Goal: Task Accomplishment & Management: Use online tool/utility

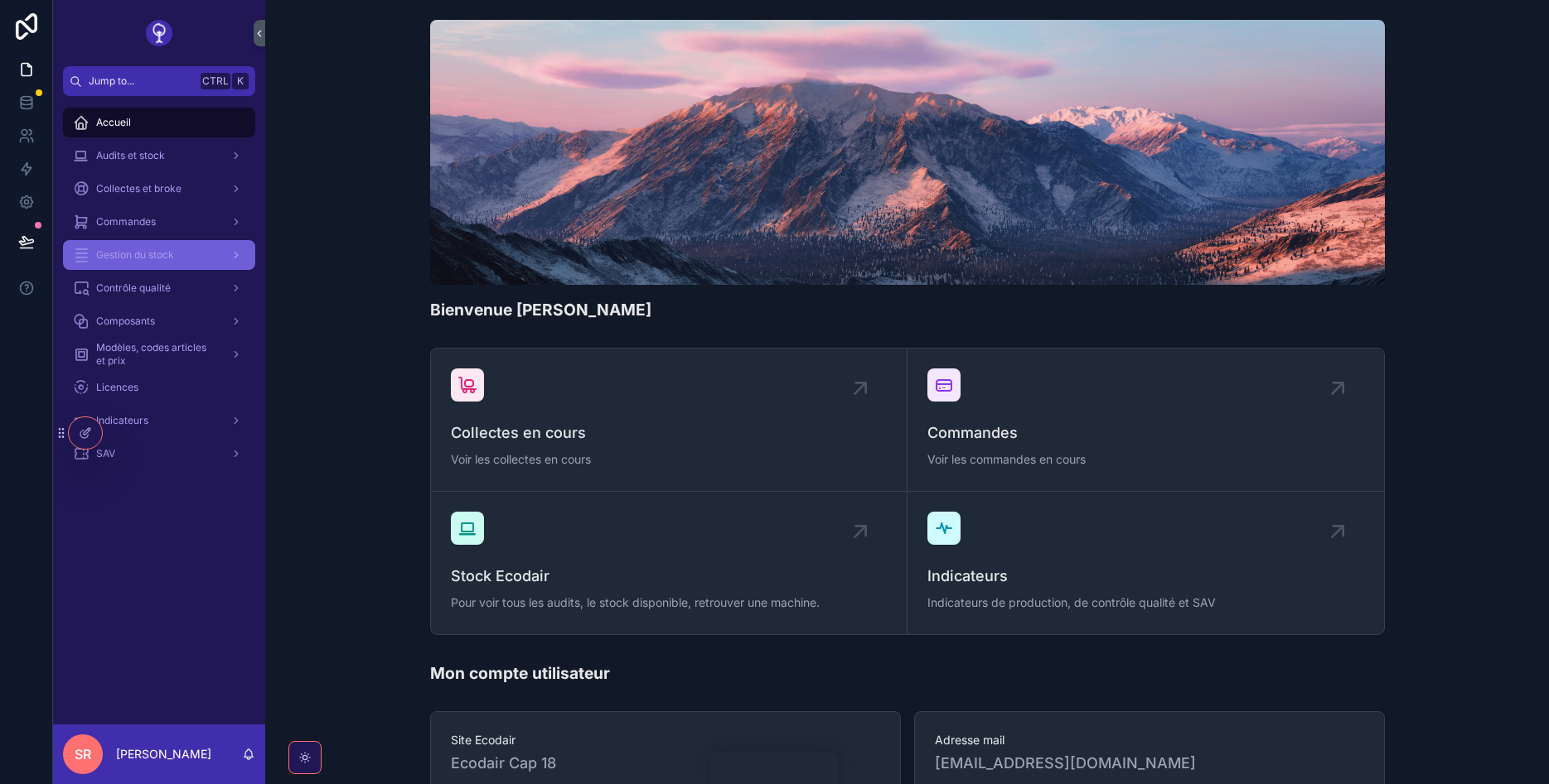
click at [188, 249] on div "Gestion du stock" at bounding box center [159, 255] width 172 height 26
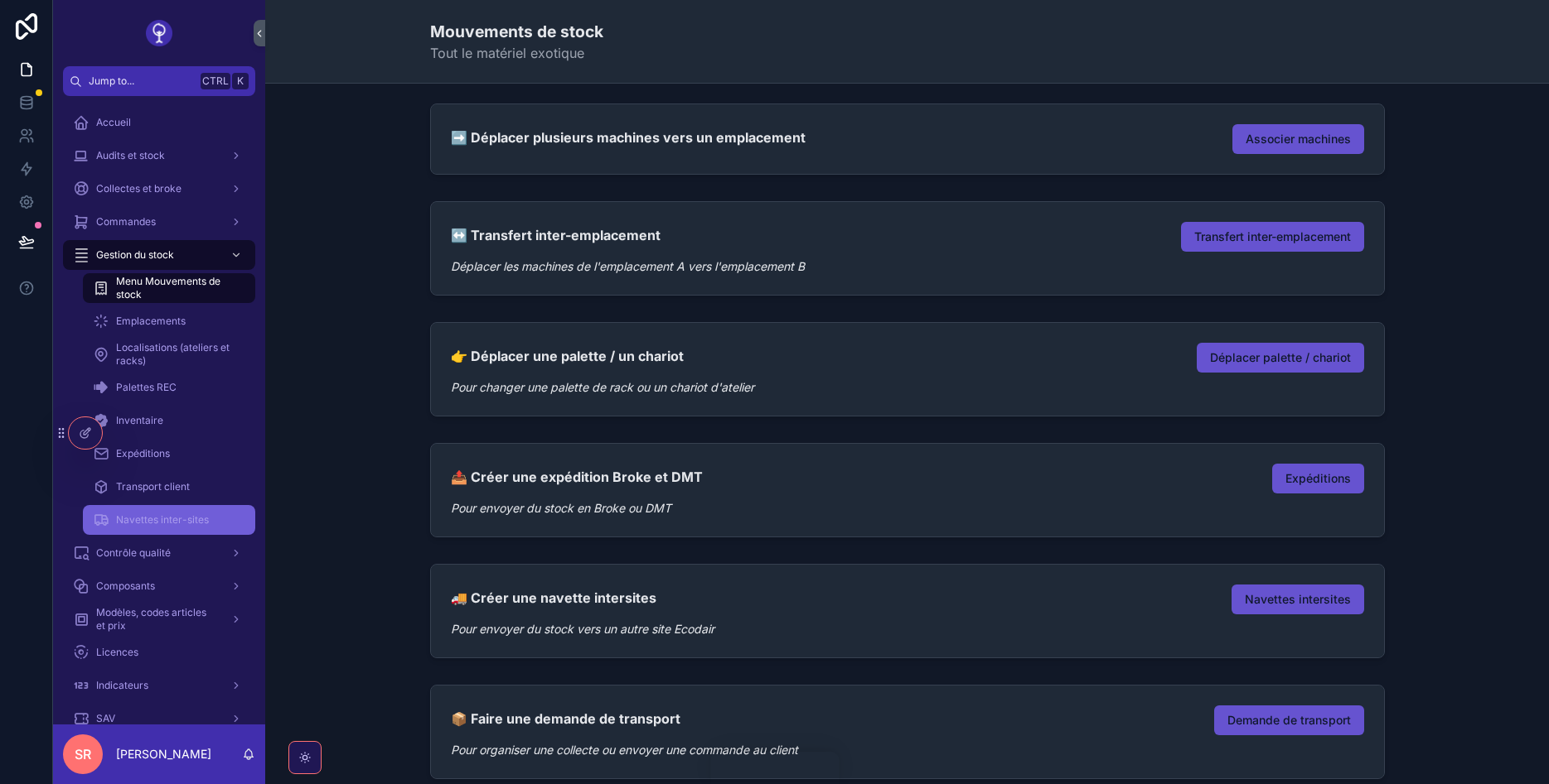
click at [178, 511] on div "Navettes inter-sites" at bounding box center [168, 520] width 152 height 26
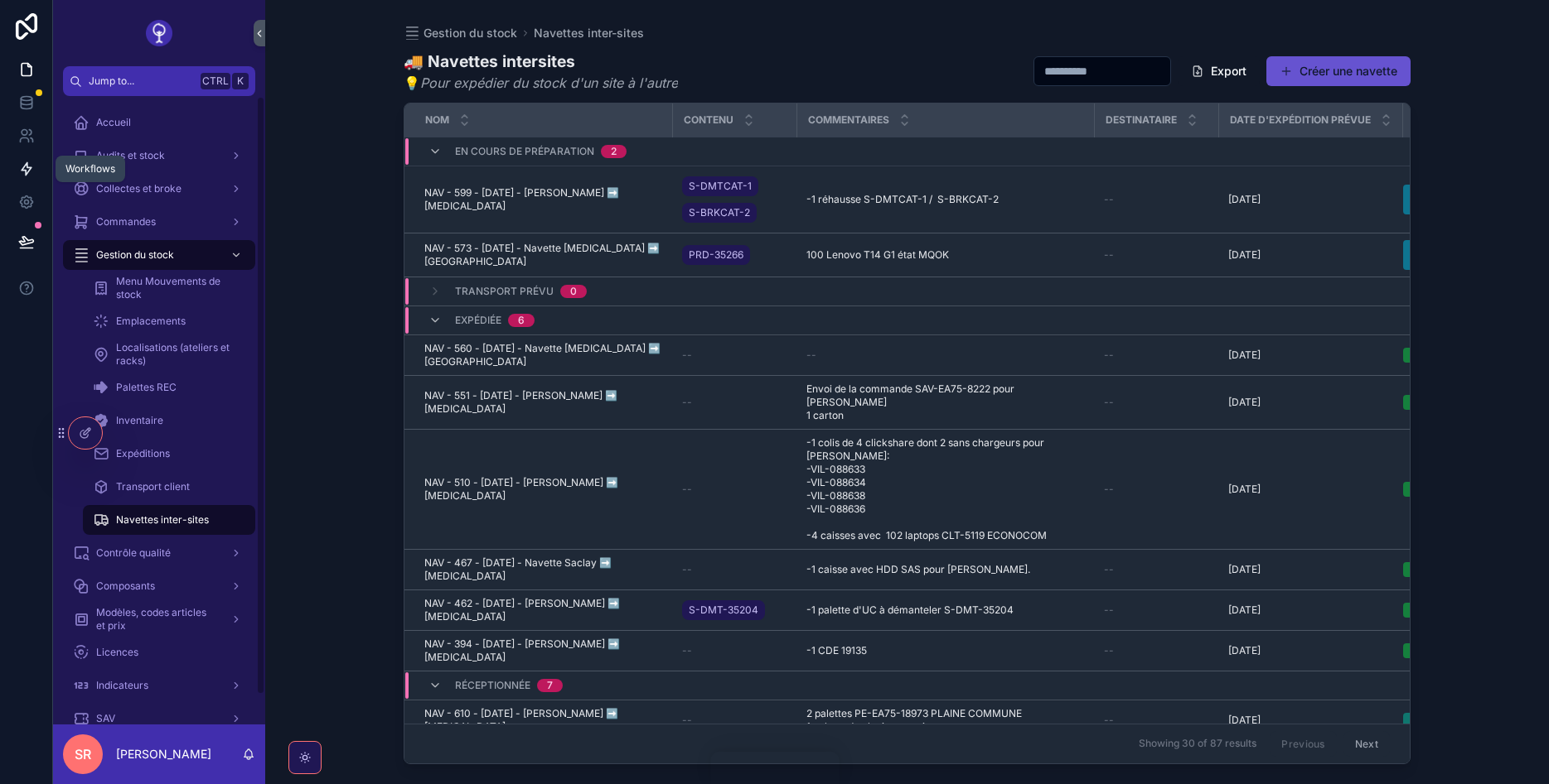
click at [13, 166] on link at bounding box center [26, 168] width 52 height 33
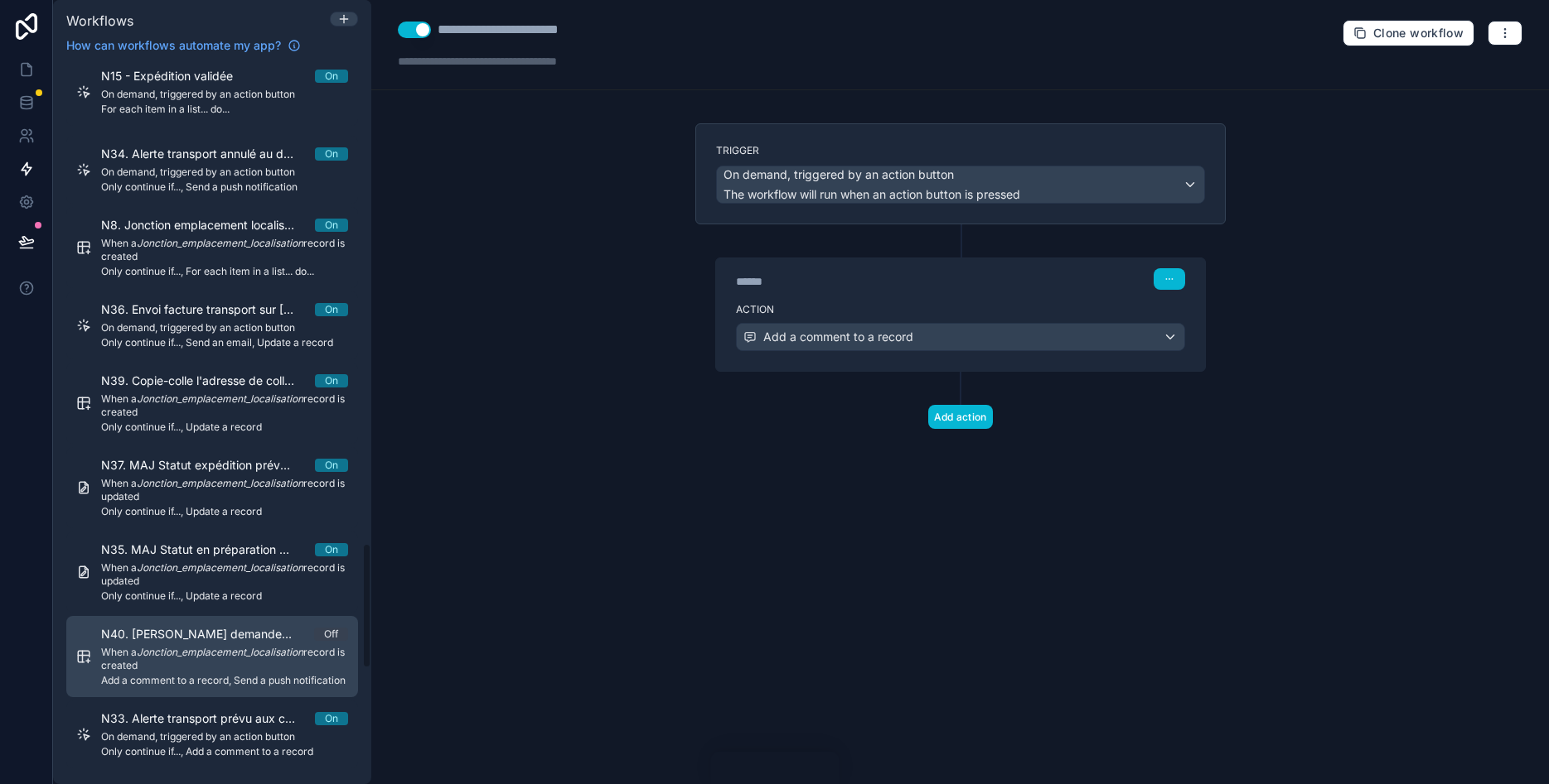
scroll to position [2783, 0]
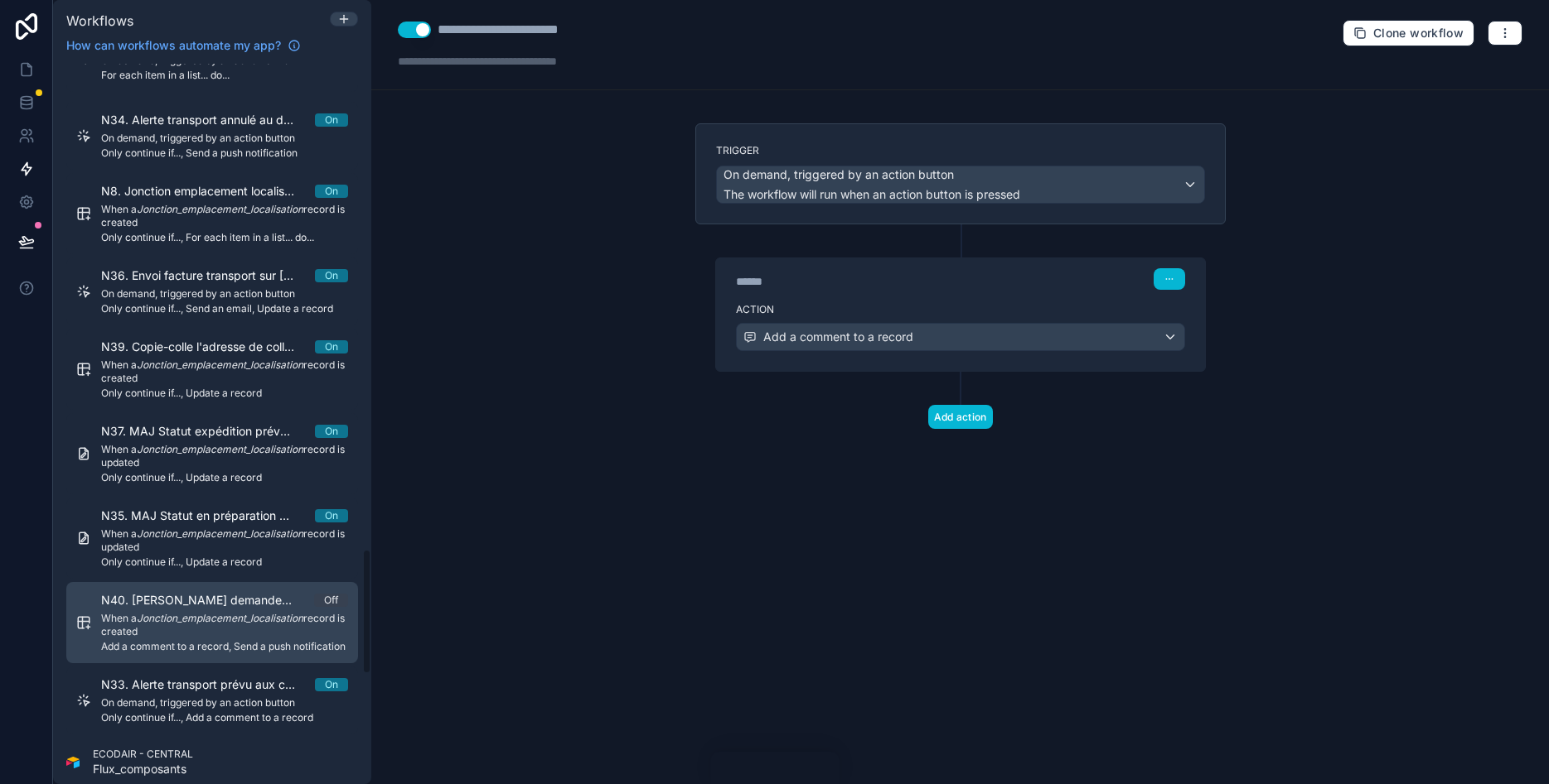
click at [224, 606] on span "N40. [PERSON_NAME] demande de transport à [PERSON_NAME] / [PERSON_NAME]" at bounding box center [207, 601] width 213 height 17
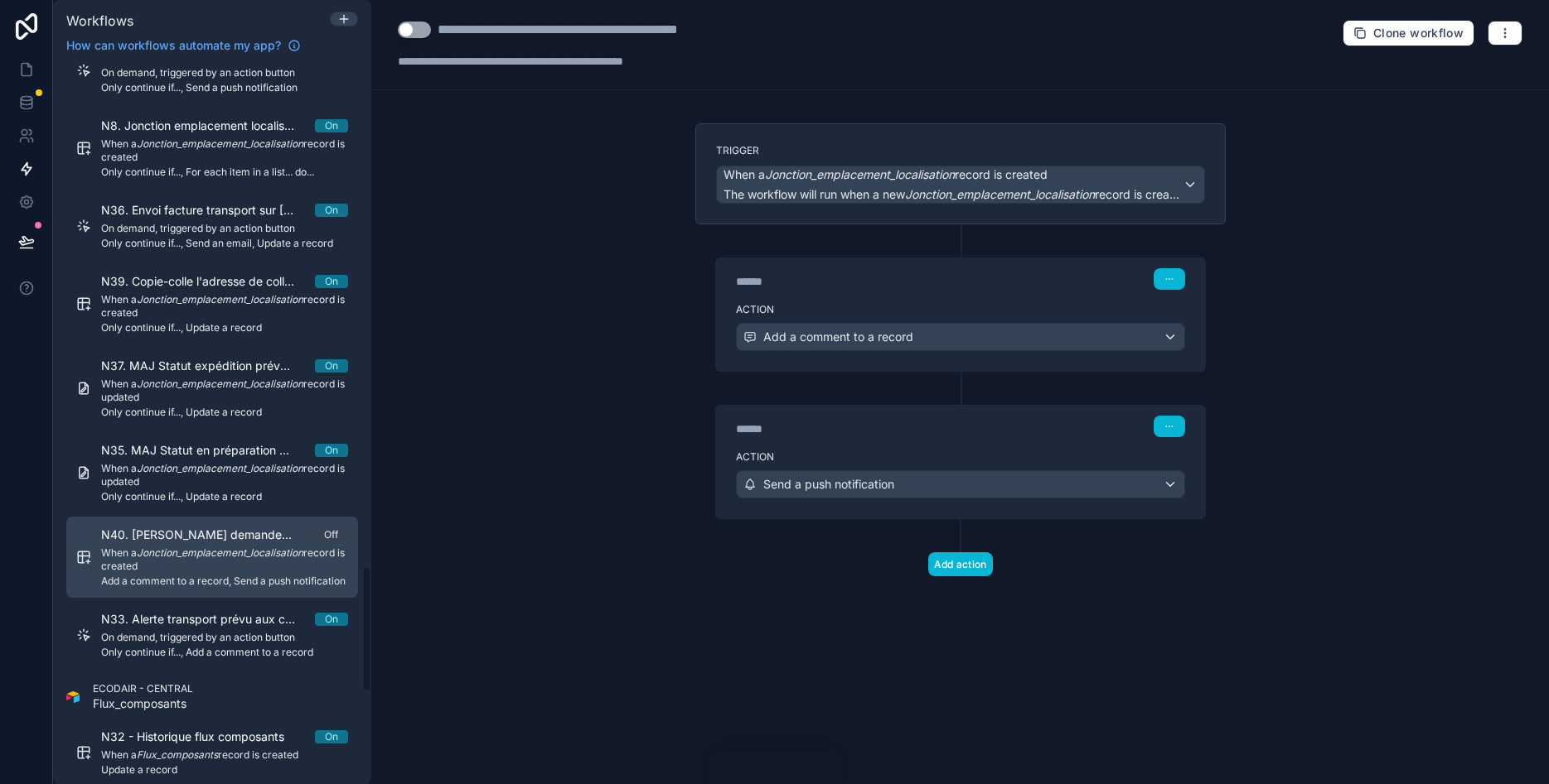
scroll to position [2883, 0]
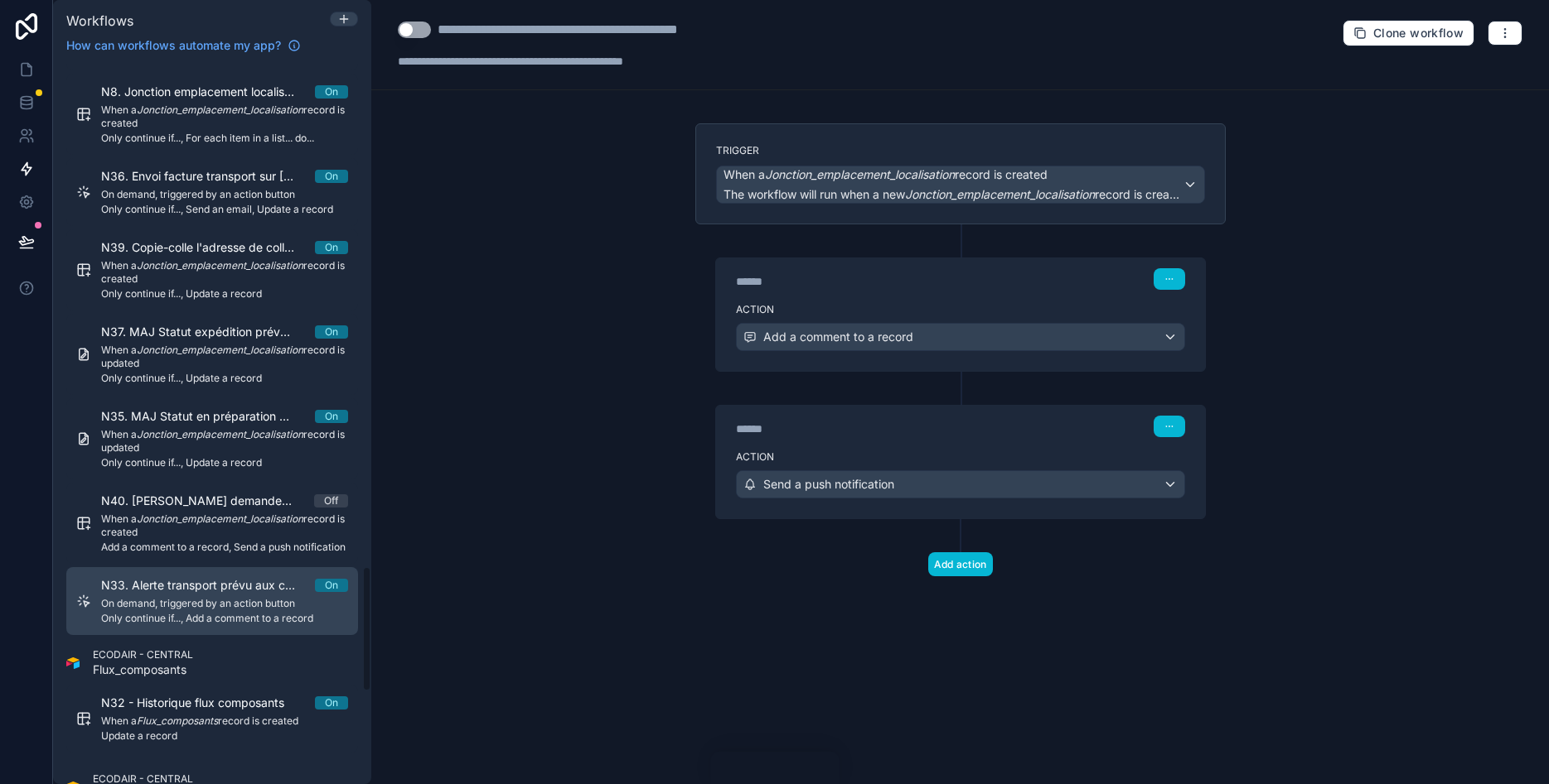
click at [210, 595] on div "N33. Alerte transport prévu aux commercial + respo de site On On demand, trigge…" at bounding box center [224, 601] width 247 height 48
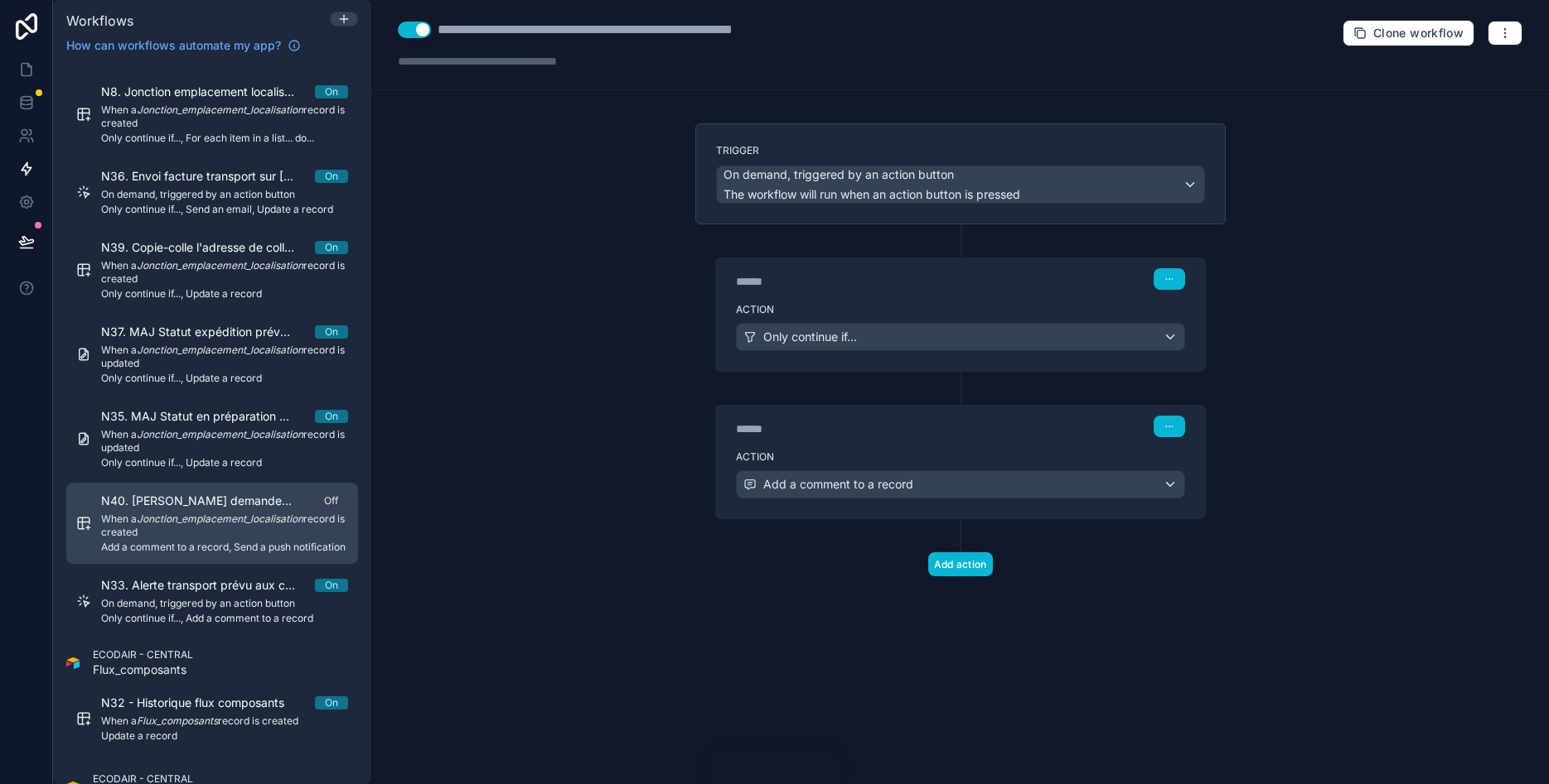
click at [182, 528] on span "When a Jonction_emplacement_localisation record is created" at bounding box center [224, 526] width 247 height 26
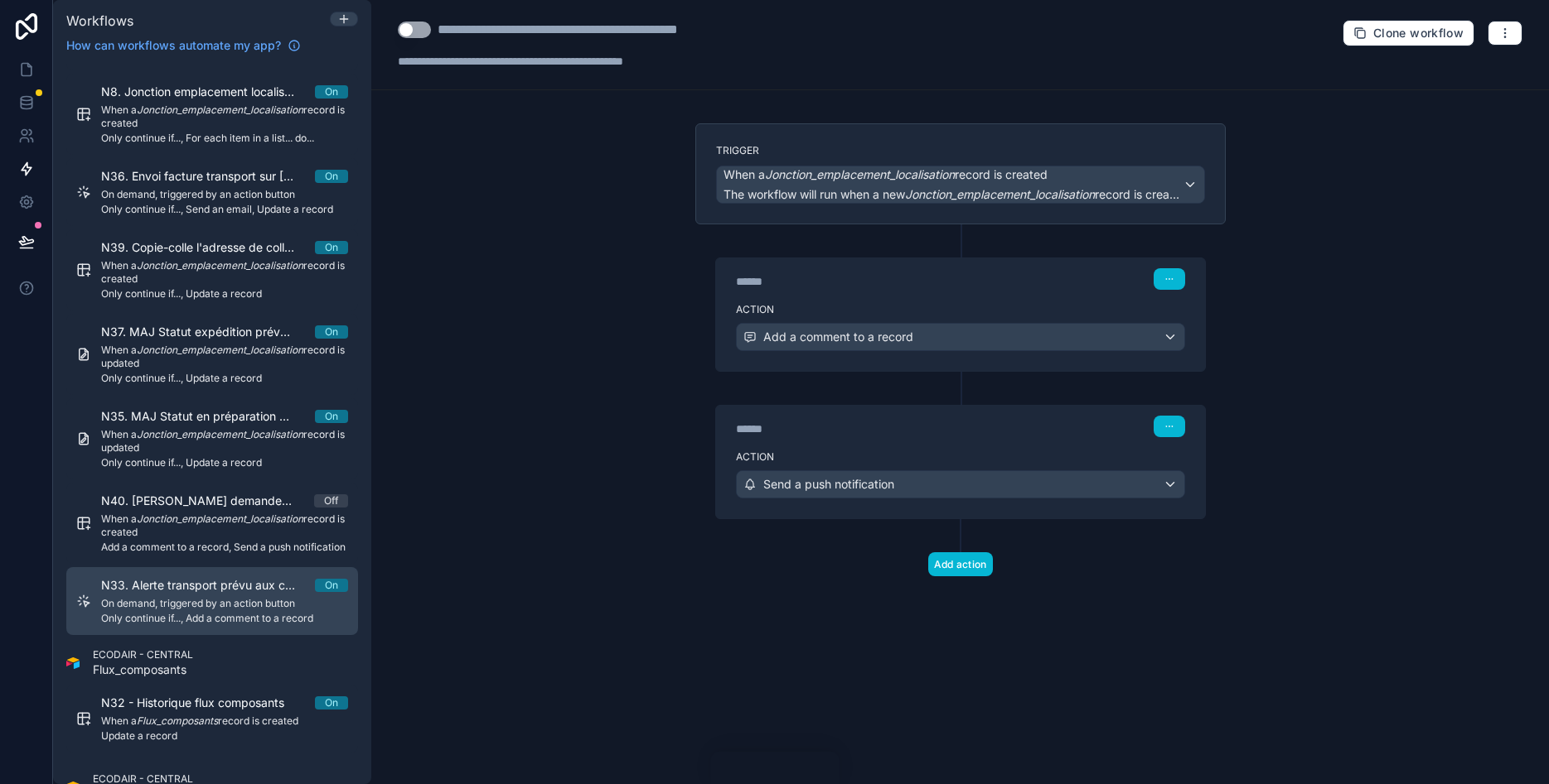
click at [175, 582] on span "N33. Alerte transport prévu aux commercial + respo de site" at bounding box center [208, 586] width 214 height 17
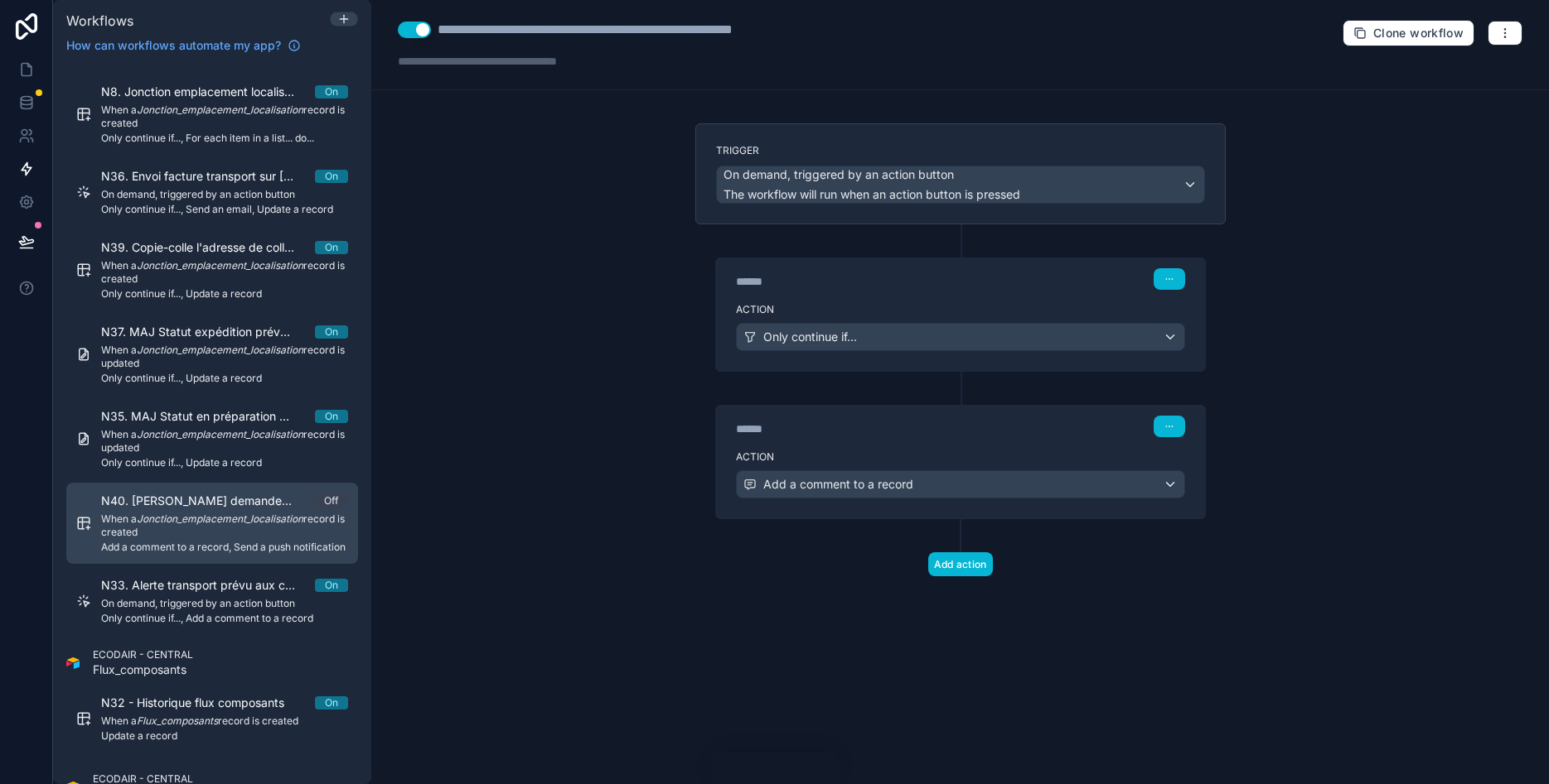
click at [191, 525] on em "Jonction_emplacement_localisation" at bounding box center [220, 519] width 166 height 12
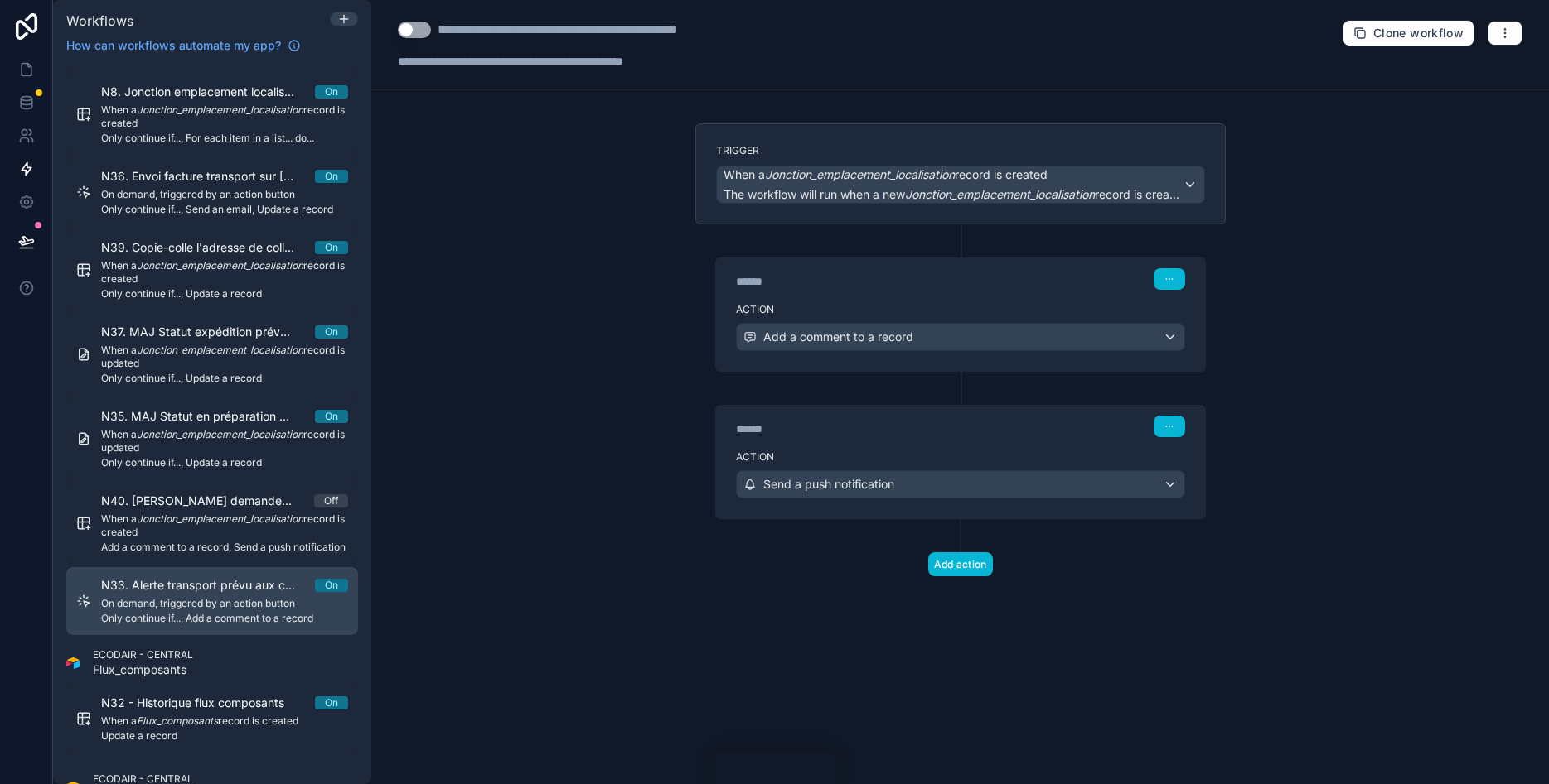
click at [185, 571] on link "N33. Alerte transport prévu aux commercial + respo de site On On demand, trigge…" at bounding box center [212, 602] width 292 height 68
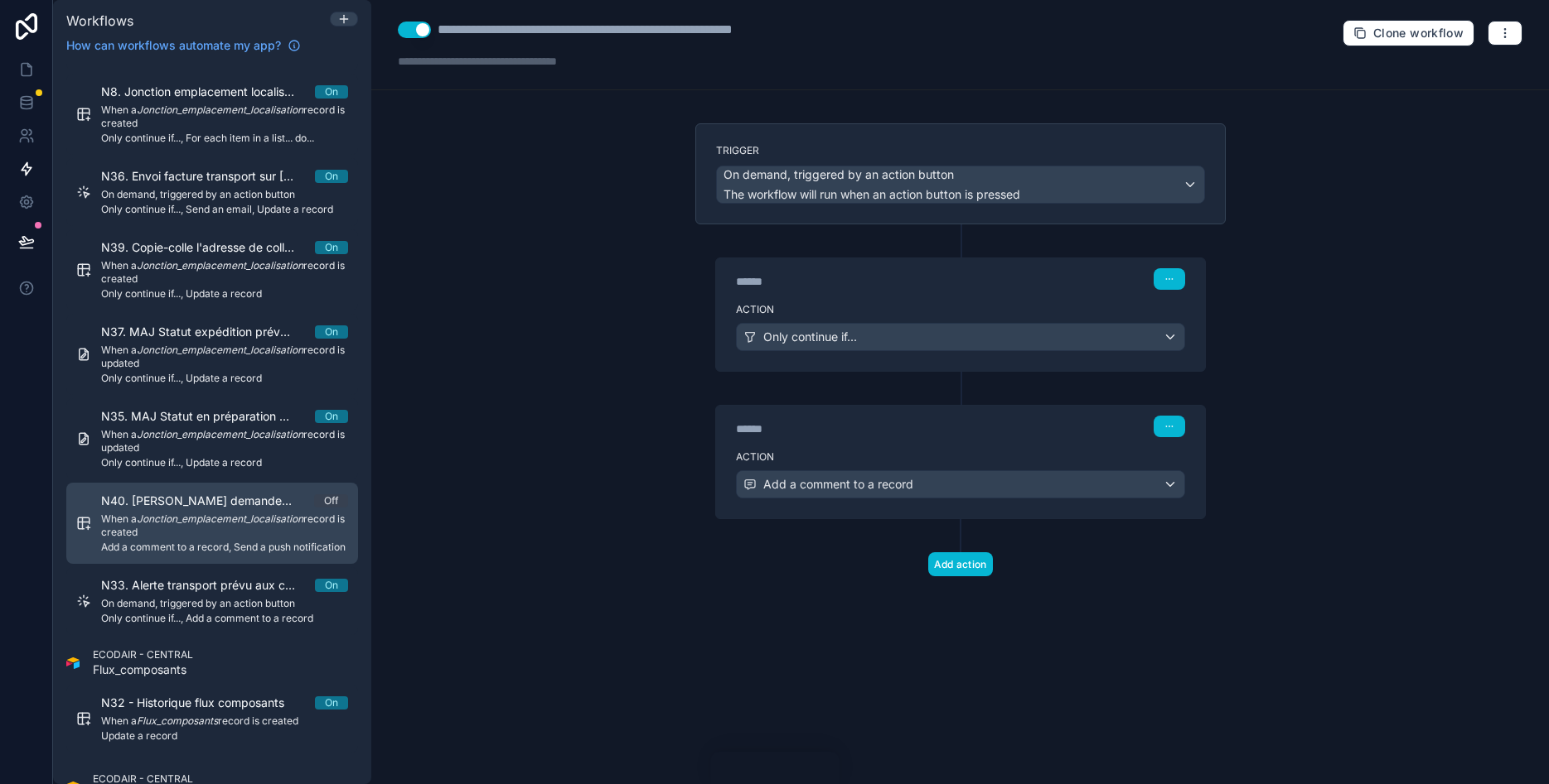
click at [187, 503] on span "N40. [PERSON_NAME] demande de transport à [PERSON_NAME] / [PERSON_NAME]" at bounding box center [207, 502] width 213 height 17
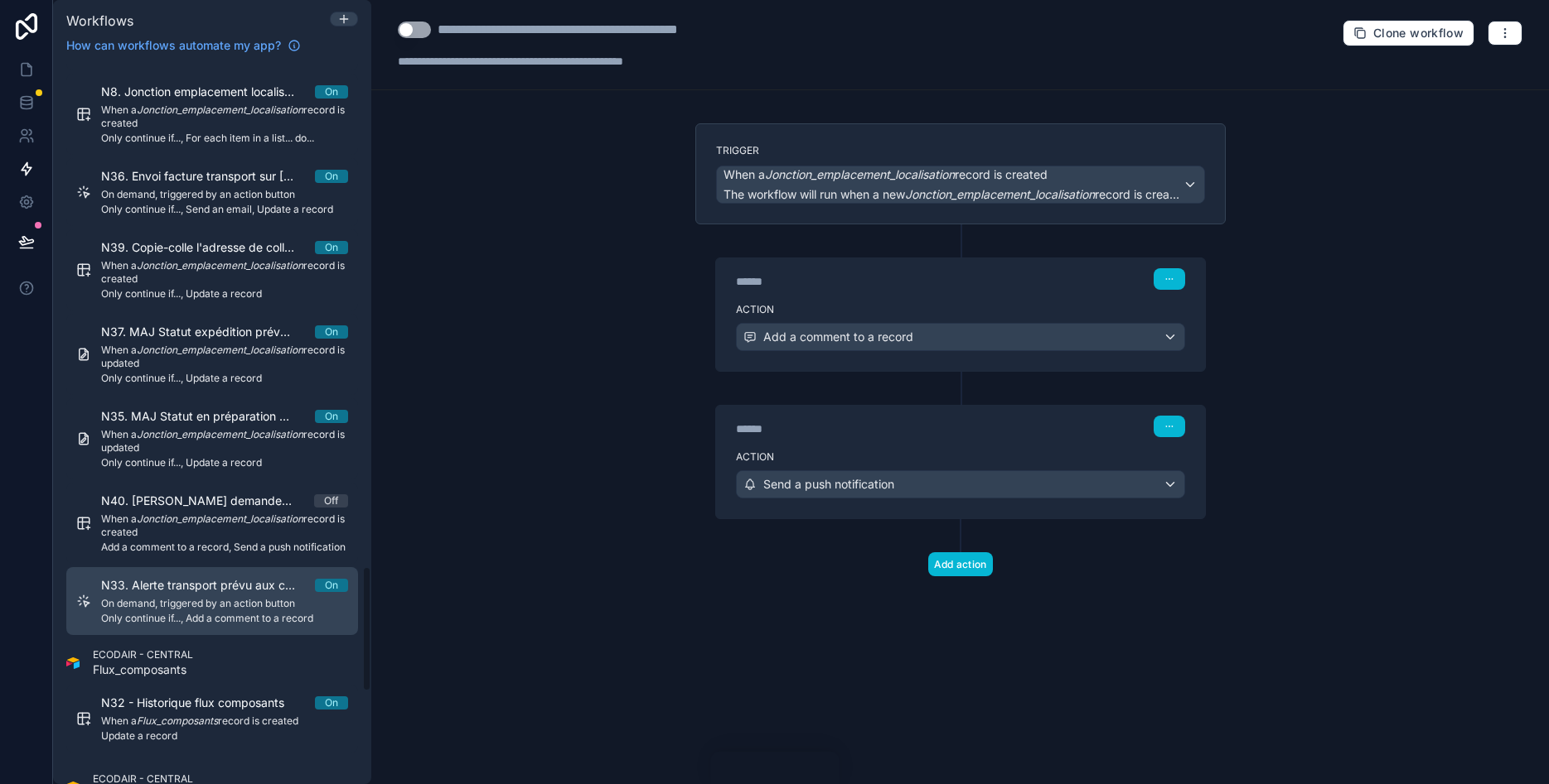
click at [198, 602] on span "On demand, triggered by an action button" at bounding box center [224, 604] width 247 height 13
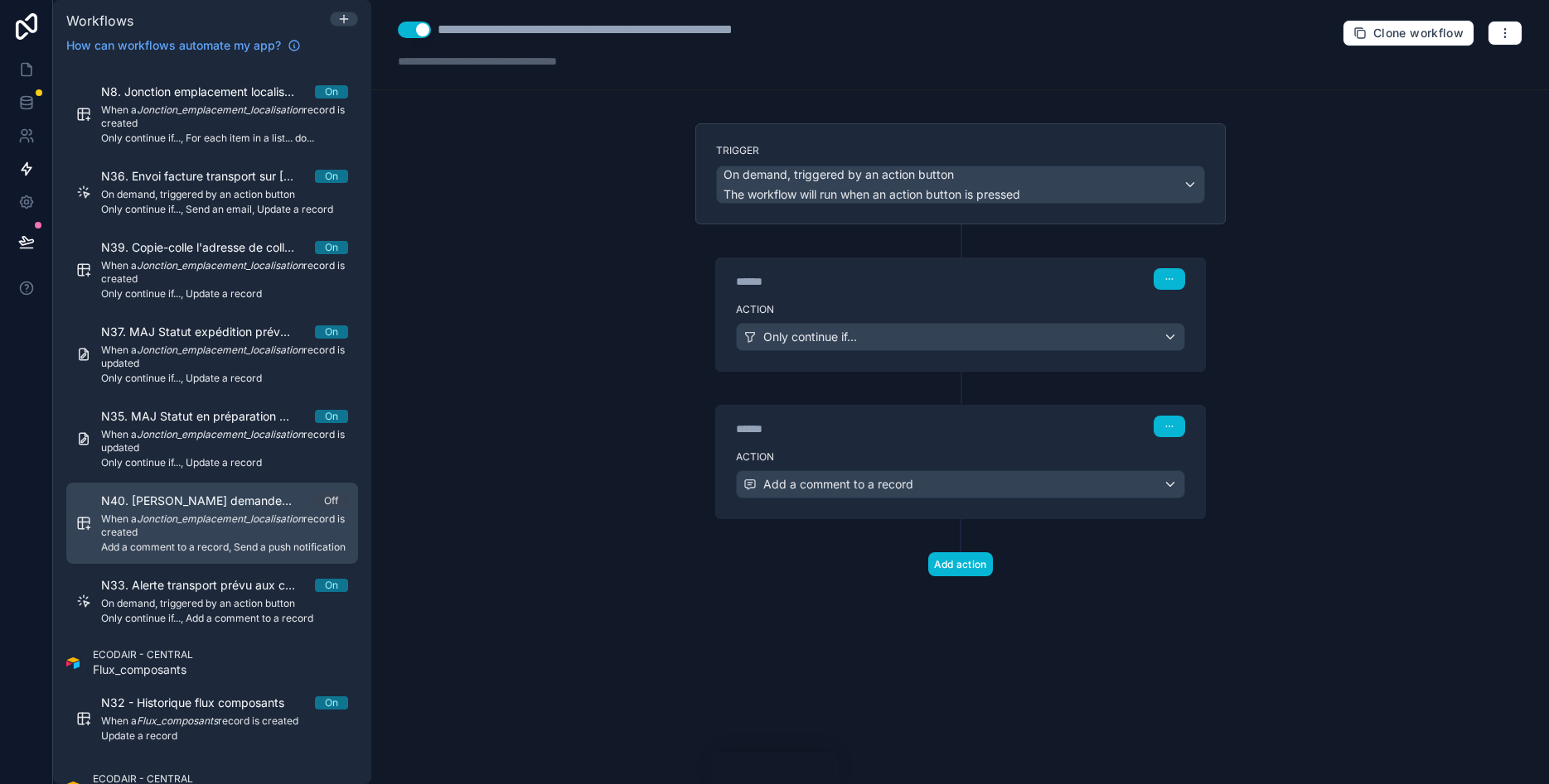
click at [222, 521] on em "Jonction_emplacement_localisation" at bounding box center [220, 519] width 166 height 12
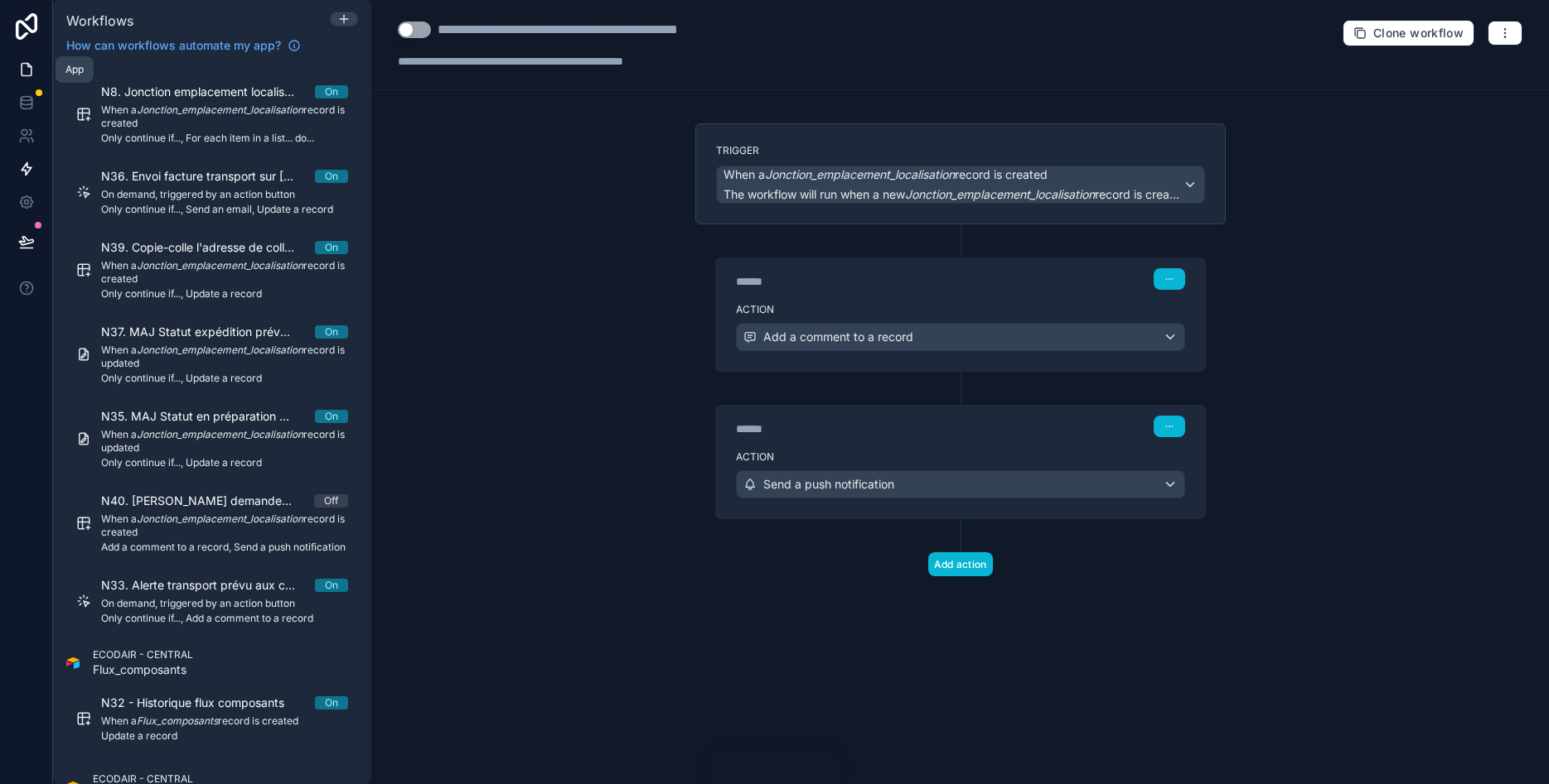
click at [29, 71] on icon at bounding box center [26, 70] width 17 height 17
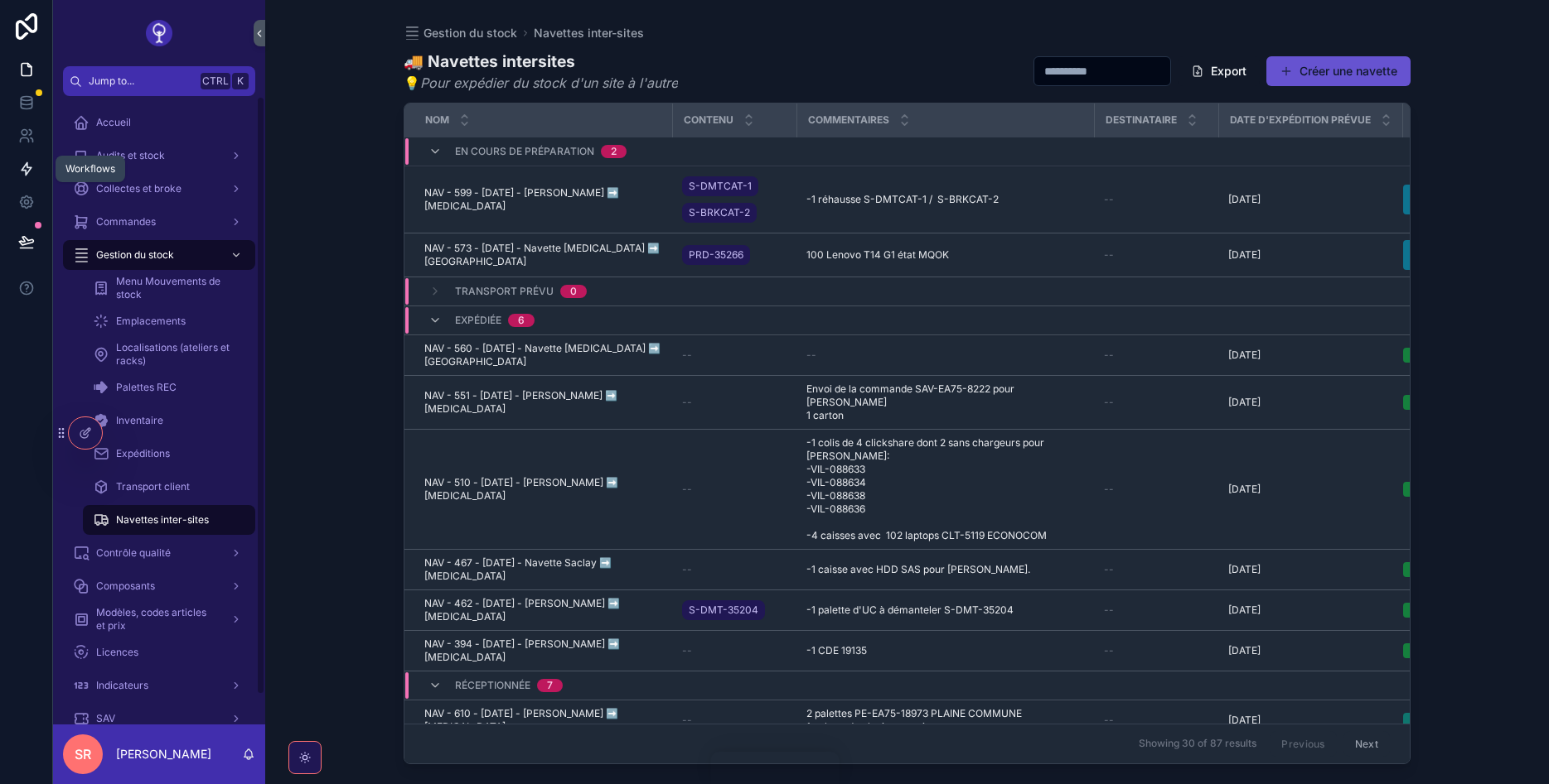
click at [29, 167] on icon at bounding box center [26, 169] width 10 height 12
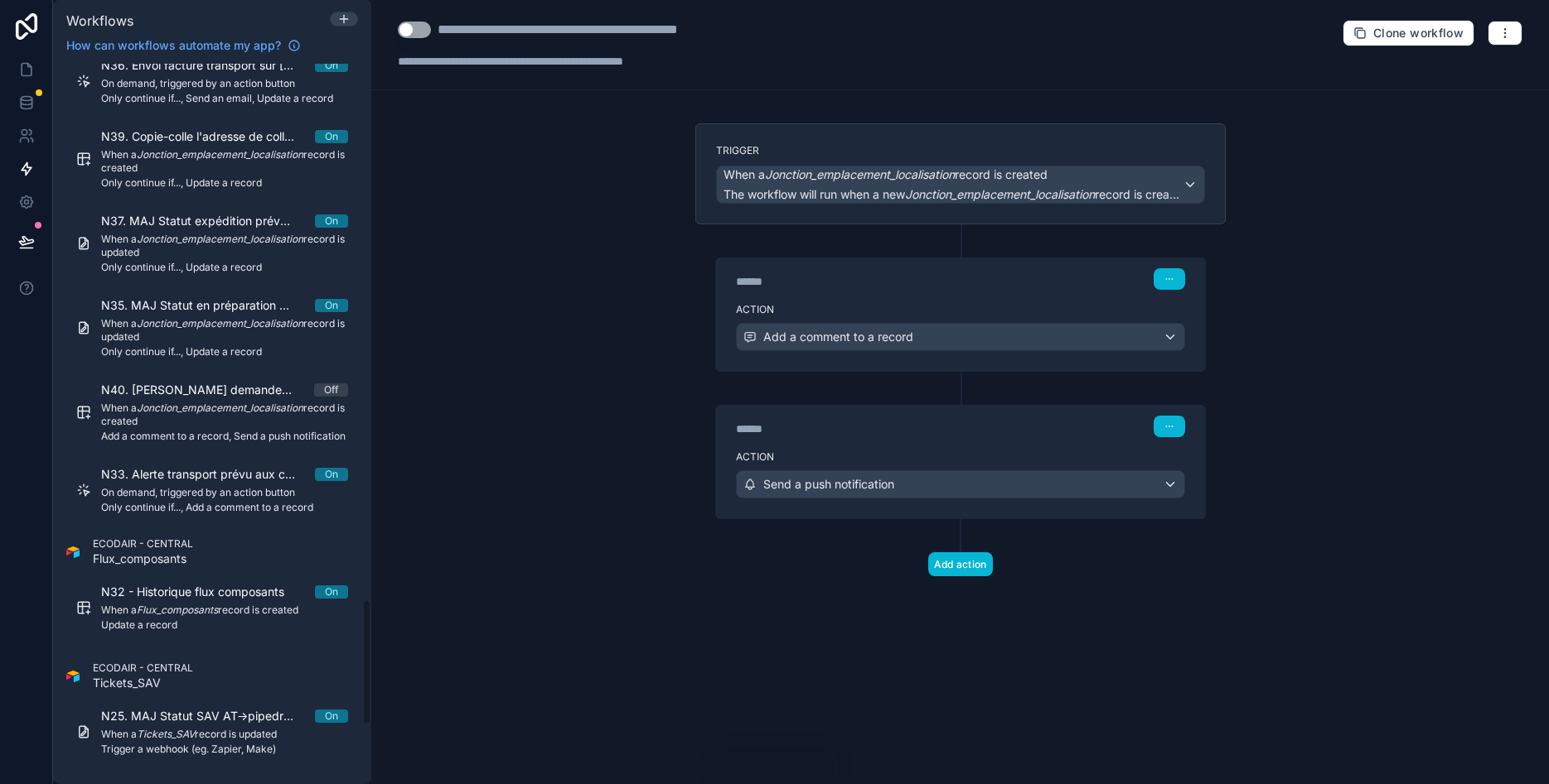
scroll to position [3081, 0]
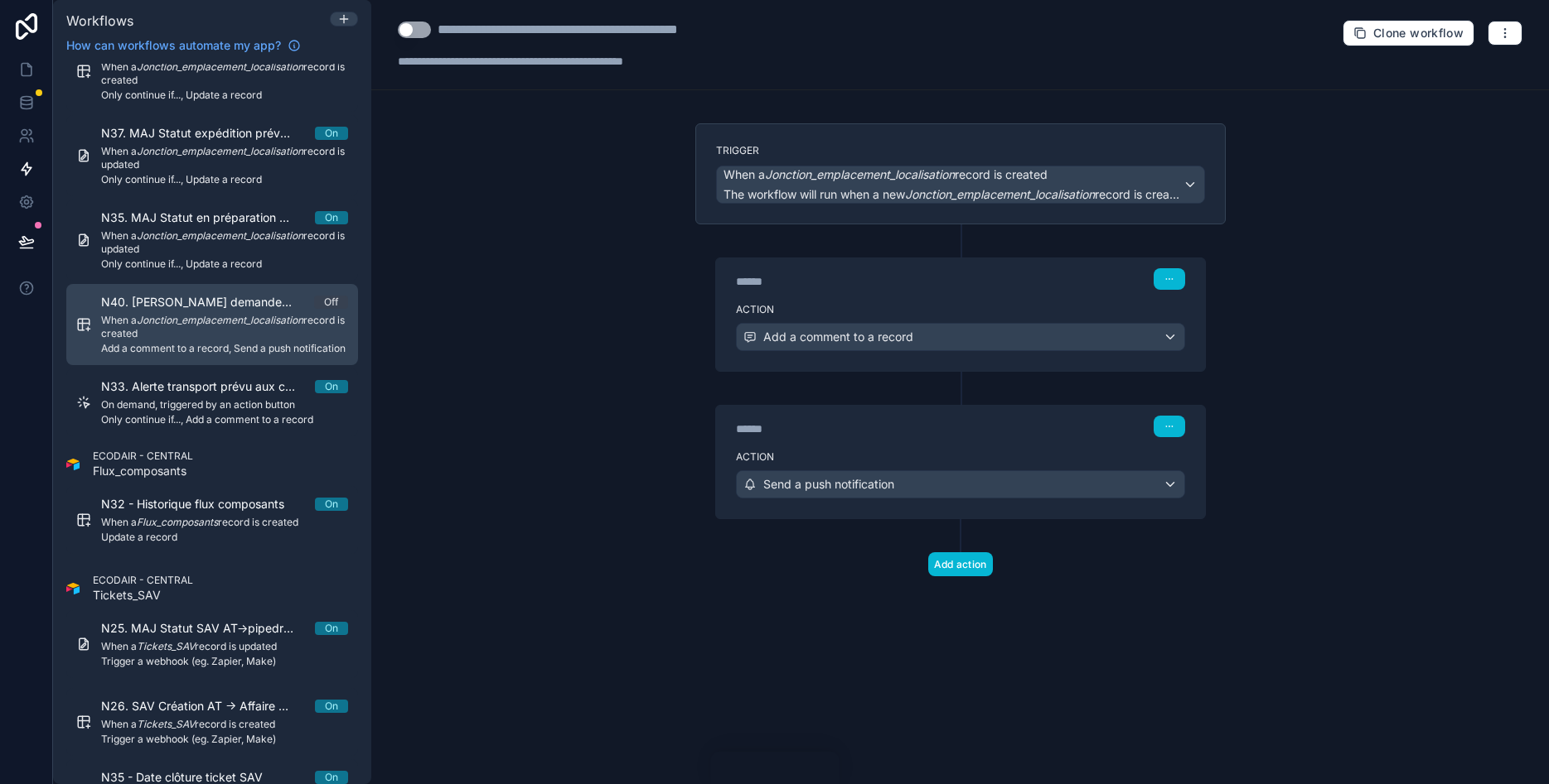
click at [196, 333] on span "When a Jonction_emplacement_localisation record is created" at bounding box center [224, 327] width 247 height 26
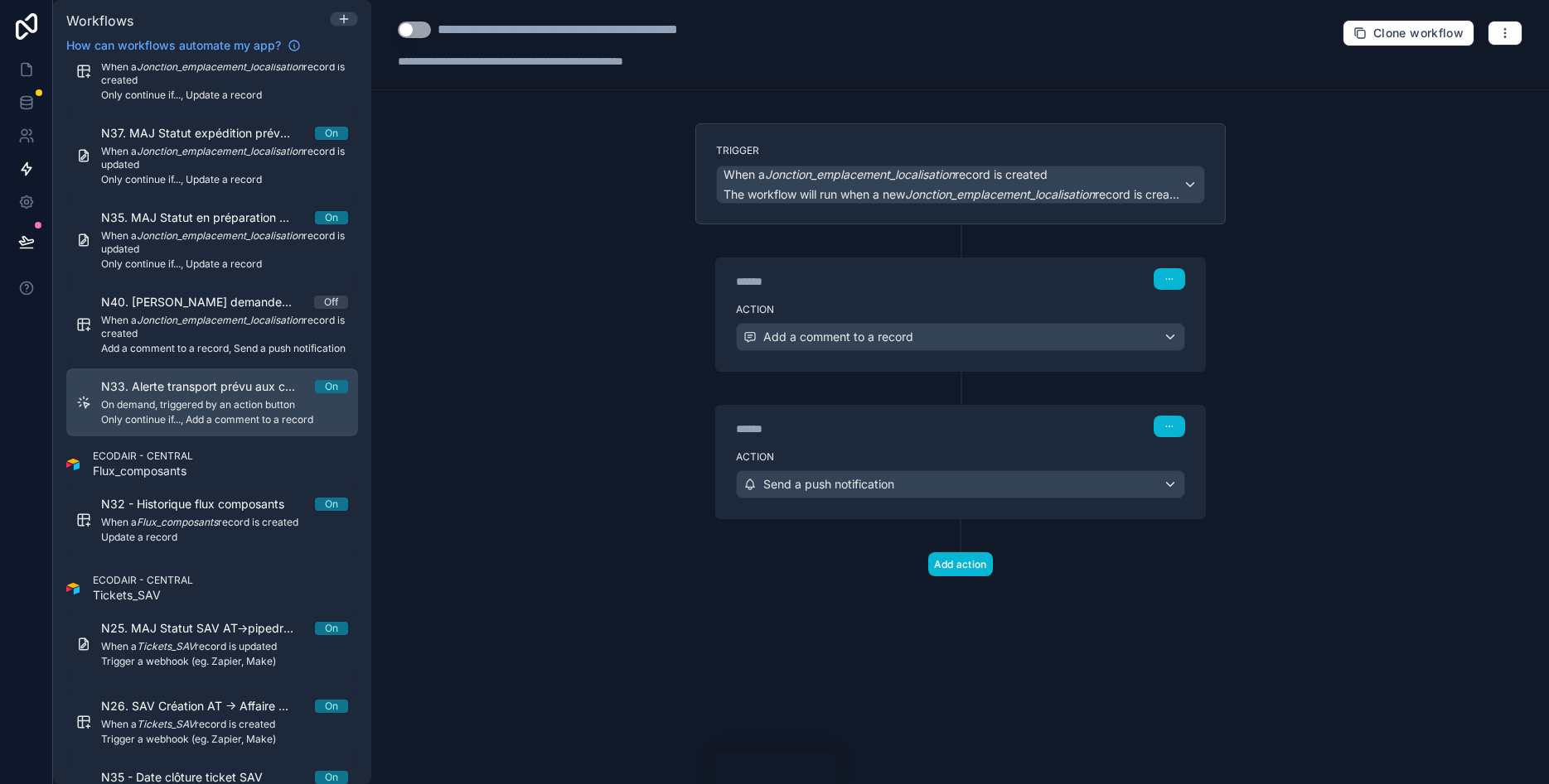
click at [193, 390] on span "N33. Alerte transport prévu aux commercial + respo de site" at bounding box center [208, 387] width 214 height 17
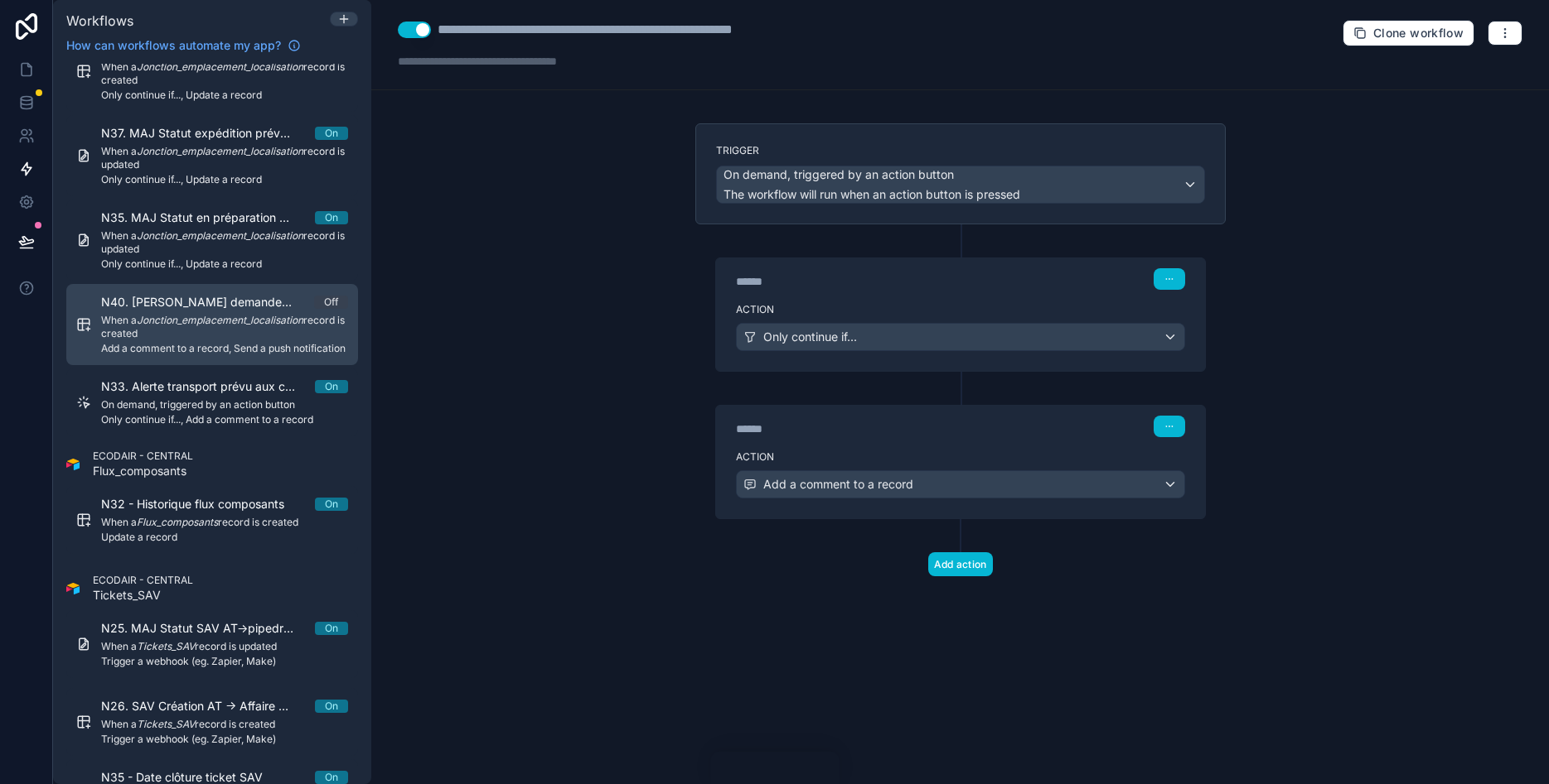
click at [195, 333] on span "When a Jonction_emplacement_localisation record is created" at bounding box center [224, 327] width 247 height 26
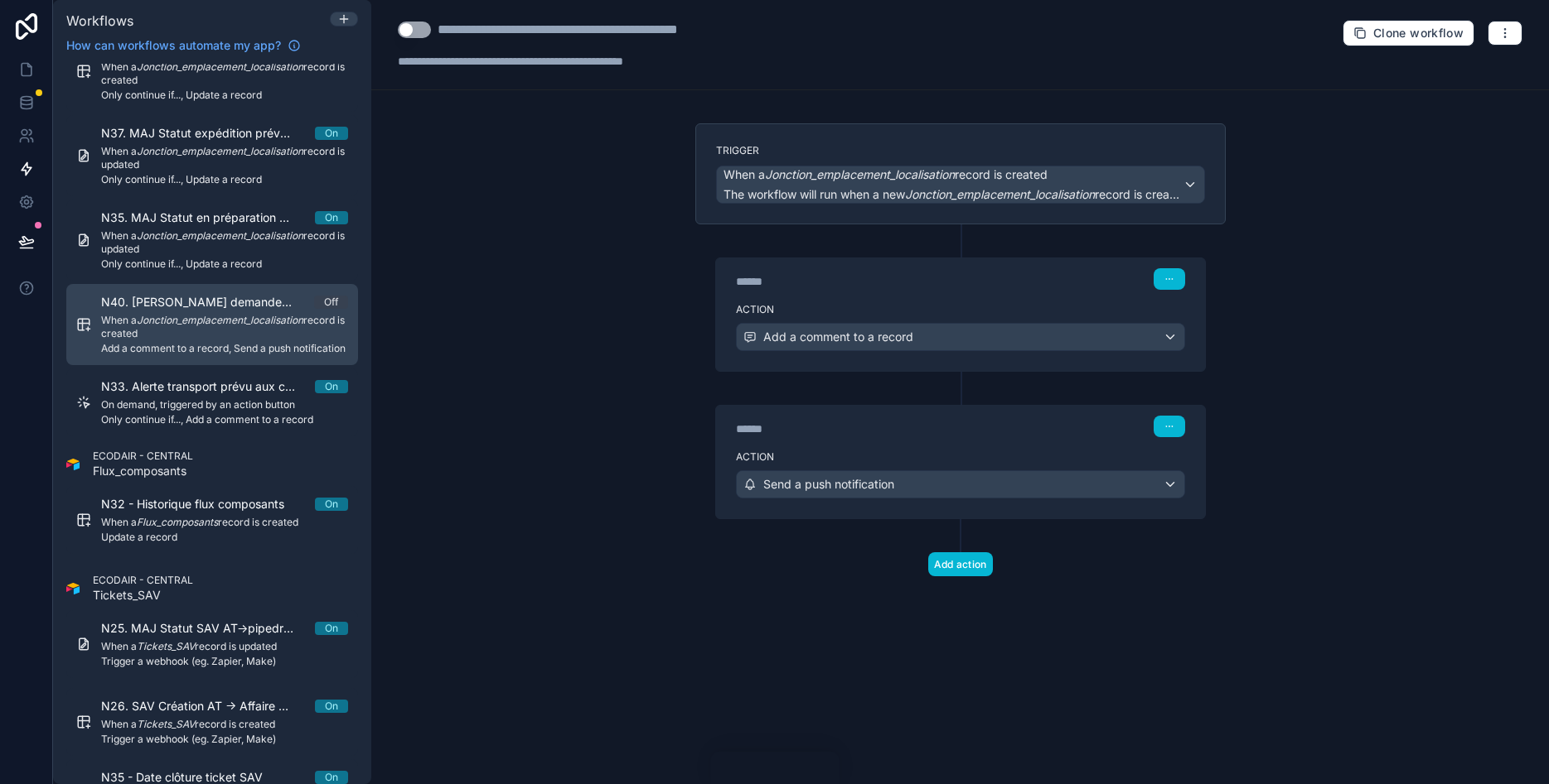
click at [122, 332] on span "When a Jonction_emplacement_localisation record is created" at bounding box center [224, 327] width 247 height 26
click at [196, 344] on span "Add a comment to a record, Send a push notification" at bounding box center [224, 349] width 247 height 13
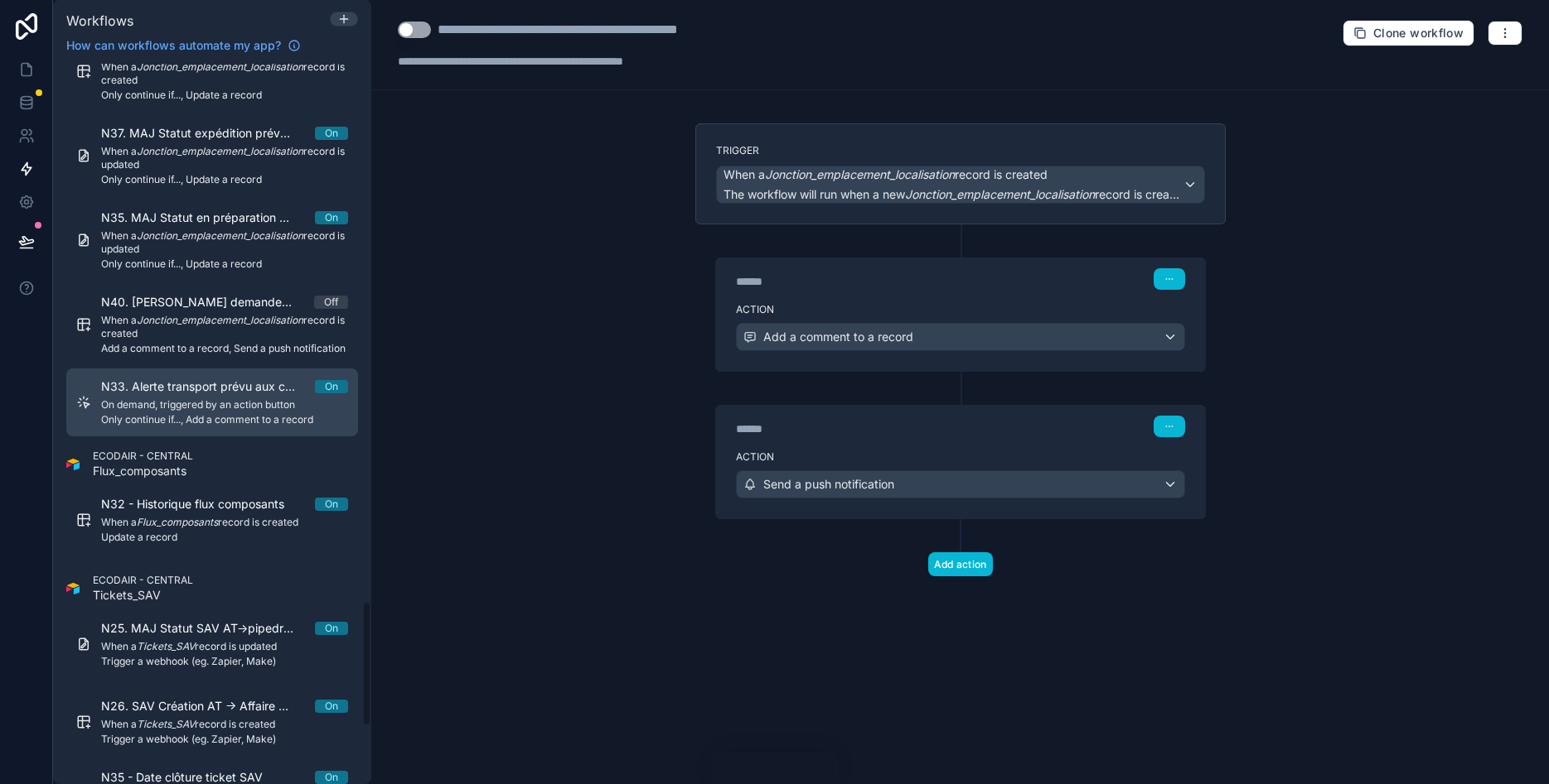
click at [208, 408] on span "On demand, triggered by an action button" at bounding box center [224, 405] width 247 height 13
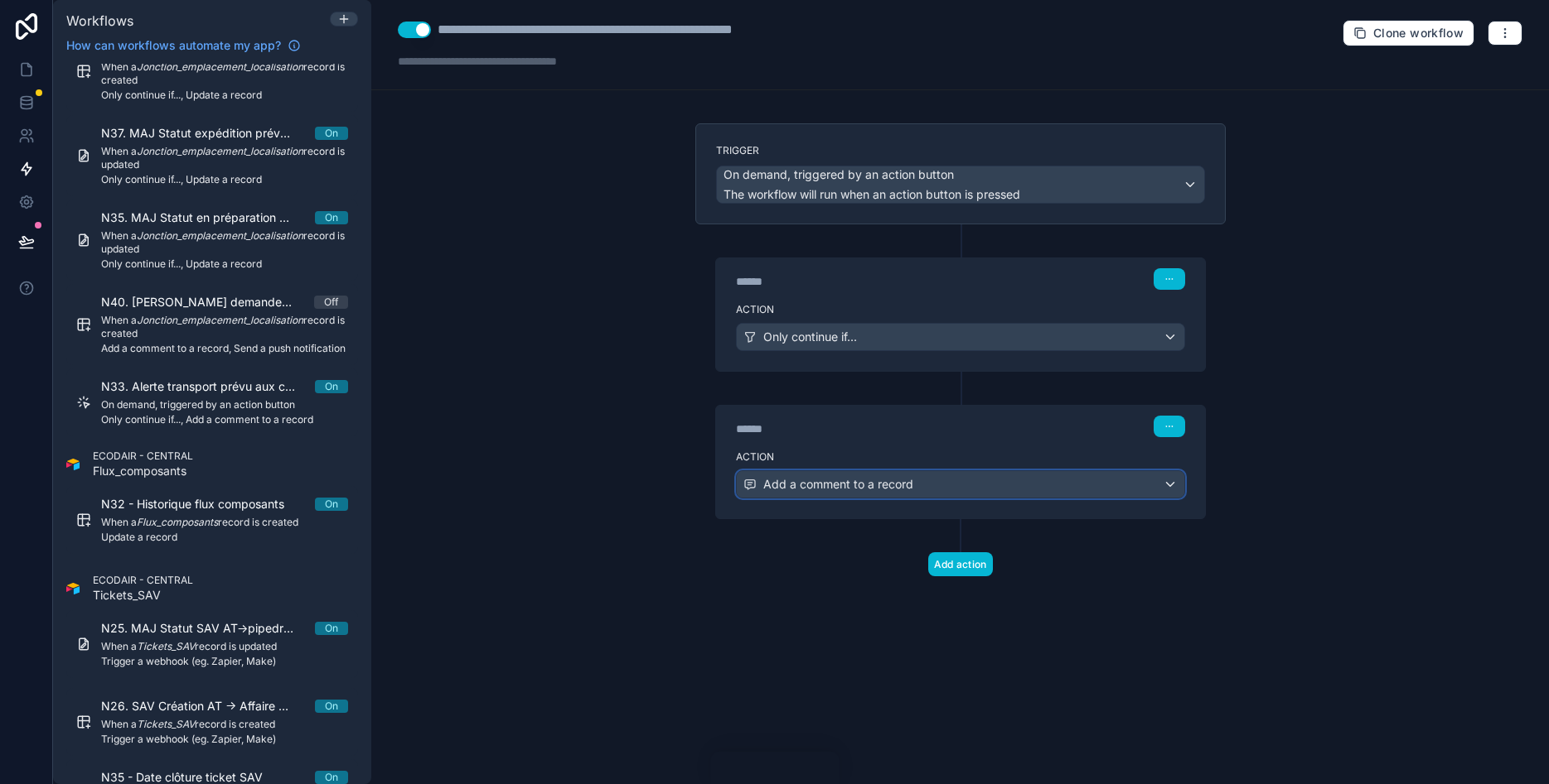
click at [920, 481] on div "Add a comment to a record" at bounding box center [961, 485] width 448 height 26
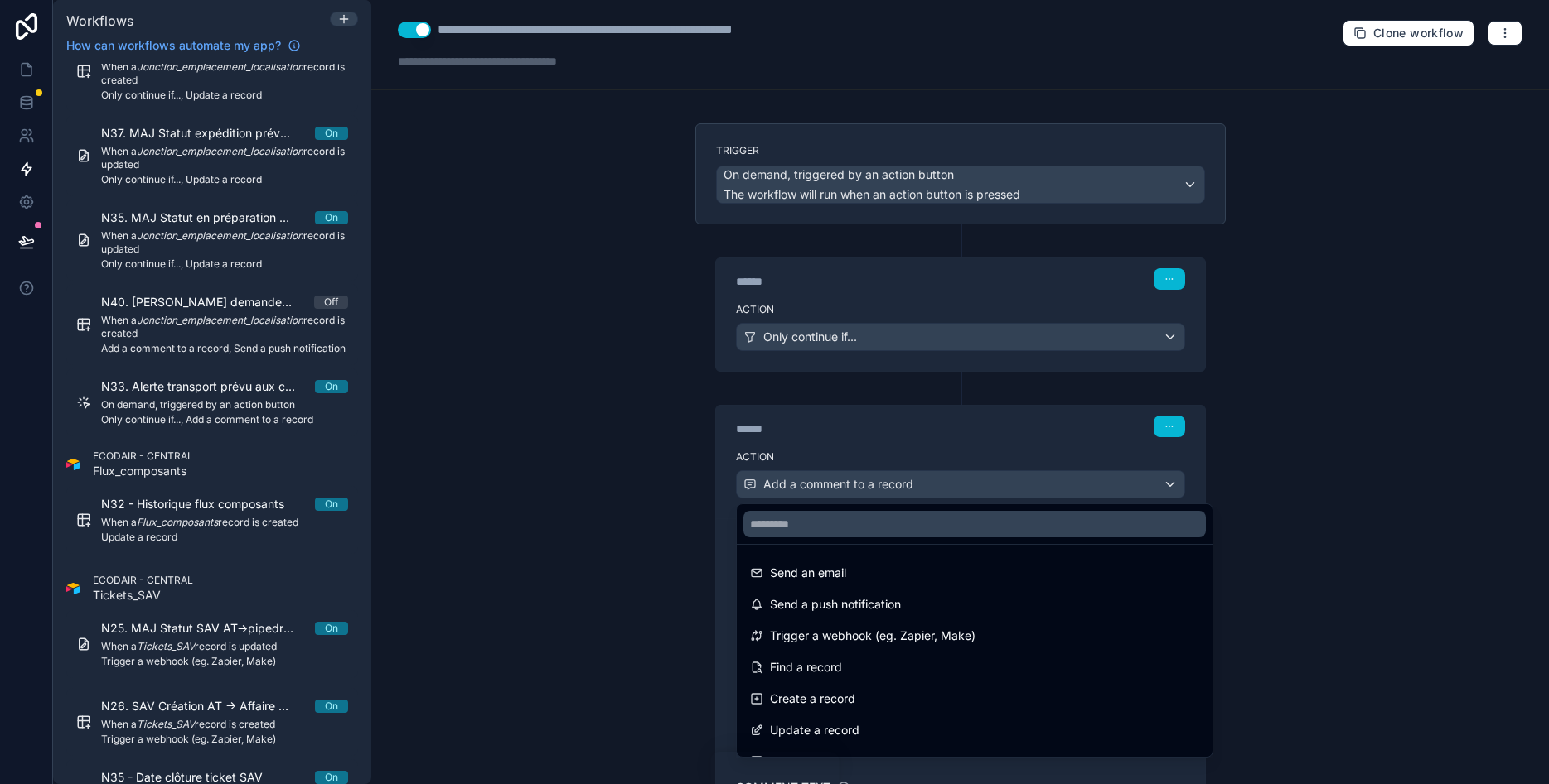
click at [1262, 442] on div at bounding box center [774, 392] width 1549 height 784
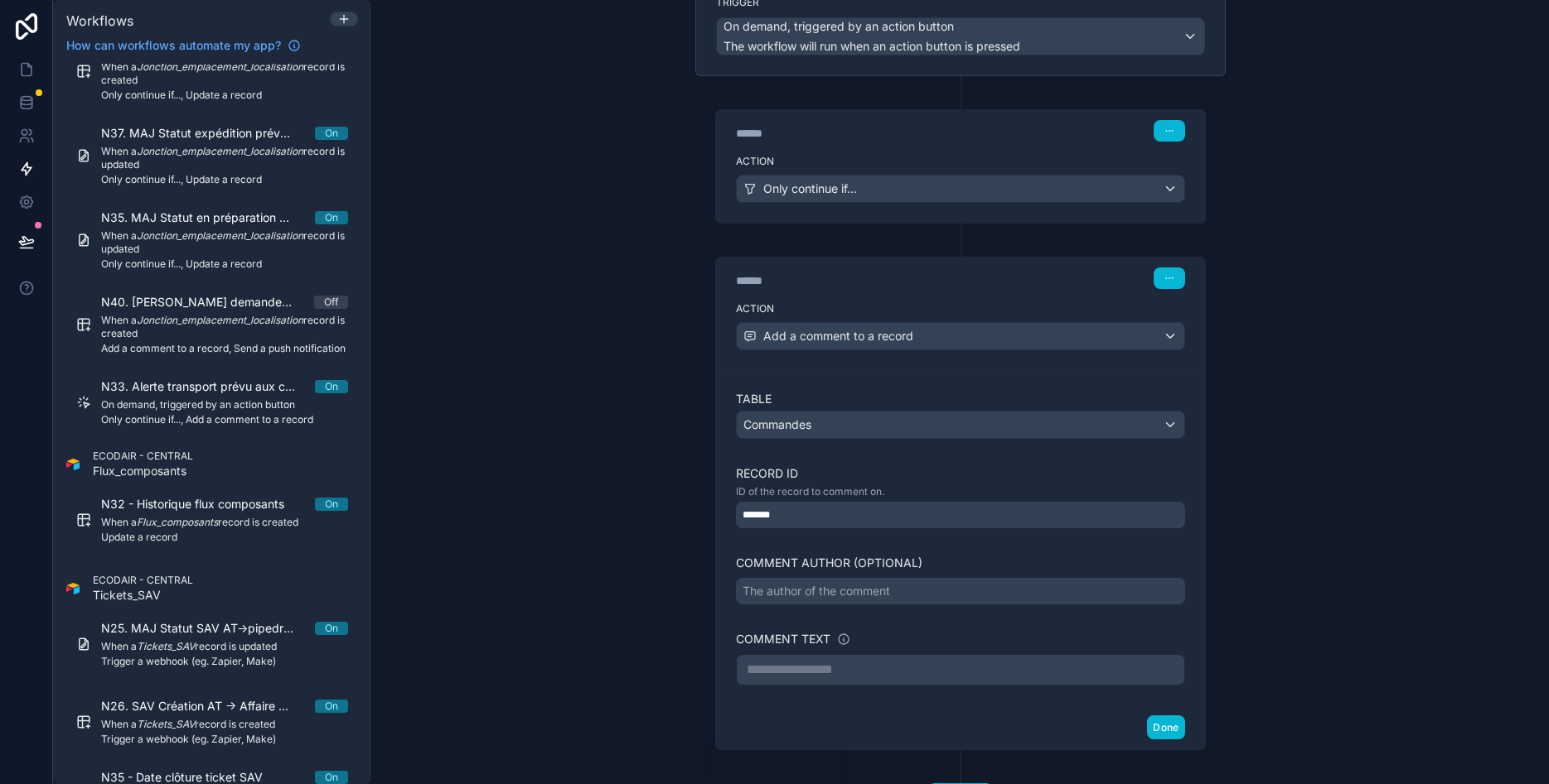
scroll to position [198, 0]
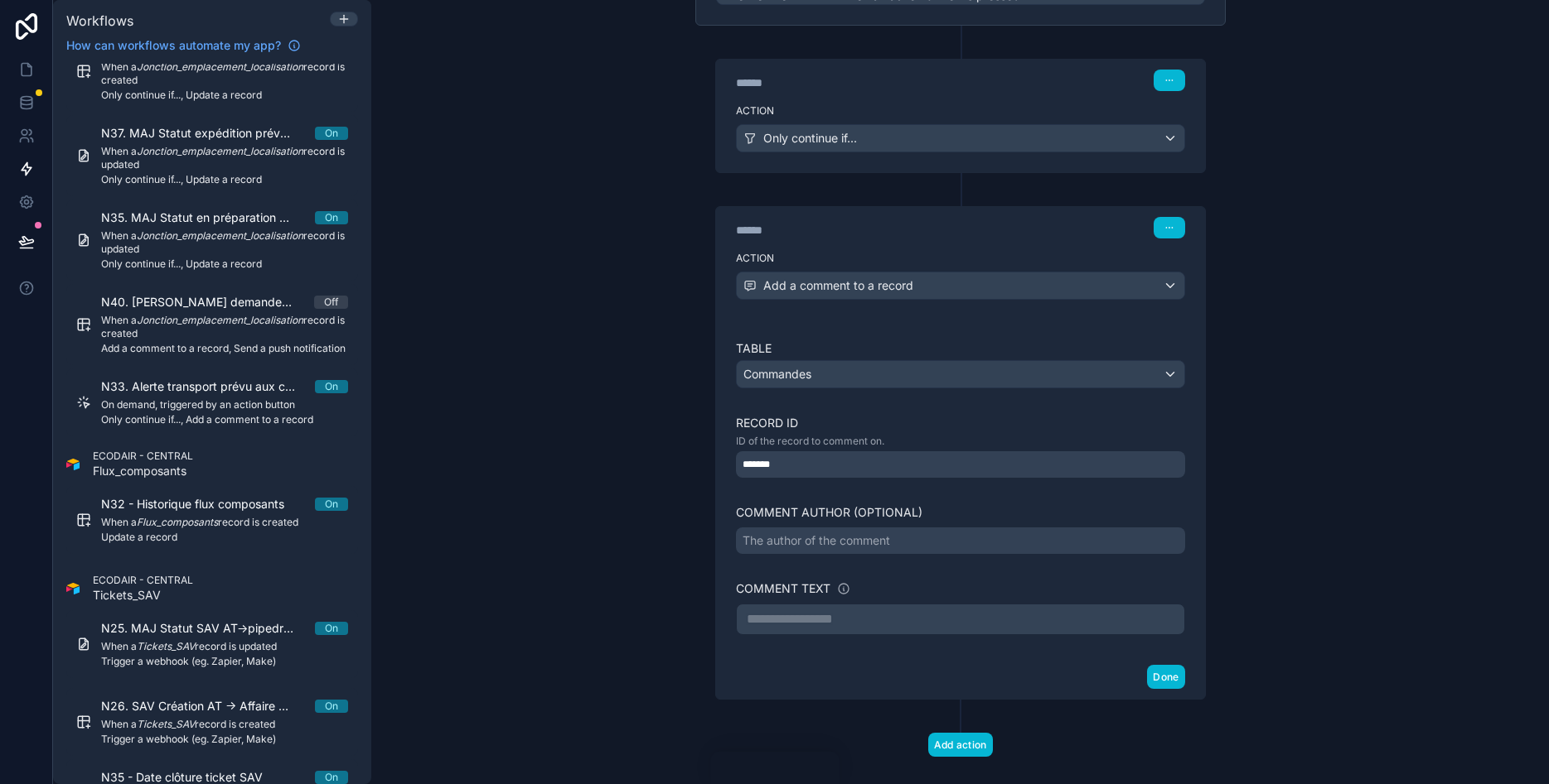
click at [811, 539] on div "The author of the comment" at bounding box center [817, 541] width 147 height 17
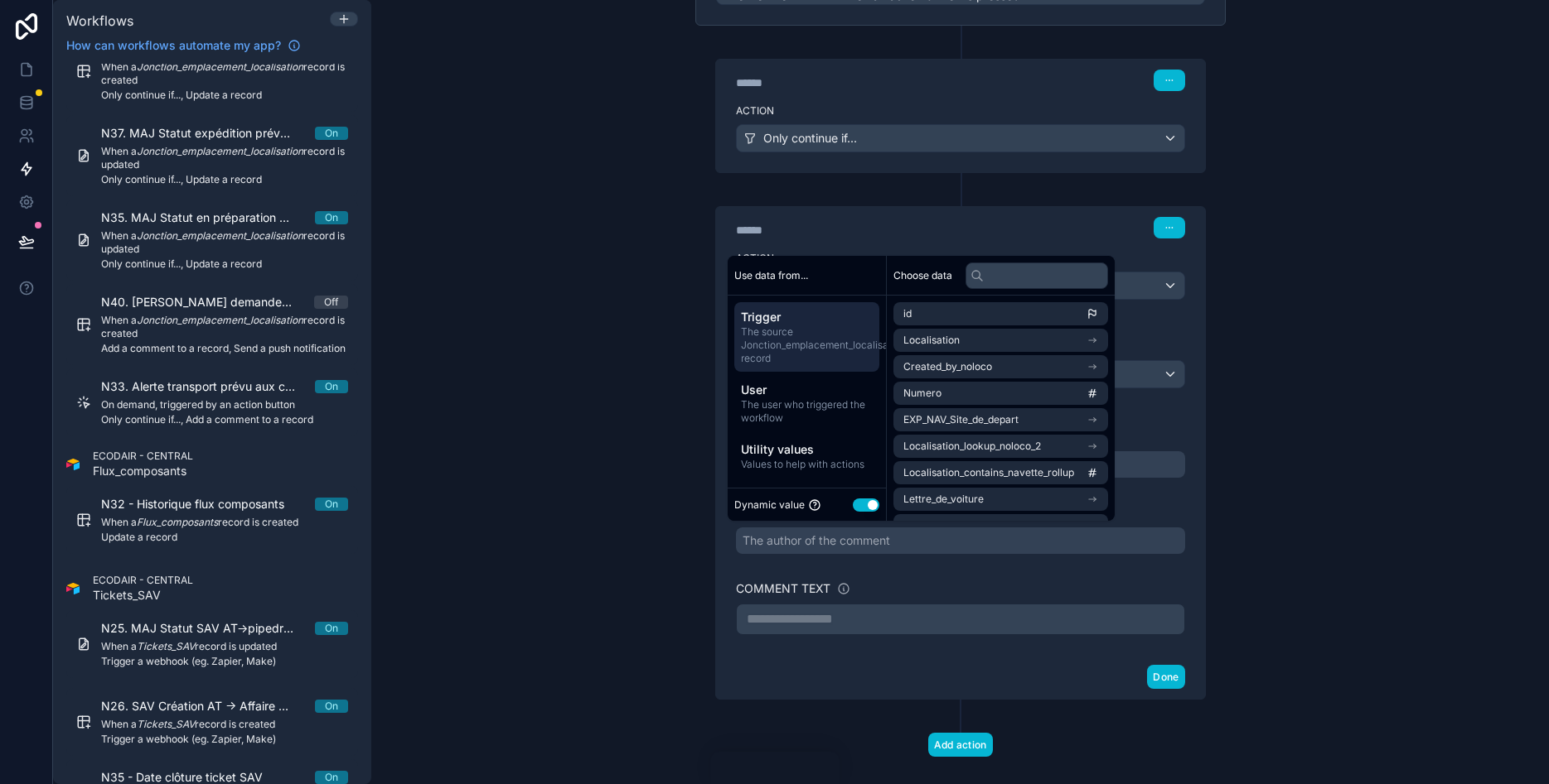
click at [1273, 470] on div "**********" at bounding box center [960, 392] width 1178 height 784
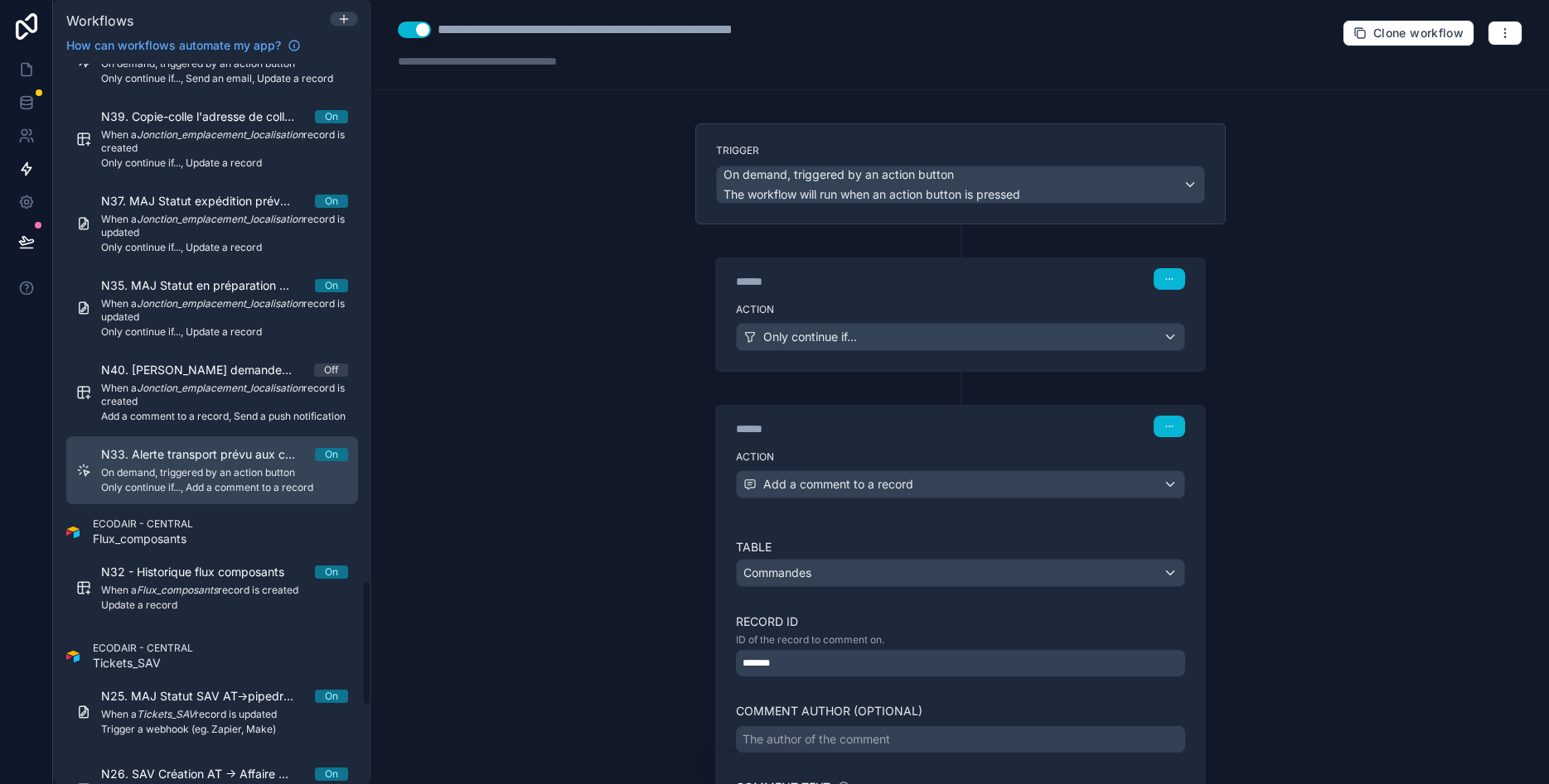
scroll to position [2914, 0]
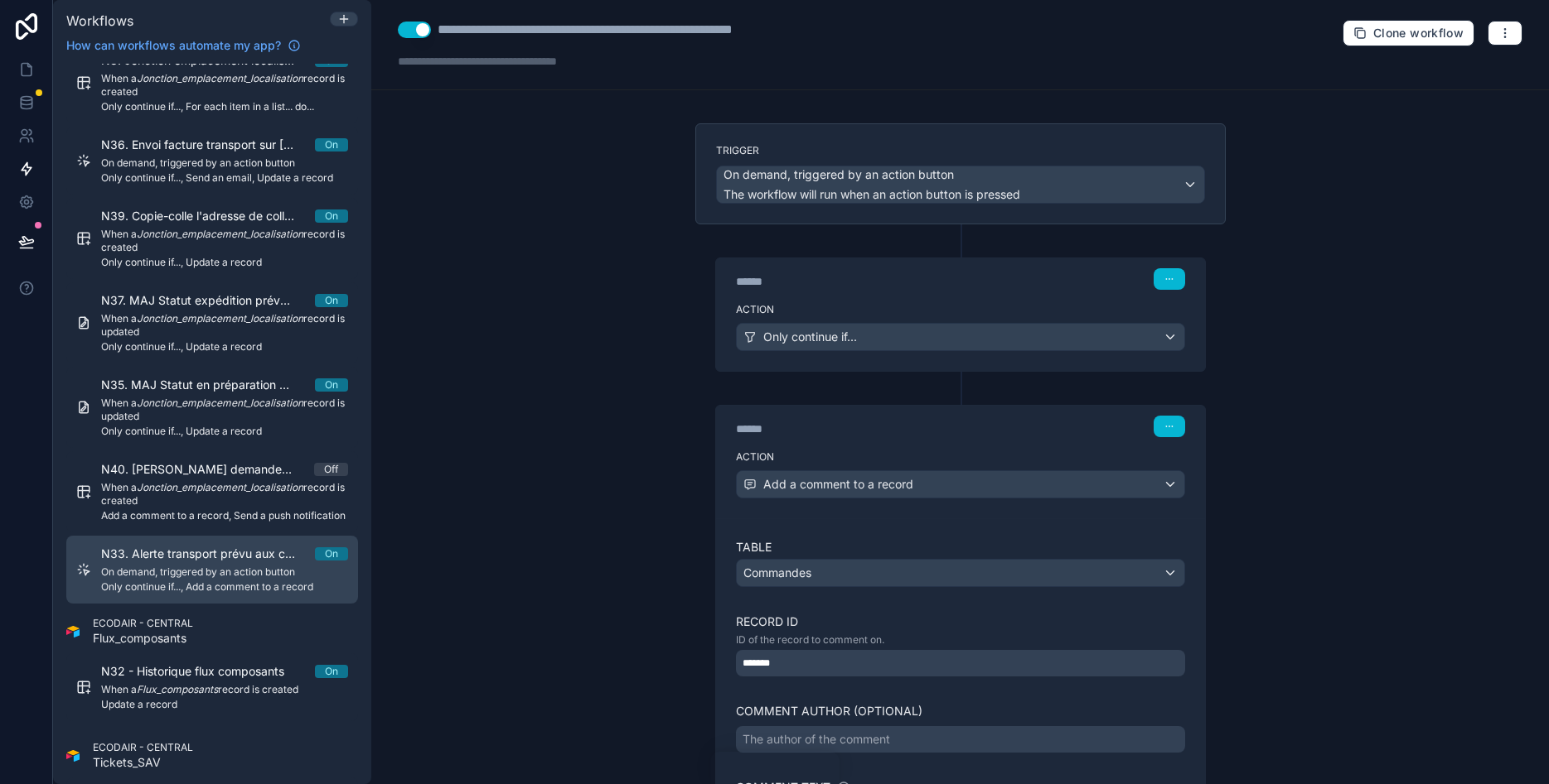
click at [199, 561] on span "N33. Alerte transport prévu aux commercial + respo de site" at bounding box center [208, 554] width 214 height 17
click at [148, 588] on span "Only continue if..., Add a comment to a record" at bounding box center [224, 588] width 247 height 13
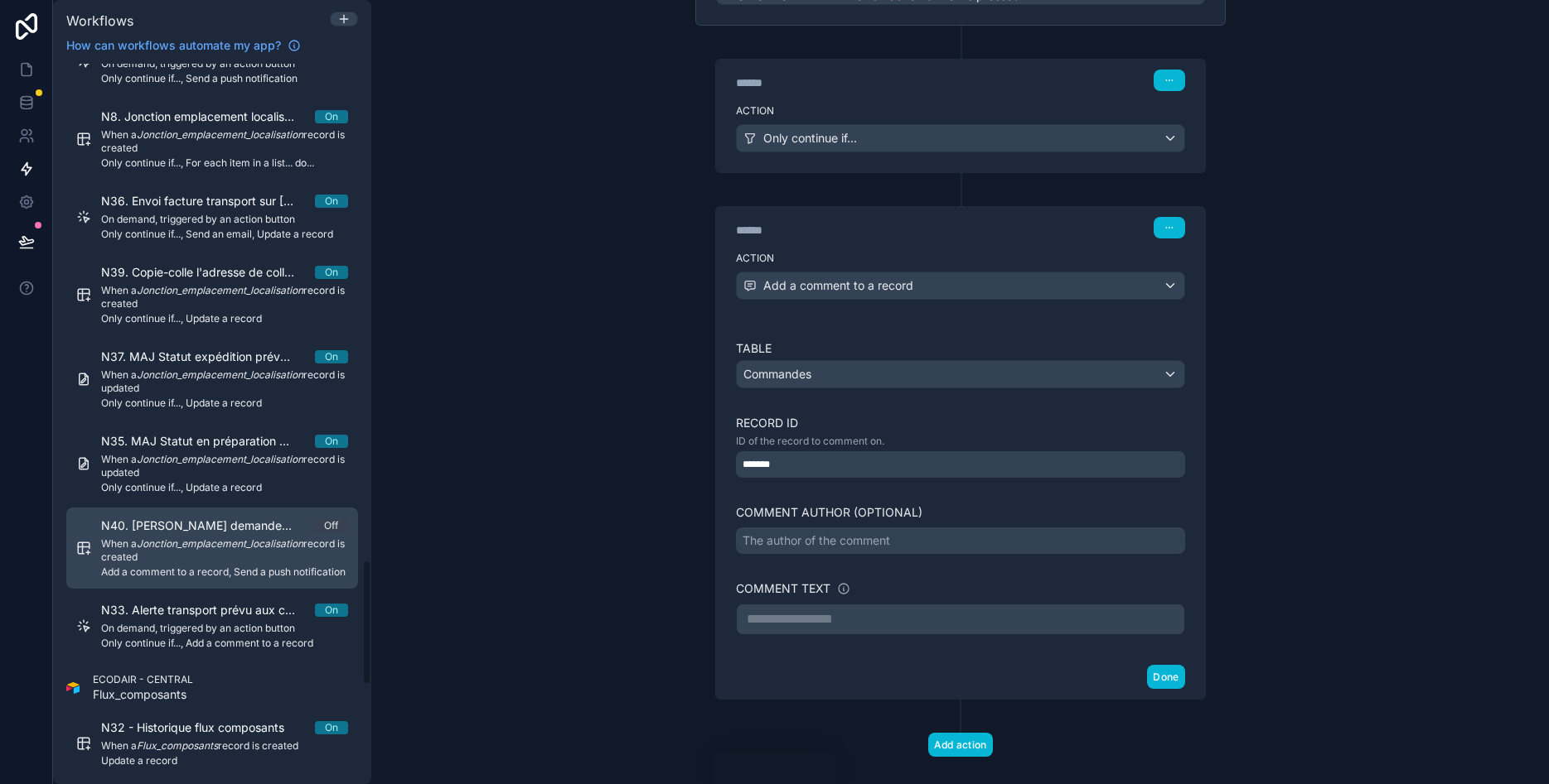
scroll to position [2815, 0]
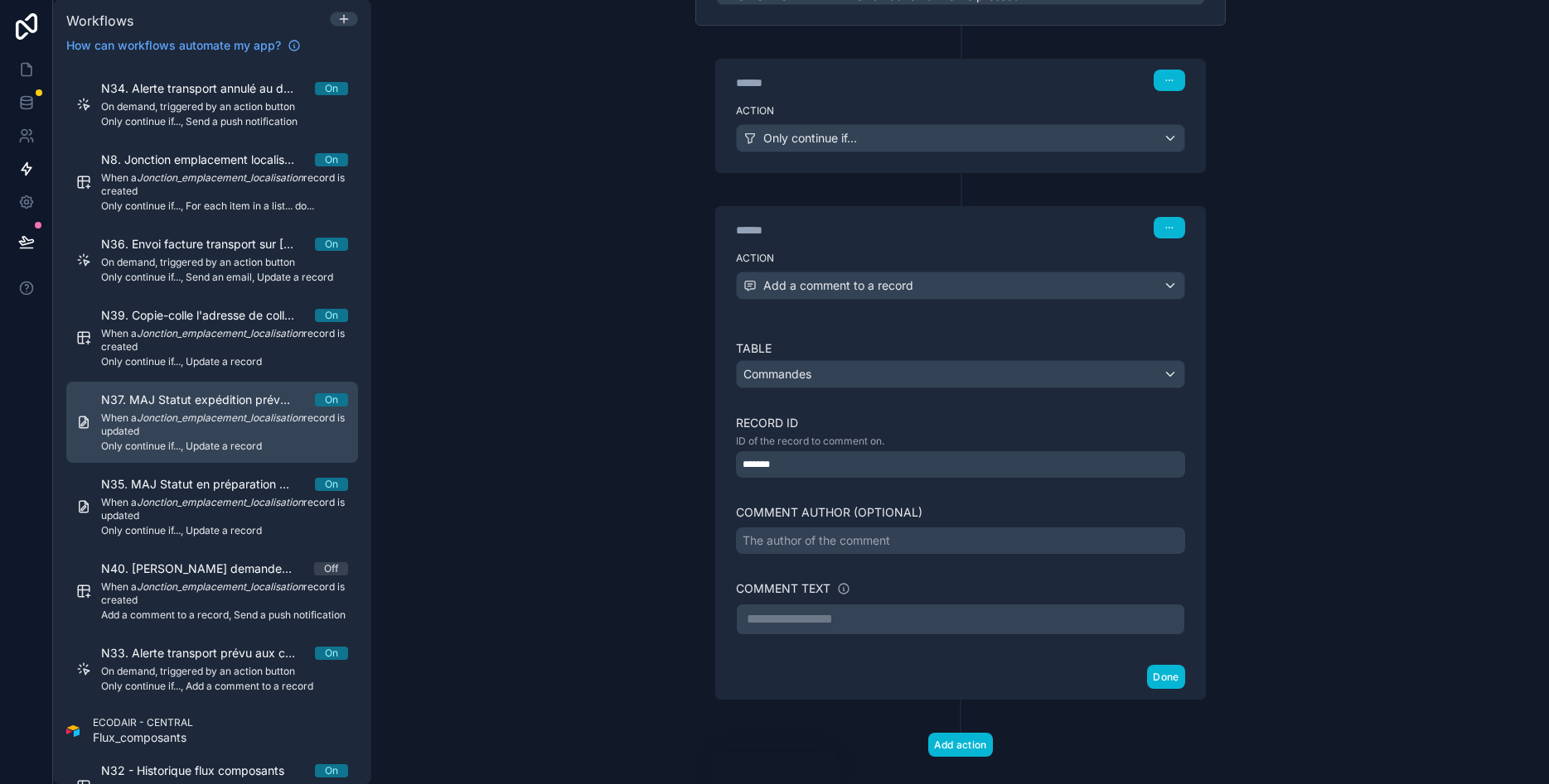
click at [258, 418] on em "Jonction_emplacement_localisation" at bounding box center [220, 418] width 166 height 12
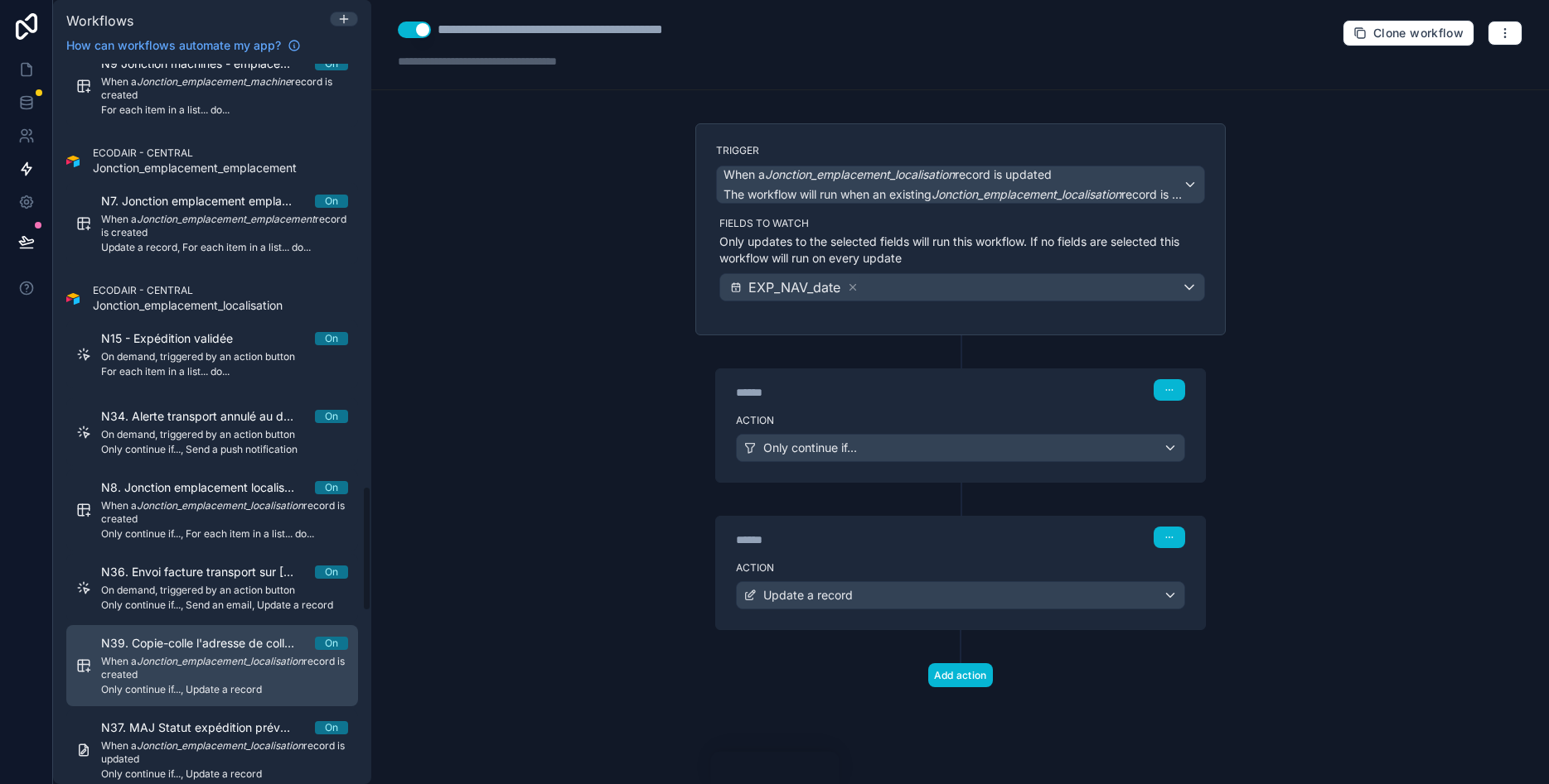
scroll to position [2417, 0]
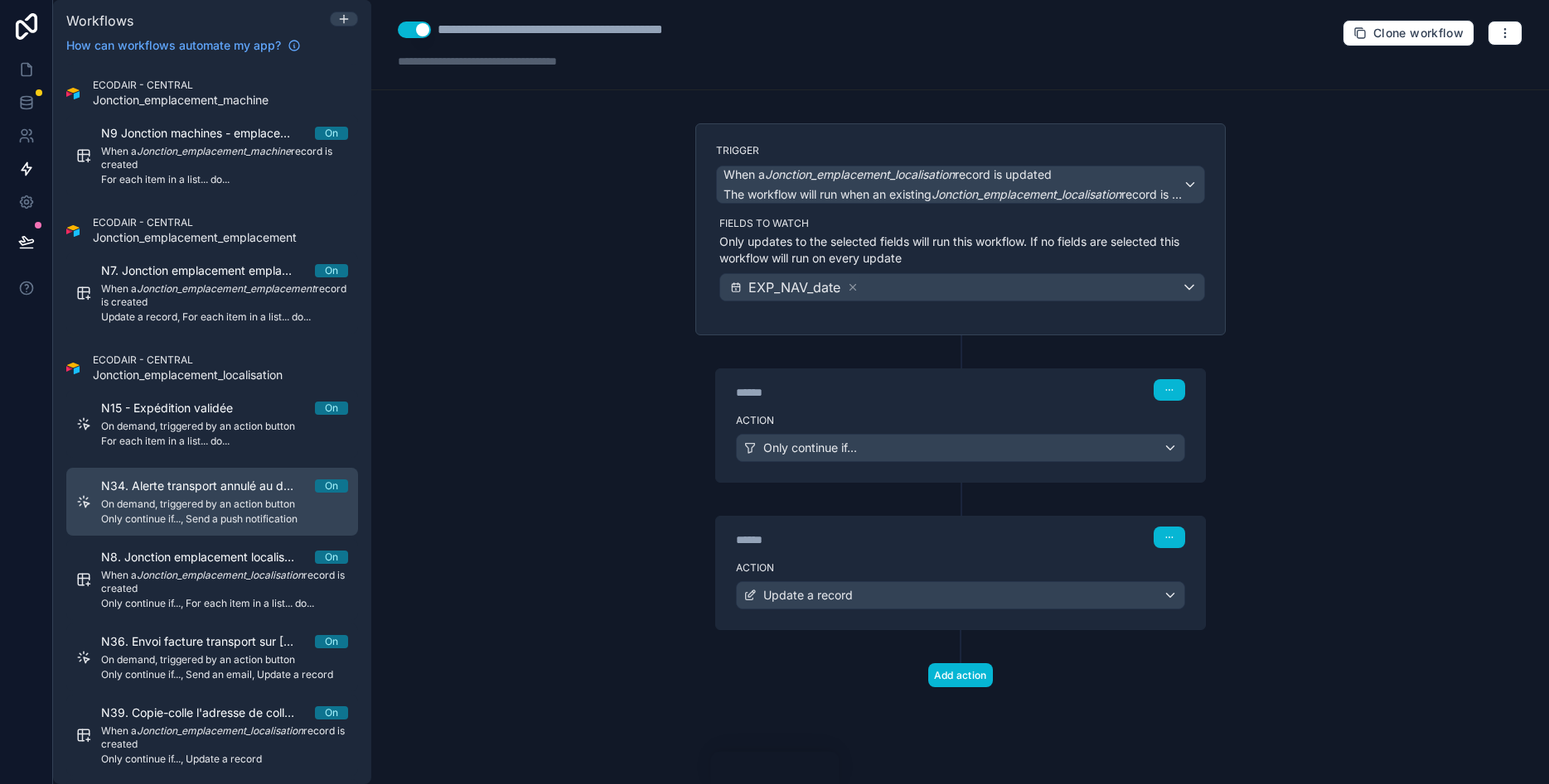
click at [208, 497] on div "N34. Alerte transport annulé au demandeur de transport On On demand, triggered …" at bounding box center [224, 502] width 247 height 48
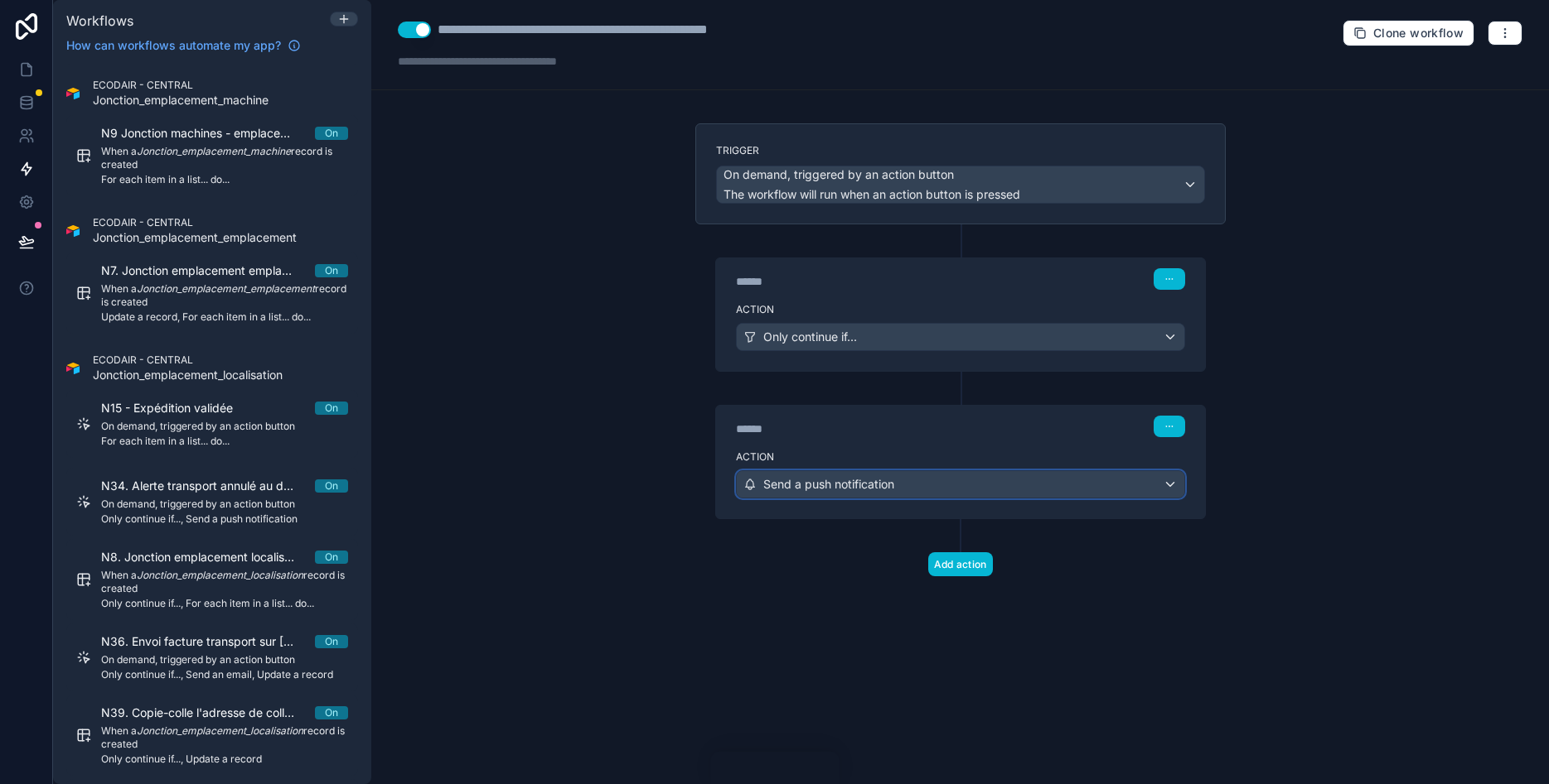
click at [778, 487] on span "Send a push notification" at bounding box center [829, 485] width 131 height 17
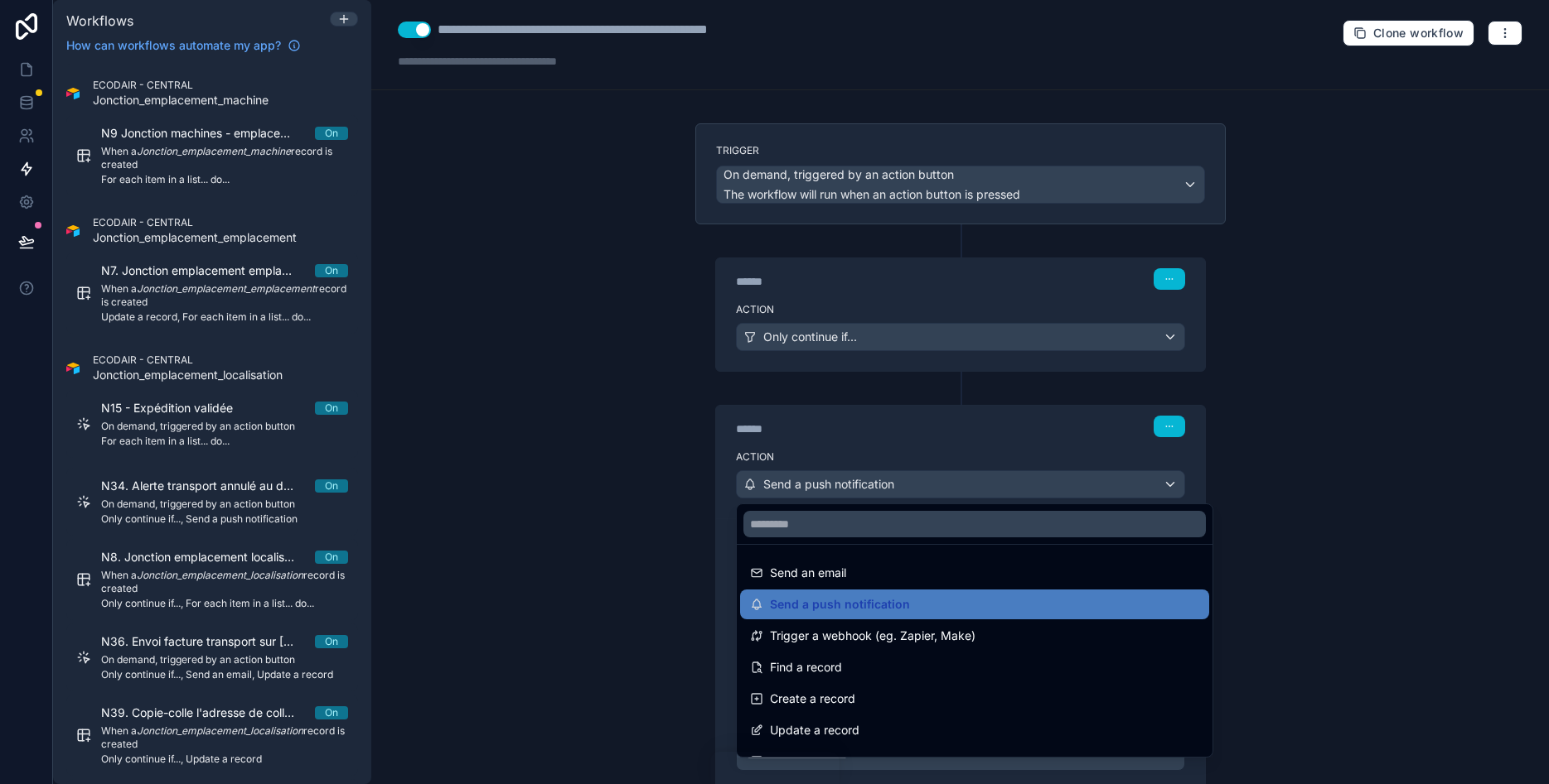
click at [595, 486] on div at bounding box center [774, 392] width 1549 height 784
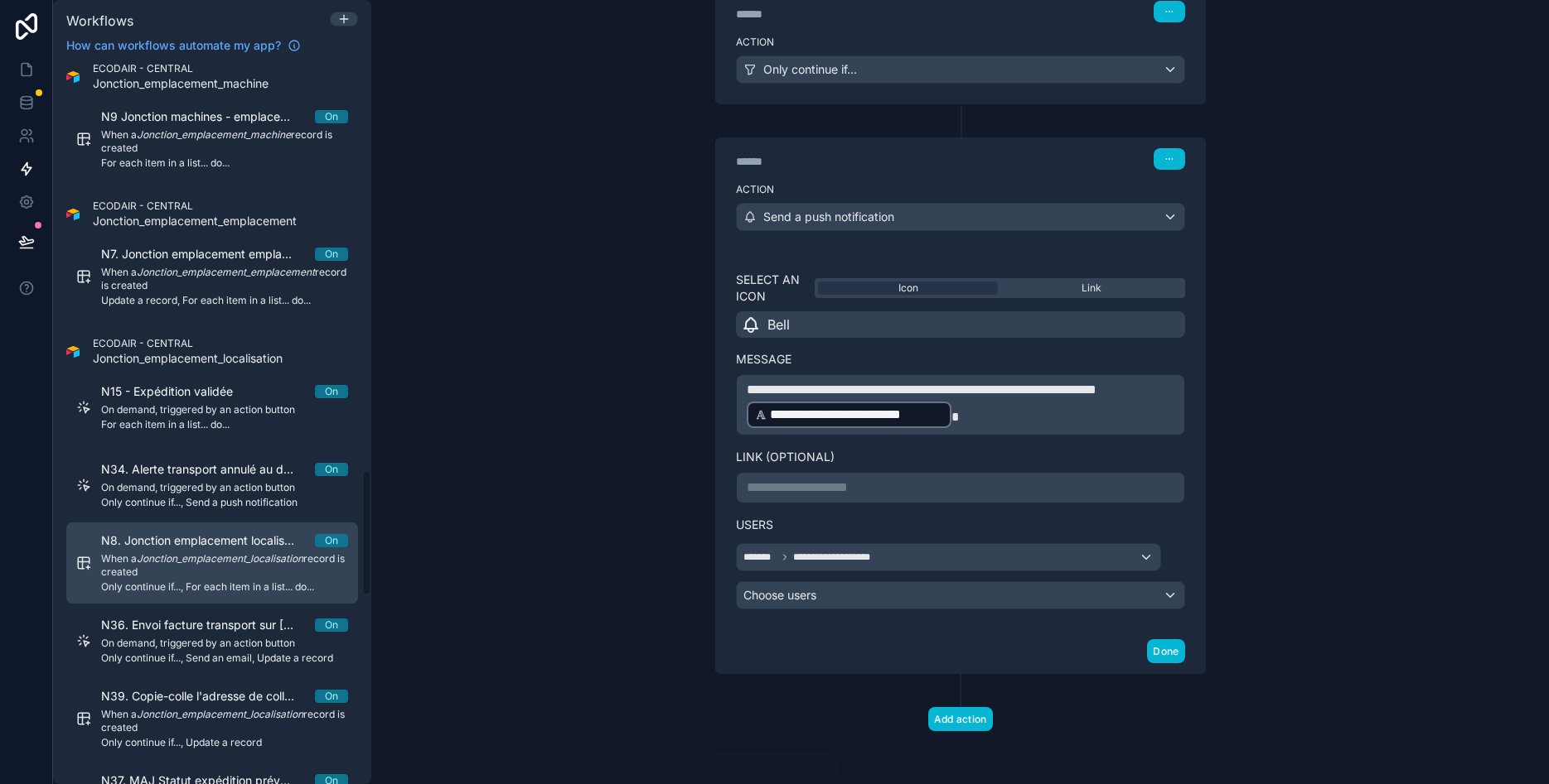
scroll to position [2318, 0]
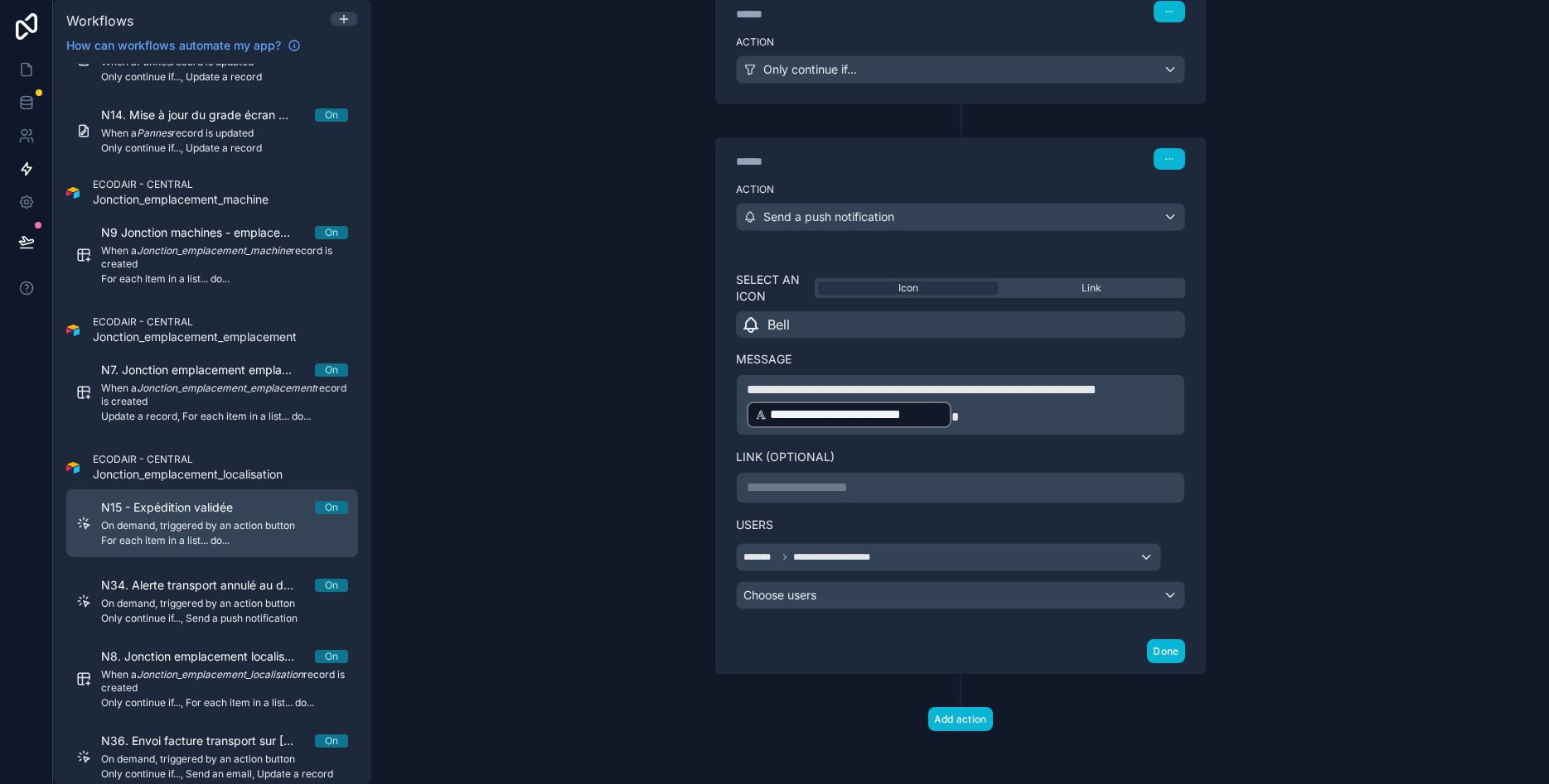
click at [220, 521] on span "On demand, triggered by an action button" at bounding box center [224, 526] width 247 height 13
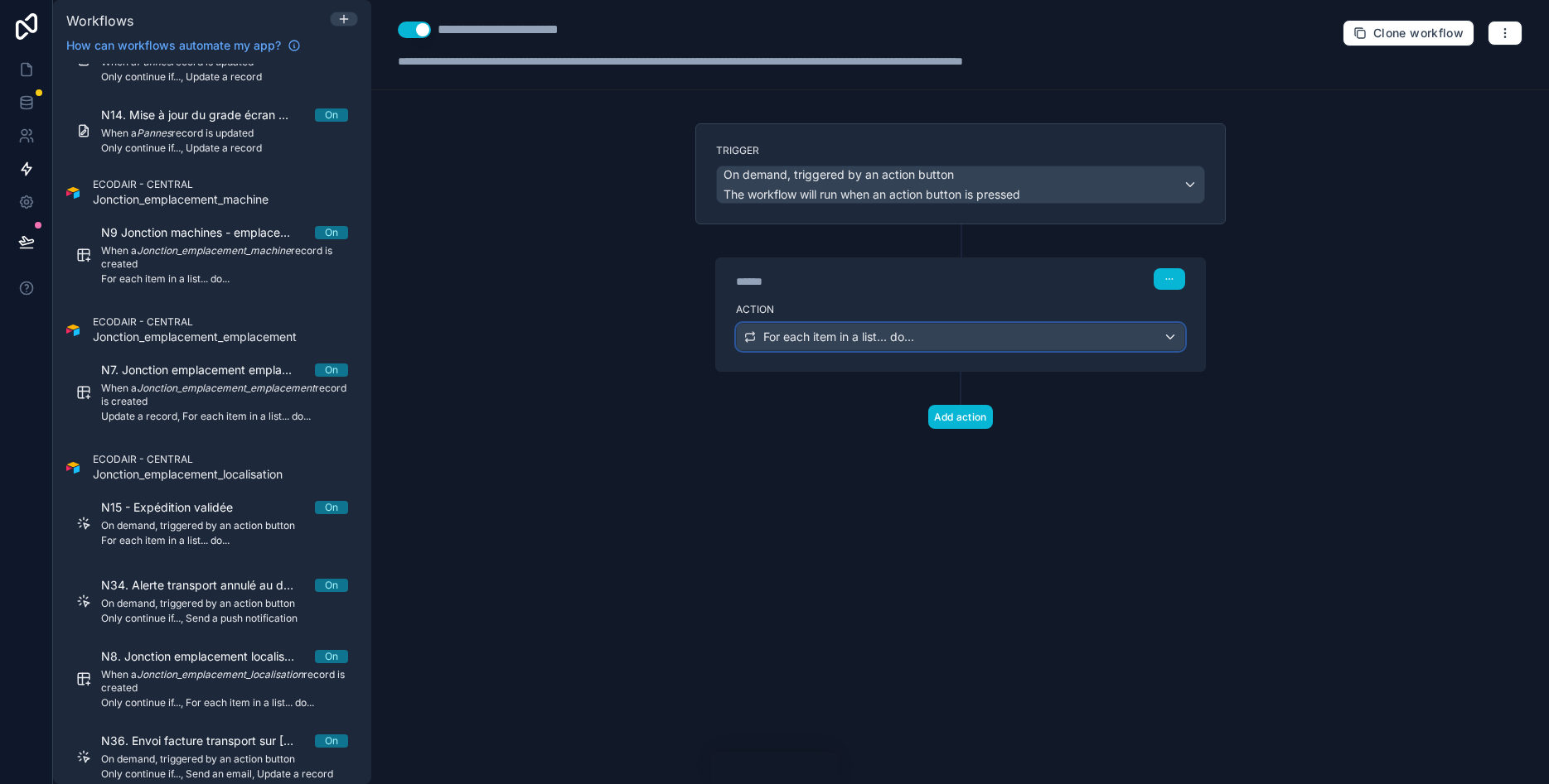
click at [879, 345] on span "For each item in a list... do..." at bounding box center [839, 337] width 151 height 17
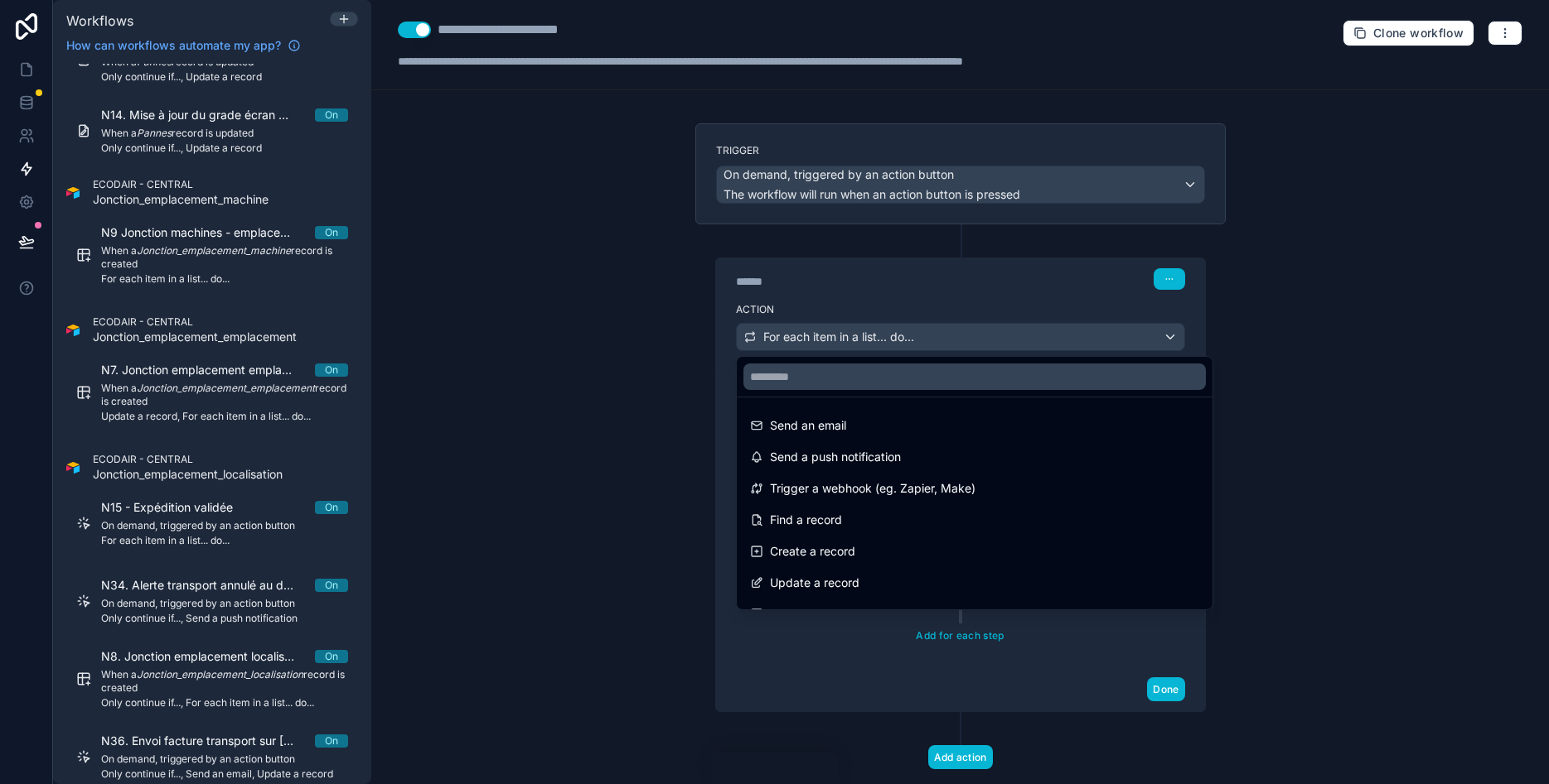
click at [592, 383] on div at bounding box center [774, 392] width 1549 height 784
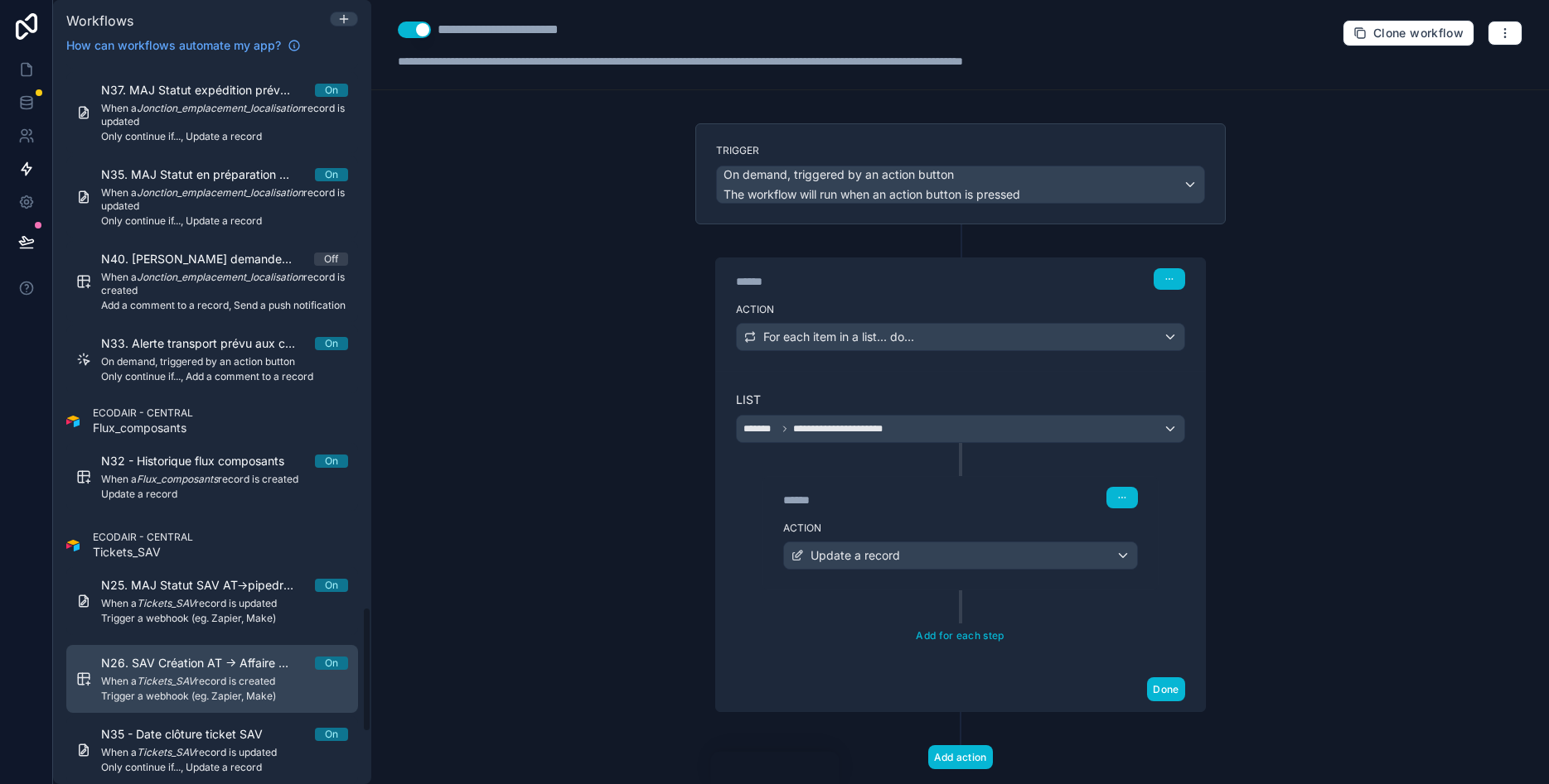
scroll to position [3112, 0]
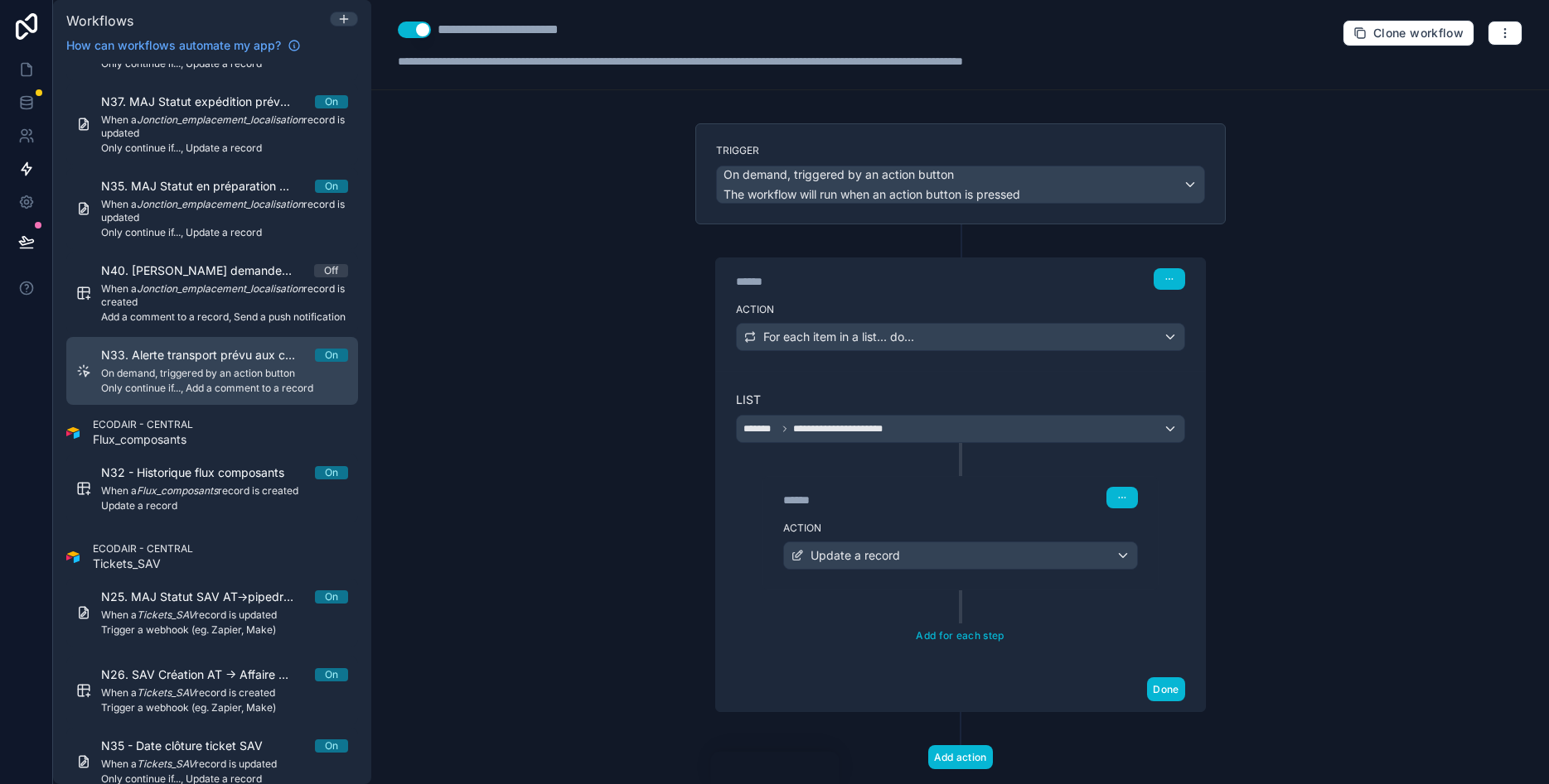
click at [217, 376] on span "On demand, triggered by an action button" at bounding box center [224, 373] width 247 height 13
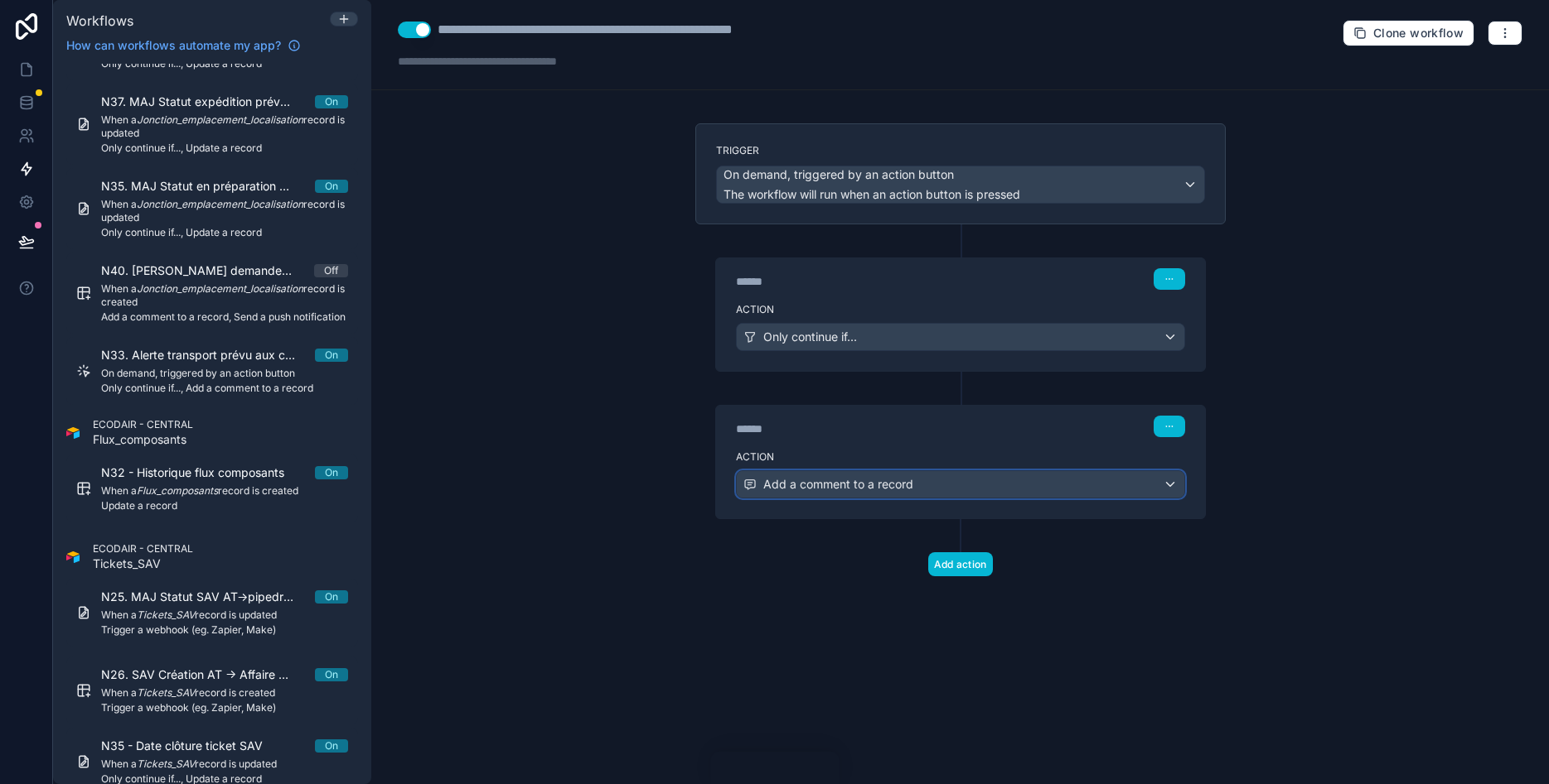
click at [1015, 496] on div "Add a comment to a record" at bounding box center [961, 485] width 448 height 26
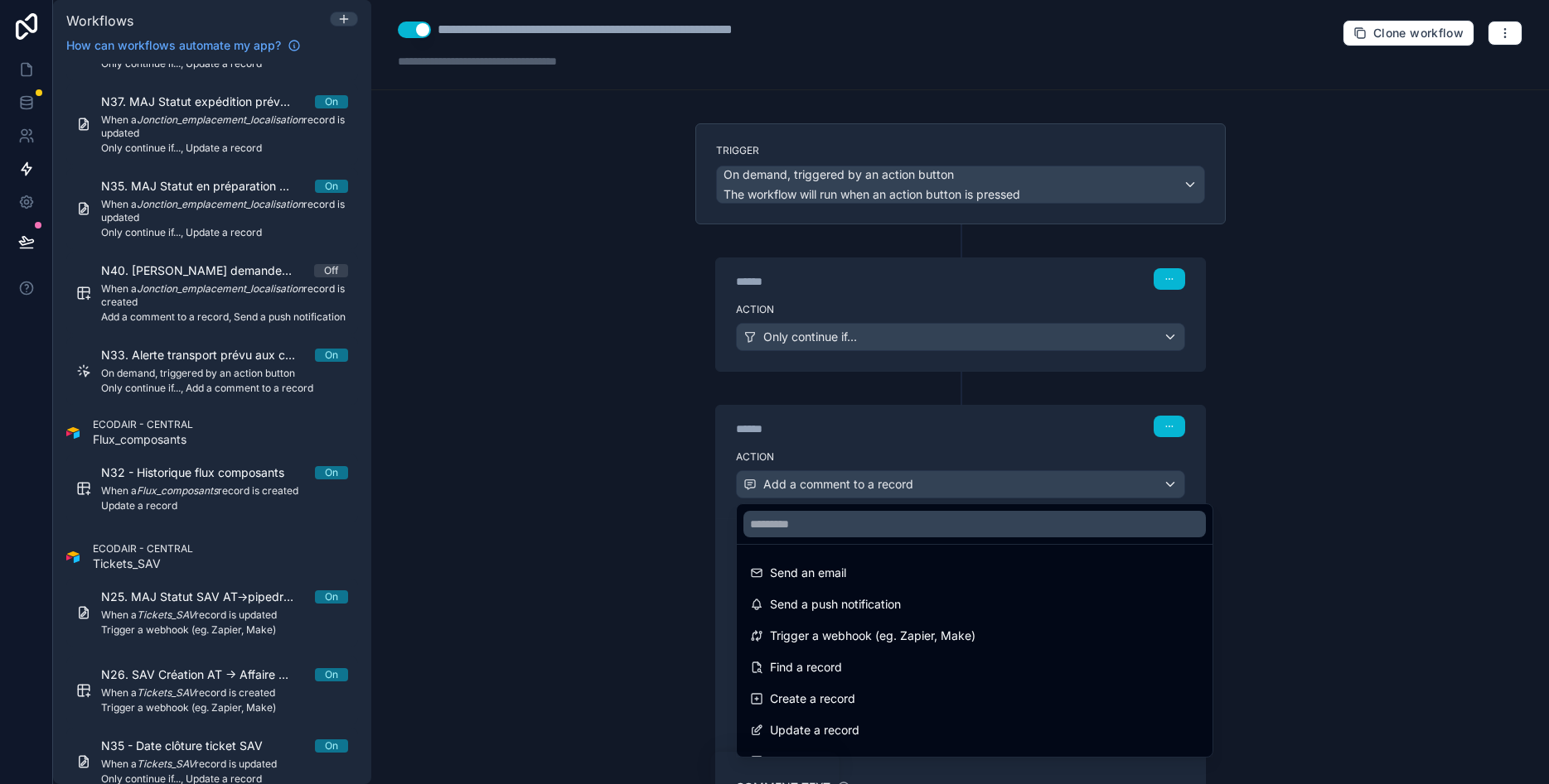
click at [1479, 486] on div at bounding box center [774, 392] width 1549 height 784
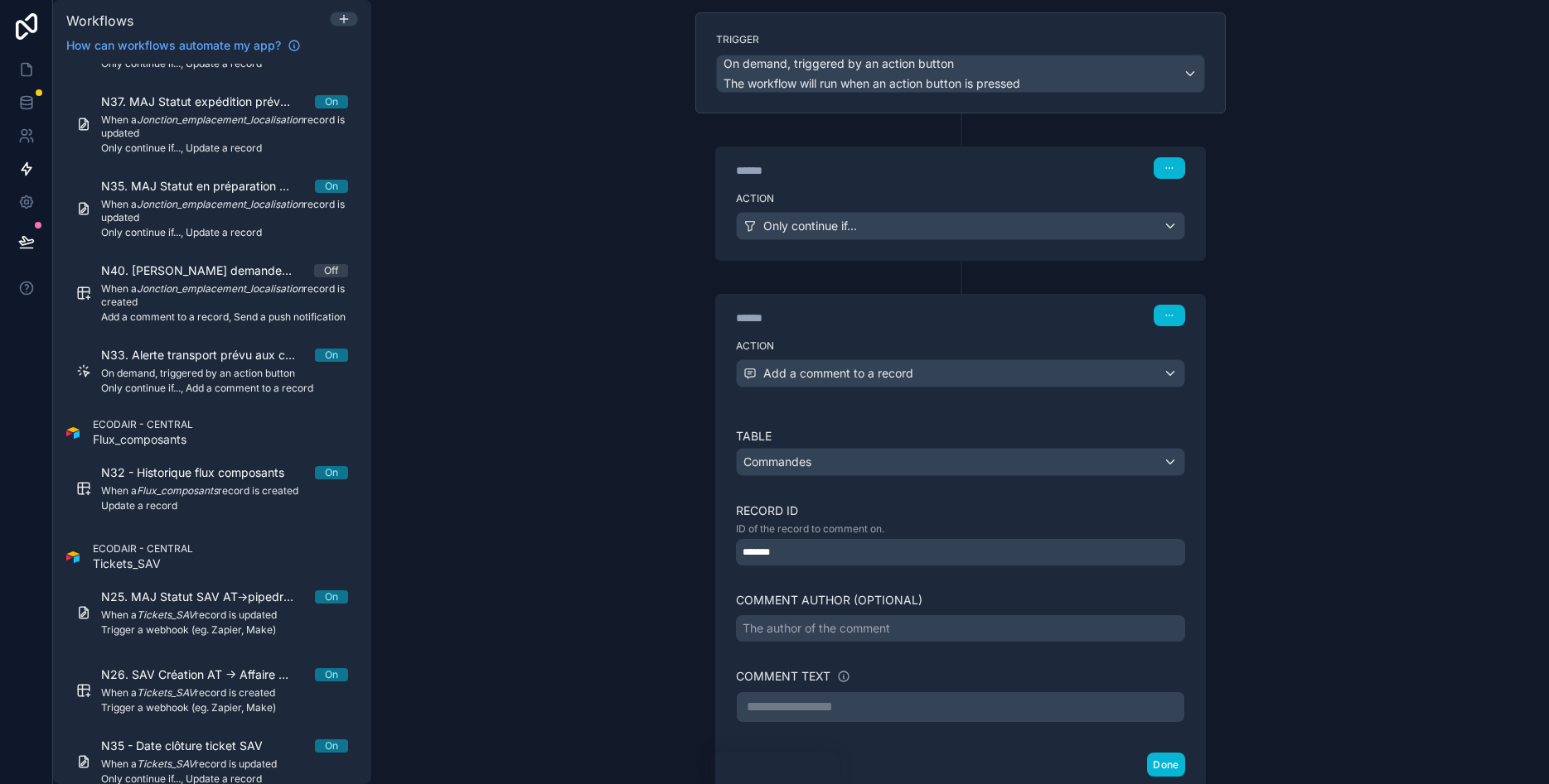
scroll to position [198, 0]
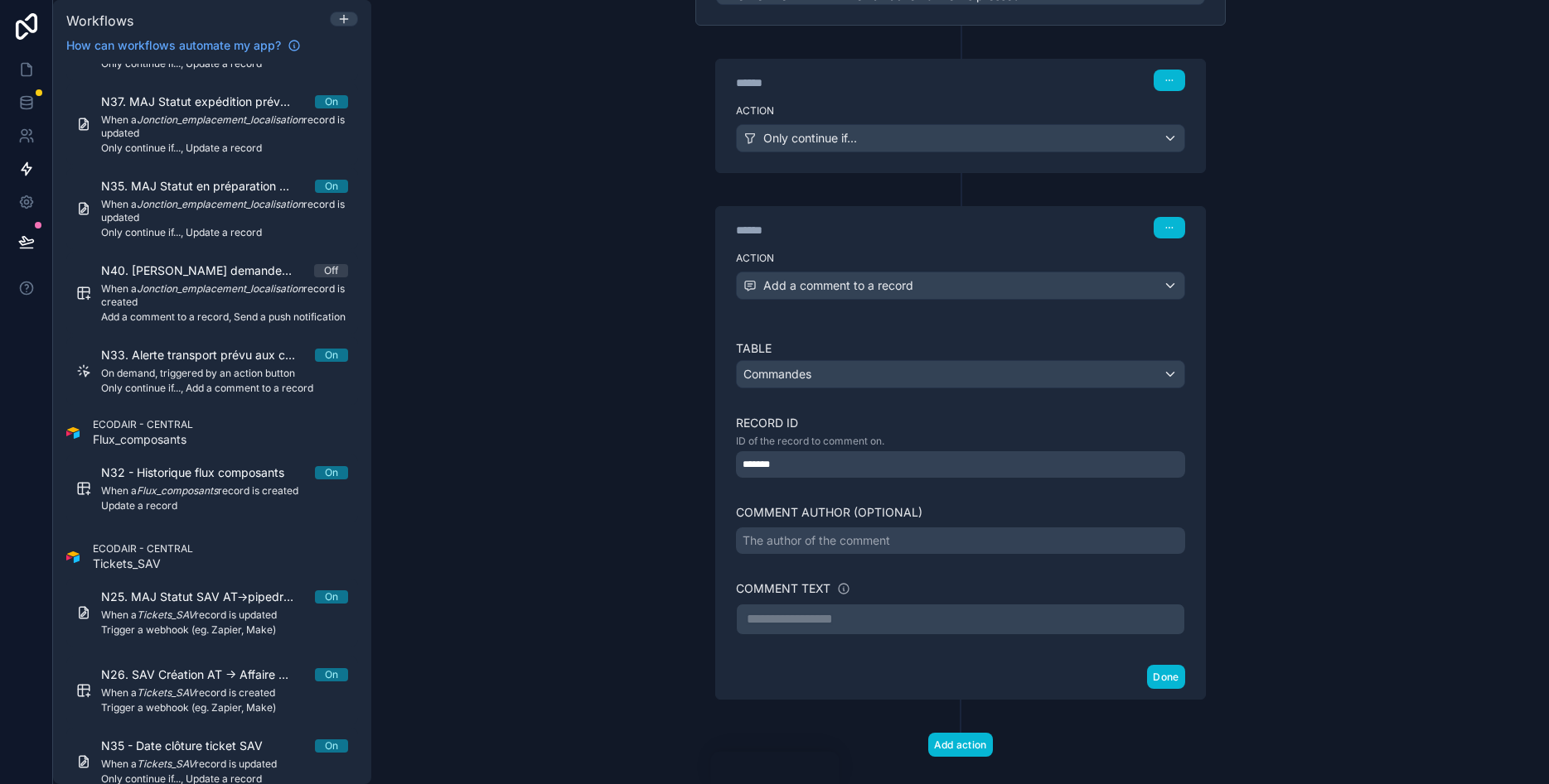
click at [911, 547] on div "The author of the comment" at bounding box center [960, 541] width 449 height 26
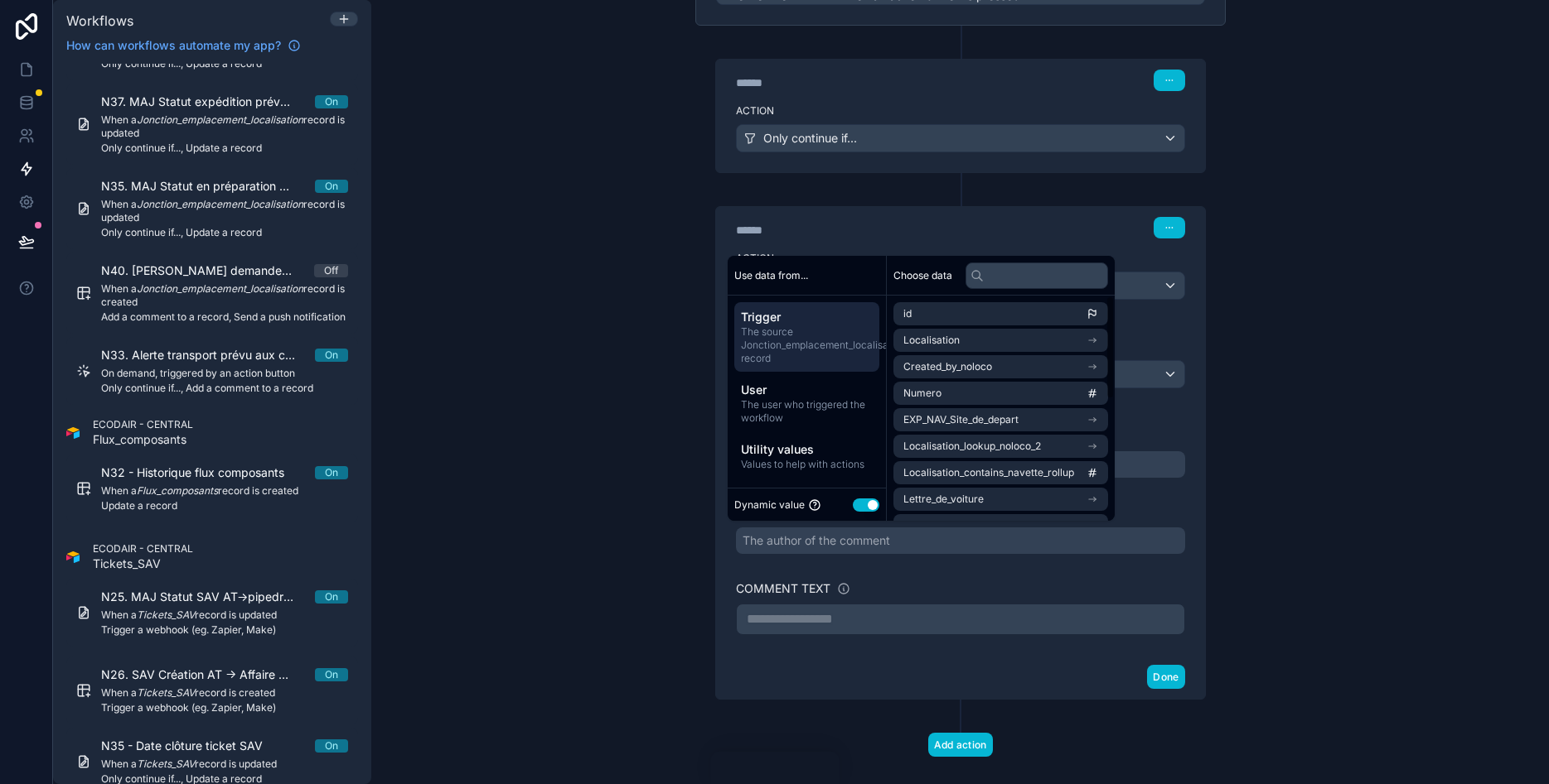
click at [1327, 492] on div "**********" at bounding box center [960, 392] width 1178 height 784
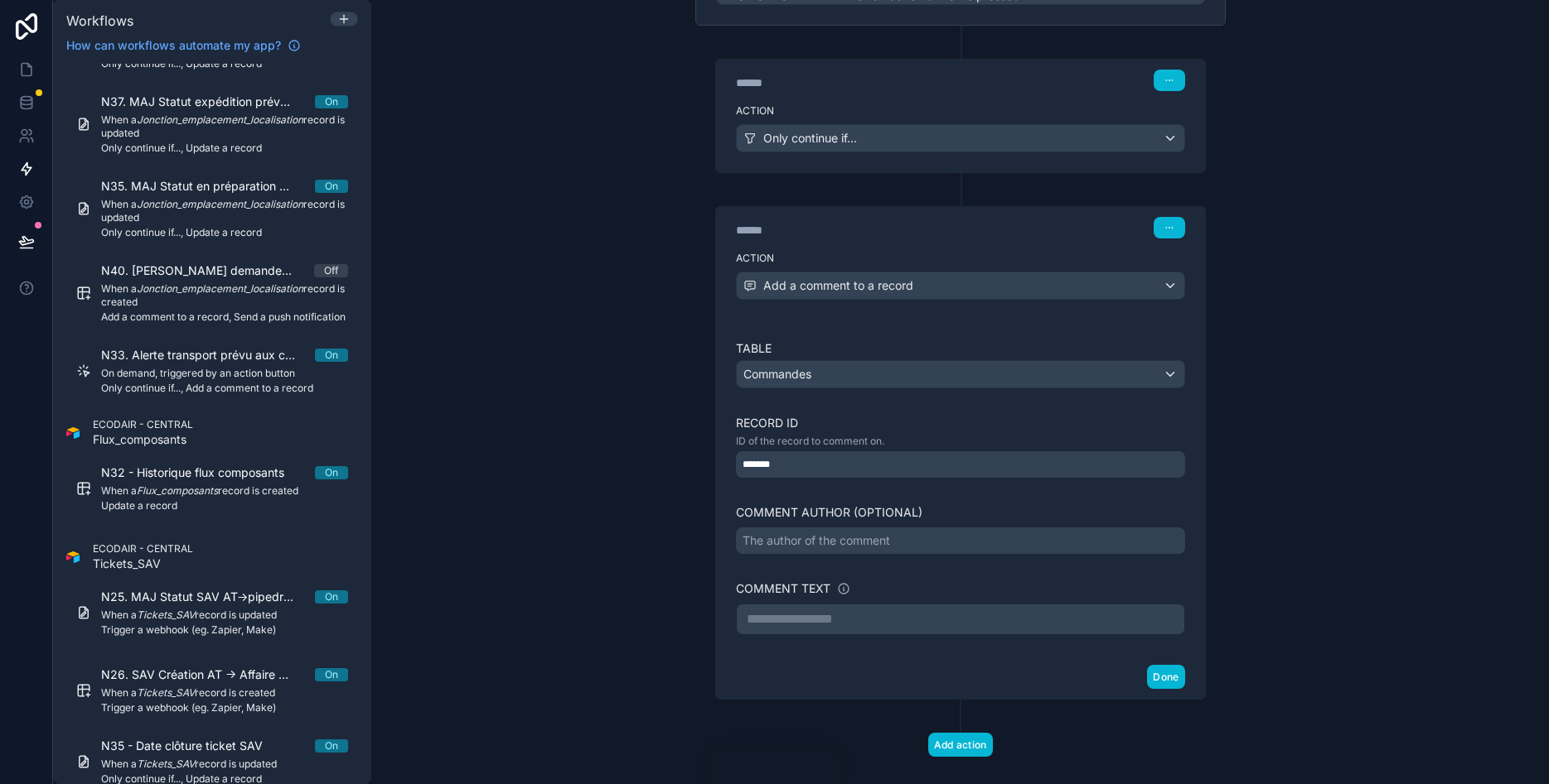
click at [861, 545] on div "The author of the comment" at bounding box center [817, 541] width 147 height 17
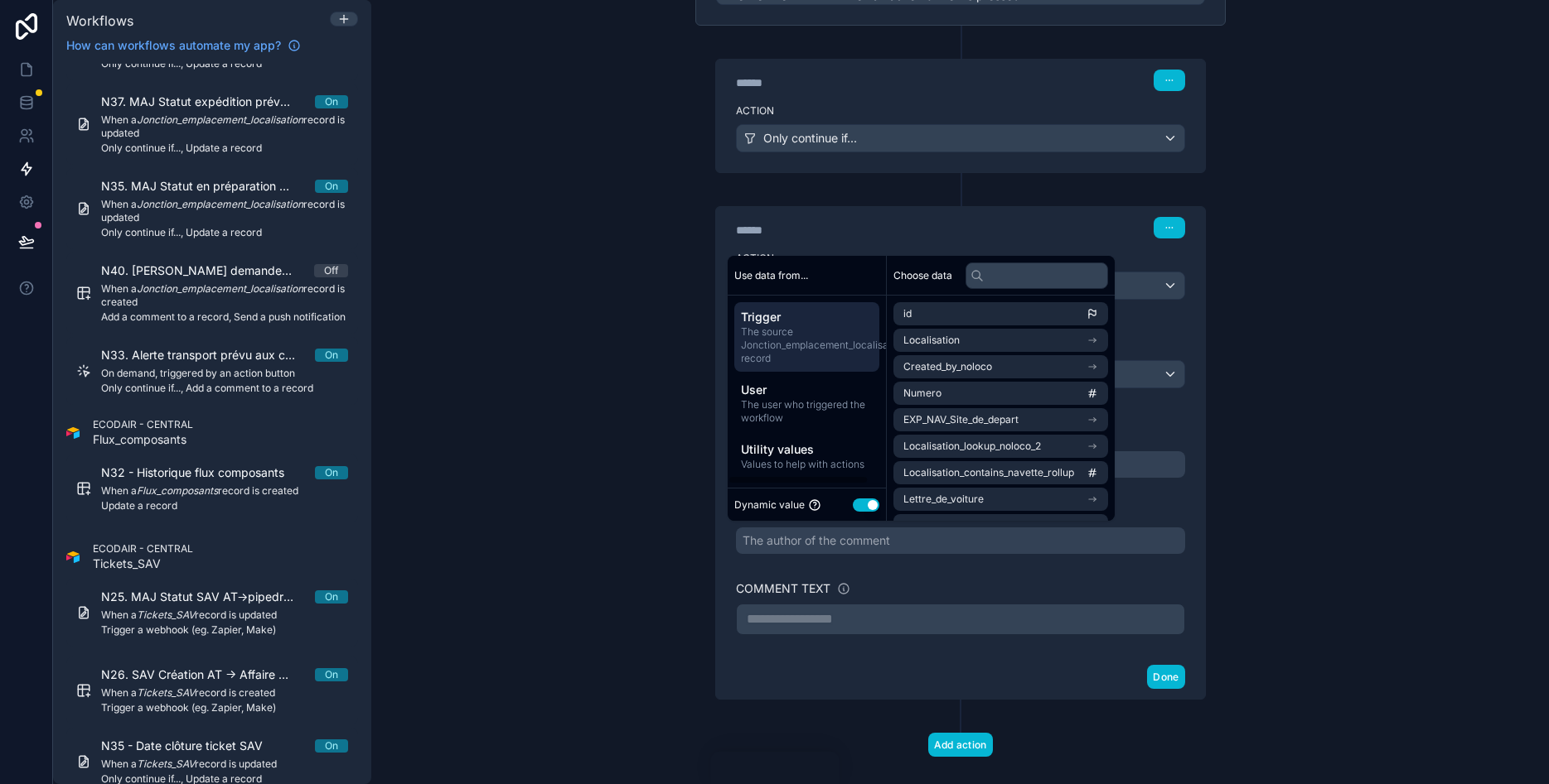
click at [869, 502] on button "Use setting" at bounding box center [866, 505] width 26 height 13
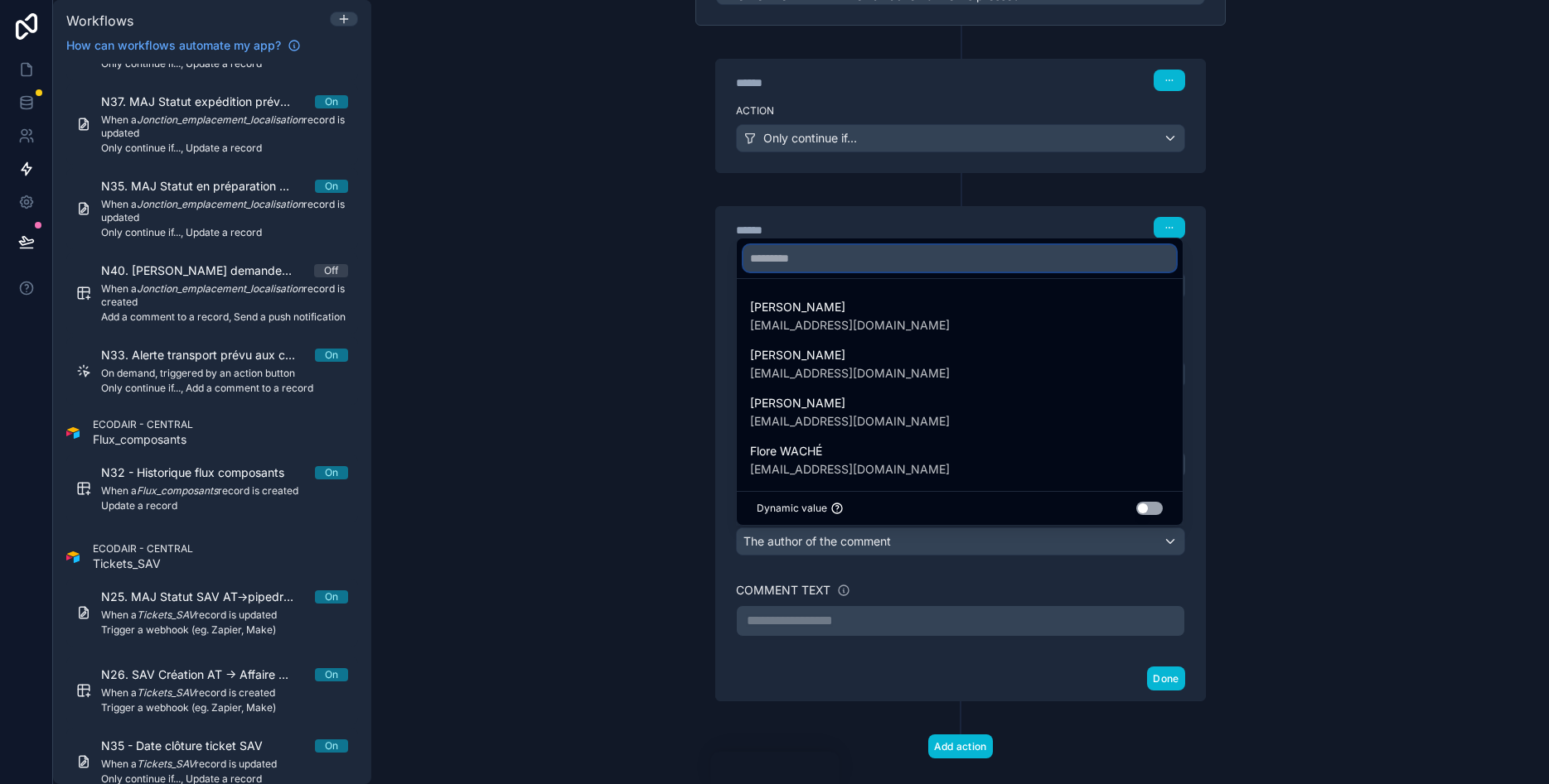
click at [824, 252] on input "text" at bounding box center [960, 259] width 433 height 26
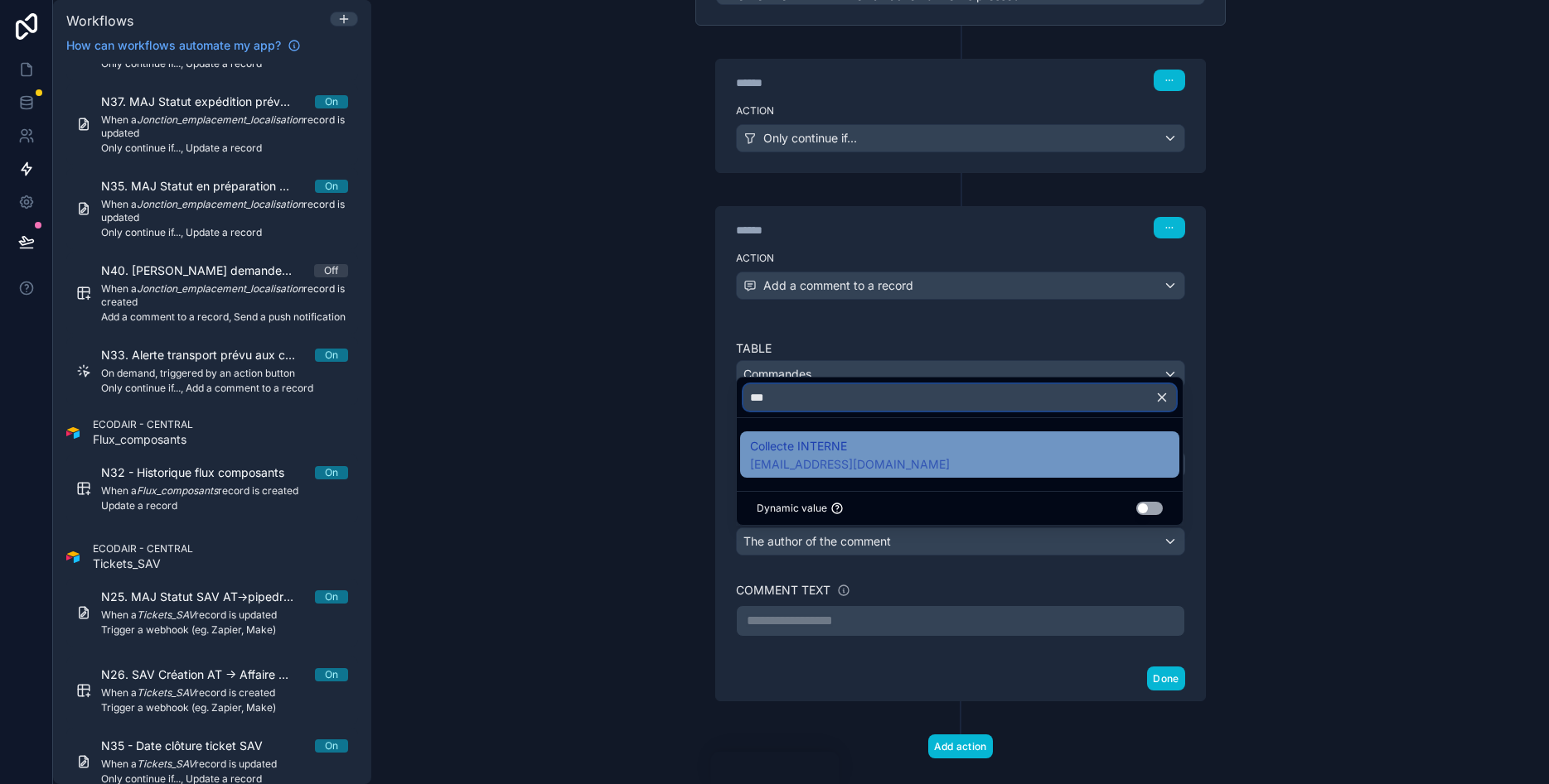
type input "***"
click at [844, 469] on span "admin-digital@ecodair.org" at bounding box center [850, 465] width 199 height 17
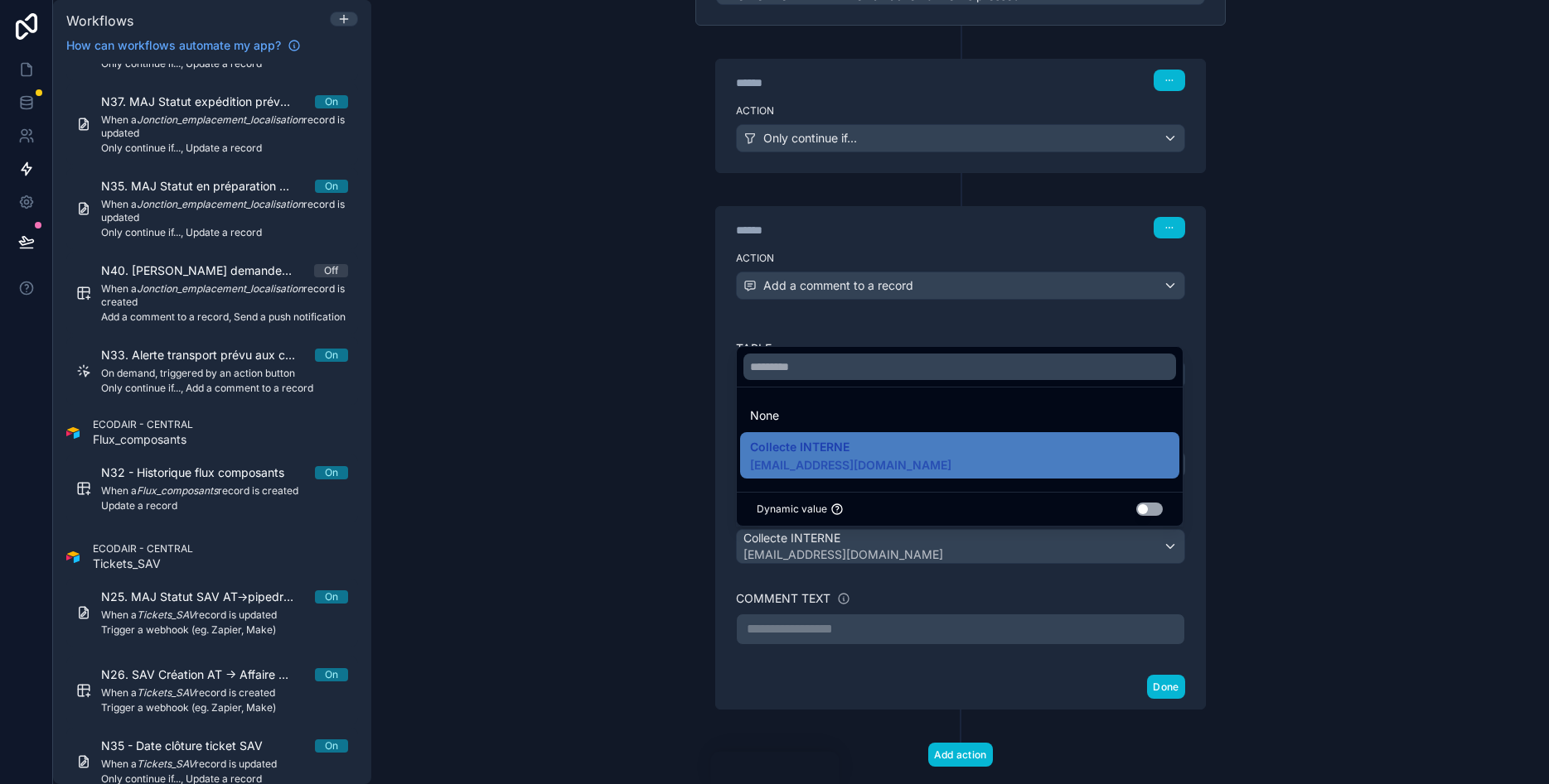
click at [1289, 454] on div "**********" at bounding box center [960, 392] width 1178 height 784
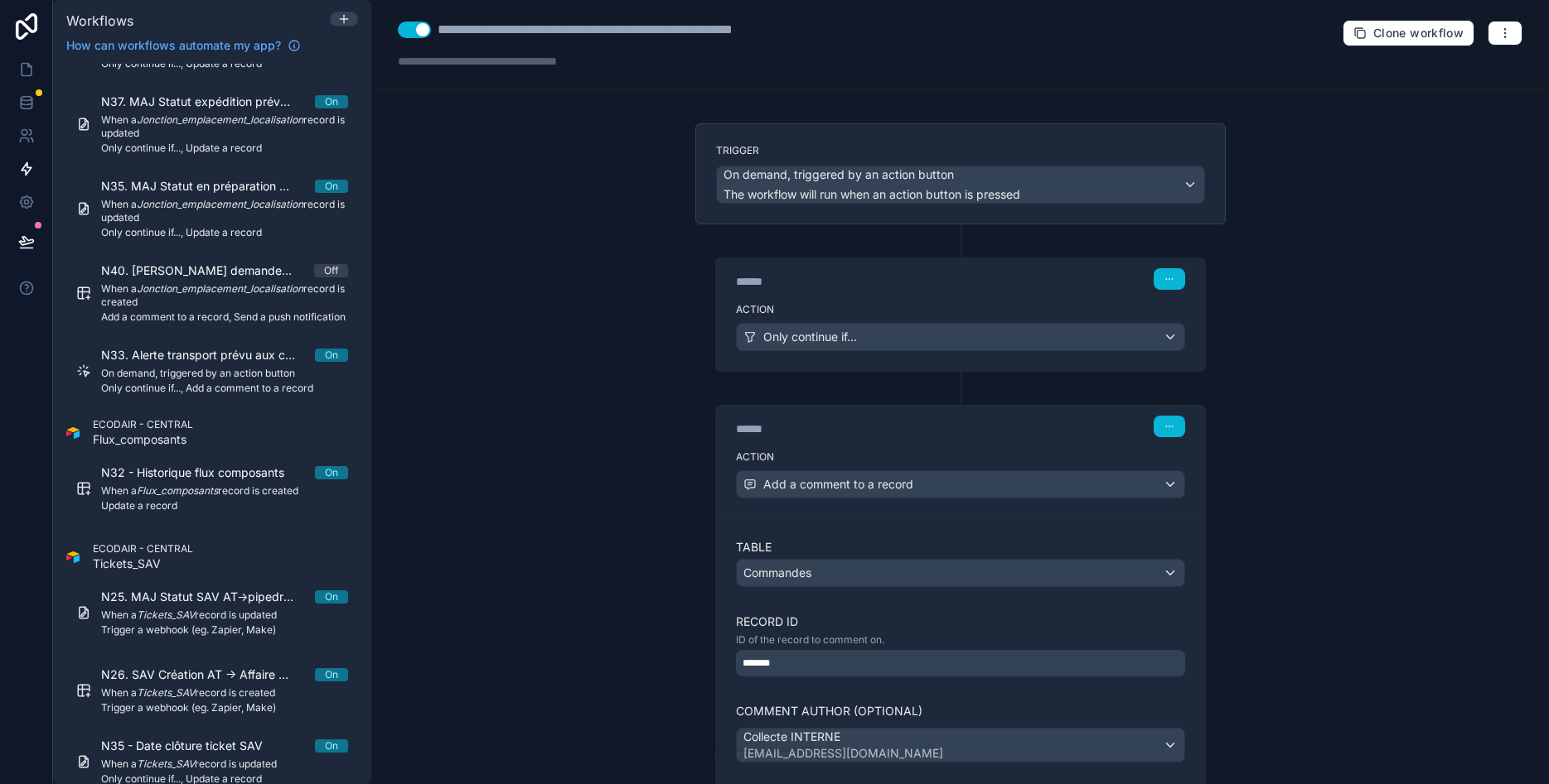
scroll to position [233, 0]
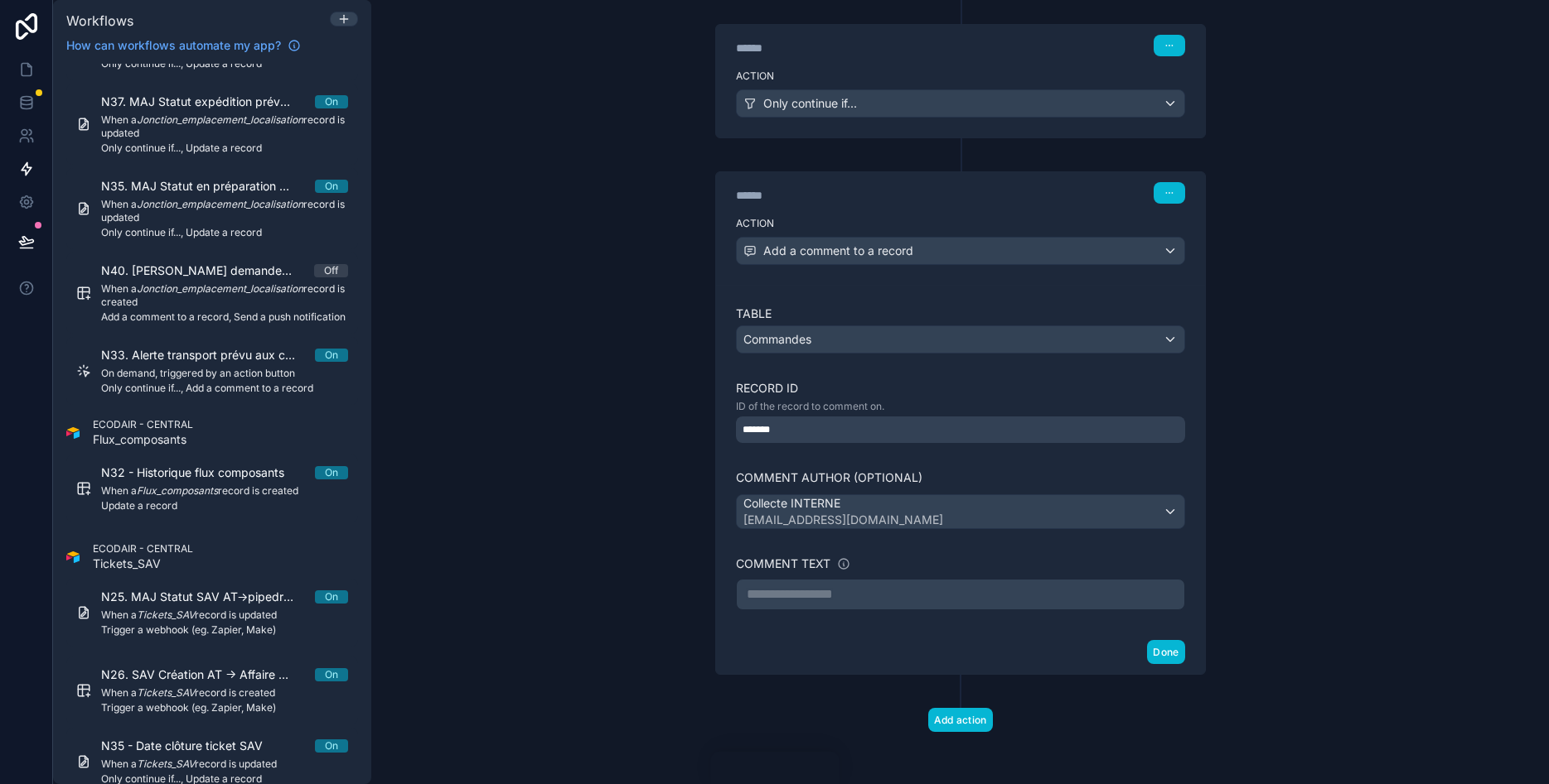
click at [820, 602] on p "**********" at bounding box center [960, 594] width 427 height 20
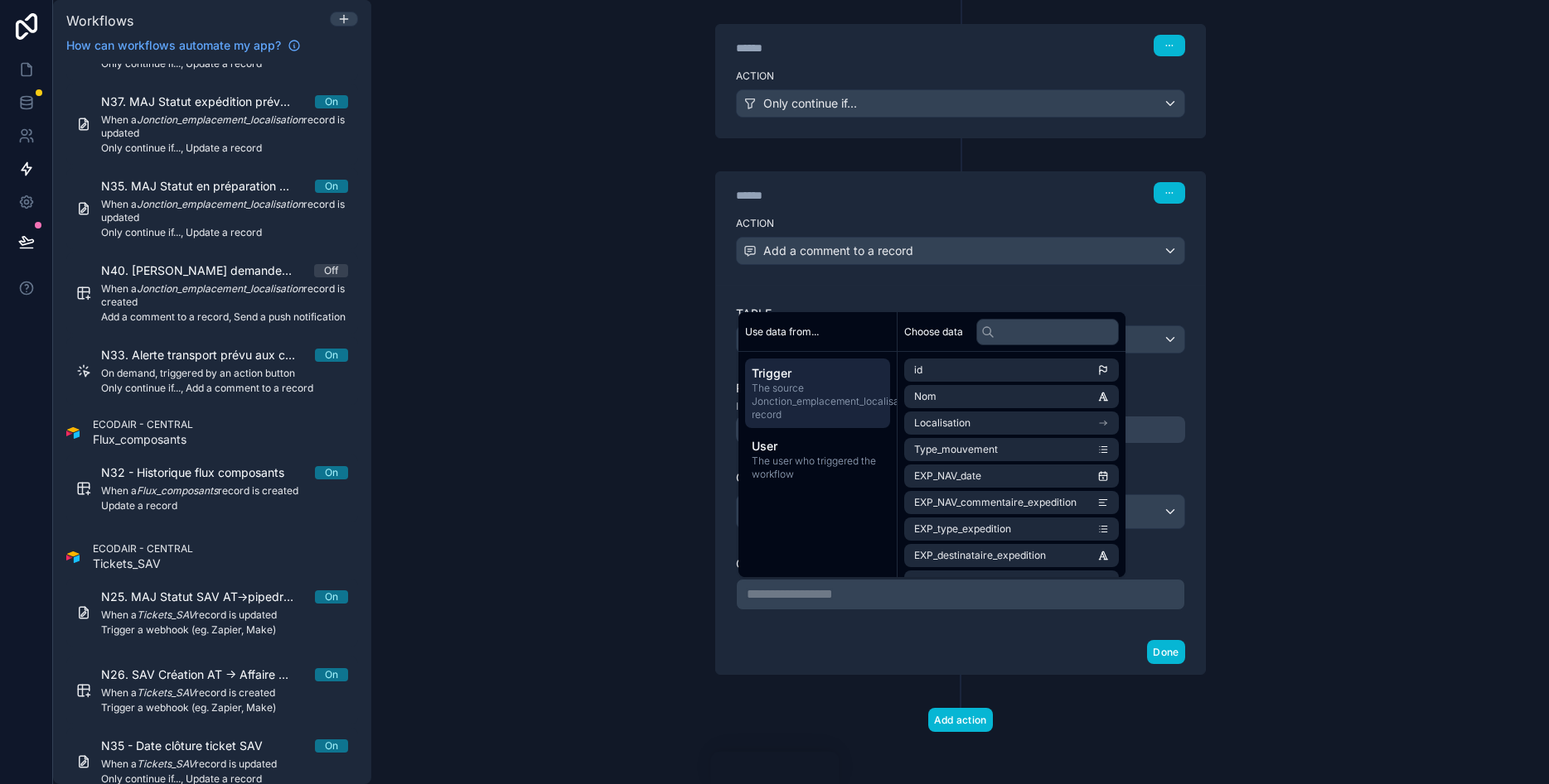
click at [820, 602] on p "**********" at bounding box center [960, 594] width 427 height 20
click at [475, 542] on div "**********" at bounding box center [960, 392] width 1178 height 784
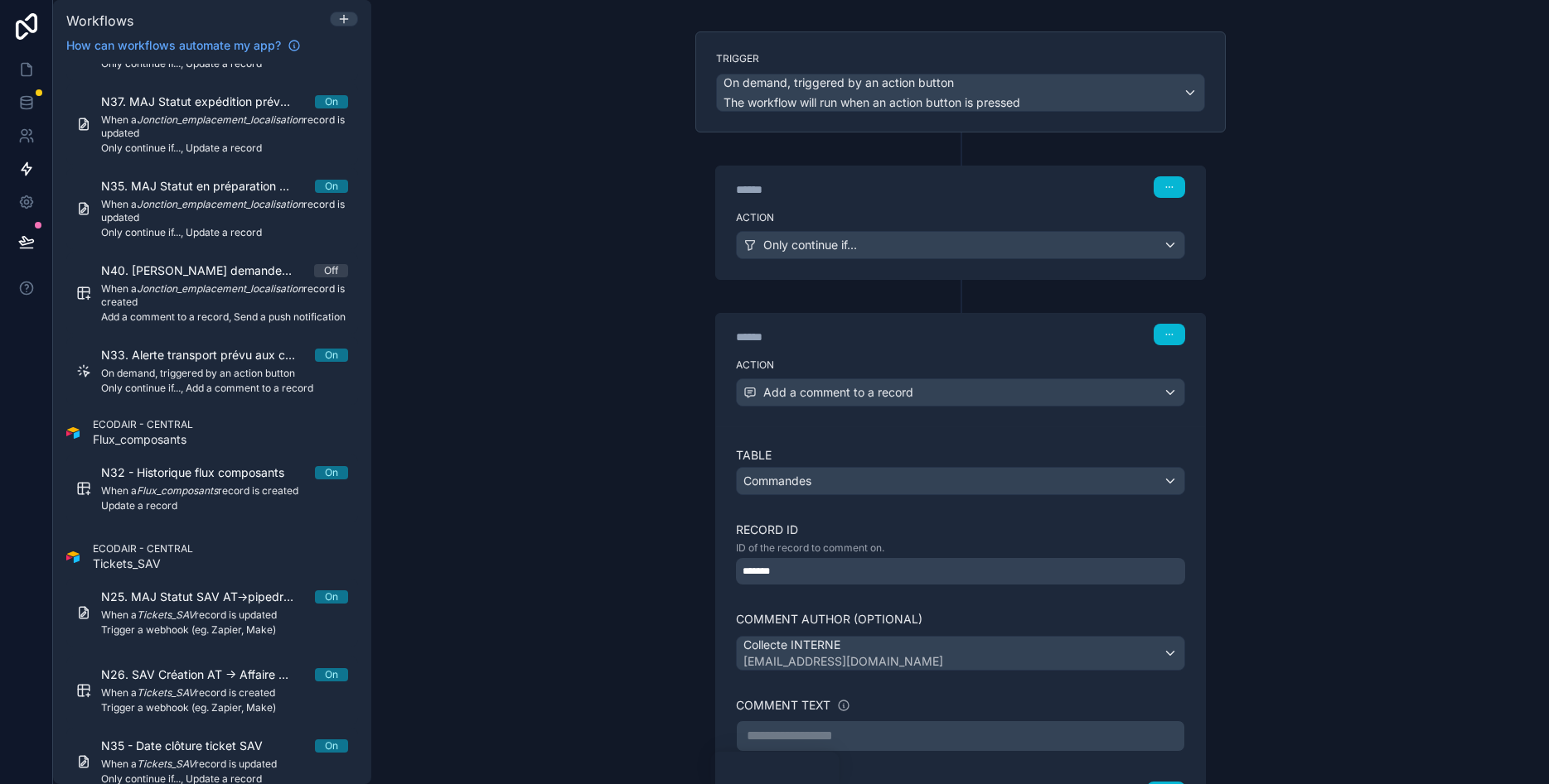
scroll to position [198, 0]
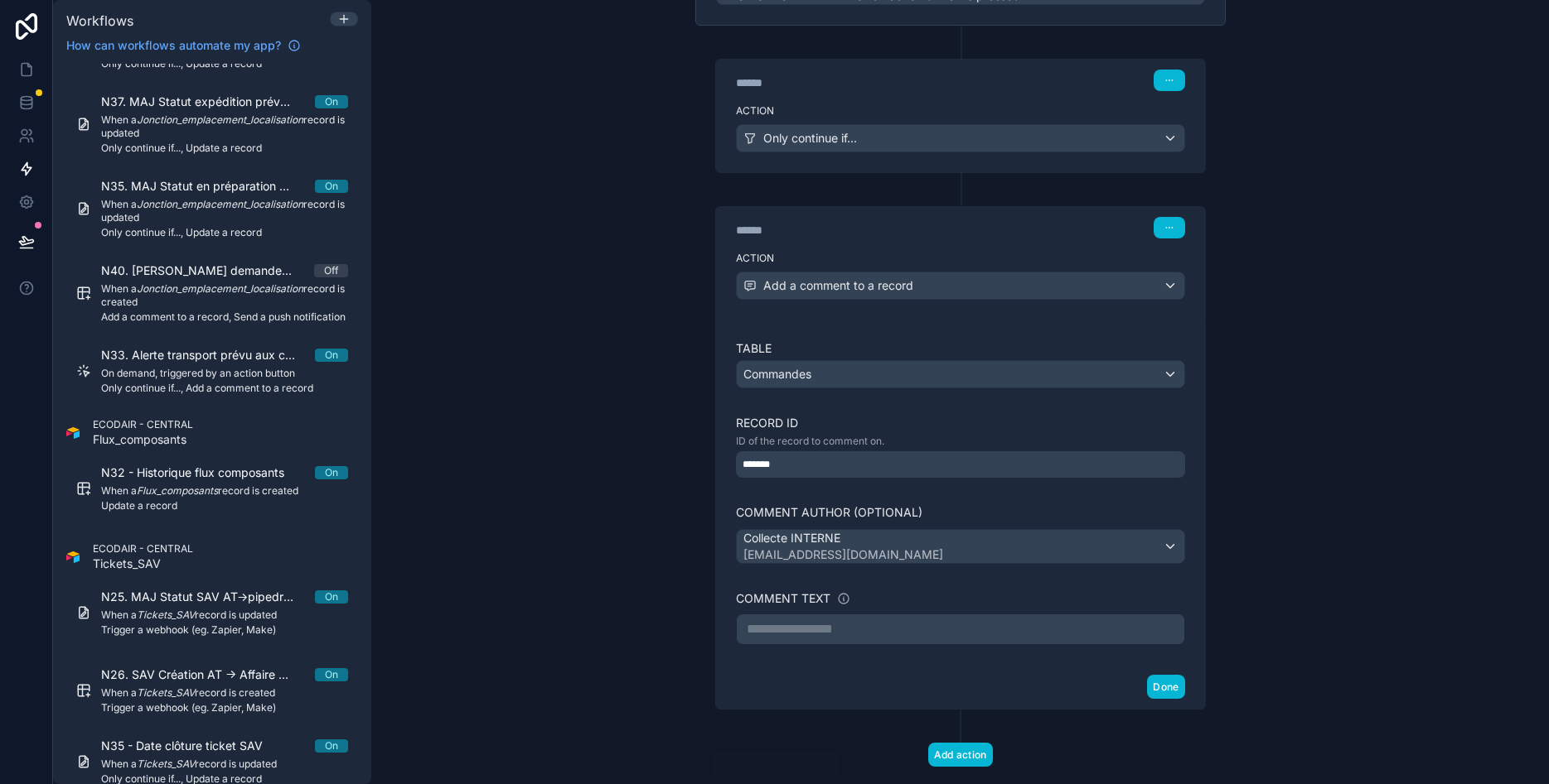
click at [785, 625] on p "**********" at bounding box center [960, 629] width 427 height 20
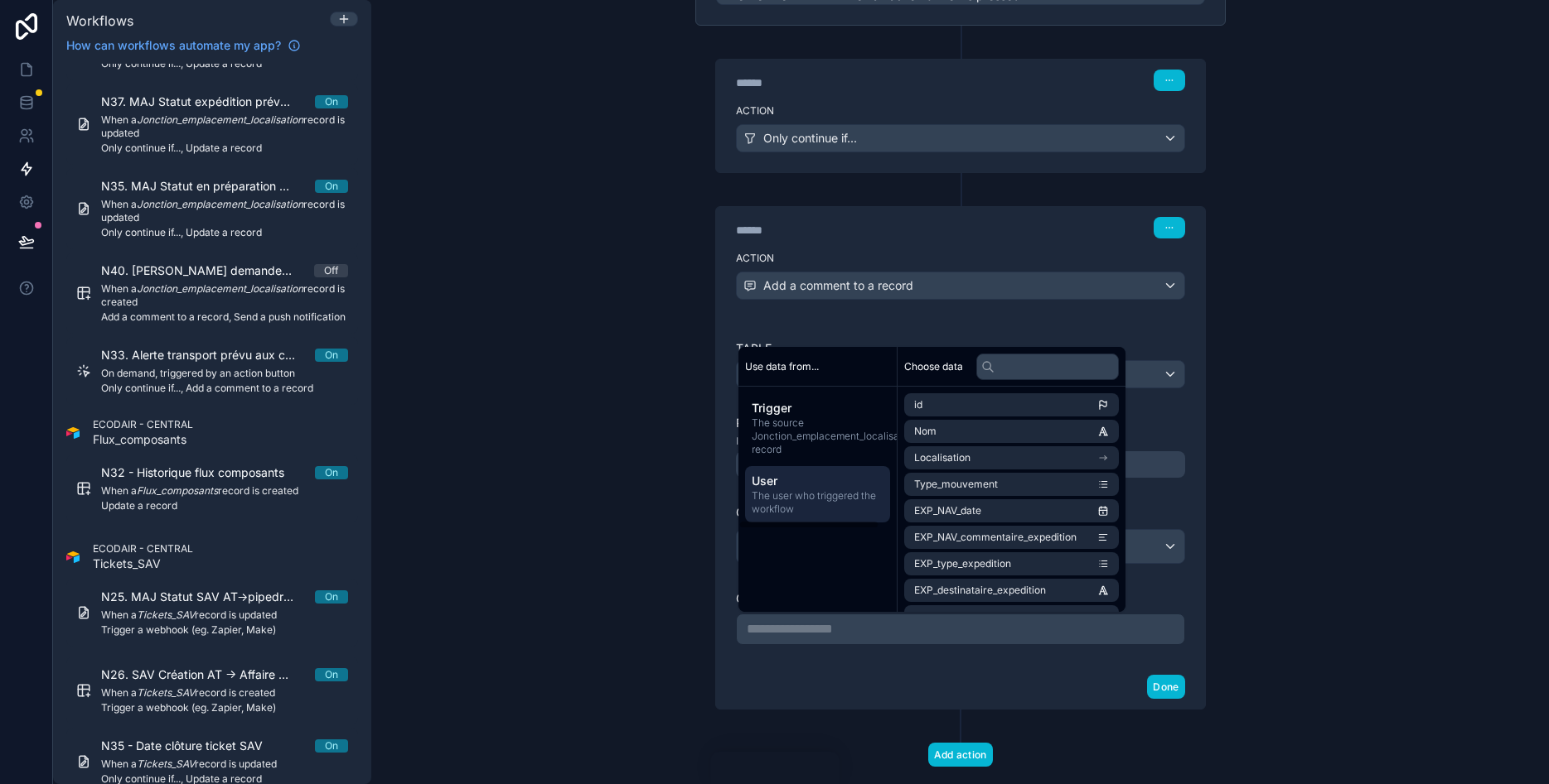
click at [784, 485] on span "User" at bounding box center [817, 482] width 131 height 17
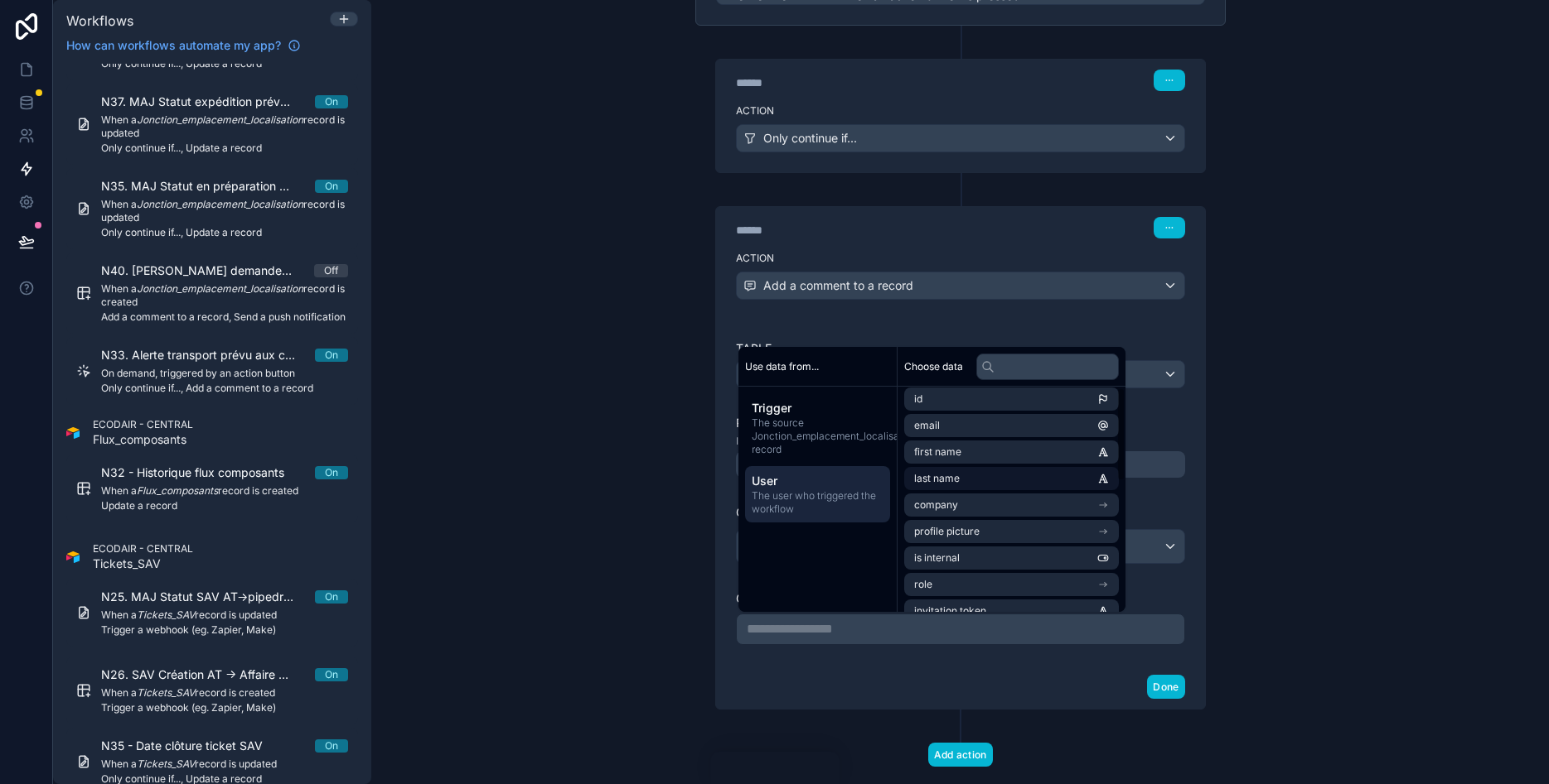
scroll to position [0, 0]
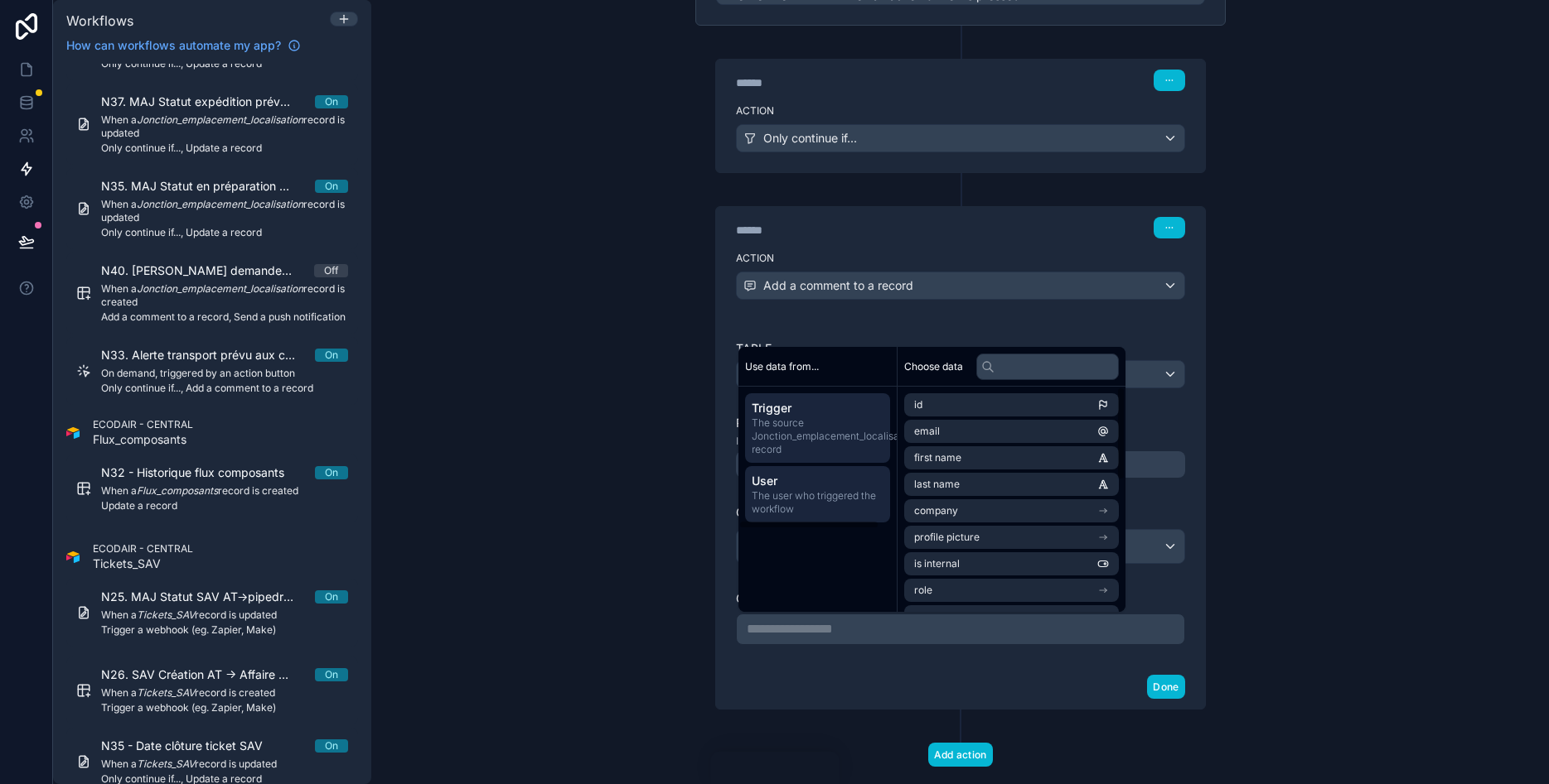
click at [776, 452] on span "The source Jonction_emplacement_localisation record" at bounding box center [817, 436] width 131 height 40
click at [783, 491] on span "The user who triggered the workflow" at bounding box center [817, 503] width 131 height 26
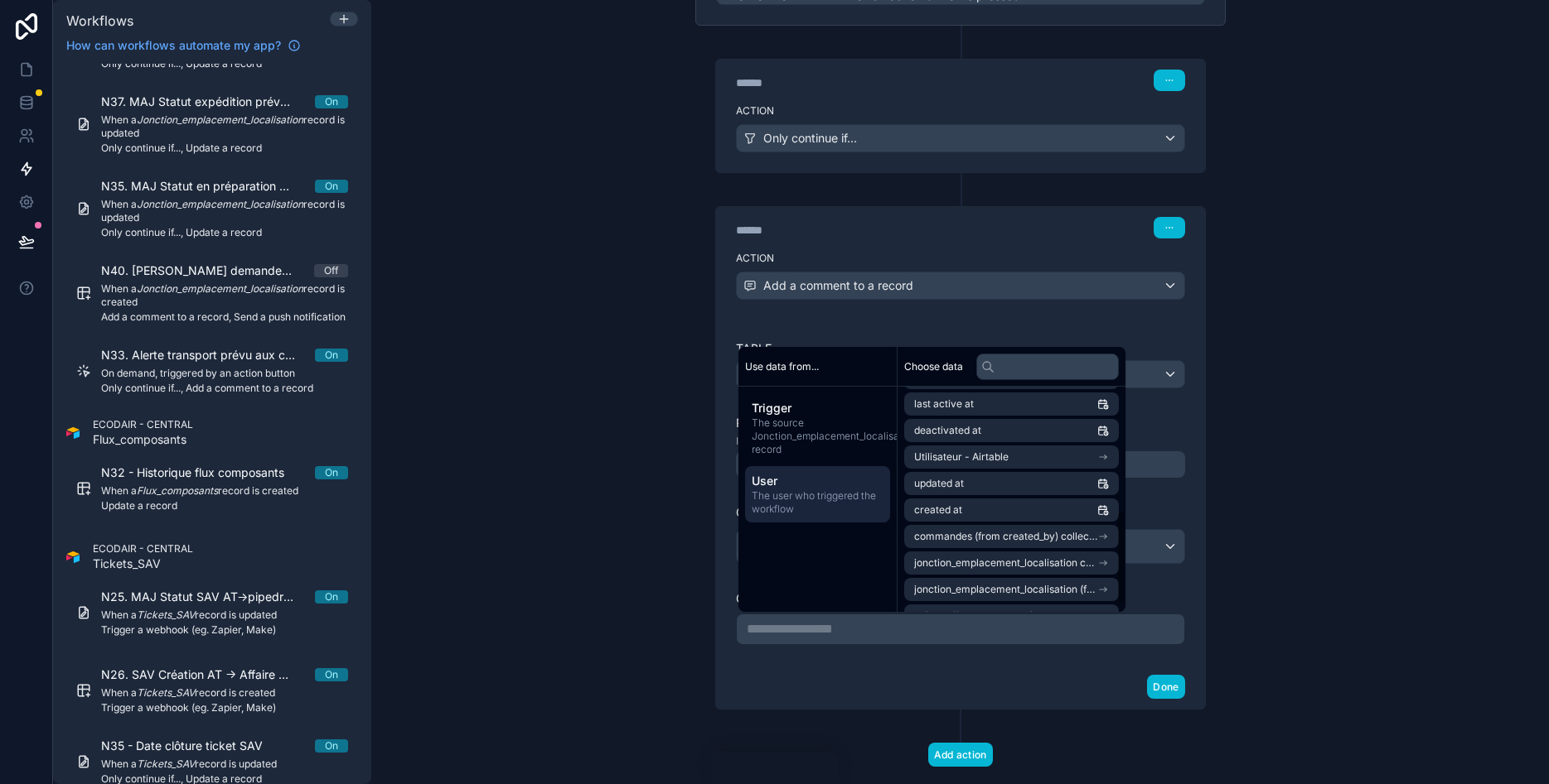
scroll to position [298, 0]
click at [1013, 511] on li "commandes (from created_by) collection" at bounding box center [1011, 504] width 215 height 24
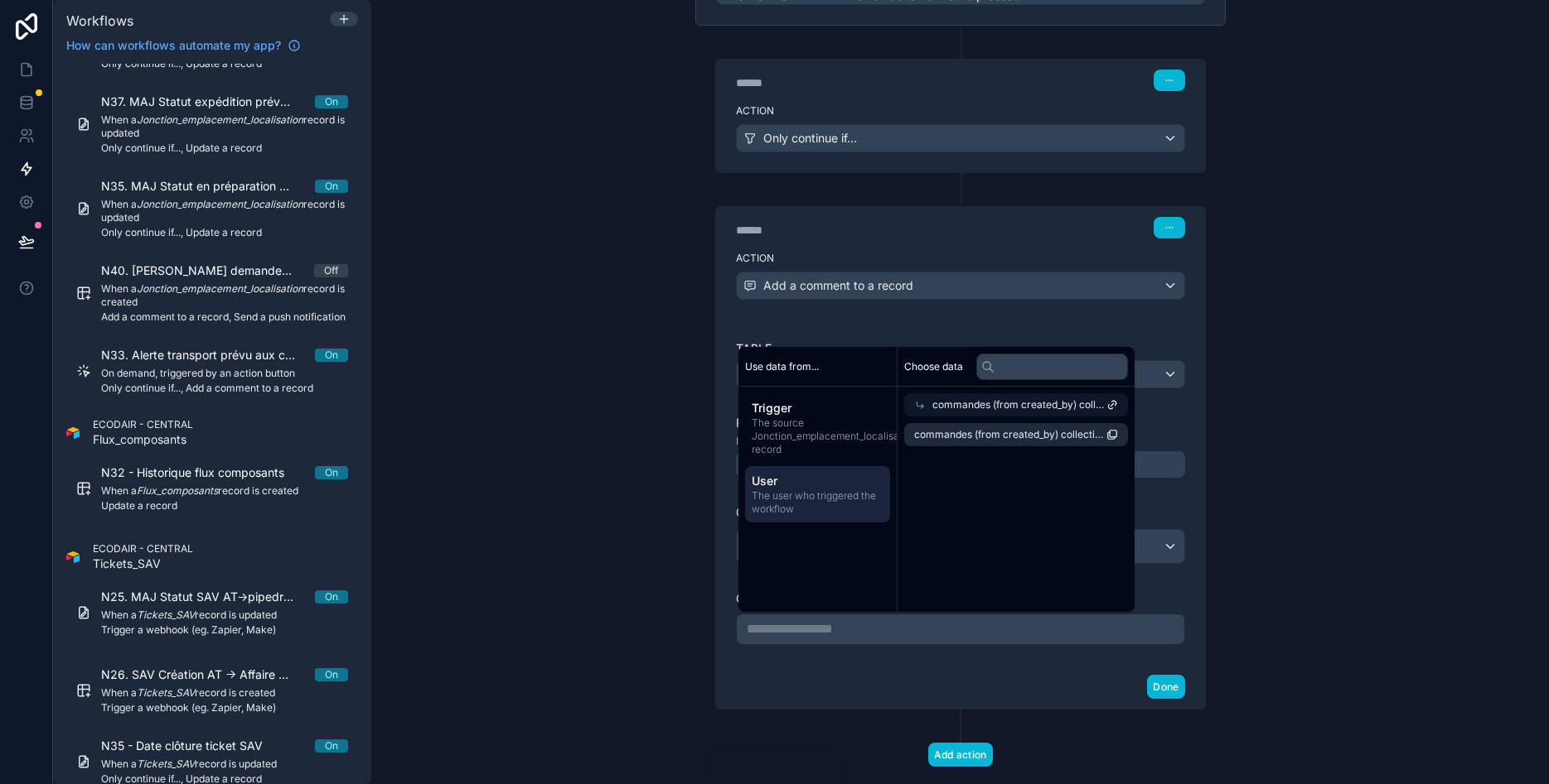
scroll to position [0, 0]
click at [1008, 441] on span "commandes (from created_by) collection count" at bounding box center [1009, 435] width 192 height 13
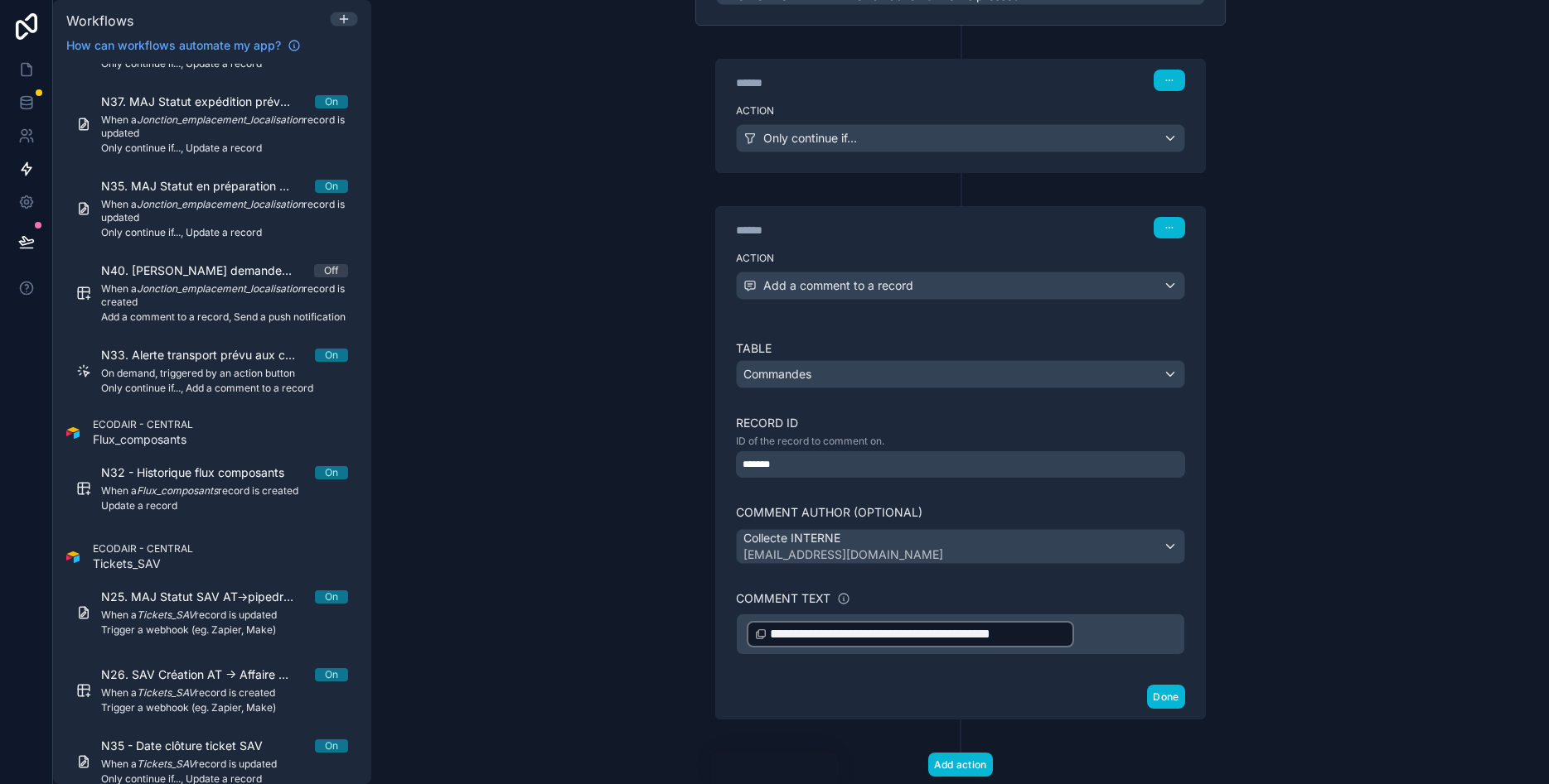
click at [1108, 630] on p "**********" at bounding box center [960, 635] width 427 height 30
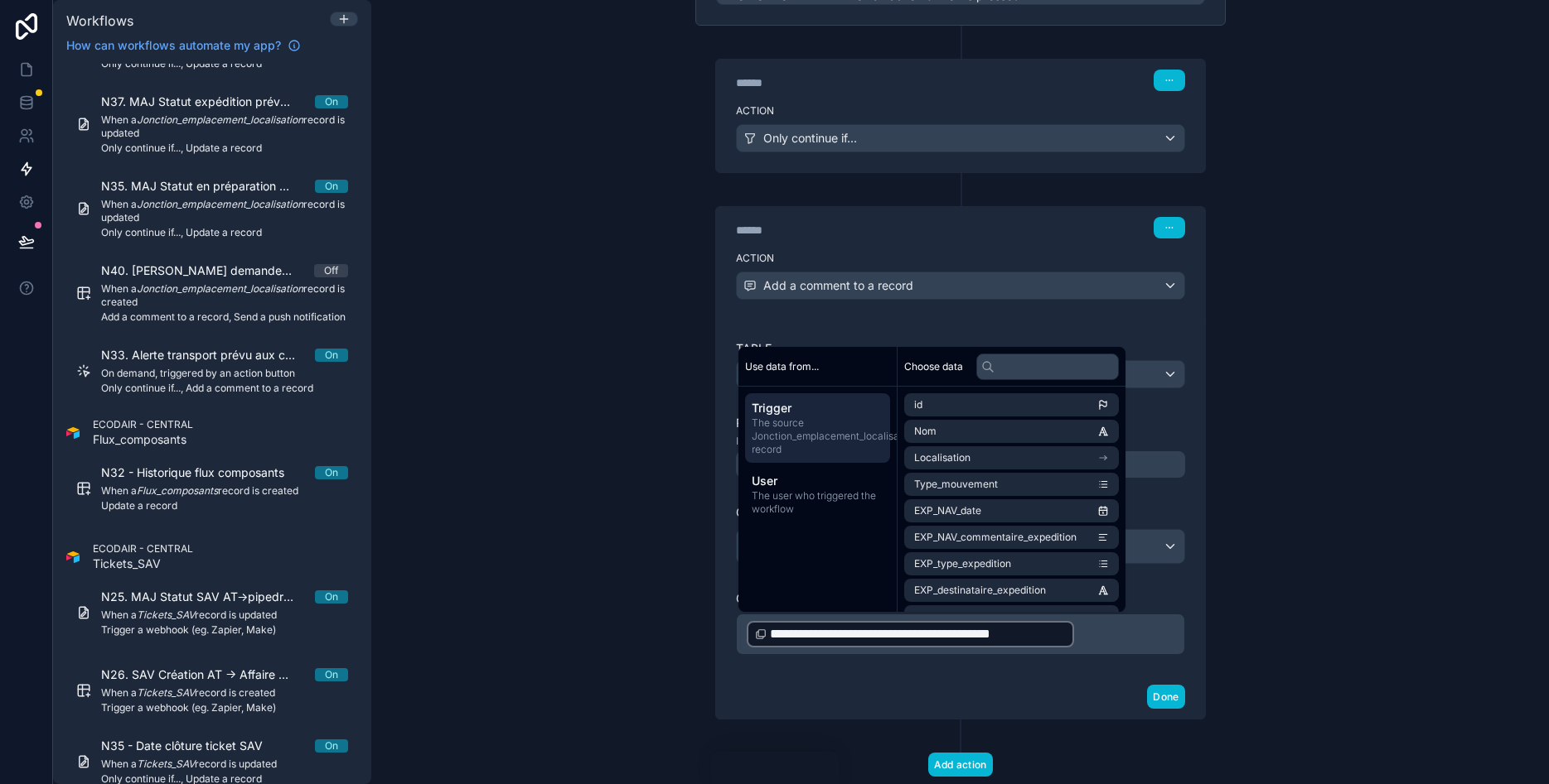
click at [1273, 642] on div "**********" at bounding box center [960, 392] width 1178 height 784
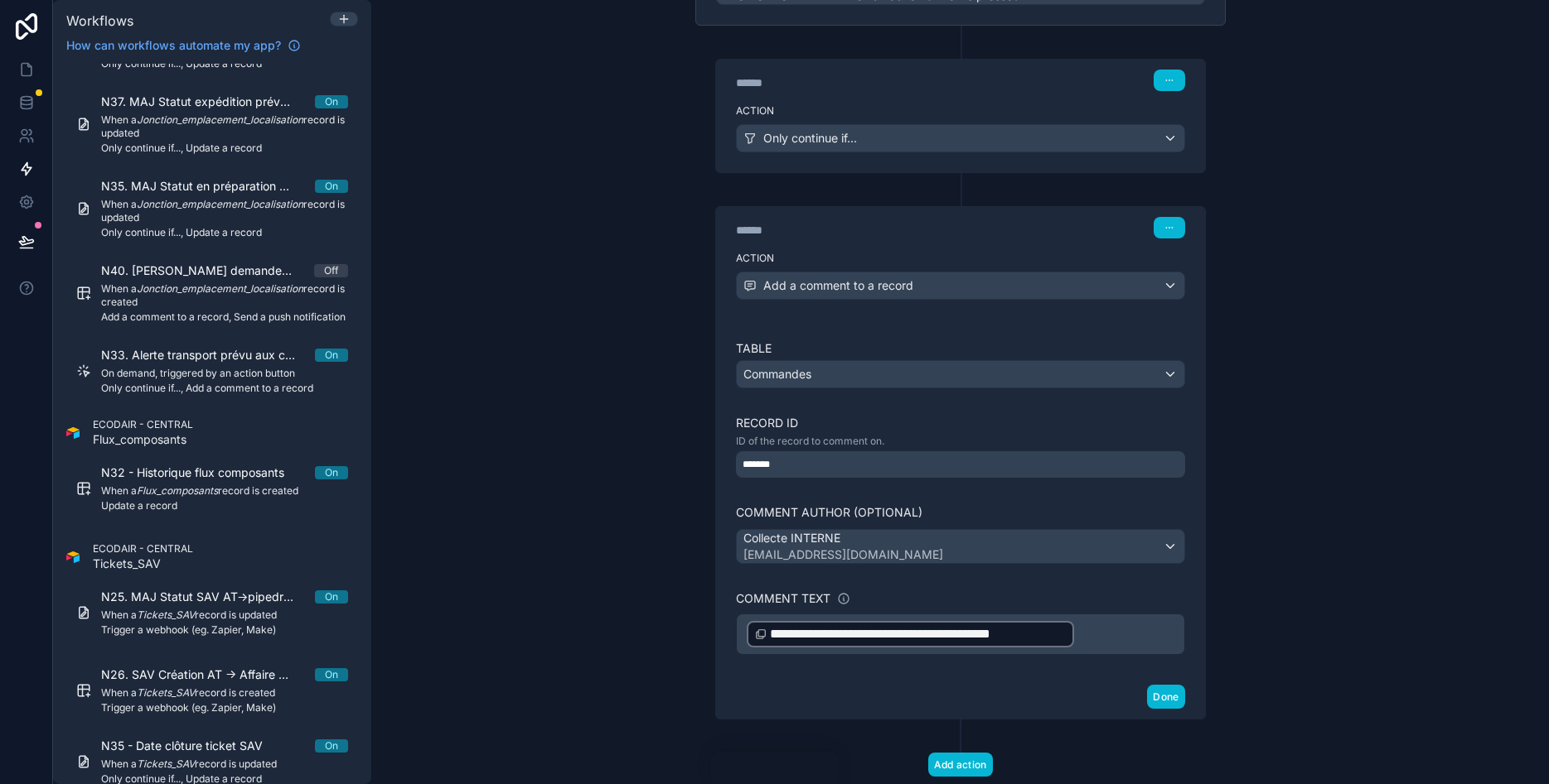
click at [1133, 633] on p "**********" at bounding box center [960, 635] width 427 height 30
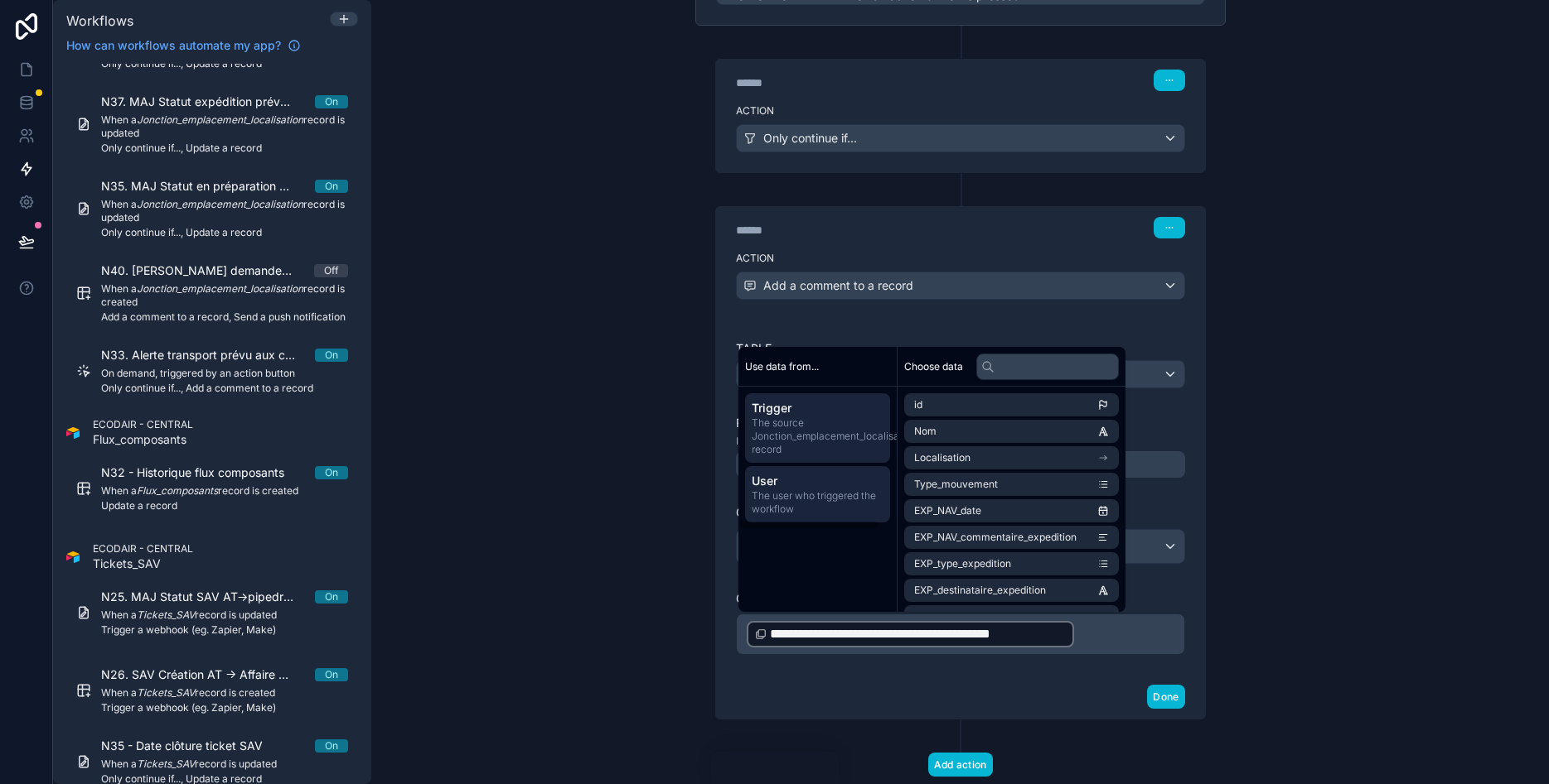
click at [792, 484] on span "User" at bounding box center [817, 482] width 131 height 17
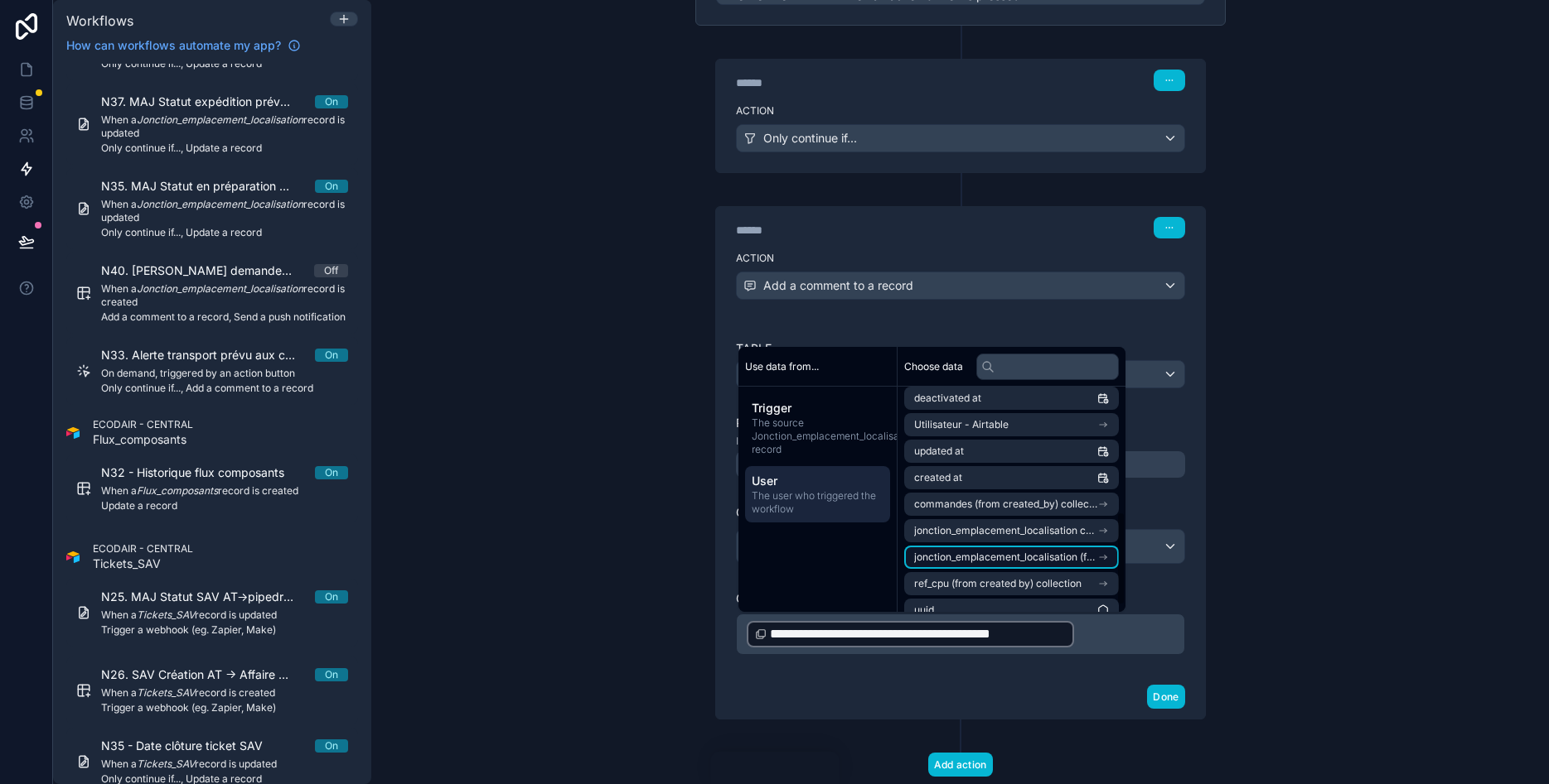
scroll to position [315, 0]
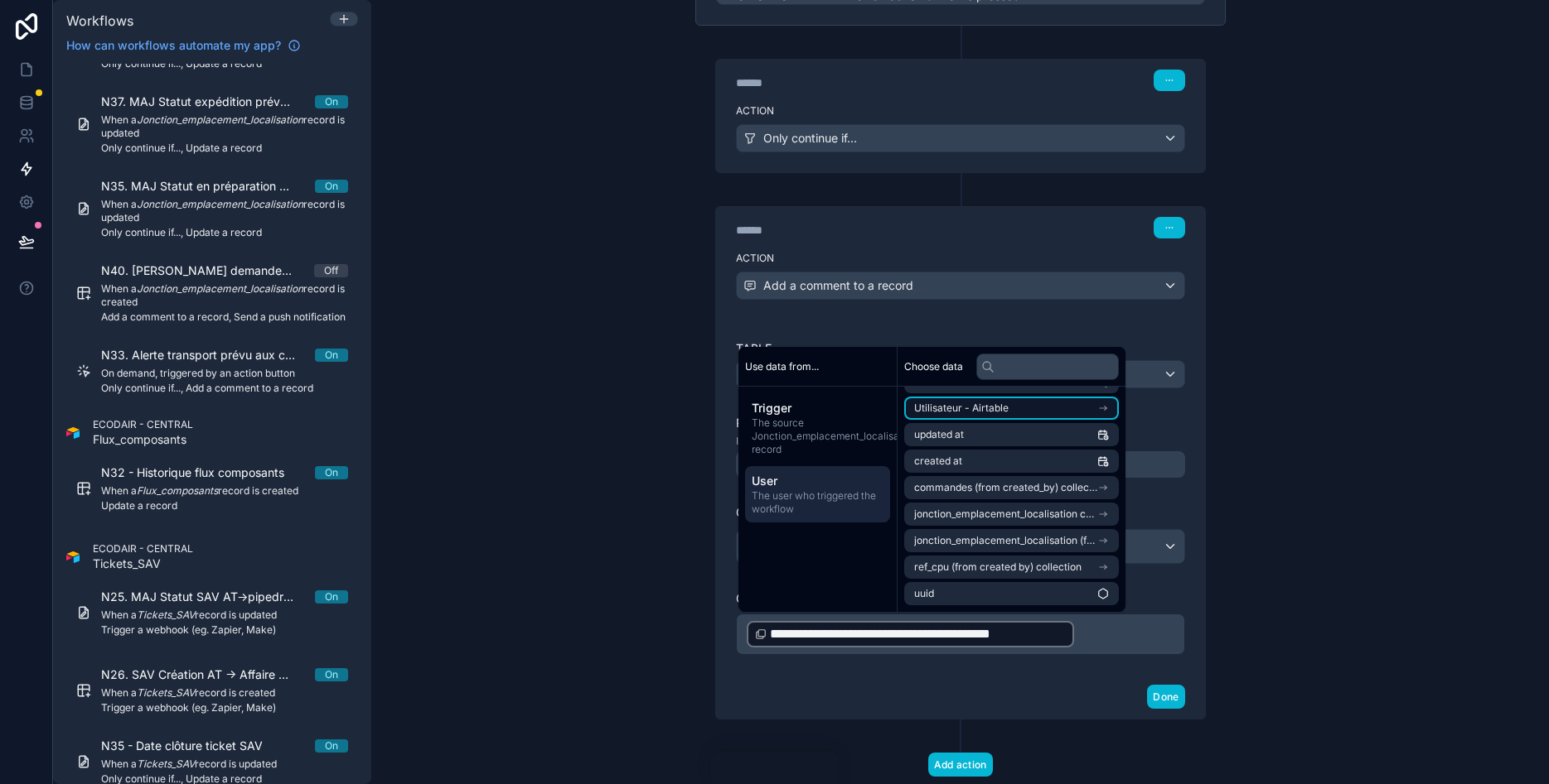
click at [1078, 407] on li "Utilisateur - Airtable" at bounding box center [1011, 408] width 215 height 24
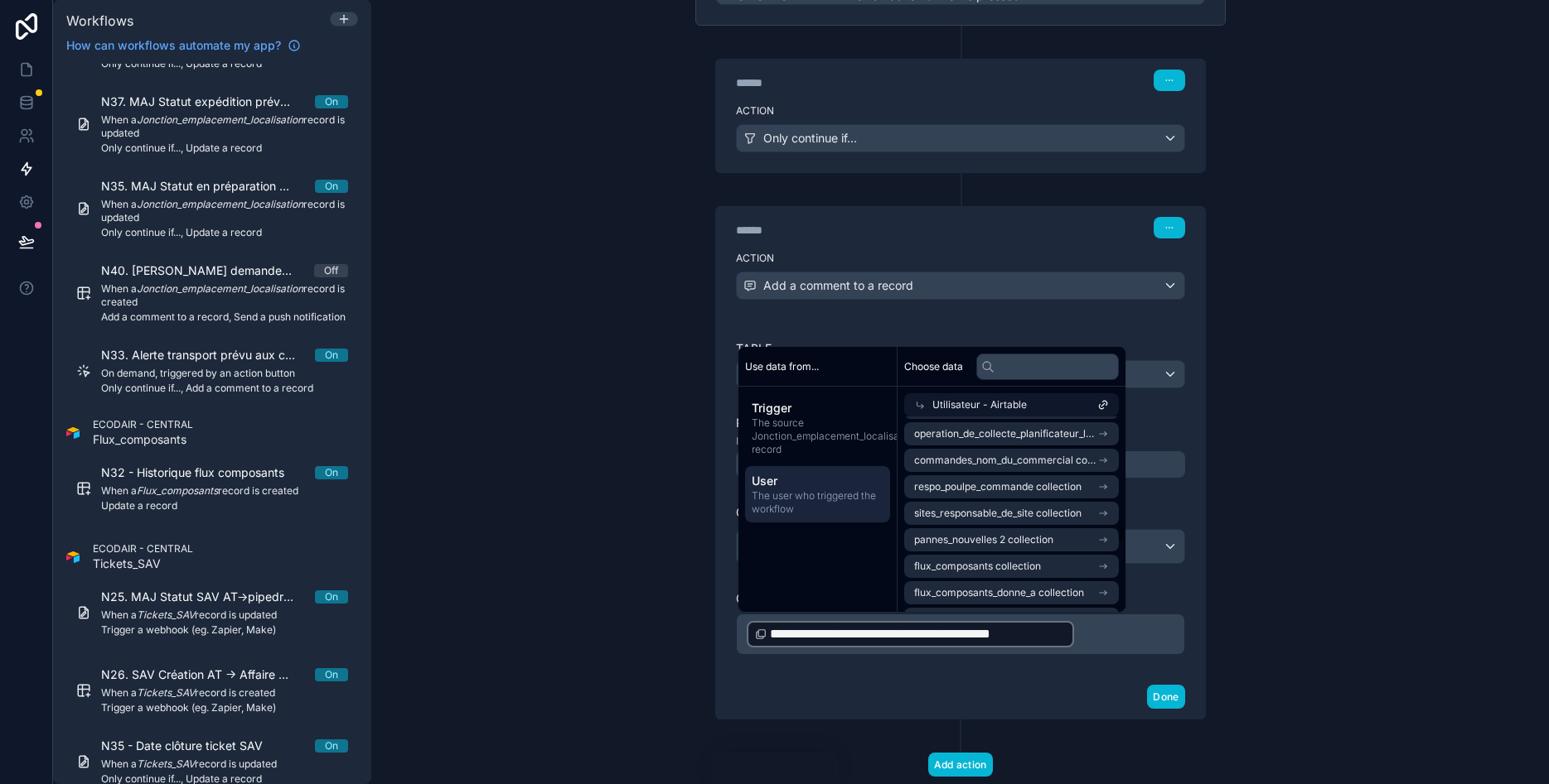
scroll to position [895, 0]
click at [1248, 521] on div "**********" at bounding box center [960, 392] width 1178 height 784
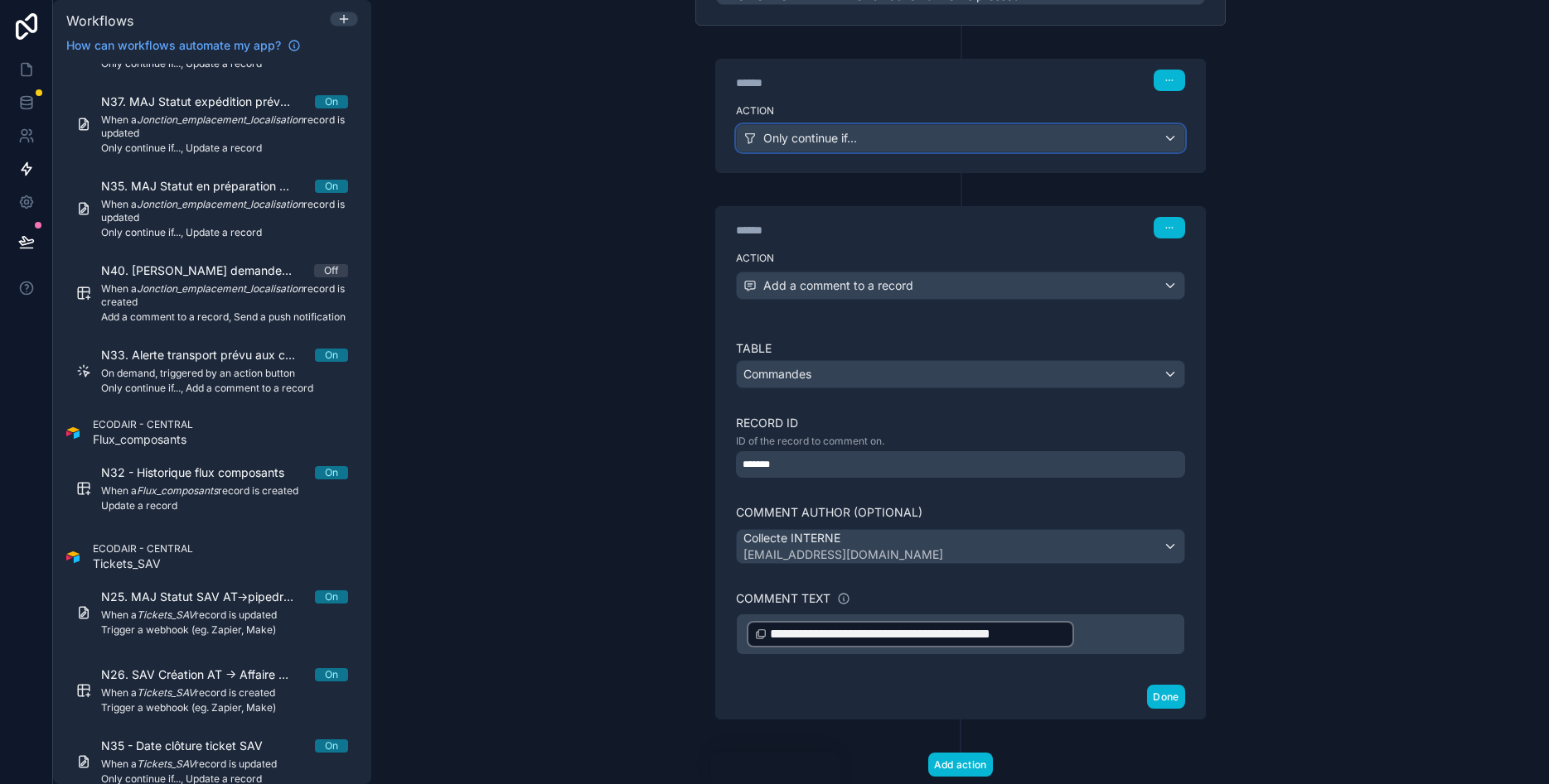
click at [1159, 140] on div "Only continue if..." at bounding box center [961, 138] width 448 height 26
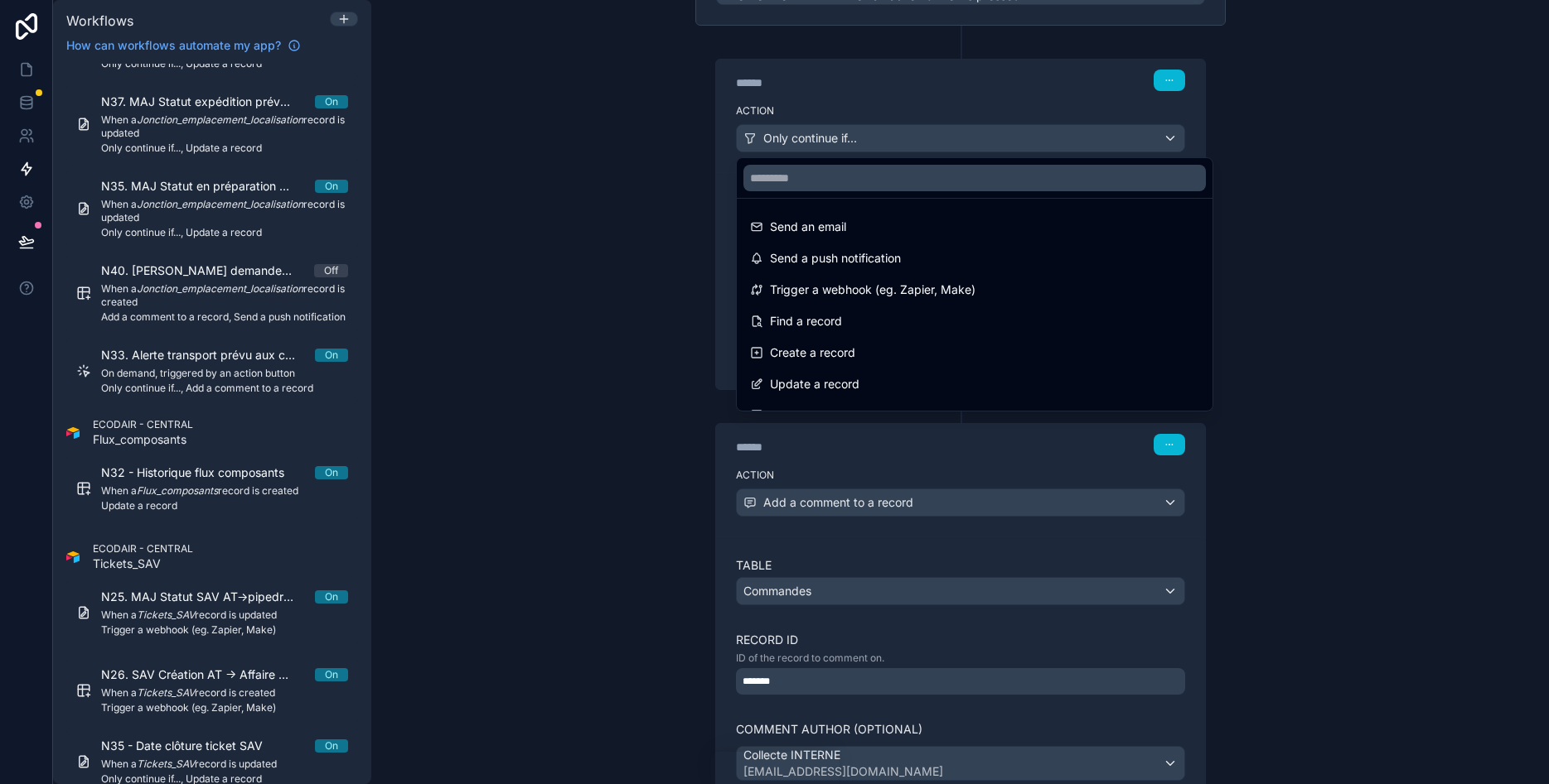
click at [1300, 251] on div at bounding box center [774, 392] width 1549 height 784
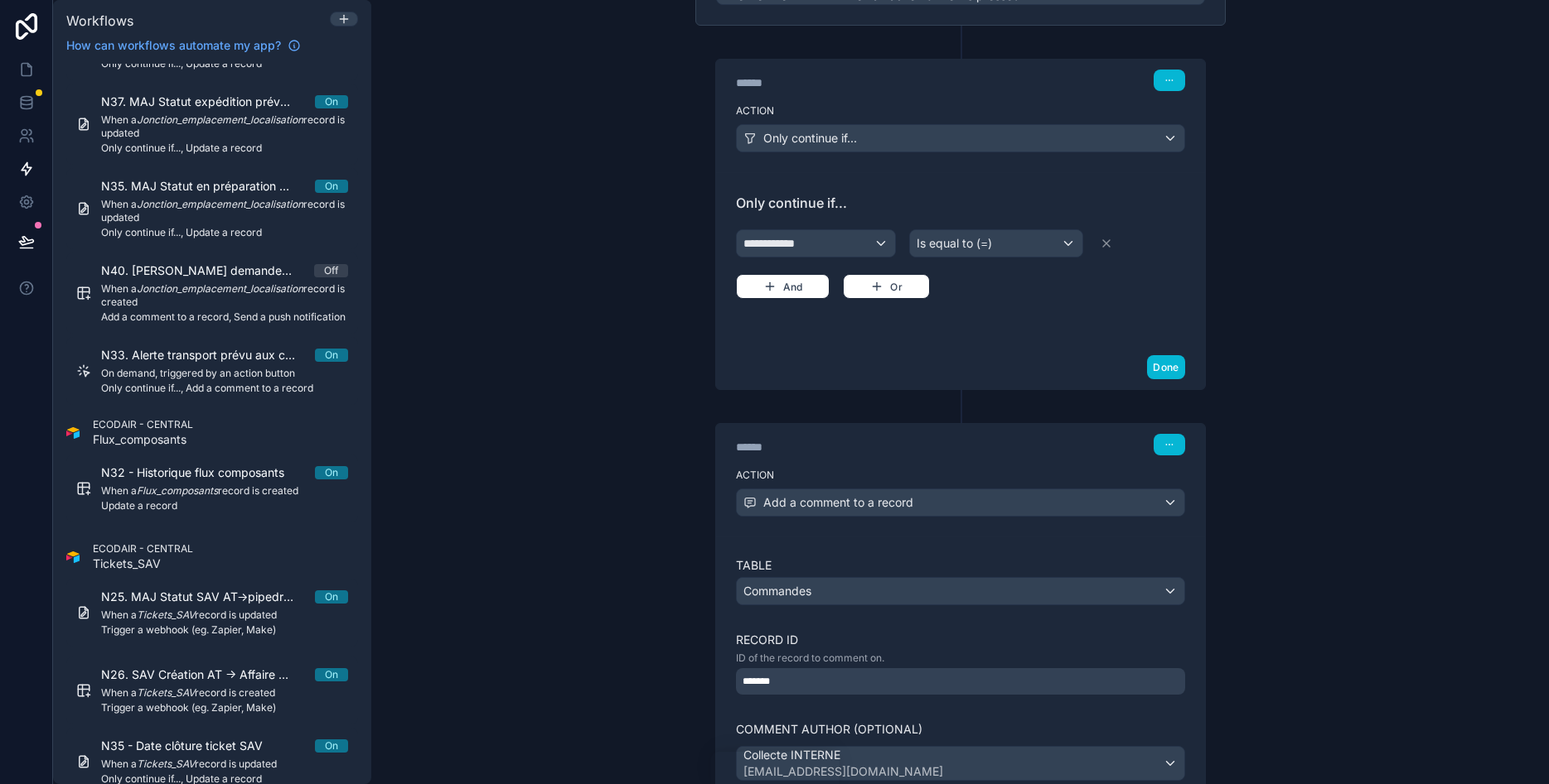
scroll to position [0, 0]
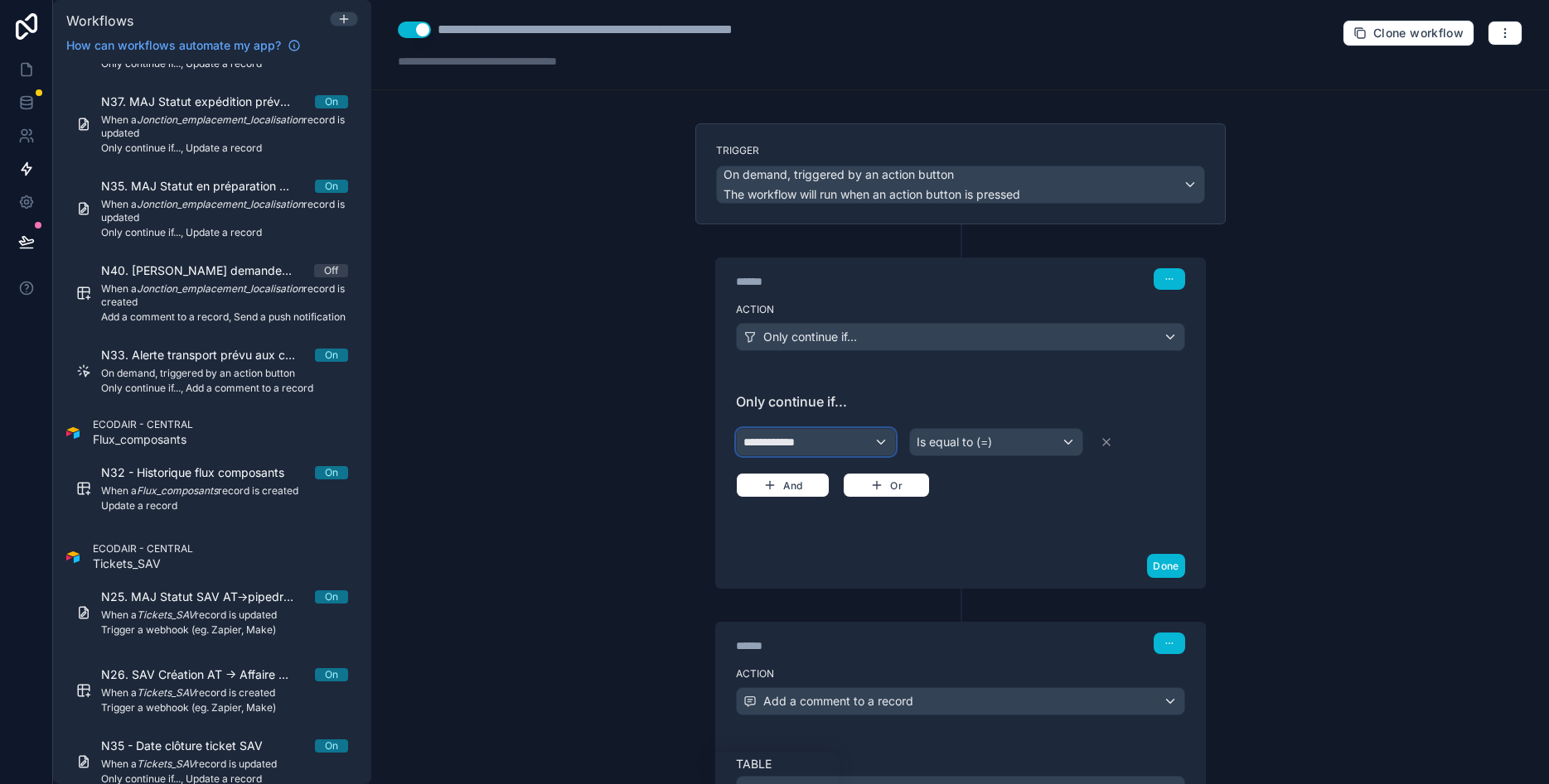
click at [863, 436] on div "**********" at bounding box center [817, 442] width 159 height 26
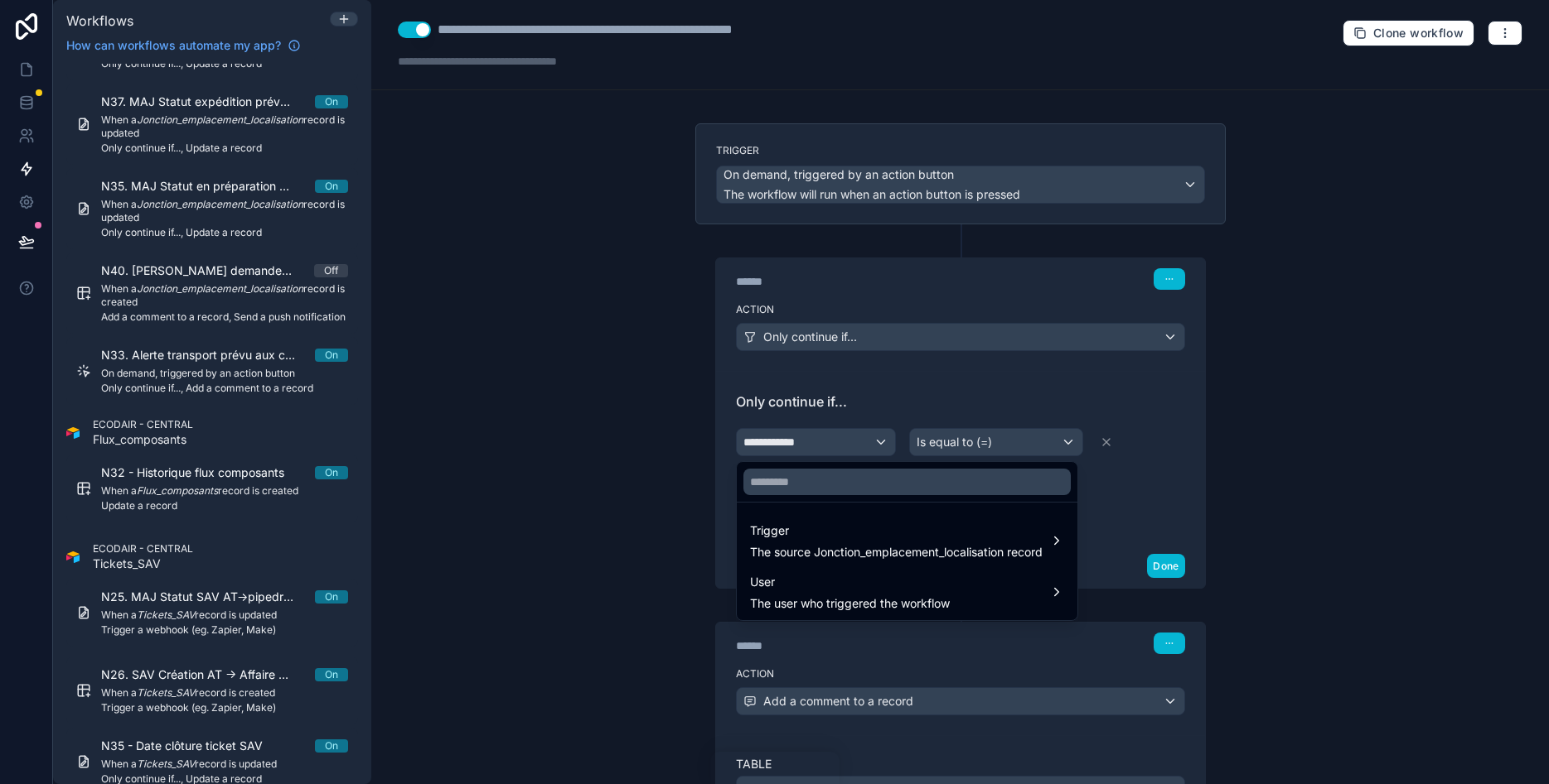
click at [863, 436] on div at bounding box center [774, 392] width 1549 height 784
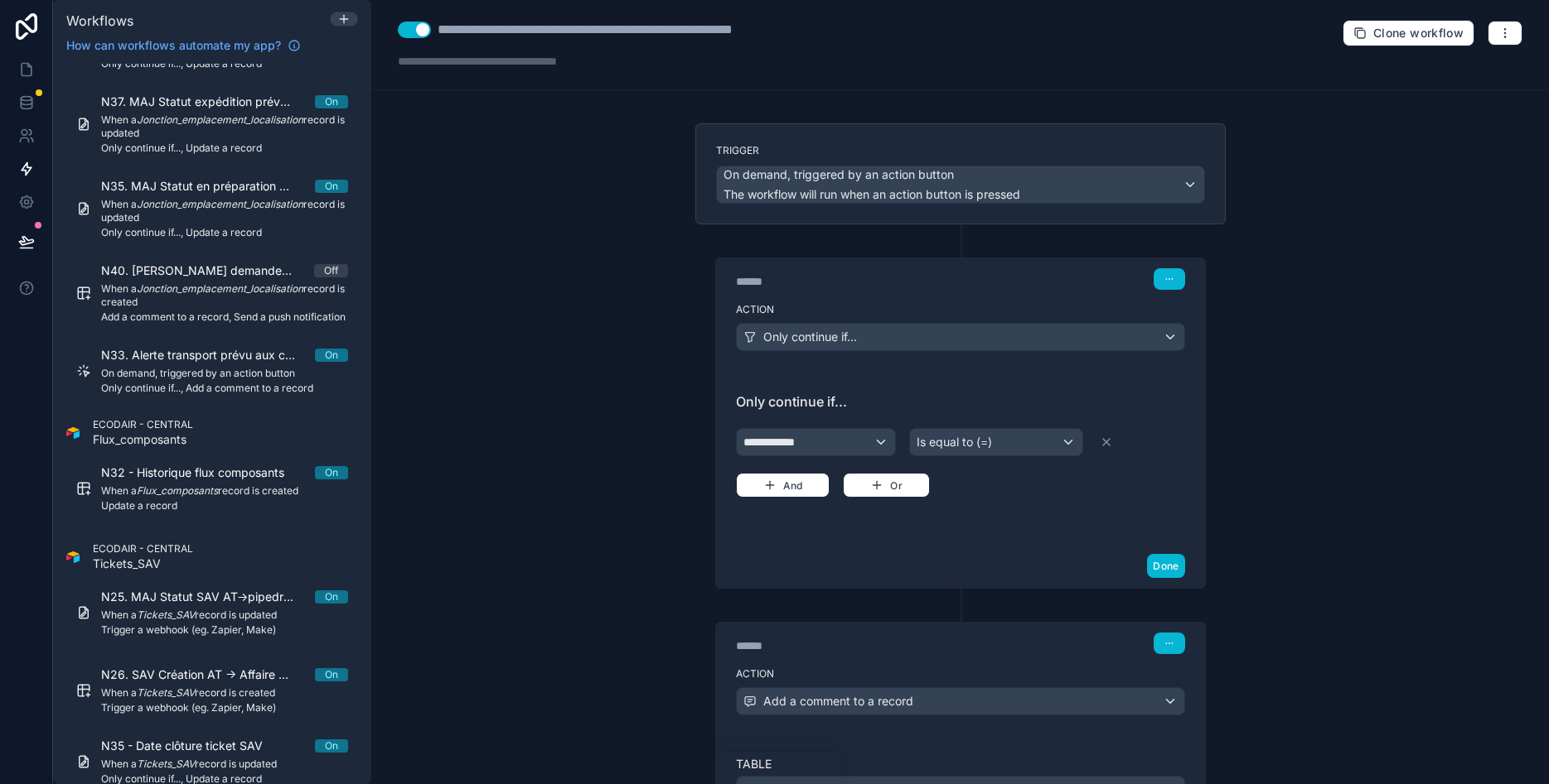
click at [1233, 448] on div "**********" at bounding box center [960, 685] width 557 height 1122
drag, startPoint x: 739, startPoint y: 402, endPoint x: 845, endPoint y: 404, distance: 106.0
click at [845, 404] on span "Only continue if..." at bounding box center [960, 401] width 449 height 20
click at [800, 437] on span "**********" at bounding box center [775, 442] width 62 height 17
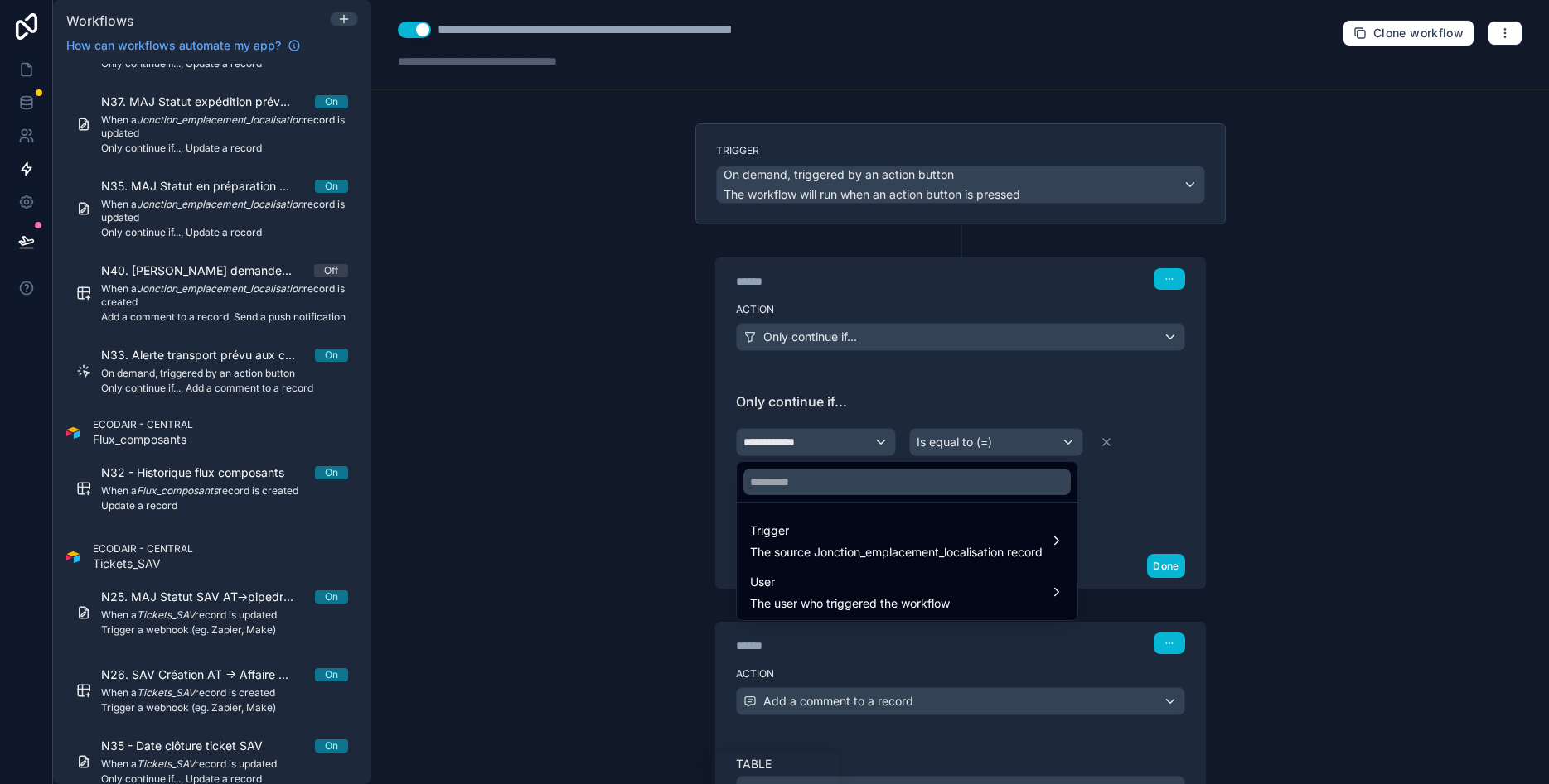
click at [671, 446] on div at bounding box center [774, 392] width 1549 height 784
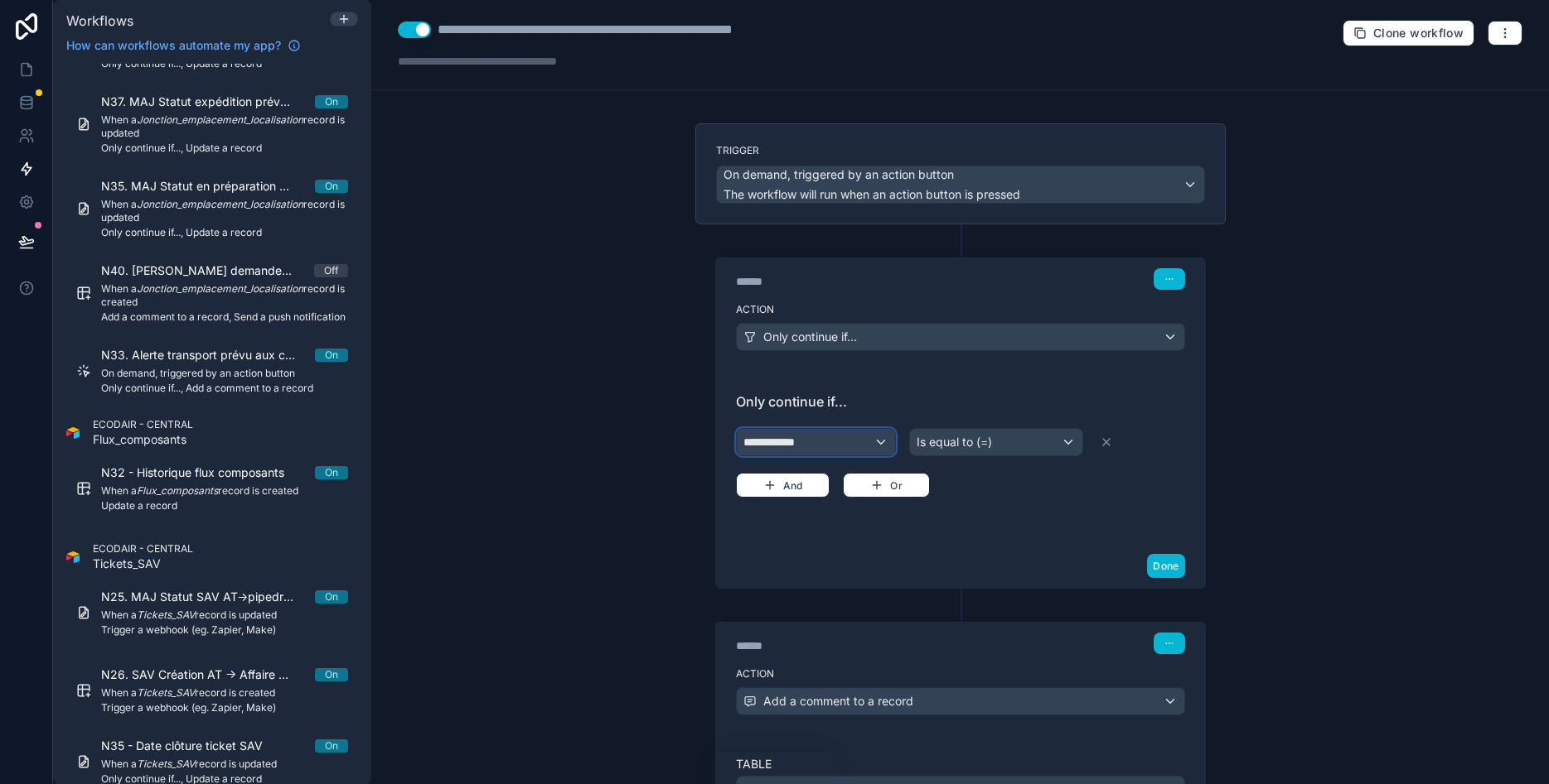
click at [810, 446] on div "**********" at bounding box center [817, 442] width 159 height 26
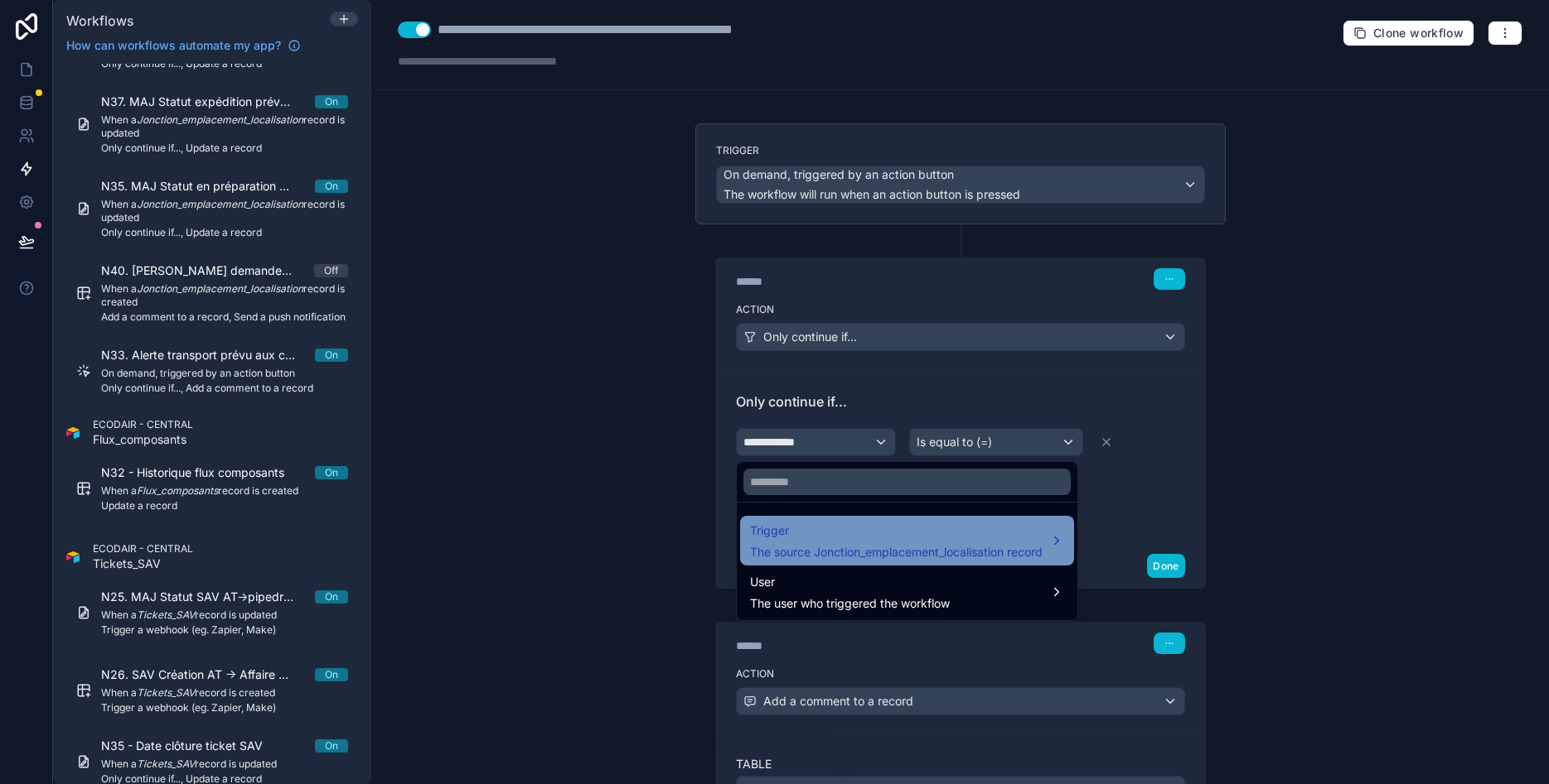
click at [824, 537] on span "Trigger" at bounding box center [897, 531] width 293 height 20
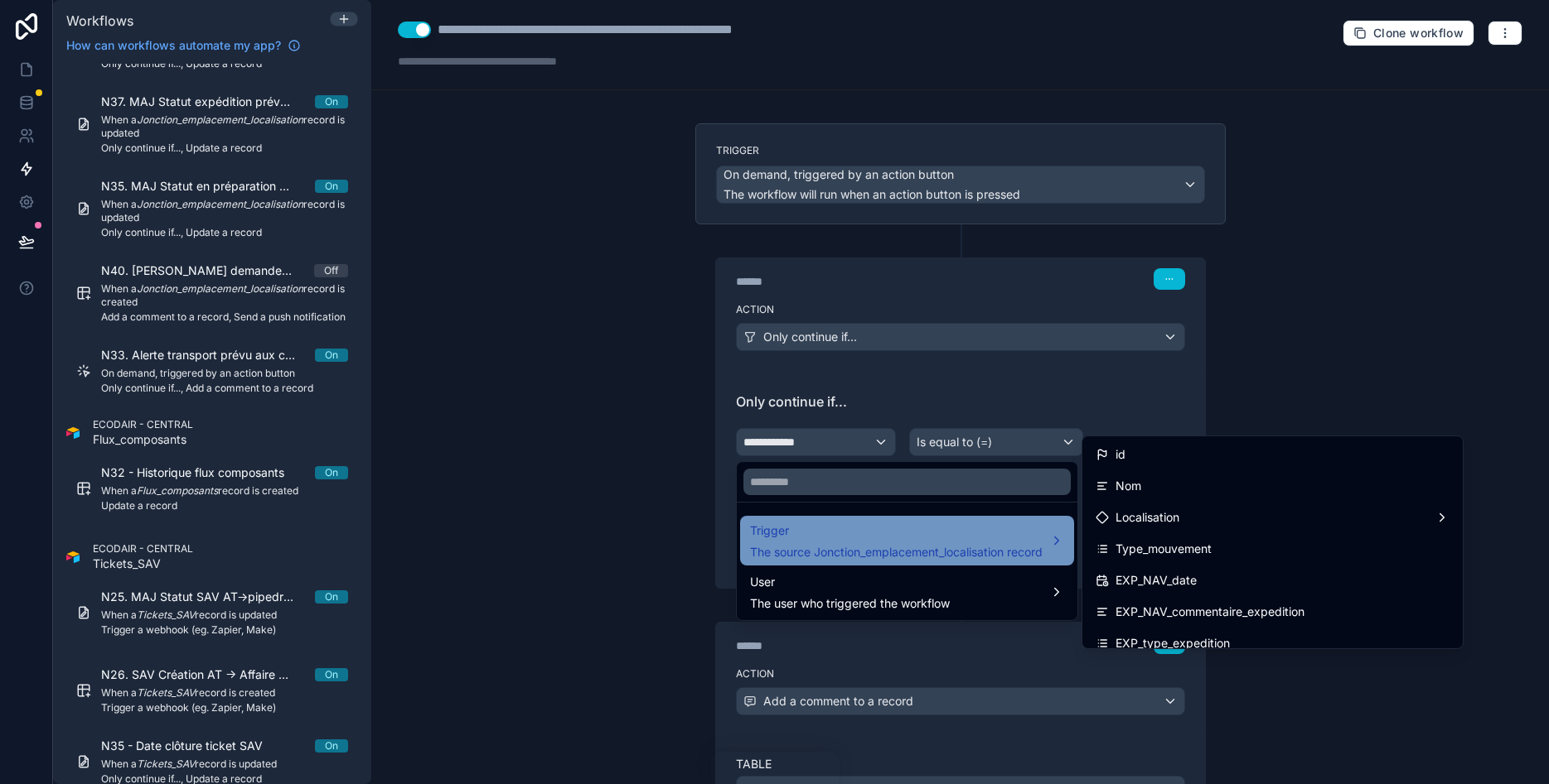
click at [824, 537] on span "Trigger" at bounding box center [897, 531] width 293 height 20
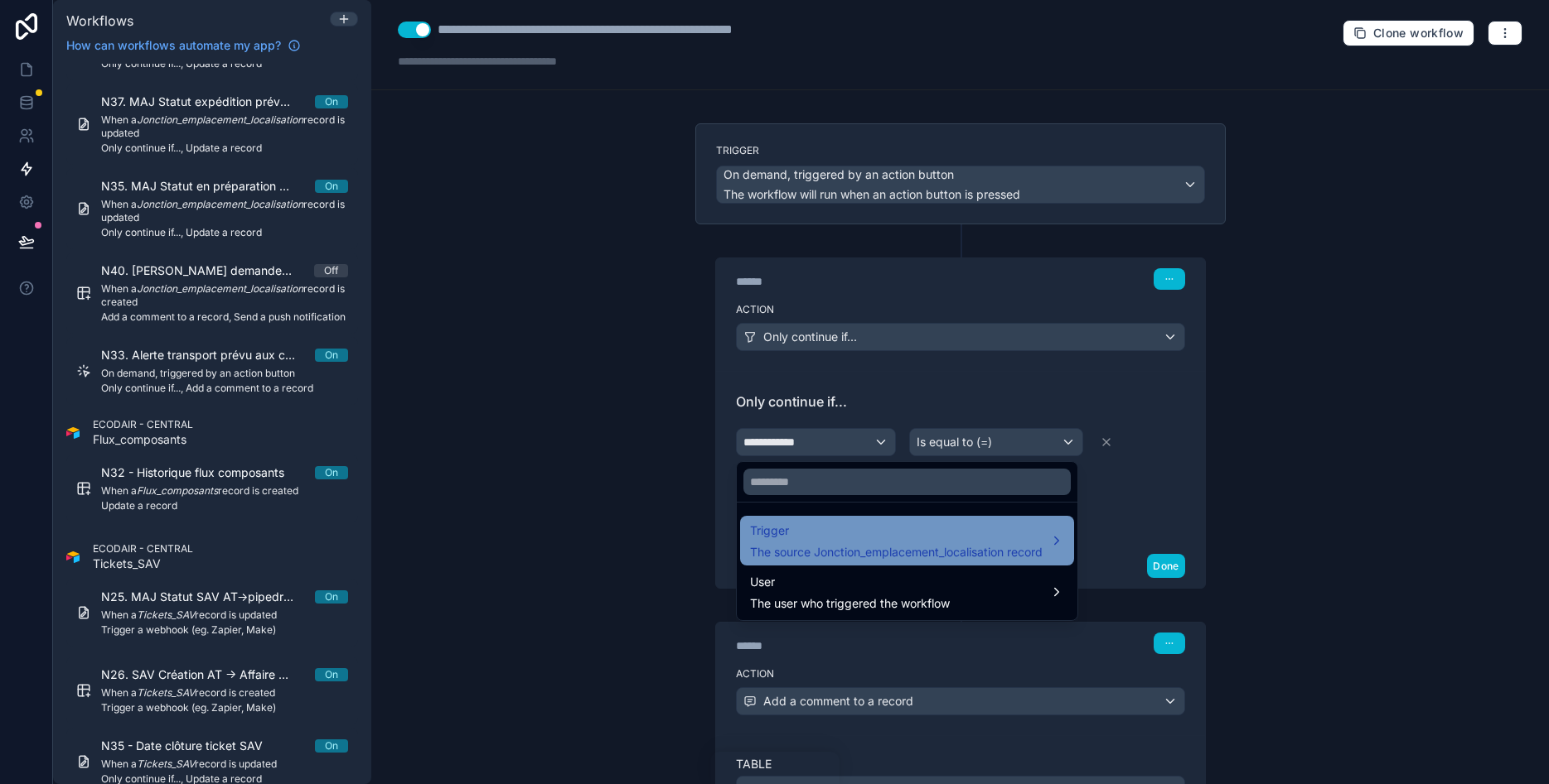
click at [824, 537] on span "Trigger" at bounding box center [897, 531] width 293 height 20
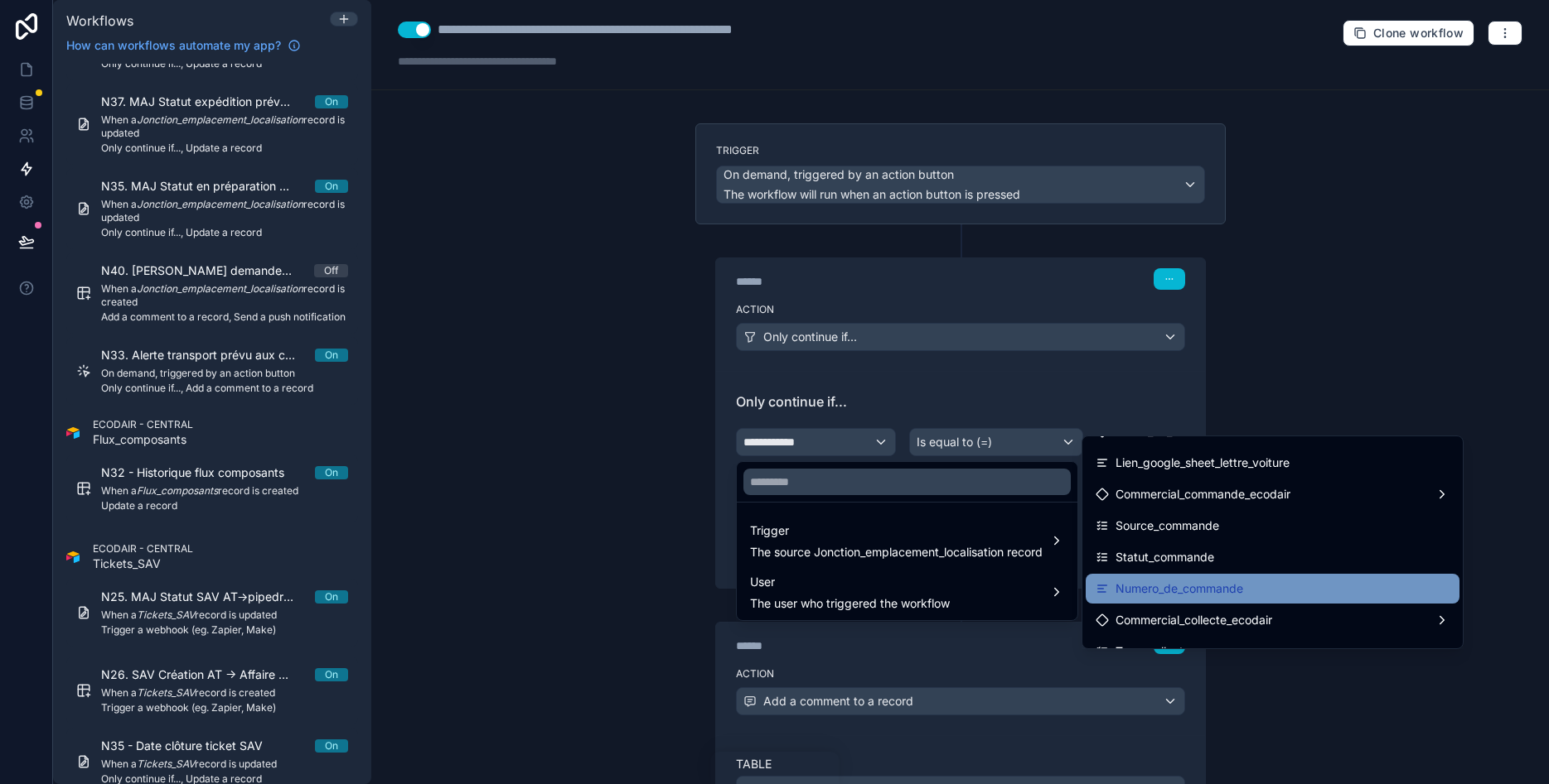
scroll to position [591, 0]
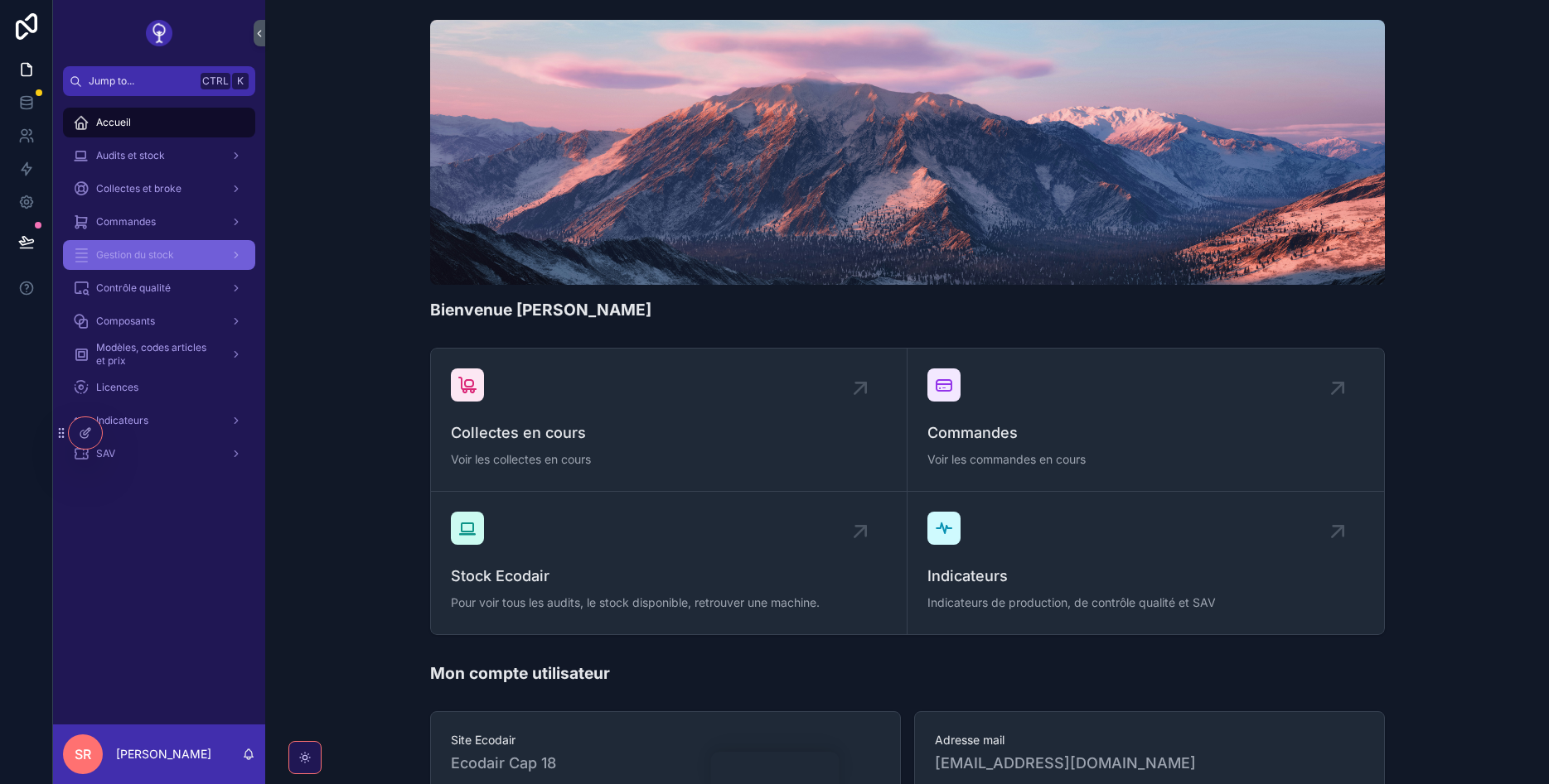
click at [181, 249] on div "Gestion du stock" at bounding box center [159, 255] width 172 height 26
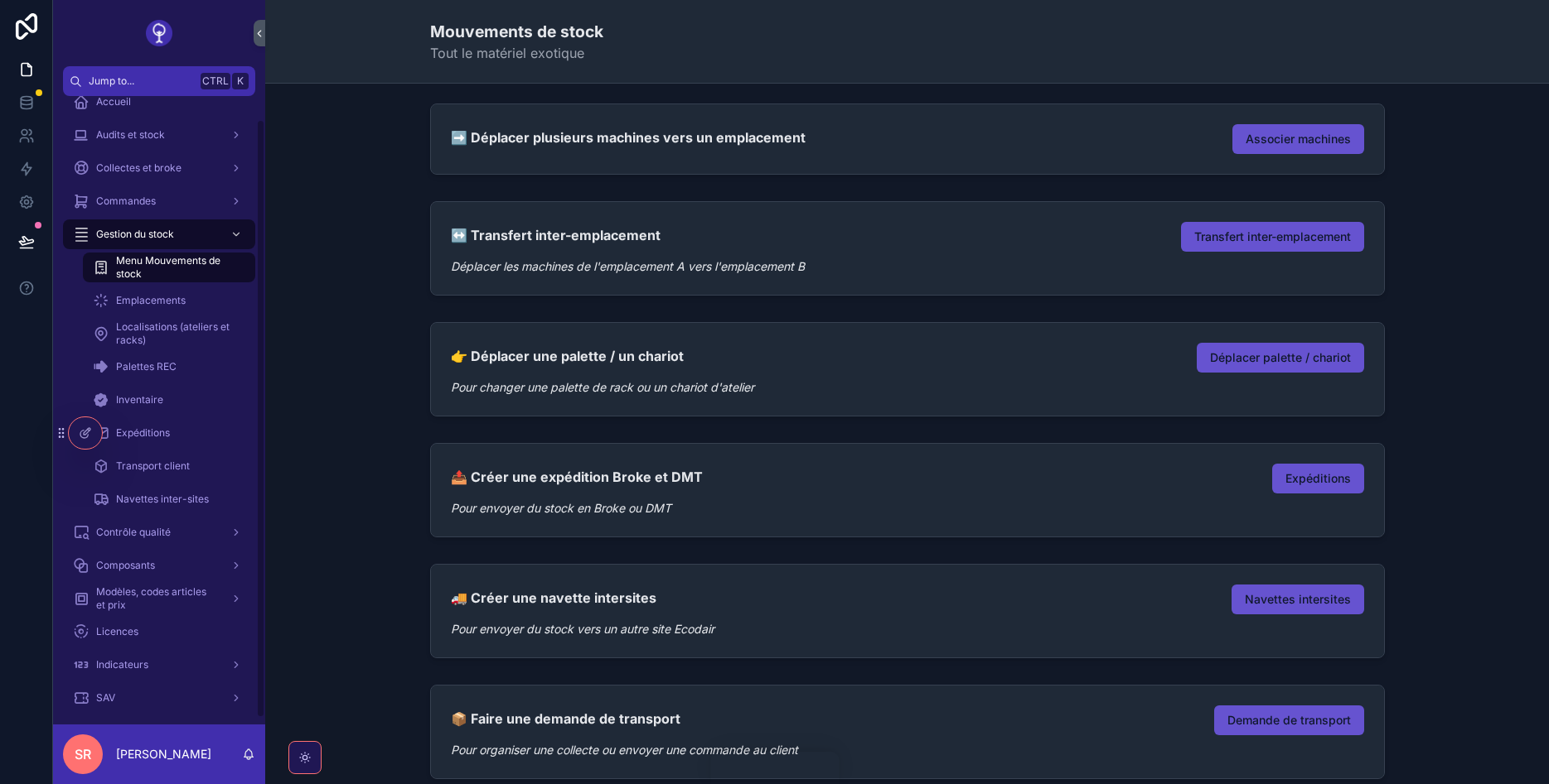
scroll to position [30, 0]
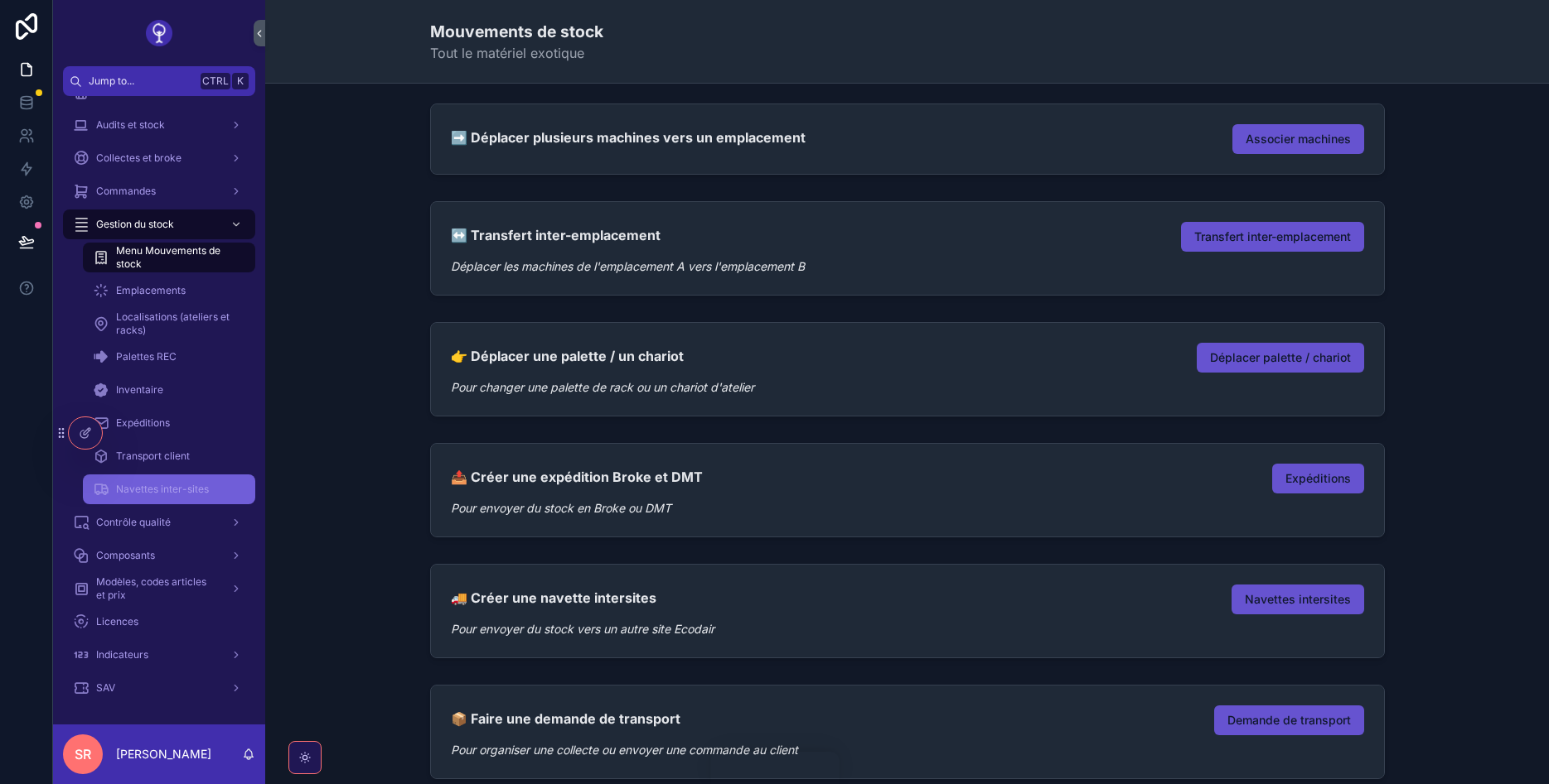
click at [196, 486] on span "Navettes inter-sites" at bounding box center [163, 489] width 93 height 13
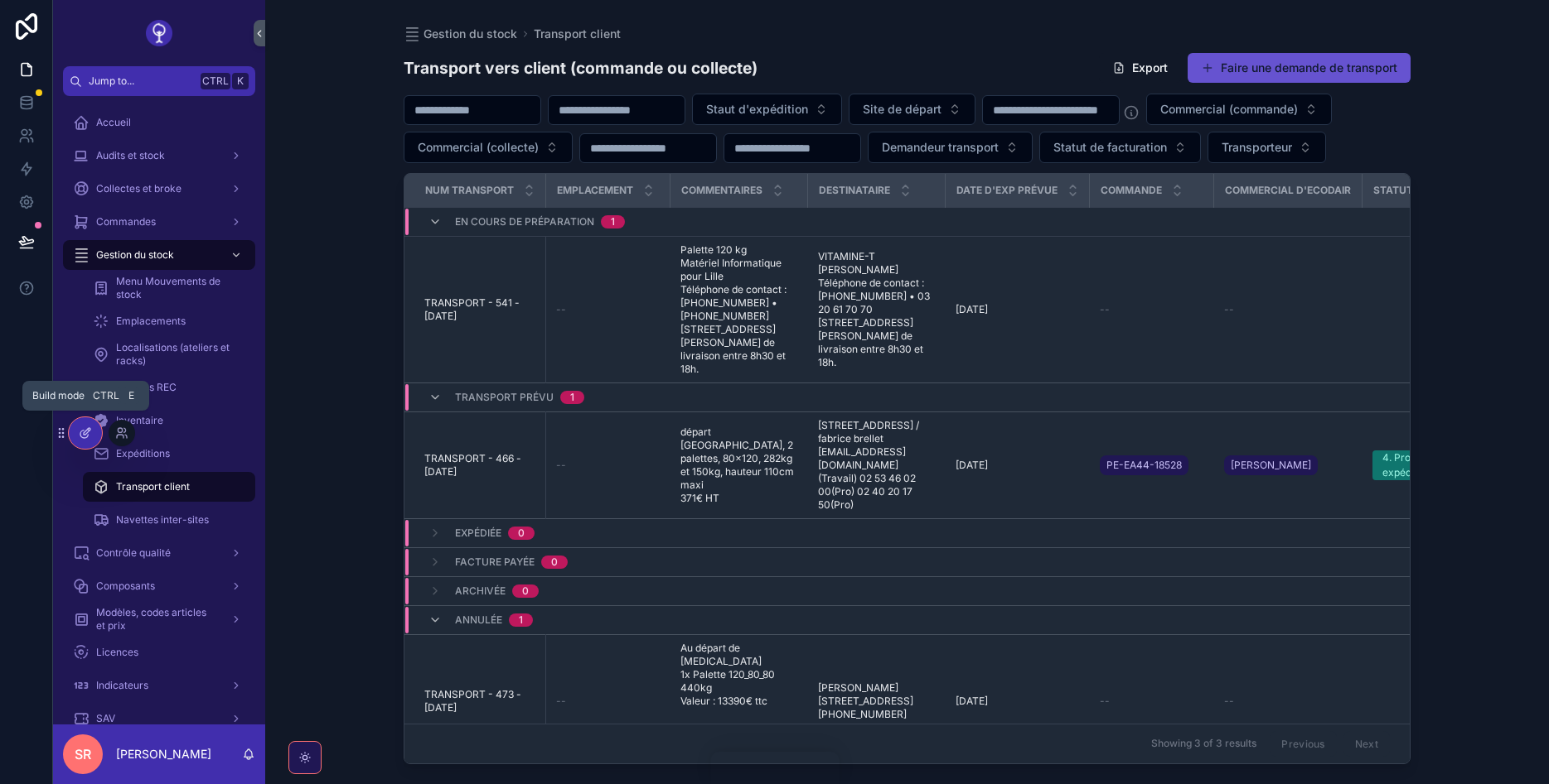
click at [92, 428] on div at bounding box center [85, 433] width 33 height 31
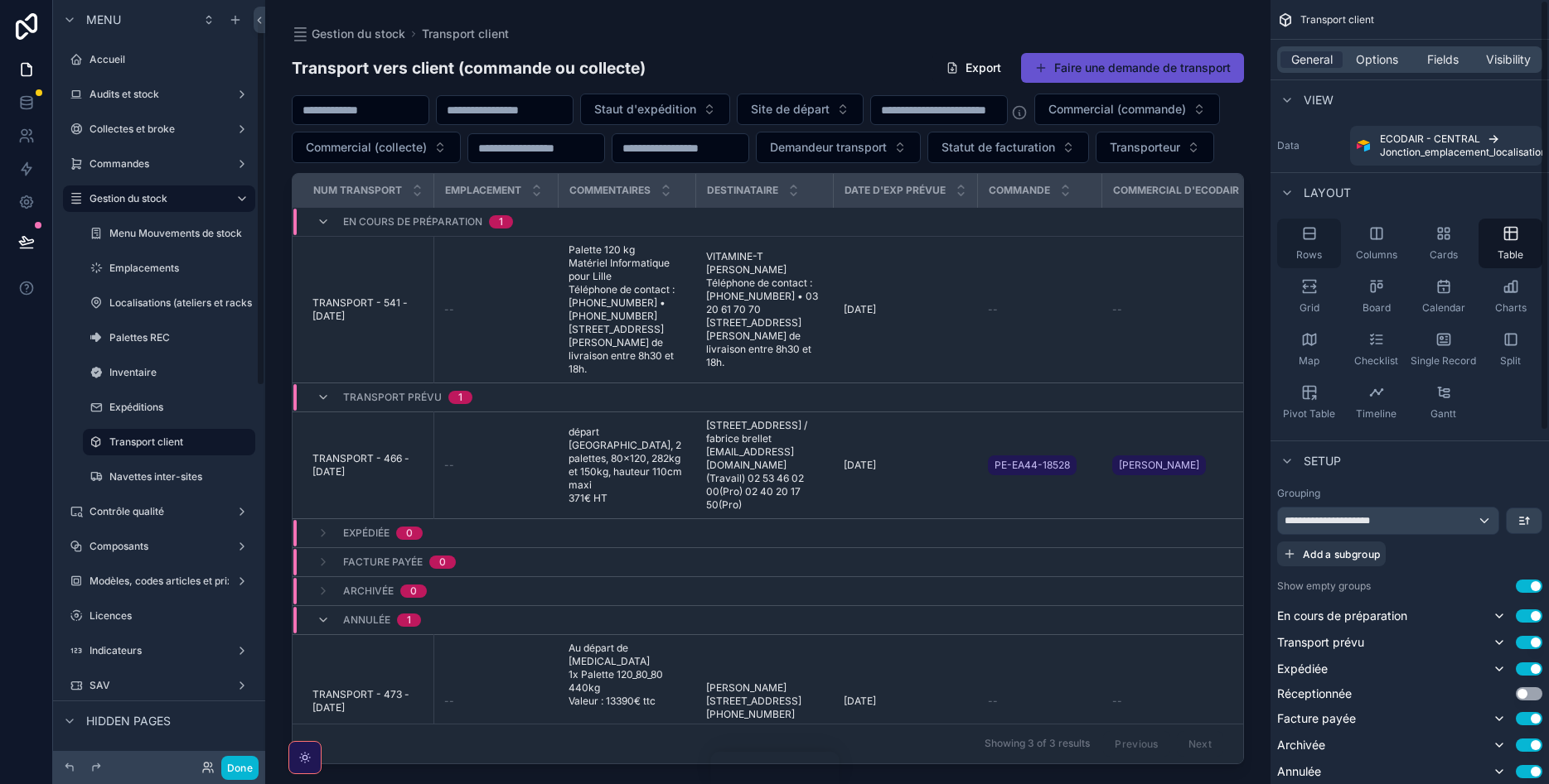
scroll to position [43, 0]
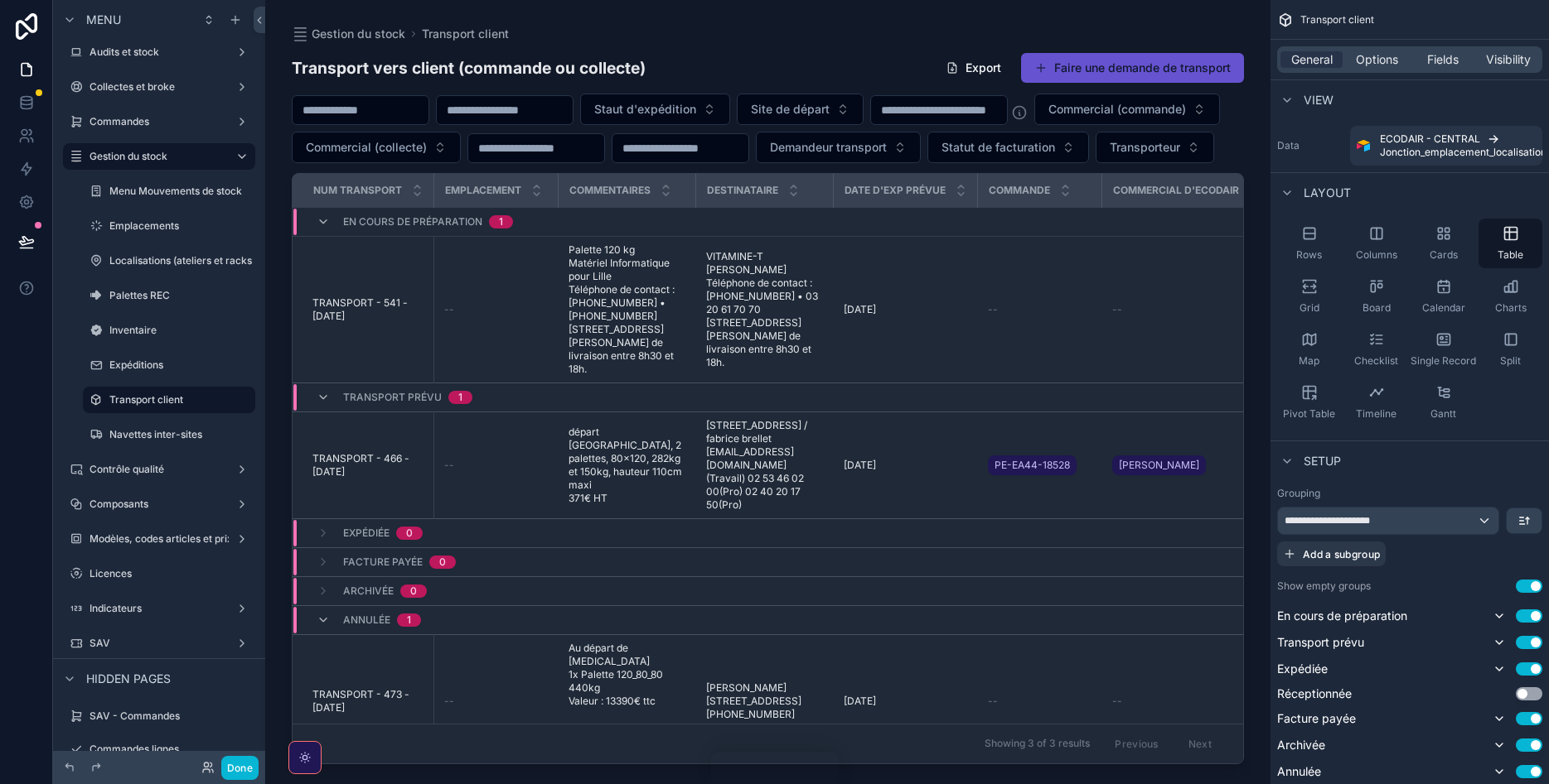
click at [1219, 69] on div "scrollable content" at bounding box center [768, 382] width 1006 height 764
click at [1219, 69] on button "Faire une demande de transport" at bounding box center [1132, 68] width 223 height 30
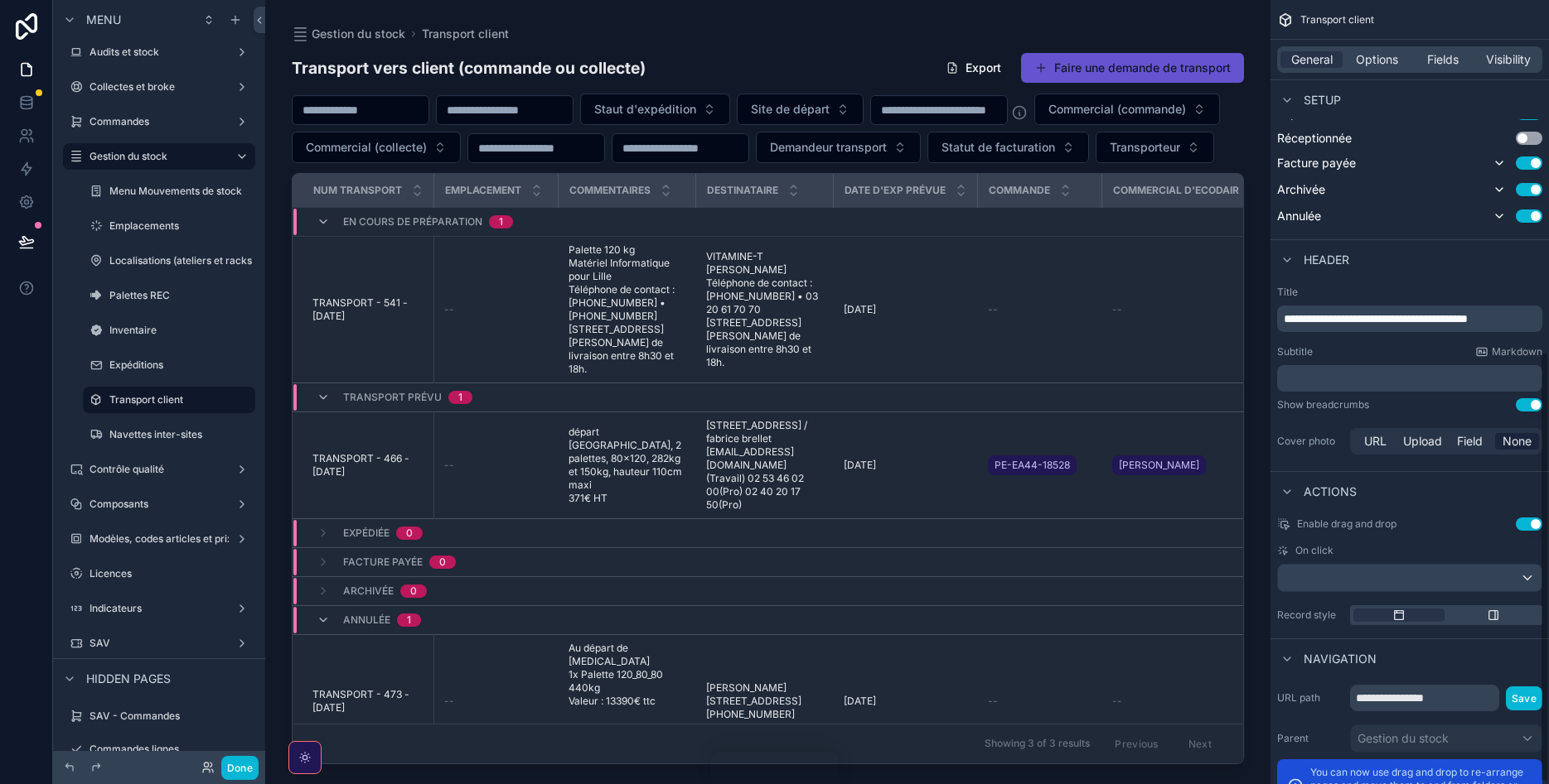
scroll to position [494, 0]
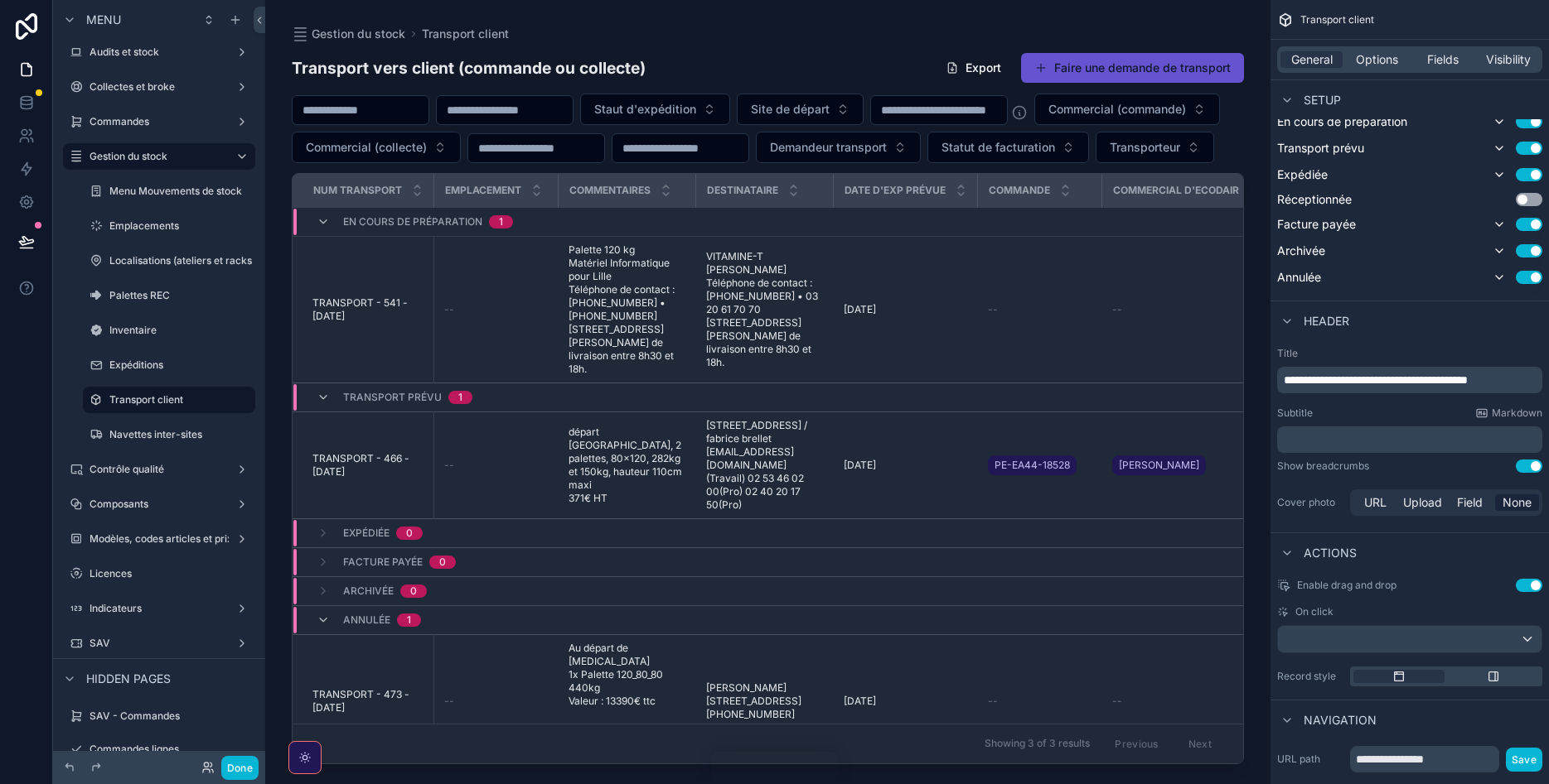
click at [804, 41] on div "Gestion du stock Transport client" at bounding box center [768, 34] width 953 height 16
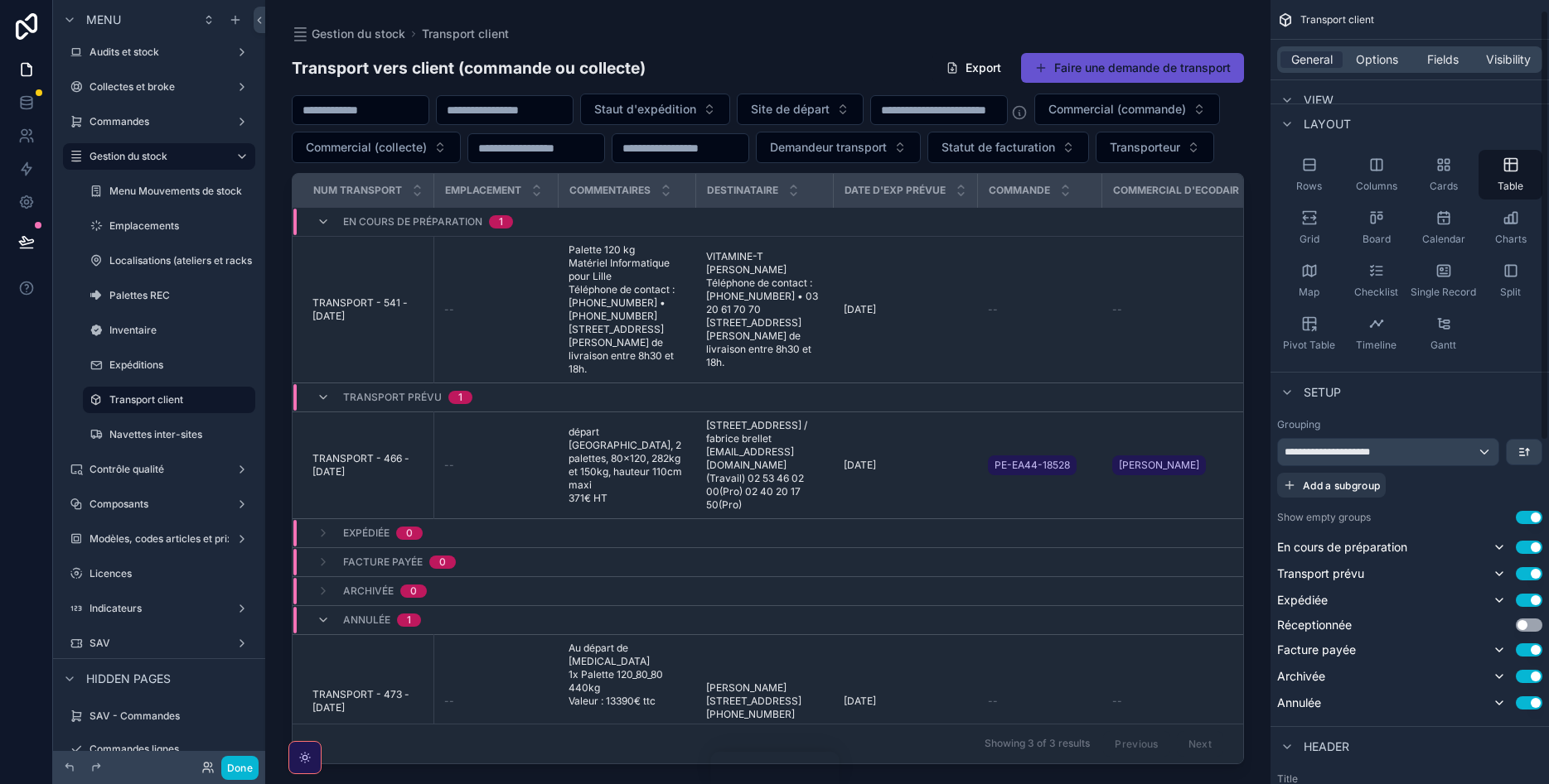
scroll to position [0, 0]
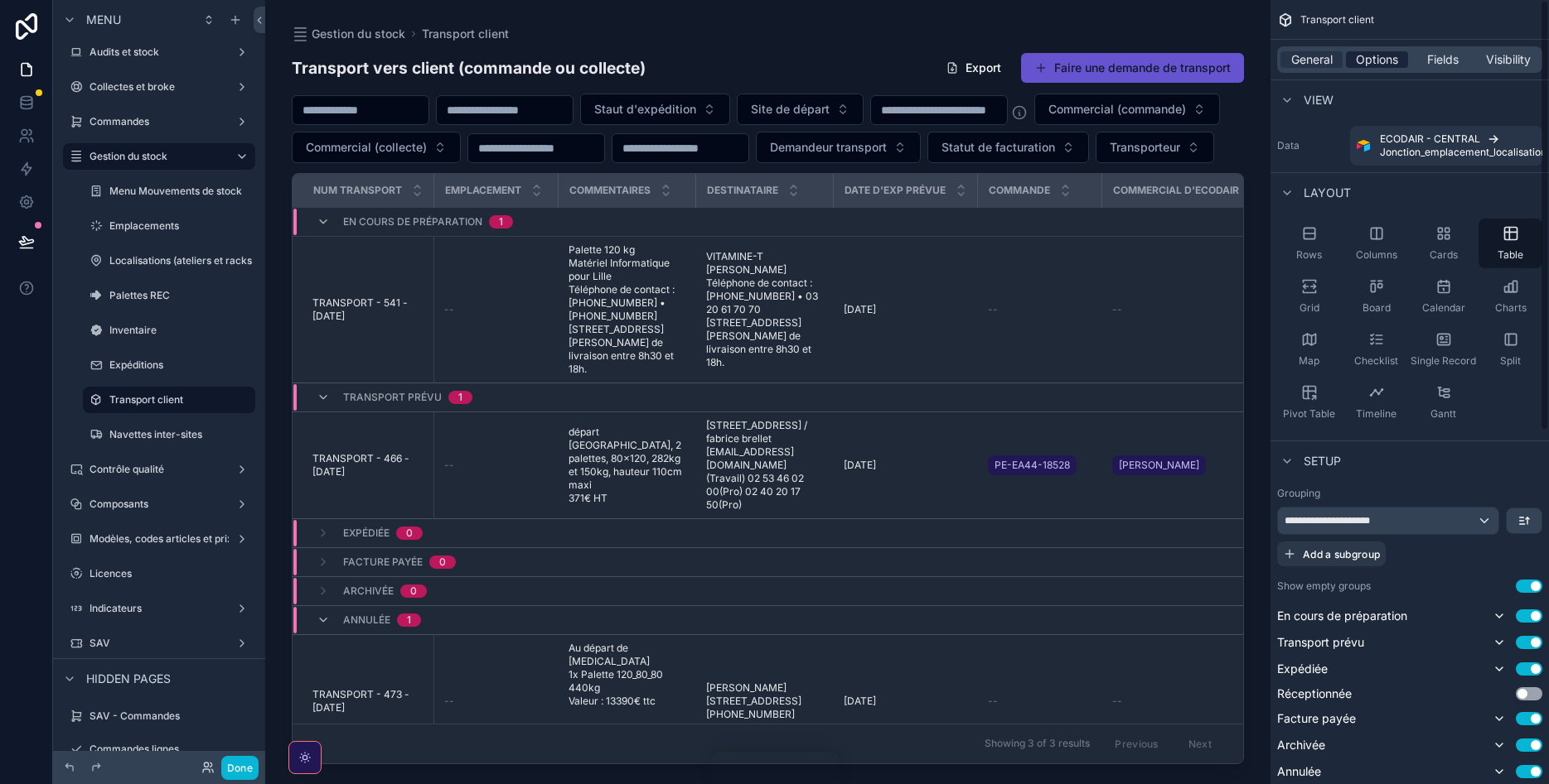
click at [1368, 62] on span "Options" at bounding box center [1377, 60] width 43 height 17
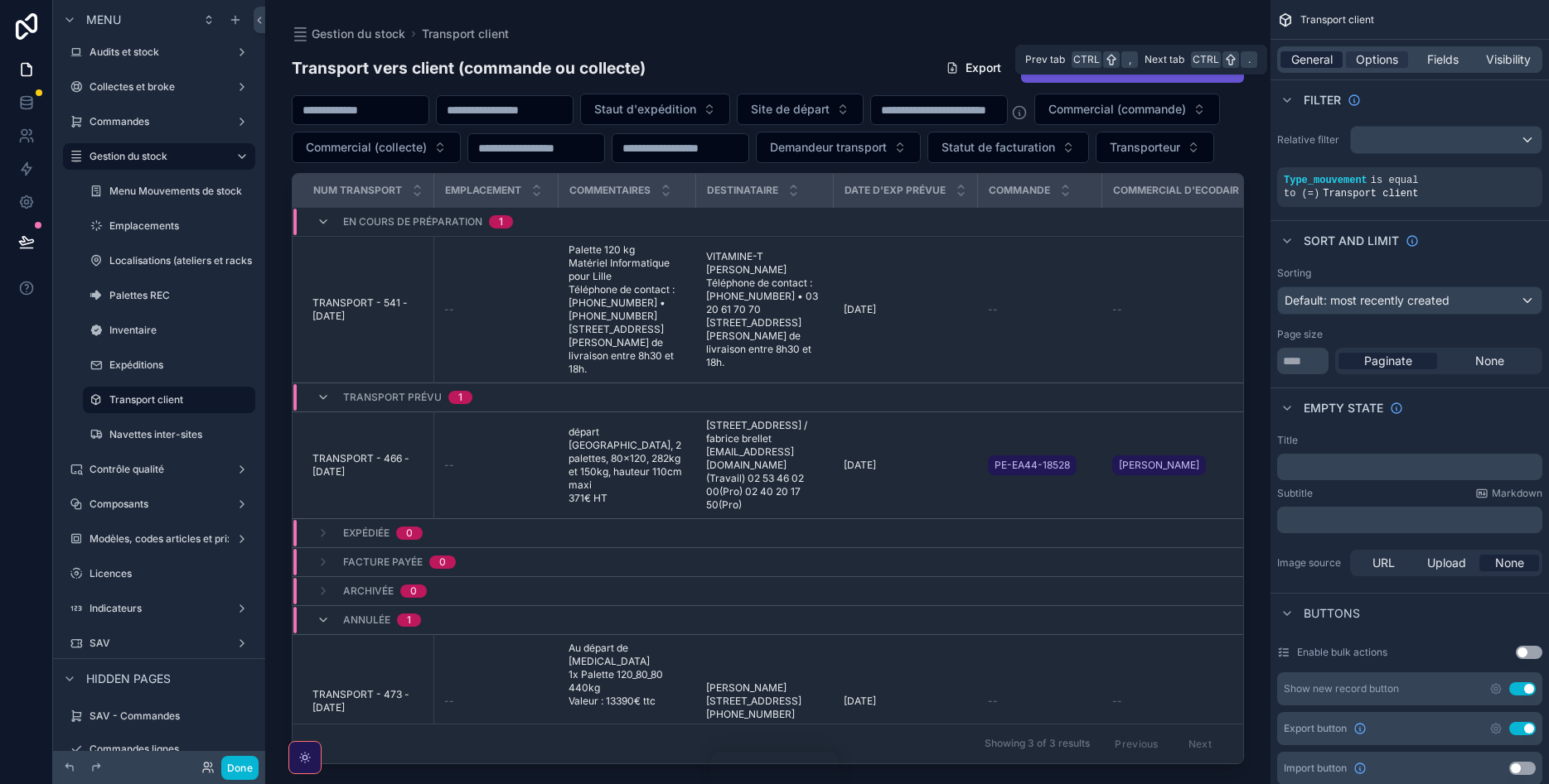
click at [1301, 63] on span "General" at bounding box center [1312, 60] width 42 height 17
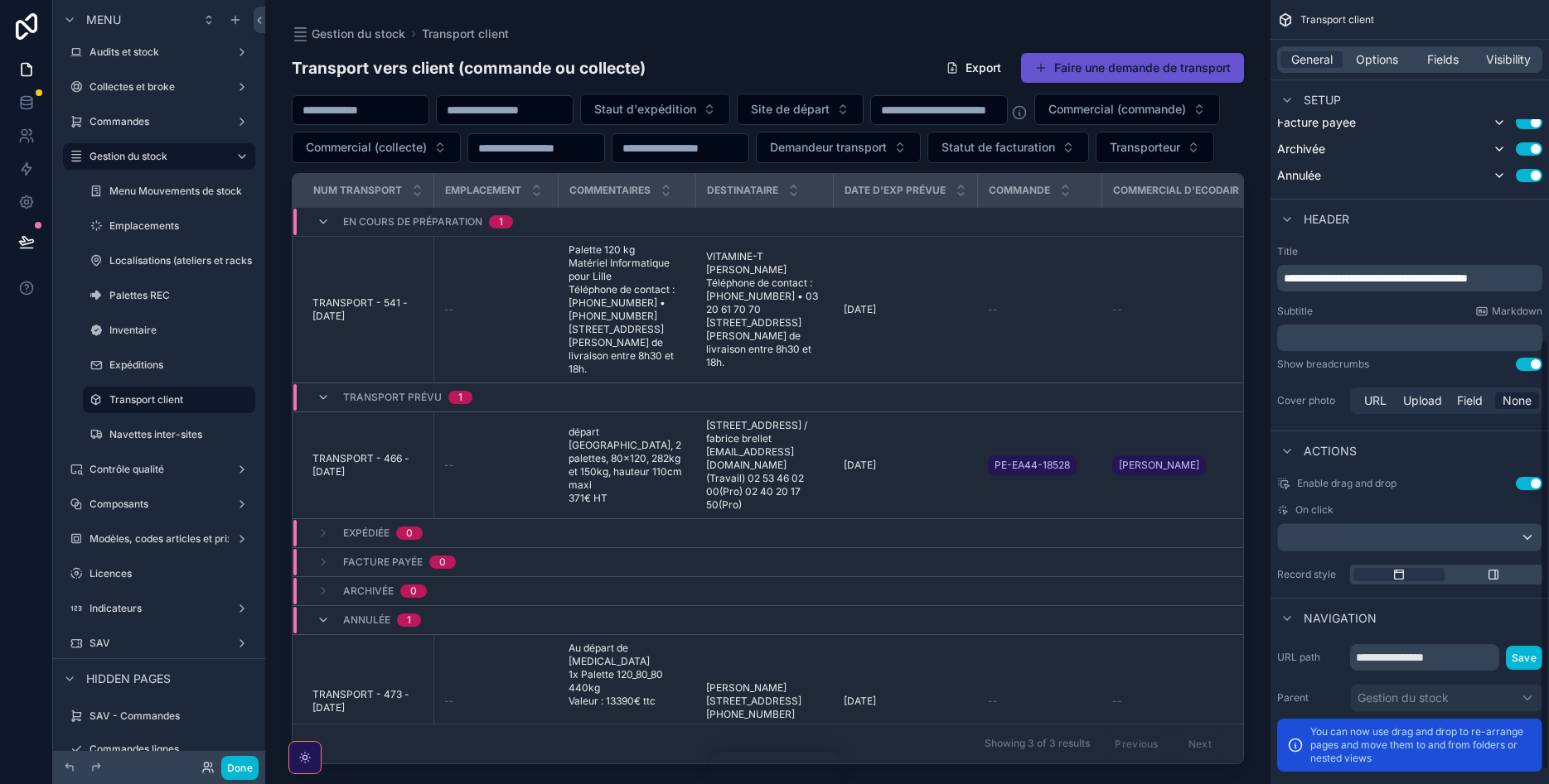
scroll to position [643, 0]
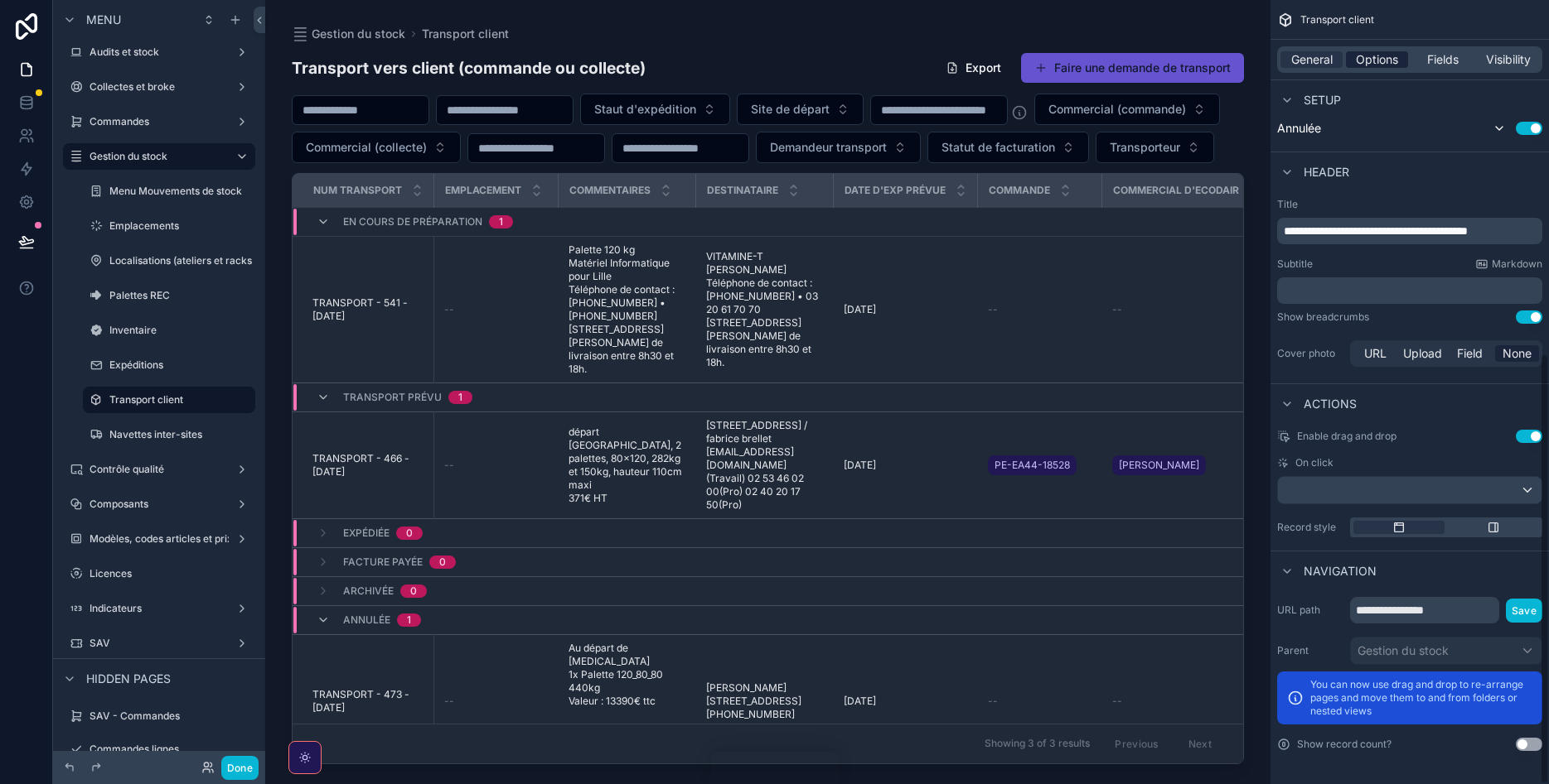
click at [1359, 61] on span "Options" at bounding box center [1377, 60] width 43 height 17
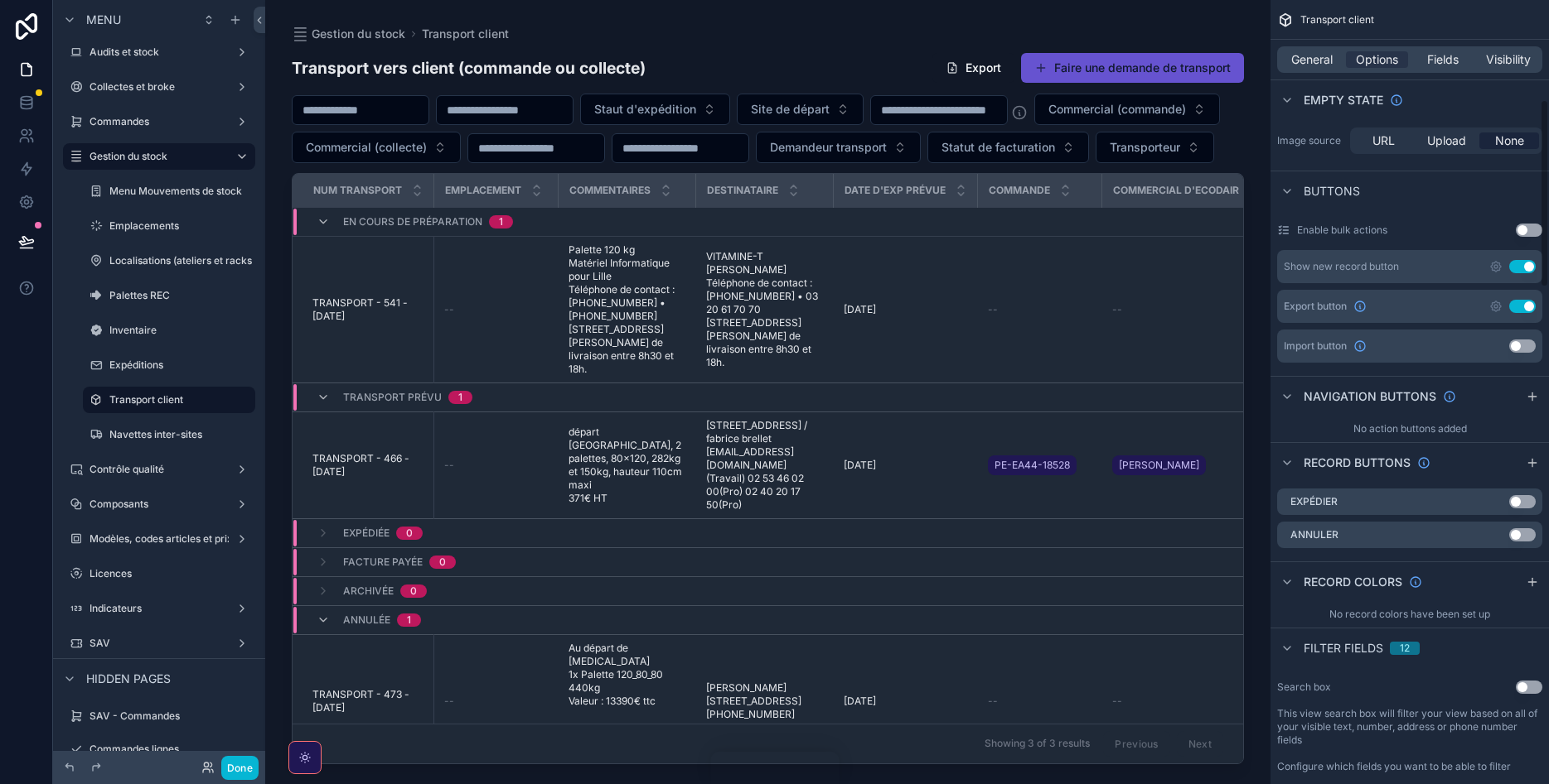
scroll to position [399, 0]
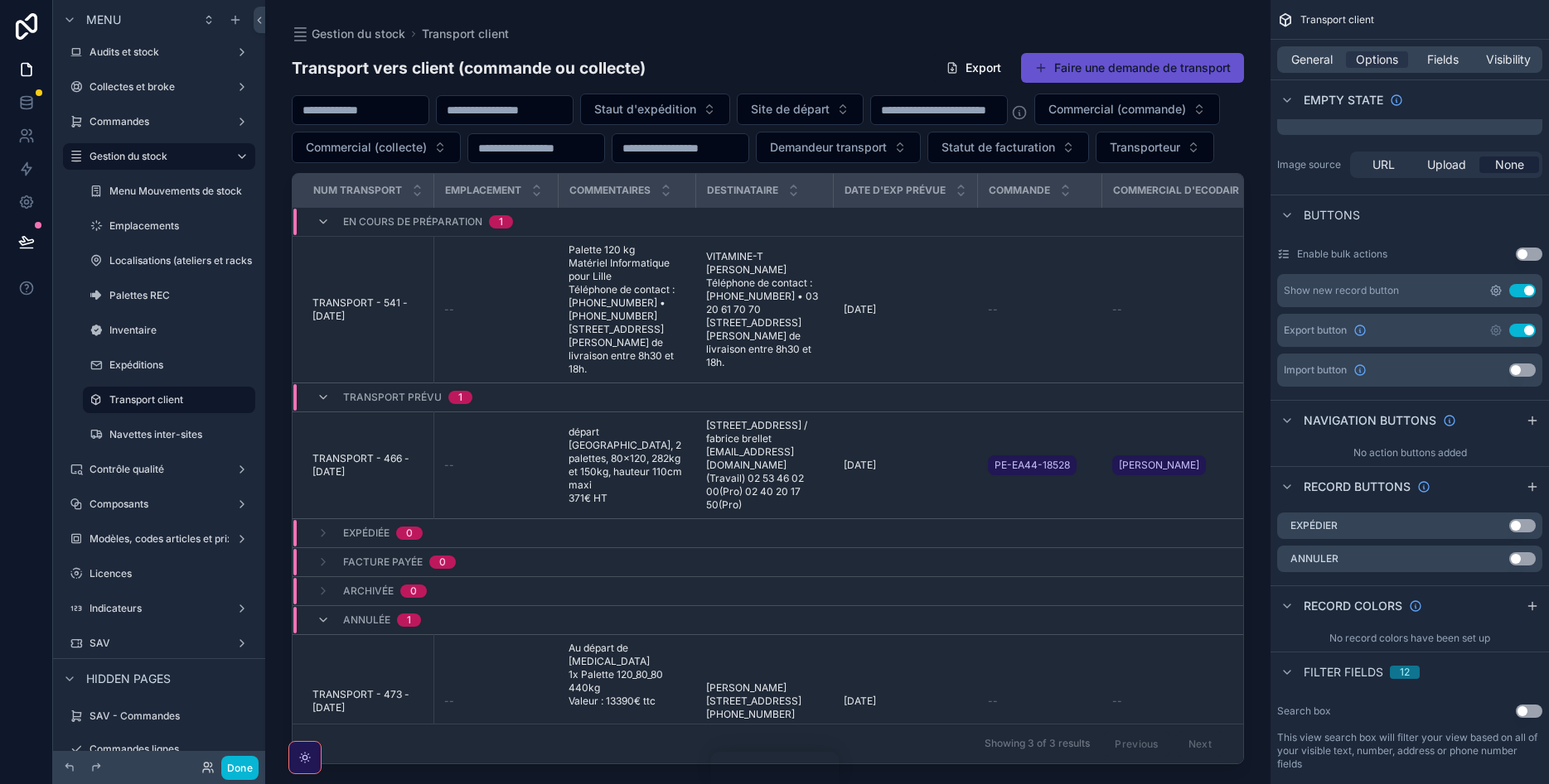
click at [1489, 291] on icon "scrollable content" at bounding box center [1496, 291] width 13 height 13
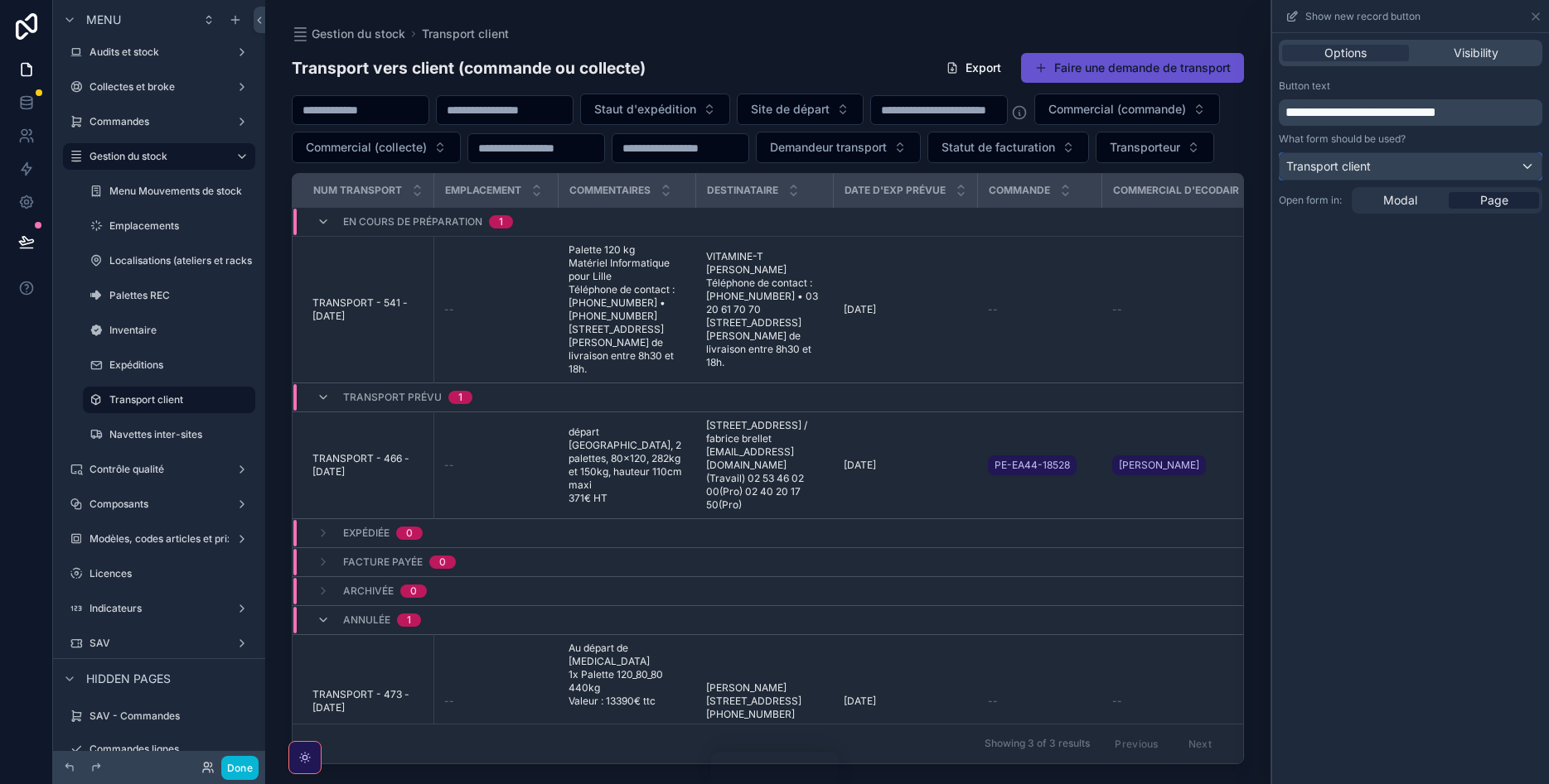
click at [1426, 162] on div "Transport client" at bounding box center [1410, 166] width 262 height 26
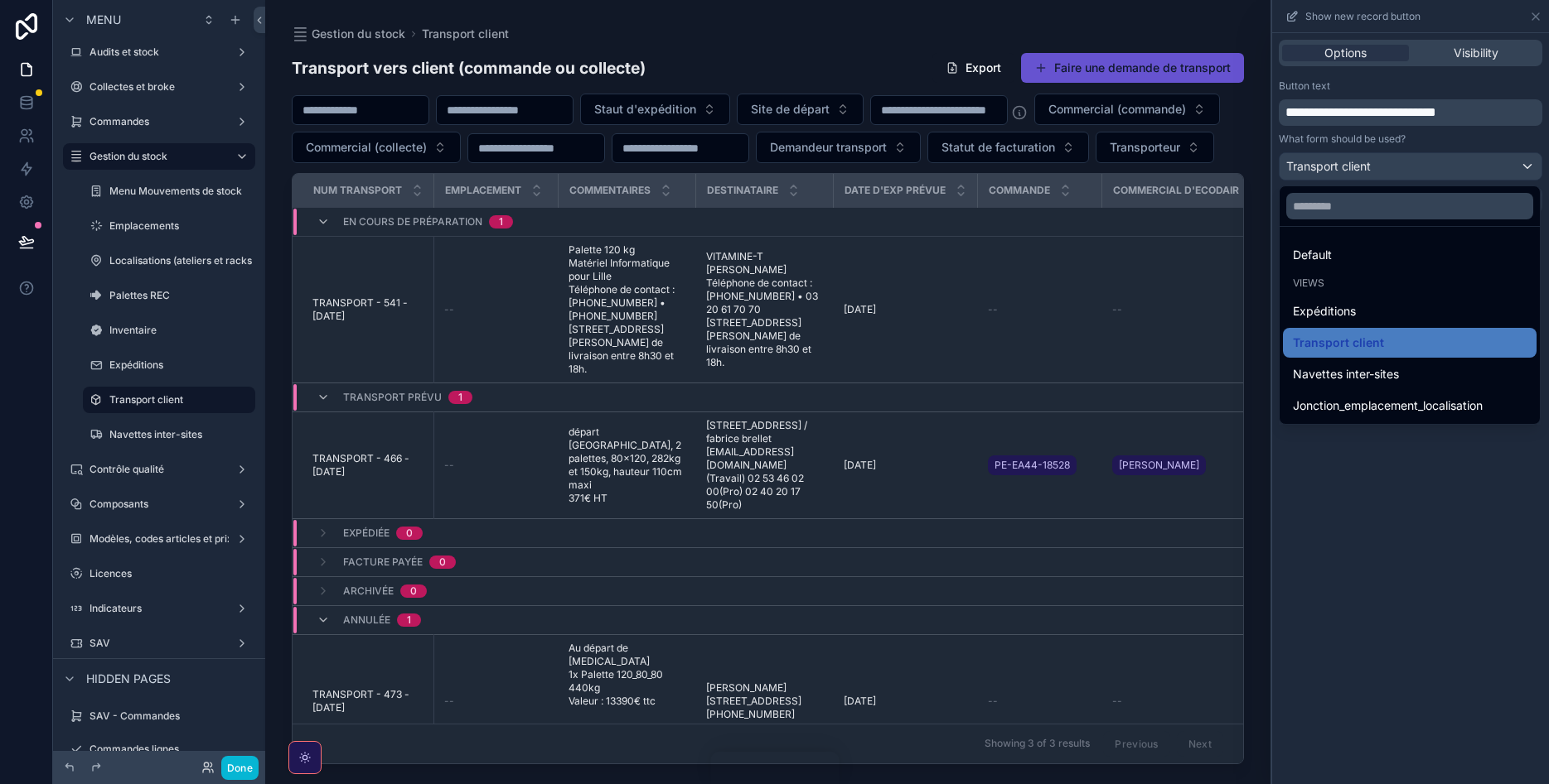
click at [1426, 162] on div at bounding box center [1410, 392] width 277 height 784
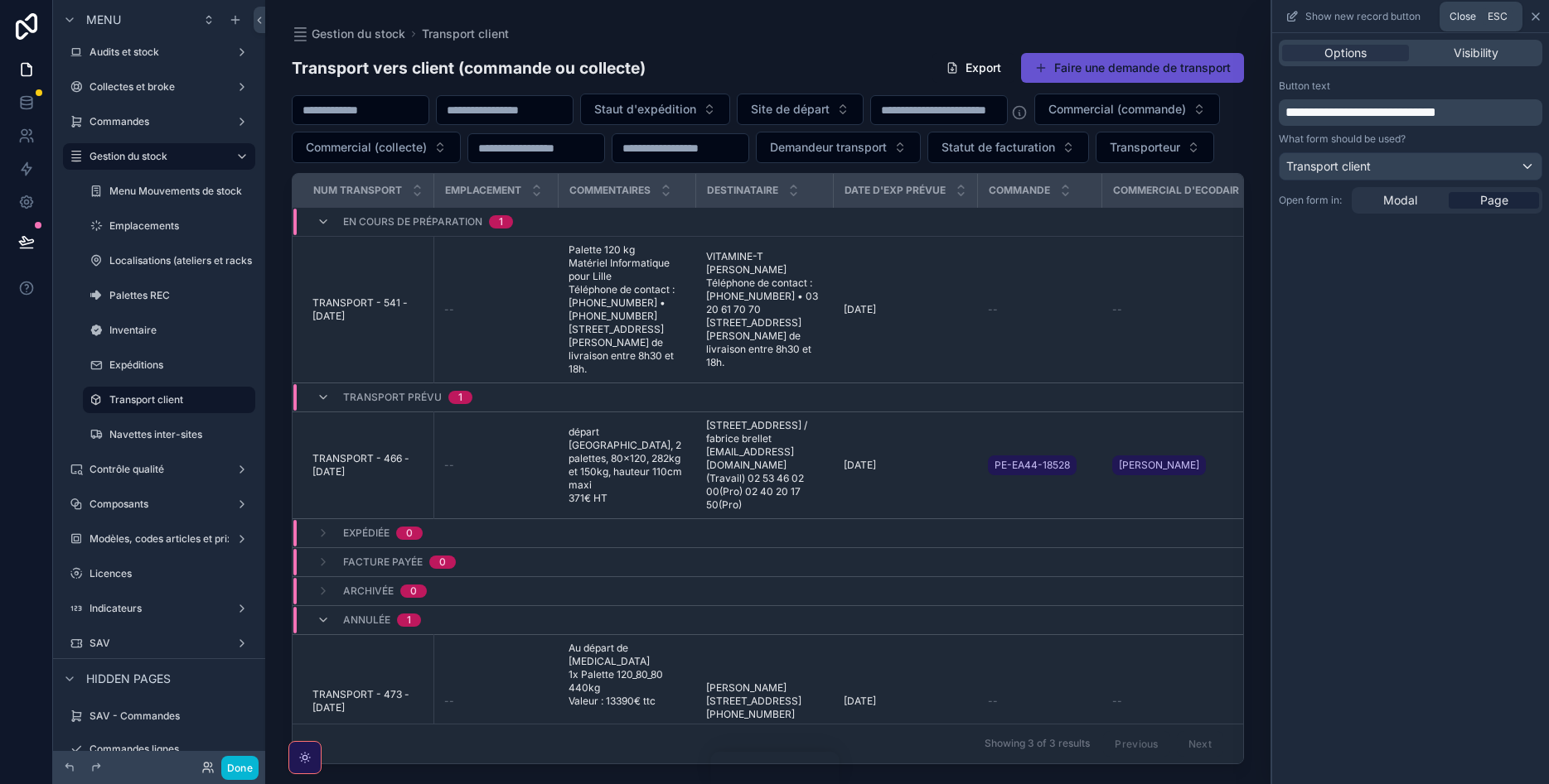
click at [1536, 17] on icon at bounding box center [1535, 16] width 7 height 7
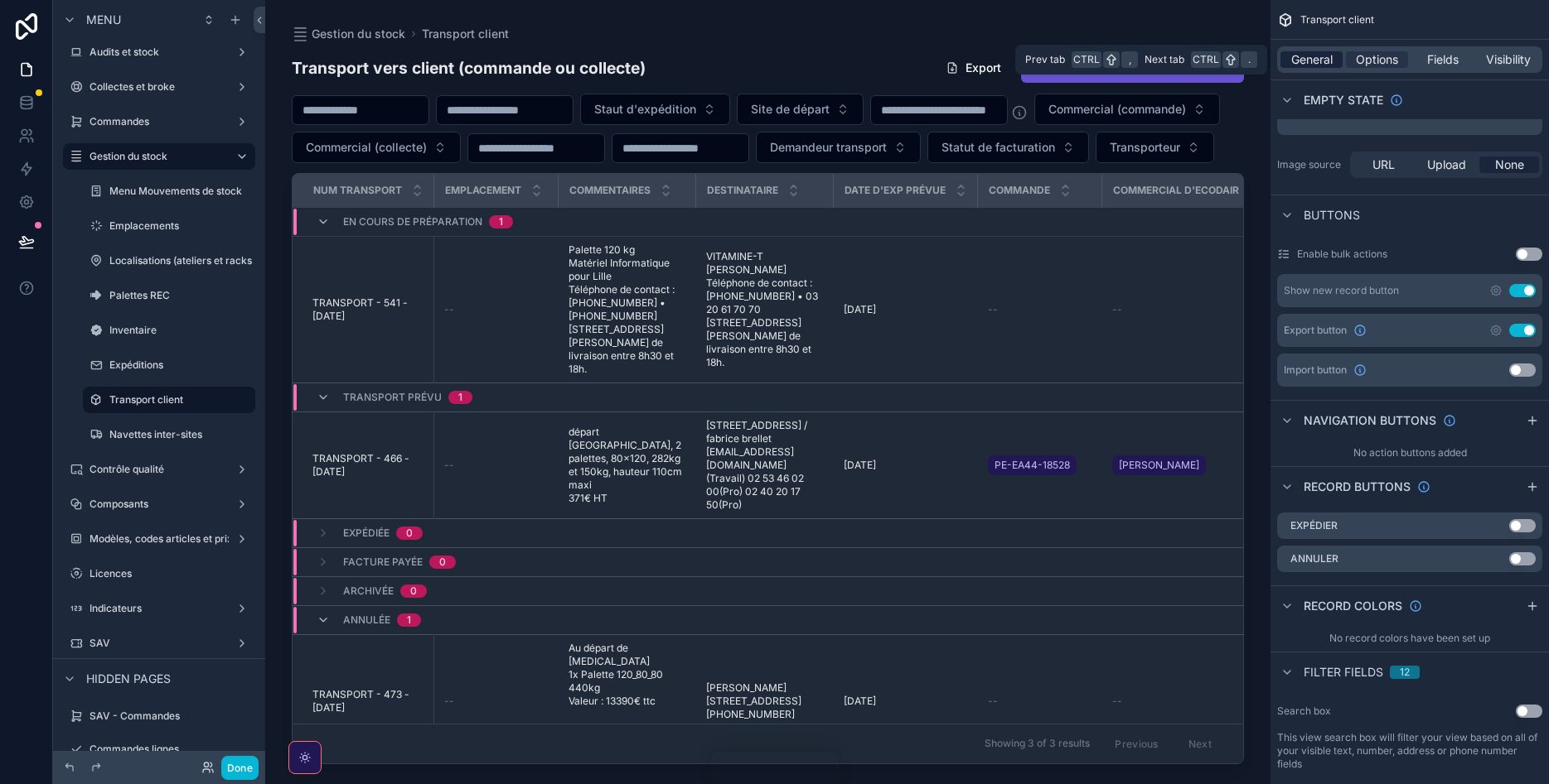
click at [1319, 58] on span "General" at bounding box center [1312, 60] width 42 height 17
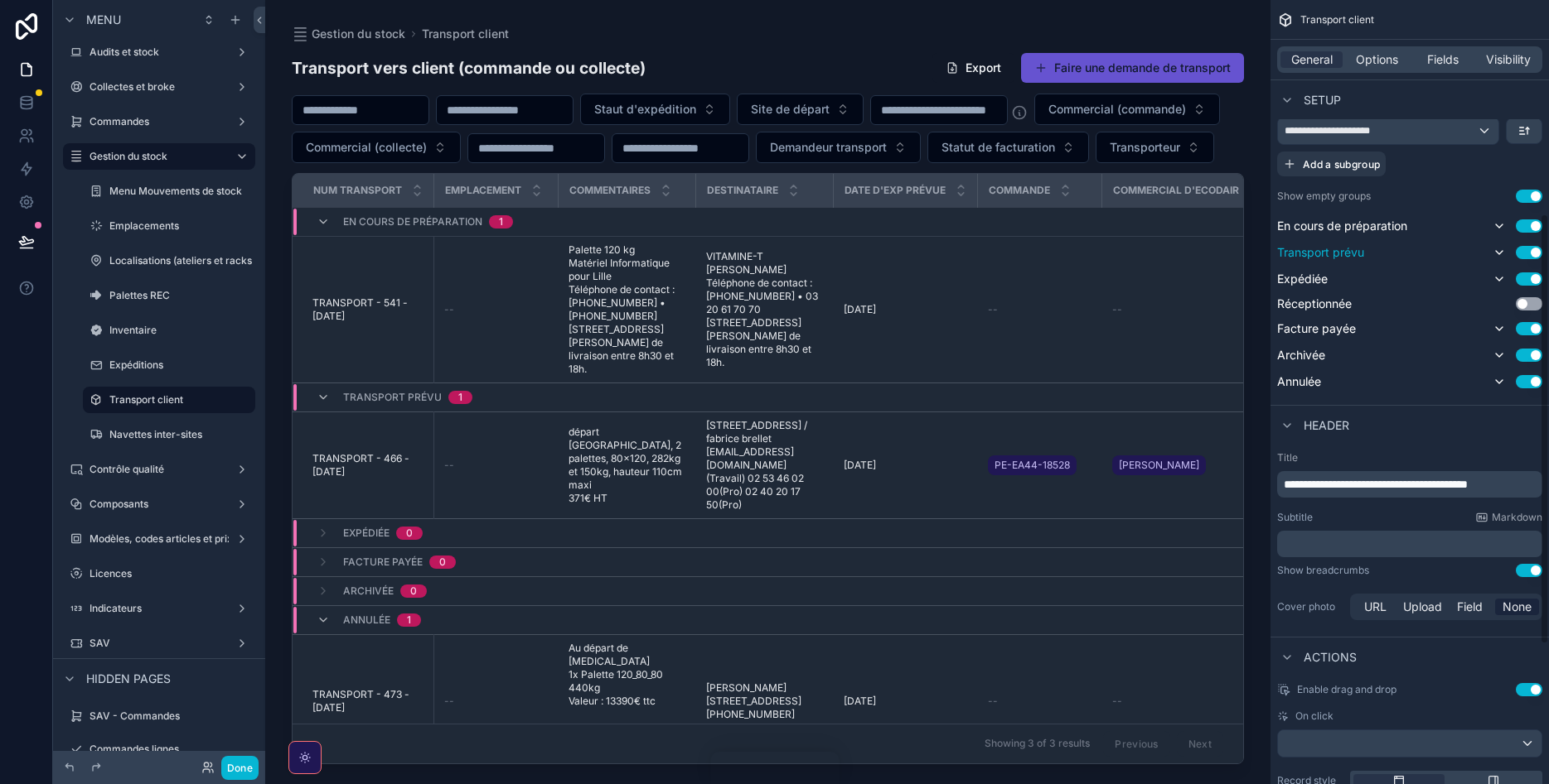
scroll to position [346, 0]
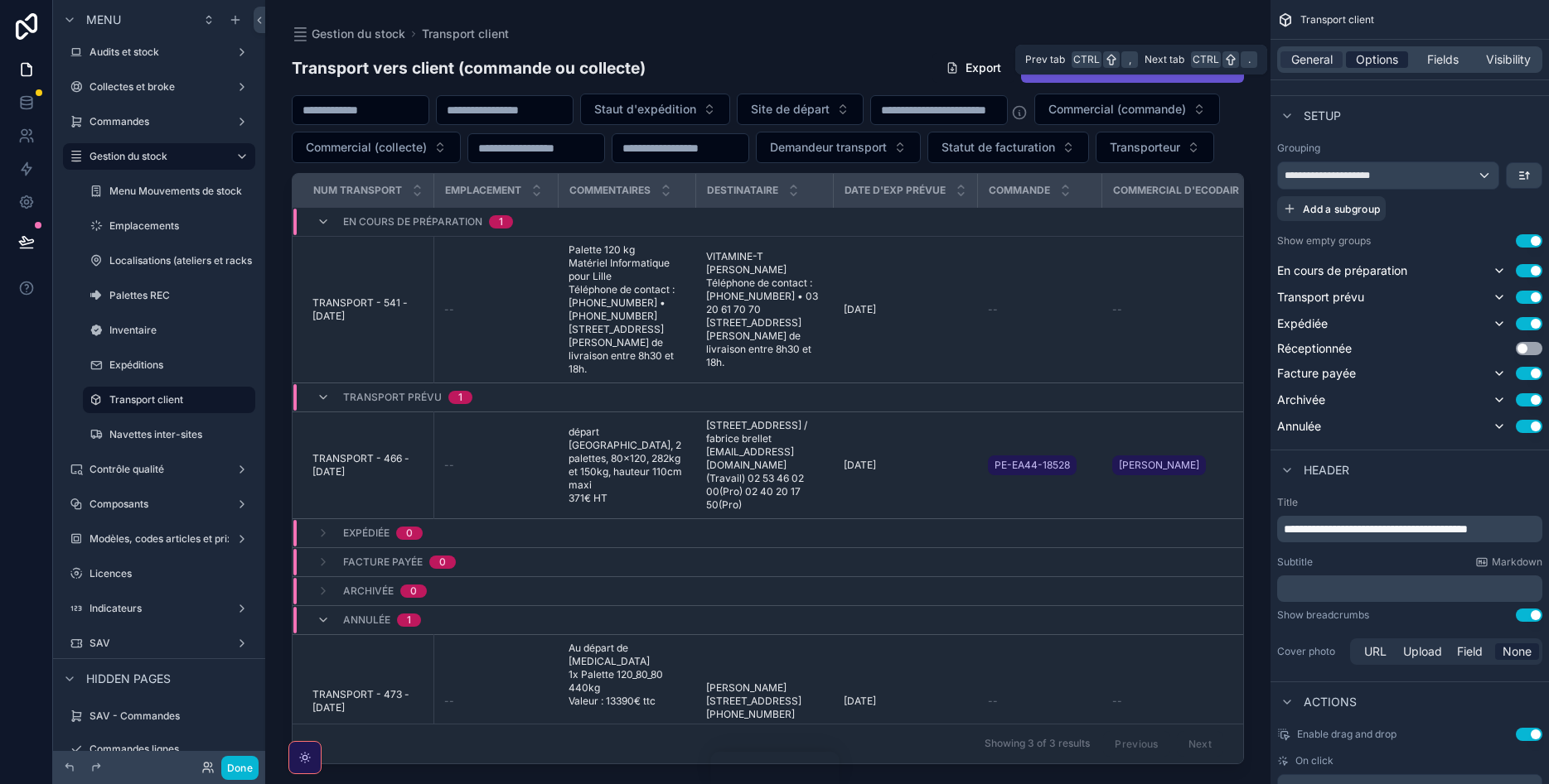
click at [1368, 60] on span "Options" at bounding box center [1377, 60] width 43 height 17
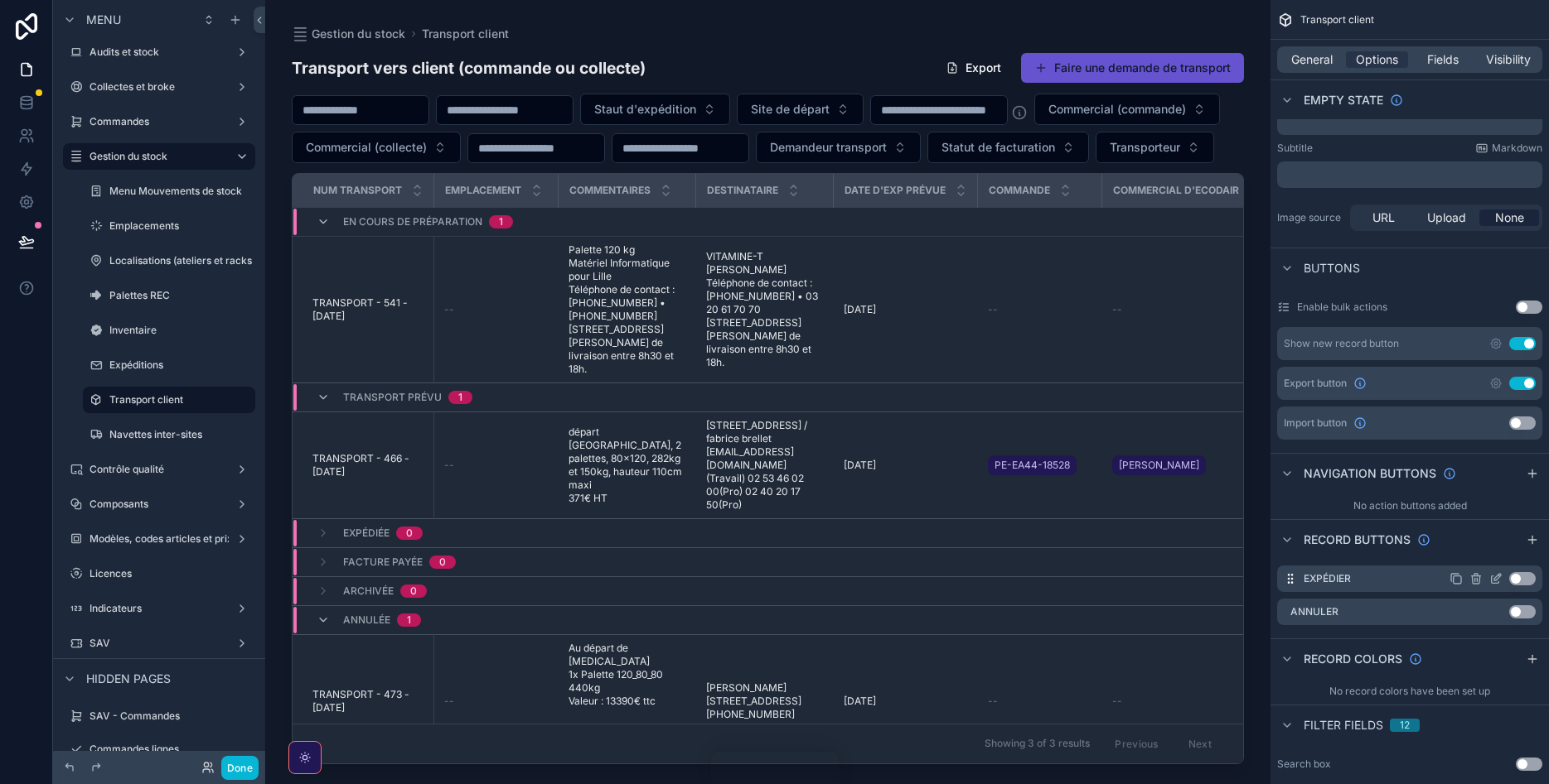
click at [1497, 577] on icon "scrollable content" at bounding box center [1496, 579] width 13 height 13
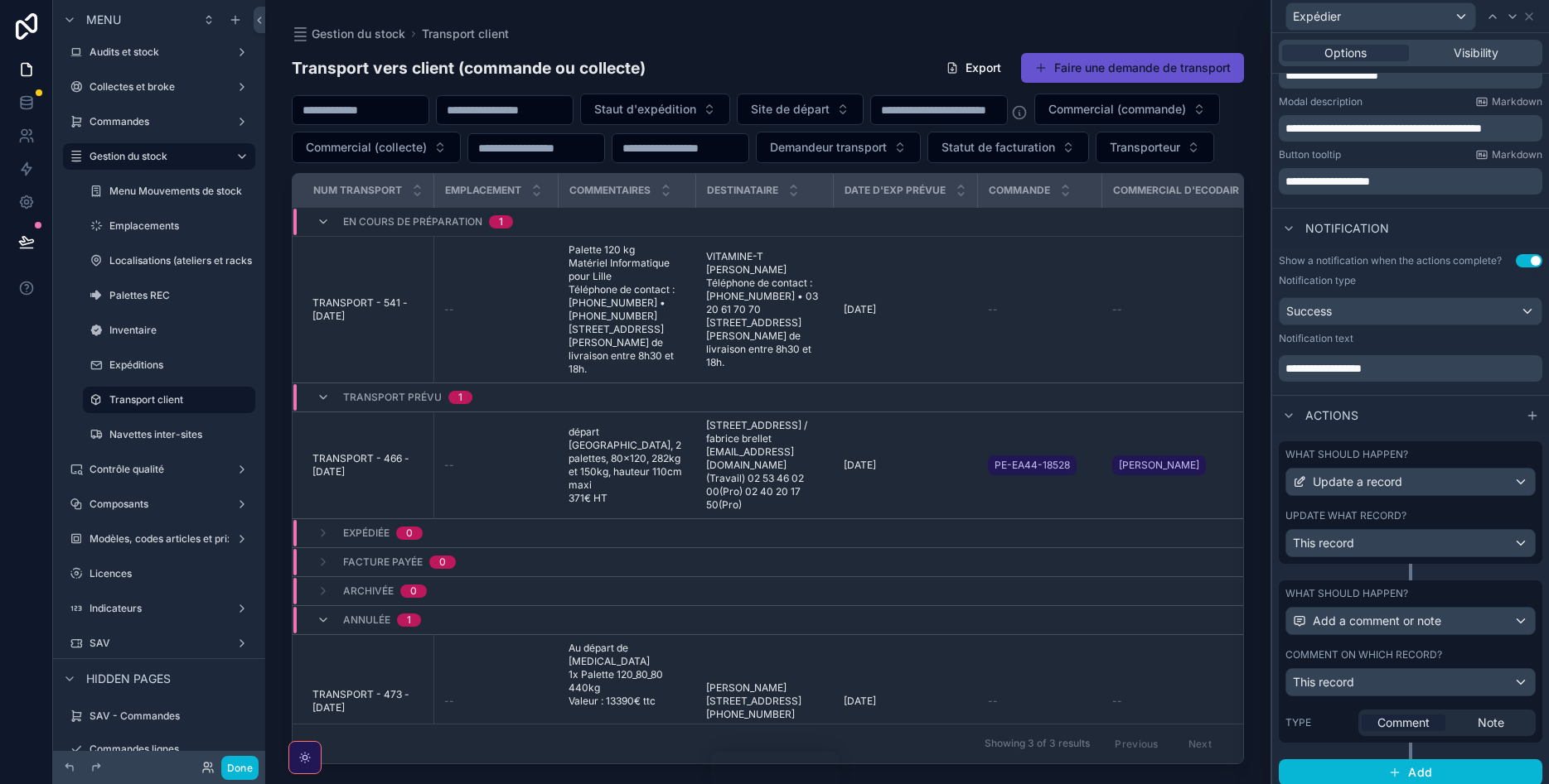
scroll to position [306, 0]
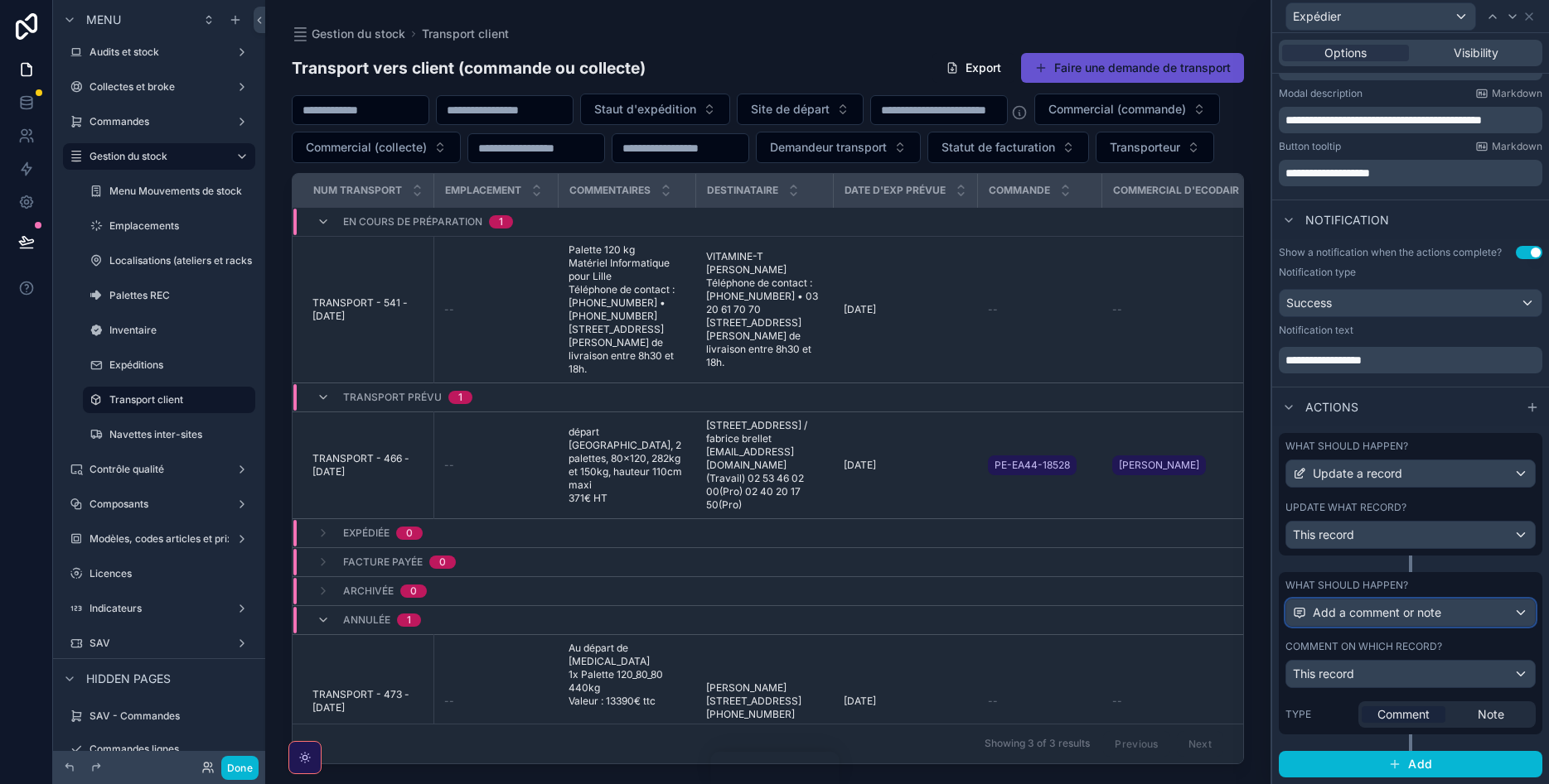
click at [1403, 609] on span "Add a comment or note" at bounding box center [1377, 613] width 129 height 17
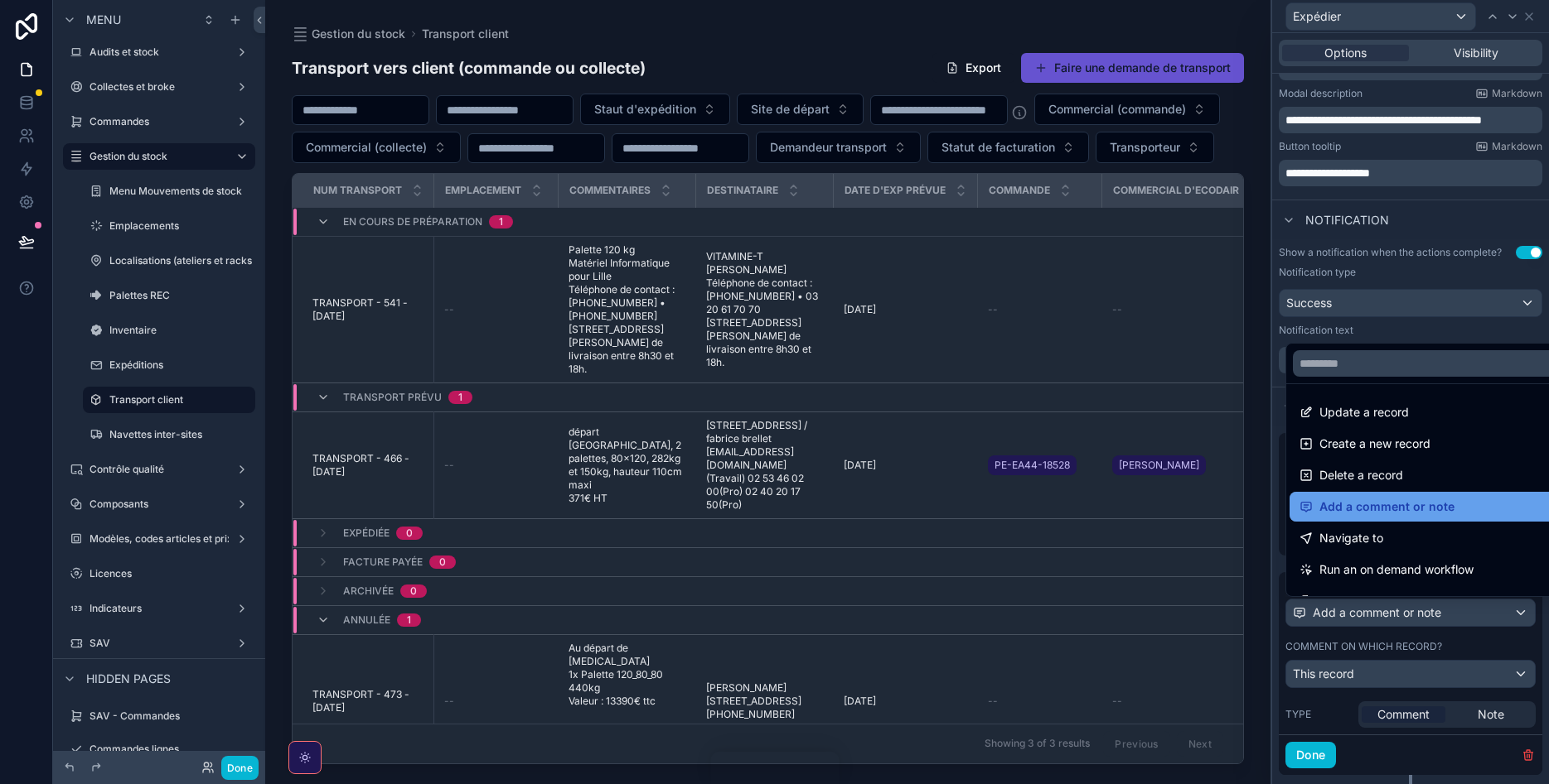
click at [1424, 505] on span "Add a comment or note" at bounding box center [1386, 506] width 135 height 20
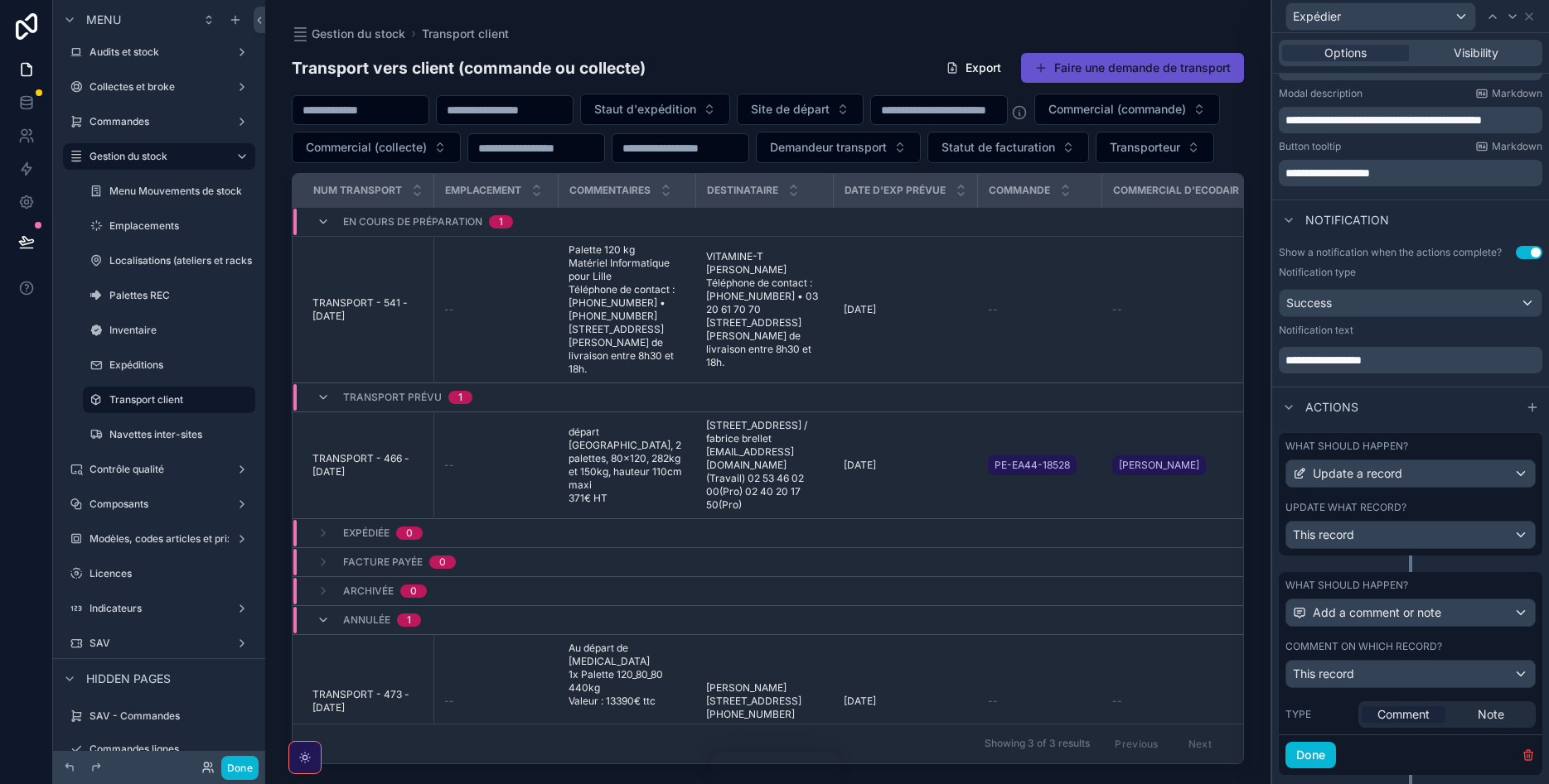
scroll to position [347, 0]
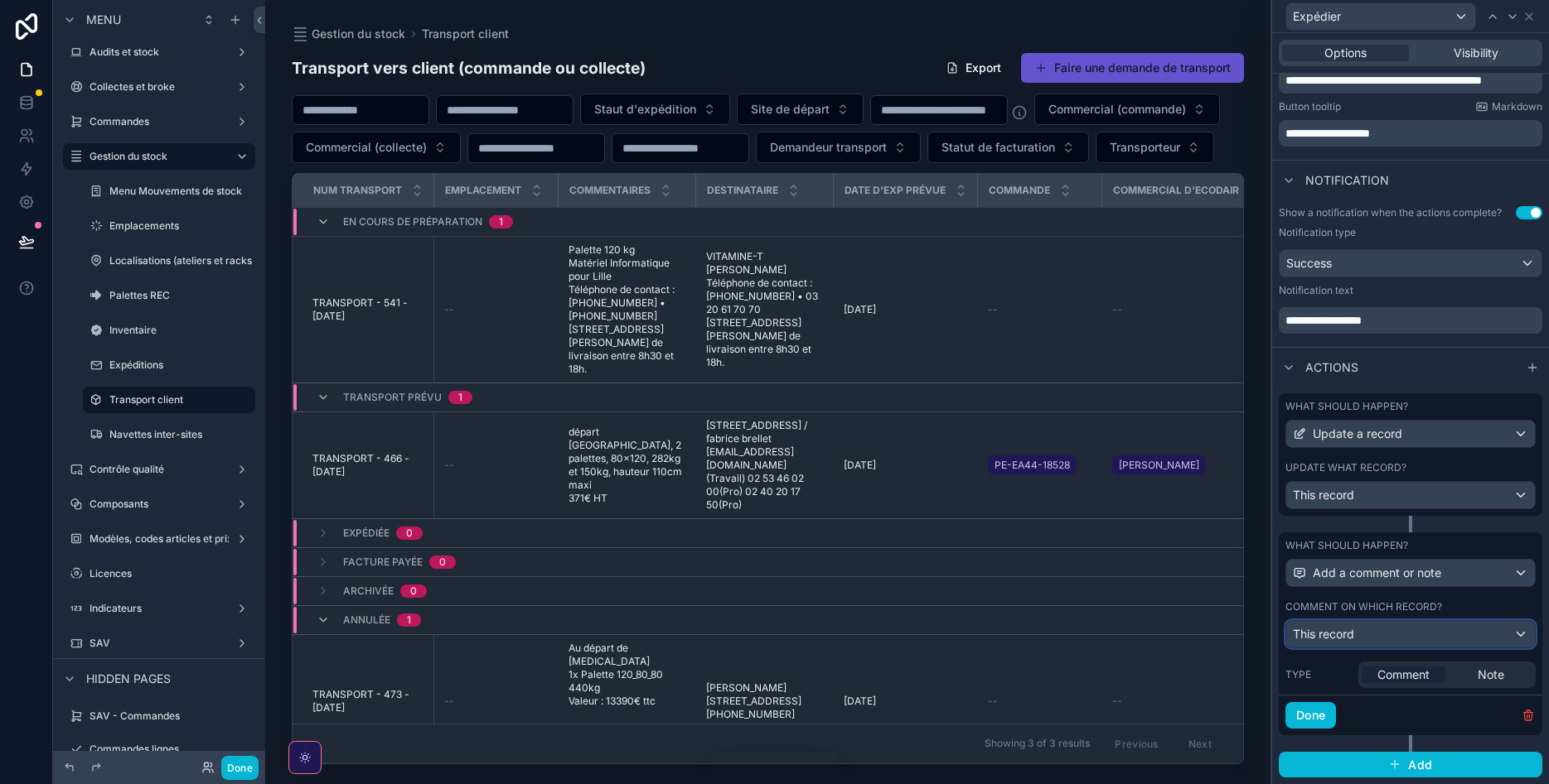
click at [1437, 635] on div "This record" at bounding box center [1410, 635] width 249 height 26
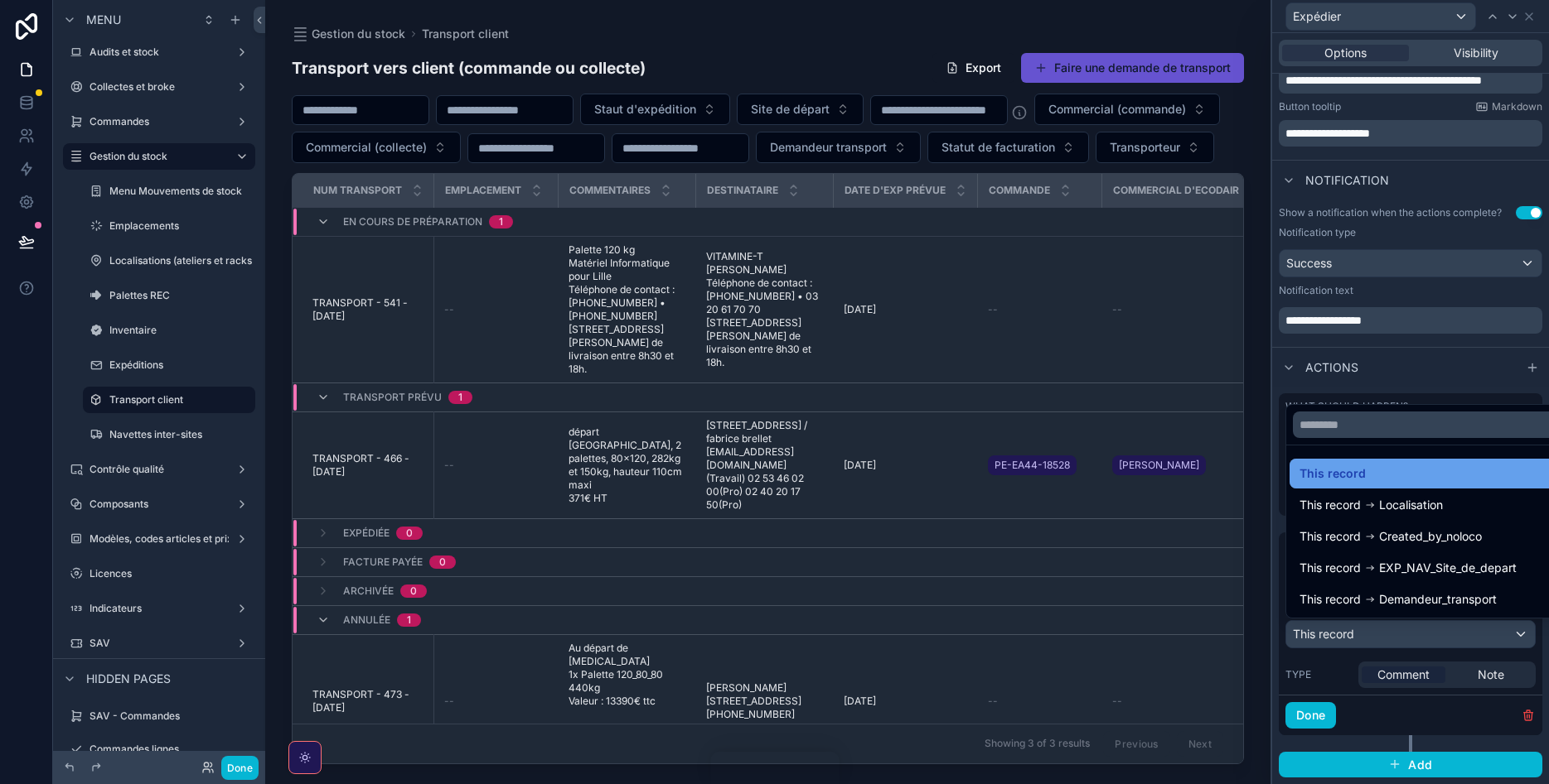
click at [1371, 474] on div "This record" at bounding box center [1429, 473] width 260 height 20
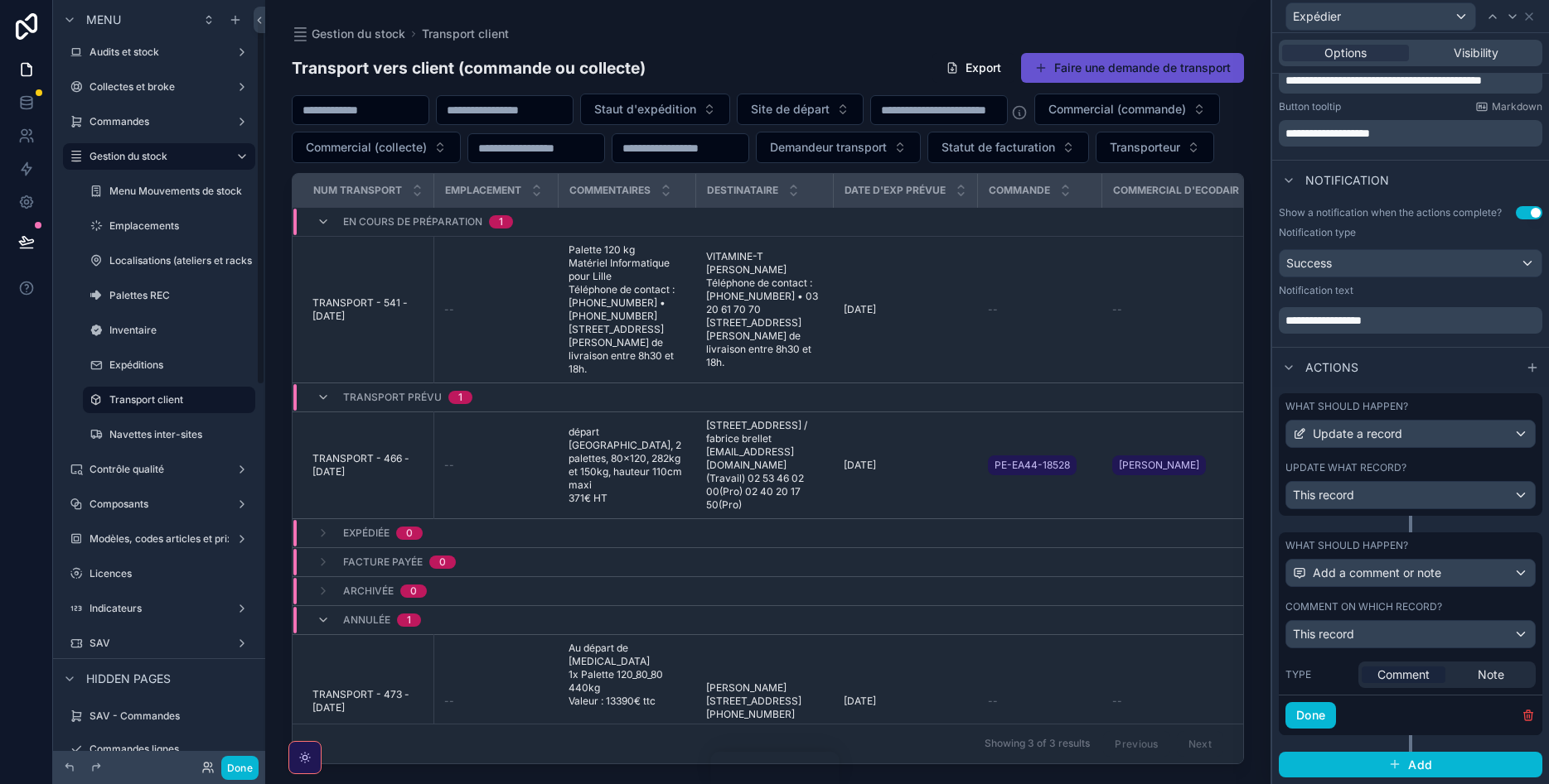
scroll to position [42, 0]
click at [1410, 676] on span "Comment" at bounding box center [1403, 675] width 52 height 17
click at [1404, 583] on div "Add a comment or note" at bounding box center [1410, 573] width 249 height 26
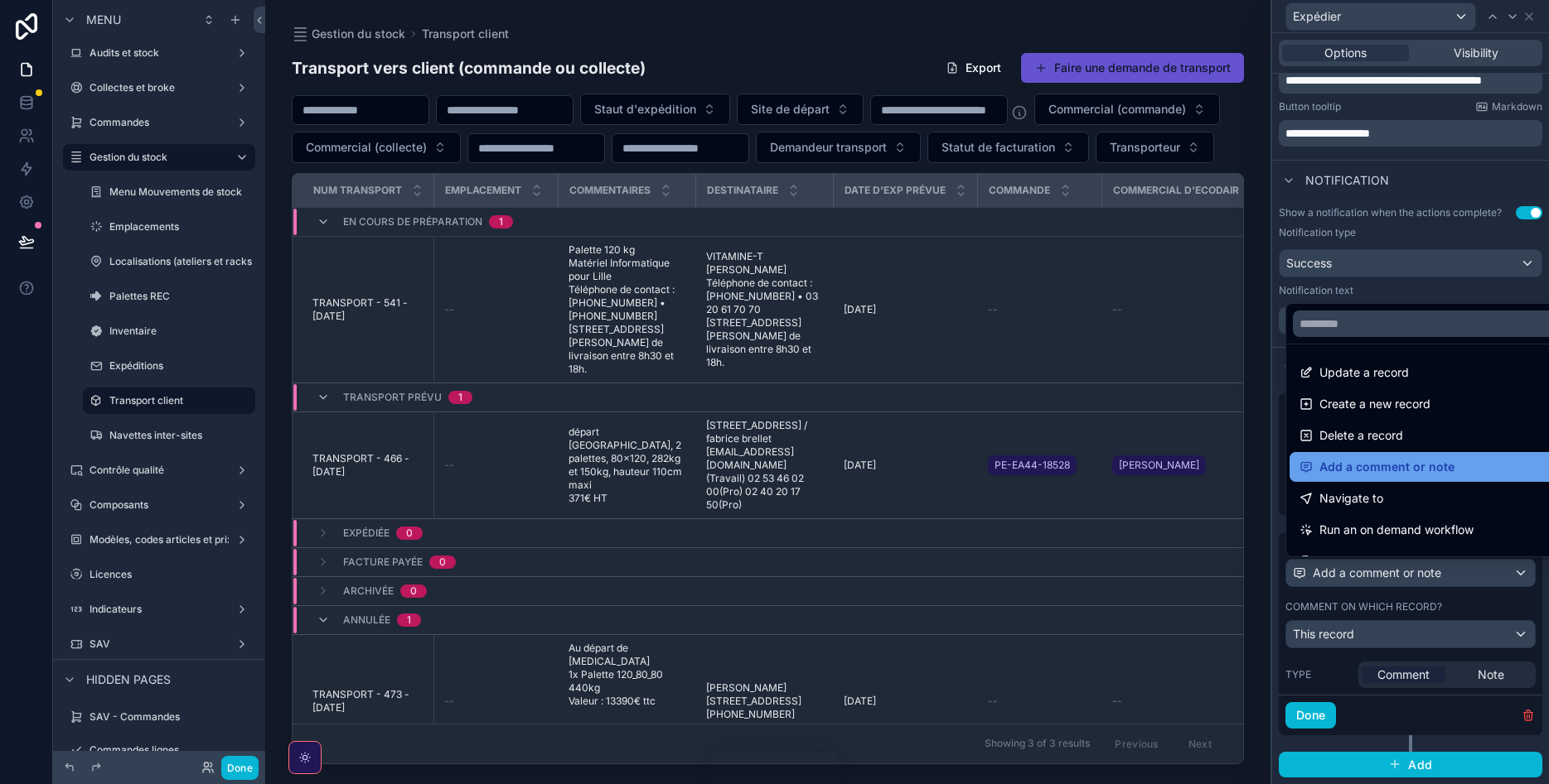
click at [1389, 466] on span "Add a comment or note" at bounding box center [1386, 467] width 135 height 20
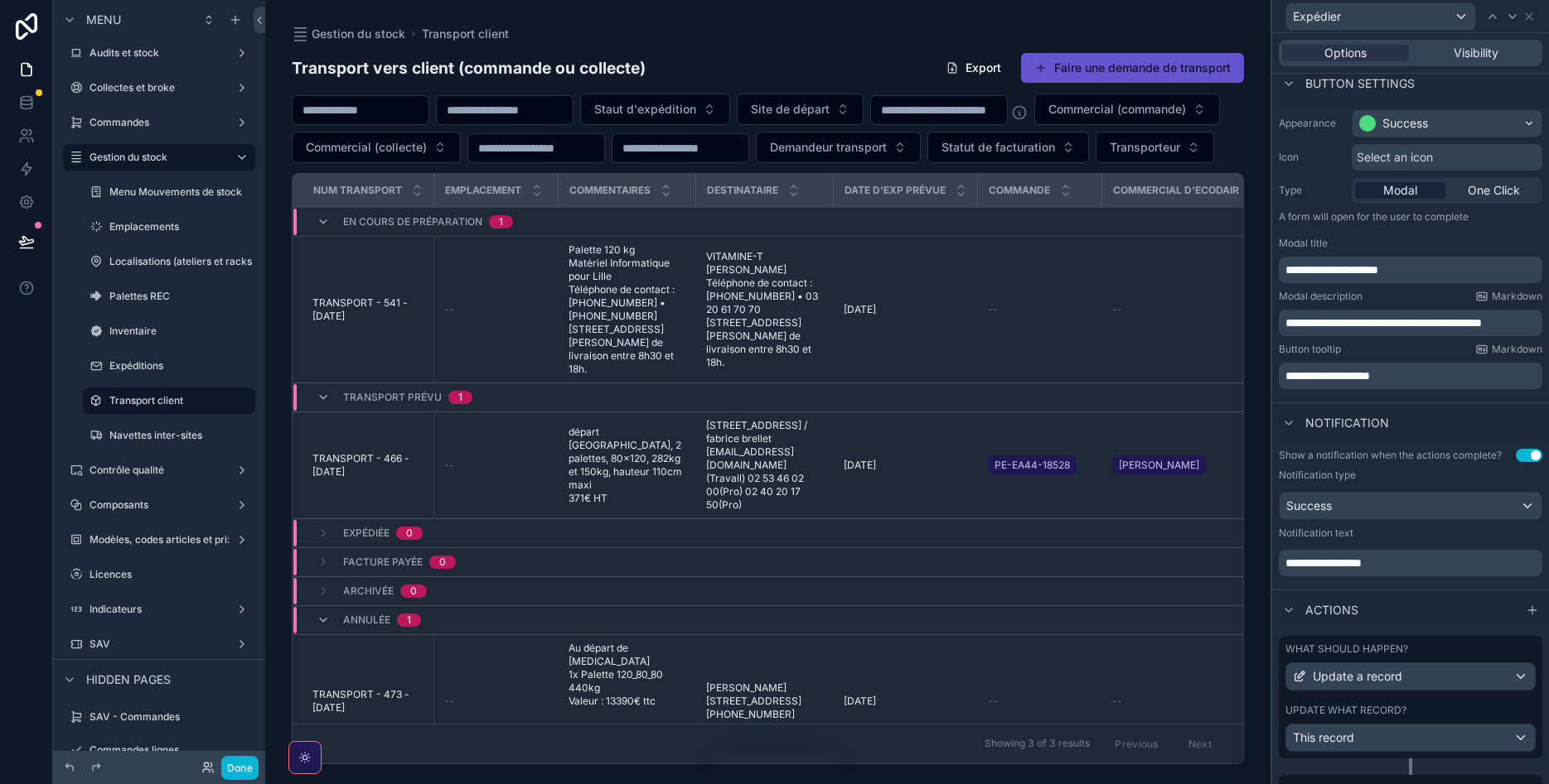
scroll to position [347, 0]
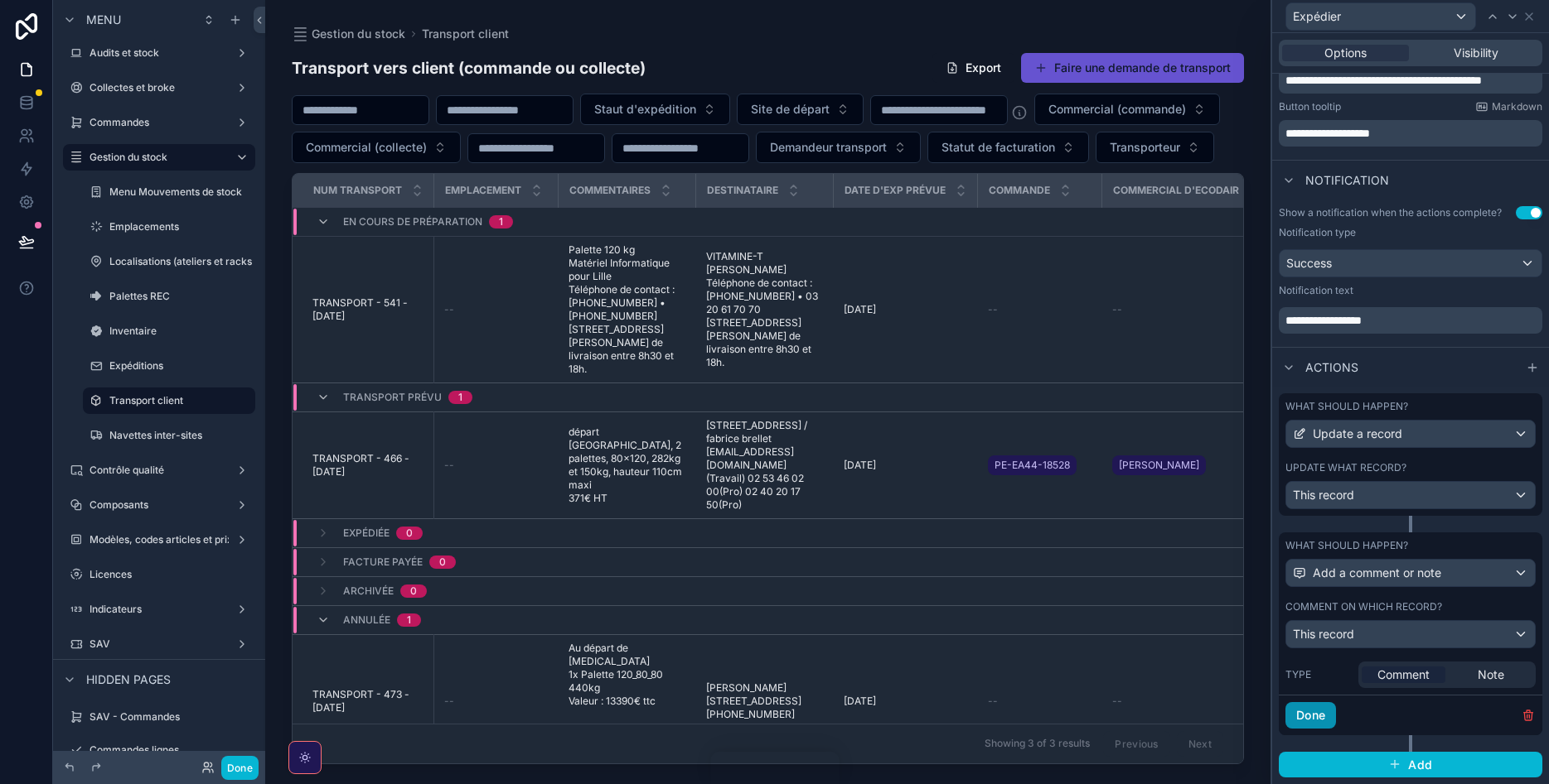
click at [1315, 718] on button "Done" at bounding box center [1310, 716] width 50 height 26
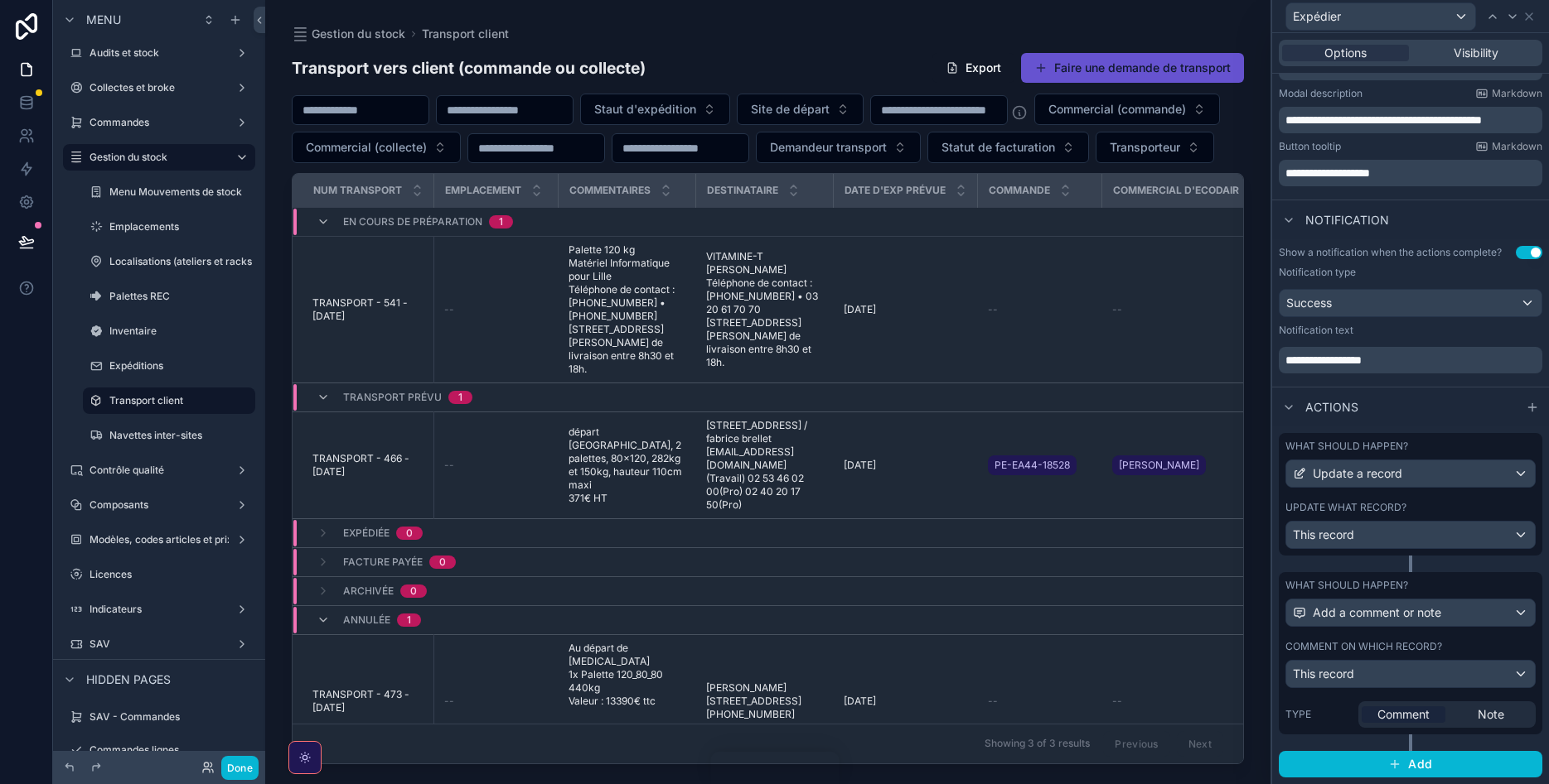
click at [1154, 548] on td "scrollable content" at bounding box center [1176, 533] width 148 height 29
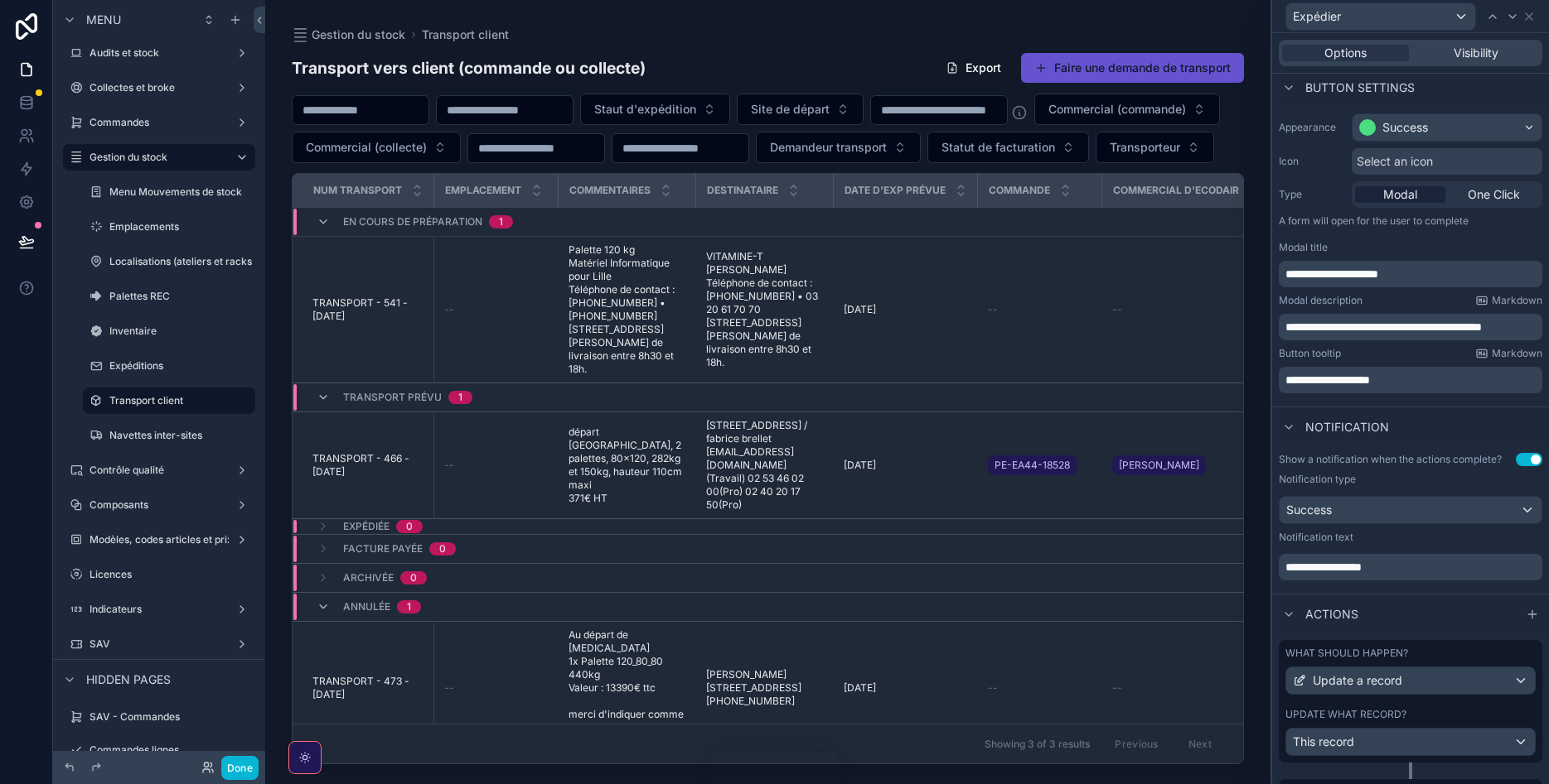
scroll to position [0, 0]
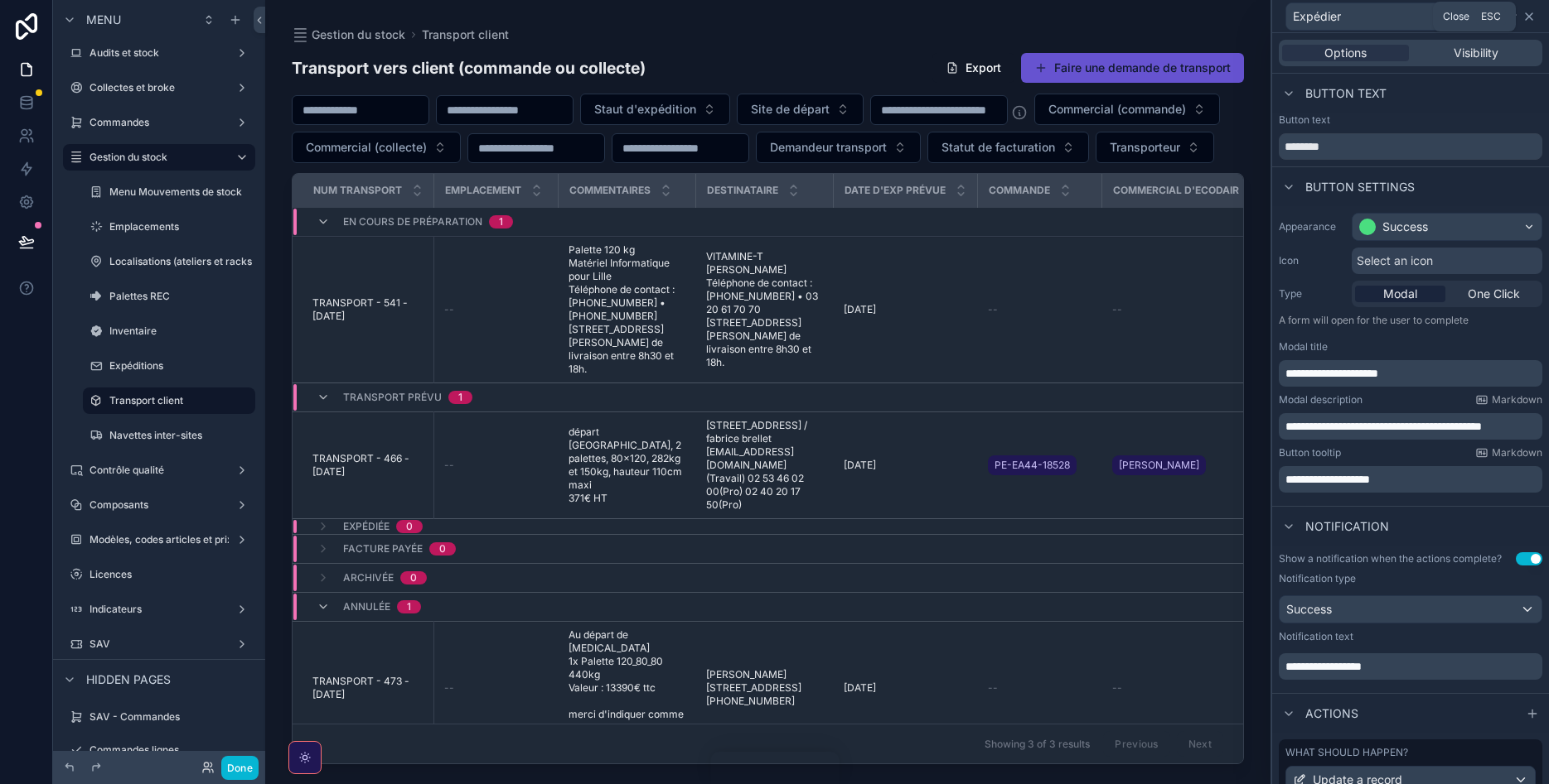
click at [1524, 16] on icon at bounding box center [1529, 17] width 13 height 13
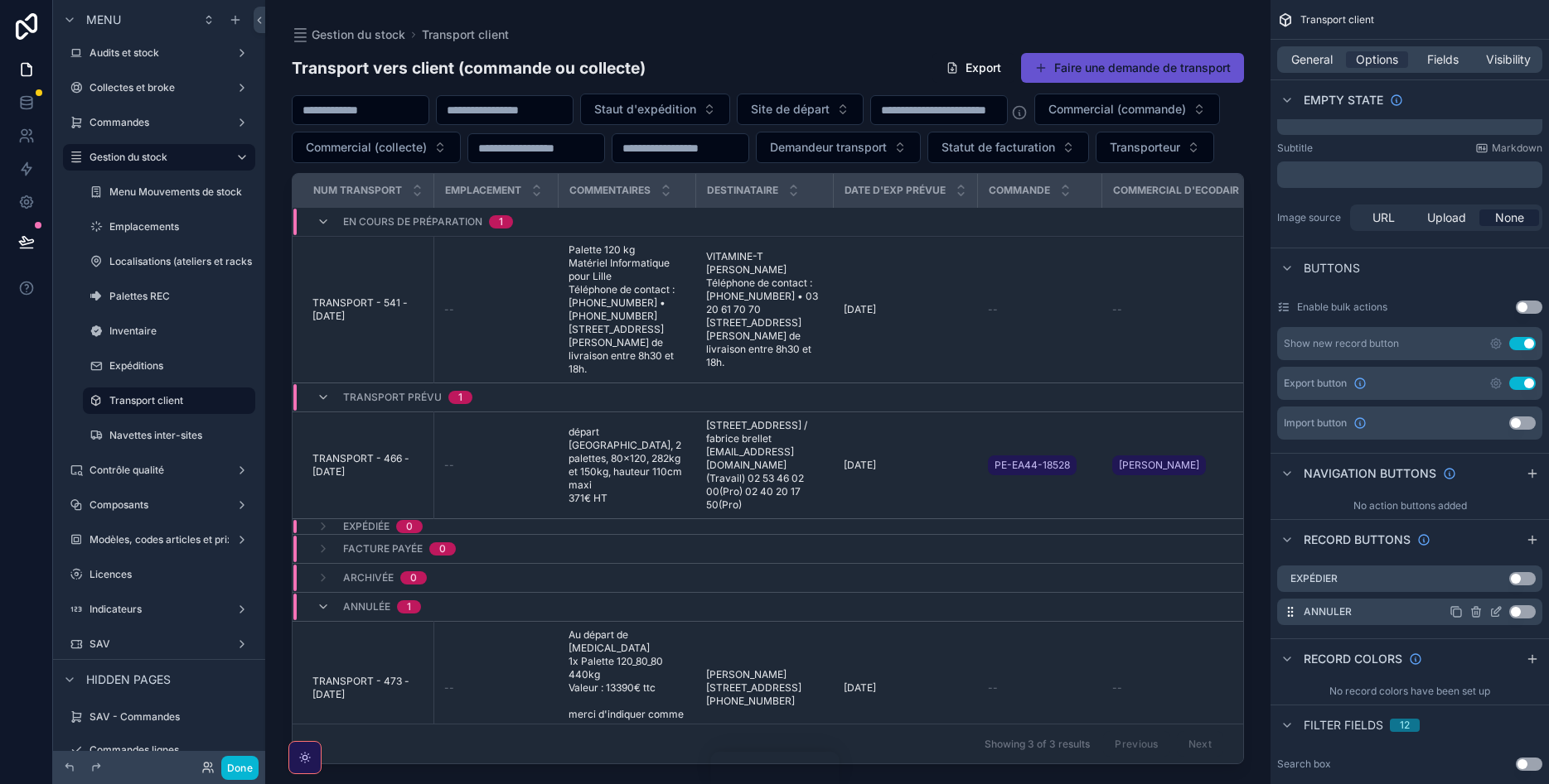
click at [1499, 616] on icon "scrollable content" at bounding box center [1495, 613] width 8 height 8
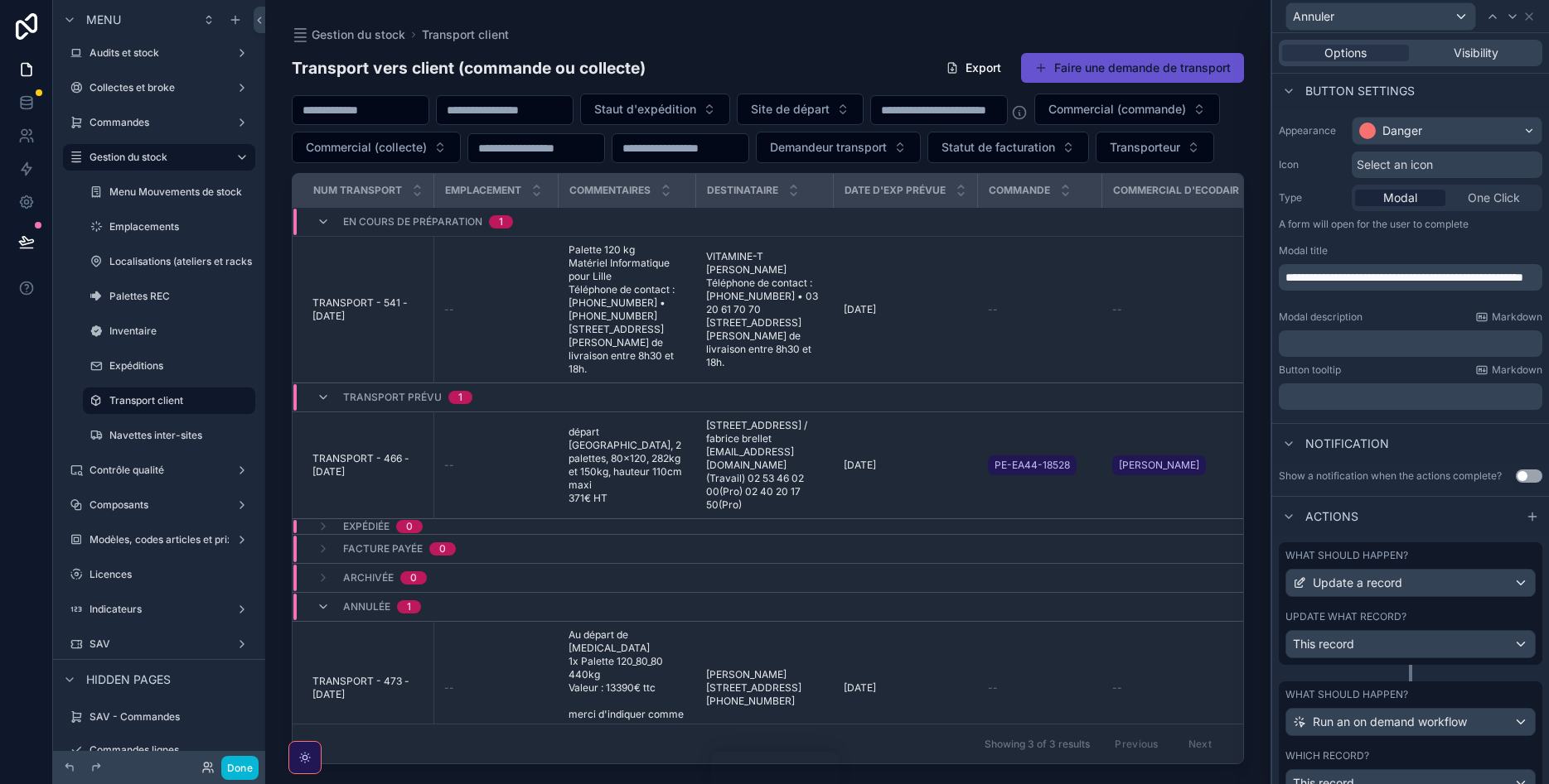
scroll to position [165, 0]
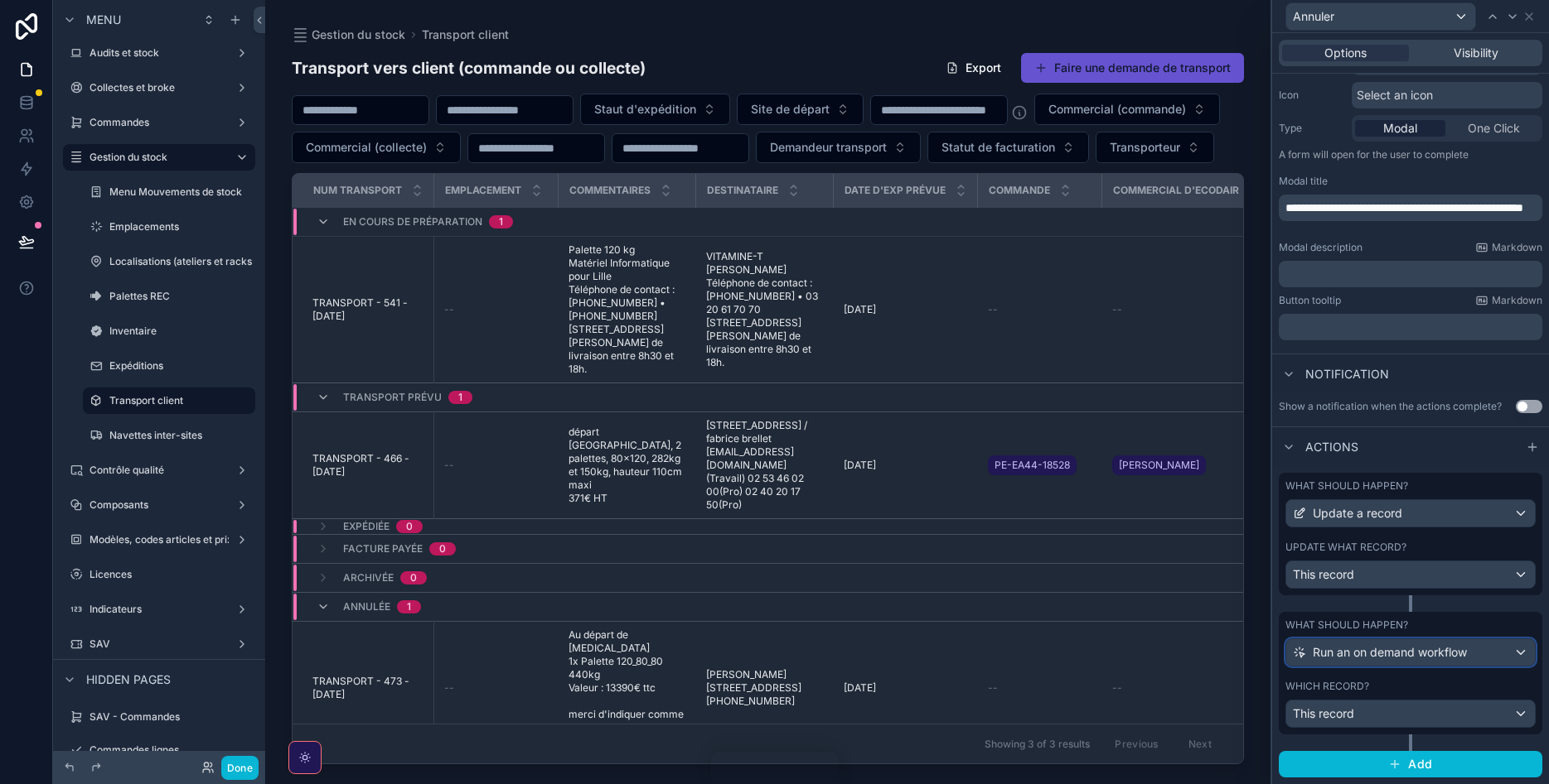
click at [1403, 652] on span "Run an on demand workflow" at bounding box center [1389, 653] width 154 height 17
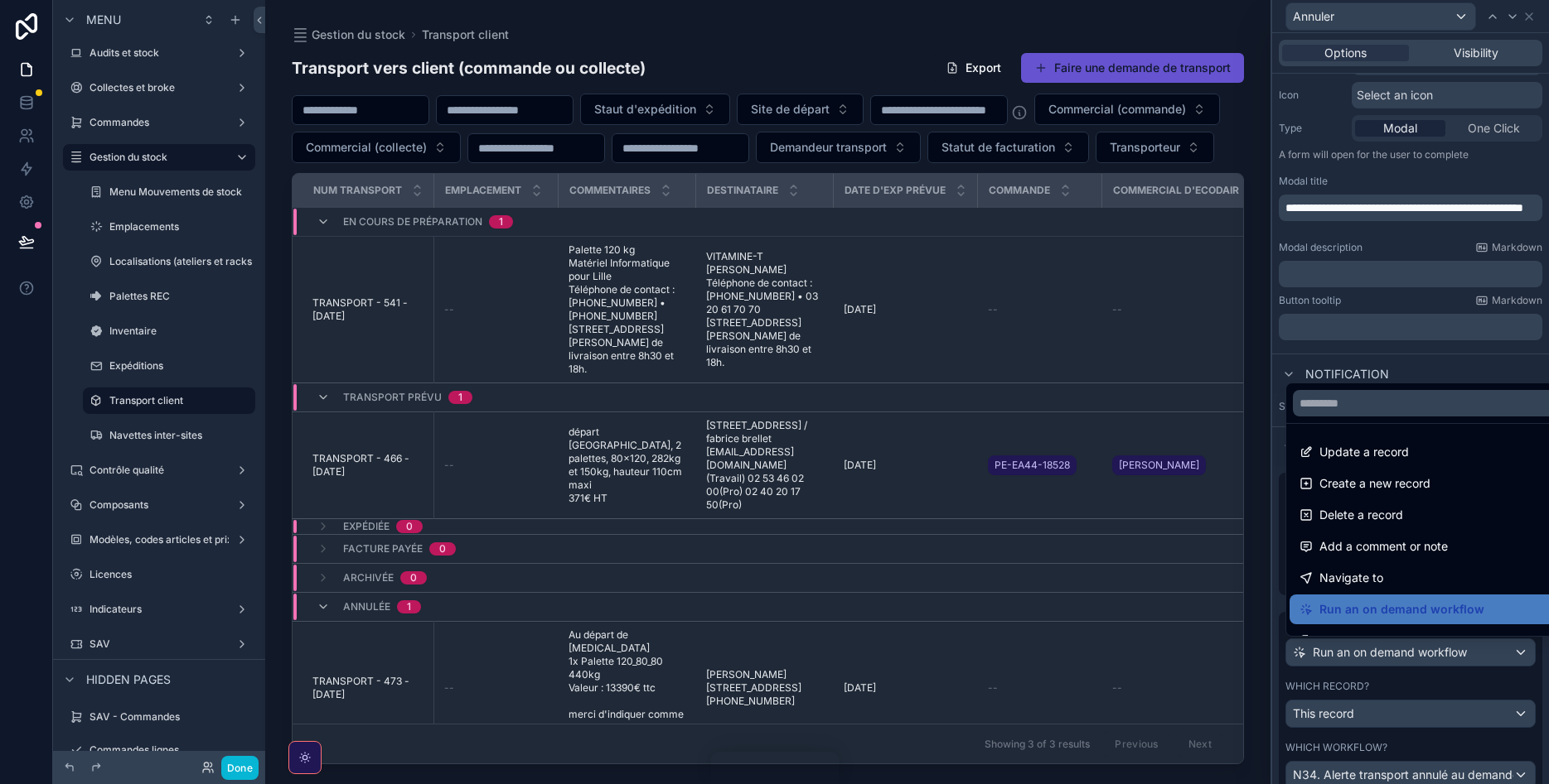
click at [1292, 347] on div at bounding box center [1410, 392] width 277 height 784
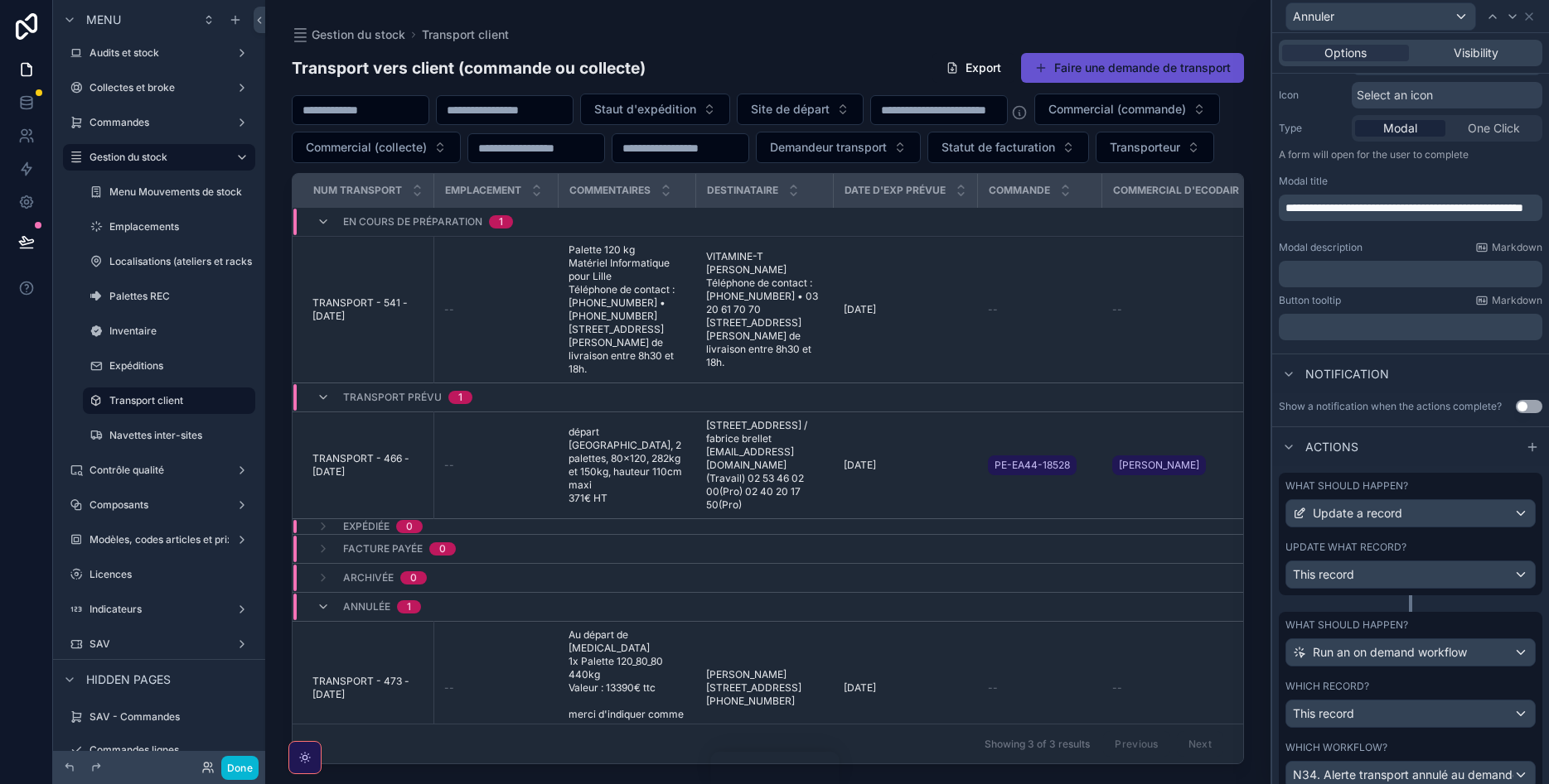
scroll to position [266, 0]
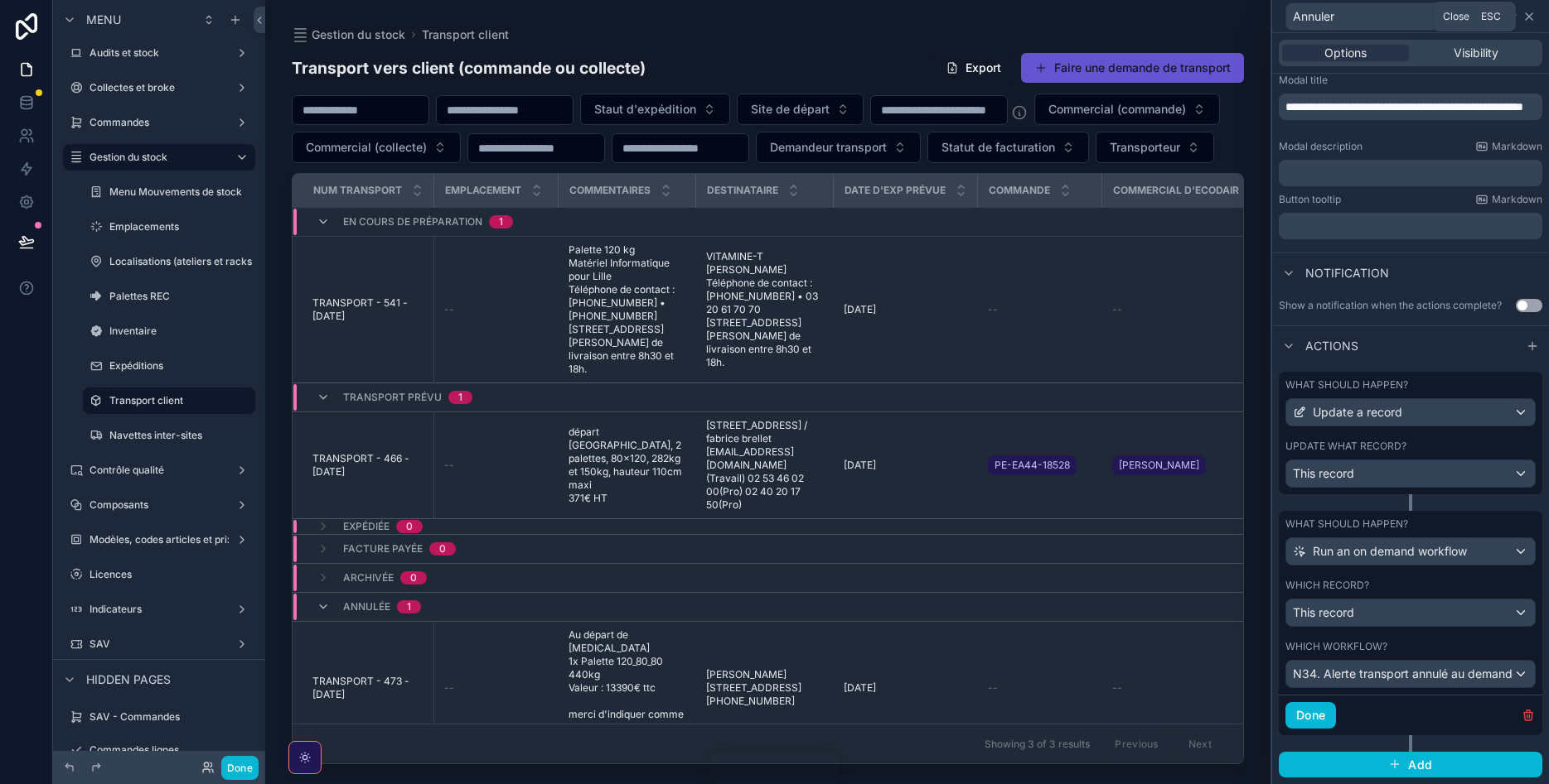
click at [1528, 17] on icon at bounding box center [1529, 17] width 13 height 13
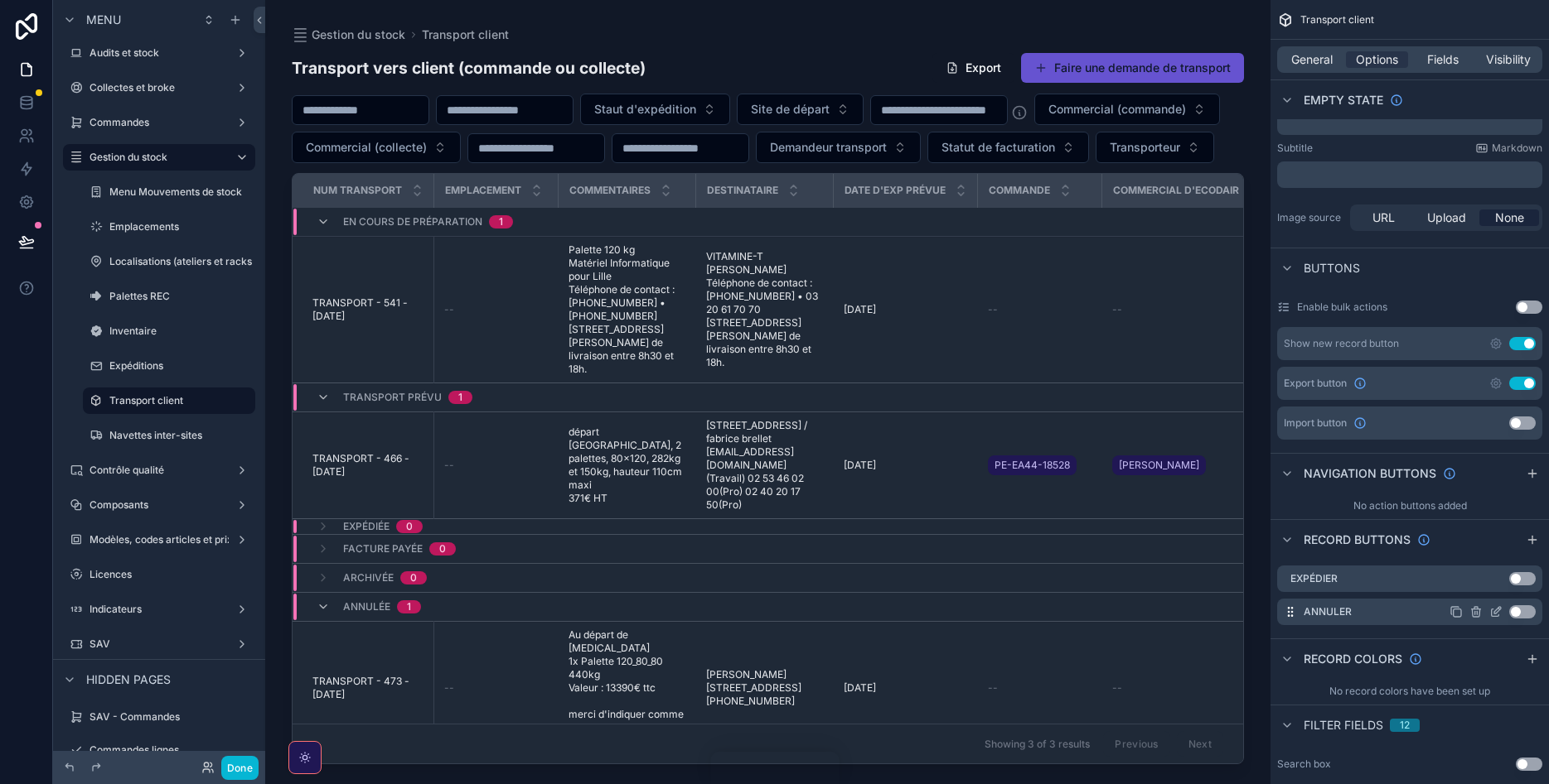
click at [1524, 609] on button "Use setting" at bounding box center [1523, 612] width 26 height 13
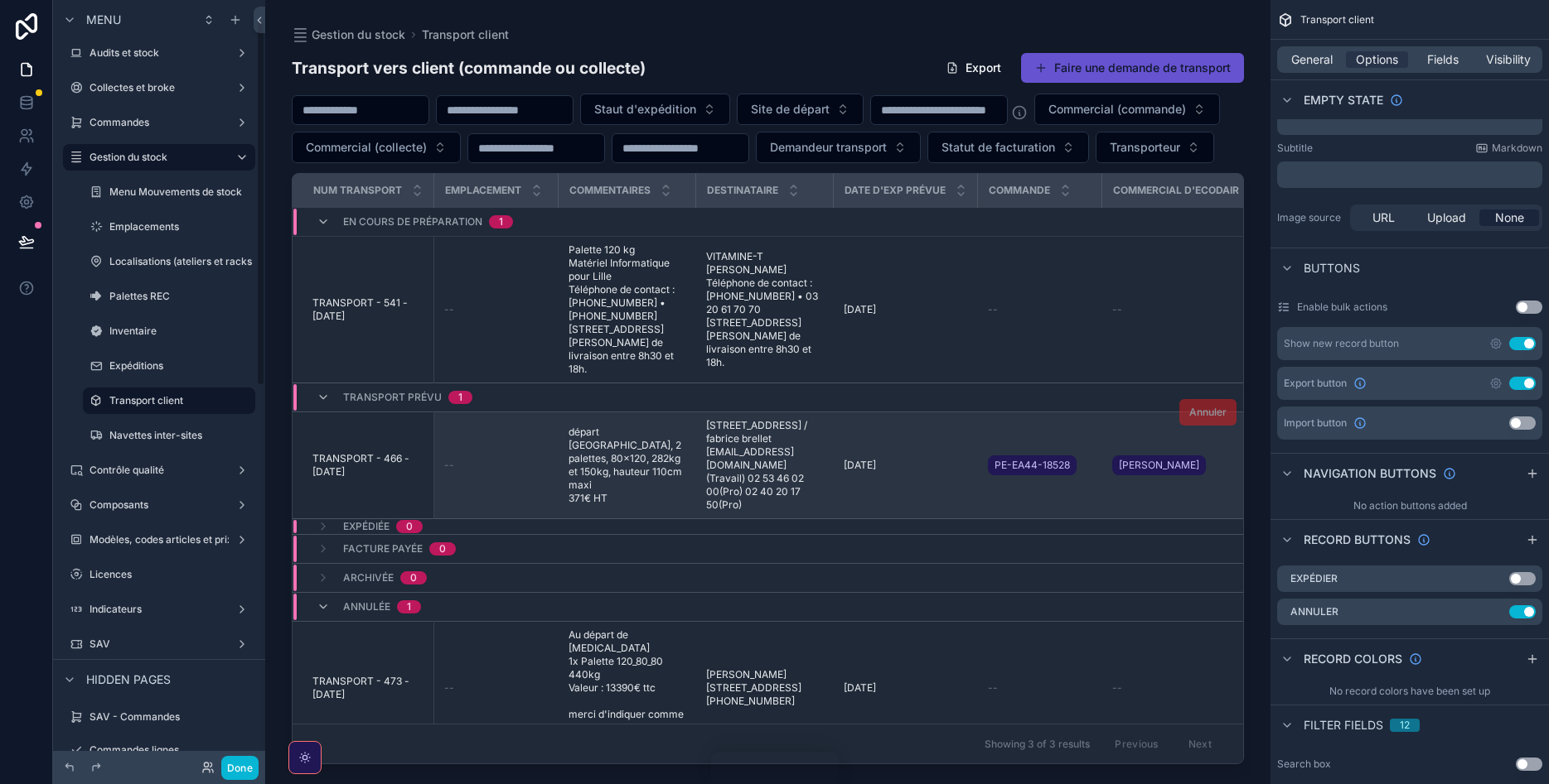
scroll to position [43, 0]
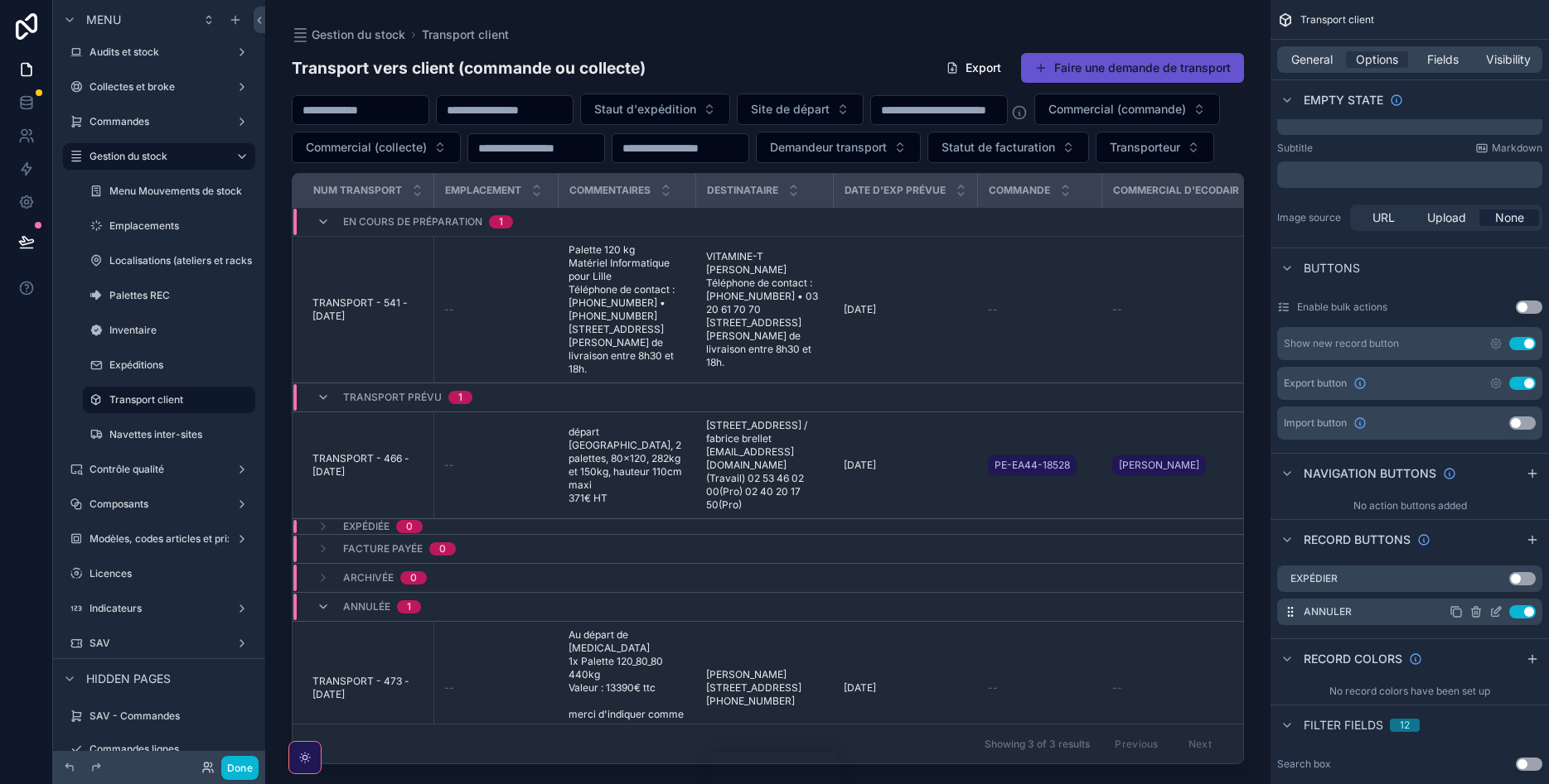
click at [1525, 612] on button "Use setting" at bounding box center [1523, 612] width 26 height 13
click at [1523, 582] on button "Use setting" at bounding box center [1523, 579] width 26 height 13
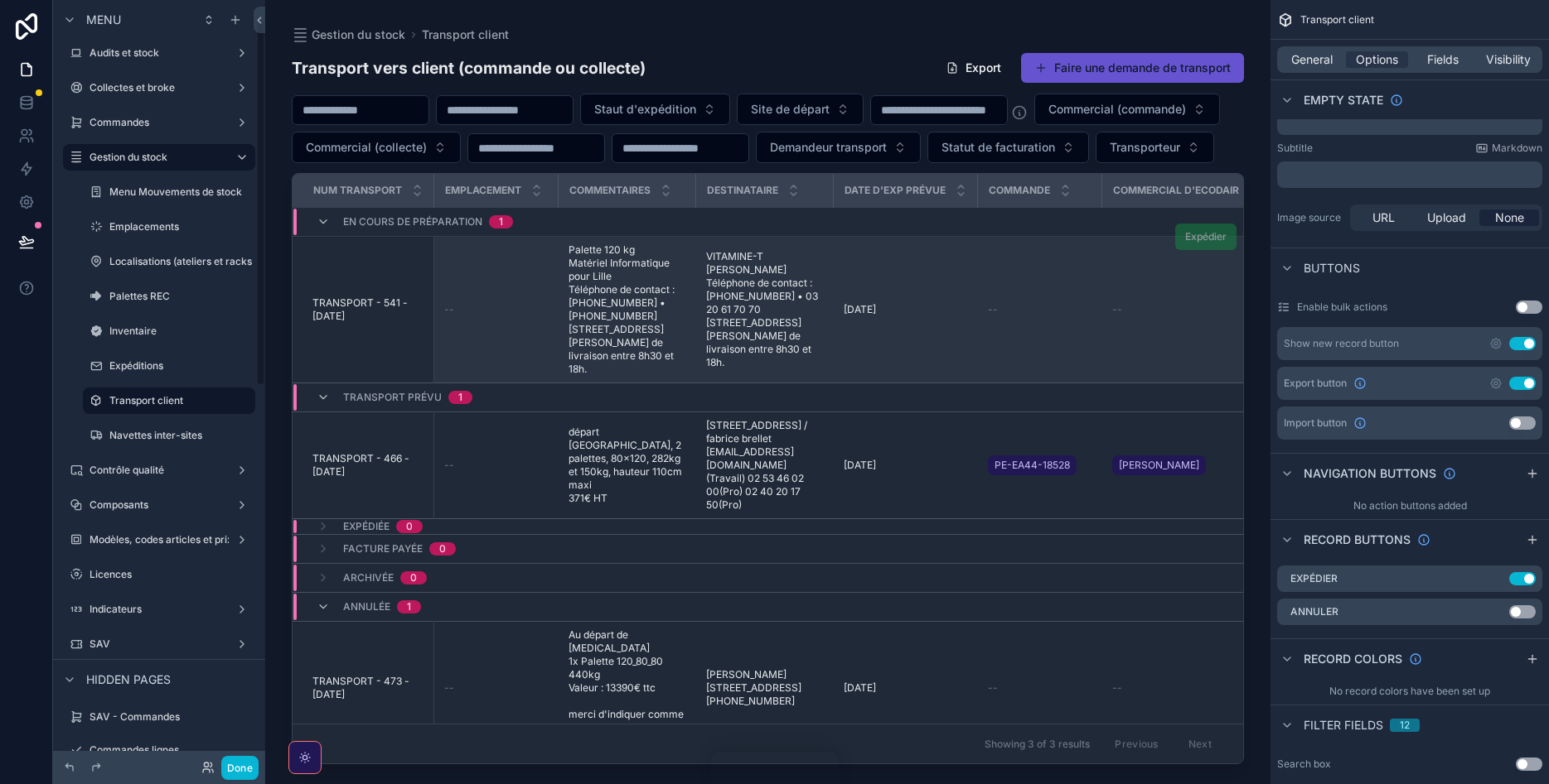
scroll to position [43, 0]
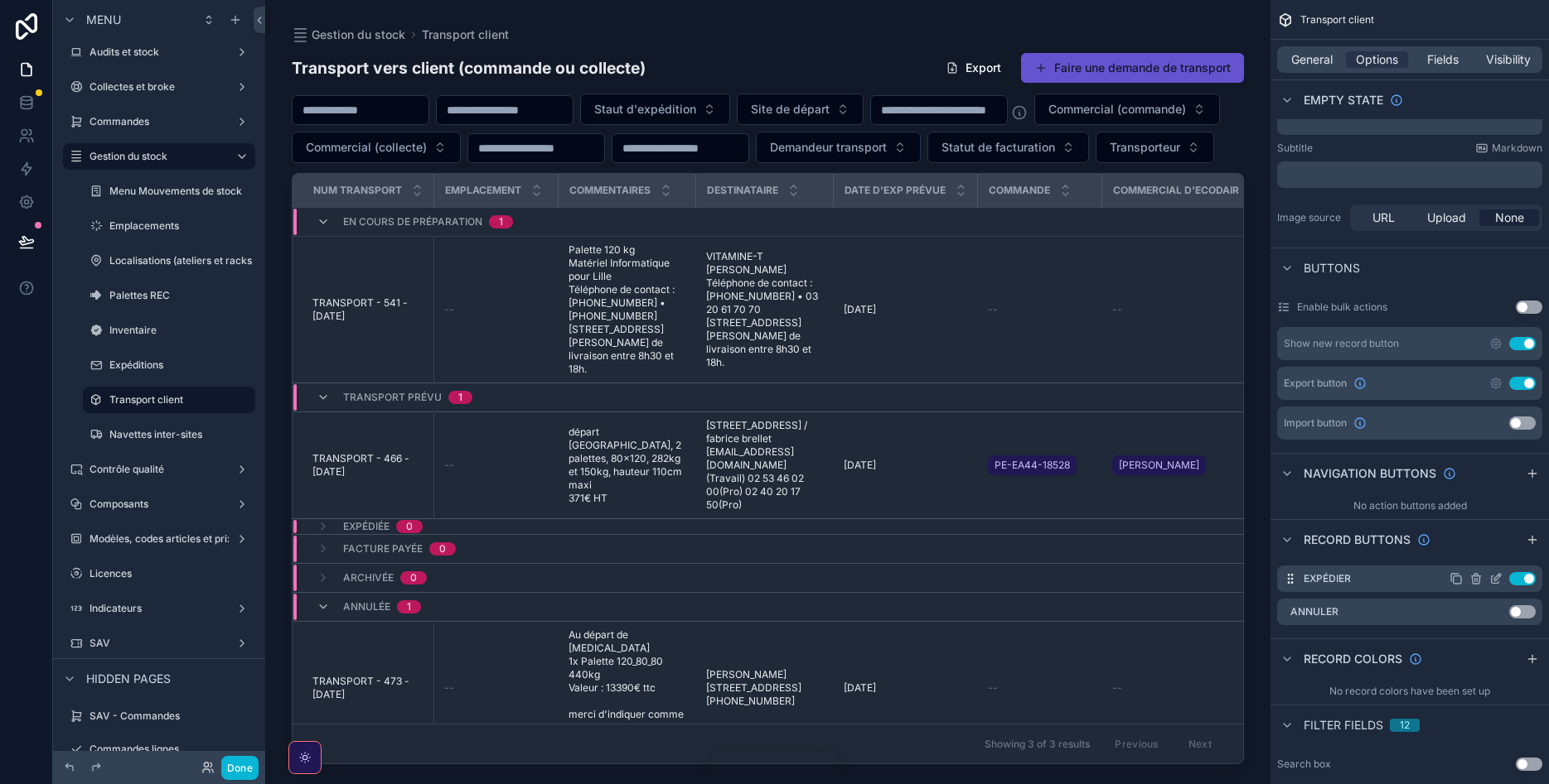
click at [1496, 579] on icon "scrollable content" at bounding box center [1496, 579] width 13 height 13
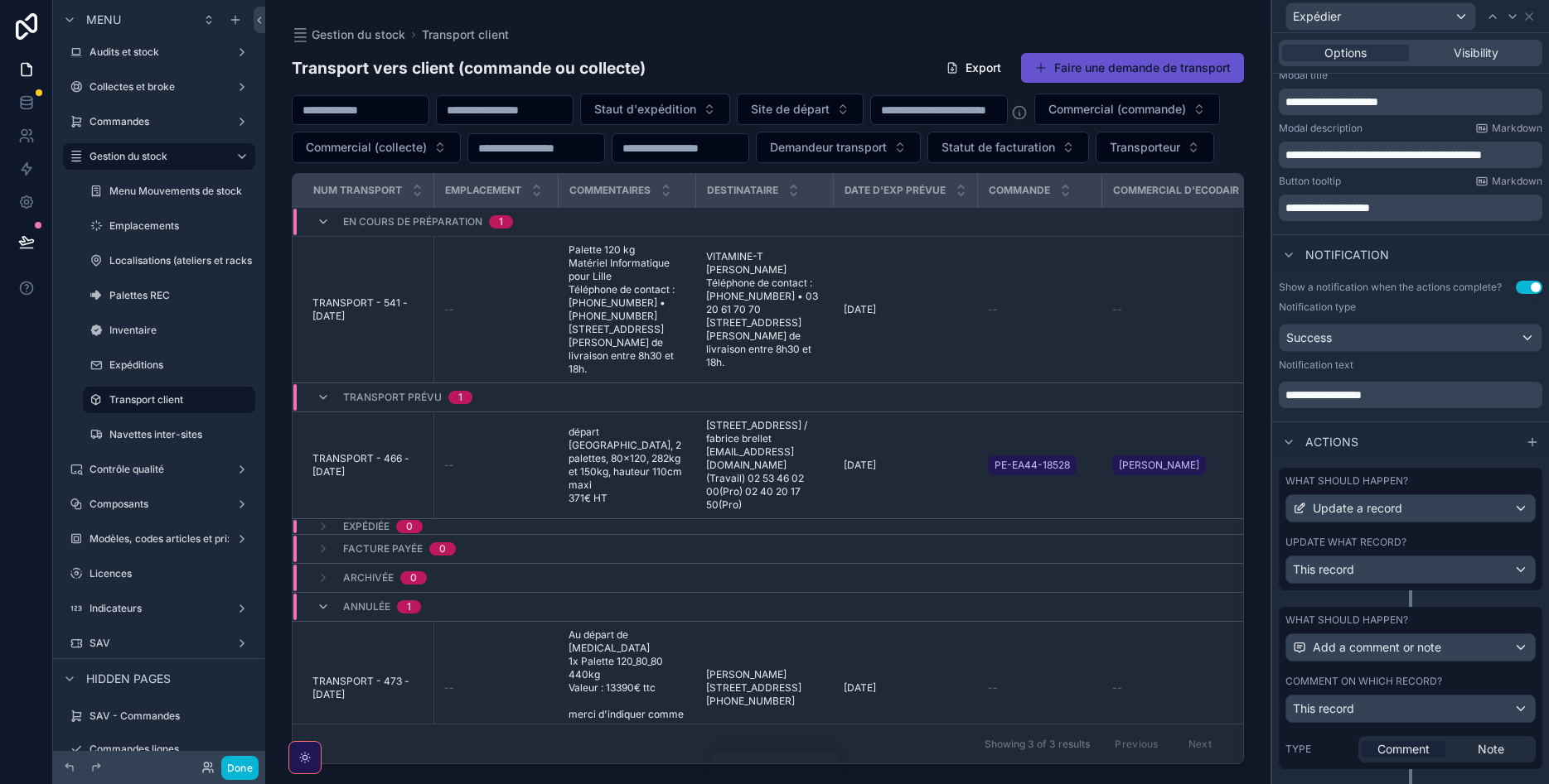
scroll to position [298, 0]
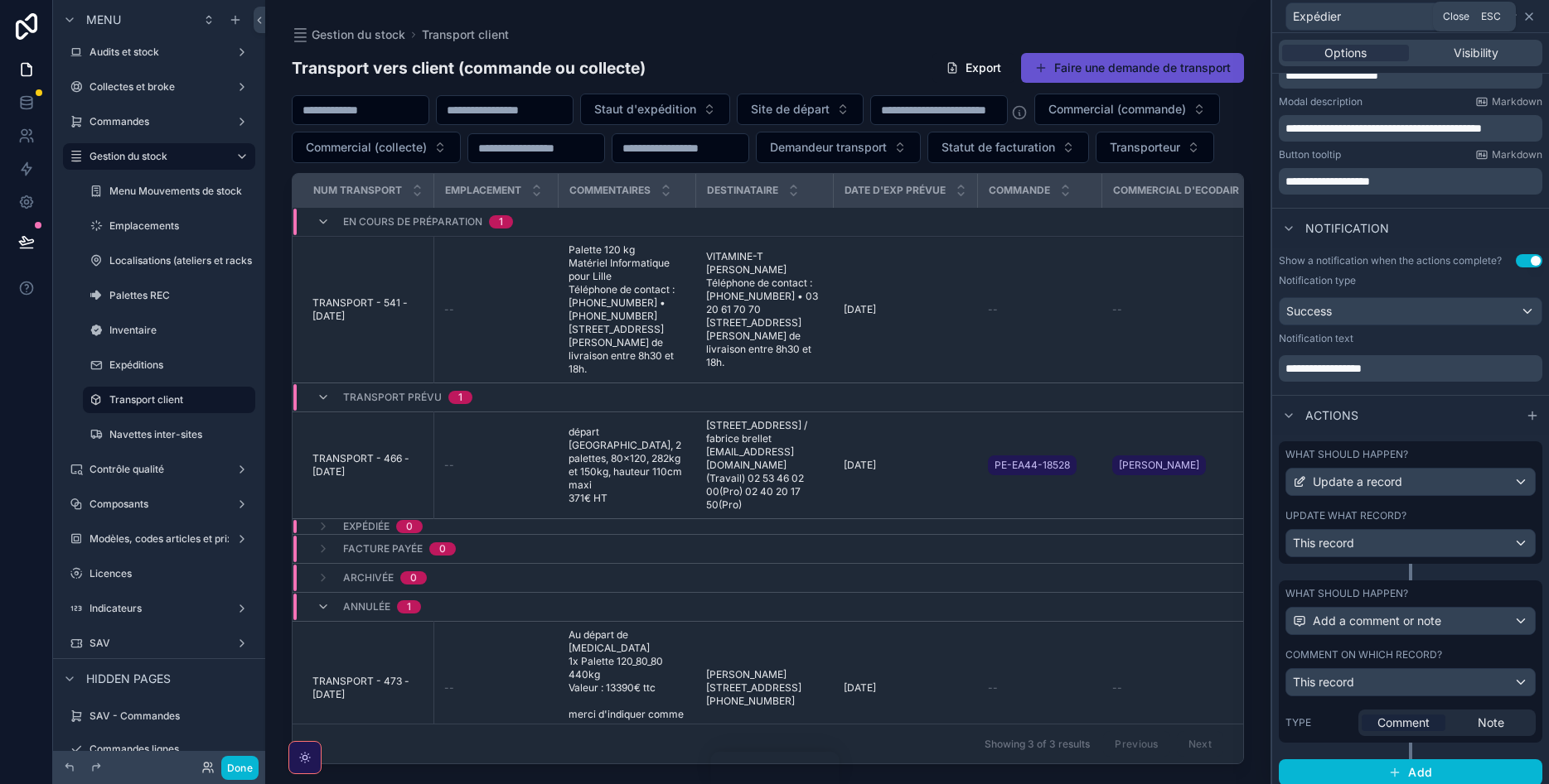
click at [1534, 17] on icon at bounding box center [1529, 17] width 13 height 13
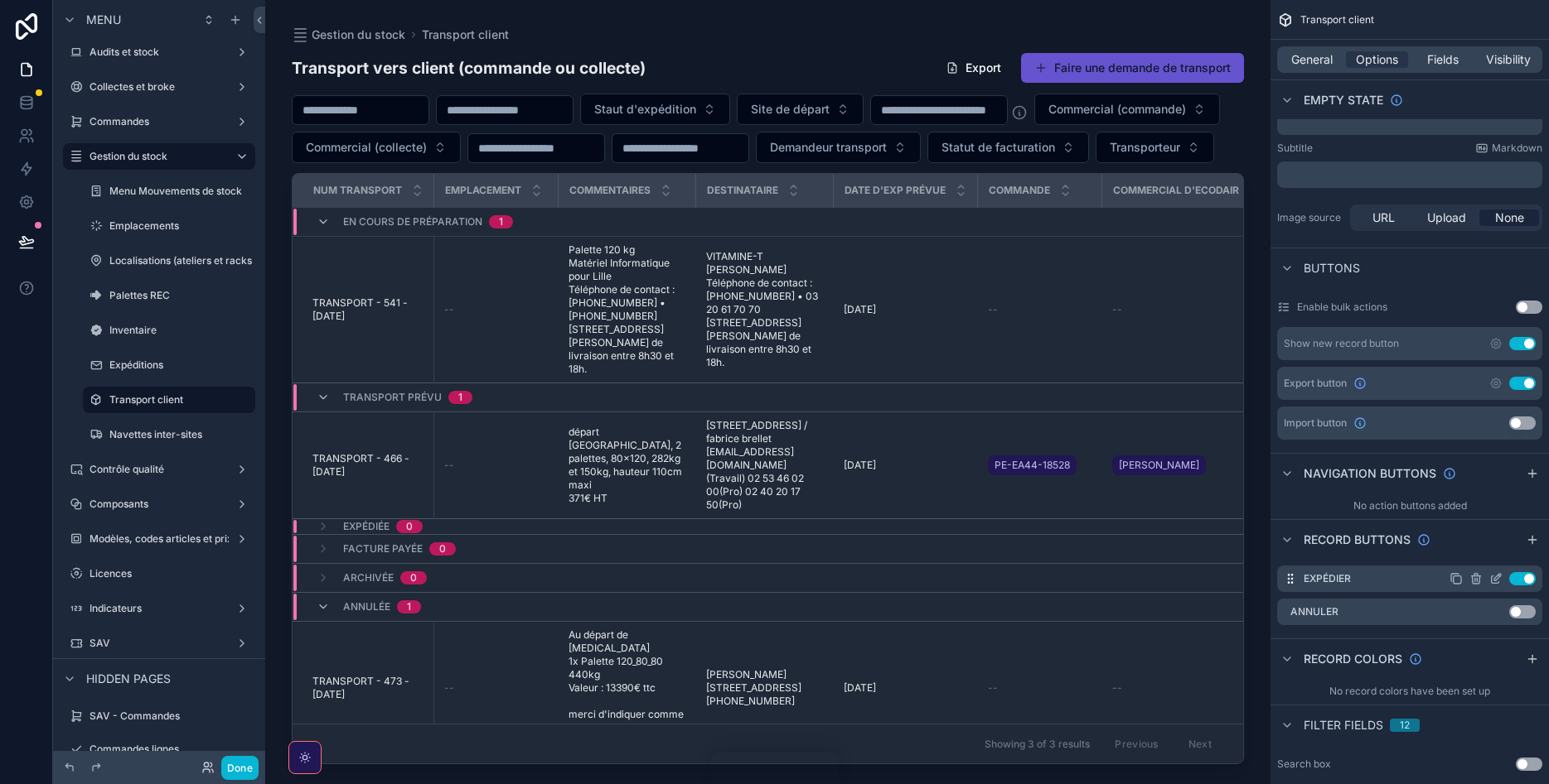
click at [1518, 584] on button "Use setting" at bounding box center [1523, 579] width 26 height 13
click at [230, 755] on div "Done" at bounding box center [159, 767] width 212 height 33
click at [238, 762] on button "Done" at bounding box center [239, 768] width 37 height 24
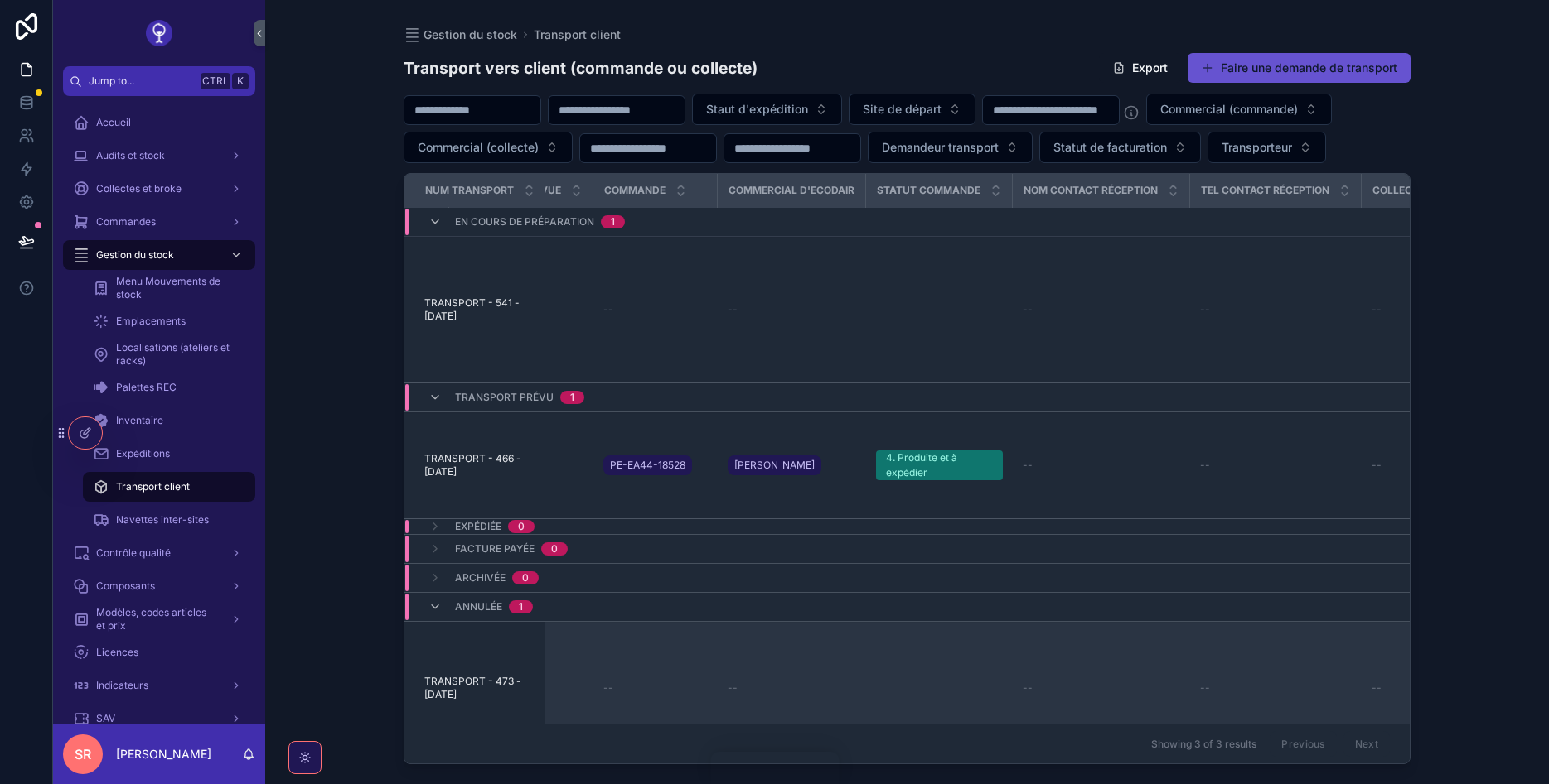
scroll to position [0, 492]
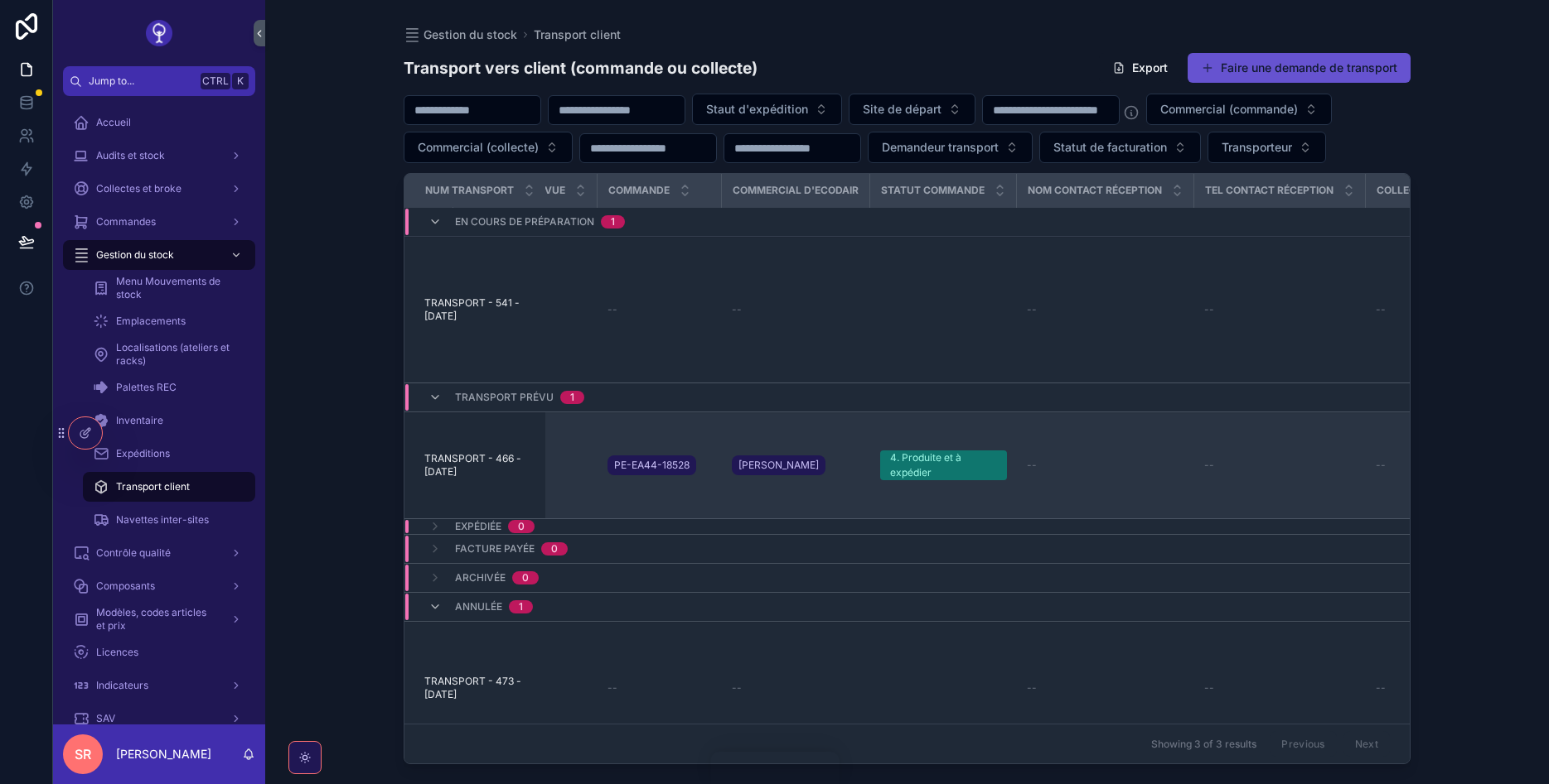
click at [1112, 453] on td "--" at bounding box center [1106, 466] width 178 height 107
click at [455, 479] on span "TRANSPORT - 466 - [DATE]" at bounding box center [480, 466] width 112 height 26
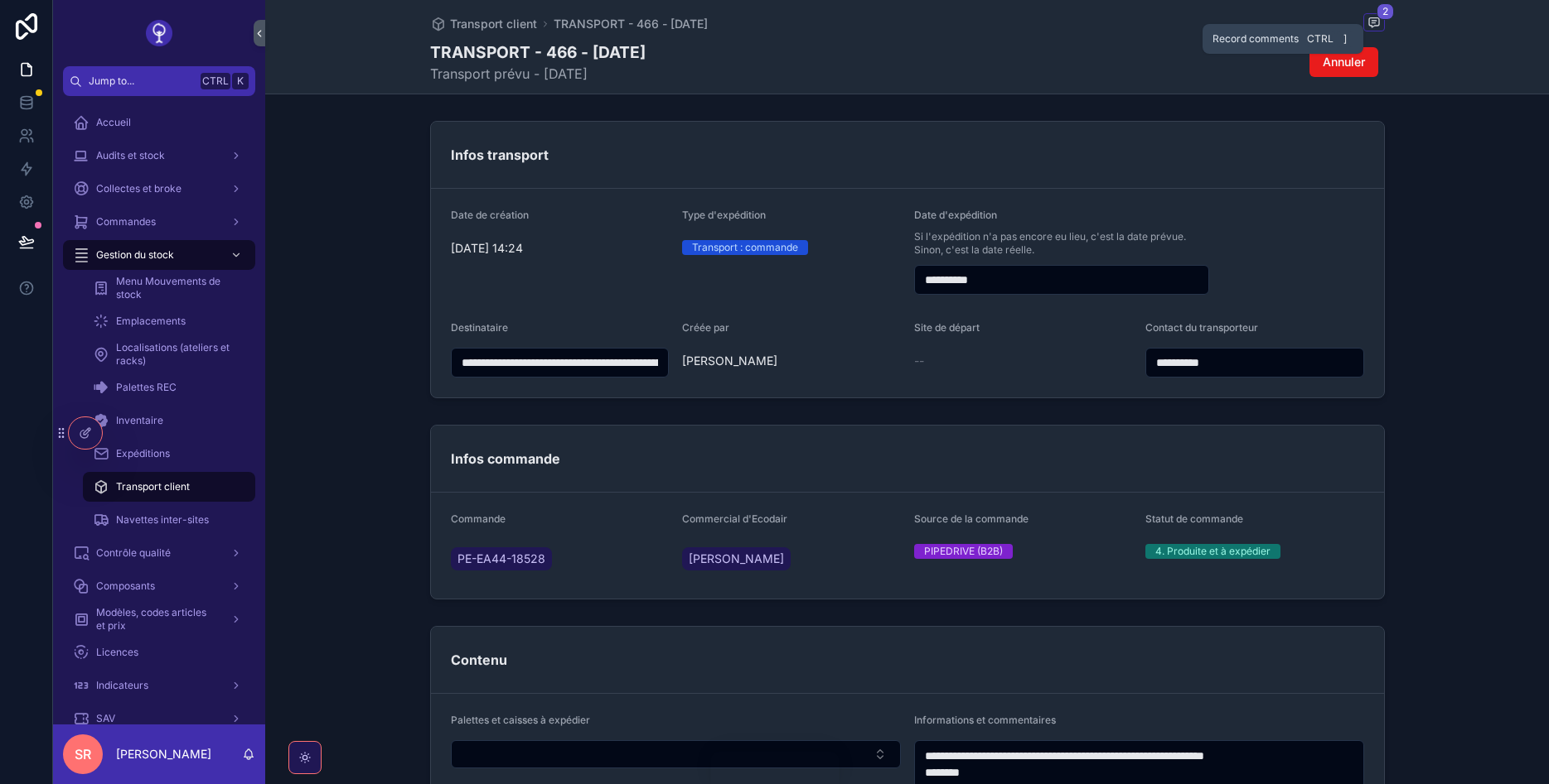
click at [1375, 18] on icon "scrollable content" at bounding box center [1374, 23] width 10 height 9
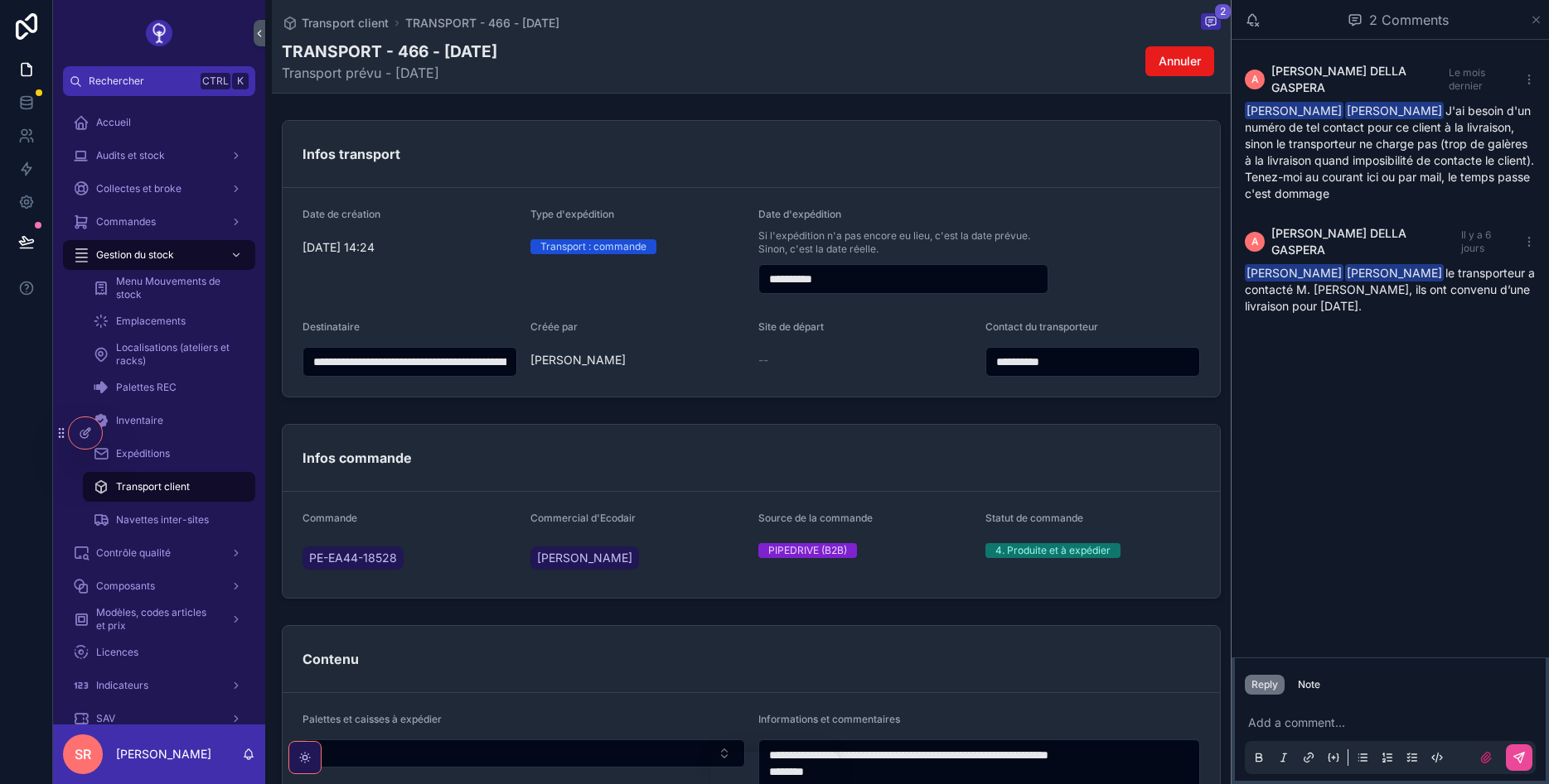
click at [1539, 21] on icon "scrollable content" at bounding box center [1536, 20] width 12 height 13
click at [1534, 23] on icon "scrollable content" at bounding box center [1536, 20] width 7 height 7
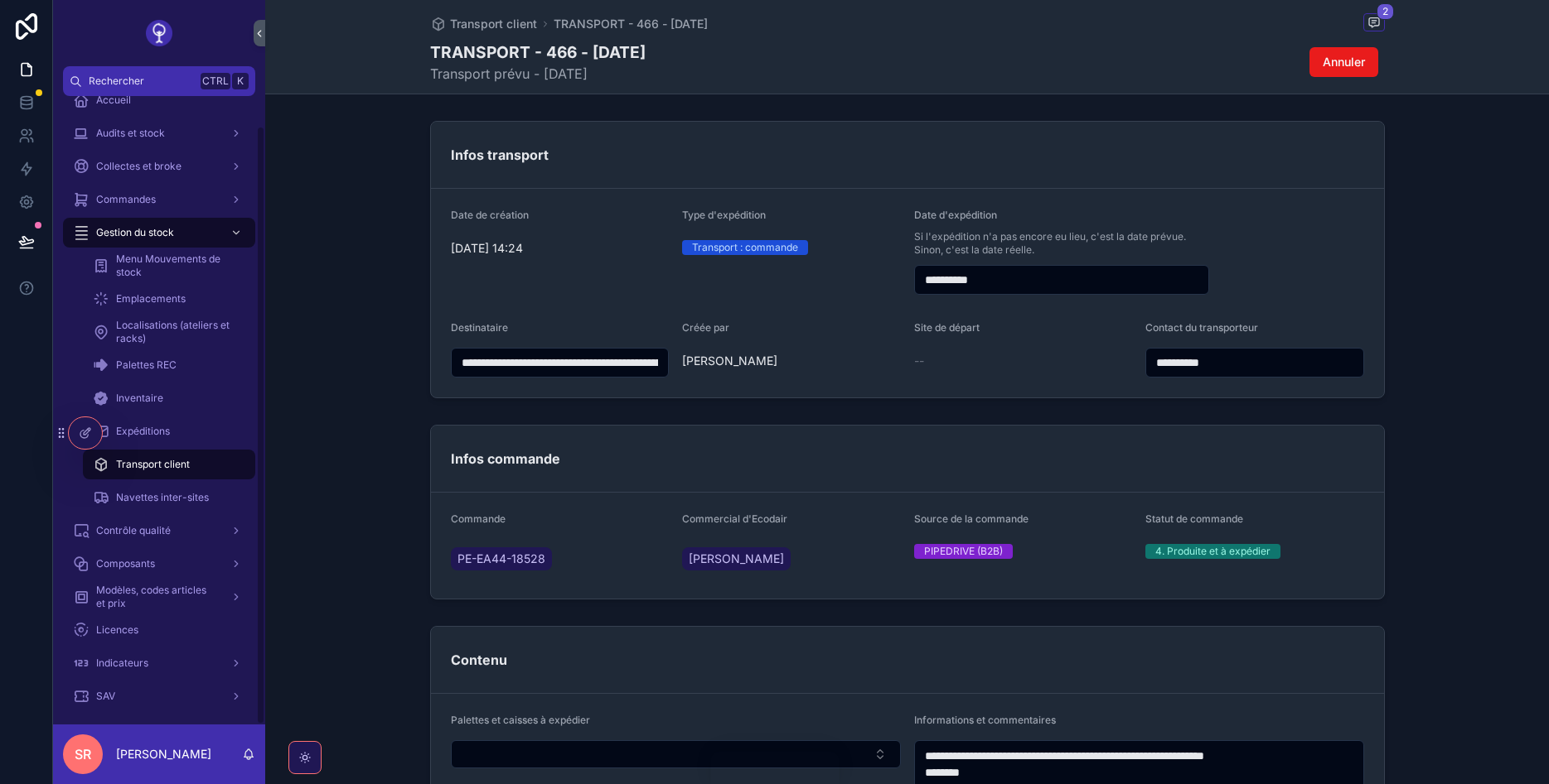
scroll to position [30, 0]
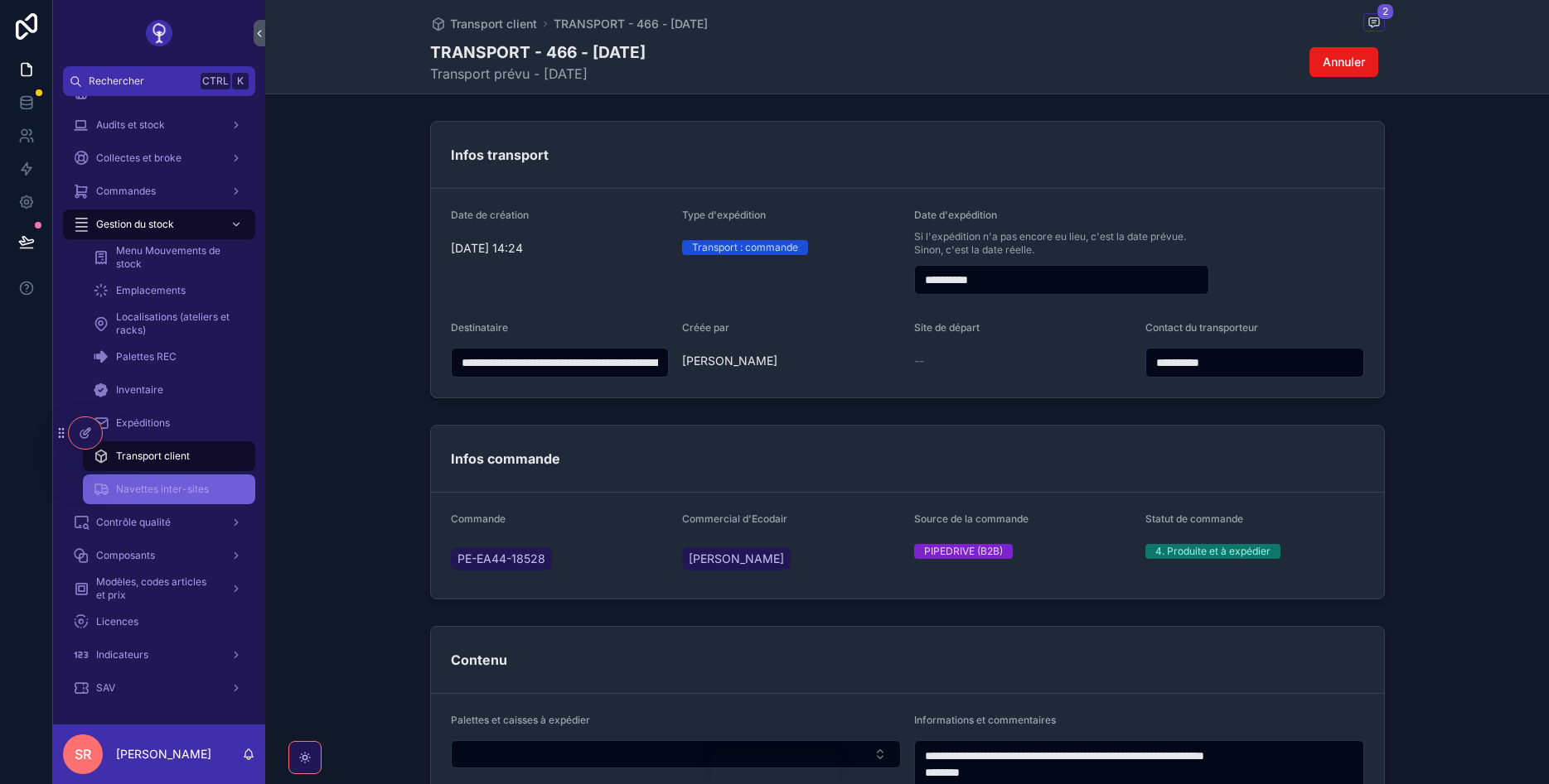
click at [186, 487] on span "Navettes inter-sites" at bounding box center [163, 489] width 93 height 13
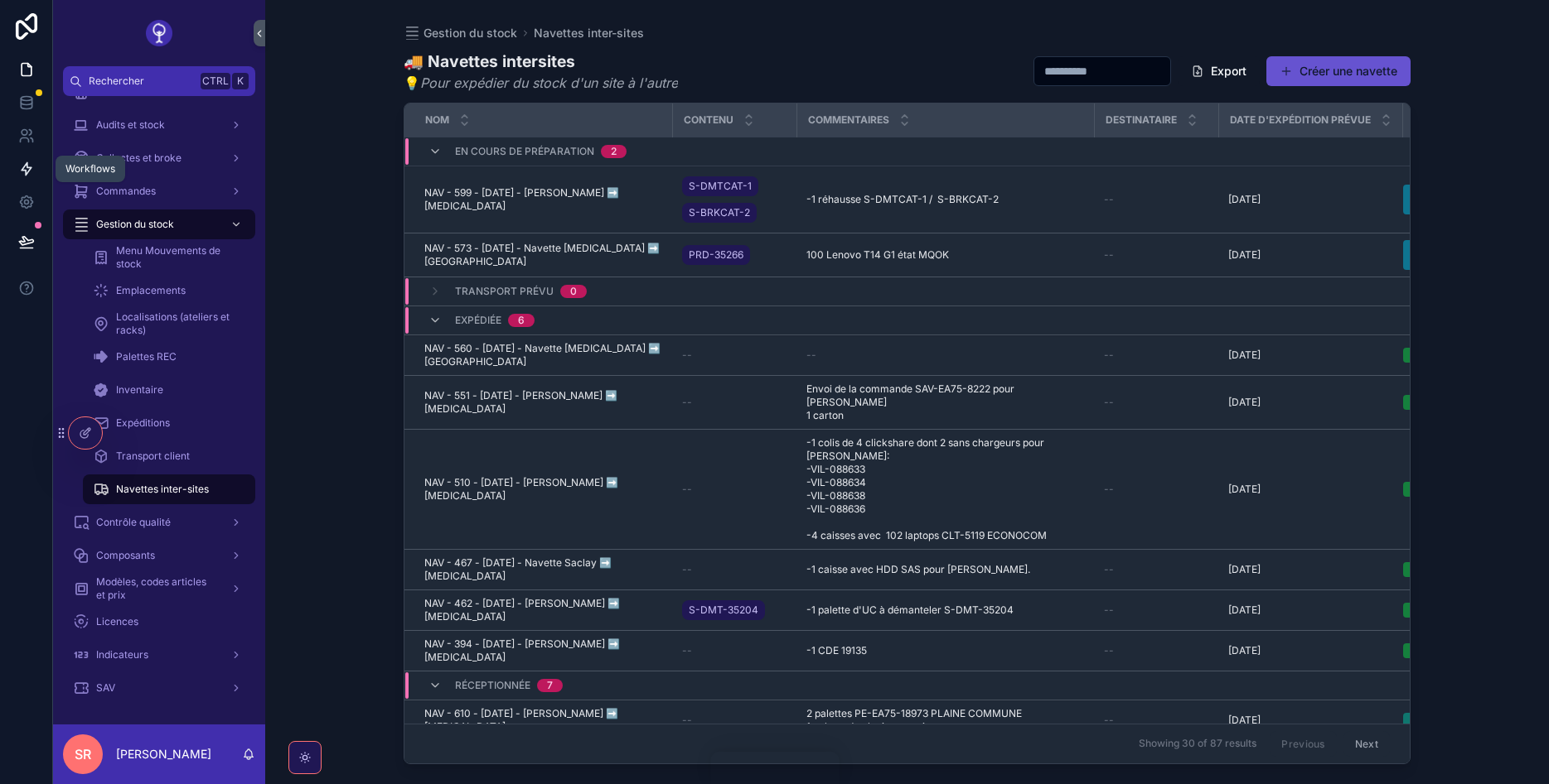
click at [41, 163] on link at bounding box center [26, 168] width 52 height 33
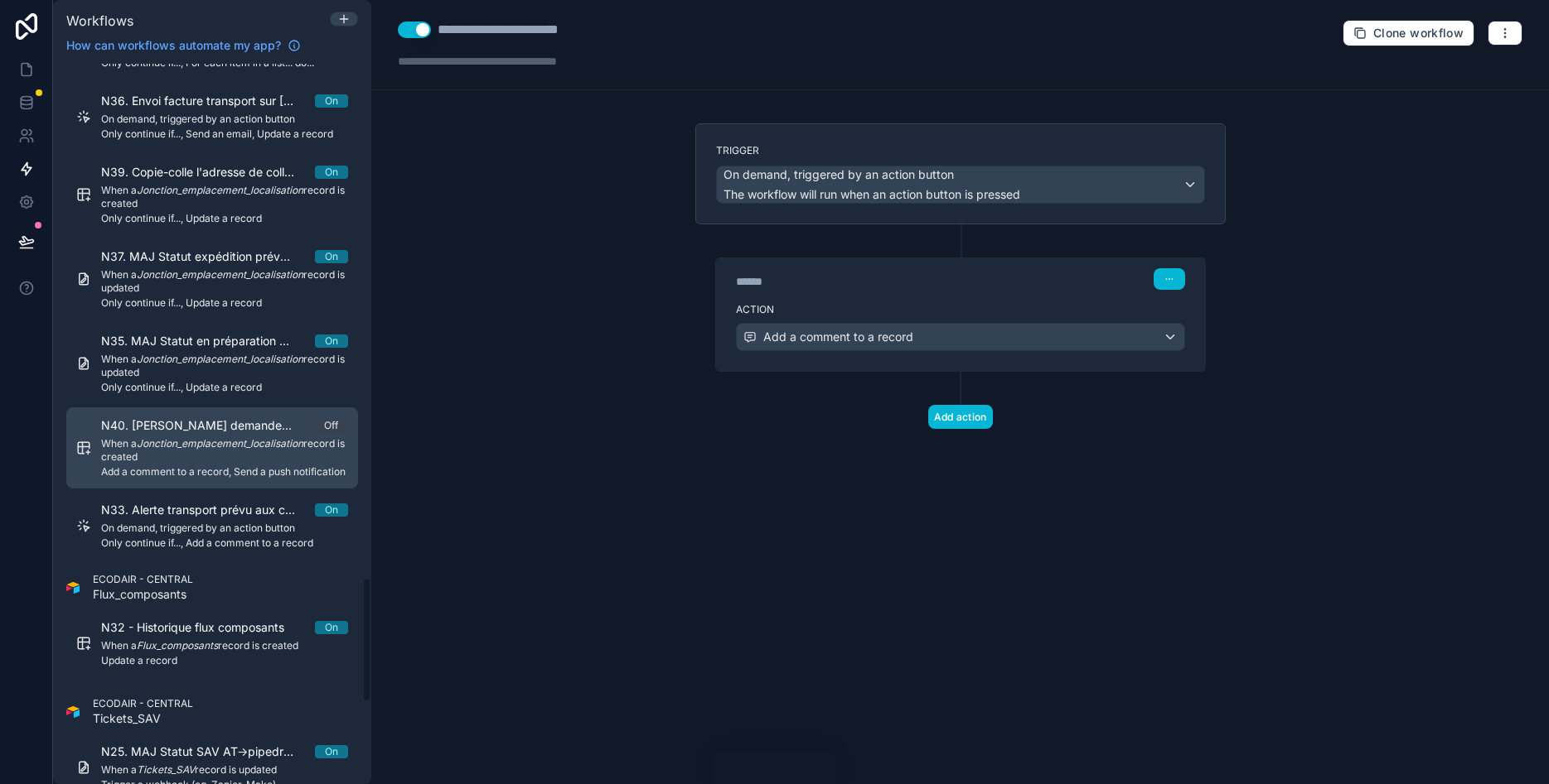
scroll to position [2914, 0]
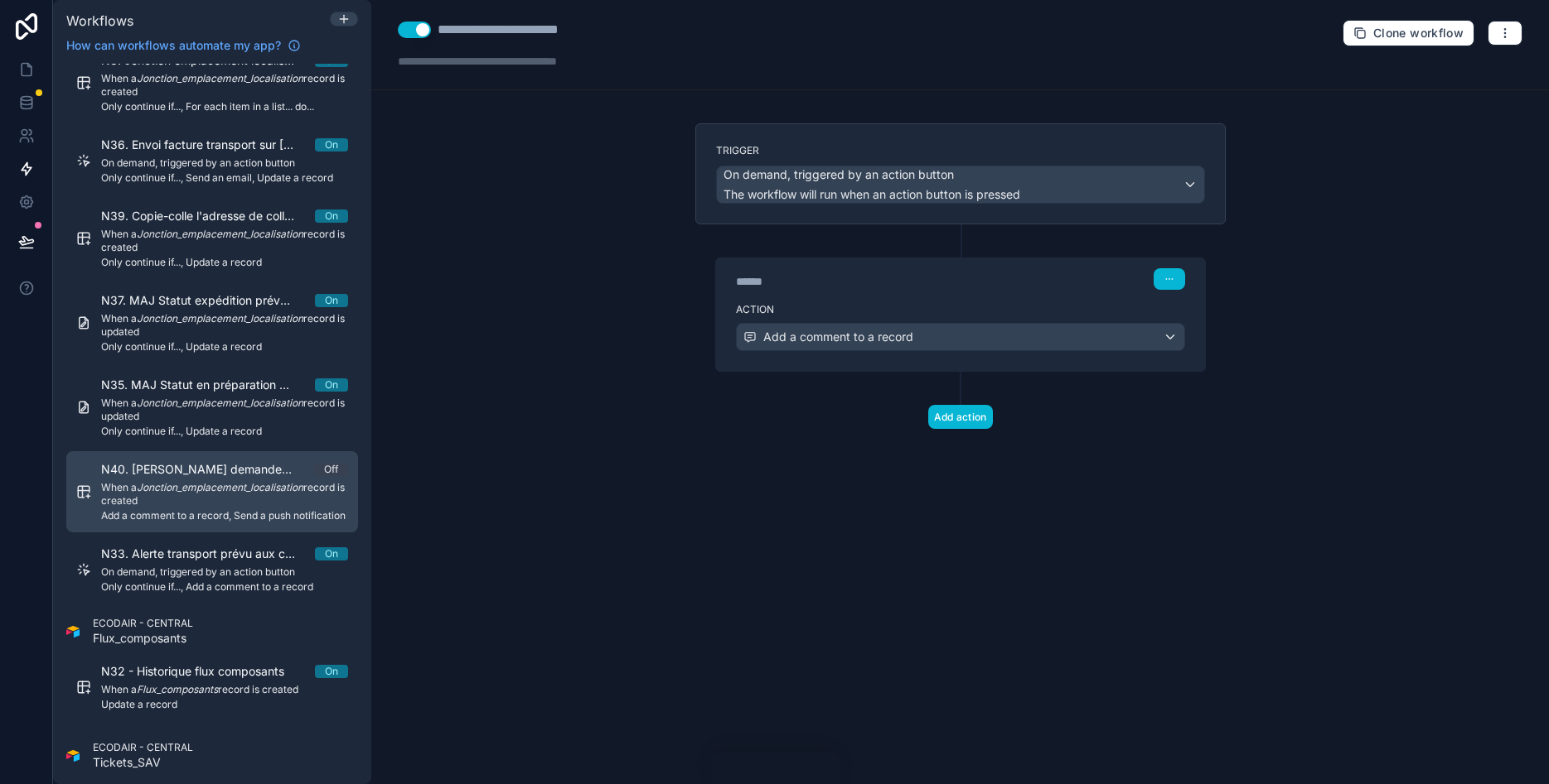
click at [194, 491] on em "Jonction_emplacement_localisation" at bounding box center [220, 486] width 166 height 12
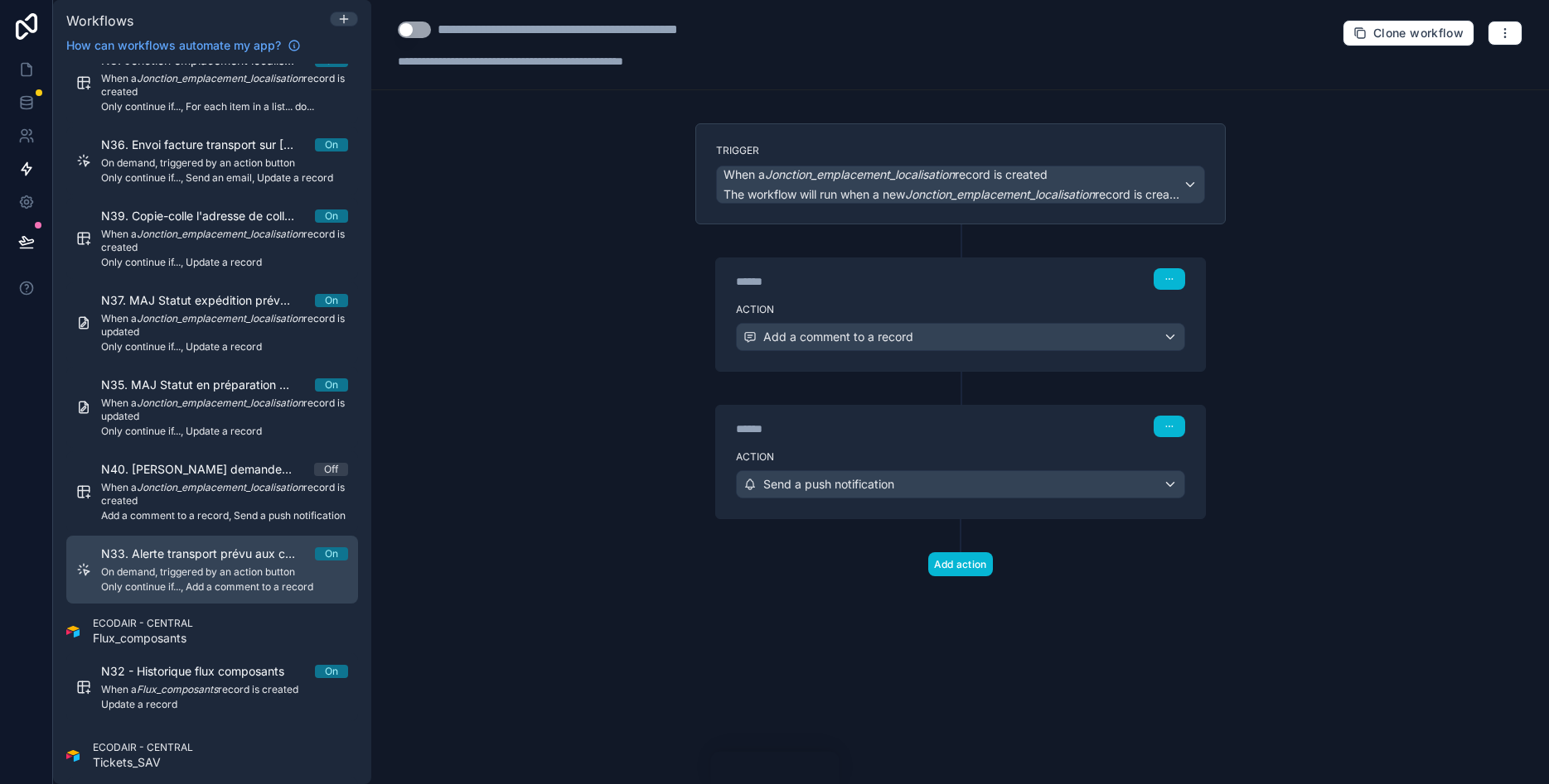
click at [164, 544] on link "N33. Alerte transport prévu aux commercial + respo de site On On demand, trigge…" at bounding box center [212, 570] width 292 height 68
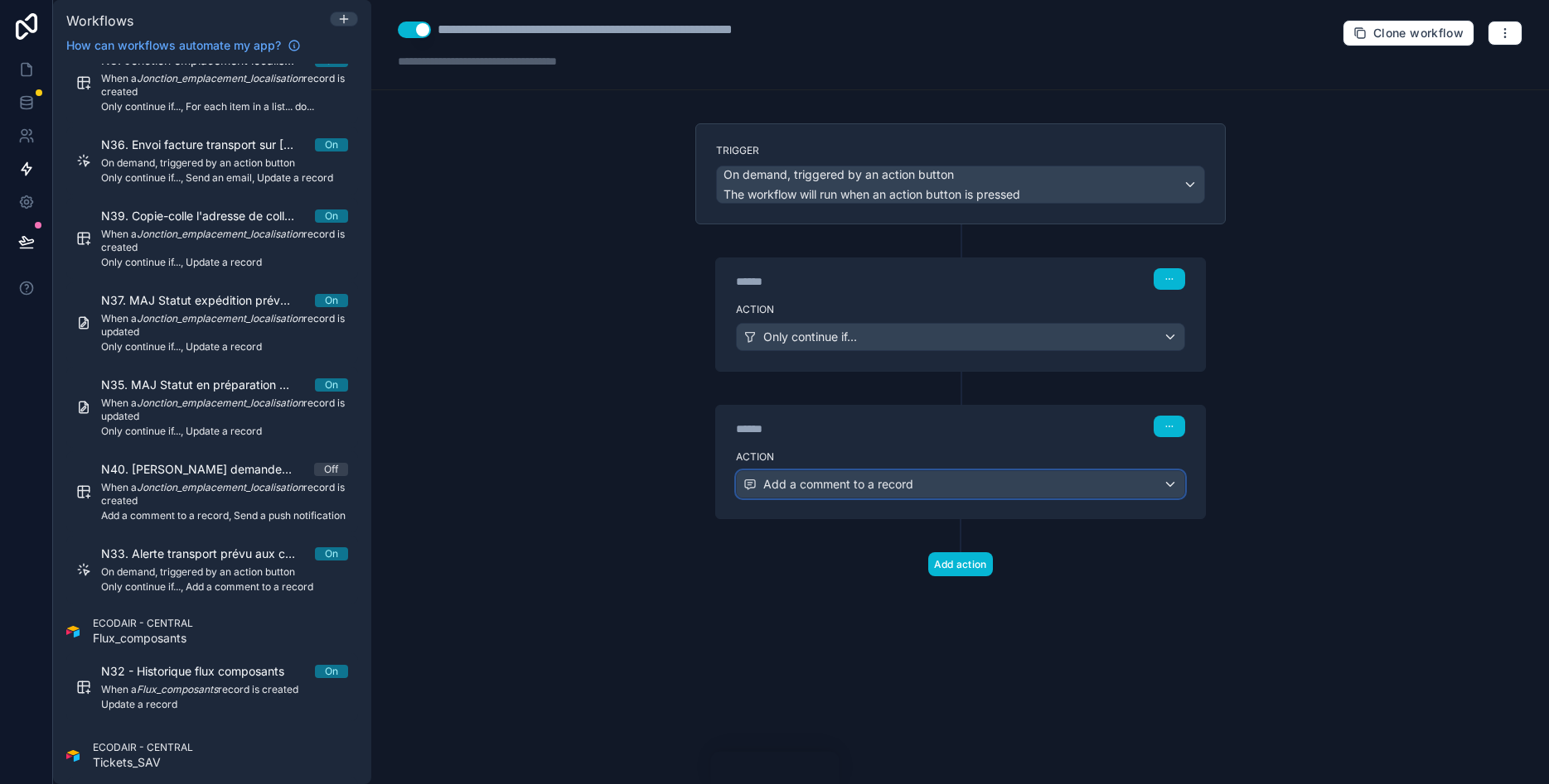
click at [820, 489] on span "Add a comment to a record" at bounding box center [838, 485] width 150 height 17
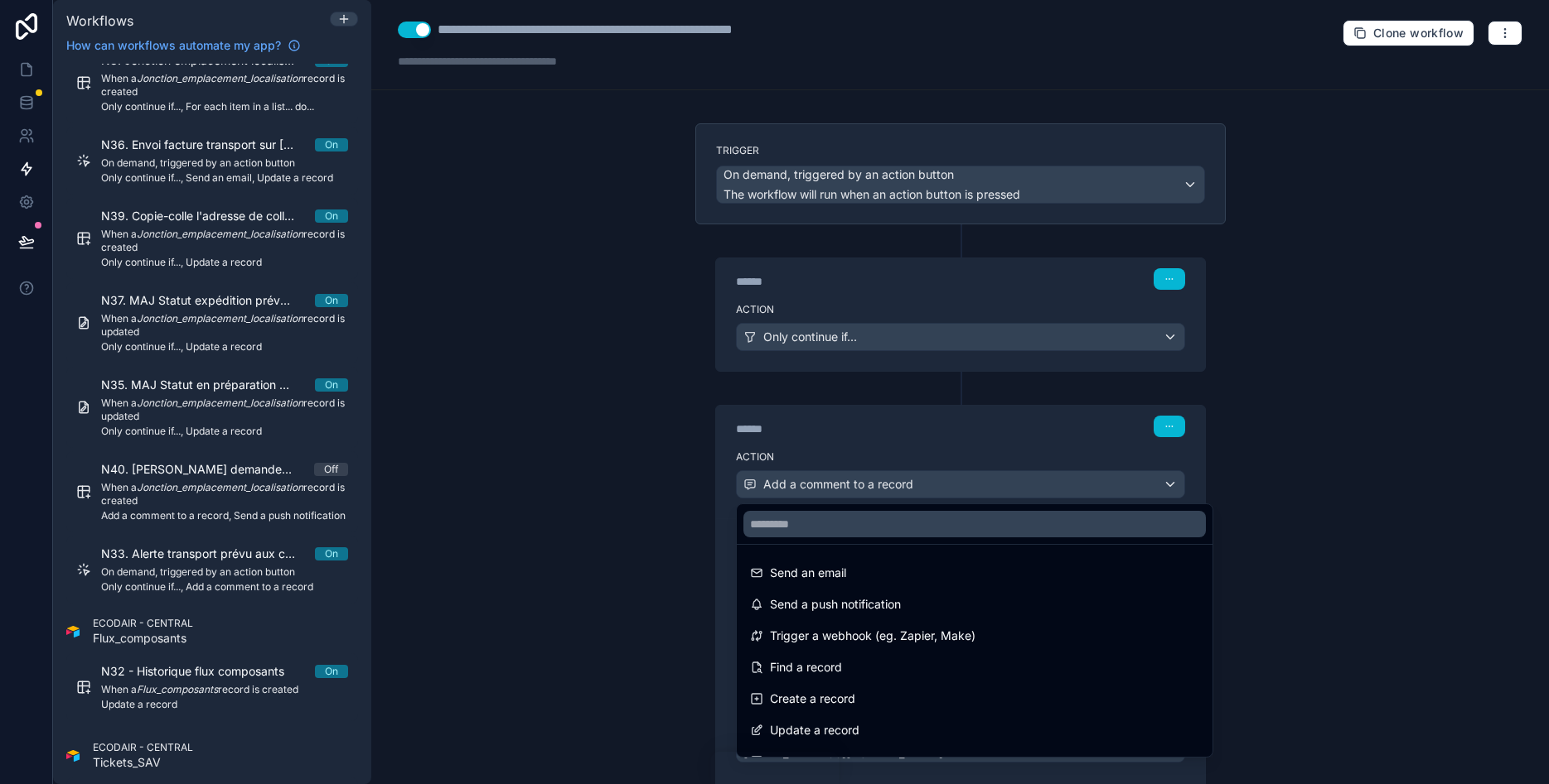
click at [1332, 468] on div at bounding box center [774, 392] width 1549 height 784
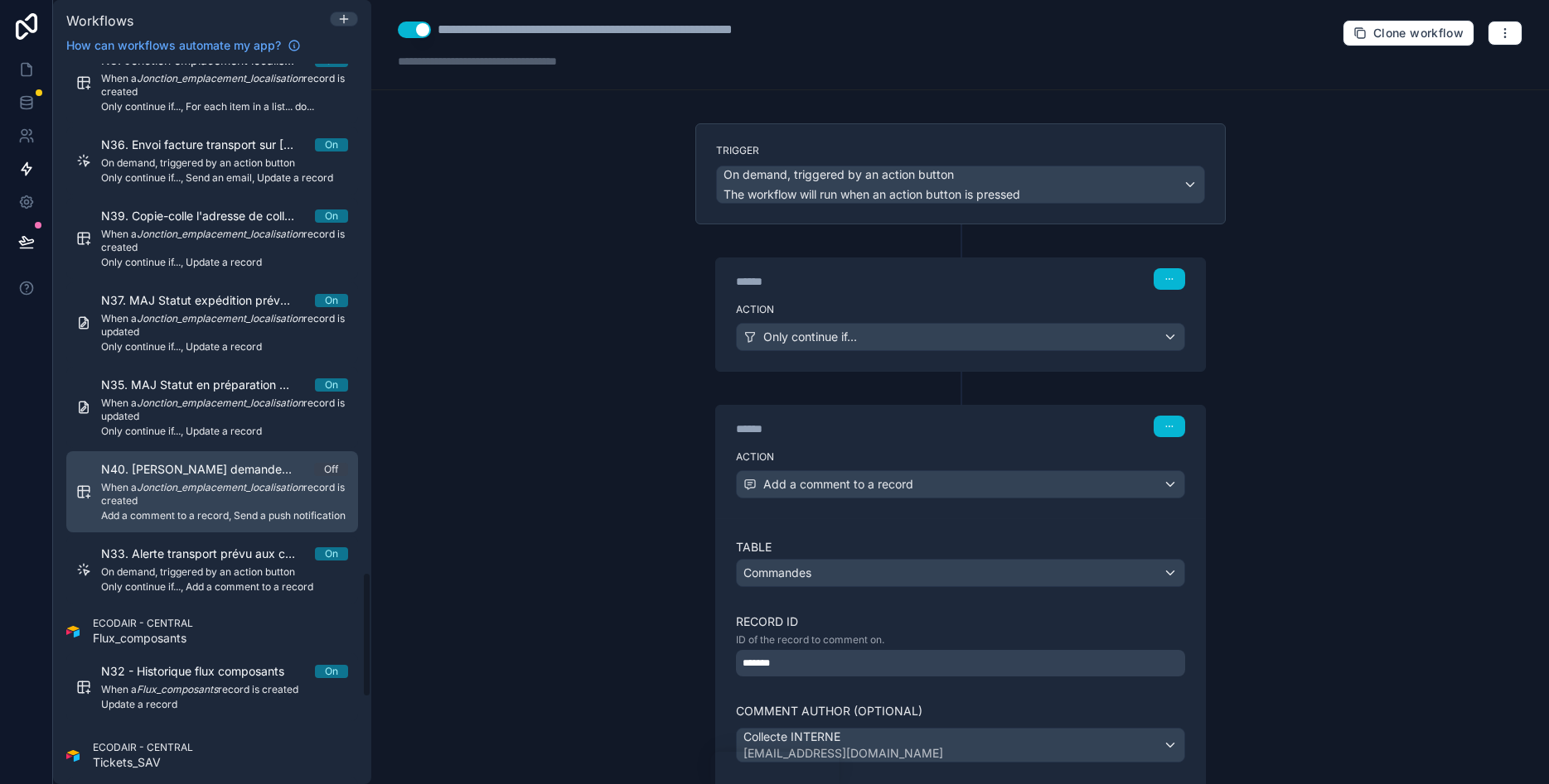
click at [200, 505] on span "When a Jonction_emplacement_localisation record is created" at bounding box center [224, 494] width 247 height 26
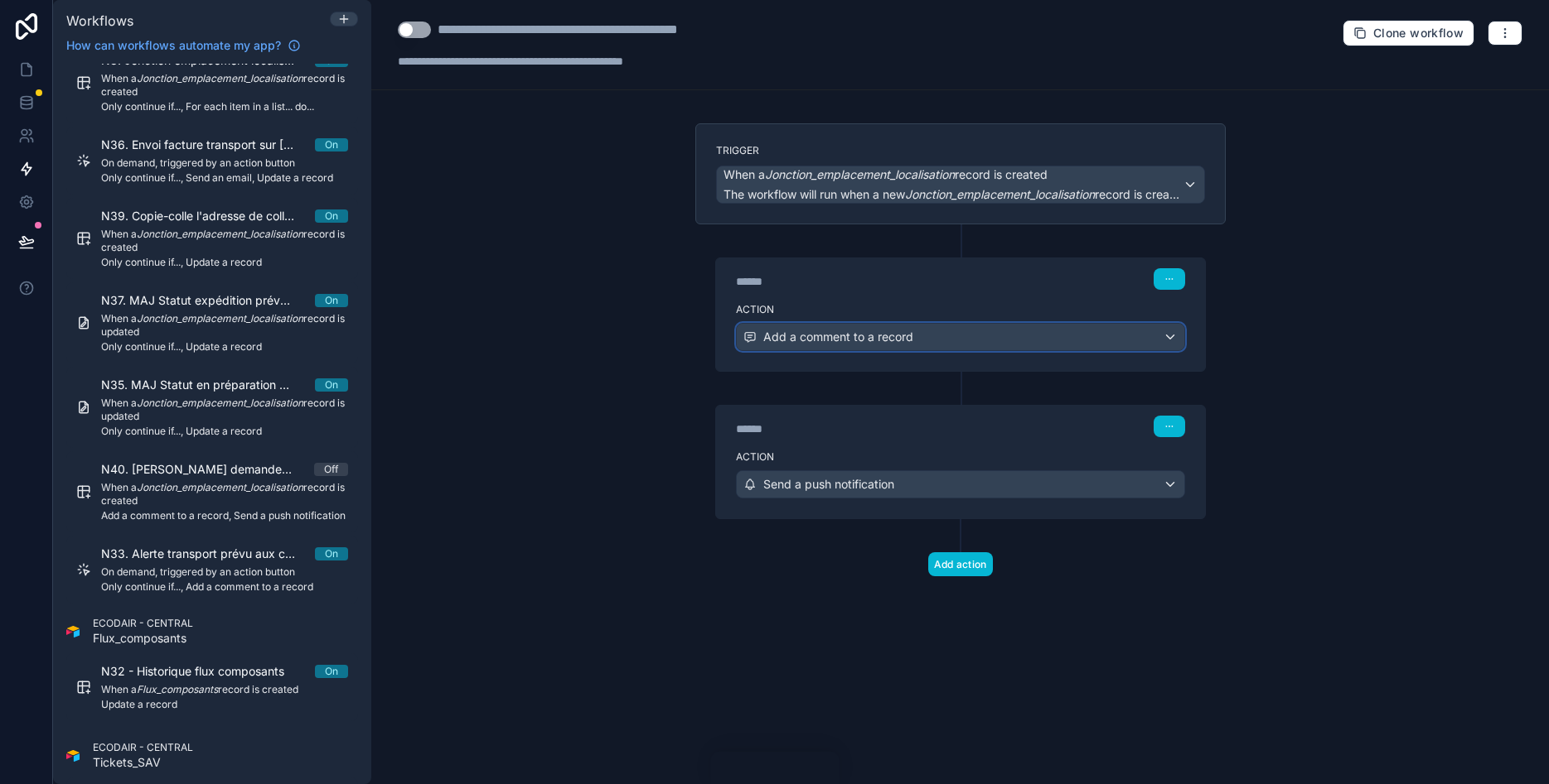
click at [832, 342] on span "Add a comment to a record" at bounding box center [838, 337] width 150 height 17
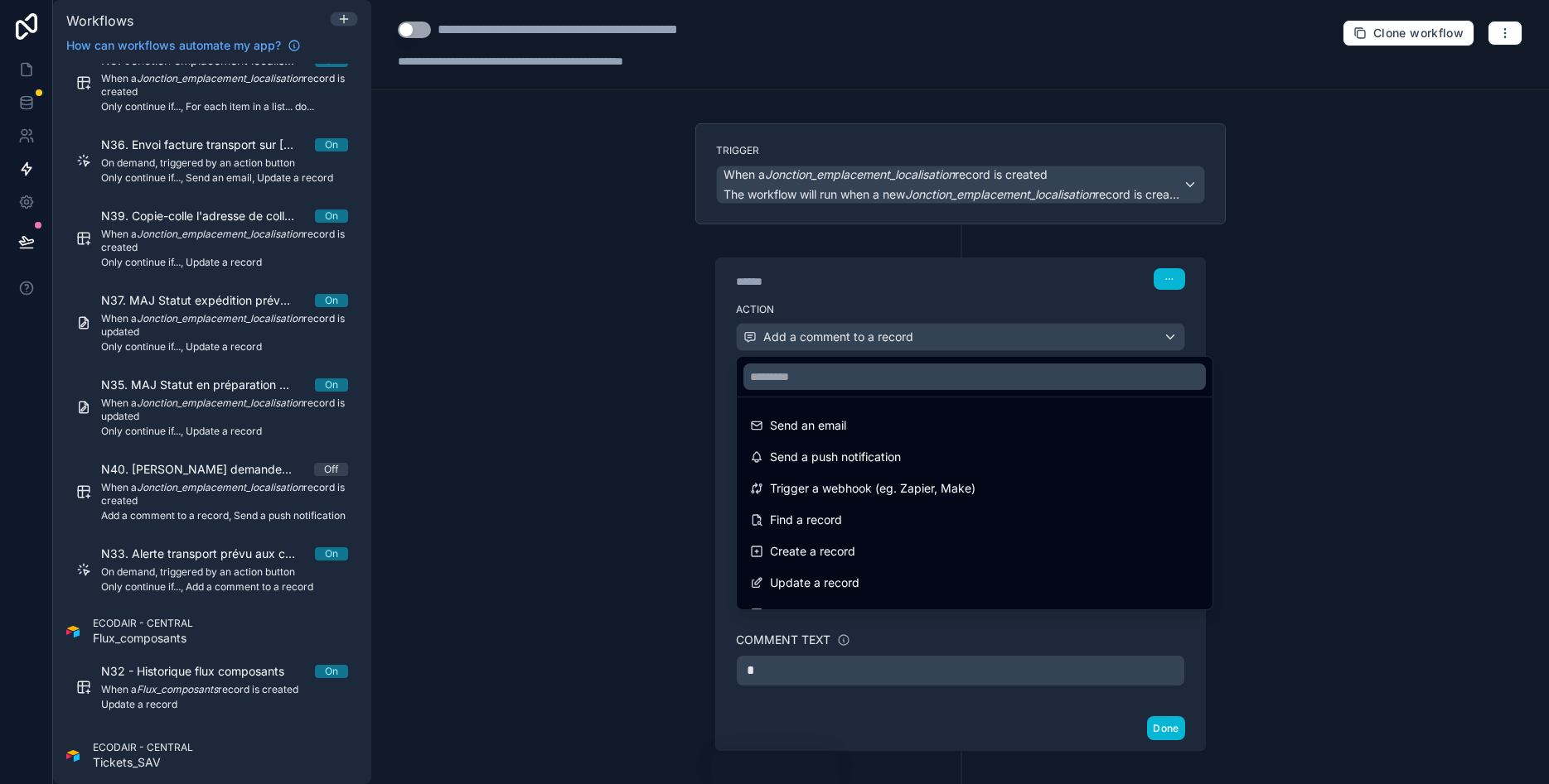
click at [1260, 351] on div at bounding box center [774, 392] width 1549 height 784
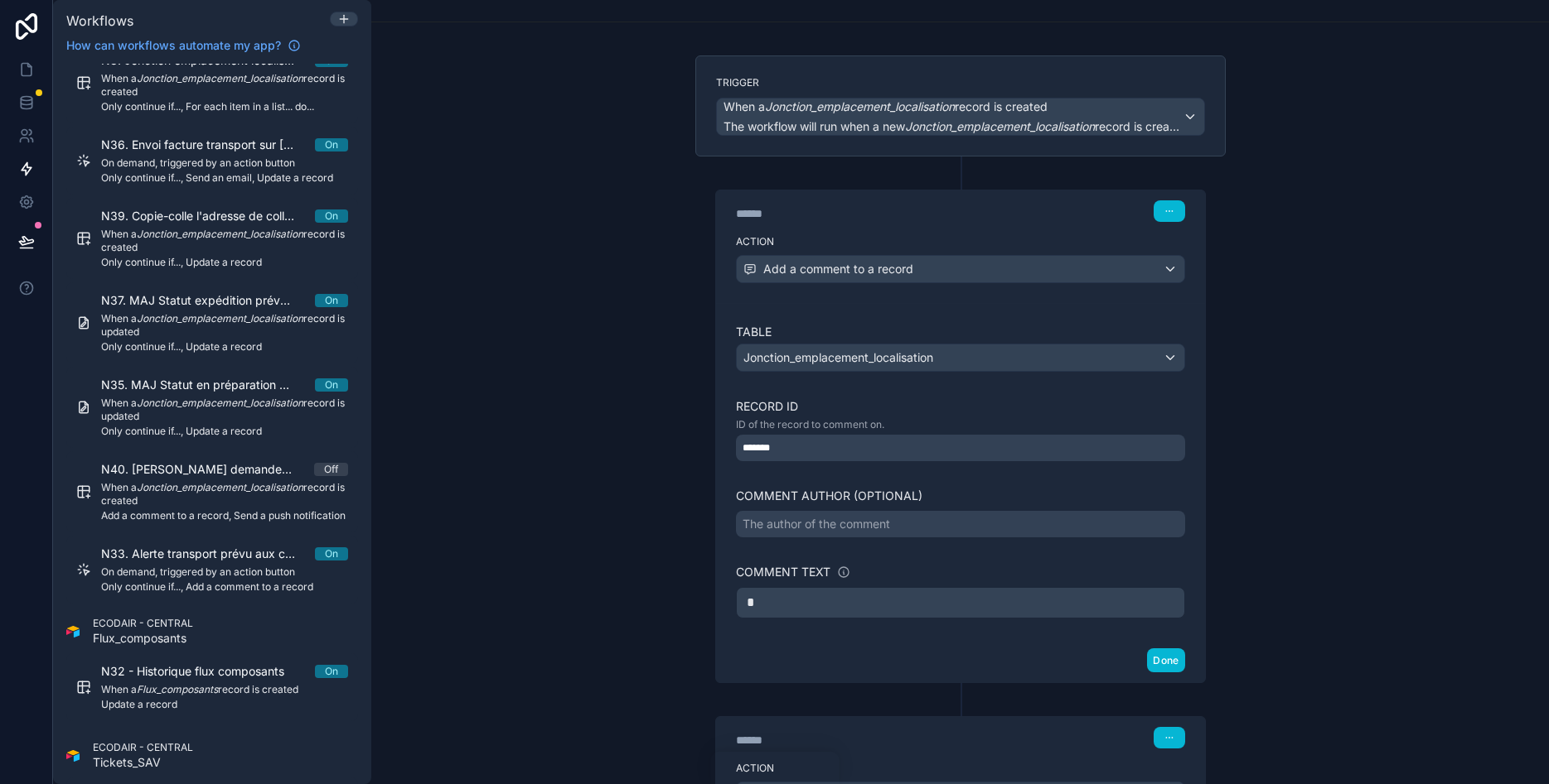
scroll to position [99, 0]
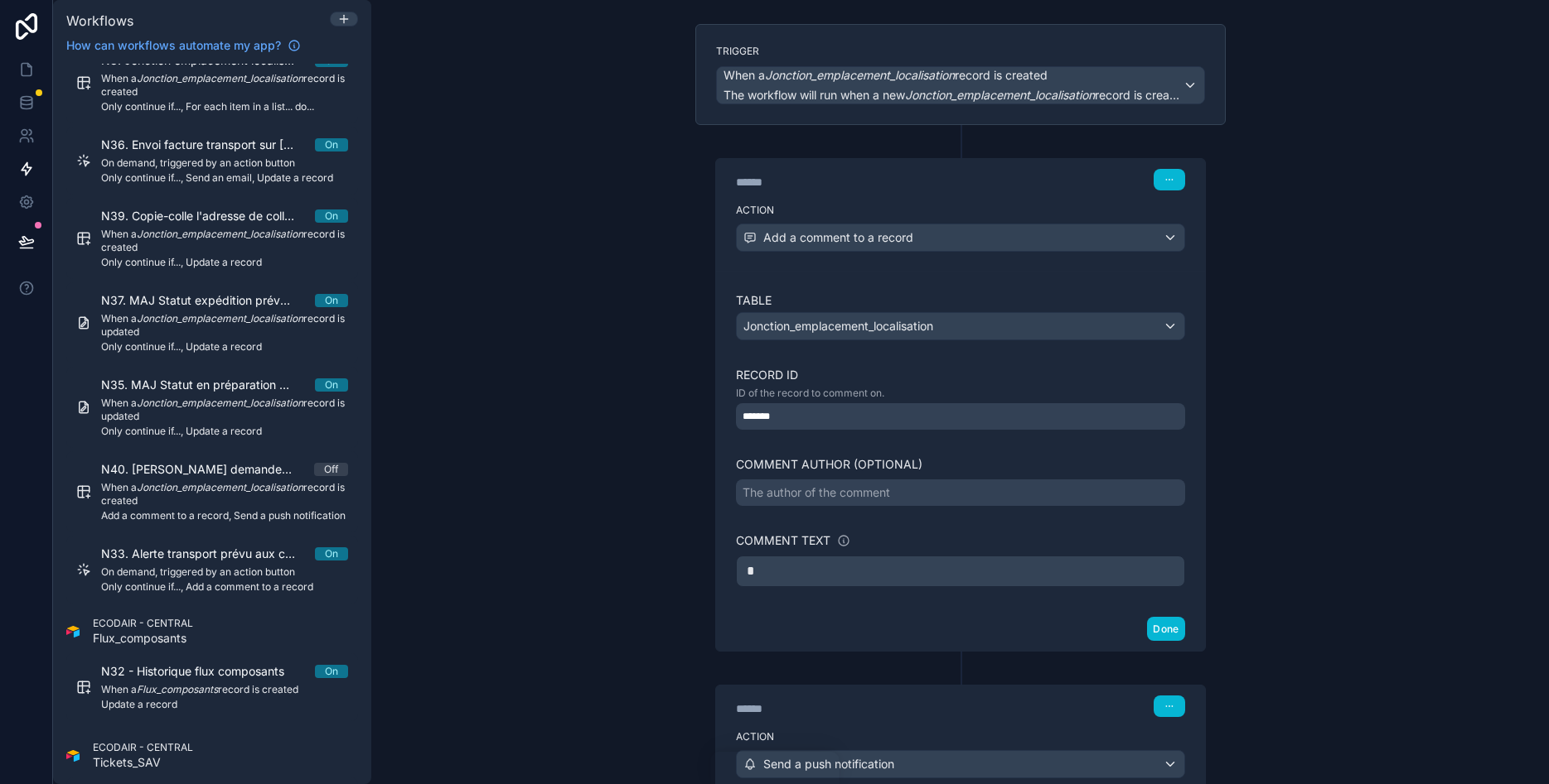
click at [774, 575] on p "*" at bounding box center [960, 571] width 427 height 20
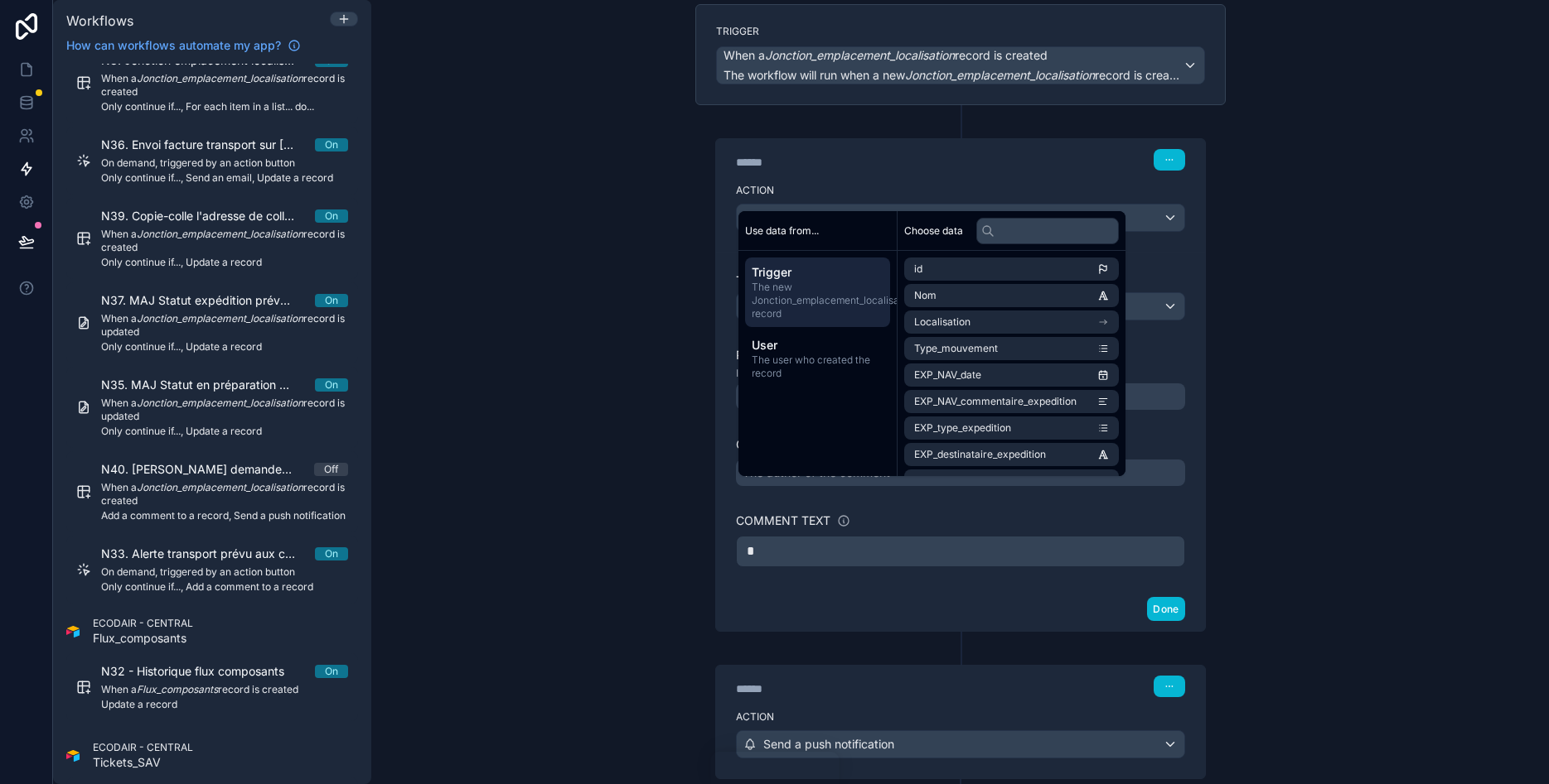
scroll to position [225, 0]
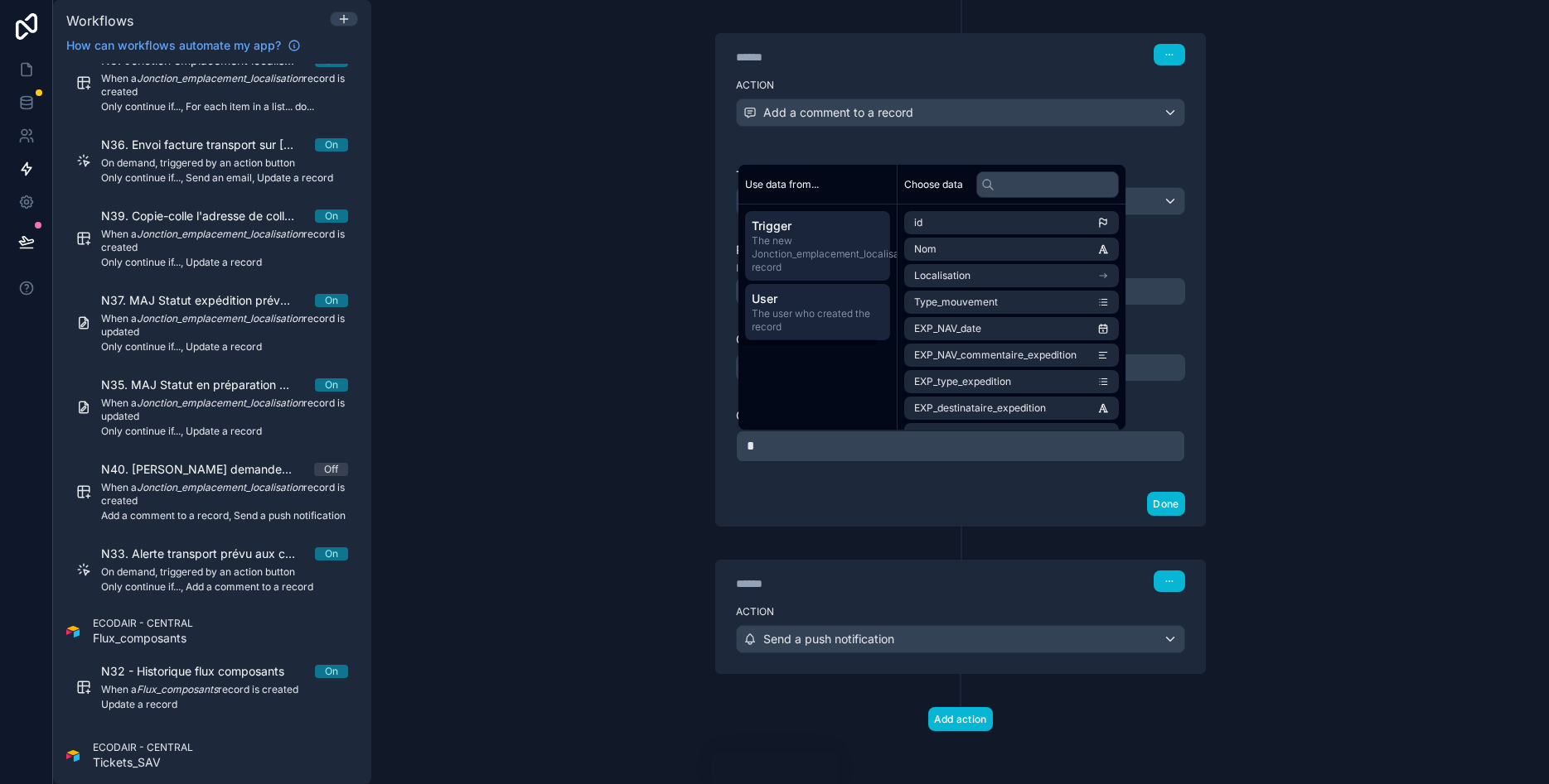
click at [805, 303] on span "User" at bounding box center [817, 299] width 131 height 17
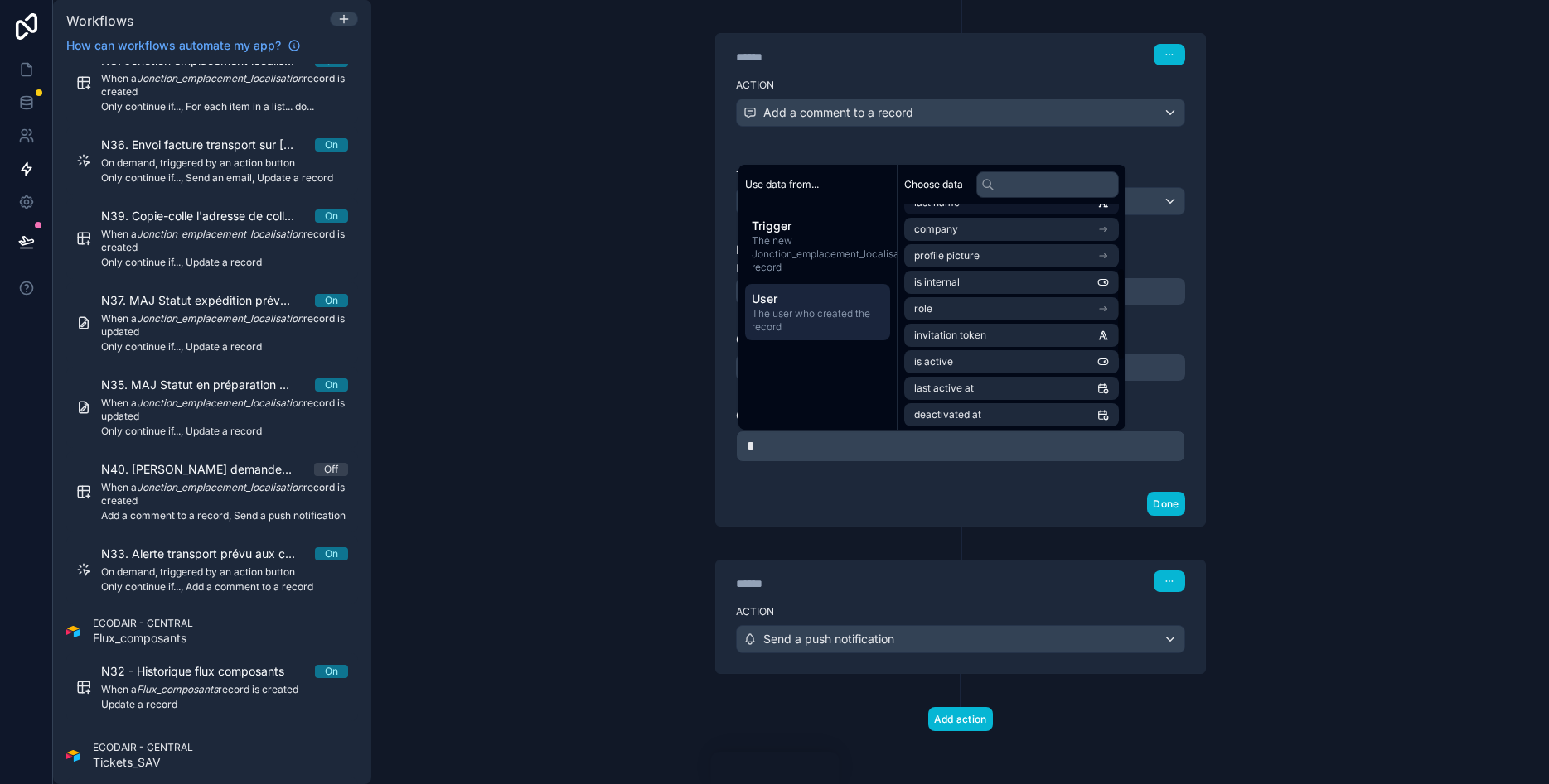
scroll to position [198, 0]
click at [838, 310] on span "The user who created the record" at bounding box center [817, 320] width 131 height 26
click at [1008, 220] on li "id" at bounding box center [1011, 223] width 215 height 24
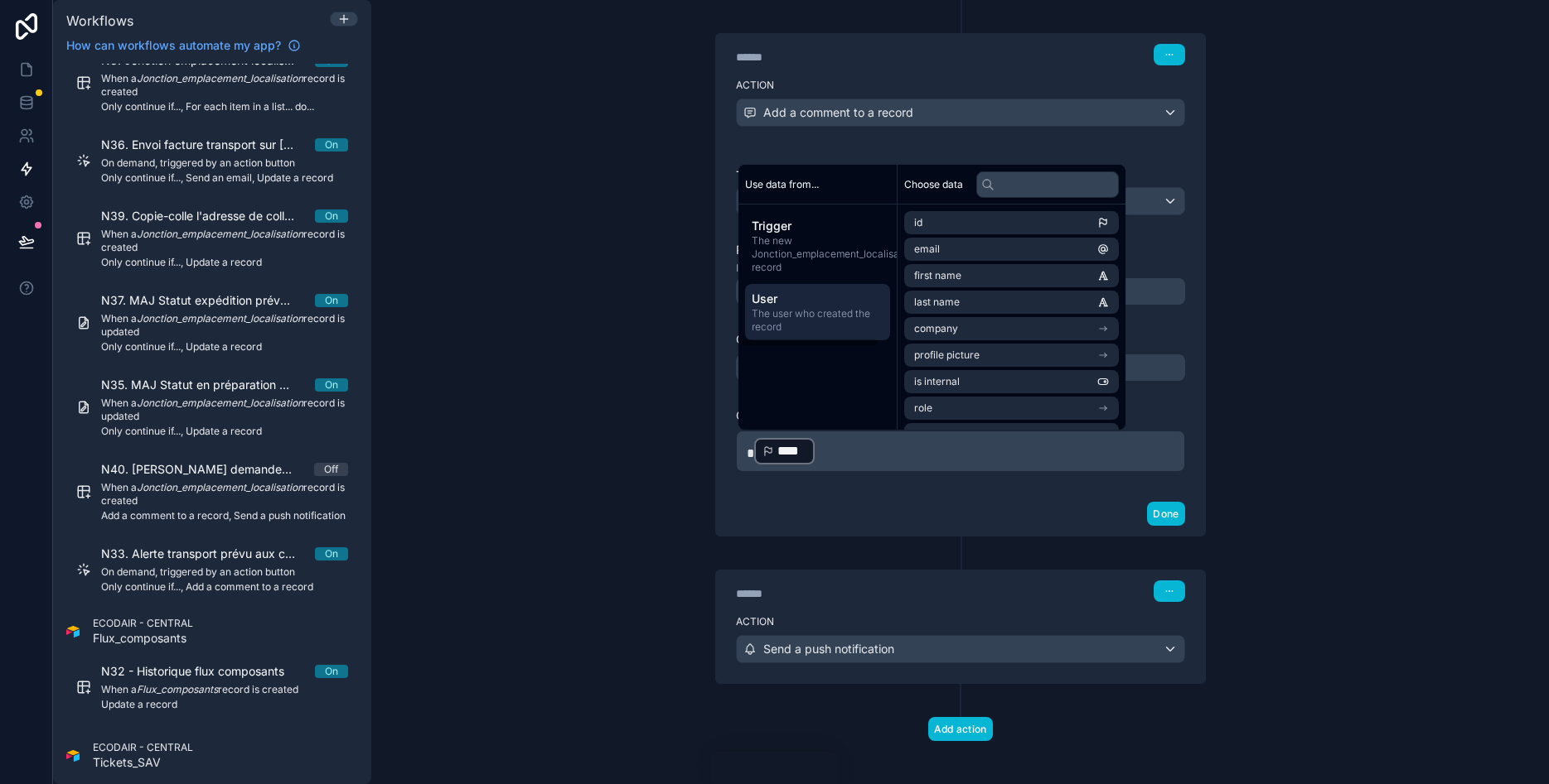
click at [841, 319] on span "The user who created the record" at bounding box center [817, 320] width 131 height 26
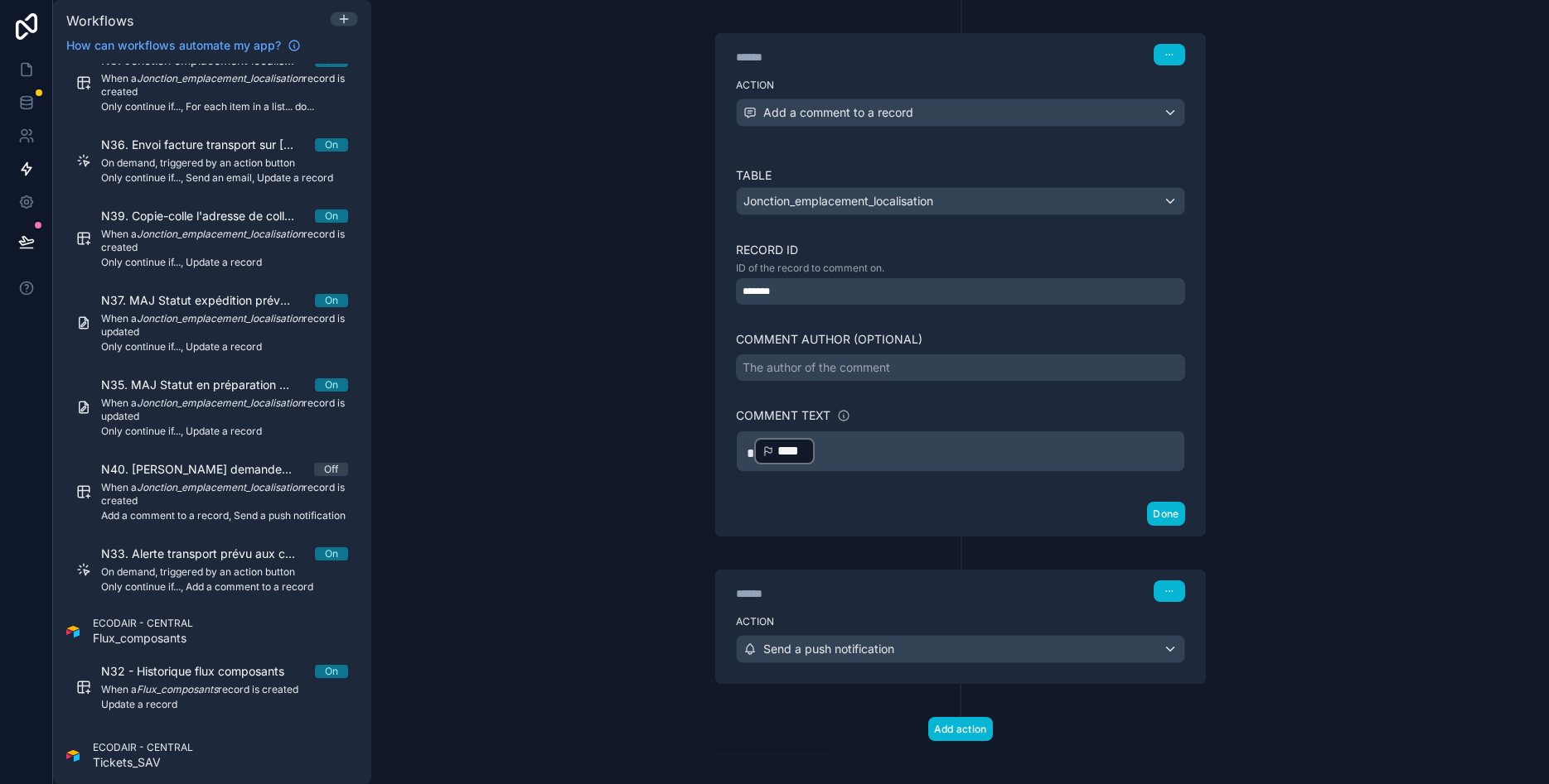
click at [816, 444] on div "****" at bounding box center [784, 452] width 61 height 26
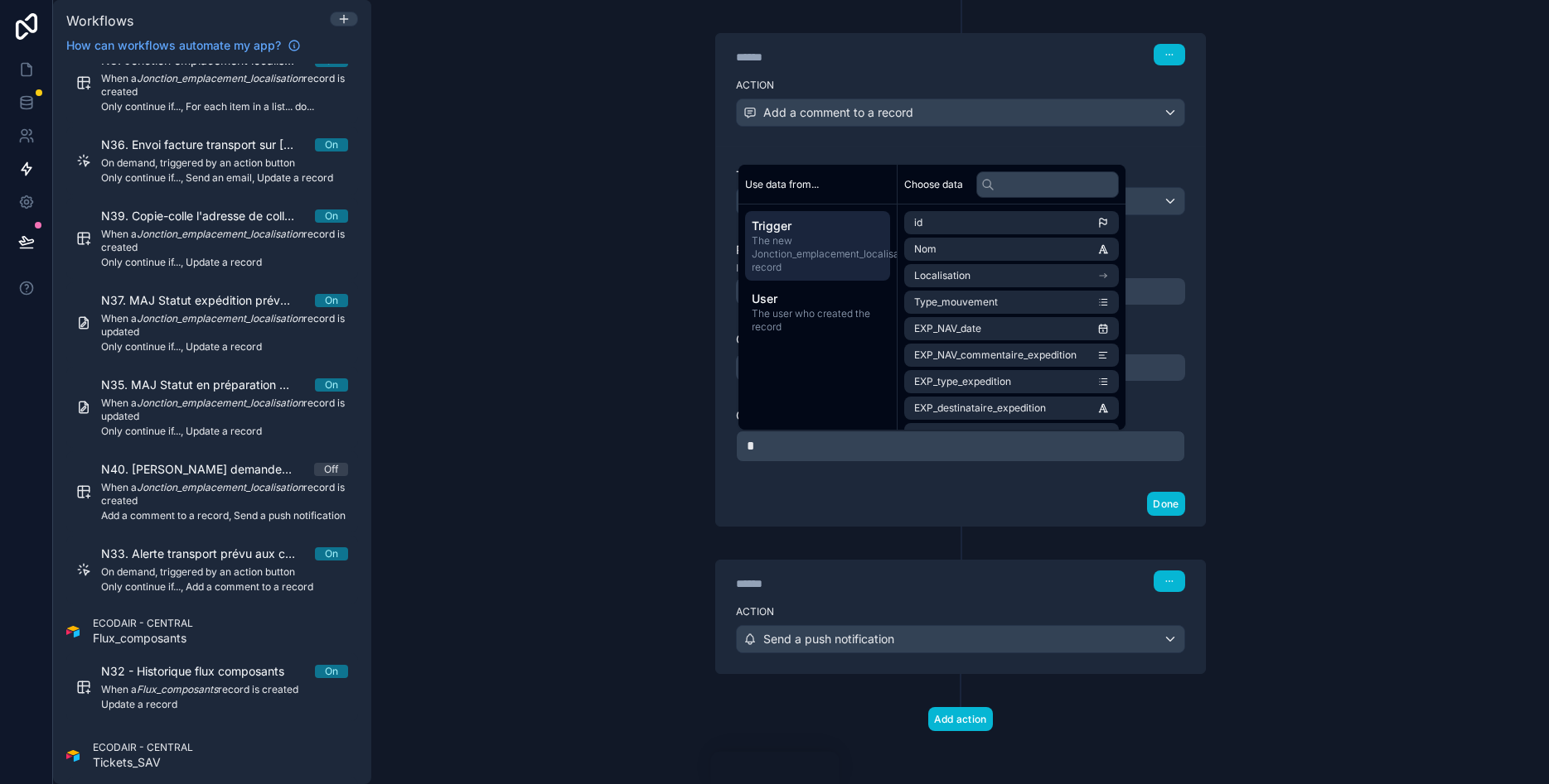
click at [814, 242] on span "The new Jonction_emplacement_localisation record" at bounding box center [817, 254] width 131 height 40
click at [786, 311] on span "The user who created the record" at bounding box center [817, 320] width 131 height 26
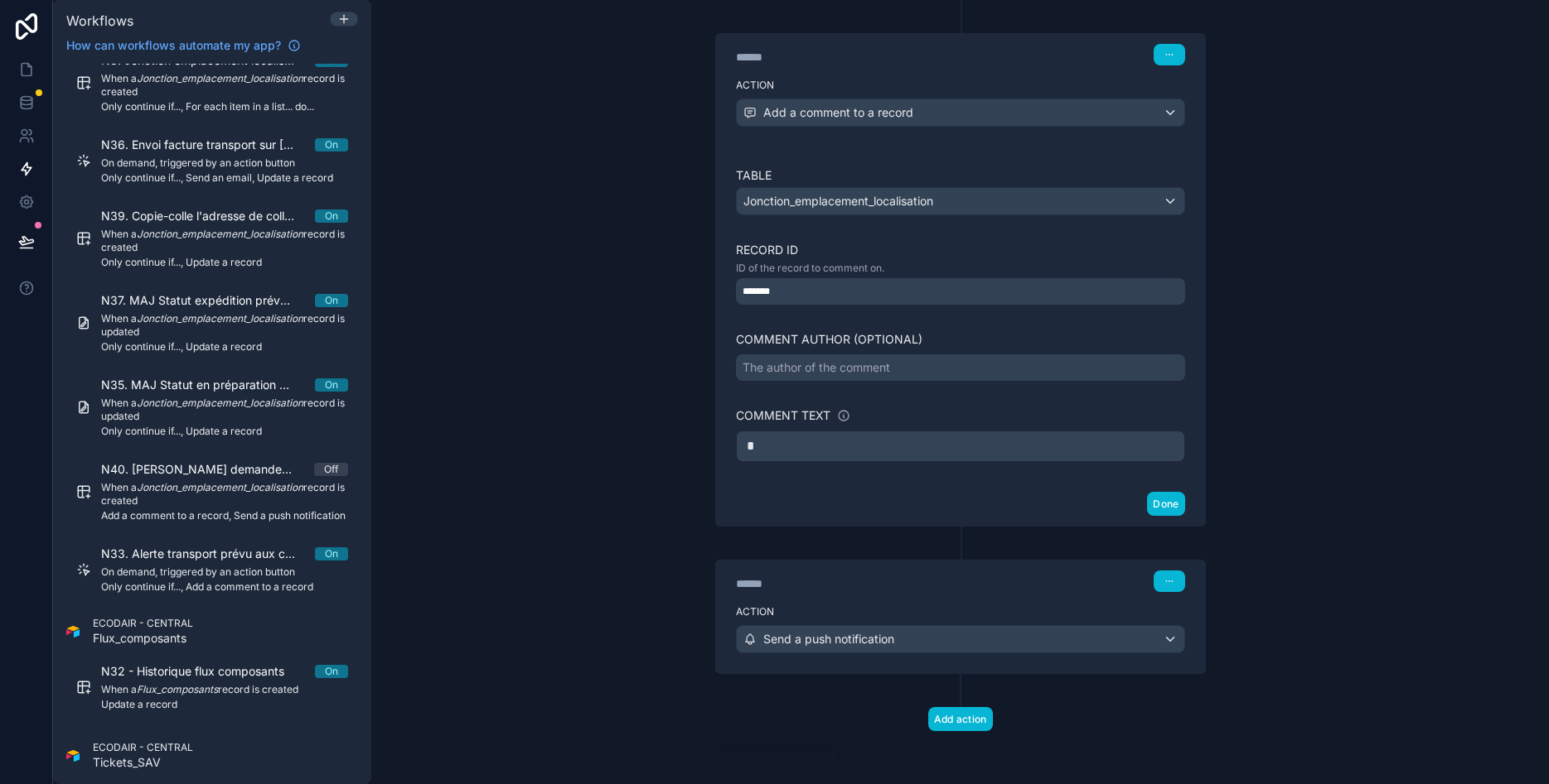
click at [1296, 402] on div "**********" at bounding box center [960, 392] width 1178 height 784
click at [937, 452] on p "*" at bounding box center [960, 446] width 427 height 20
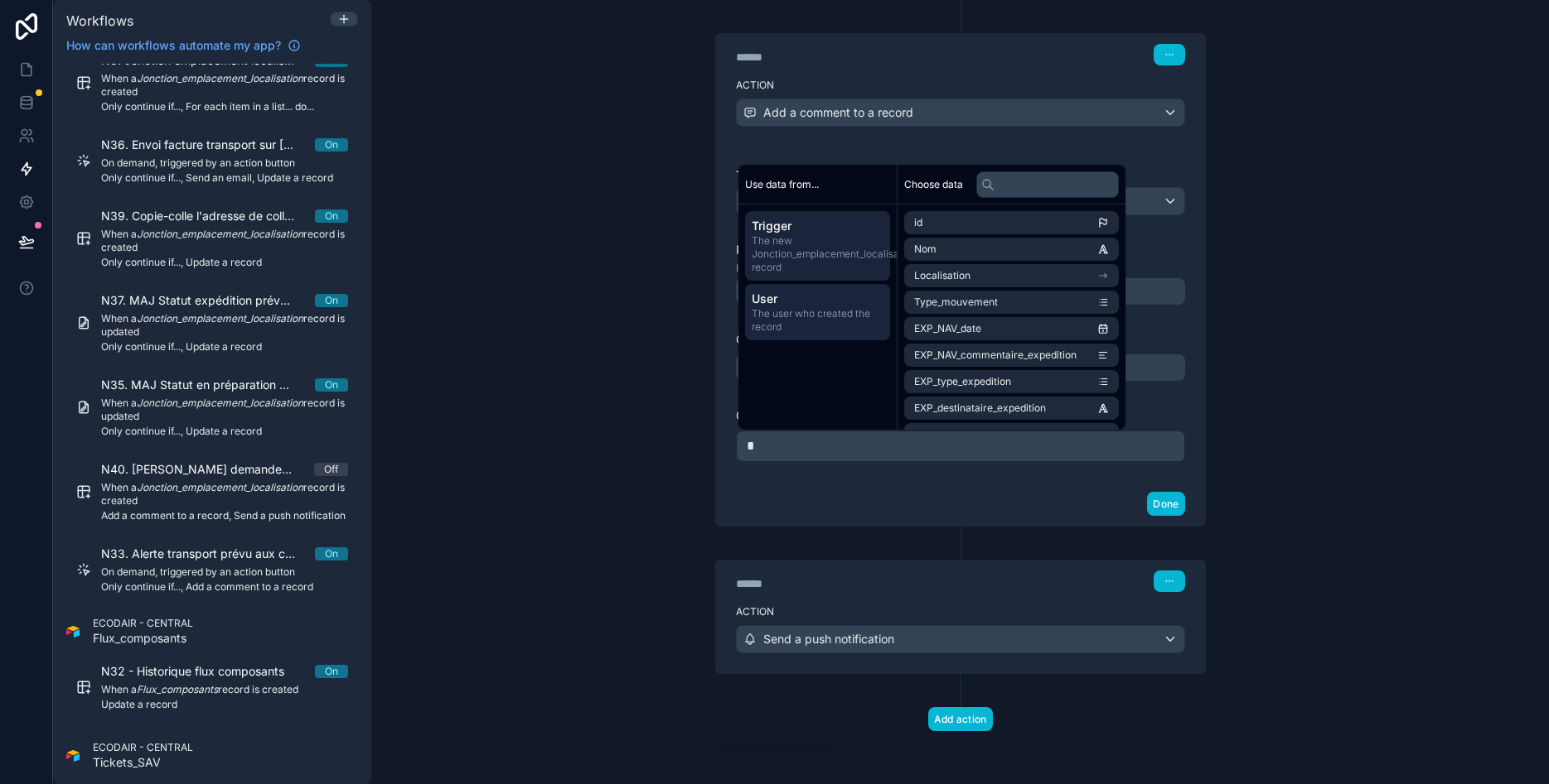
click at [807, 303] on span "User" at bounding box center [817, 299] width 131 height 17
click at [840, 257] on span "The new Jonction_emplacement_localisation record" at bounding box center [817, 254] width 131 height 40
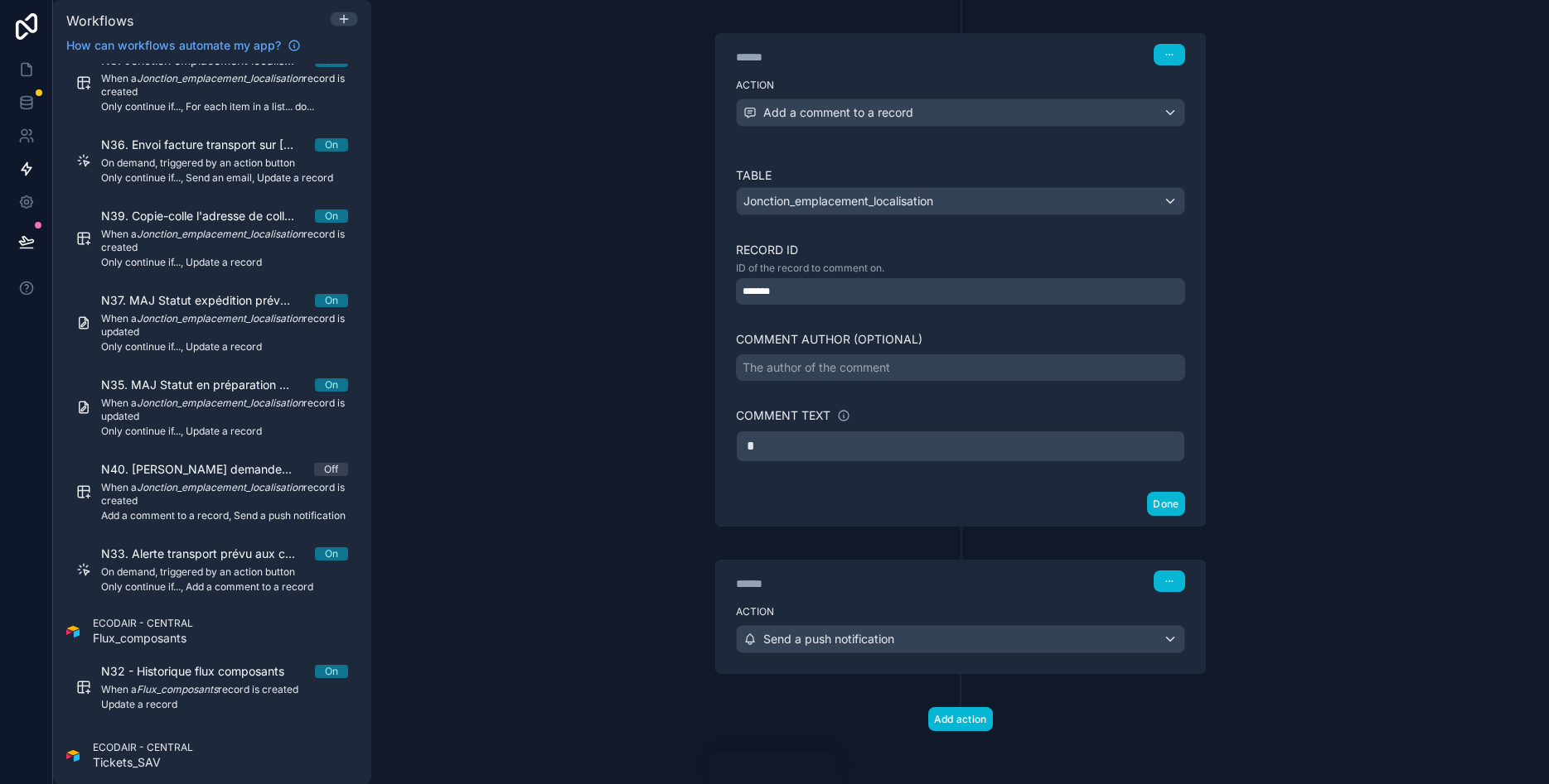
click at [1269, 308] on div "**********" at bounding box center [960, 392] width 1178 height 784
click at [876, 452] on p "*" at bounding box center [960, 446] width 427 height 20
click at [864, 445] on p "******" at bounding box center [960, 446] width 427 height 20
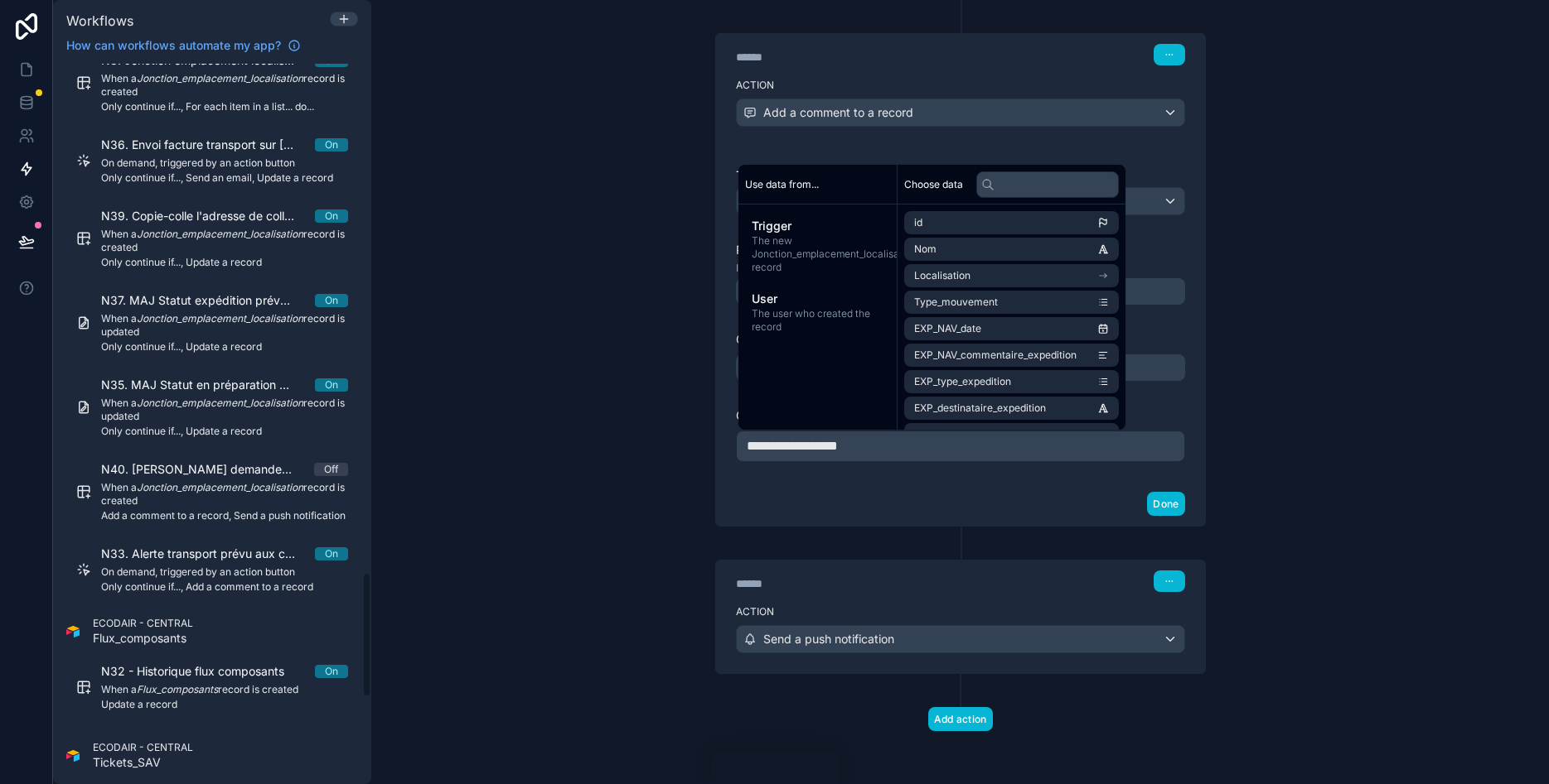
click at [1309, 332] on div "**********" at bounding box center [960, 392] width 1178 height 784
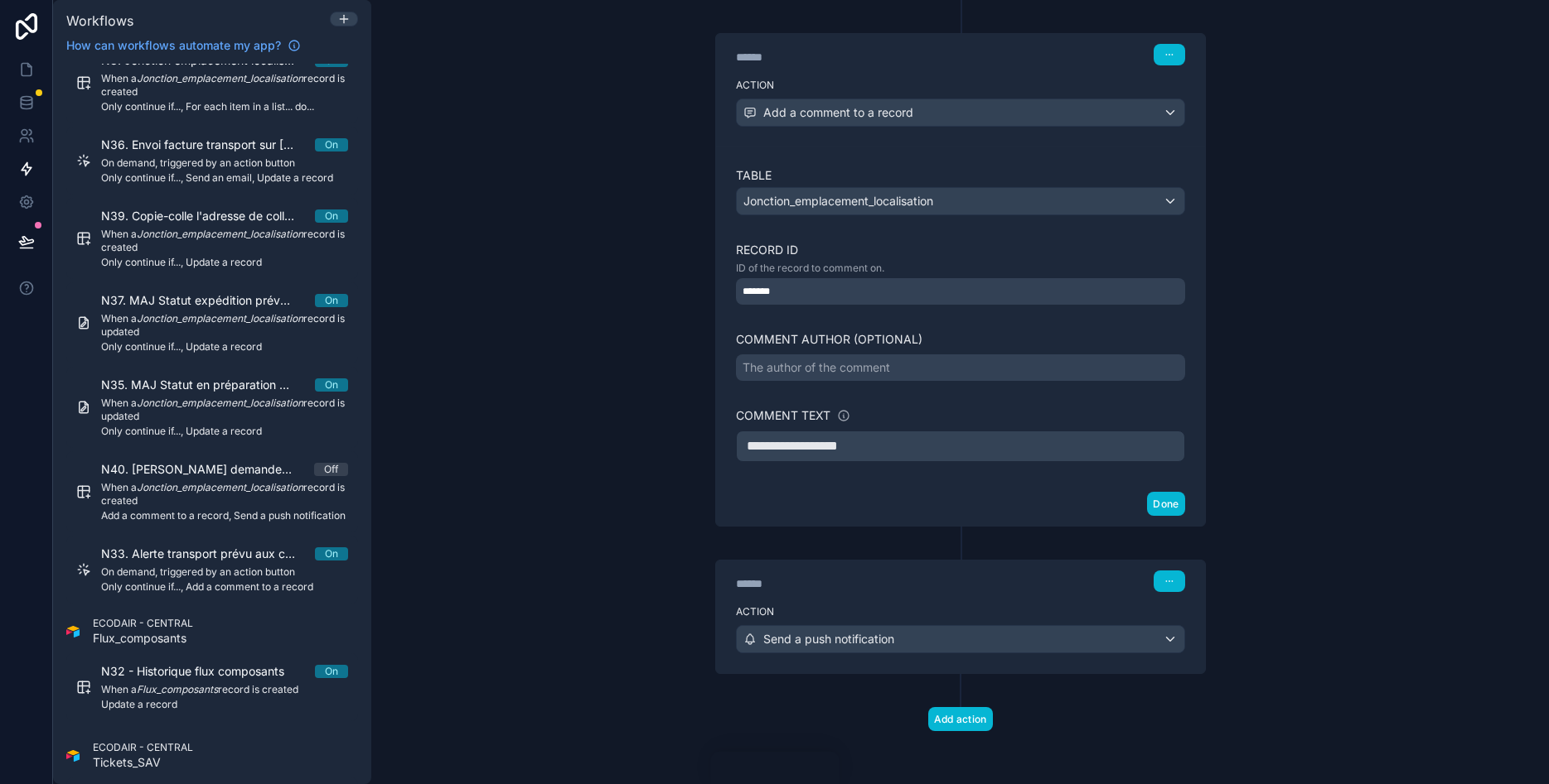
click at [820, 444] on span "**********" at bounding box center [792, 446] width 91 height 12
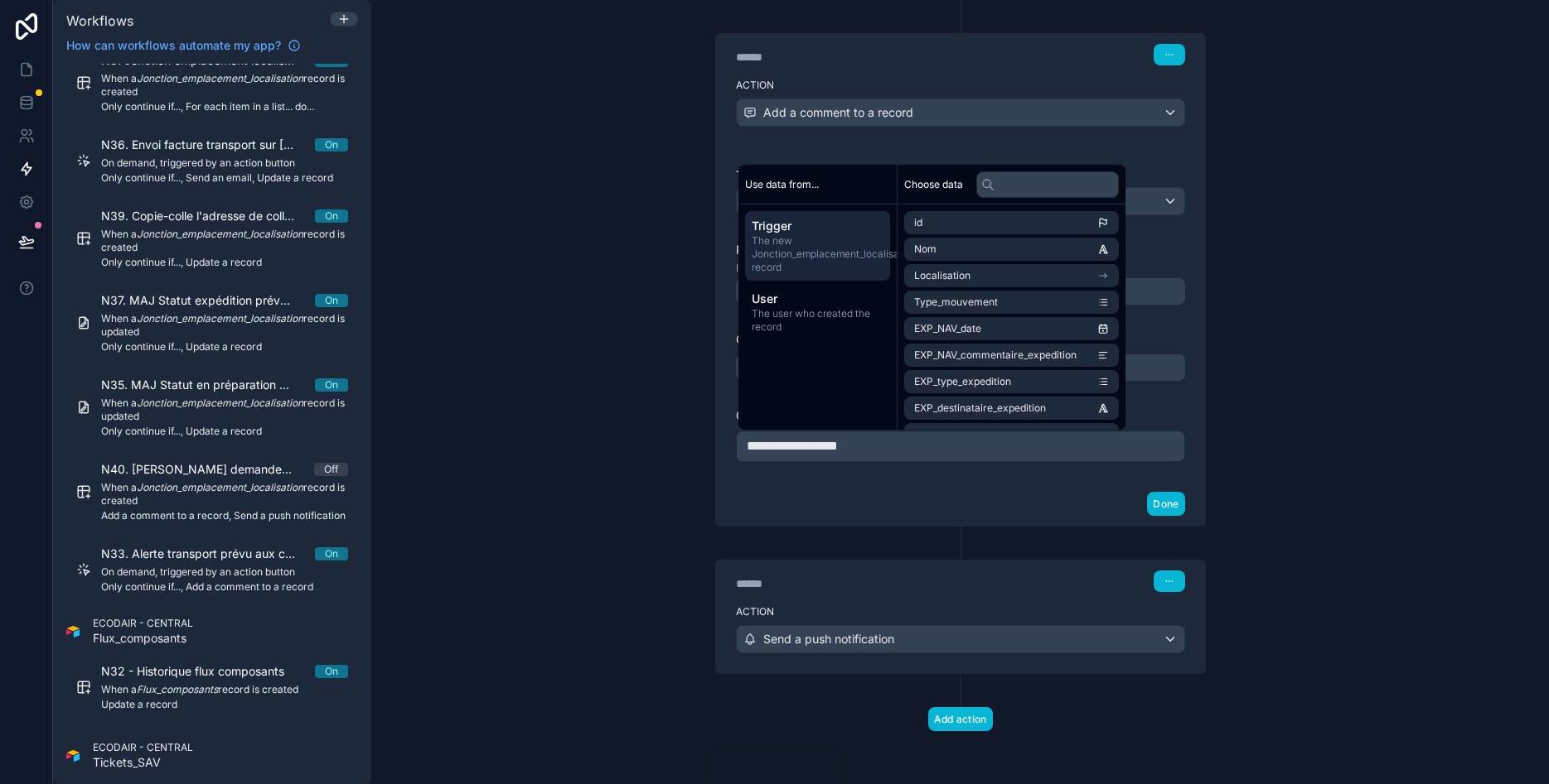
click at [753, 446] on span "**********" at bounding box center [792, 446] width 91 height 12
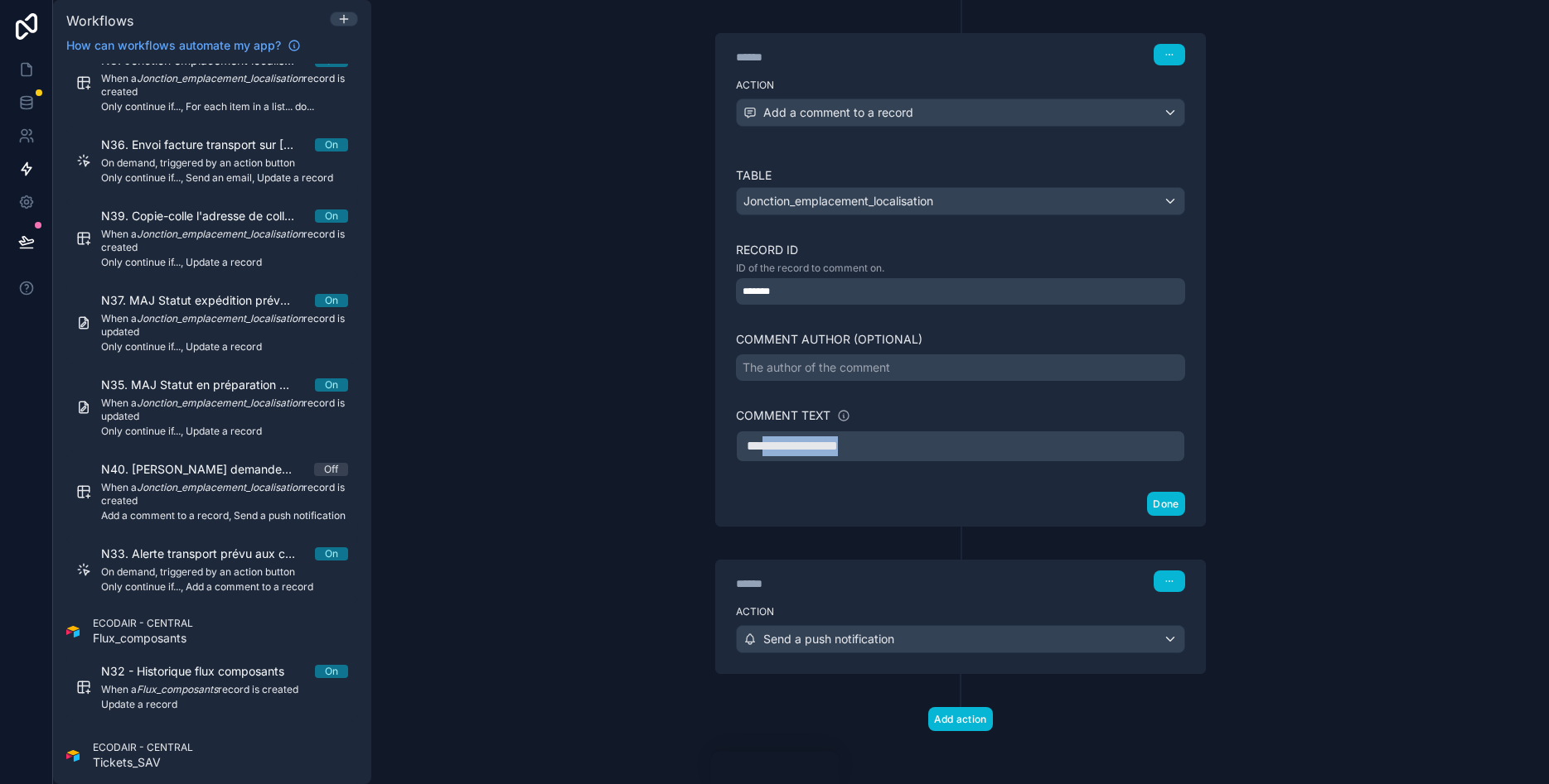
drag, startPoint x: 891, startPoint y: 448, endPoint x: 771, endPoint y: 443, distance: 120.1
click at [771, 443] on p "**********" at bounding box center [960, 446] width 427 height 20
click at [1298, 369] on div "**********" at bounding box center [960, 392] width 1178 height 784
click at [919, 441] on p "**********" at bounding box center [960, 446] width 427 height 20
click at [763, 448] on span "***" at bounding box center [754, 446] width 16 height 12
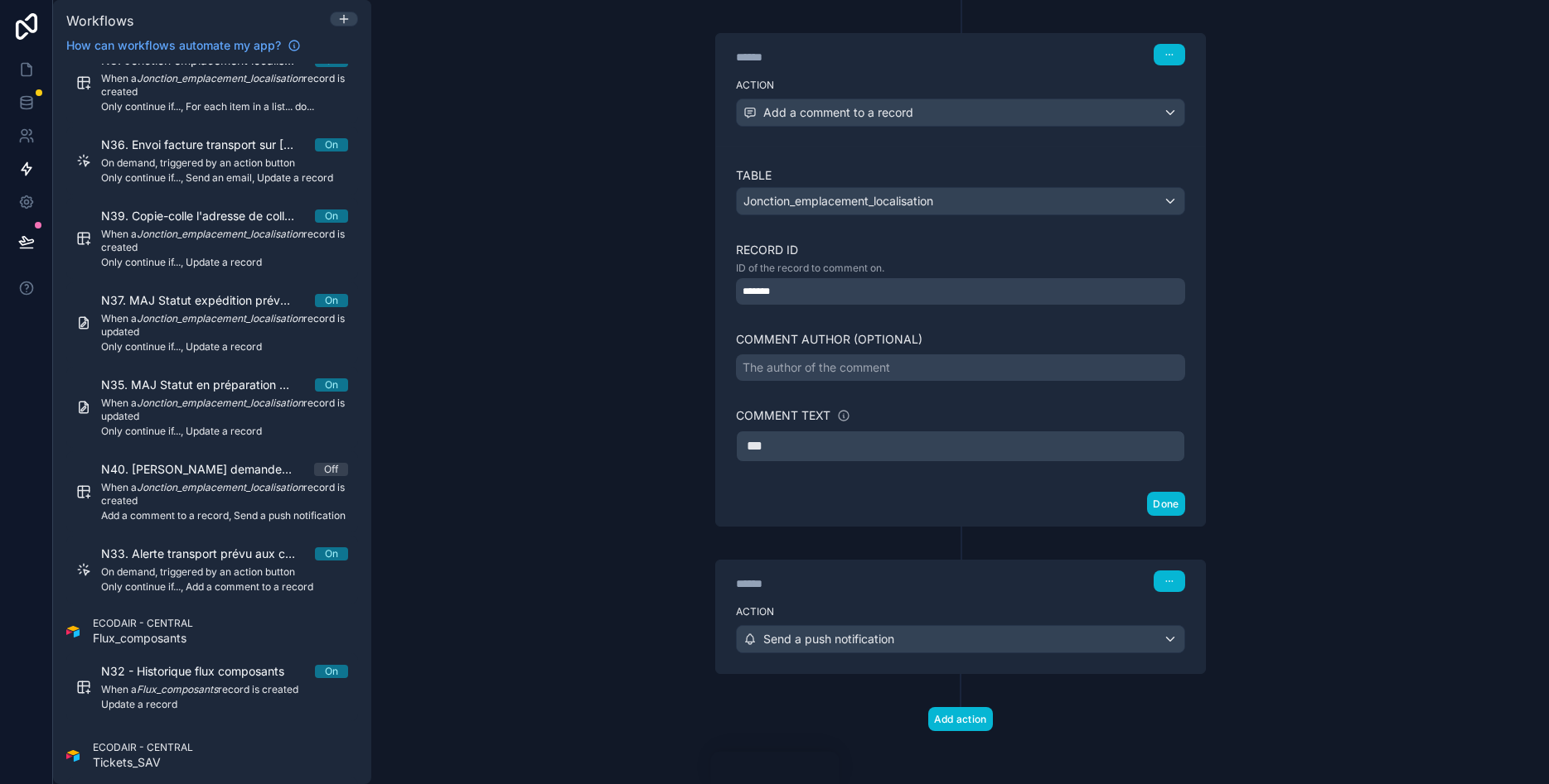
click at [762, 445] on span "***" at bounding box center [754, 446] width 16 height 12
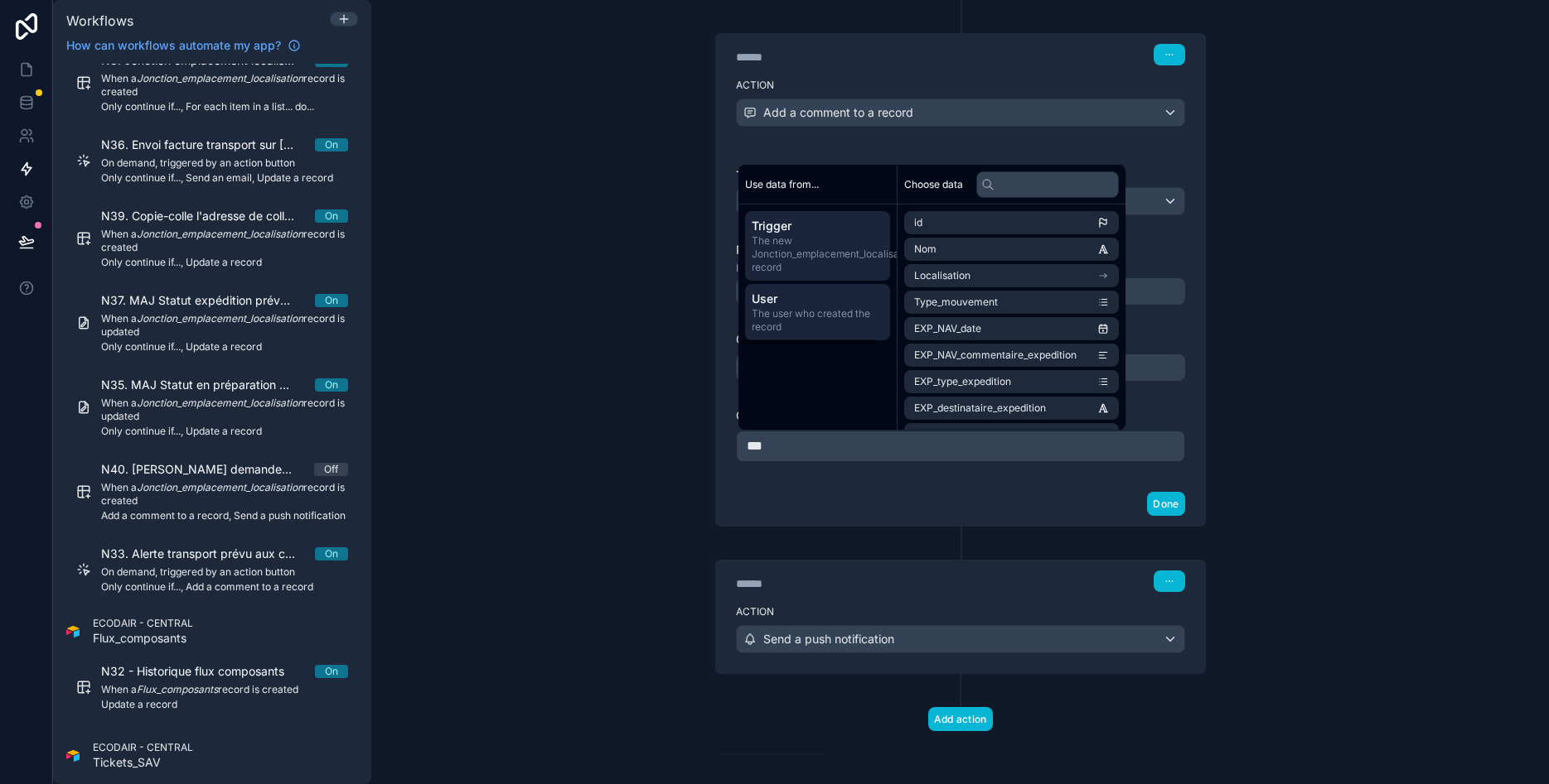
click at [798, 295] on span "User" at bounding box center [817, 299] width 131 height 17
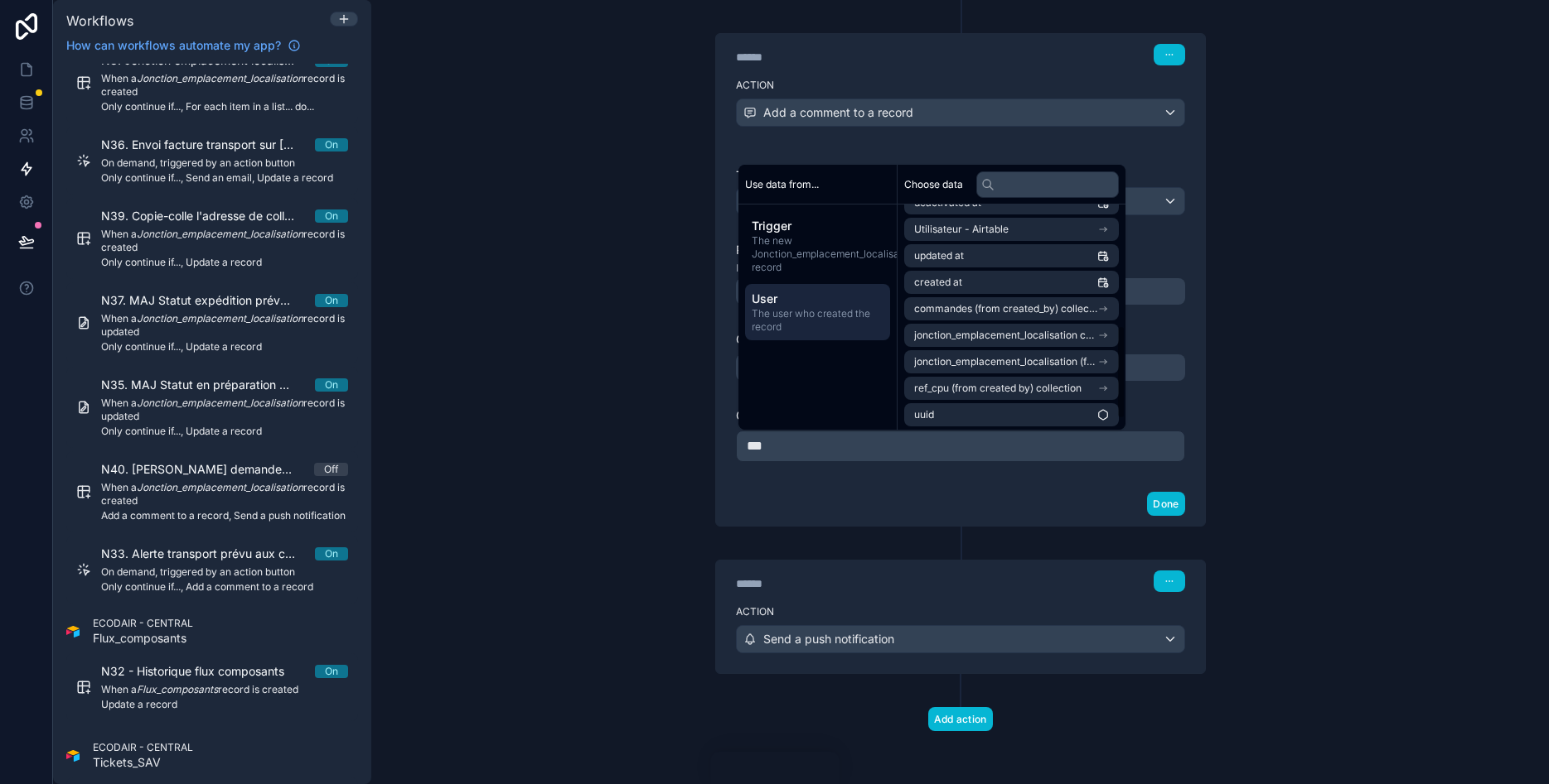
scroll to position [315, 0]
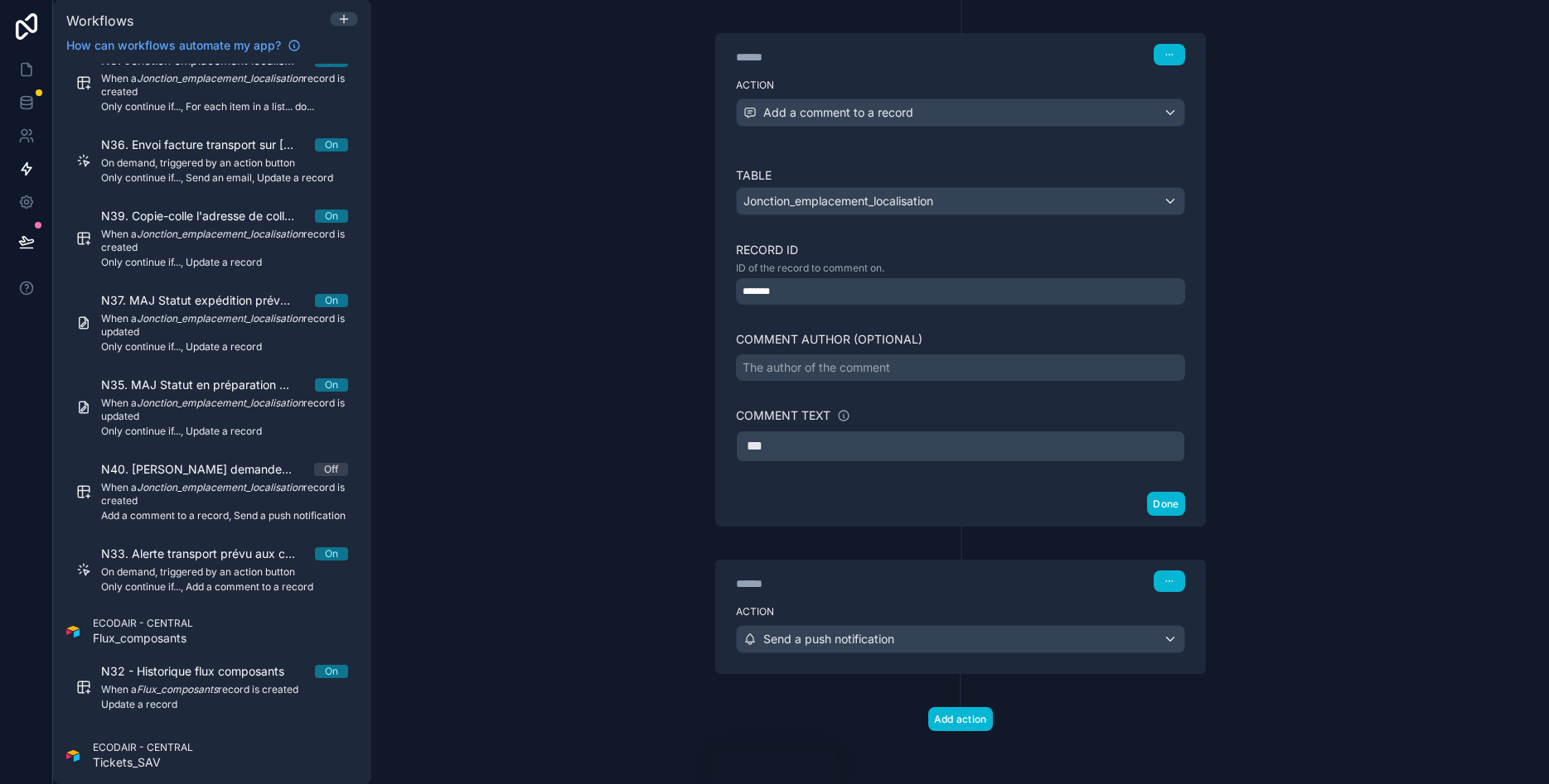
click at [763, 445] on span "***" at bounding box center [754, 446] width 16 height 12
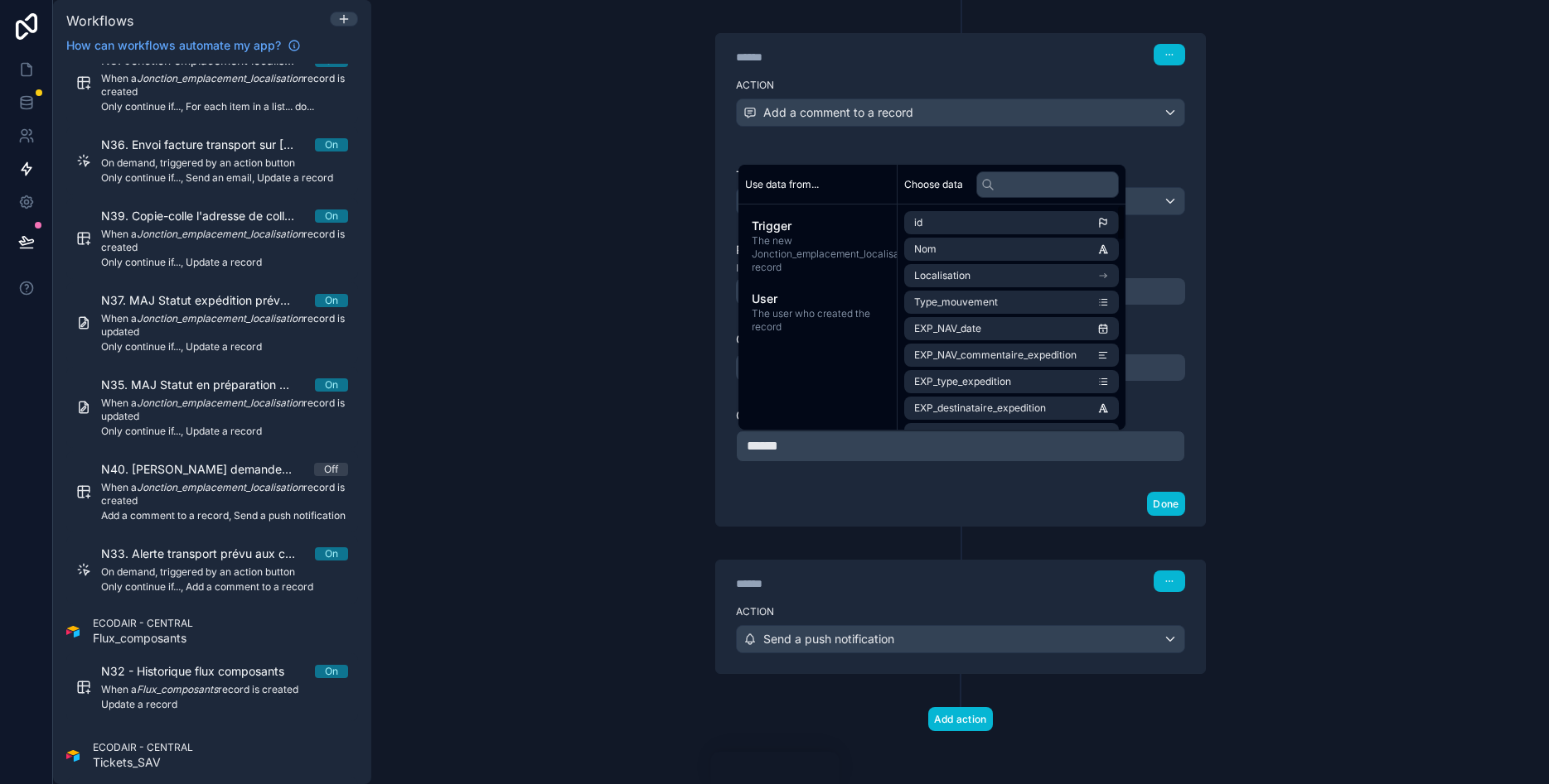
click at [1288, 352] on div "**********" at bounding box center [960, 392] width 1178 height 784
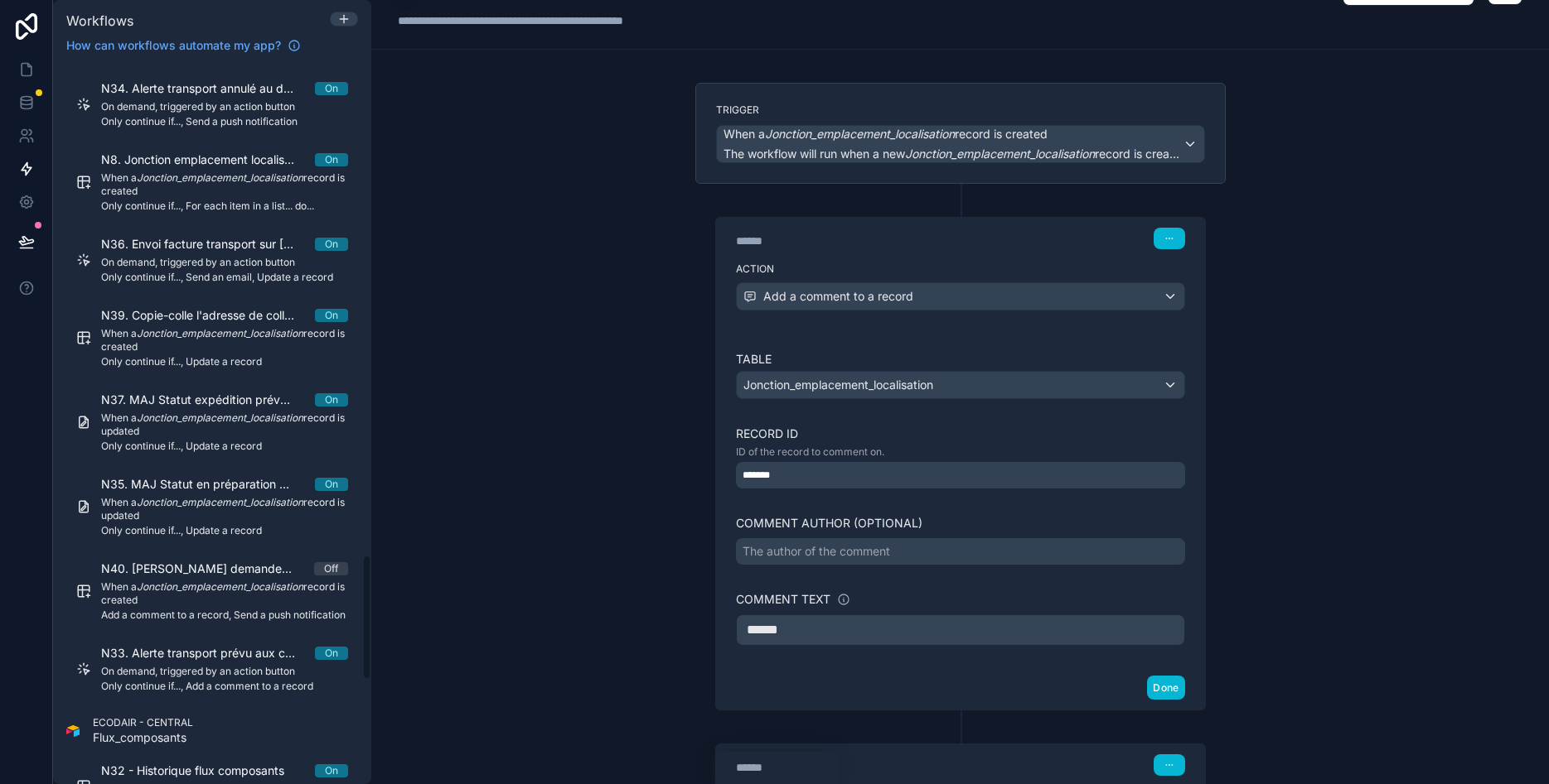
scroll to position [0, 0]
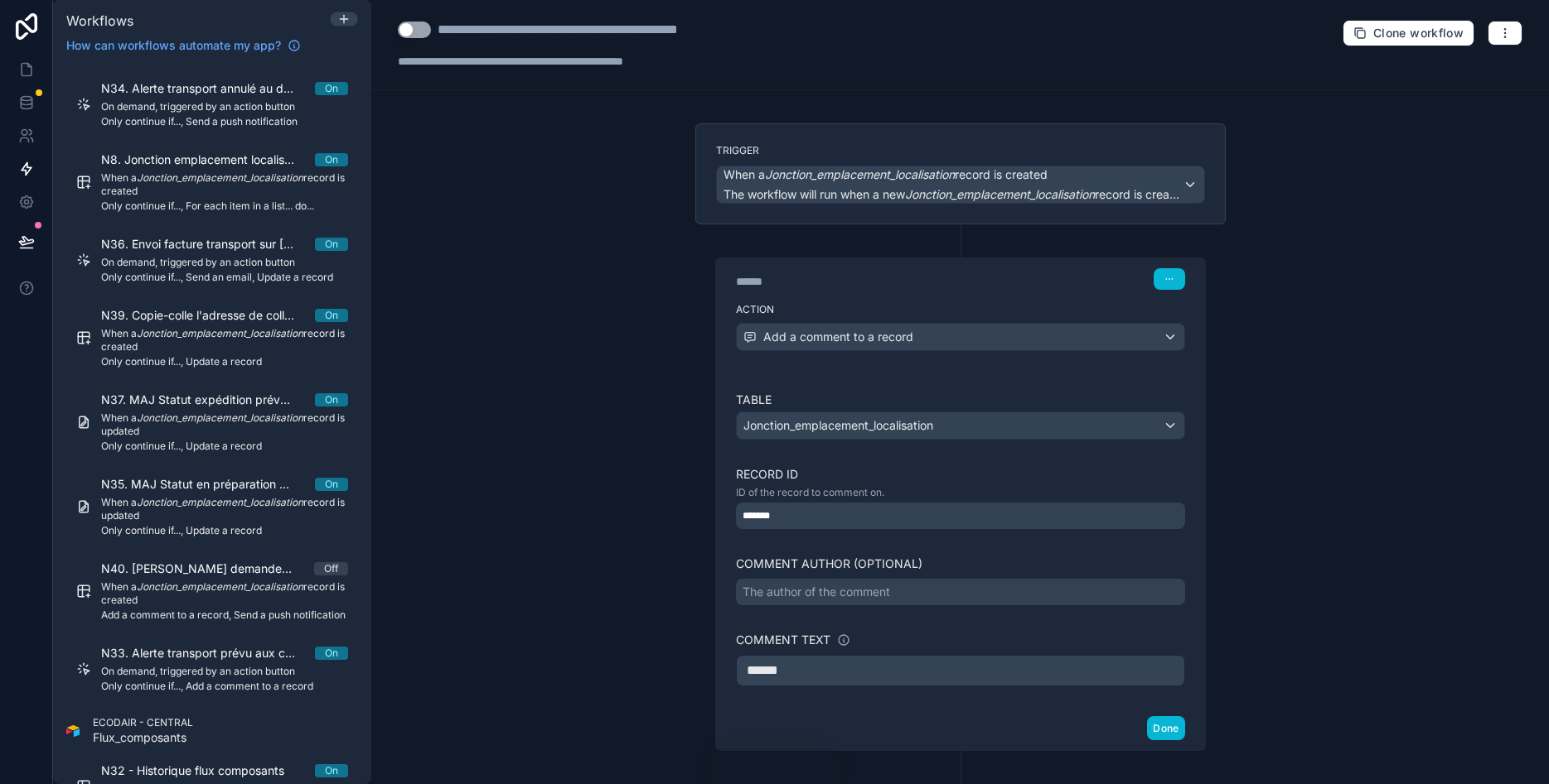
click at [414, 30] on button "Use setting" at bounding box center [414, 30] width 33 height 17
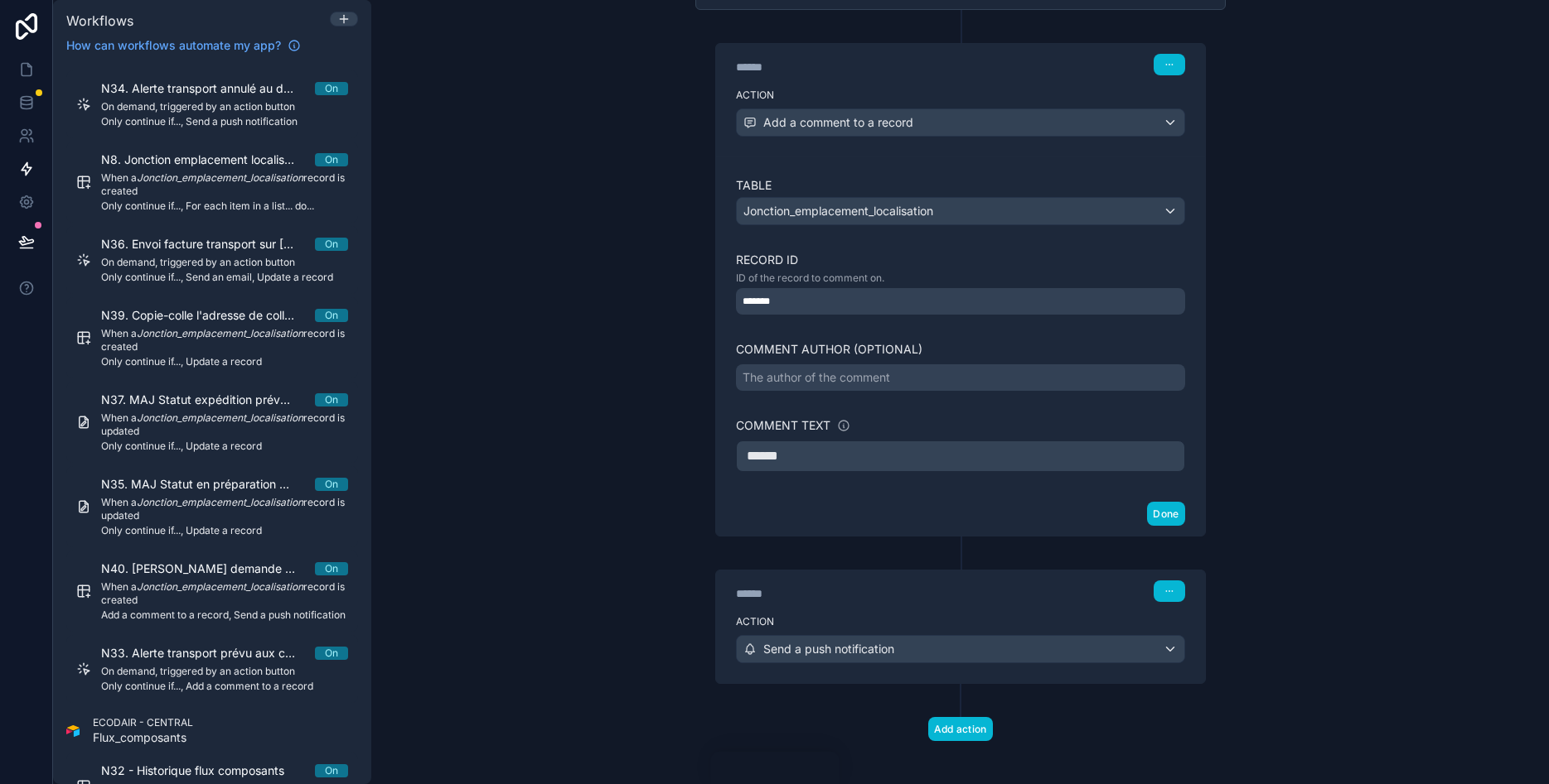
scroll to position [225, 0]
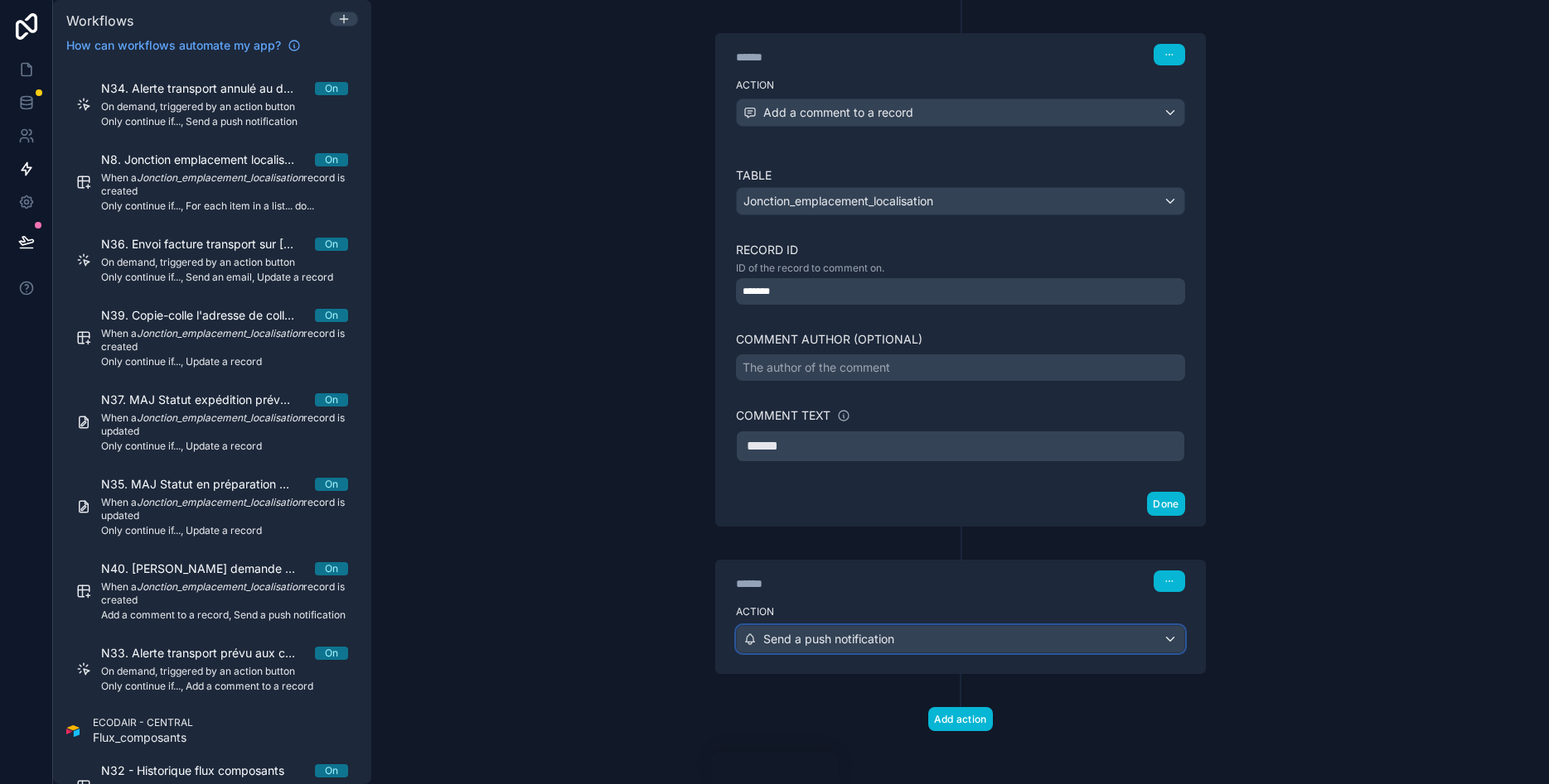
click at [887, 640] on span "Send a push notification" at bounding box center [829, 639] width 131 height 17
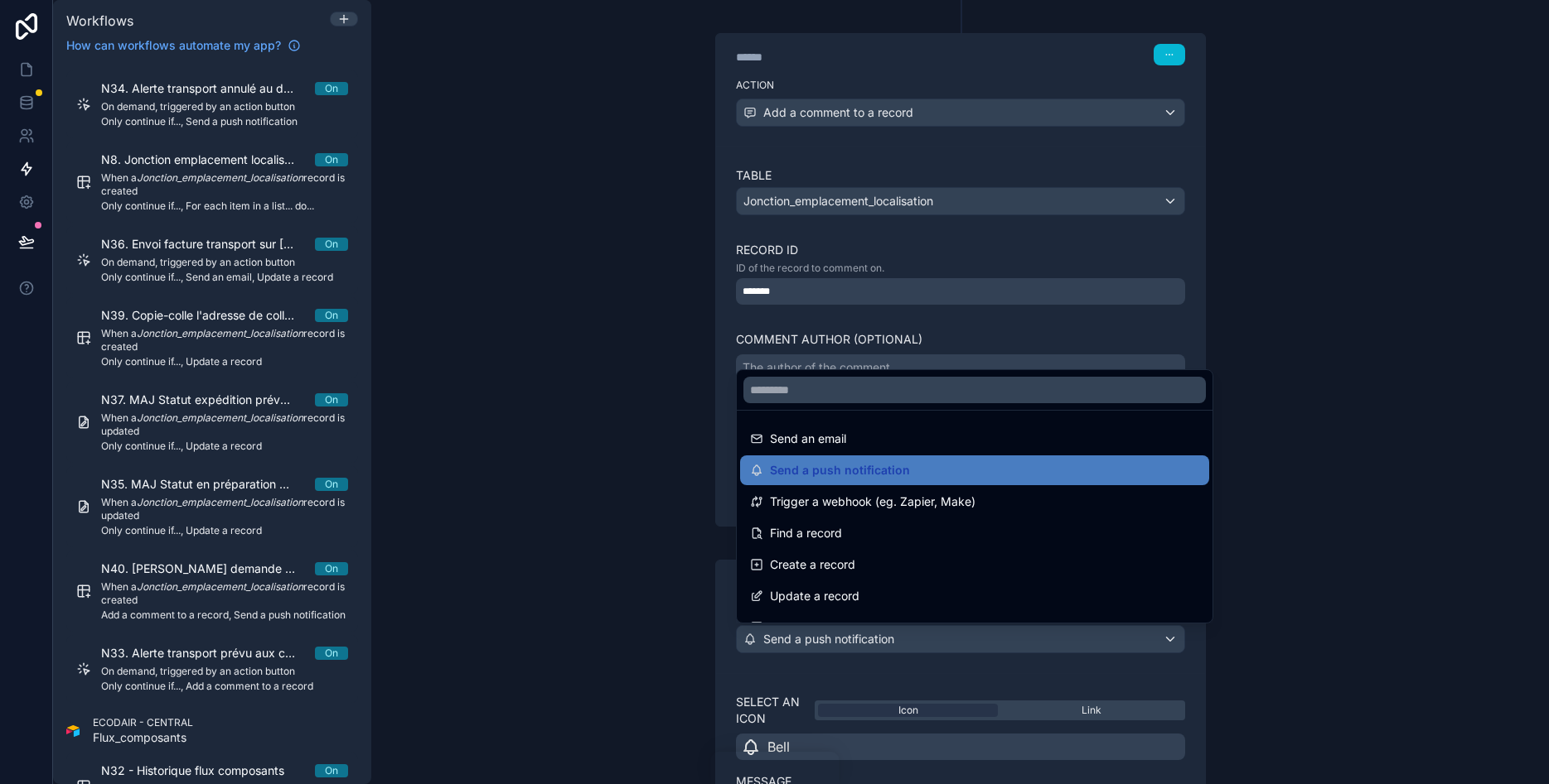
click at [1336, 443] on div at bounding box center [774, 392] width 1549 height 784
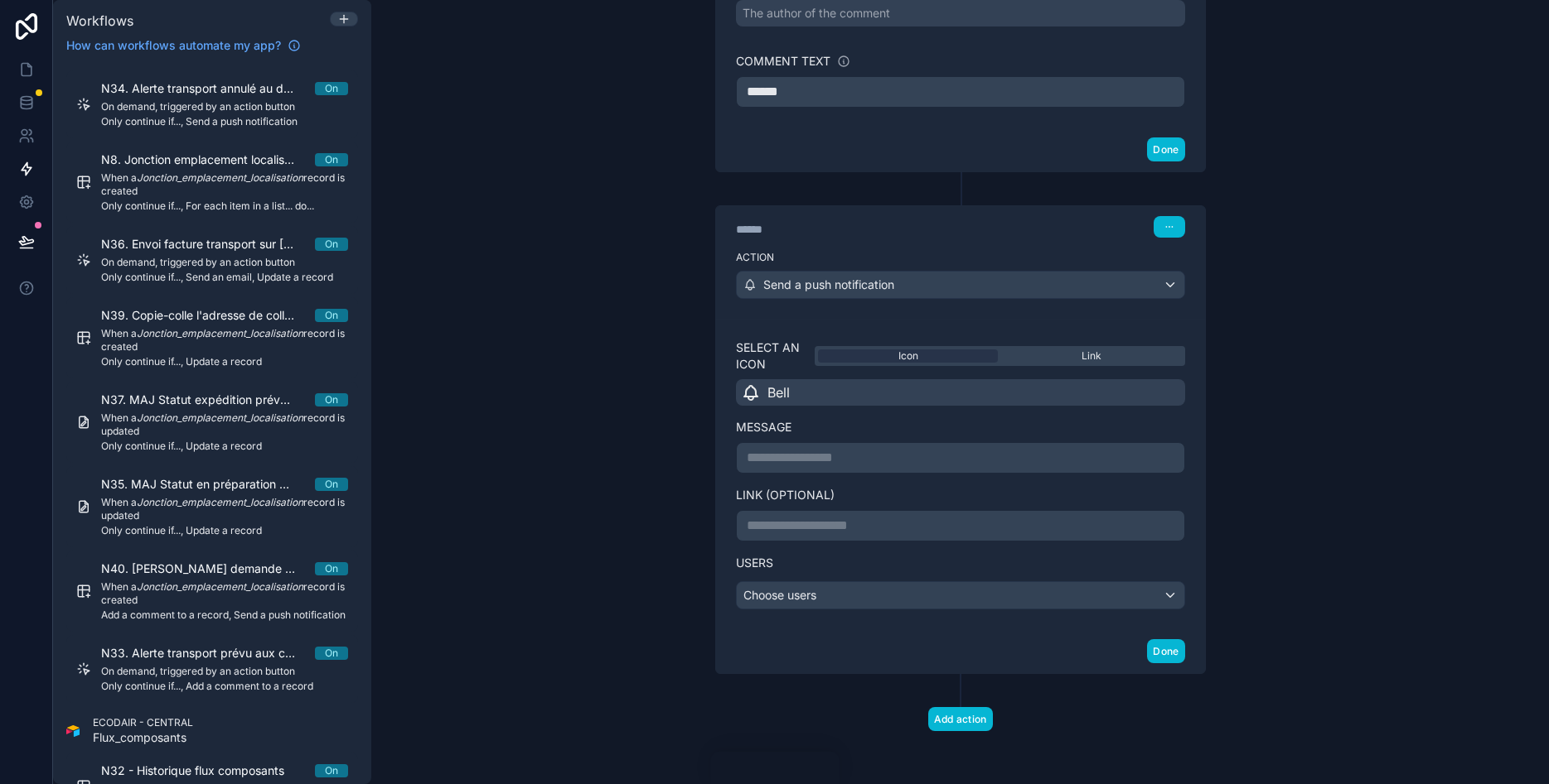
scroll to position [281, 0]
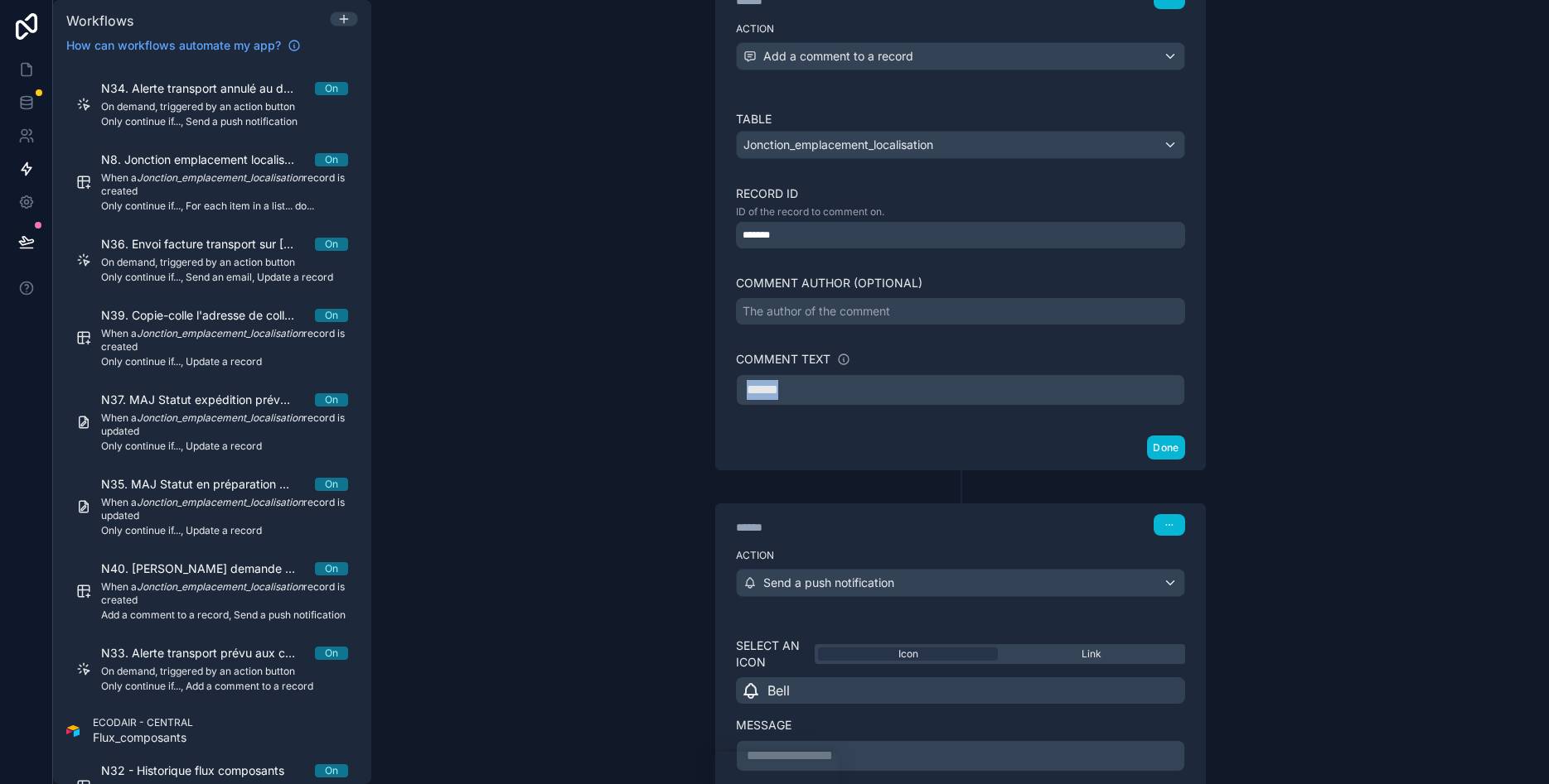
drag, startPoint x: 818, startPoint y: 386, endPoint x: 731, endPoint y: 388, distance: 87.0
click at [731, 388] on div "Table Jonction_emplacement_localisation Record ID ID of the record to comment o…" at bounding box center [960, 258] width 489 height 335
click at [1033, 391] on p "**********" at bounding box center [960, 389] width 427 height 20
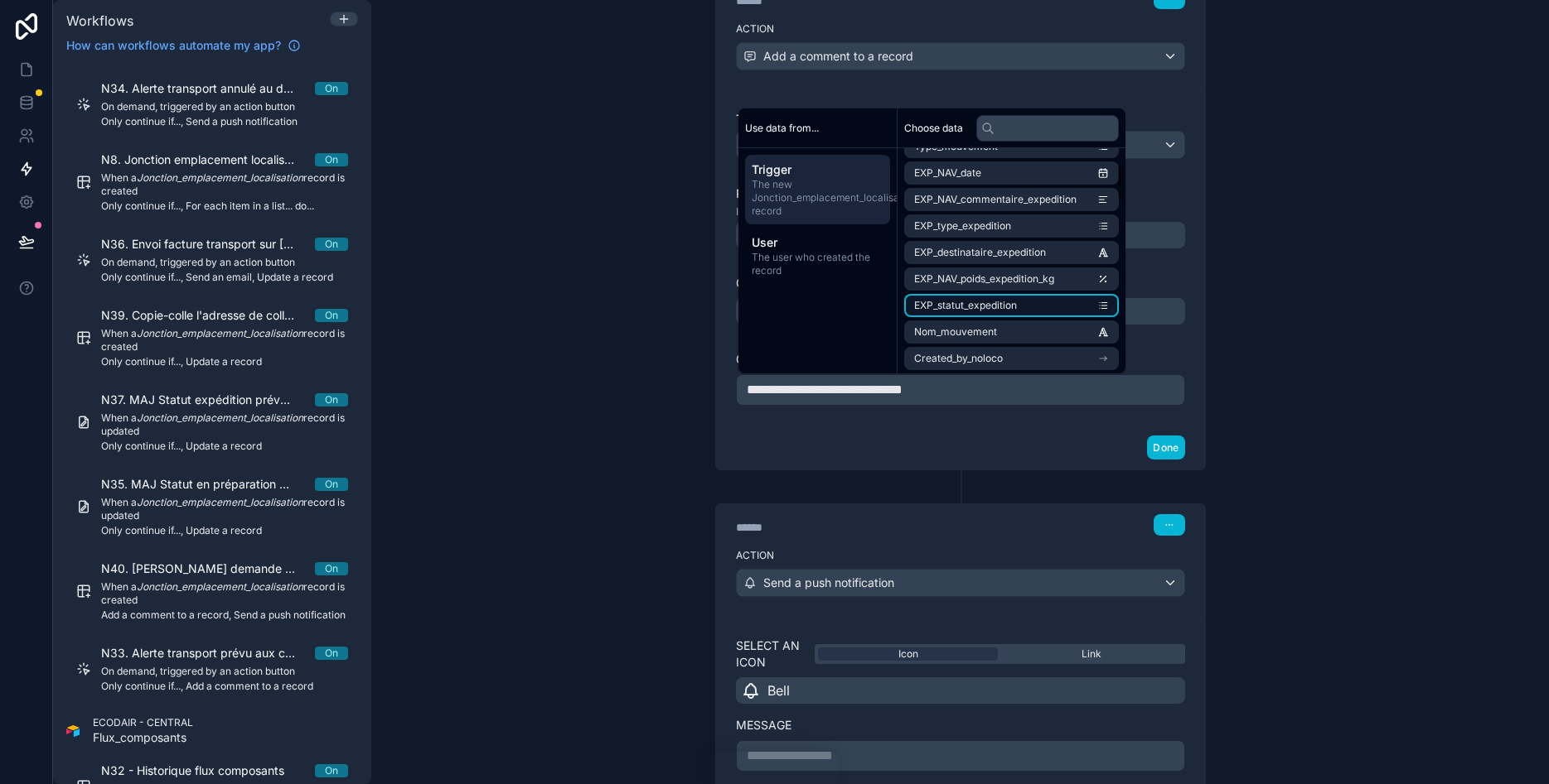
scroll to position [0, 0]
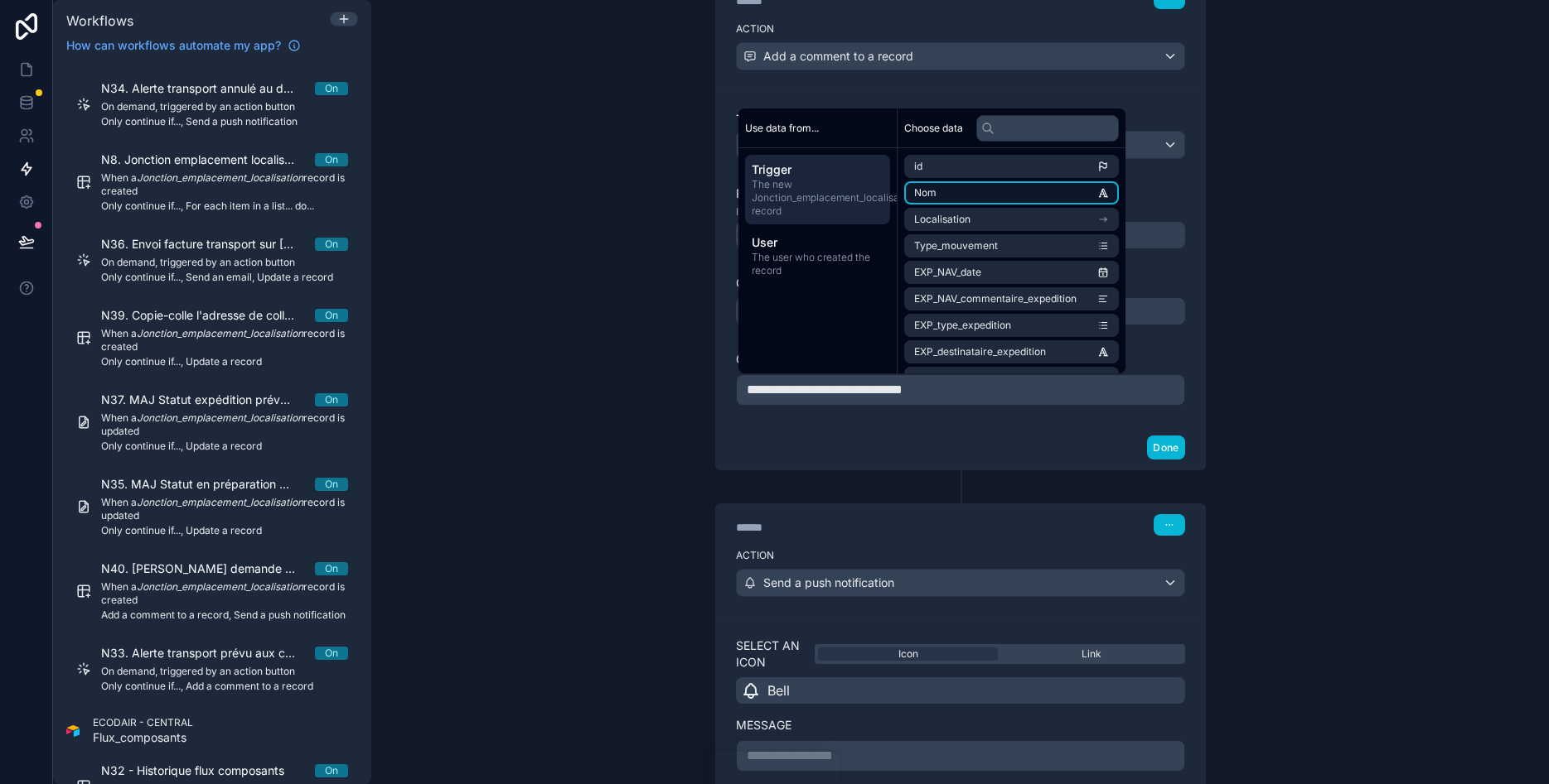
click at [1048, 198] on li "Nom" at bounding box center [1011, 193] width 215 height 24
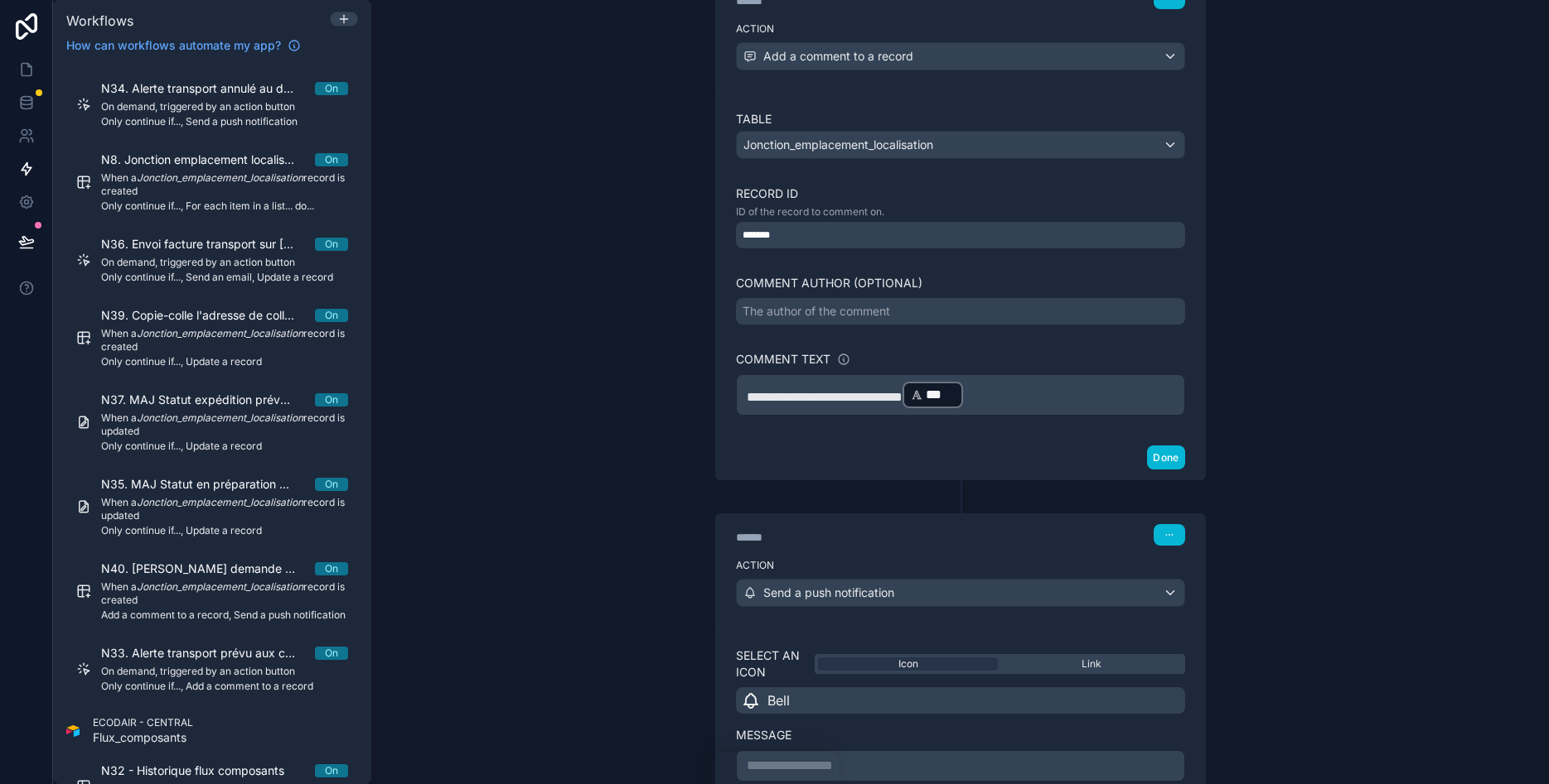
click at [903, 394] on span "**********" at bounding box center [824, 397] width 156 height 12
click at [903, 397] on span "**********" at bounding box center [824, 397] width 156 height 12
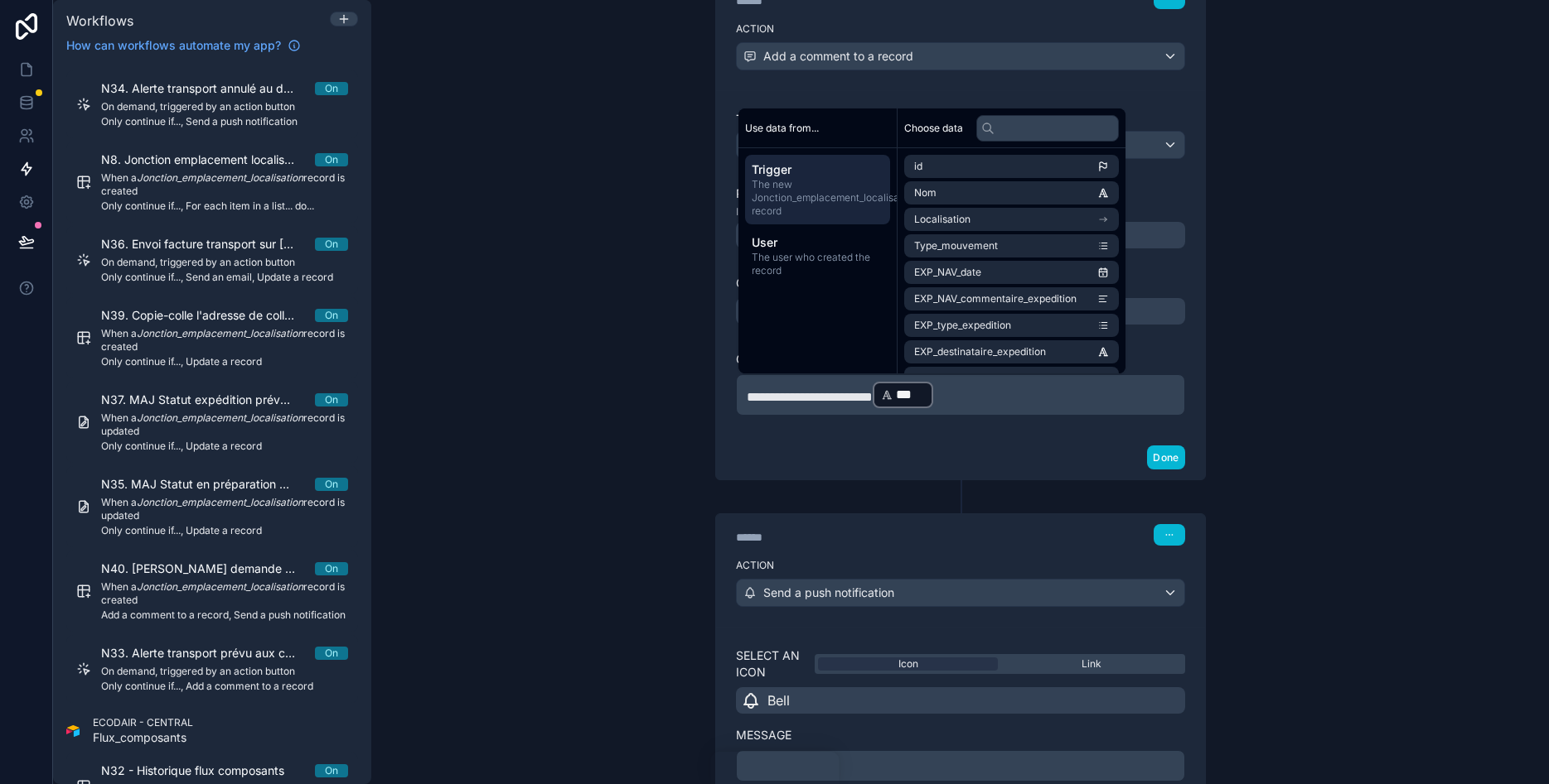
click at [1029, 401] on p "**********" at bounding box center [960, 395] width 427 height 30
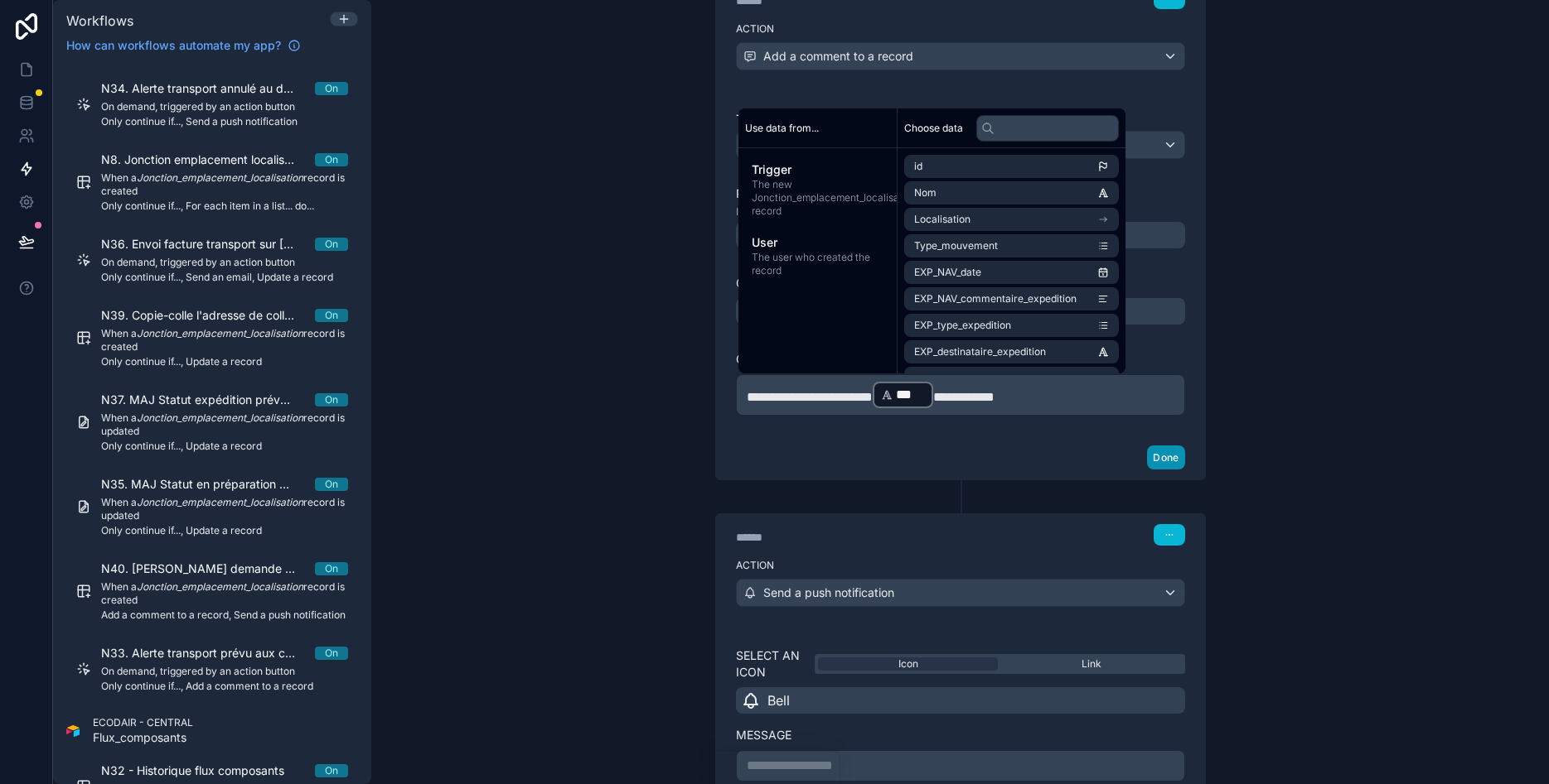
click at [1163, 450] on button "Done" at bounding box center [1165, 457] width 37 height 24
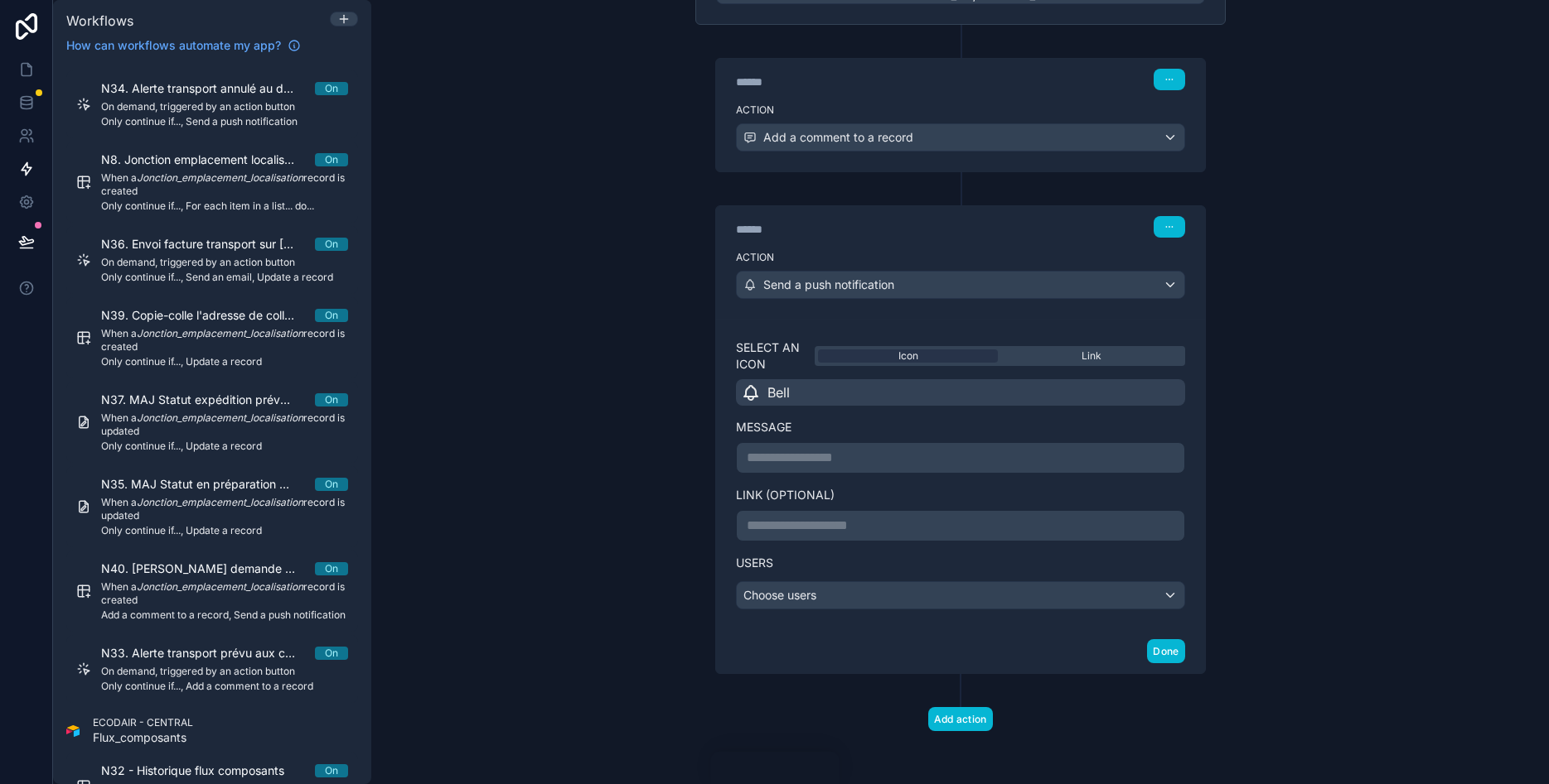
scroll to position [199, 0]
click at [794, 464] on p "**********" at bounding box center [960, 457] width 427 height 20
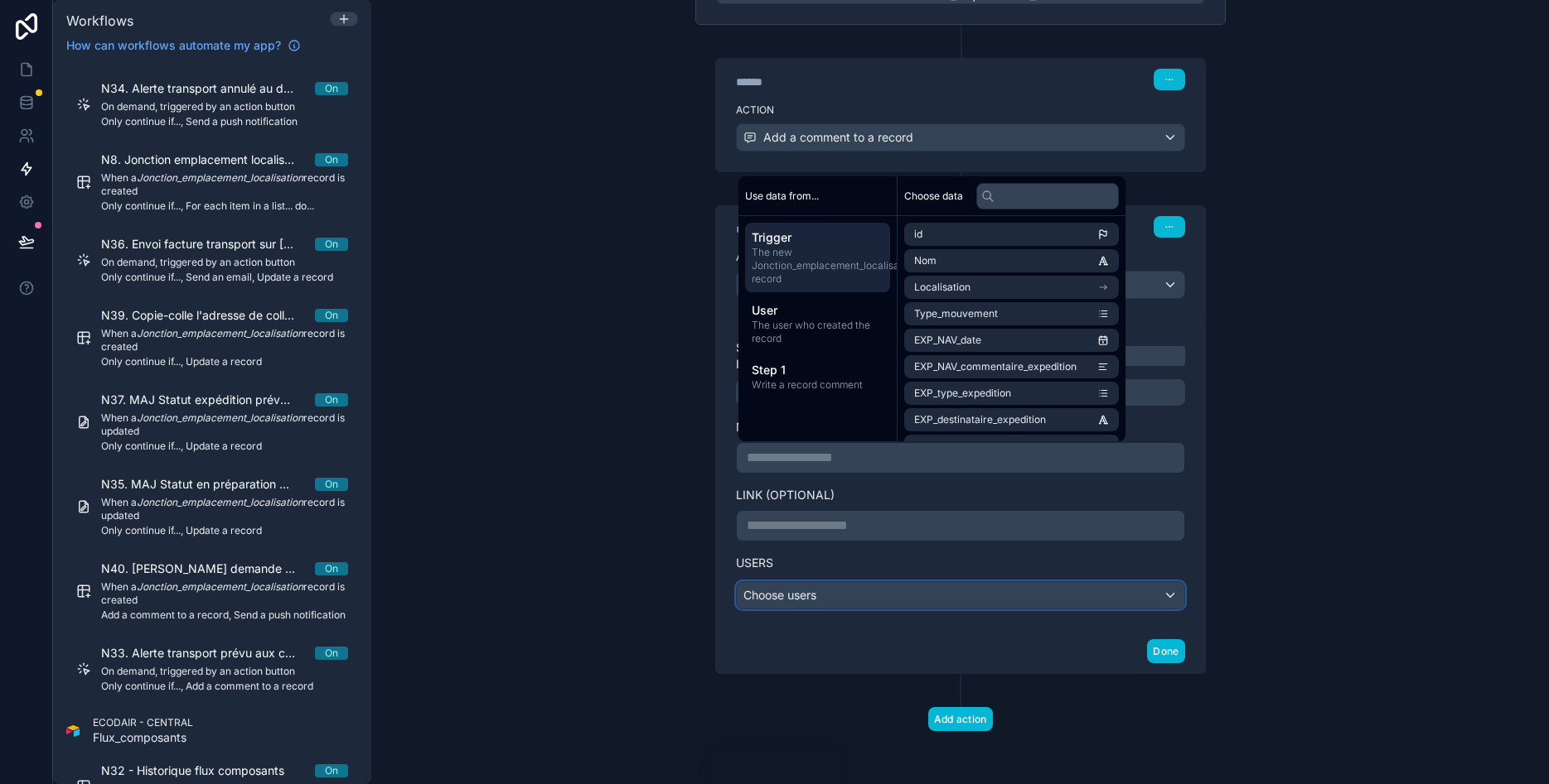
click at [925, 598] on div "Choose users" at bounding box center [961, 595] width 448 height 26
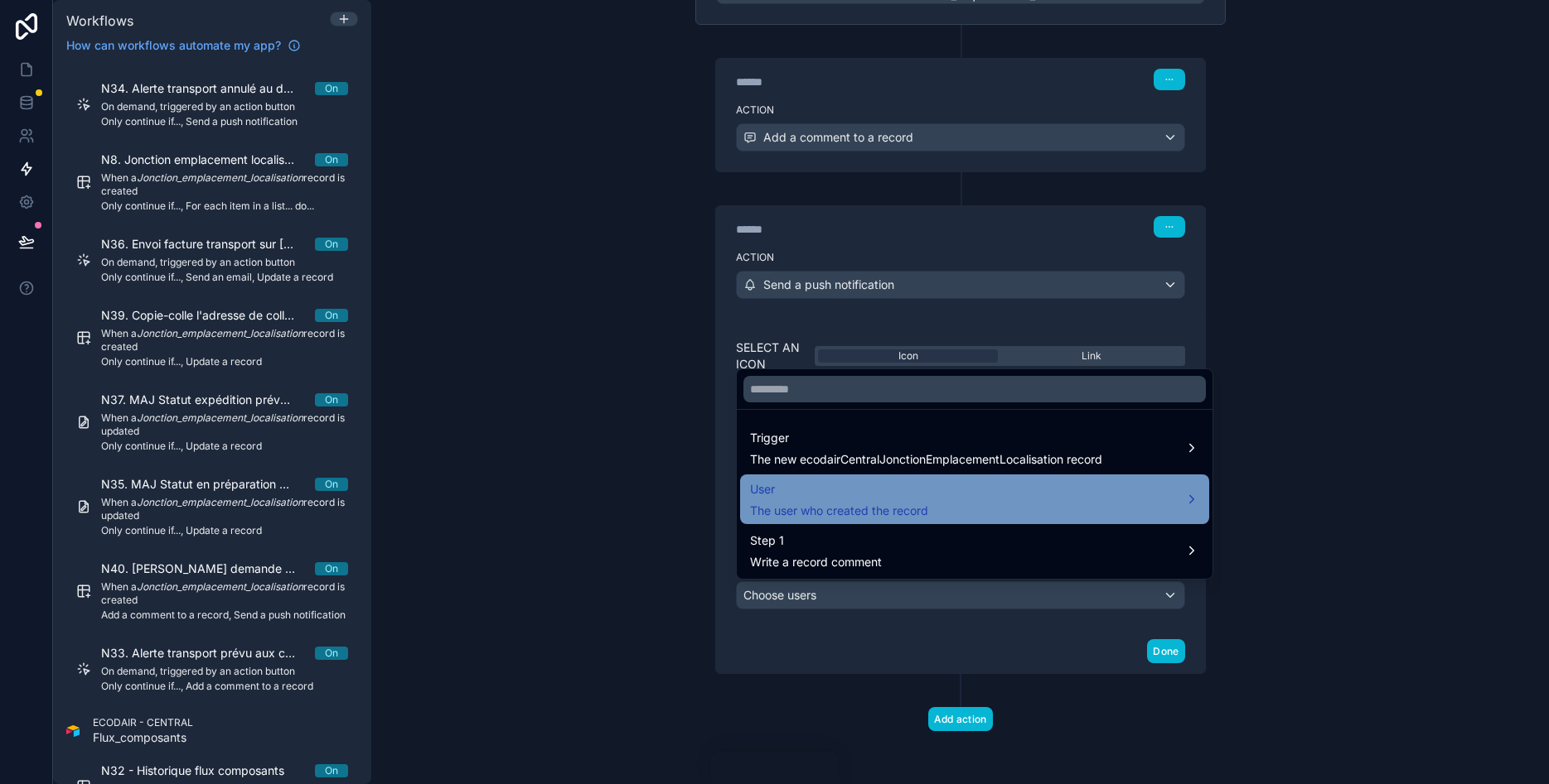
click at [869, 506] on span "The user who created the record" at bounding box center [839, 511] width 179 height 17
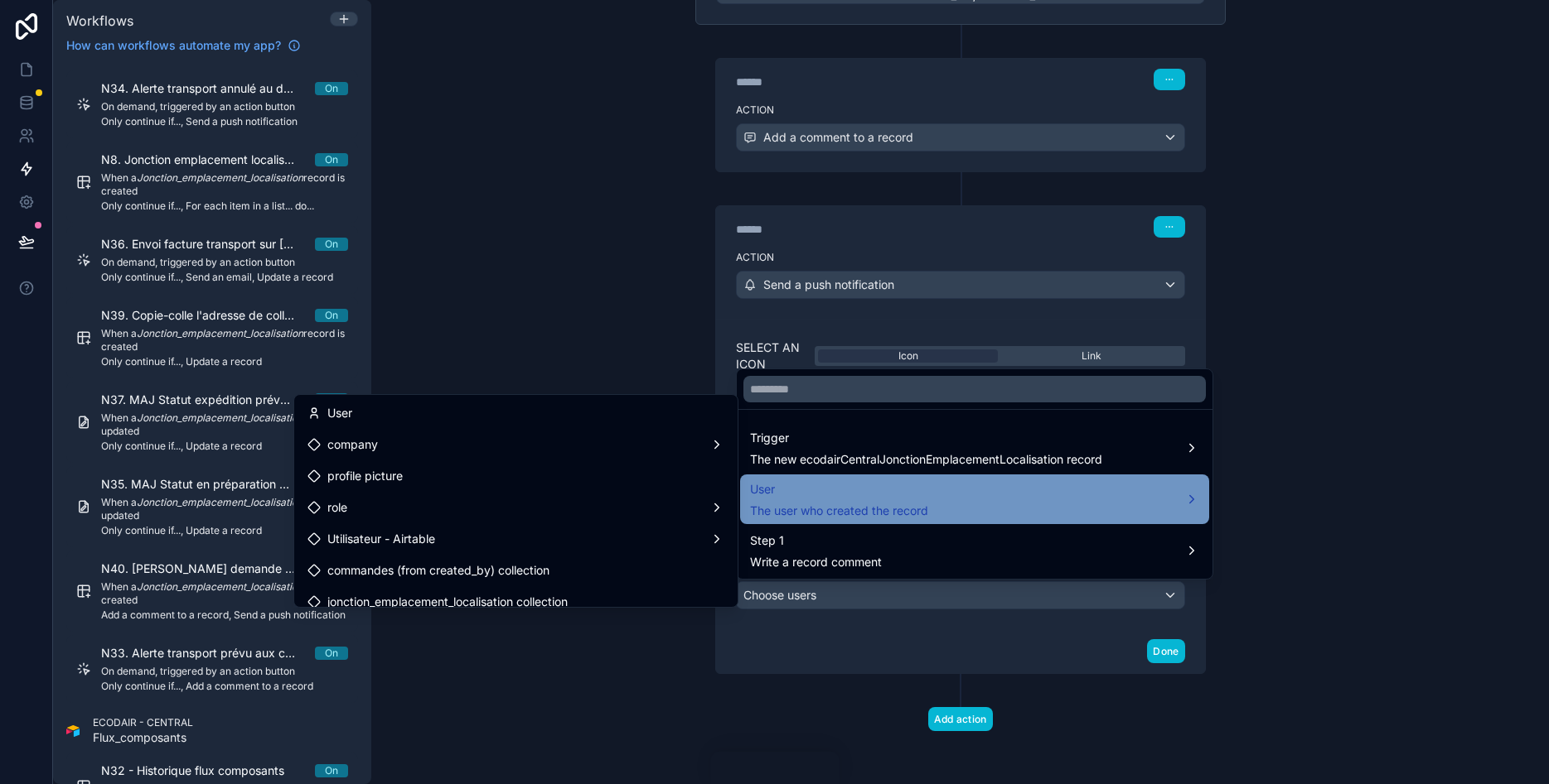
click at [869, 506] on span "The user who created the record" at bounding box center [839, 511] width 179 height 17
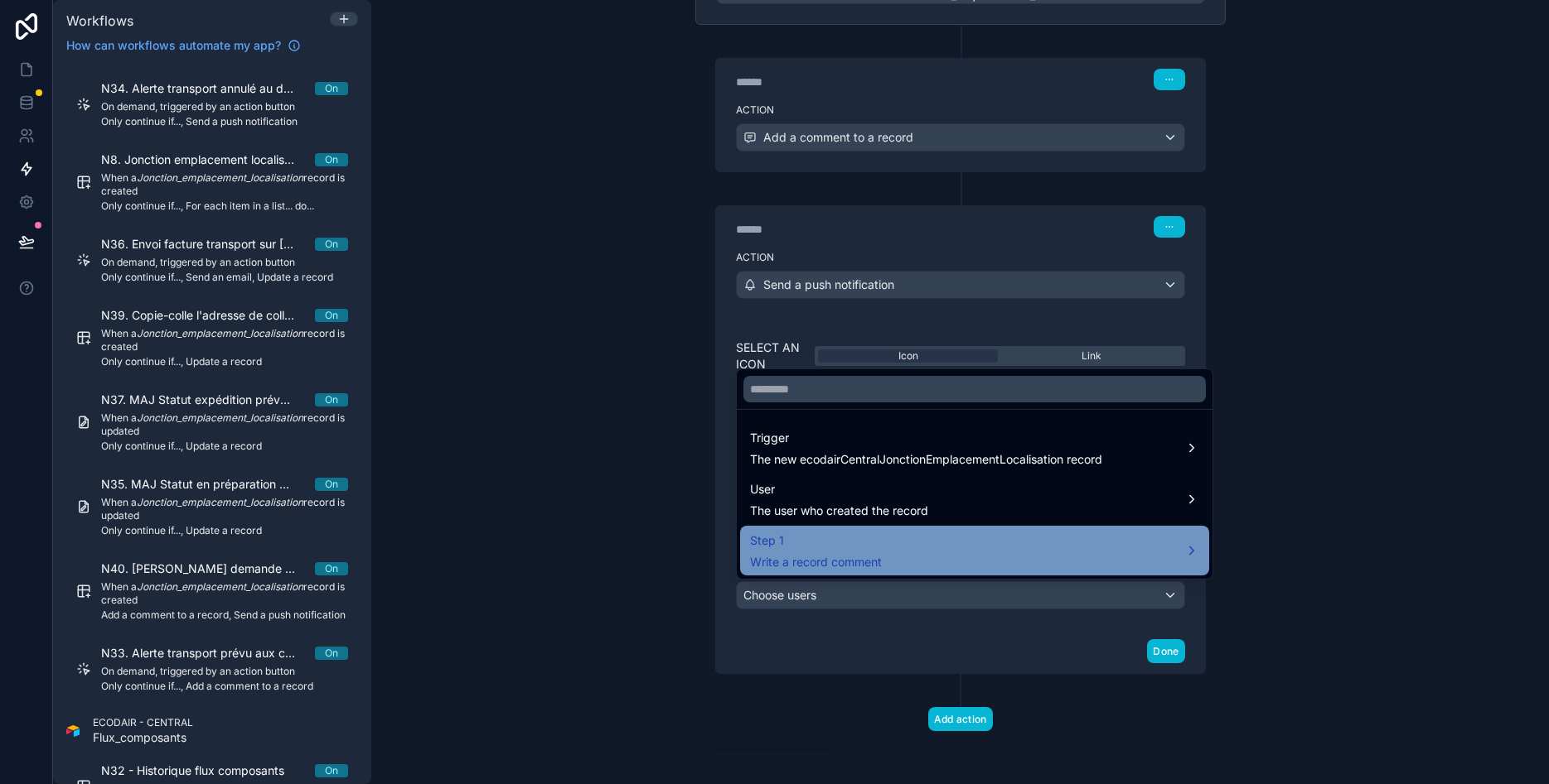
click at [866, 536] on span "Step 1" at bounding box center [816, 540] width 131 height 20
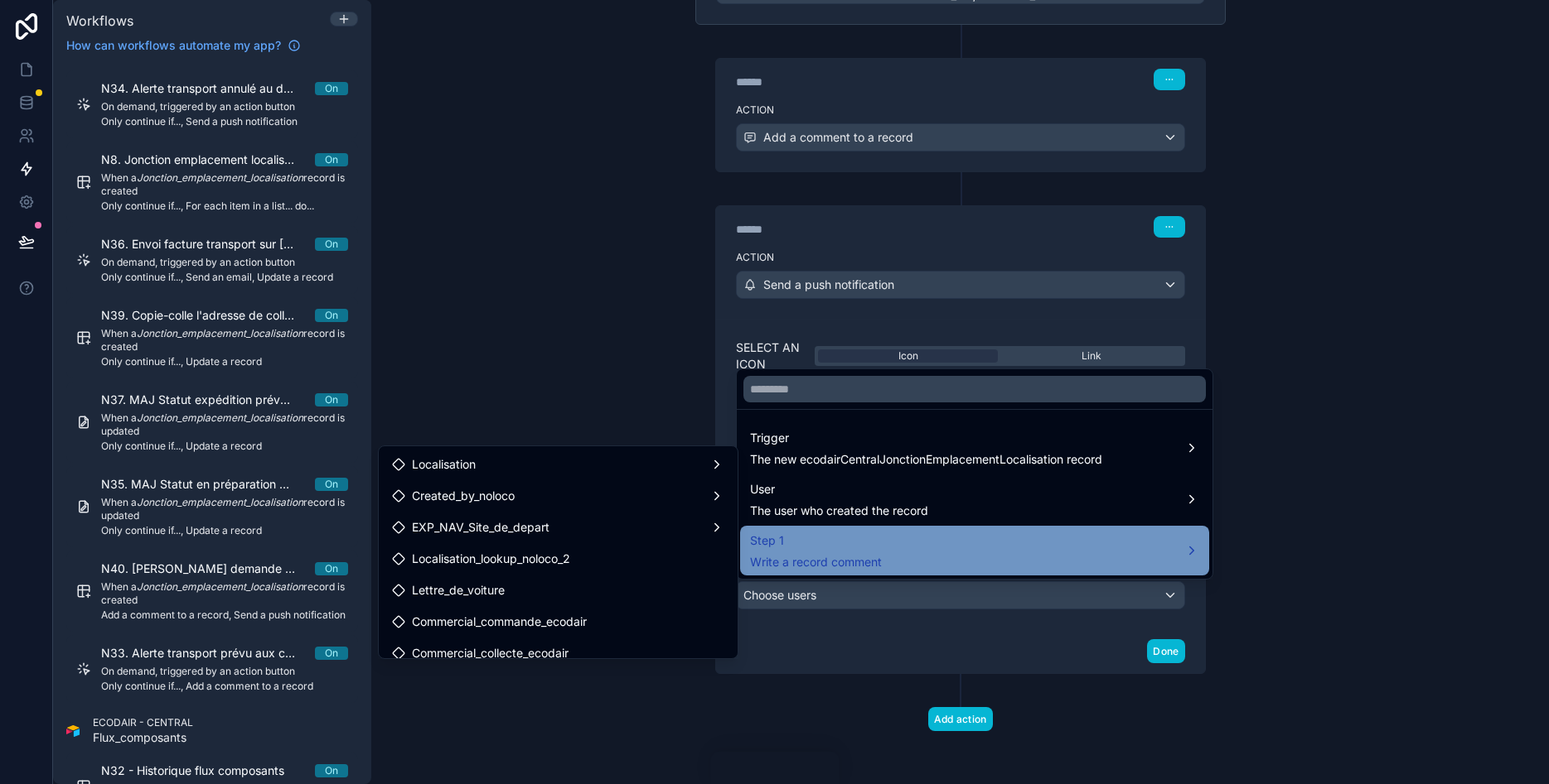
click at [866, 536] on span "Step 1" at bounding box center [816, 540] width 131 height 20
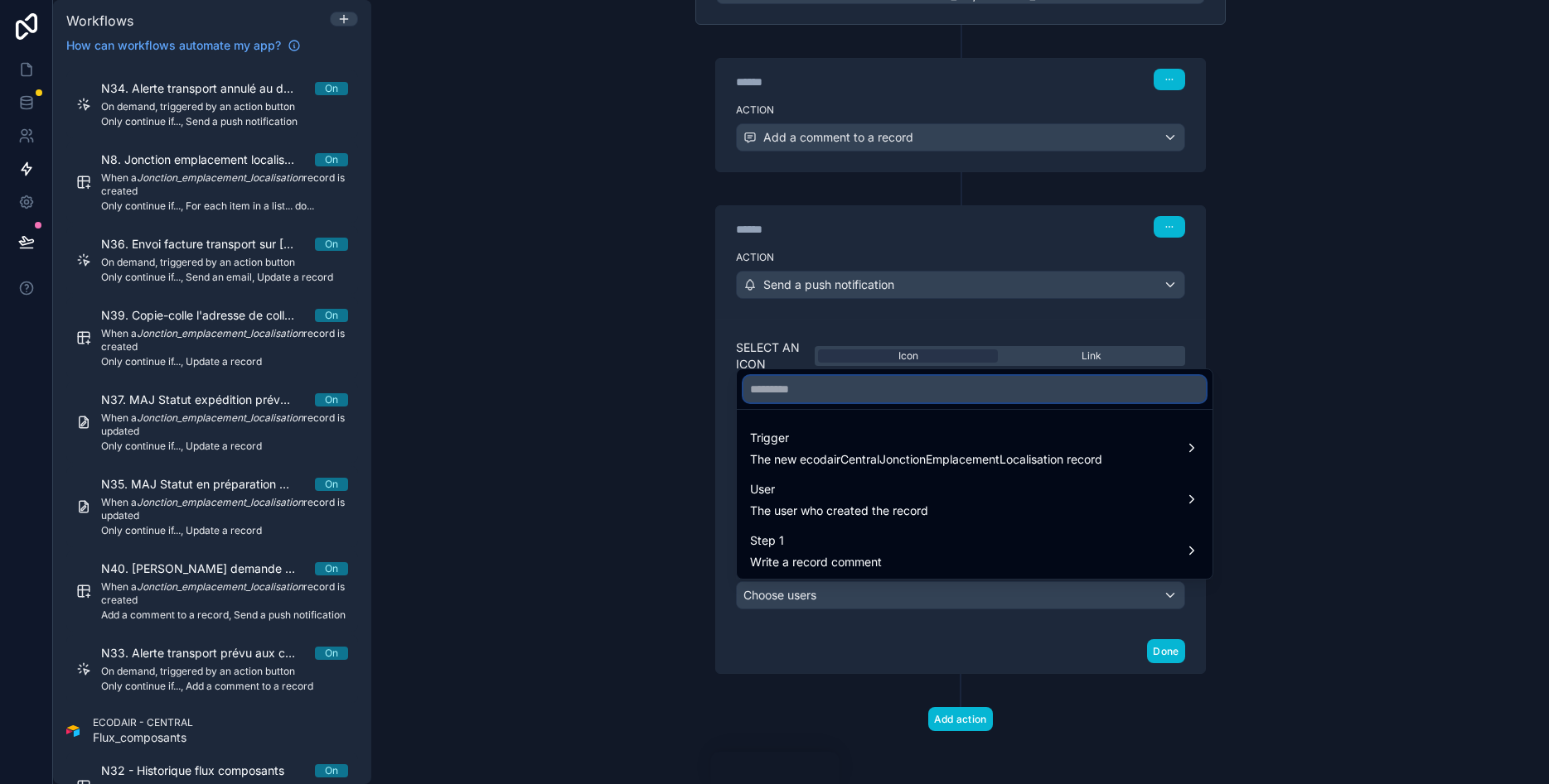
click at [869, 392] on input "text" at bounding box center [974, 389] width 462 height 26
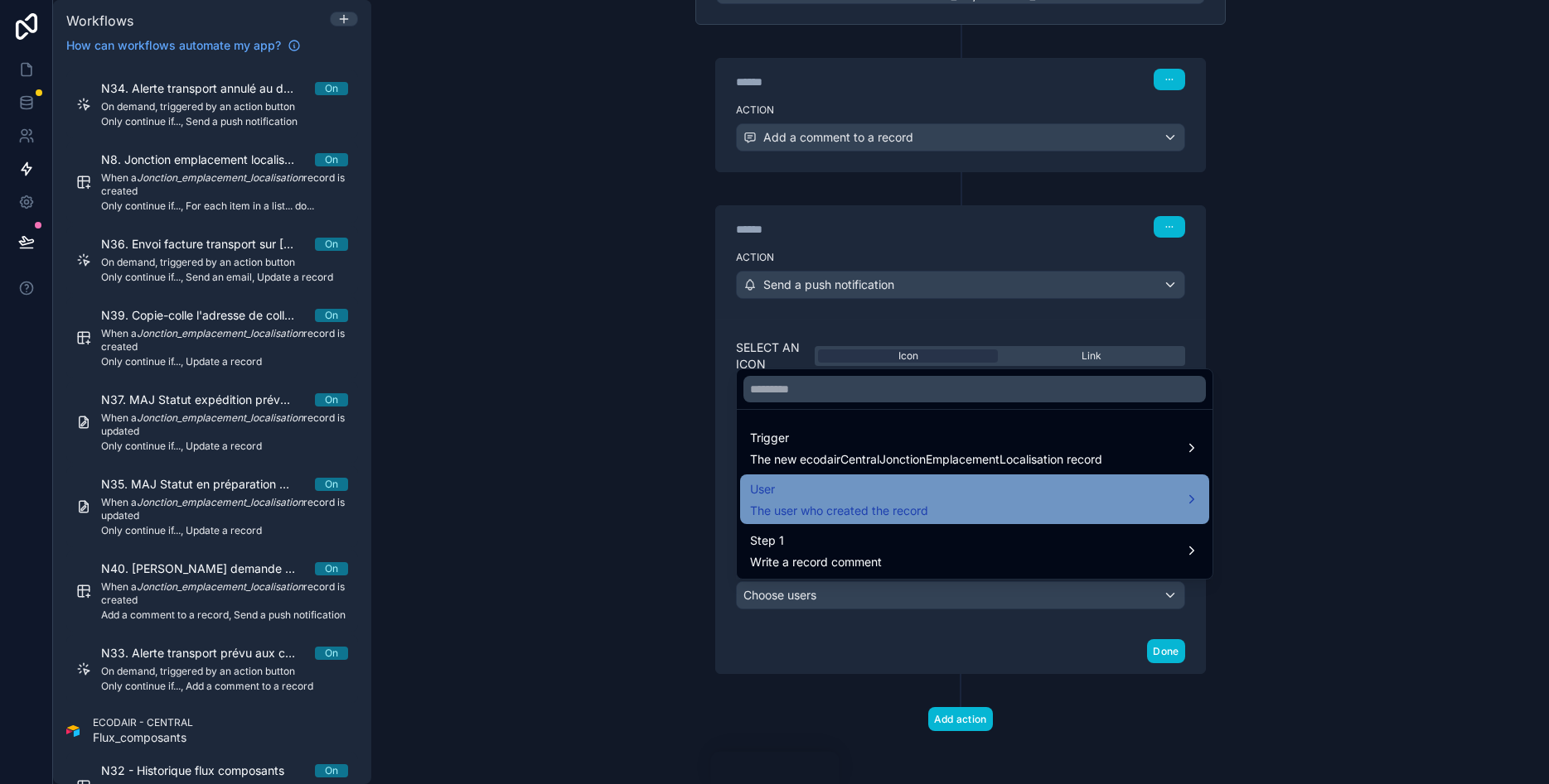
click at [841, 494] on span "User" at bounding box center [839, 489] width 179 height 20
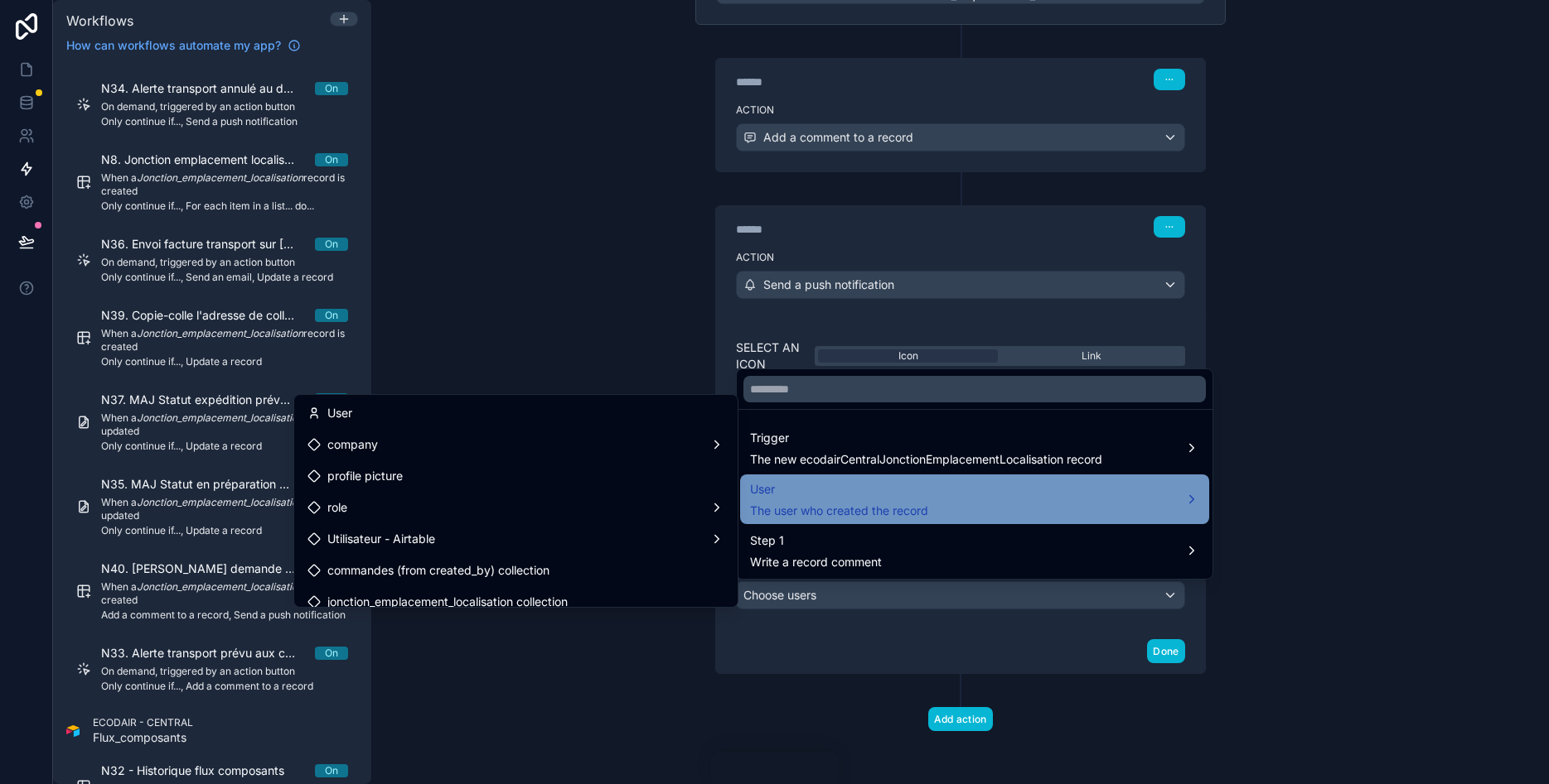
click at [841, 494] on span "User" at bounding box center [839, 489] width 179 height 20
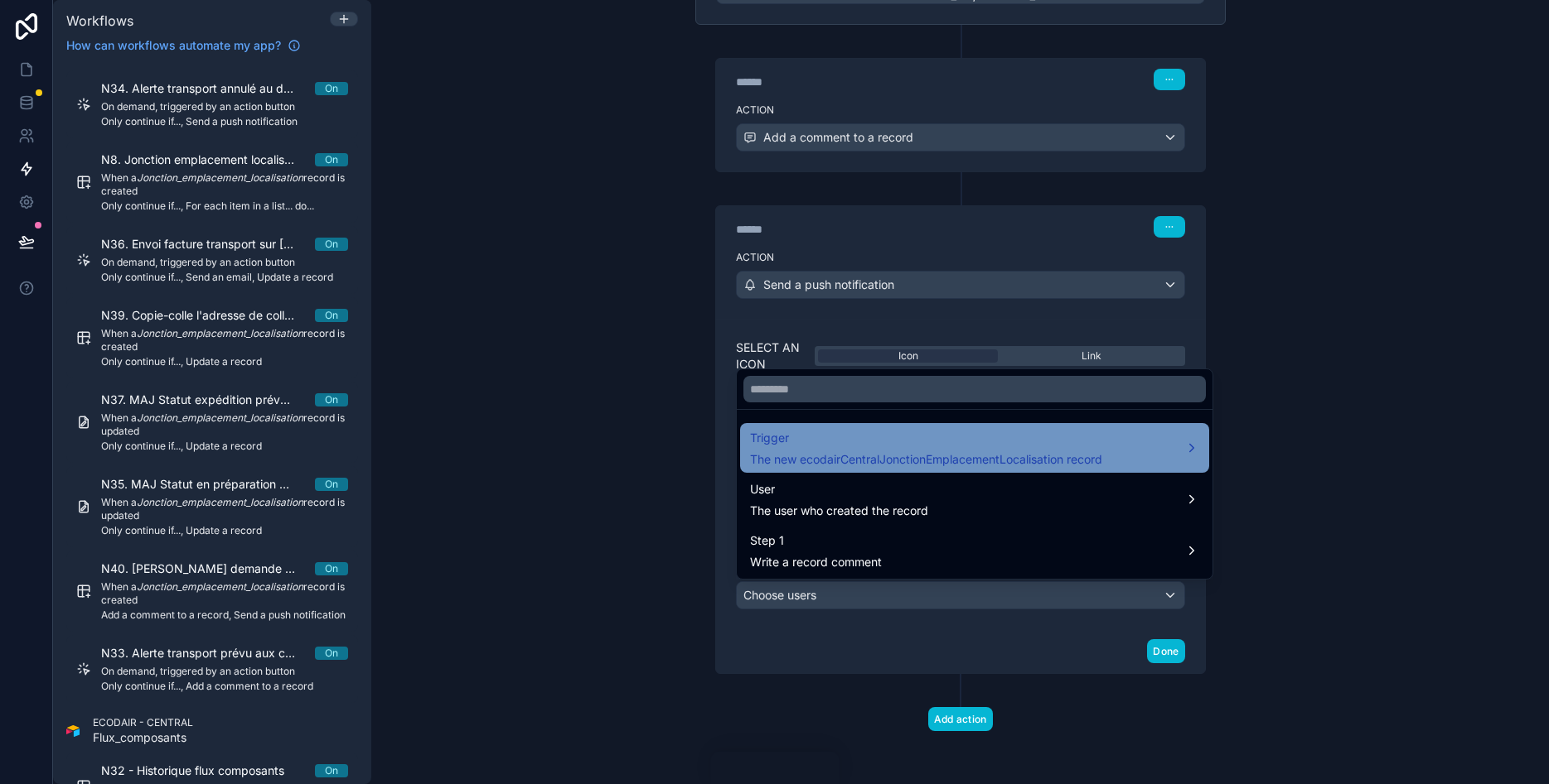
click at [849, 448] on span "Trigger" at bounding box center [926, 437] width 353 height 20
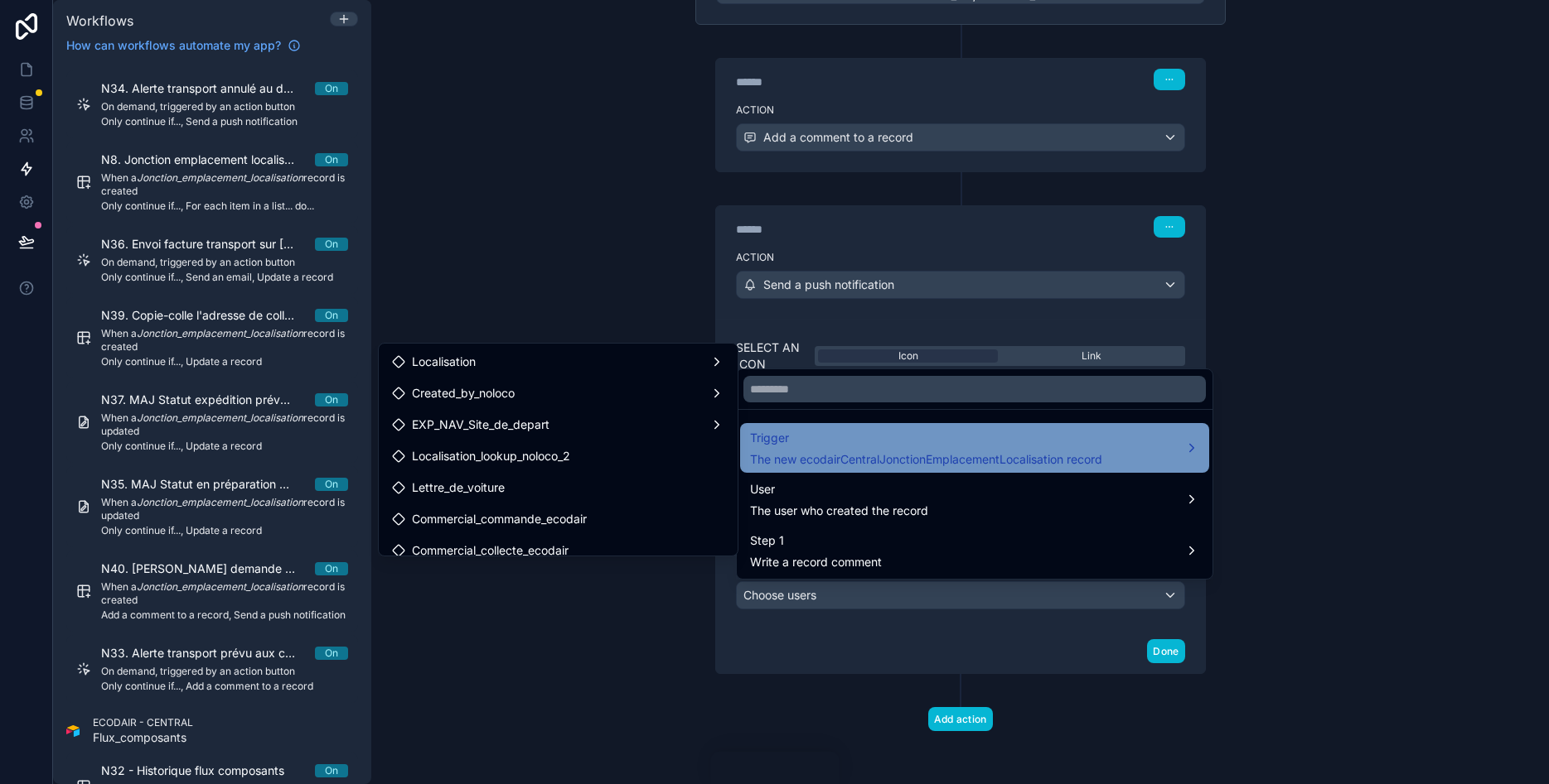
click at [873, 447] on span "Trigger" at bounding box center [926, 437] width 353 height 20
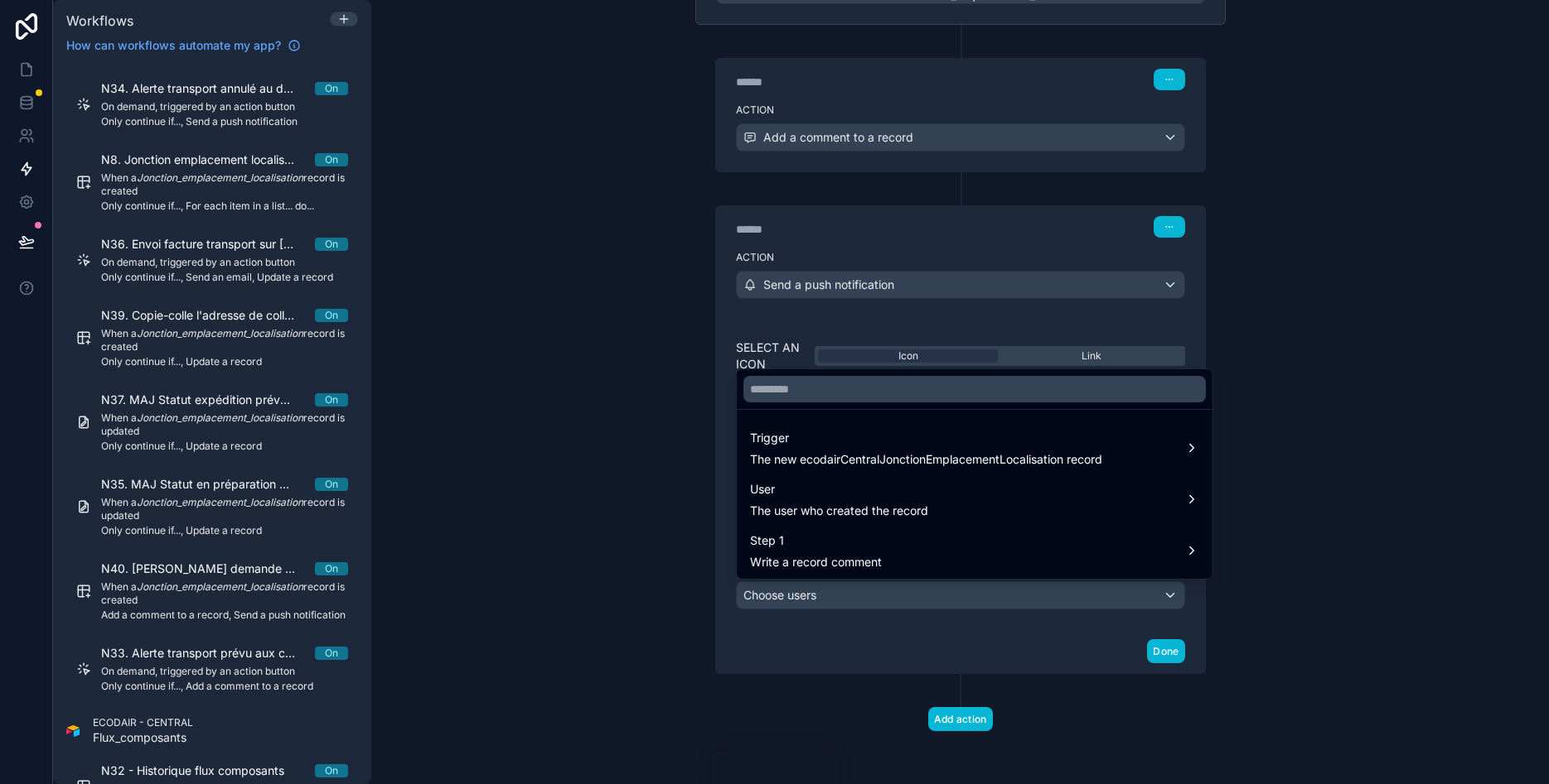
click at [1331, 468] on div at bounding box center [774, 392] width 1549 height 784
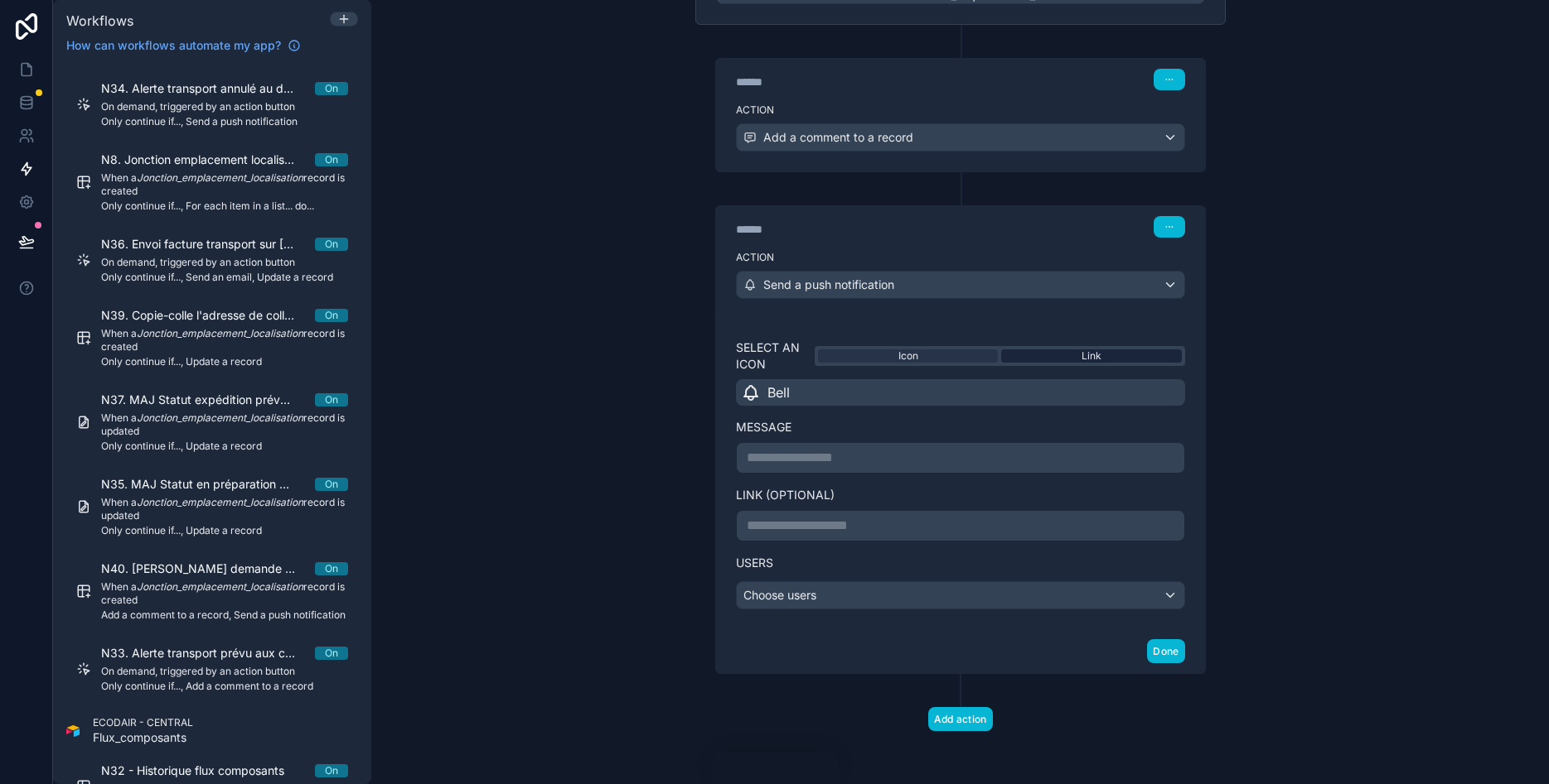
click at [1030, 351] on div "Link" at bounding box center [1091, 356] width 180 height 13
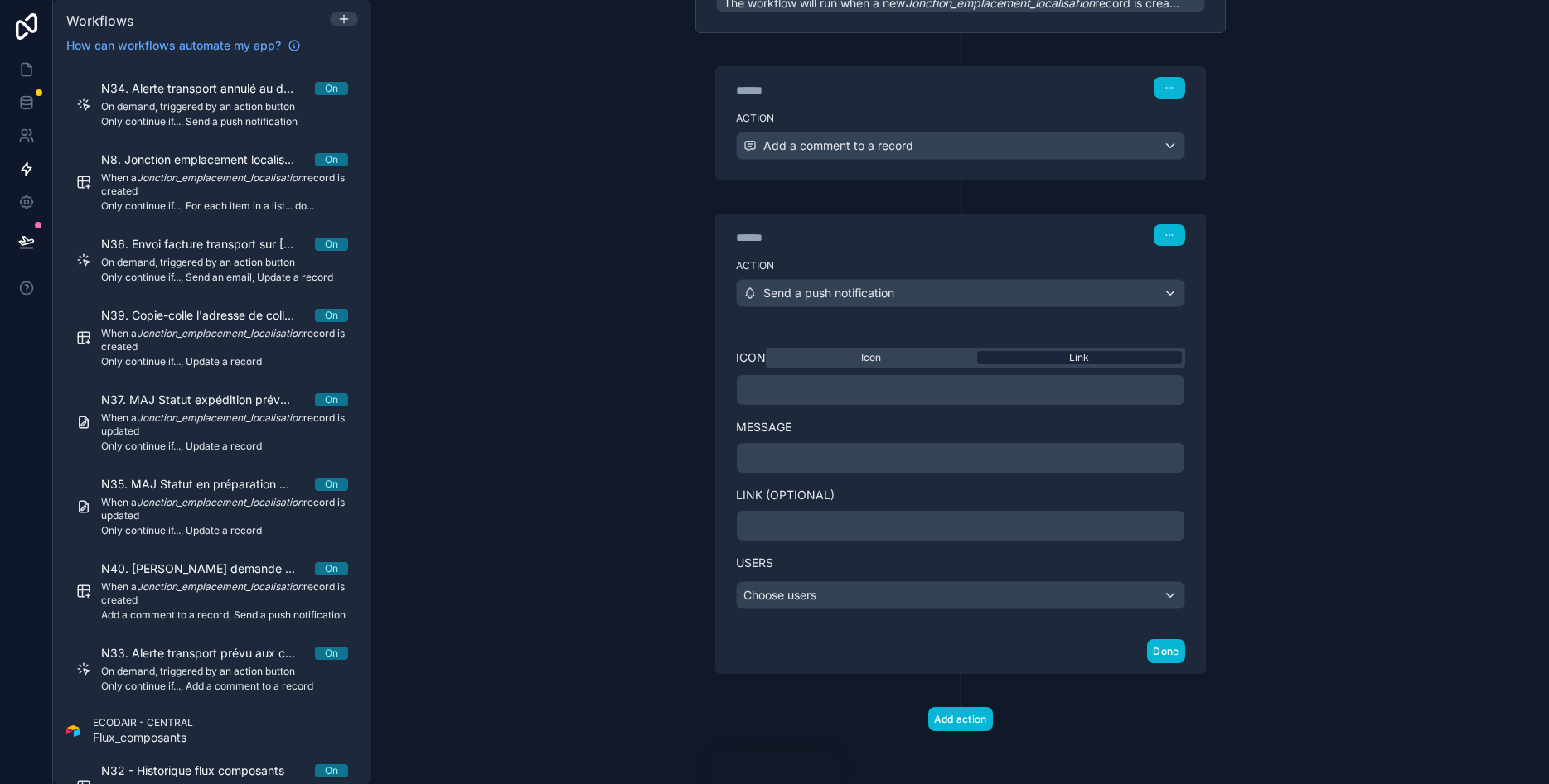
scroll to position [192, 0]
click at [938, 356] on div "Icon" at bounding box center [871, 358] width 205 height 13
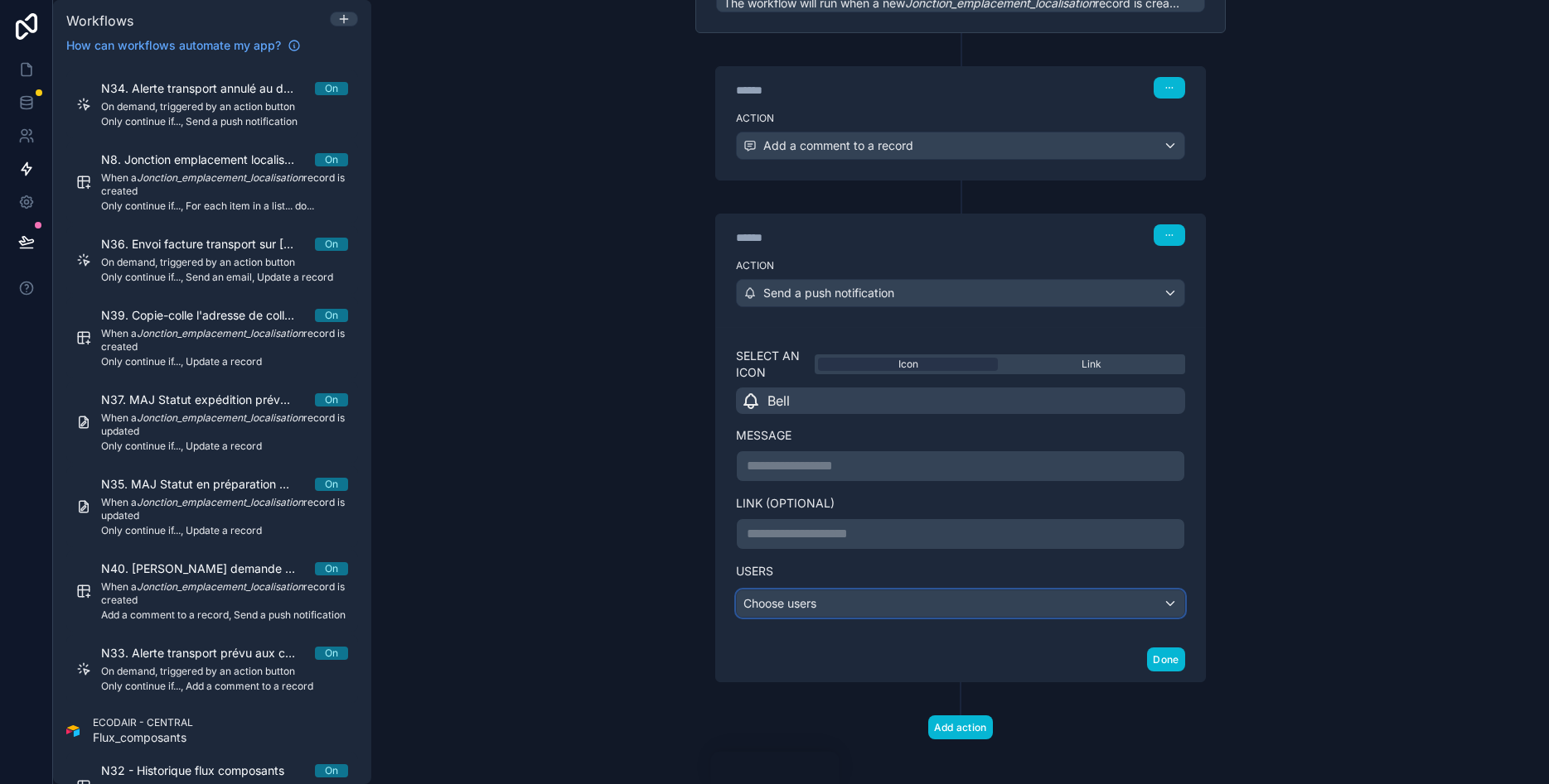
click at [781, 595] on div "Choose users" at bounding box center [961, 604] width 448 height 26
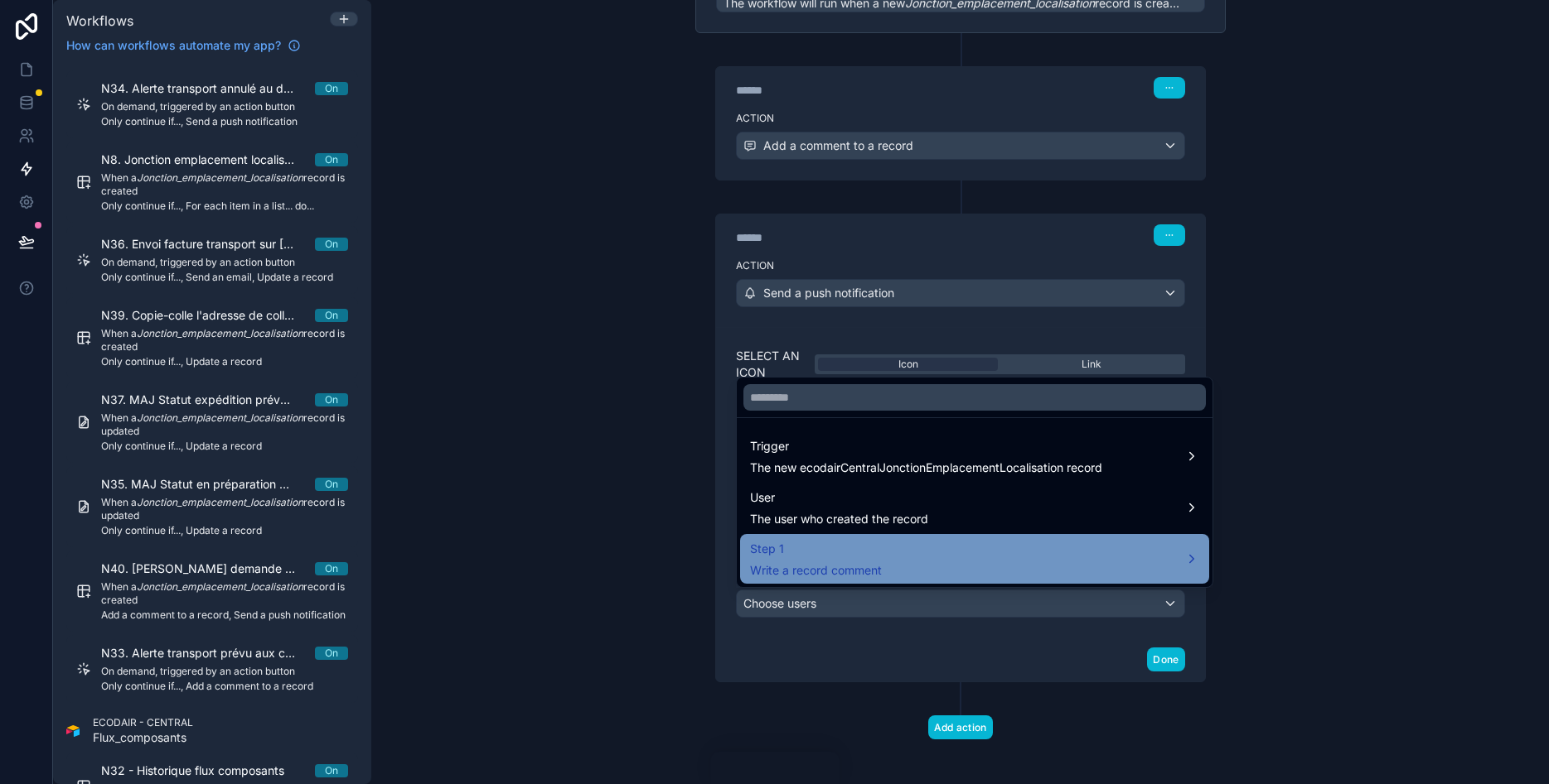
click at [832, 561] on div "Step 1 Write a record comment" at bounding box center [816, 559] width 131 height 40
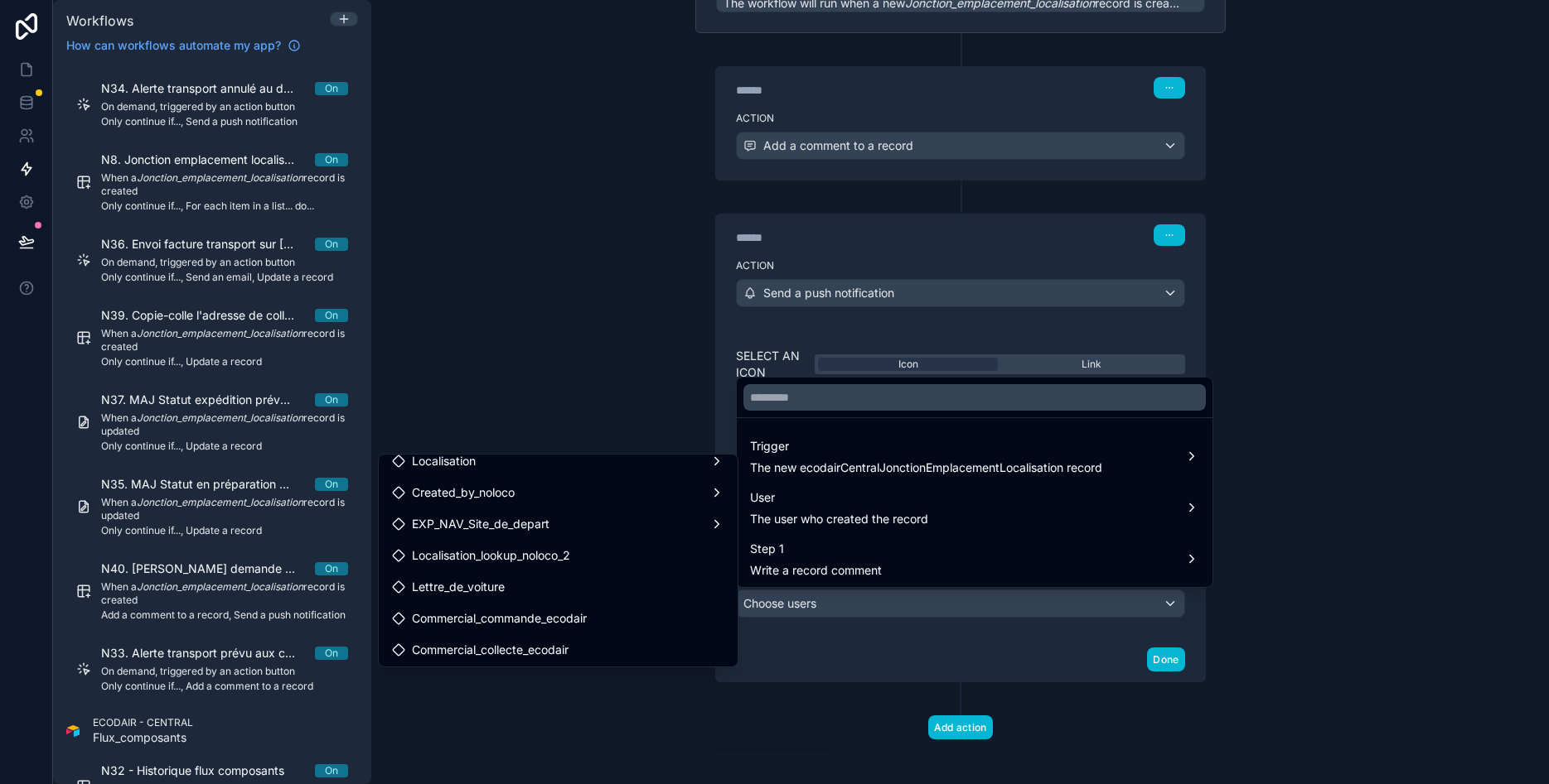
scroll to position [0, 0]
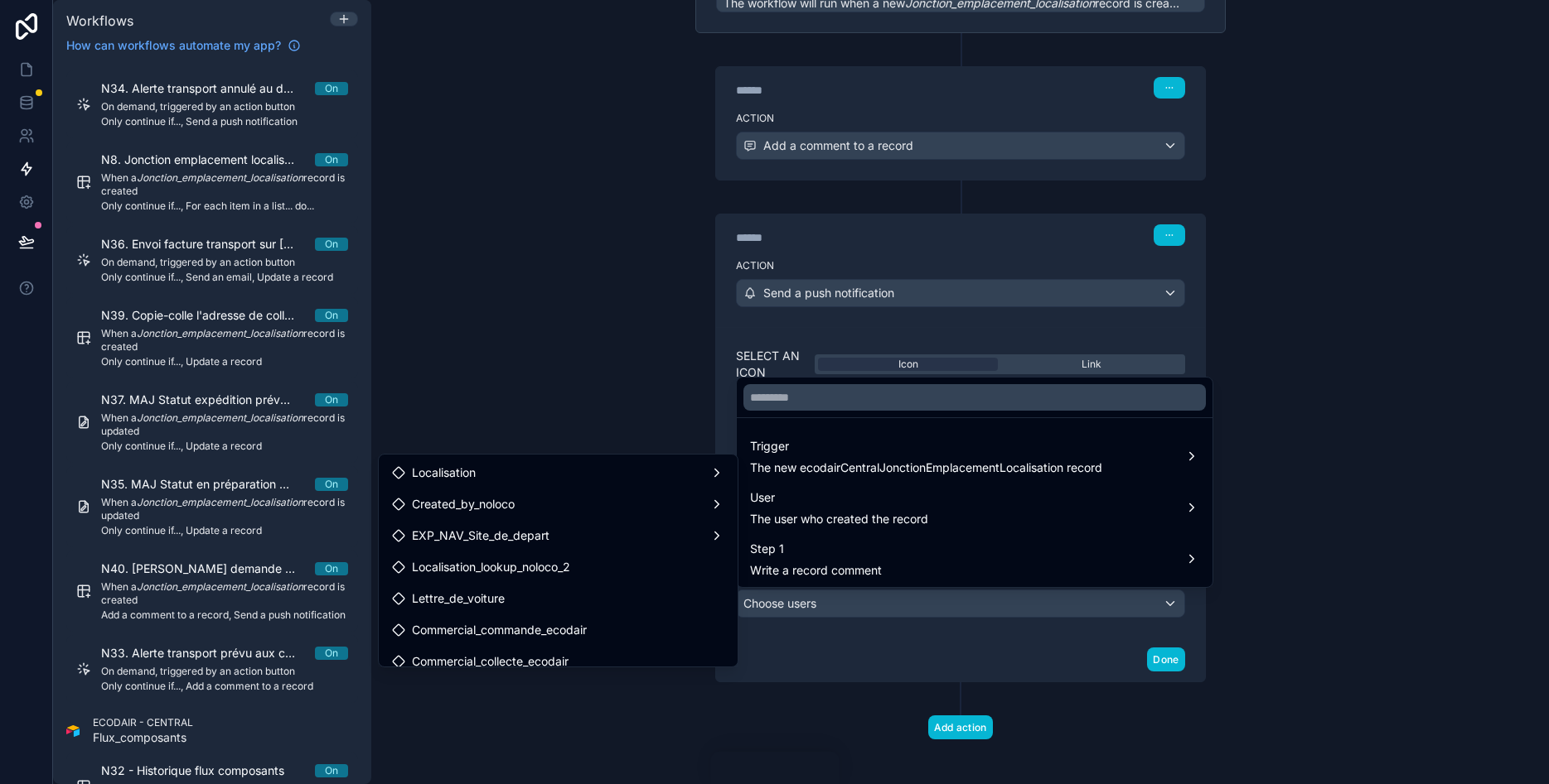
click at [1312, 502] on div at bounding box center [774, 392] width 1549 height 784
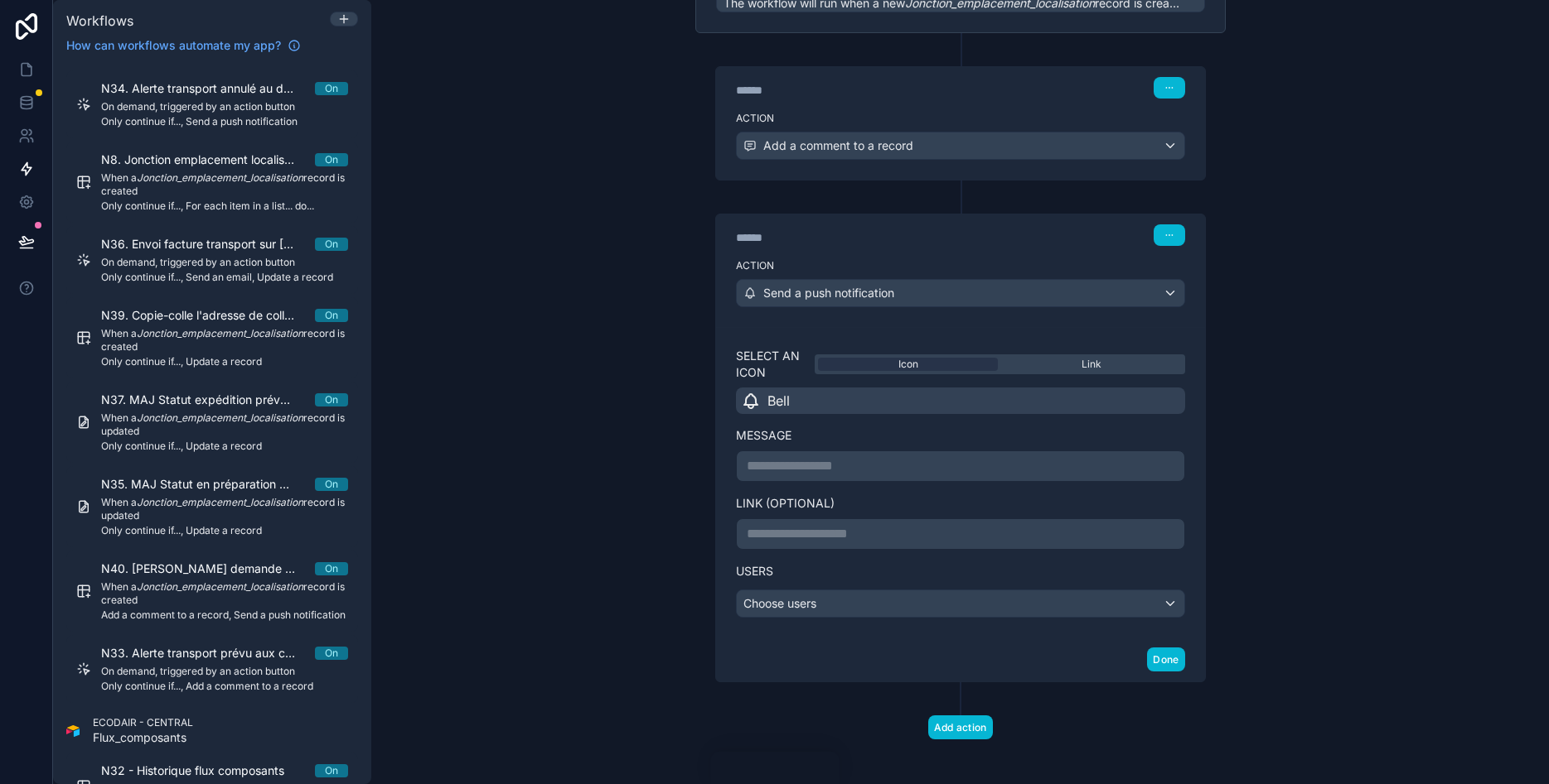
click at [1000, 588] on div "Users Choose users" at bounding box center [960, 584] width 449 height 68
click at [993, 604] on div "Choose users" at bounding box center [961, 604] width 448 height 26
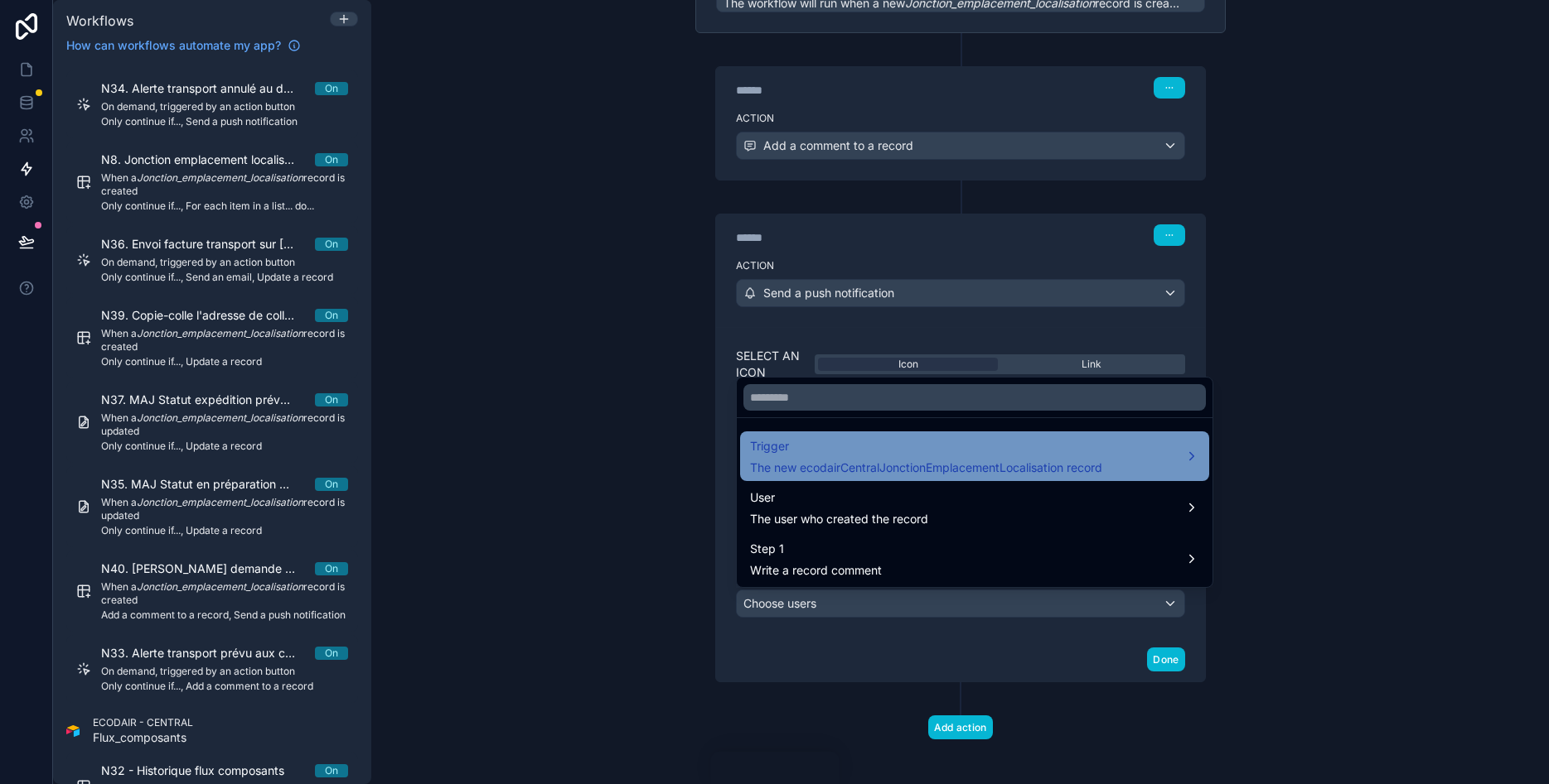
click at [938, 462] on span "The new ecodairCentralJonctionEmplacementLocalisation record" at bounding box center [926, 469] width 353 height 17
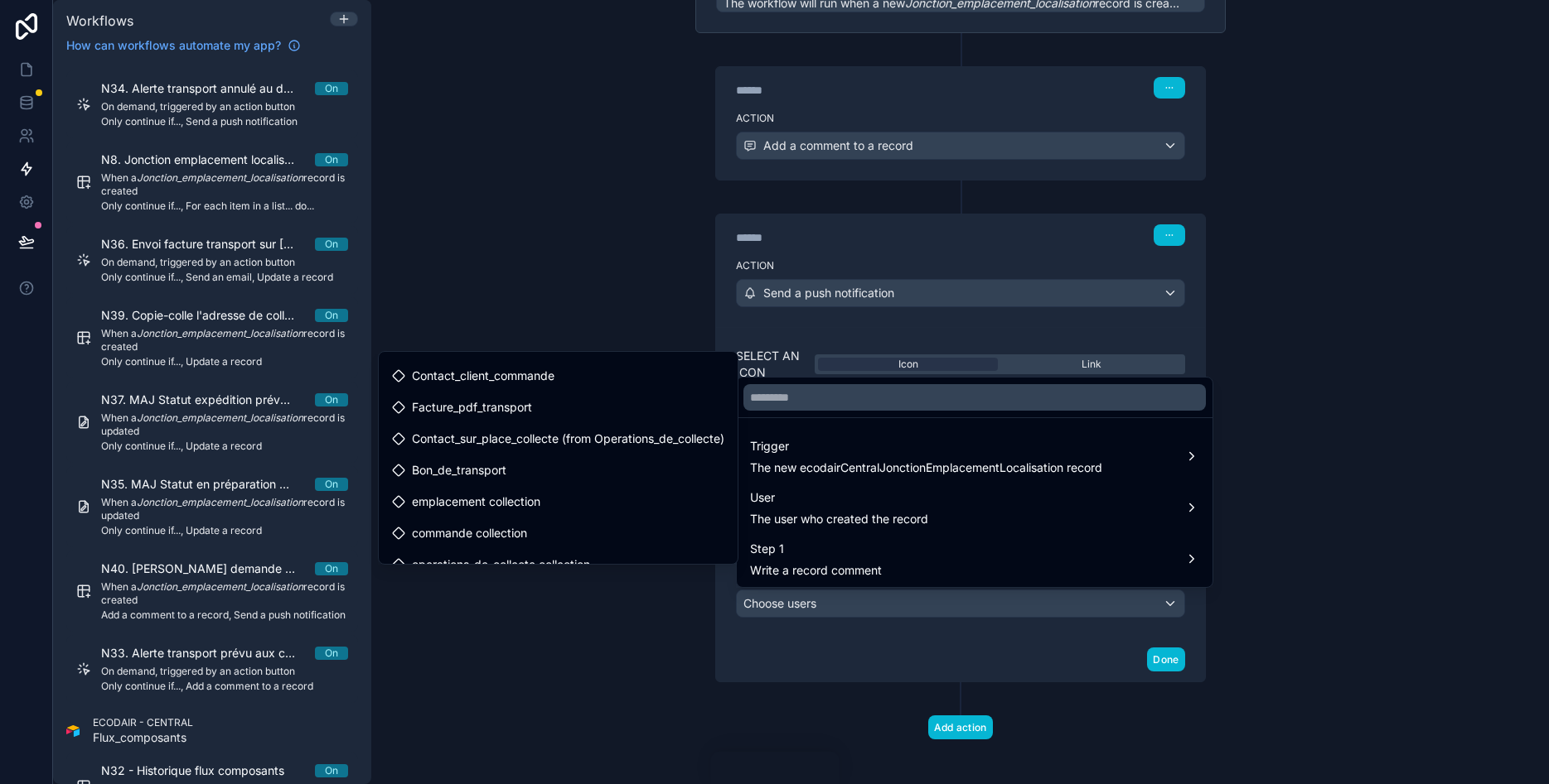
scroll to position [265, 0]
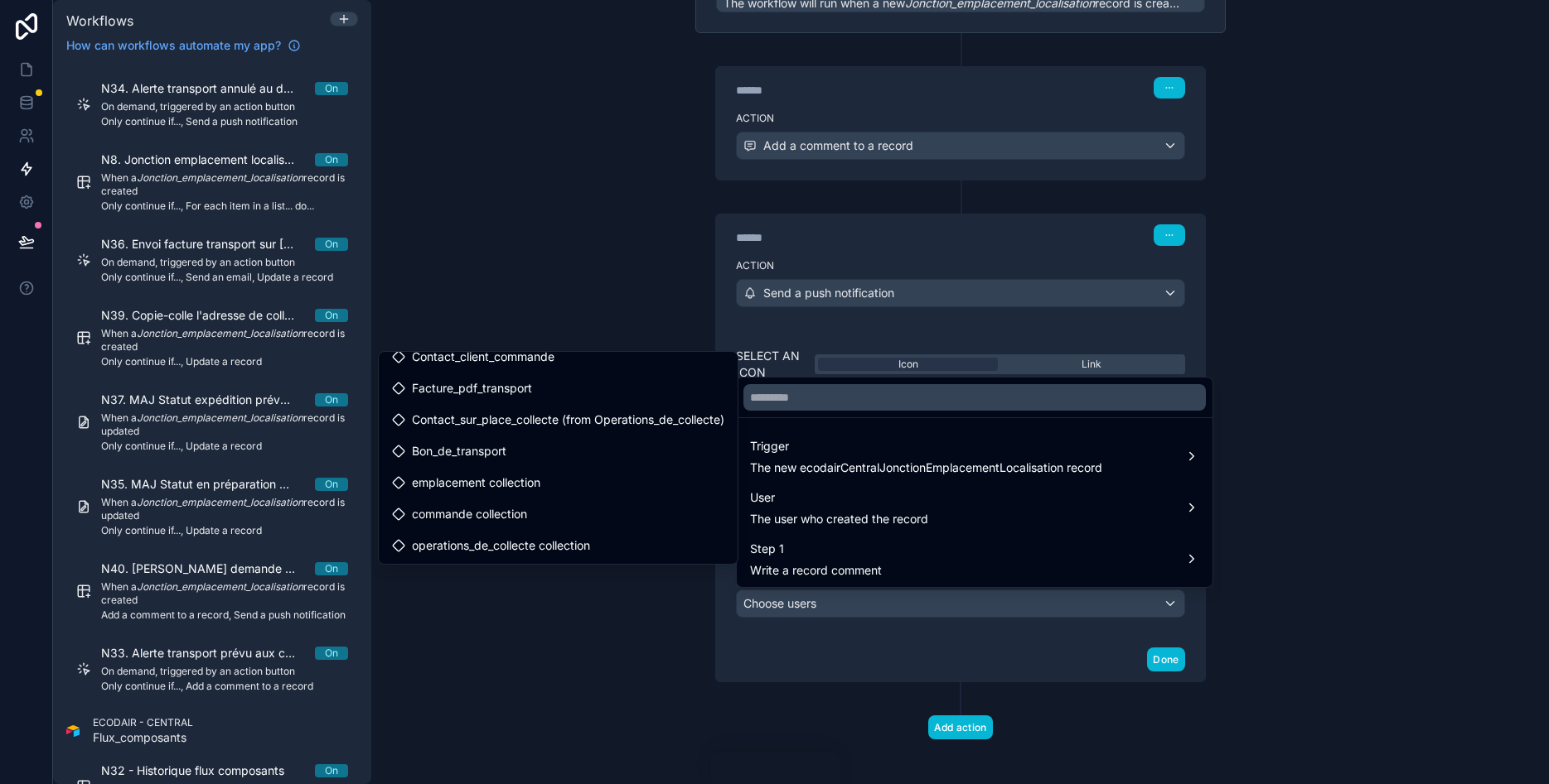
click at [1283, 502] on div at bounding box center [774, 392] width 1549 height 784
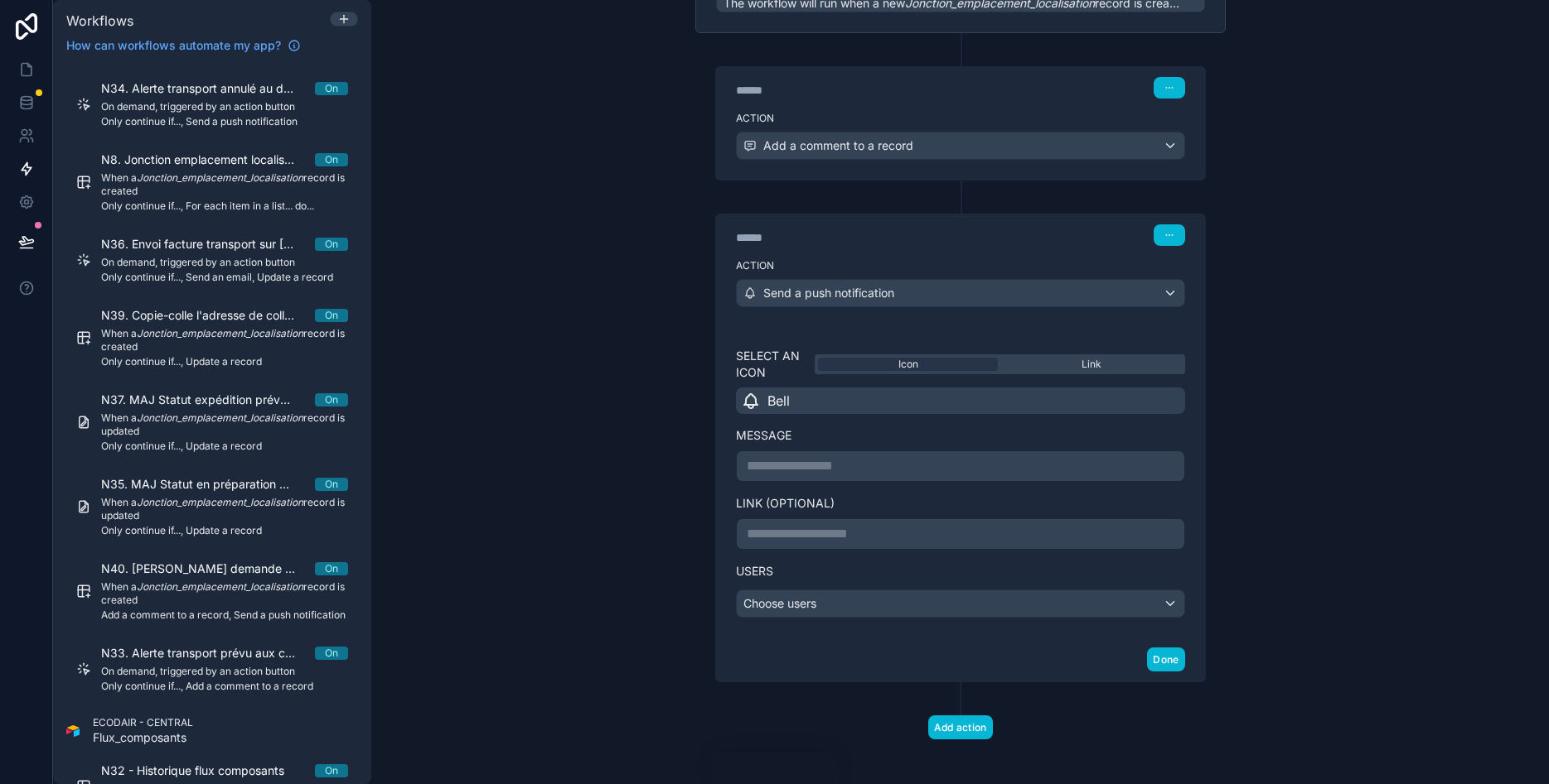
scroll to position [199, 0]
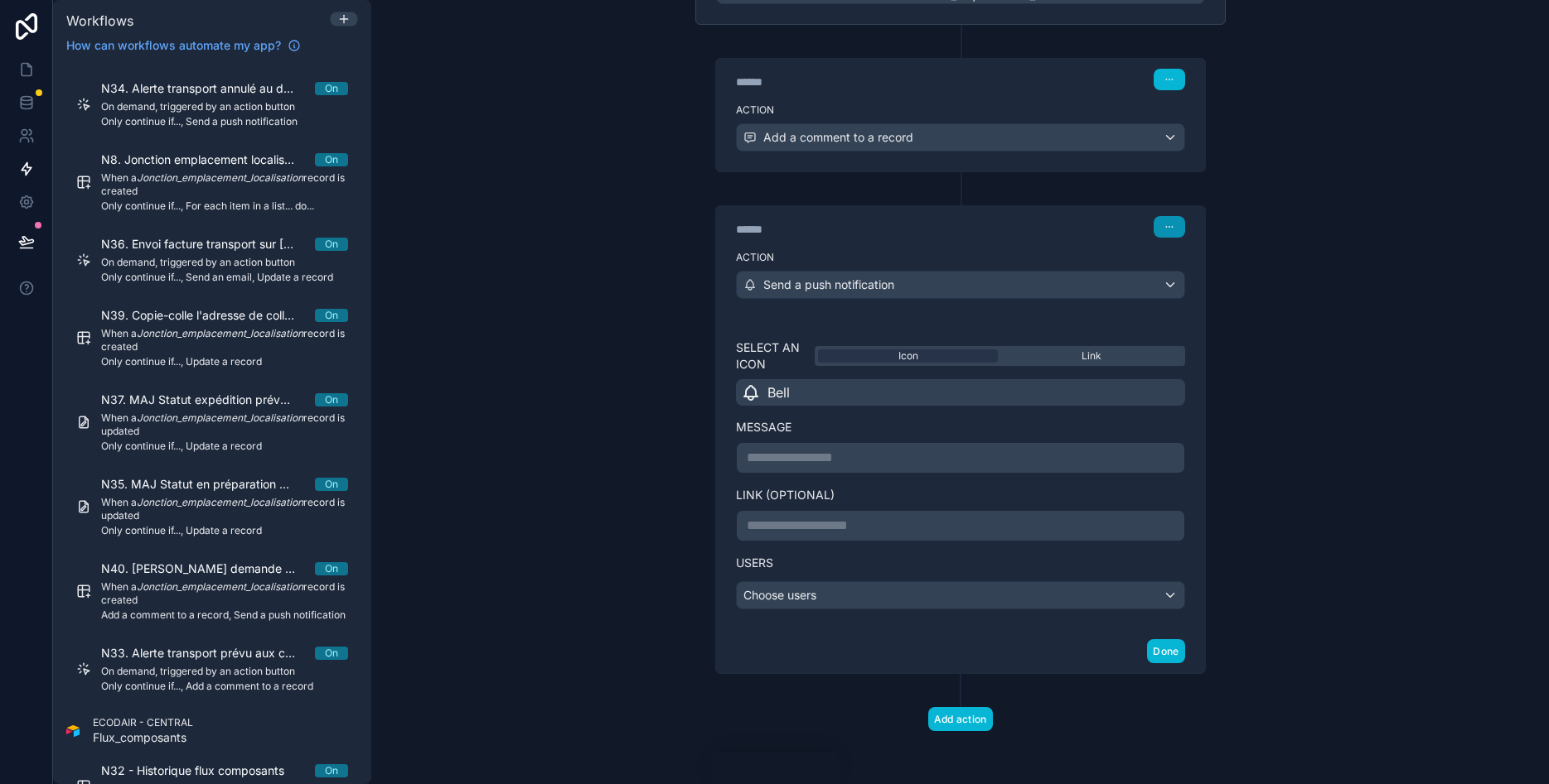
click at [1175, 230] on button "button" at bounding box center [1169, 227] width 31 height 22
click at [1196, 295] on span "Delete" at bounding box center [1200, 291] width 30 height 13
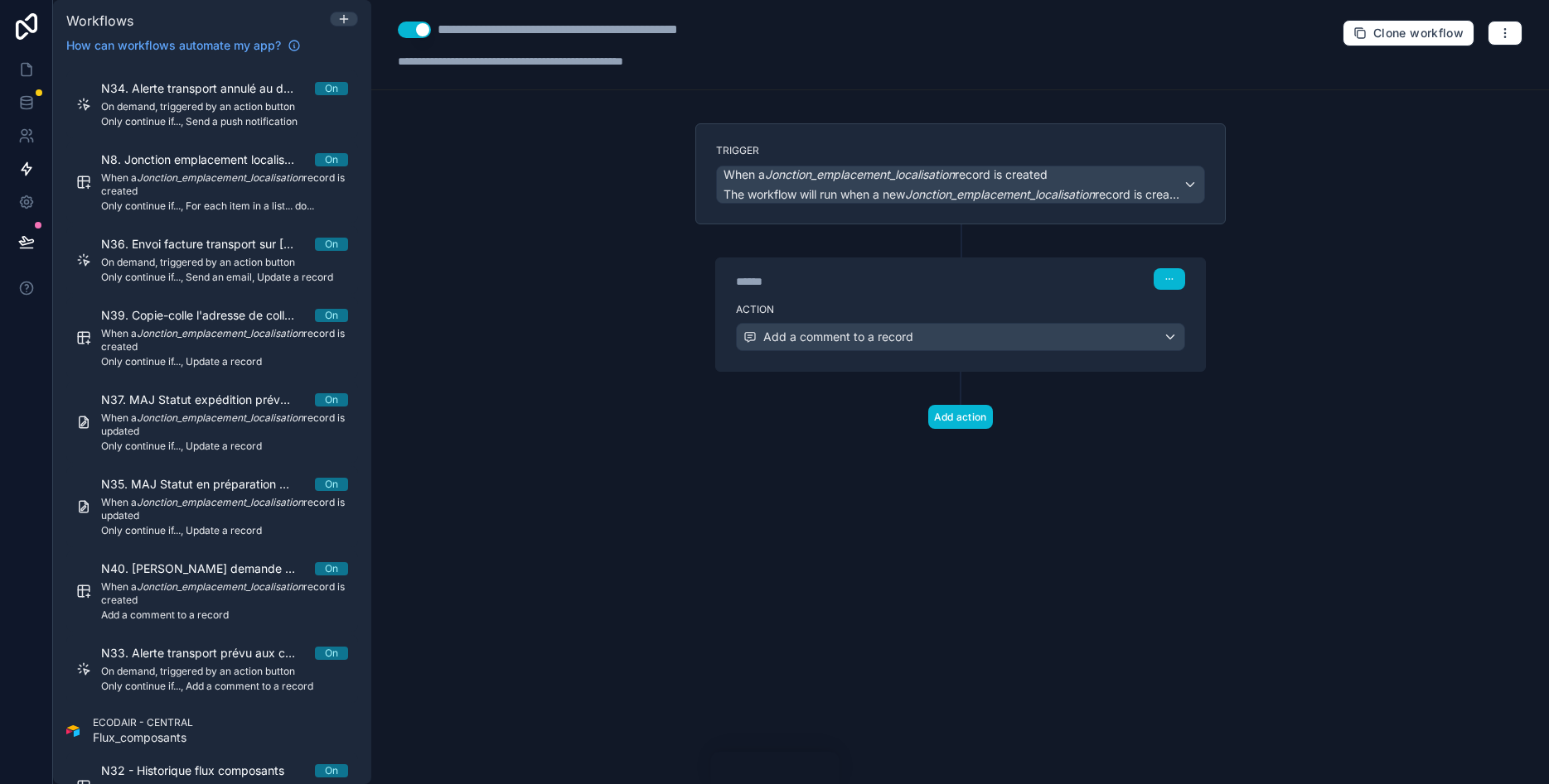
scroll to position [0, 0]
click at [1091, 334] on div "Add a comment to a record" at bounding box center [961, 337] width 448 height 26
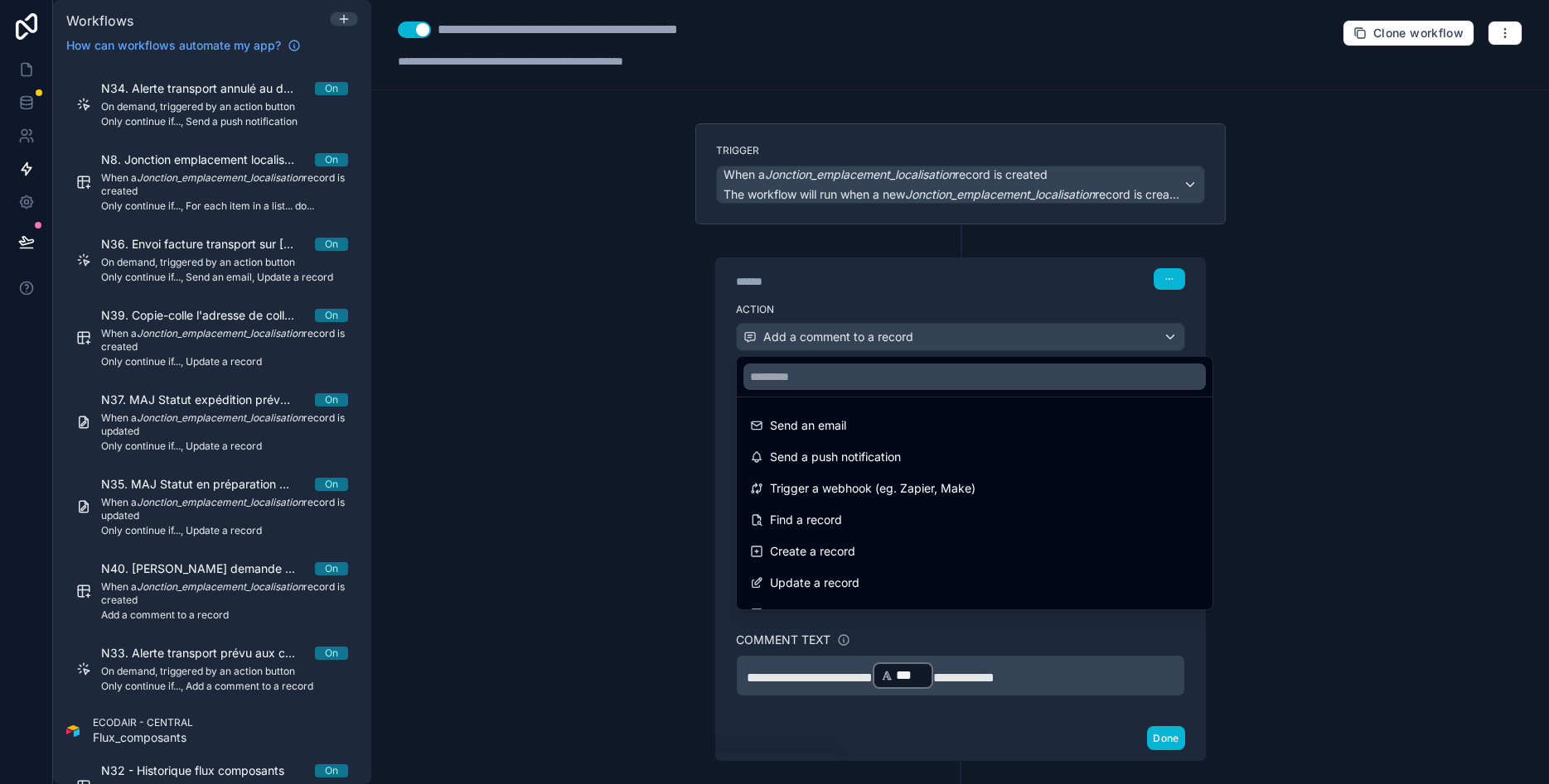
click at [1333, 340] on div at bounding box center [774, 392] width 1549 height 784
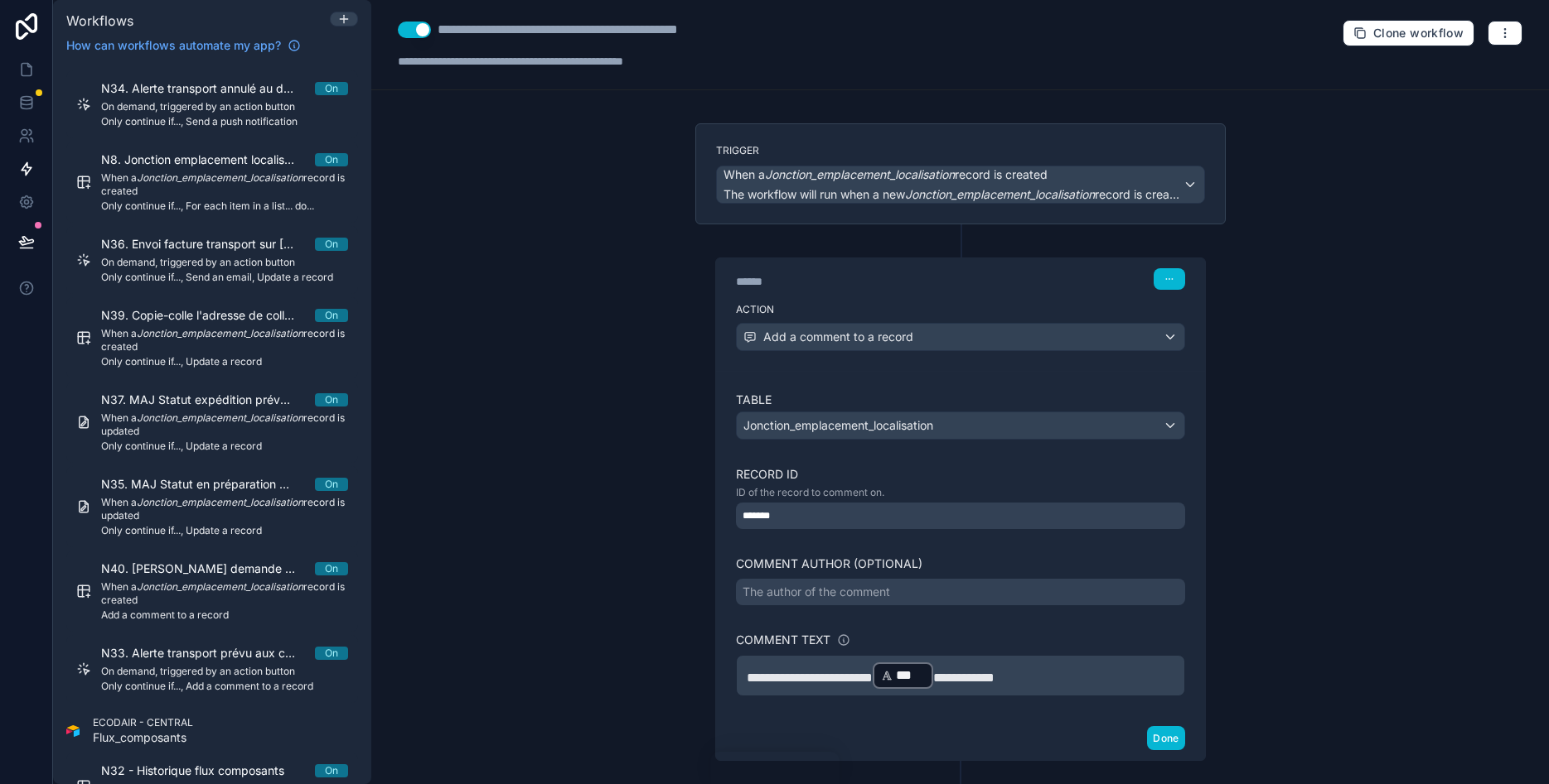
click at [744, 661] on div "**********" at bounding box center [960, 676] width 449 height 42
click at [747, 665] on p "**********" at bounding box center [960, 676] width 427 height 30
click at [1162, 737] on button "Done" at bounding box center [1165, 738] width 37 height 24
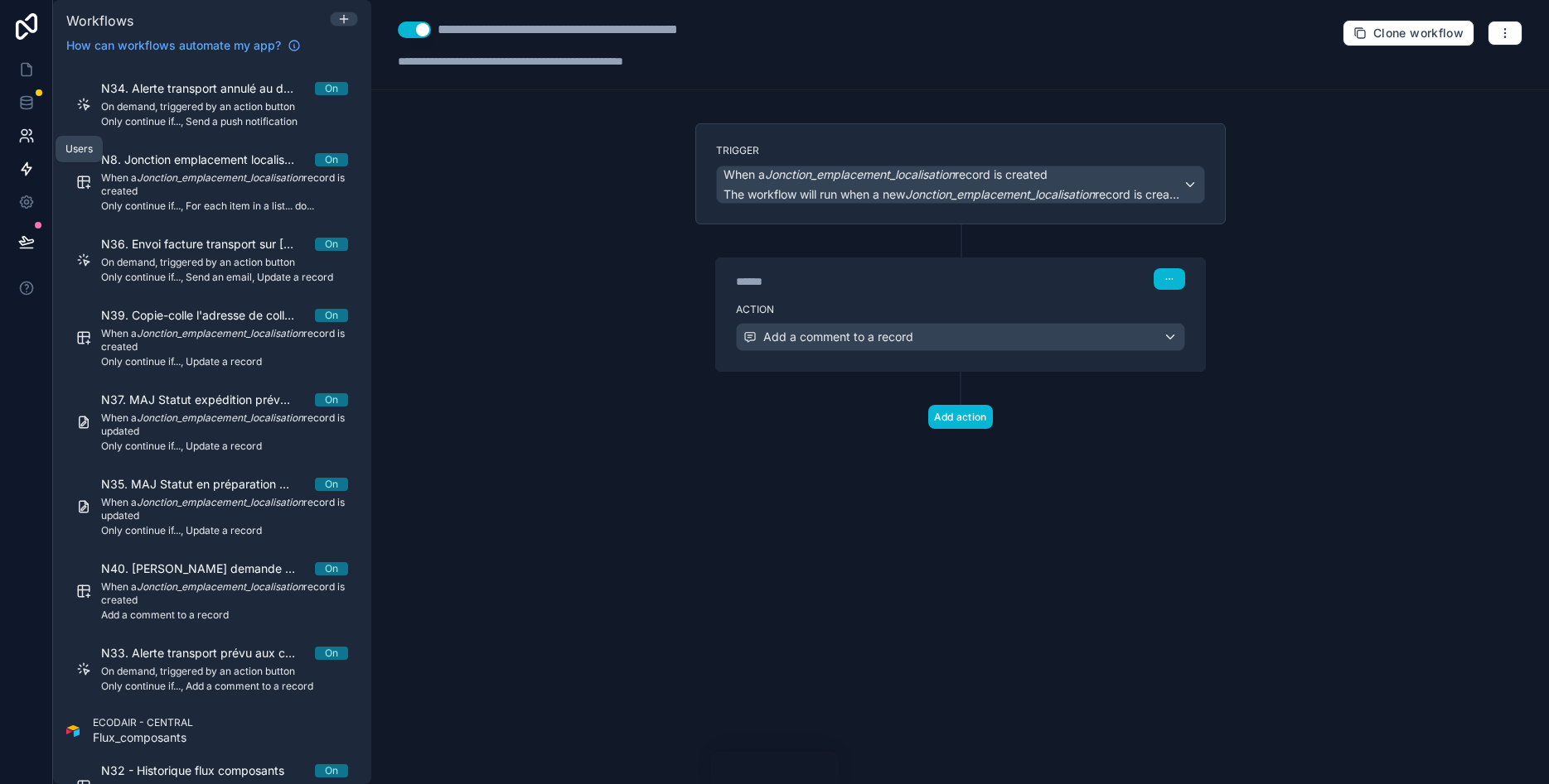
click at [23, 135] on icon at bounding box center [25, 133] width 6 height 6
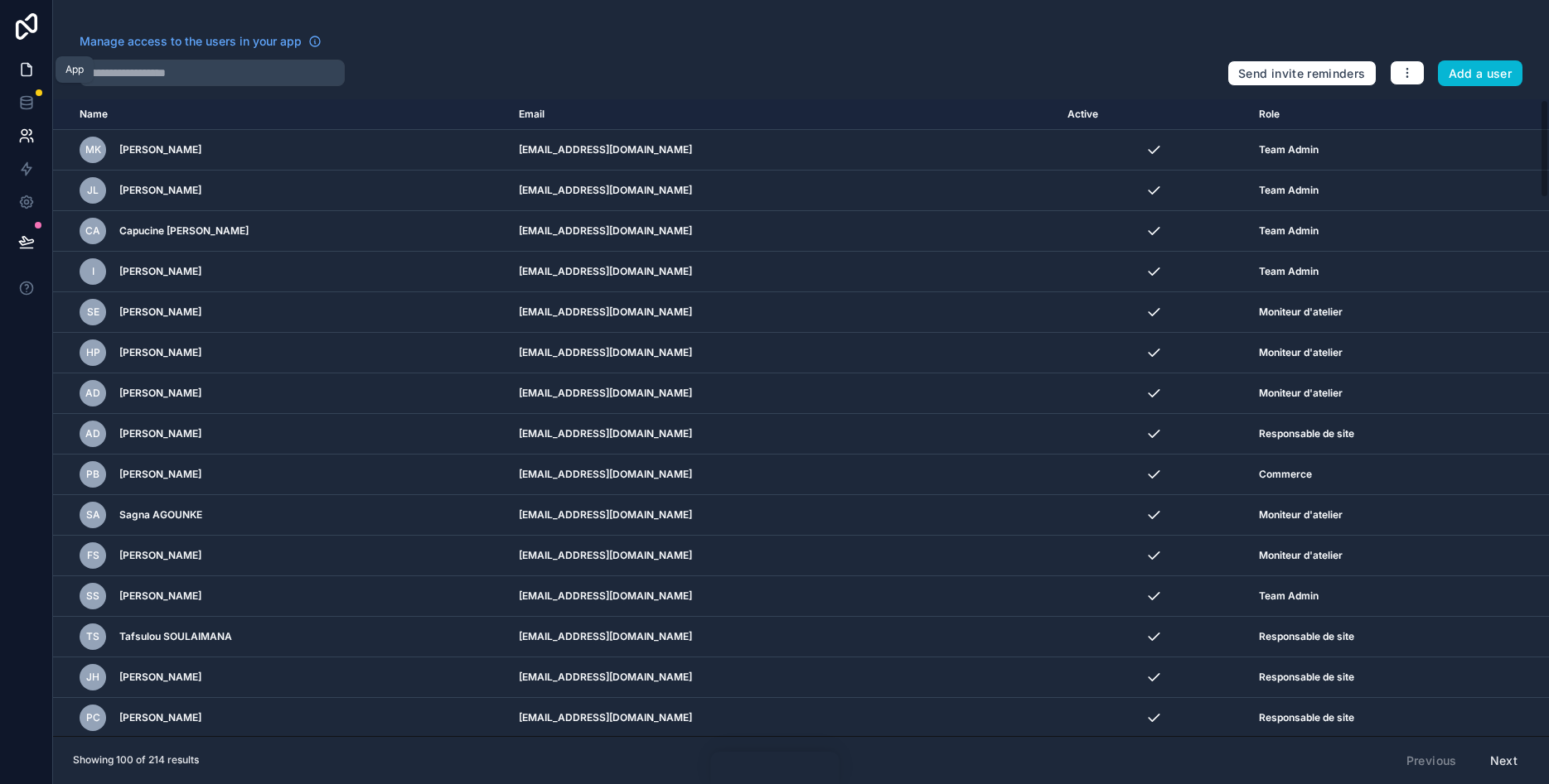
click at [25, 70] on icon at bounding box center [26, 70] width 17 height 17
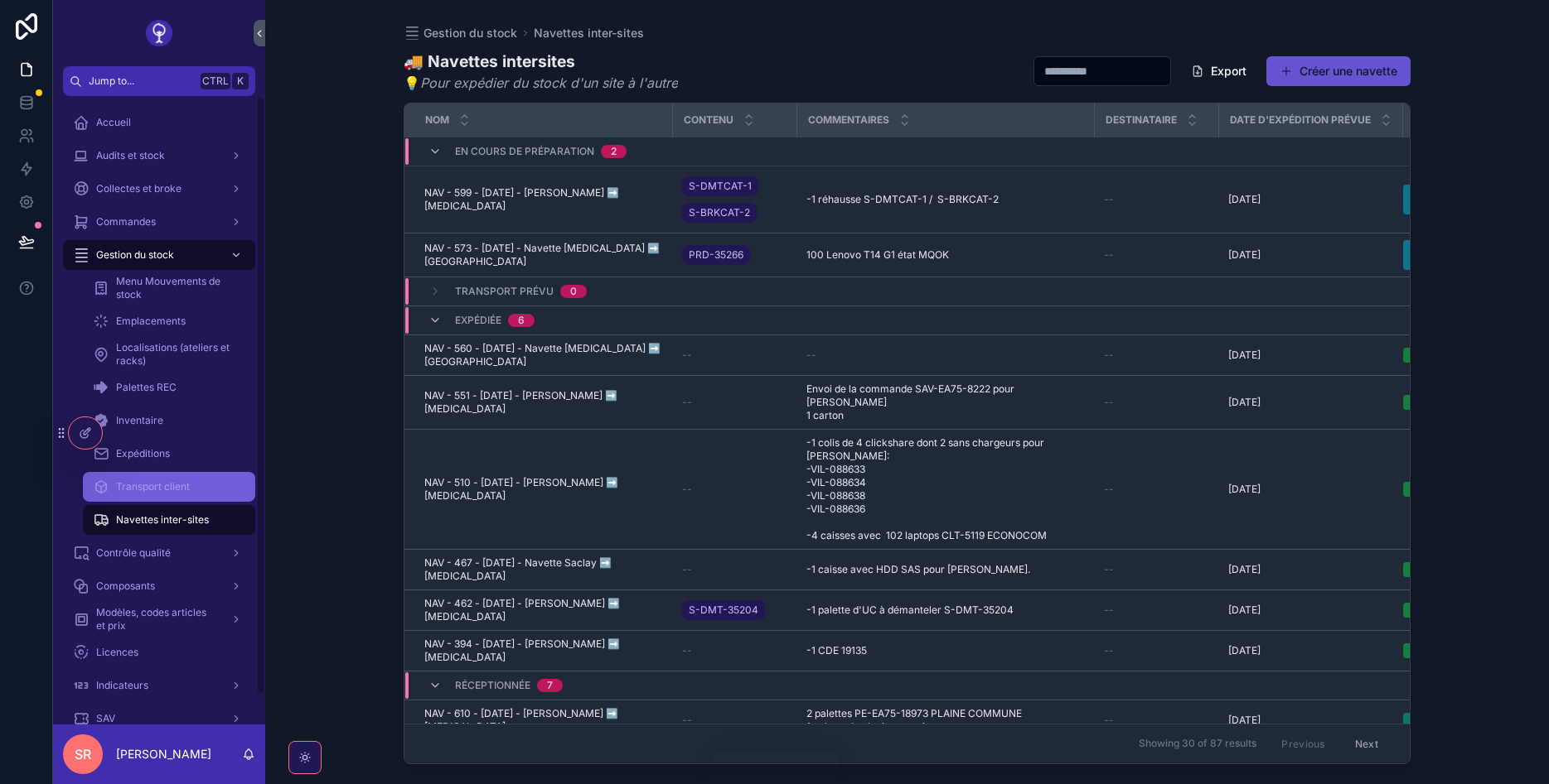
click at [162, 482] on span "Transport client" at bounding box center [153, 487] width 74 height 13
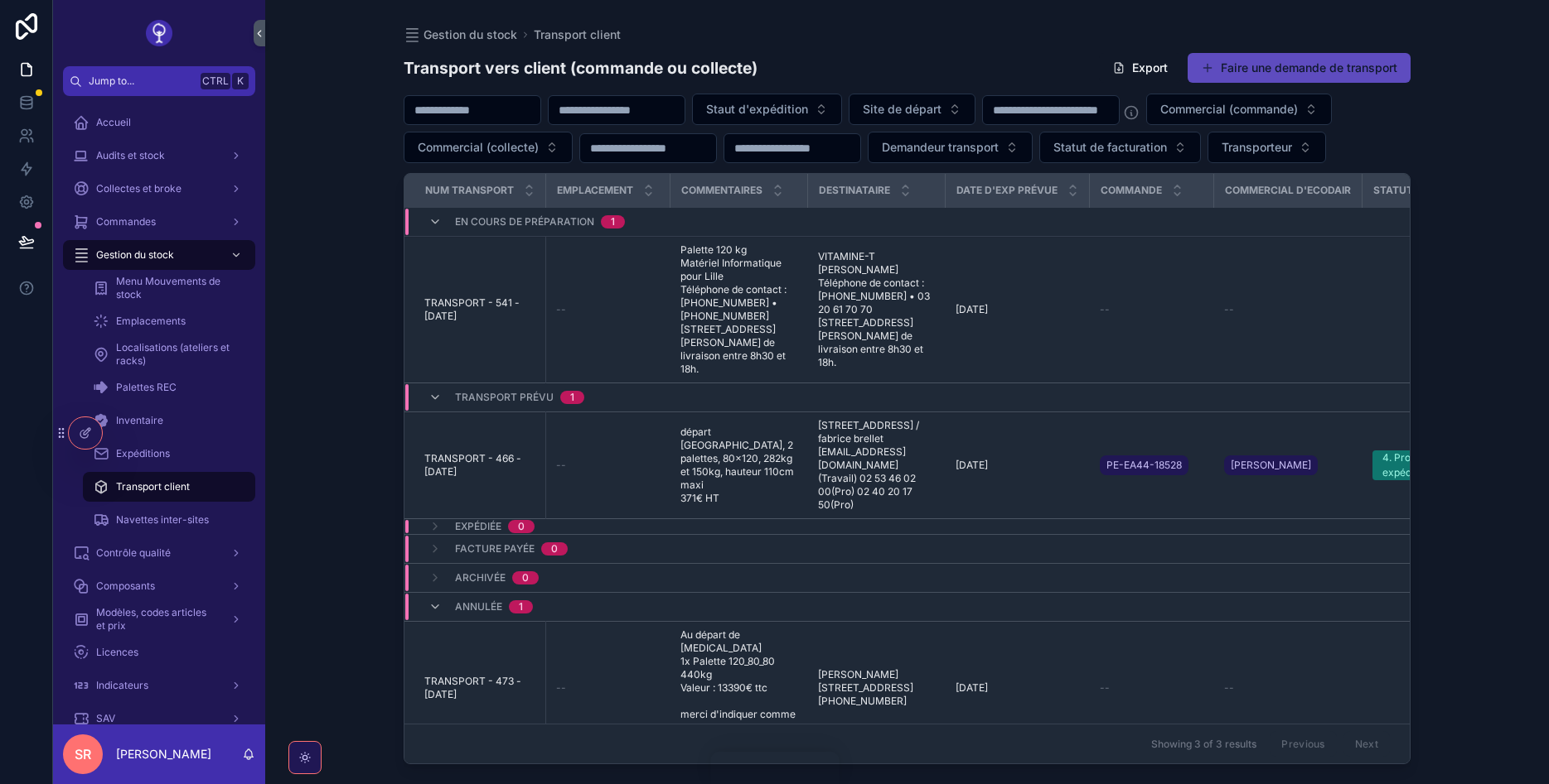
click at [1279, 70] on button "Faire une demande de transport" at bounding box center [1299, 68] width 223 height 30
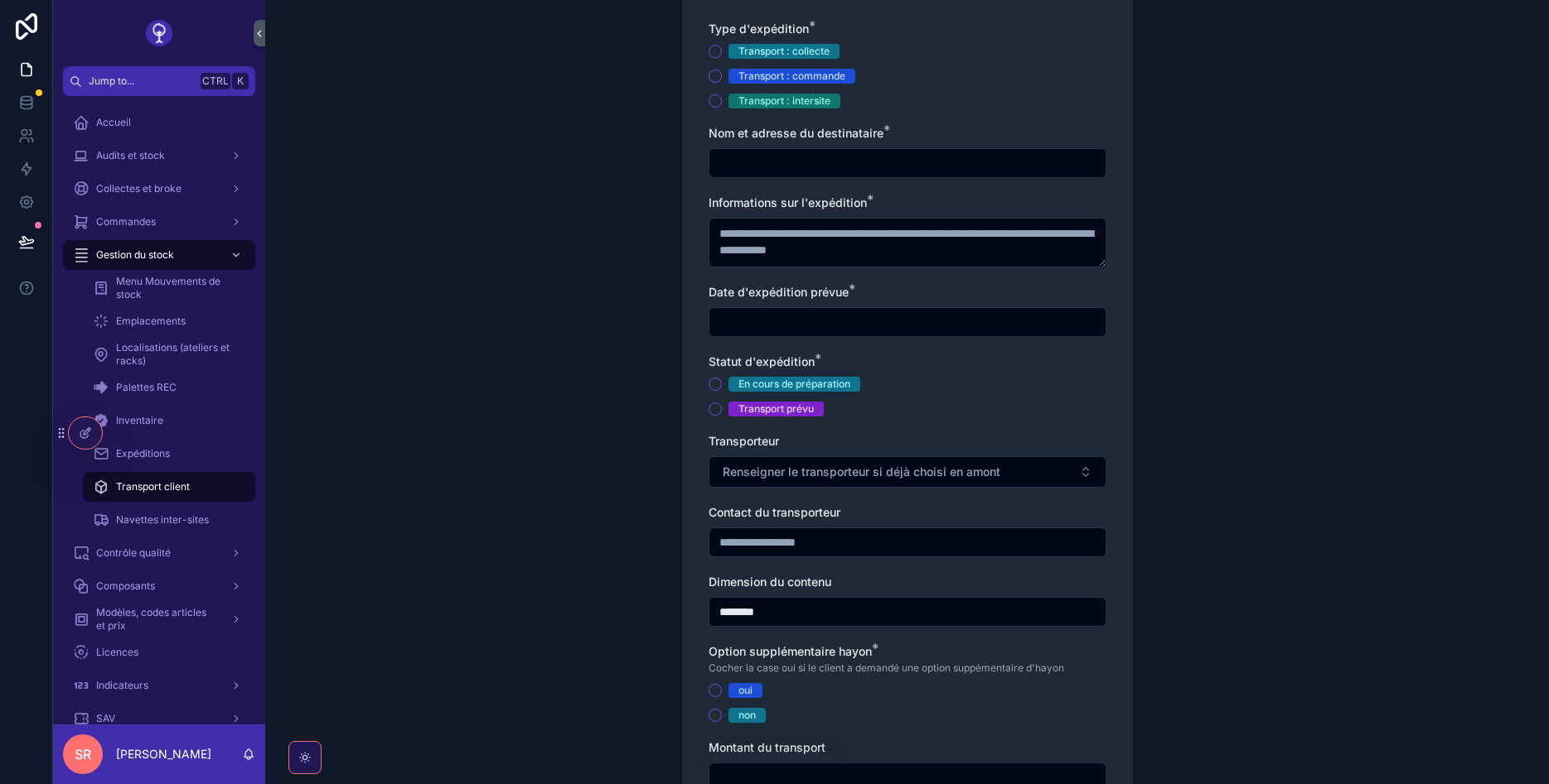
scroll to position [99, 0]
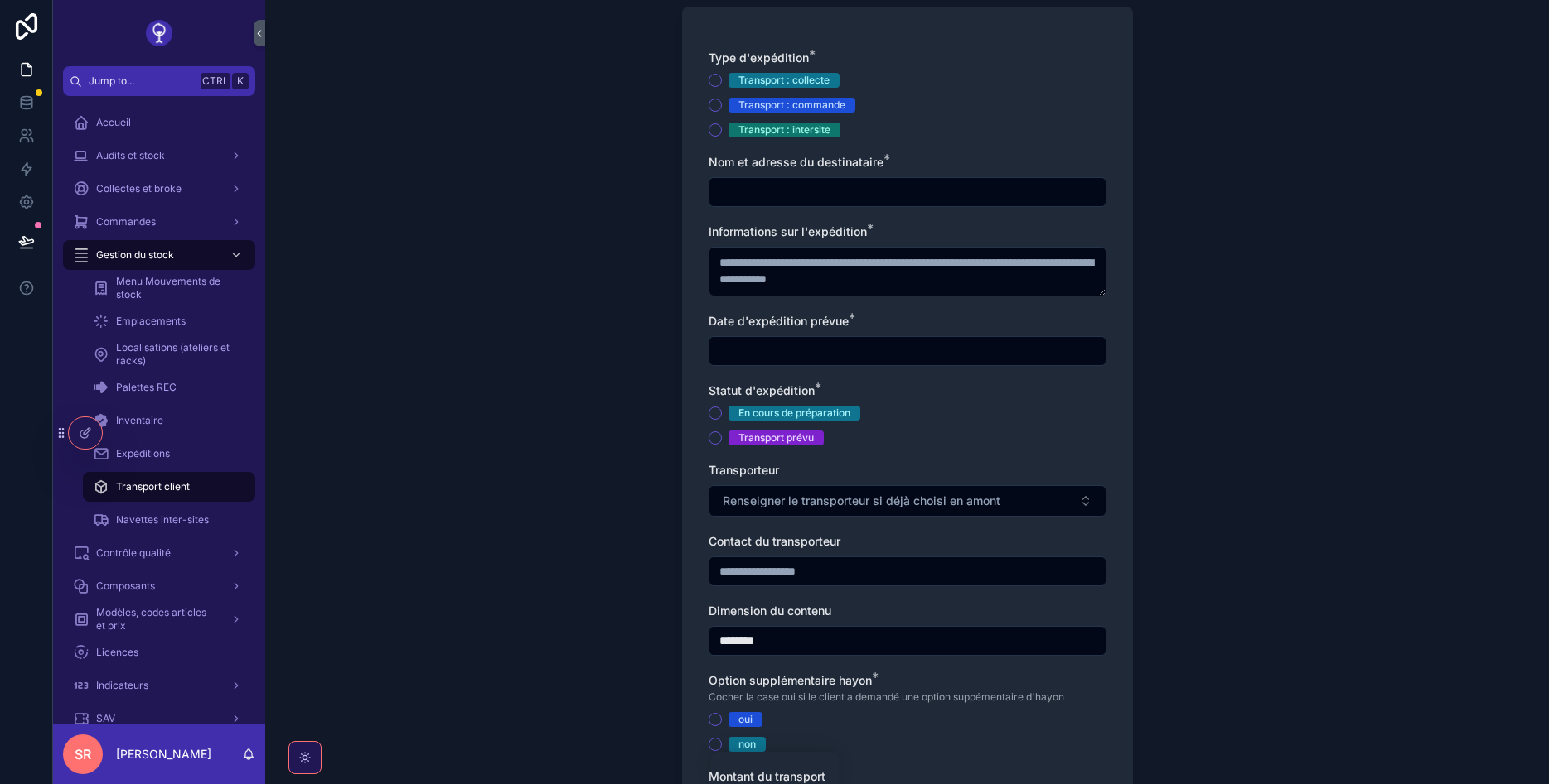
click at [782, 185] on input "scrollable content" at bounding box center [907, 192] width 396 height 24
type input "**********"
click at [751, 281] on textarea "scrollable content" at bounding box center [907, 271] width 398 height 50
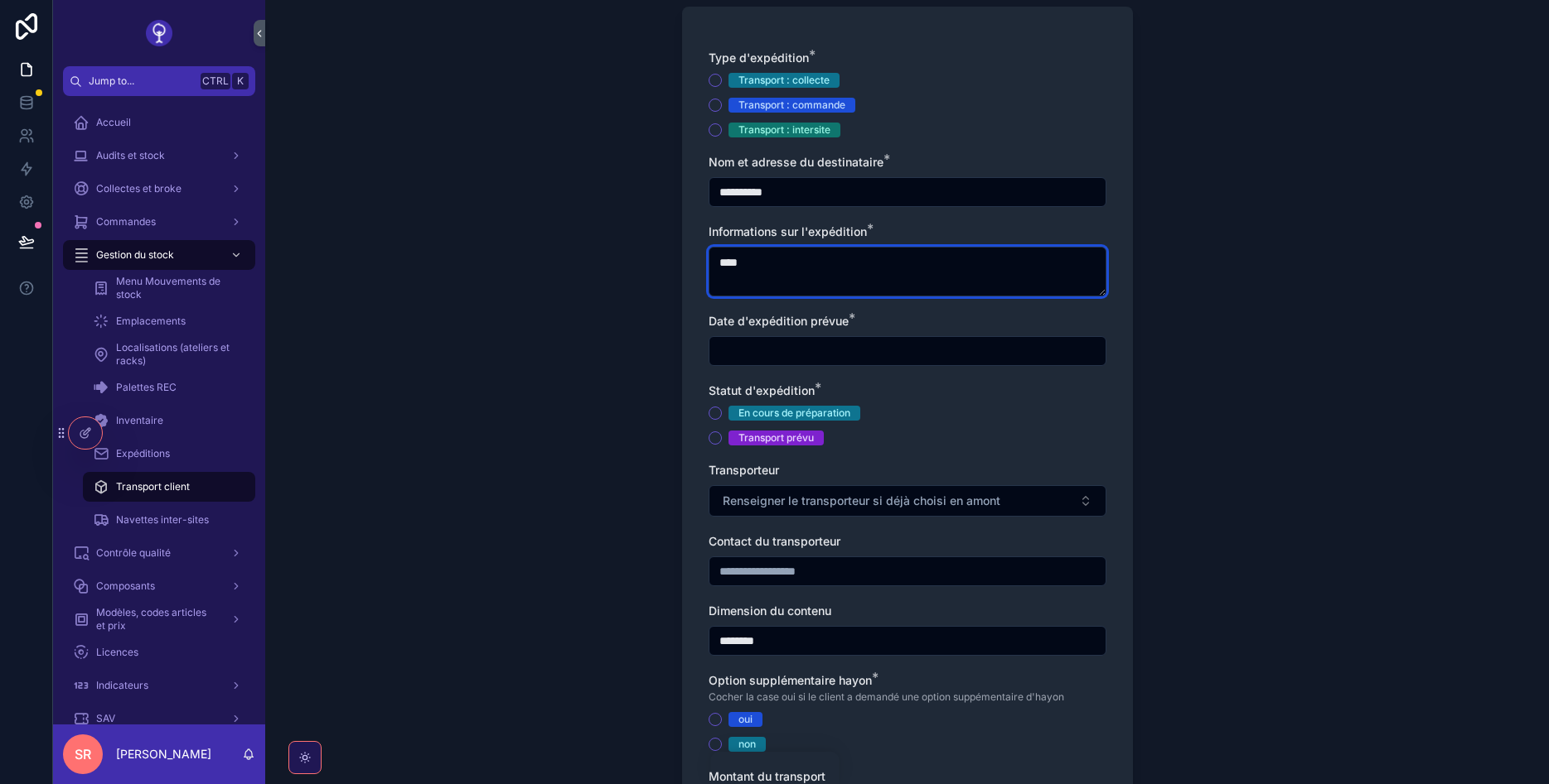
type textarea "****"
click at [730, 346] on input "scrollable content" at bounding box center [907, 351] width 396 height 24
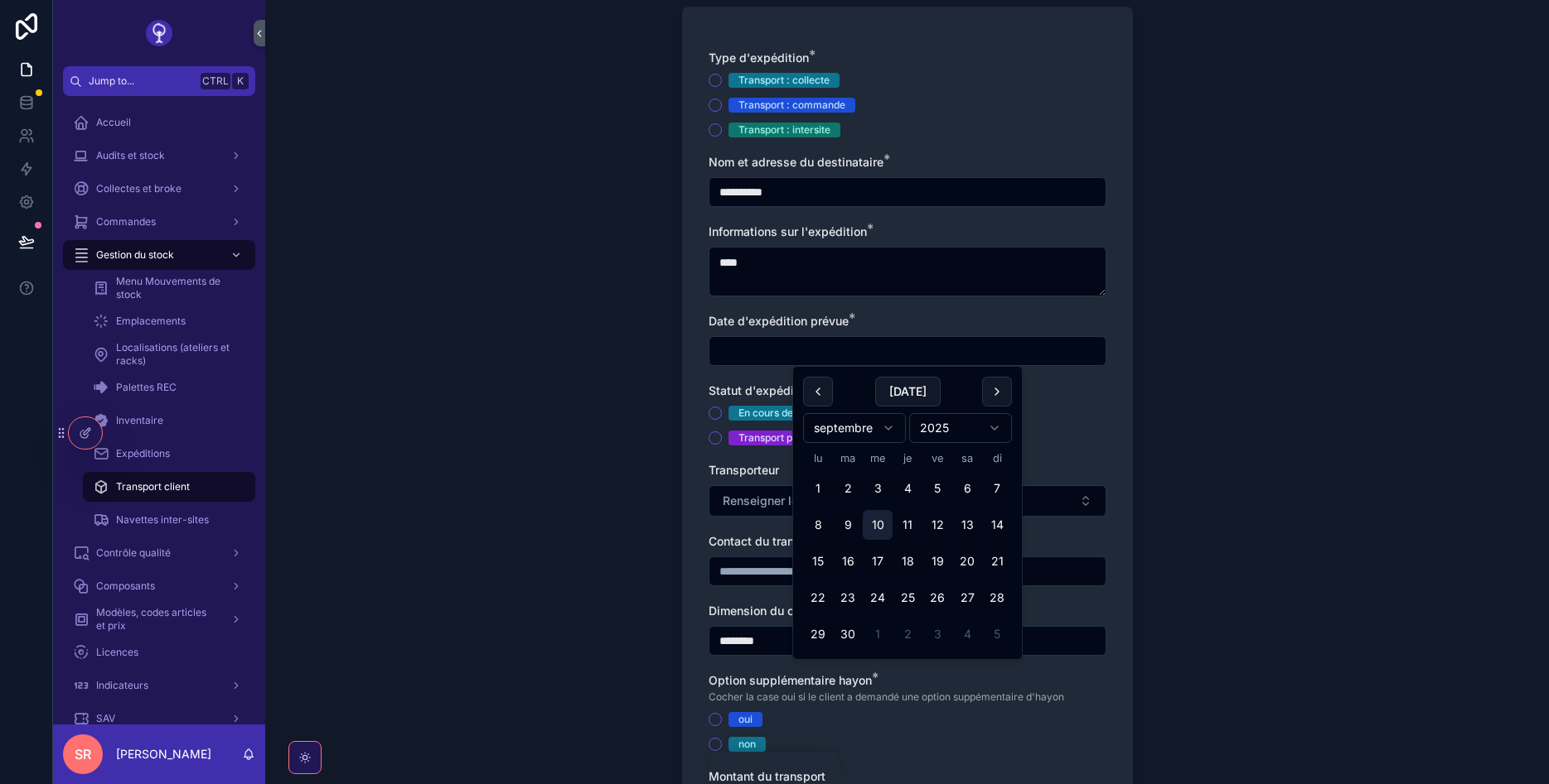
click at [886, 521] on button "10" at bounding box center [878, 525] width 30 height 30
type input "**********"
click at [1135, 387] on div "**********" at bounding box center [907, 464] width 477 height 1127
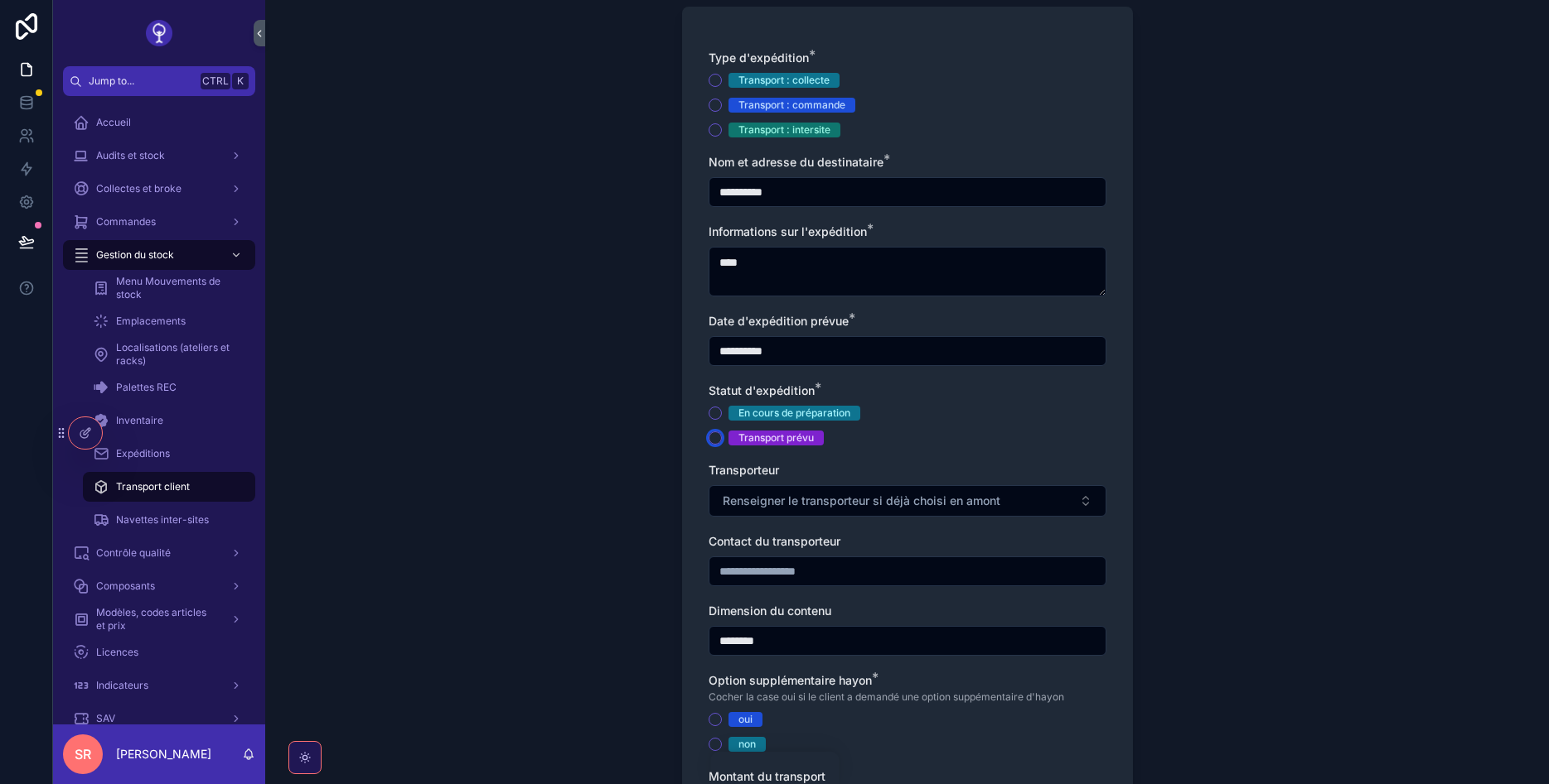
click at [714, 434] on button "Transport prévu" at bounding box center [715, 438] width 13 height 13
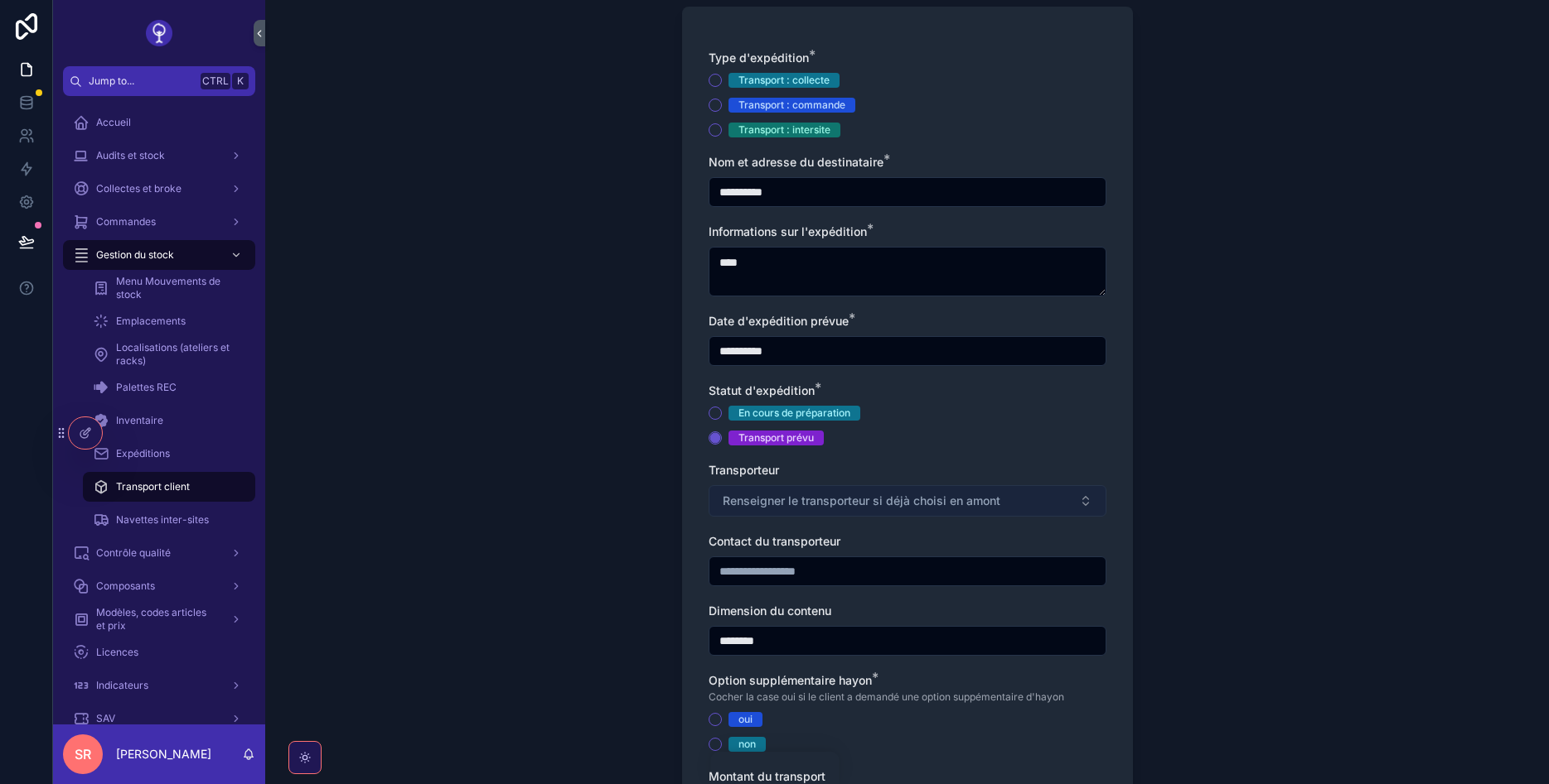
click at [769, 503] on span "Renseigner le transporteur si déjà choisi en amont" at bounding box center [862, 502] width 278 height 17
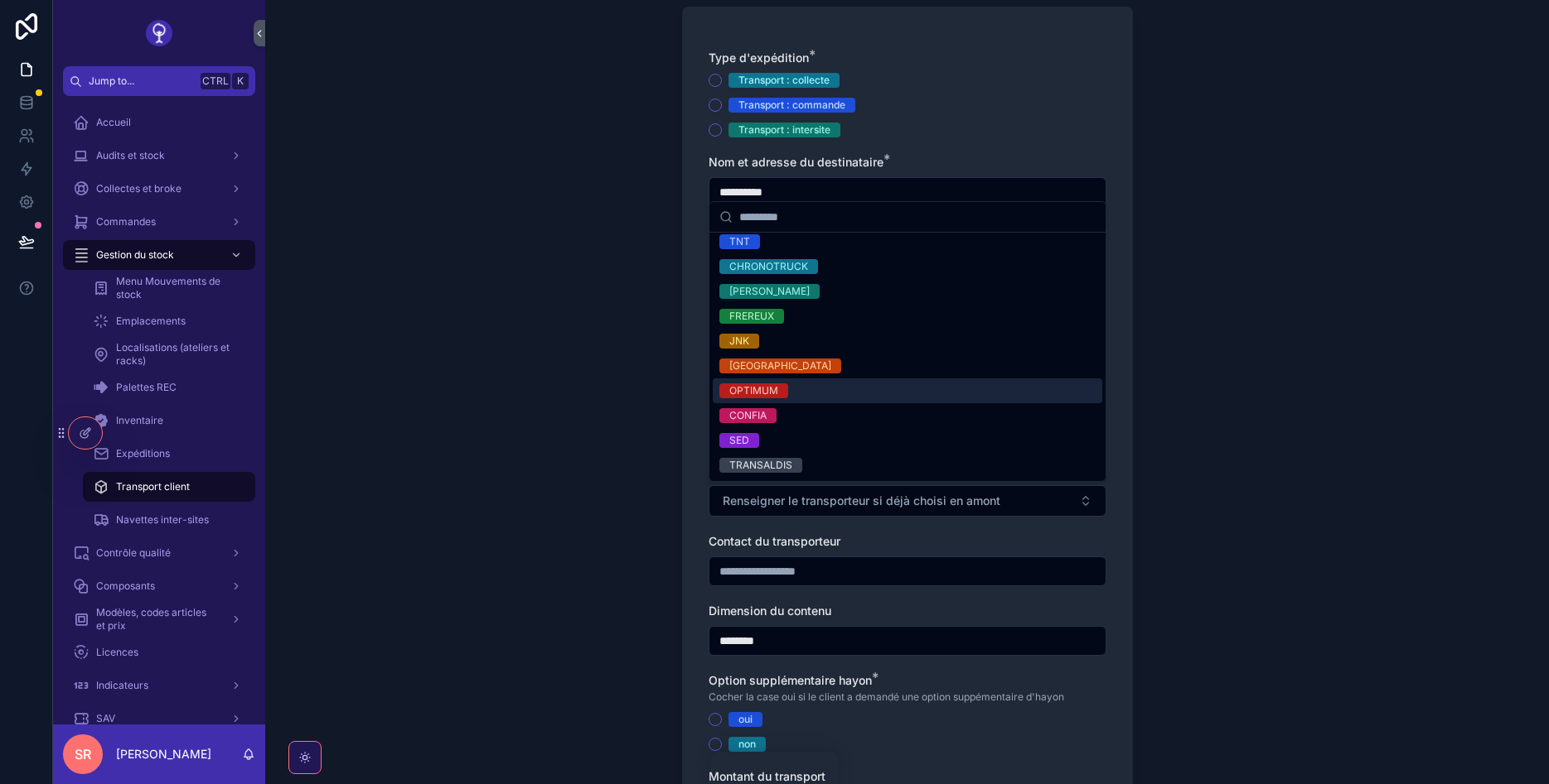
scroll to position [7, 0]
click at [1258, 375] on div "**********" at bounding box center [907, 293] width 1283 height 784
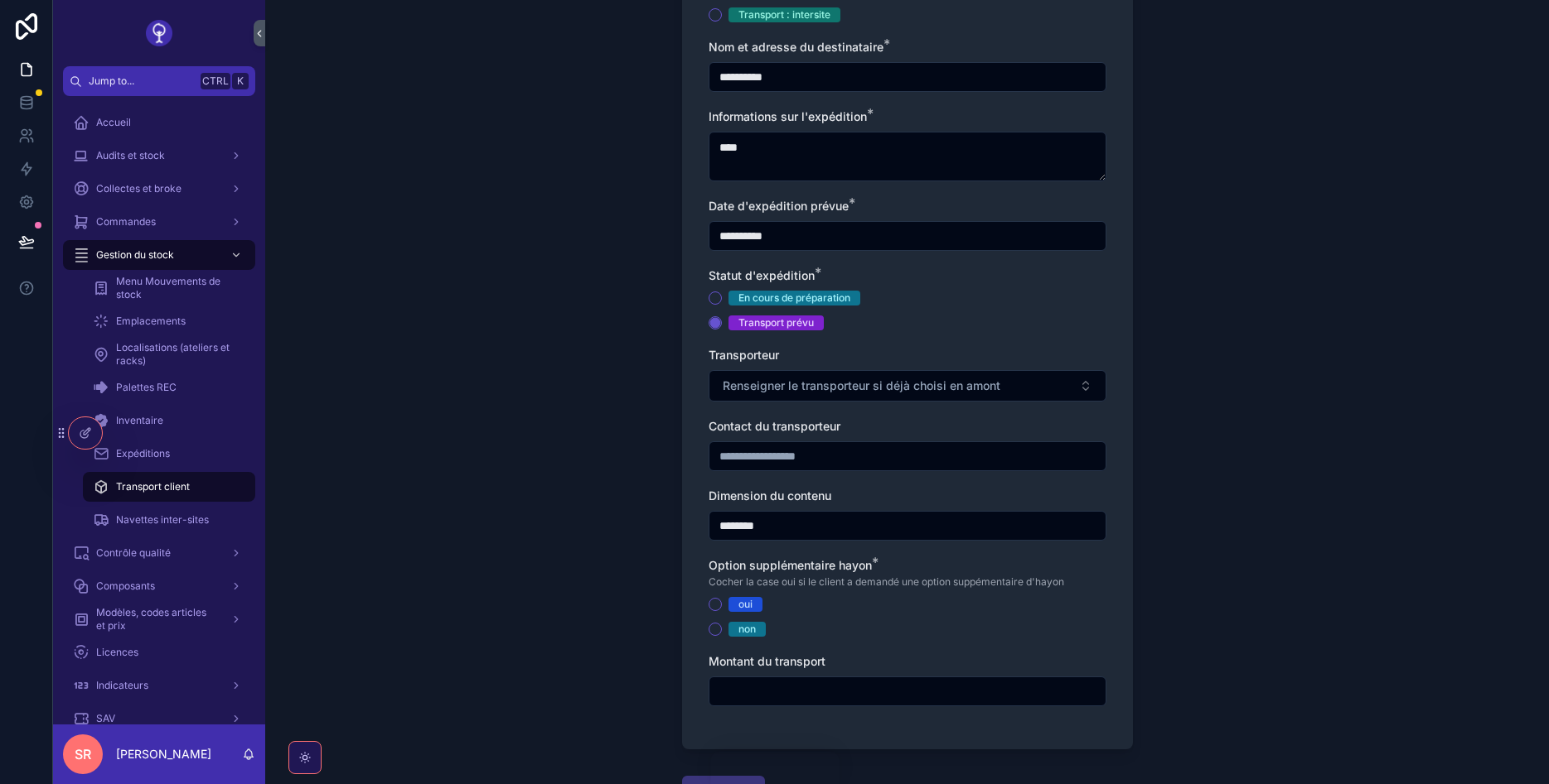
scroll to position [298, 0]
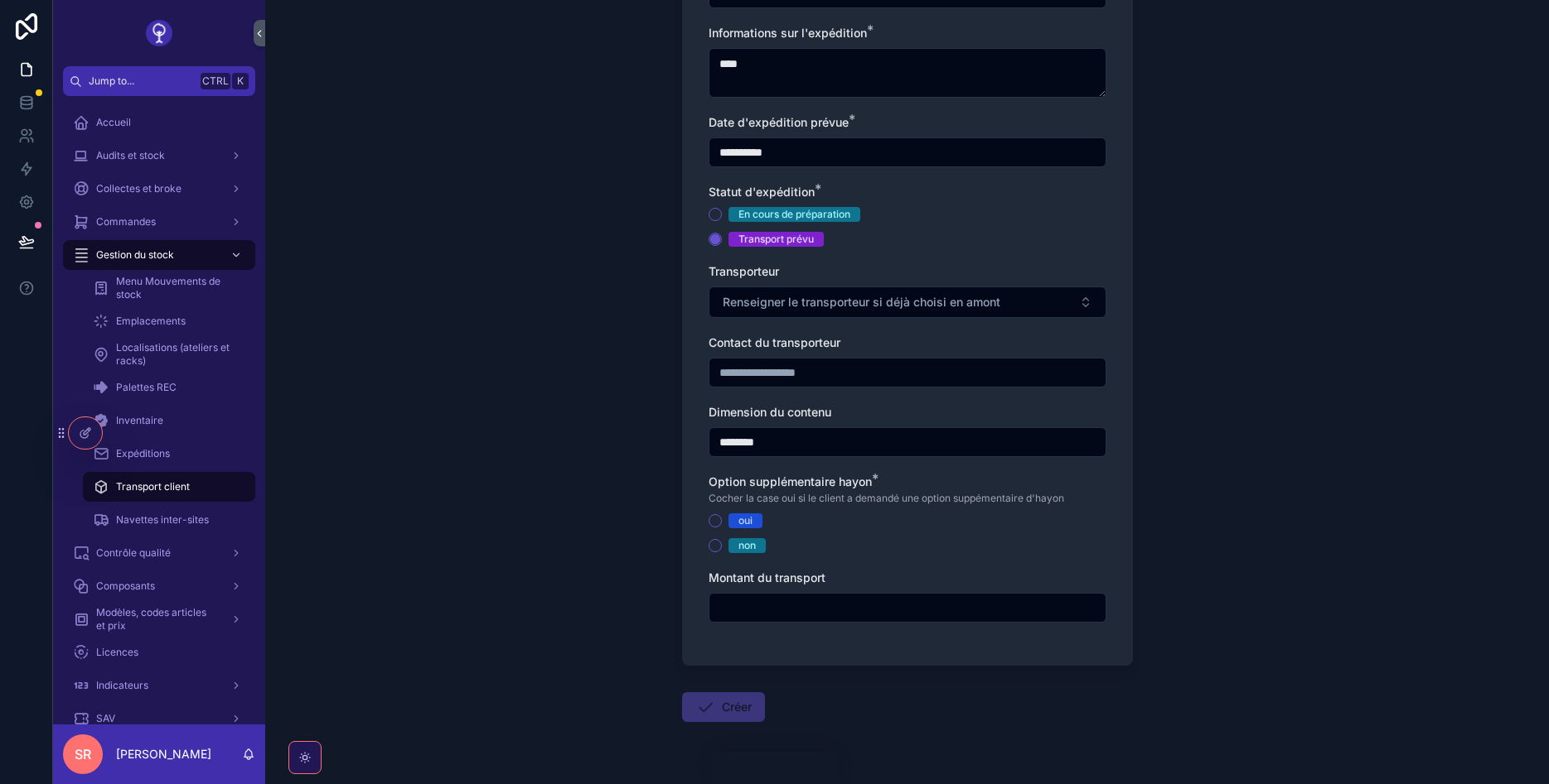
click at [807, 373] on input "scrollable content" at bounding box center [907, 372] width 396 height 24
type input "****"
click at [721, 548] on div "non" at bounding box center [907, 546] width 398 height 15
click at [716, 541] on button "non" at bounding box center [715, 546] width 13 height 13
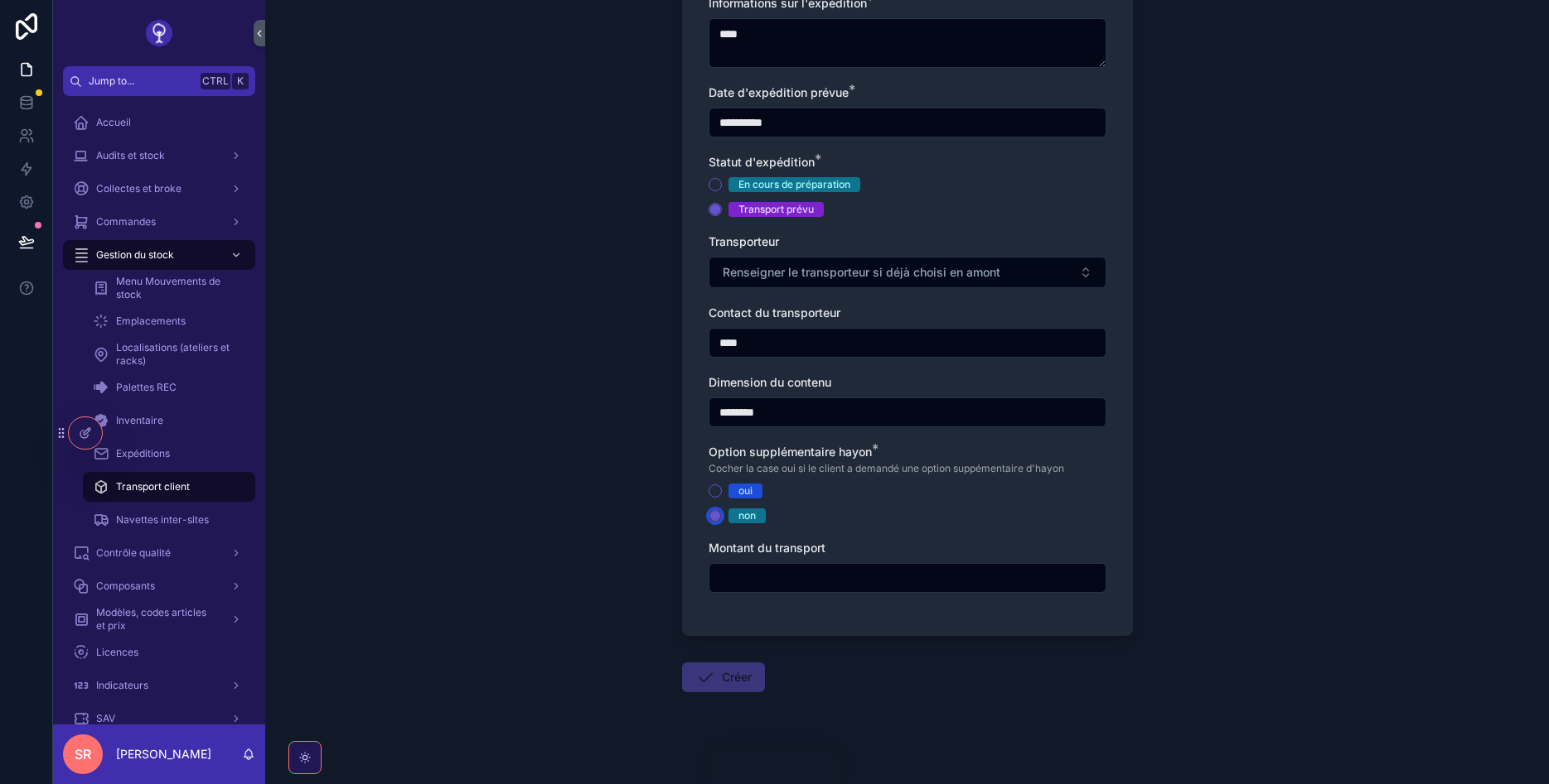
scroll to position [342, 0]
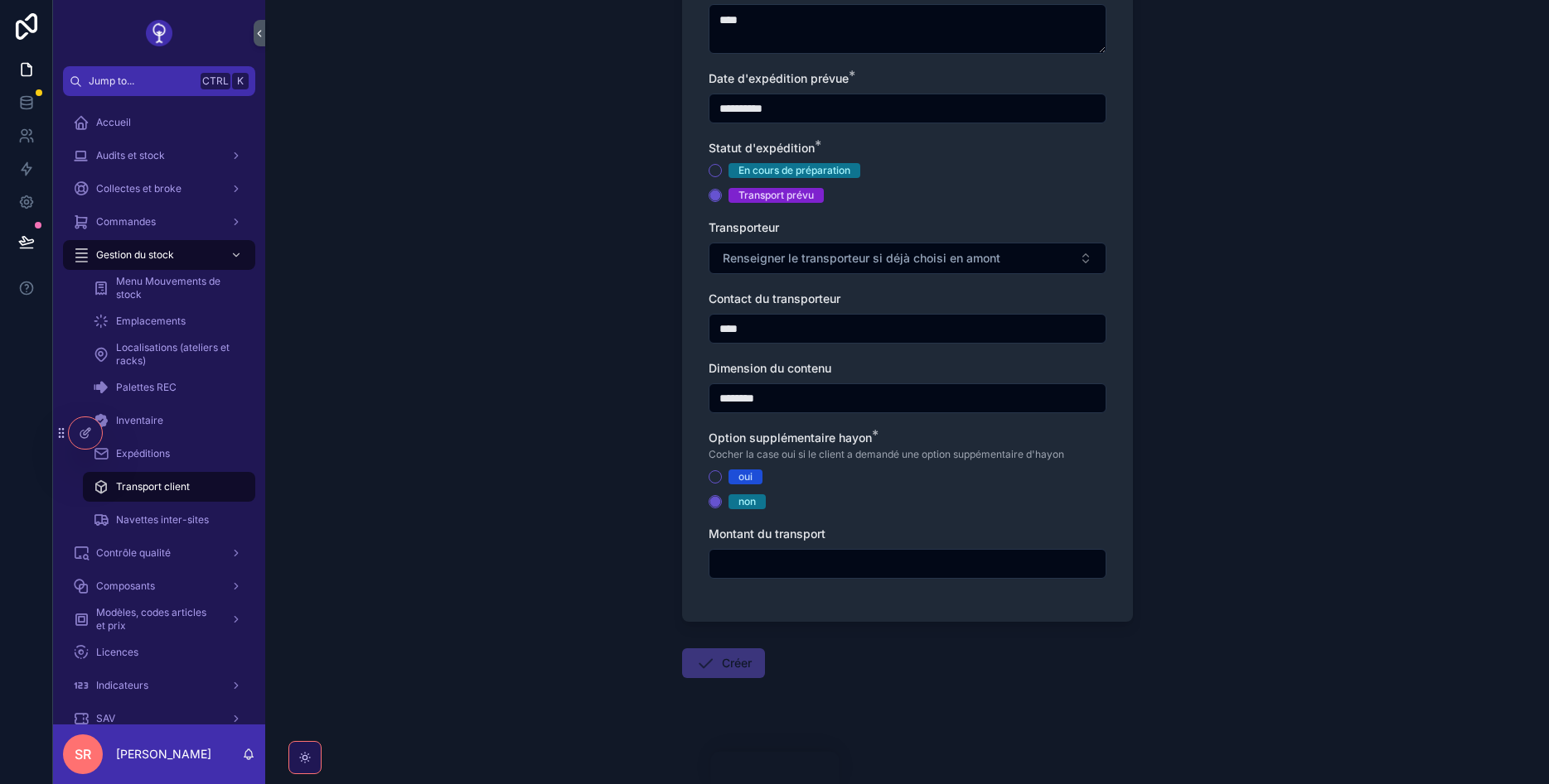
click at [780, 569] on input "scrollable content" at bounding box center [907, 564] width 396 height 24
type input "******"
click at [993, 642] on form "**********" at bounding box center [907, 269] width 451 height 1031
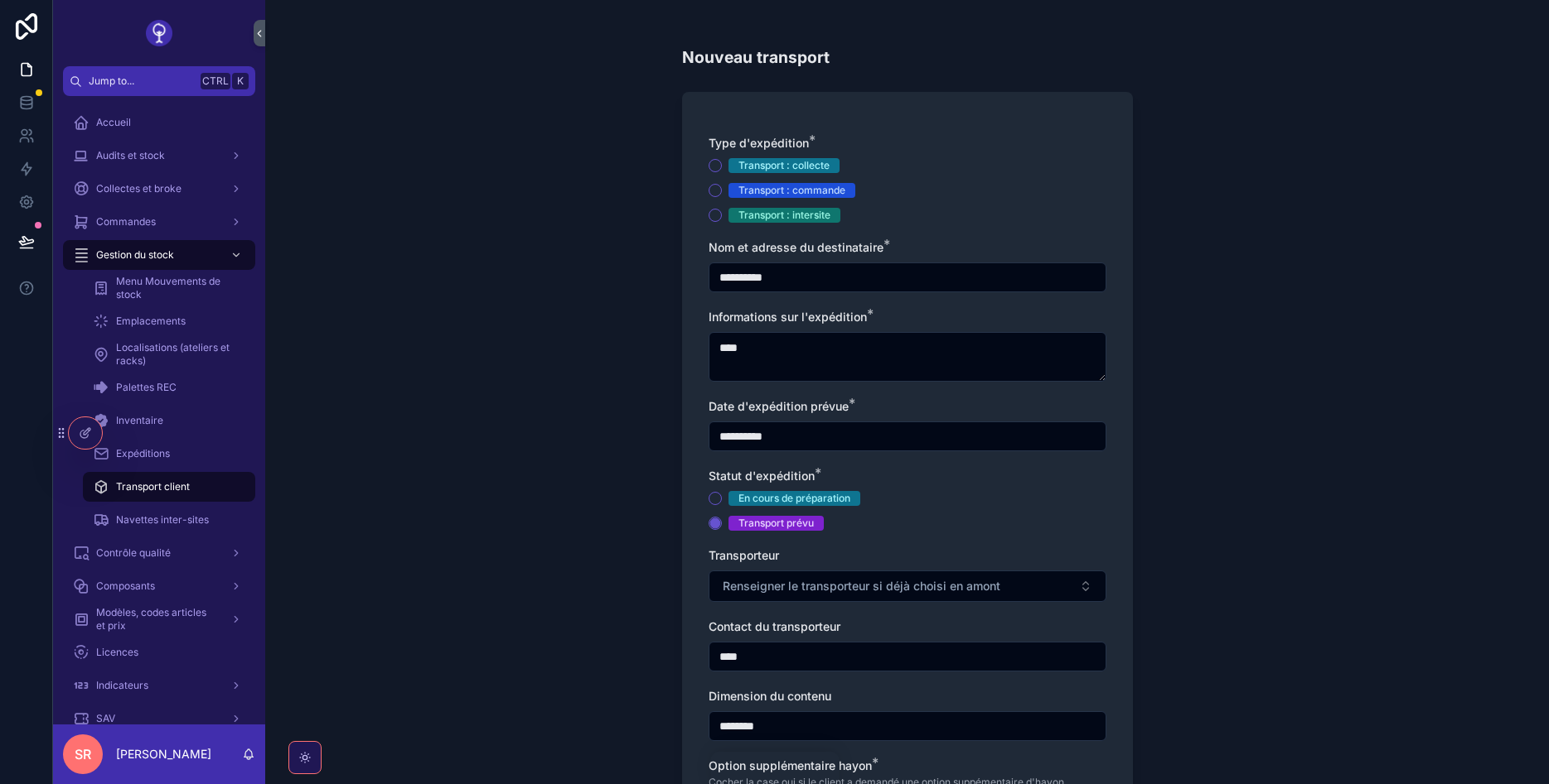
scroll to position [0, 0]
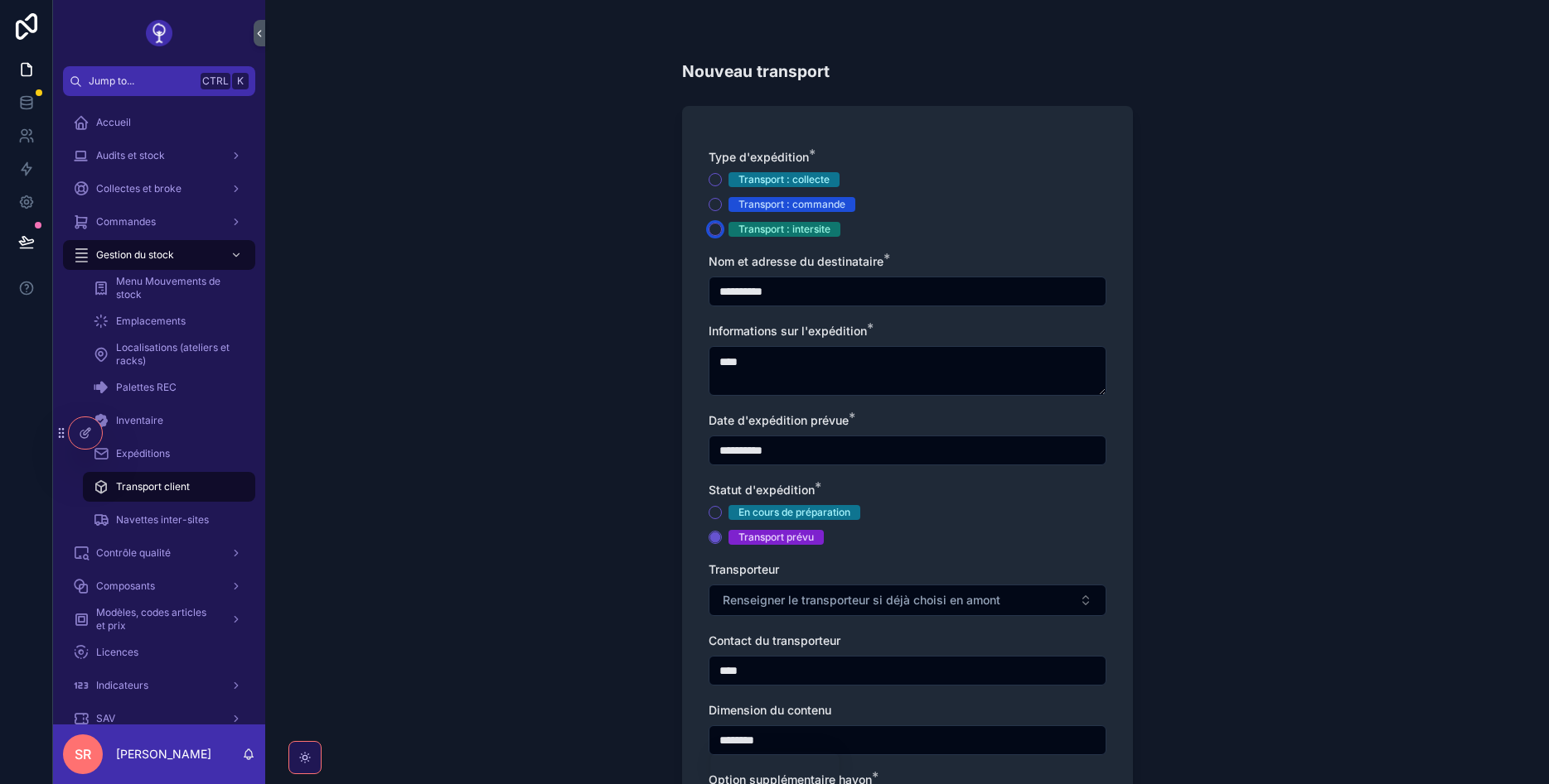
click at [720, 226] on button "Transport : intersite" at bounding box center [715, 230] width 13 height 13
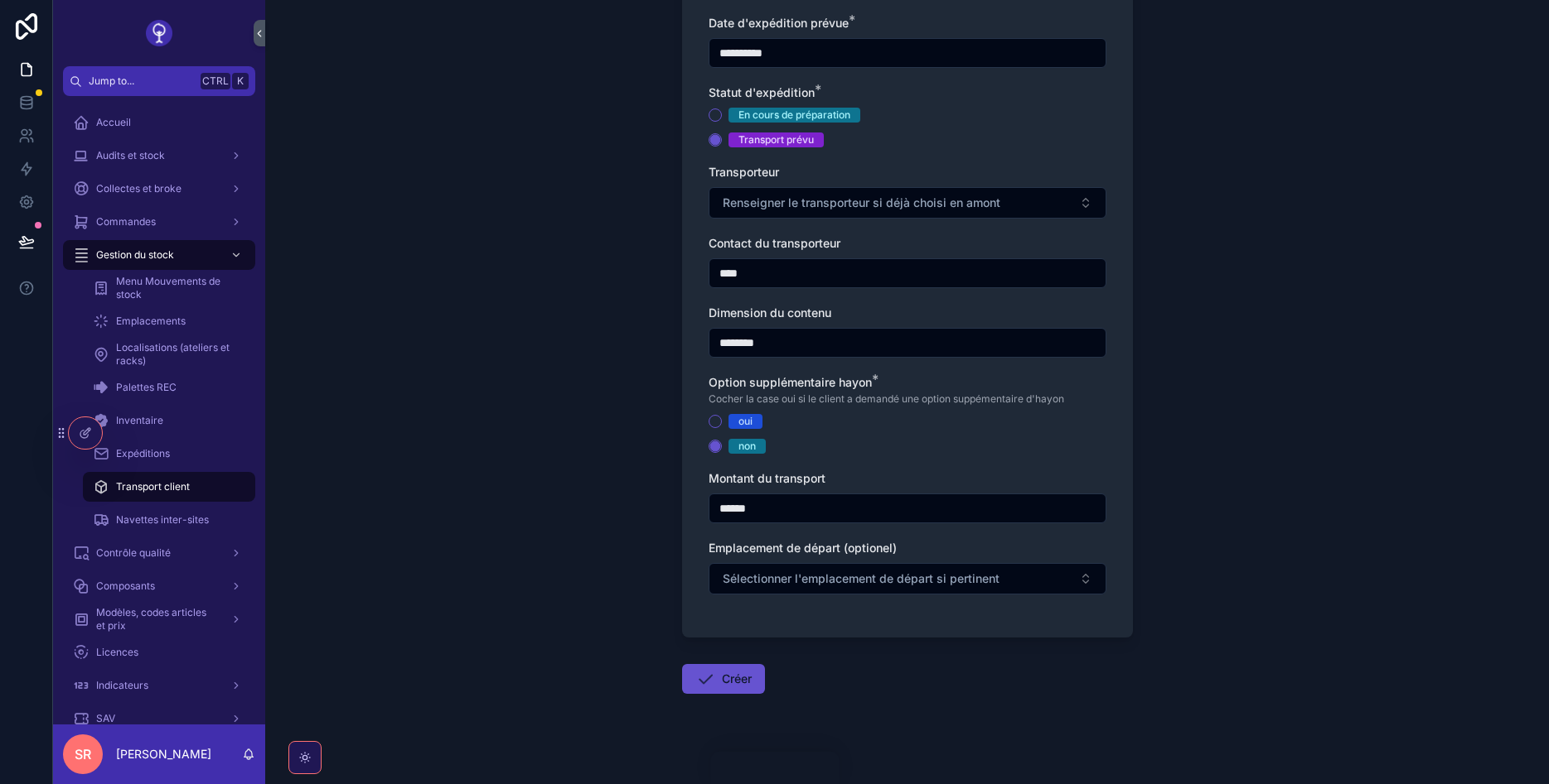
scroll to position [414, 0]
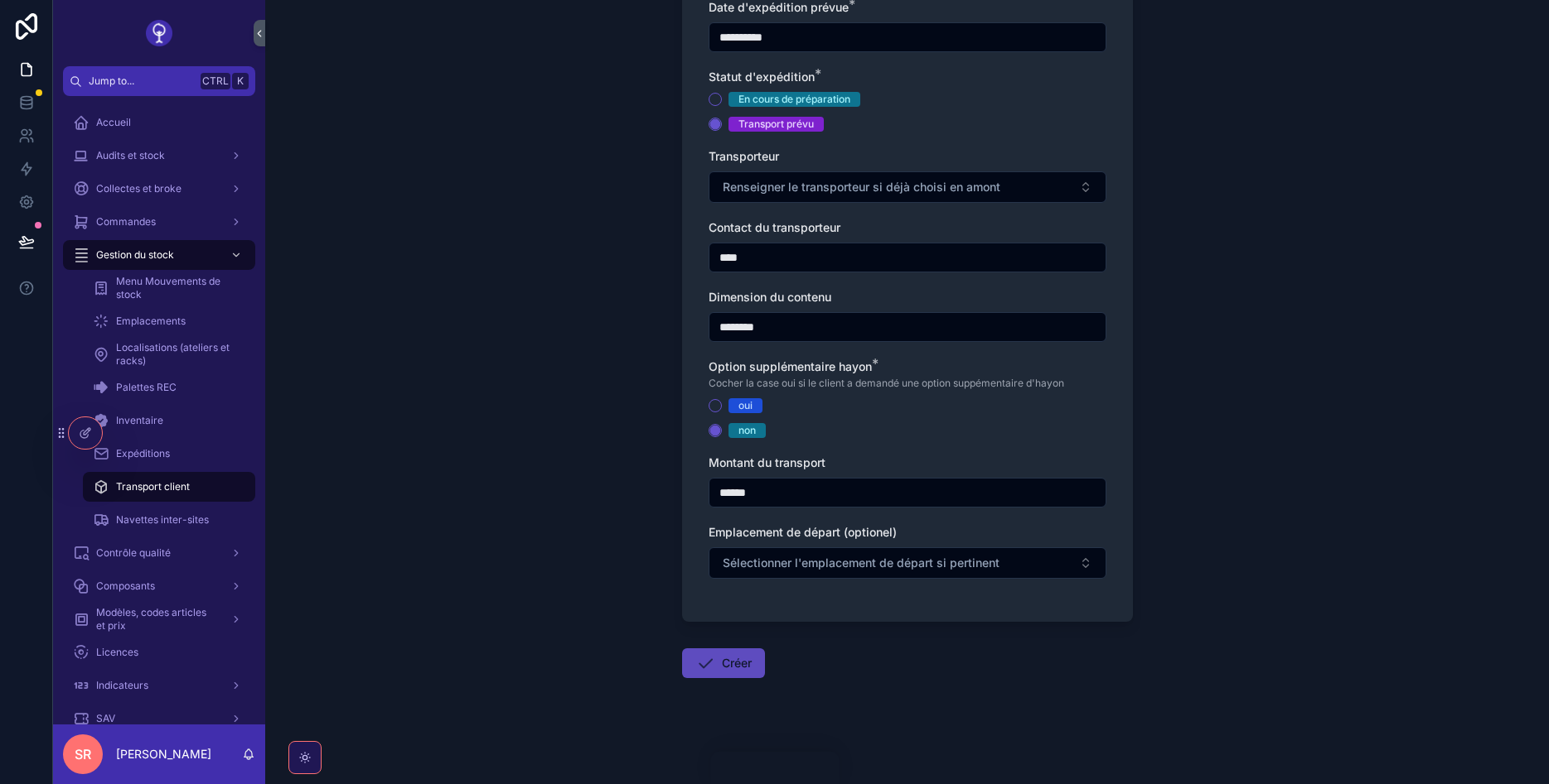
click at [731, 656] on button "Créer" at bounding box center [724, 664] width 83 height 30
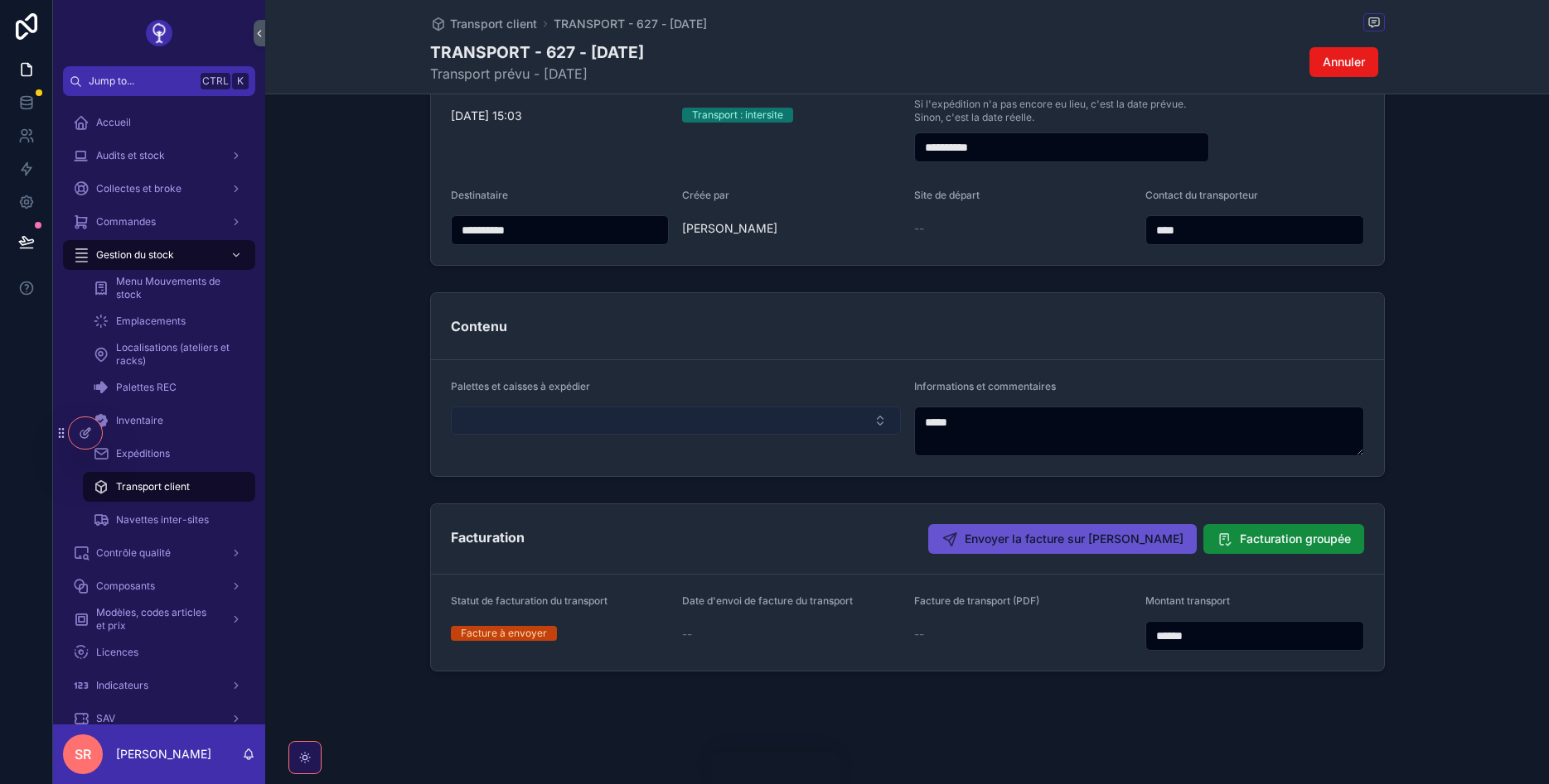
scroll to position [33, 0]
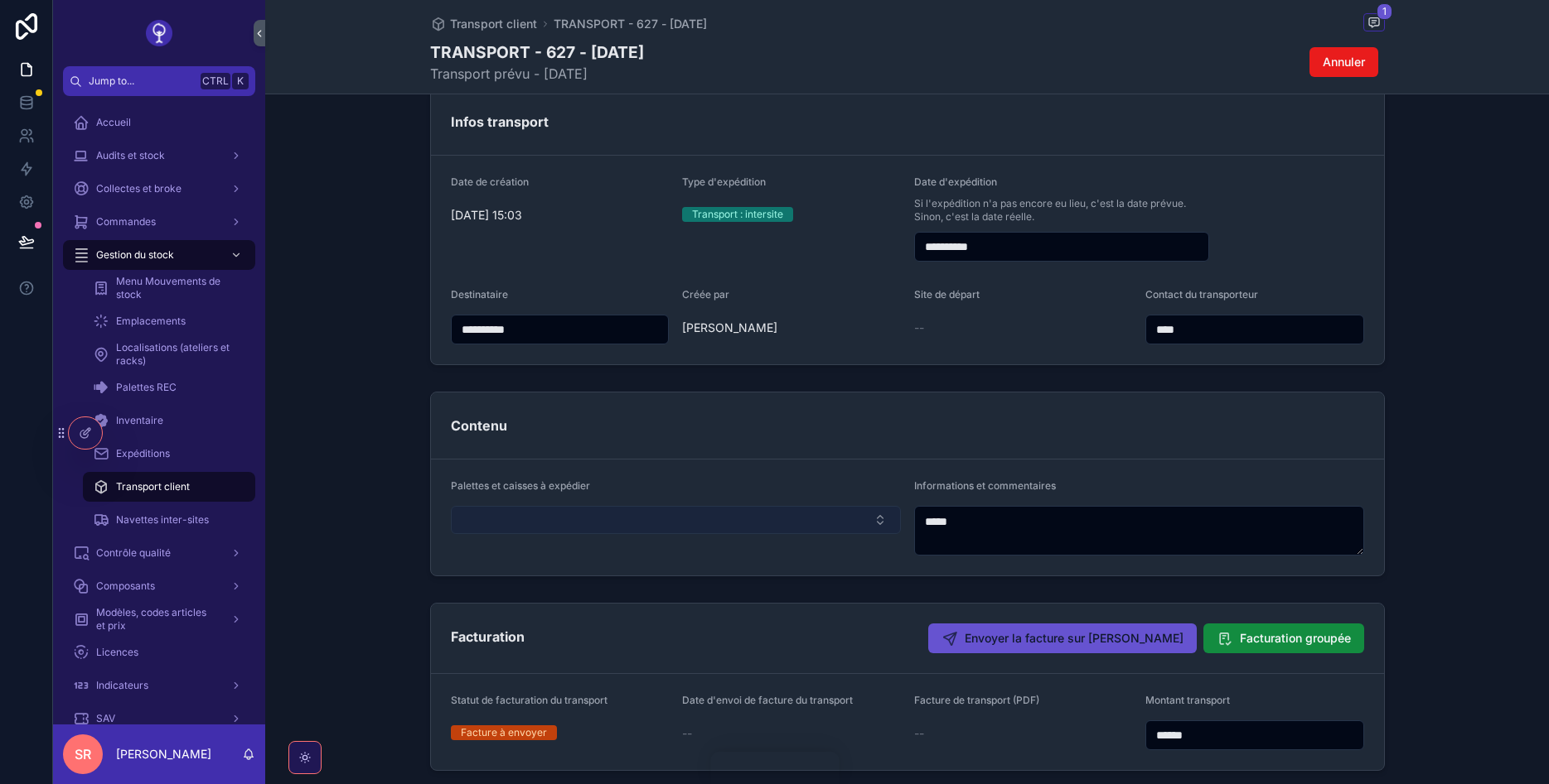
click at [795, 520] on button "Select Button" at bounding box center [676, 520] width 450 height 28
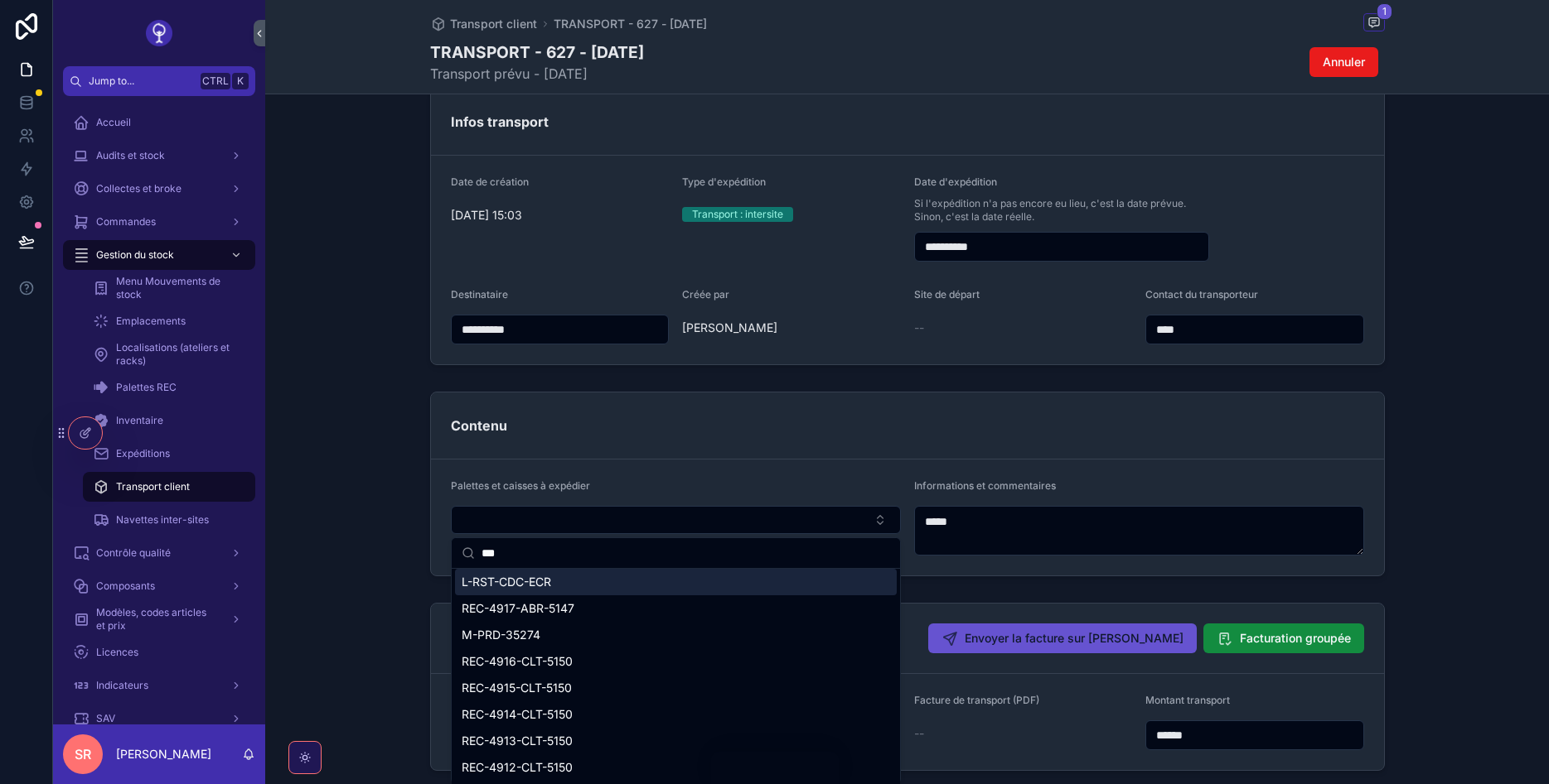
scroll to position [0, 0]
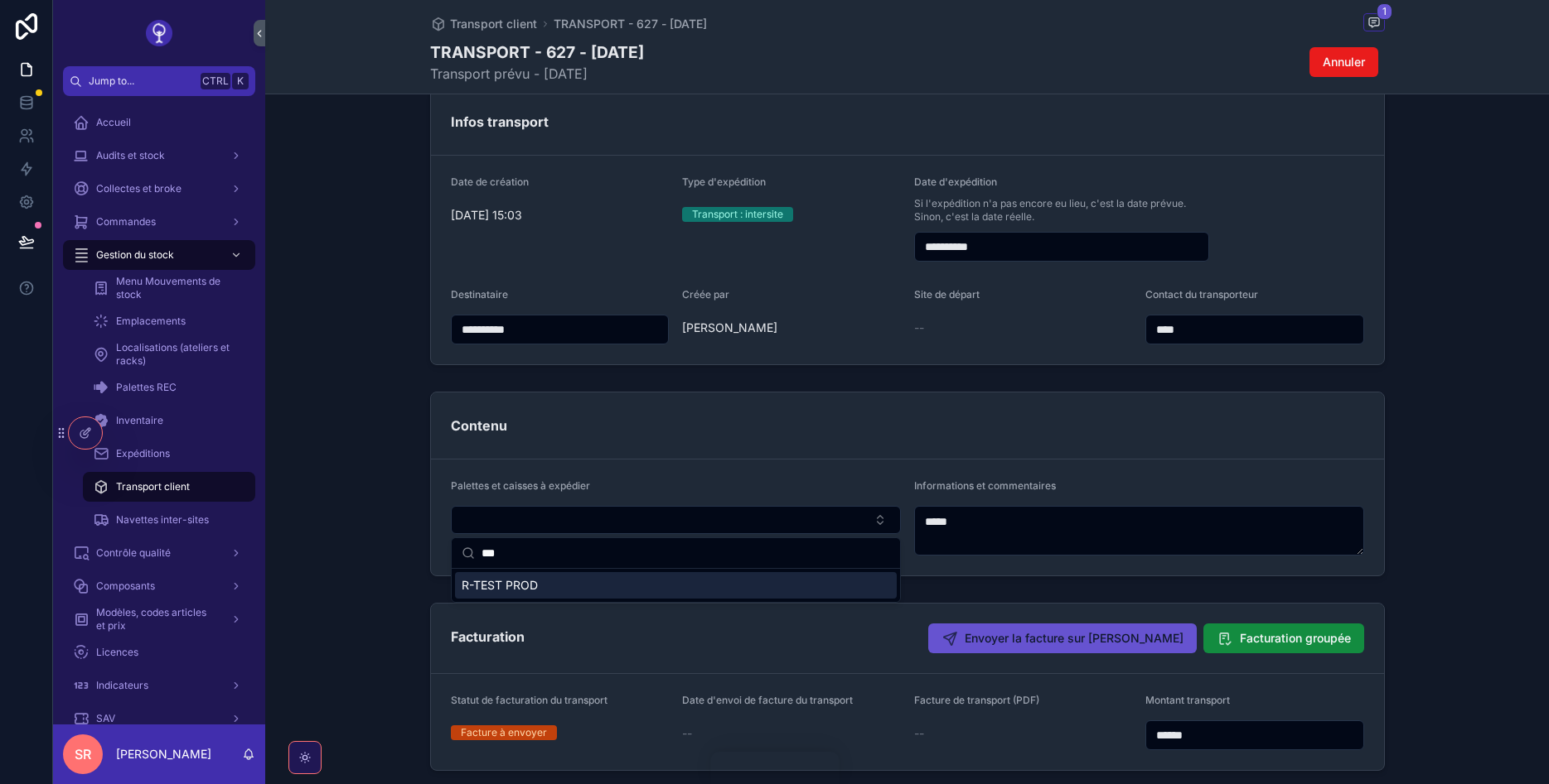
type input "***"
click at [611, 579] on div "R-TEST PROD" at bounding box center [675, 586] width 441 height 26
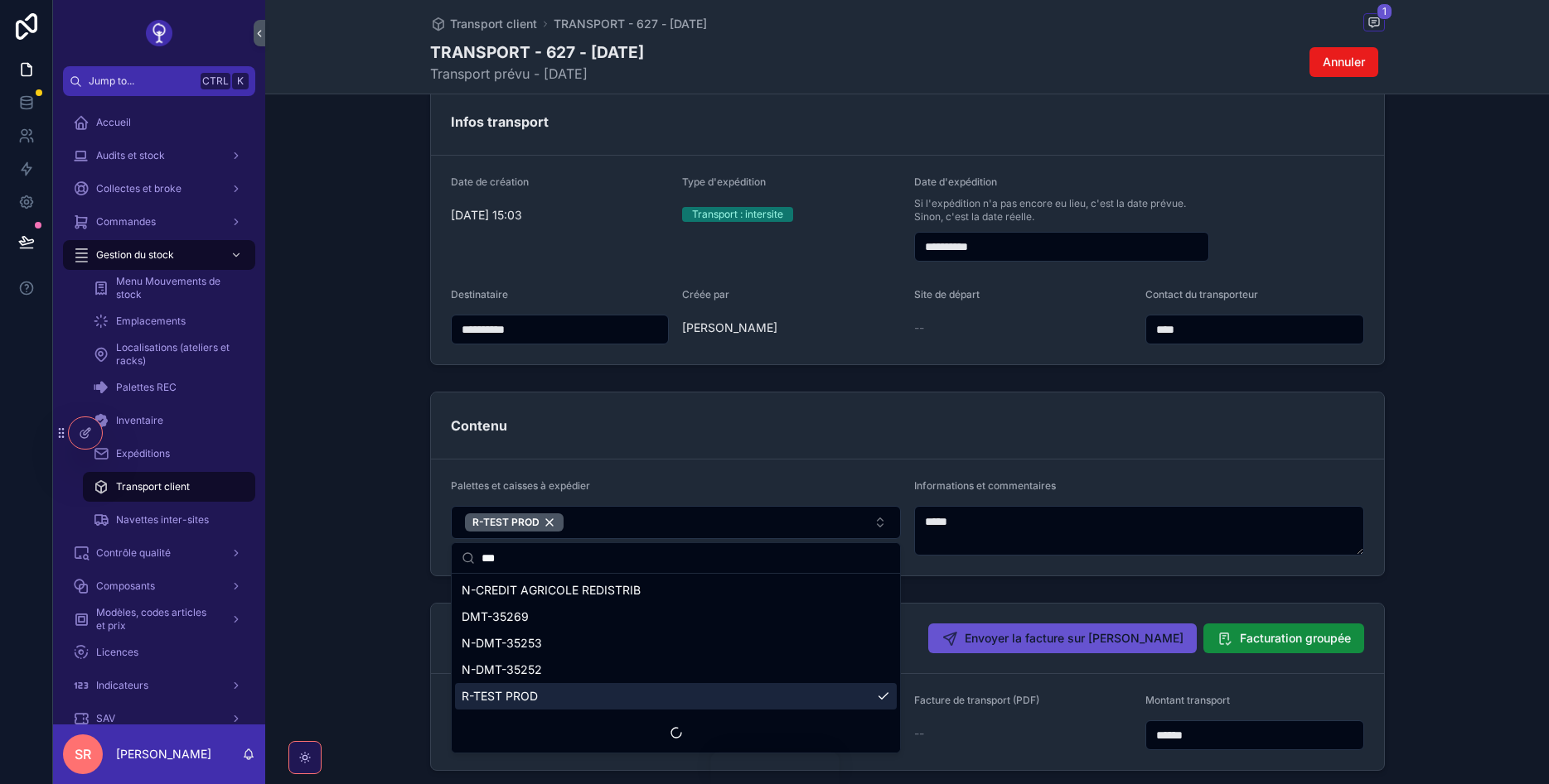
click at [1237, 441] on div "Contenu" at bounding box center [907, 426] width 953 height 67
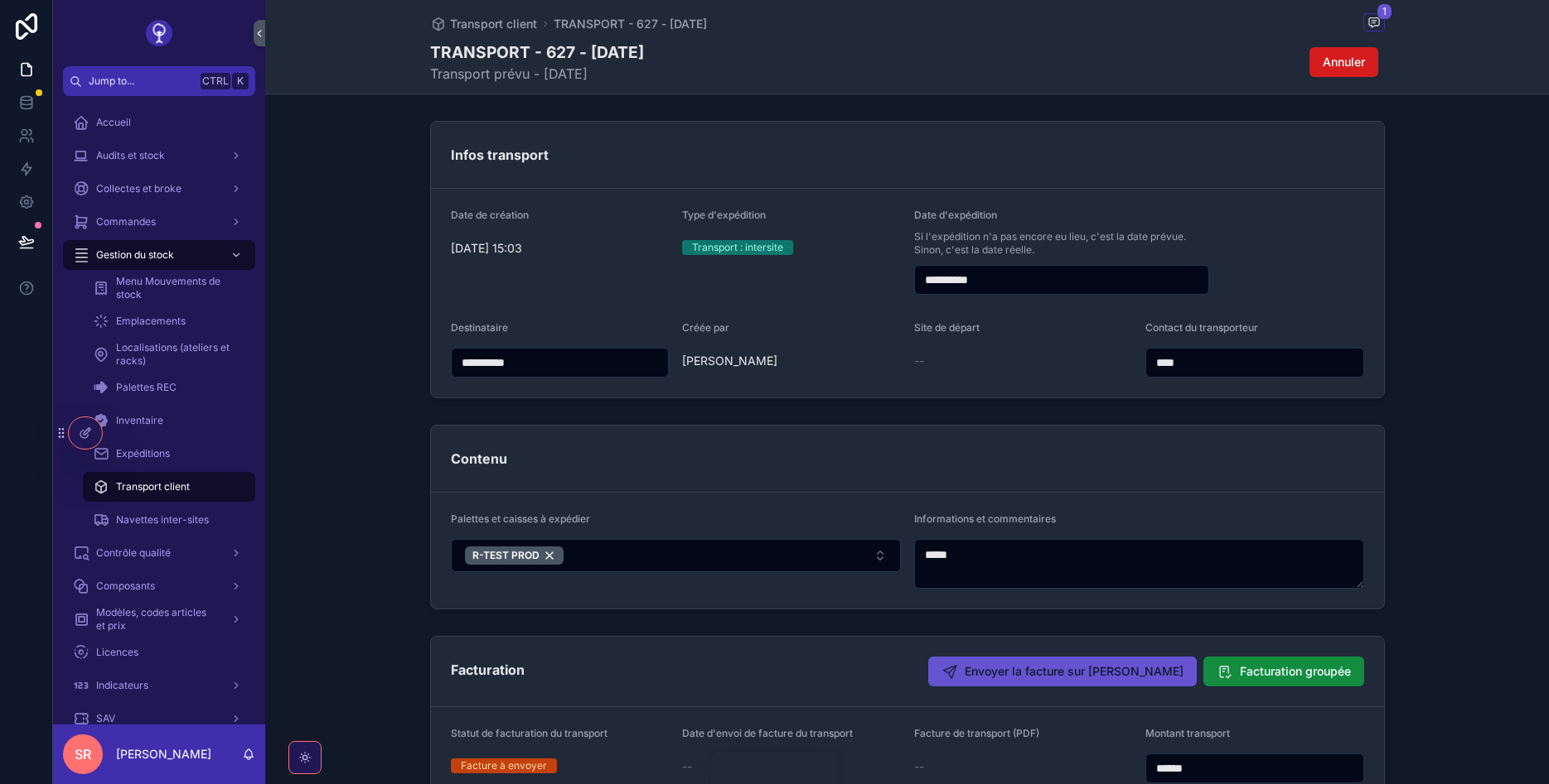
click at [1358, 58] on span "Annuler" at bounding box center [1344, 62] width 43 height 17
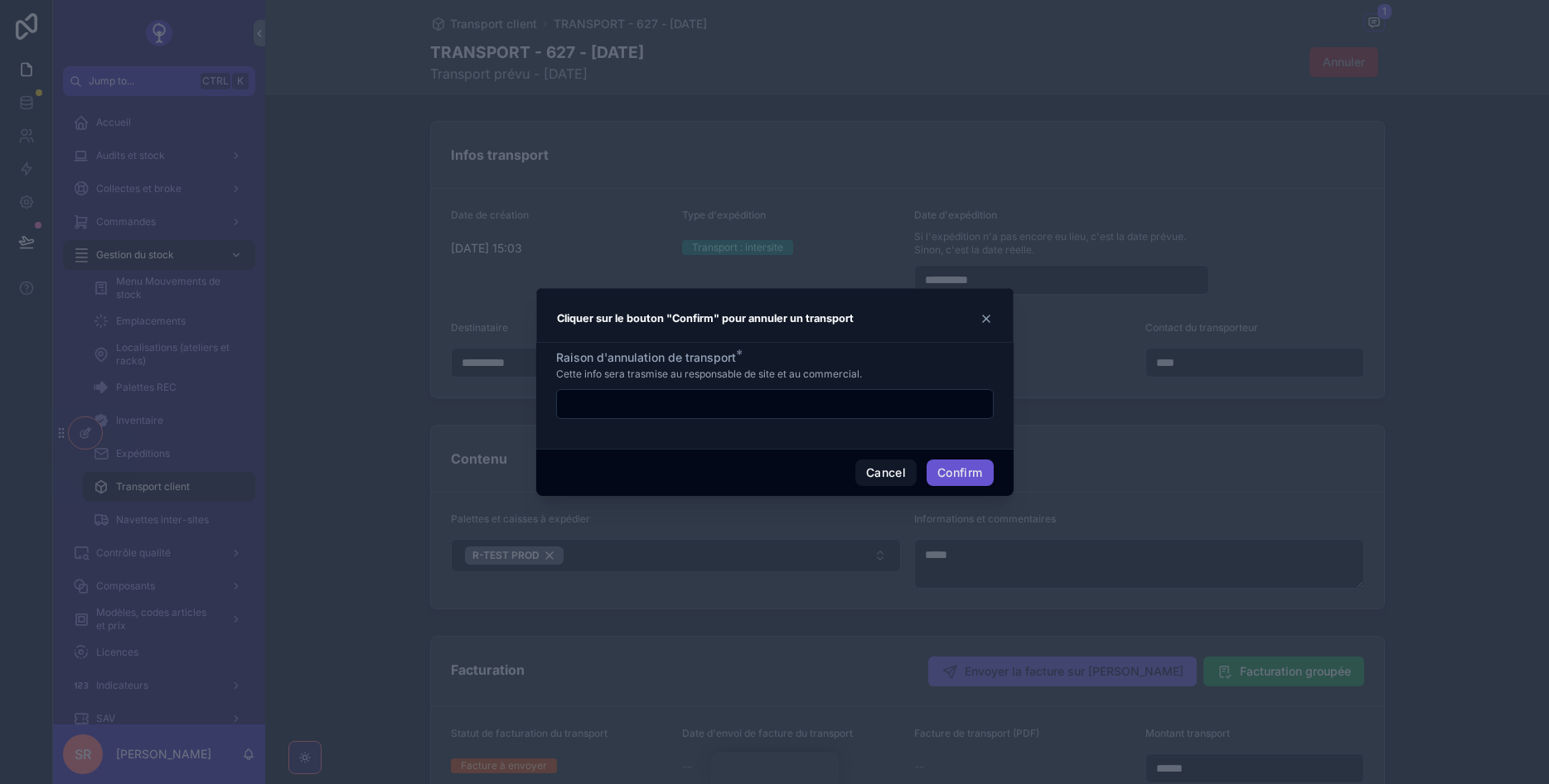
click at [890, 404] on input "text" at bounding box center [774, 404] width 436 height 24
click at [868, 474] on button "Cancel" at bounding box center [886, 473] width 61 height 26
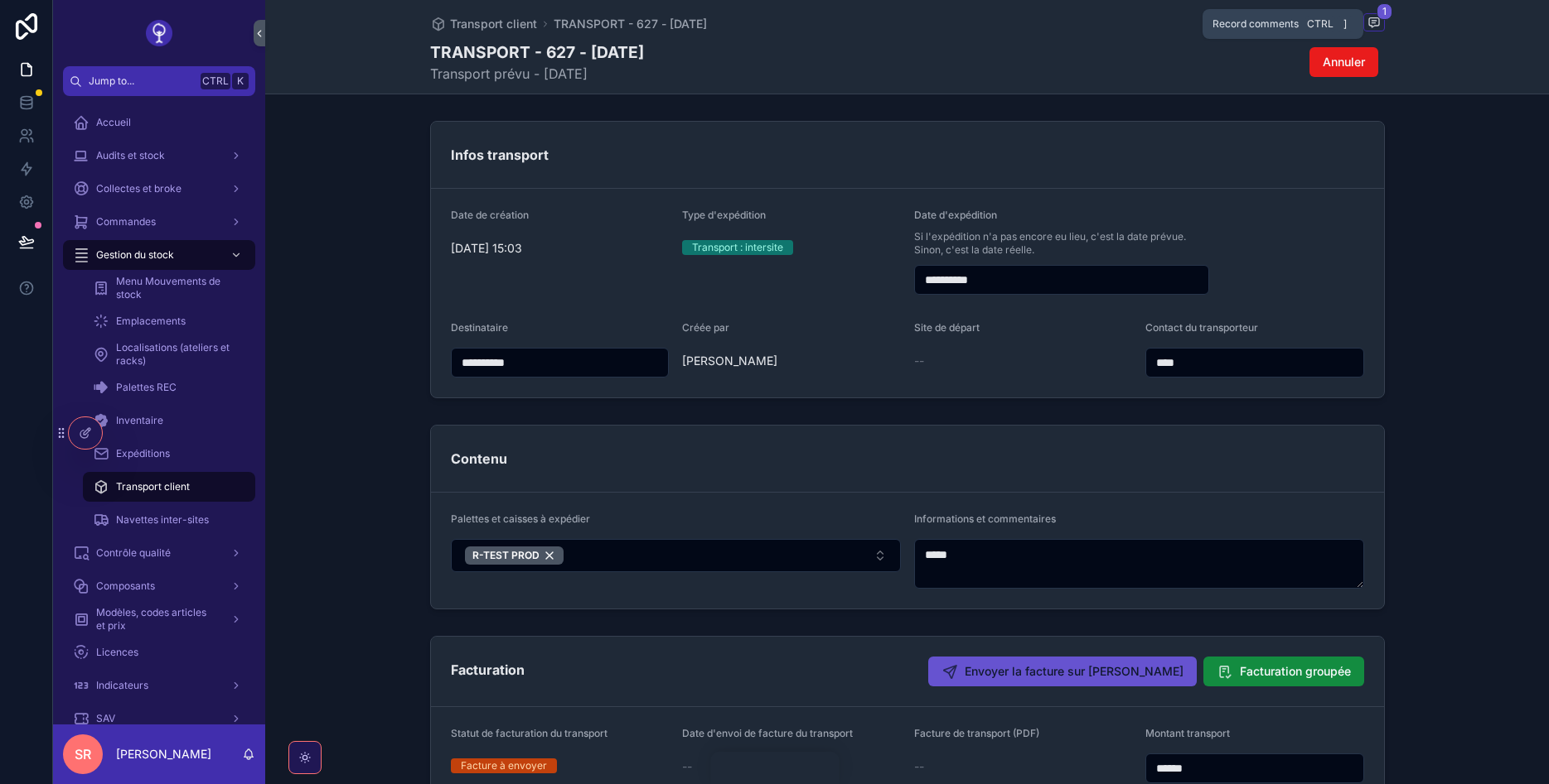
click at [1383, 25] on span "scrollable content" at bounding box center [1373, 22] width 22 height 18
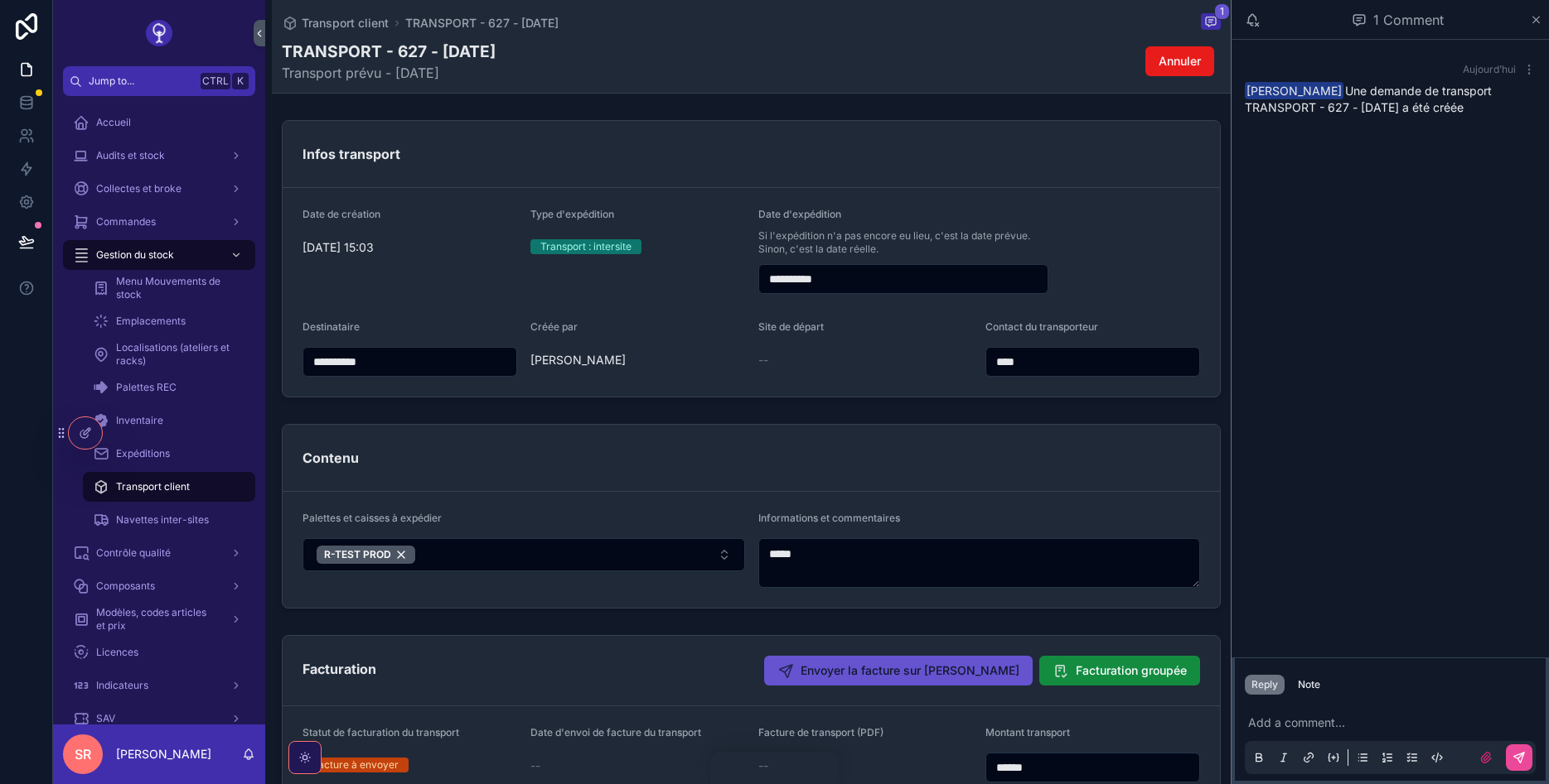
click at [1323, 91] on span "[PERSON_NAME]" at bounding box center [1294, 91] width 98 height 17
click at [249, 750] on icon "scrollable content" at bounding box center [250, 754] width 9 height 8
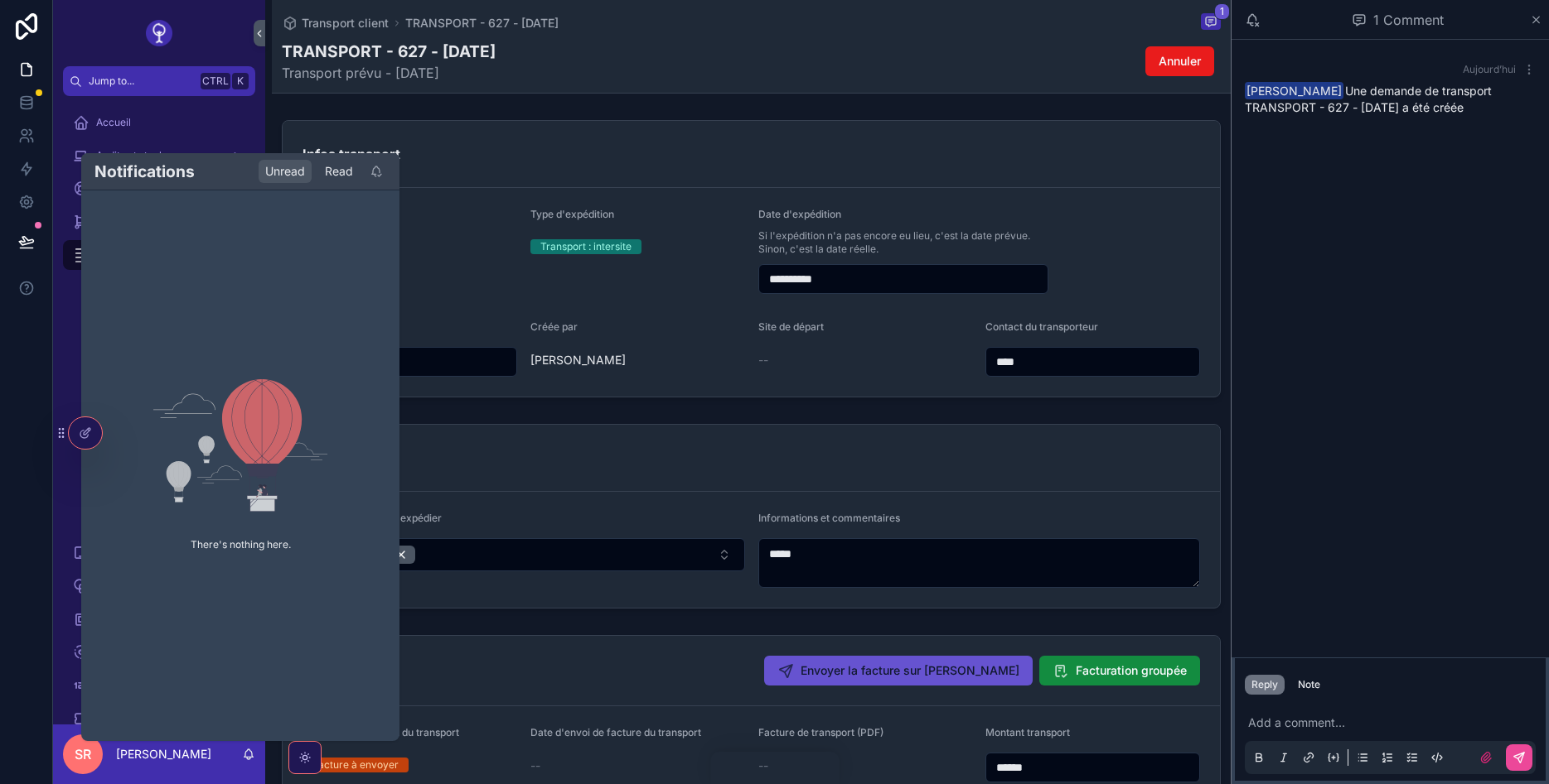
click at [330, 165] on div "Read" at bounding box center [339, 171] width 42 height 24
click at [286, 172] on div "Unread" at bounding box center [285, 171] width 53 height 24
click at [378, 174] on icon "scrollable content" at bounding box center [376, 171] width 13 height 13
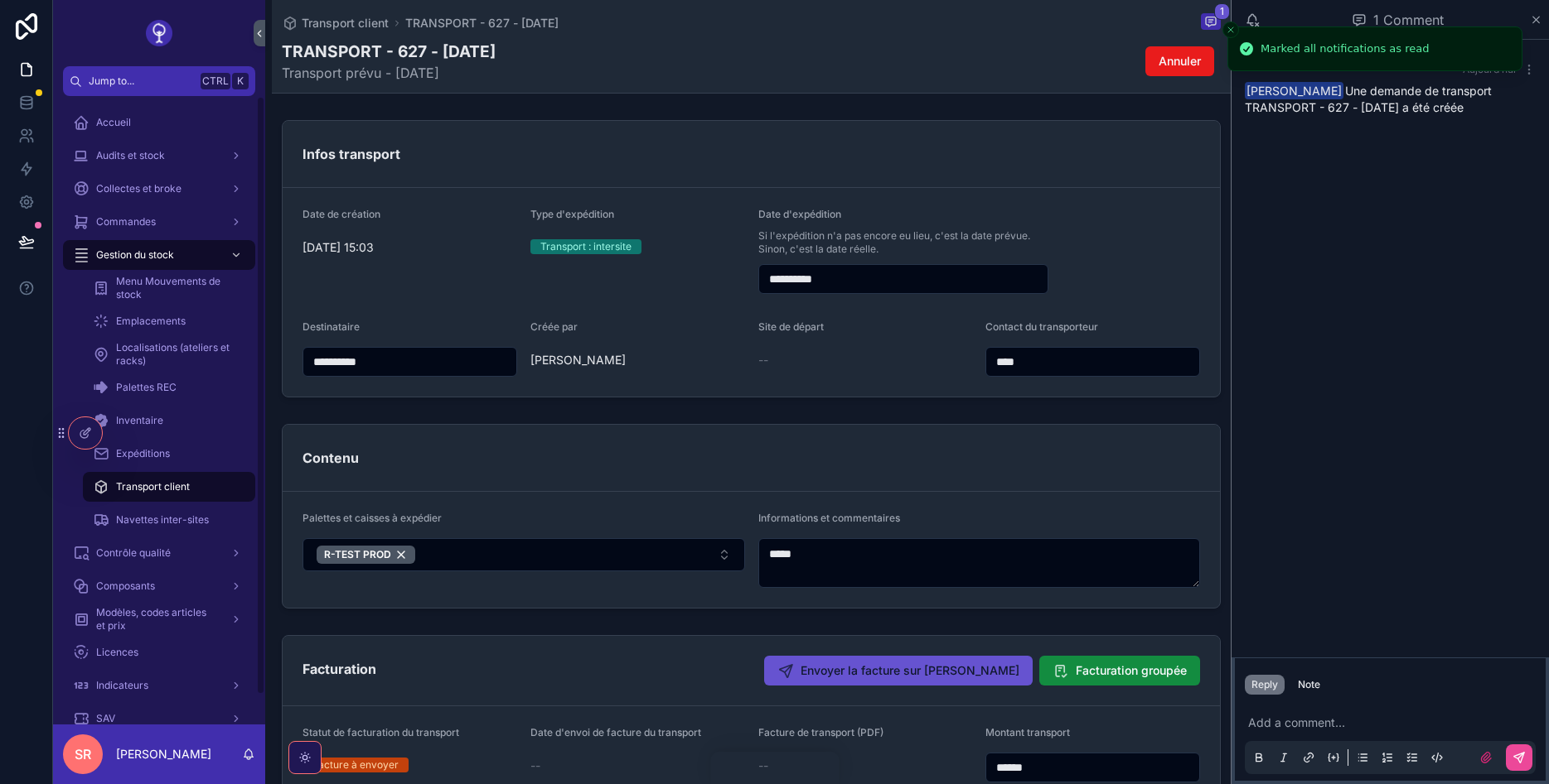
click at [23, 350] on div at bounding box center [26, 392] width 53 height 784
click at [1229, 30] on icon "Close toast" at bounding box center [1231, 29] width 10 height 10
click at [1524, 66] on icon "scrollable content" at bounding box center [1529, 70] width 13 height 13
click at [1507, 34] on span "Delete comment" at bounding box center [1497, 40] width 77 height 13
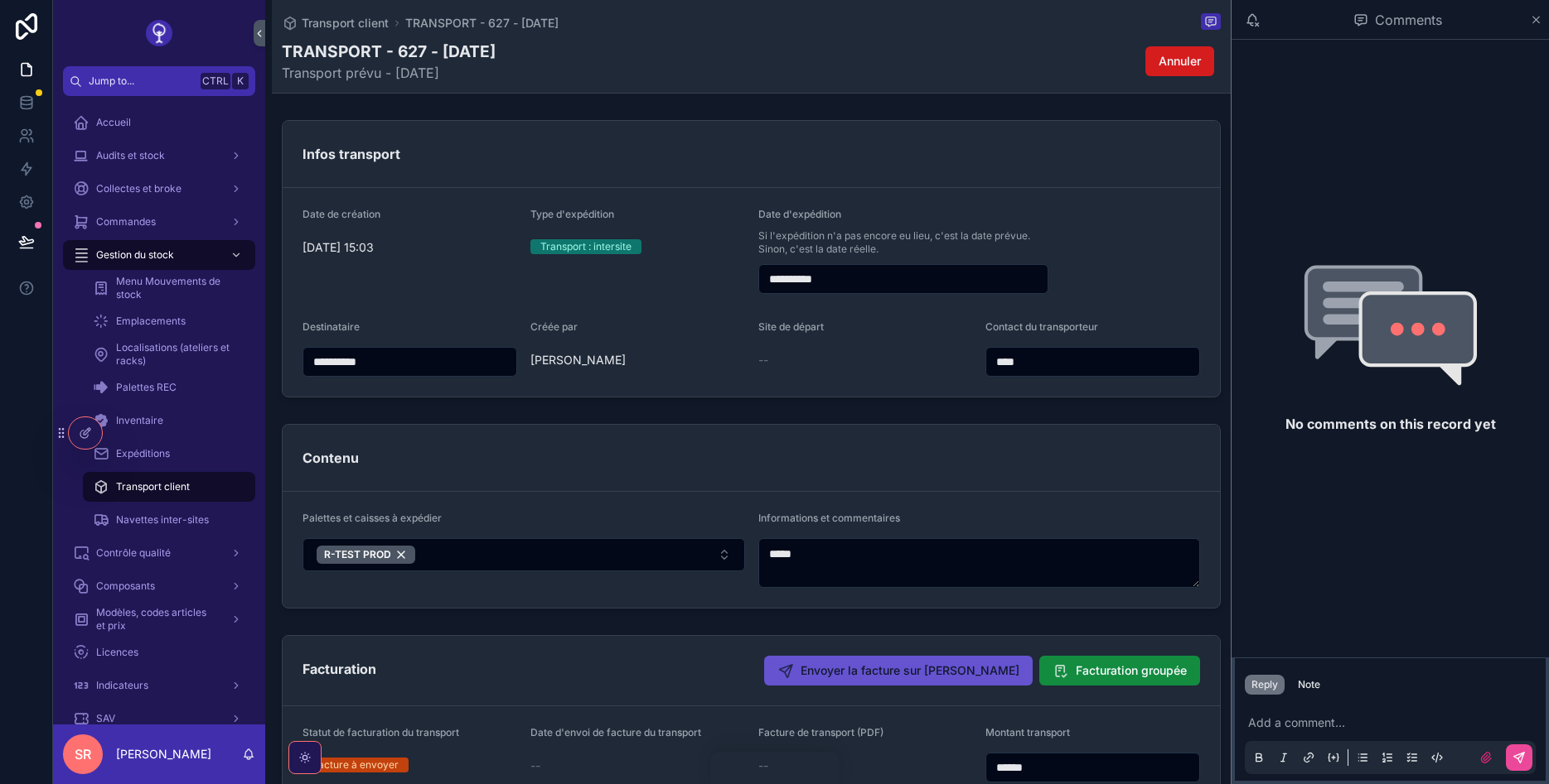
click at [1167, 69] on span "Annuler" at bounding box center [1179, 61] width 43 height 17
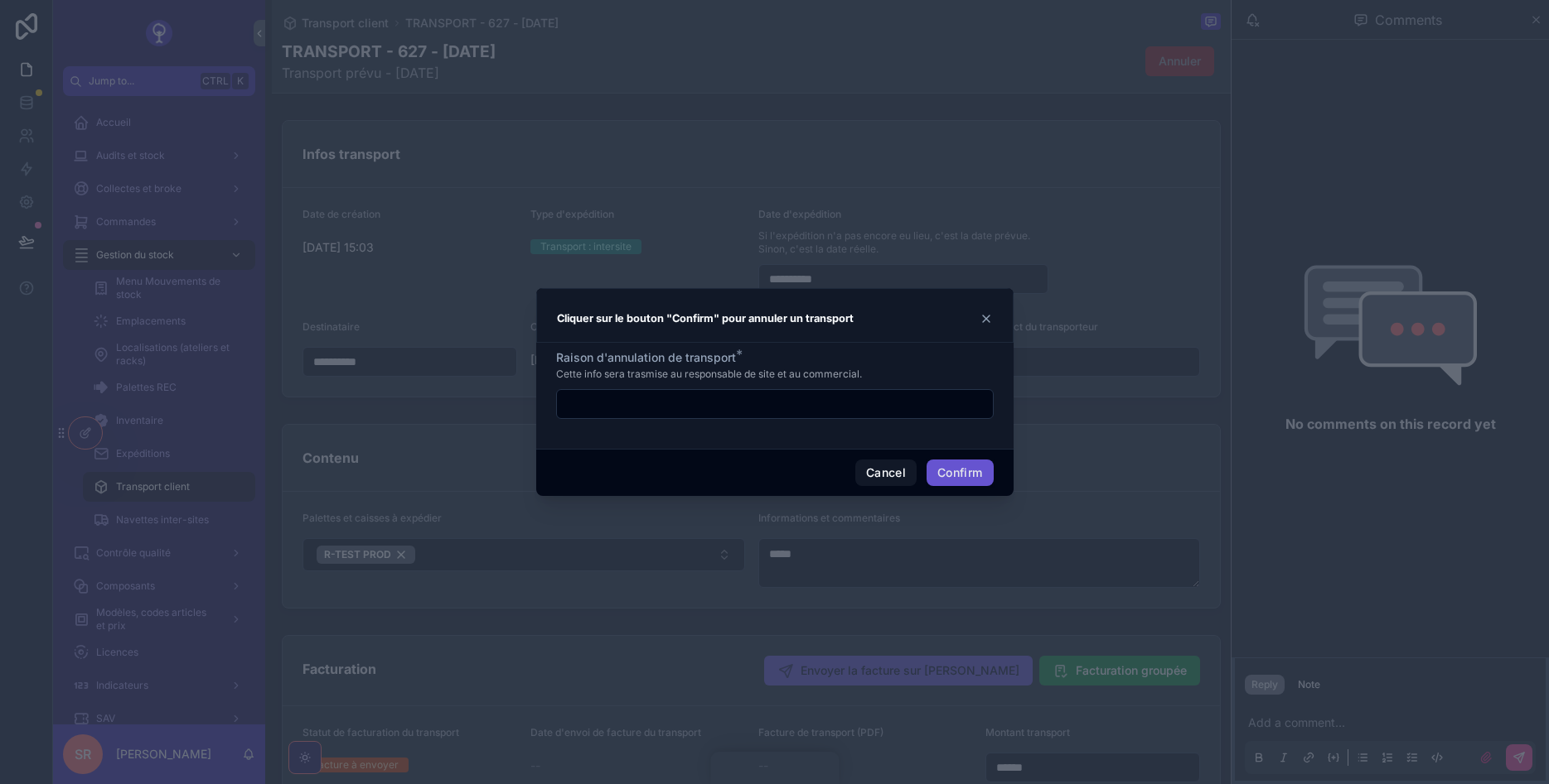
click at [699, 400] on input "text" at bounding box center [774, 404] width 436 height 24
click at [821, 407] on input "text" at bounding box center [774, 404] width 436 height 24
type input "****"
click at [980, 465] on button "Confirm" at bounding box center [959, 473] width 66 height 26
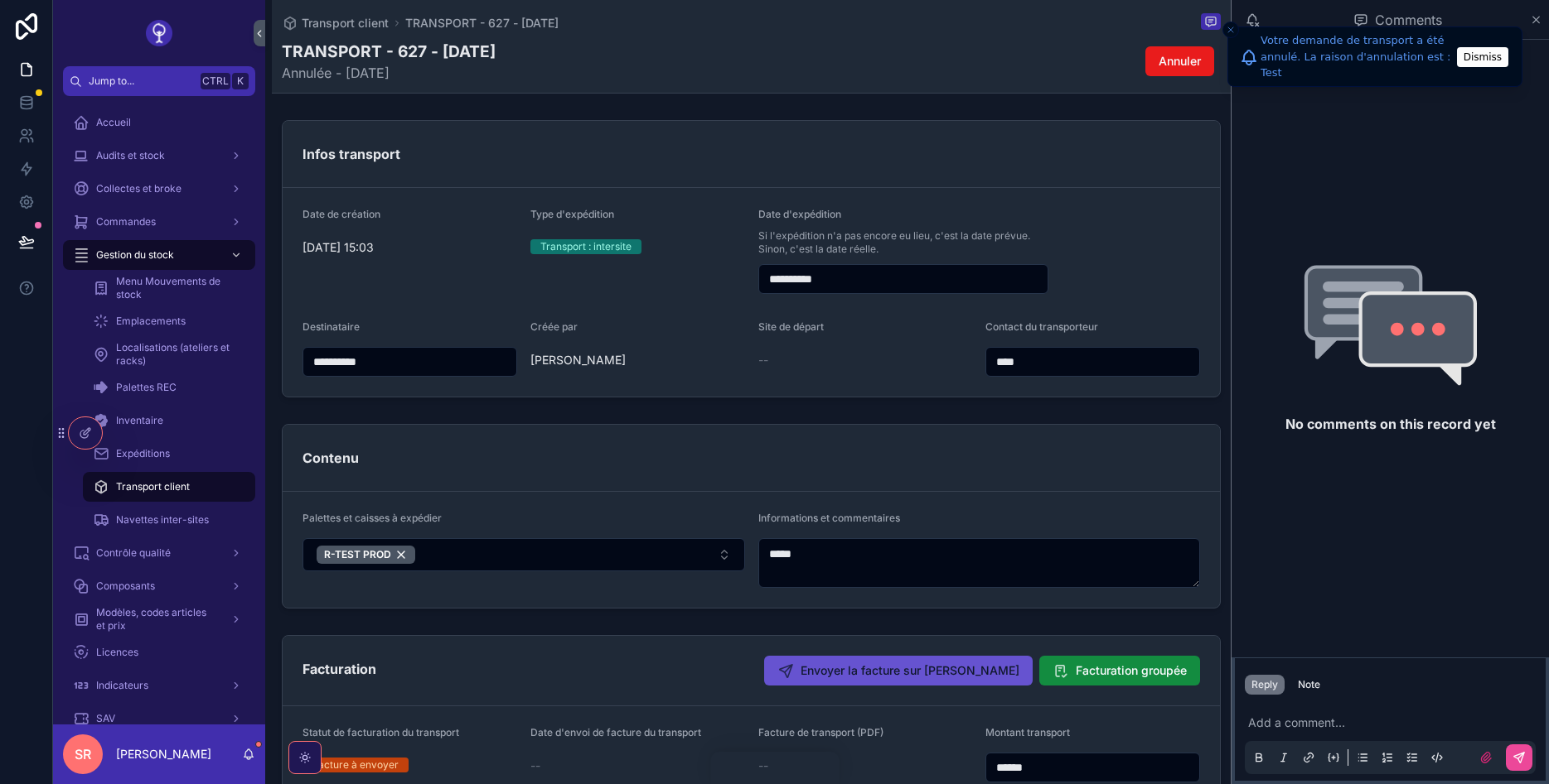
click at [1230, 33] on icon "Close toast" at bounding box center [1231, 29] width 10 height 10
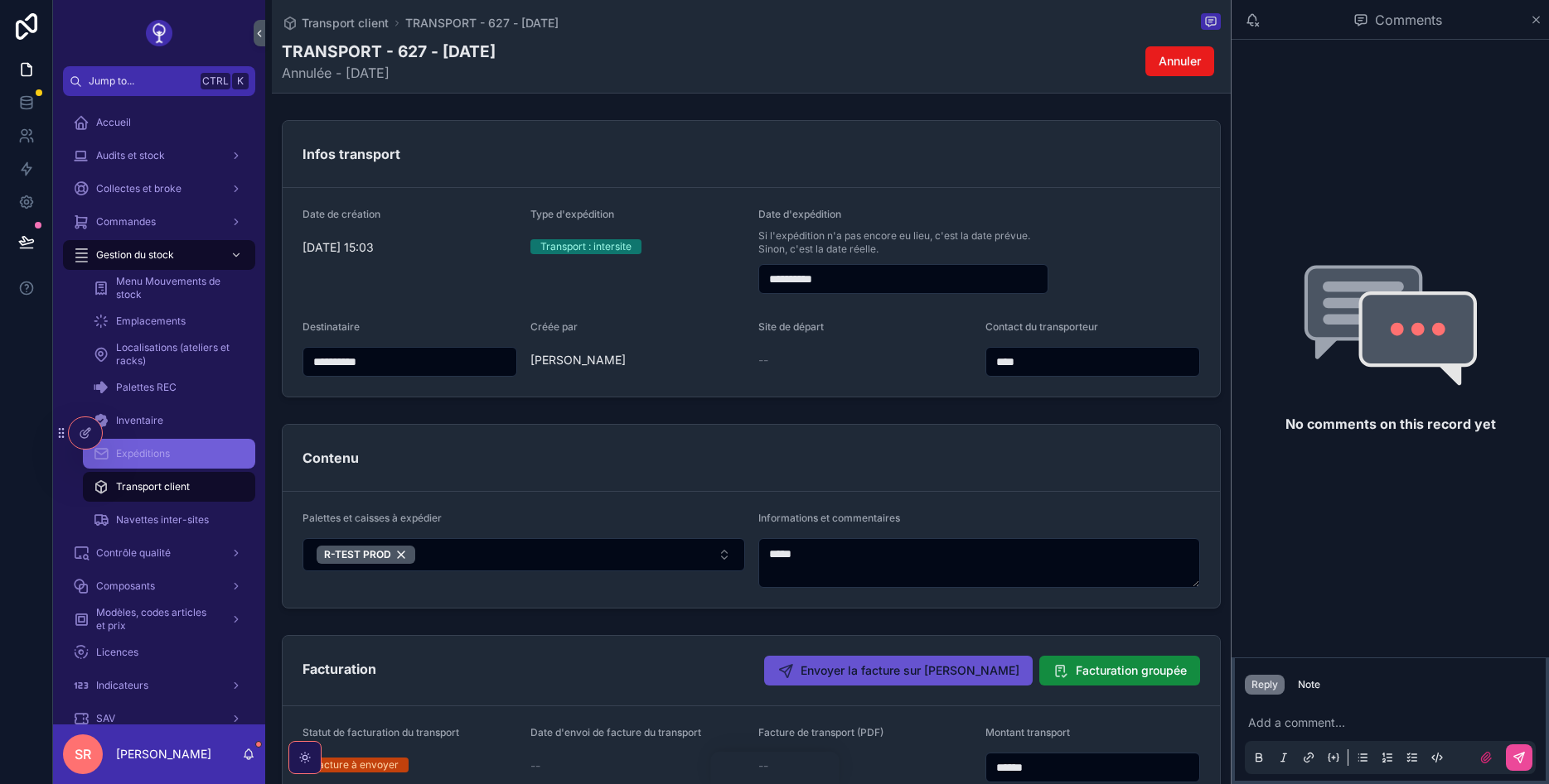
click at [166, 452] on span "Expéditions" at bounding box center [143, 454] width 54 height 13
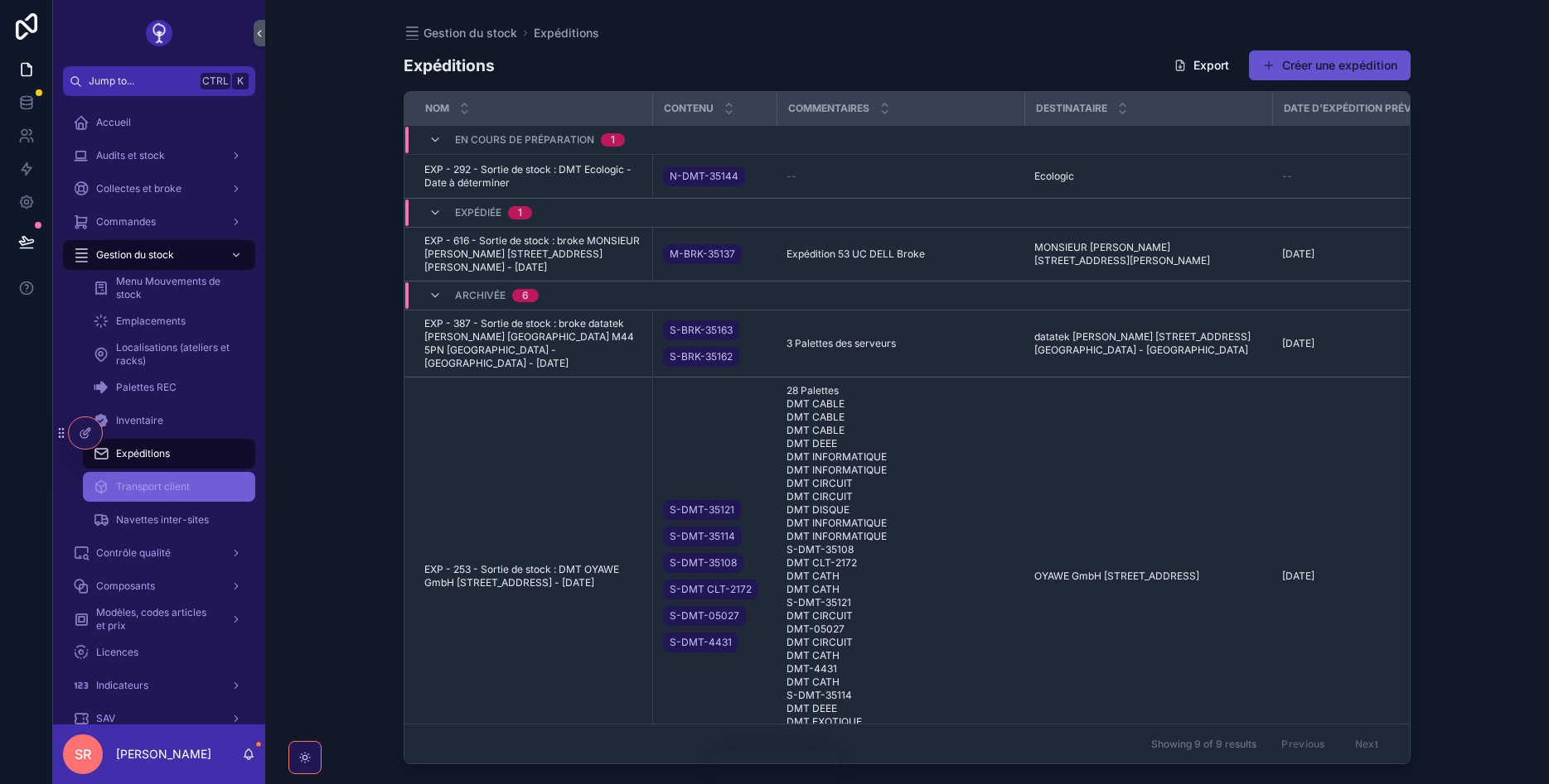
click at [164, 487] on span "Transport client" at bounding box center [153, 487] width 74 height 13
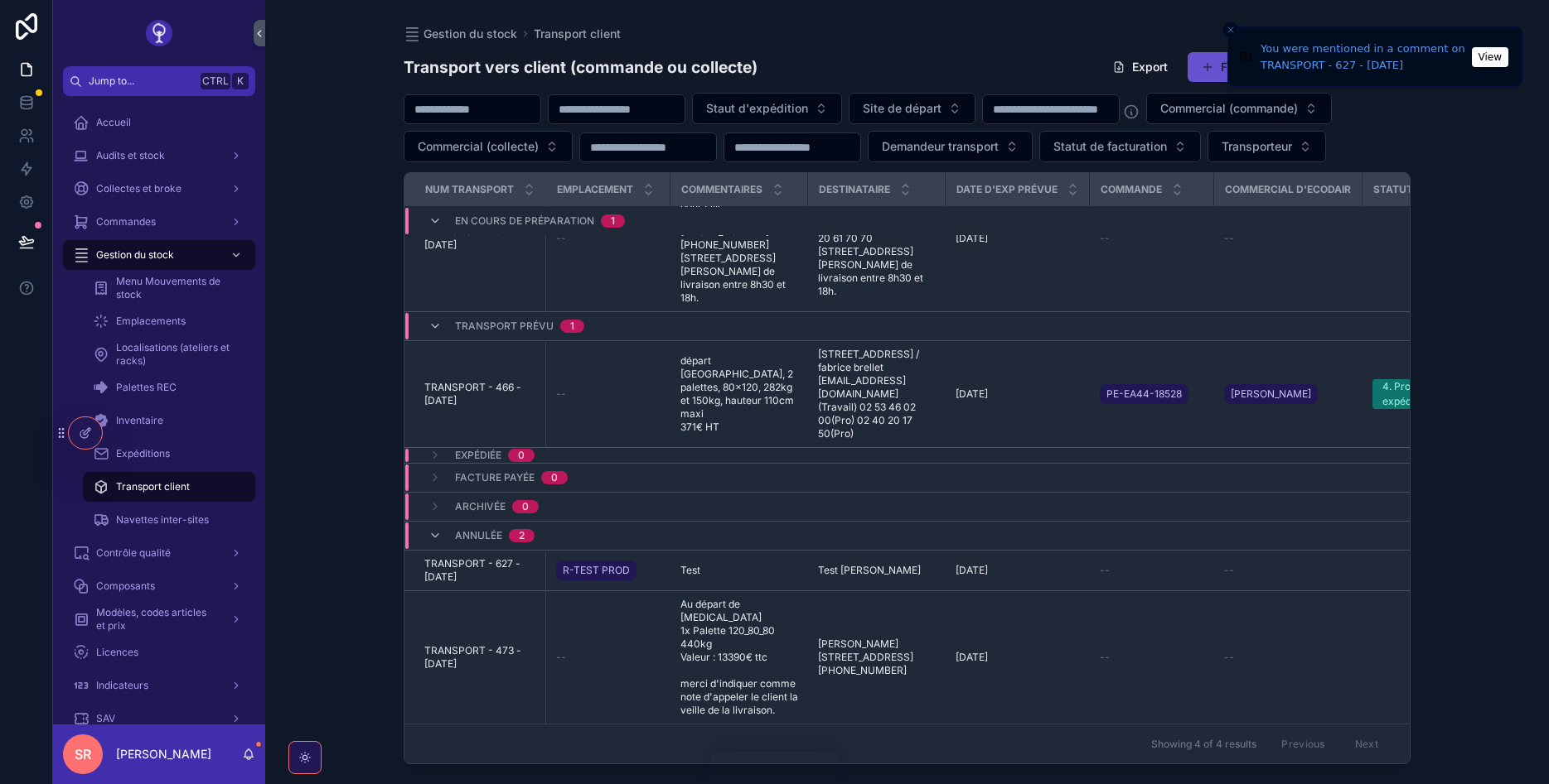
scroll to position [94, 0]
click at [1489, 60] on button "View" at bounding box center [1489, 57] width 37 height 20
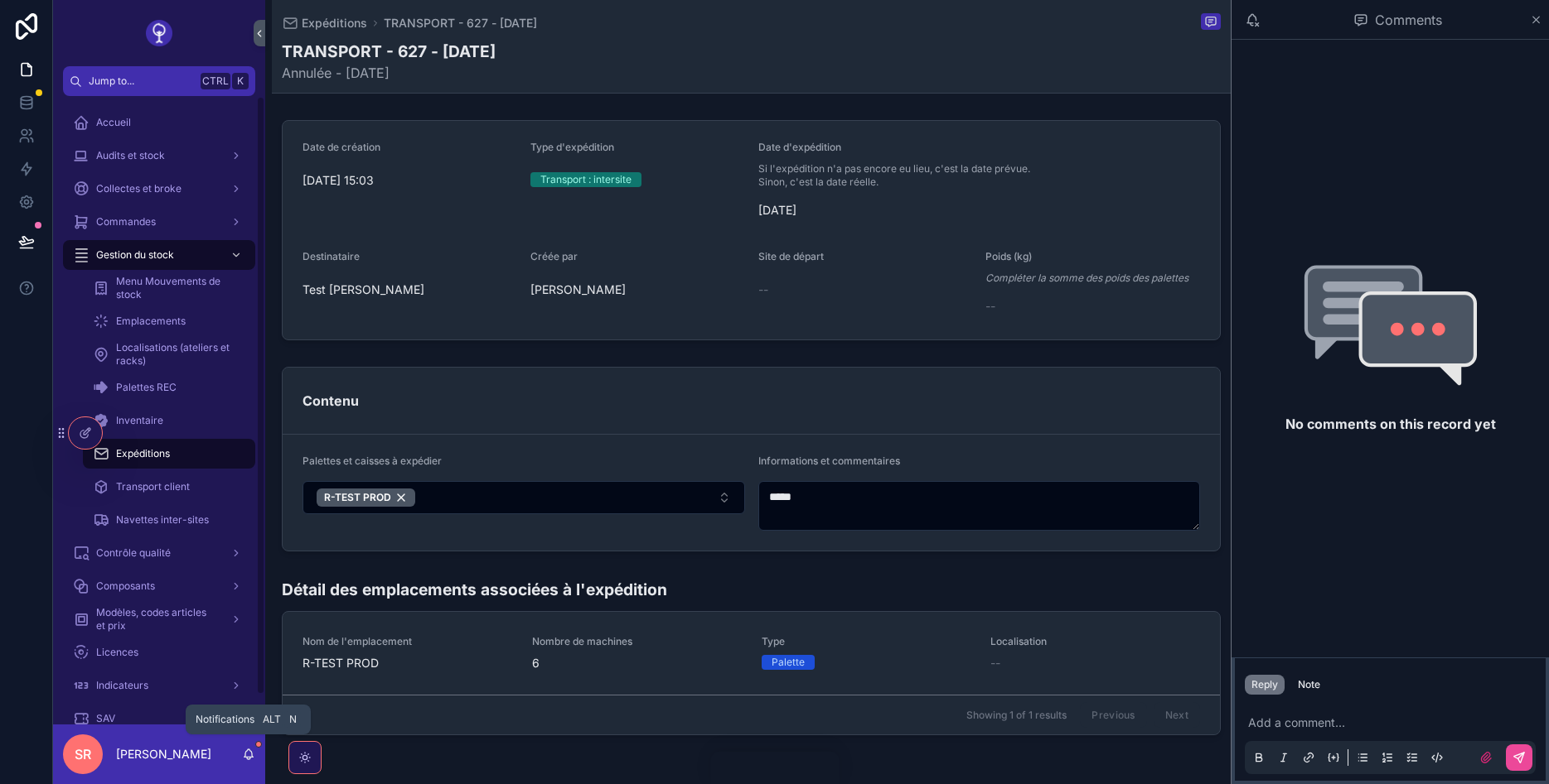
click at [246, 753] on icon "scrollable content" at bounding box center [249, 755] width 13 height 13
click at [1534, 19] on icon "scrollable content" at bounding box center [1536, 20] width 12 height 13
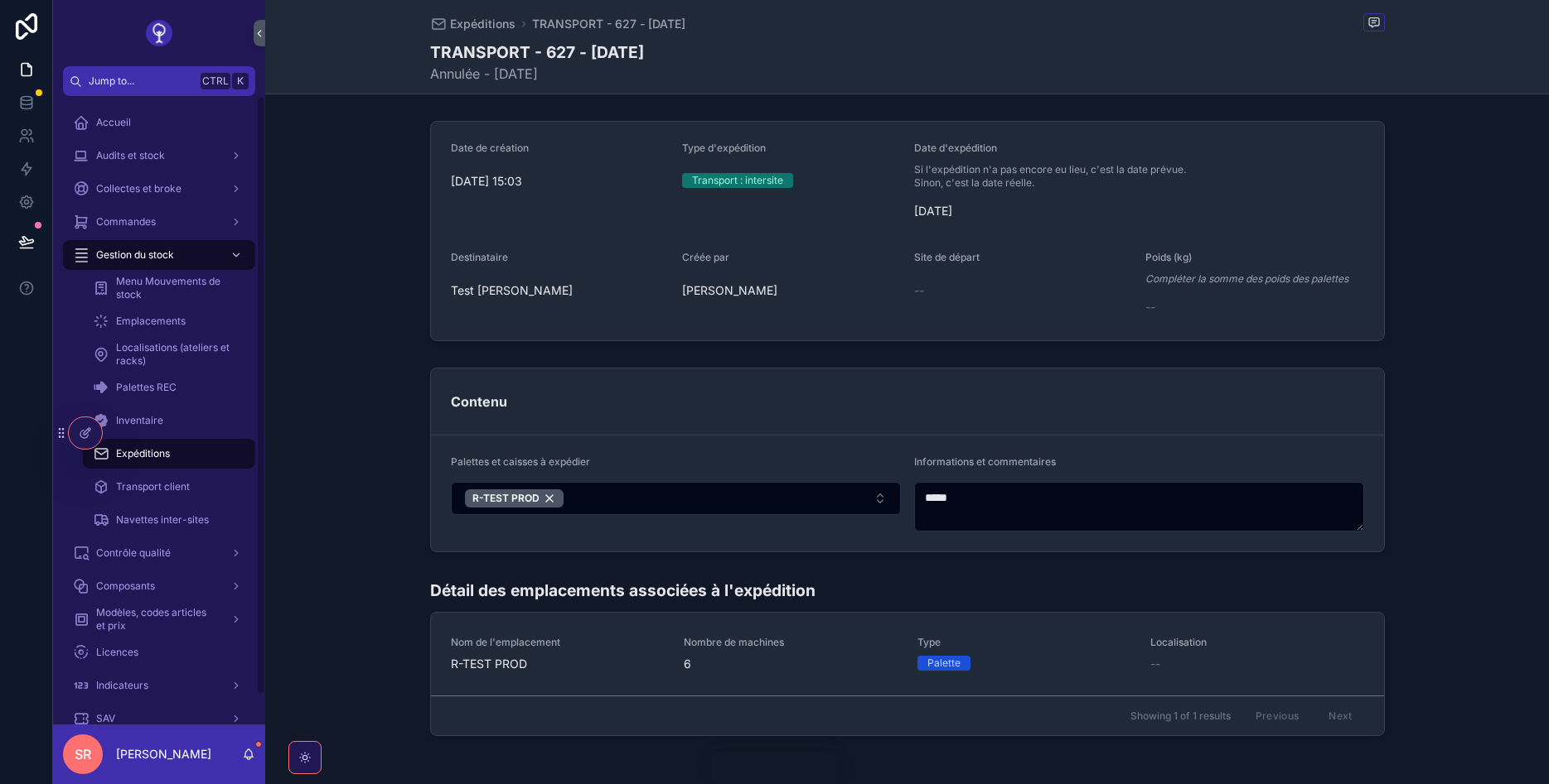
scroll to position [30, 0]
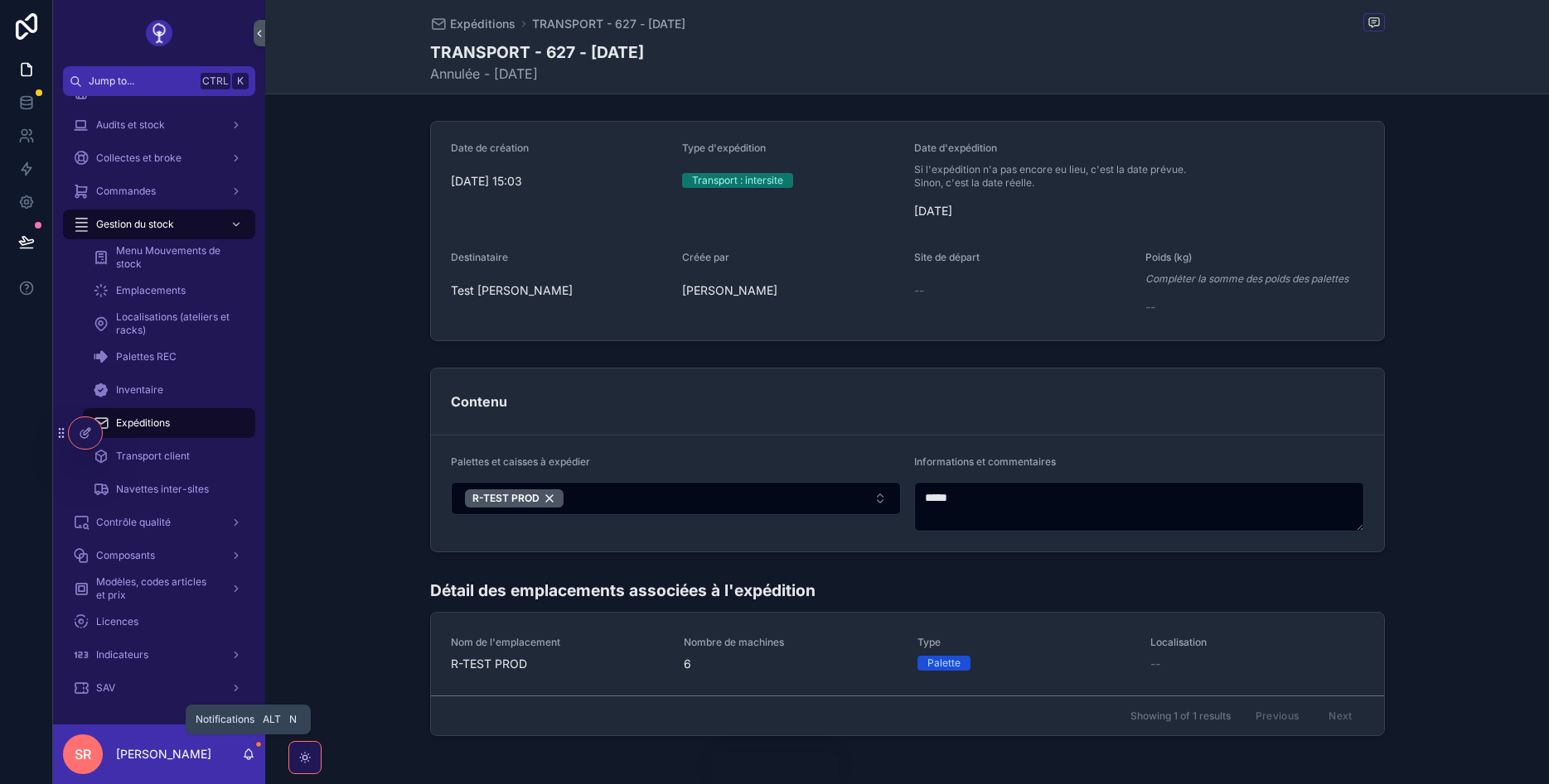
click at [250, 753] on icon "scrollable content" at bounding box center [249, 755] width 13 height 13
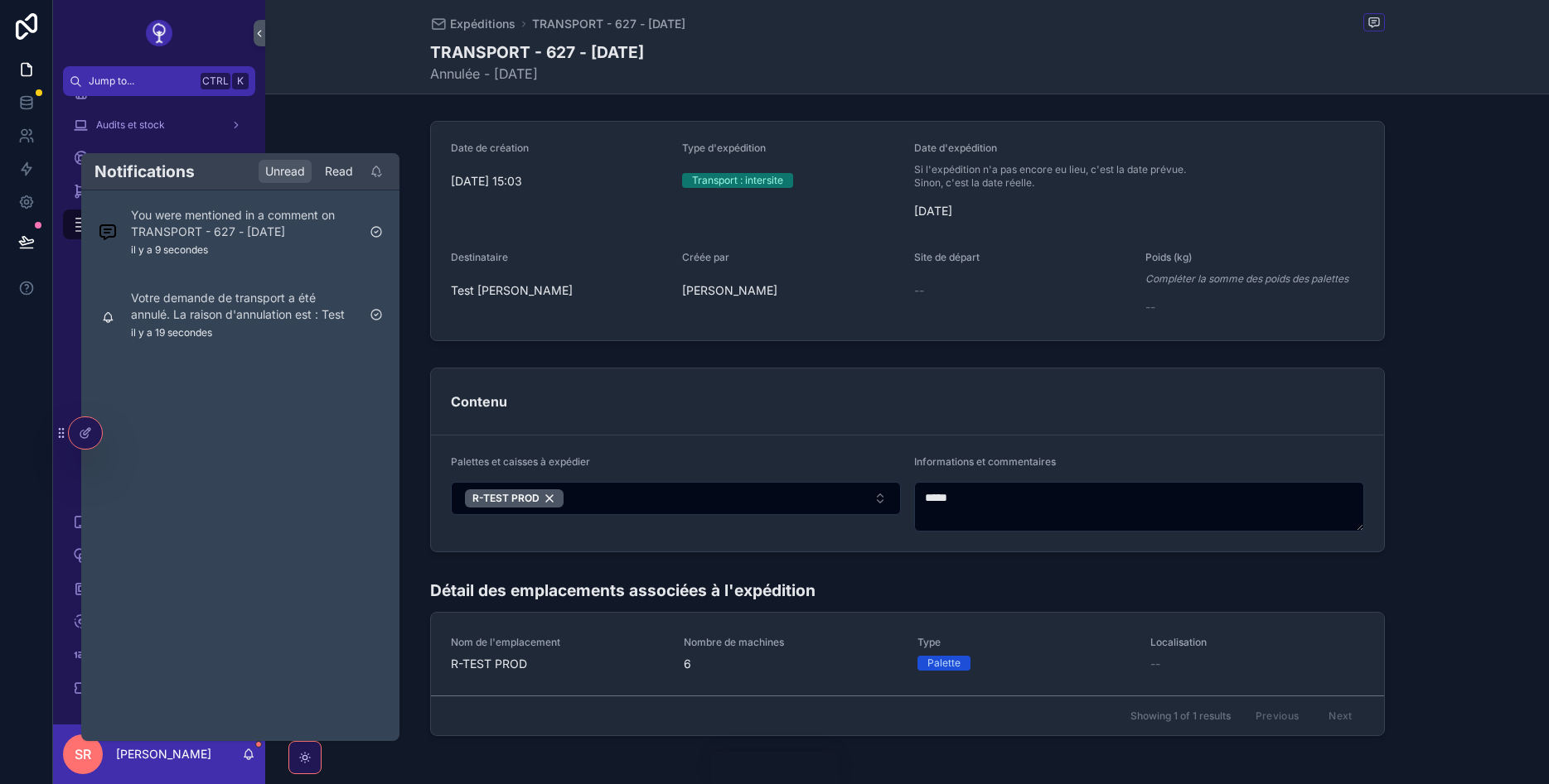
click at [338, 174] on div "Read" at bounding box center [339, 171] width 42 height 24
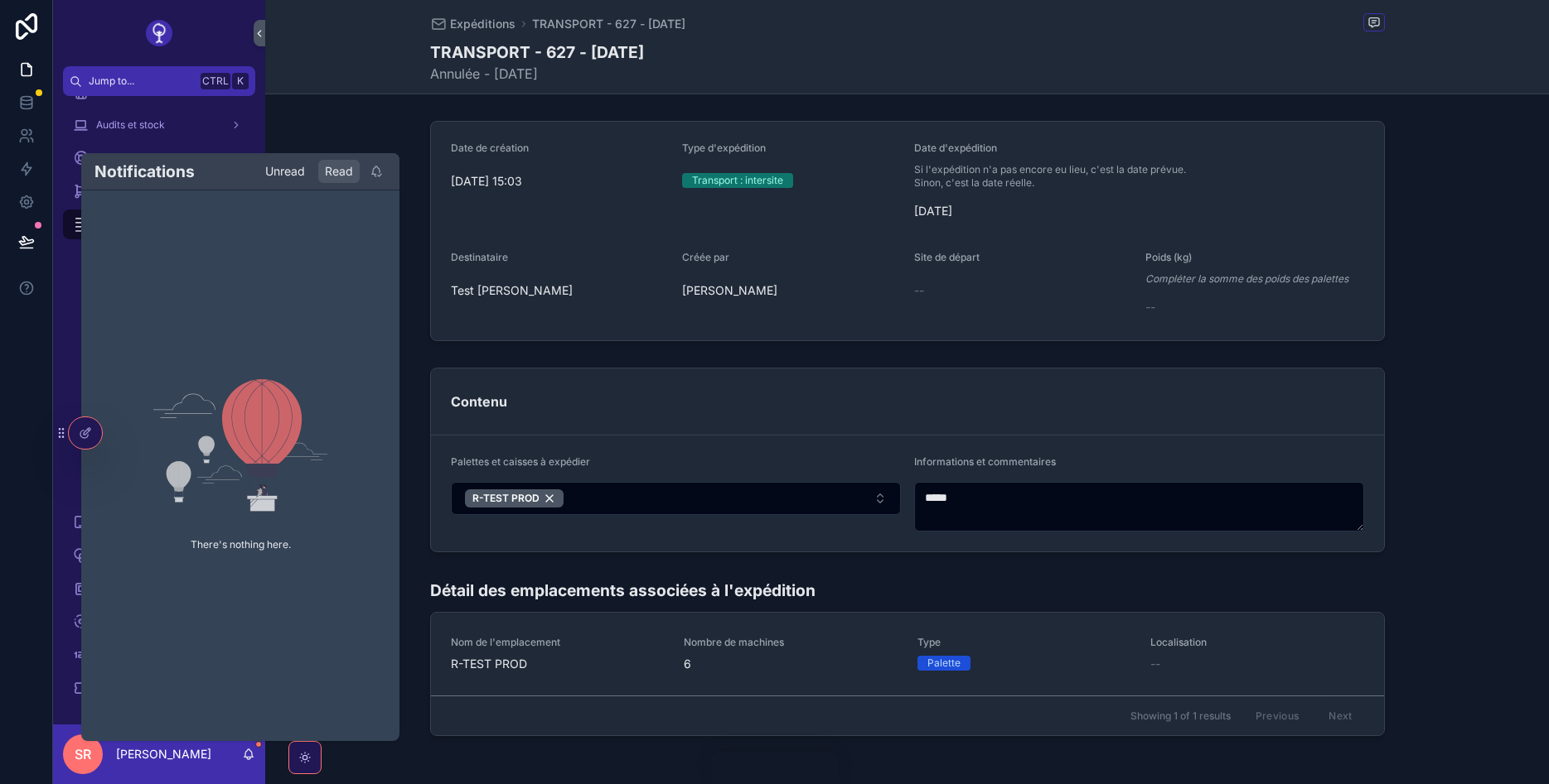
click at [289, 170] on div "Unread" at bounding box center [285, 171] width 53 height 24
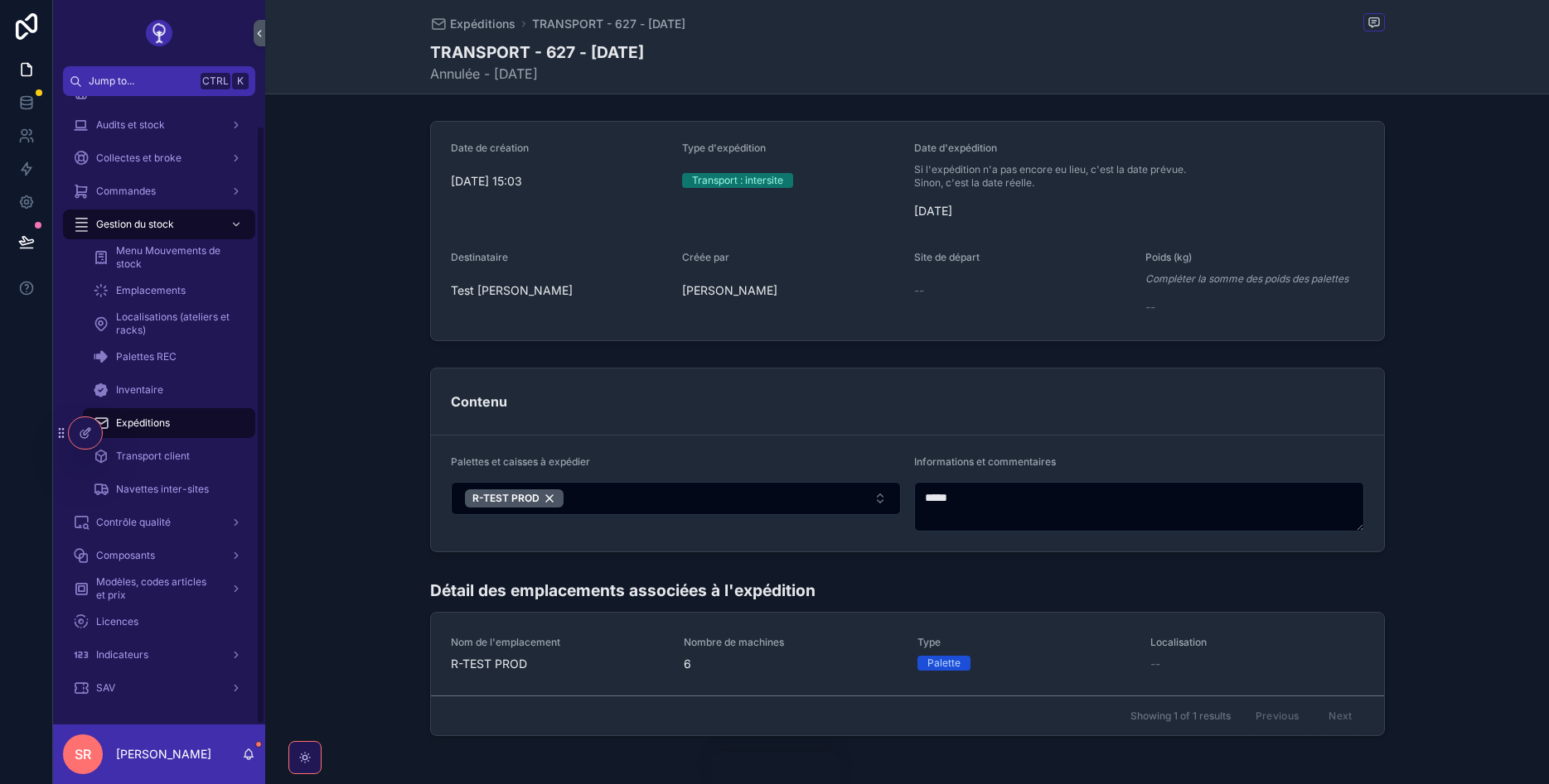
click at [18, 419] on div at bounding box center [26, 392] width 53 height 784
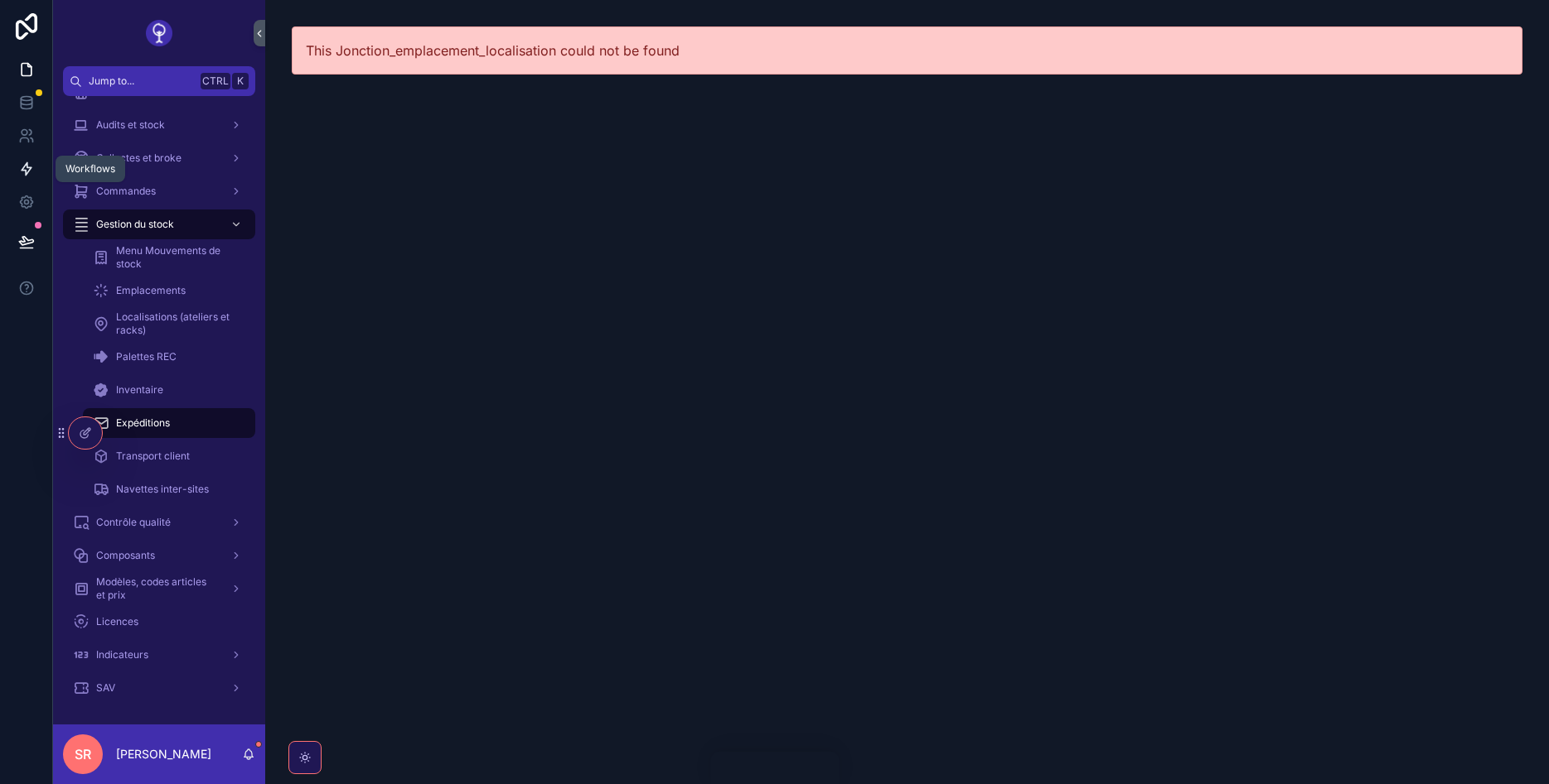
click at [26, 166] on icon at bounding box center [26, 169] width 10 height 12
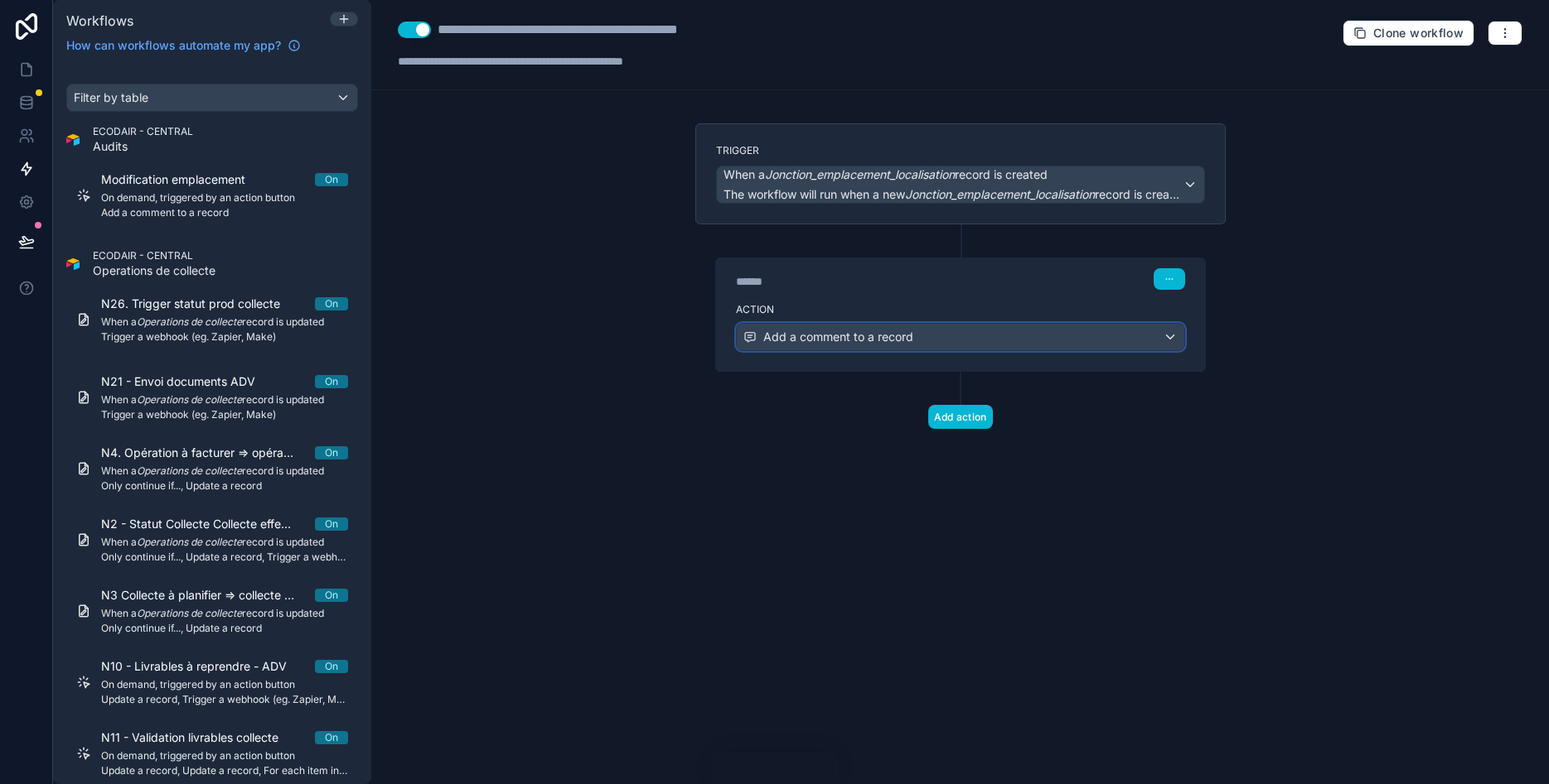
click at [950, 333] on div "Add a comment to a record" at bounding box center [961, 337] width 448 height 26
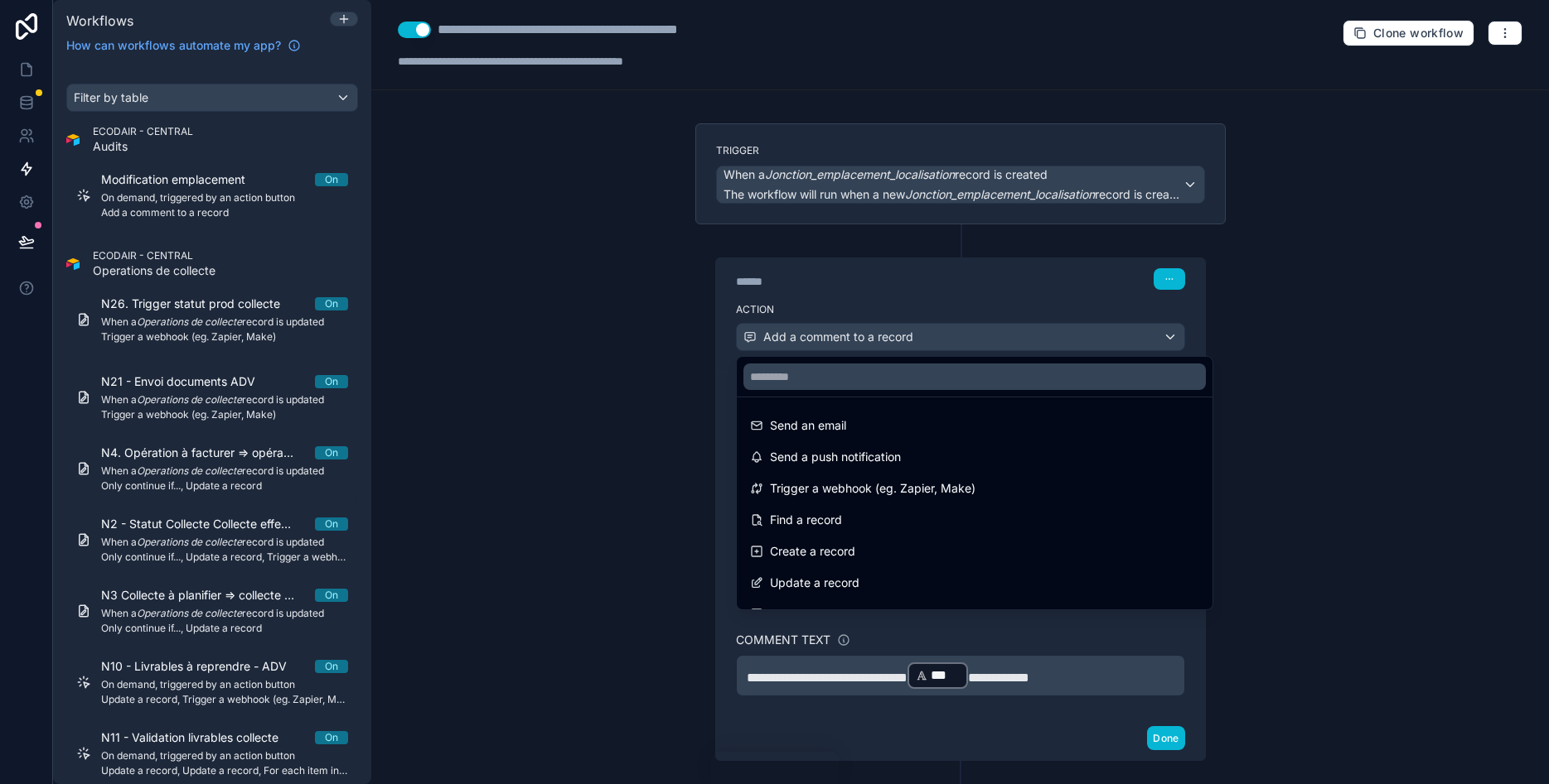
click at [1294, 345] on div at bounding box center [774, 392] width 1549 height 784
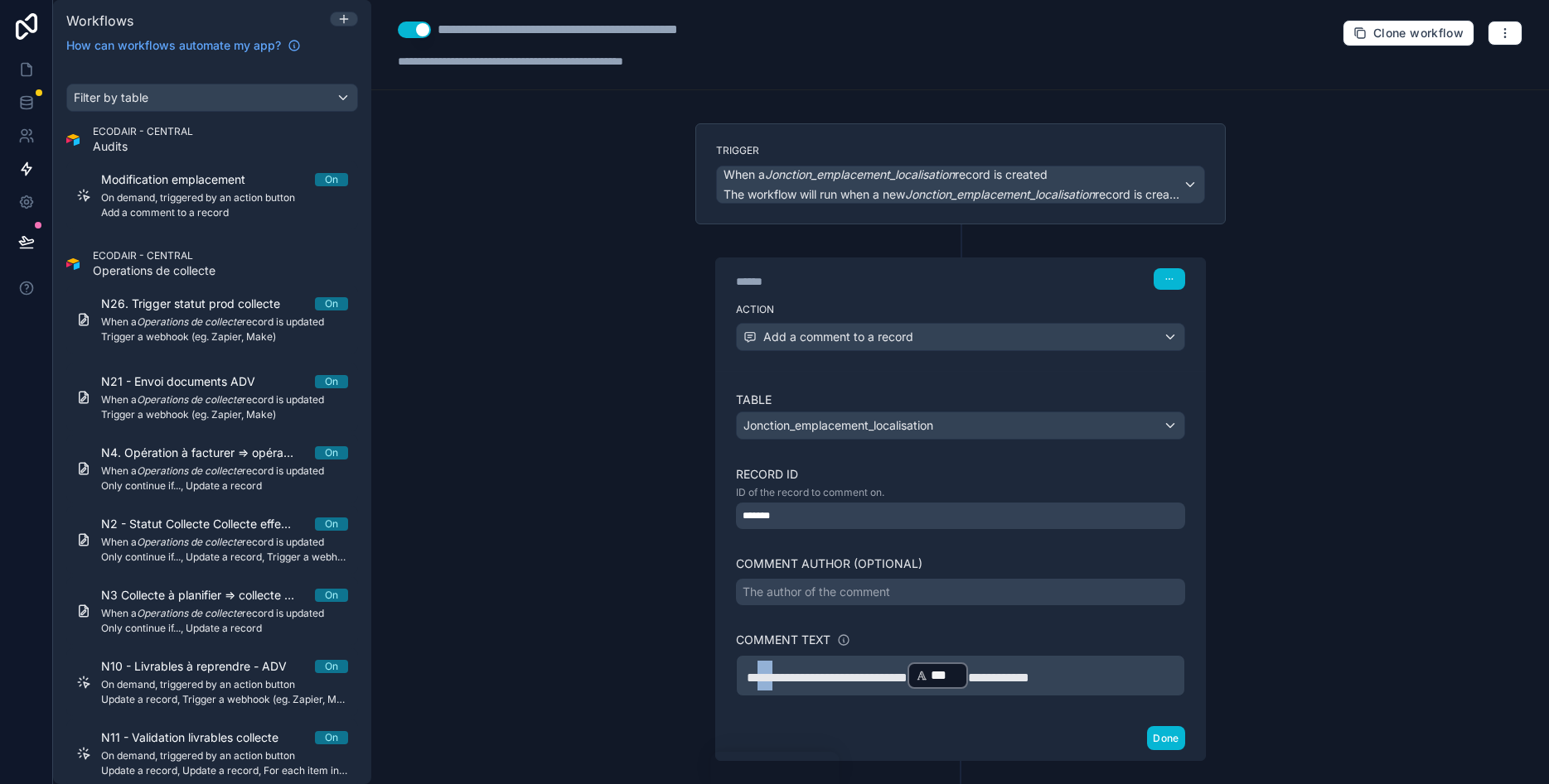
drag, startPoint x: 788, startPoint y: 676, endPoint x: 764, endPoint y: 676, distance: 24.0
click at [764, 676] on span "**********" at bounding box center [827, 677] width 161 height 12
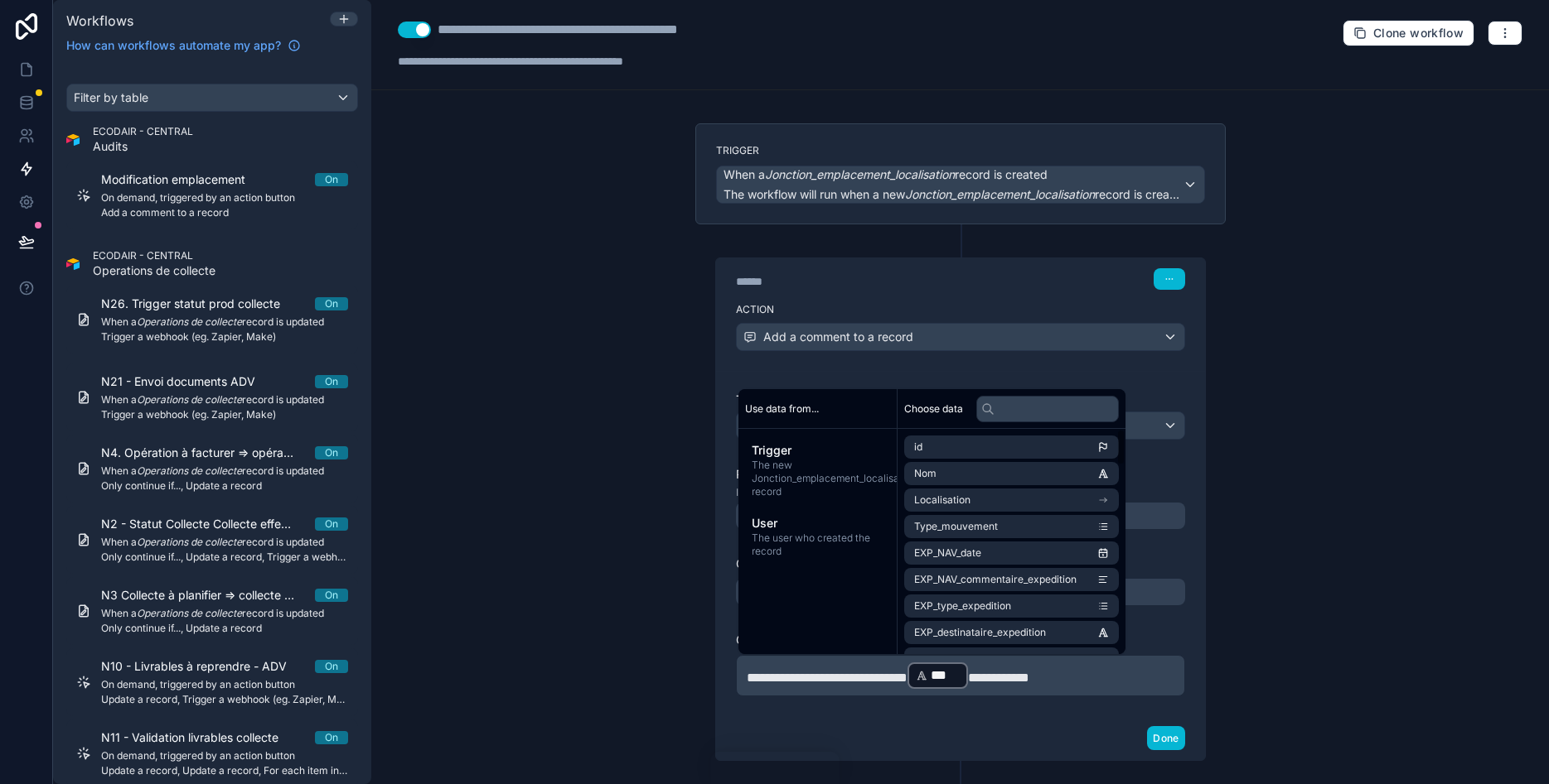
click at [1397, 601] on div "**********" at bounding box center [960, 392] width 1178 height 784
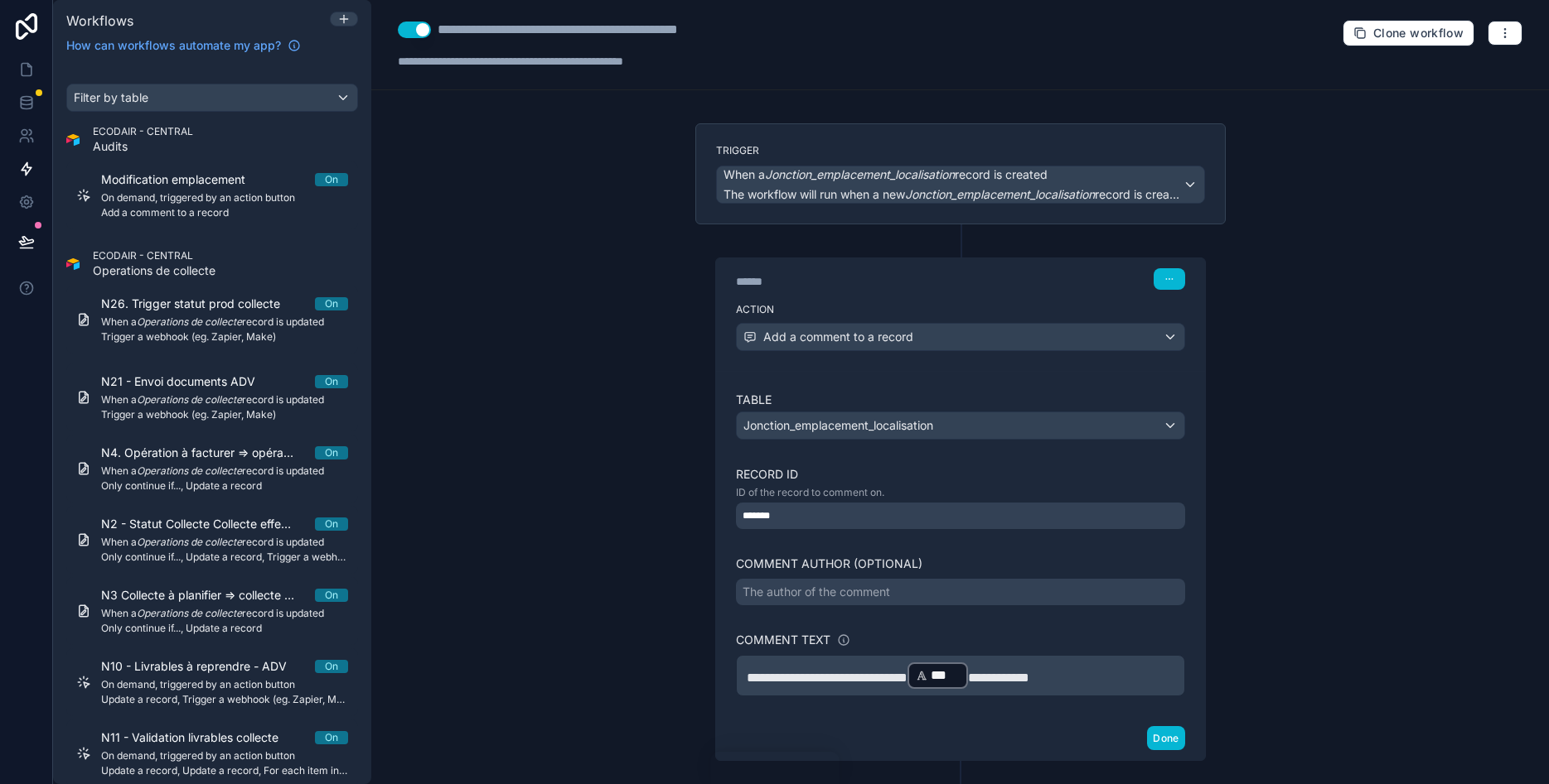
scroll to position [87, 0]
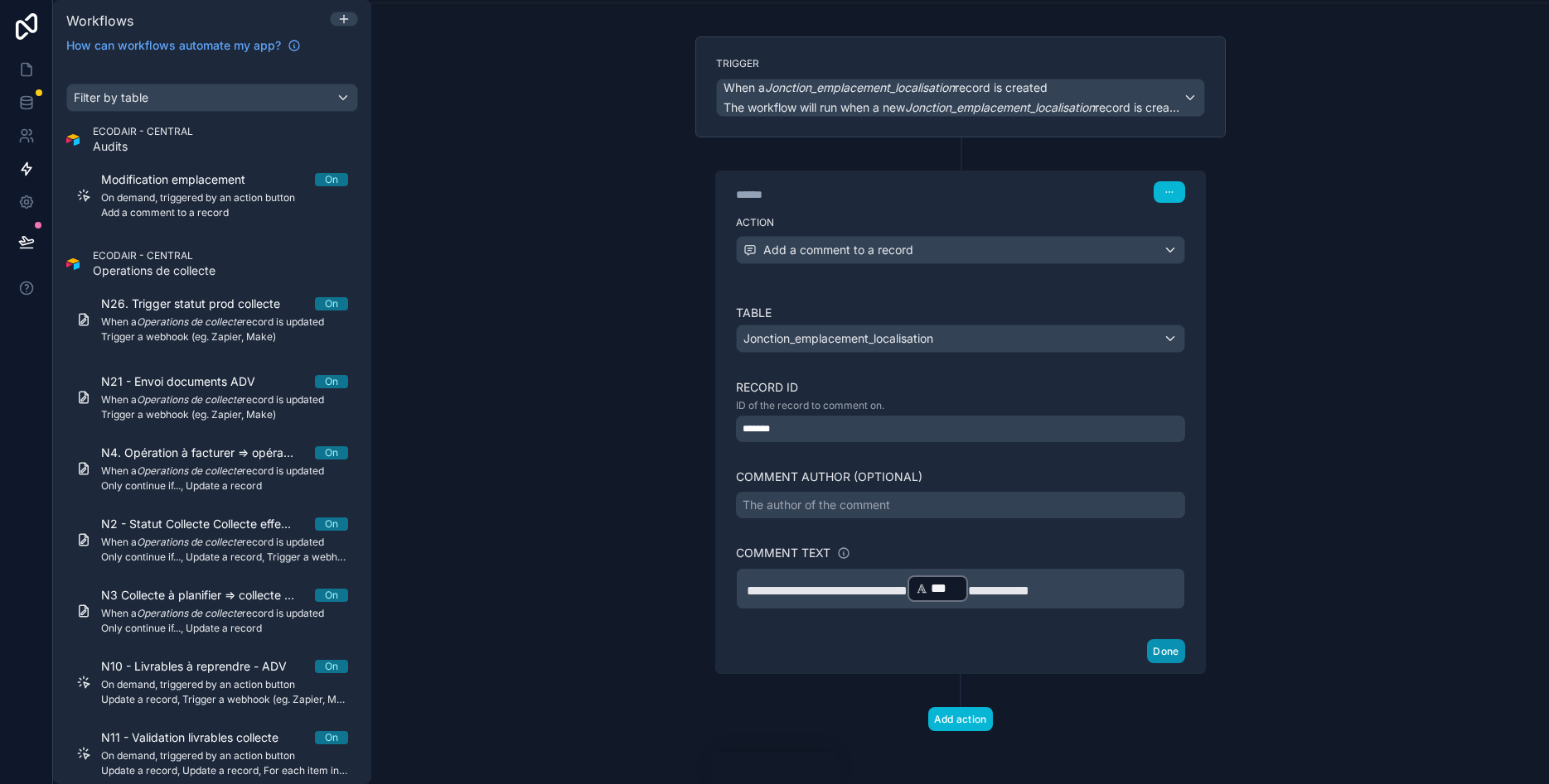
click at [1167, 652] on button "Done" at bounding box center [1165, 651] width 37 height 24
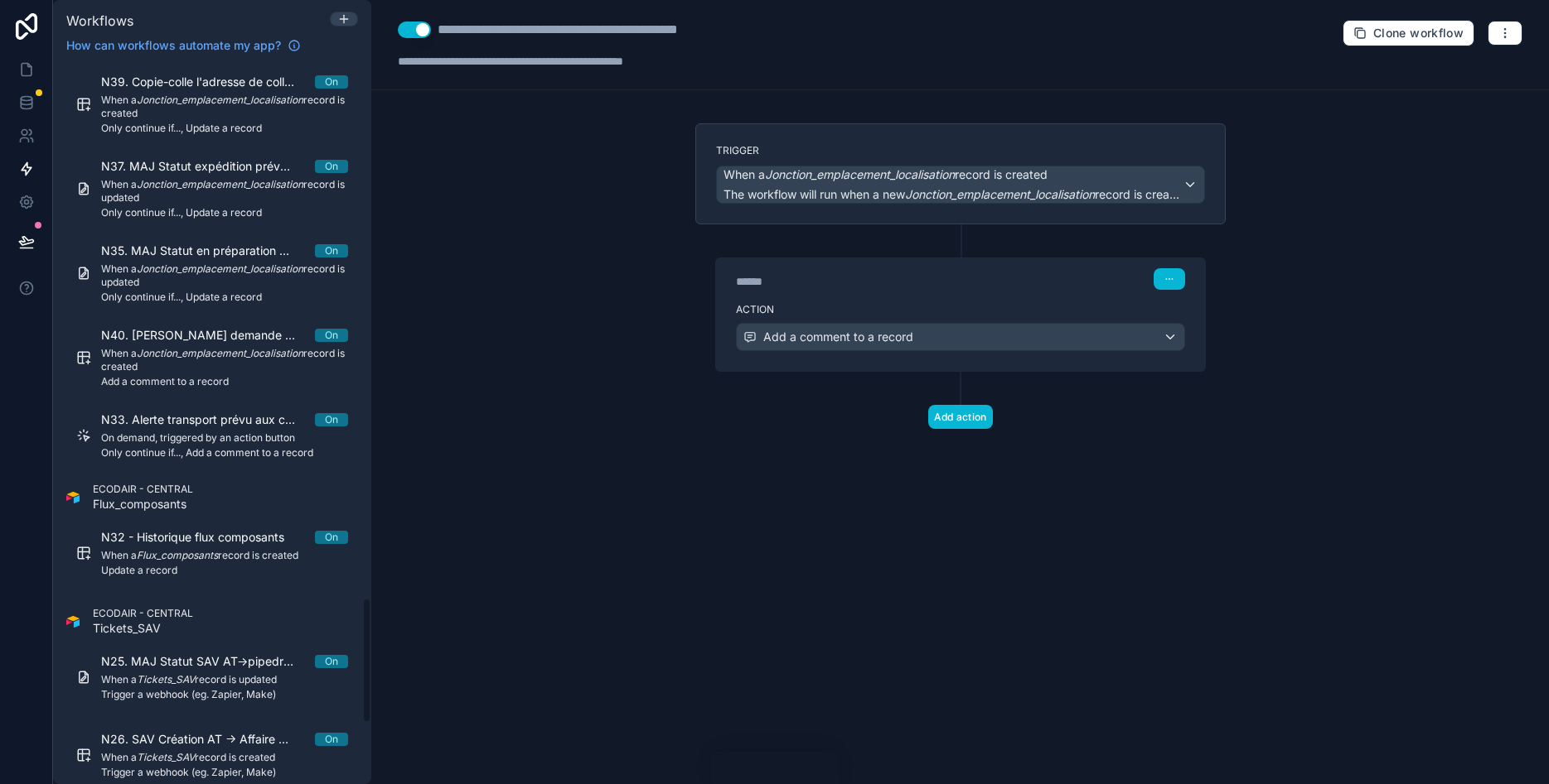
scroll to position [3013, 0]
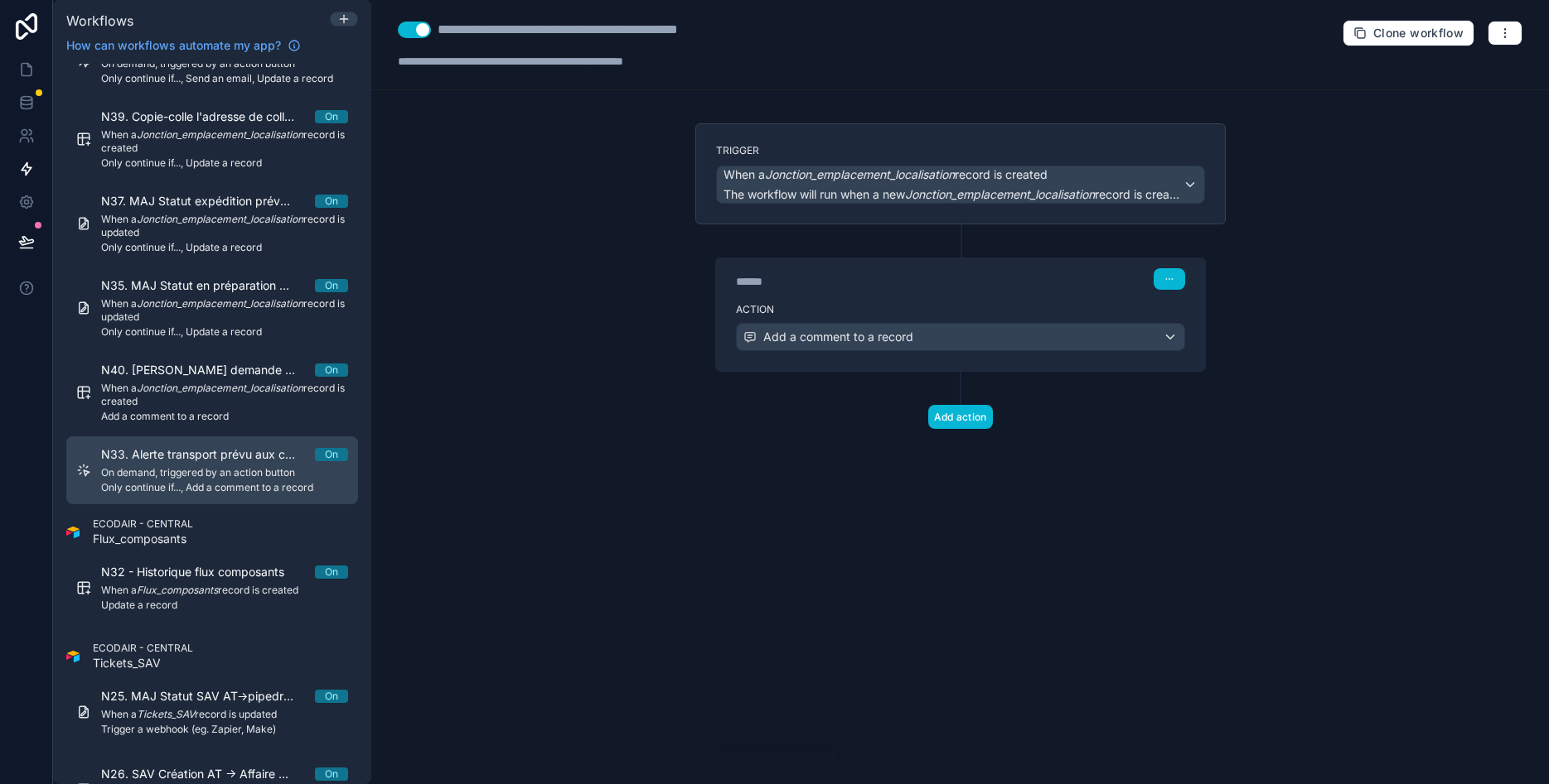
click at [267, 469] on span "On demand, triggered by an action button" at bounding box center [224, 473] width 247 height 13
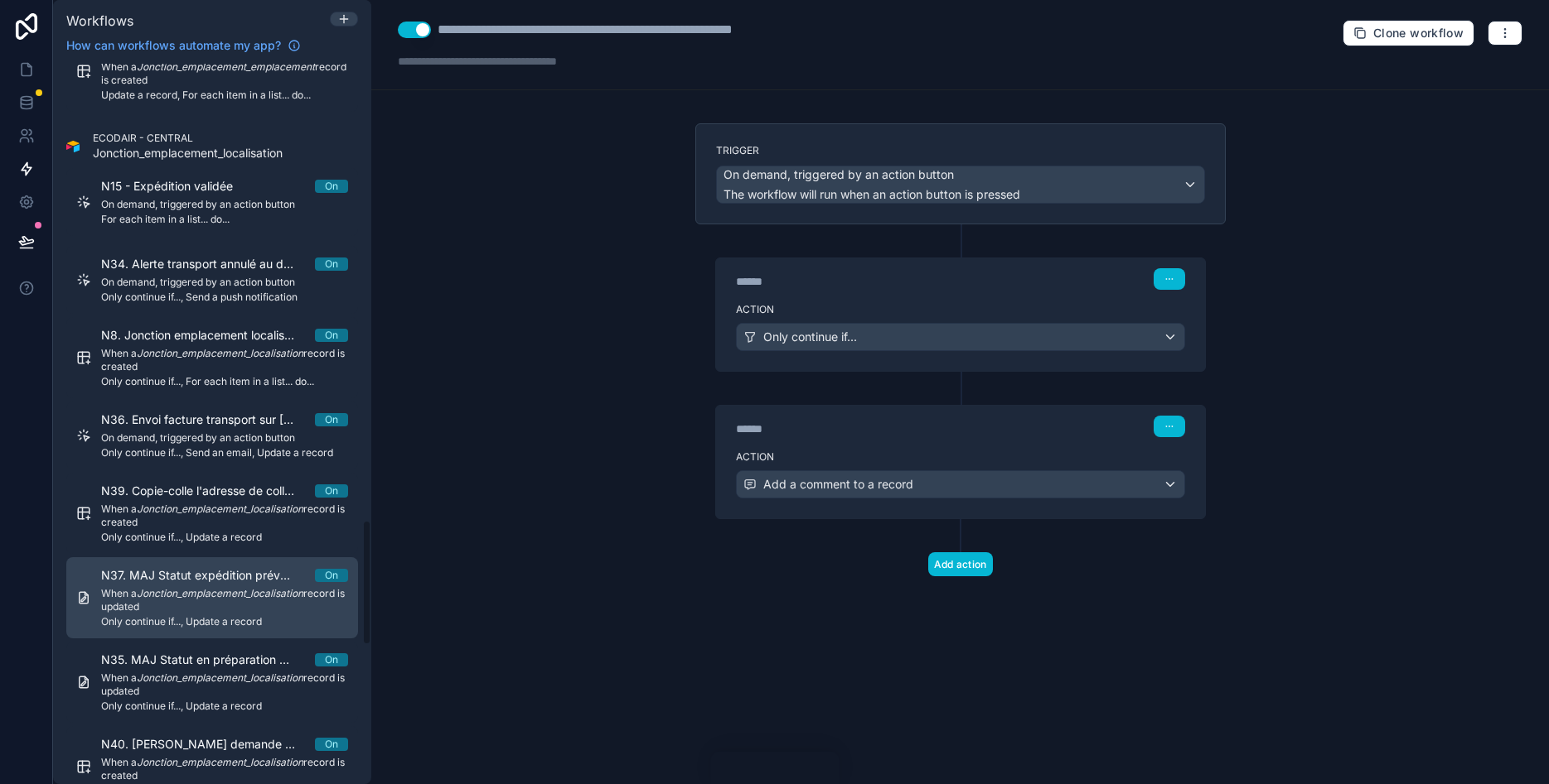
scroll to position [2616, 0]
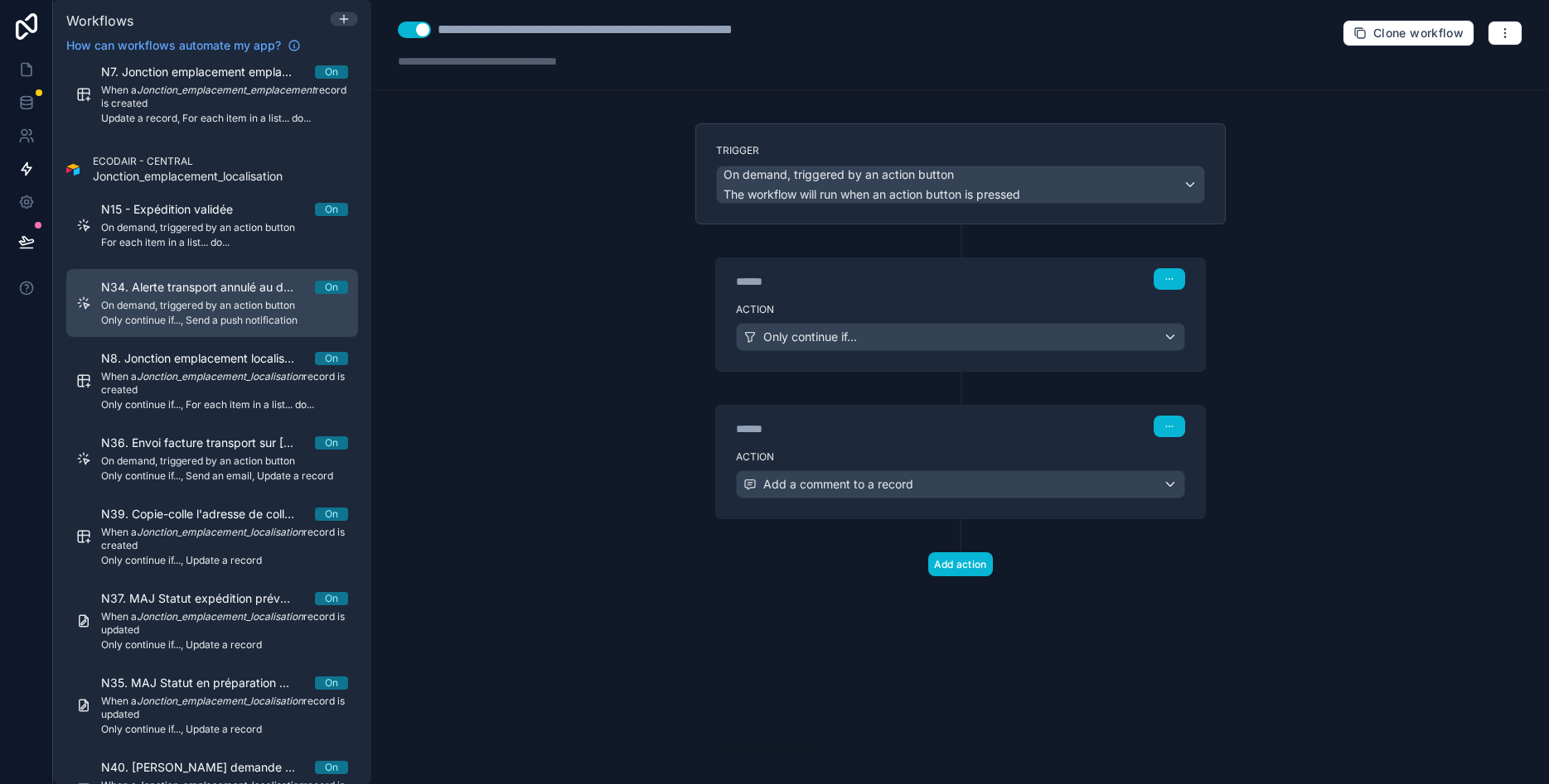
click at [212, 315] on span "Only continue if..., Send a push notification" at bounding box center [224, 320] width 247 height 13
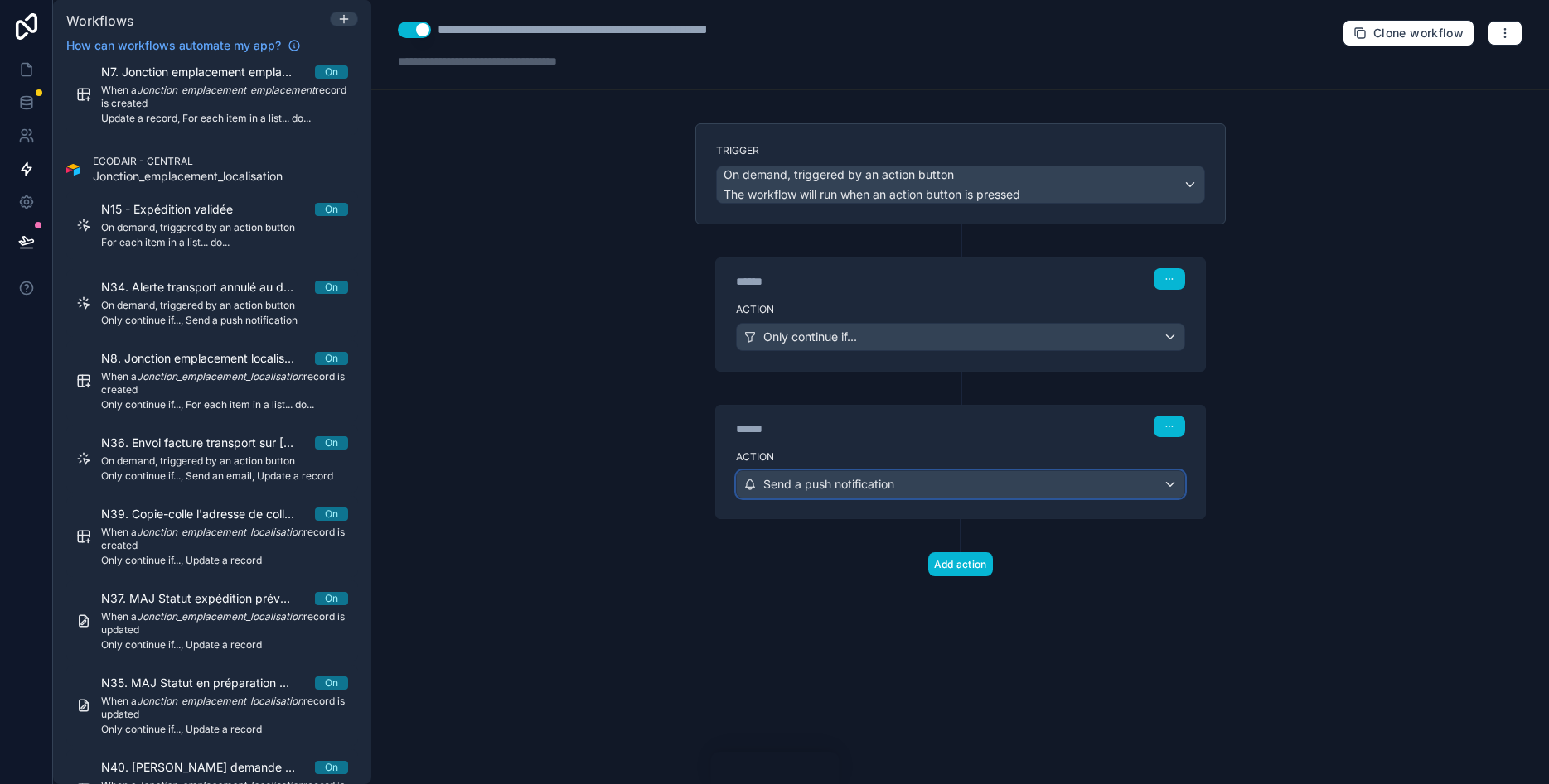
click at [844, 481] on span "Send a push notification" at bounding box center [829, 485] width 131 height 17
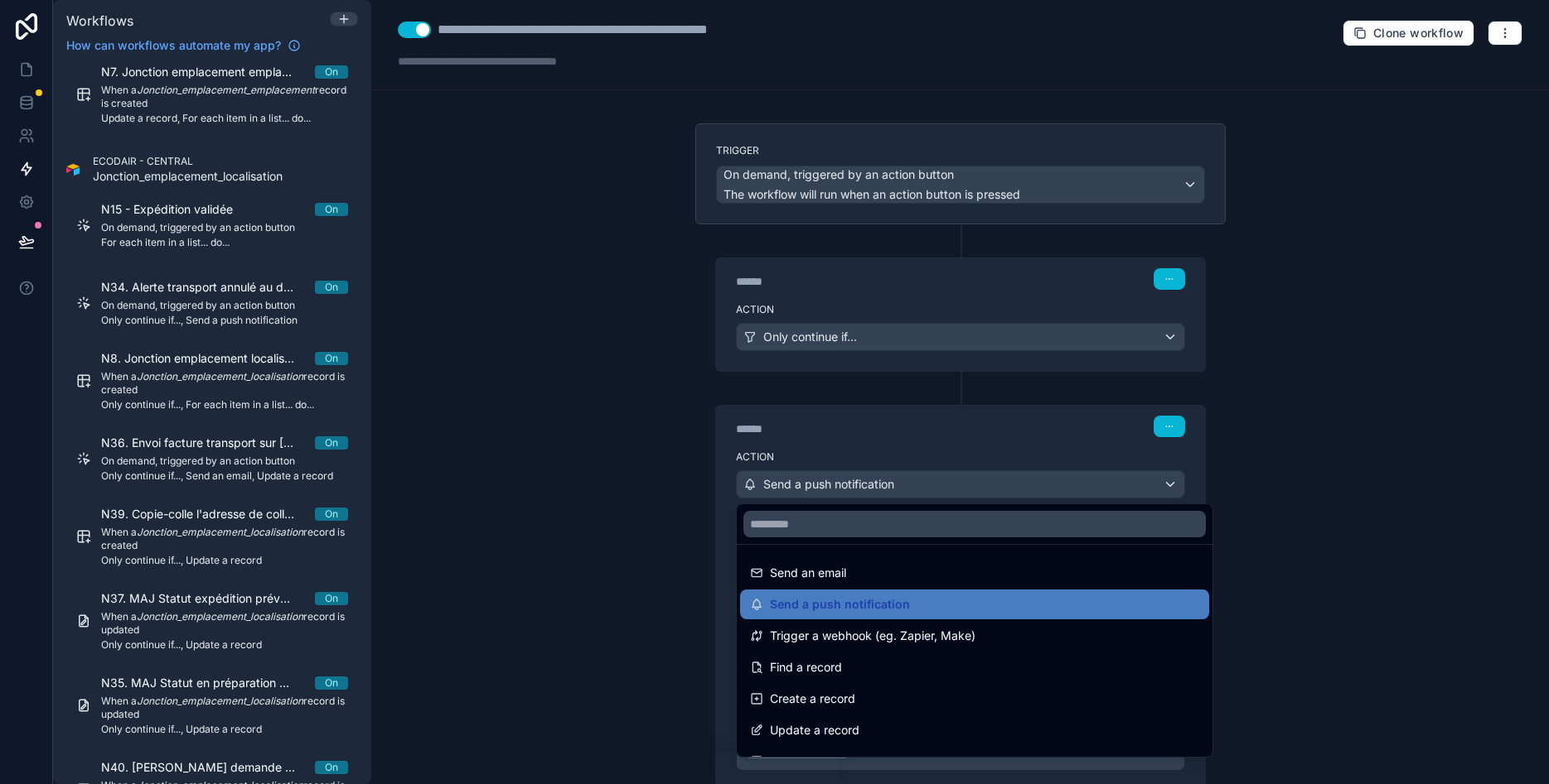
click at [607, 460] on div at bounding box center [774, 392] width 1549 height 784
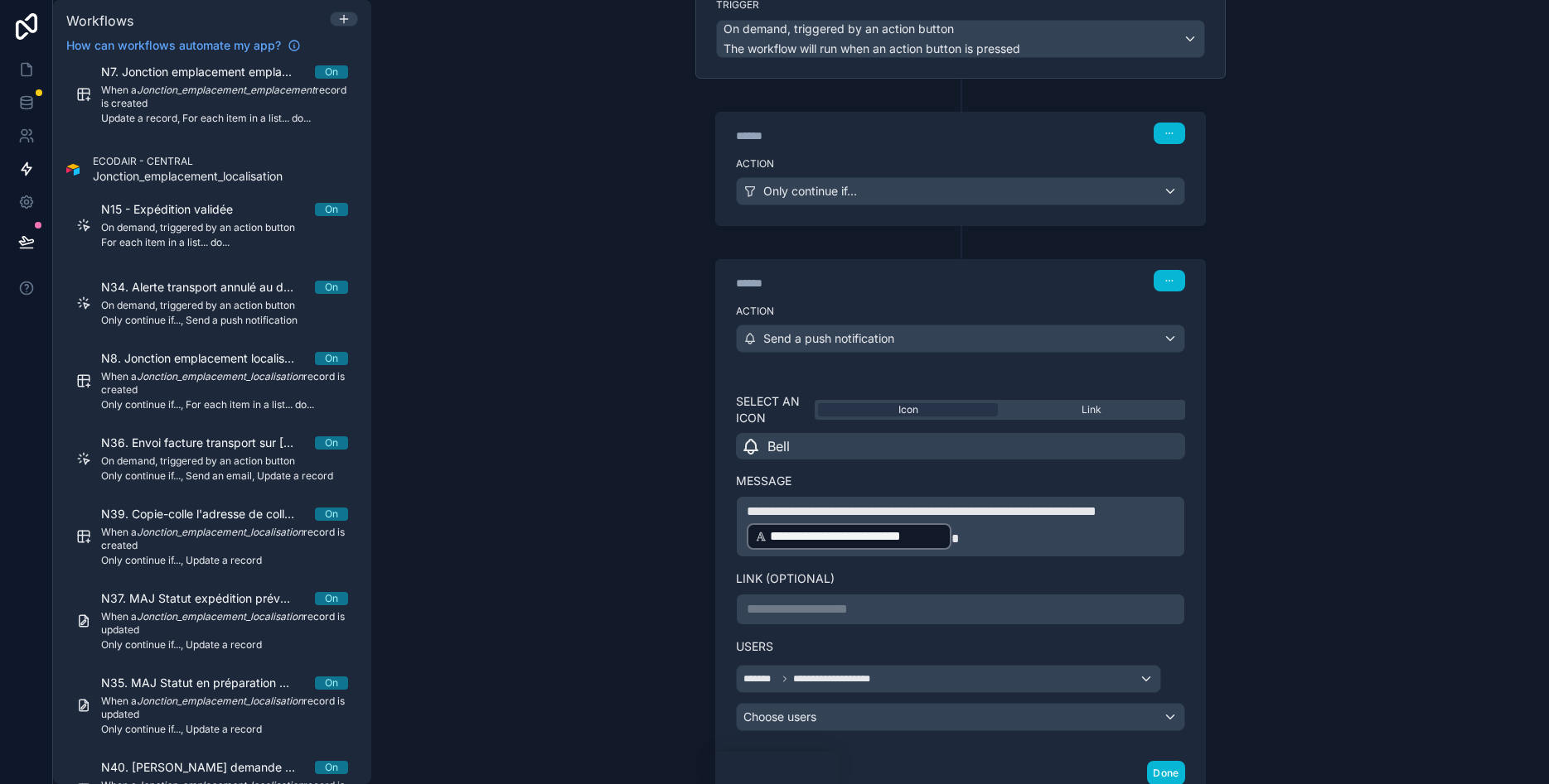
scroll to position [198, 0]
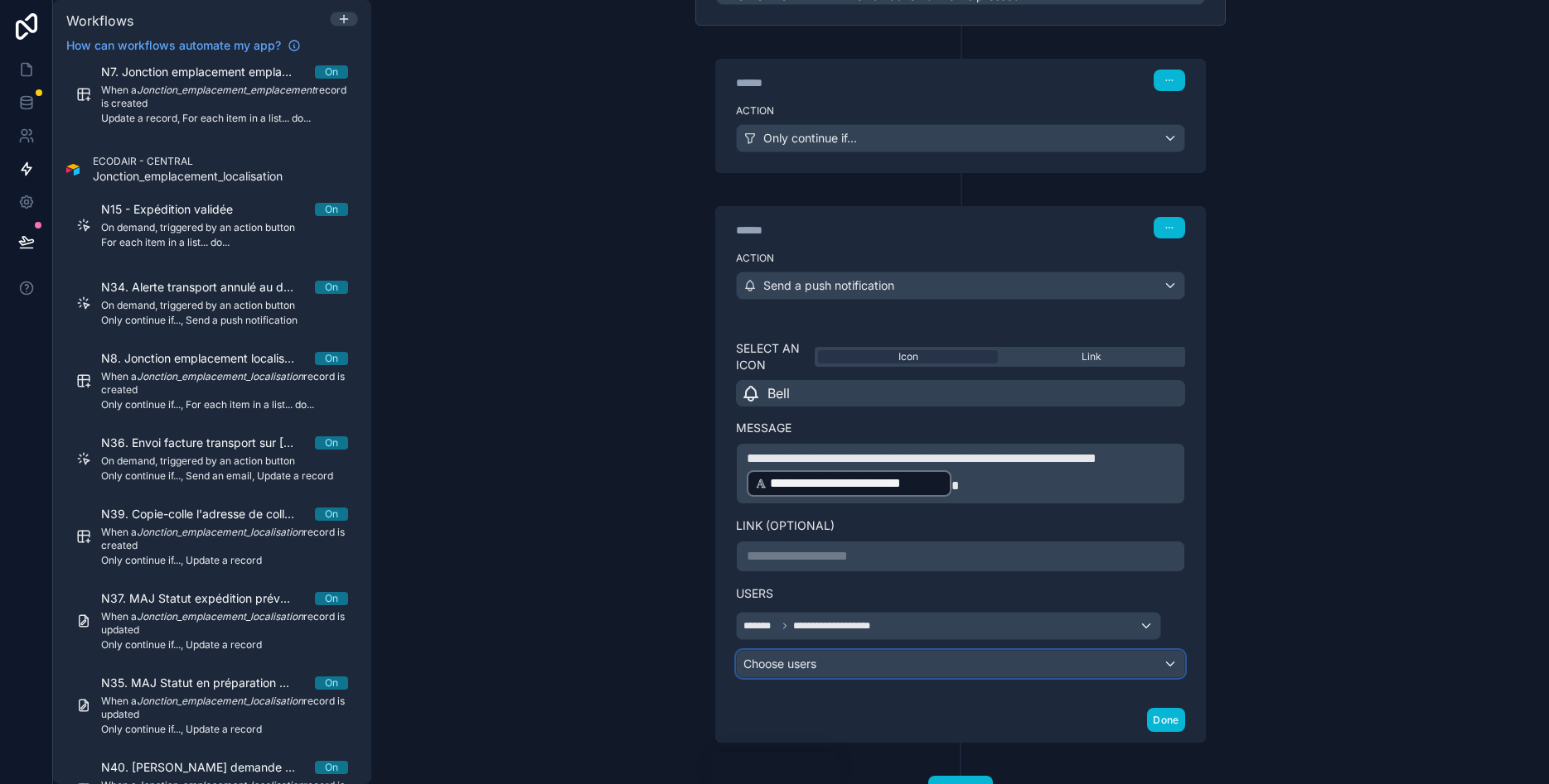
click at [824, 670] on div "Choose users" at bounding box center [961, 664] width 448 height 26
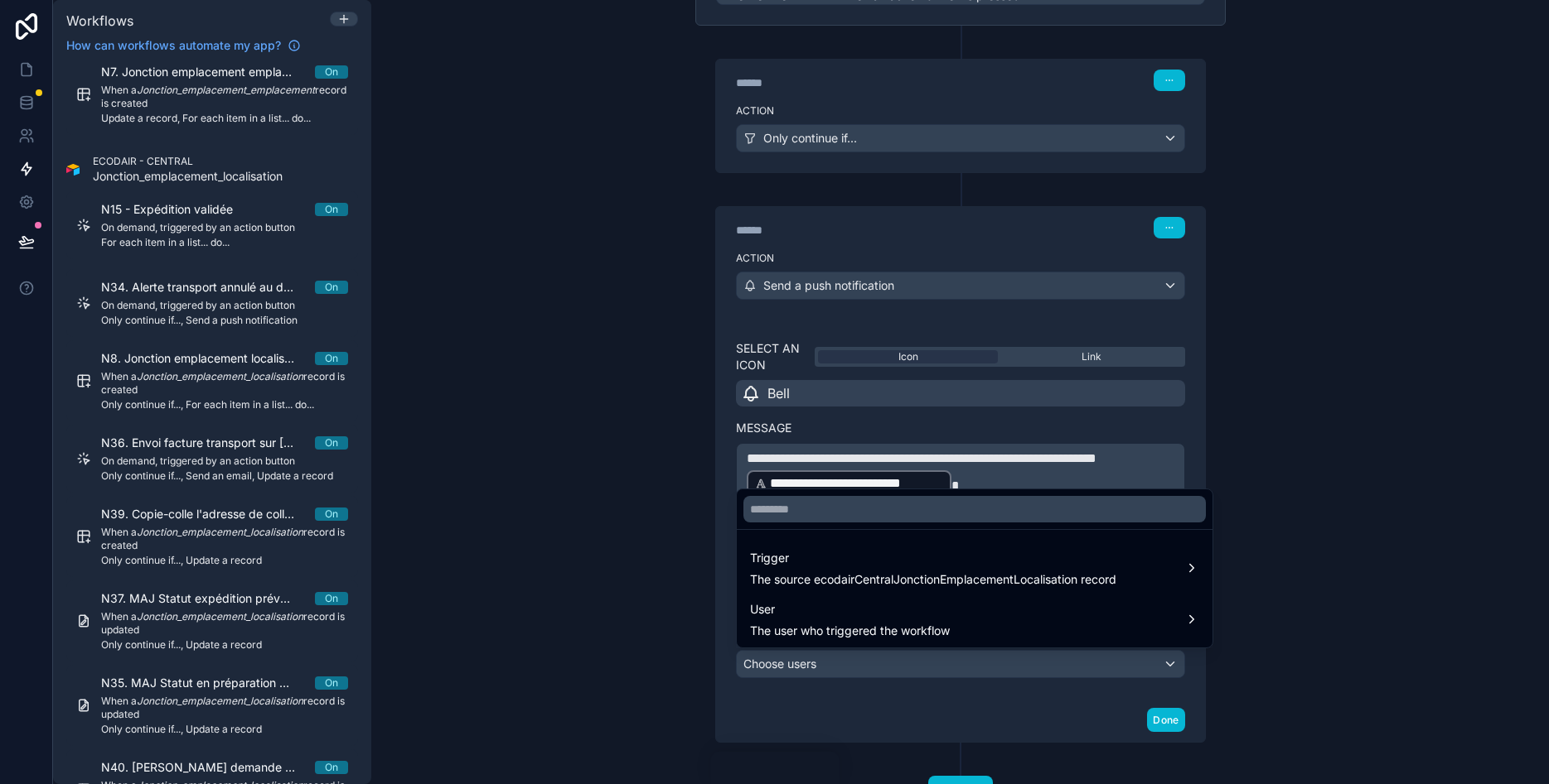
click at [611, 503] on div at bounding box center [774, 392] width 1549 height 784
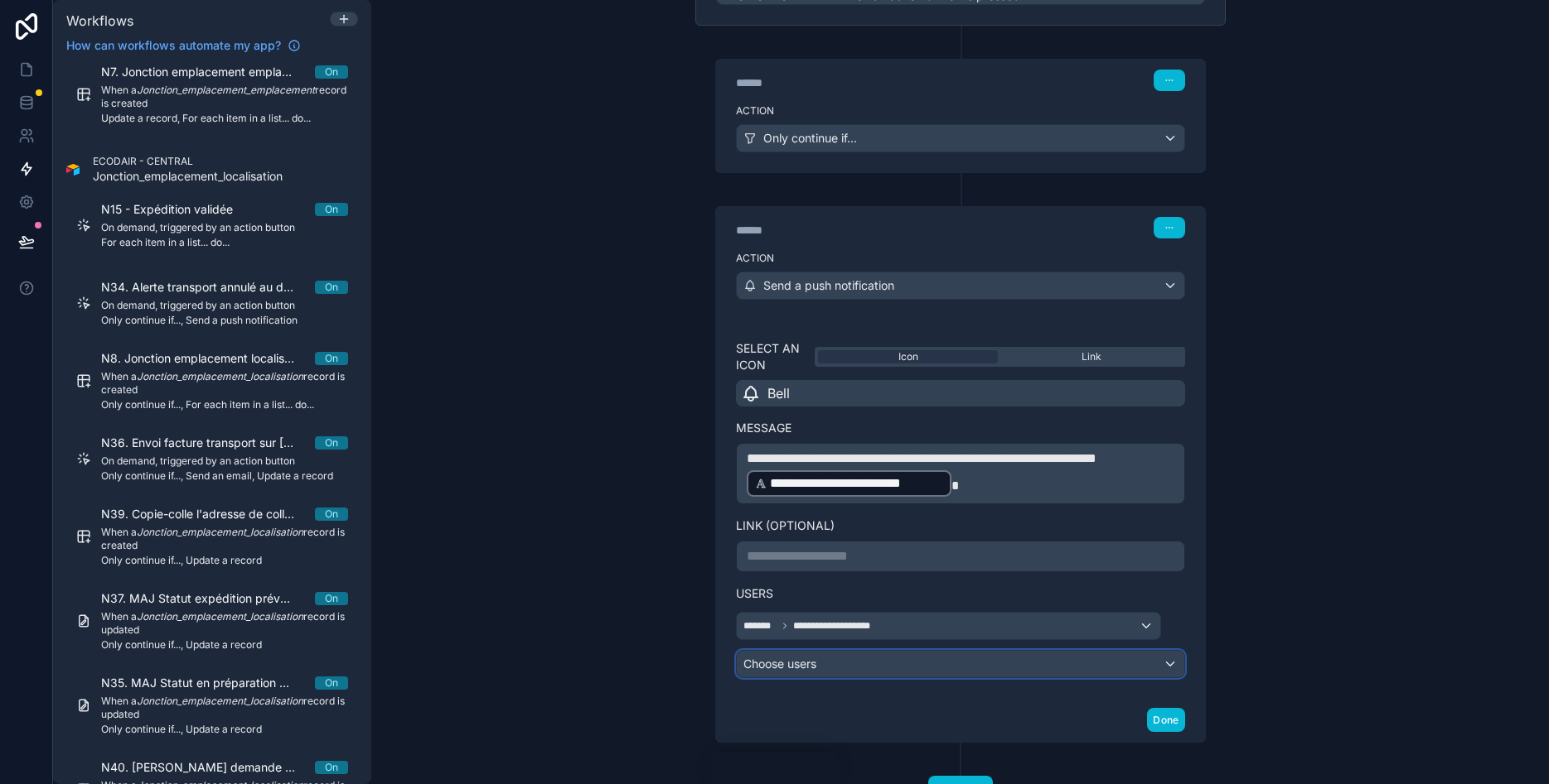
click at [800, 665] on div "Choose users" at bounding box center [961, 664] width 448 height 26
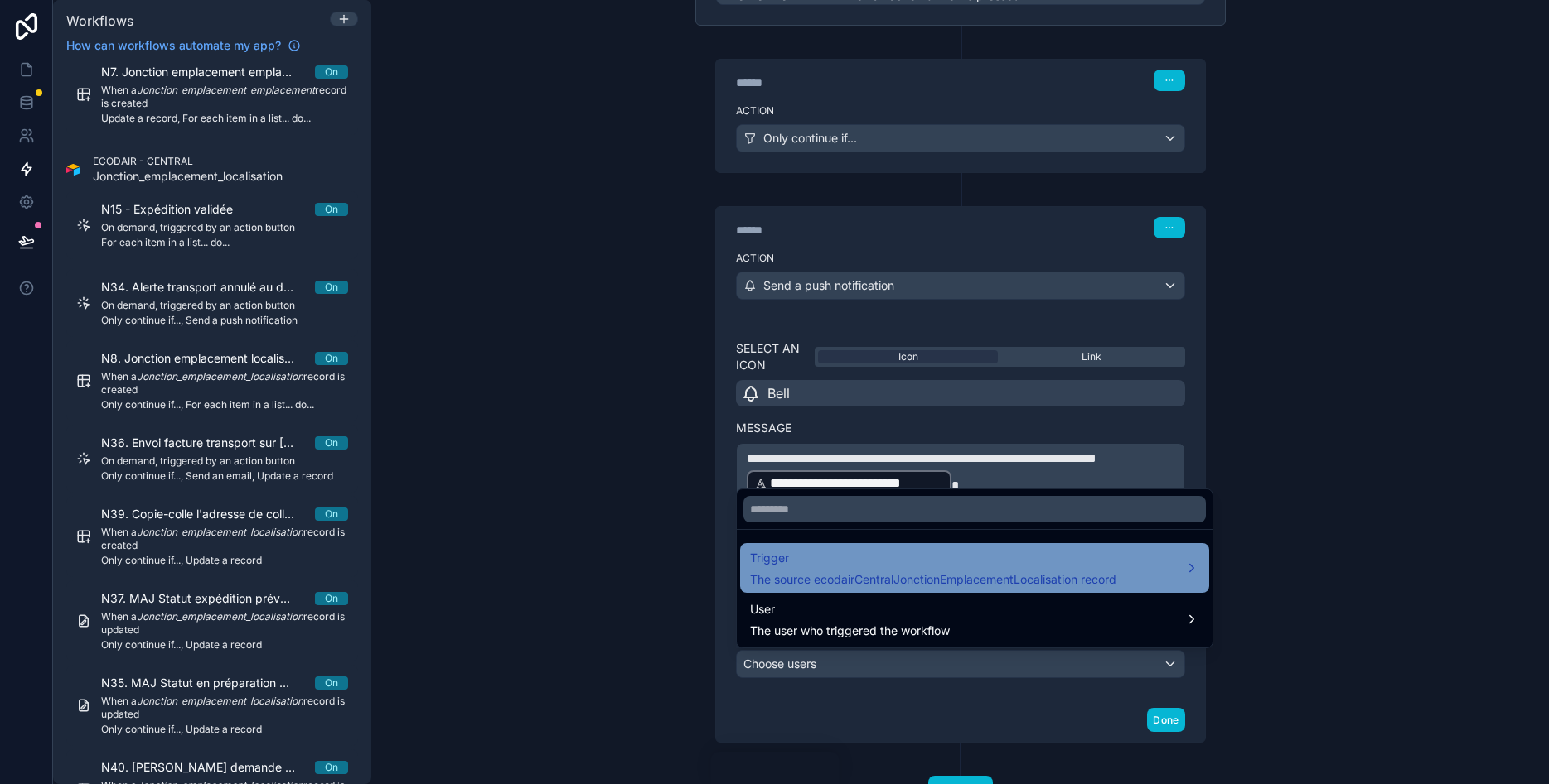
click at [804, 567] on span "Trigger" at bounding box center [934, 557] width 367 height 20
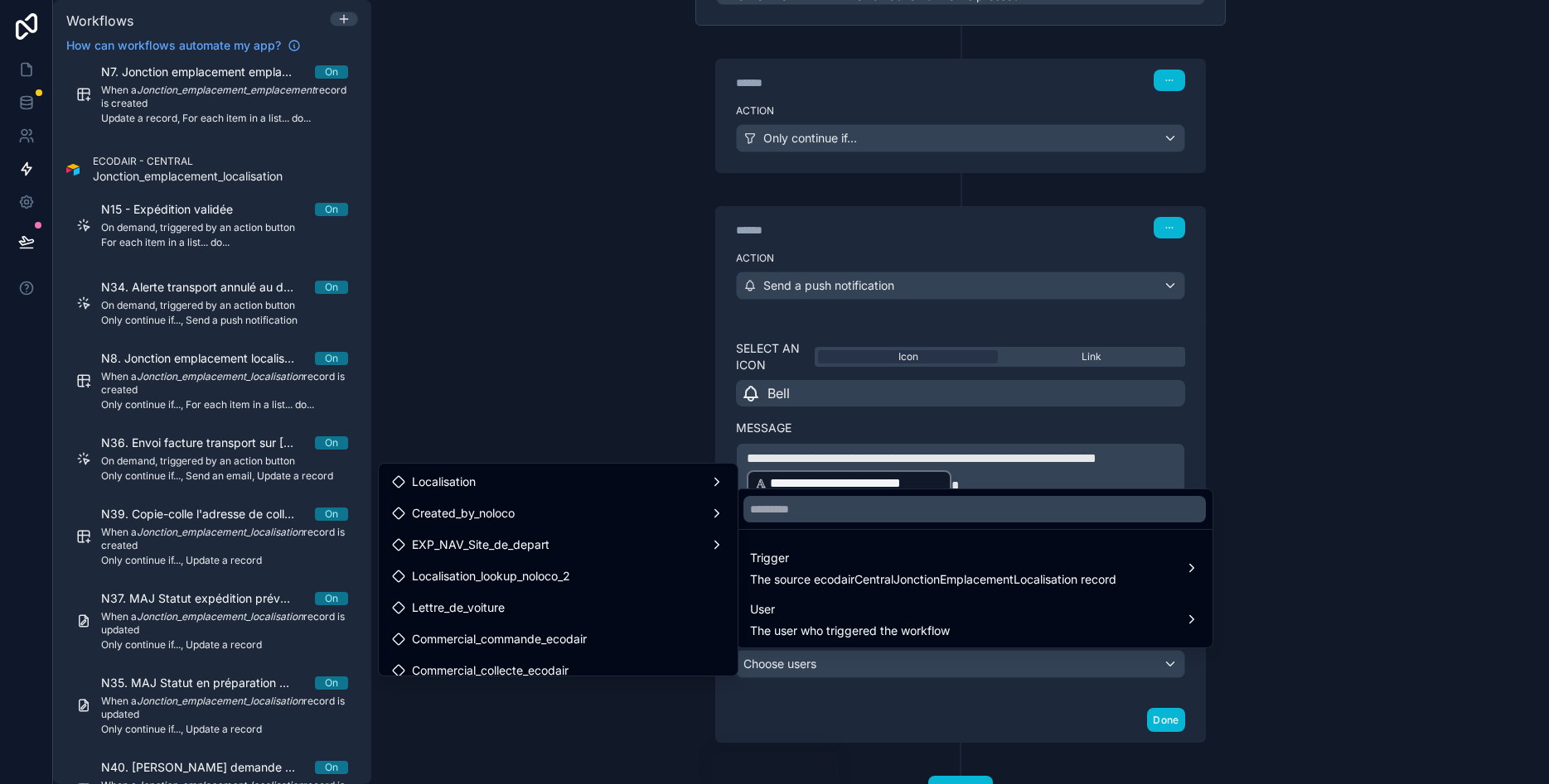
click at [579, 378] on div at bounding box center [774, 392] width 1549 height 784
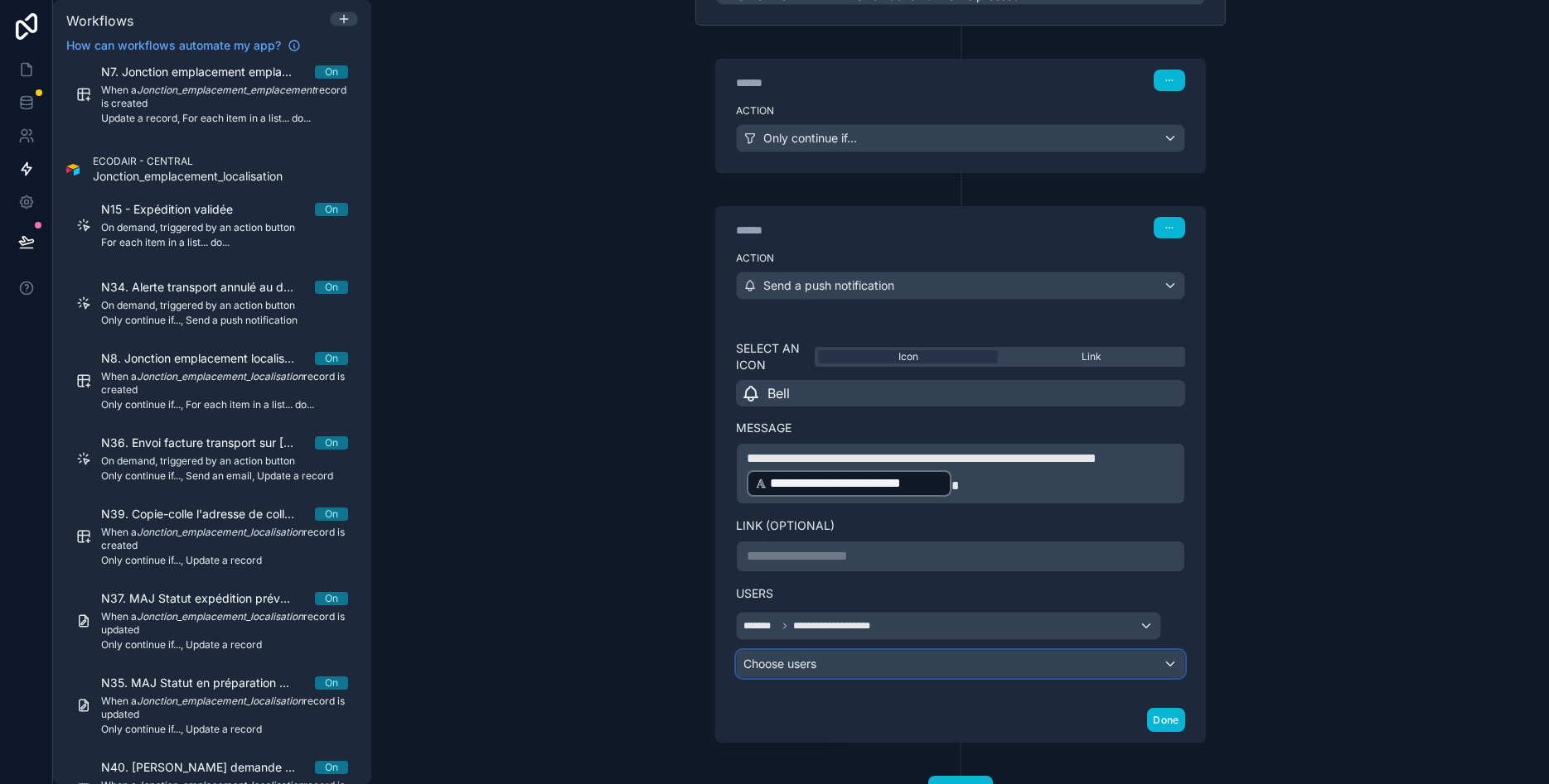
click at [762, 658] on div "Choose users" at bounding box center [961, 664] width 448 height 26
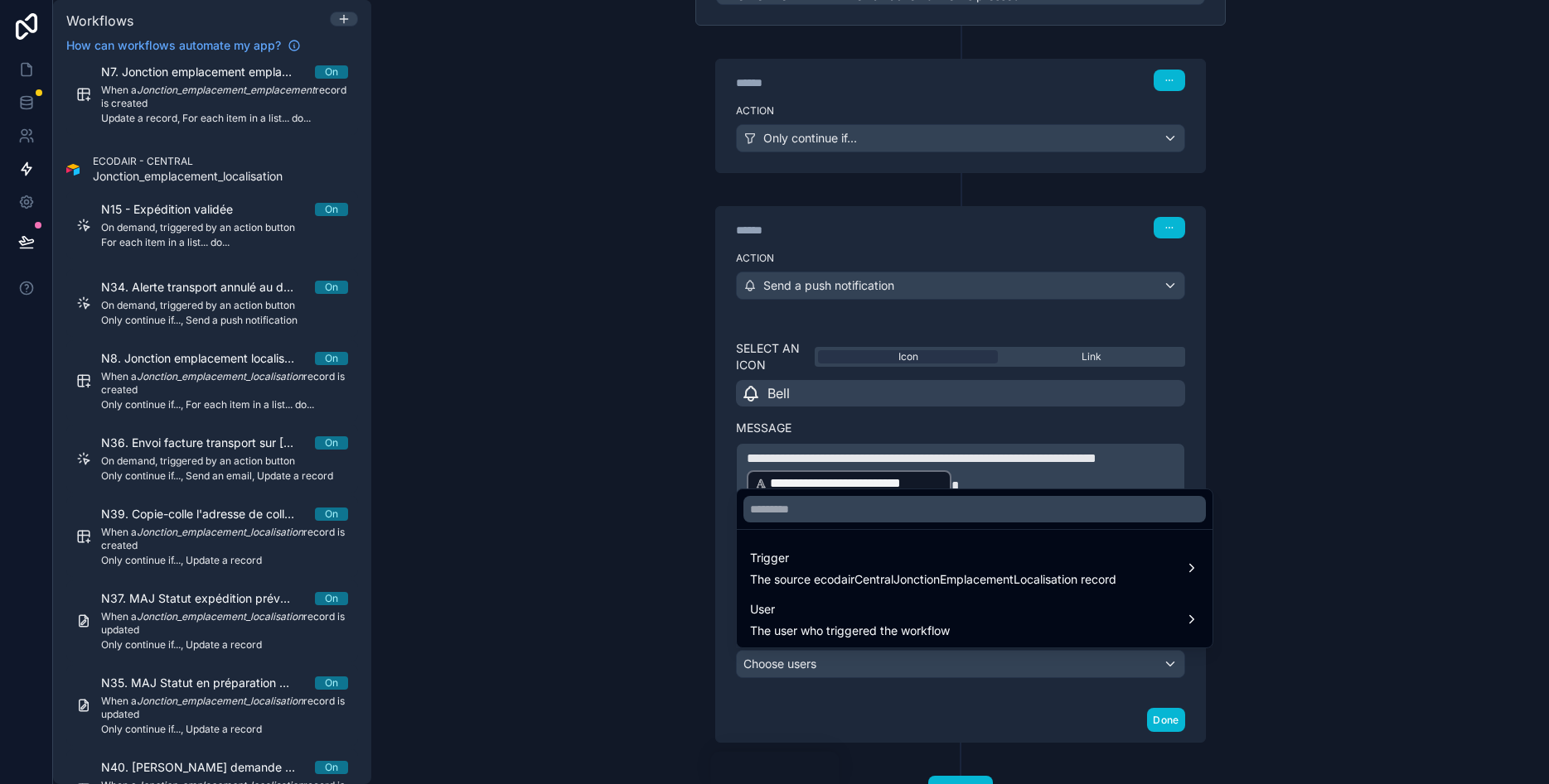
click at [605, 532] on div at bounding box center [774, 392] width 1549 height 784
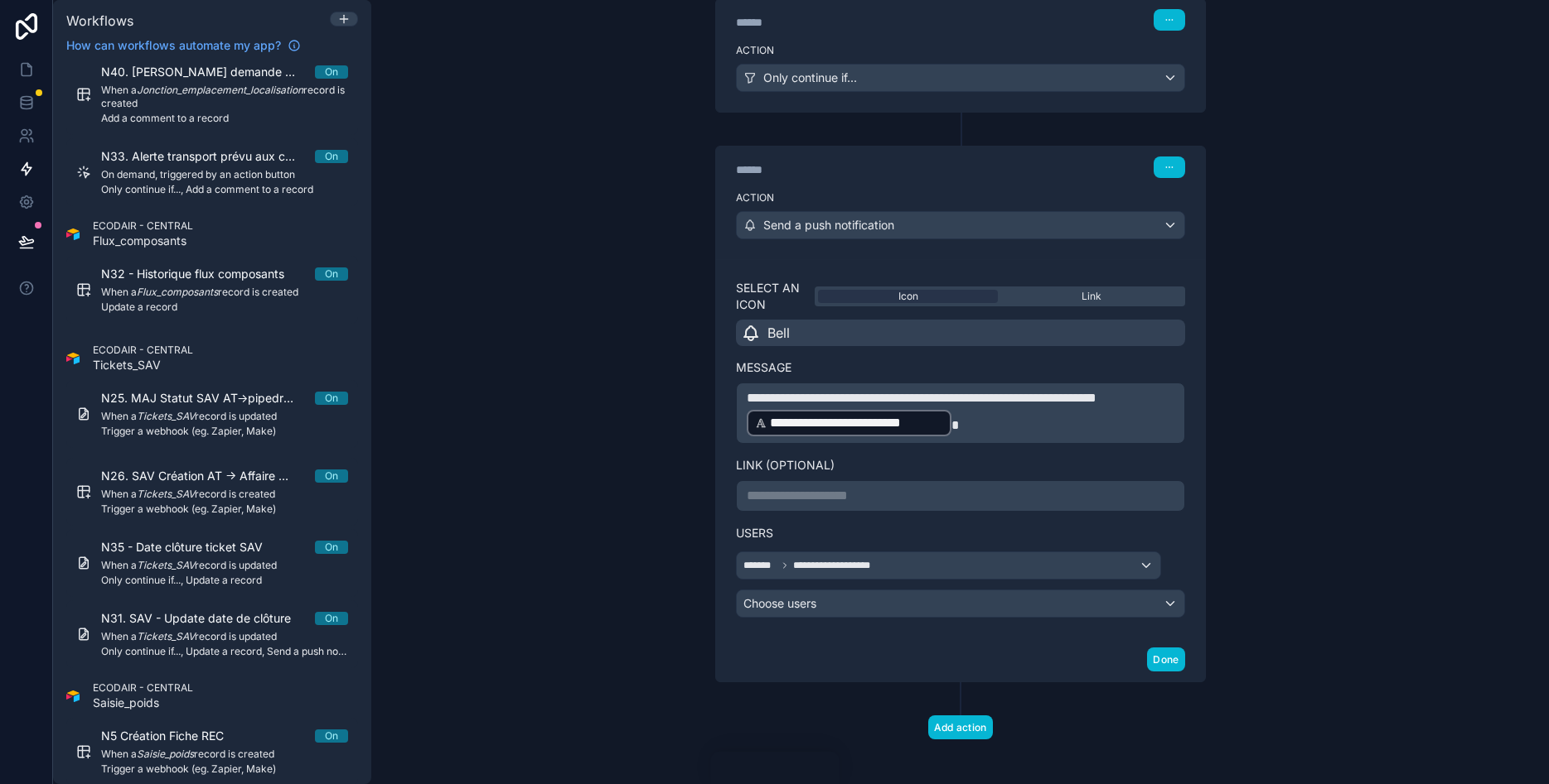
scroll to position [267, 0]
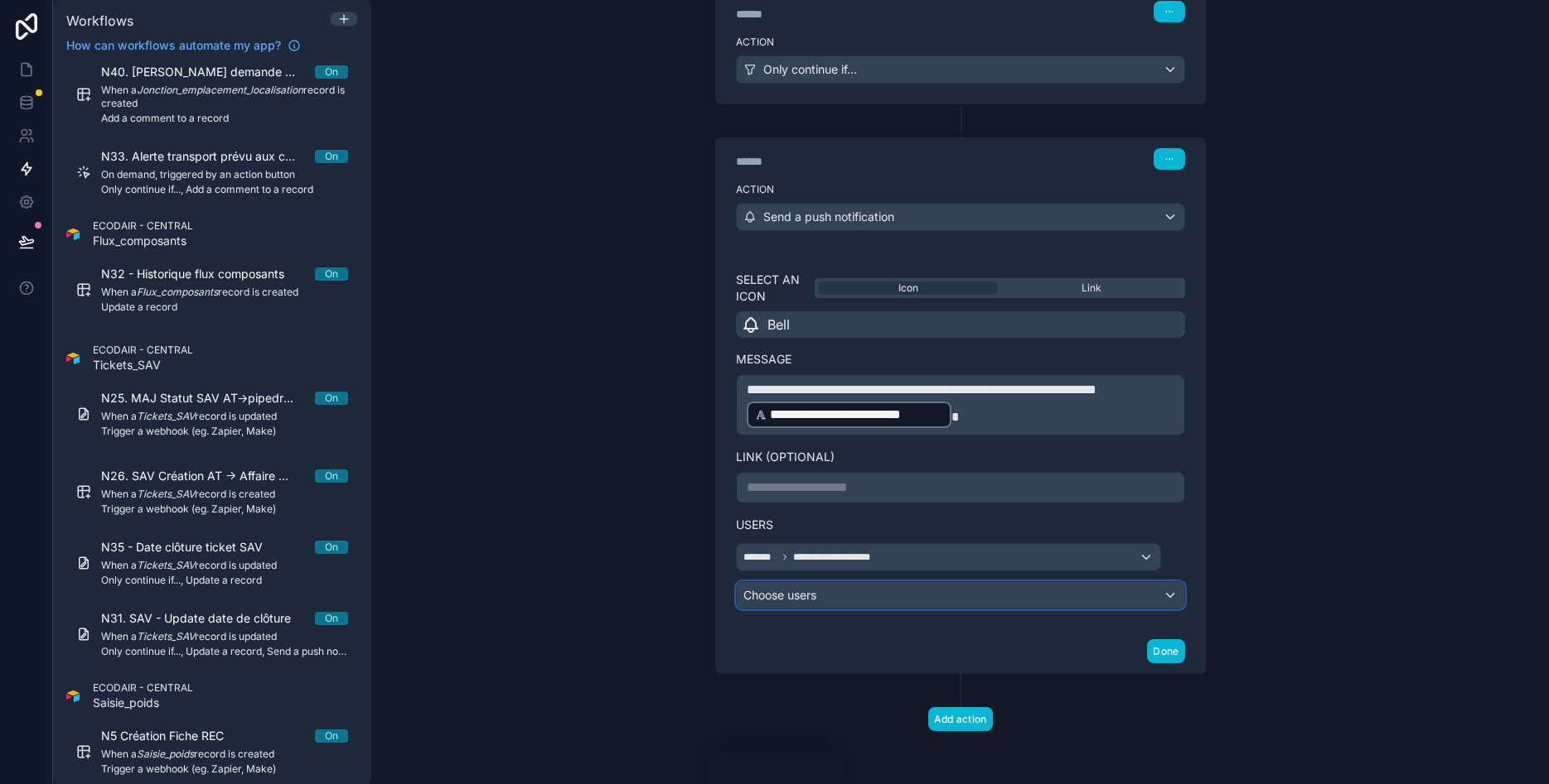
click at [810, 595] on div "Choose users" at bounding box center [961, 595] width 448 height 26
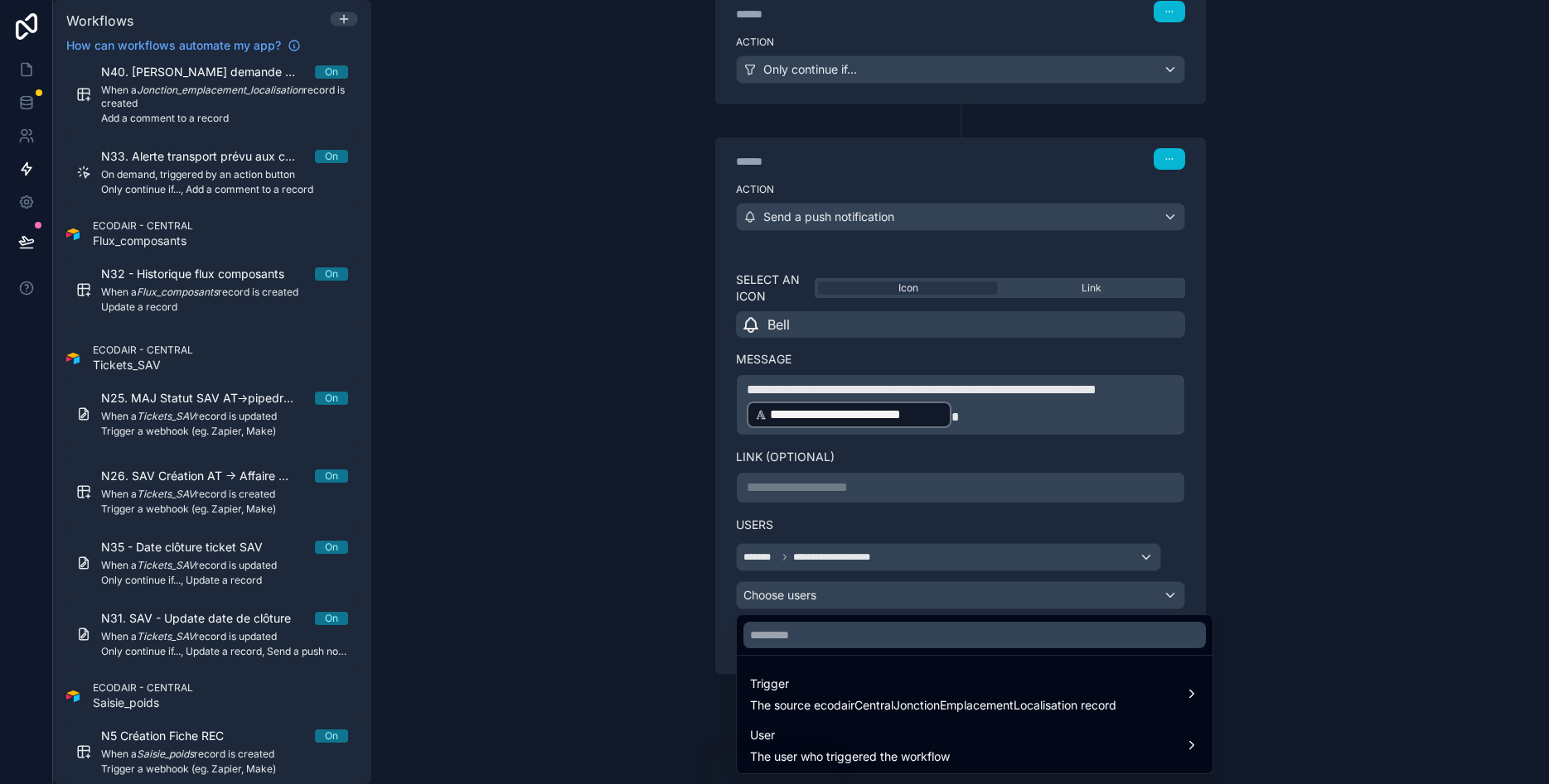
click at [657, 636] on div at bounding box center [774, 392] width 1549 height 784
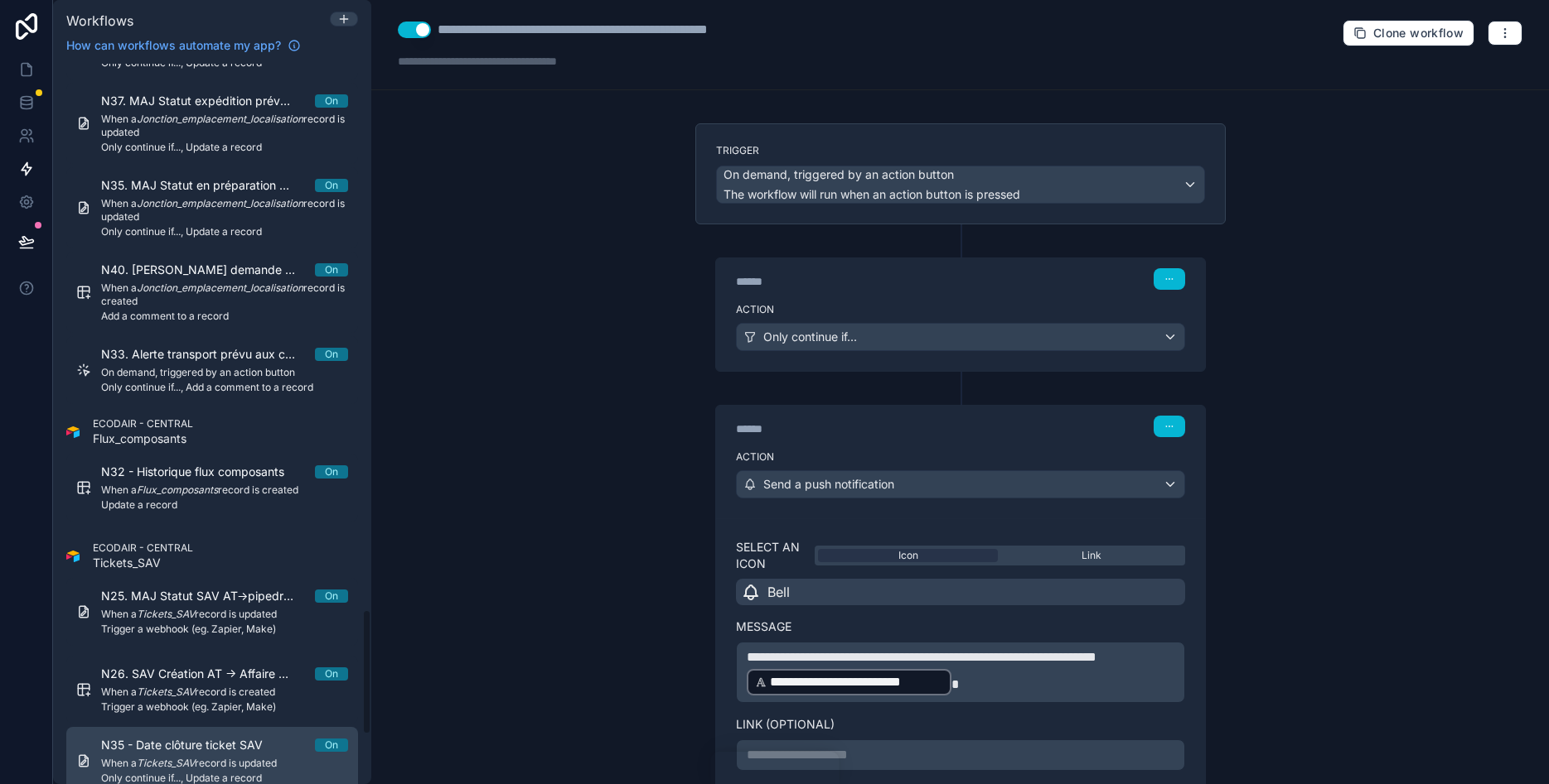
scroll to position [3112, 0]
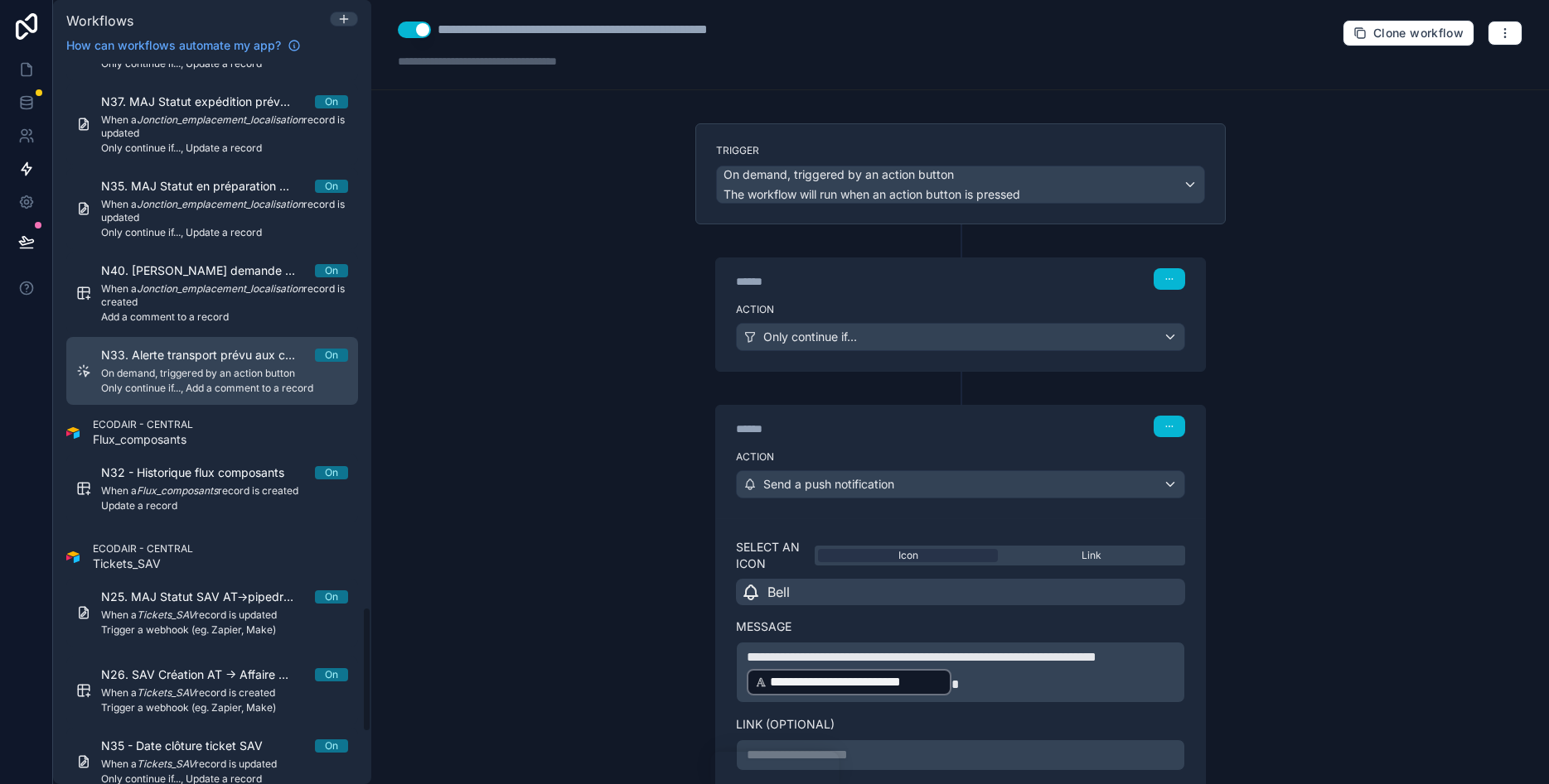
click at [241, 373] on span "On demand, triggered by an action button" at bounding box center [224, 373] width 247 height 13
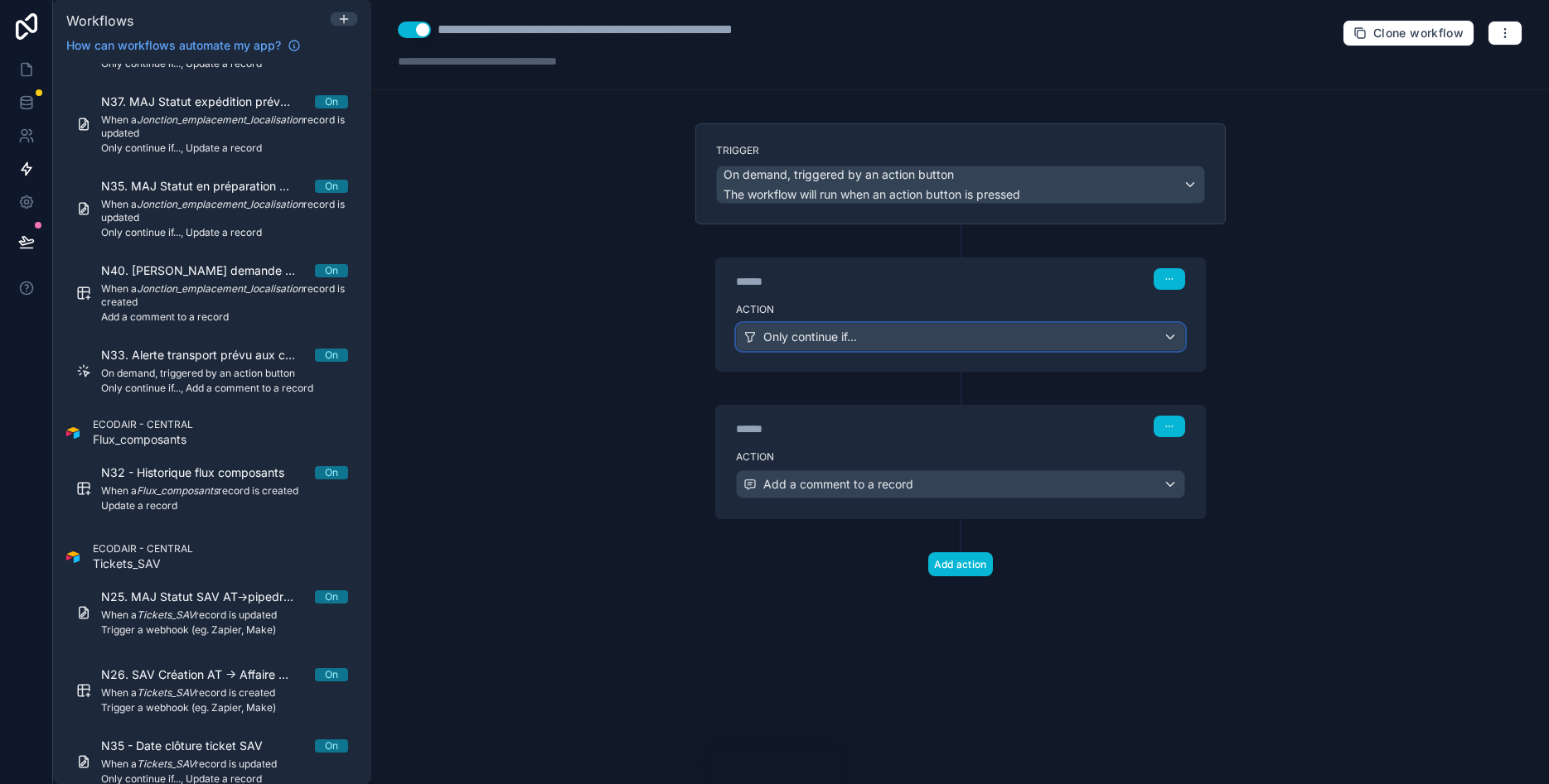
click at [857, 340] on span "Only continue if..." at bounding box center [810, 337] width 94 height 17
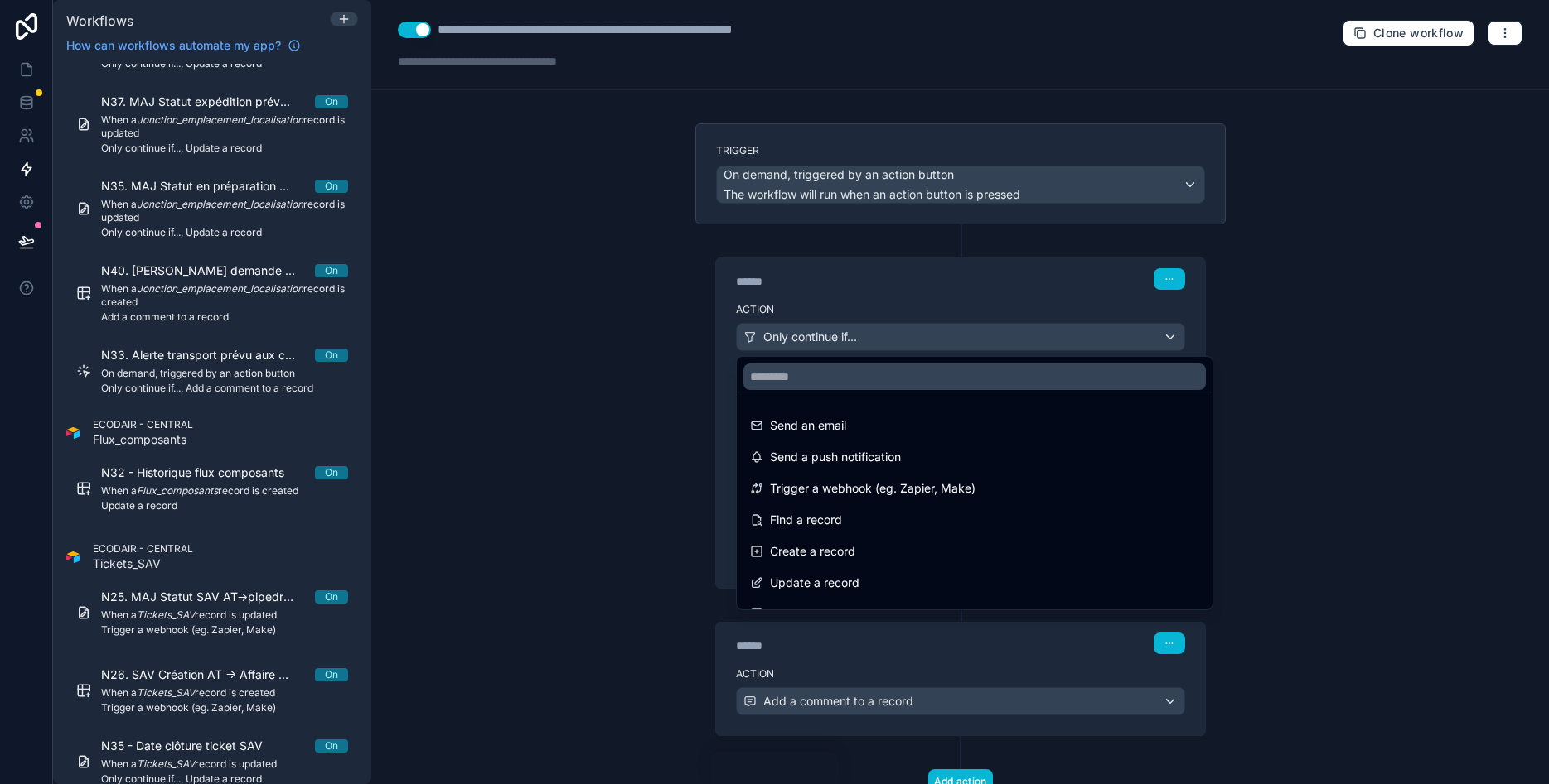
click at [579, 338] on div at bounding box center [774, 392] width 1549 height 784
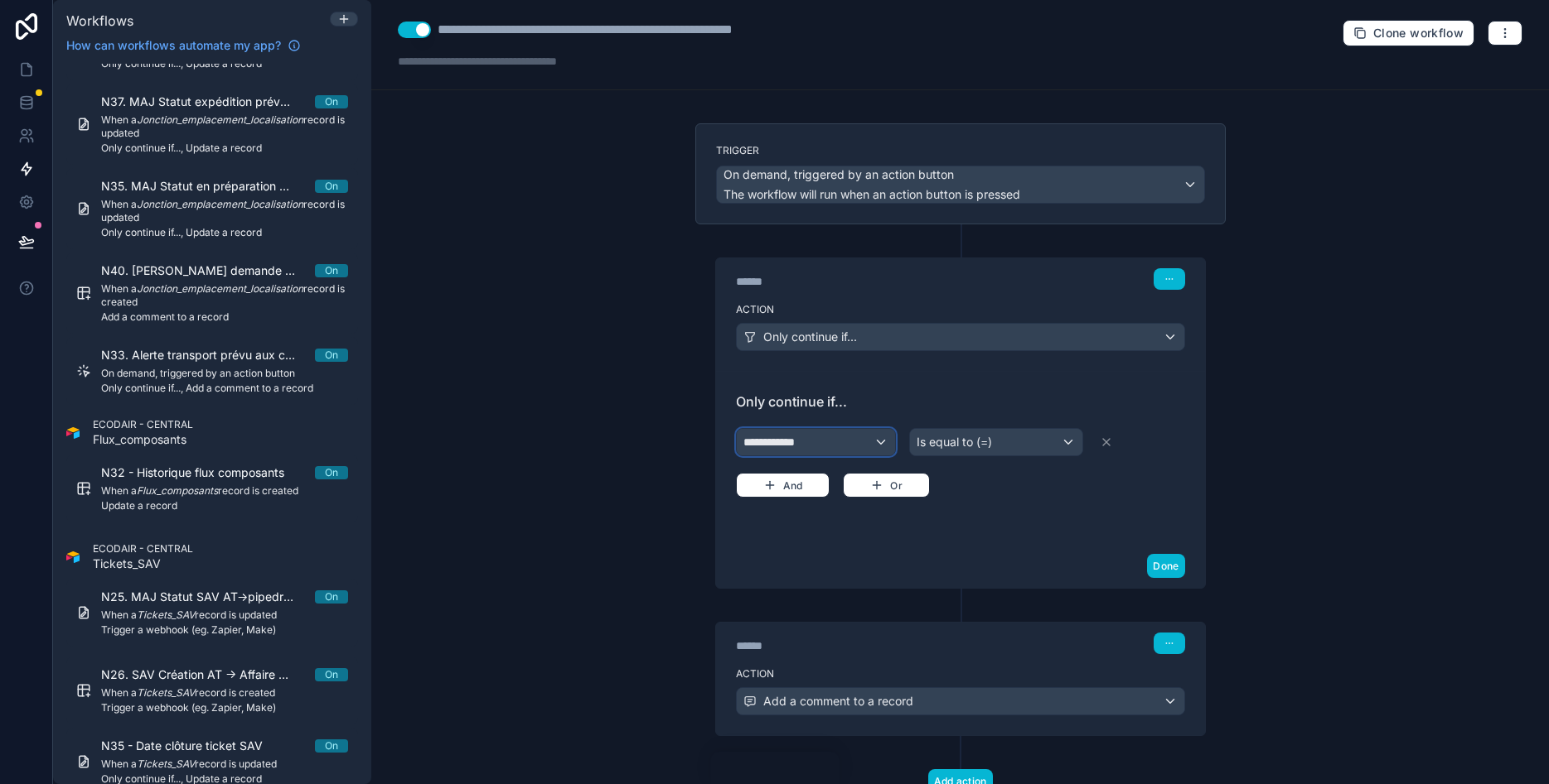
click at [804, 440] on span "**********" at bounding box center [775, 442] width 62 height 17
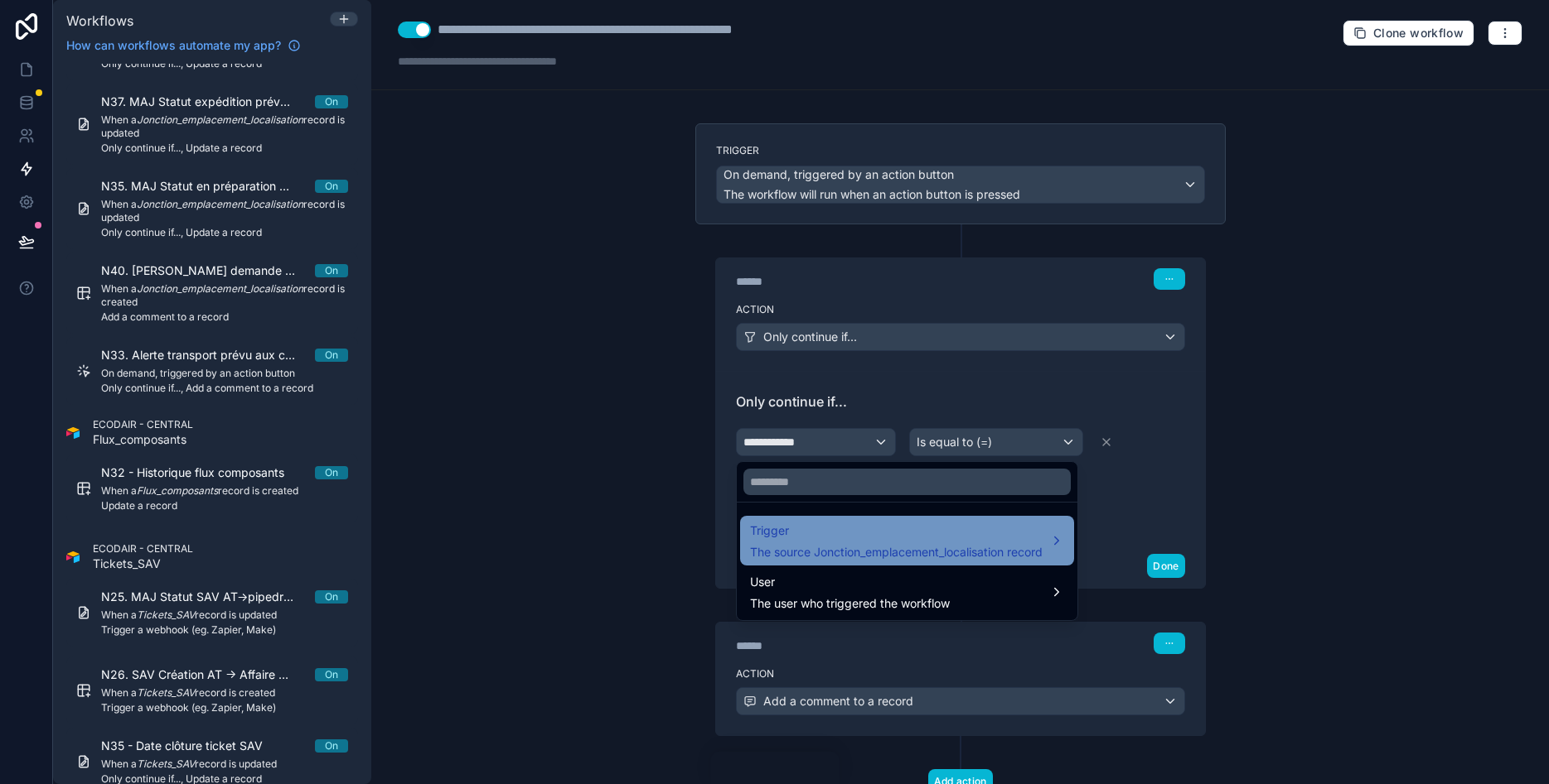
click at [782, 540] on span "Trigger" at bounding box center [897, 531] width 293 height 20
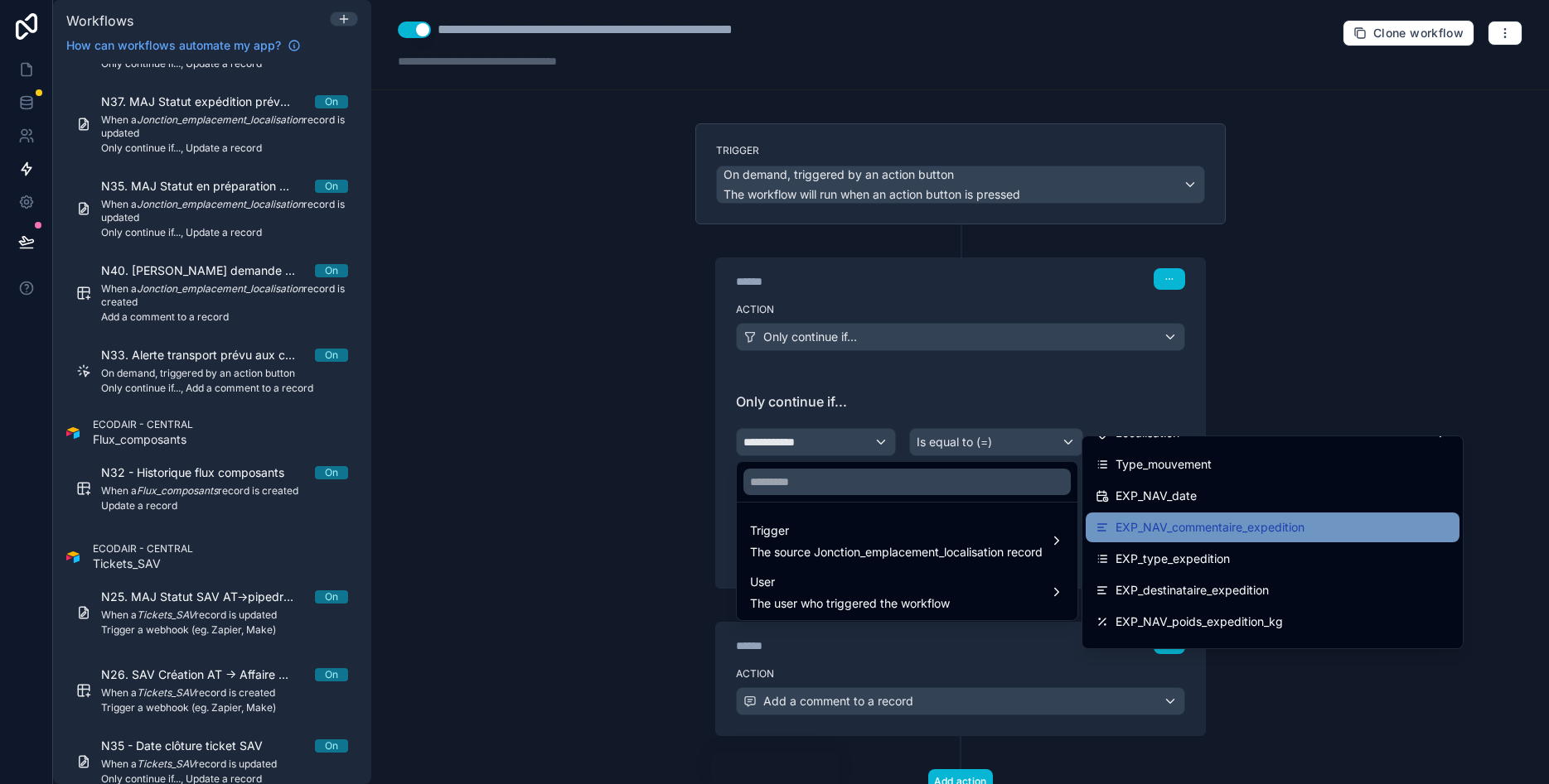
scroll to position [169, 0]
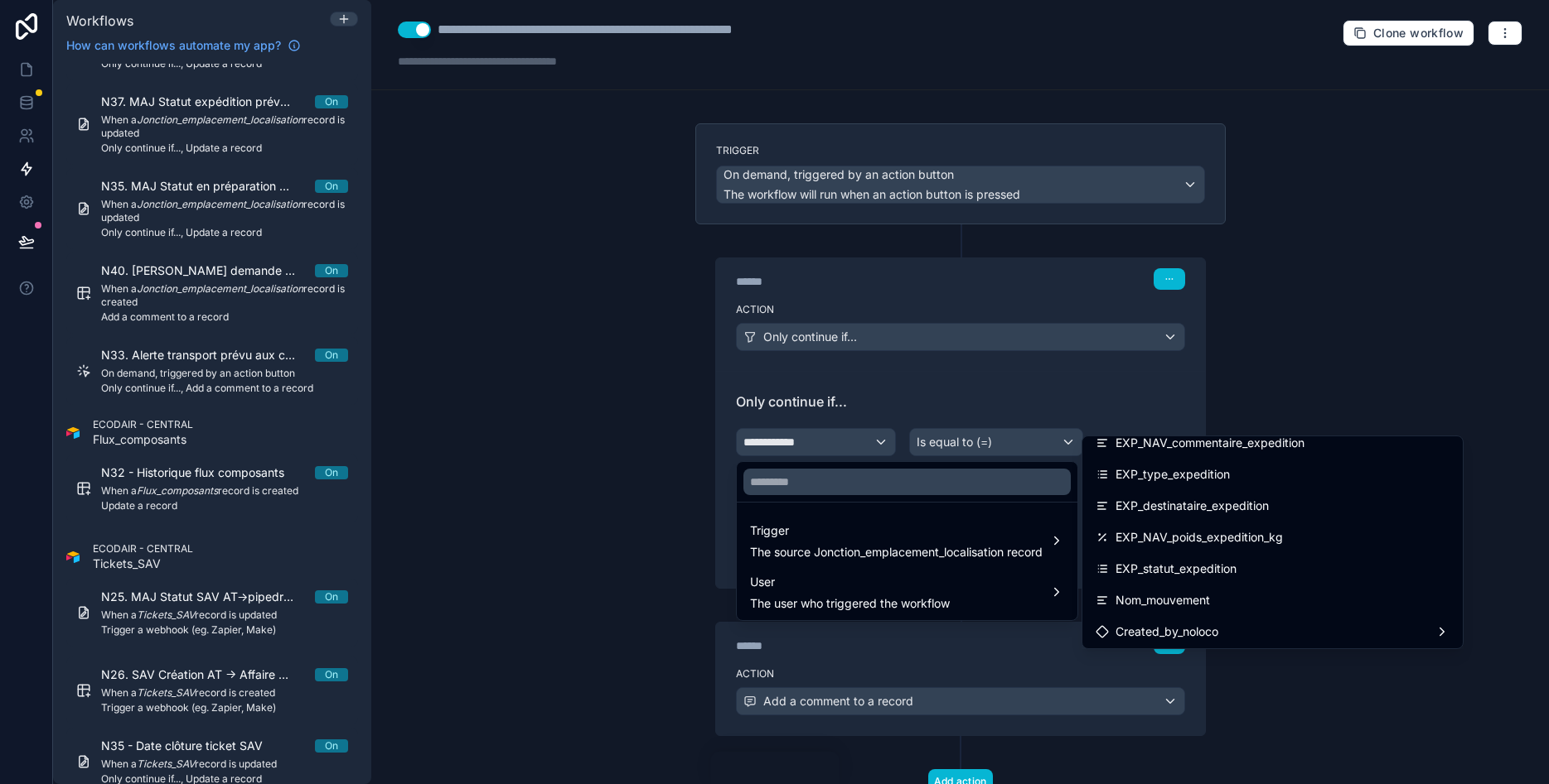
click at [113, 301] on div at bounding box center [774, 392] width 1549 height 784
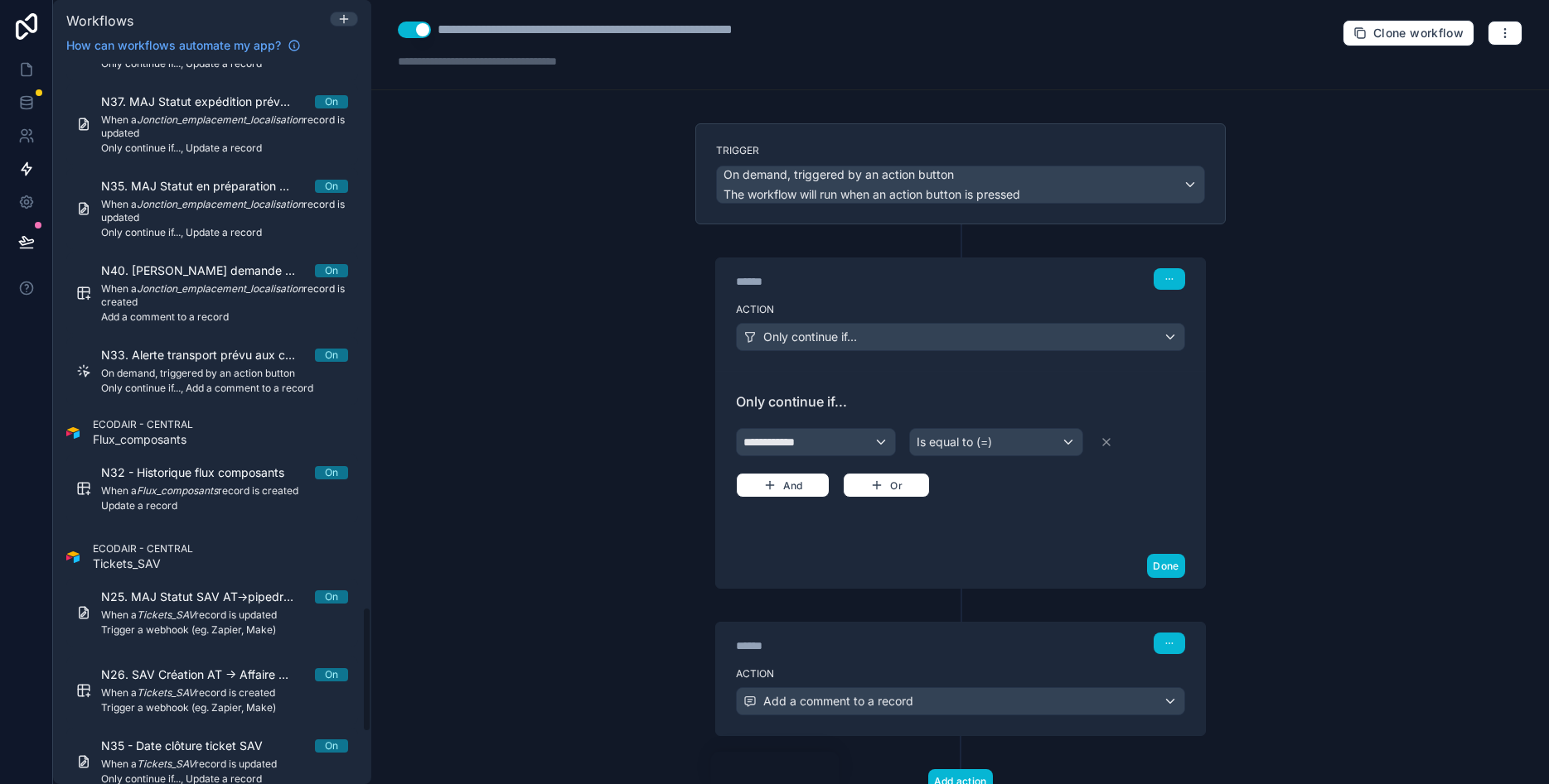
click at [113, 301] on span "When a Jonction_emplacement_localisation record is created" at bounding box center [224, 296] width 247 height 26
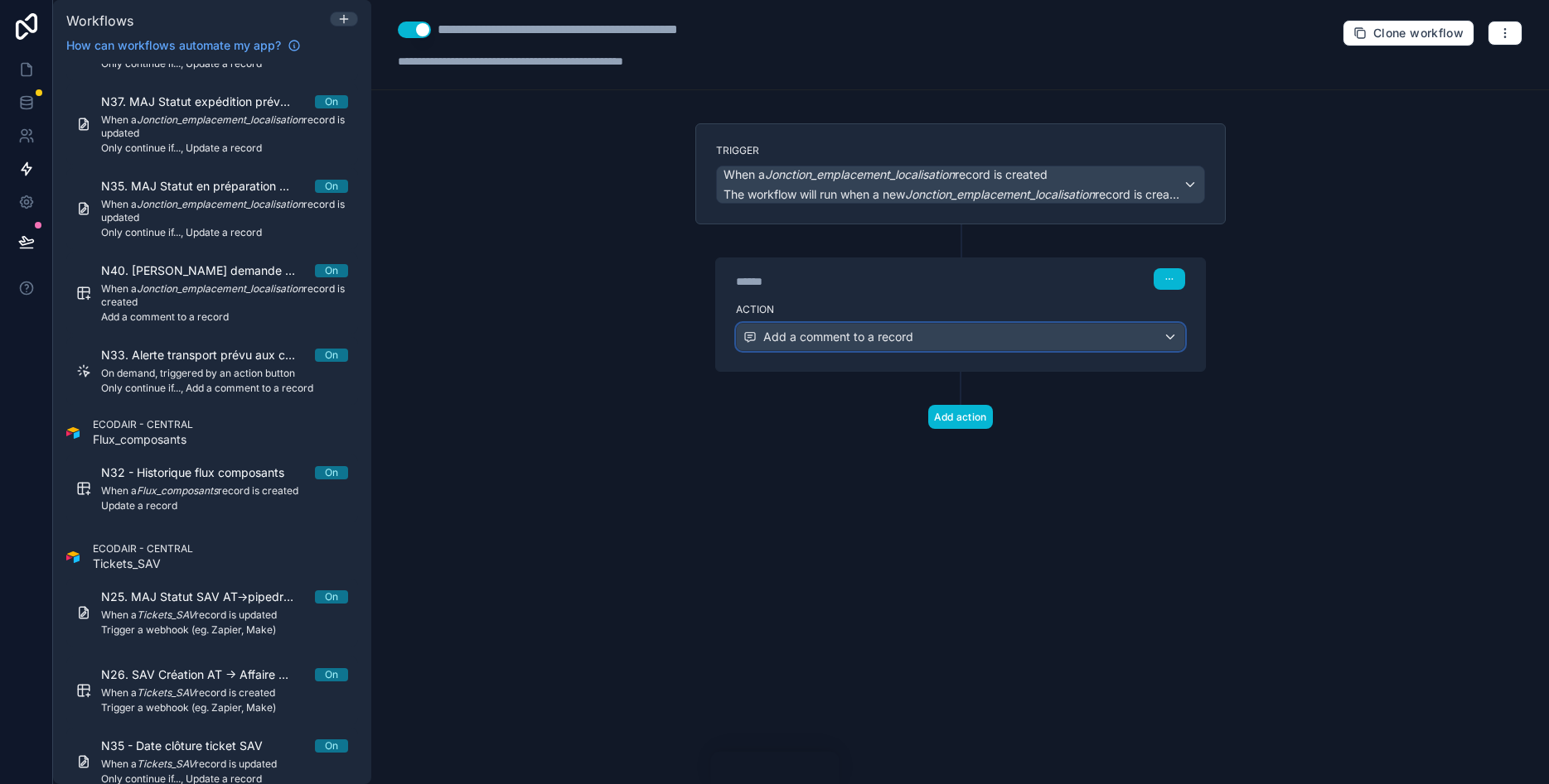
click at [914, 329] on div "Add a comment to a record" at bounding box center [961, 337] width 448 height 26
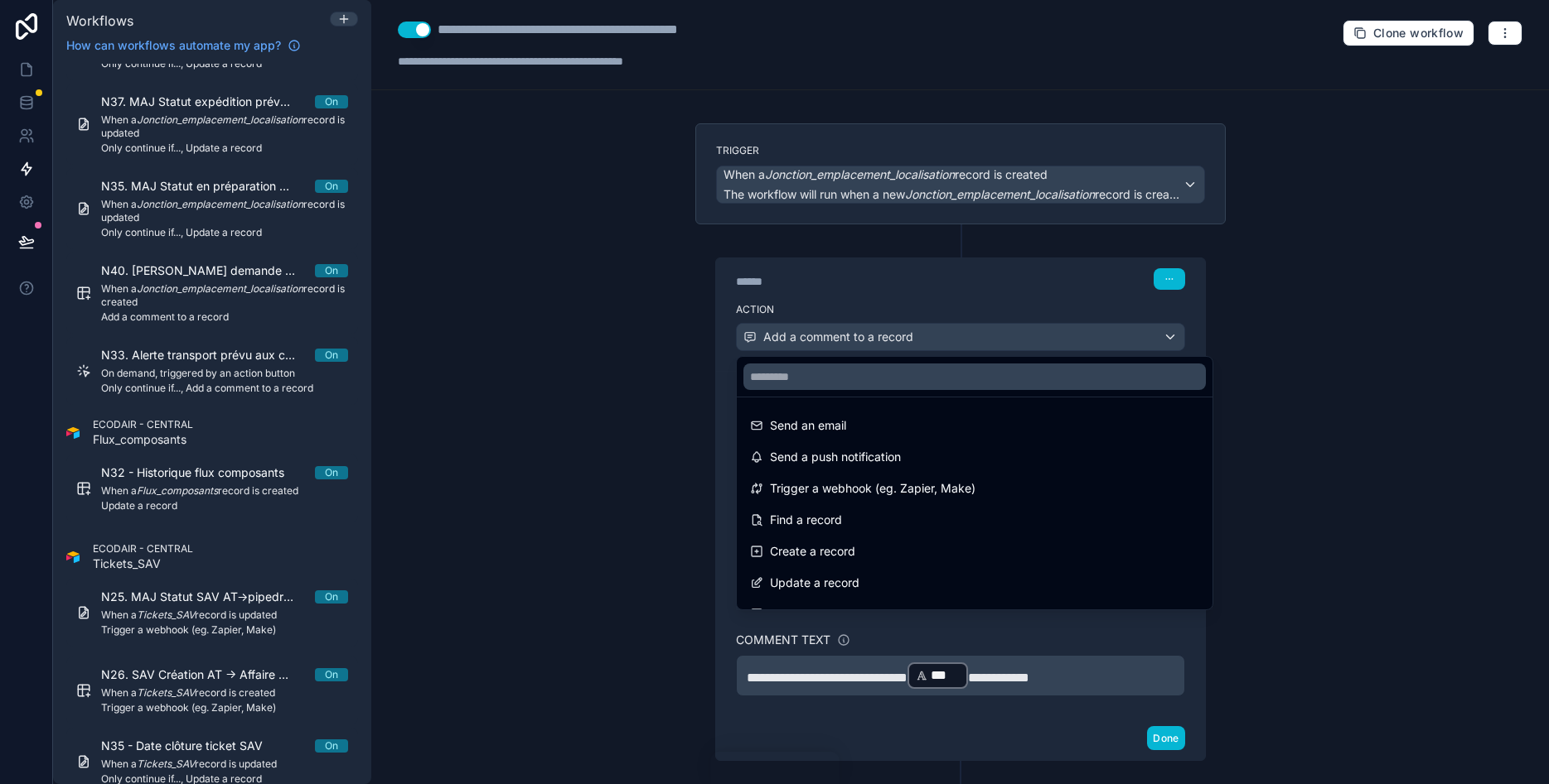
click at [629, 314] on div at bounding box center [774, 392] width 1549 height 784
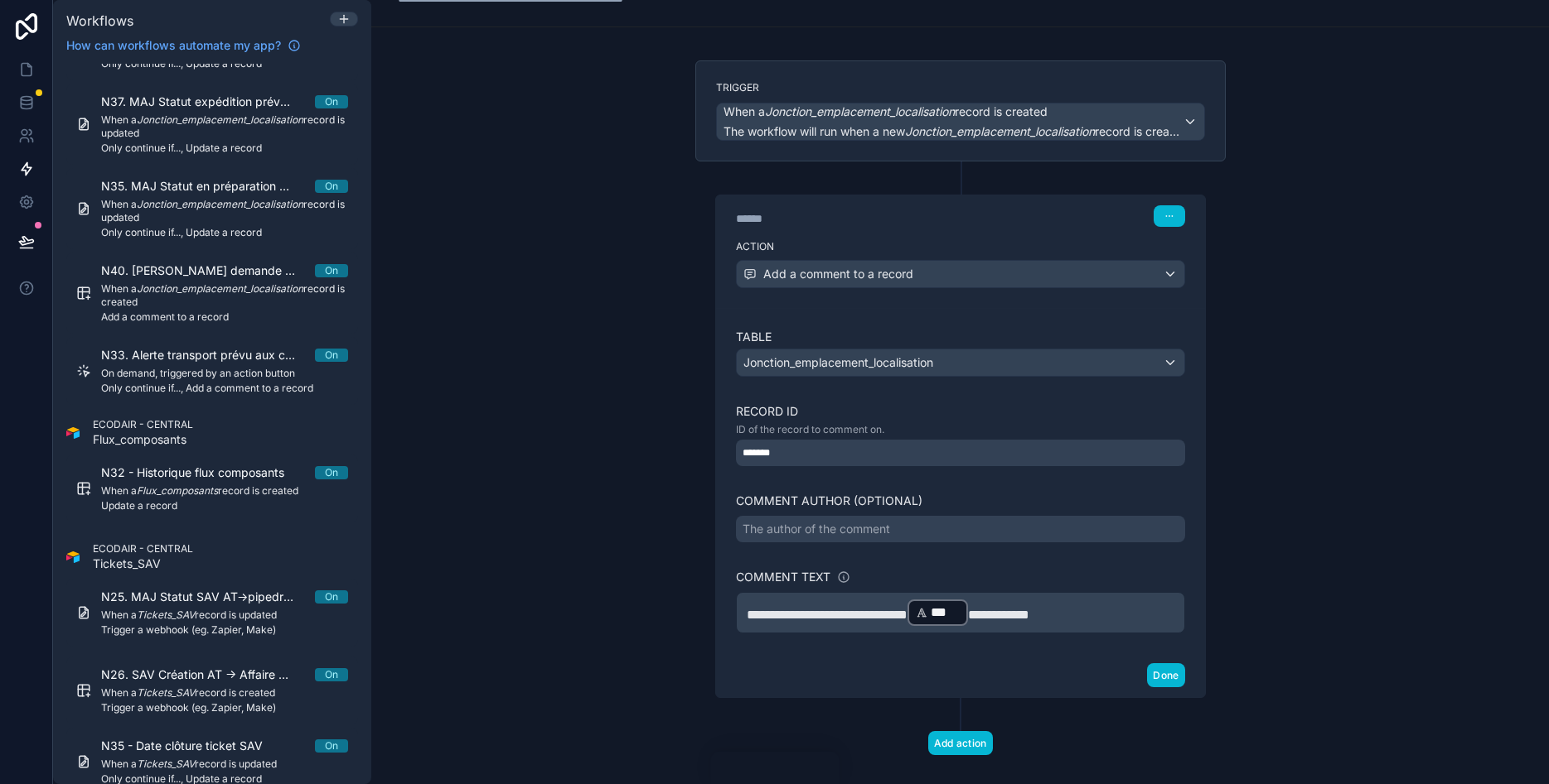
scroll to position [87, 0]
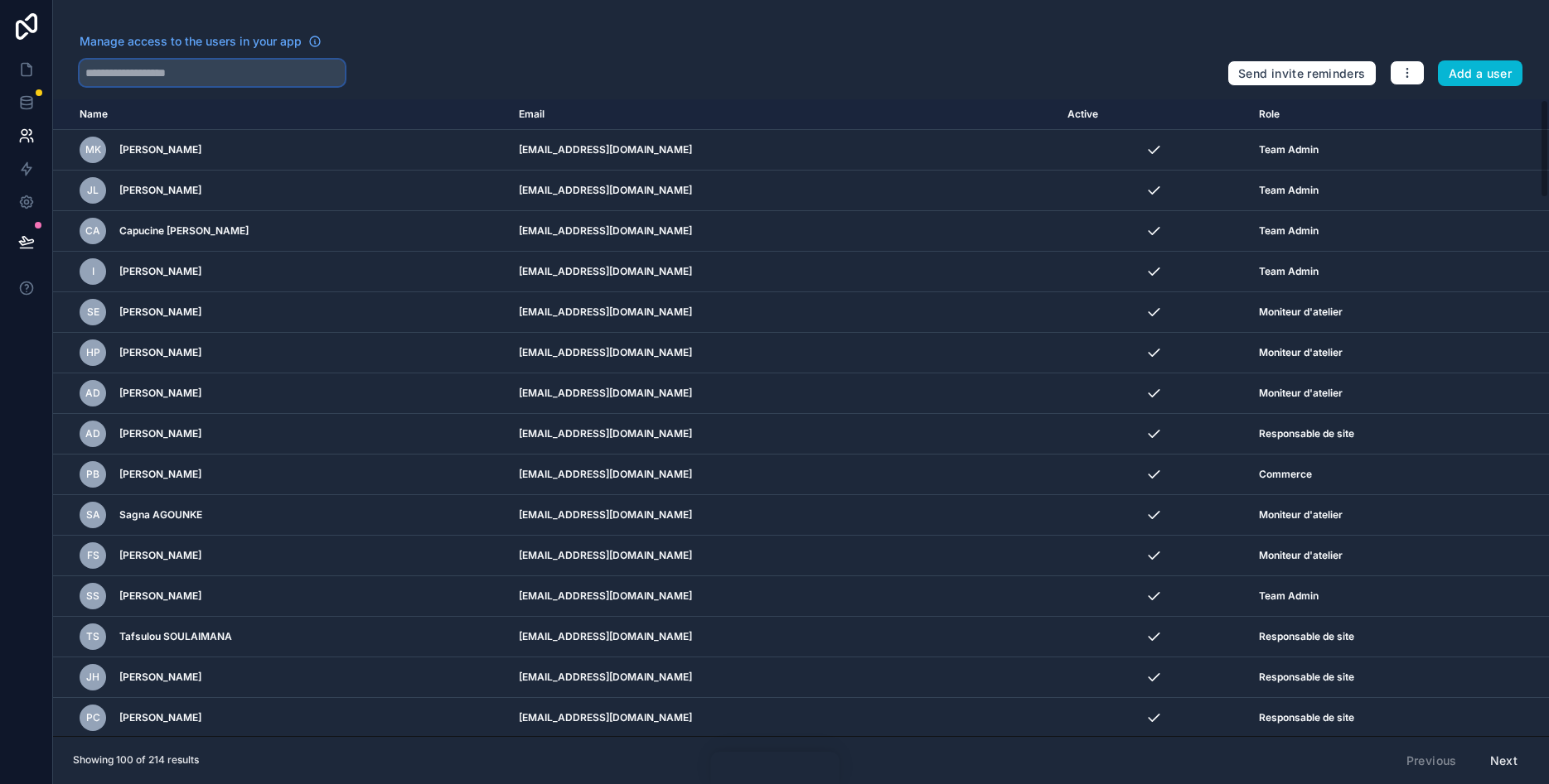
click at [239, 74] on input "text" at bounding box center [212, 73] width 266 height 26
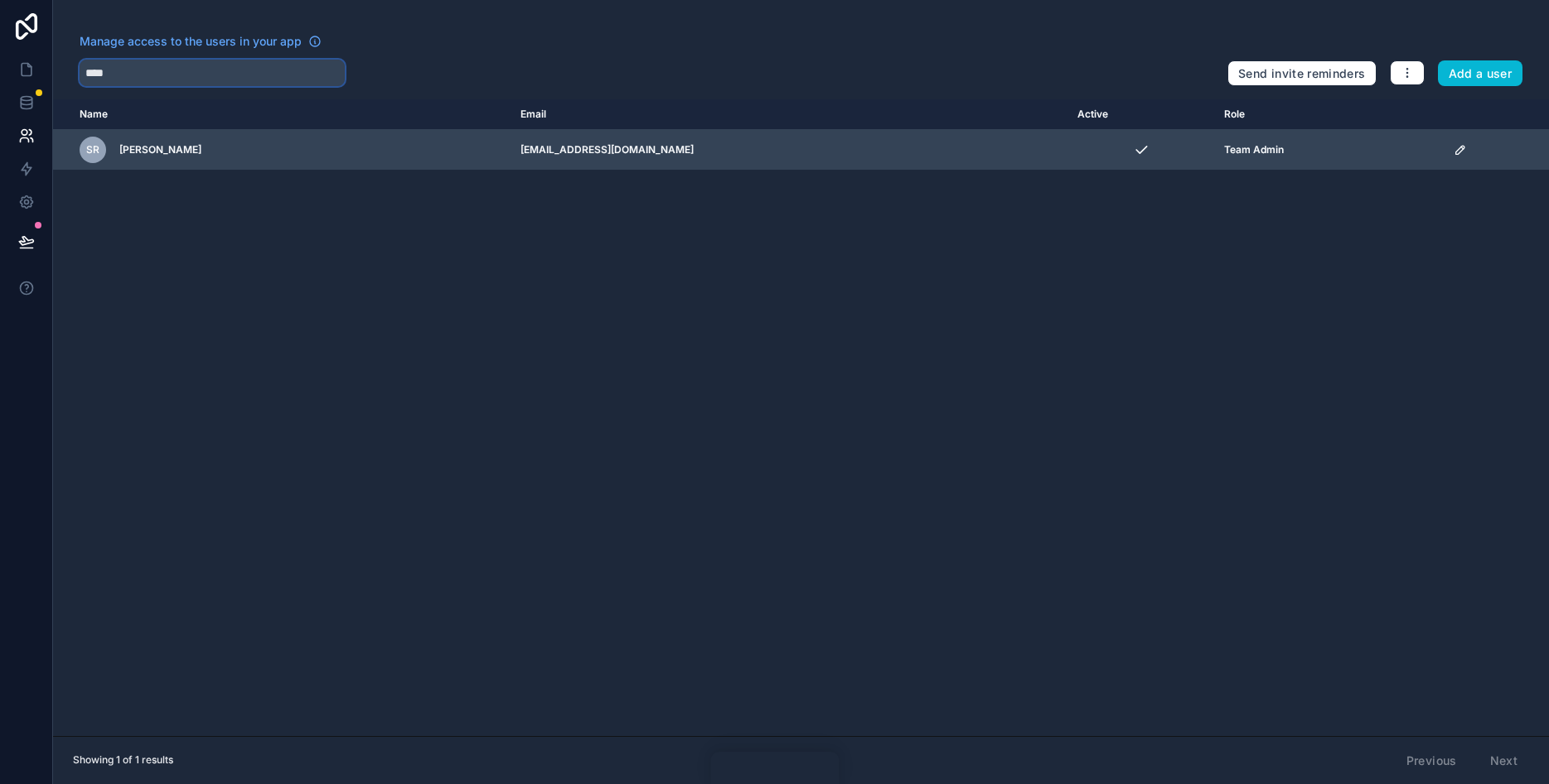
type input "****"
click at [99, 152] on div "SR" at bounding box center [93, 150] width 26 height 26
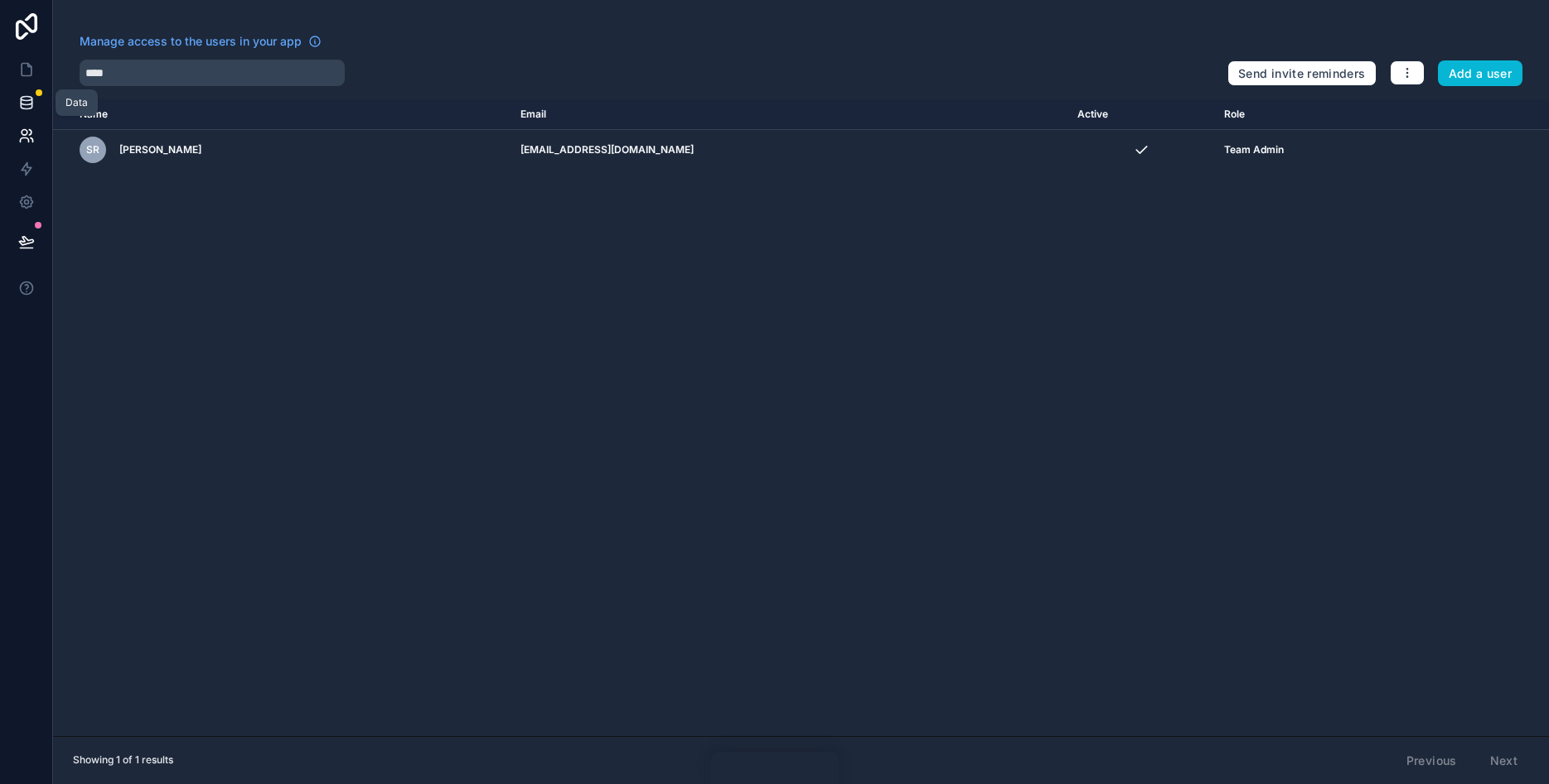
click at [24, 99] on icon at bounding box center [26, 103] width 17 height 17
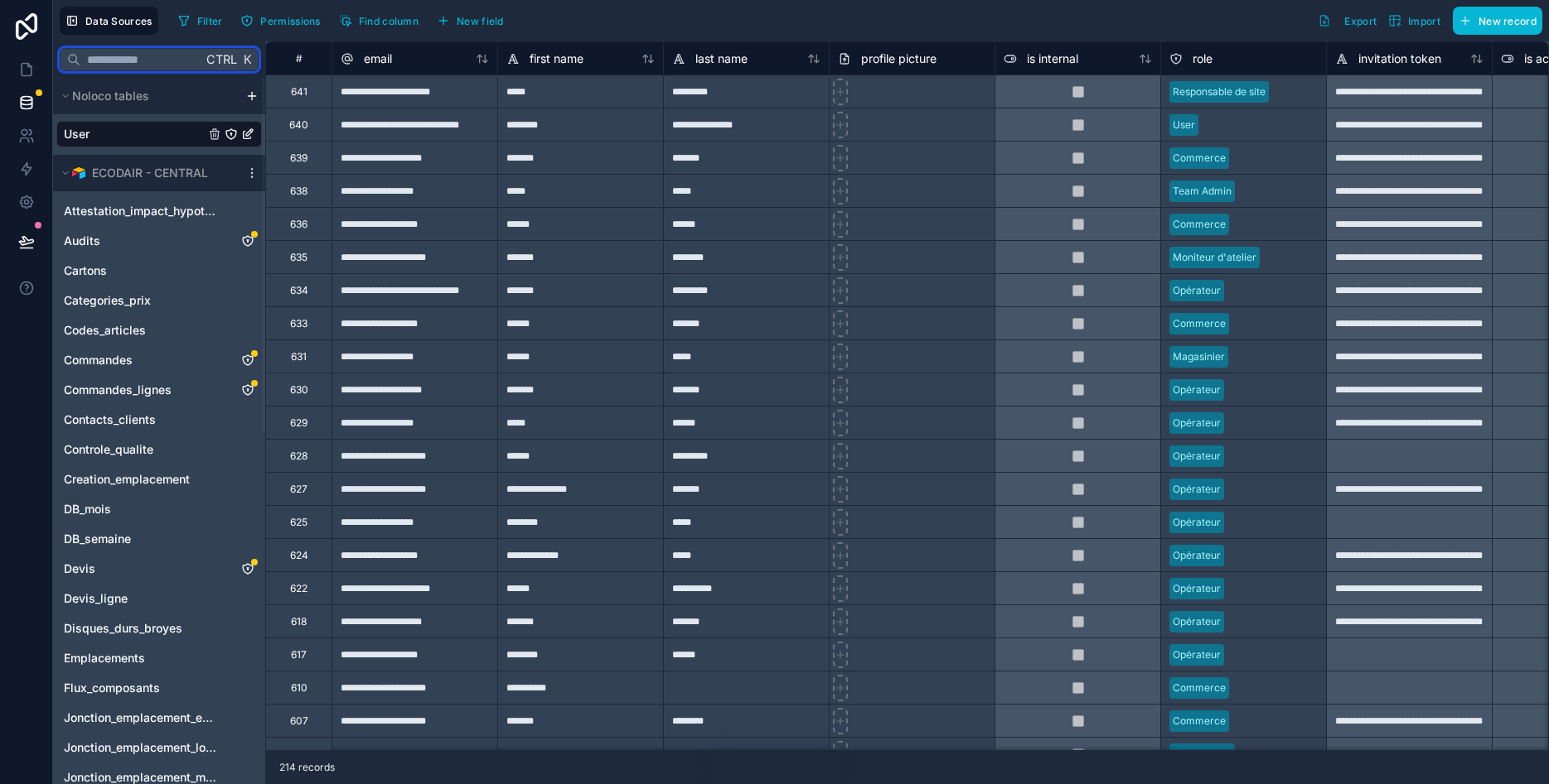
click at [143, 60] on input "text" at bounding box center [141, 60] width 122 height 30
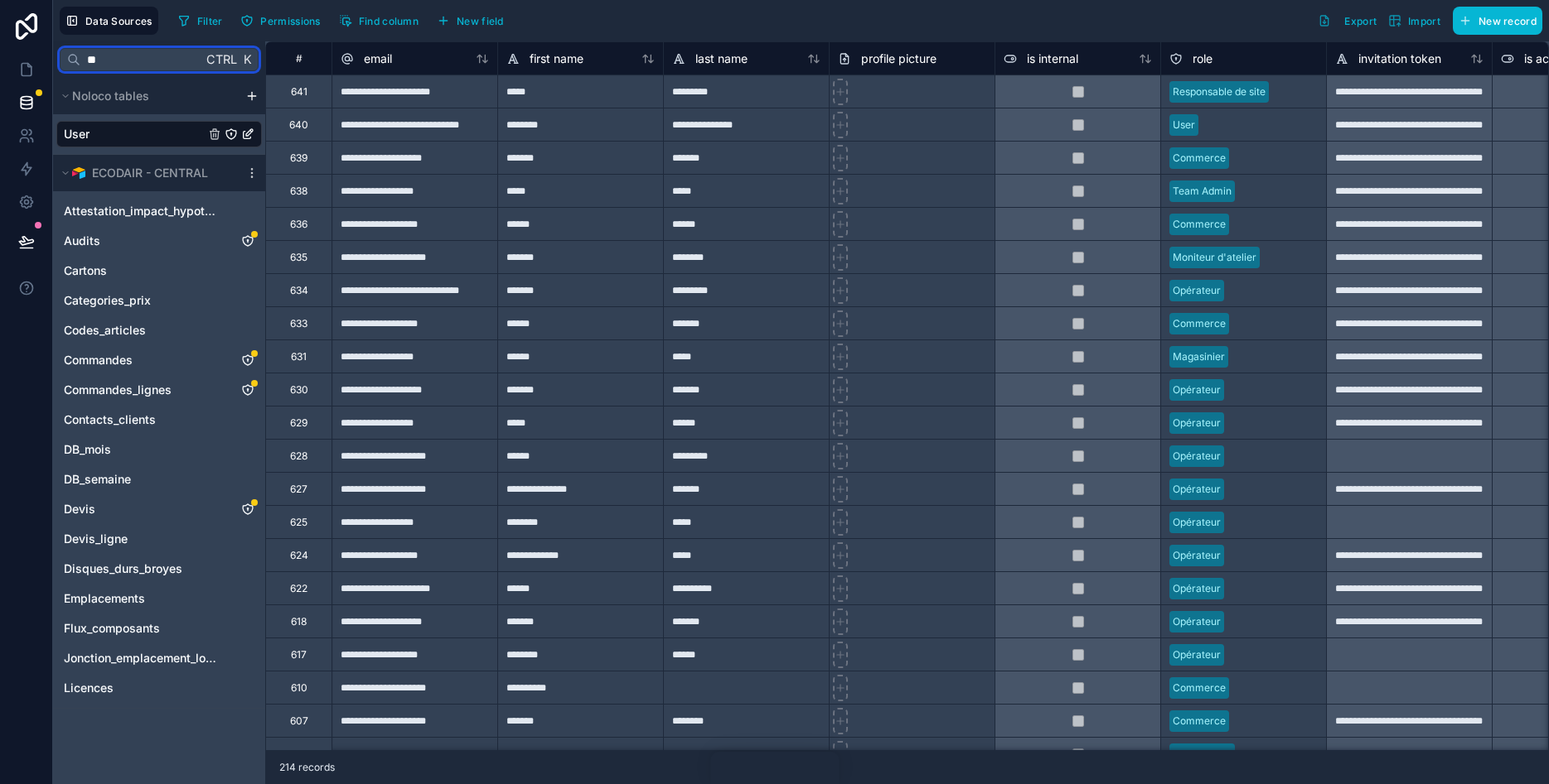
type input "*"
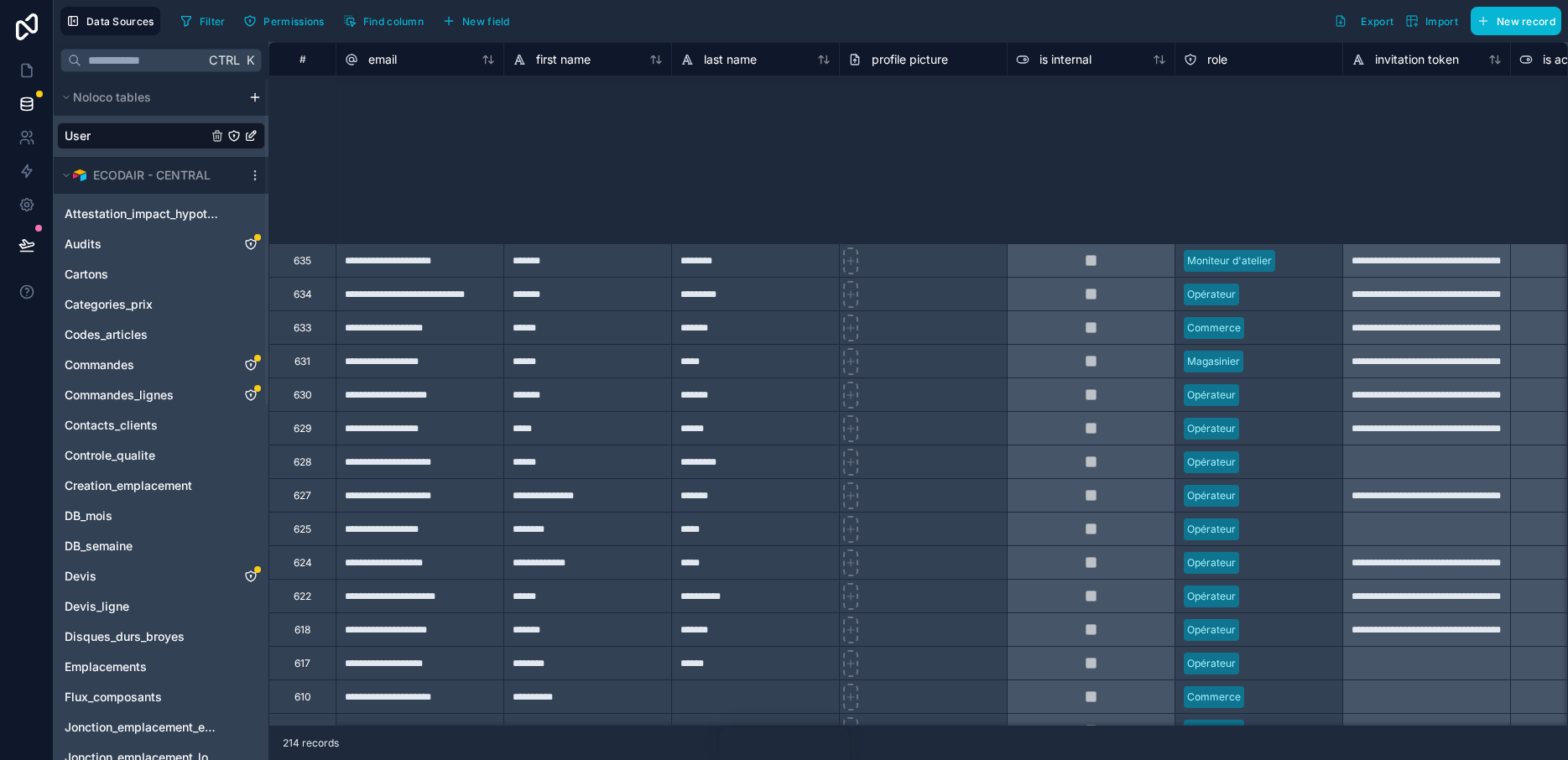
scroll to position [380, 0]
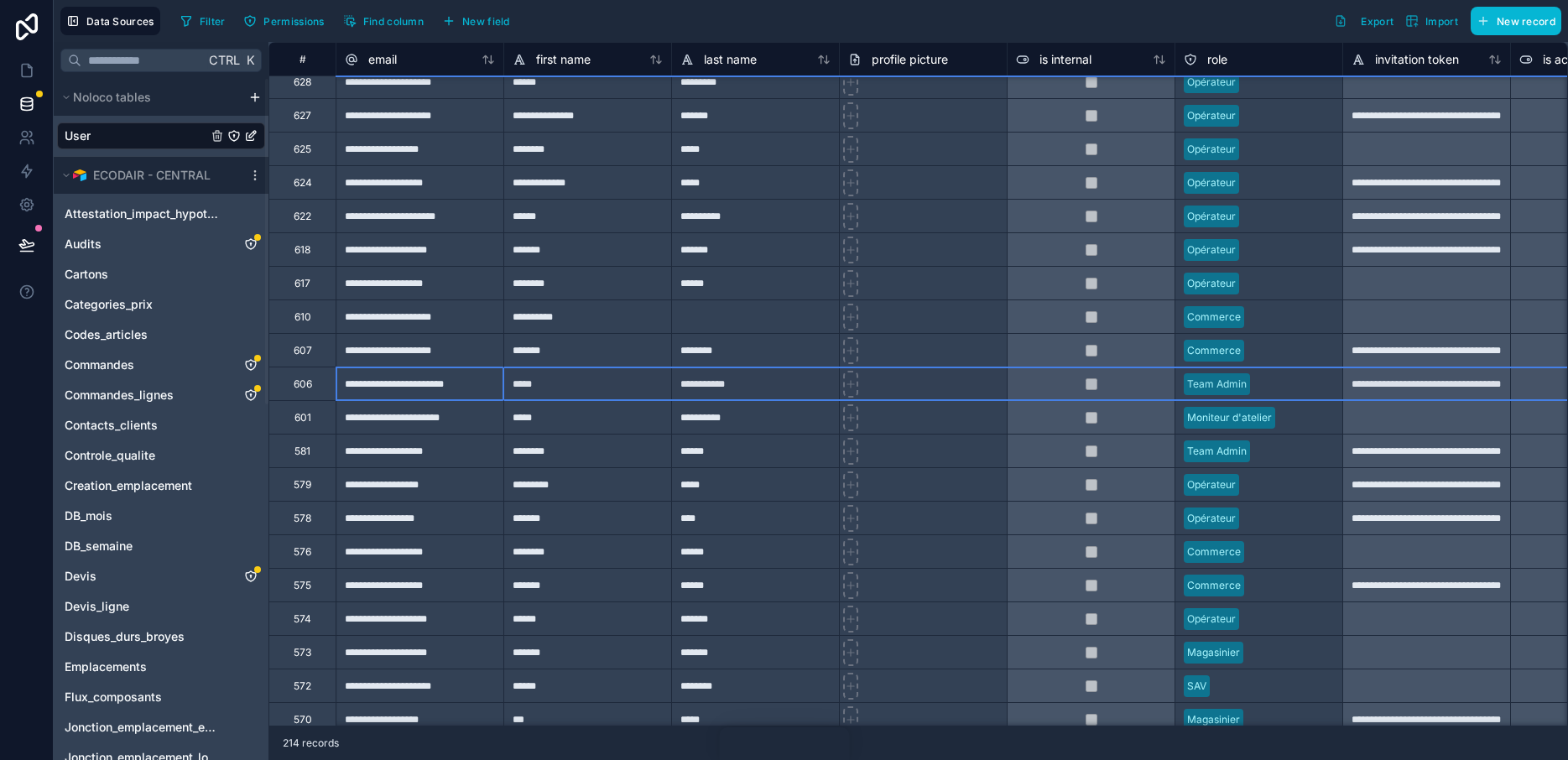
click at [312, 388] on div "606" at bounding box center [302, 383] width 67 height 34
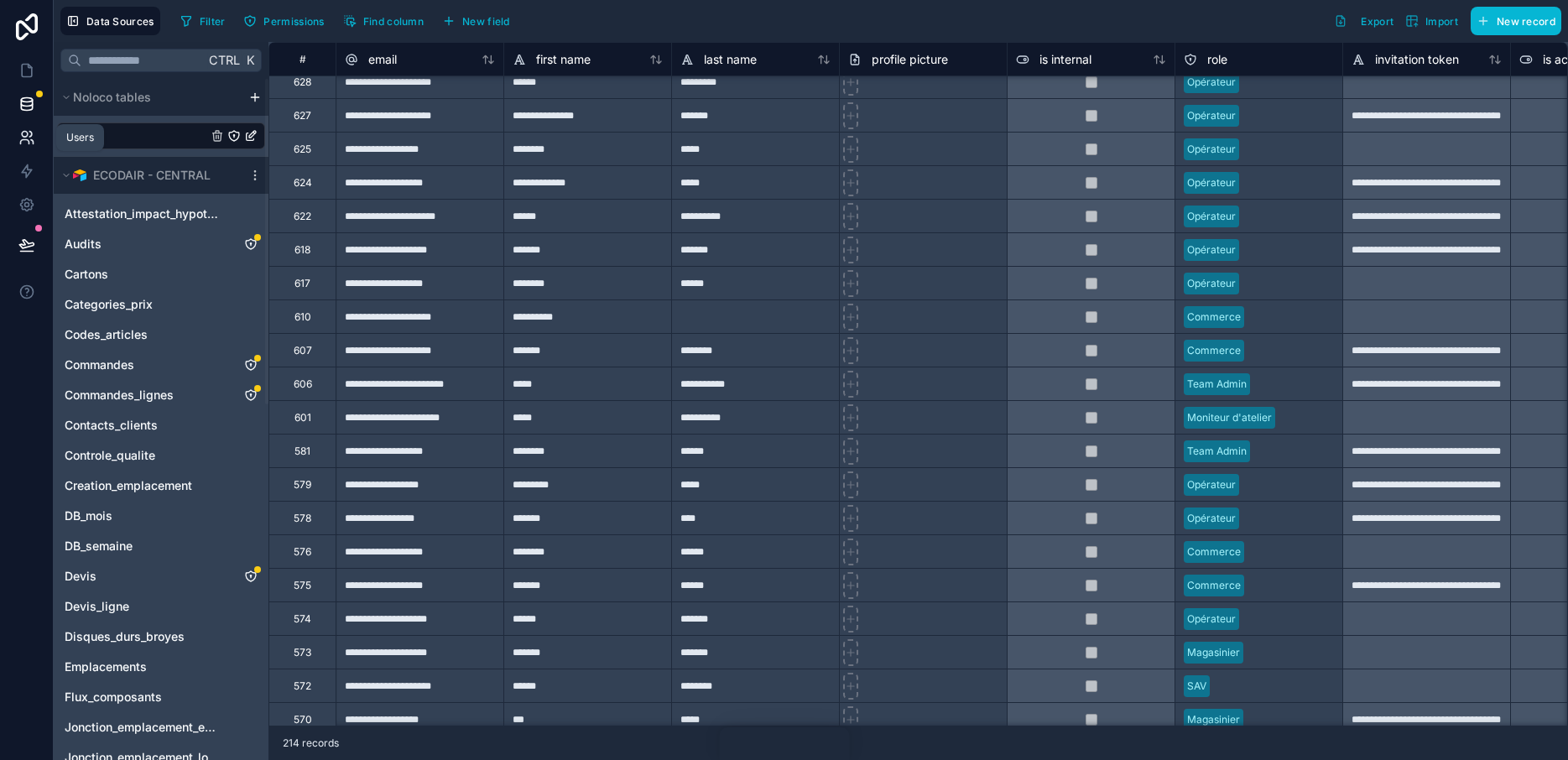
click at [27, 133] on icon at bounding box center [25, 135] width 6 height 6
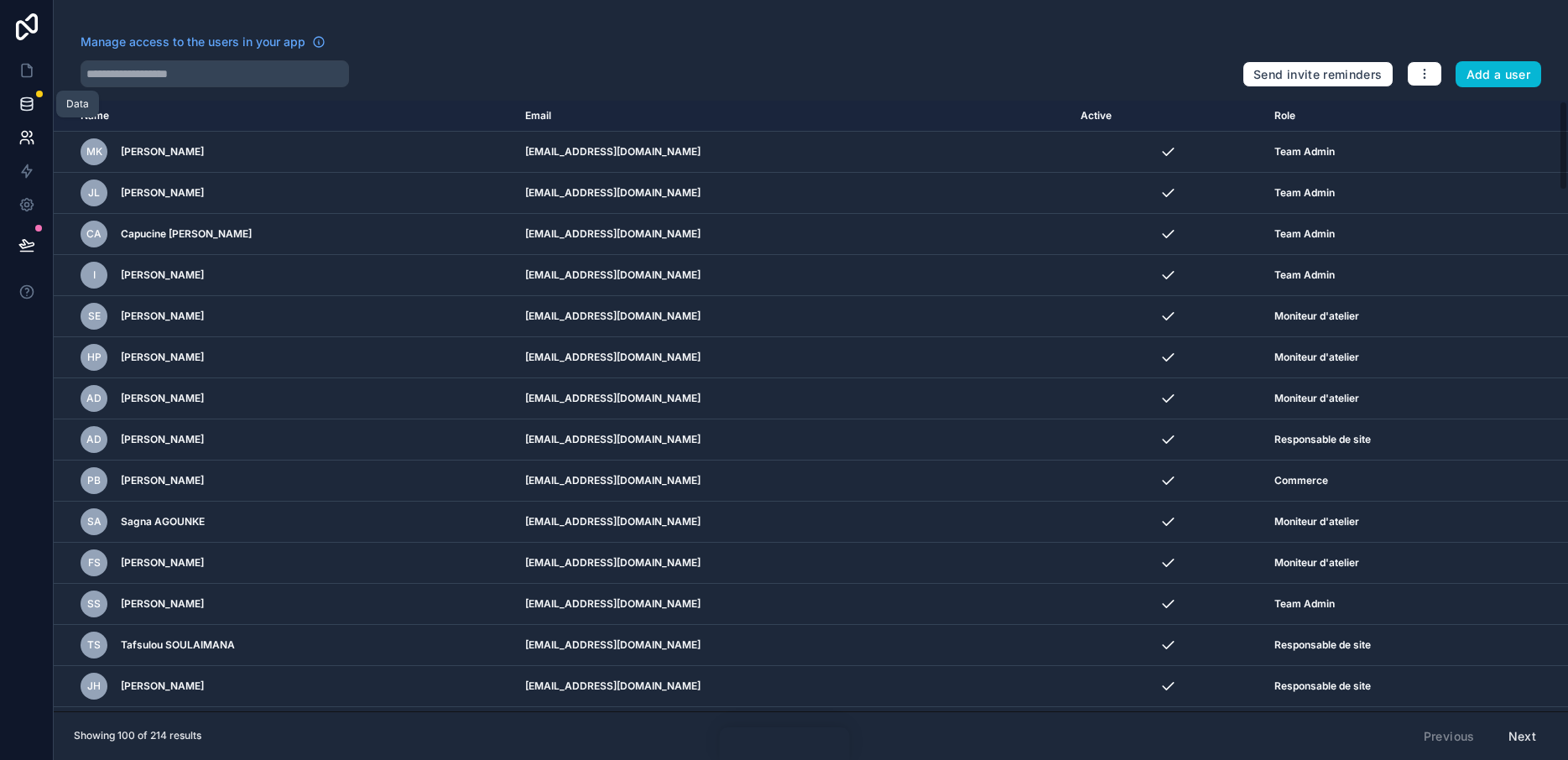
click at [18, 99] on icon at bounding box center [27, 104] width 17 height 17
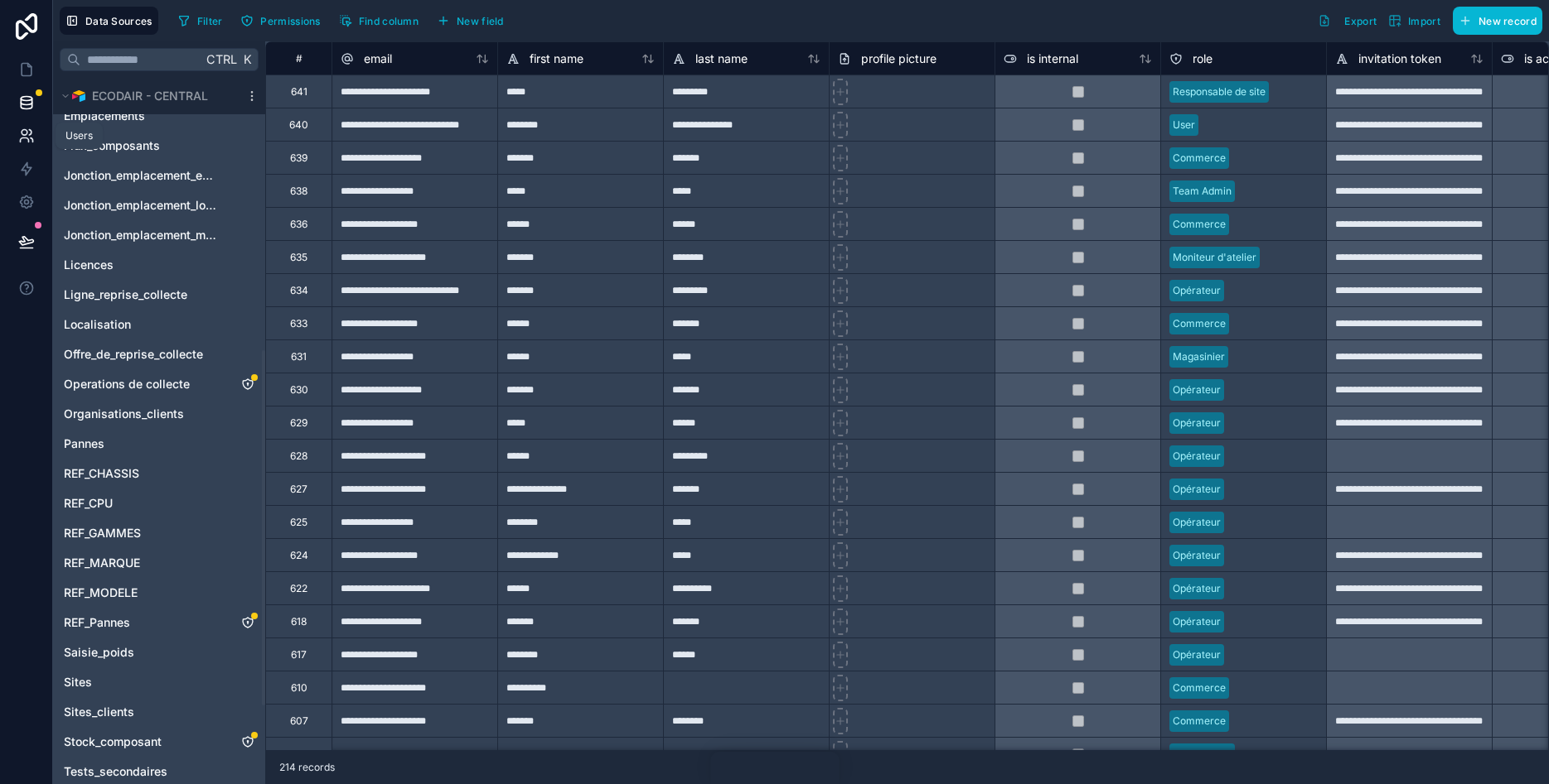
click at [20, 127] on link at bounding box center [26, 135] width 52 height 33
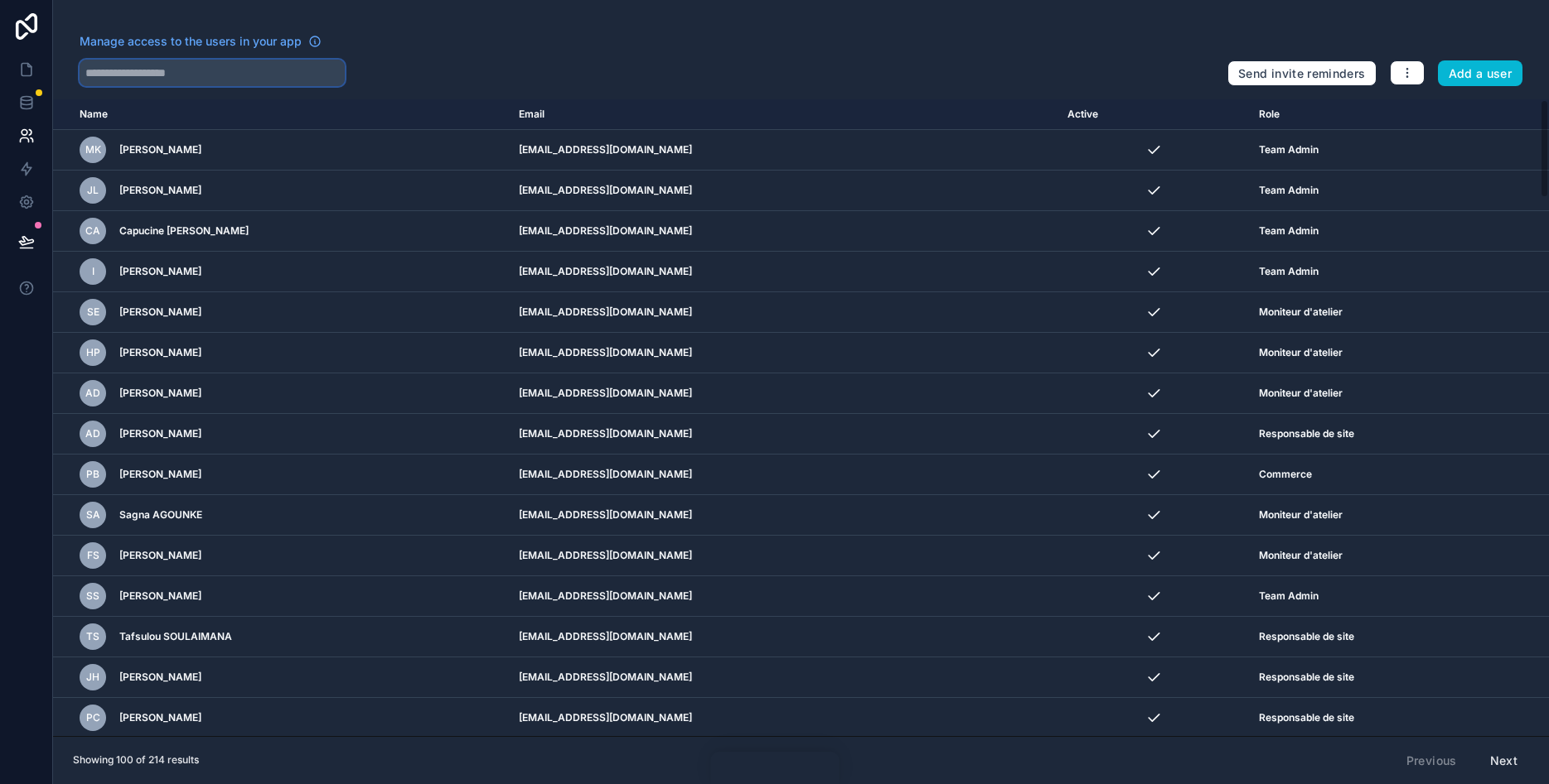
click at [159, 77] on input "text" at bounding box center [212, 73] width 266 height 26
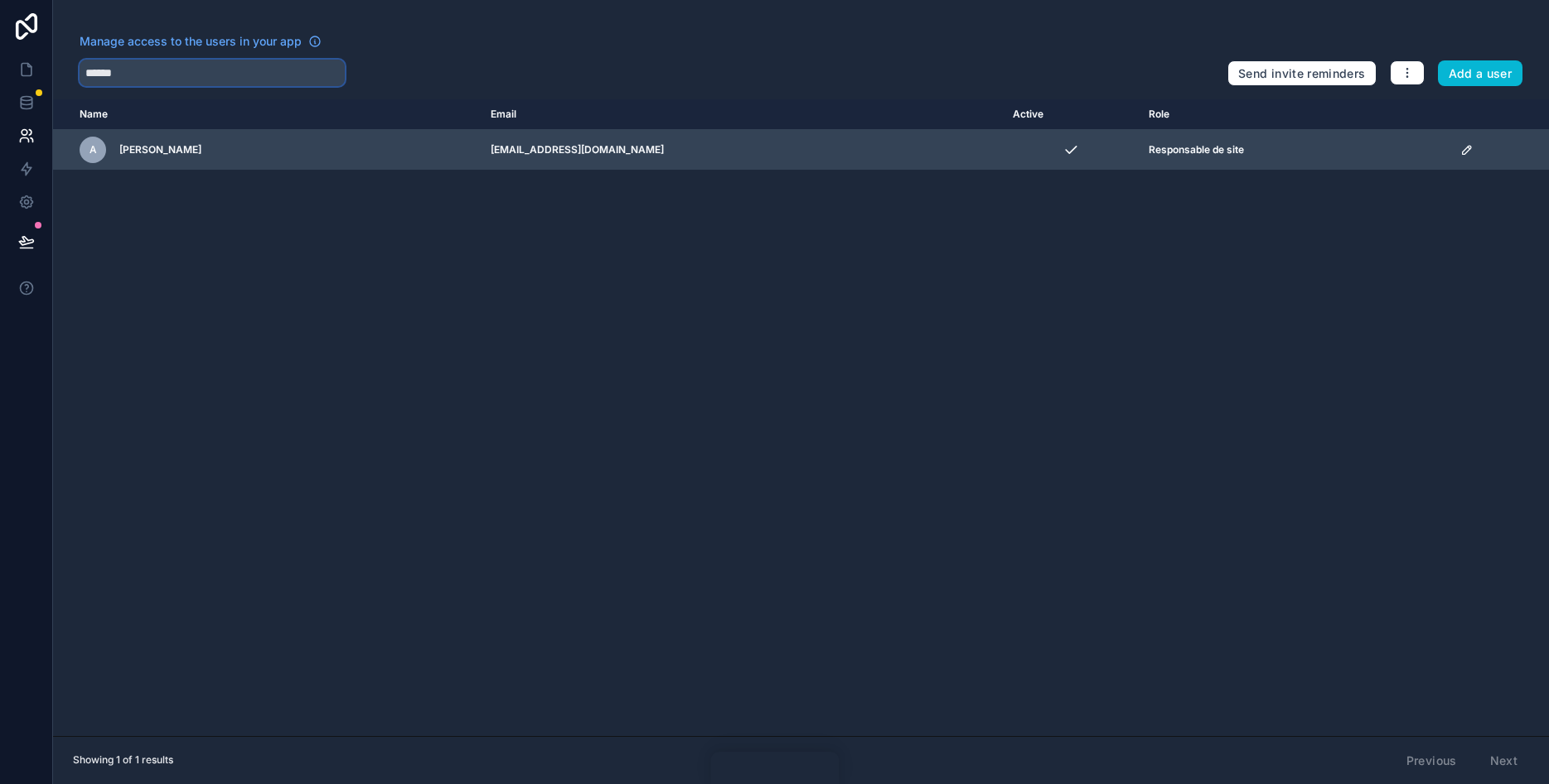
type input "******"
click at [468, 164] on td "A Arnaud DELLA GASPERA" at bounding box center [267, 150] width 427 height 41
click at [1466, 153] on icon "scrollable content" at bounding box center [1467, 150] width 13 height 13
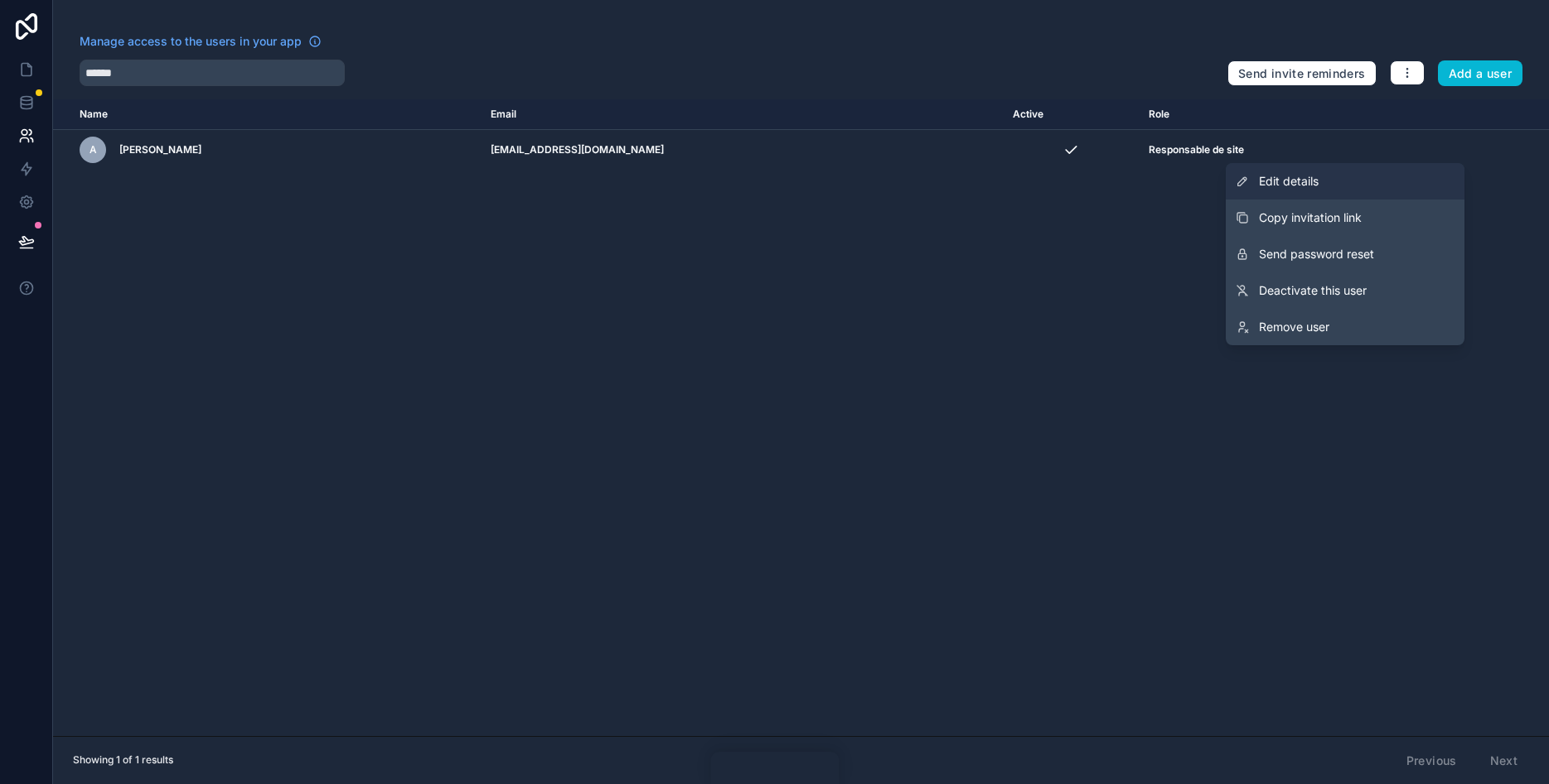
click at [1318, 179] on span "Edit details" at bounding box center [1288, 181] width 60 height 17
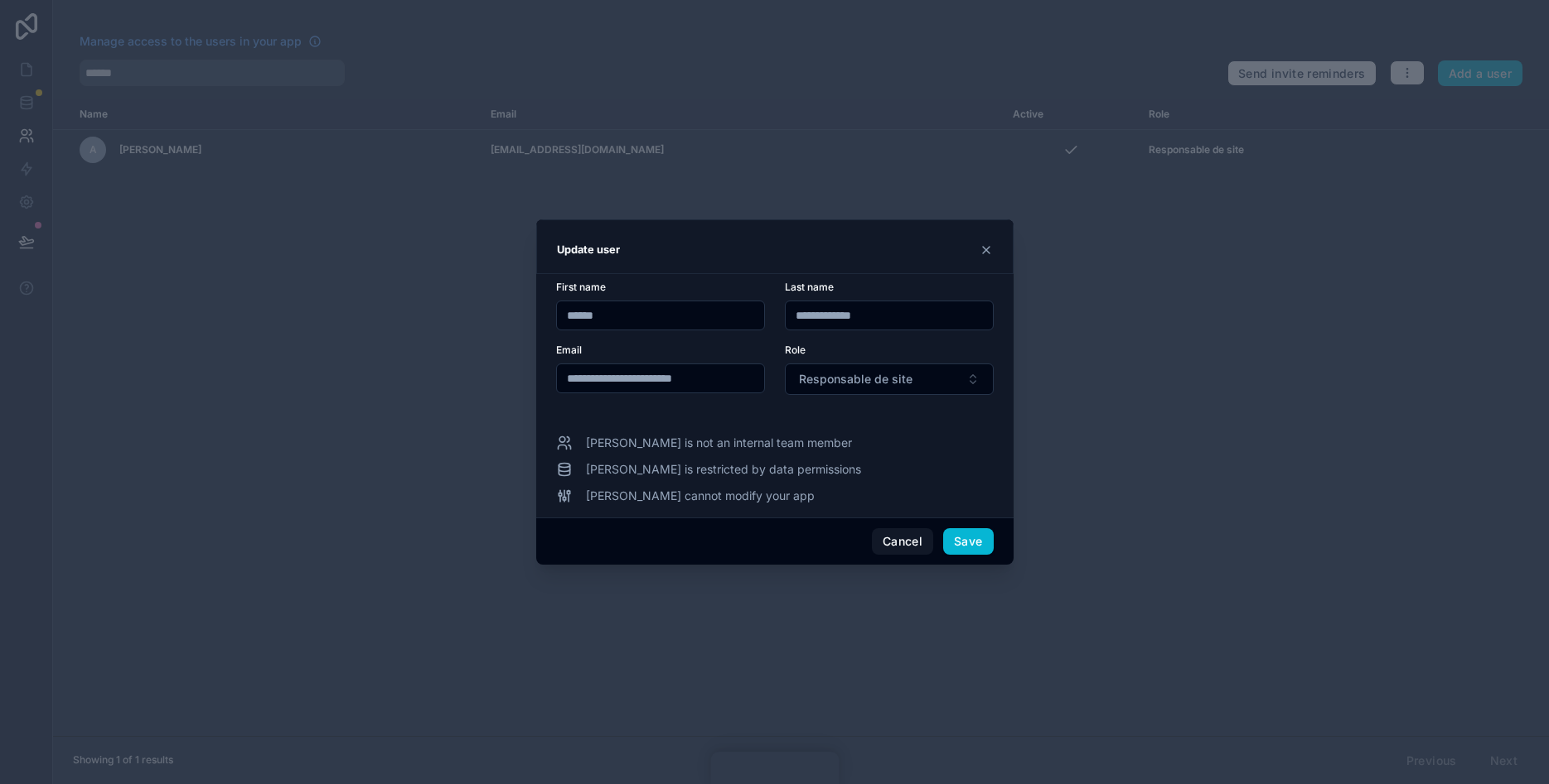
click at [1206, 270] on div at bounding box center [774, 392] width 1549 height 784
drag, startPoint x: 663, startPoint y: 317, endPoint x: 565, endPoint y: 314, distance: 98.0
click at [565, 314] on input "******" at bounding box center [660, 315] width 207 height 24
drag, startPoint x: 629, startPoint y: 315, endPoint x: 502, endPoint y: 313, distance: 127.0
click at [557, 313] on input "******" at bounding box center [660, 315] width 207 height 24
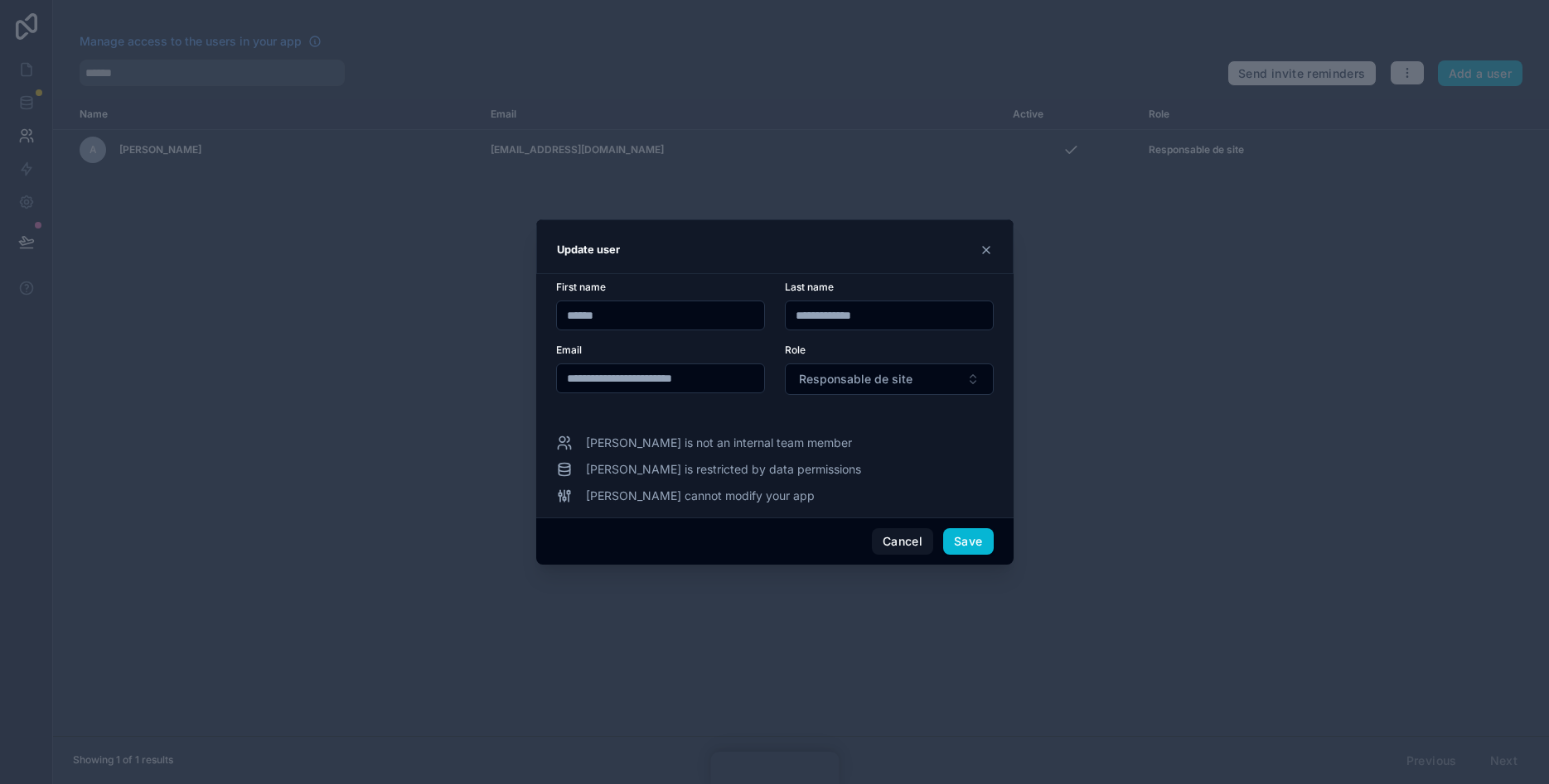
click at [983, 256] on icon at bounding box center [986, 250] width 13 height 13
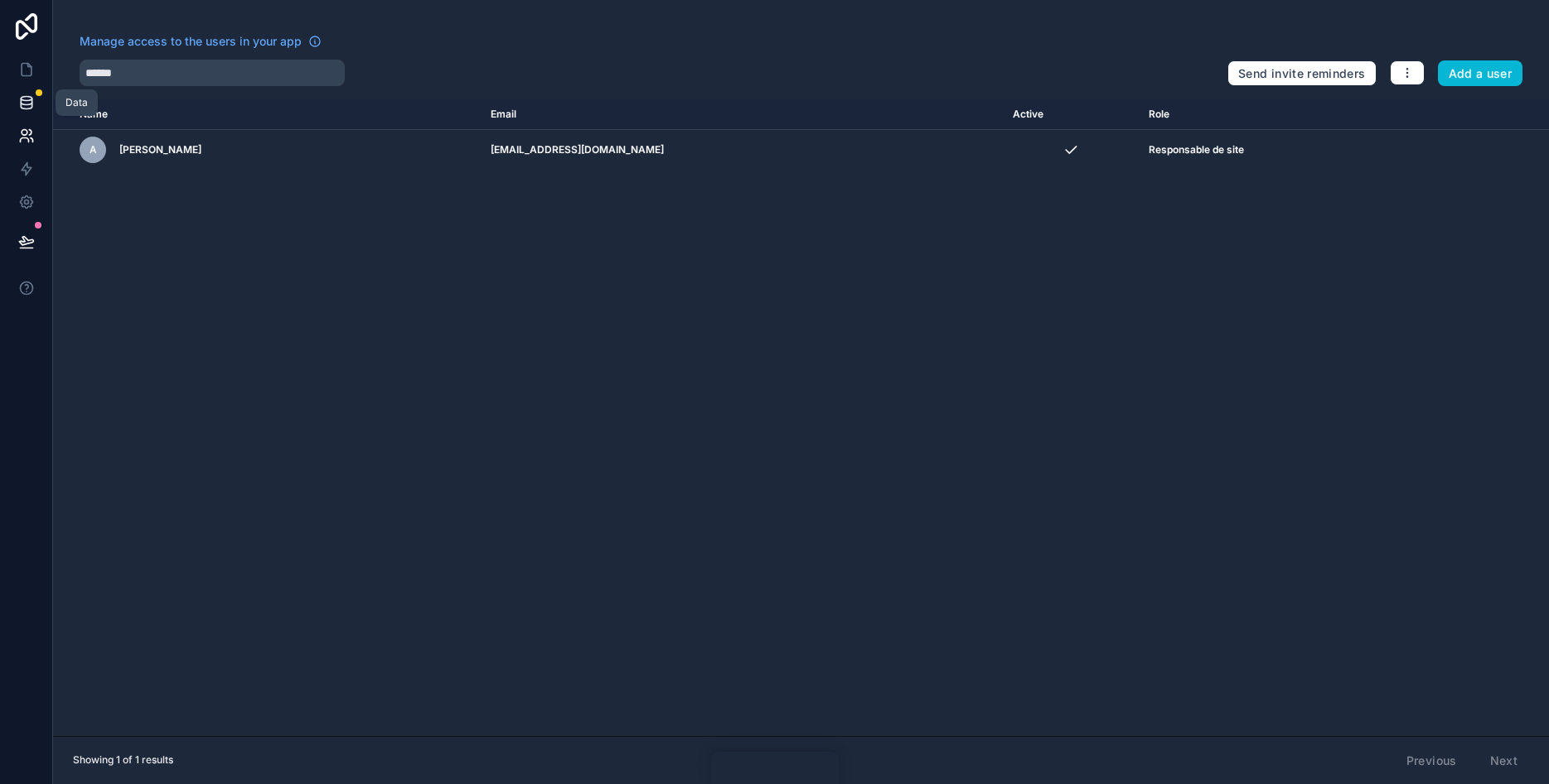
click at [26, 97] on icon at bounding box center [26, 99] width 10 height 4
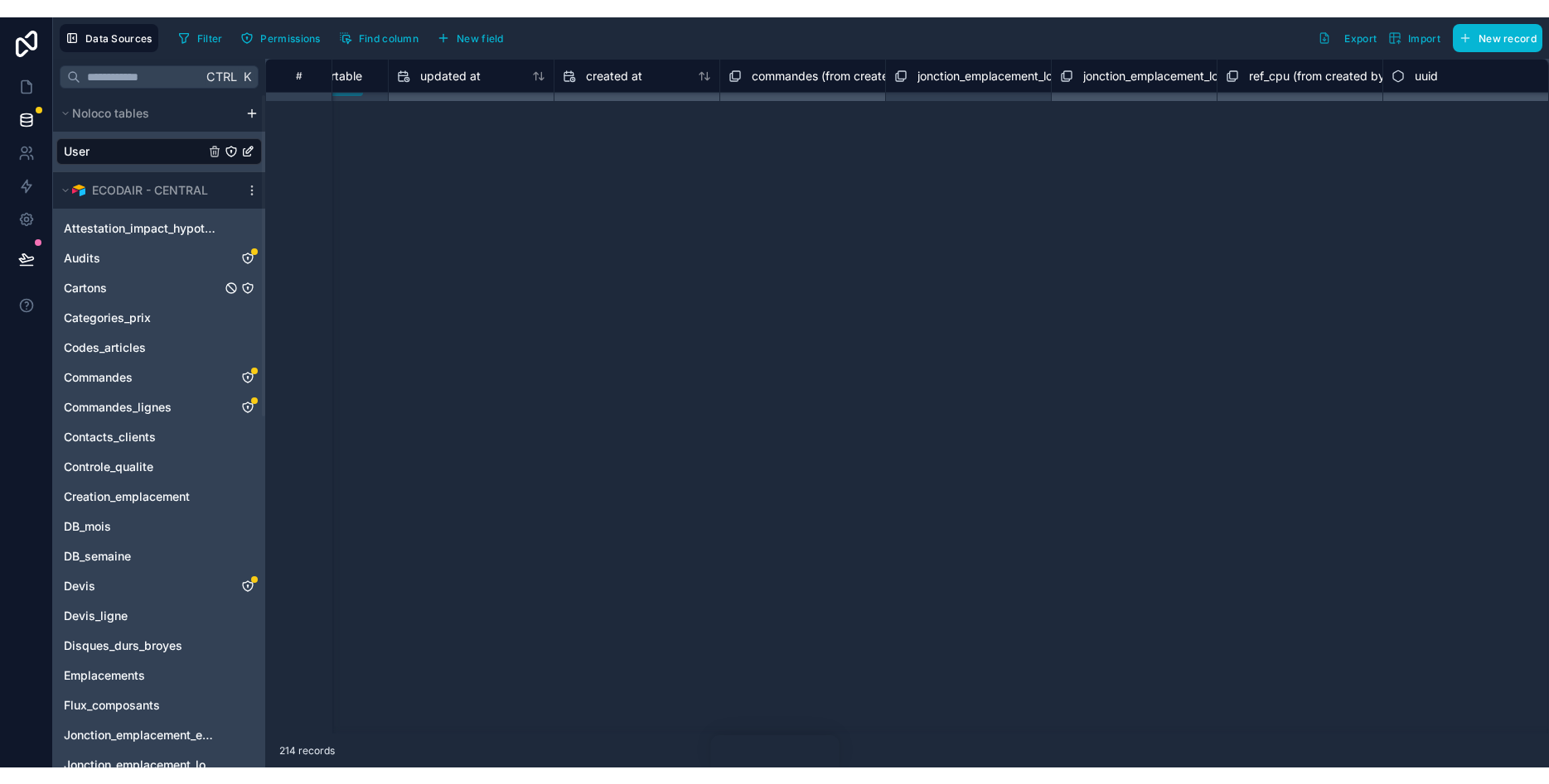
scroll to position [2970, 1767]
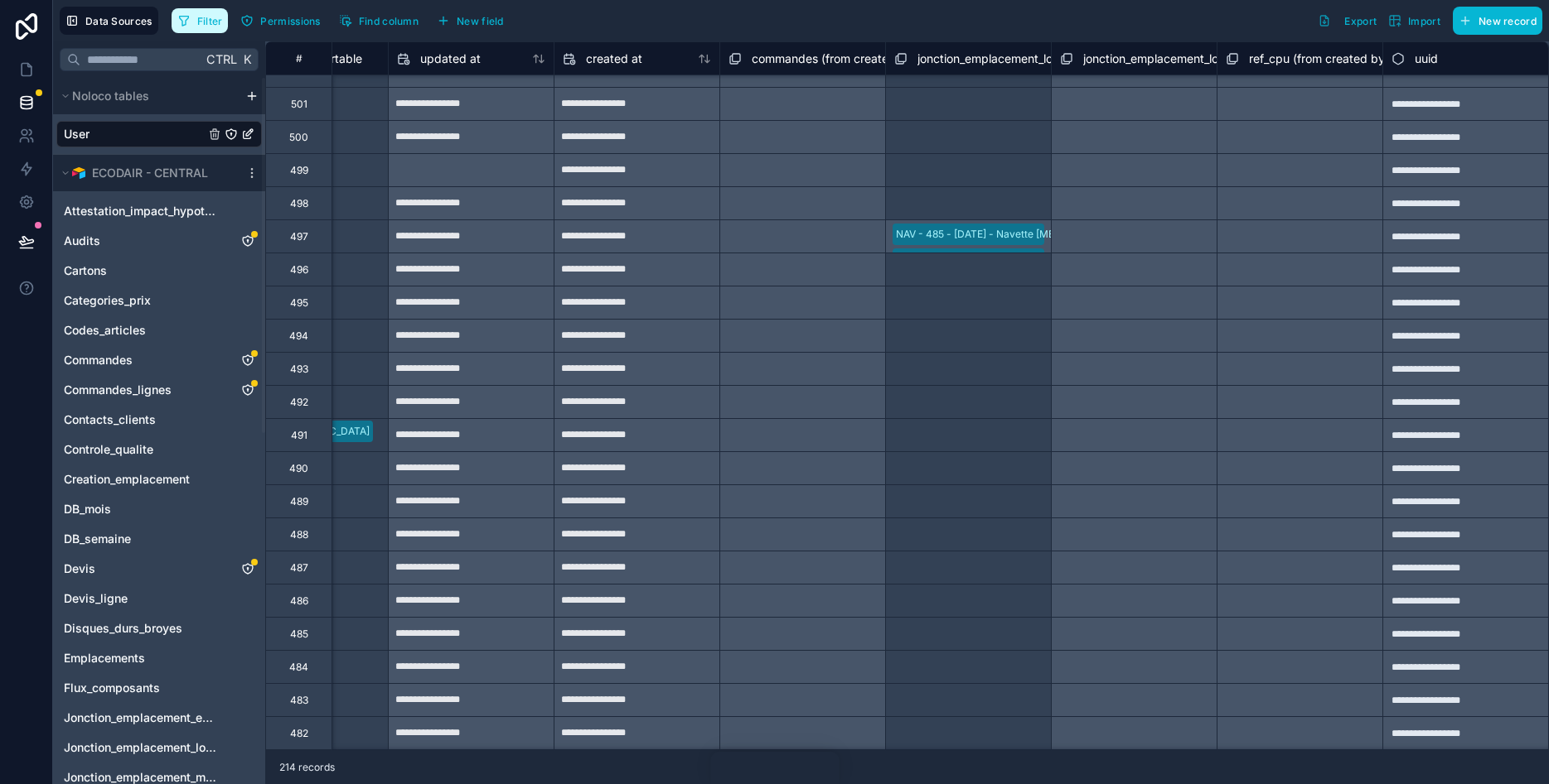
click at [212, 9] on button "Filter" at bounding box center [200, 21] width 58 height 25
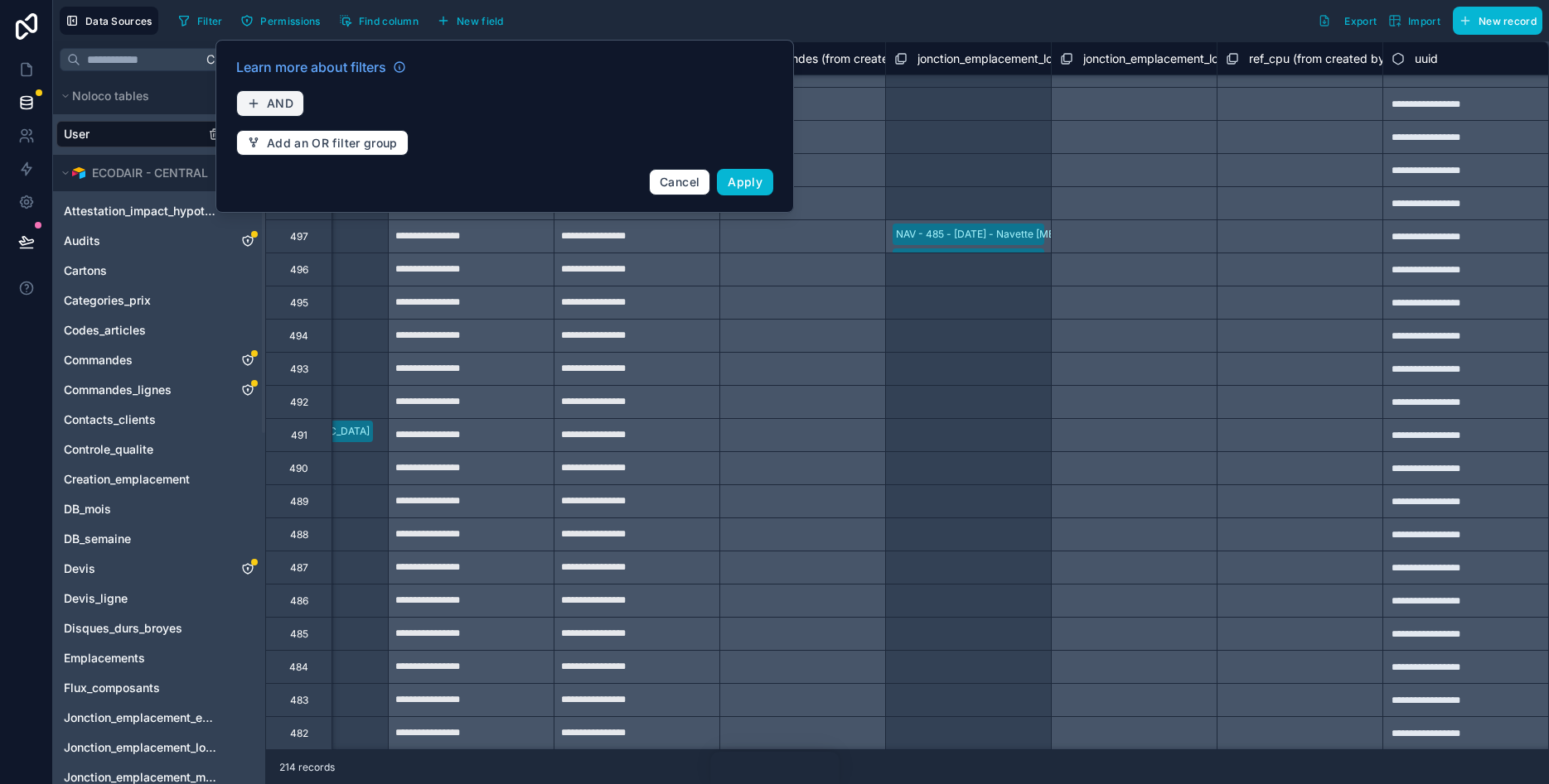
click at [271, 101] on span "AND" at bounding box center [280, 104] width 26 height 15
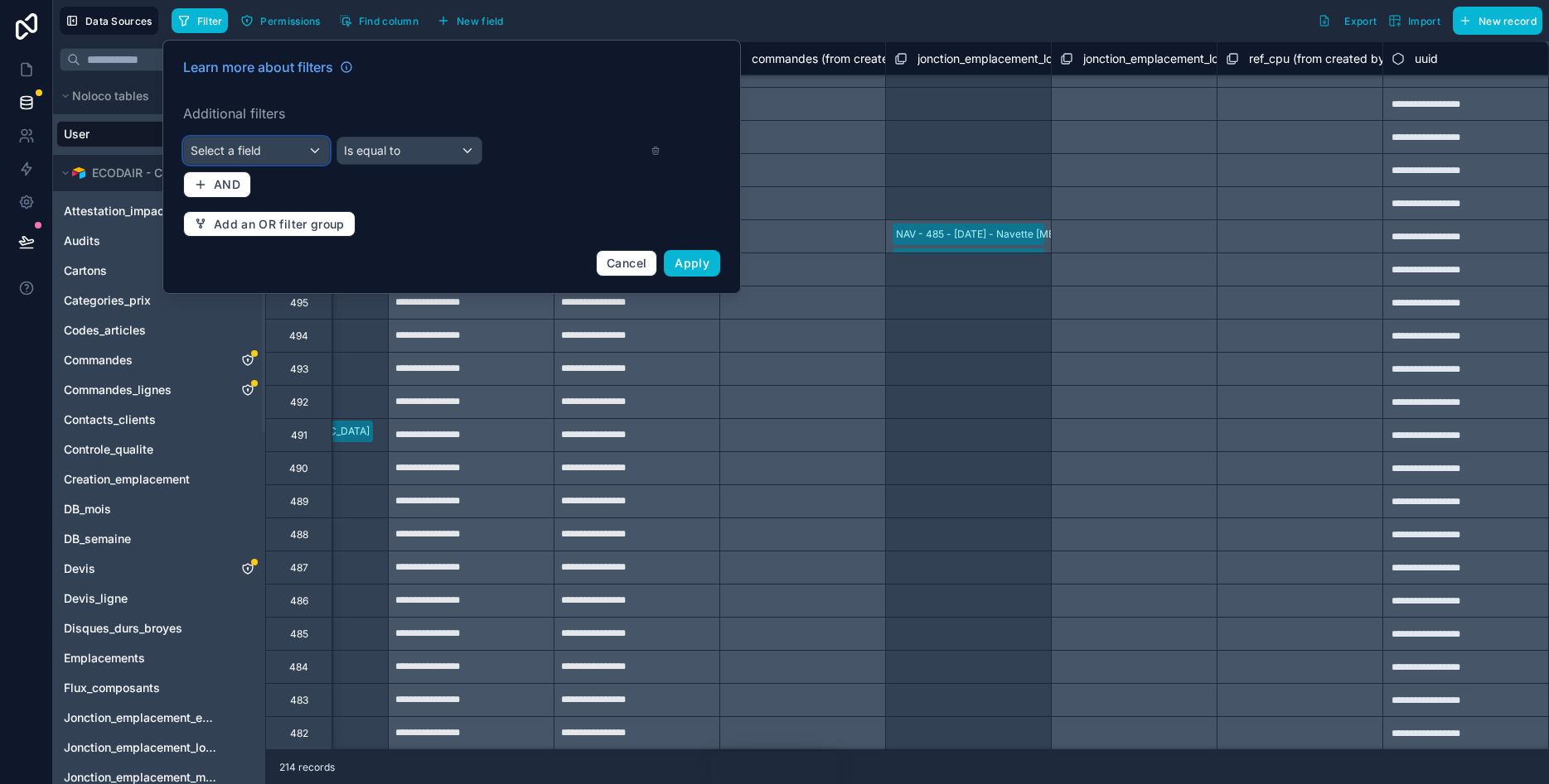
click at [255, 146] on span "Select a field" at bounding box center [226, 150] width 71 height 14
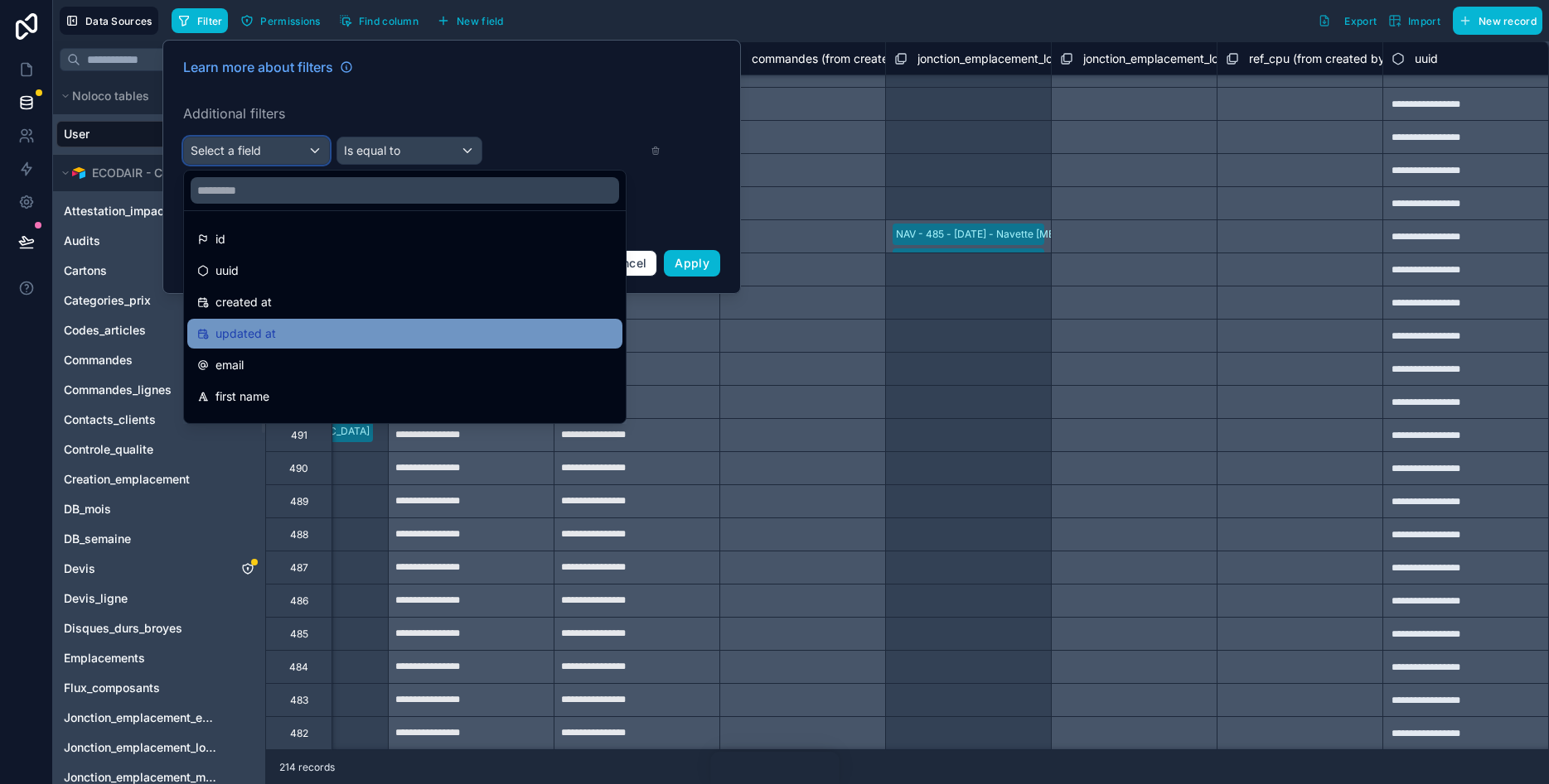
scroll to position [84, 0]
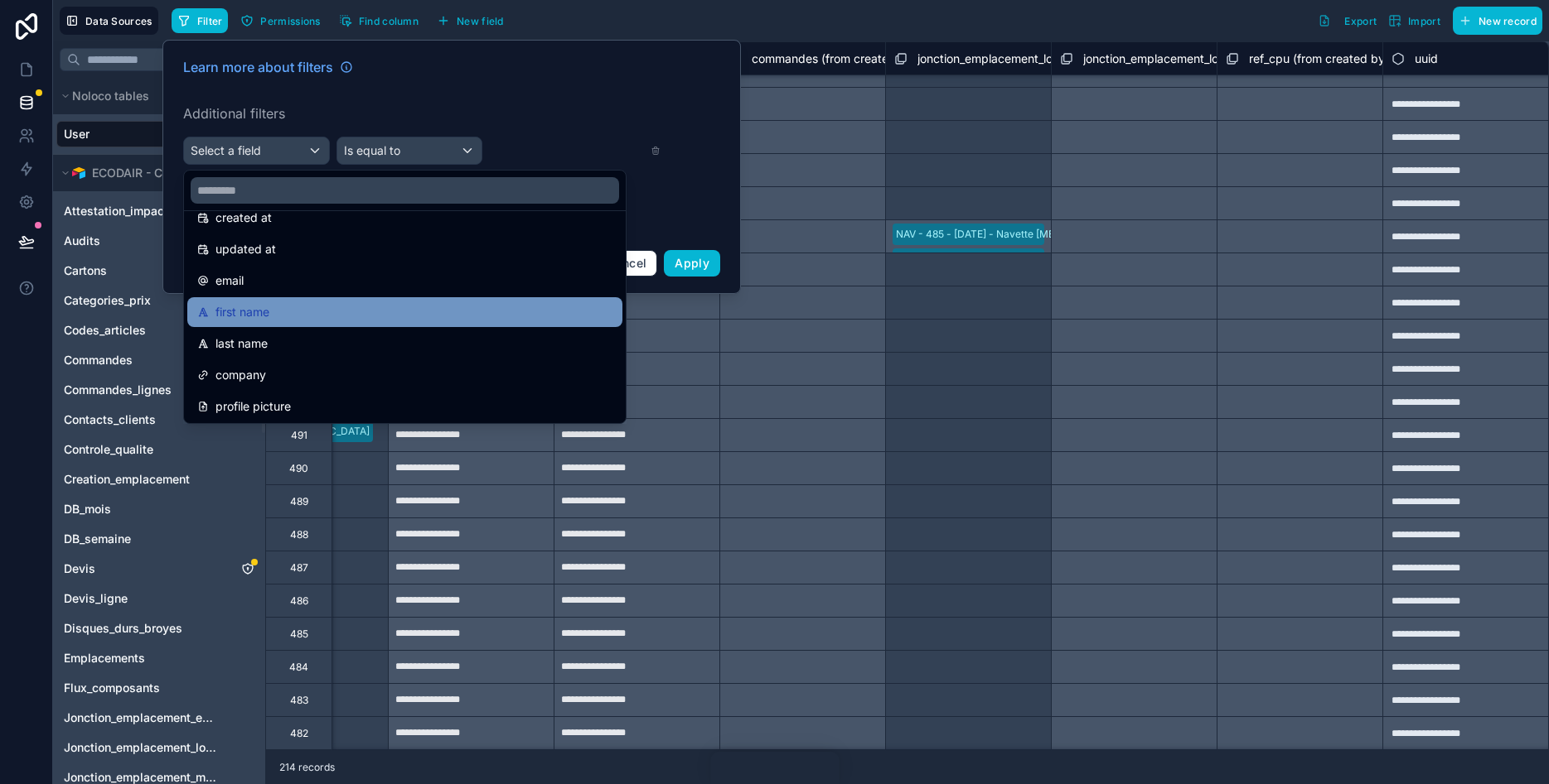
click at [310, 310] on div "first name" at bounding box center [404, 312] width 415 height 20
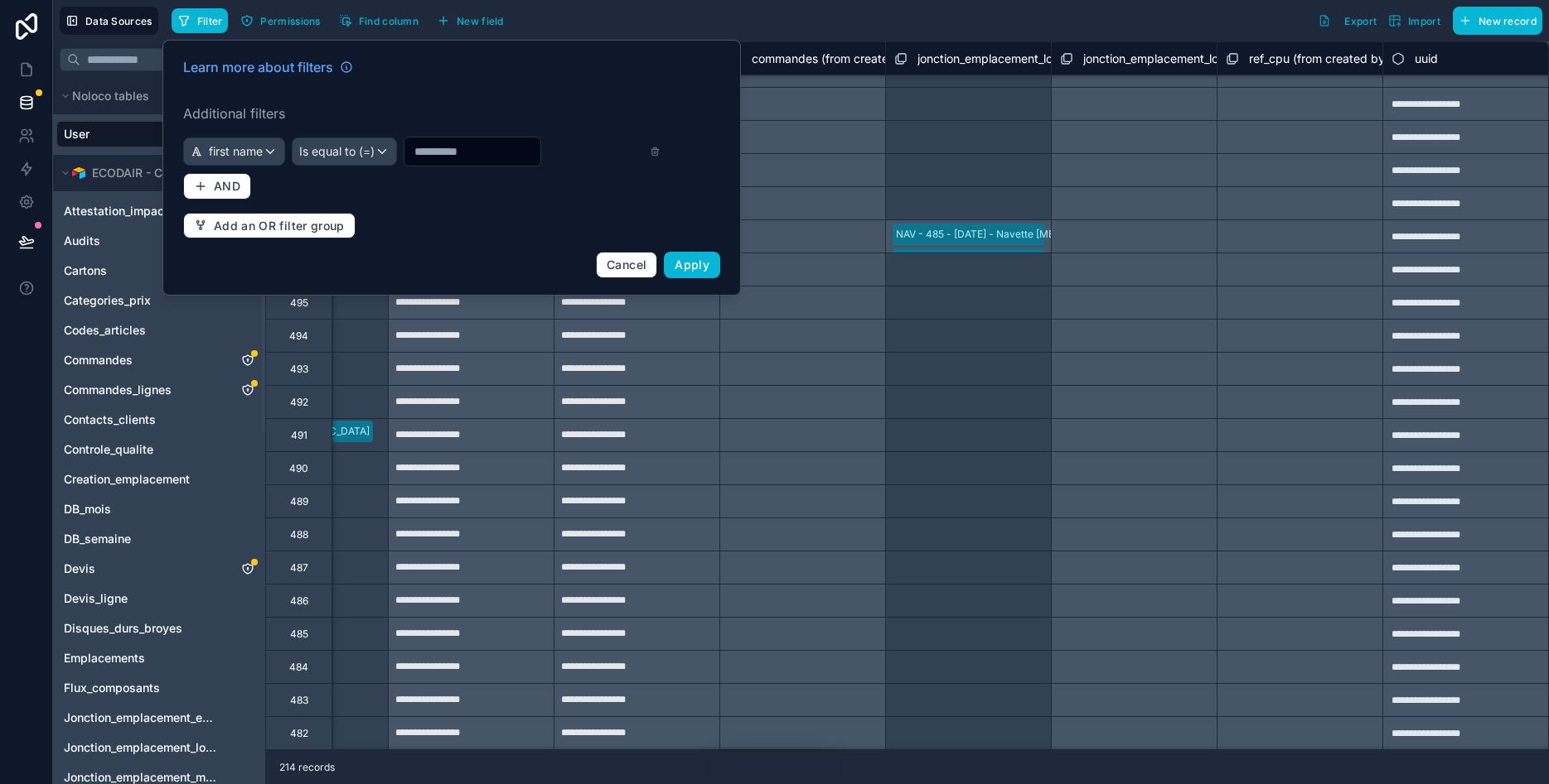
click at [432, 148] on input "text" at bounding box center [473, 151] width 136 height 24
type input "******"
click at [690, 269] on span "Apply" at bounding box center [692, 264] width 35 height 14
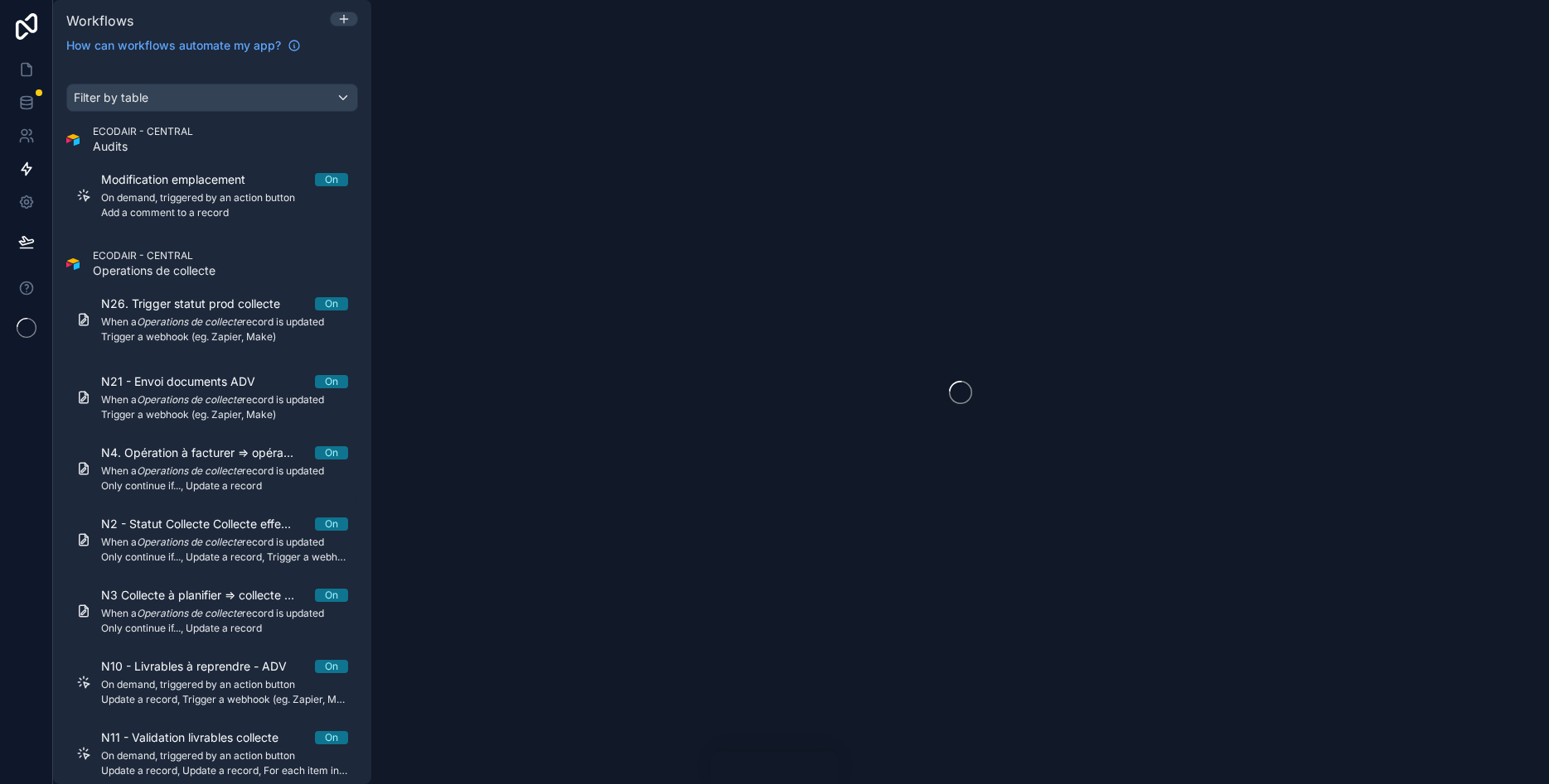
scroll to position [3112, 0]
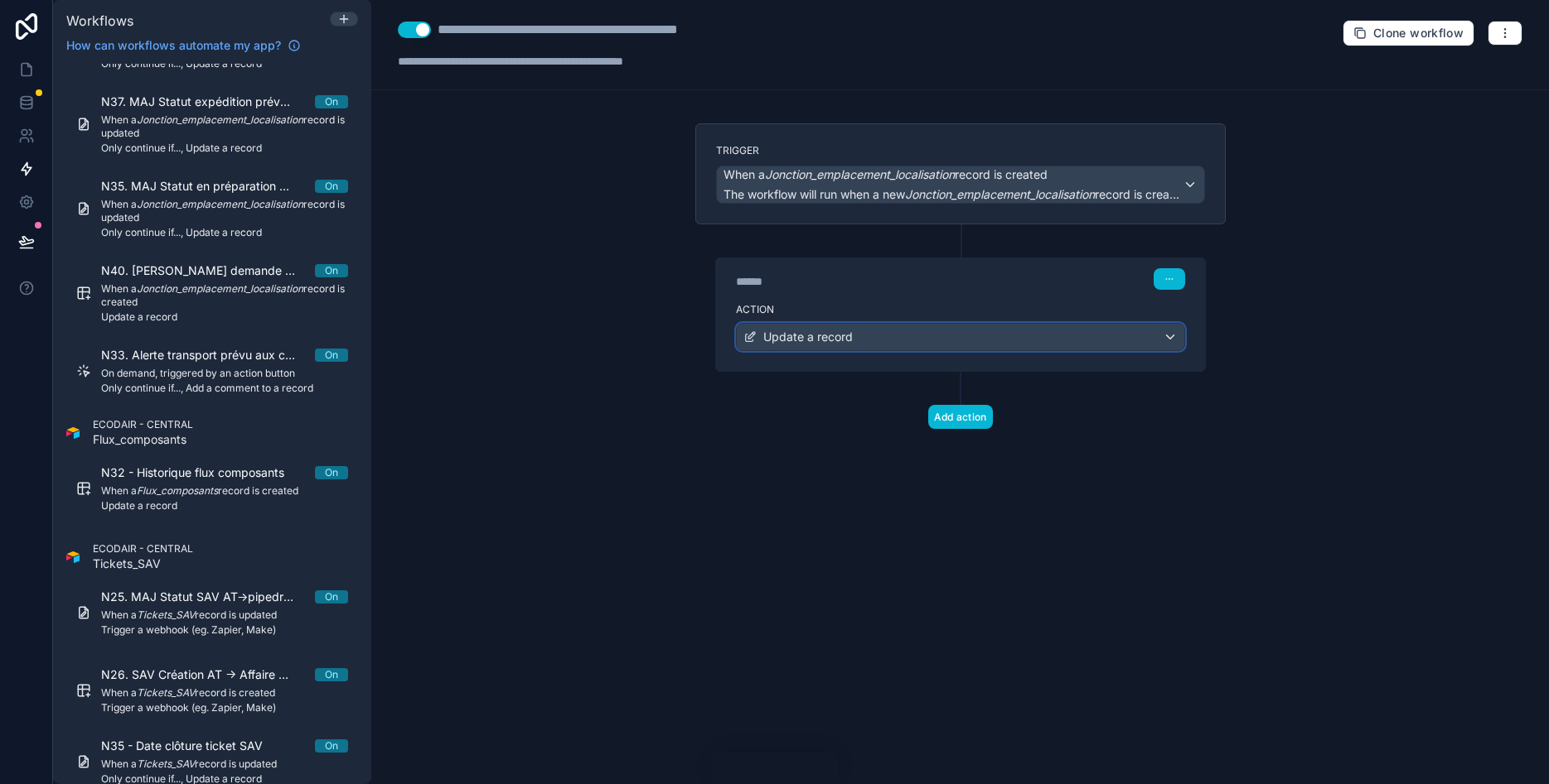
click at [816, 332] on span "Update a record" at bounding box center [808, 337] width 90 height 17
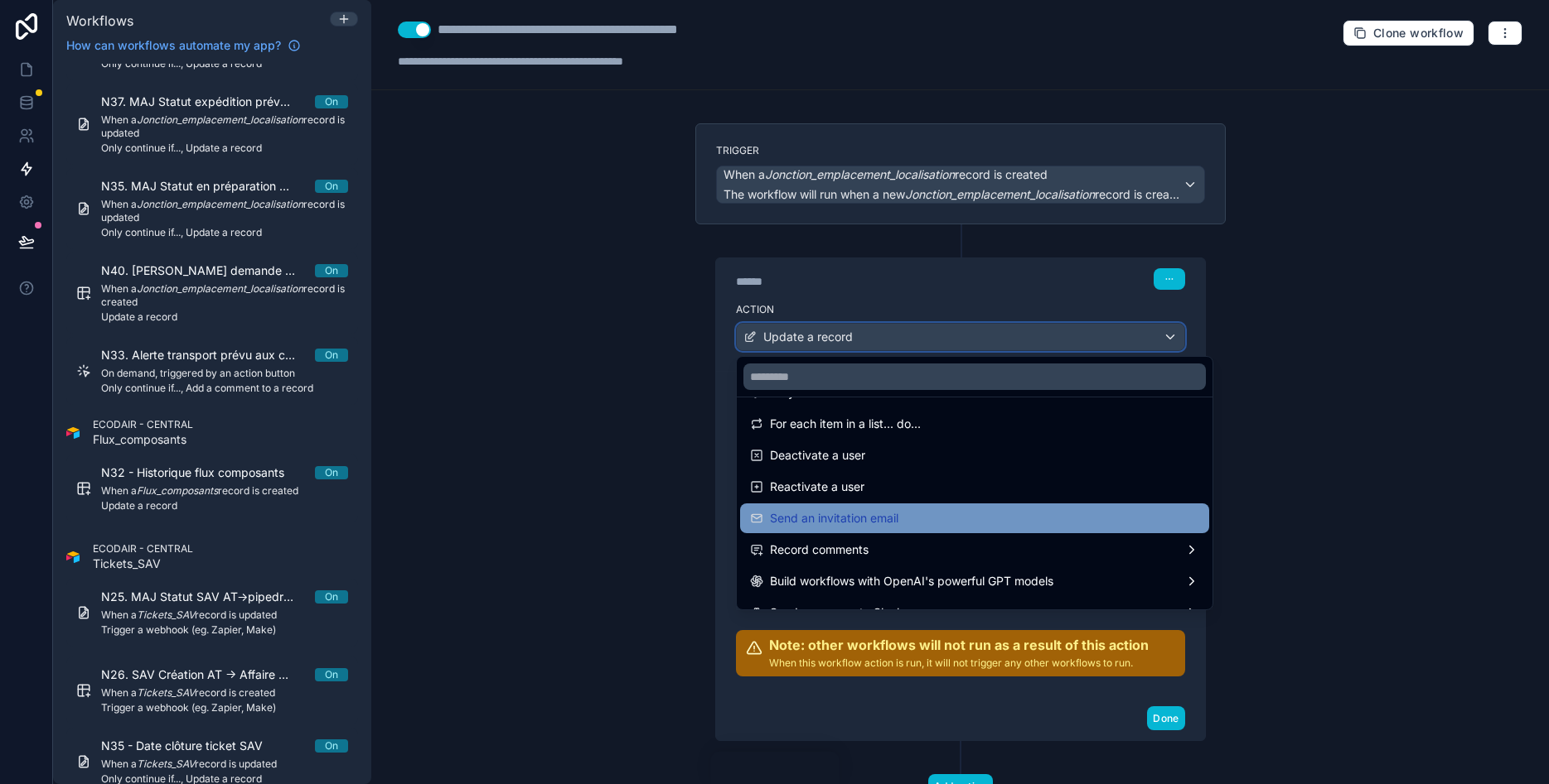
scroll to position [306, 0]
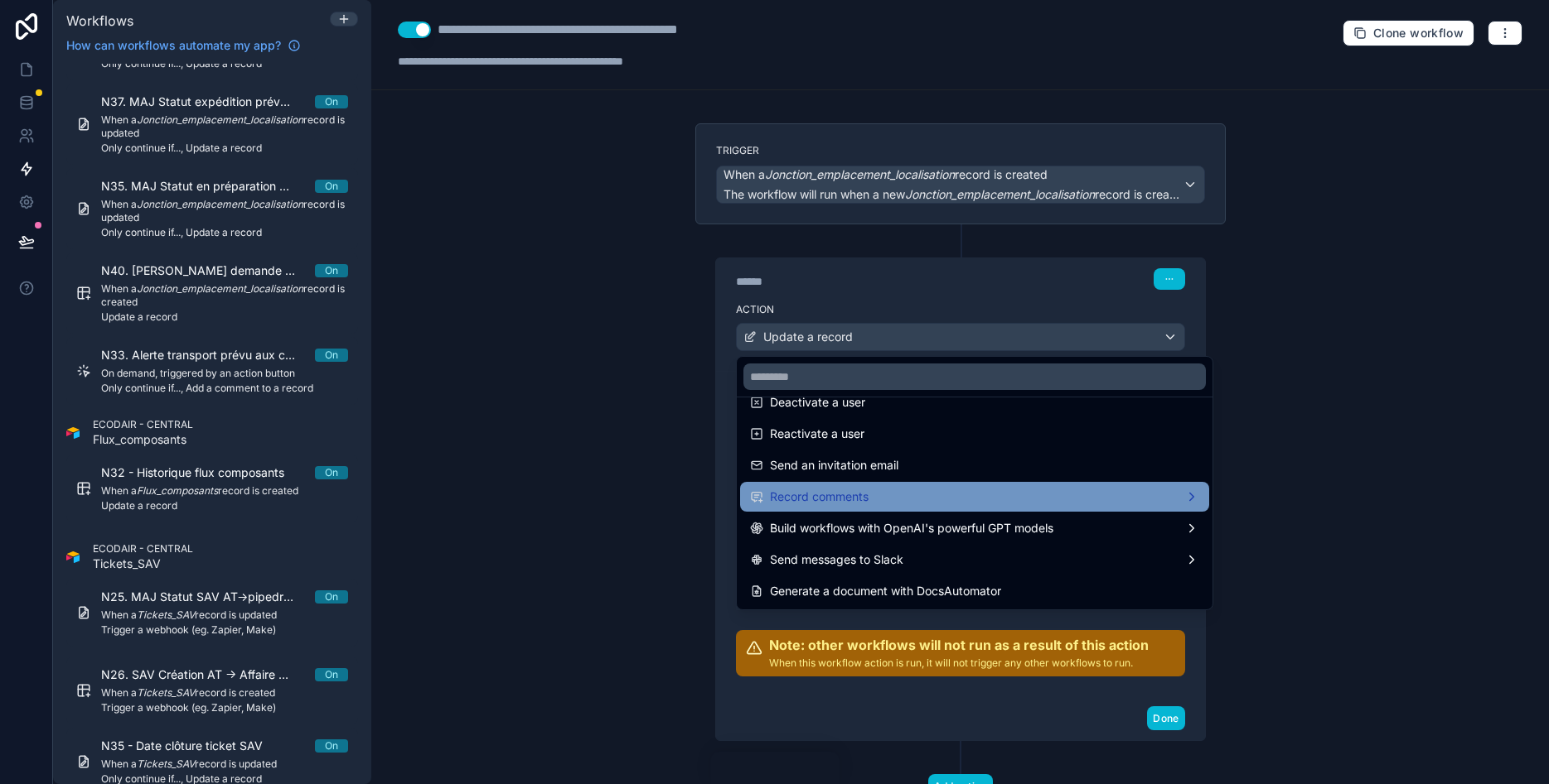
click at [919, 501] on div "Record comments" at bounding box center [974, 497] width 449 height 20
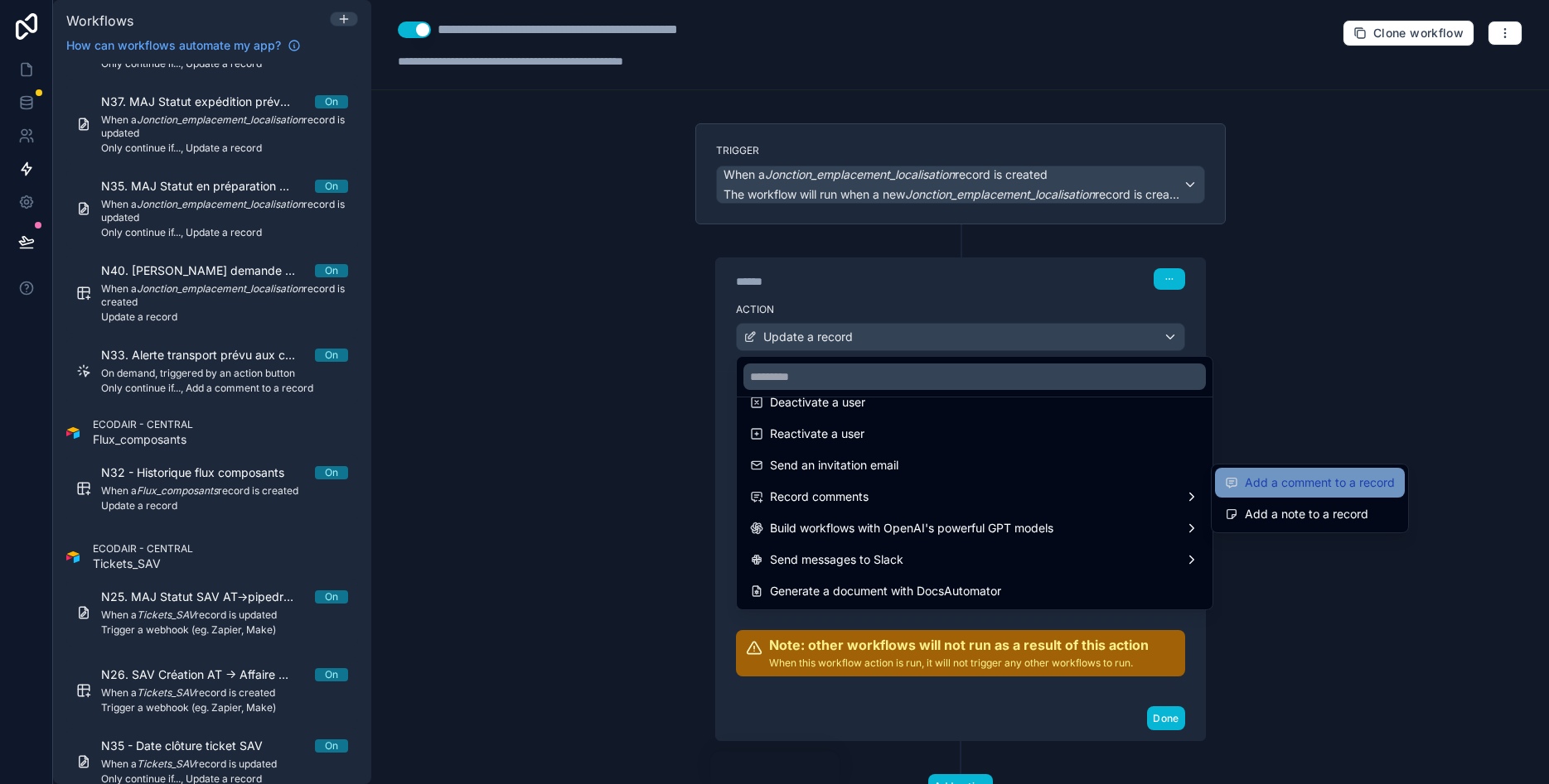
click at [1290, 473] on span "Add a comment to a record" at bounding box center [1319, 483] width 150 height 20
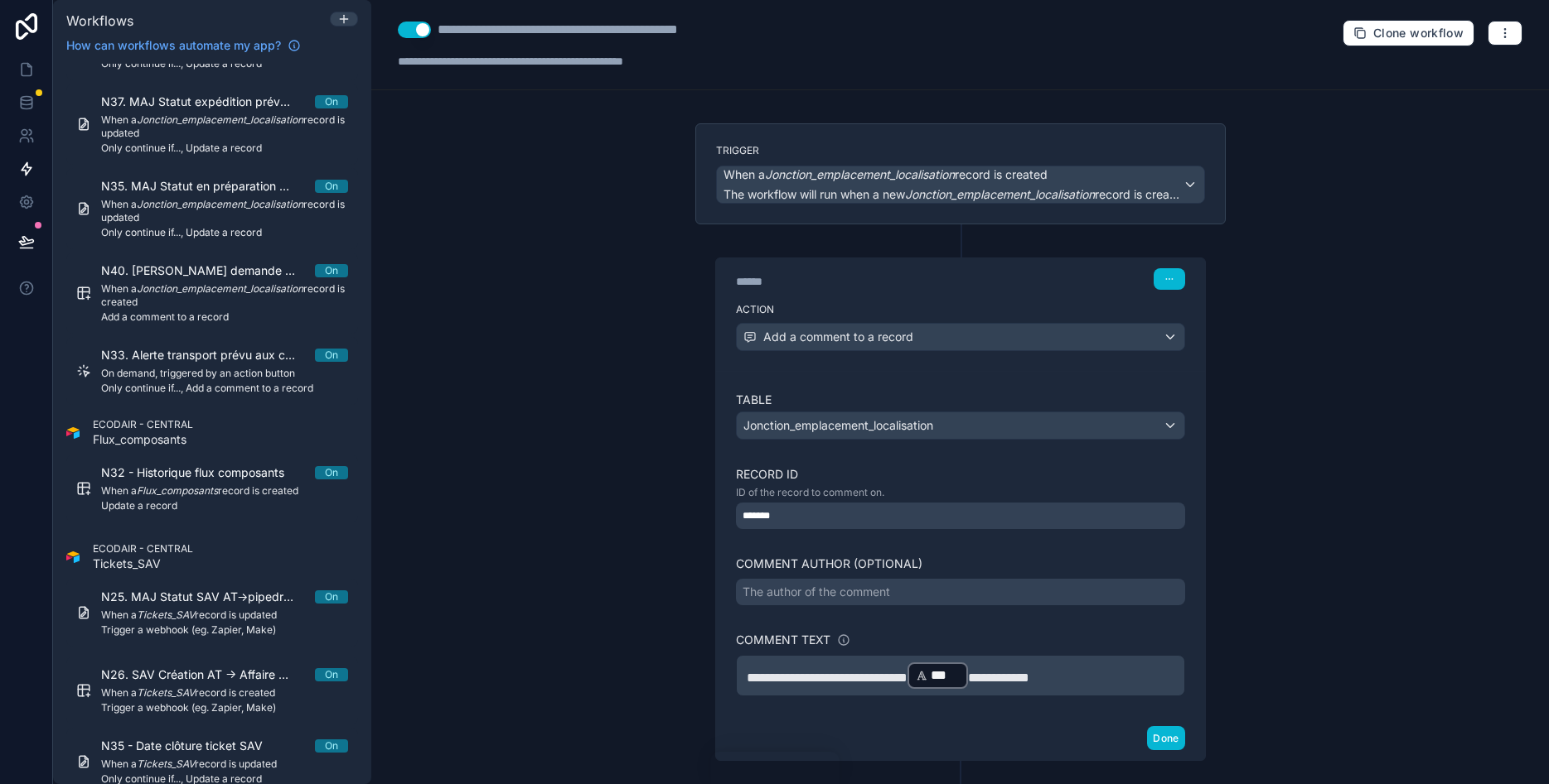
click at [1382, 472] on div "**********" at bounding box center [960, 392] width 1178 height 784
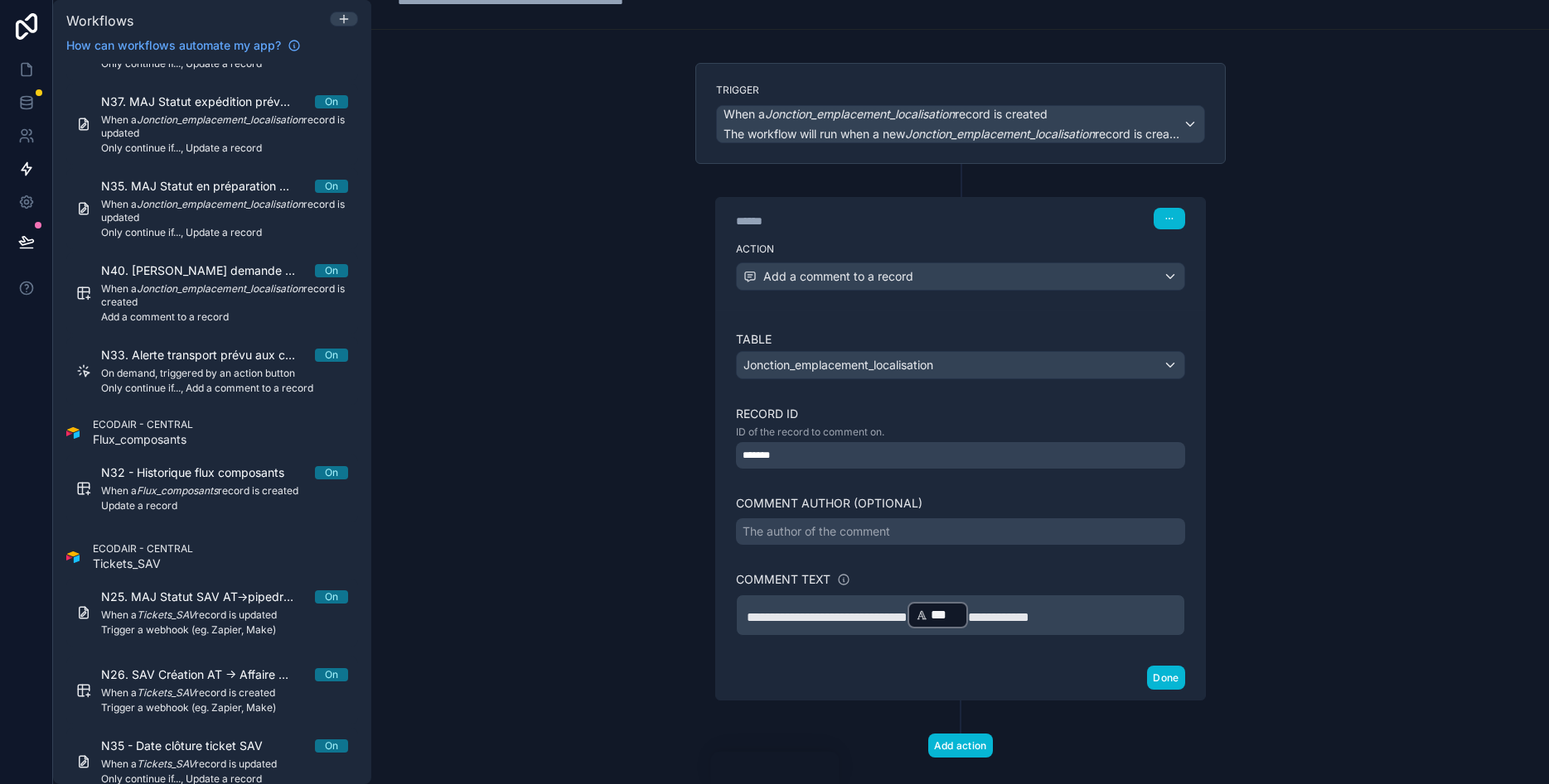
scroll to position [87, 0]
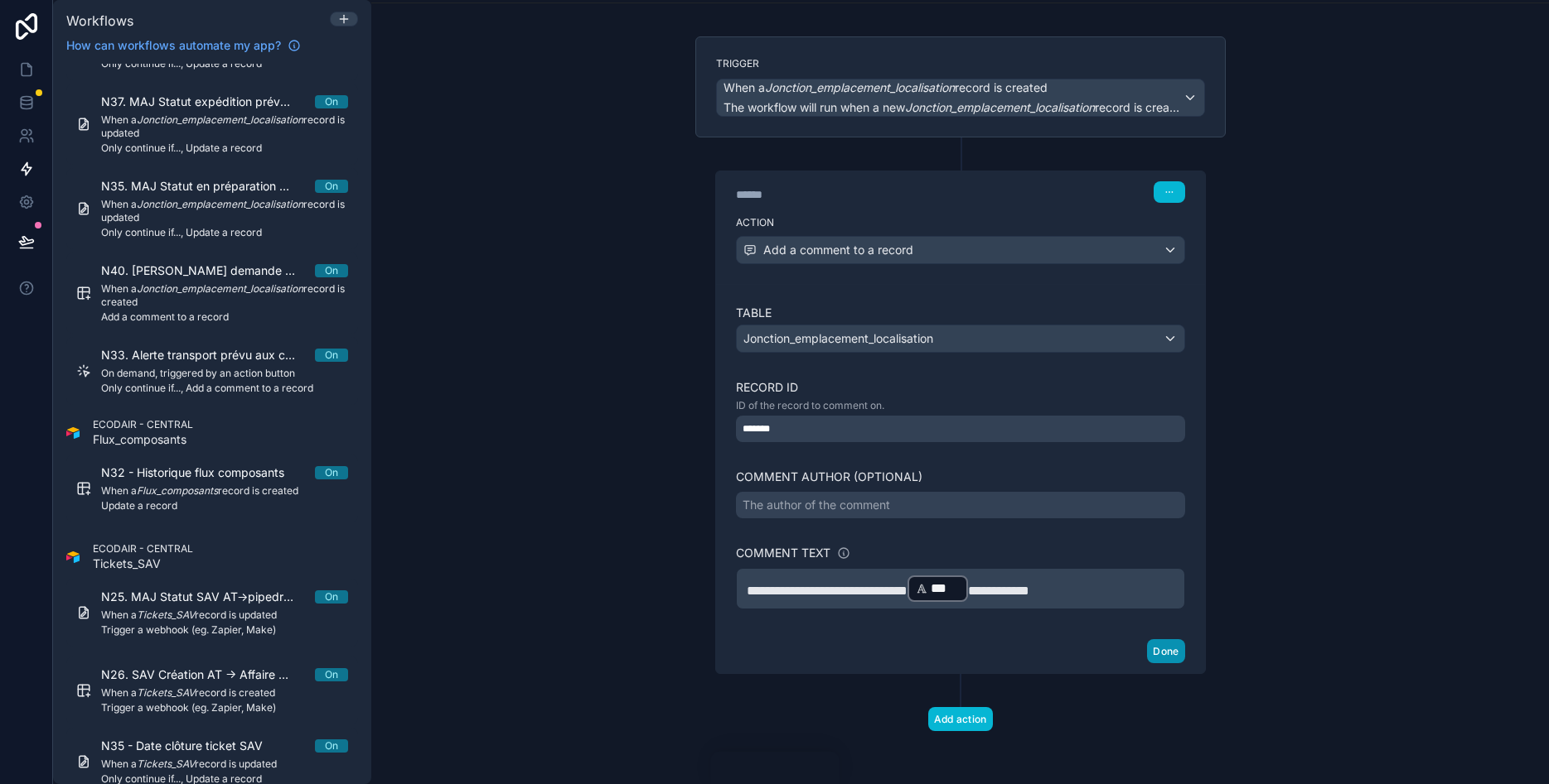
click at [1162, 653] on button "Done" at bounding box center [1165, 651] width 37 height 24
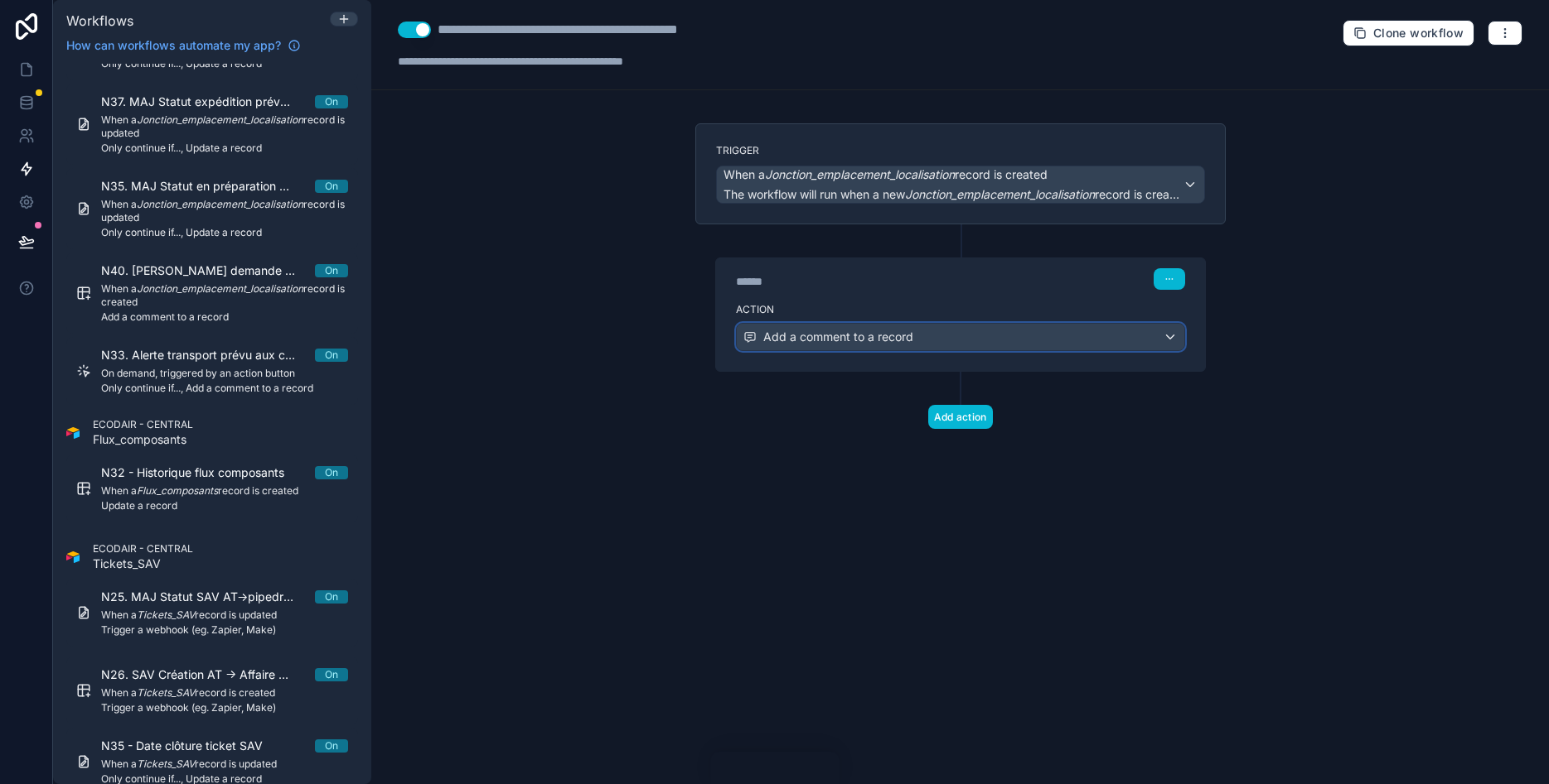
click at [992, 342] on div "Add a comment to a record" at bounding box center [961, 337] width 448 height 26
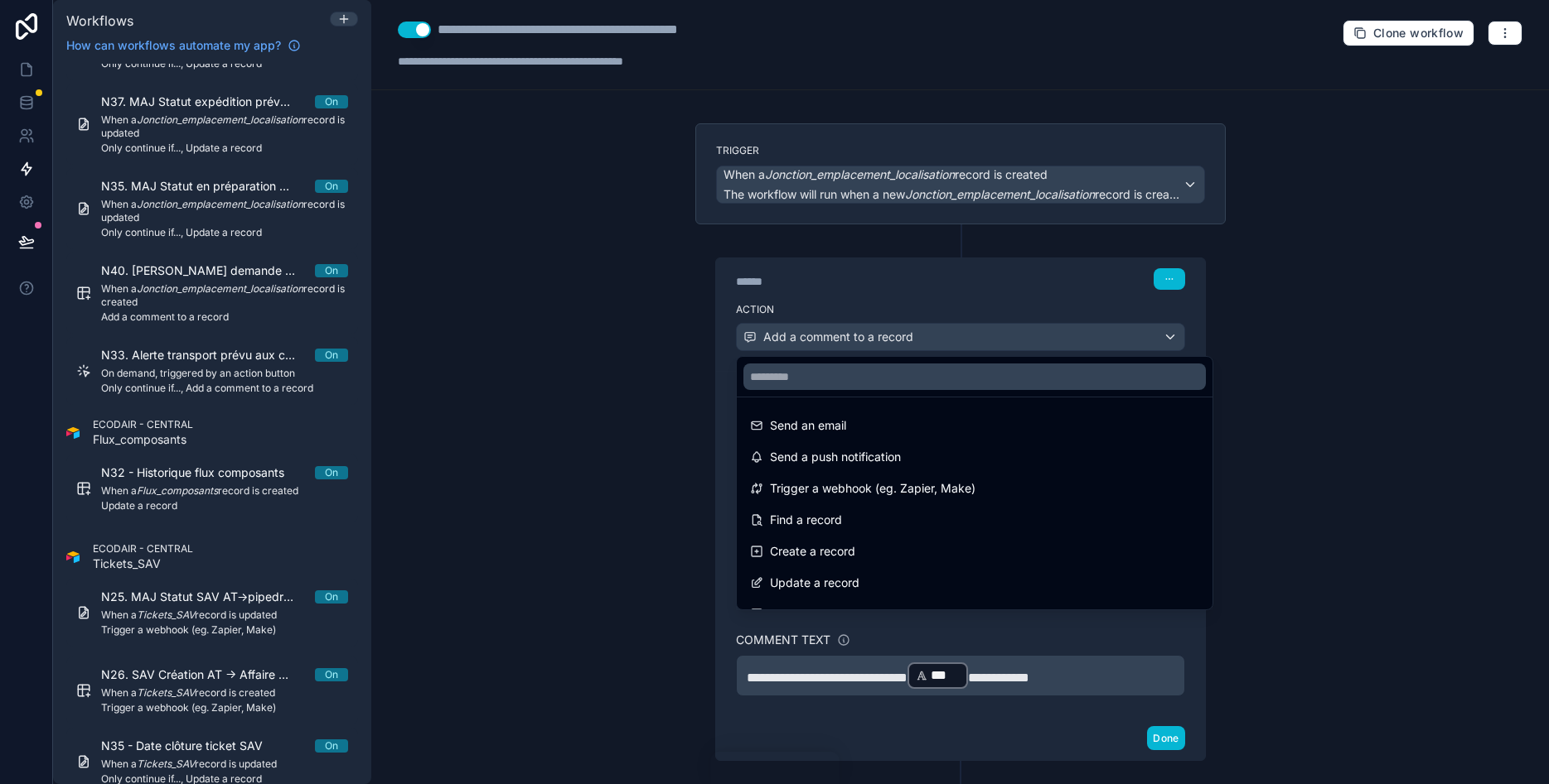
click at [1305, 439] on div at bounding box center [774, 392] width 1549 height 784
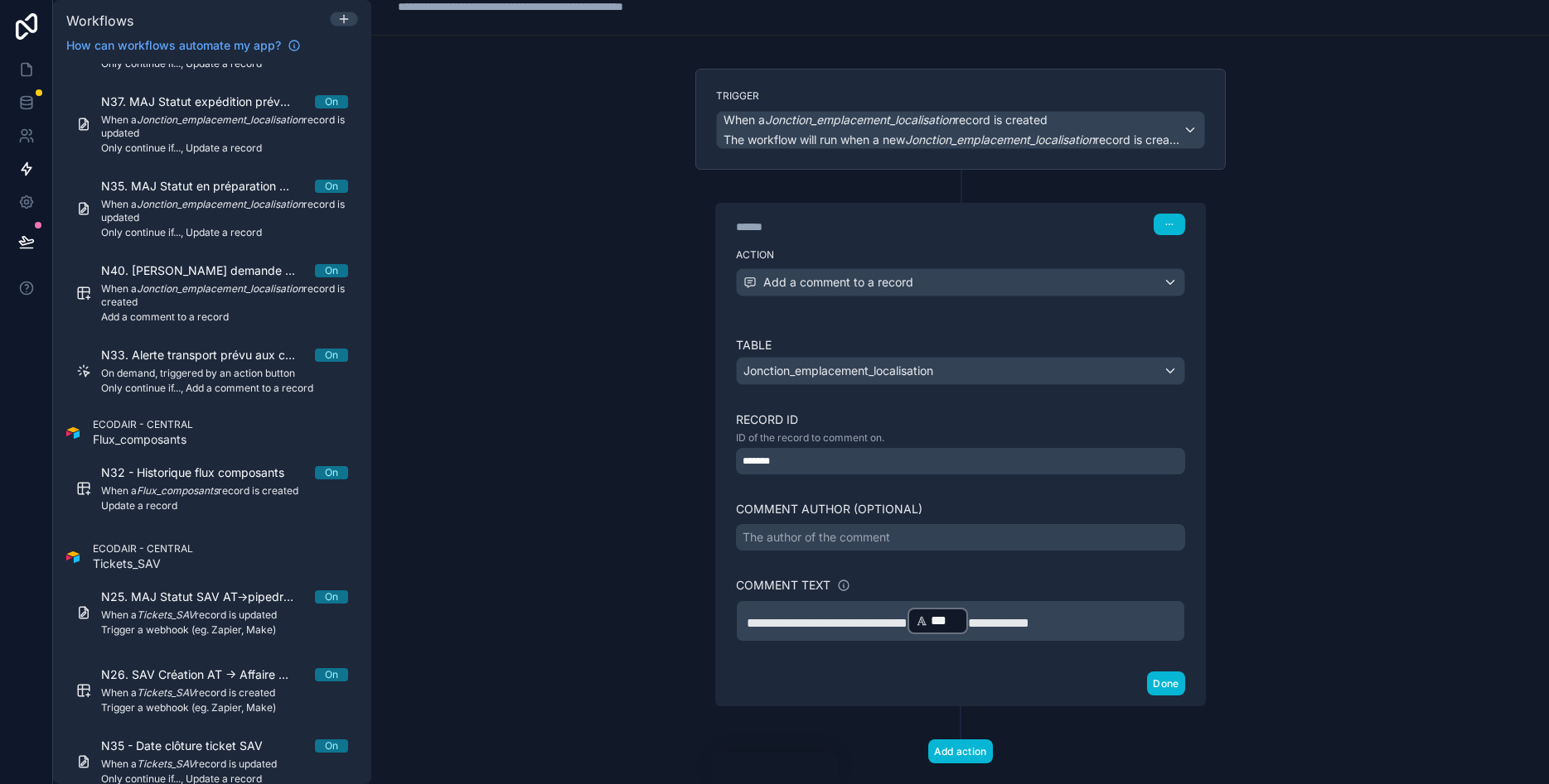
scroll to position [87, 0]
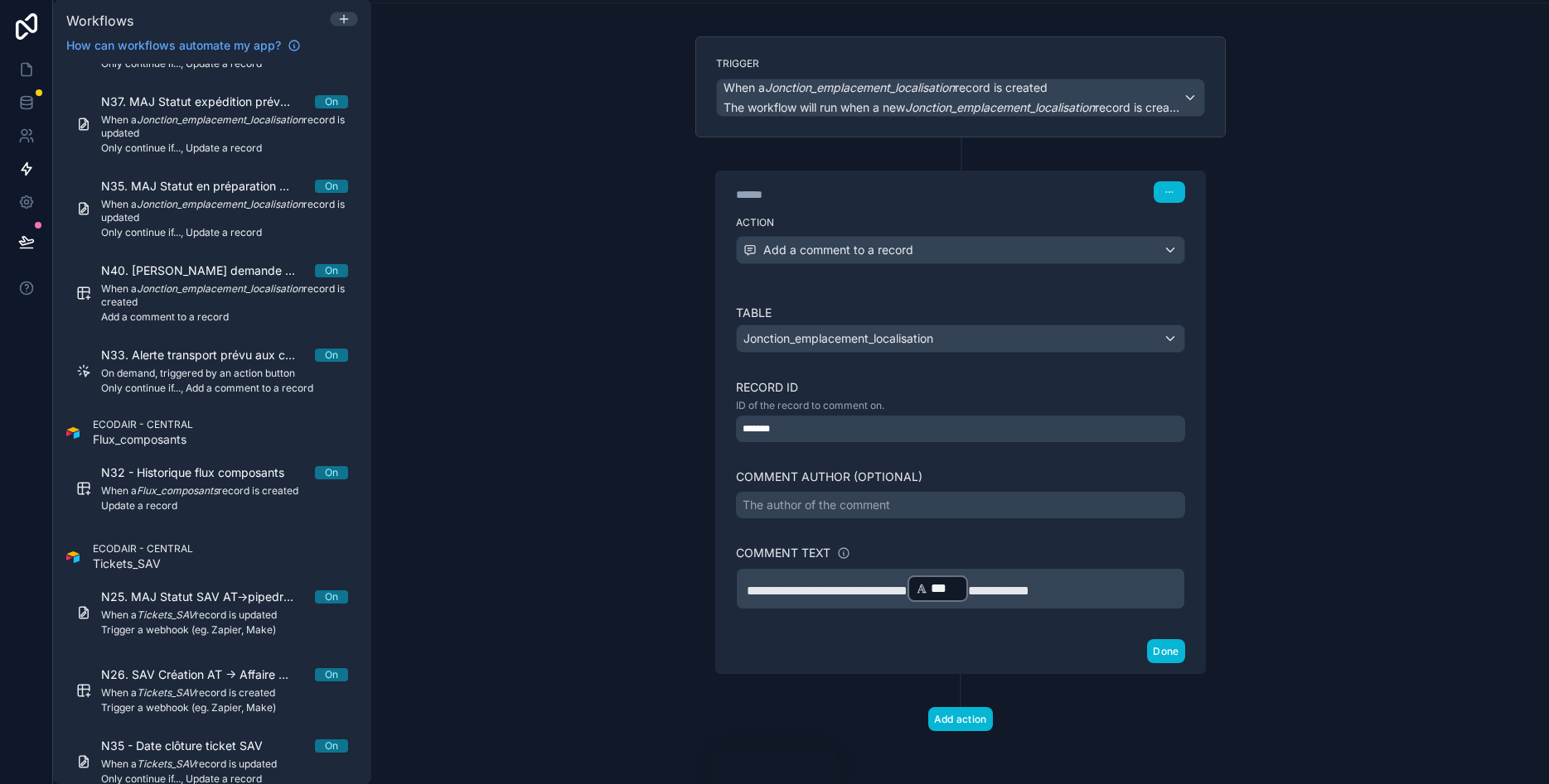
click at [1440, 101] on div "**********" at bounding box center [960, 392] width 1178 height 784
click at [27, 71] on icon at bounding box center [26, 70] width 17 height 17
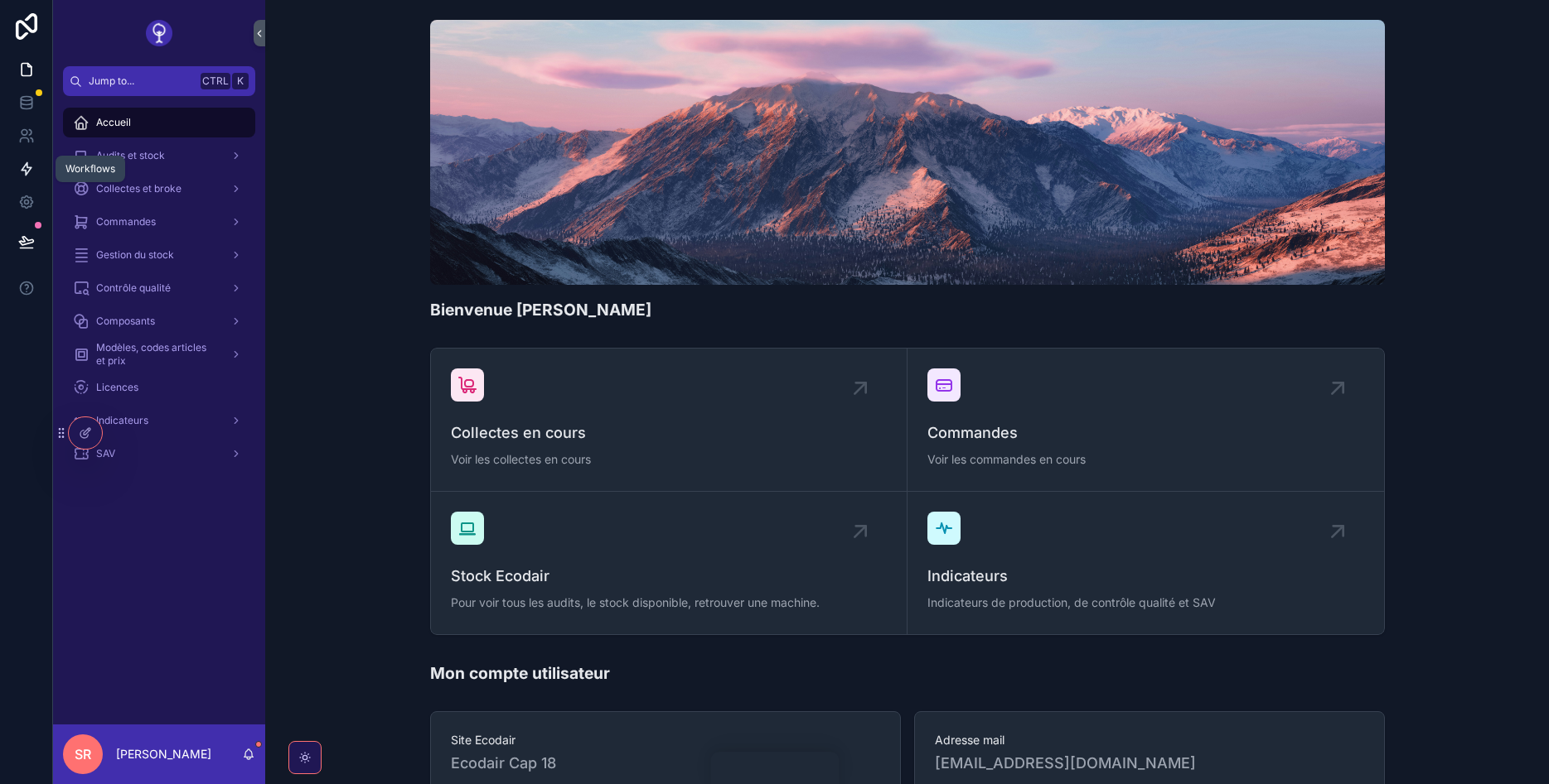
click at [23, 156] on link at bounding box center [26, 168] width 52 height 33
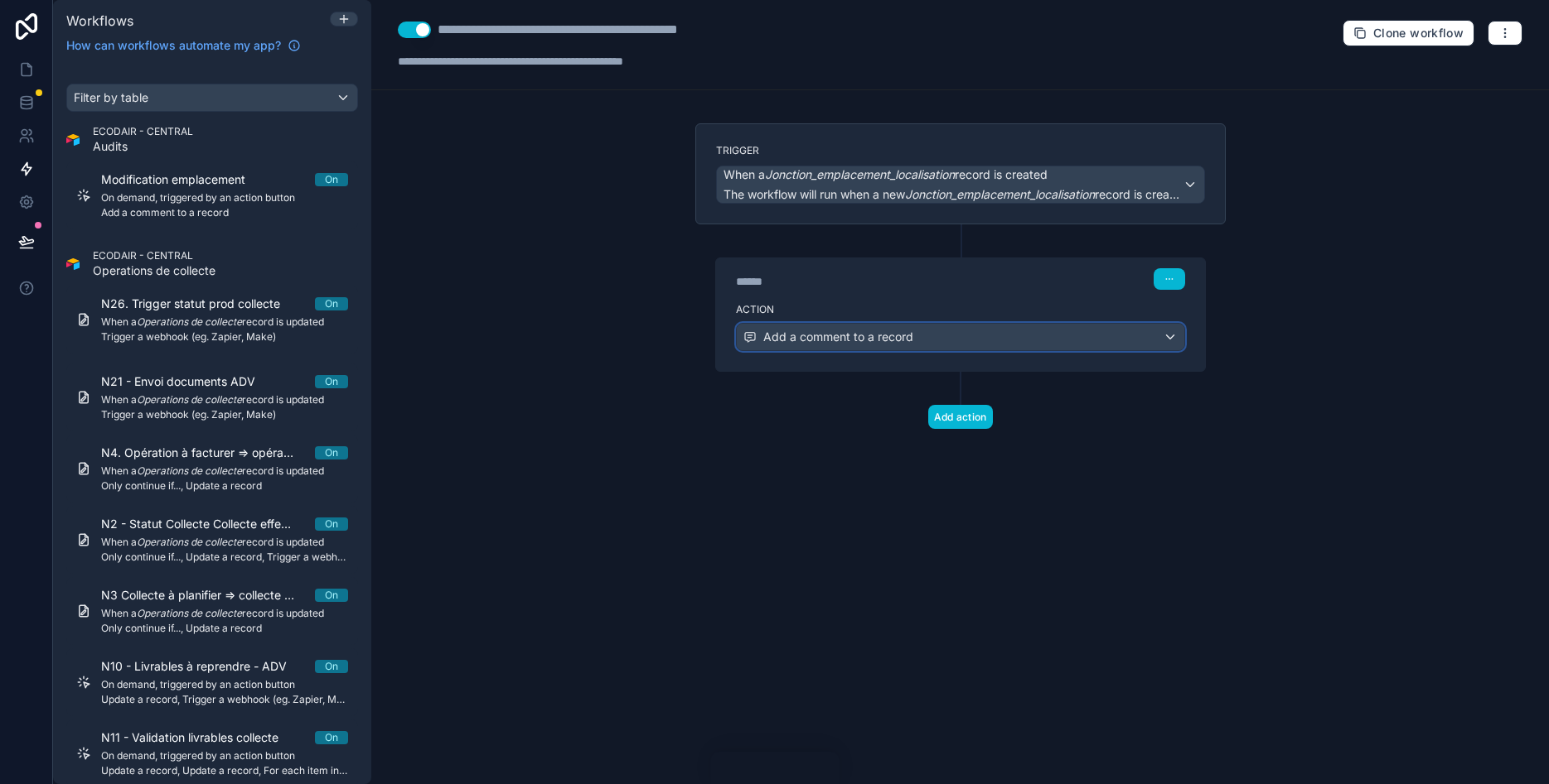
click at [892, 333] on span "Add a comment to a record" at bounding box center [838, 337] width 150 height 17
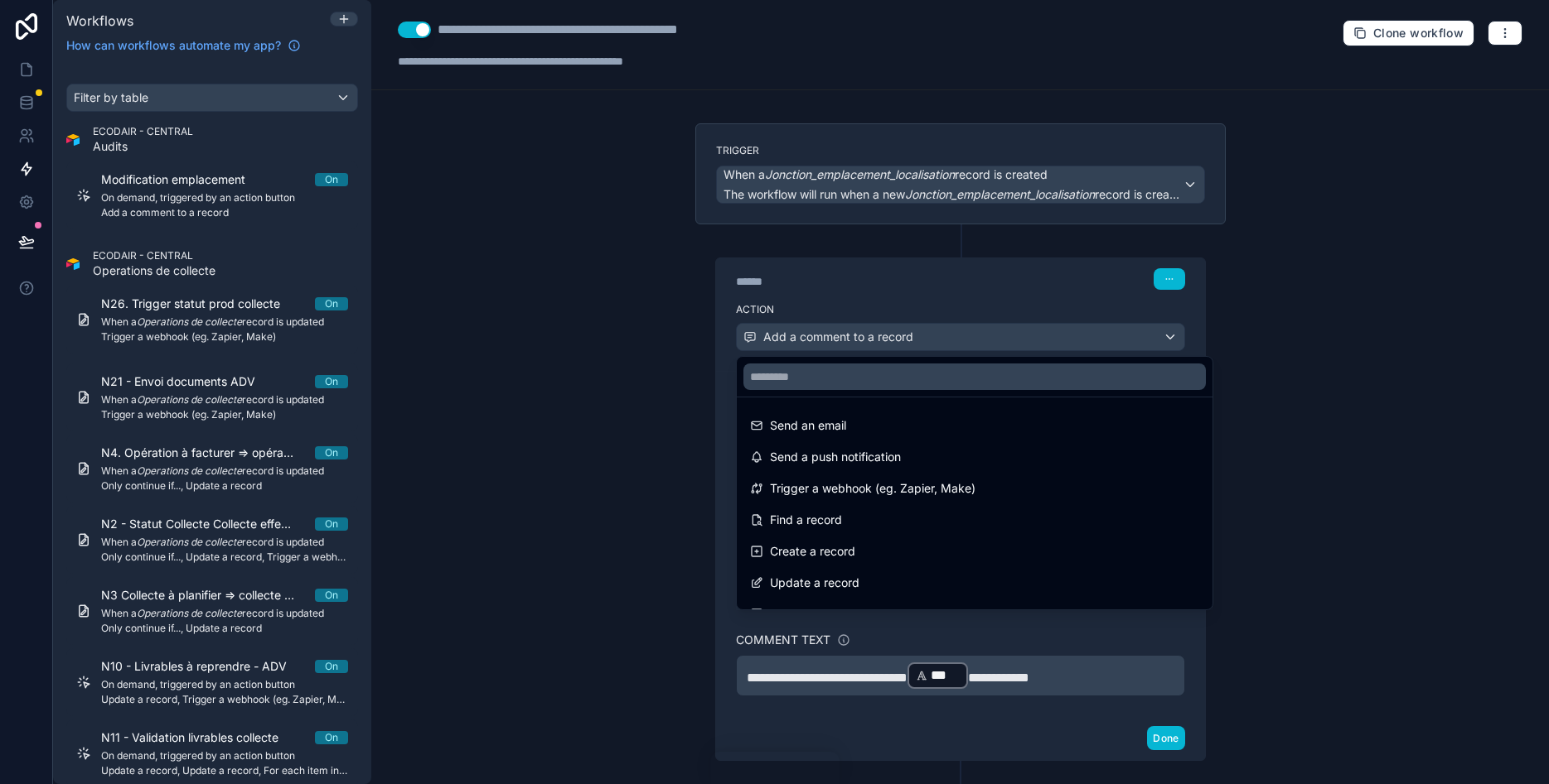
click at [1350, 435] on div at bounding box center [774, 392] width 1549 height 784
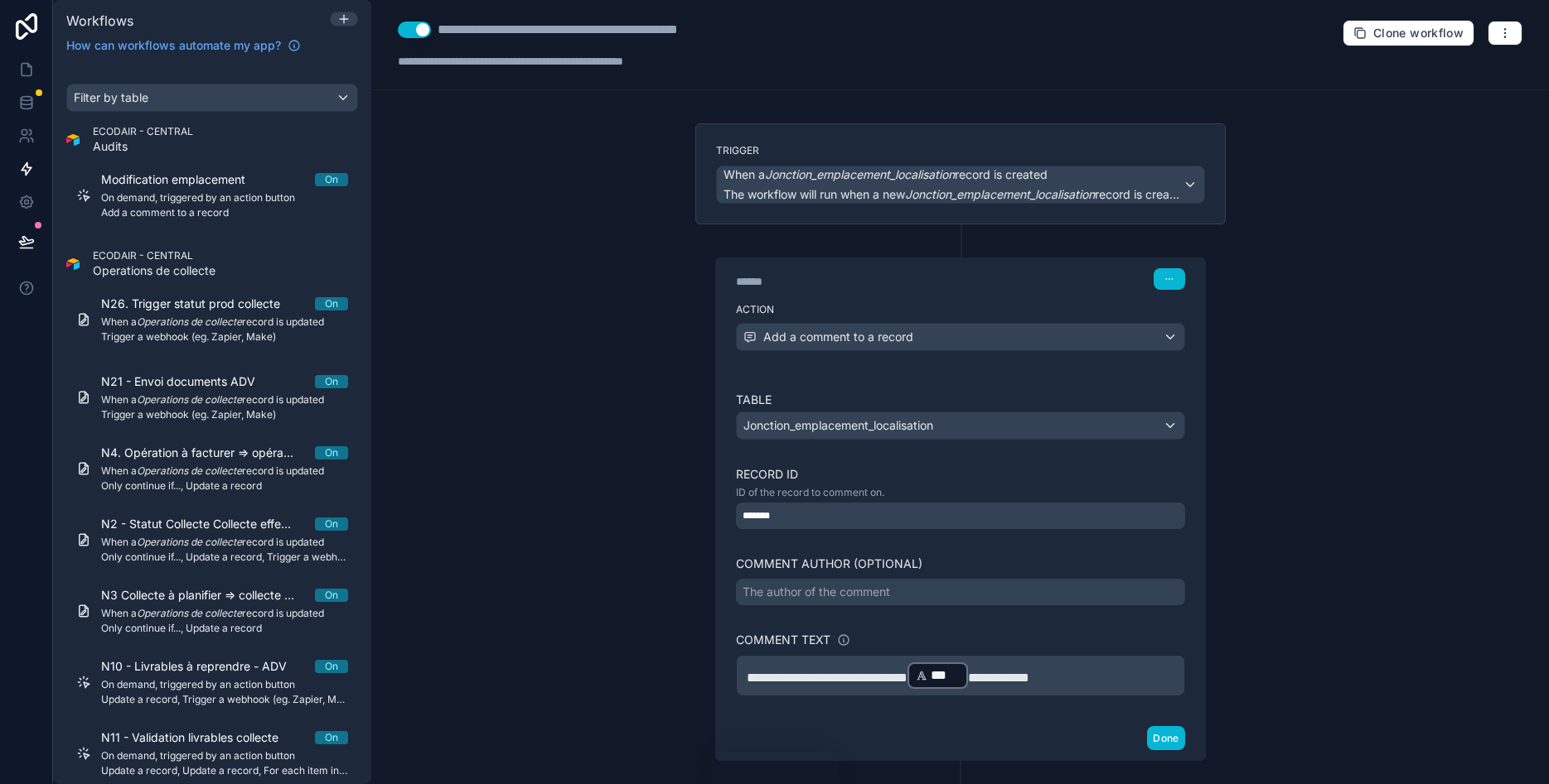
click at [1326, 439] on div "**********" at bounding box center [960, 392] width 1178 height 784
click at [1162, 280] on button "button" at bounding box center [1169, 279] width 31 height 22
click at [1323, 266] on div "**********" at bounding box center [960, 392] width 1178 height 784
click at [418, 30] on button "Use setting" at bounding box center [414, 30] width 33 height 17
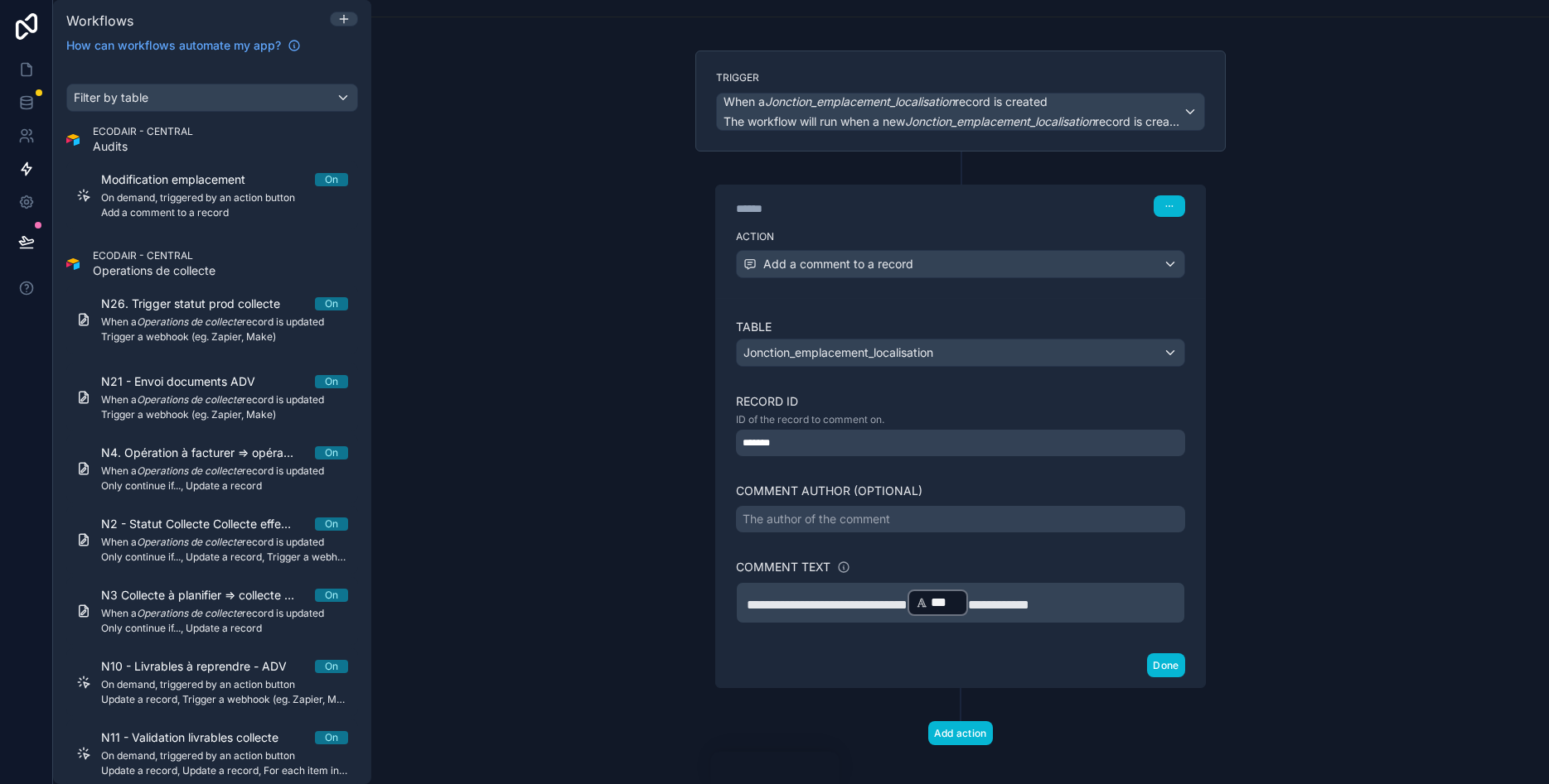
scroll to position [87, 0]
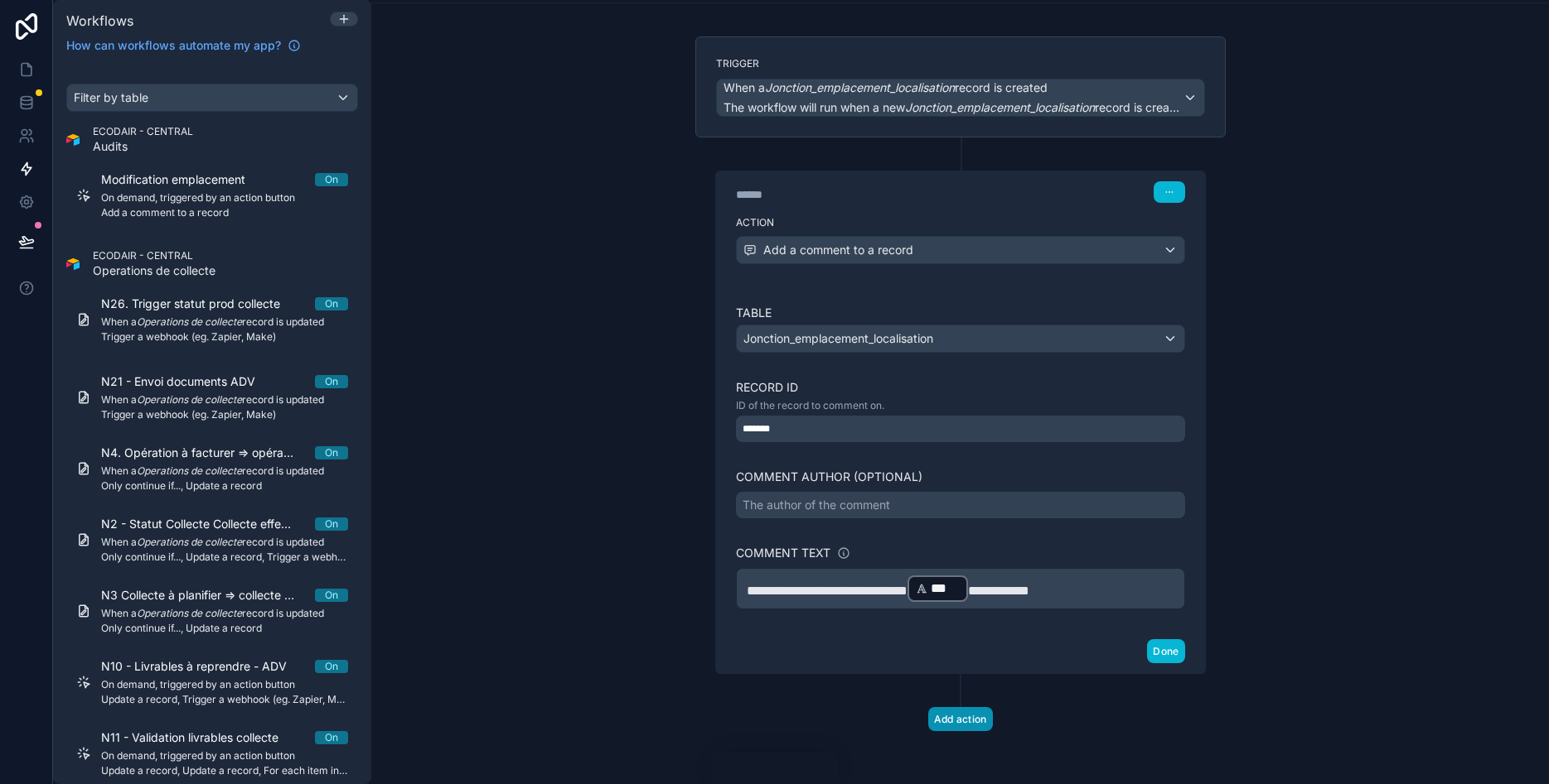
click at [968, 717] on button "Add action" at bounding box center [960, 719] width 64 height 24
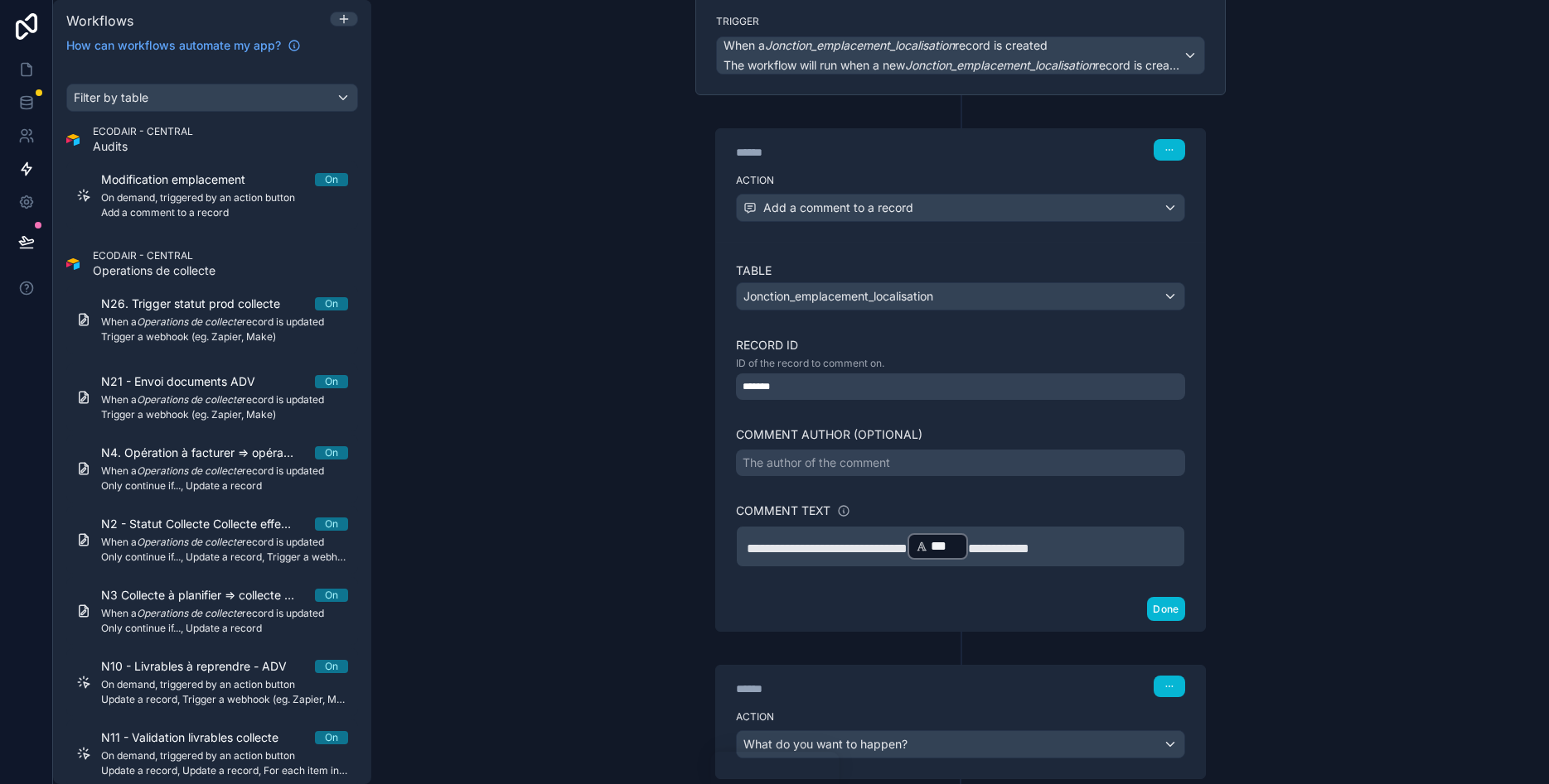
scroll to position [234, 0]
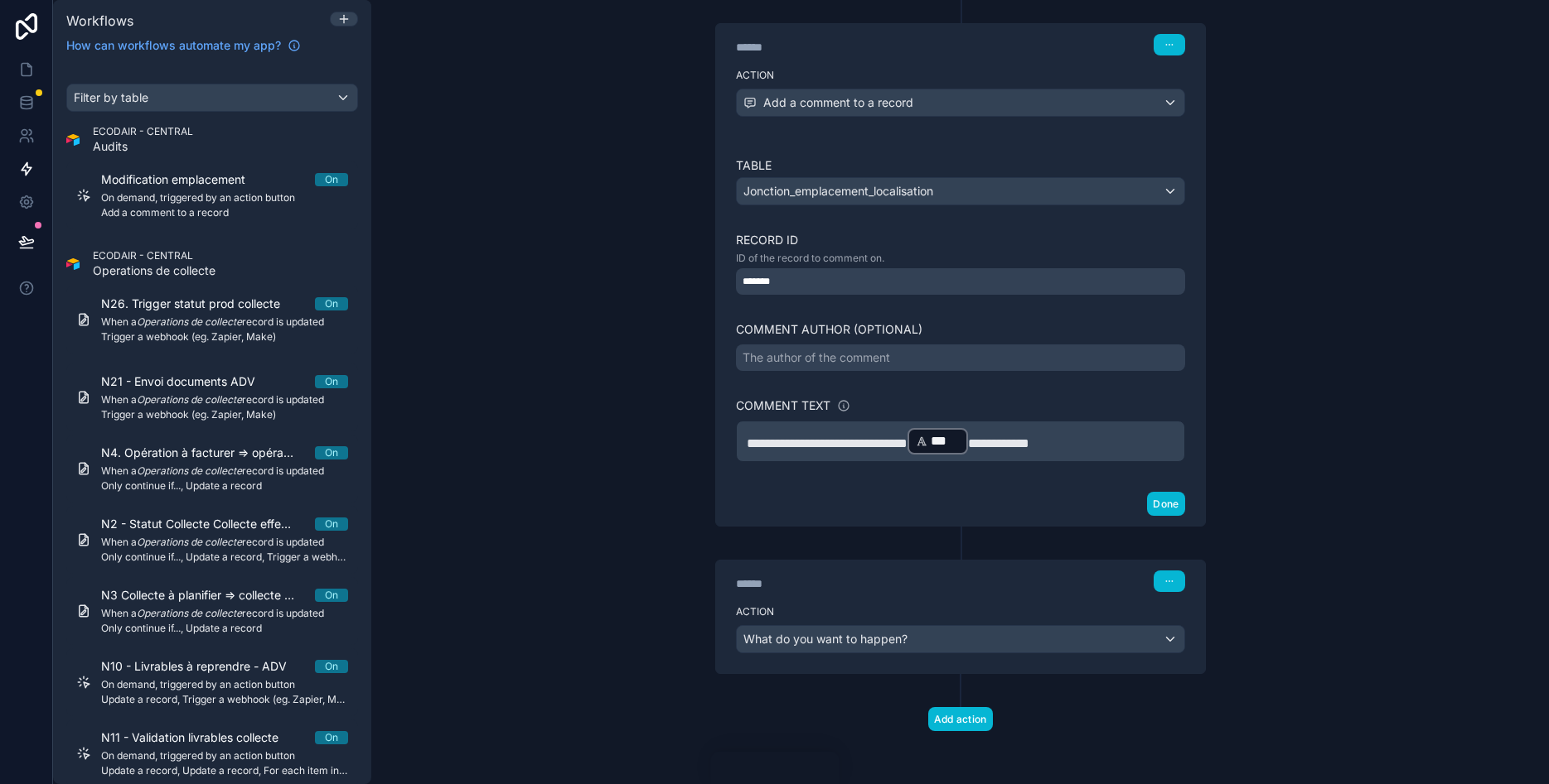
drag, startPoint x: 966, startPoint y: 565, endPoint x: 1042, endPoint y: 322, distance: 254.6
click at [1042, 560] on div "****** Step 2 Action What do you want to happen?" at bounding box center [960, 617] width 491 height 114
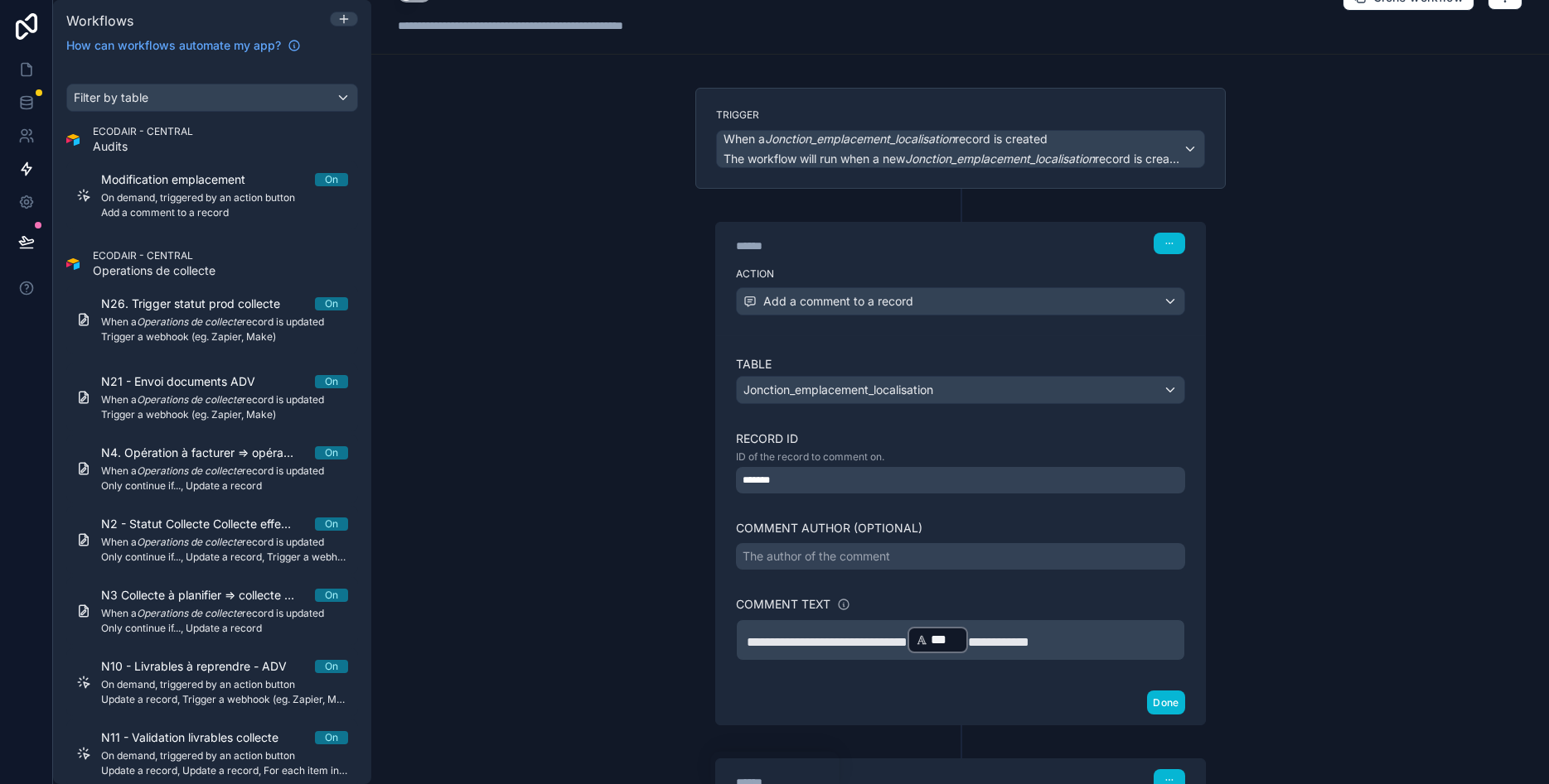
scroll to position [135, 0]
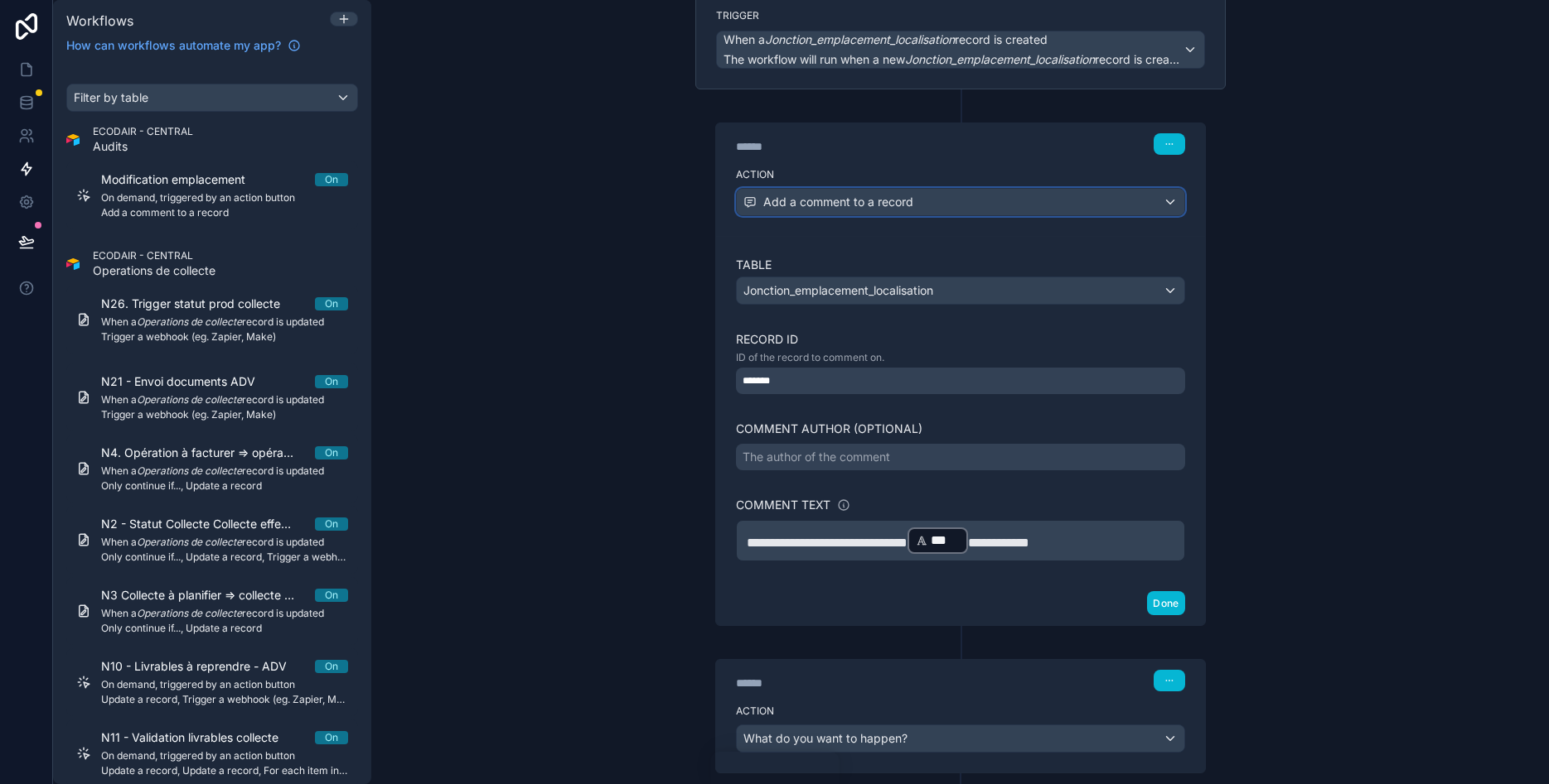
click at [1126, 205] on div "Add a comment to a record" at bounding box center [961, 202] width 448 height 26
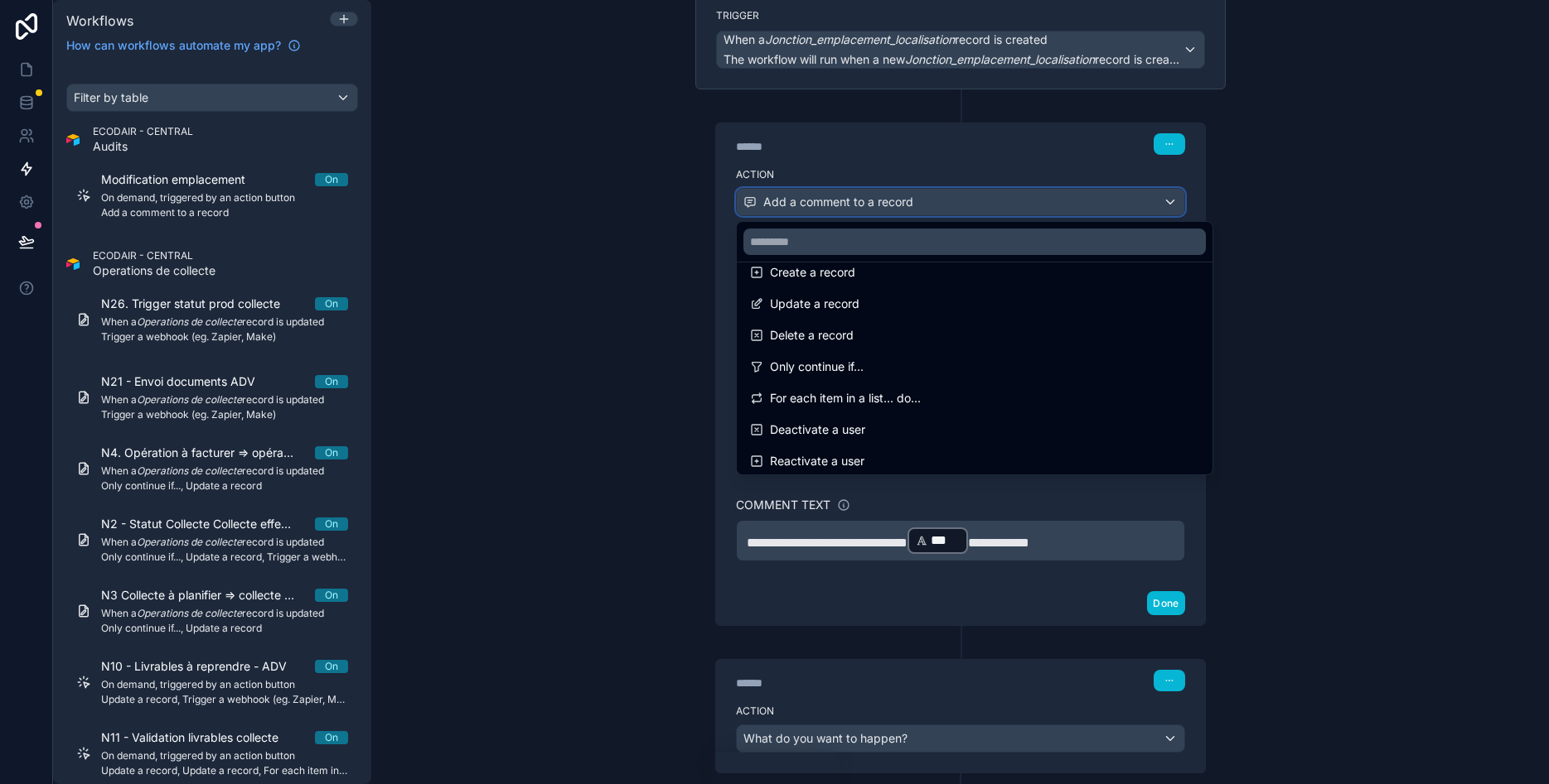
scroll to position [169, 0]
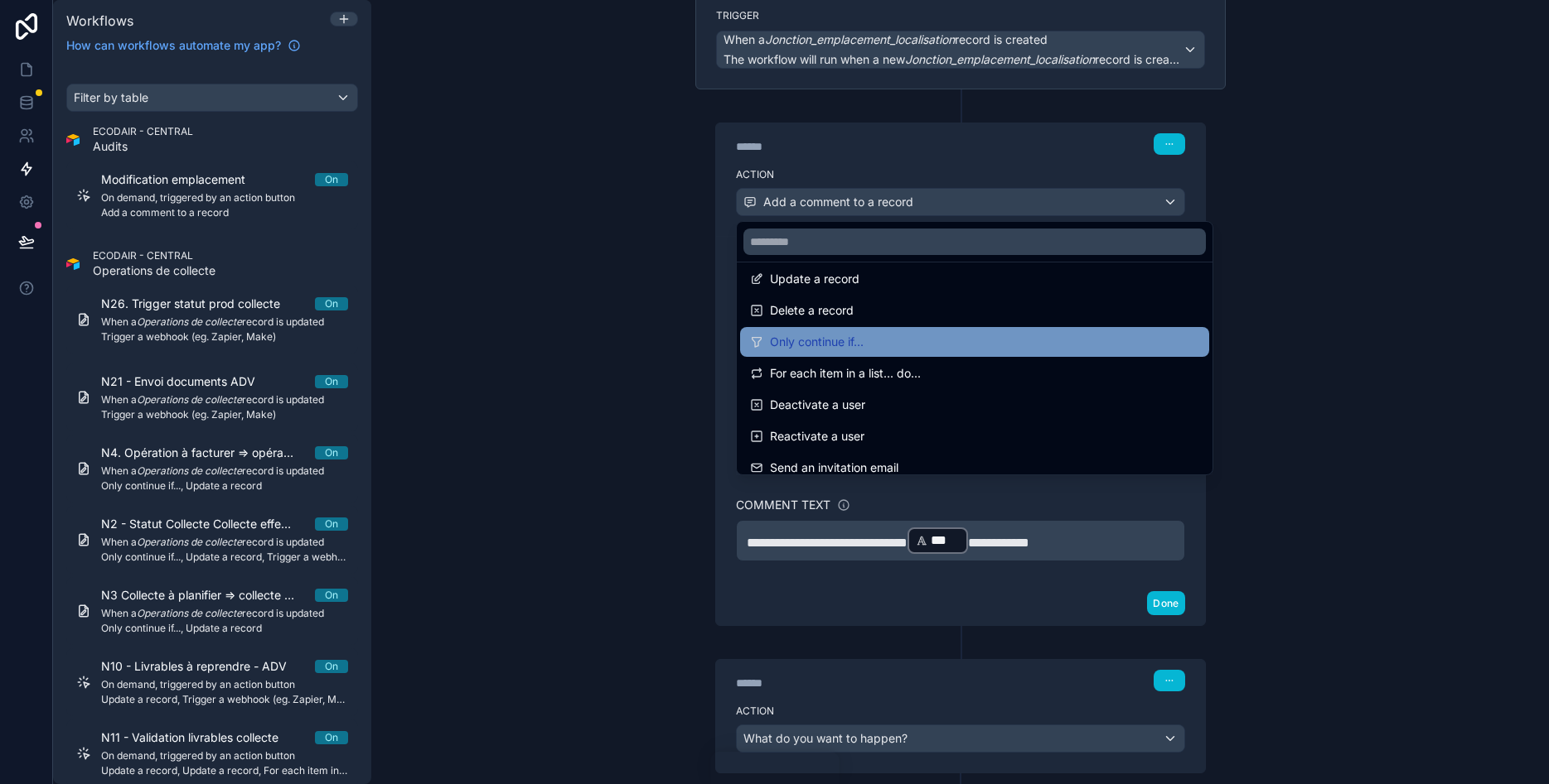
click at [959, 349] on div "Only continue if..." at bounding box center [974, 342] width 449 height 20
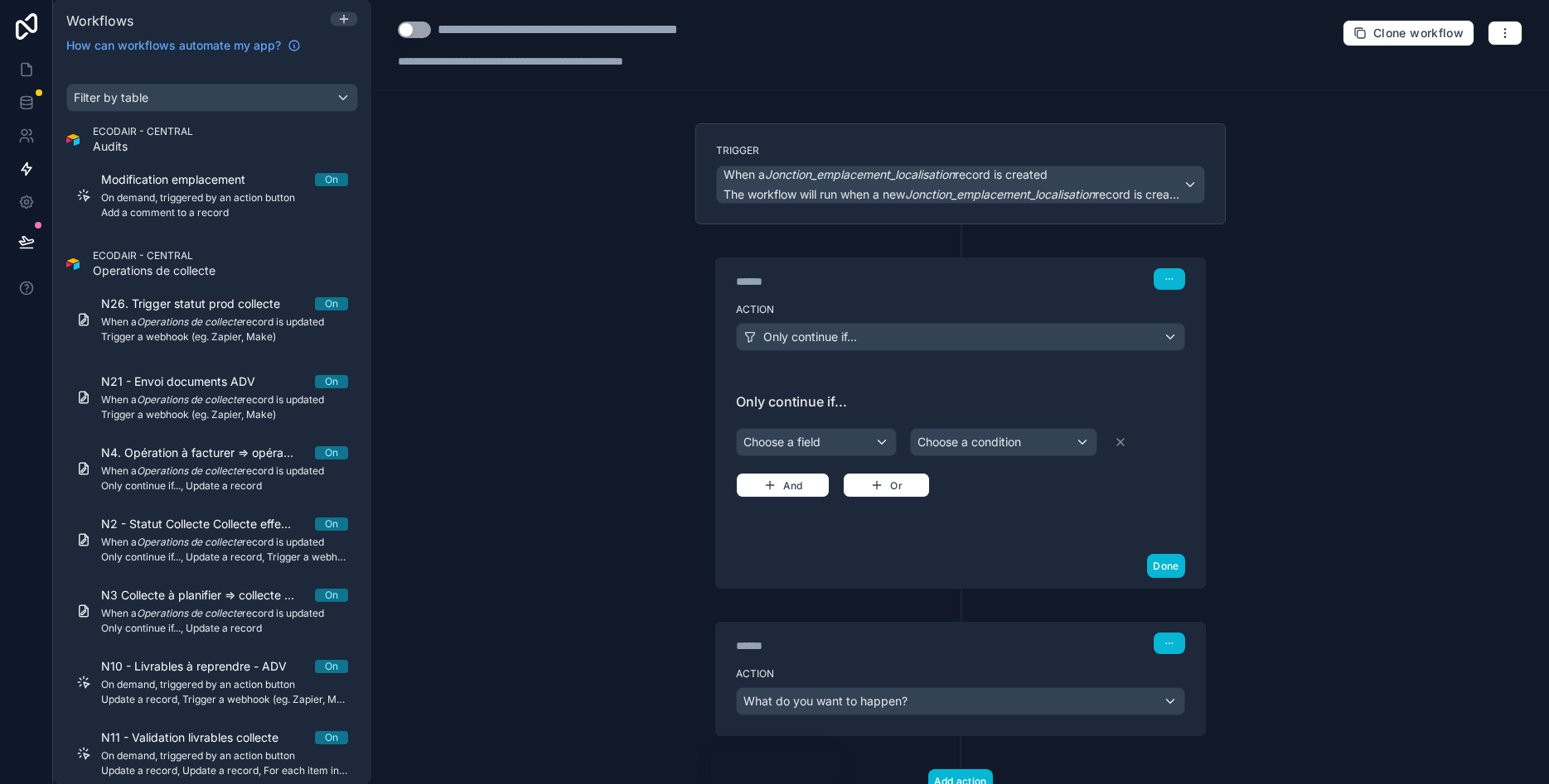
scroll to position [62, 0]
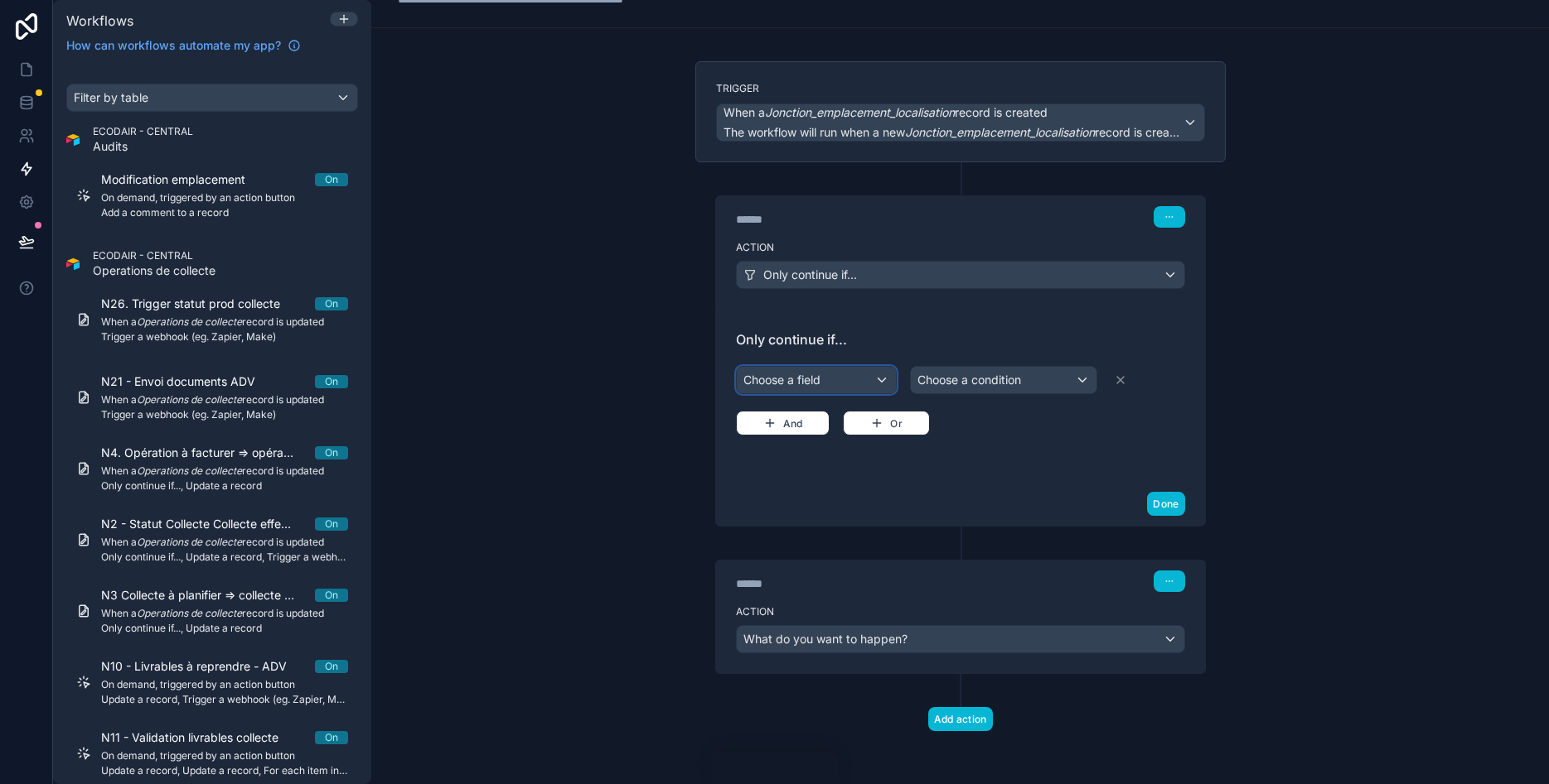
click at [858, 382] on div "Choose a field" at bounding box center [817, 380] width 159 height 26
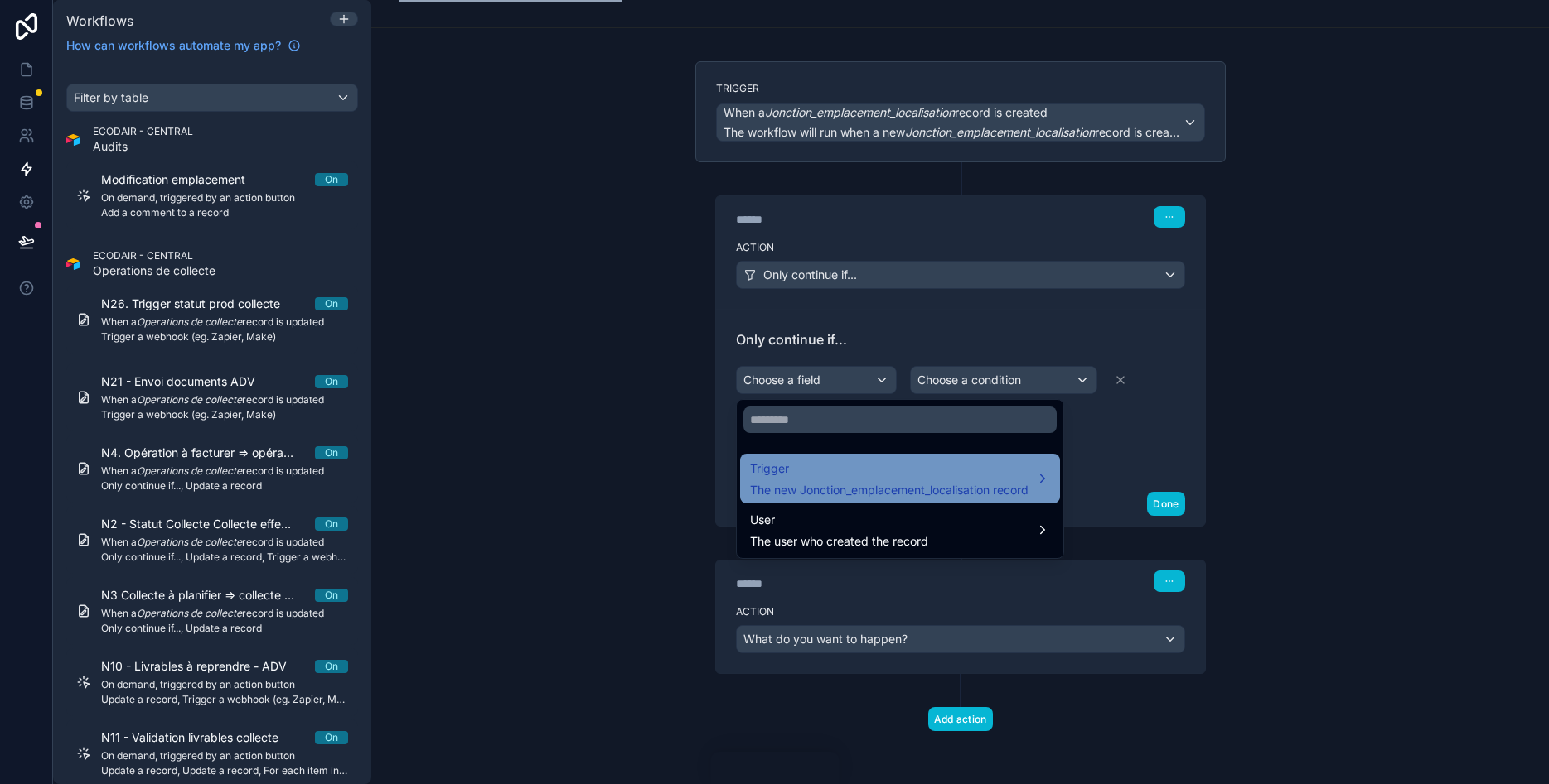
click at [976, 468] on span "Trigger" at bounding box center [889, 469] width 279 height 20
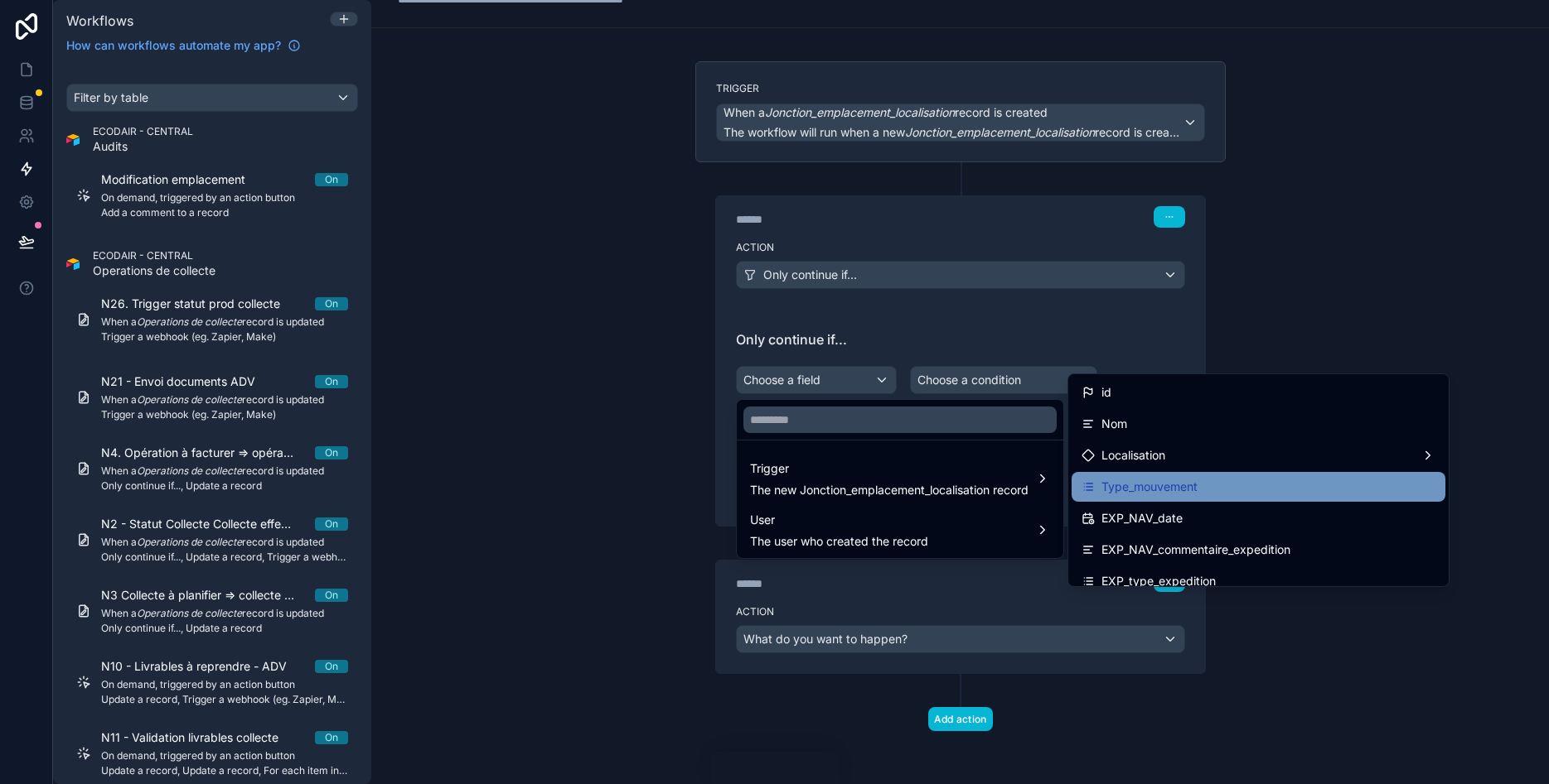
click at [1276, 496] on div "Type_mouvement" at bounding box center [1258, 486] width 353 height 20
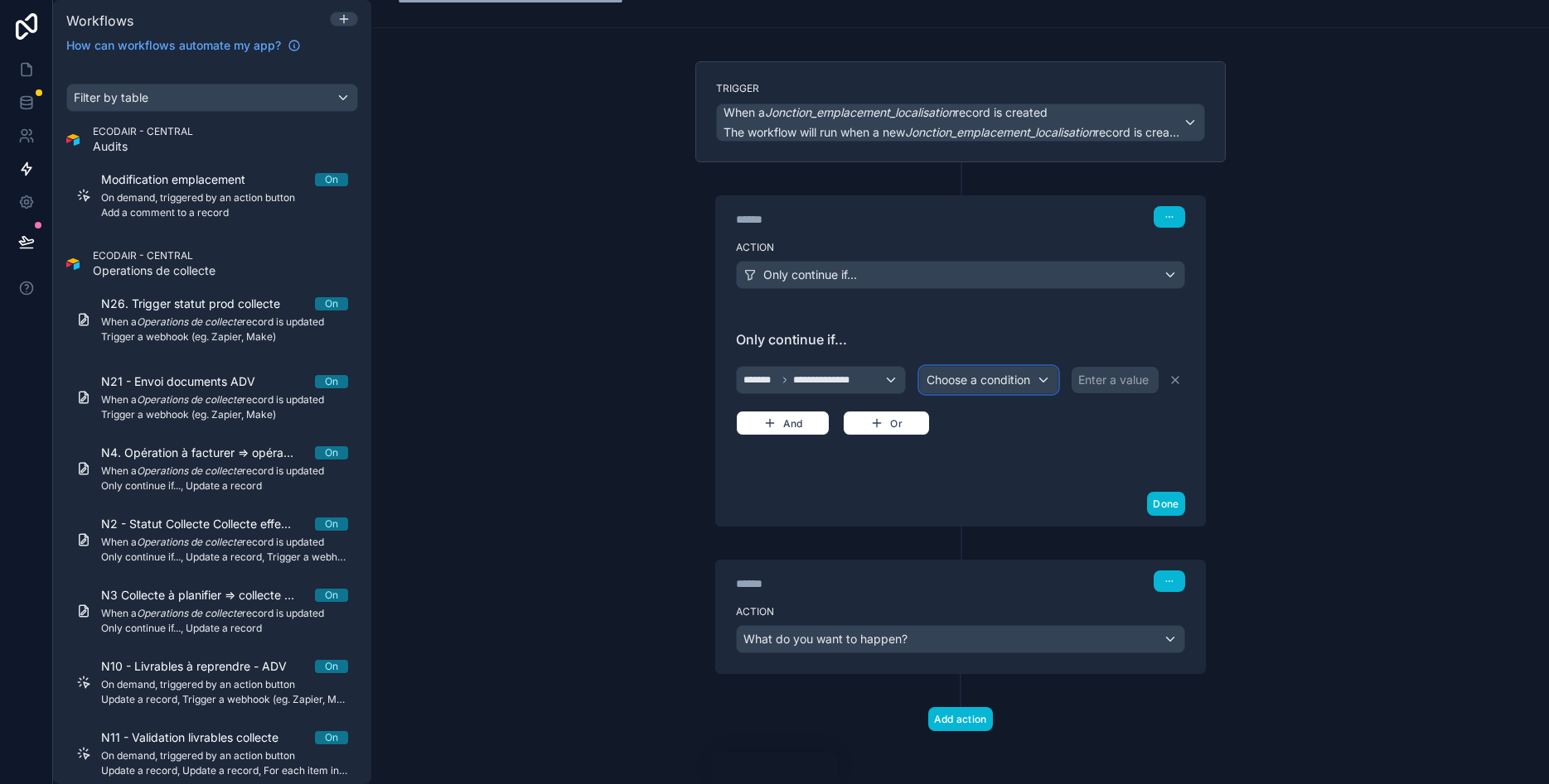
click at [985, 377] on span "Choose a condition" at bounding box center [978, 380] width 104 height 14
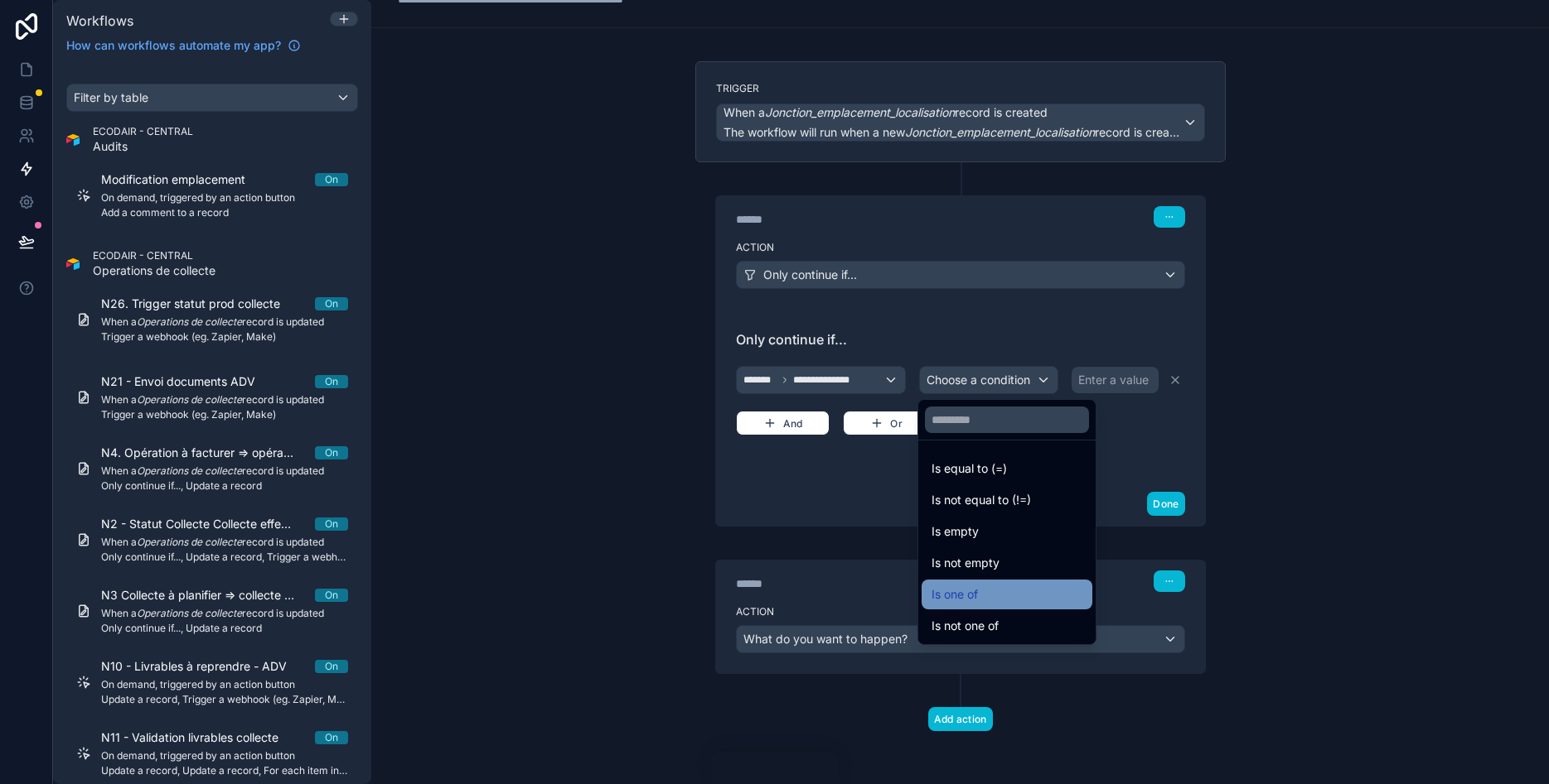
click at [987, 591] on div "Is one of" at bounding box center [1007, 594] width 151 height 20
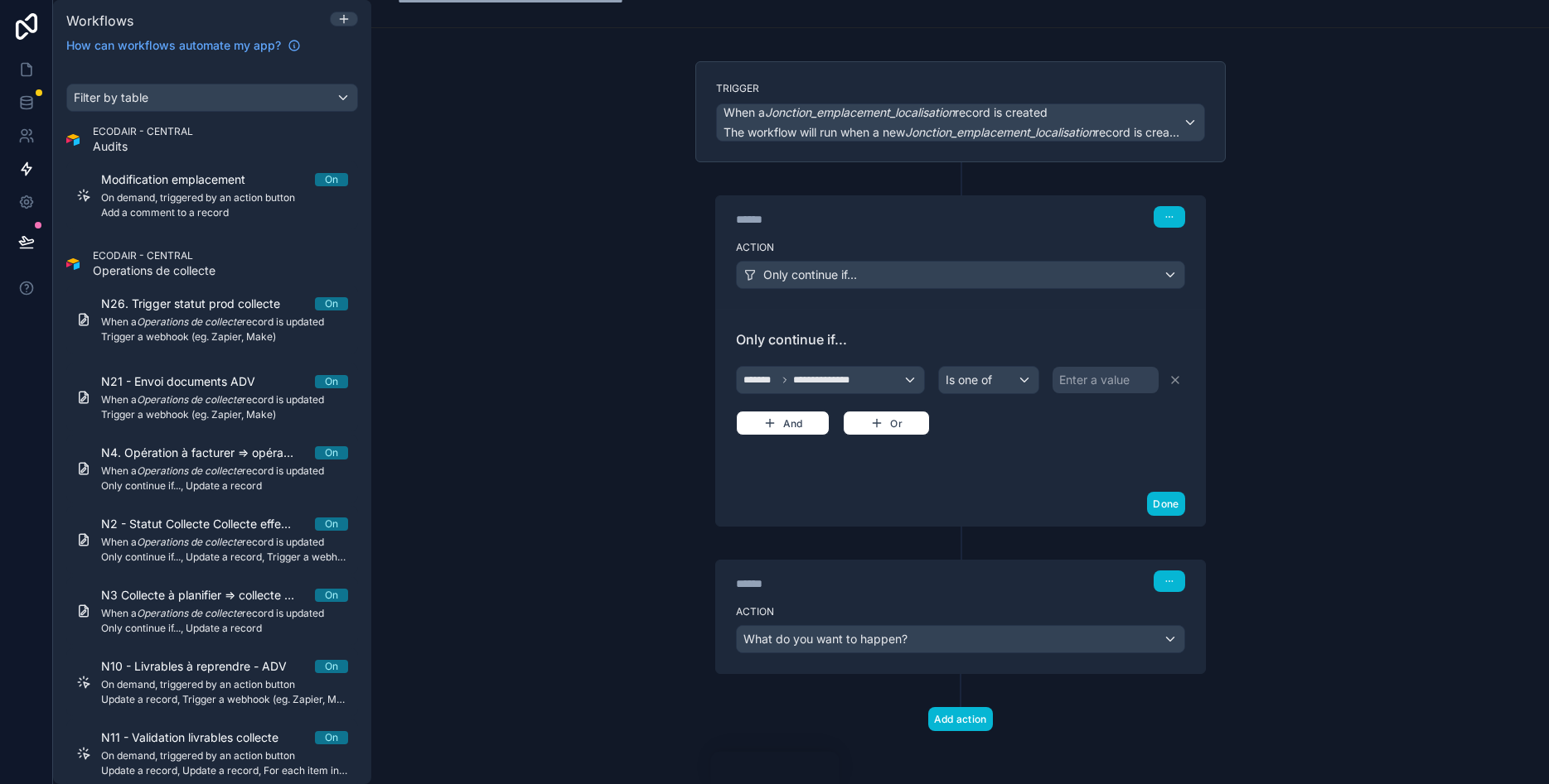
click at [1096, 375] on div "Enter a value" at bounding box center [1094, 381] width 71 height 17
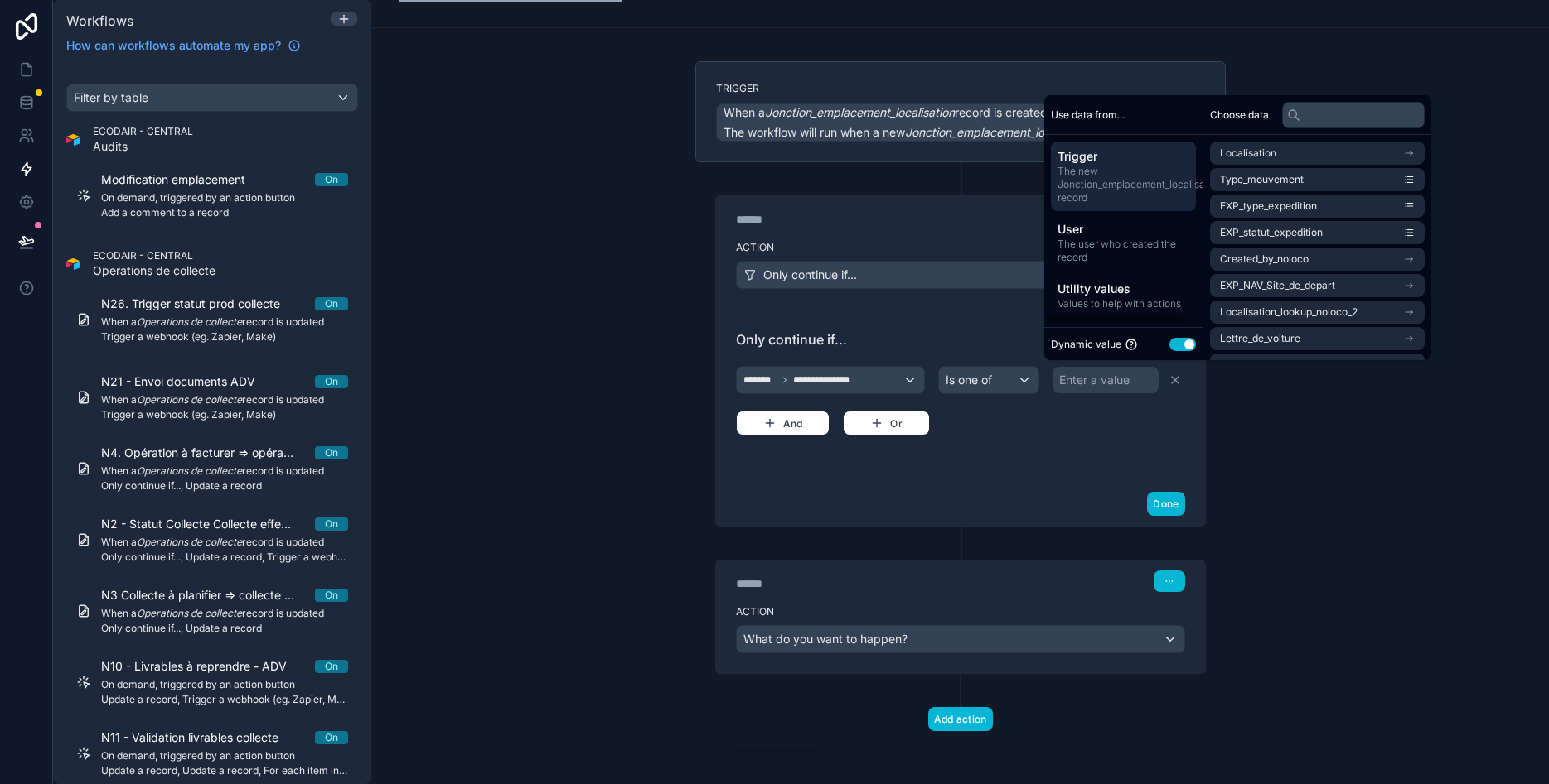
click at [1194, 342] on button "Use setting" at bounding box center [1182, 345] width 26 height 13
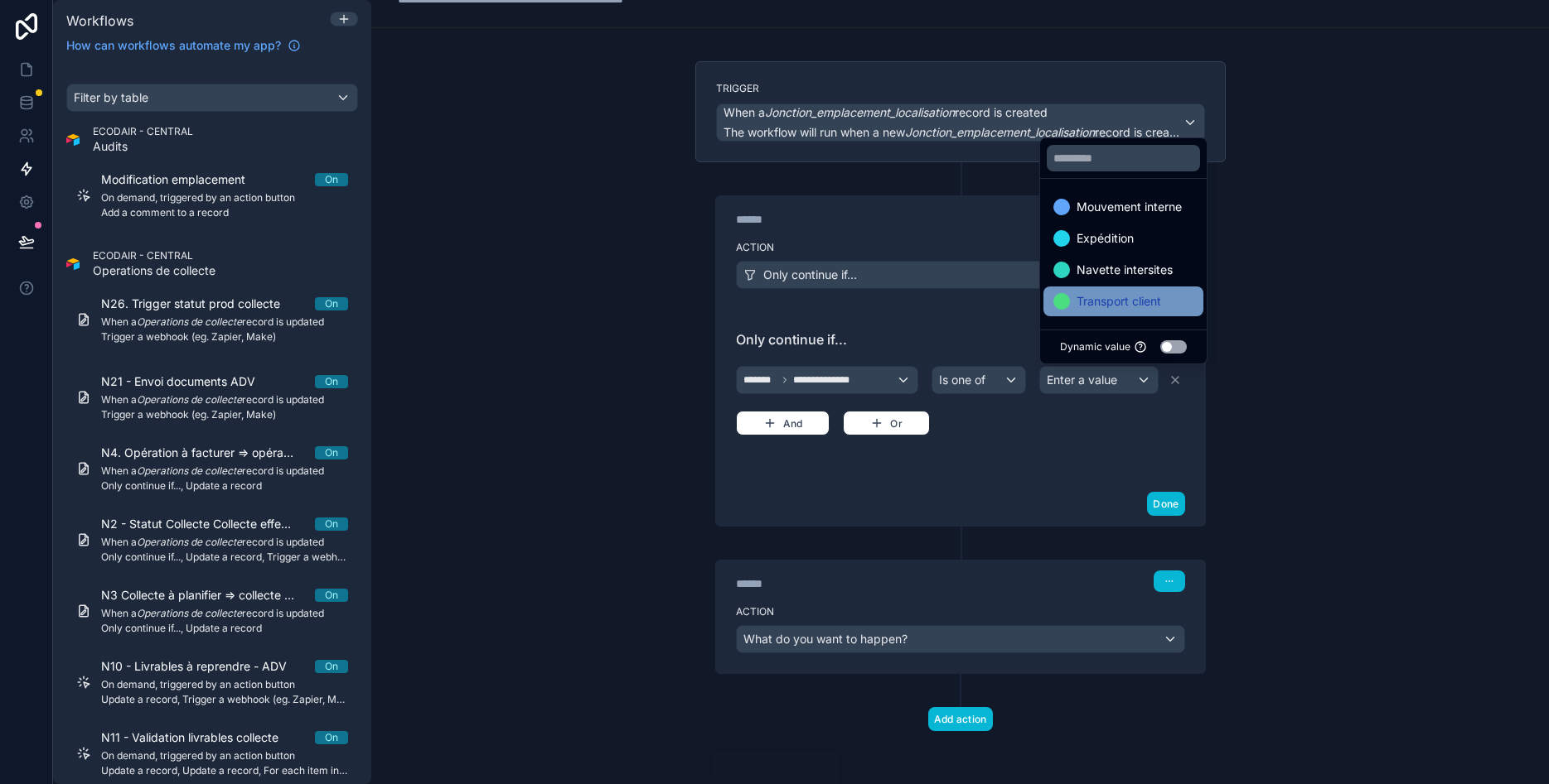
click at [1115, 299] on span "Transport client" at bounding box center [1118, 301] width 84 height 20
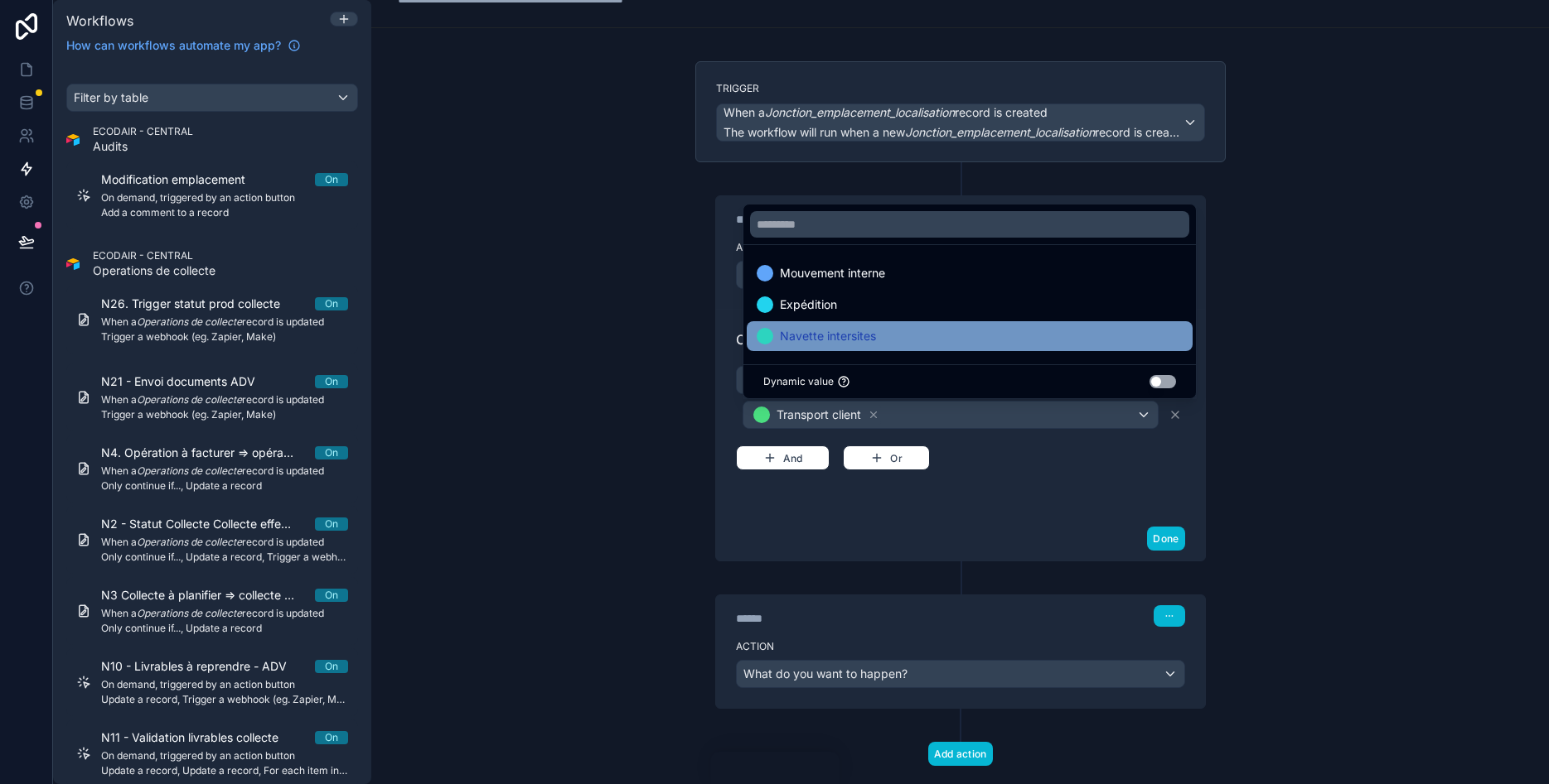
click at [1021, 343] on div "Navette intersites" at bounding box center [970, 335] width 426 height 20
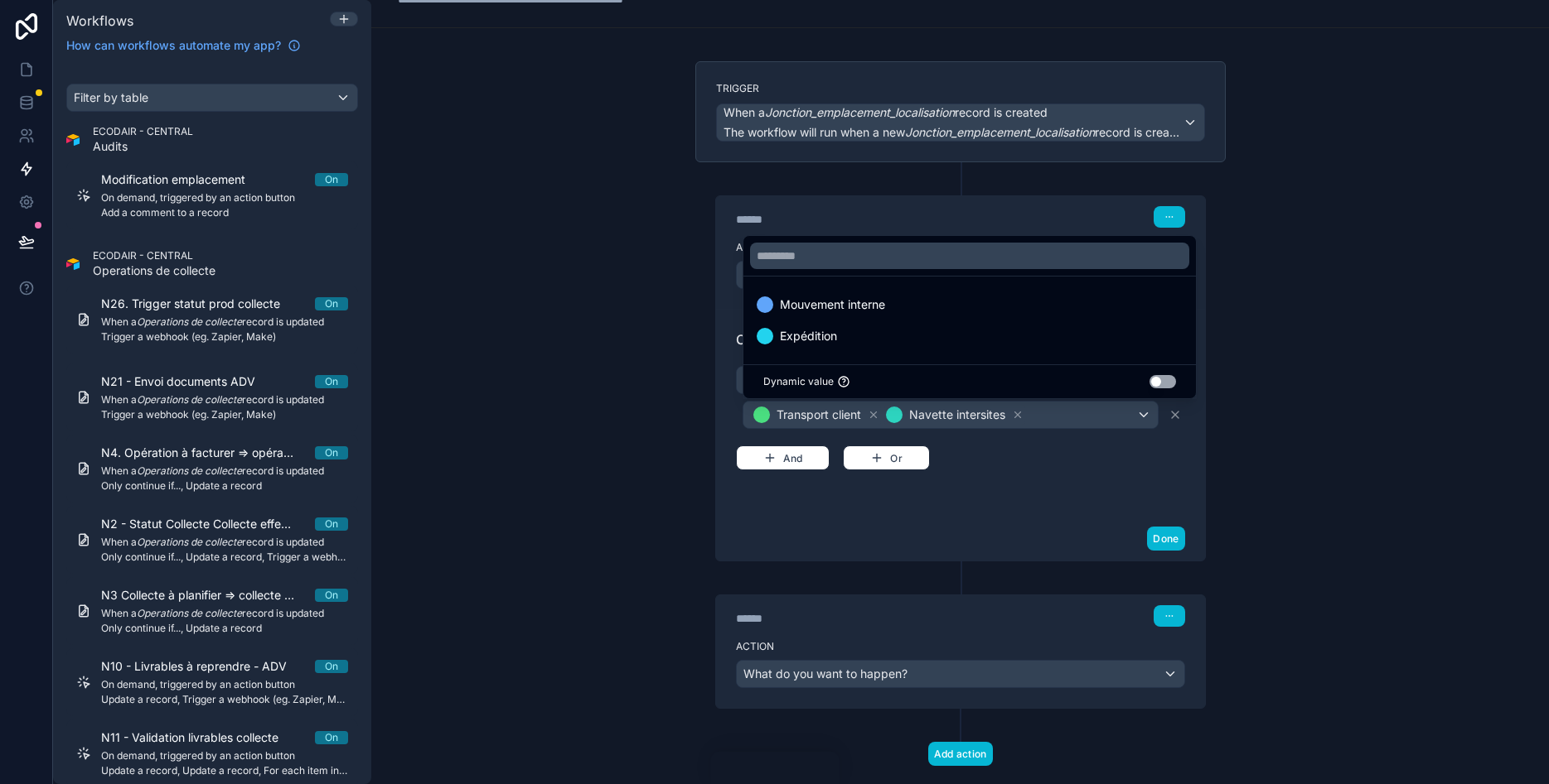
click at [1480, 391] on div "**********" at bounding box center [960, 392] width 1178 height 784
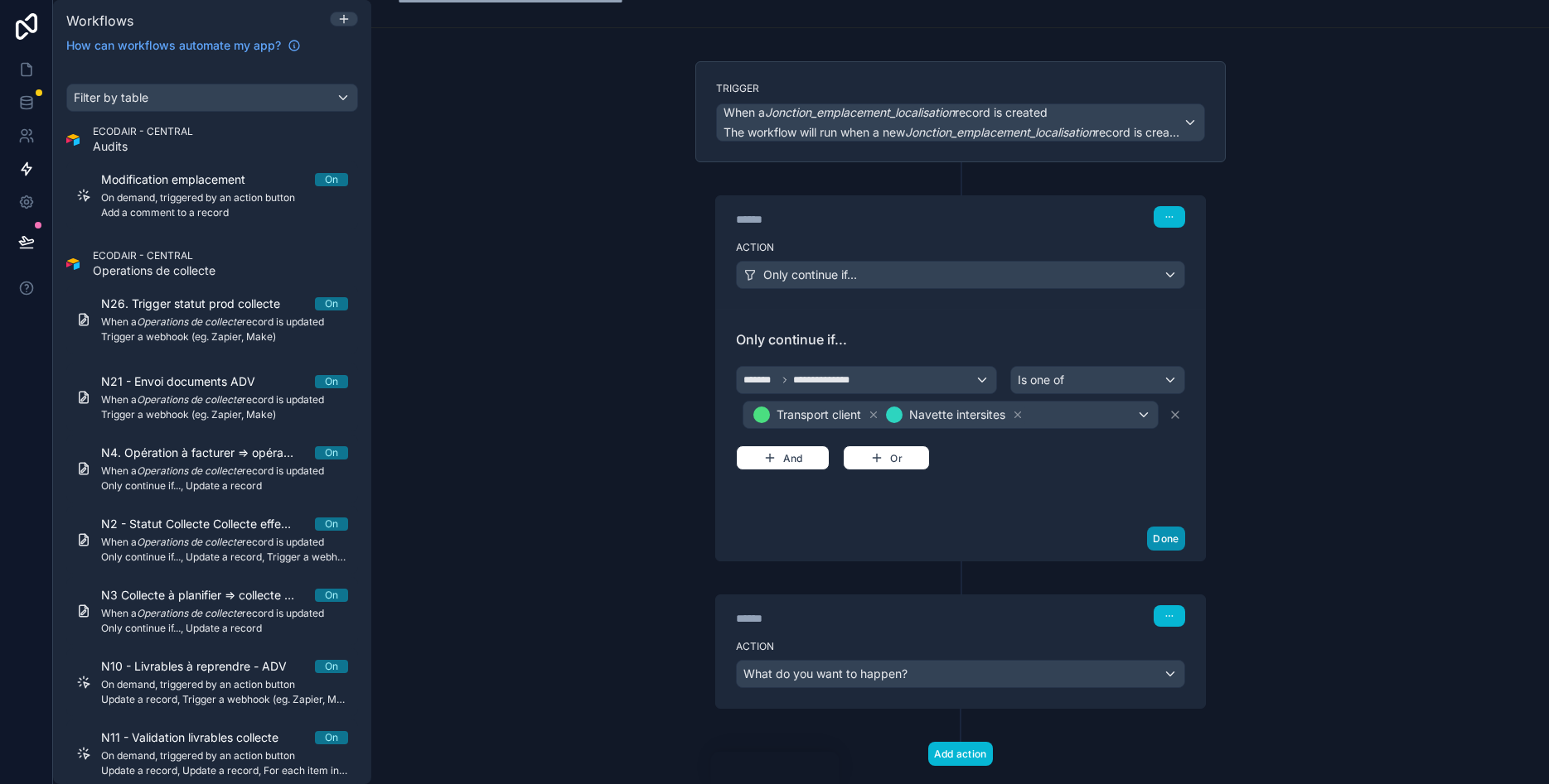
click at [1168, 529] on button "Done" at bounding box center [1165, 538] width 37 height 24
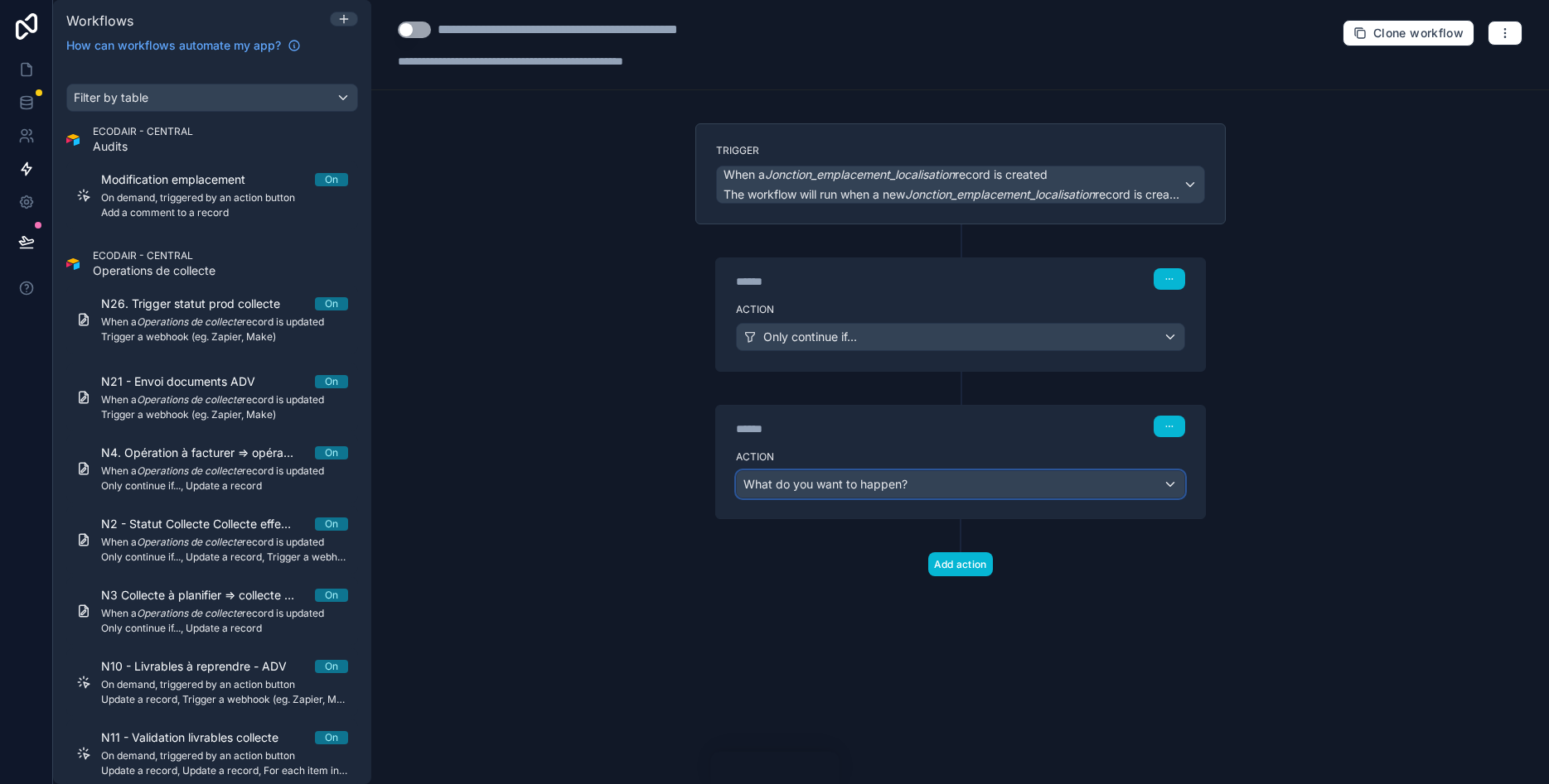
click at [1052, 481] on div "What do you want to happen?" at bounding box center [961, 485] width 448 height 26
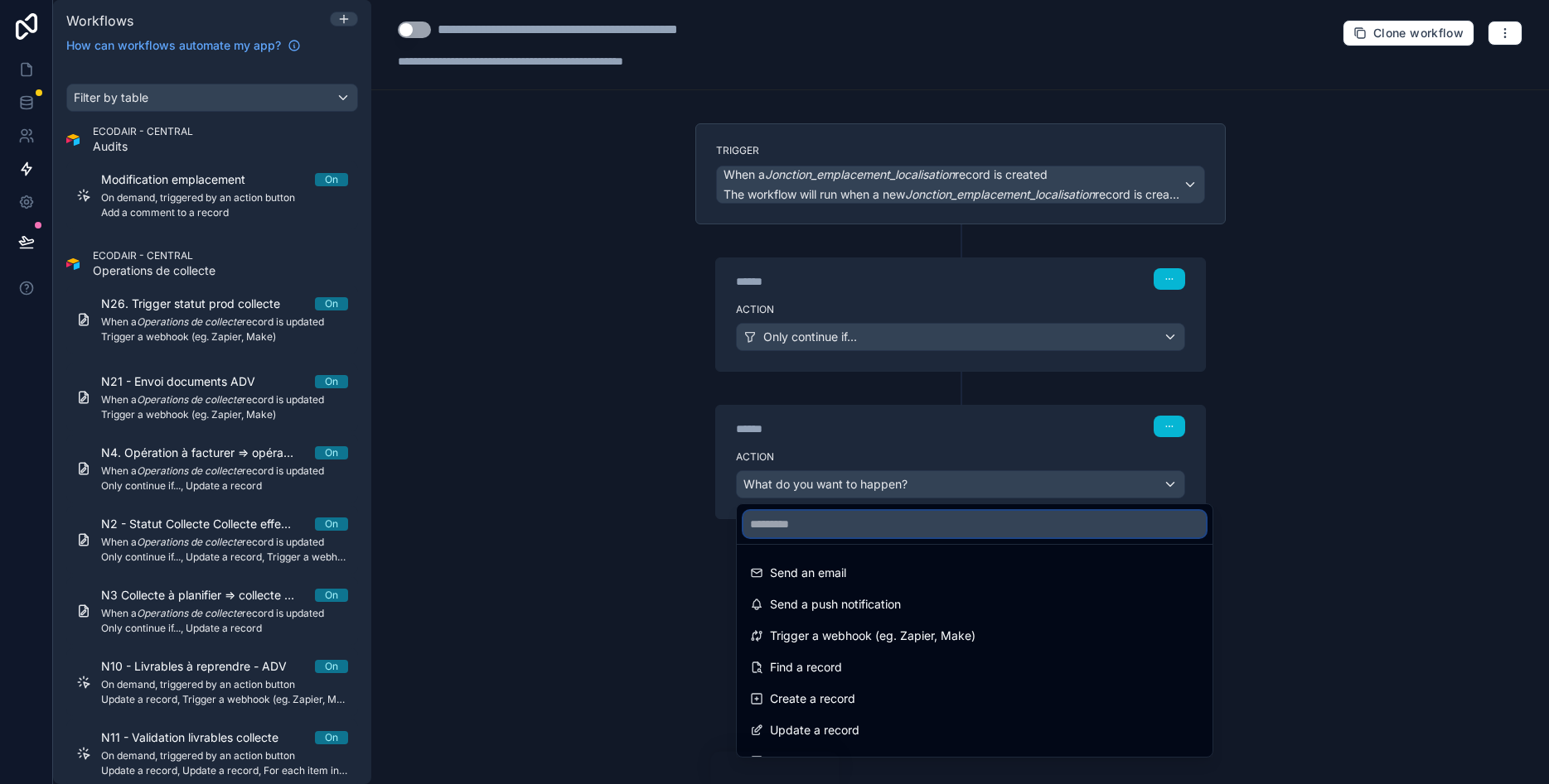
click at [911, 526] on input "text" at bounding box center [974, 524] width 462 height 26
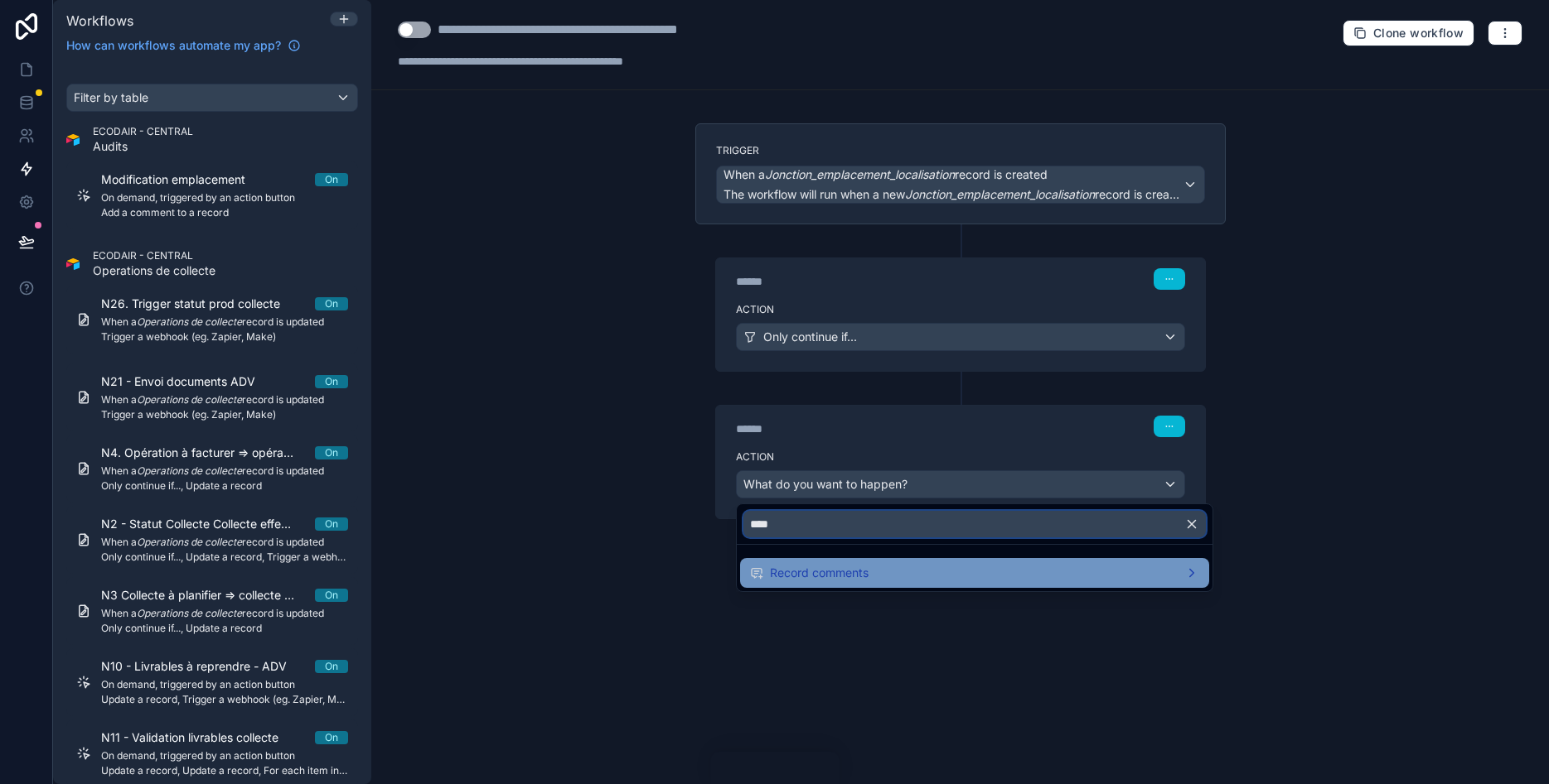
type input "****"
click at [1129, 575] on div "Record comments" at bounding box center [974, 572] width 449 height 20
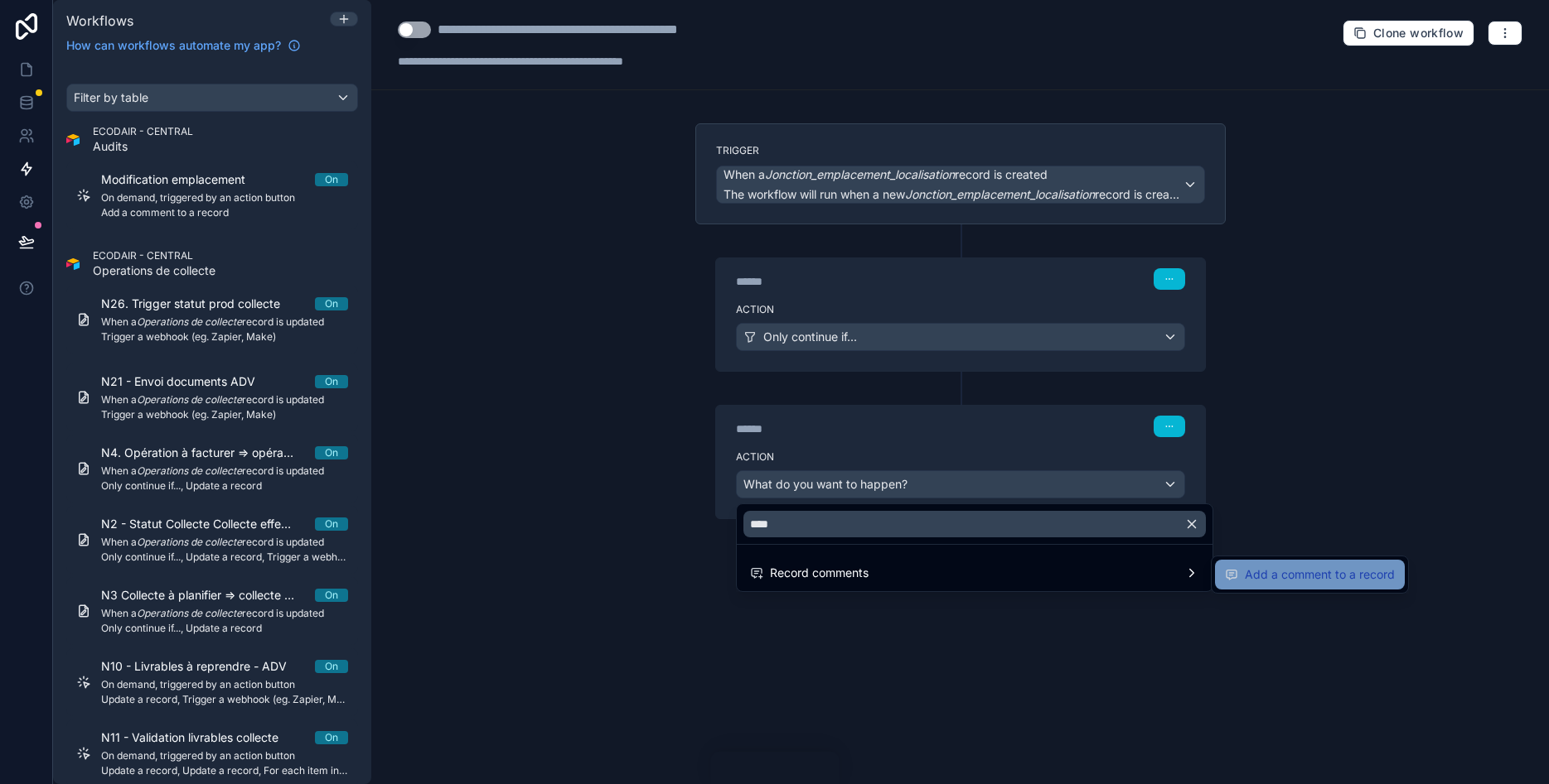
click at [1260, 568] on span "Add a comment to a record" at bounding box center [1319, 574] width 150 height 20
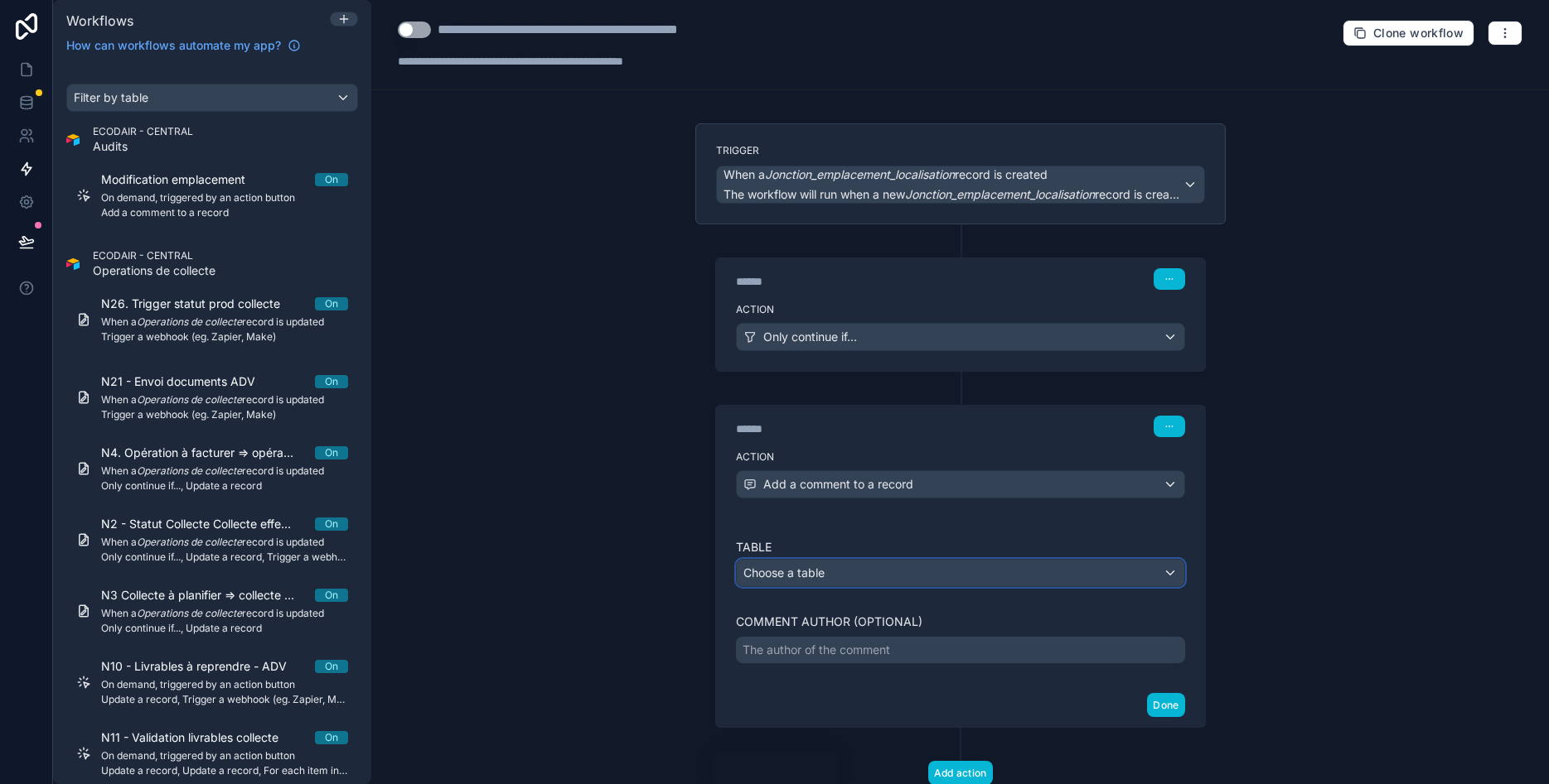
click at [1035, 565] on div "Choose a table" at bounding box center [961, 573] width 448 height 26
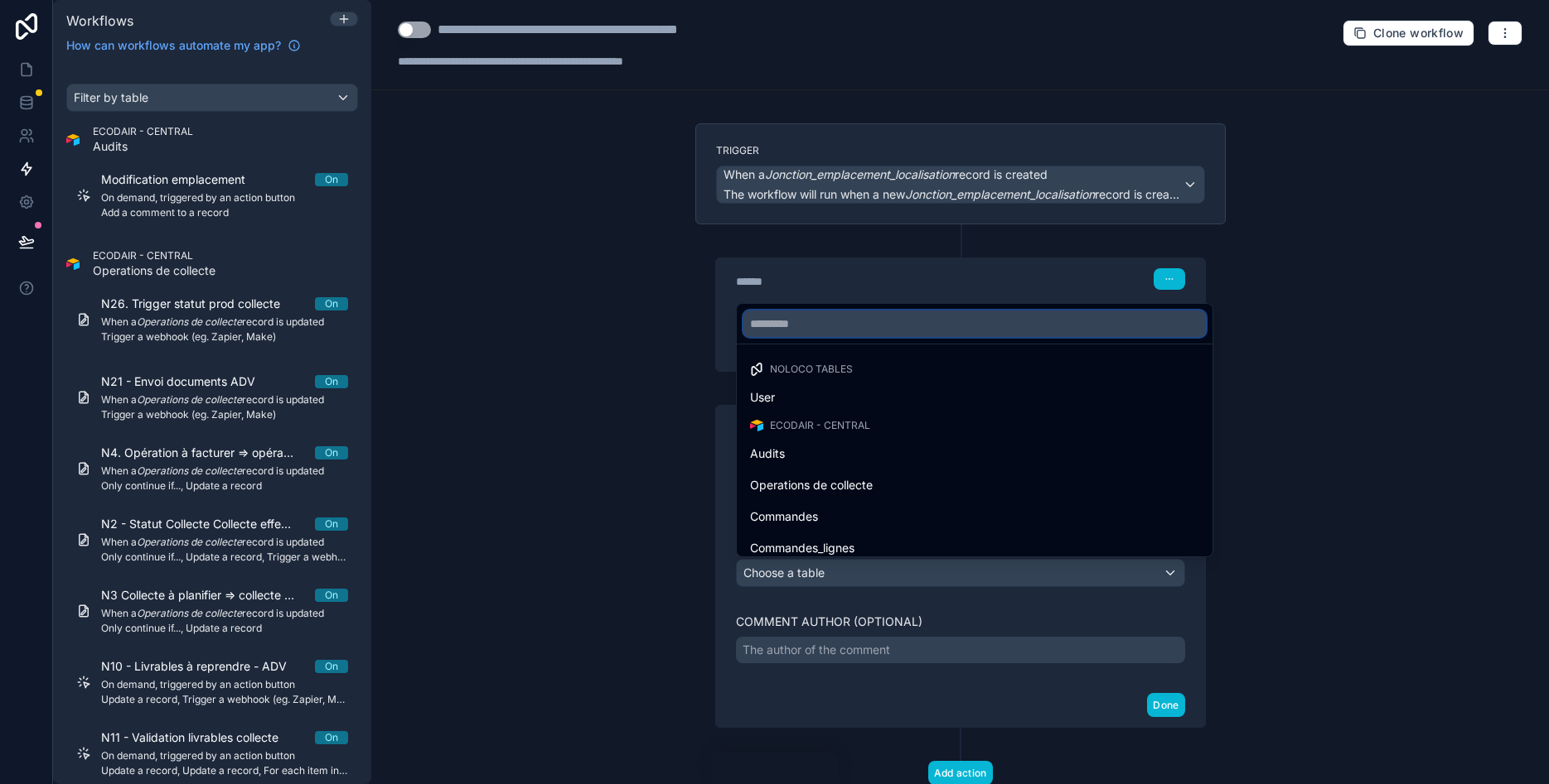
click at [932, 314] on input "text" at bounding box center [974, 324] width 462 height 26
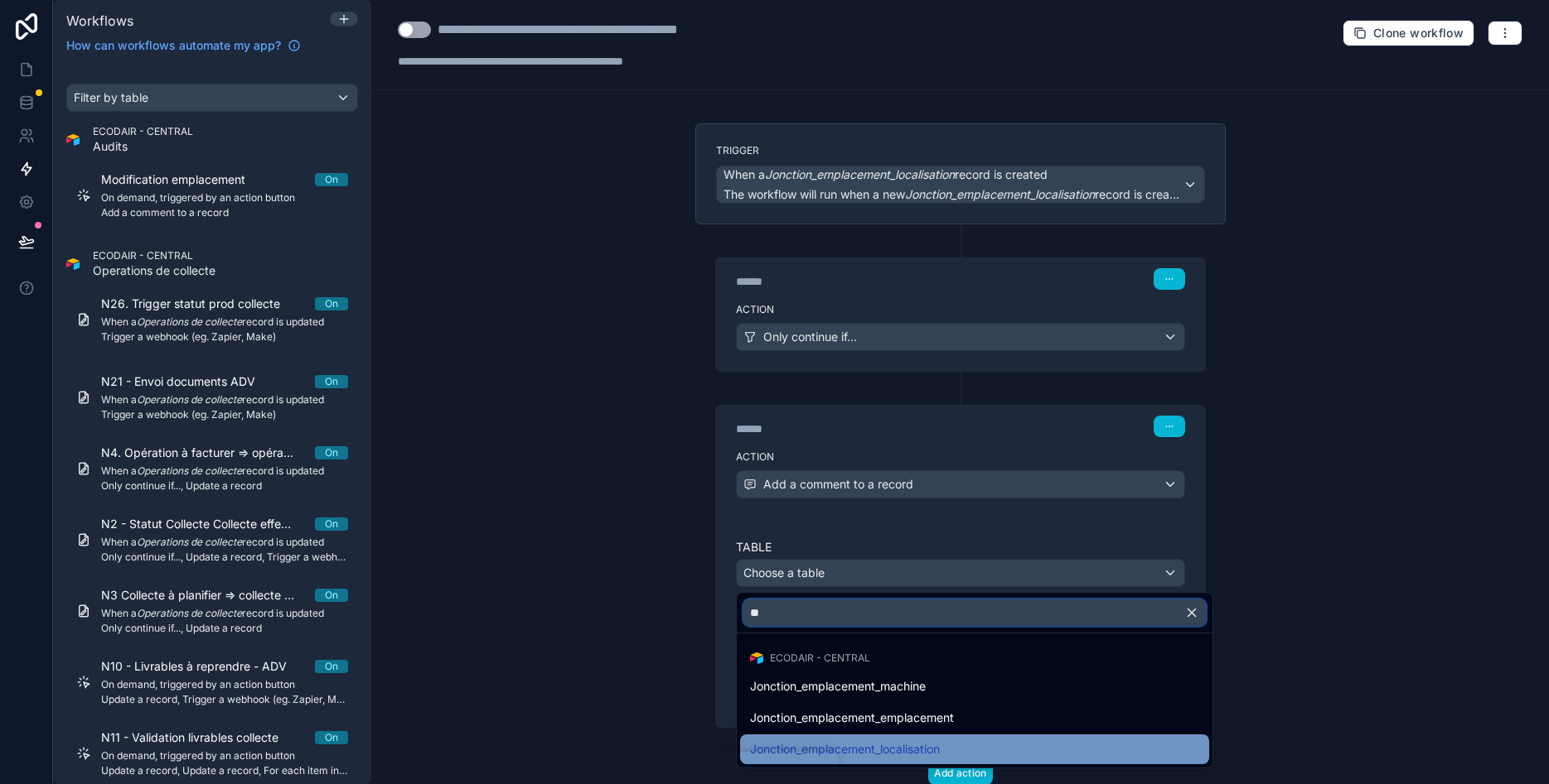
type input "**"
click at [995, 741] on div "Jonction_emplacement_localisation" at bounding box center [974, 749] width 449 height 20
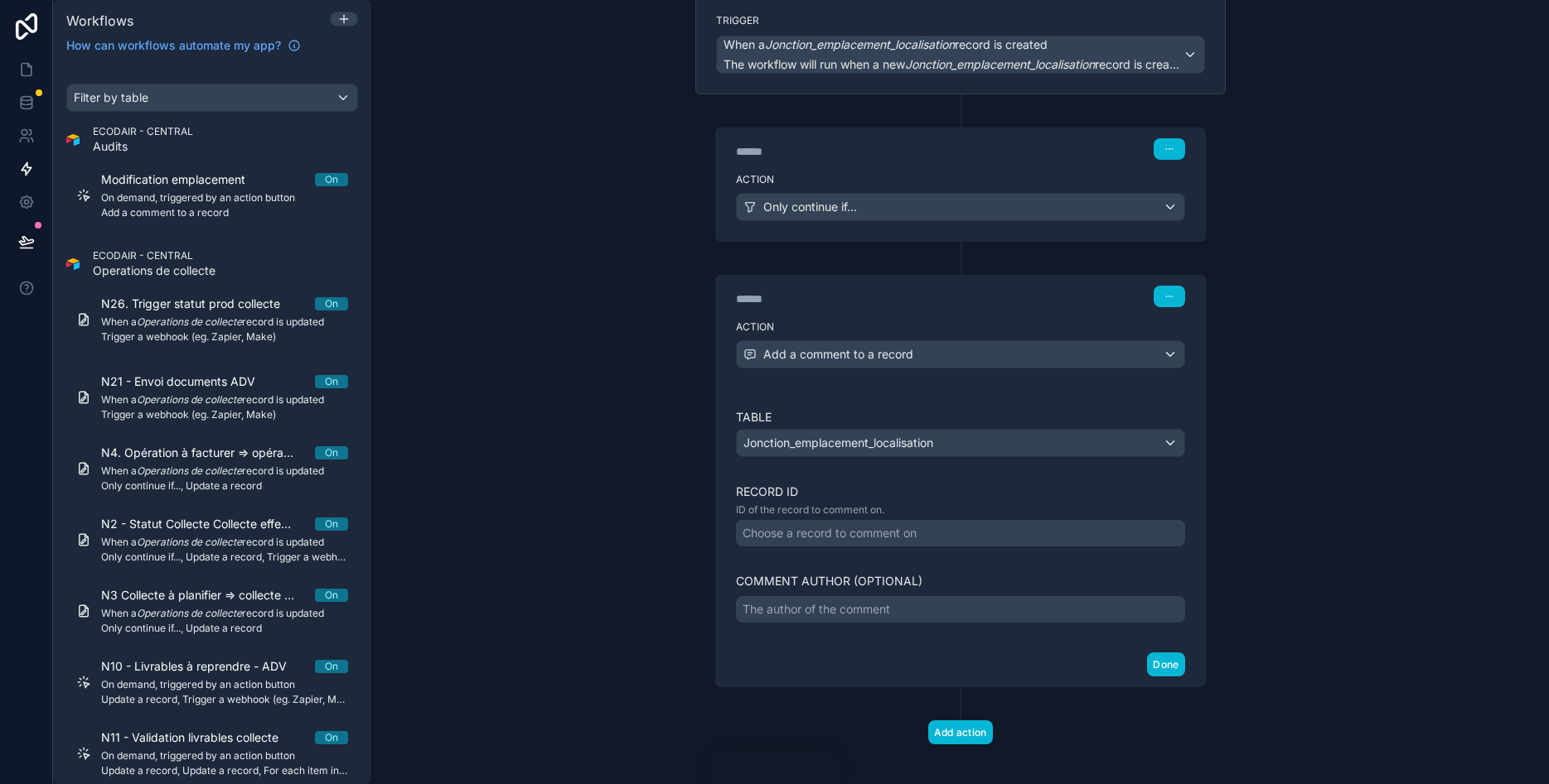
scroll to position [144, 0]
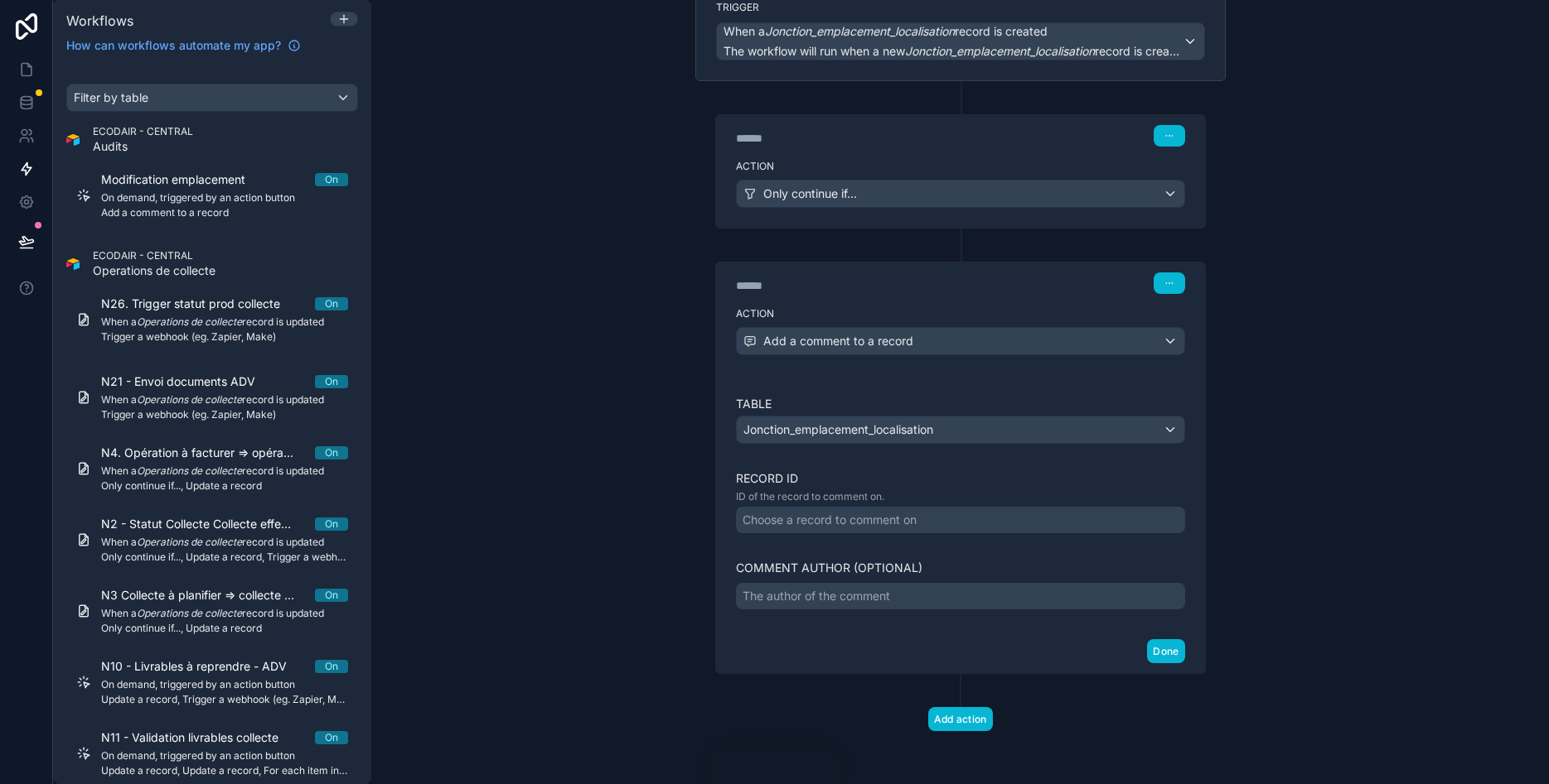
click at [1017, 591] on div "The author of the comment" at bounding box center [960, 596] width 449 height 26
click at [966, 602] on div "The author of the comment" at bounding box center [960, 596] width 449 height 26
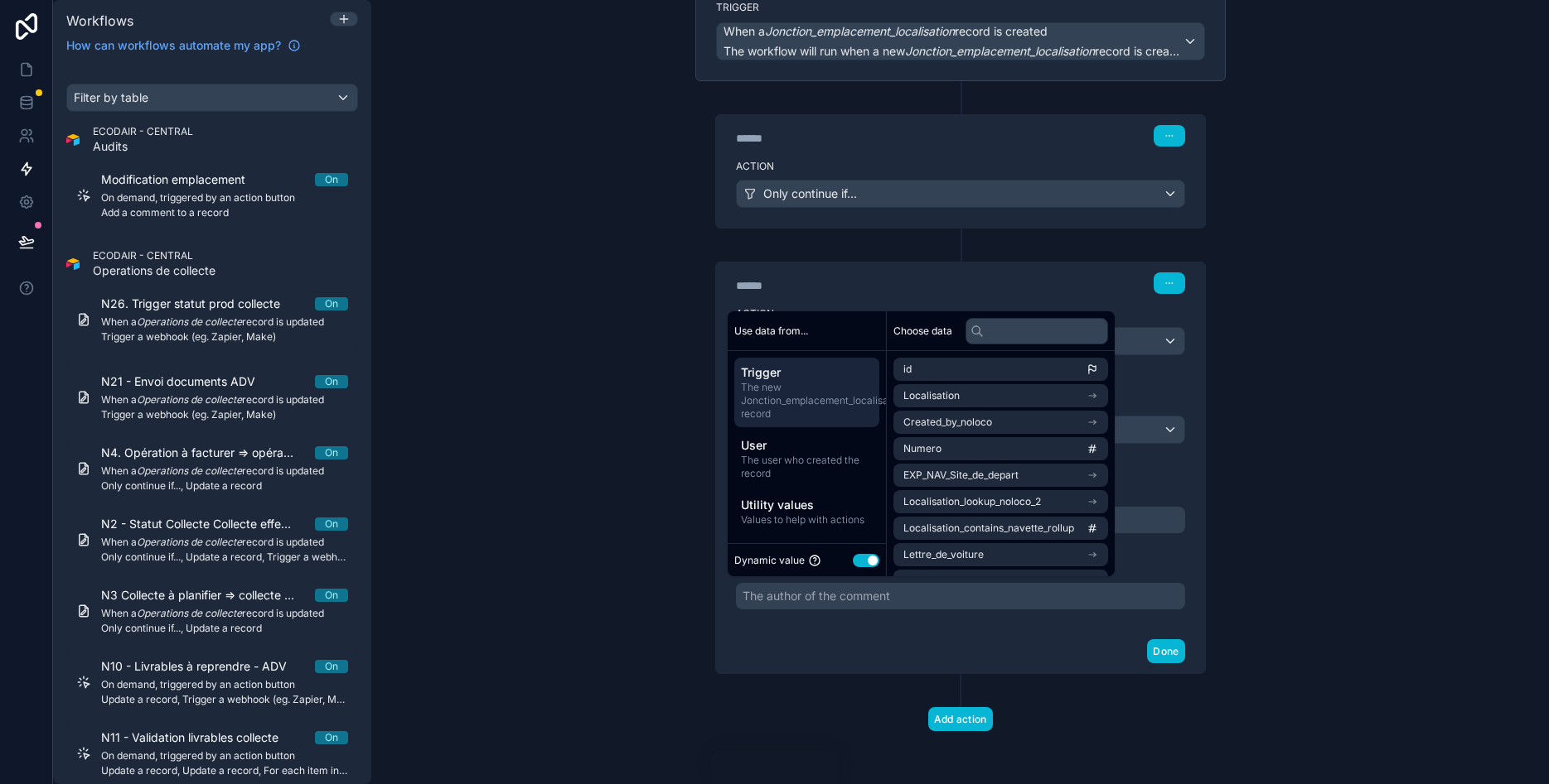
click at [966, 602] on div "The author of the comment" at bounding box center [960, 596] width 449 height 26
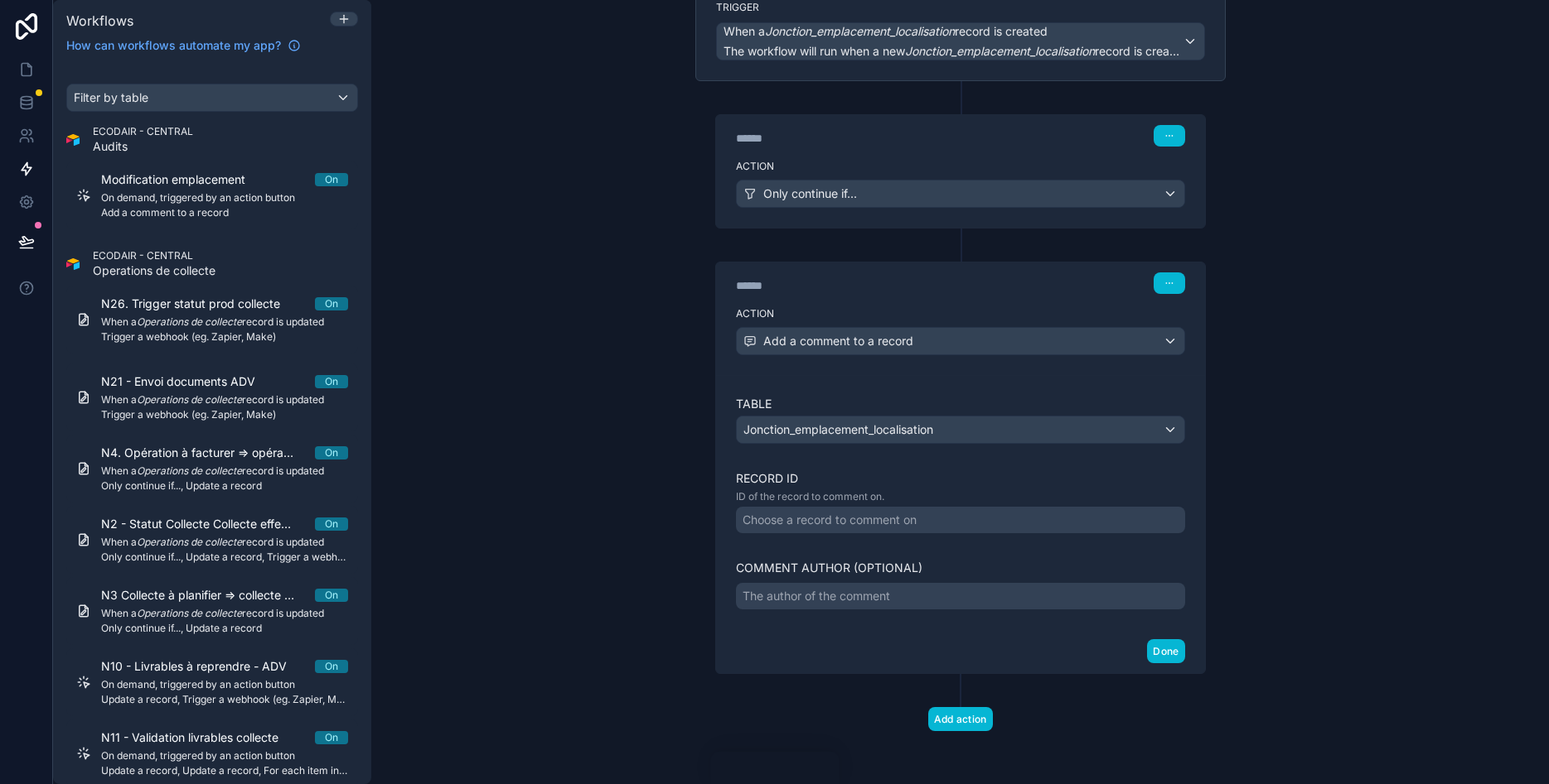
click at [830, 588] on div "The author of the comment" at bounding box center [960, 596] width 449 height 26
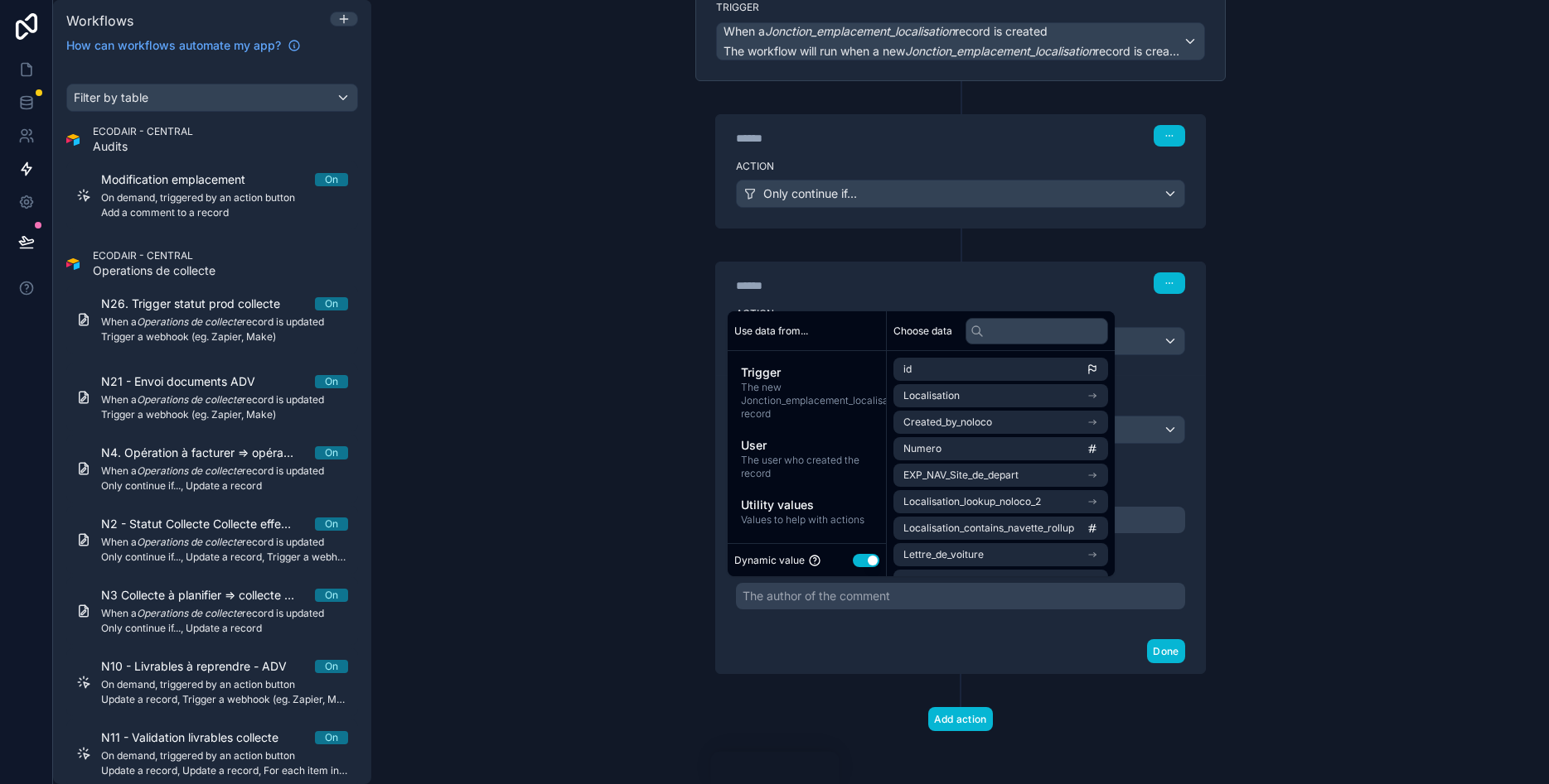
click at [864, 564] on button "Use setting" at bounding box center [866, 561] width 26 height 13
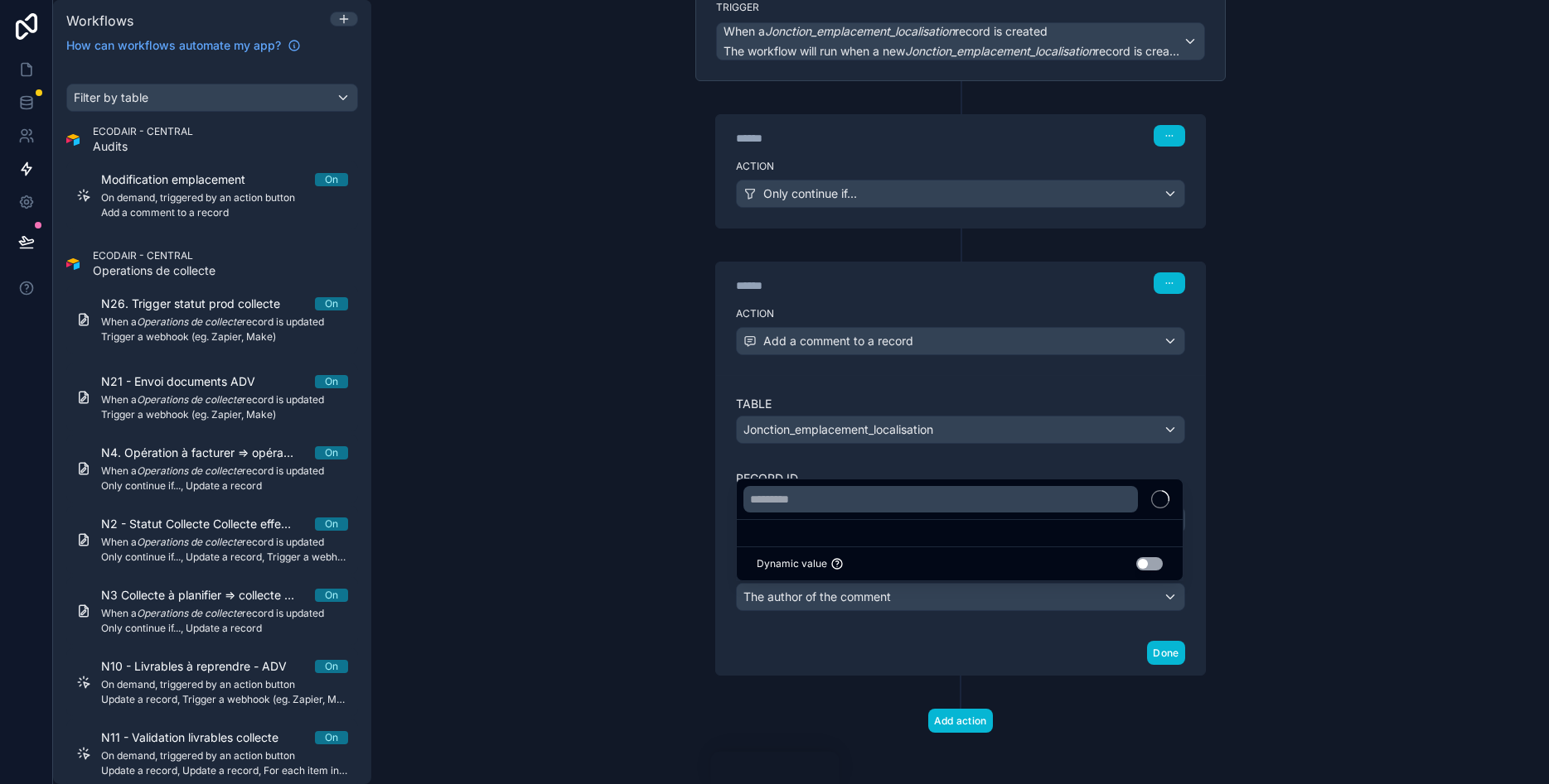
click at [1402, 530] on div at bounding box center [774, 392] width 1549 height 784
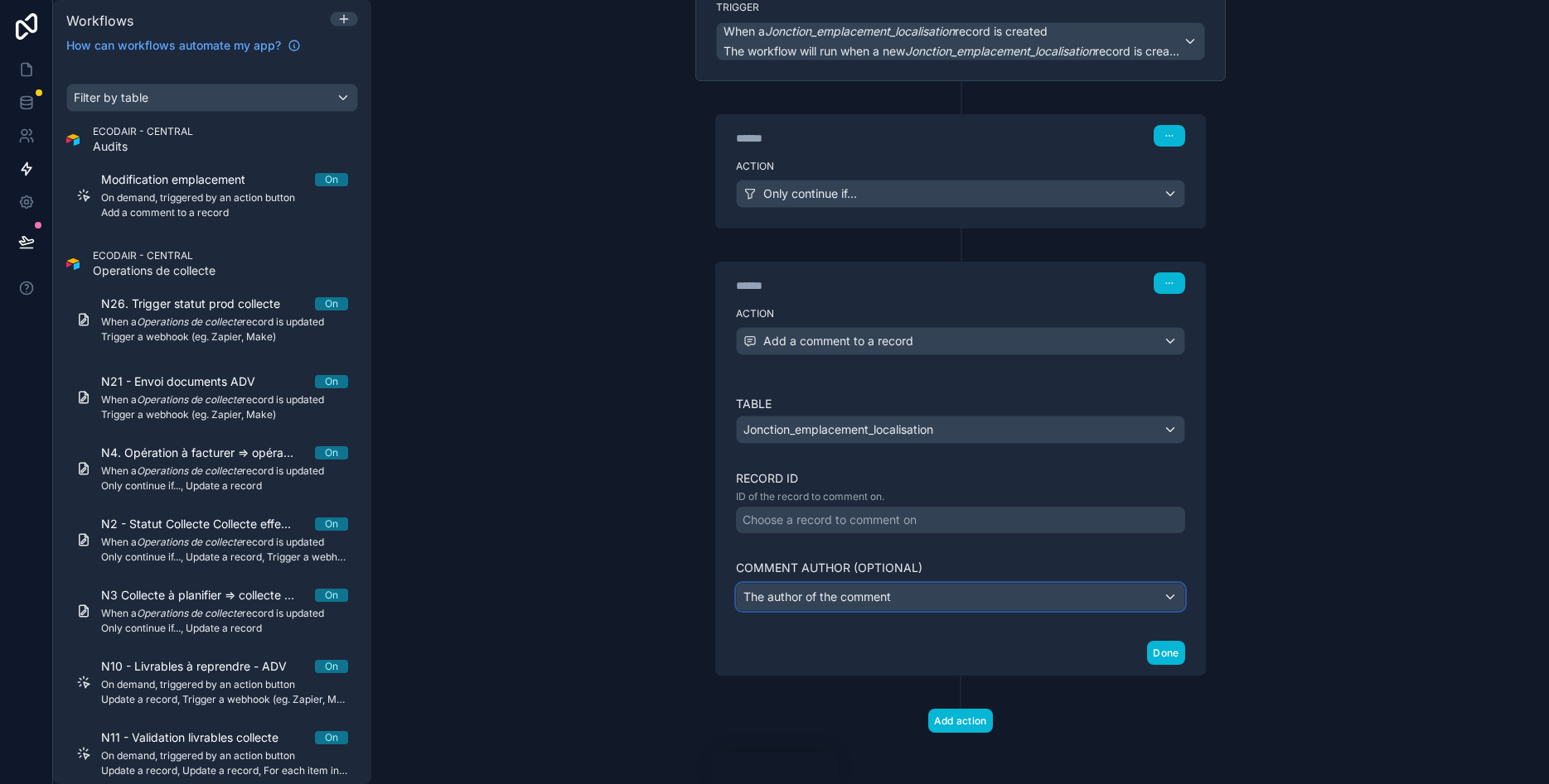
click at [932, 588] on div "The author of the comment" at bounding box center [961, 597] width 448 height 26
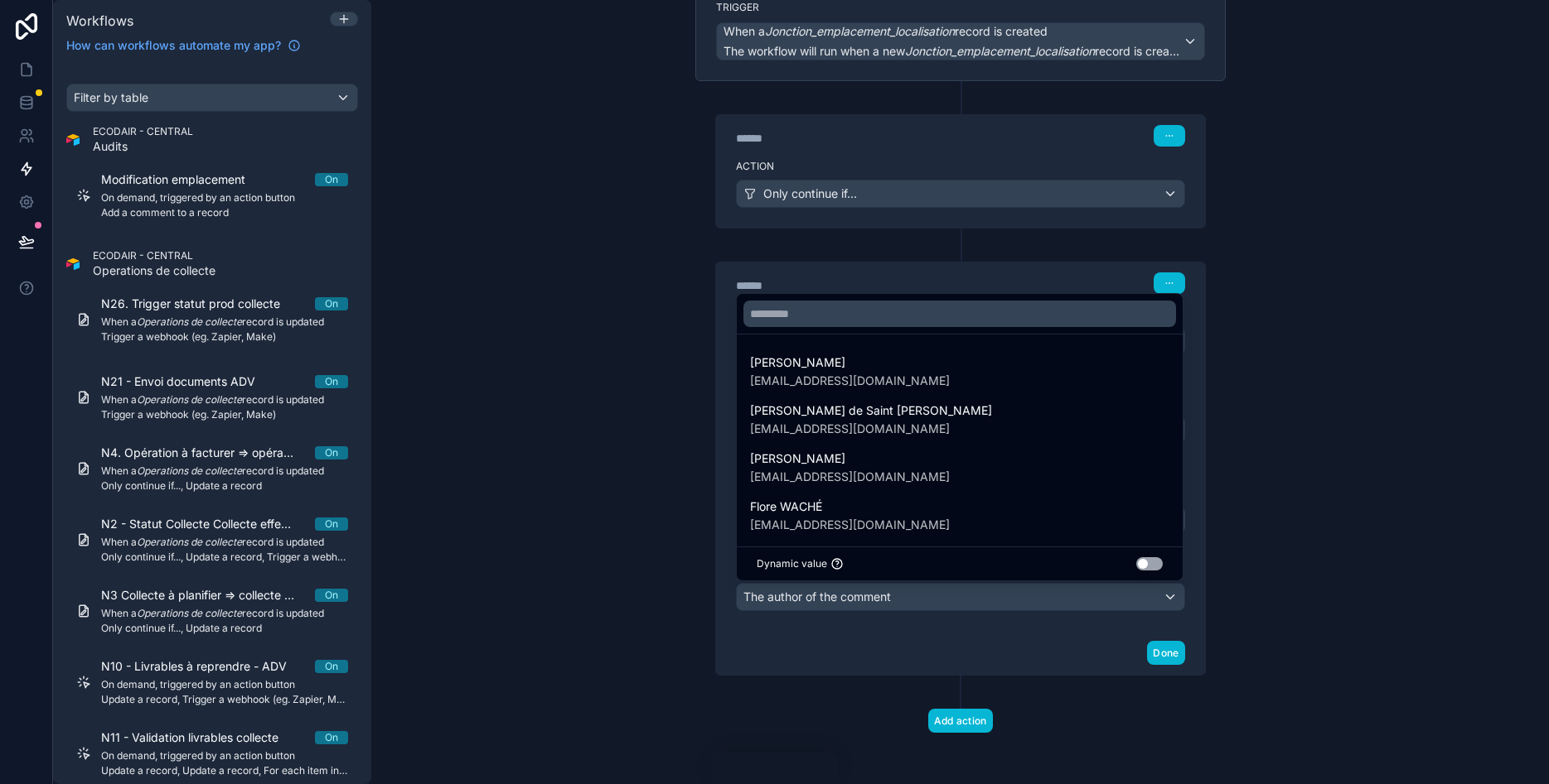
click at [932, 588] on div at bounding box center [774, 392] width 1549 height 784
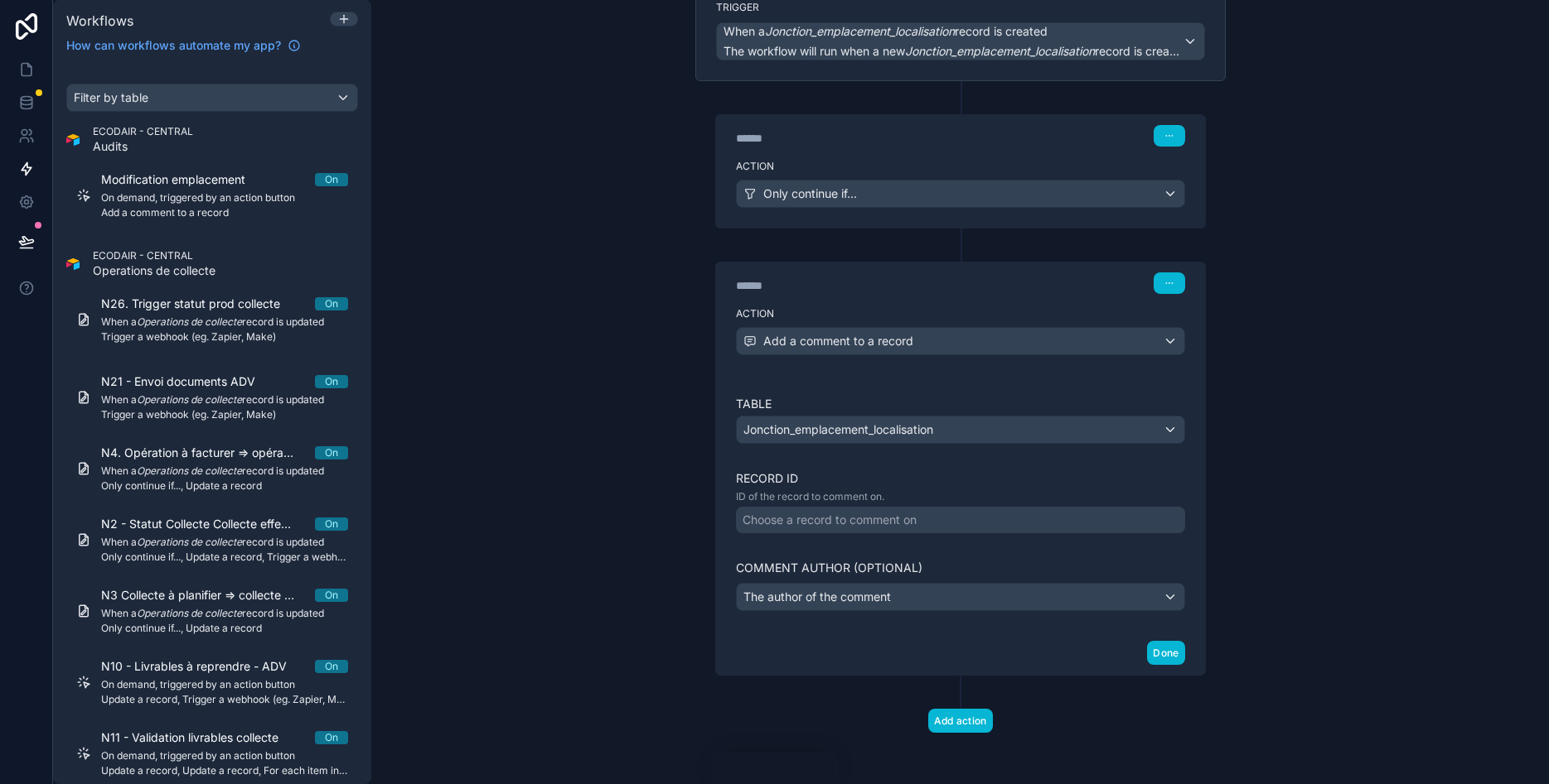
click at [874, 525] on div "Choose a record to comment on" at bounding box center [830, 520] width 174 height 17
click at [1248, 530] on div "**********" at bounding box center [960, 392] width 1178 height 784
click at [1093, 525] on div "Choose a record to comment on" at bounding box center [960, 520] width 449 height 26
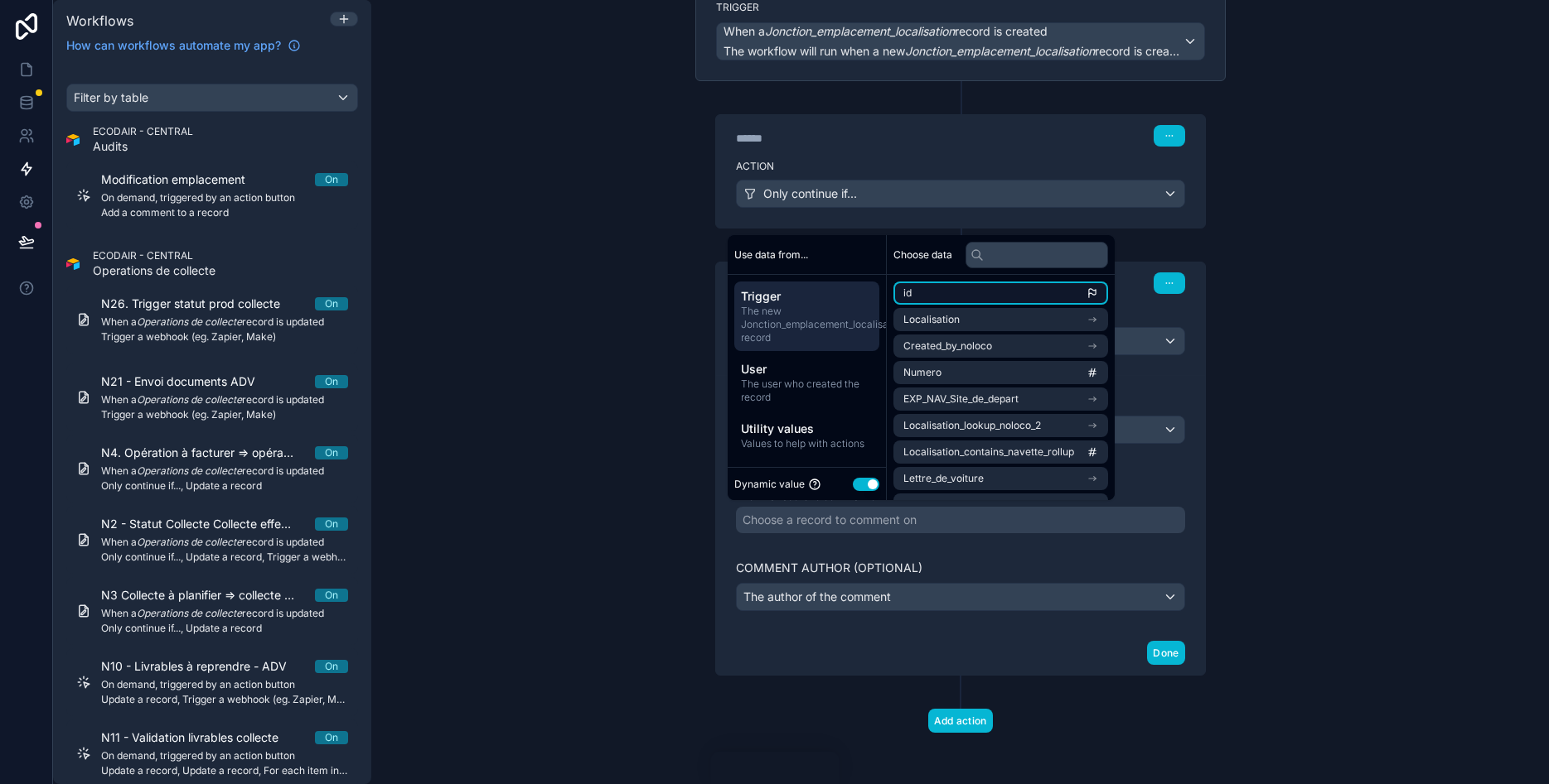
click at [946, 291] on li "id" at bounding box center [1000, 293] width 215 height 24
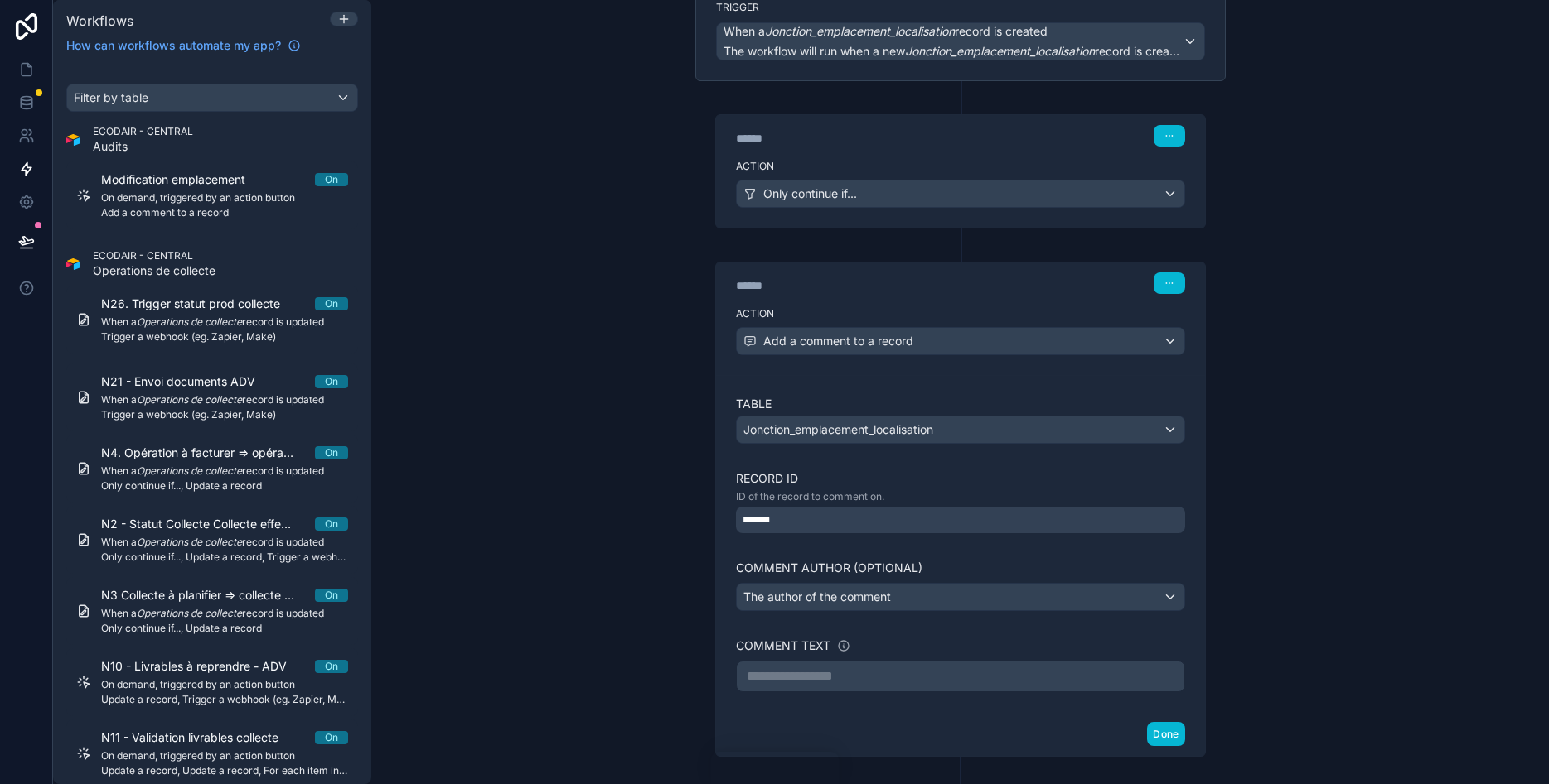
click at [1307, 471] on div "**********" at bounding box center [960, 392] width 1178 height 784
click at [831, 673] on p "**********" at bounding box center [960, 676] width 427 height 20
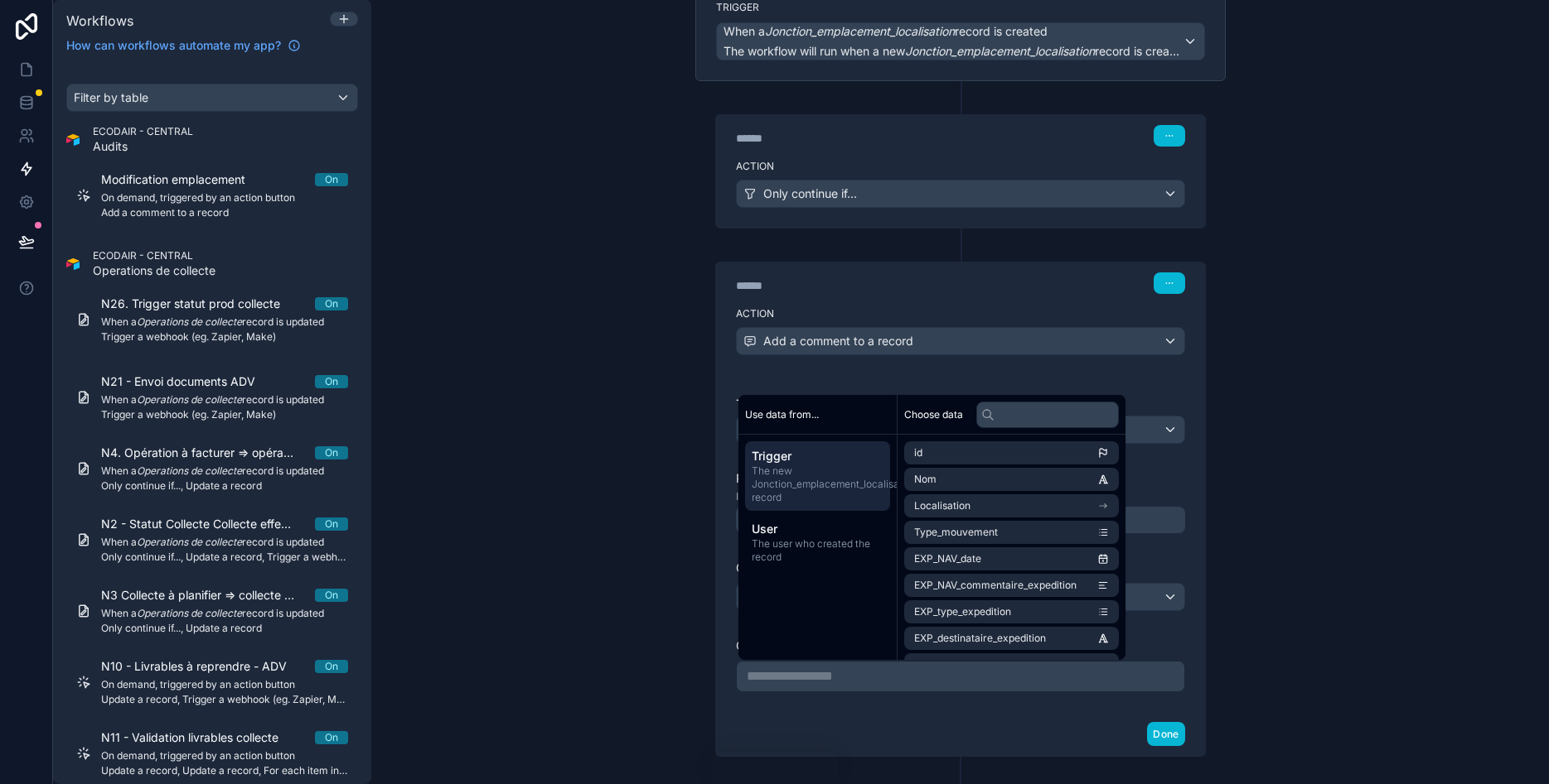
click at [831, 673] on p "**********" at bounding box center [960, 676] width 427 height 20
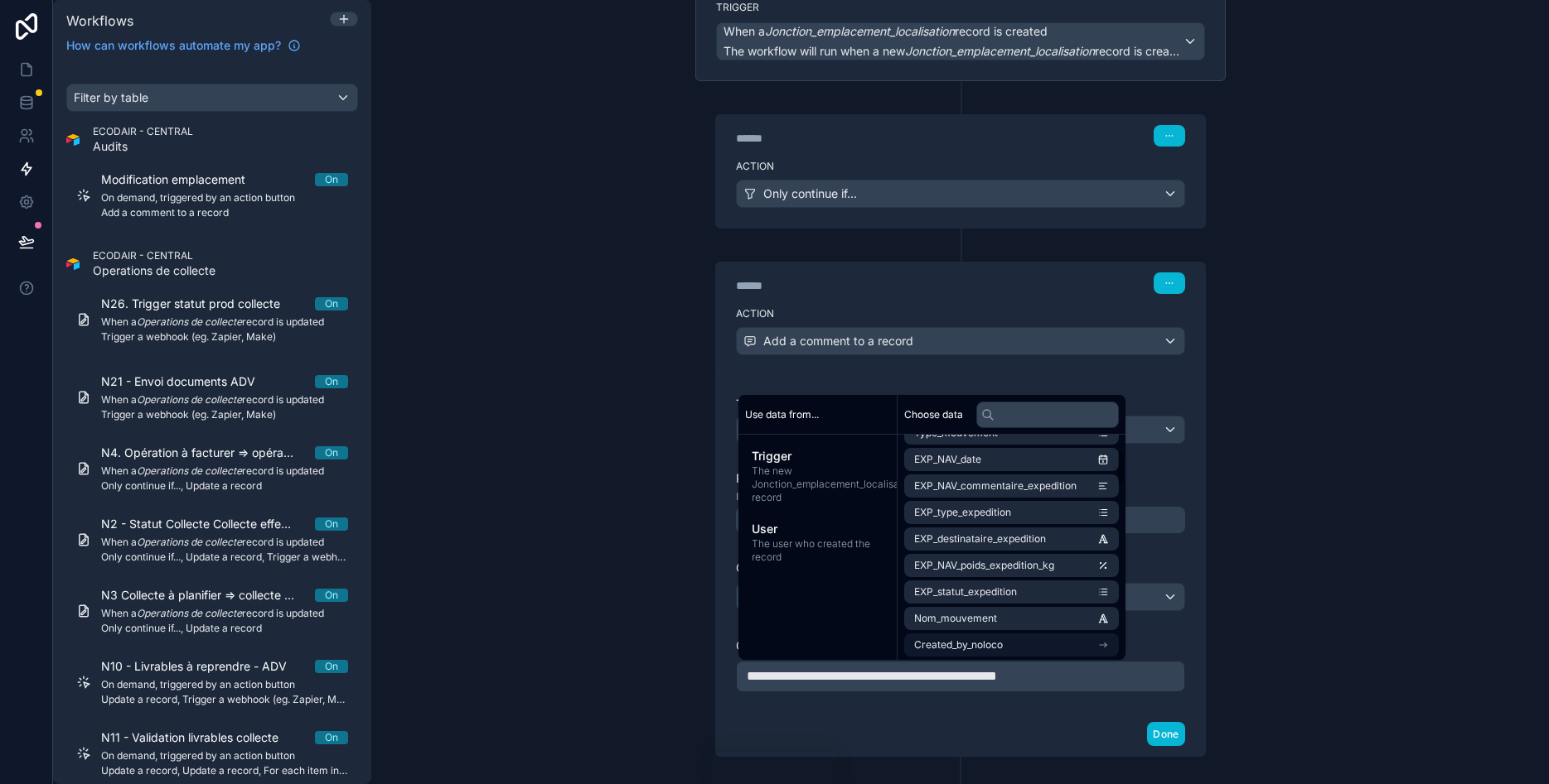
scroll to position [0, 0]
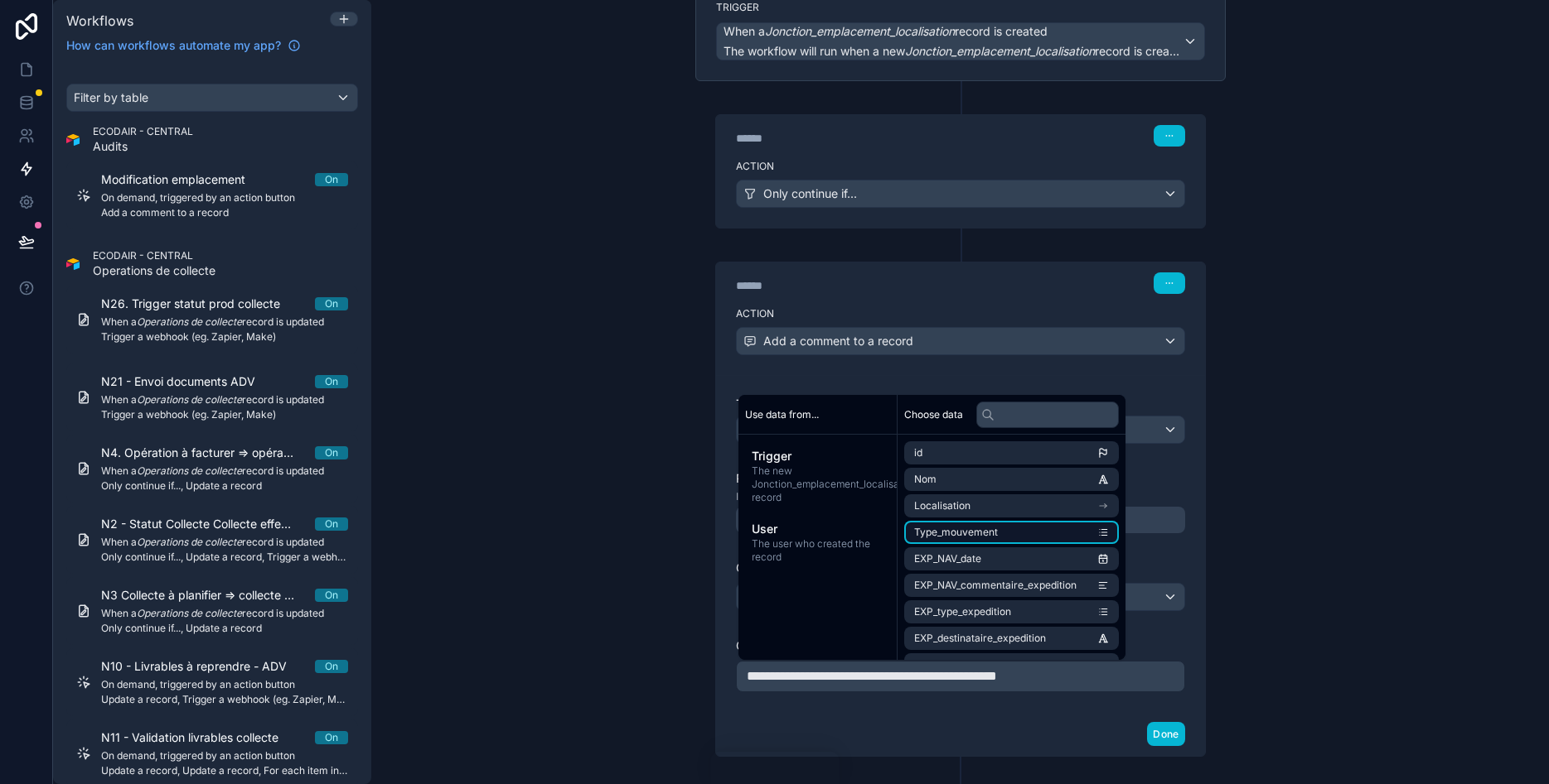
click at [1001, 537] on li "Type_mouvement" at bounding box center [1011, 533] width 215 height 24
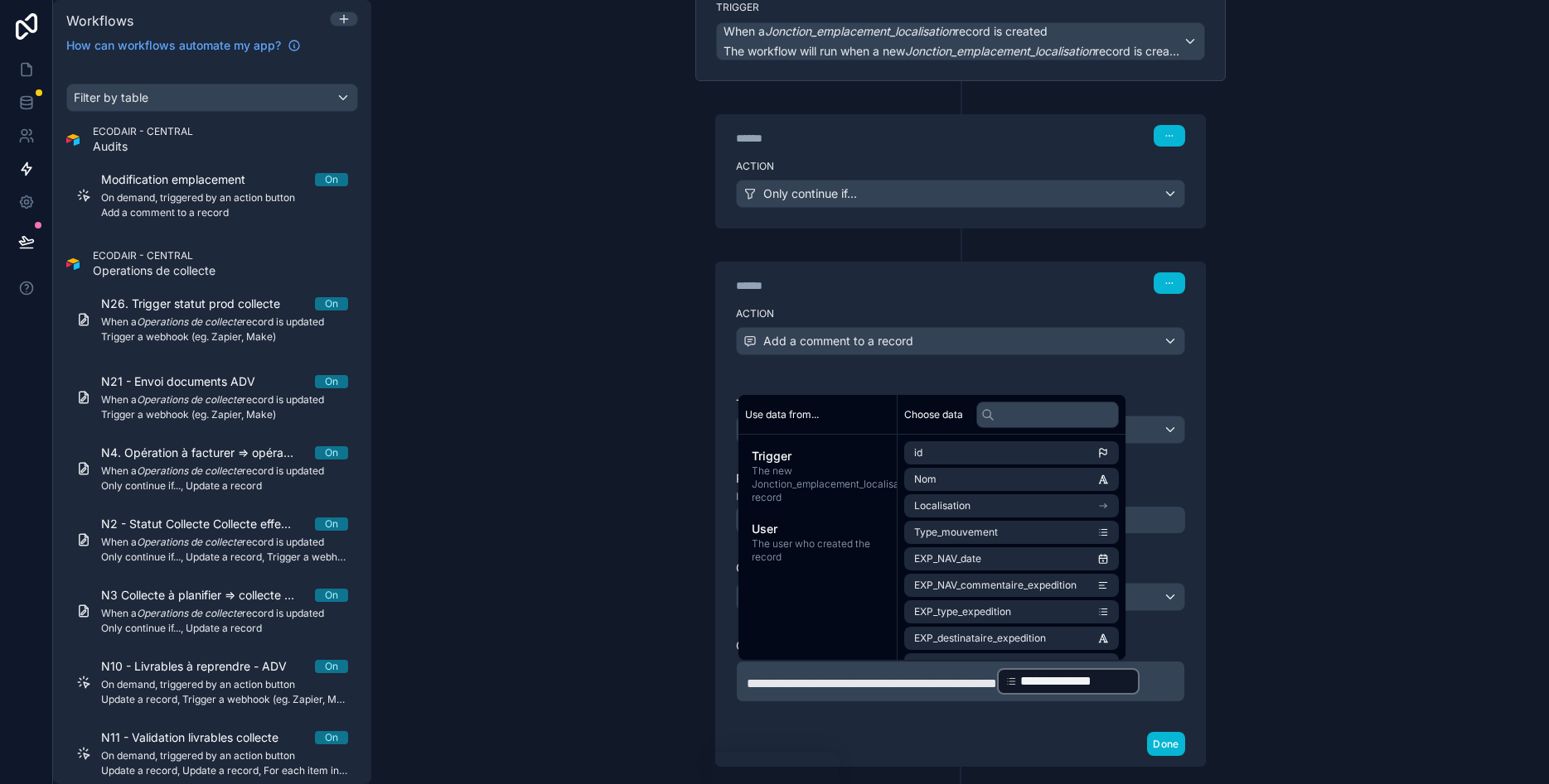
click at [929, 696] on p "**********" at bounding box center [960, 682] width 427 height 30
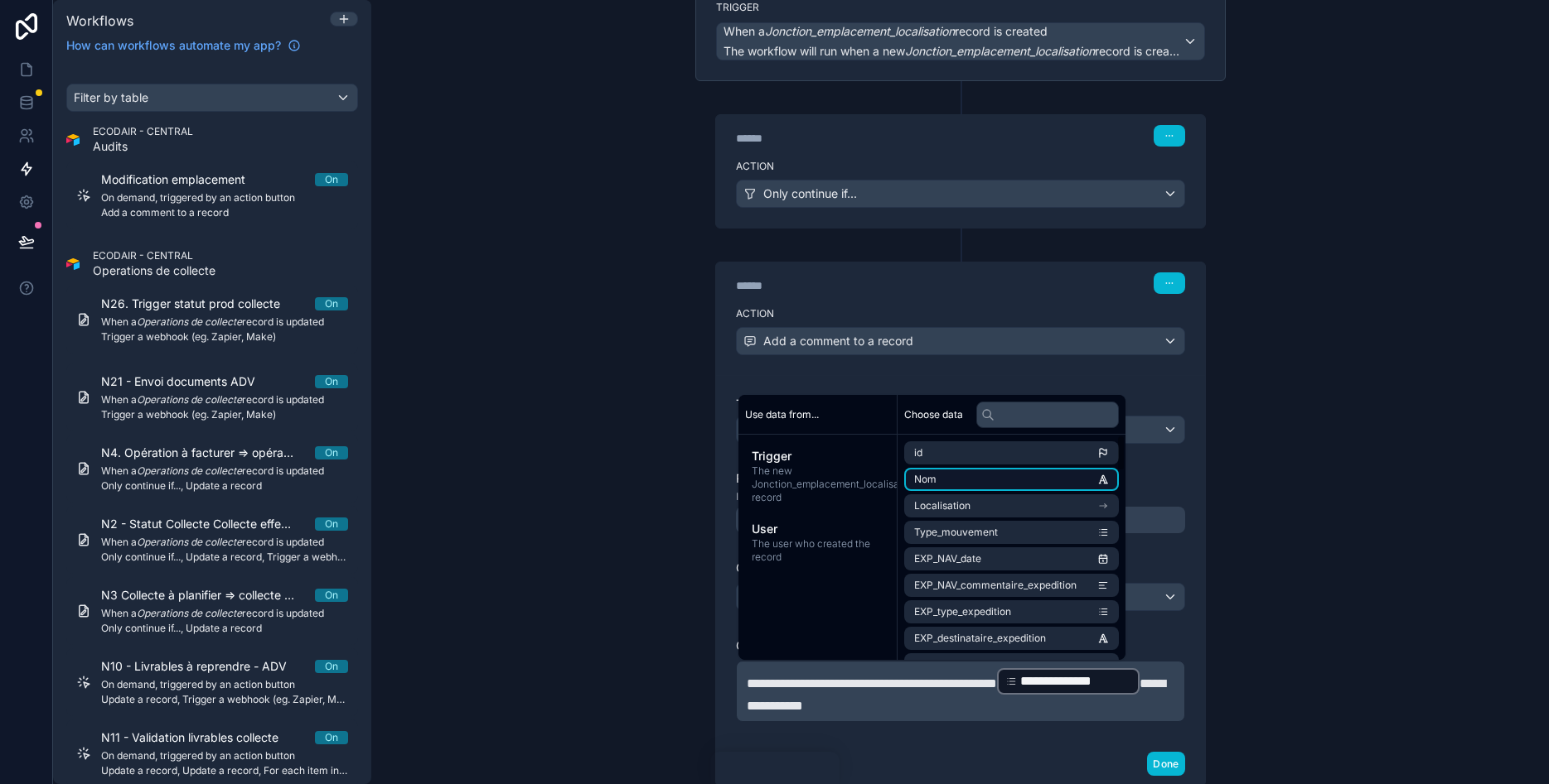
click at [1040, 486] on li "Nom" at bounding box center [1011, 479] width 215 height 24
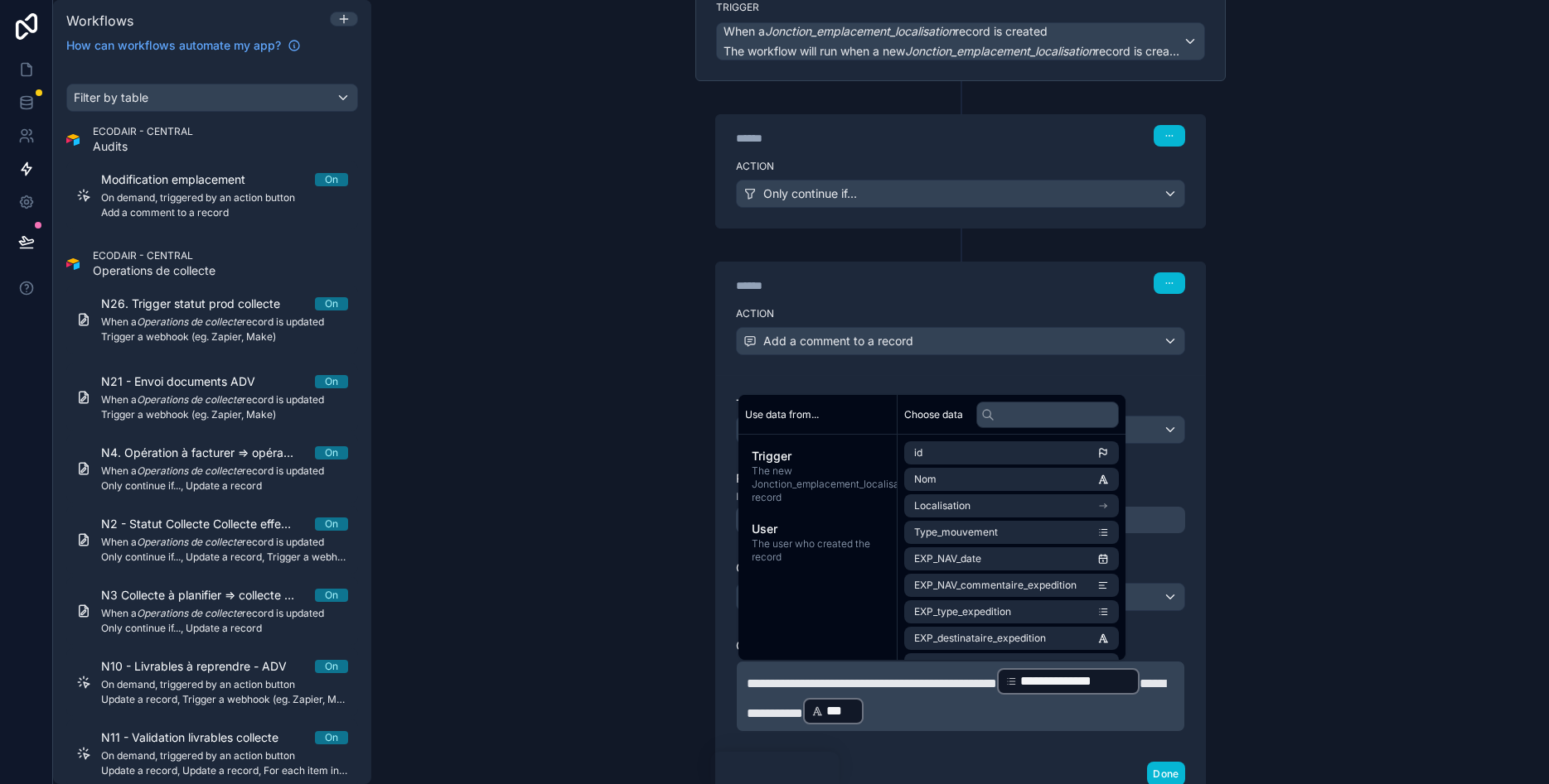
click at [1295, 528] on div "**********" at bounding box center [960, 392] width 1178 height 784
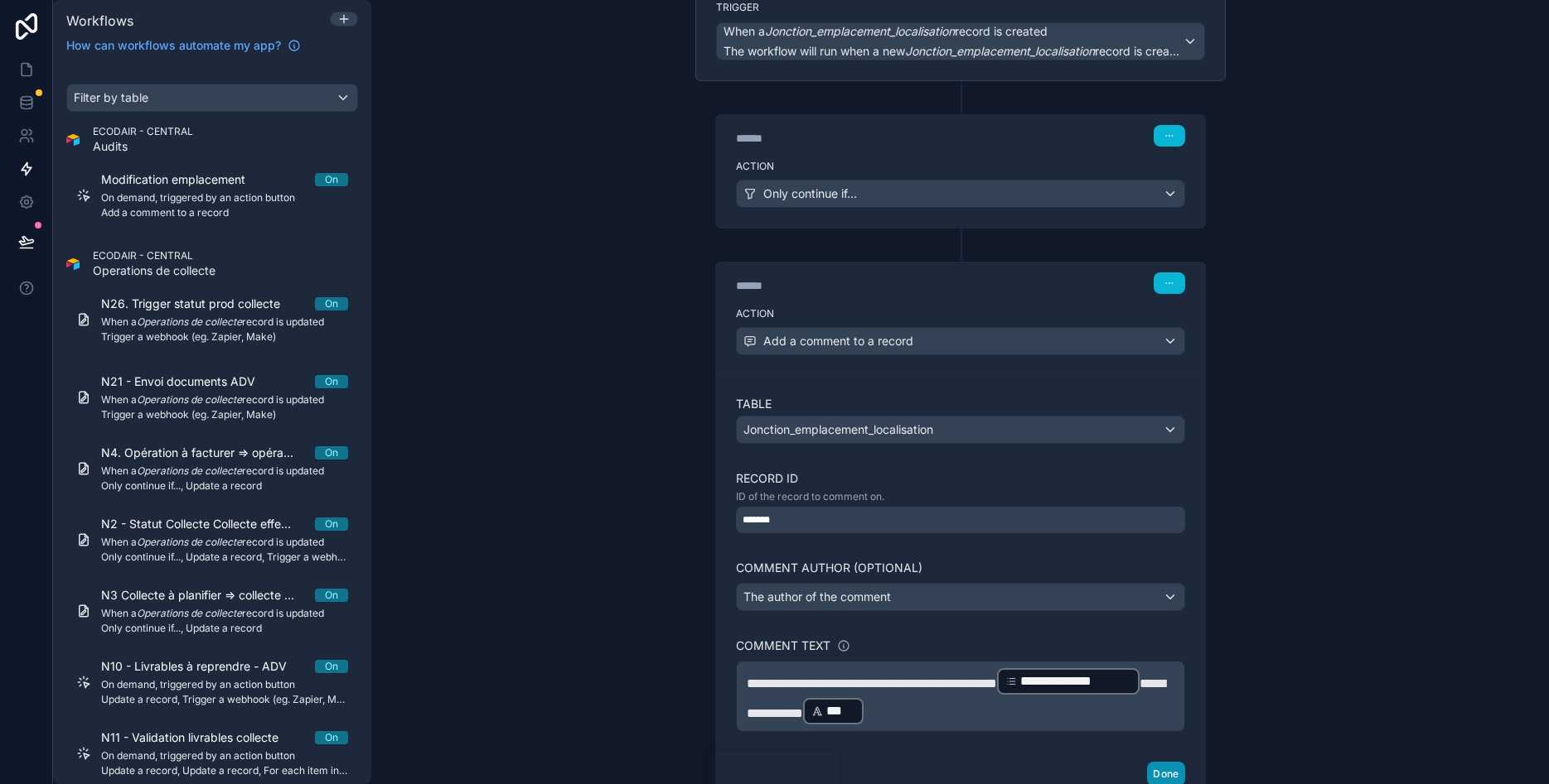
click at [1158, 769] on button "Done" at bounding box center [1165, 774] width 37 height 24
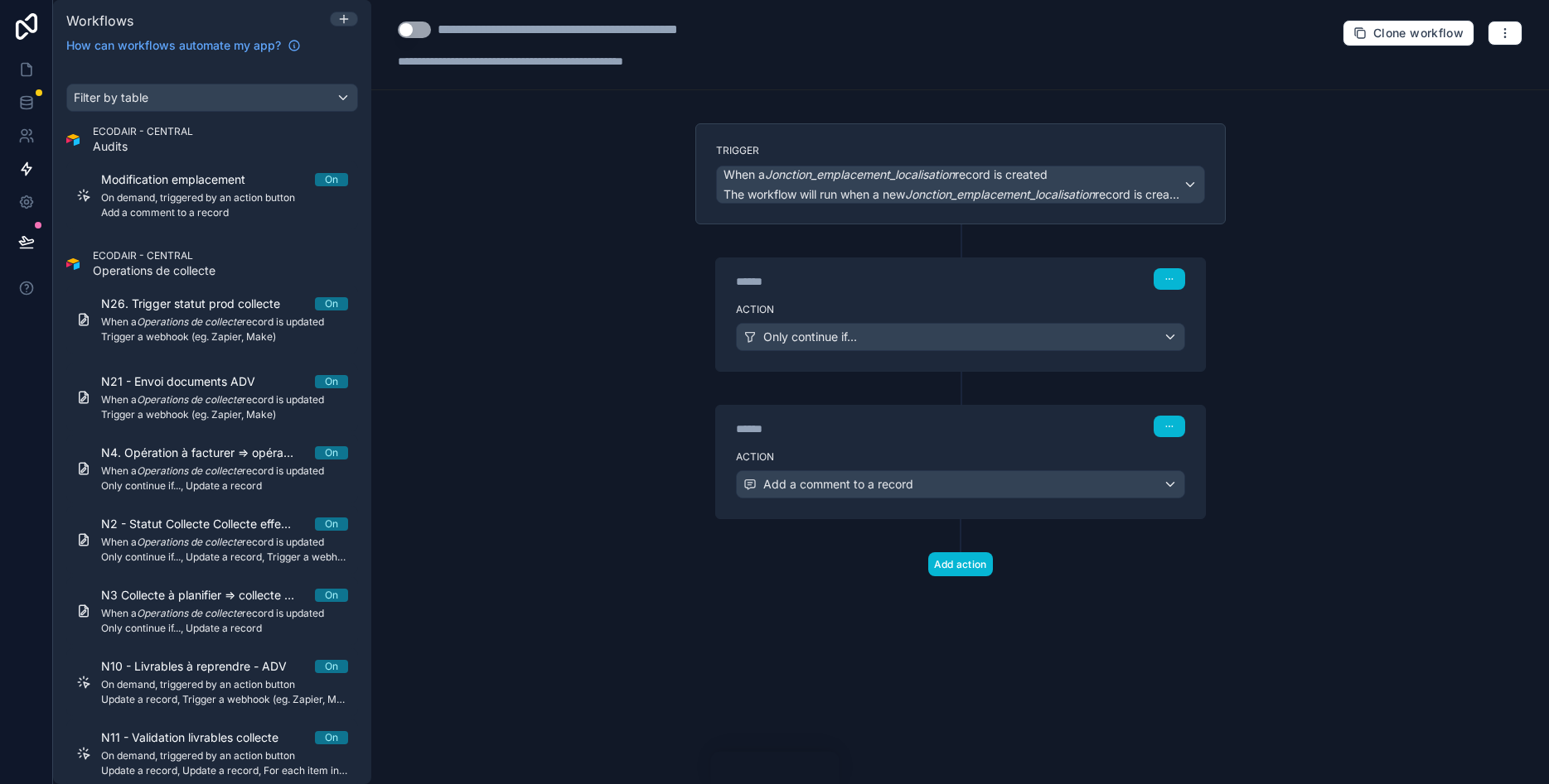
click at [414, 23] on button "Use setting" at bounding box center [414, 30] width 33 height 17
click at [33, 138] on icon at bounding box center [26, 136] width 17 height 17
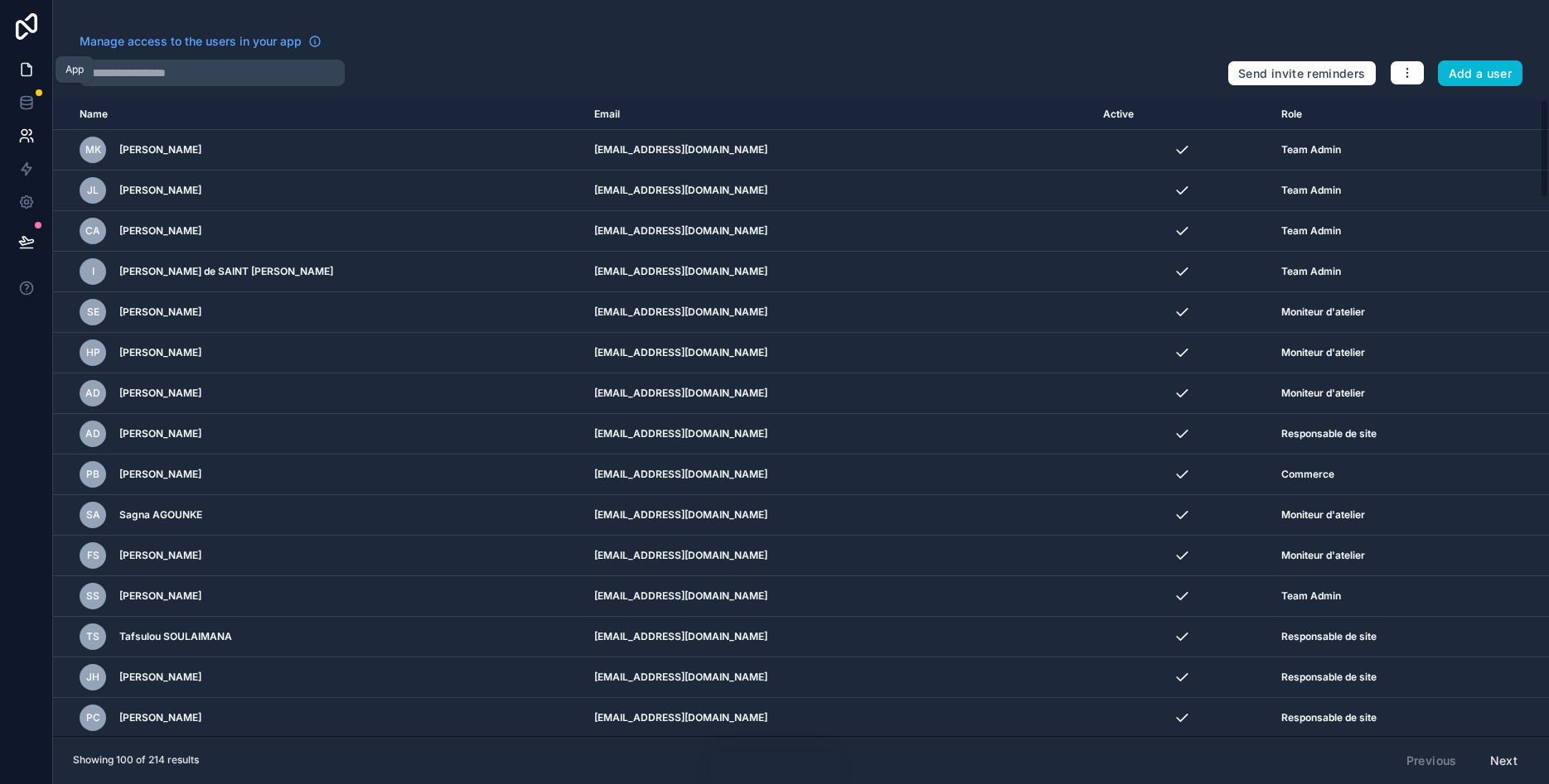
click at [23, 62] on icon at bounding box center [26, 70] width 17 height 17
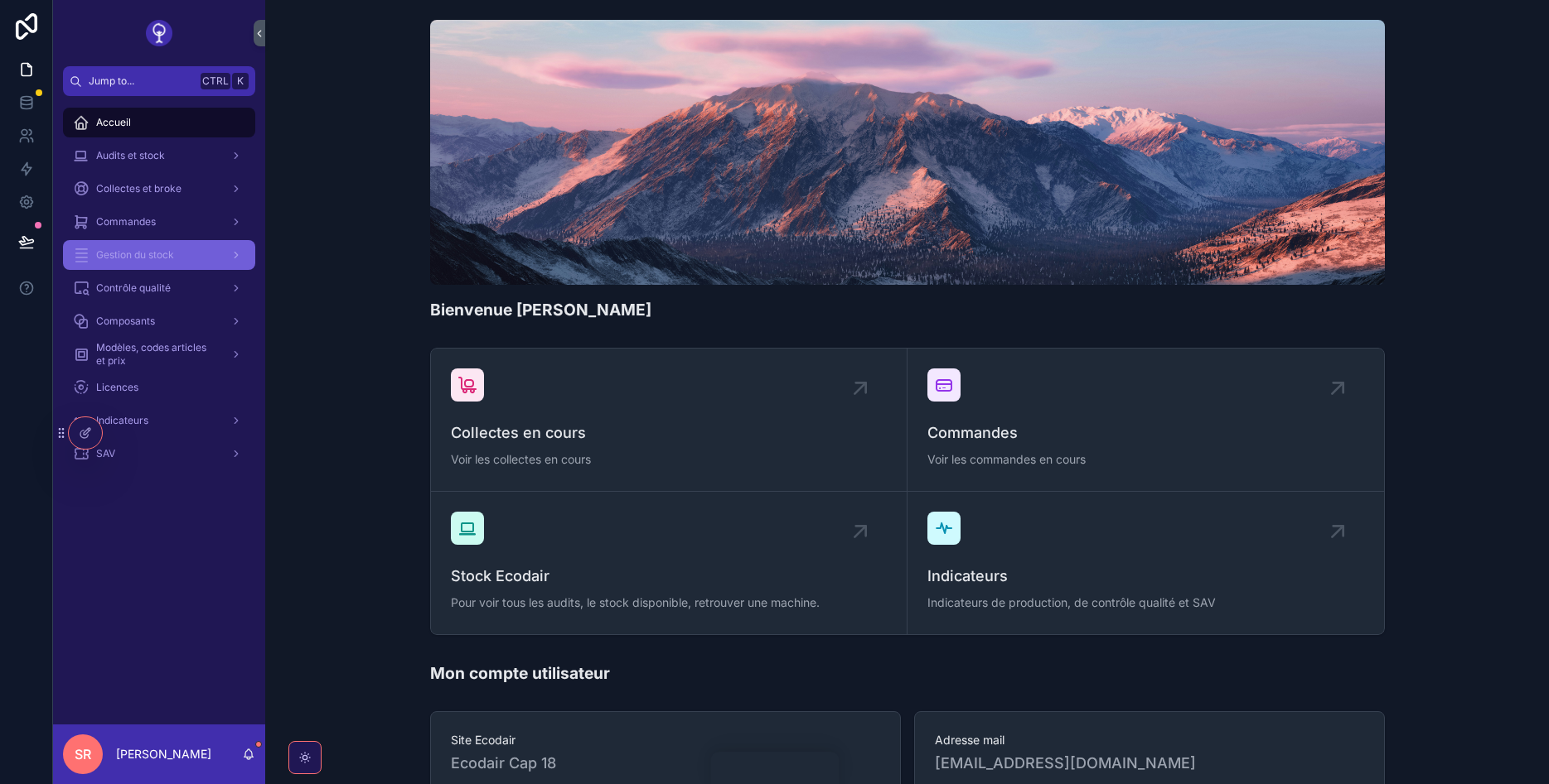
click at [144, 251] on span "Gestion du stock" at bounding box center [135, 255] width 77 height 13
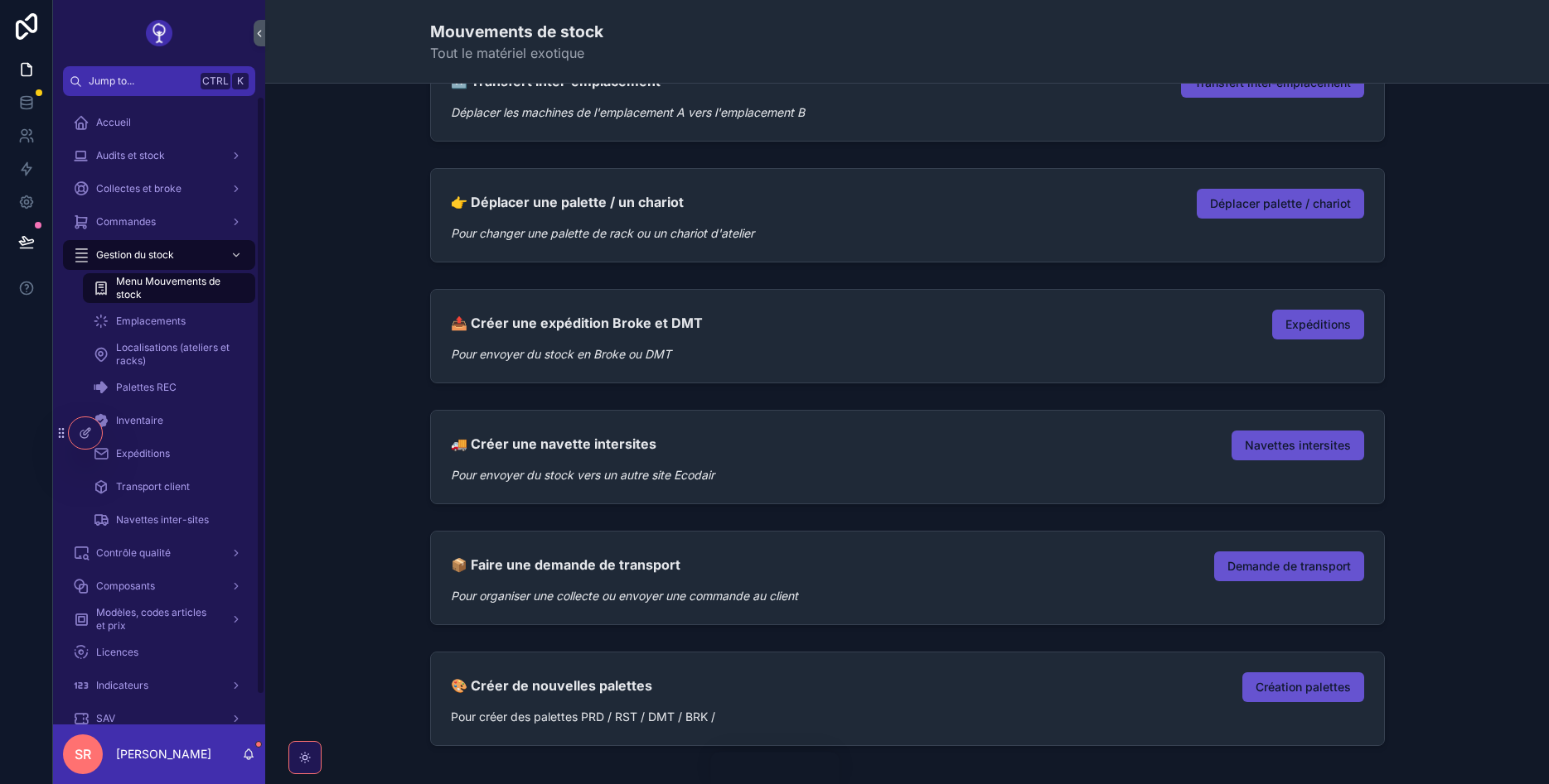
scroll to position [198, 0]
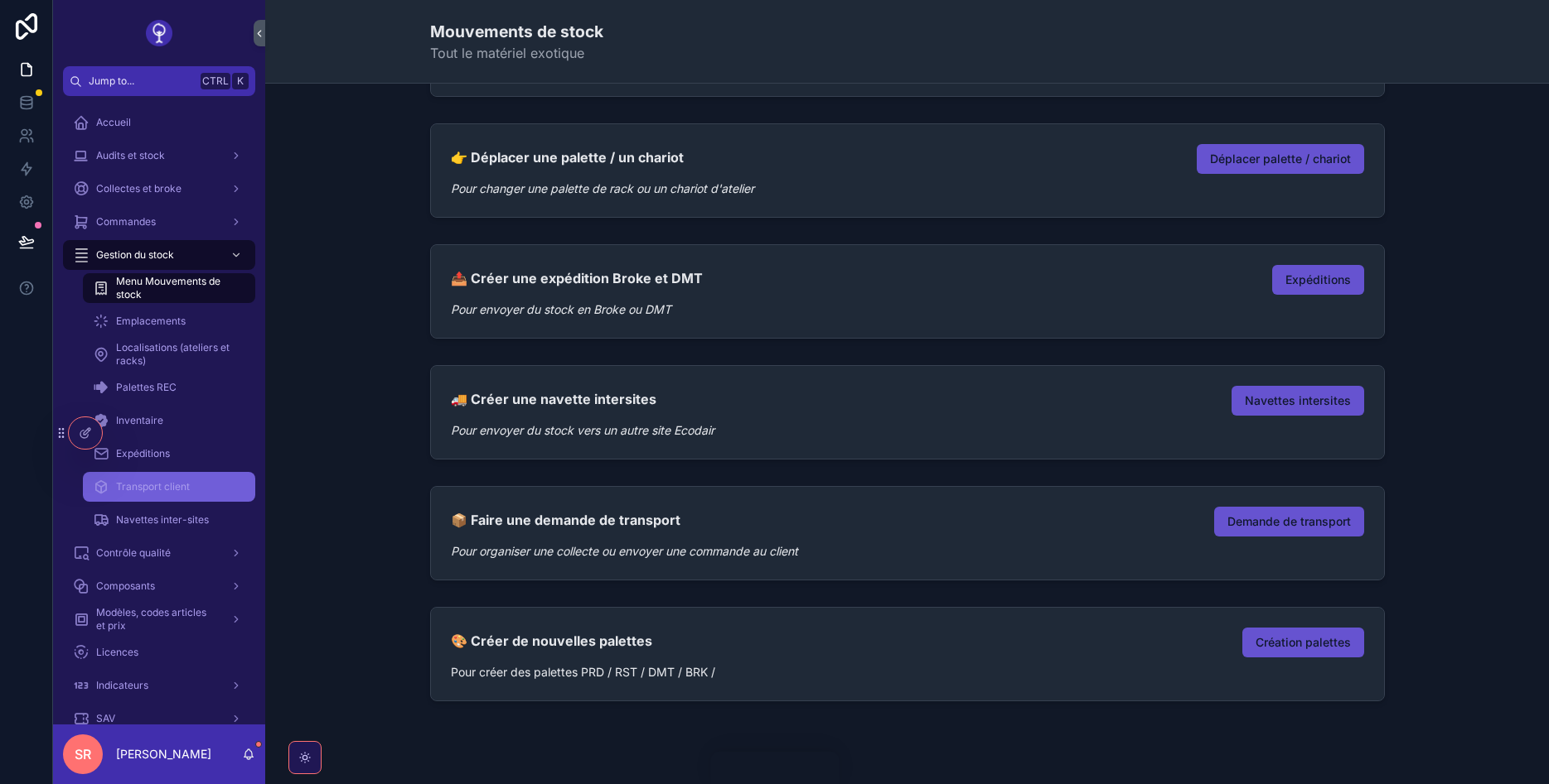
click at [140, 487] on span "Transport client" at bounding box center [153, 487] width 74 height 13
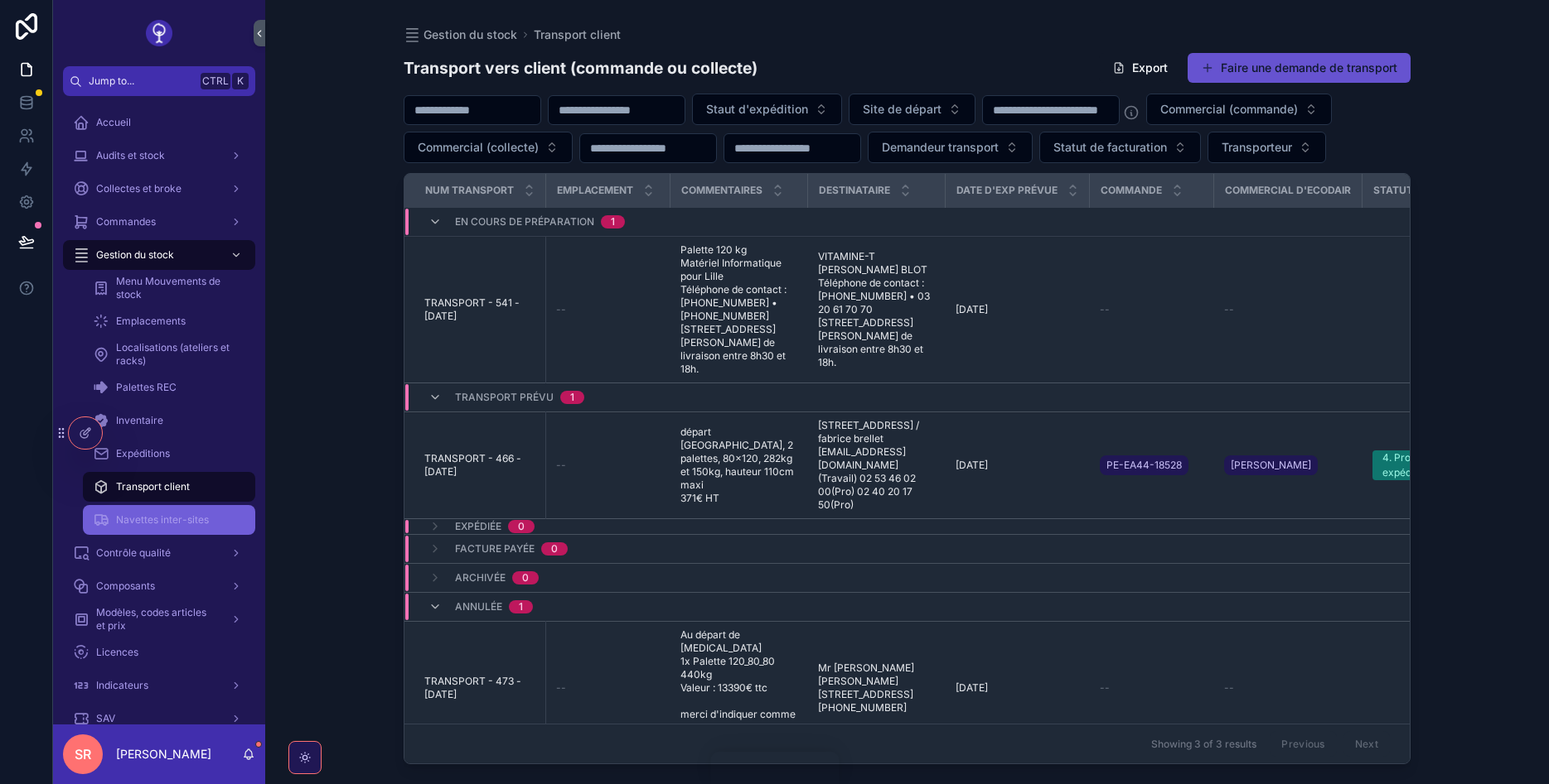
click at [125, 517] on span "Navettes inter-sites" at bounding box center [163, 520] width 93 height 13
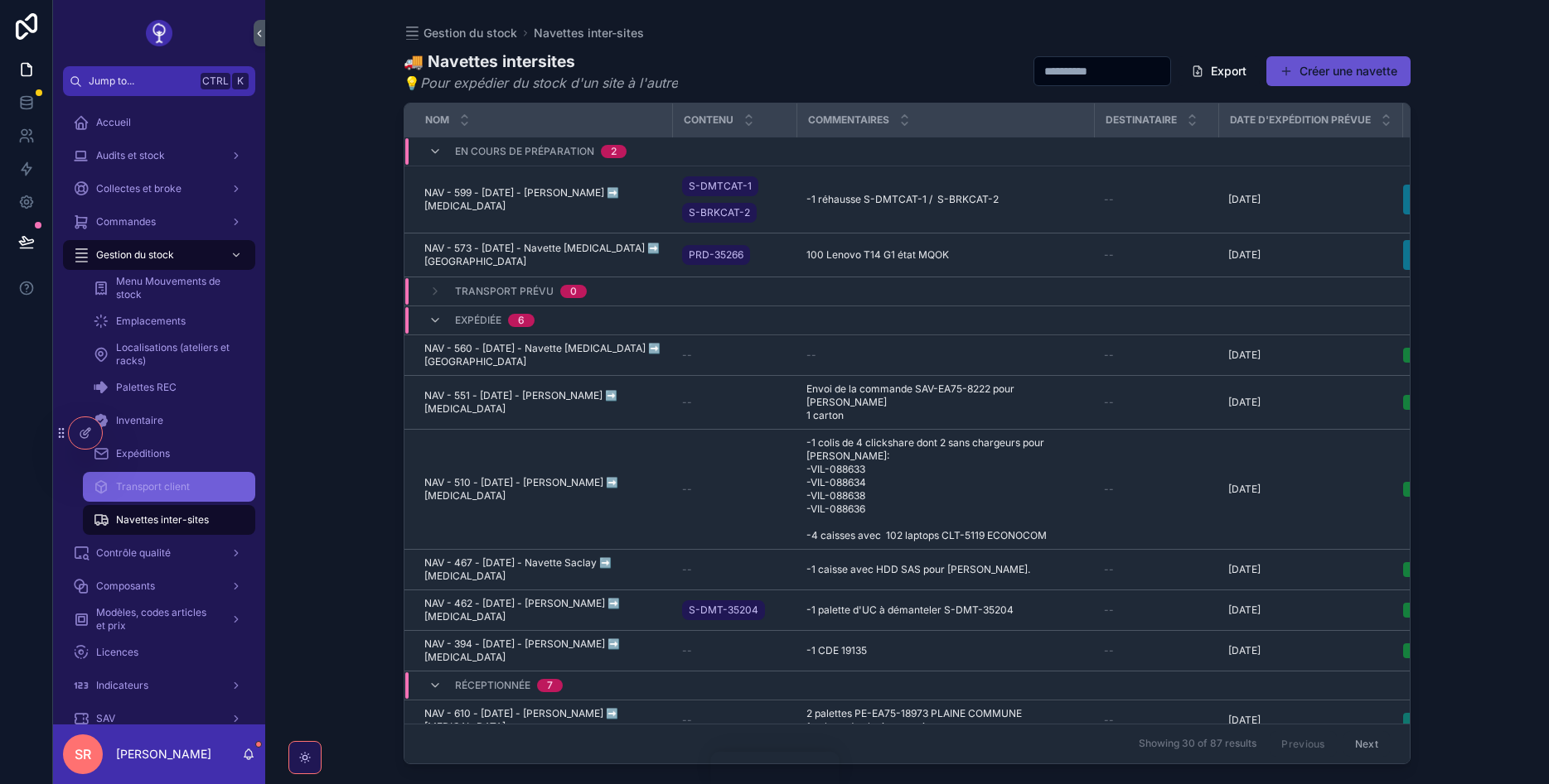
click at [131, 474] on div "Transport client" at bounding box center [168, 487] width 152 height 26
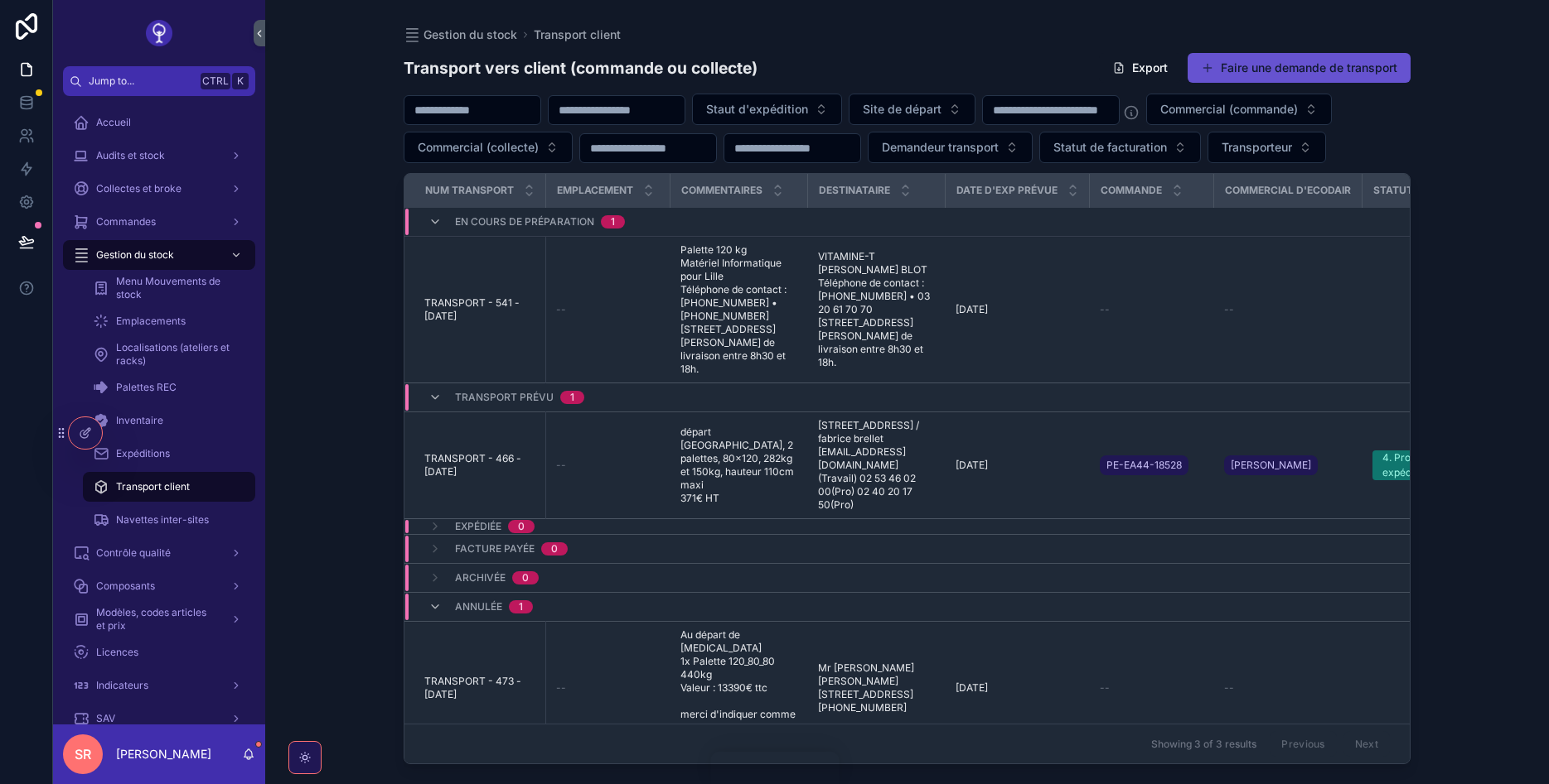
click at [127, 503] on div "Transport client" at bounding box center [168, 486] width 192 height 33
click at [1244, 70] on button "Faire une demande de transport" at bounding box center [1299, 68] width 223 height 30
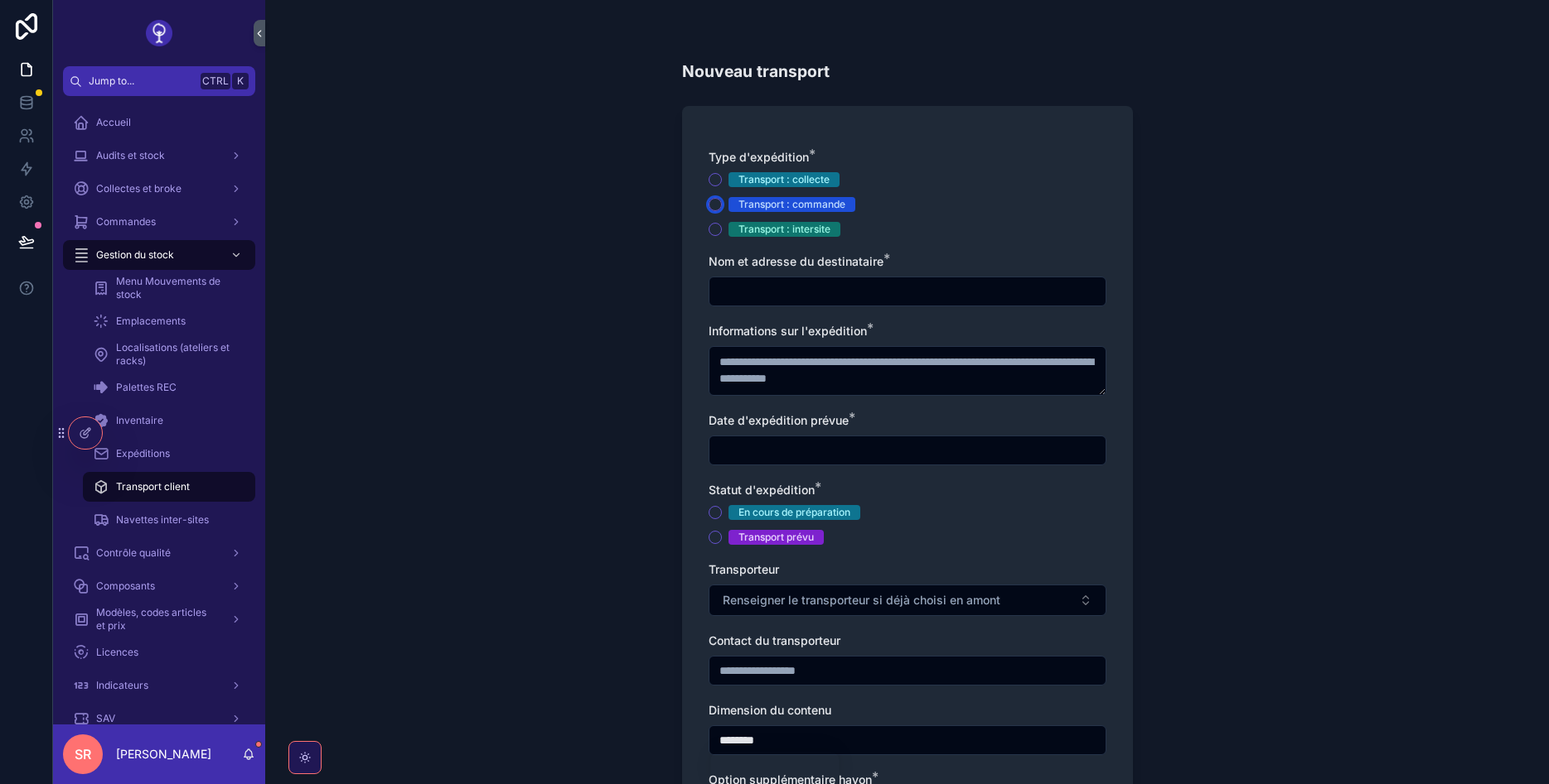
click at [718, 205] on button "Transport : commande" at bounding box center [715, 205] width 13 height 13
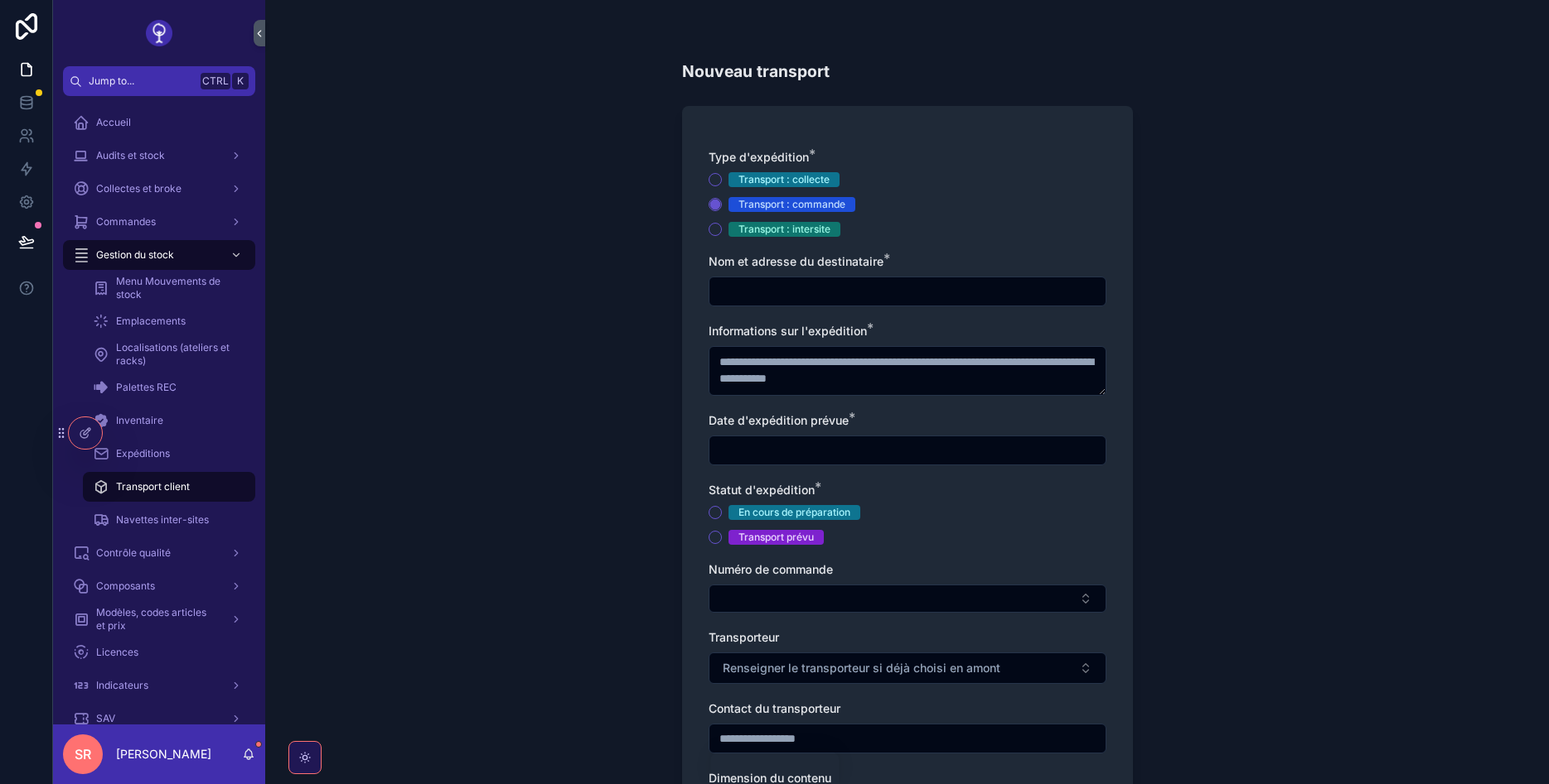
click at [725, 292] on input "scrollable content" at bounding box center [907, 291] width 396 height 24
type input "**********"
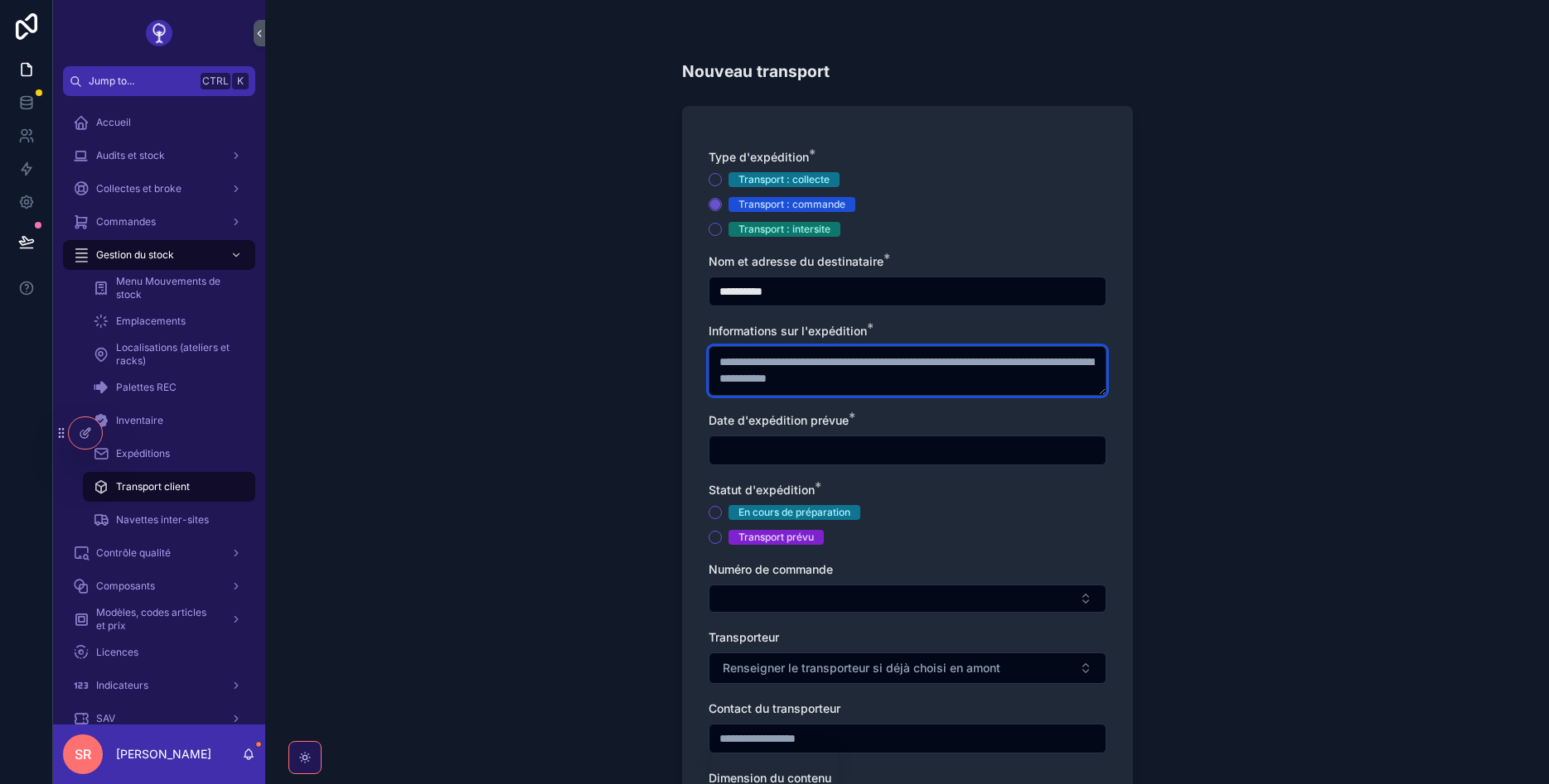
click at [763, 370] on textarea "scrollable content" at bounding box center [907, 371] width 398 height 50
type textarea "****"
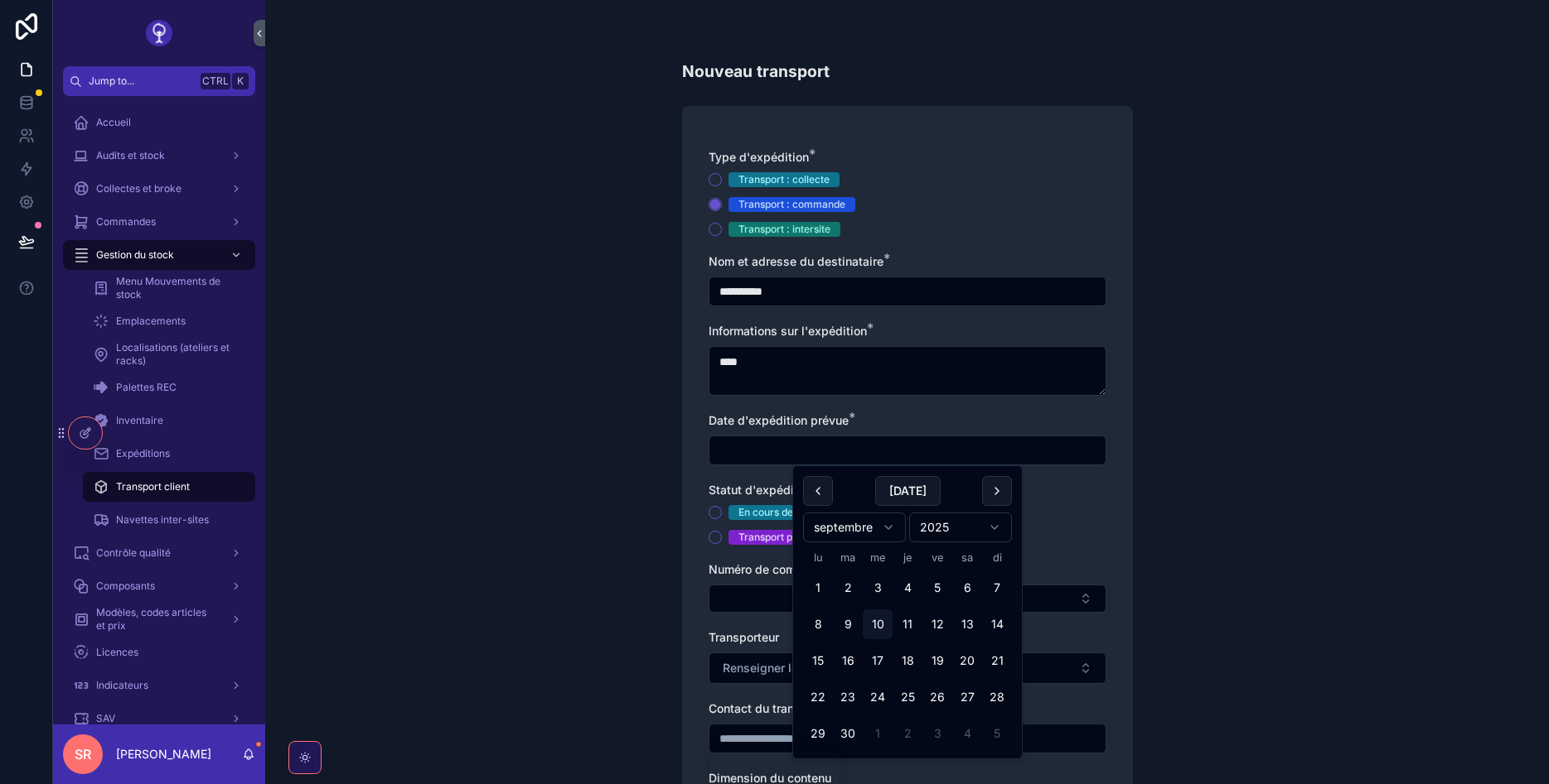
click at [830, 457] on input "scrollable content" at bounding box center [907, 451] width 396 height 24
click at [881, 615] on button "10" at bounding box center [878, 624] width 30 height 30
type input "**********"
click at [1147, 486] on div "**********" at bounding box center [907, 392] width 1283 height 784
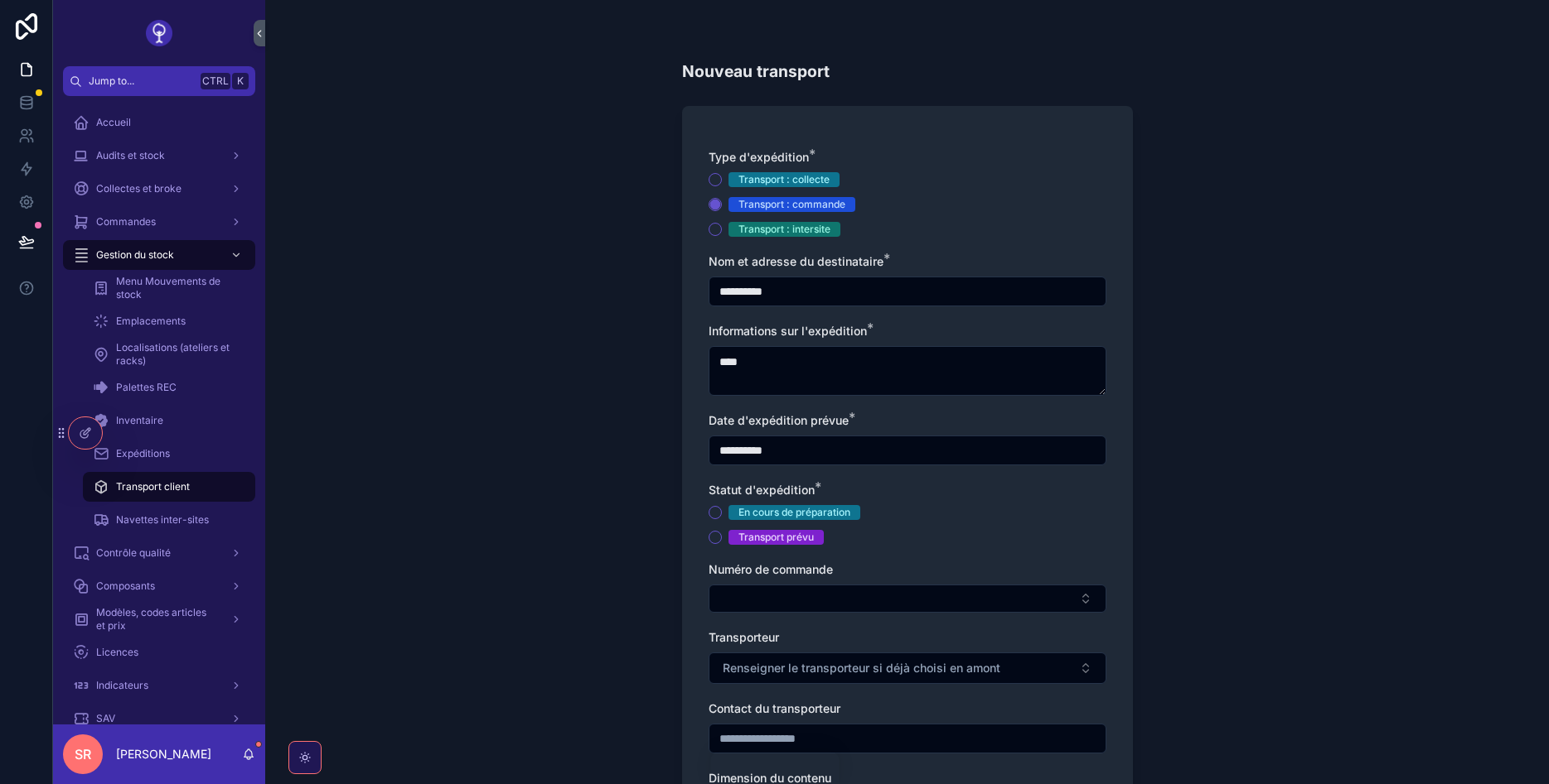
click at [722, 537] on div "Transport prévu" at bounding box center [907, 537] width 398 height 15
click at [712, 536] on button "Transport prévu" at bounding box center [715, 537] width 13 height 13
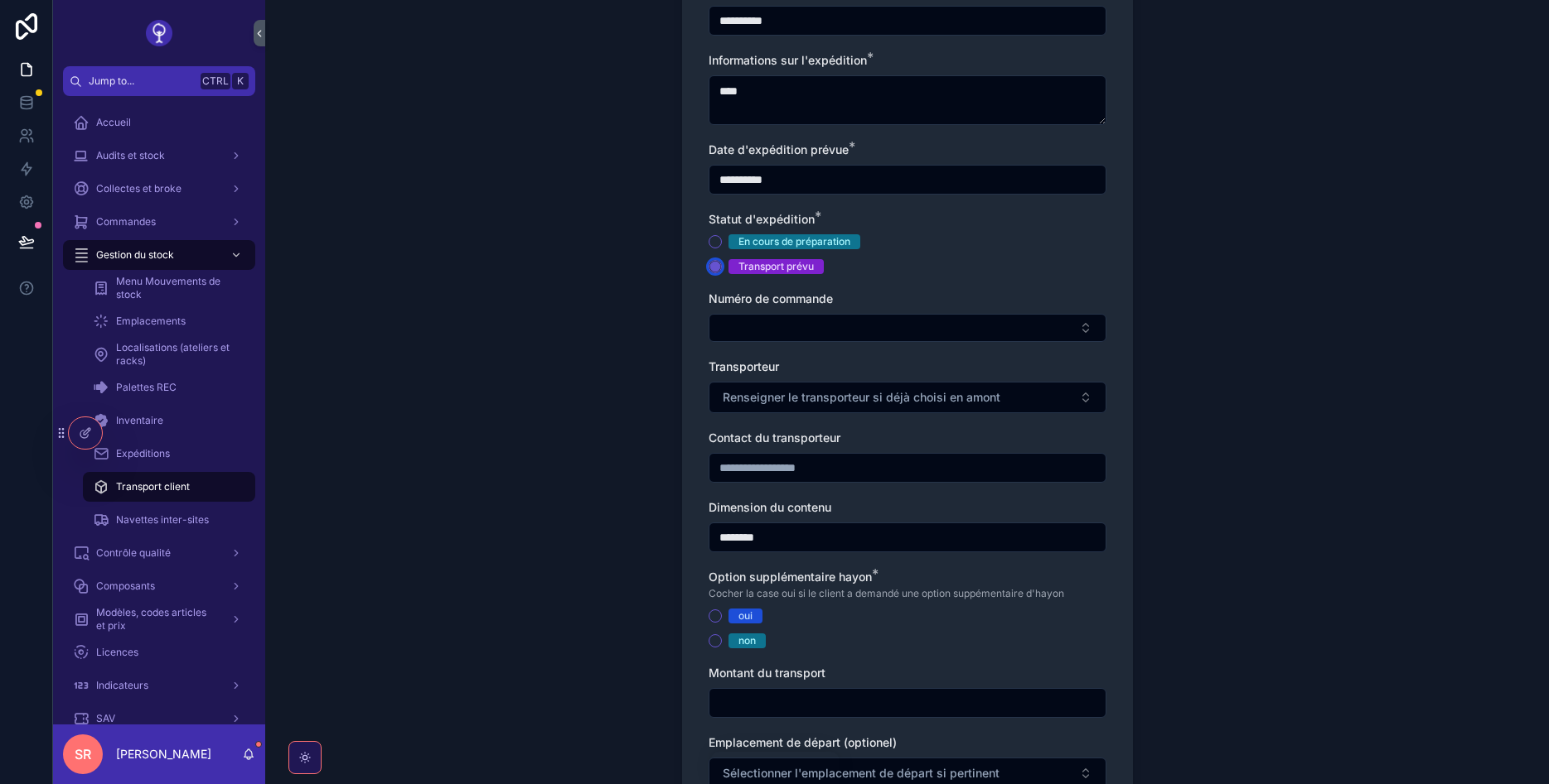
scroll to position [298, 0]
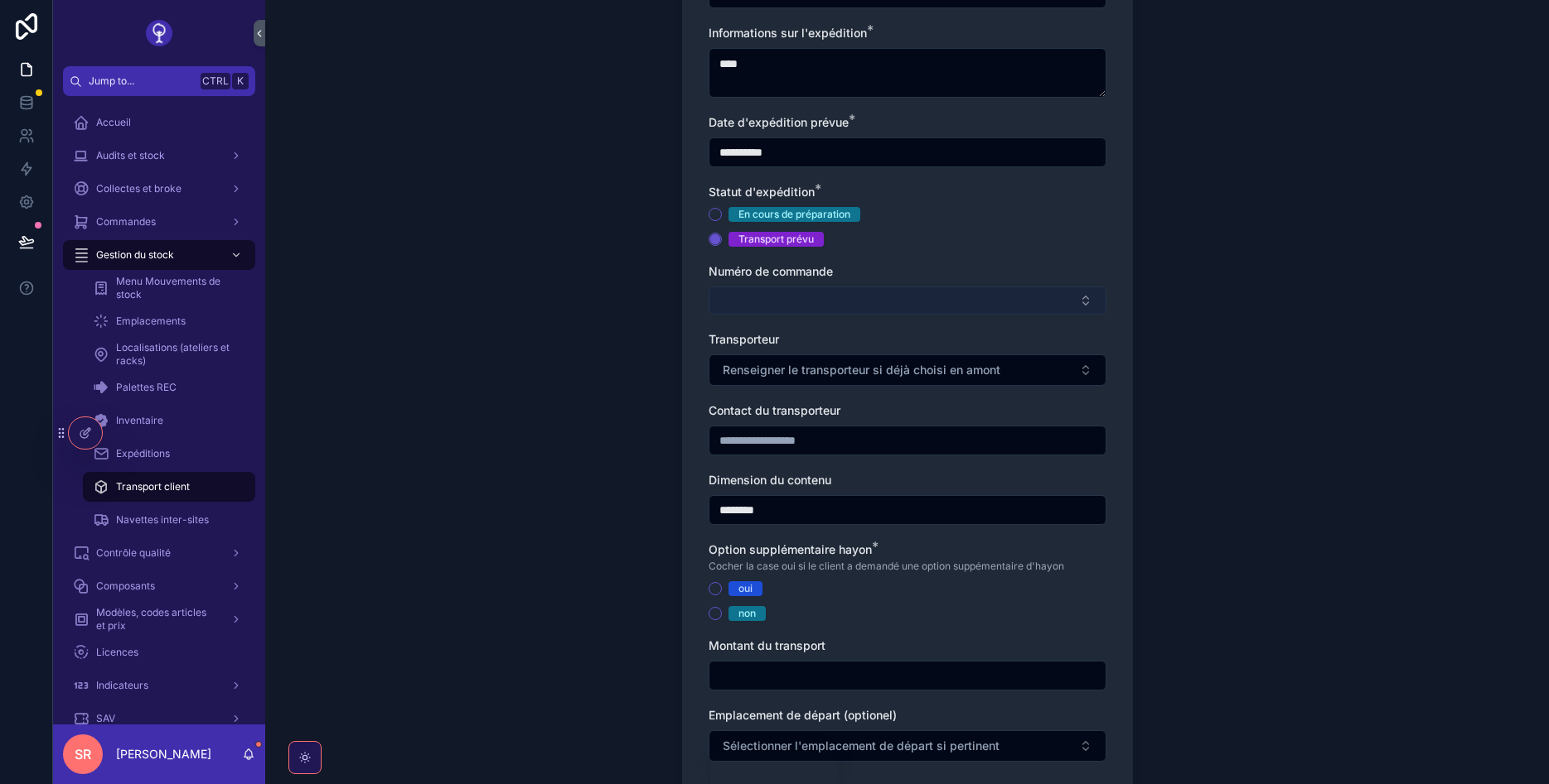
click at [865, 306] on button "Select Button" at bounding box center [907, 300] width 398 height 28
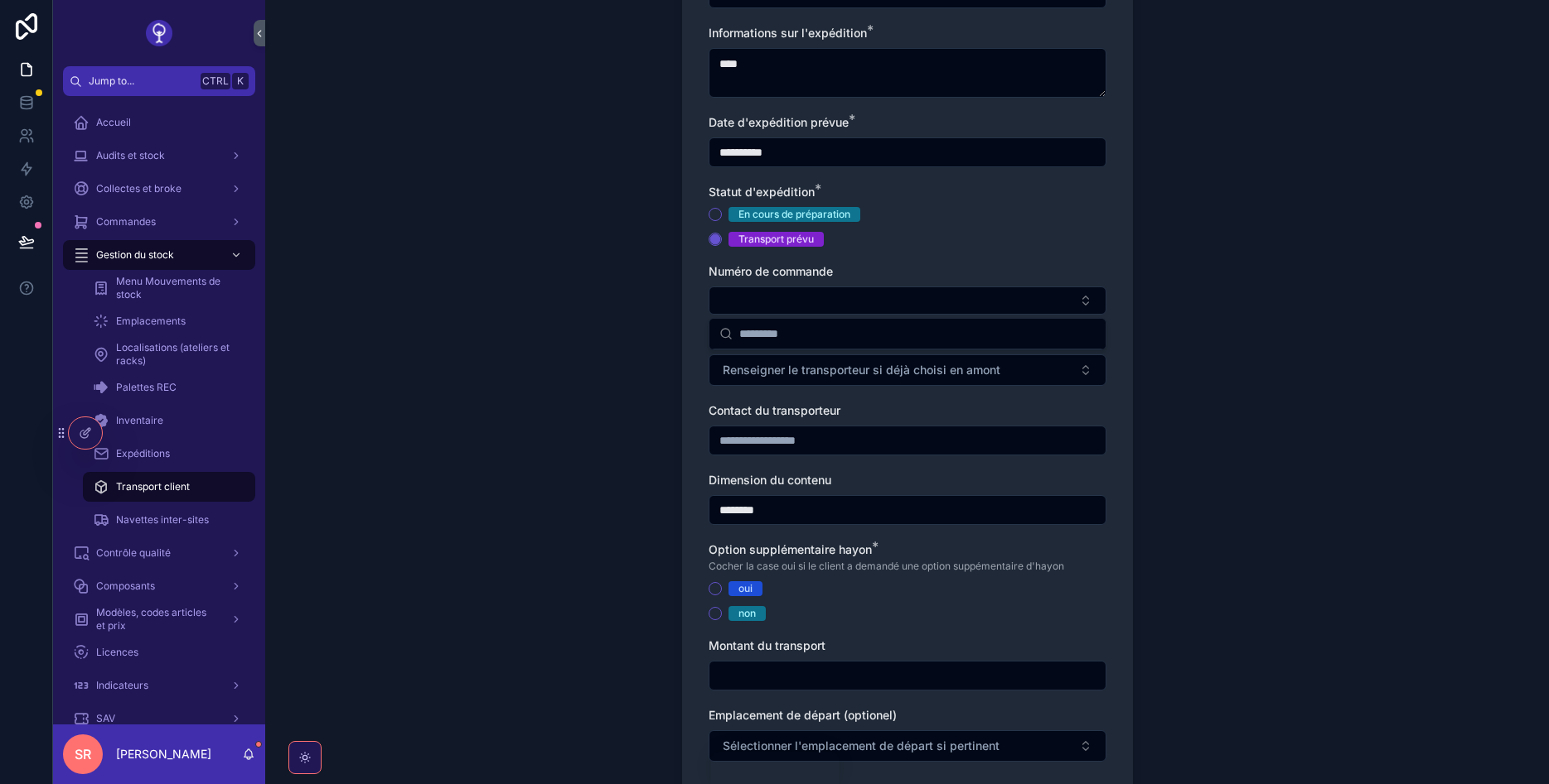
click at [1190, 213] on div "**********" at bounding box center [907, 94] width 1283 height 784
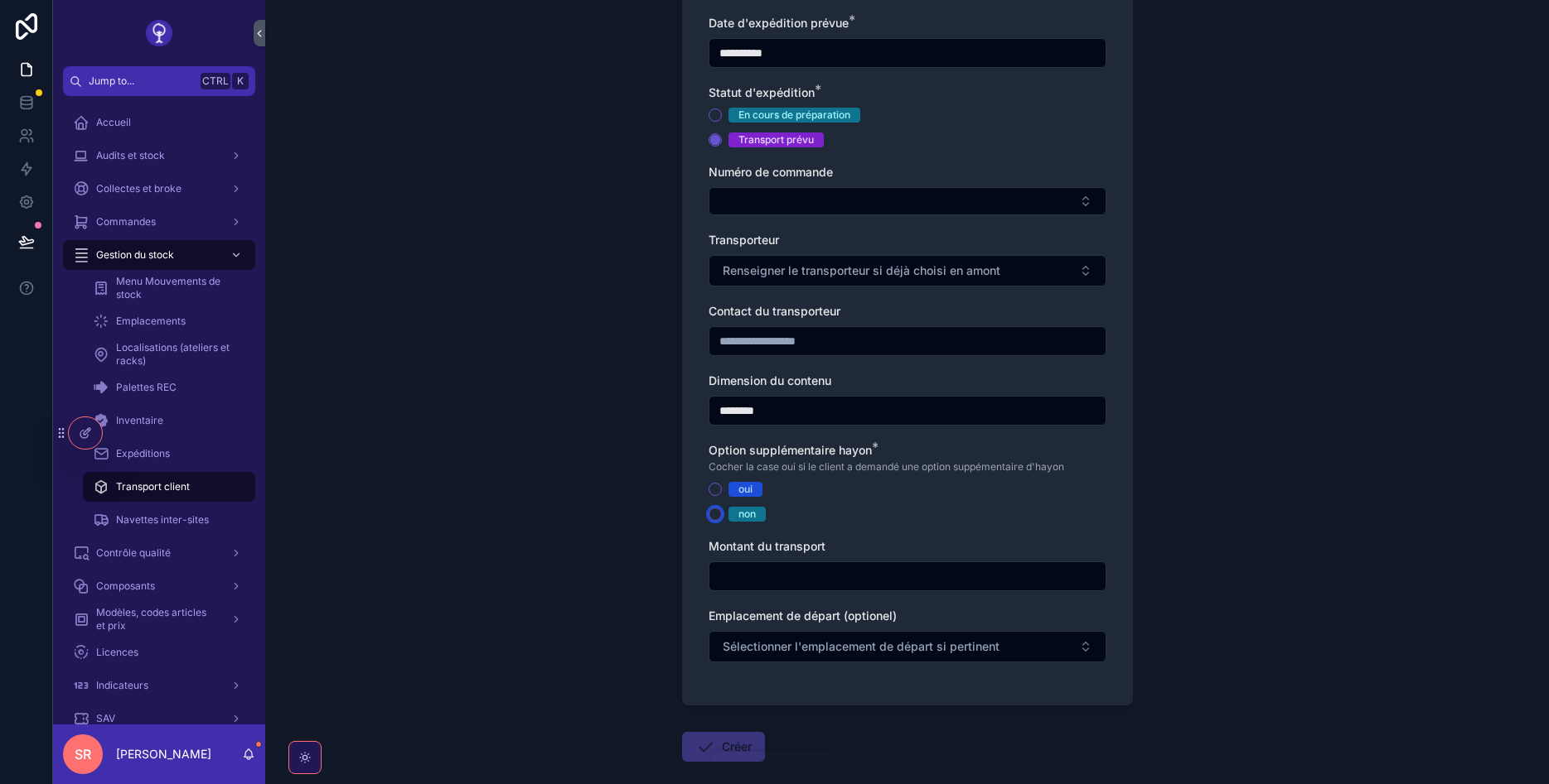
click at [711, 515] on button "non" at bounding box center [715, 515] width 13 height 13
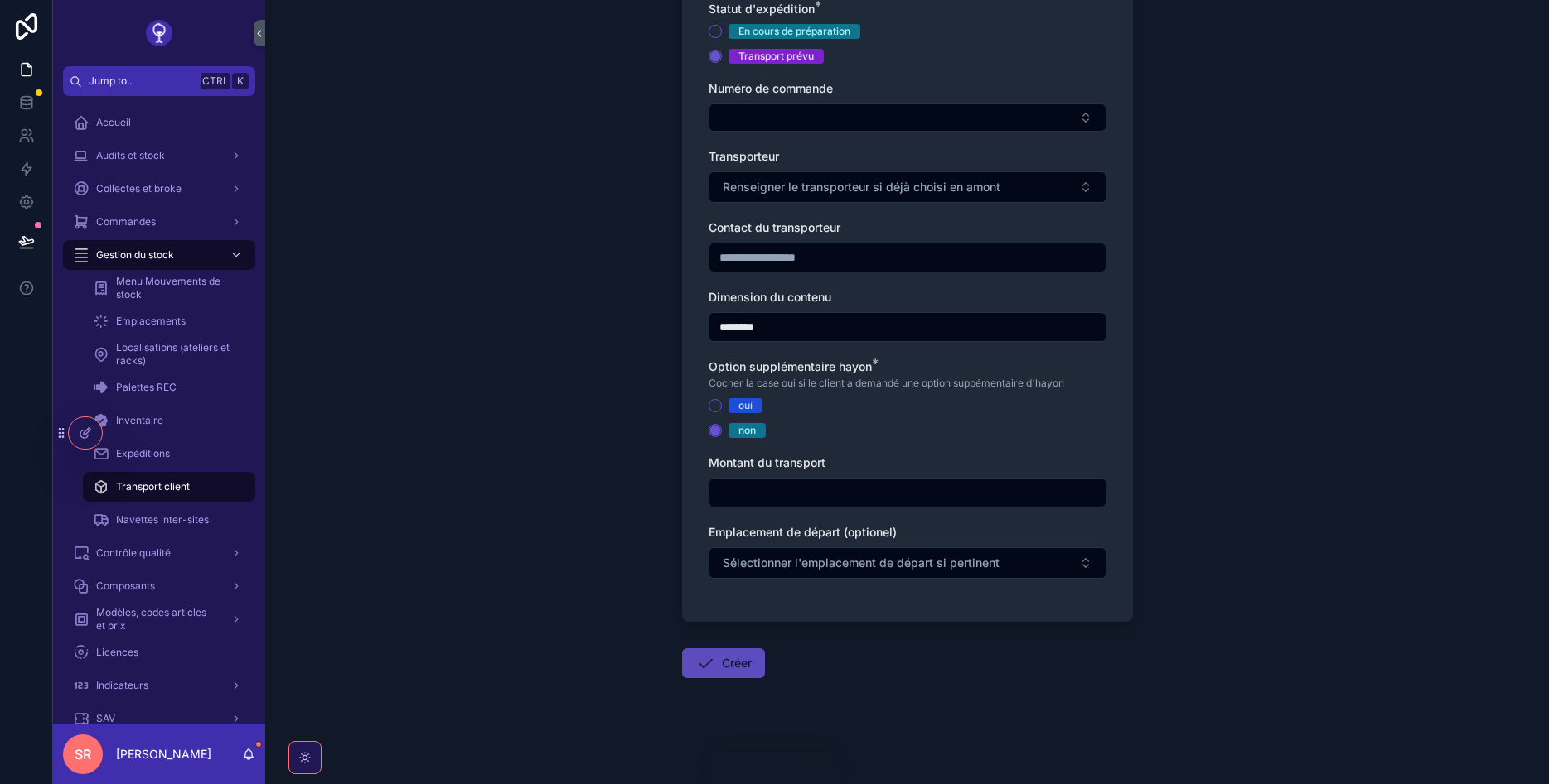
click at [730, 661] on button "Créer" at bounding box center [724, 664] width 83 height 30
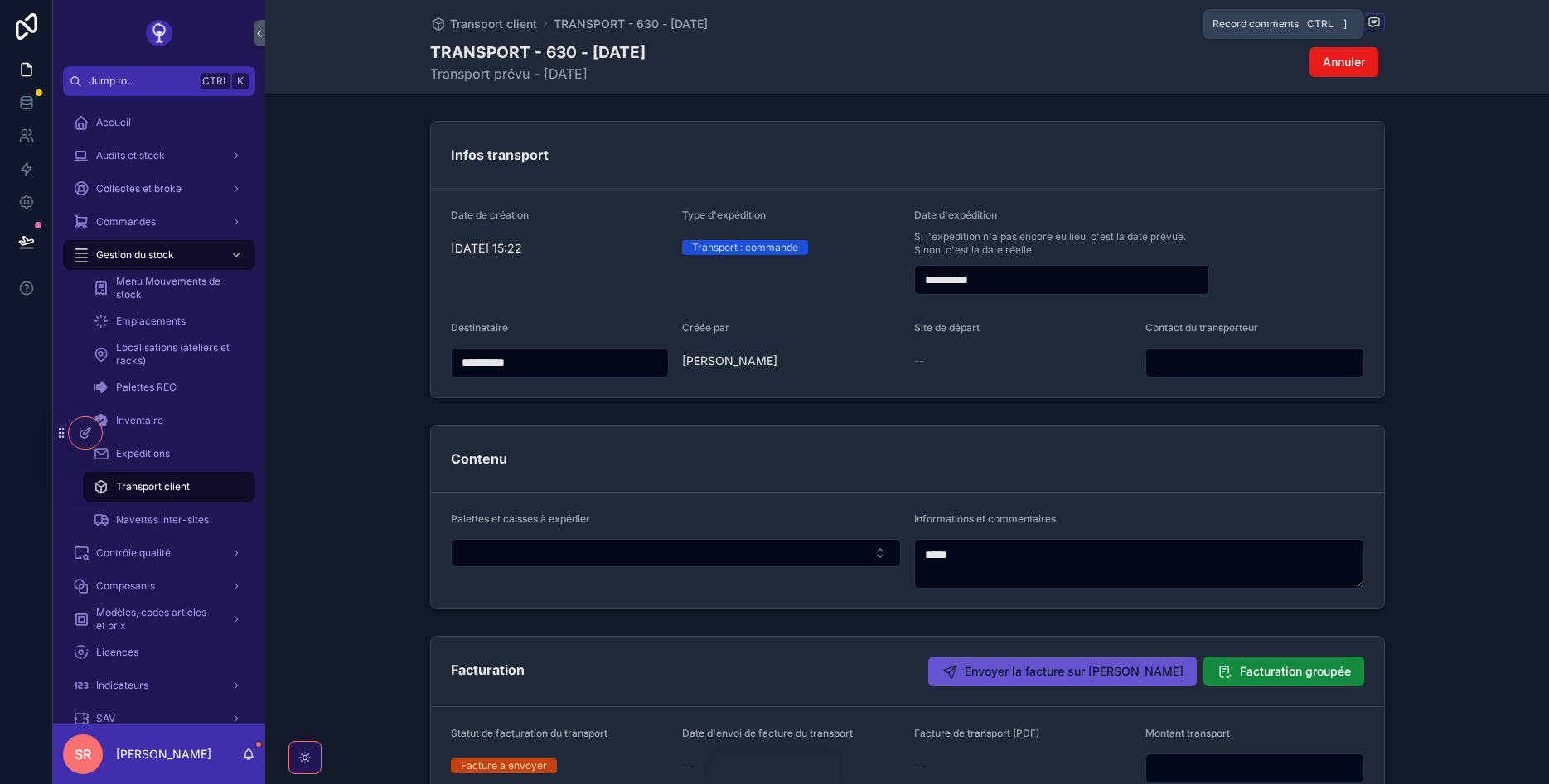
click at [1378, 21] on icon "scrollable content" at bounding box center [1374, 23] width 13 height 13
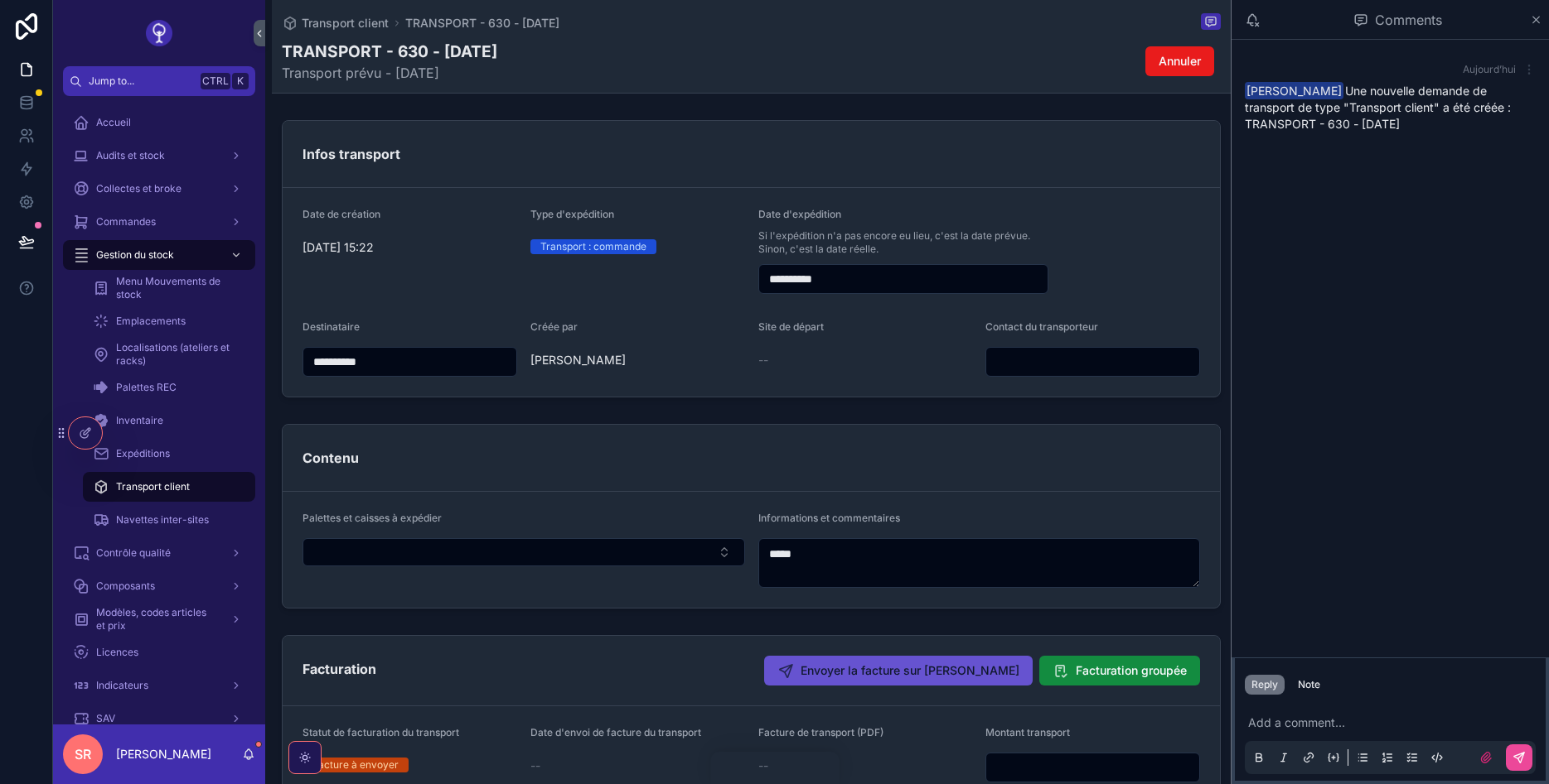
click at [1525, 68] on icon "scrollable content" at bounding box center [1529, 70] width 13 height 13
click at [1515, 37] on span "Delete comment" at bounding box center [1497, 40] width 77 height 13
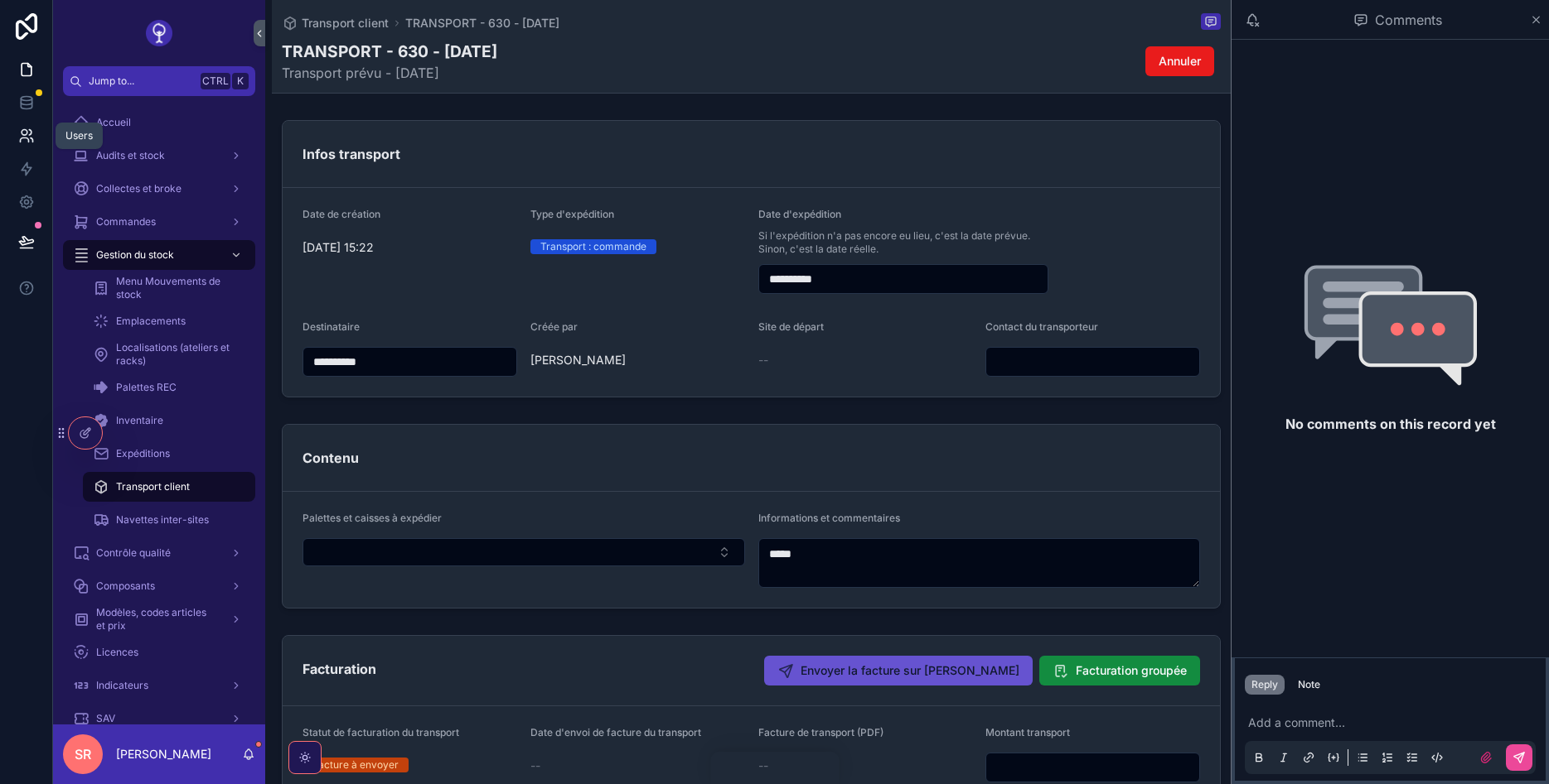
click at [45, 128] on link at bounding box center [26, 135] width 52 height 33
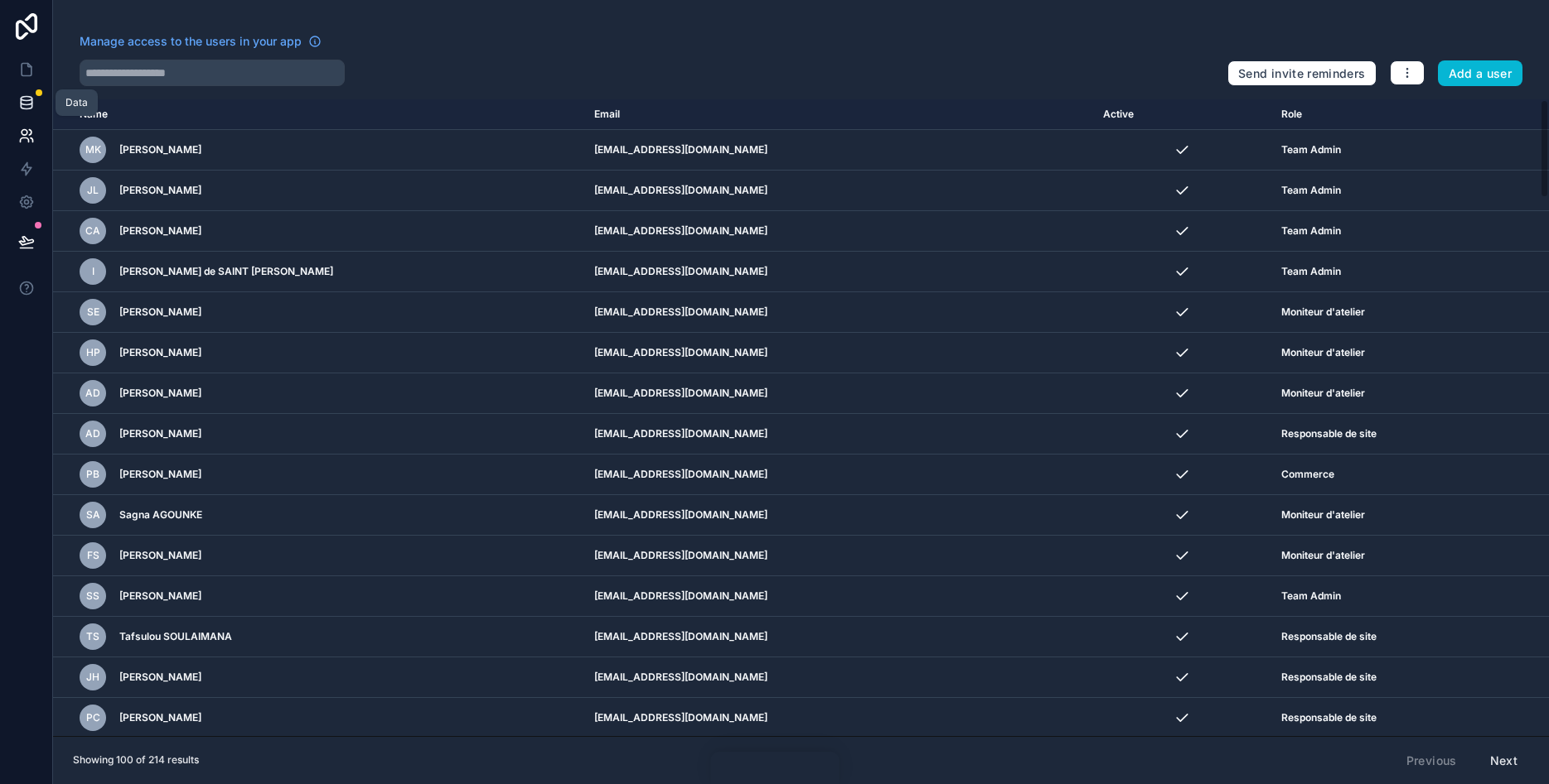
click at [21, 95] on icon at bounding box center [26, 103] width 17 height 17
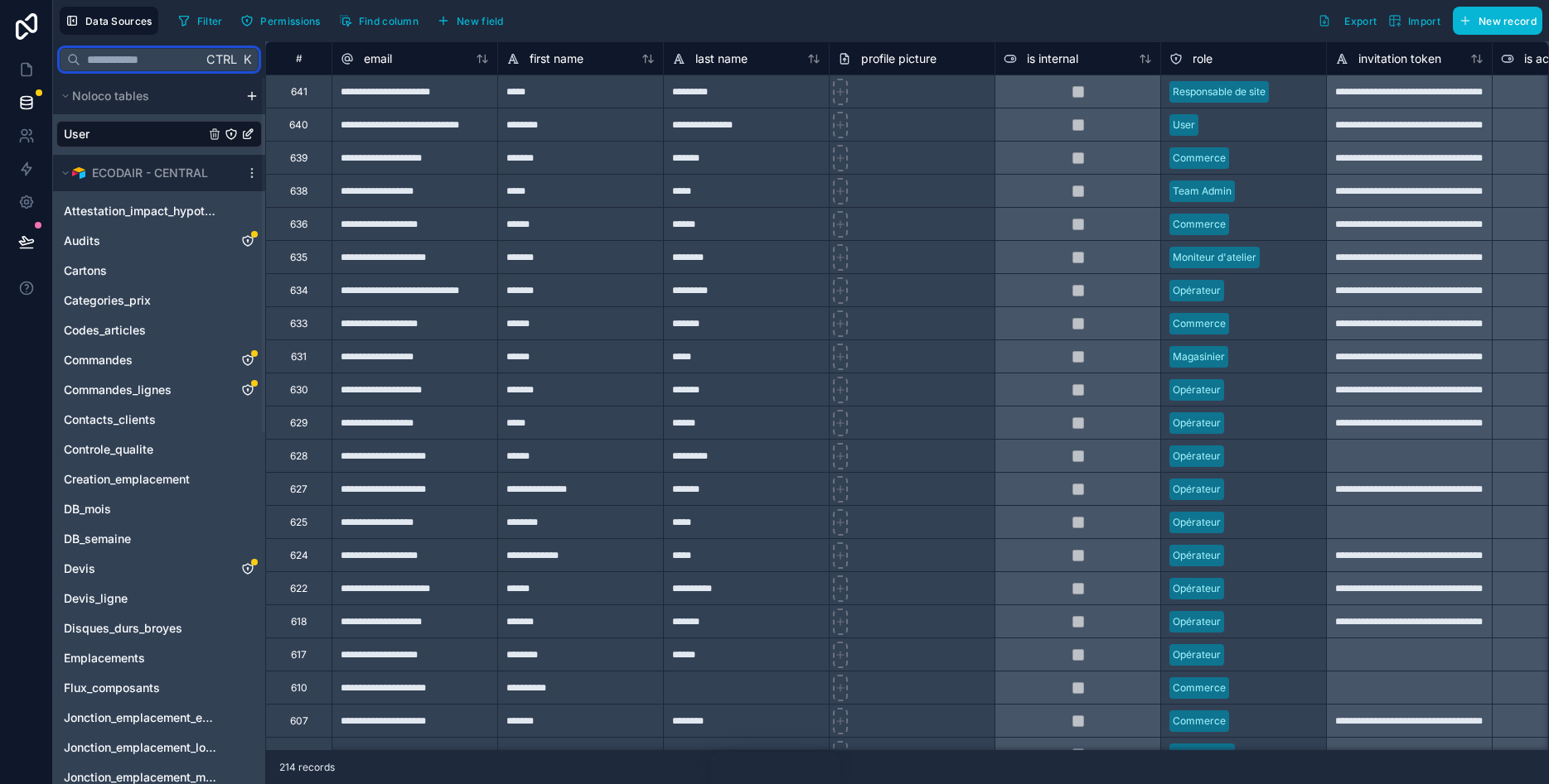
click at [115, 58] on input "text" at bounding box center [141, 60] width 122 height 30
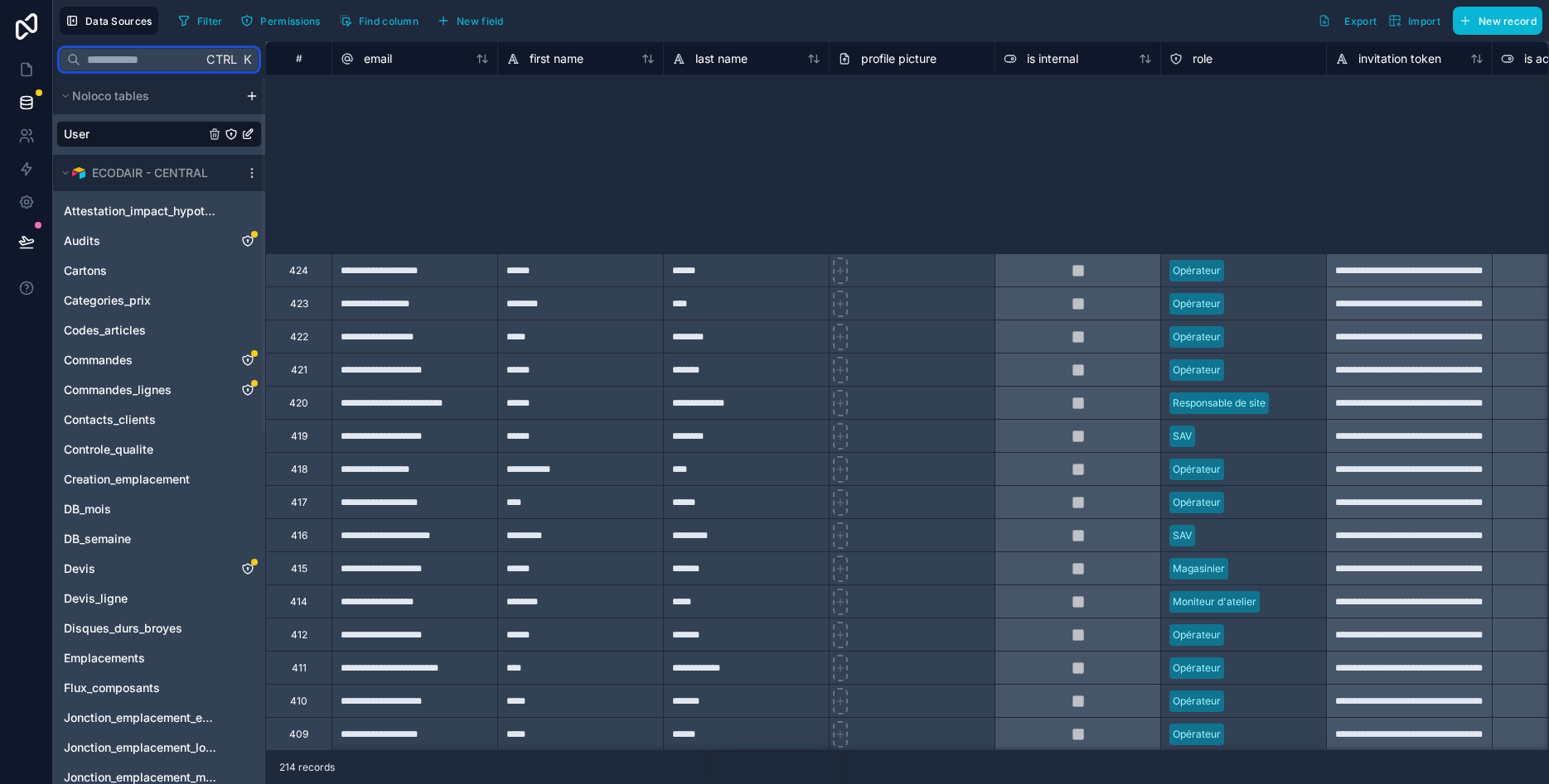
scroll to position [5652, 0]
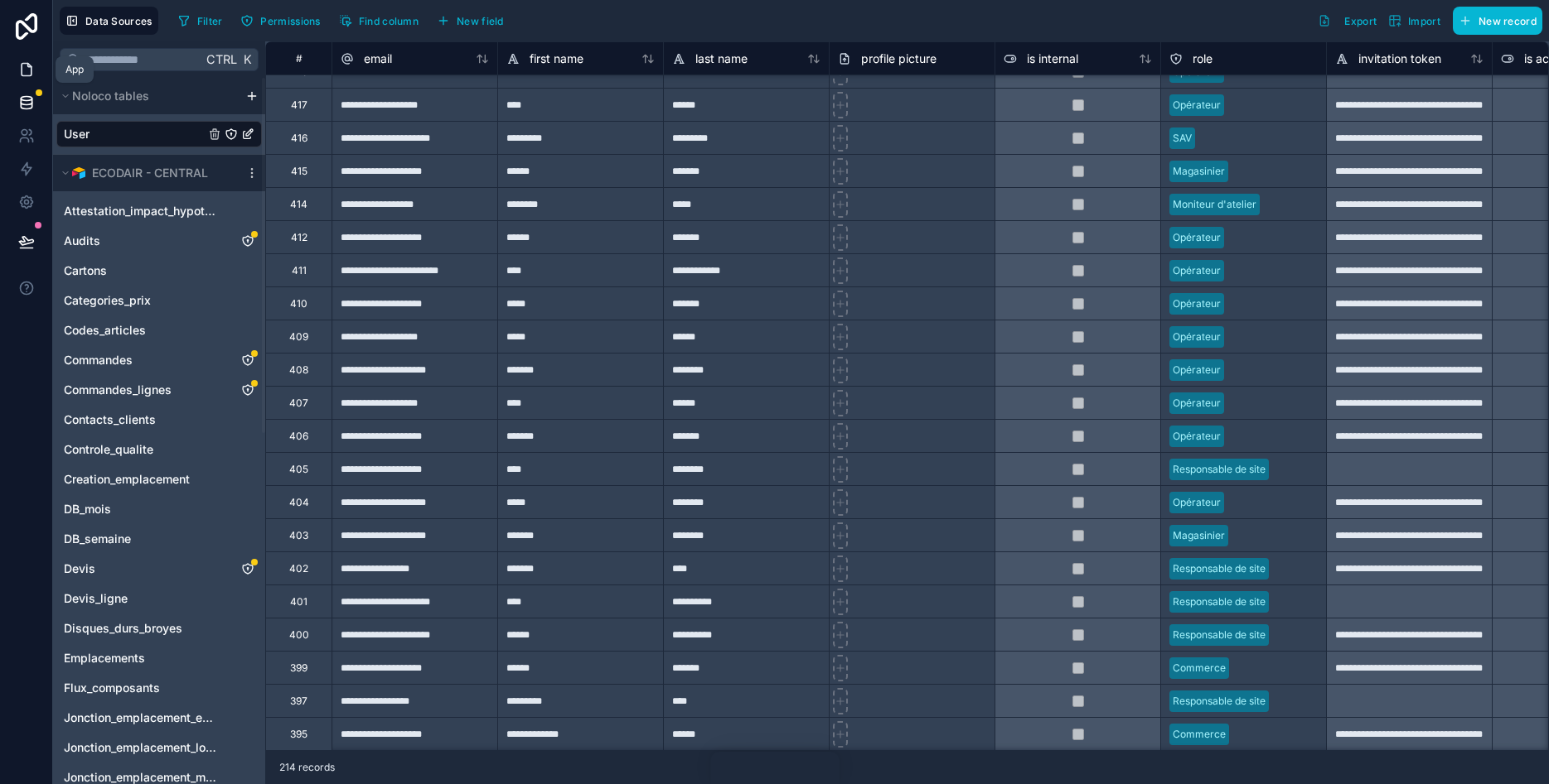
click at [27, 75] on icon at bounding box center [26, 70] width 17 height 17
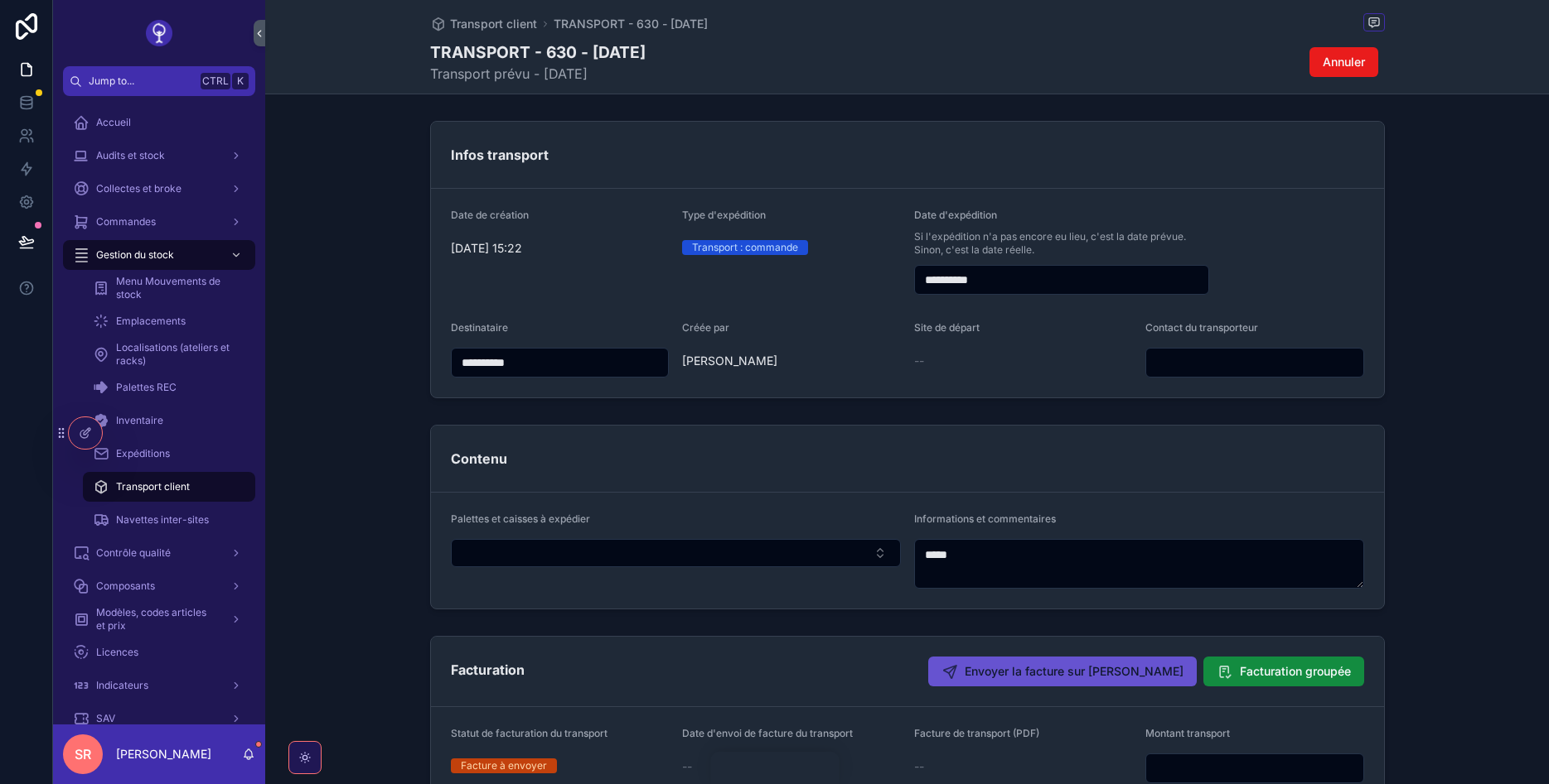
click at [252, 756] on div "SR [PERSON_NAME]" at bounding box center [159, 754] width 212 height 60
click at [251, 756] on icon "scrollable content" at bounding box center [249, 755] width 13 height 13
click at [84, 422] on div at bounding box center [85, 433] width 33 height 31
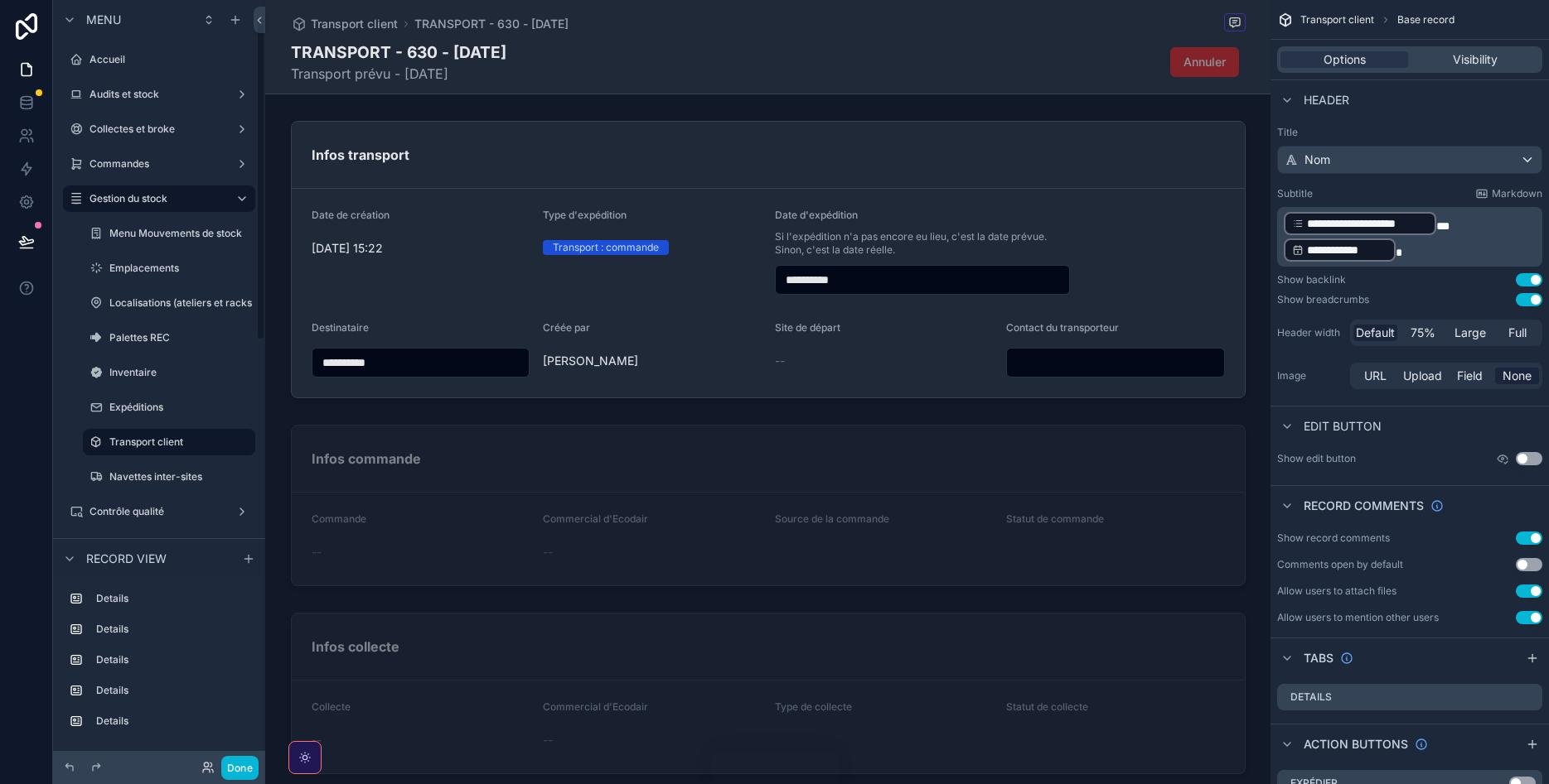
scroll to position [43, 0]
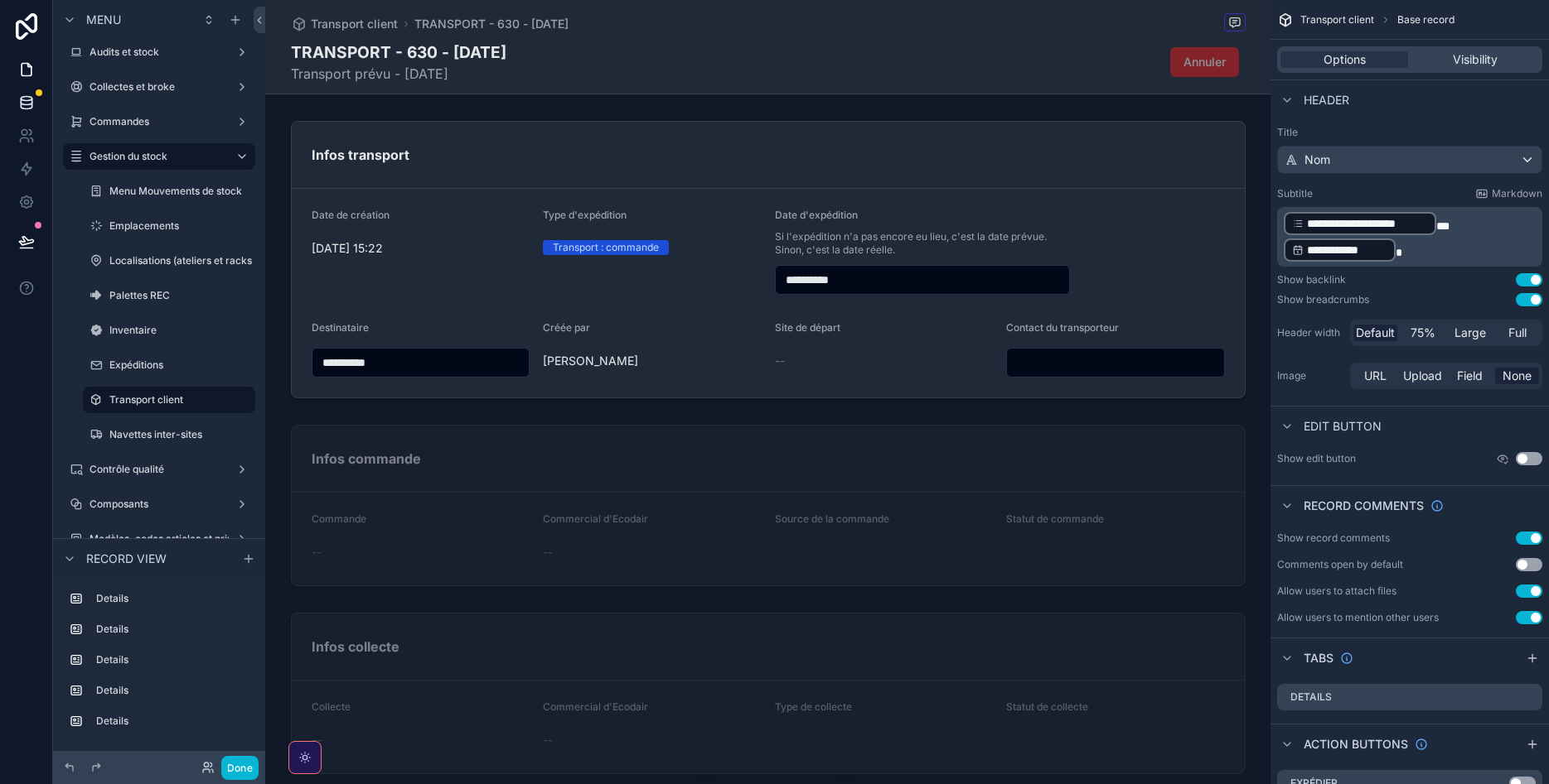
click at [25, 97] on icon at bounding box center [26, 103] width 17 height 17
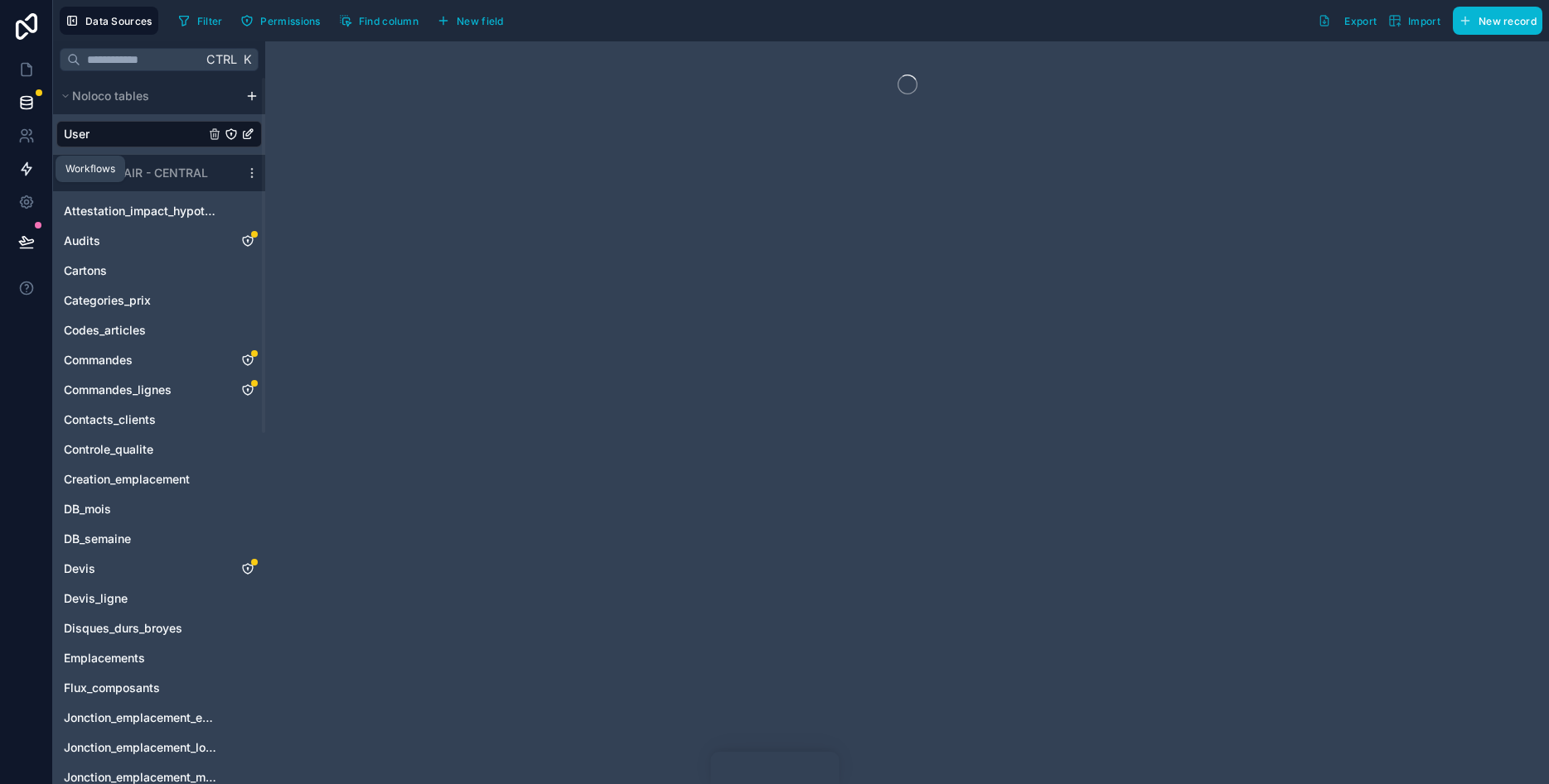
click at [26, 163] on icon at bounding box center [26, 169] width 10 height 12
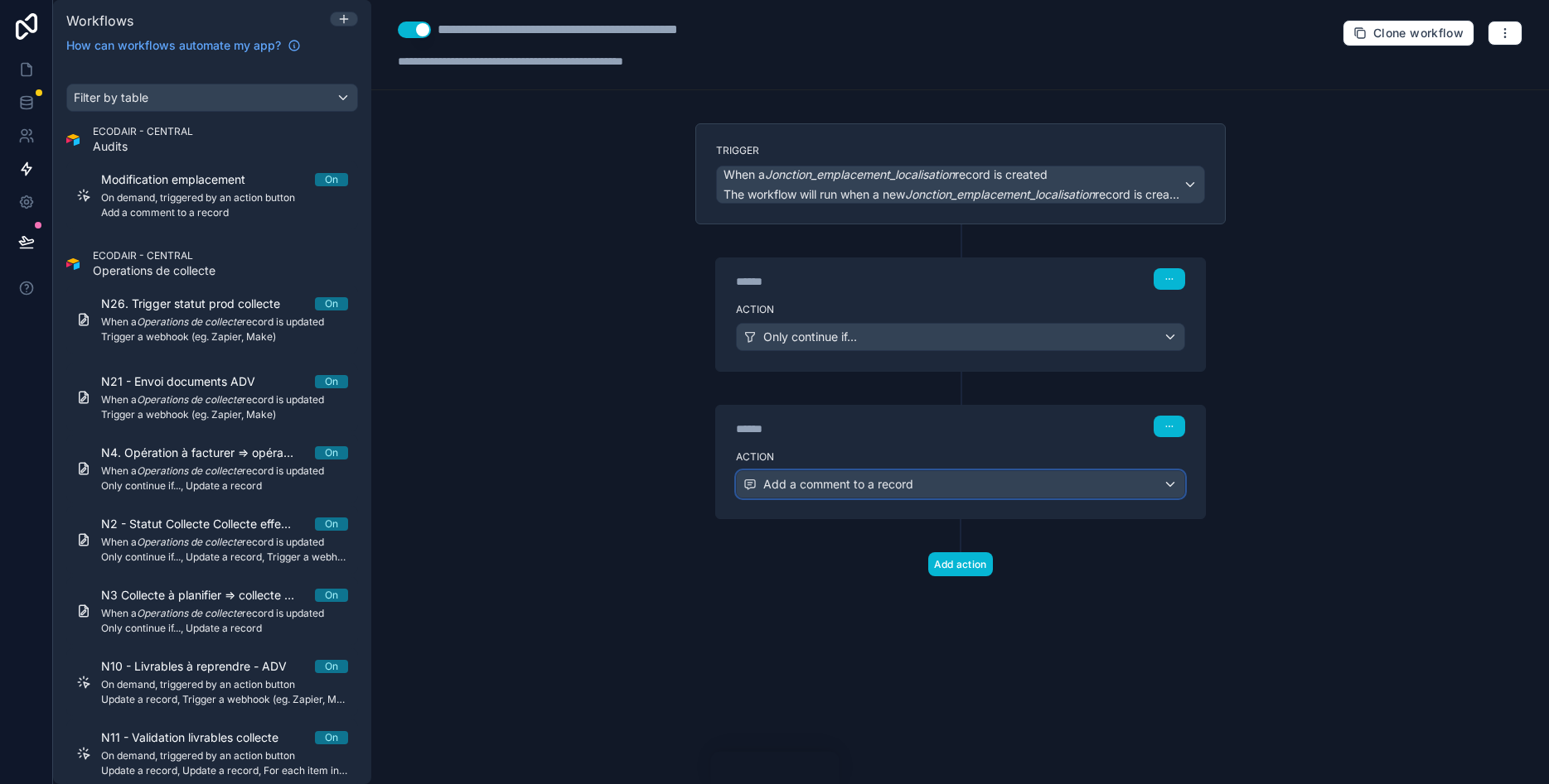
click at [1007, 475] on div "Add a comment to a record" at bounding box center [961, 485] width 448 height 26
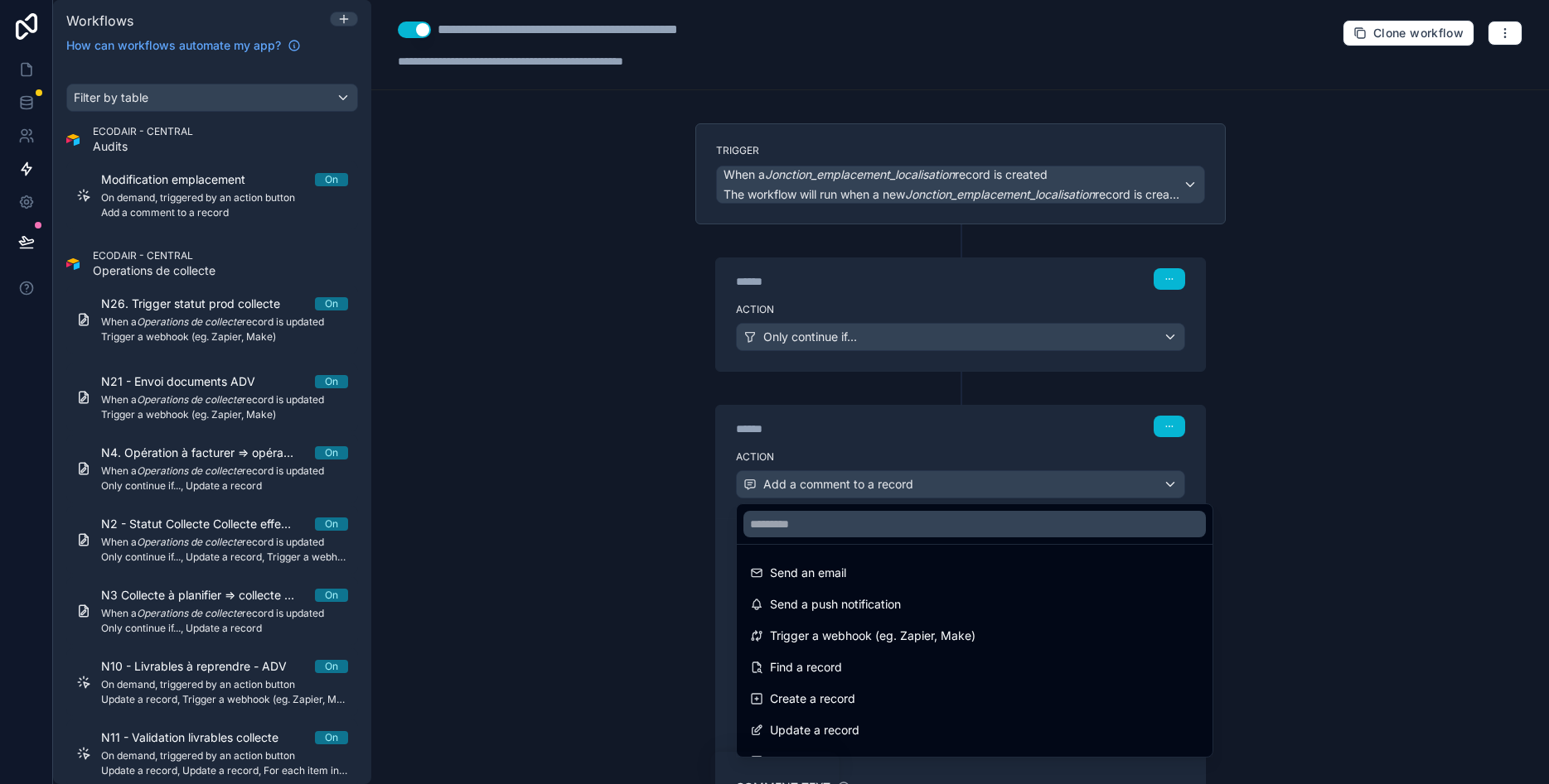
click at [1461, 458] on div at bounding box center [774, 392] width 1549 height 784
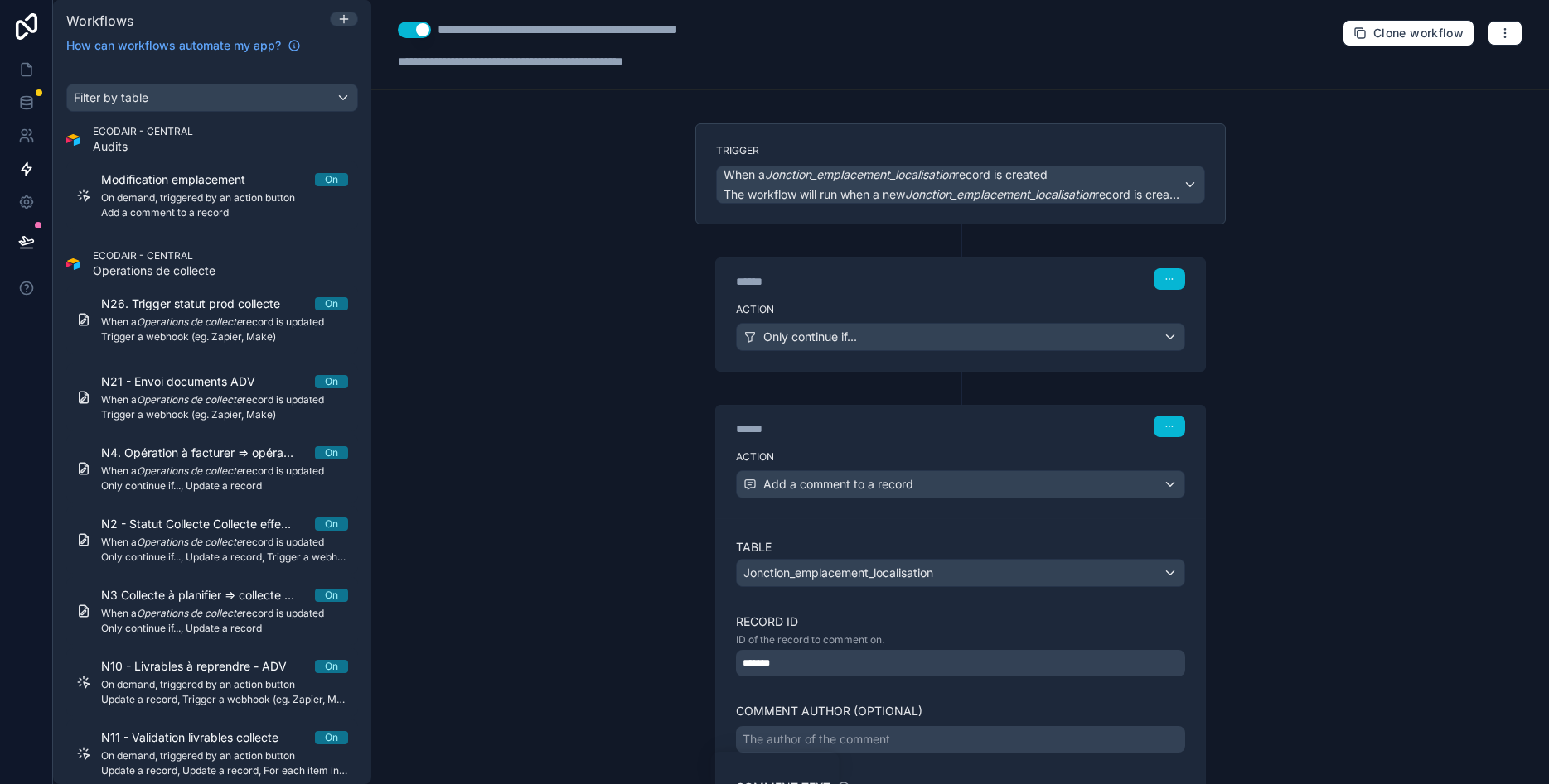
scroll to position [254, 0]
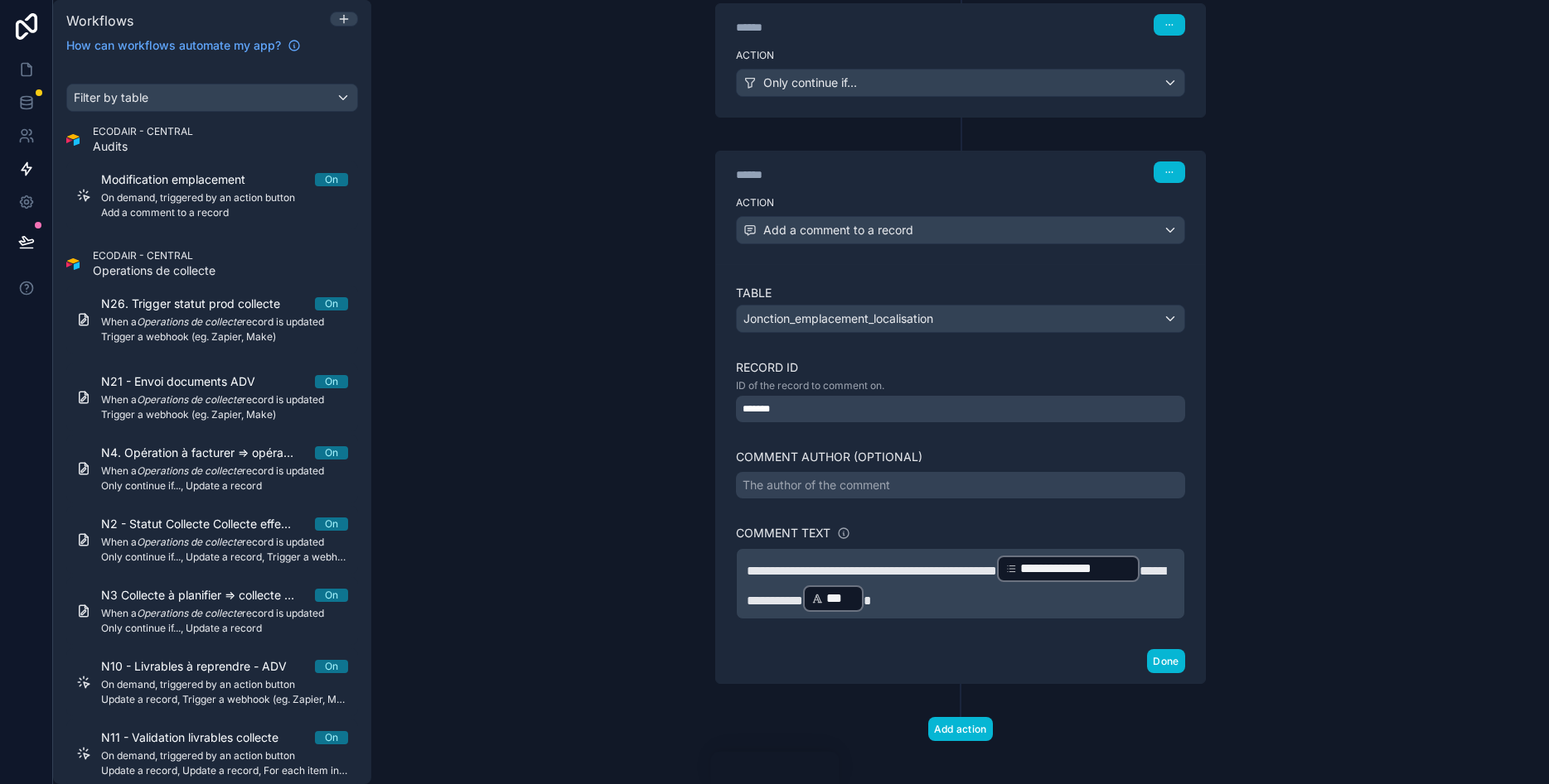
click at [782, 569] on span "**********" at bounding box center [871, 571] width 250 height 12
click at [1398, 562] on div "**********" at bounding box center [960, 392] width 1178 height 784
click at [1156, 656] on button "Done" at bounding box center [1165, 660] width 37 height 24
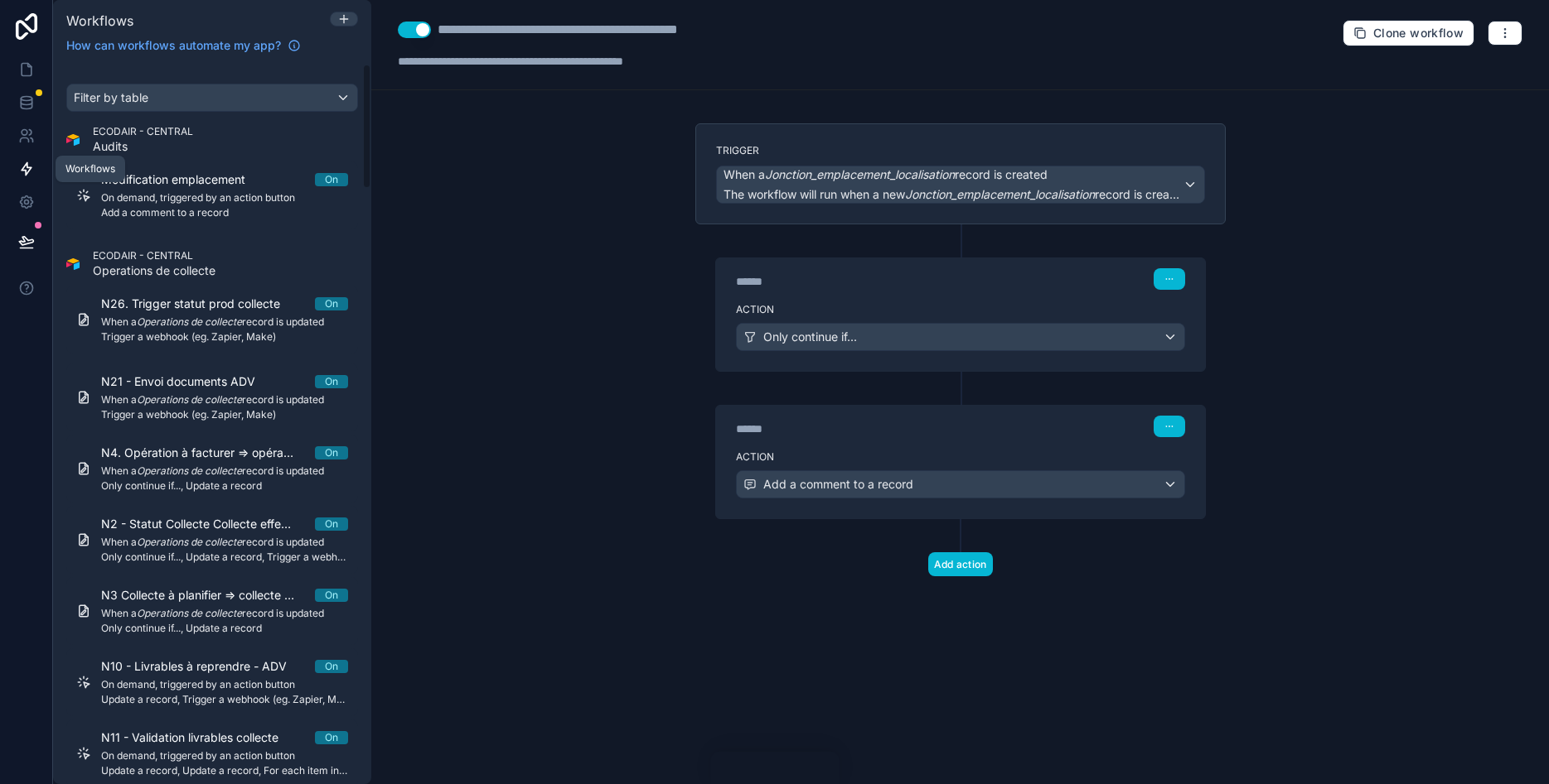
click at [25, 165] on icon at bounding box center [26, 169] width 10 height 12
click at [24, 98] on icon at bounding box center [26, 103] width 17 height 17
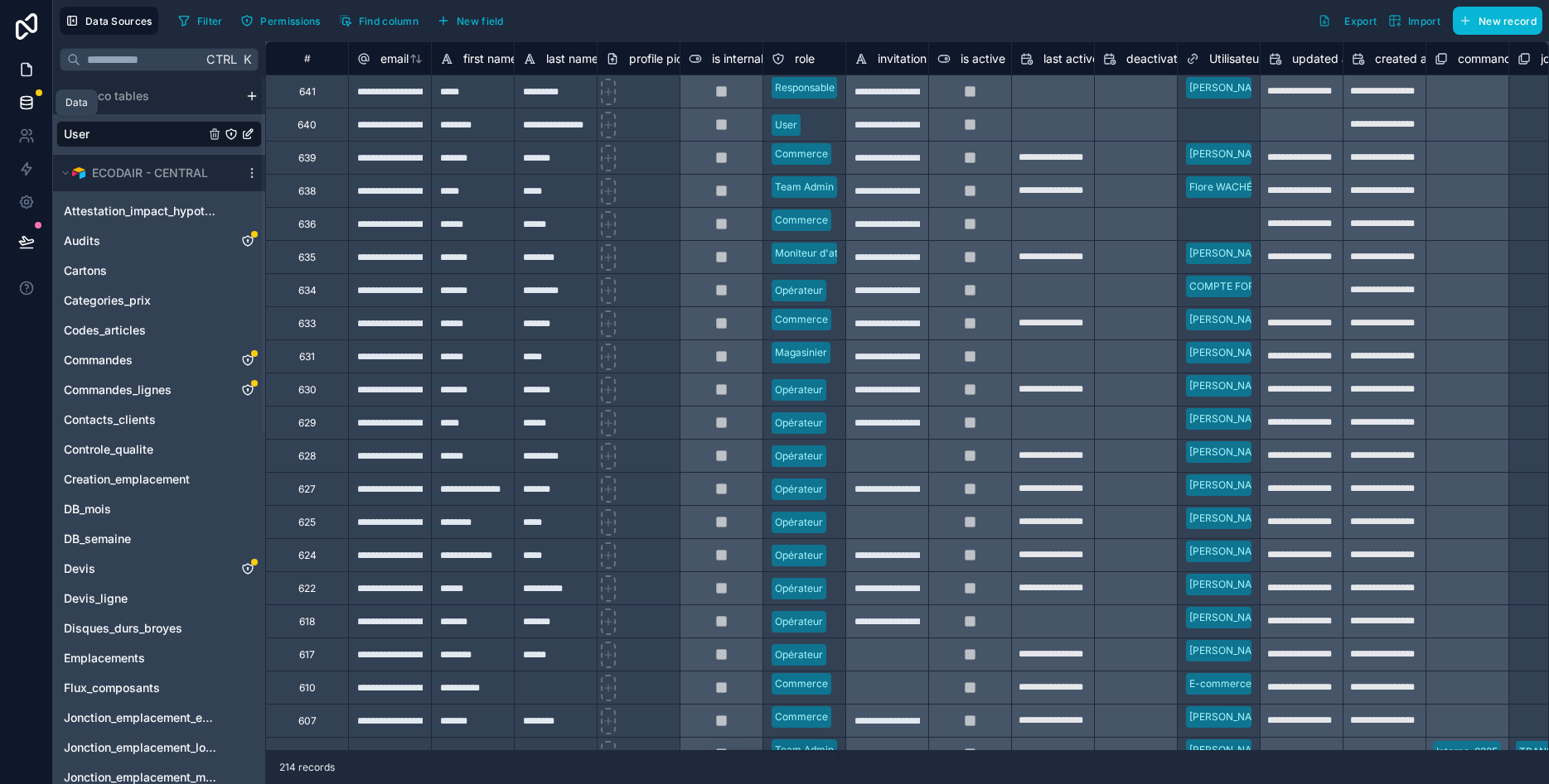
click at [24, 64] on icon at bounding box center [26, 70] width 17 height 17
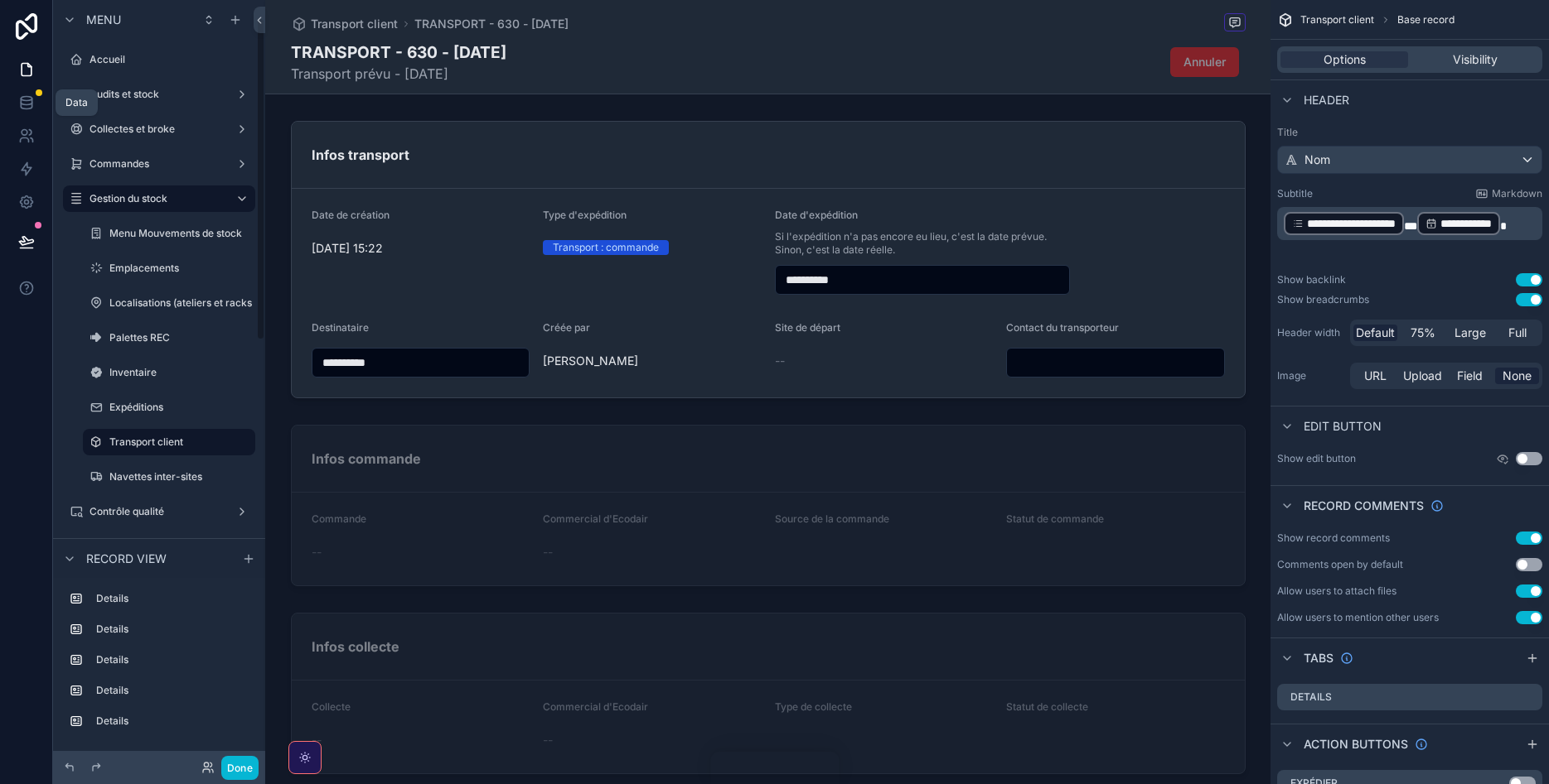
click at [24, 64] on icon at bounding box center [26, 70] width 17 height 17
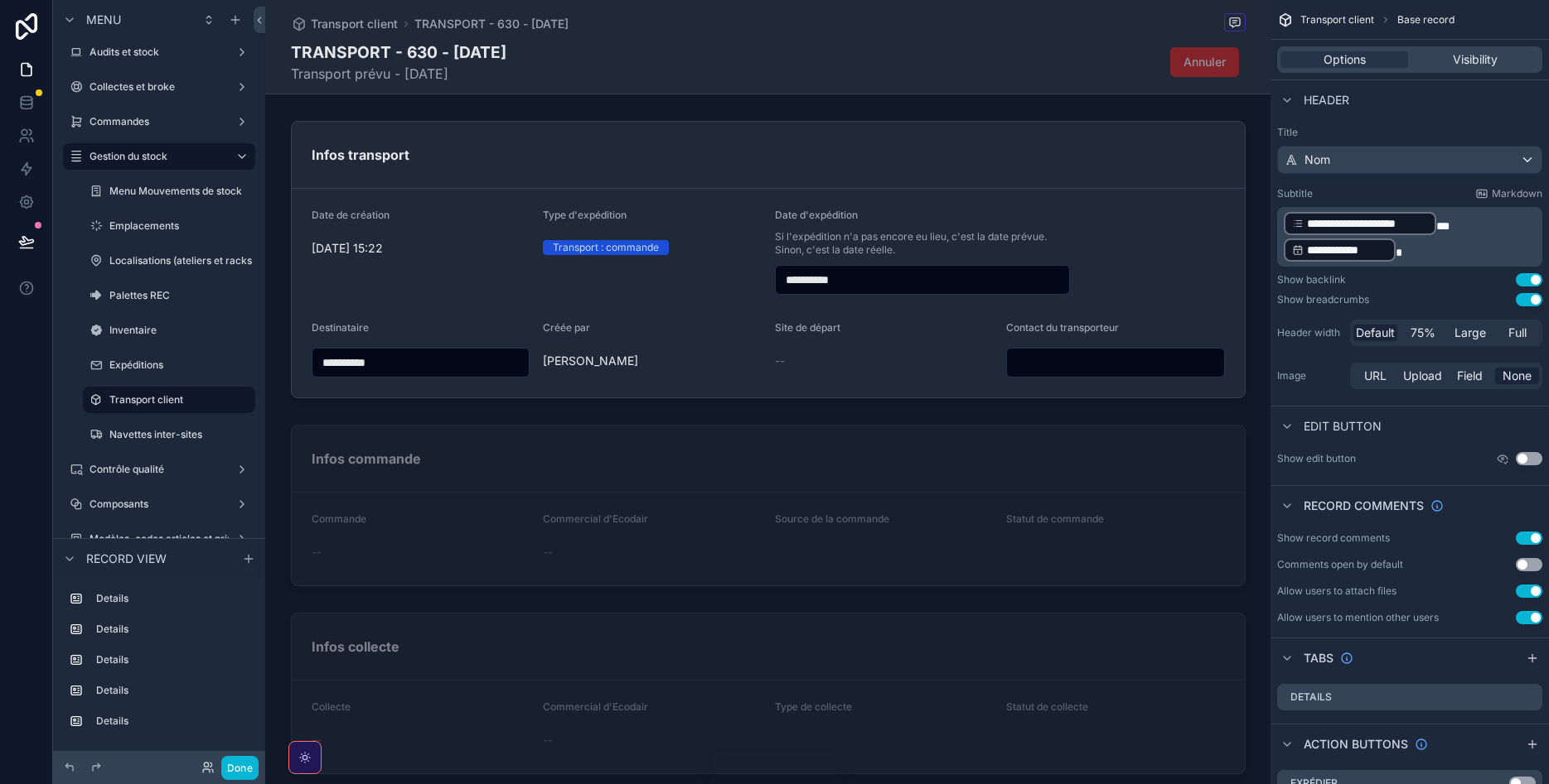
click at [799, 81] on div "TRANSPORT - 630 - 10/09/2025 Transport prévu - 10/09/2025 Annuler" at bounding box center [768, 62] width 955 height 43
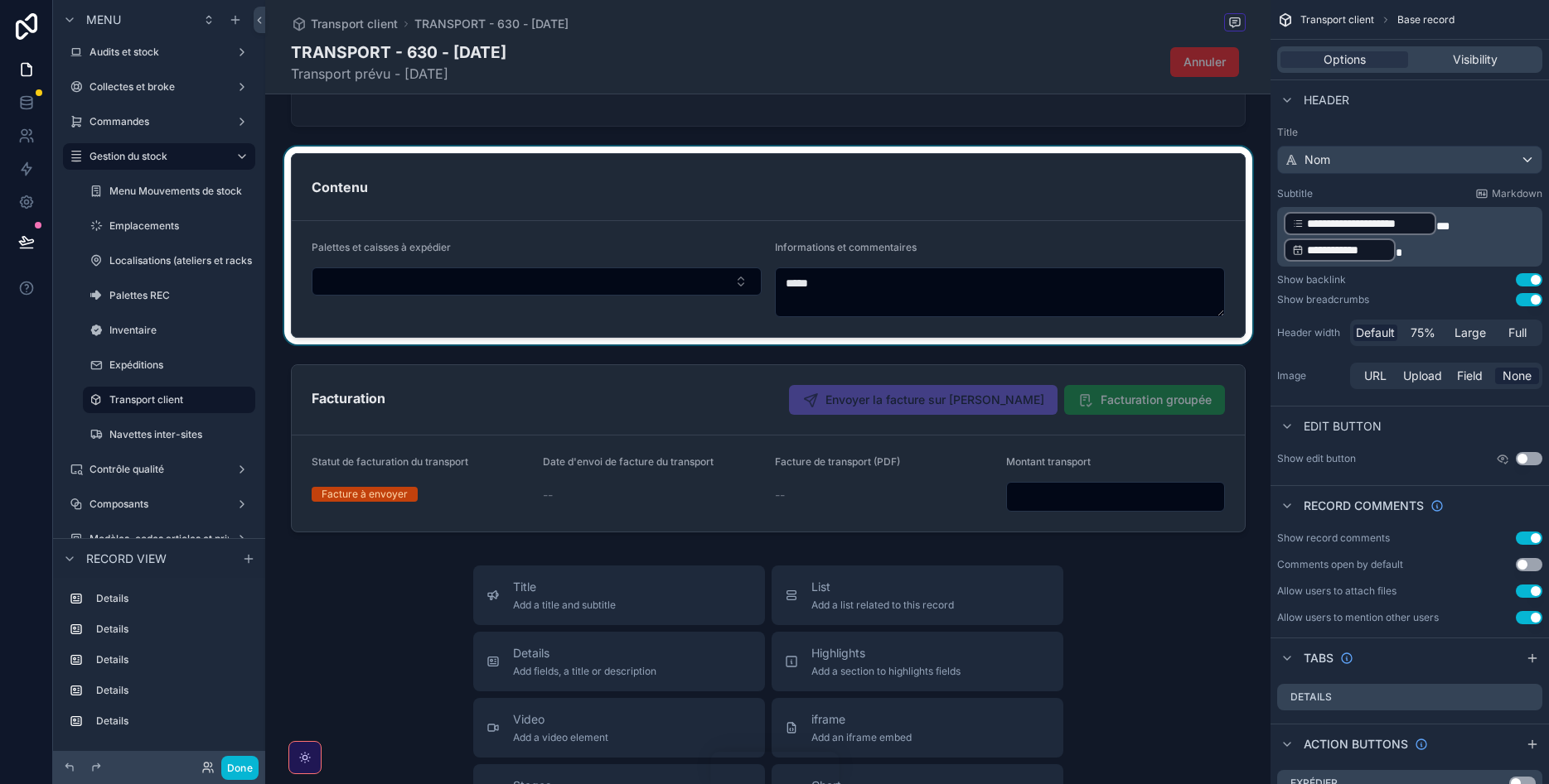
scroll to position [497, 0]
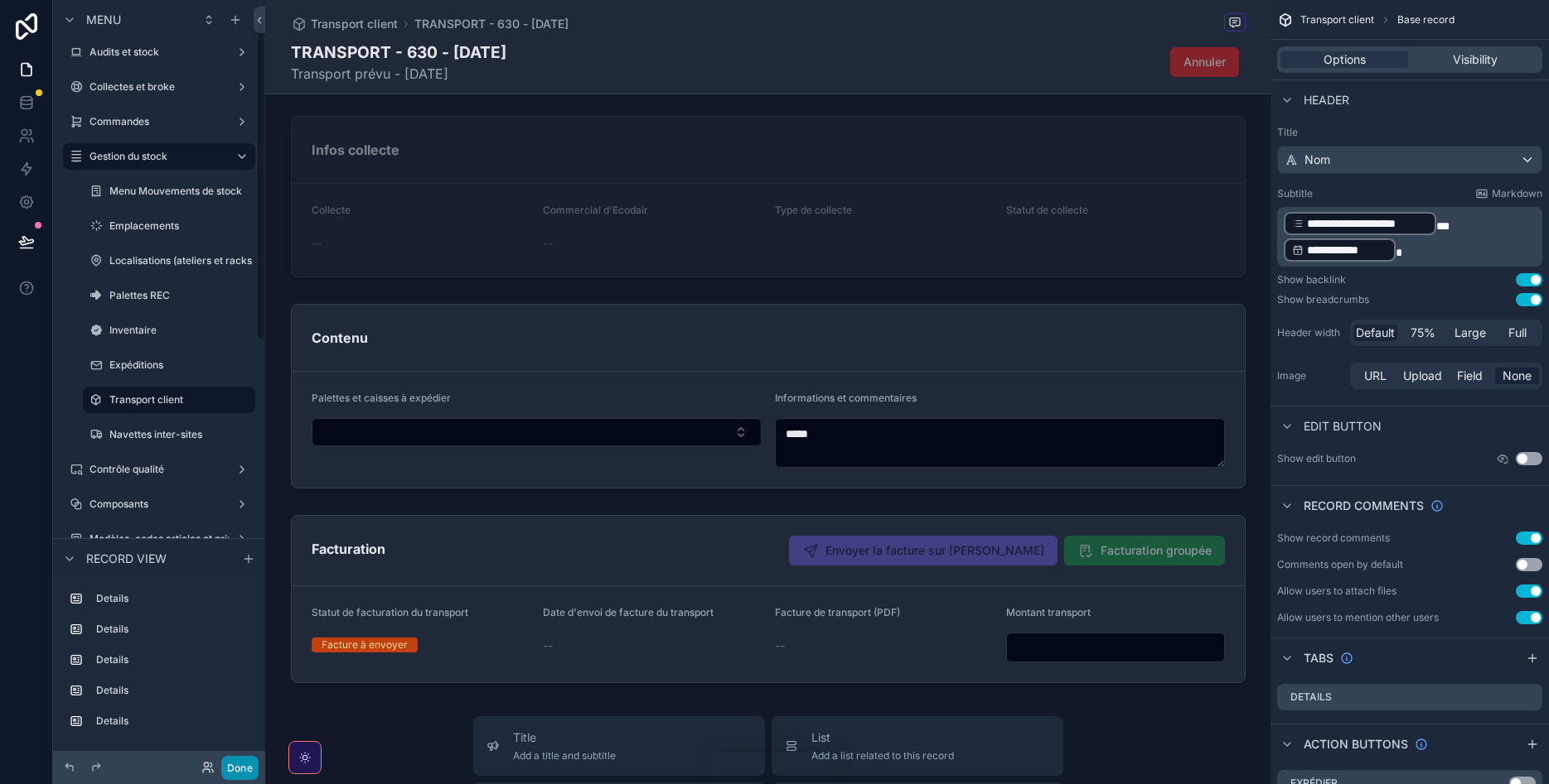
click at [241, 762] on button "Done" at bounding box center [239, 768] width 37 height 24
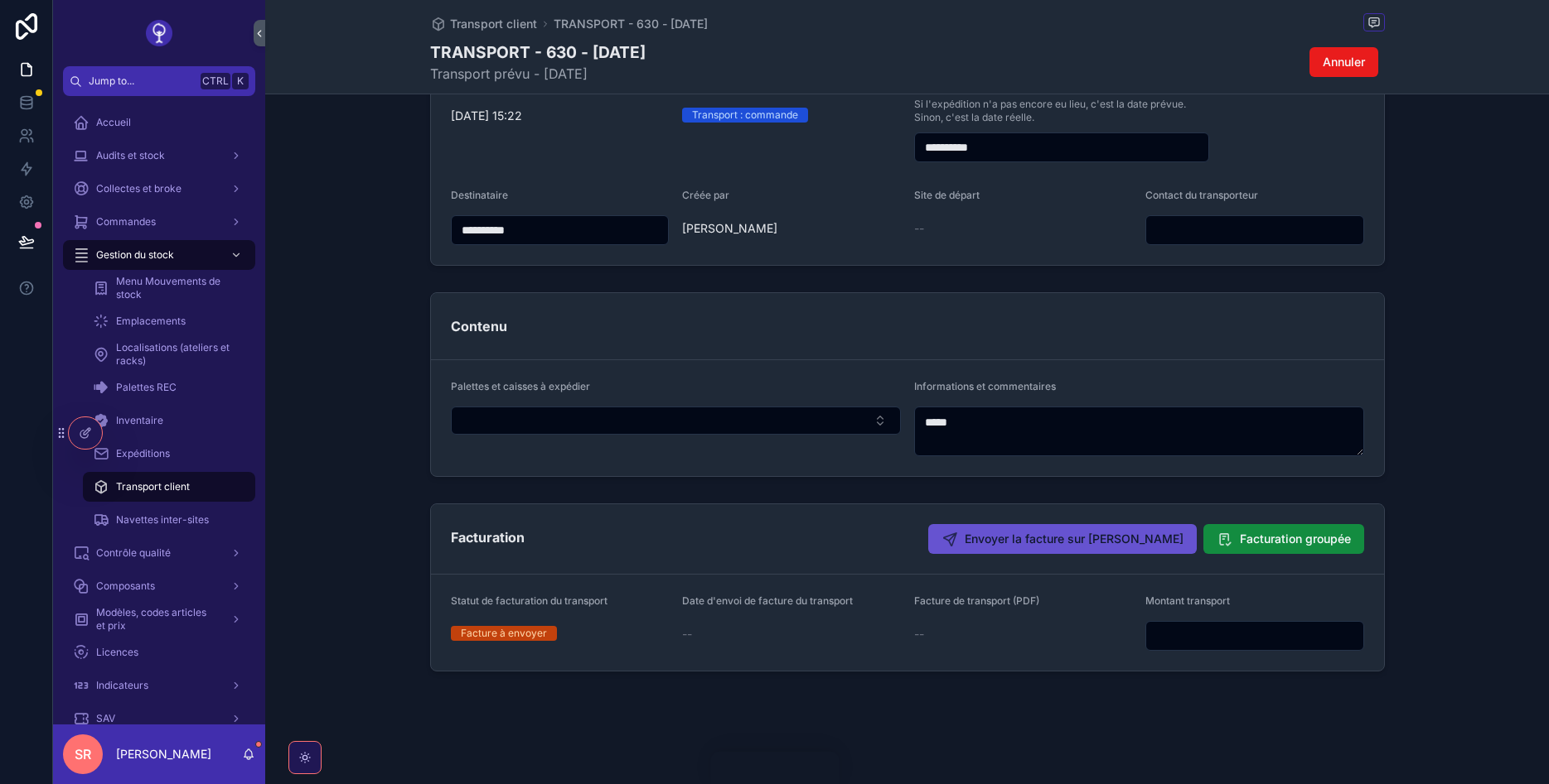
scroll to position [0, 0]
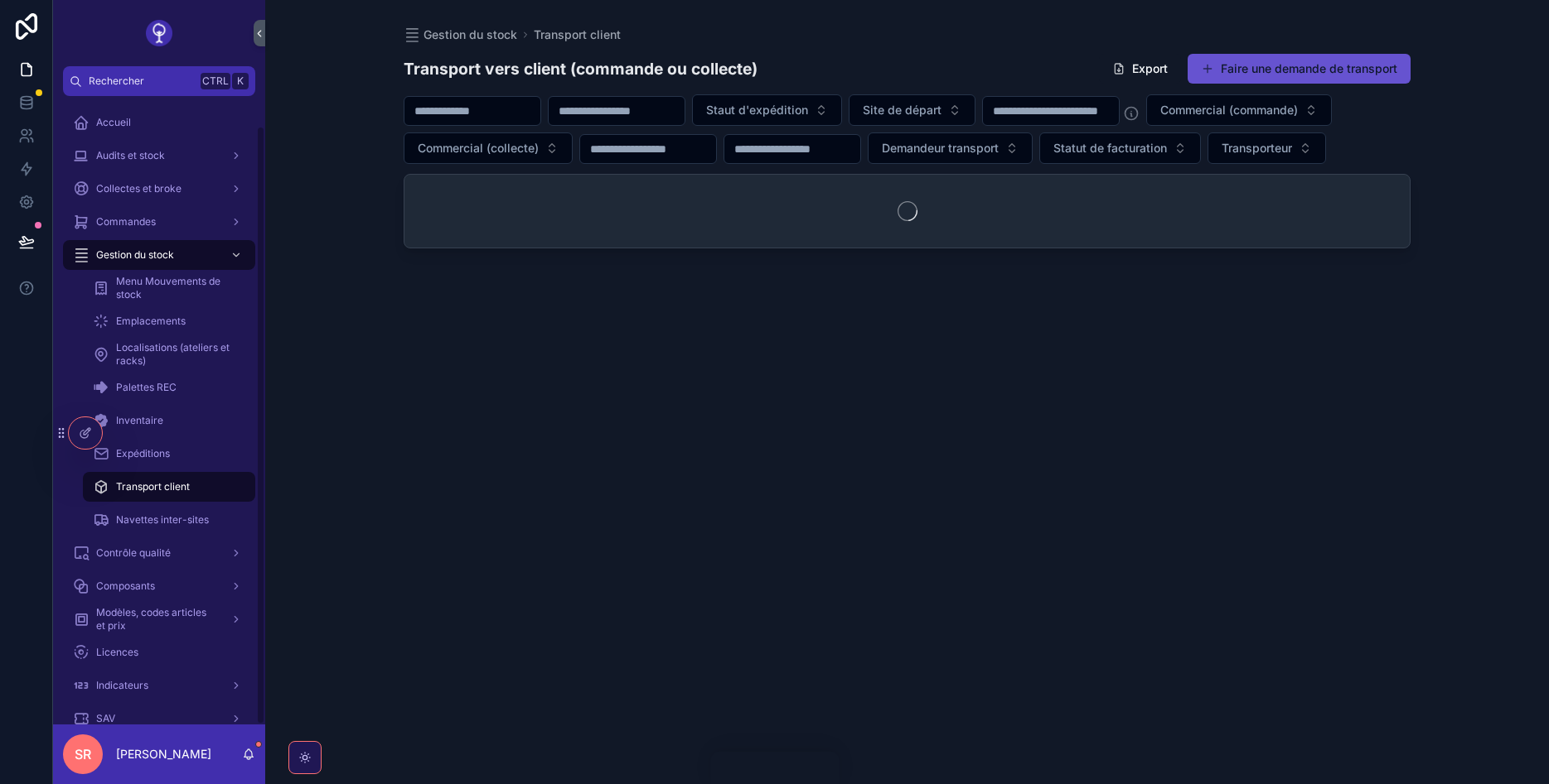
scroll to position [30, 0]
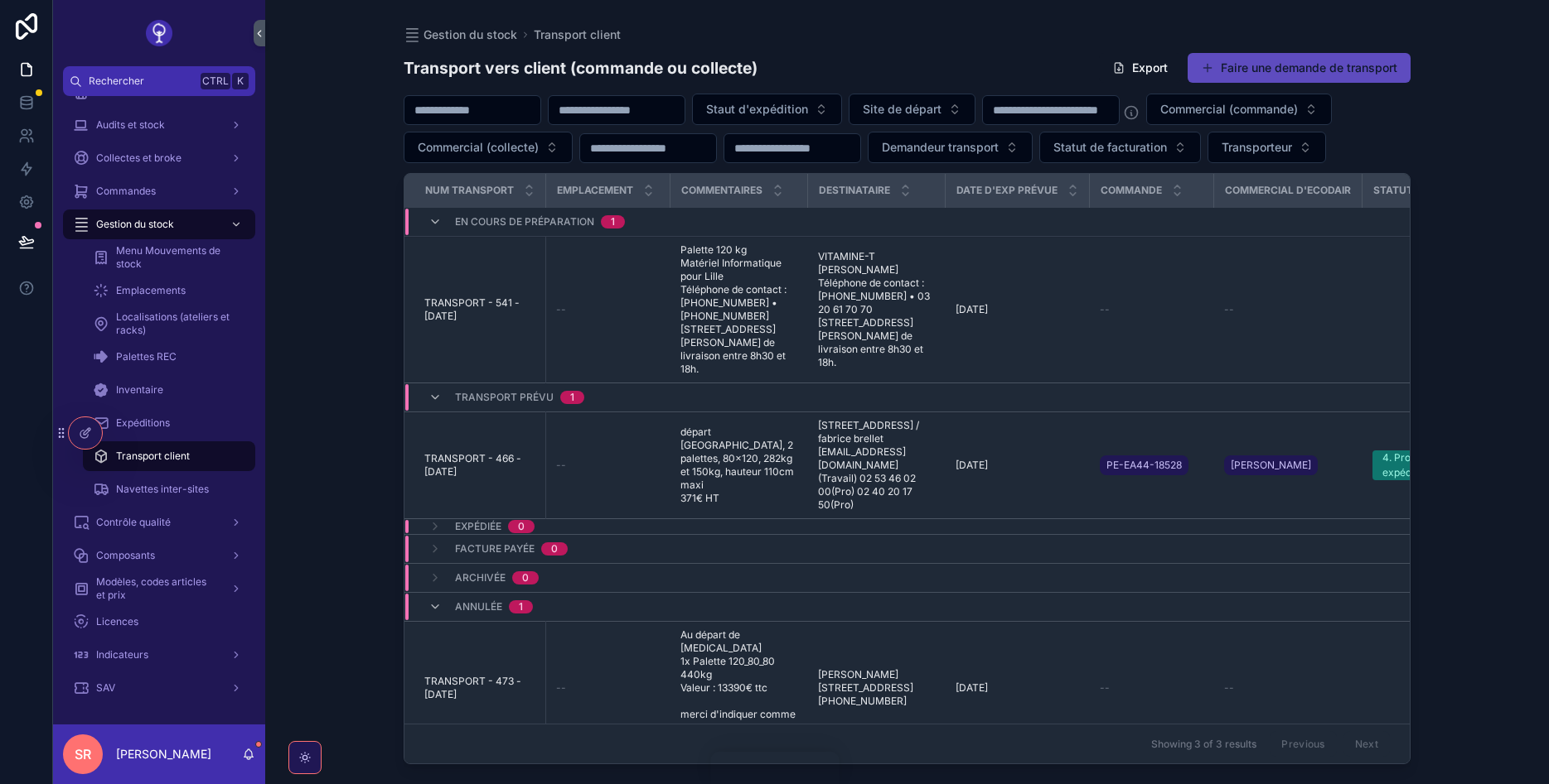
click at [1328, 64] on button "Faire une demande de transport" at bounding box center [1299, 68] width 223 height 30
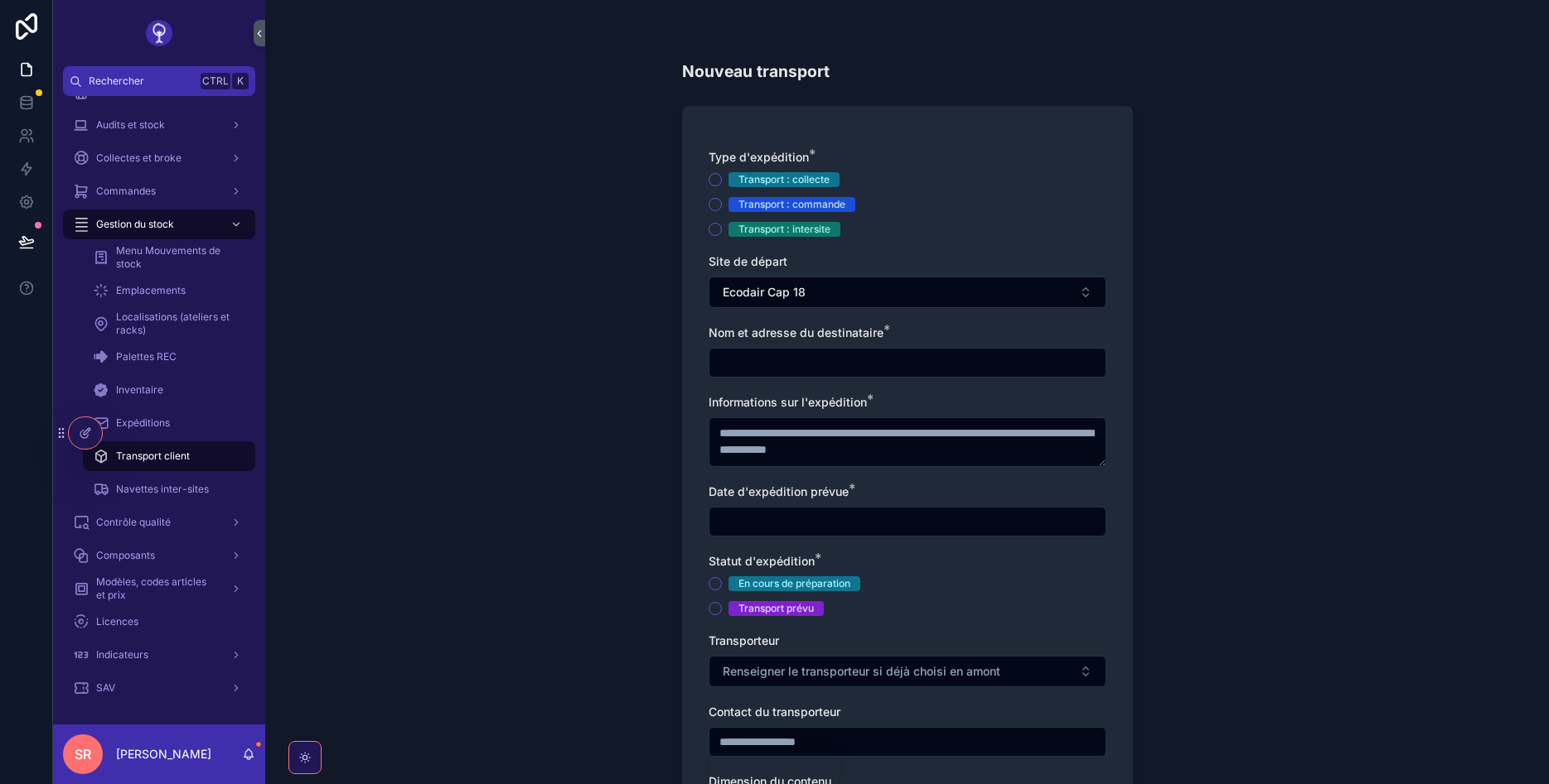
click at [798, 177] on div "Transport : collecte" at bounding box center [783, 179] width 91 height 15
click at [722, 177] on button "Transport : collecte" at bounding box center [715, 179] width 13 height 13
click at [858, 368] on input "scrollable content" at bounding box center [907, 363] width 396 height 24
type input "**********"
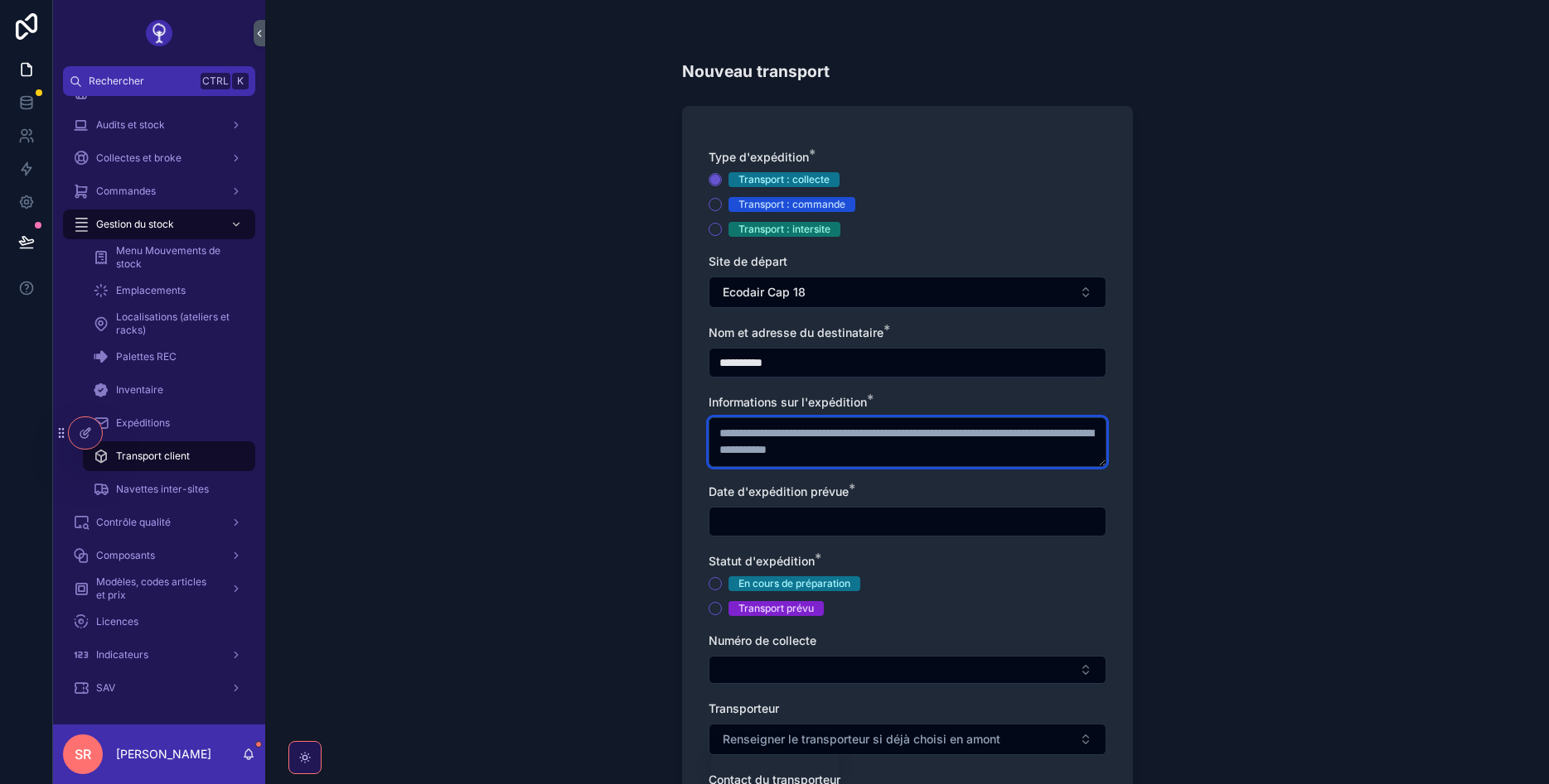
click at [890, 433] on textarea "scrollable content" at bounding box center [907, 442] width 398 height 50
type textarea "****"
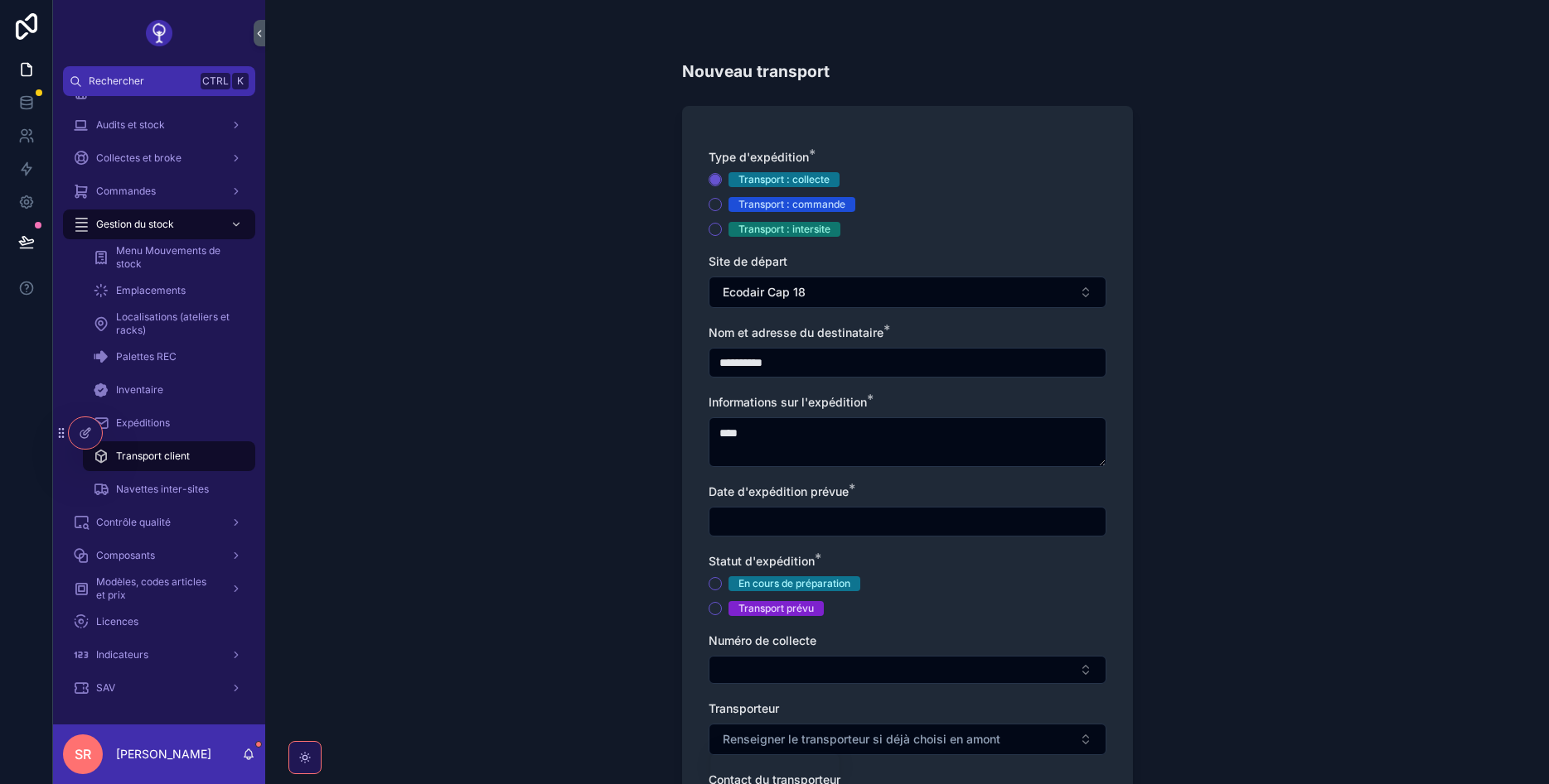
click at [860, 528] on input "scrollable content" at bounding box center [907, 521] width 396 height 24
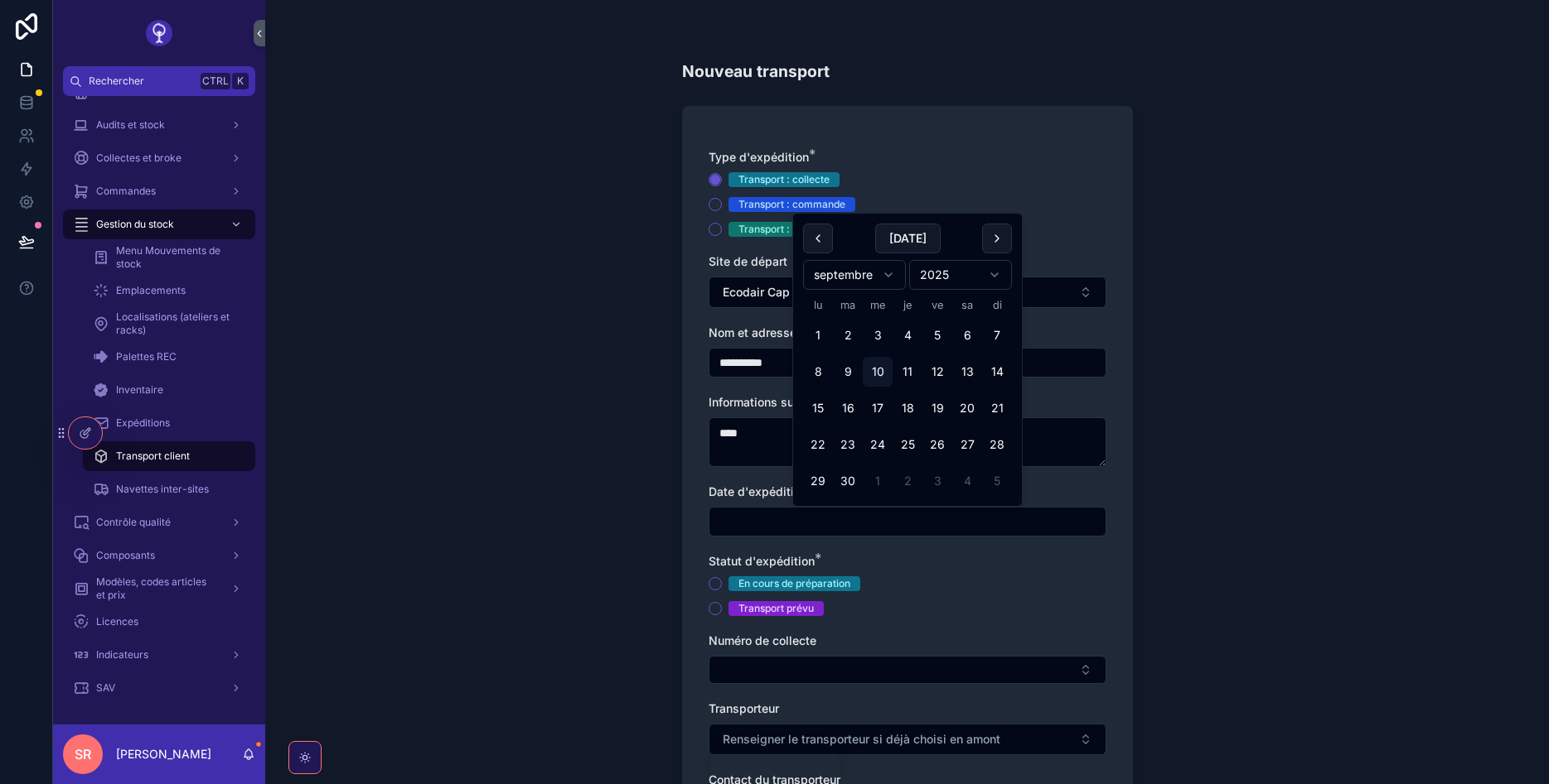
click at [1178, 278] on div "**********" at bounding box center [907, 392] width 1283 height 784
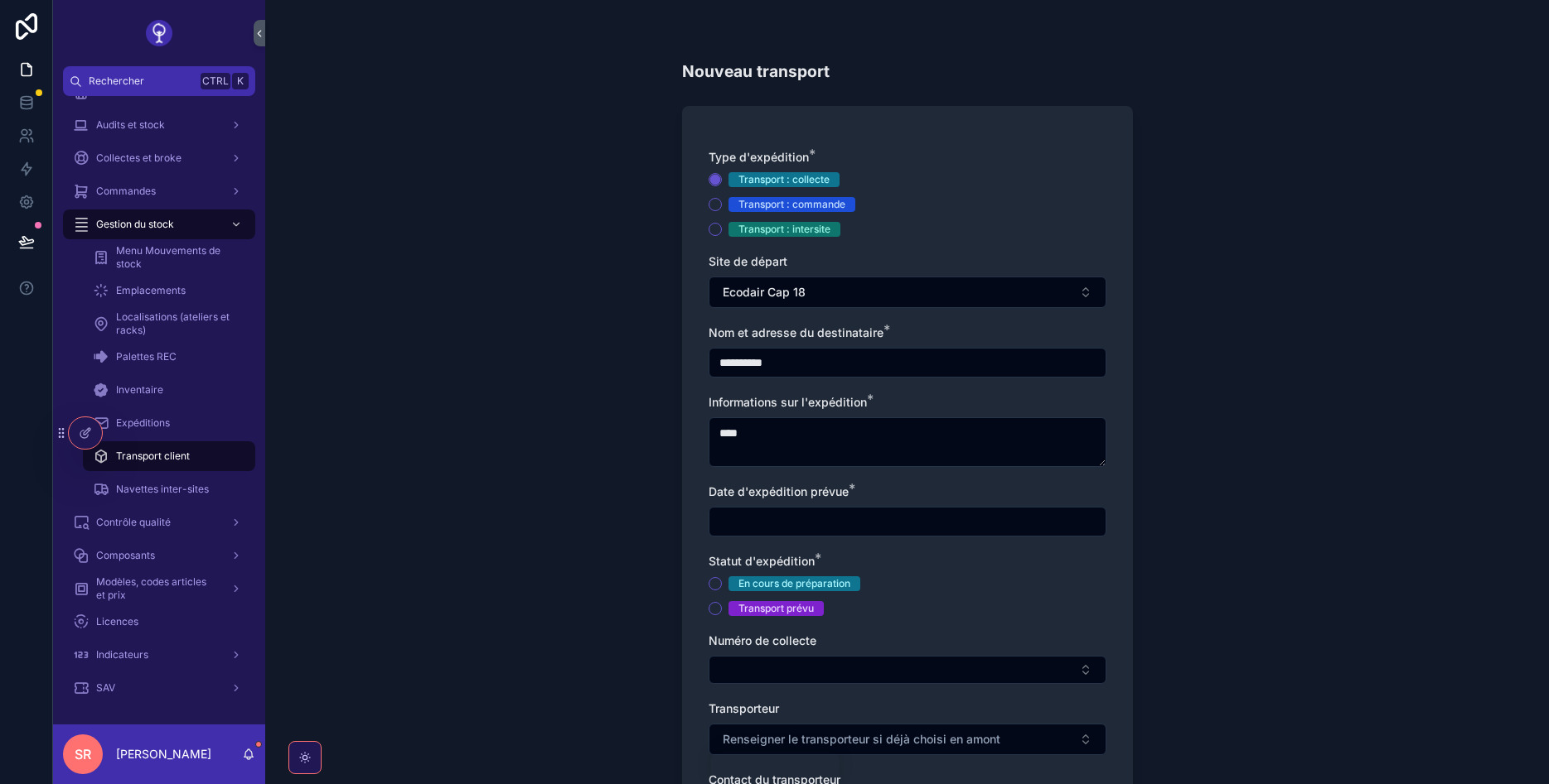
click at [791, 520] on input "scrollable content" at bounding box center [907, 521] width 396 height 24
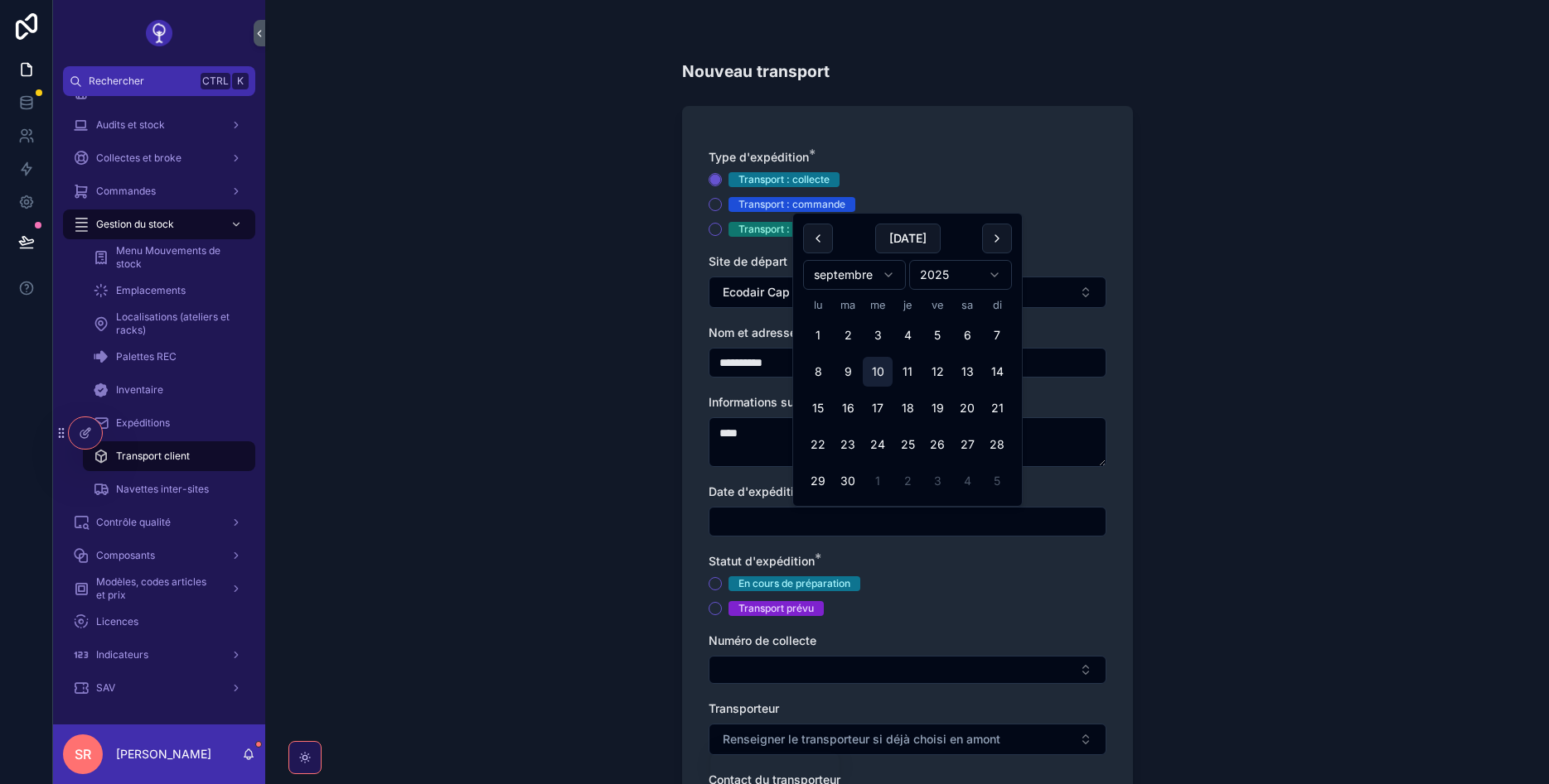
click at [871, 378] on button "10" at bounding box center [878, 372] width 30 height 30
type input "**********"
click at [1176, 500] on div "**********" at bounding box center [907, 392] width 1283 height 784
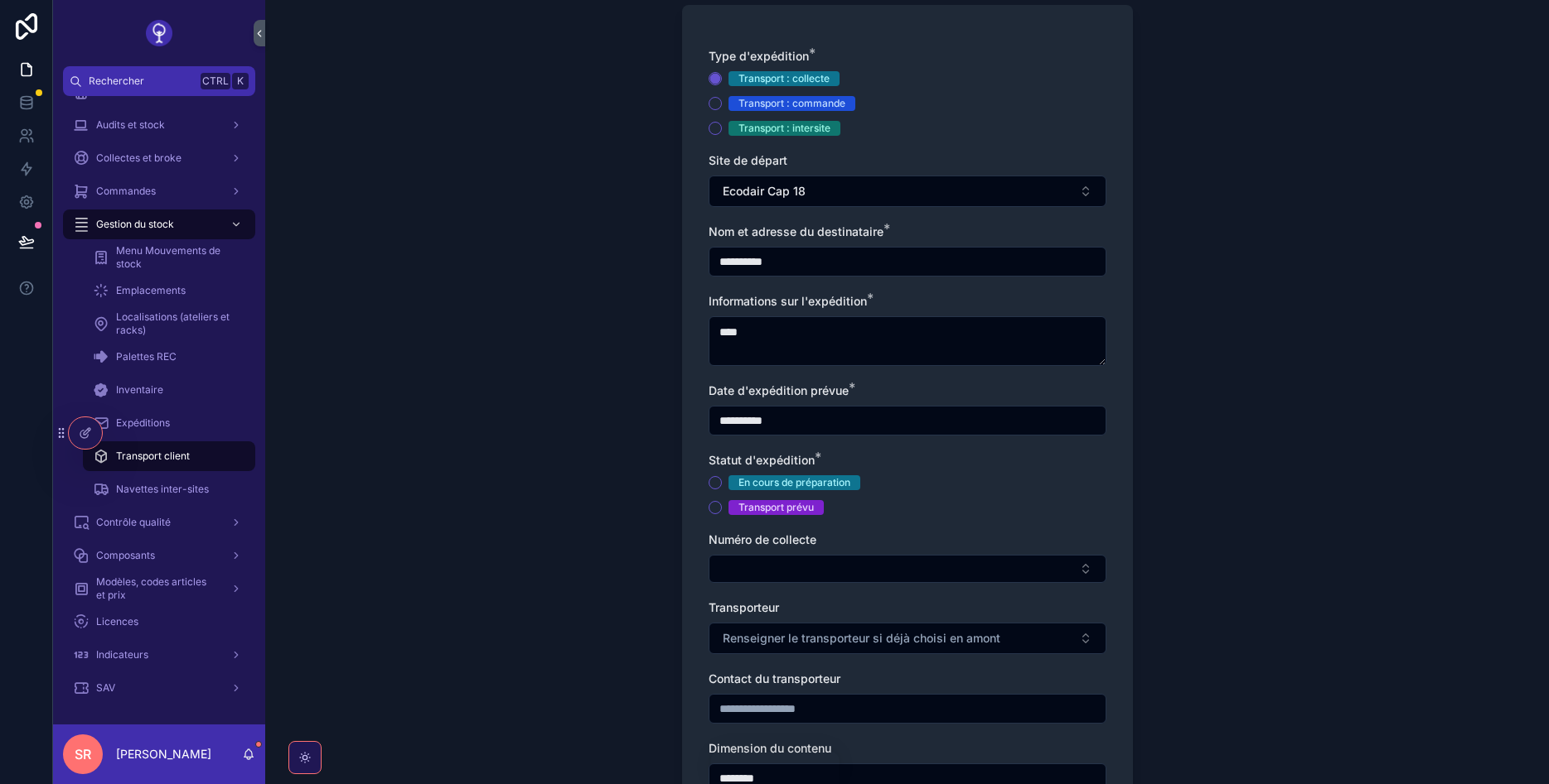
scroll to position [198, 0]
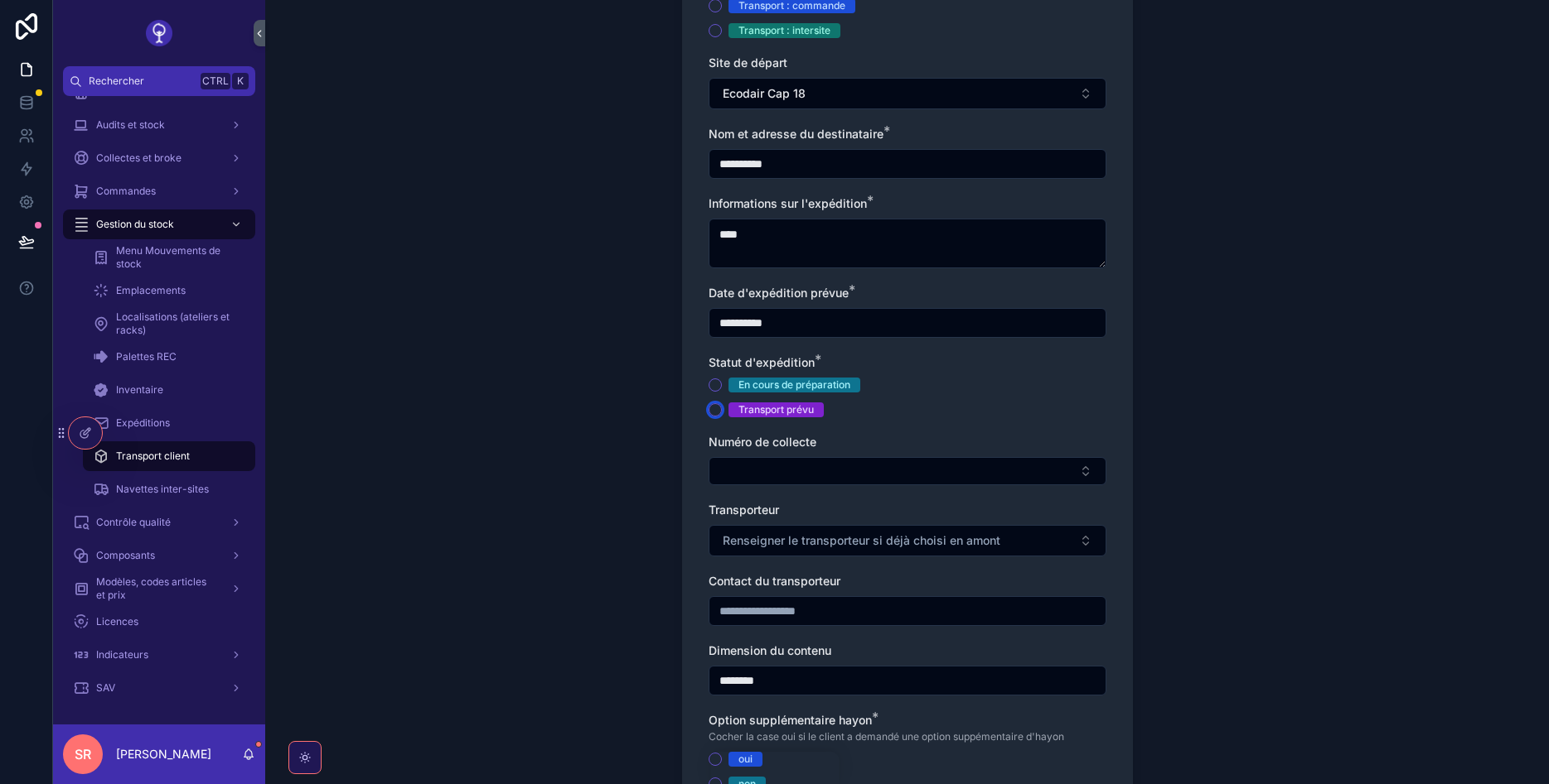
click at [710, 407] on button "Transport prévu" at bounding box center [715, 410] width 13 height 13
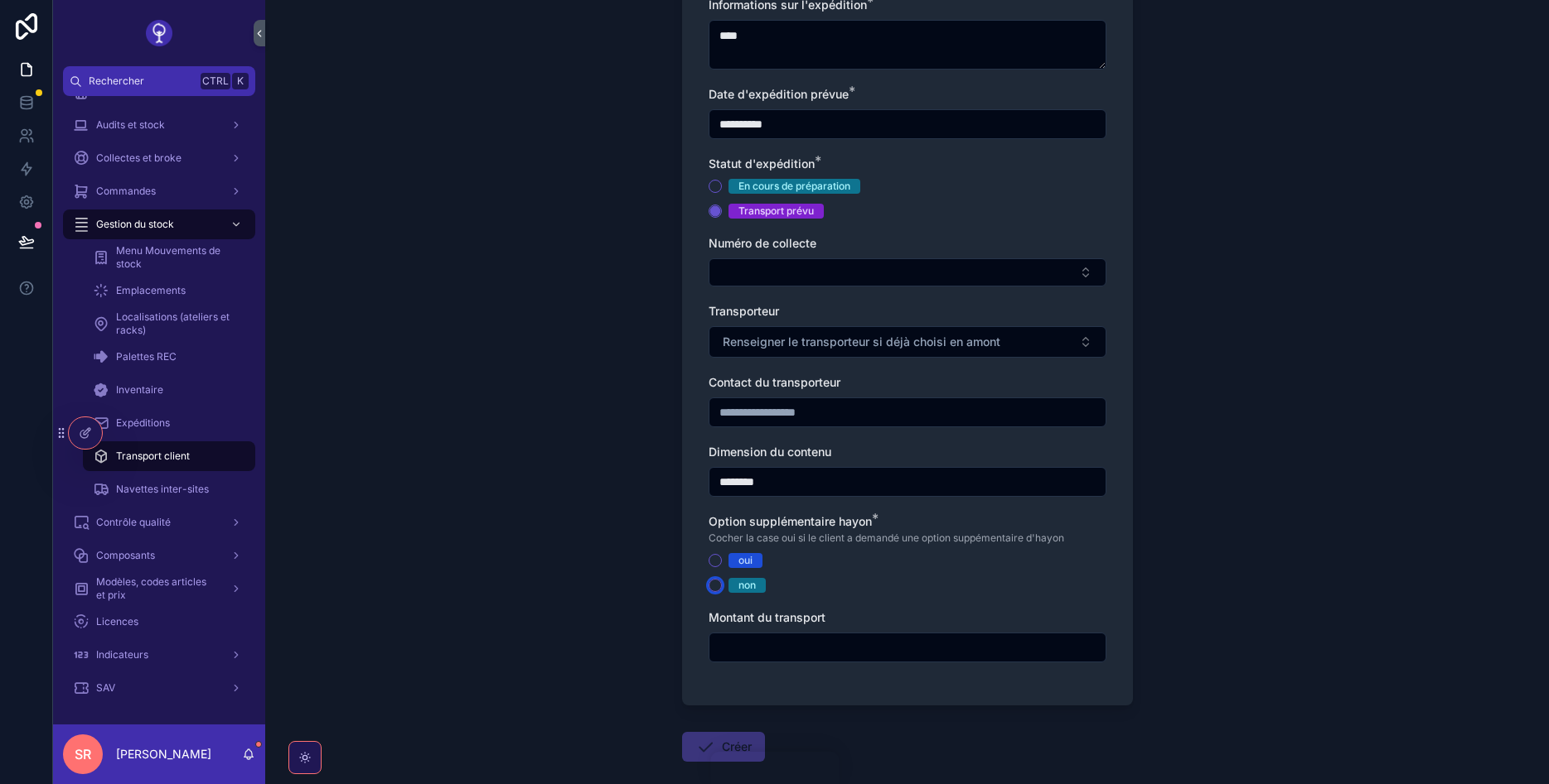
click at [718, 583] on button "non" at bounding box center [715, 586] width 13 height 13
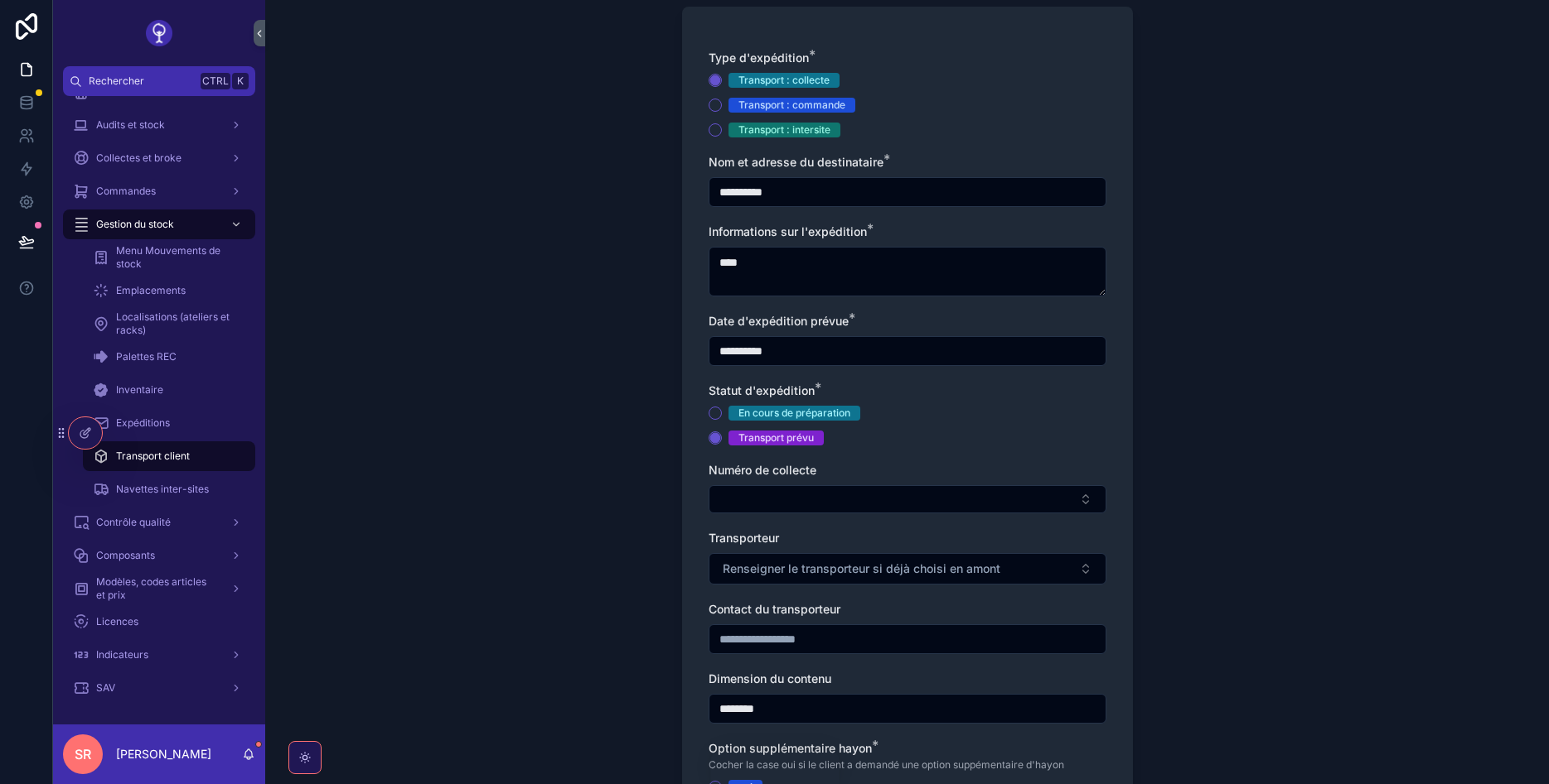
scroll to position [410, 0]
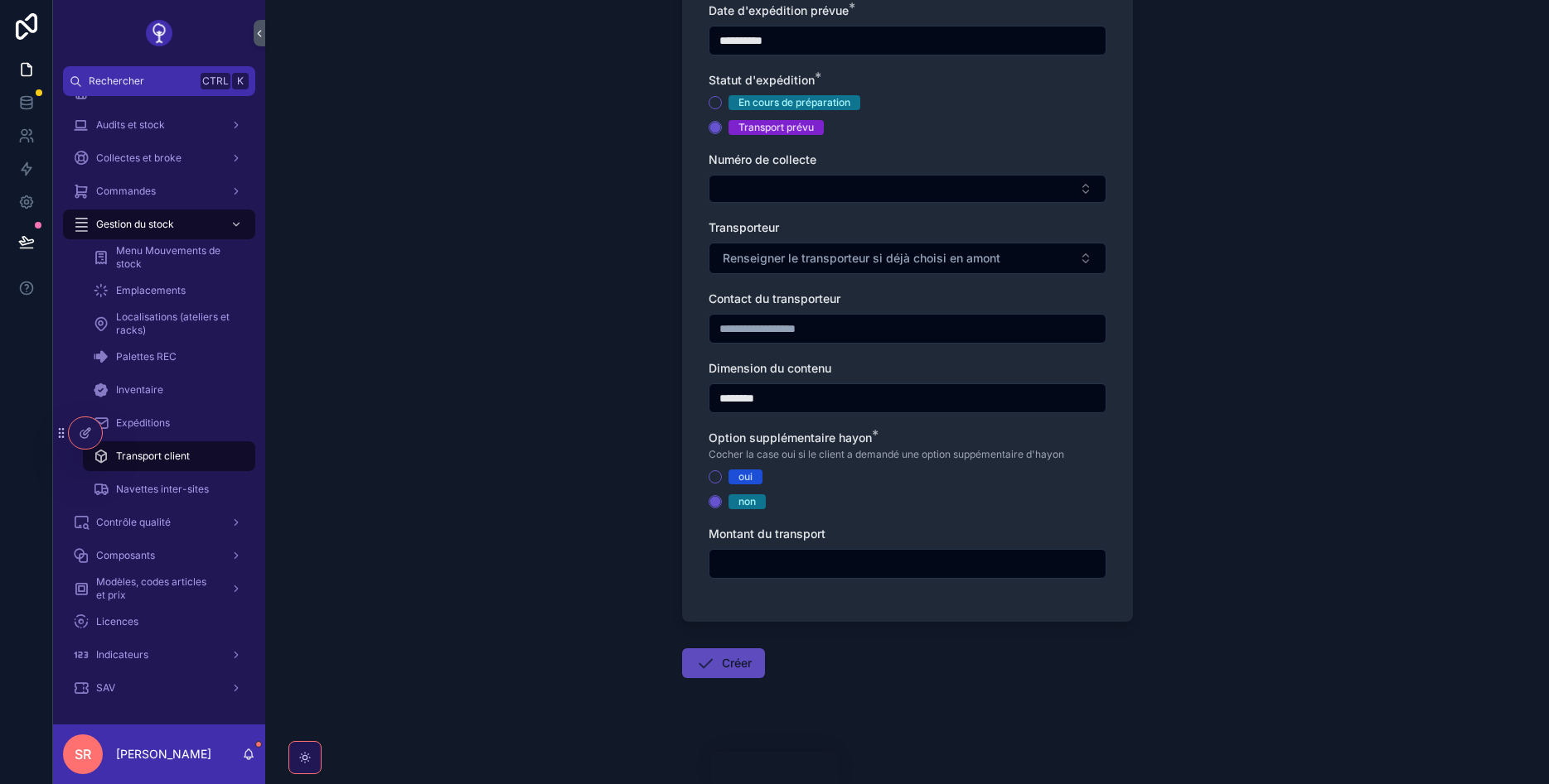
click at [716, 655] on button "Créer" at bounding box center [724, 664] width 83 height 30
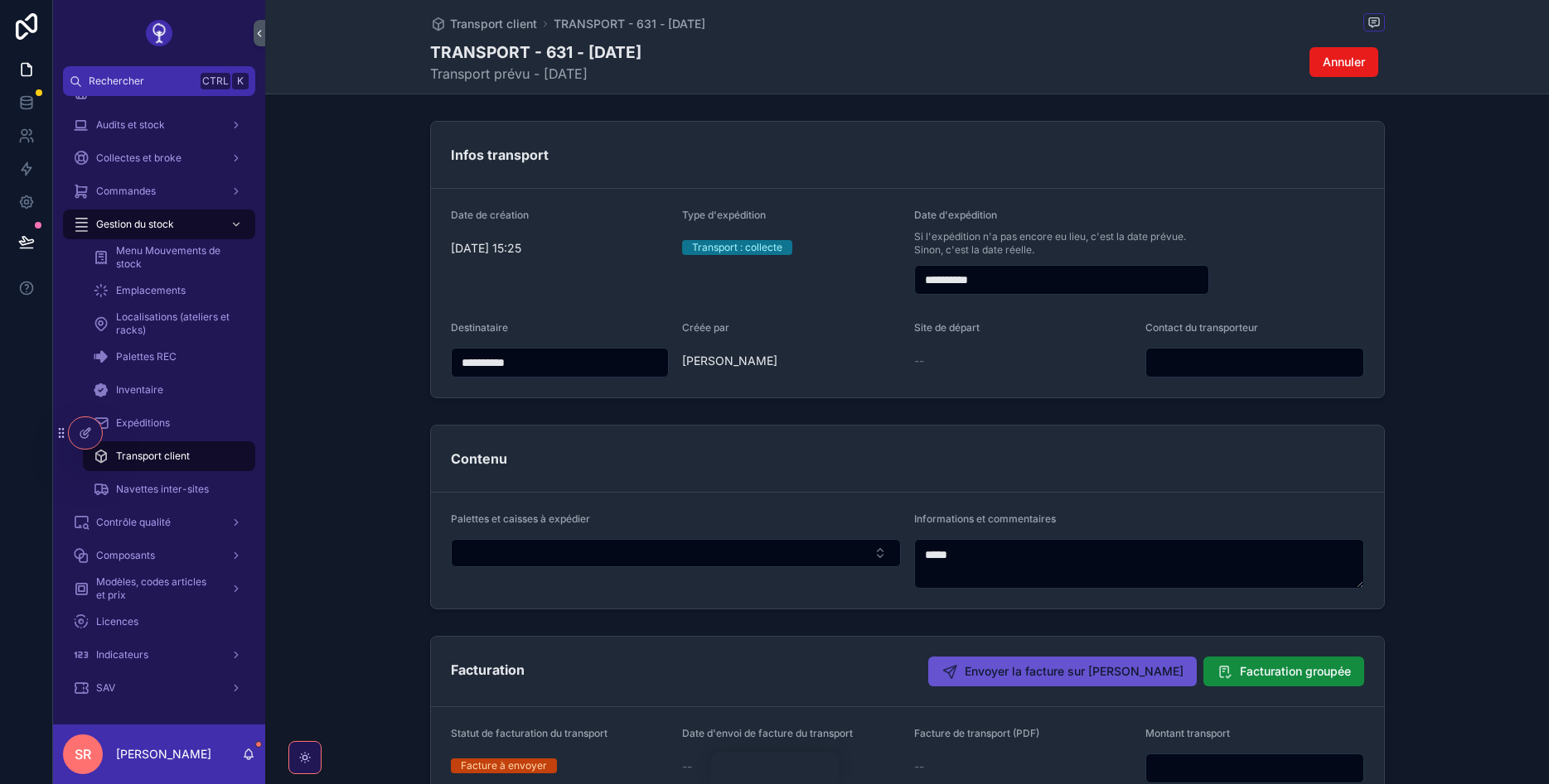
click at [1389, 24] on div "Transport client TRANSPORT - 631 - 10/09/2025 TRANSPORT - 631 - 10/09/2025 Tran…" at bounding box center [907, 47] width 1283 height 94
click at [1380, 18] on icon "scrollable content" at bounding box center [1374, 23] width 13 height 13
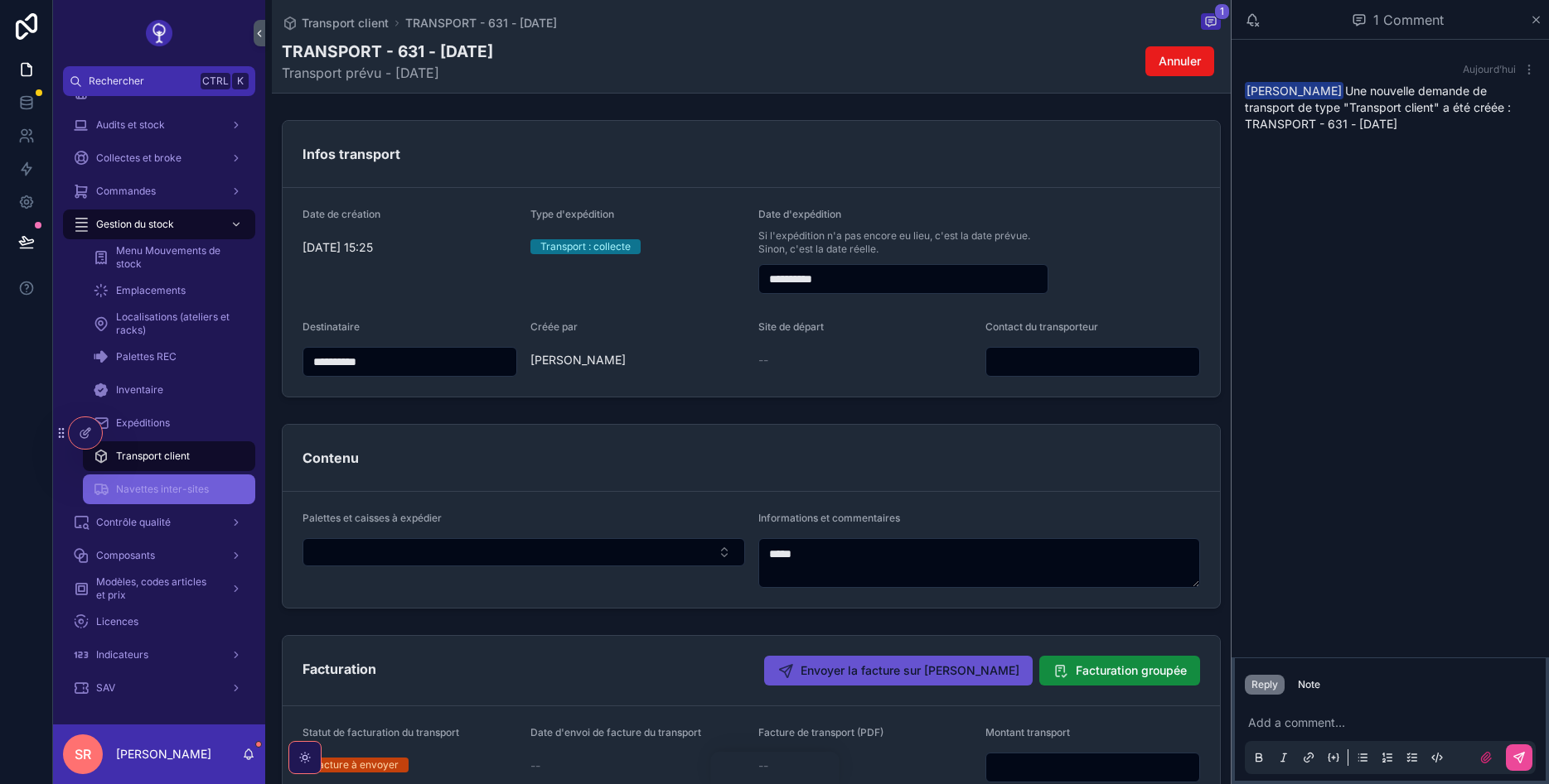
click at [126, 487] on span "Navettes inter-sites" at bounding box center [163, 489] width 93 height 13
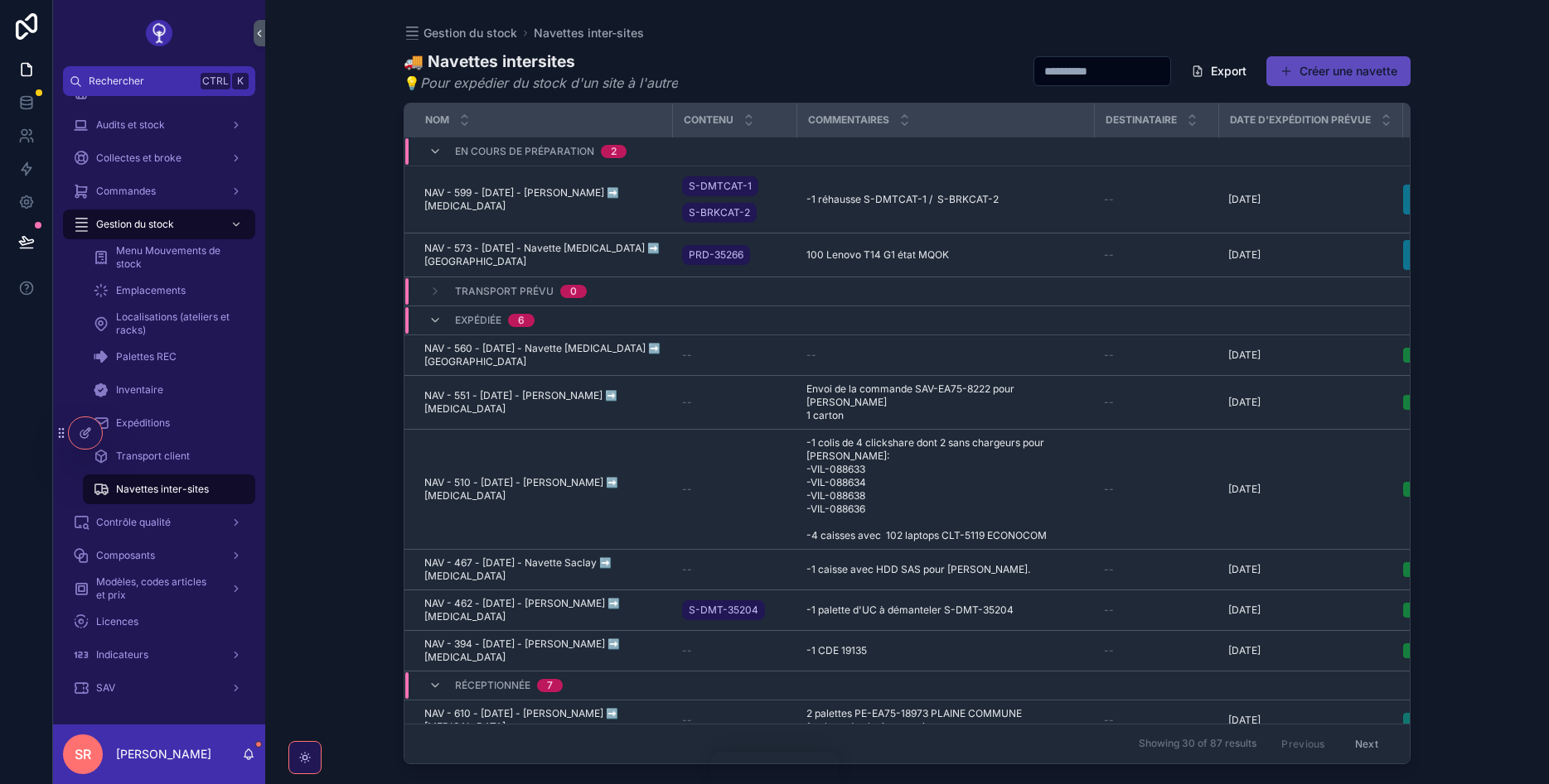
click at [1310, 63] on button "Créer une navette" at bounding box center [1338, 72] width 145 height 30
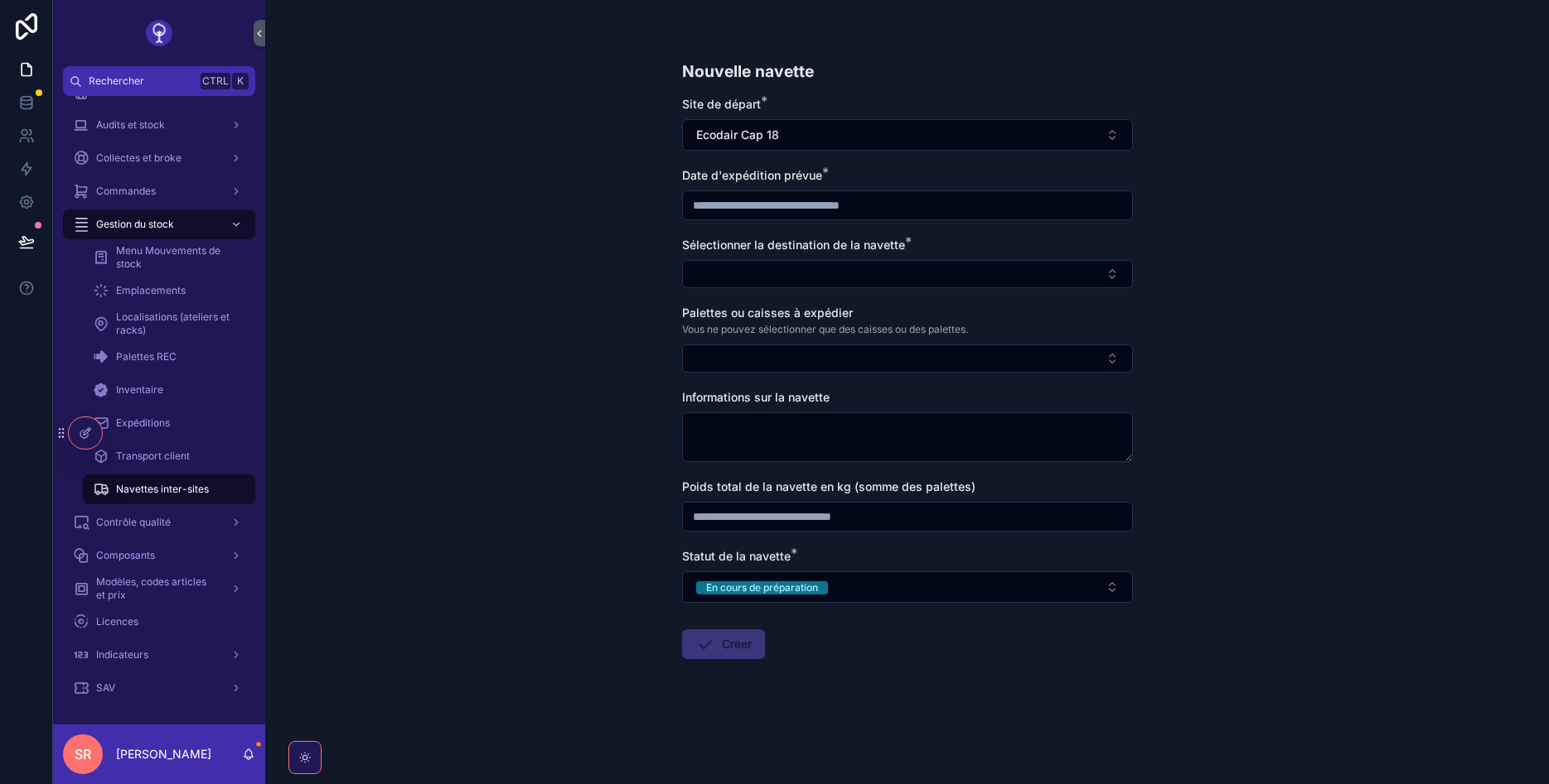
click at [776, 200] on input "scrollable content" at bounding box center [907, 205] width 449 height 24
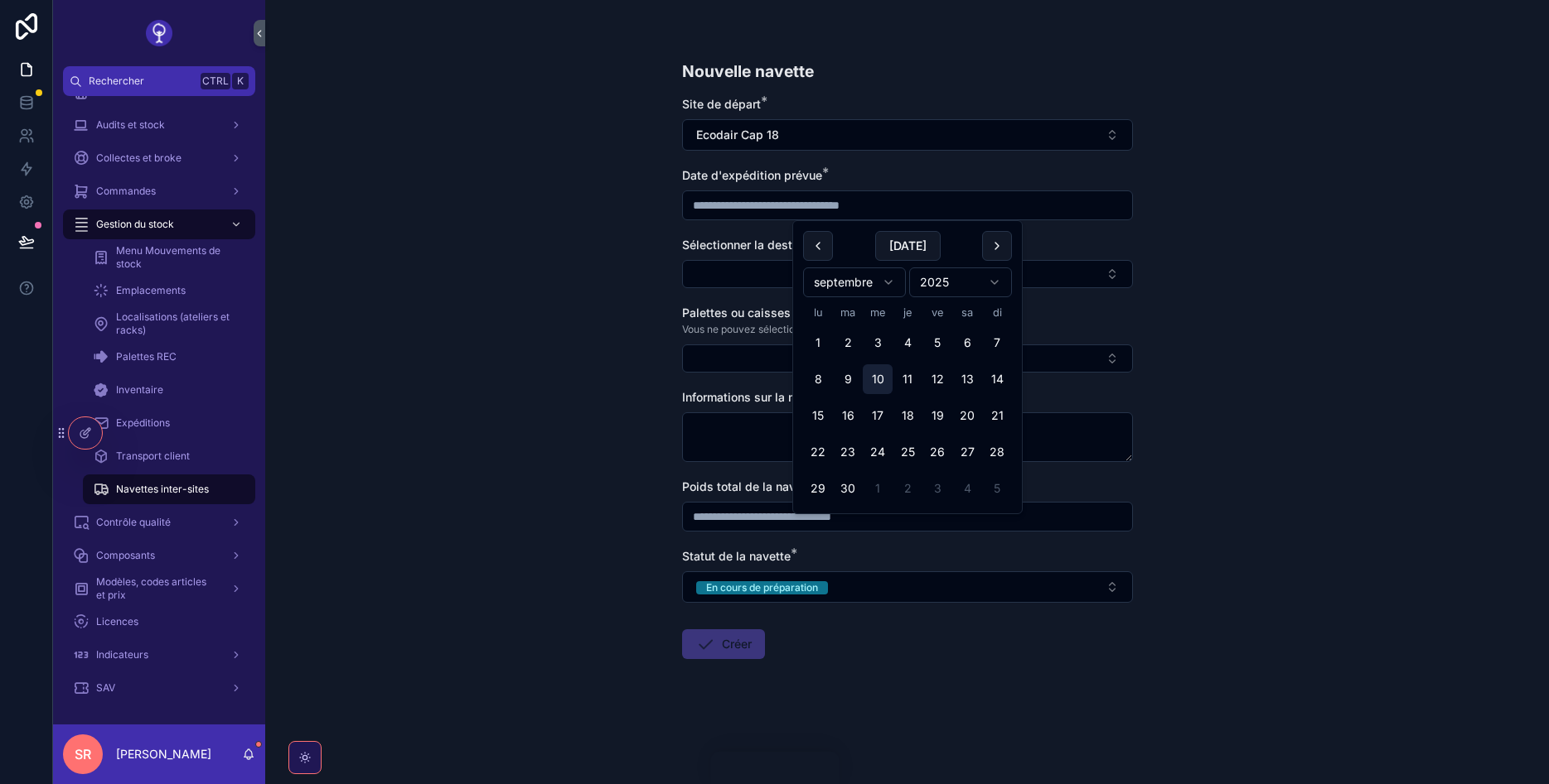
click at [877, 386] on button "10" at bounding box center [878, 380] width 30 height 30
type input "**********"
click at [734, 264] on button "Select Button" at bounding box center [907, 274] width 451 height 28
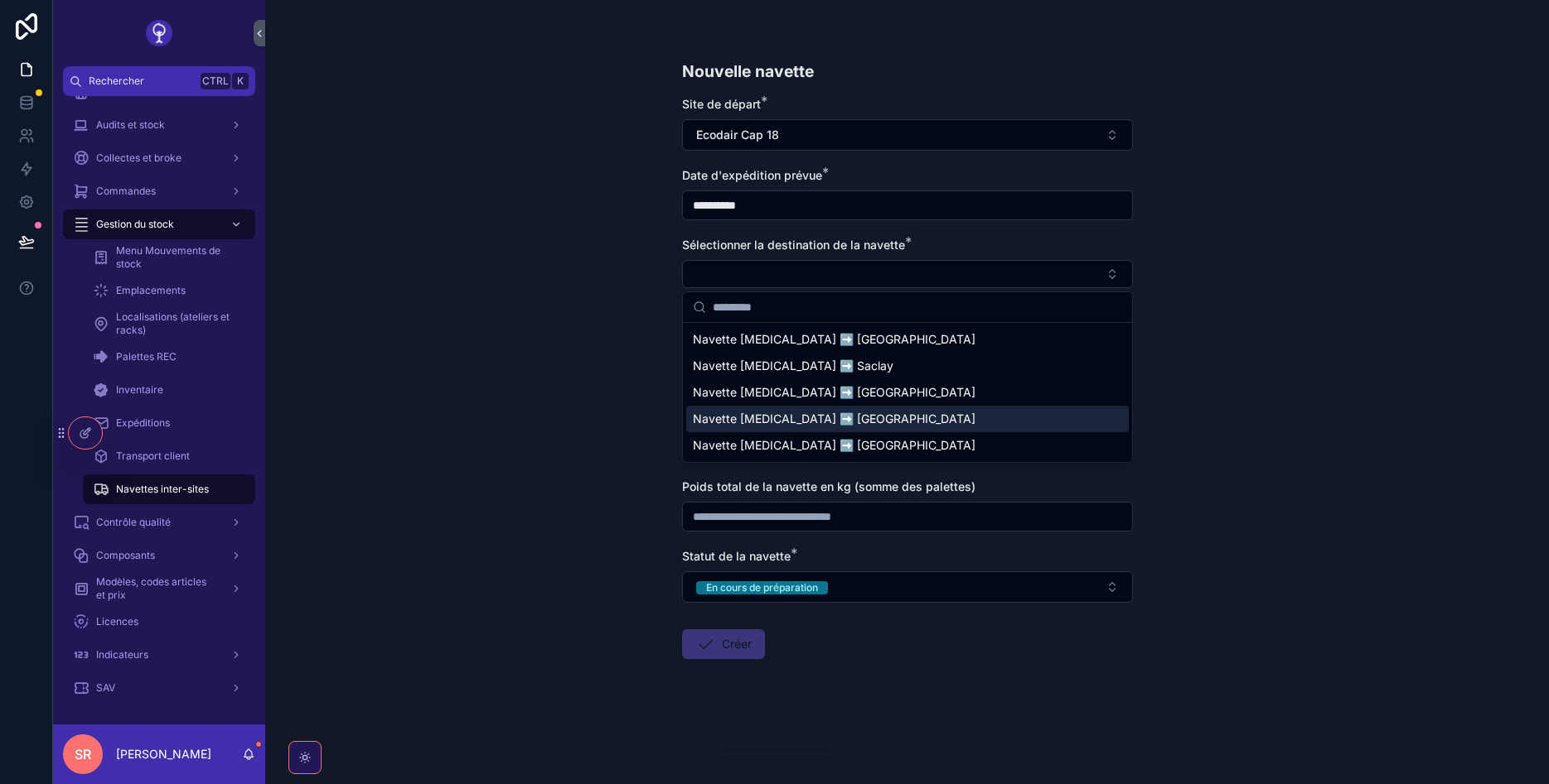
click at [818, 418] on span "Navette CAP18 ➡️ Nantes" at bounding box center [834, 419] width 283 height 17
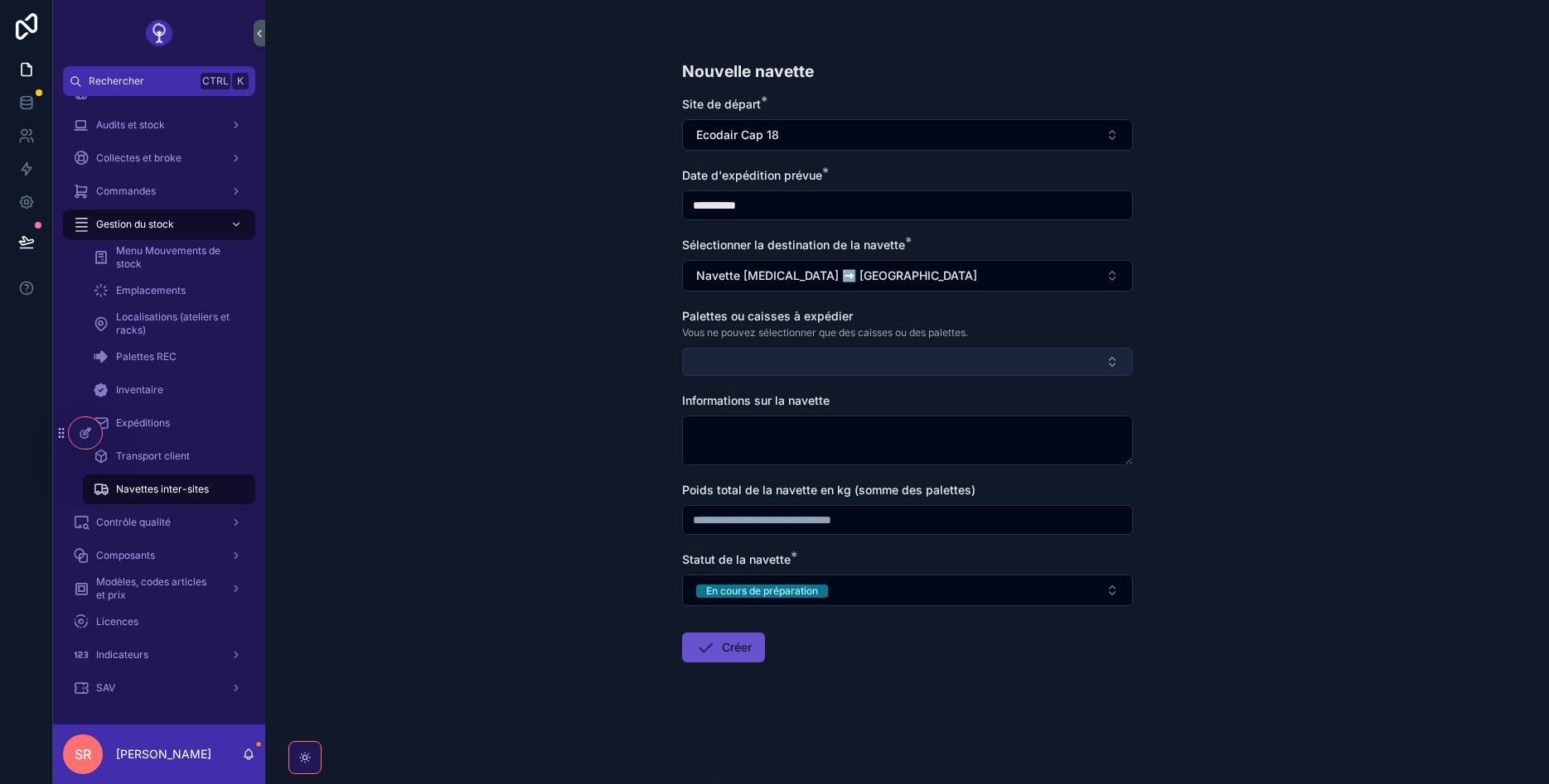
click at [818, 368] on button "Select Button" at bounding box center [907, 362] width 451 height 28
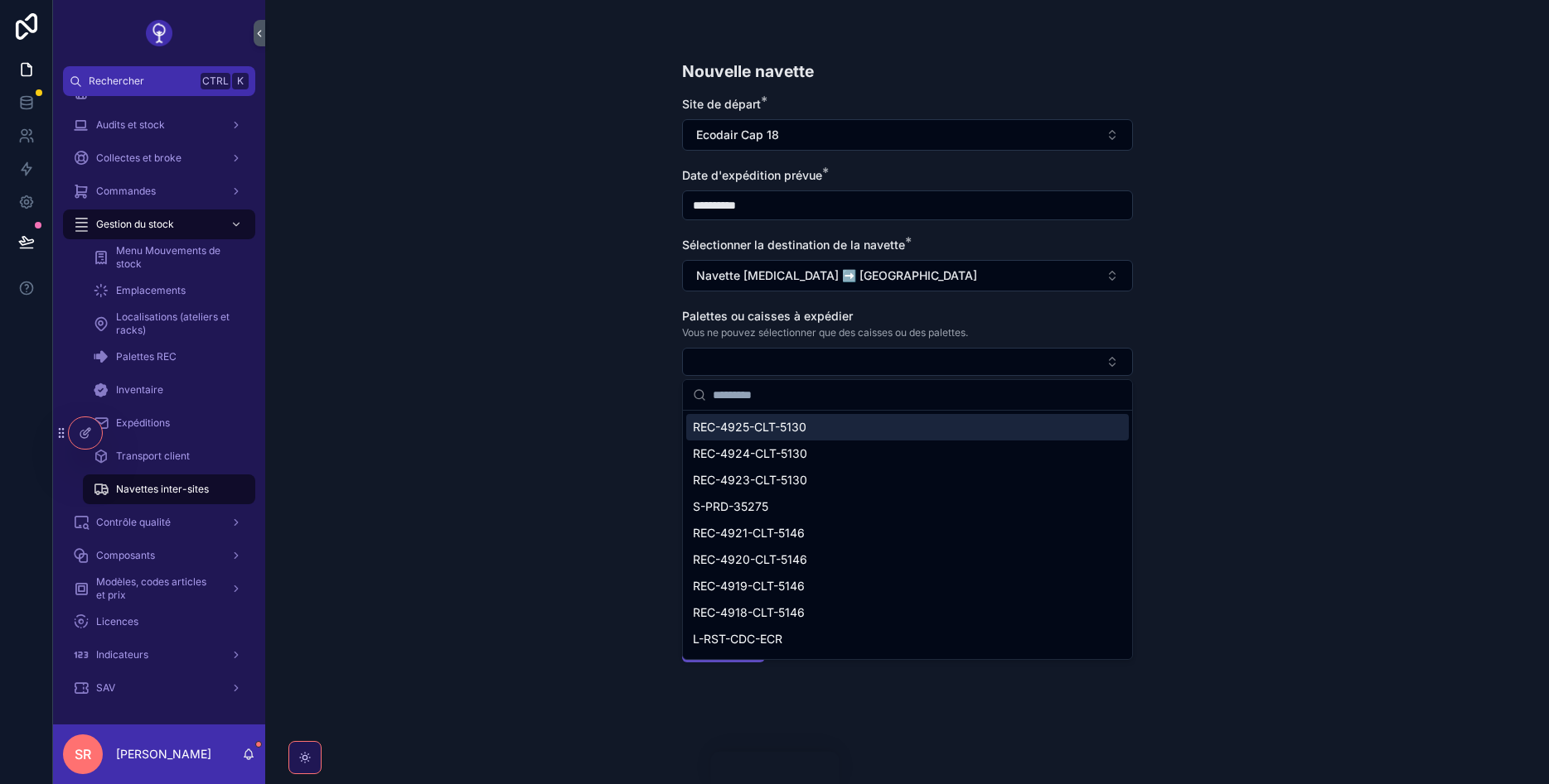
click at [499, 349] on div "**********" at bounding box center [907, 392] width 1283 height 784
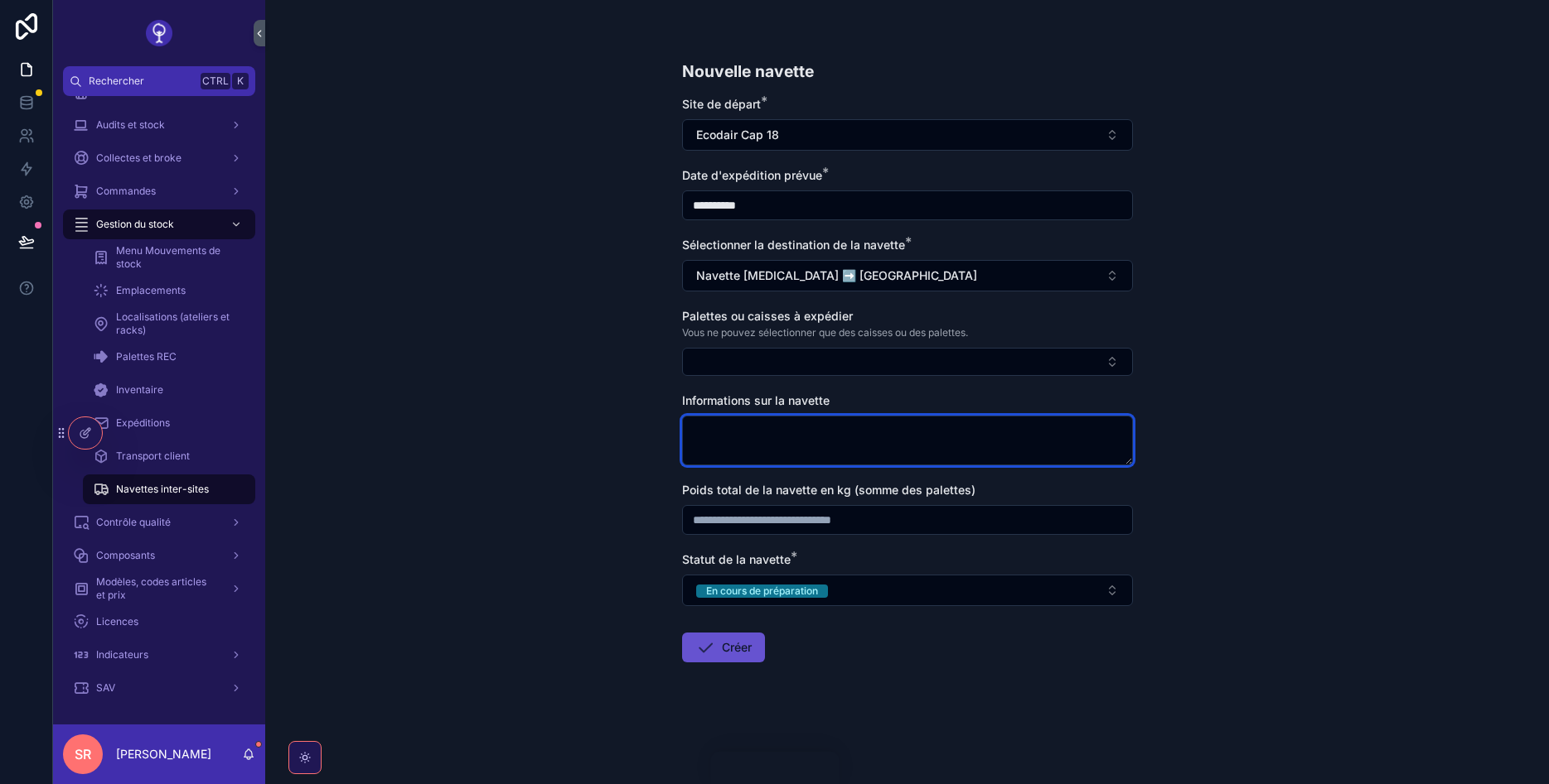
click at [734, 431] on textarea "scrollable content" at bounding box center [907, 440] width 451 height 50
type textarea "**********"
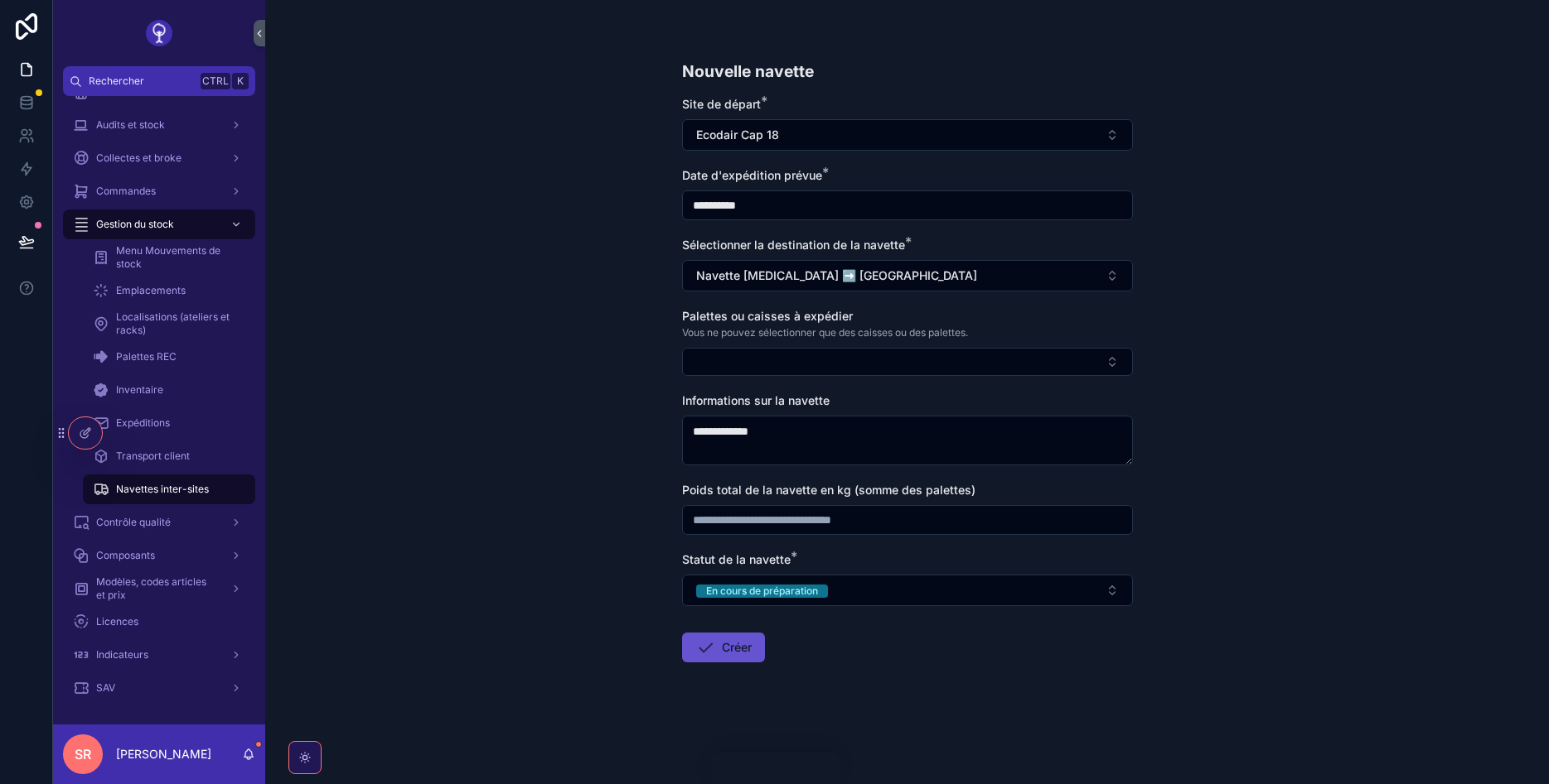
click at [852, 526] on input "scrollable content" at bounding box center [907, 520] width 449 height 24
click at [723, 649] on button "Créer" at bounding box center [724, 648] width 83 height 30
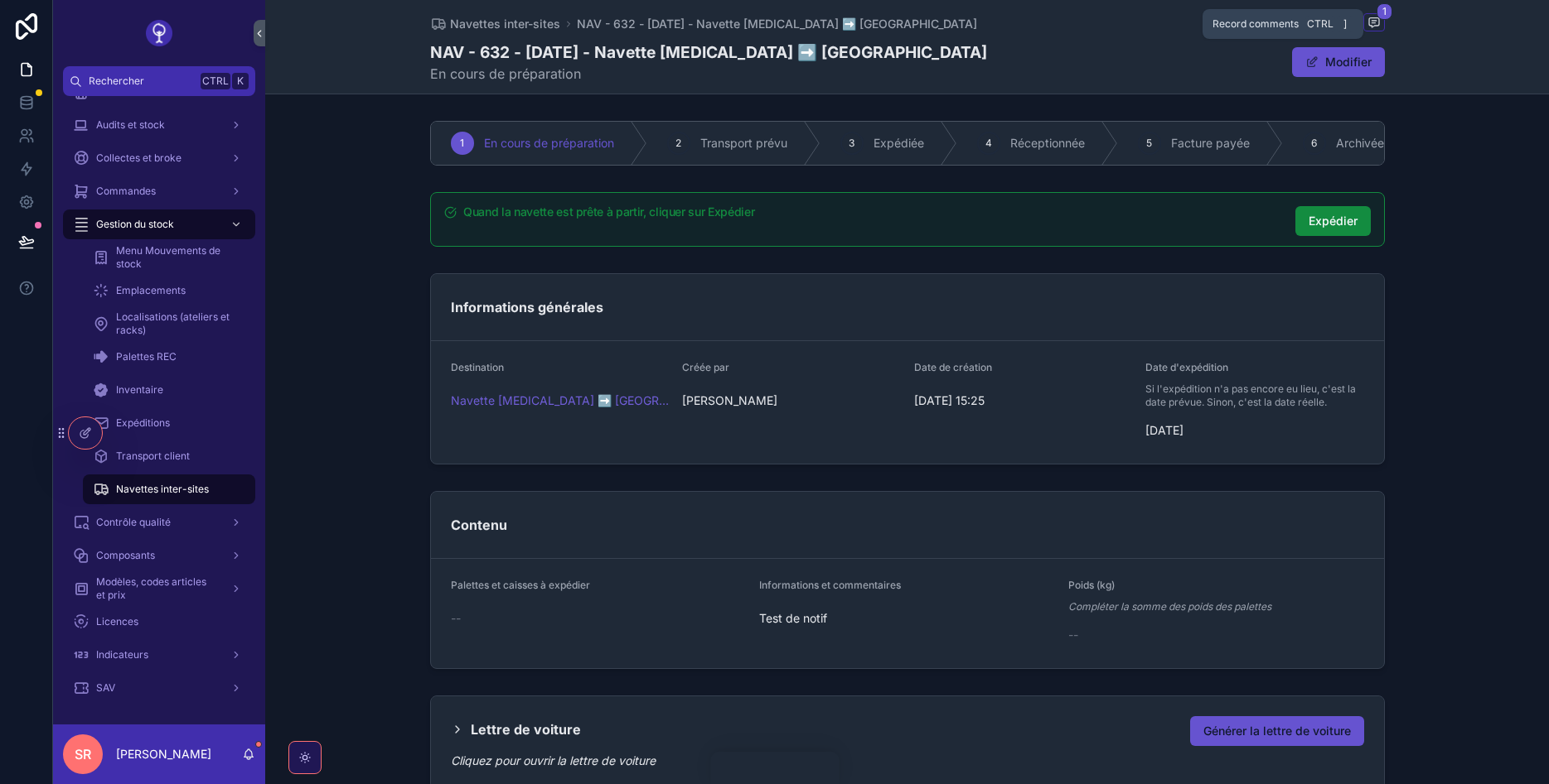
click at [1382, 22] on span "scrollable content" at bounding box center [1373, 22] width 22 height 18
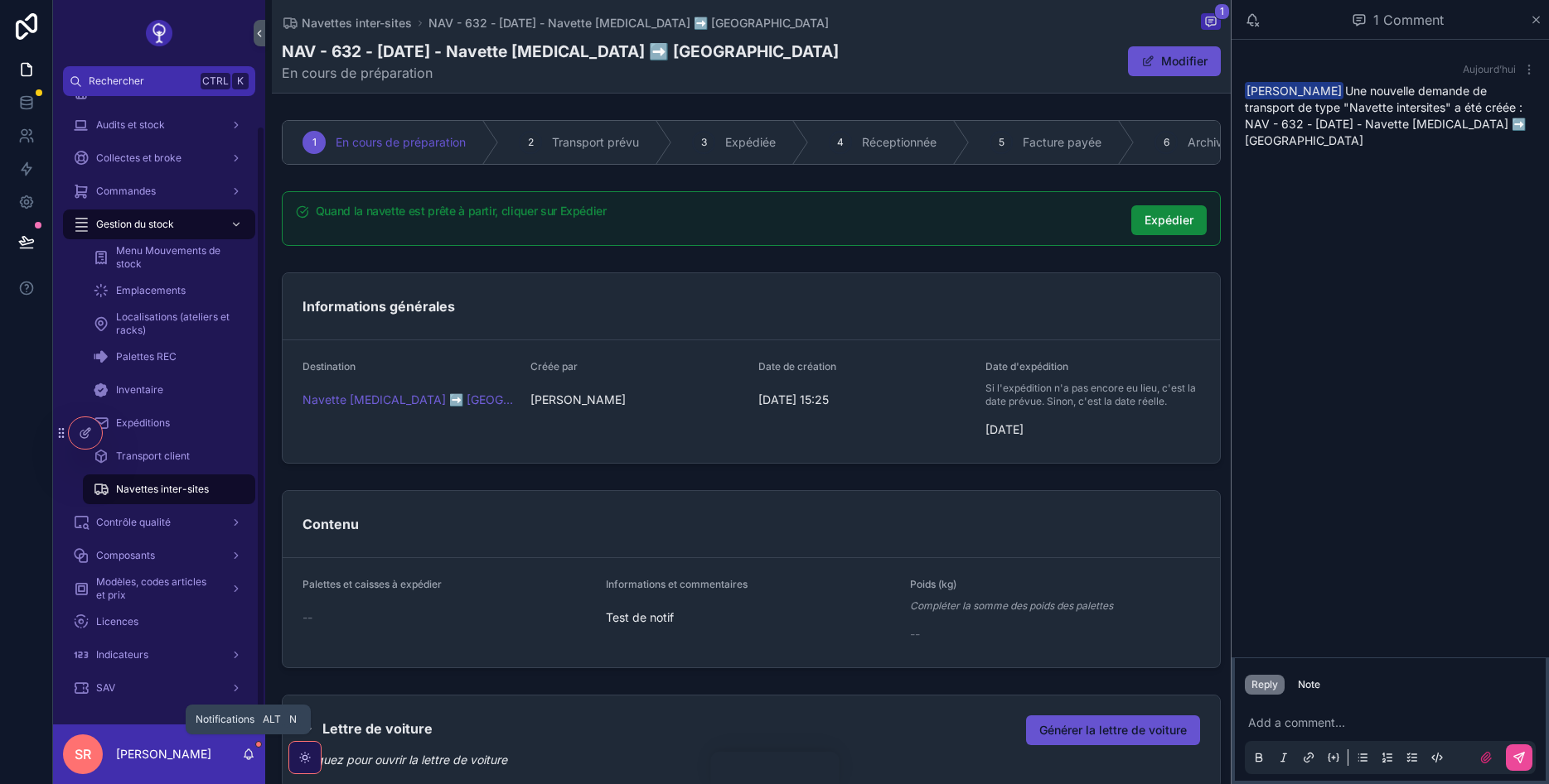
click at [250, 750] on icon "scrollable content" at bounding box center [249, 755] width 13 height 13
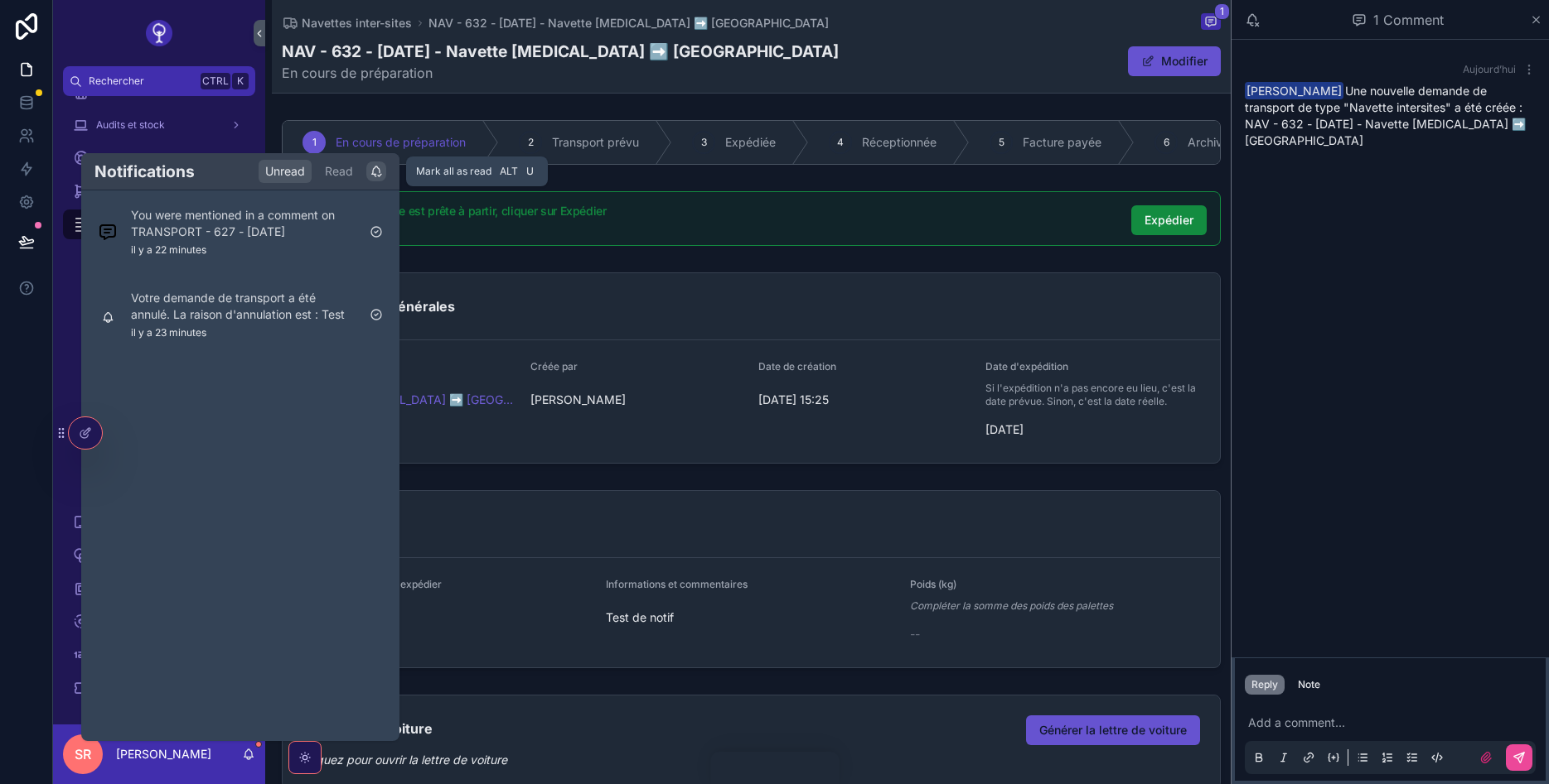
click at [379, 172] on icon "scrollable content" at bounding box center [376, 171] width 13 height 13
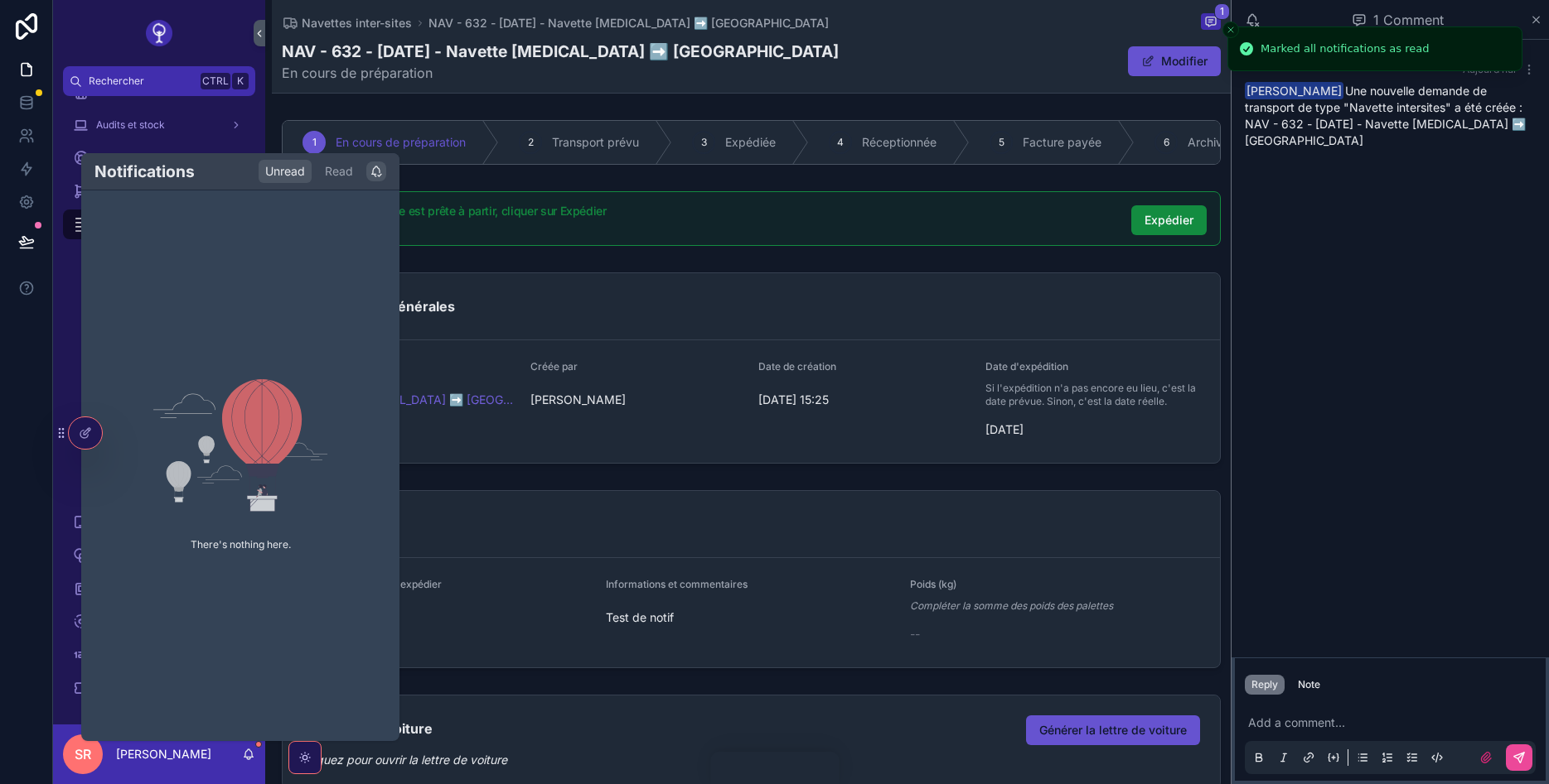
click at [9, 508] on div at bounding box center [26, 392] width 53 height 784
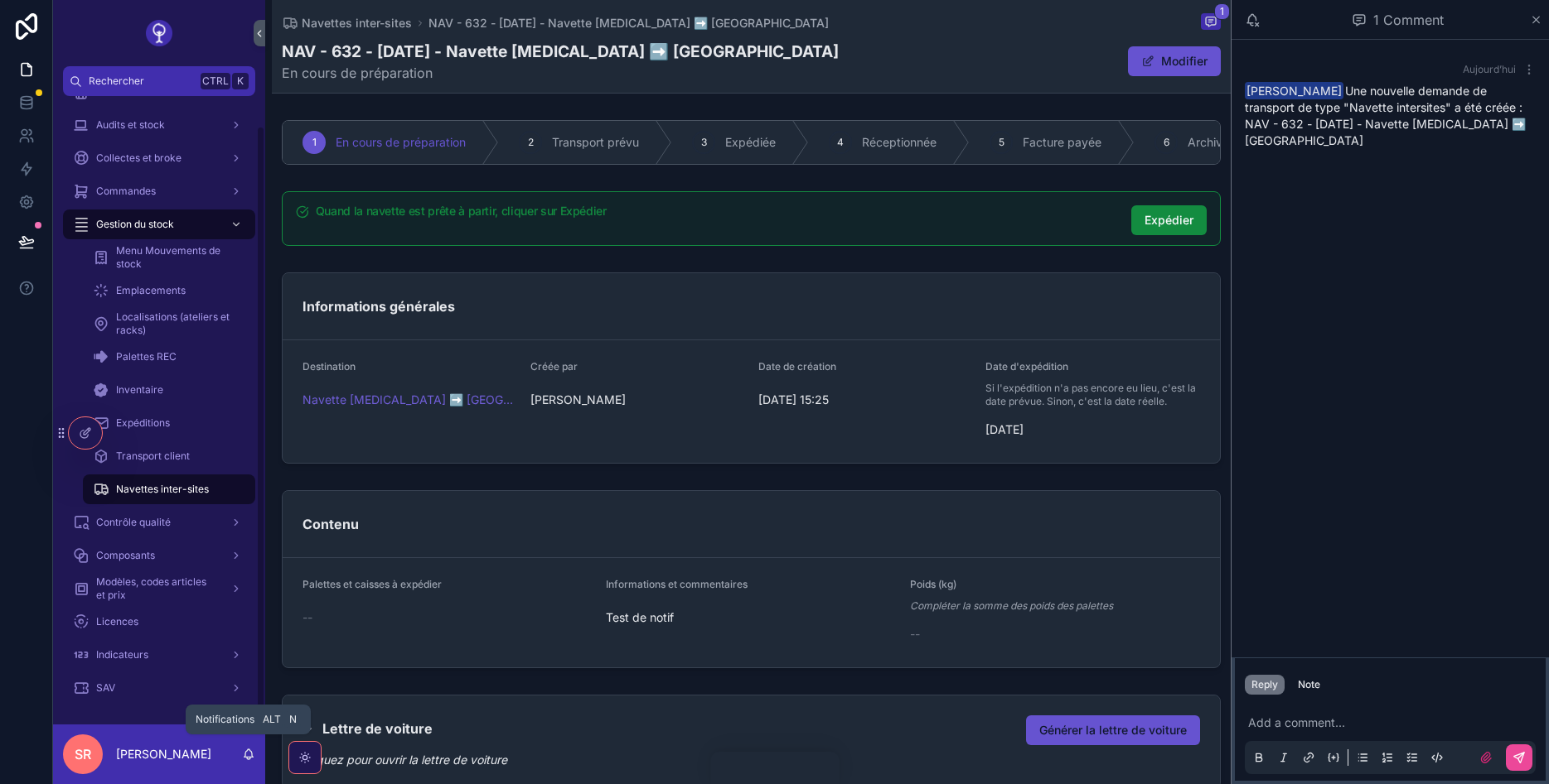
click at [246, 759] on icon "scrollable content" at bounding box center [249, 755] width 13 height 13
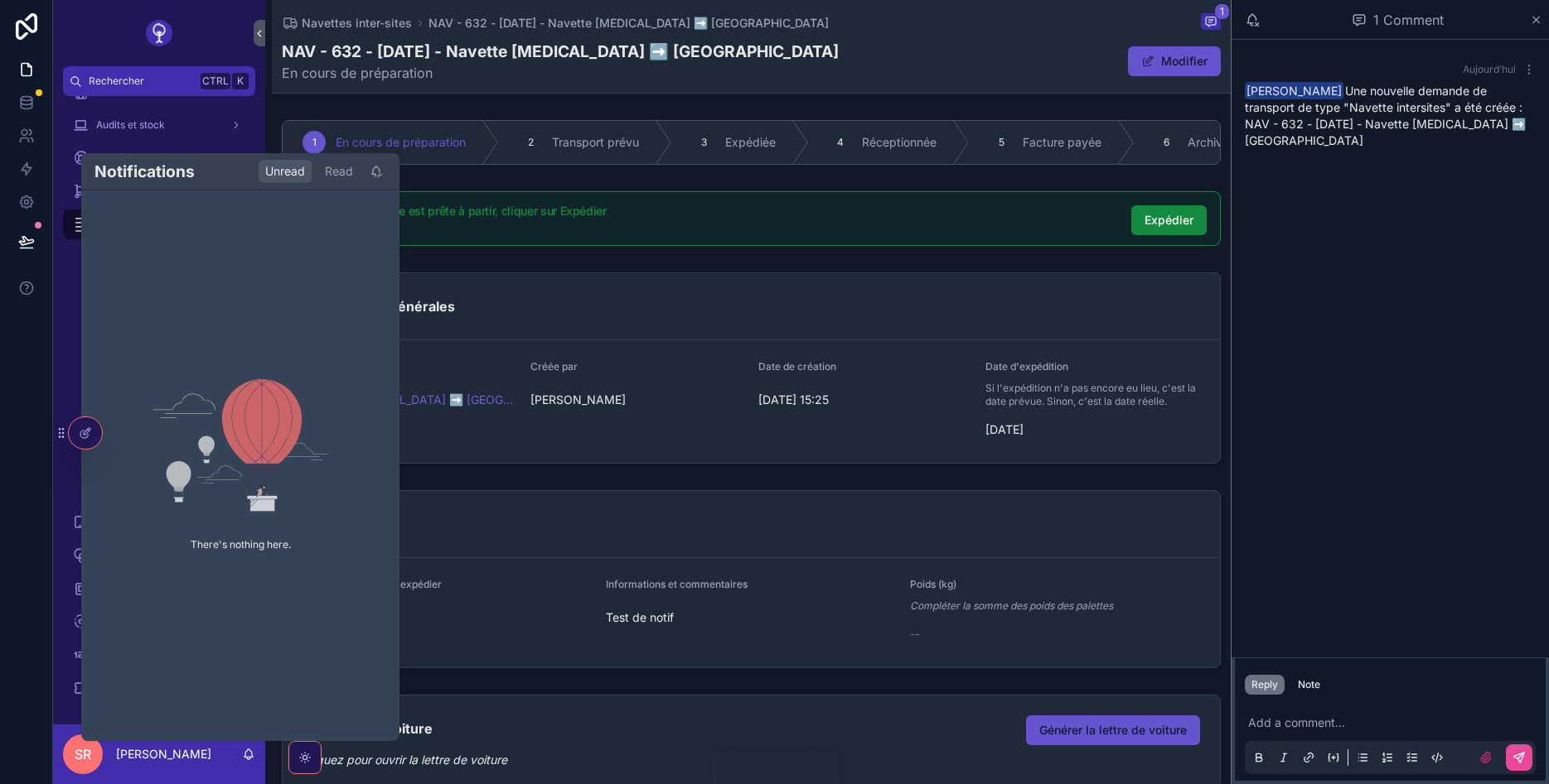
click at [246, 759] on icon "scrollable content" at bounding box center [249, 755] width 13 height 13
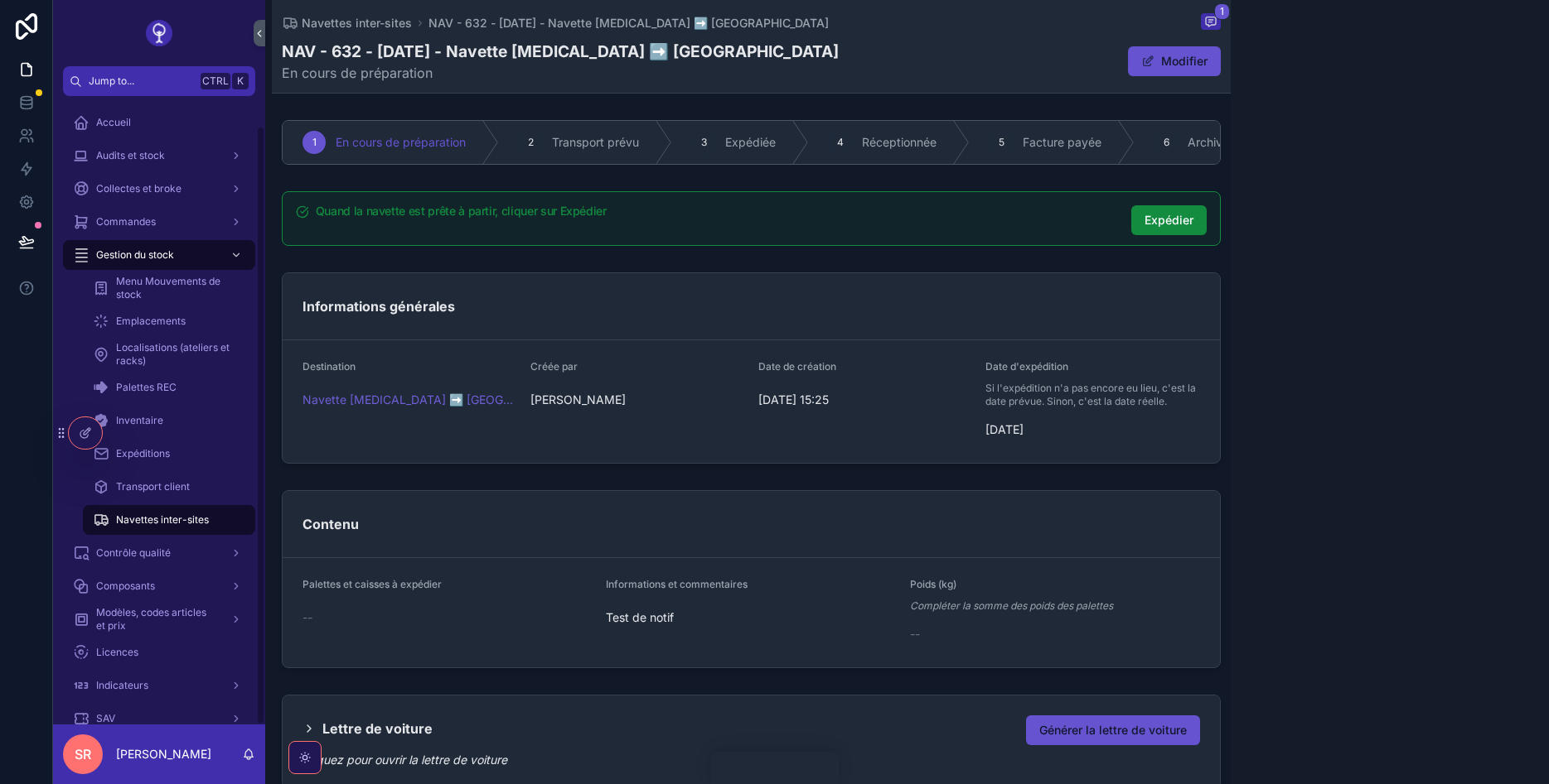
scroll to position [30, 0]
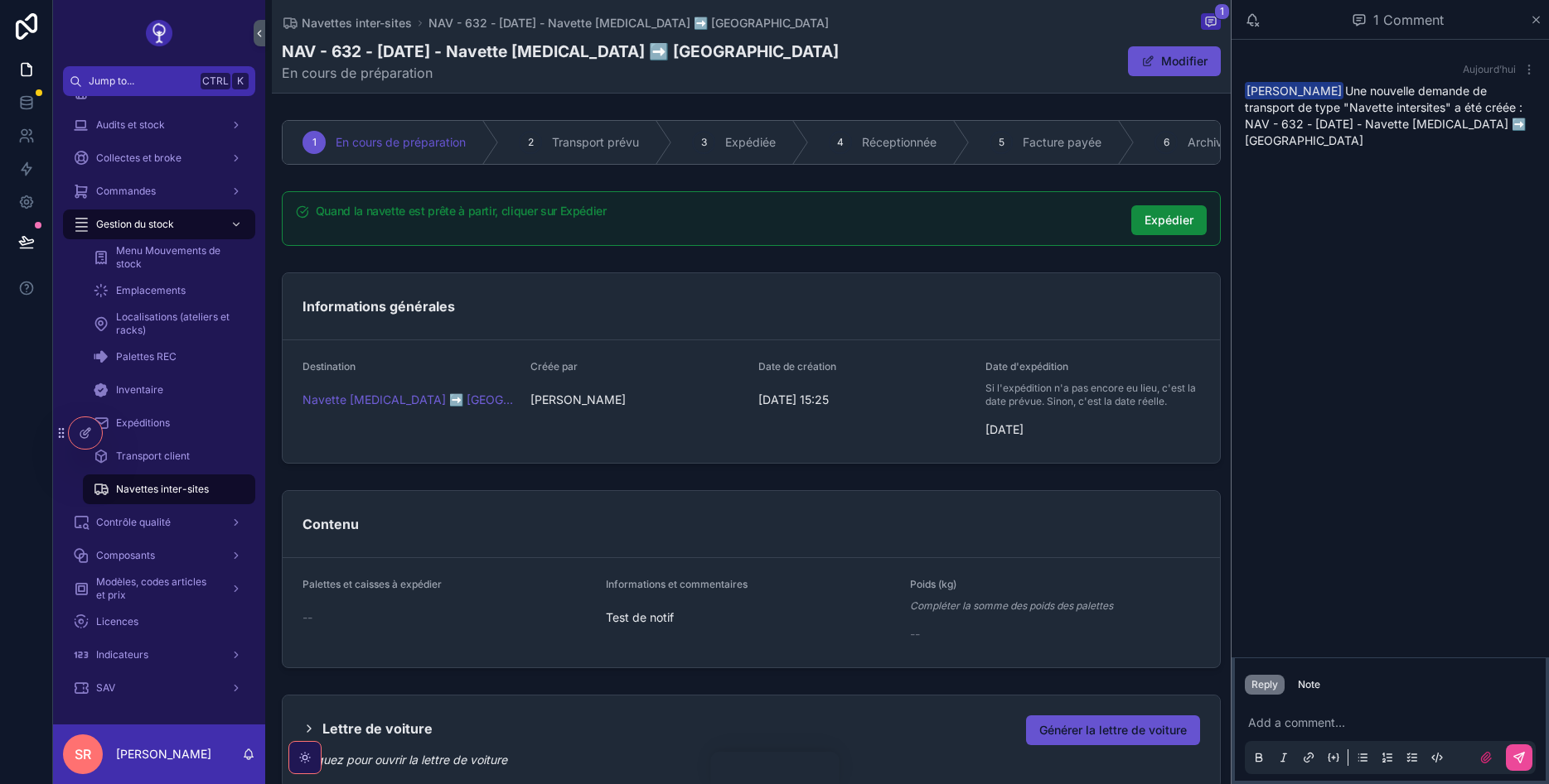
click at [84, 744] on span "SR" at bounding box center [83, 754] width 17 height 20
click at [123, 433] on icon at bounding box center [122, 434] width 13 height 13
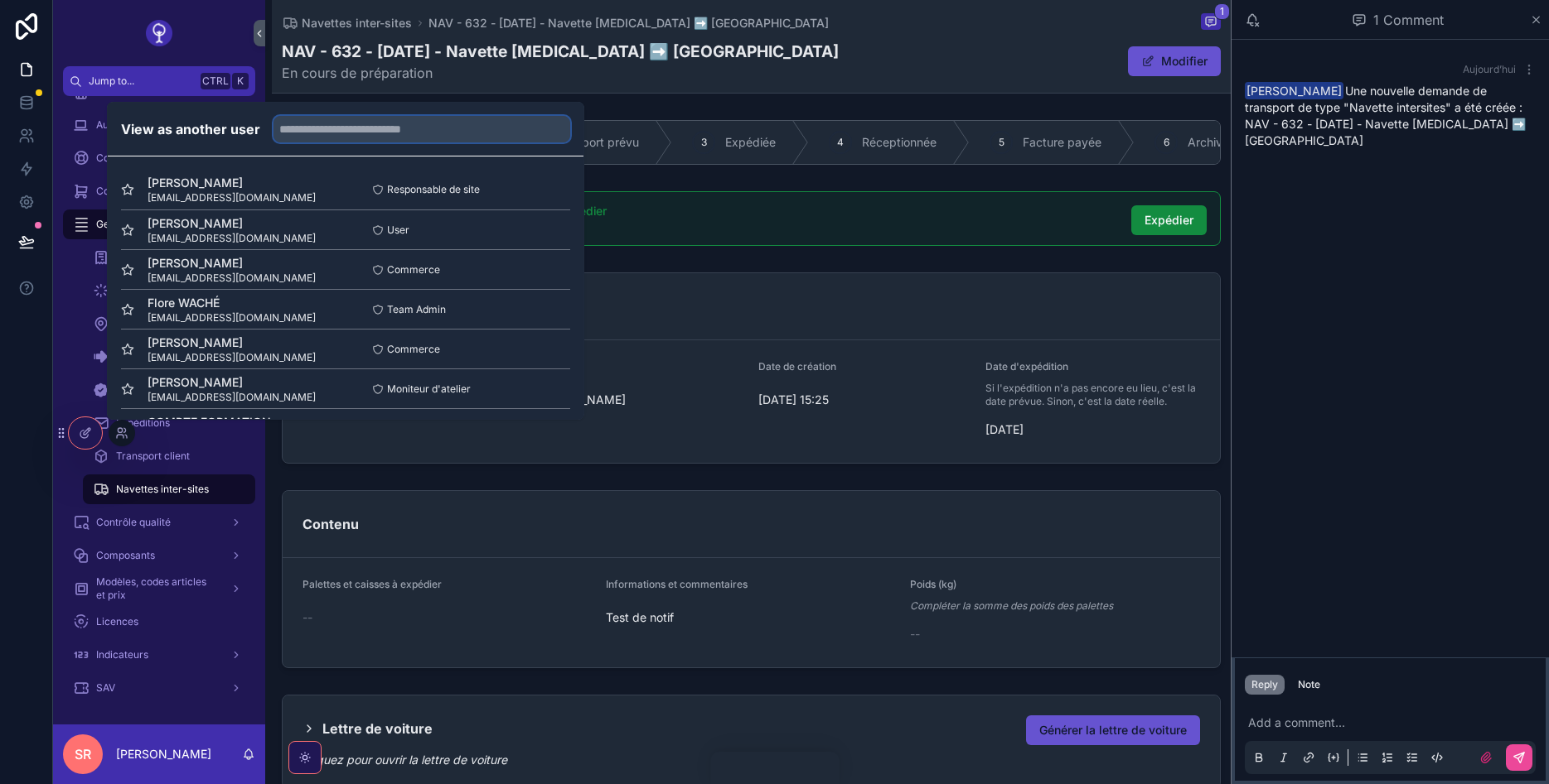
click at [300, 128] on input "text" at bounding box center [422, 129] width 297 height 26
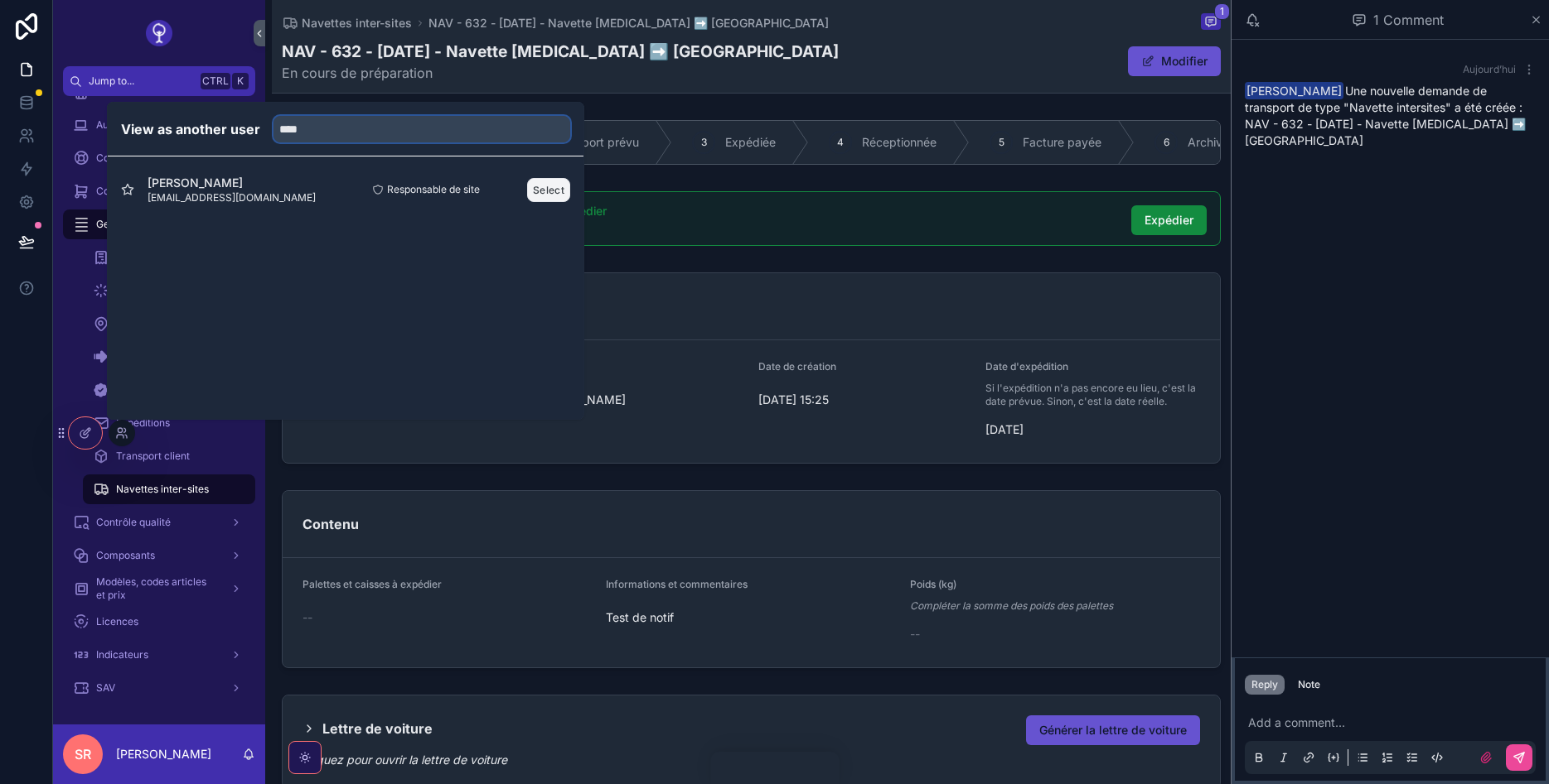
type input "****"
click at [535, 185] on button "Select" at bounding box center [549, 190] width 43 height 24
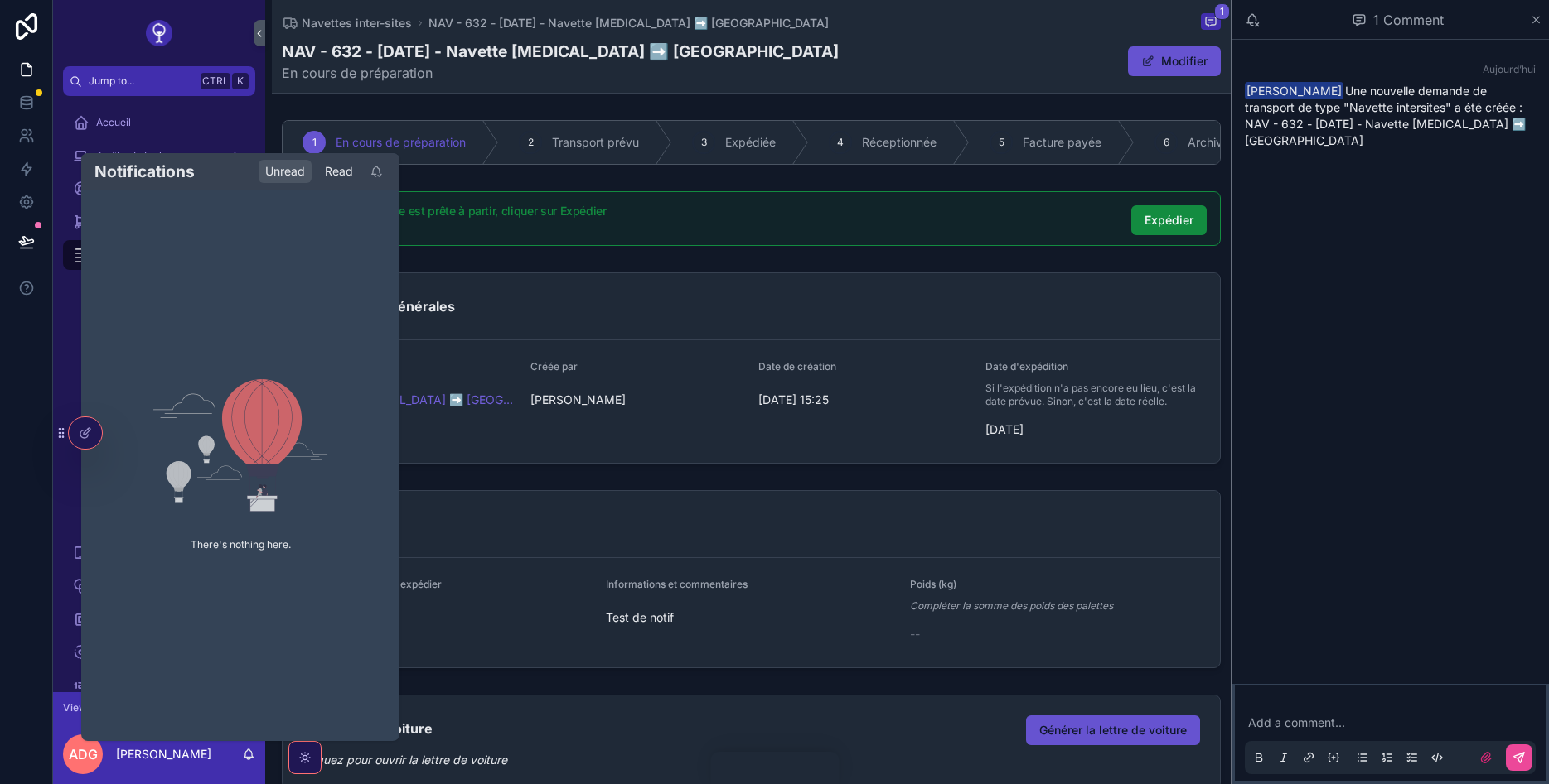
click at [329, 173] on div "Read" at bounding box center [339, 171] width 42 height 24
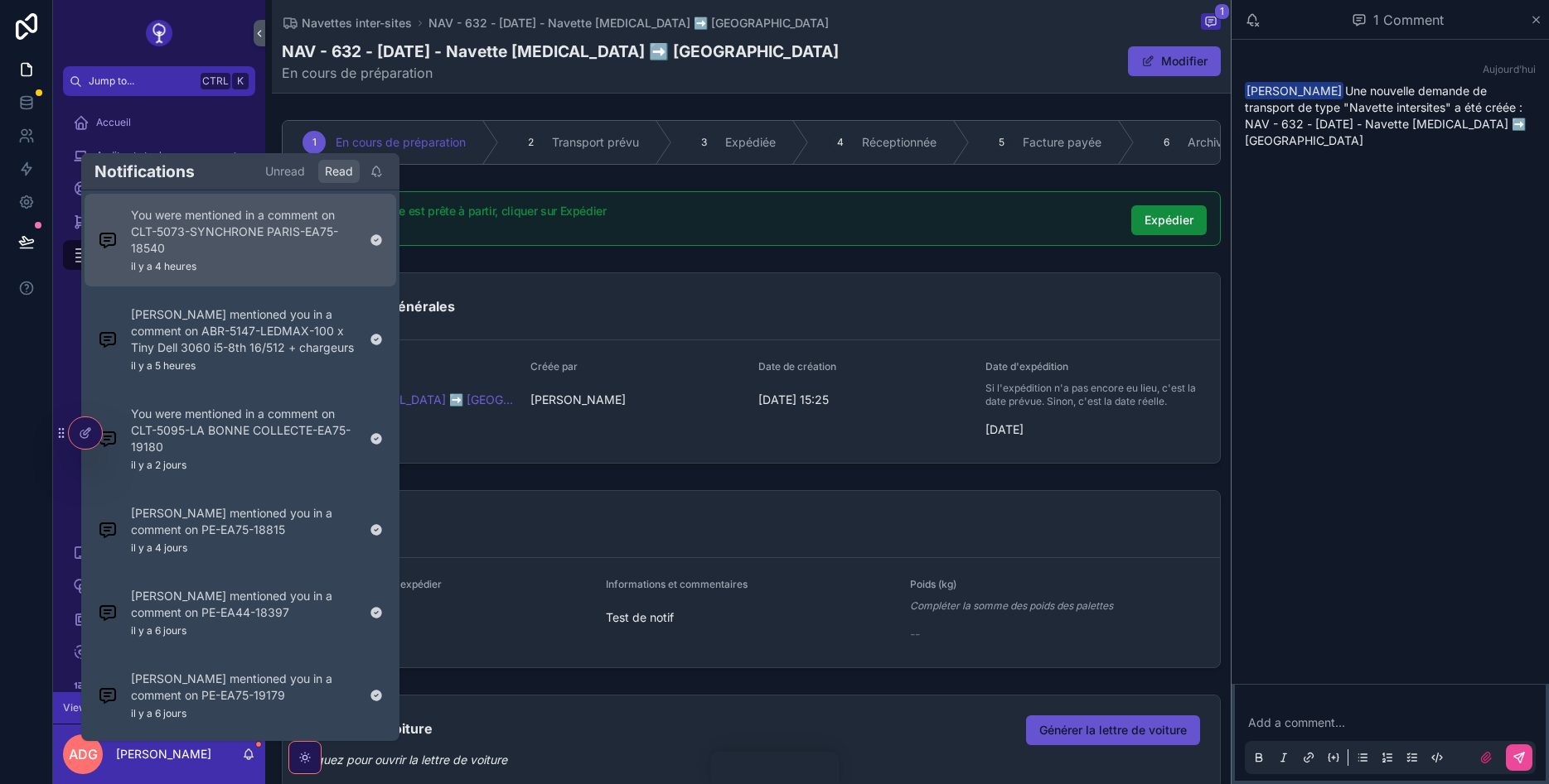
click at [230, 240] on p "You were mentioned in a comment on CLT-5073-SYNCHRONE PARIS-EA75-18540" at bounding box center [244, 231] width 226 height 50
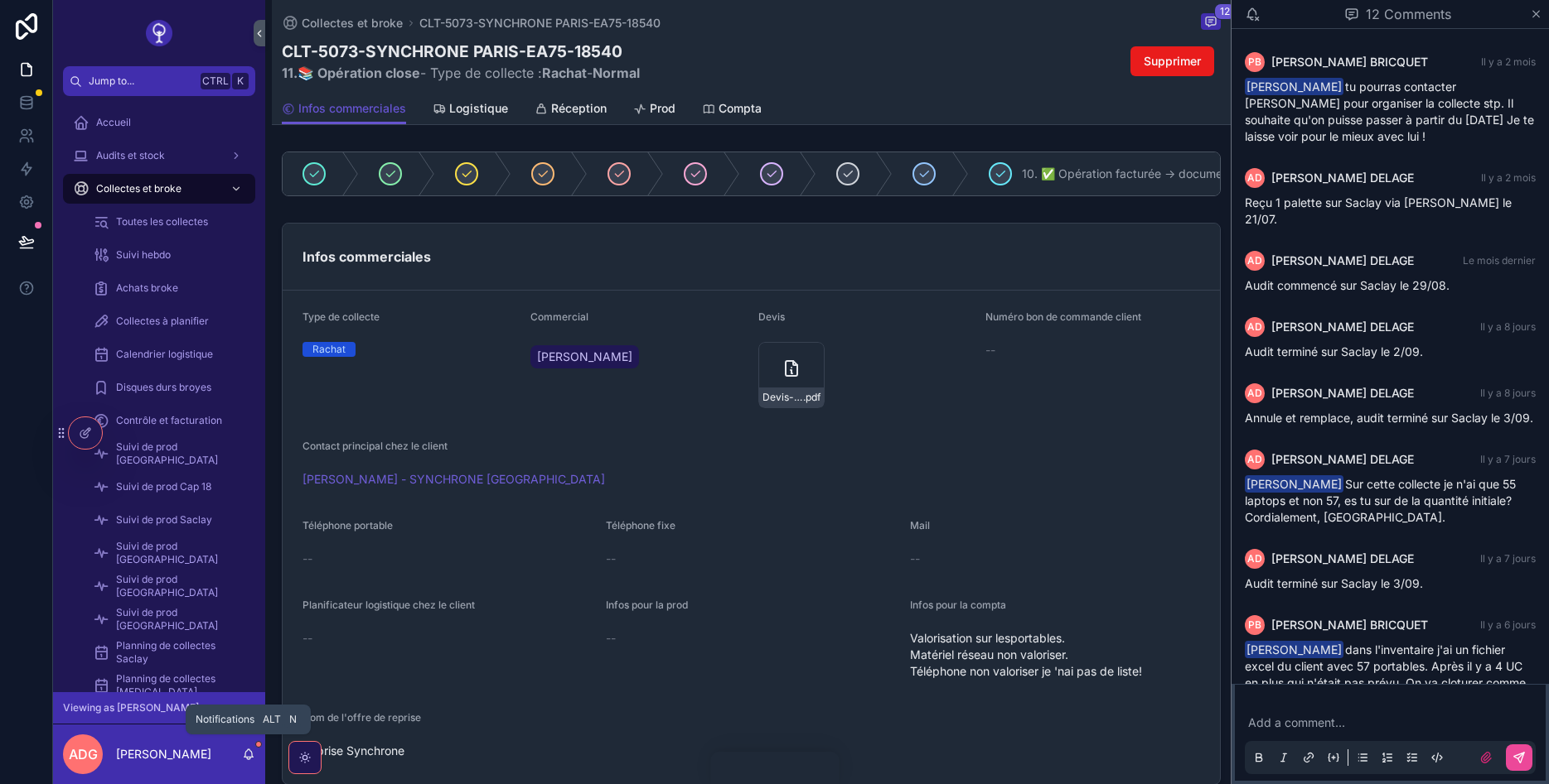
scroll to position [405, 0]
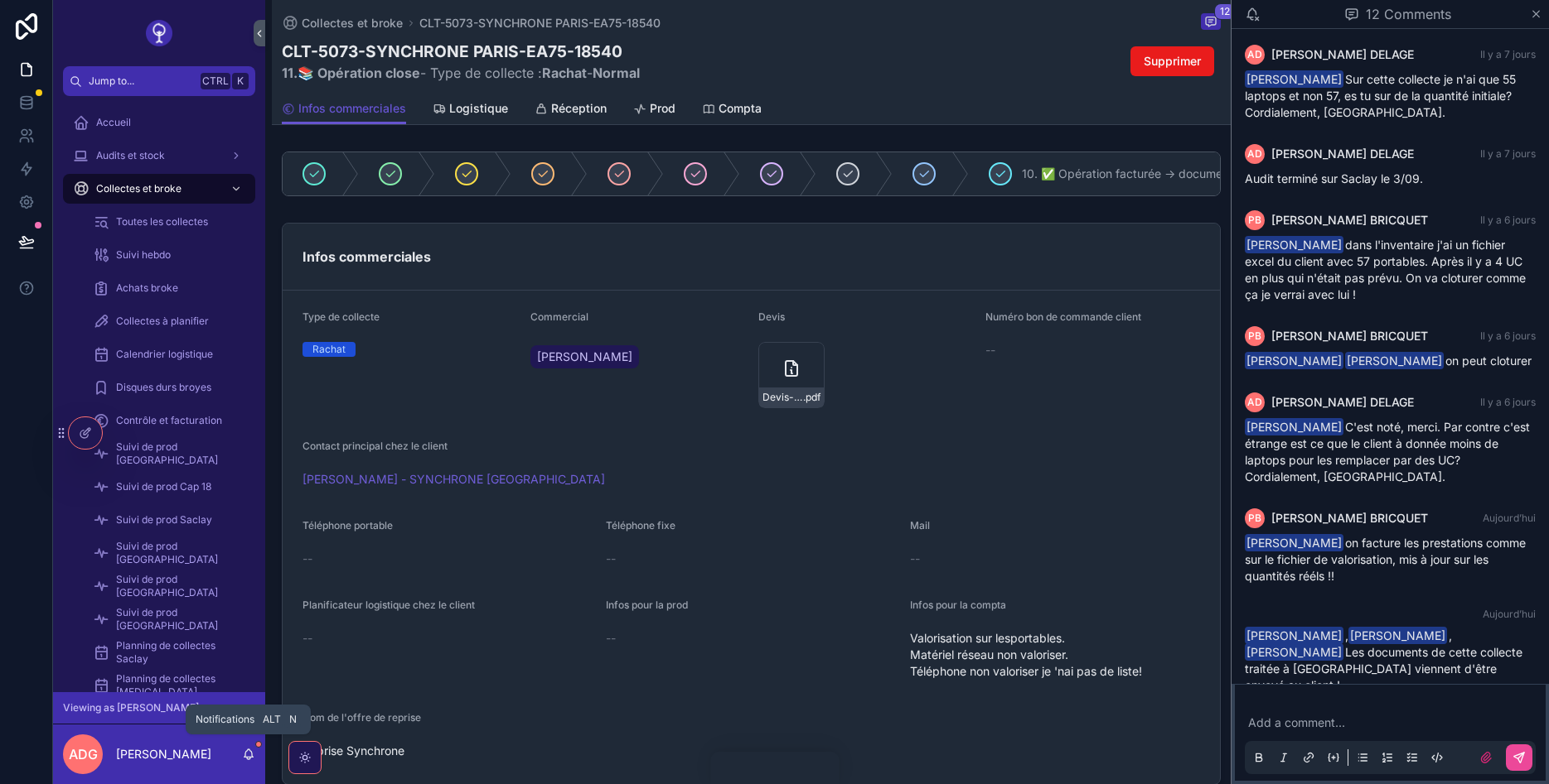
click at [242, 755] on icon "scrollable content" at bounding box center [249, 755] width 13 height 13
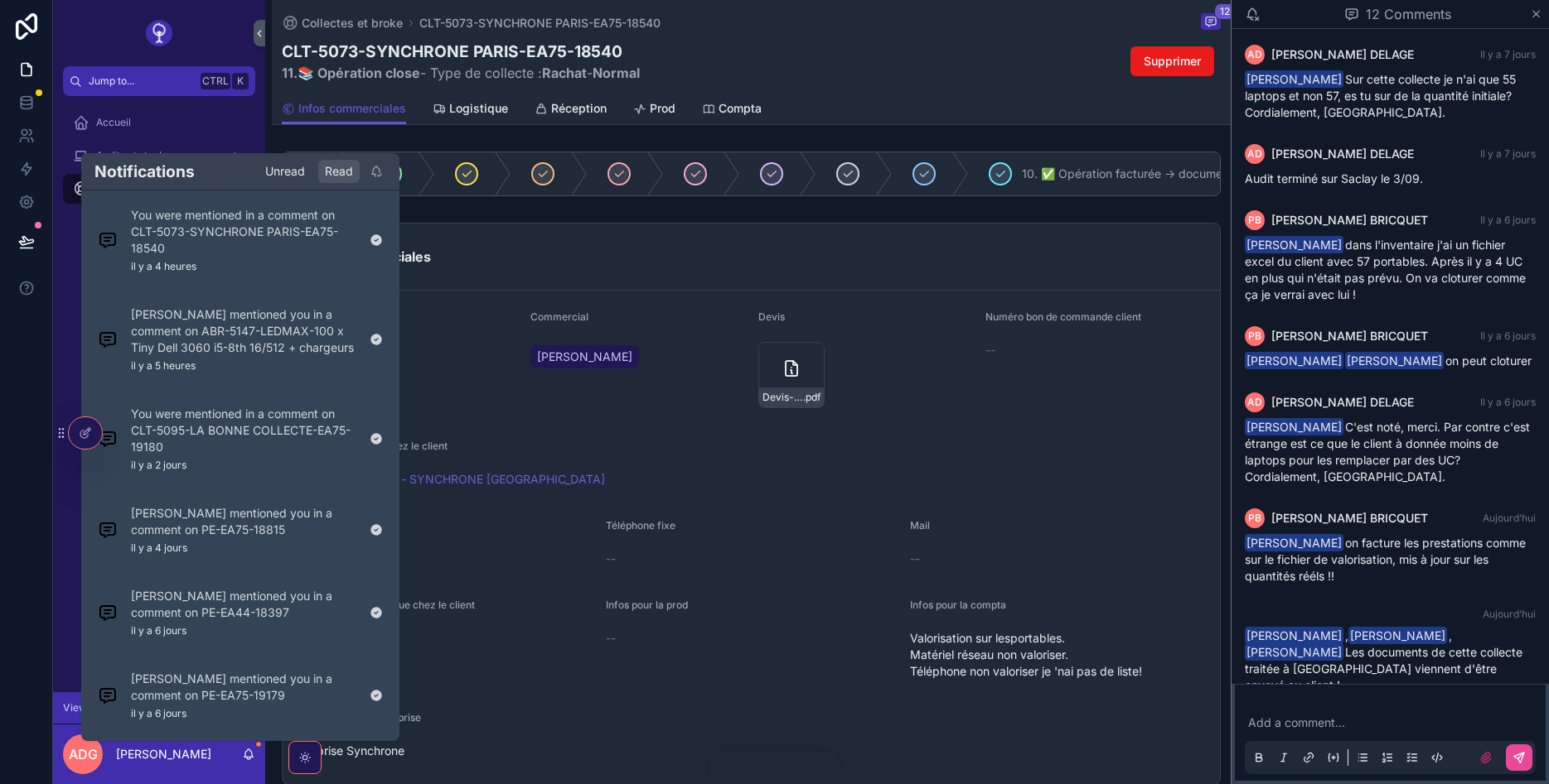
click at [291, 177] on div "Unread" at bounding box center [285, 171] width 53 height 24
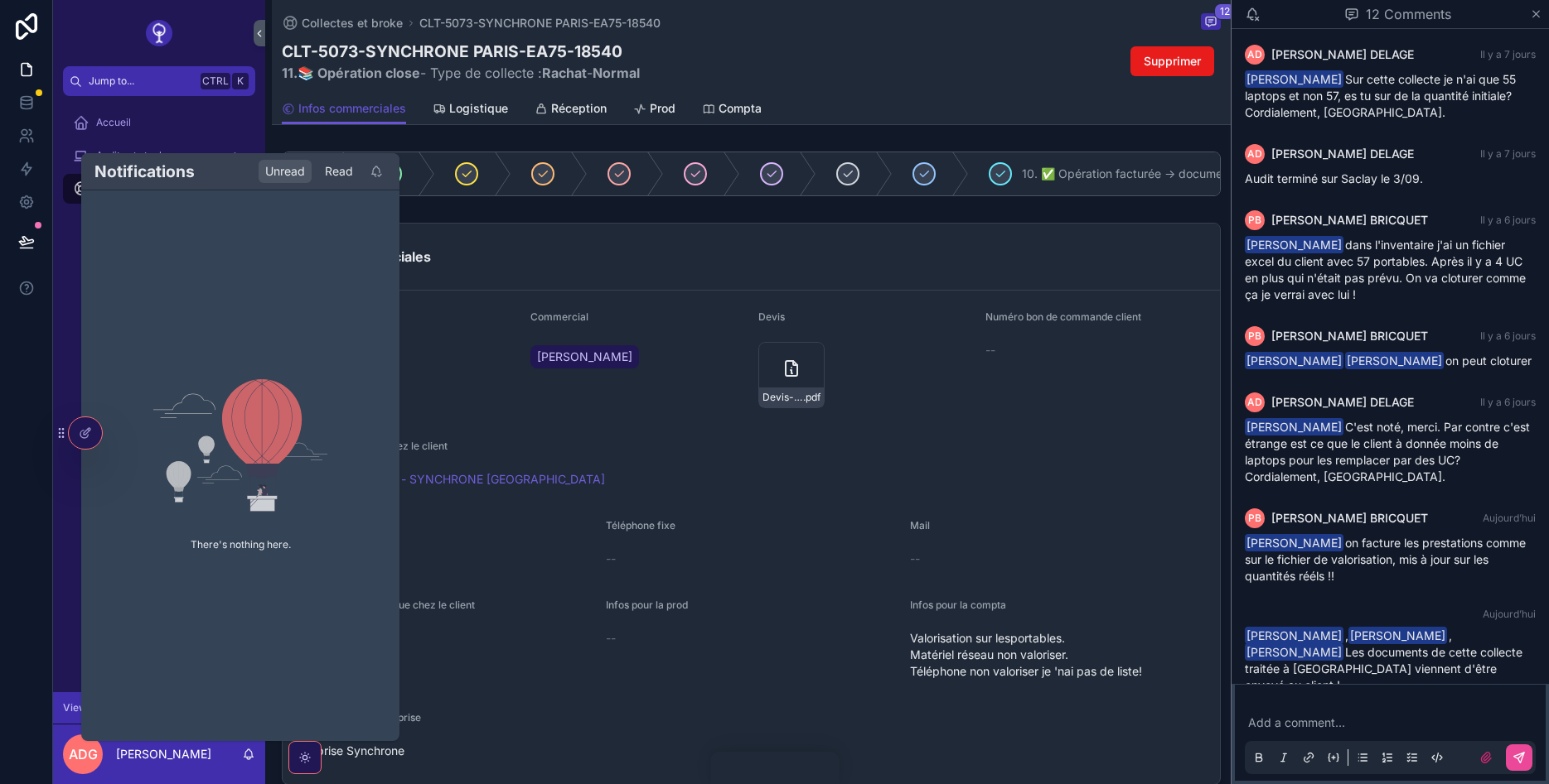
click at [343, 166] on div "Read" at bounding box center [339, 171] width 42 height 24
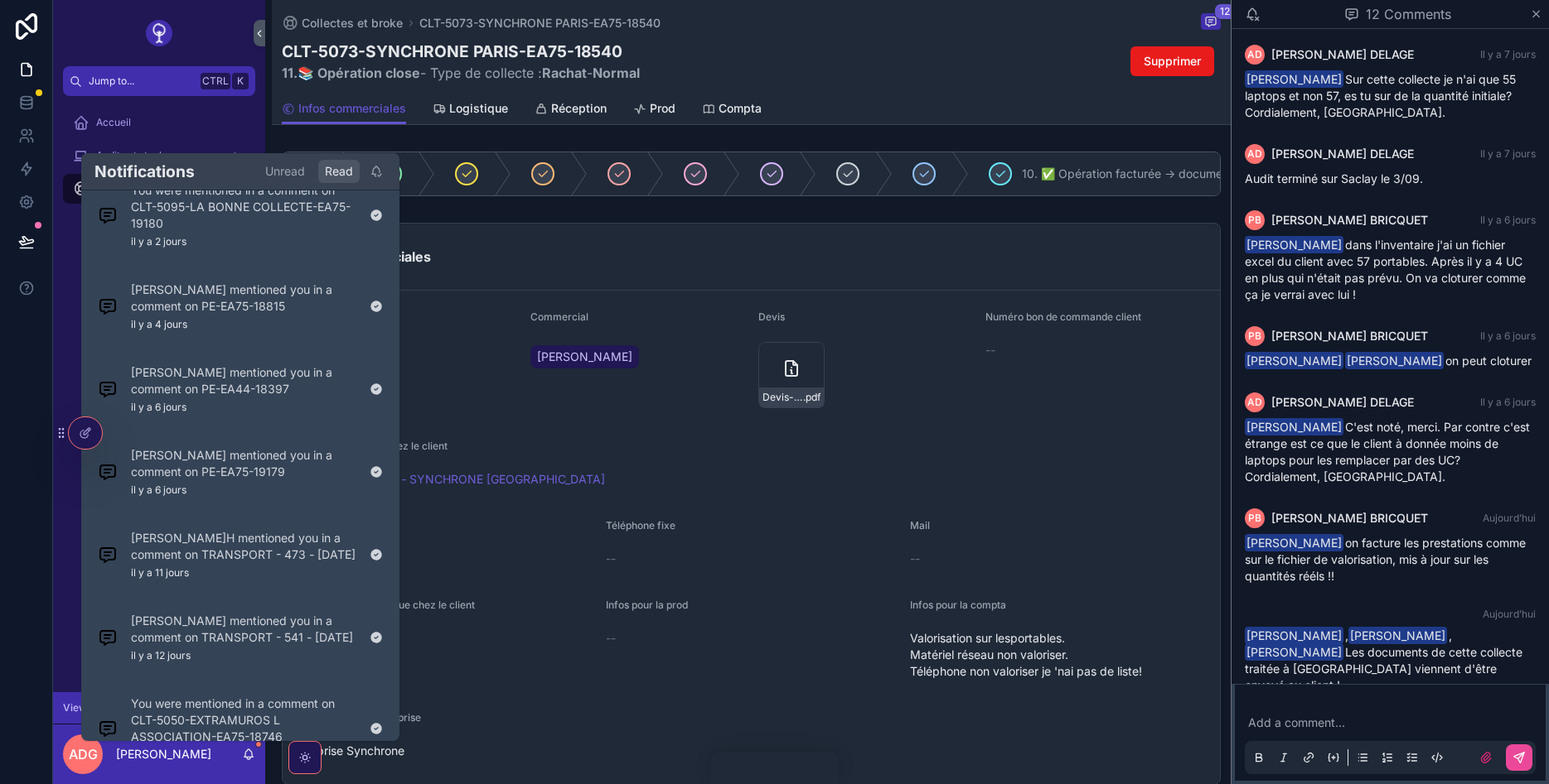
scroll to position [9, 0]
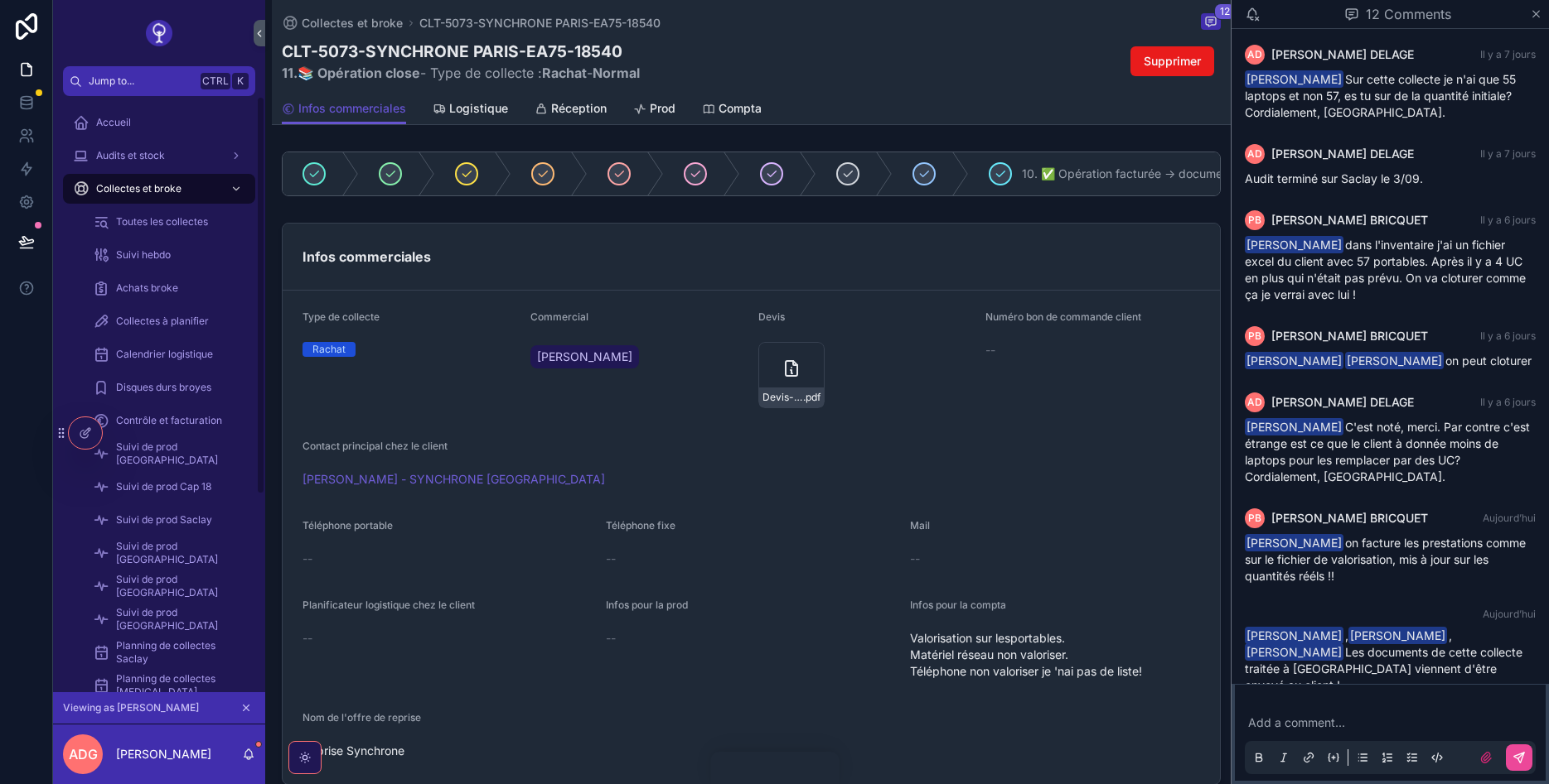
click at [11, 383] on div at bounding box center [26, 392] width 53 height 784
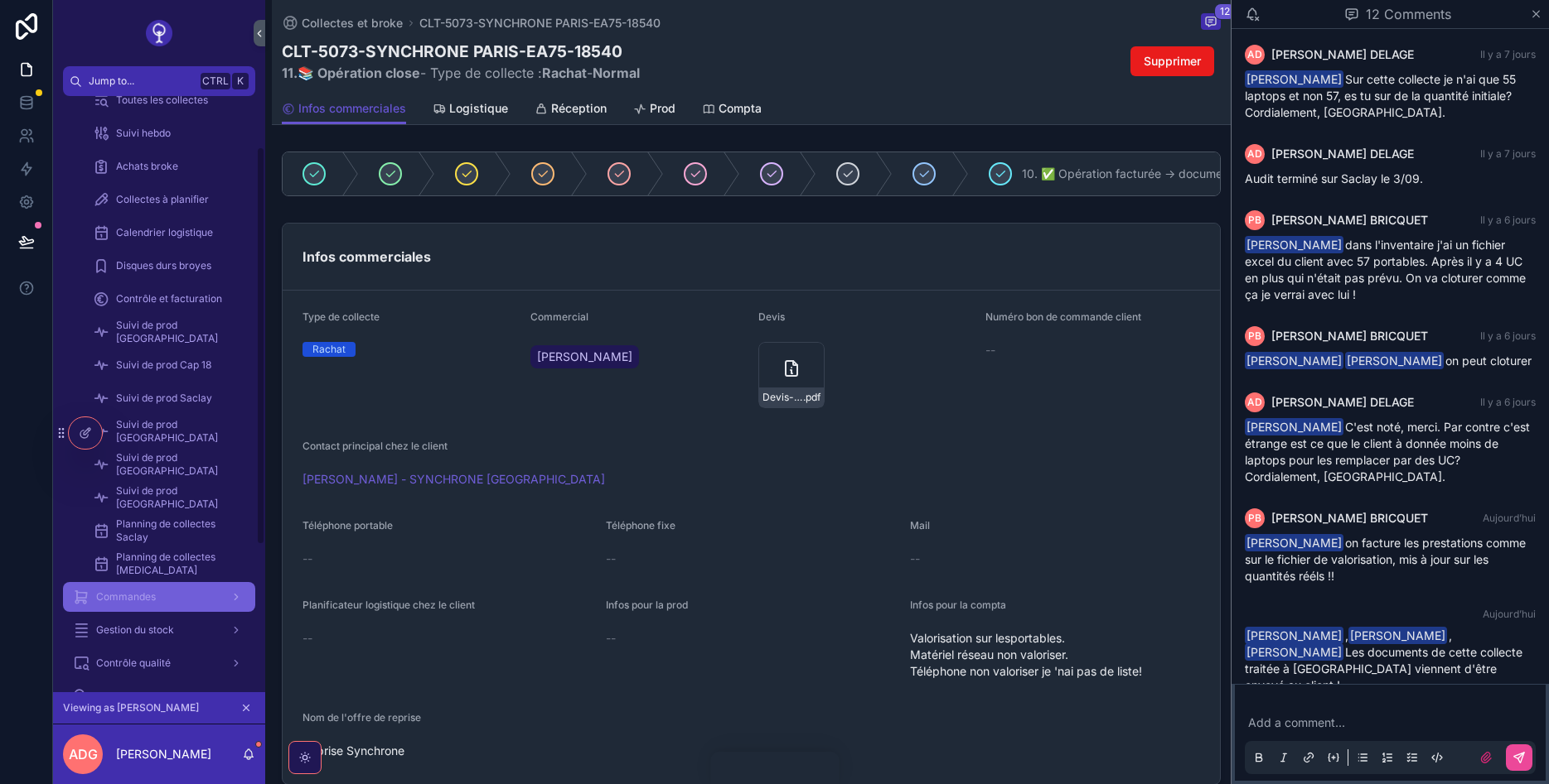
scroll to position [149, 0]
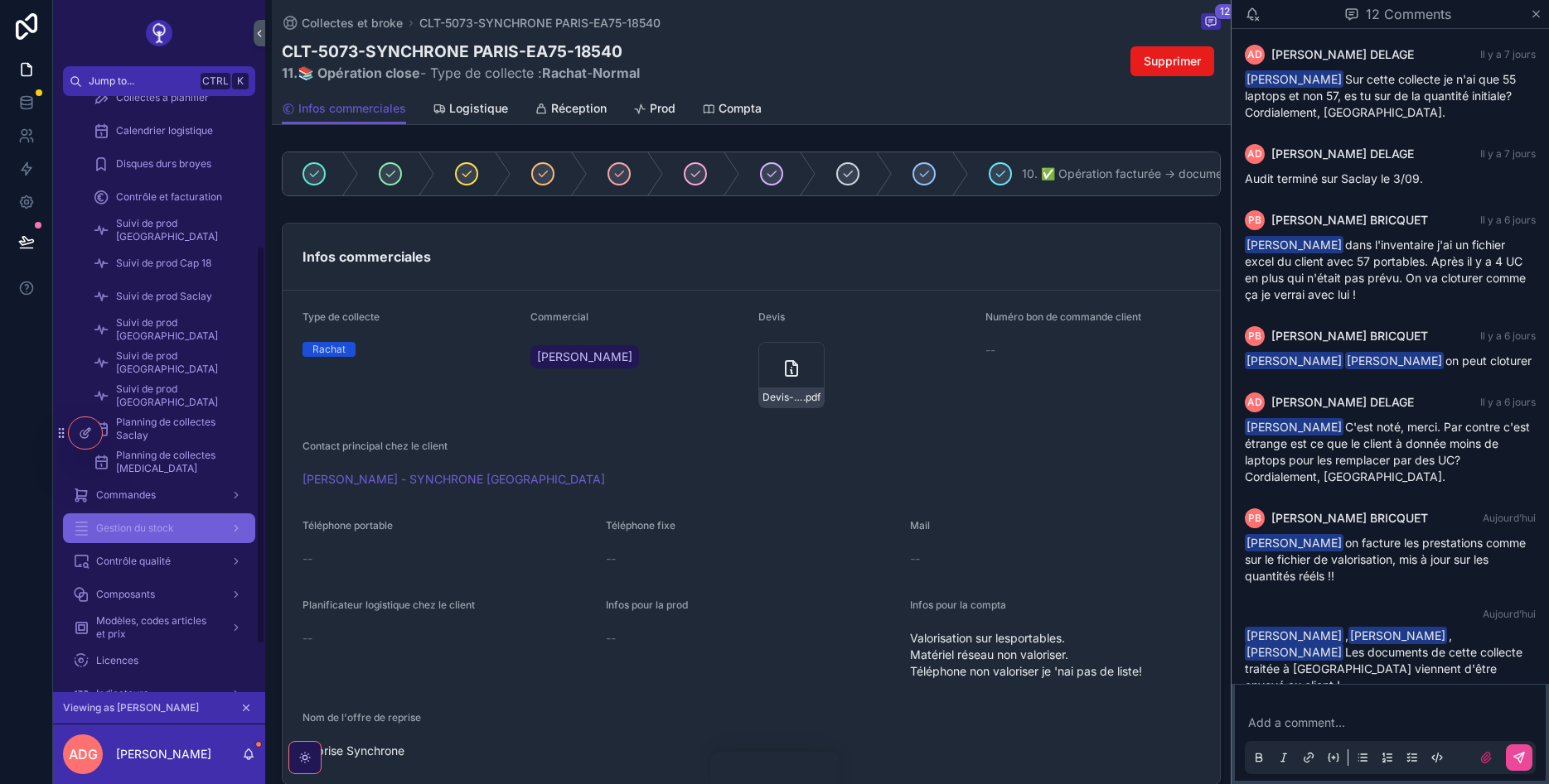
click at [164, 528] on span "Gestion du stock" at bounding box center [135, 528] width 77 height 13
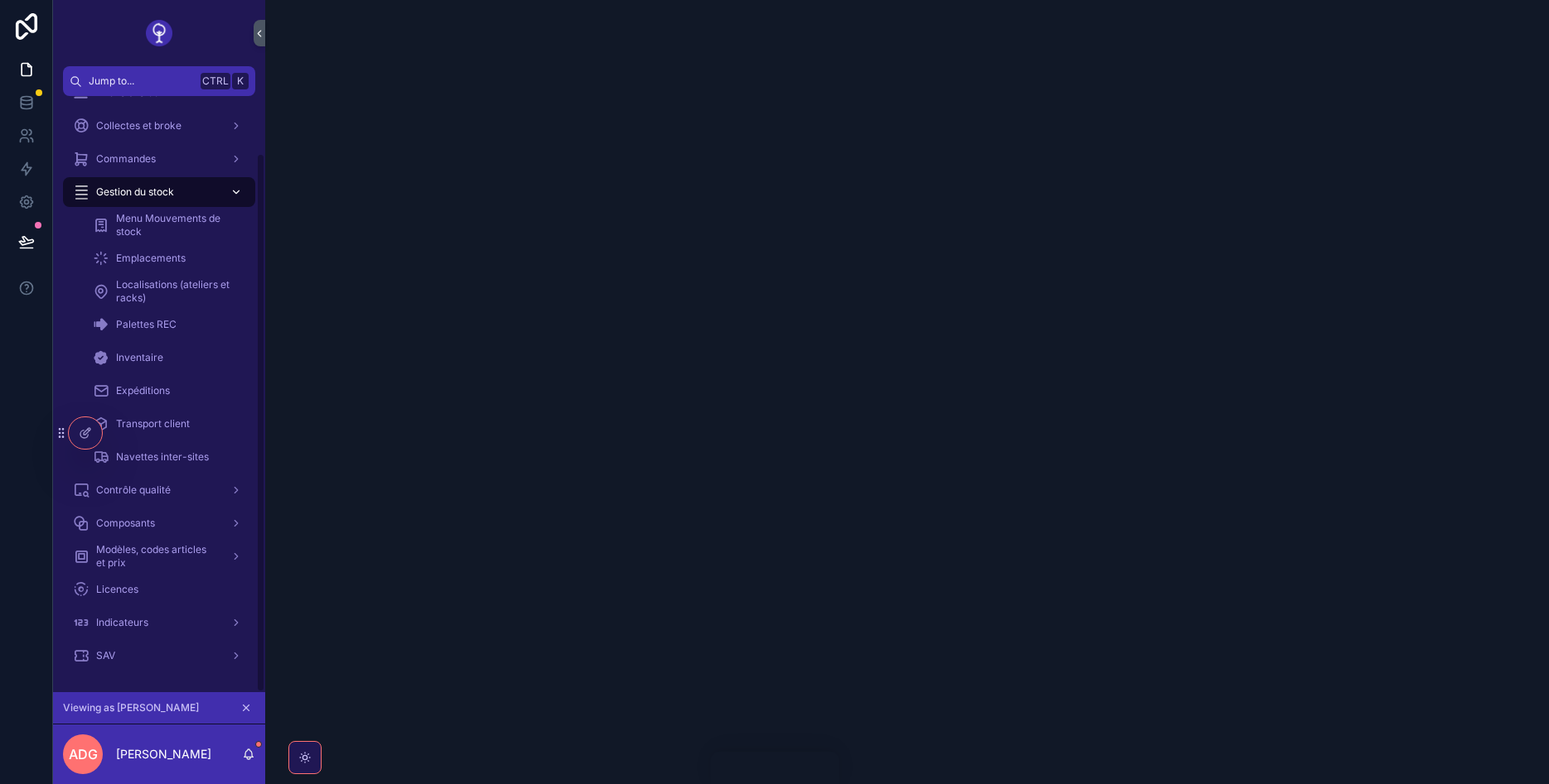
scroll to position [63, 0]
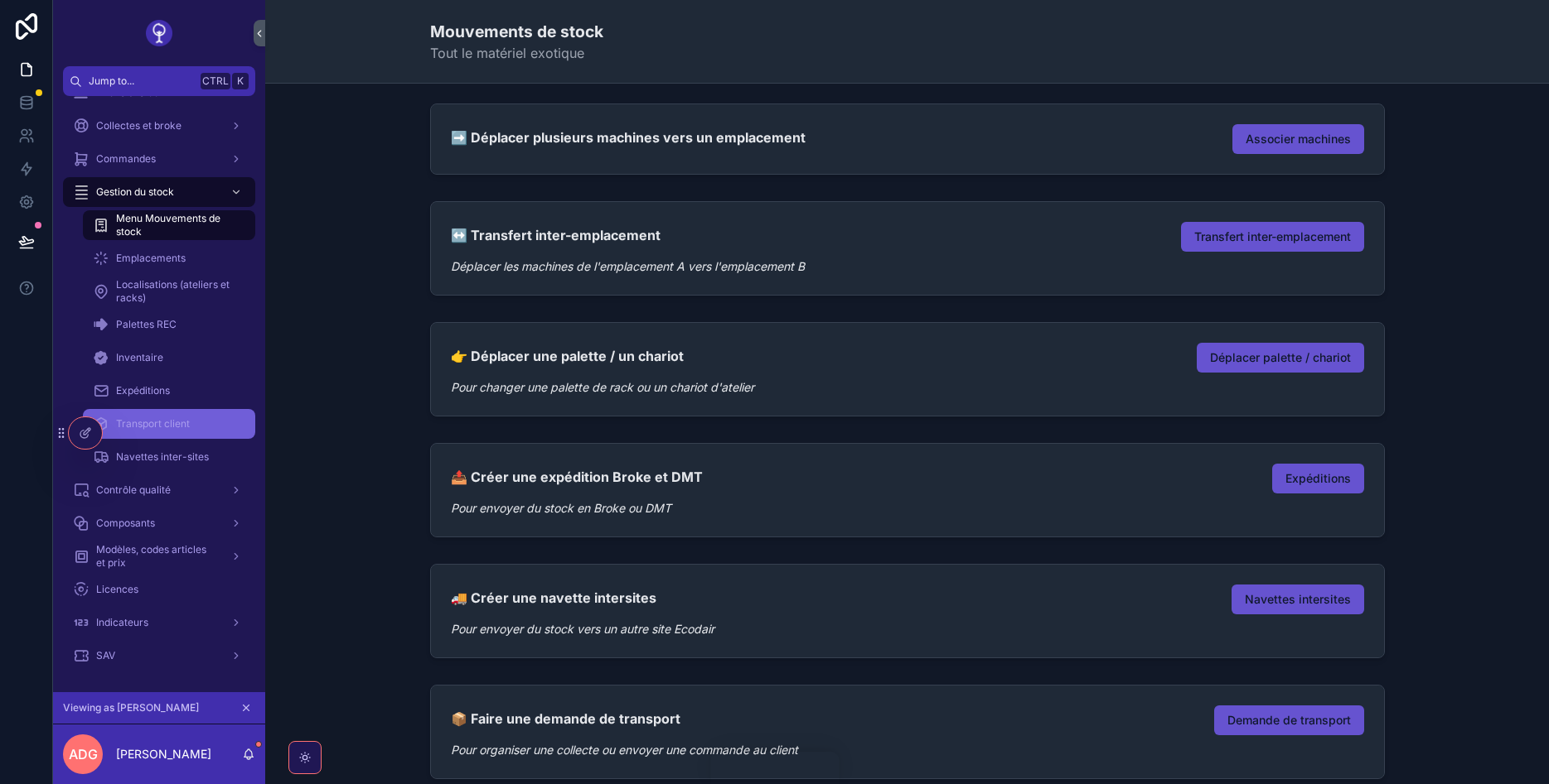
click at [167, 419] on span "Transport client" at bounding box center [153, 424] width 74 height 13
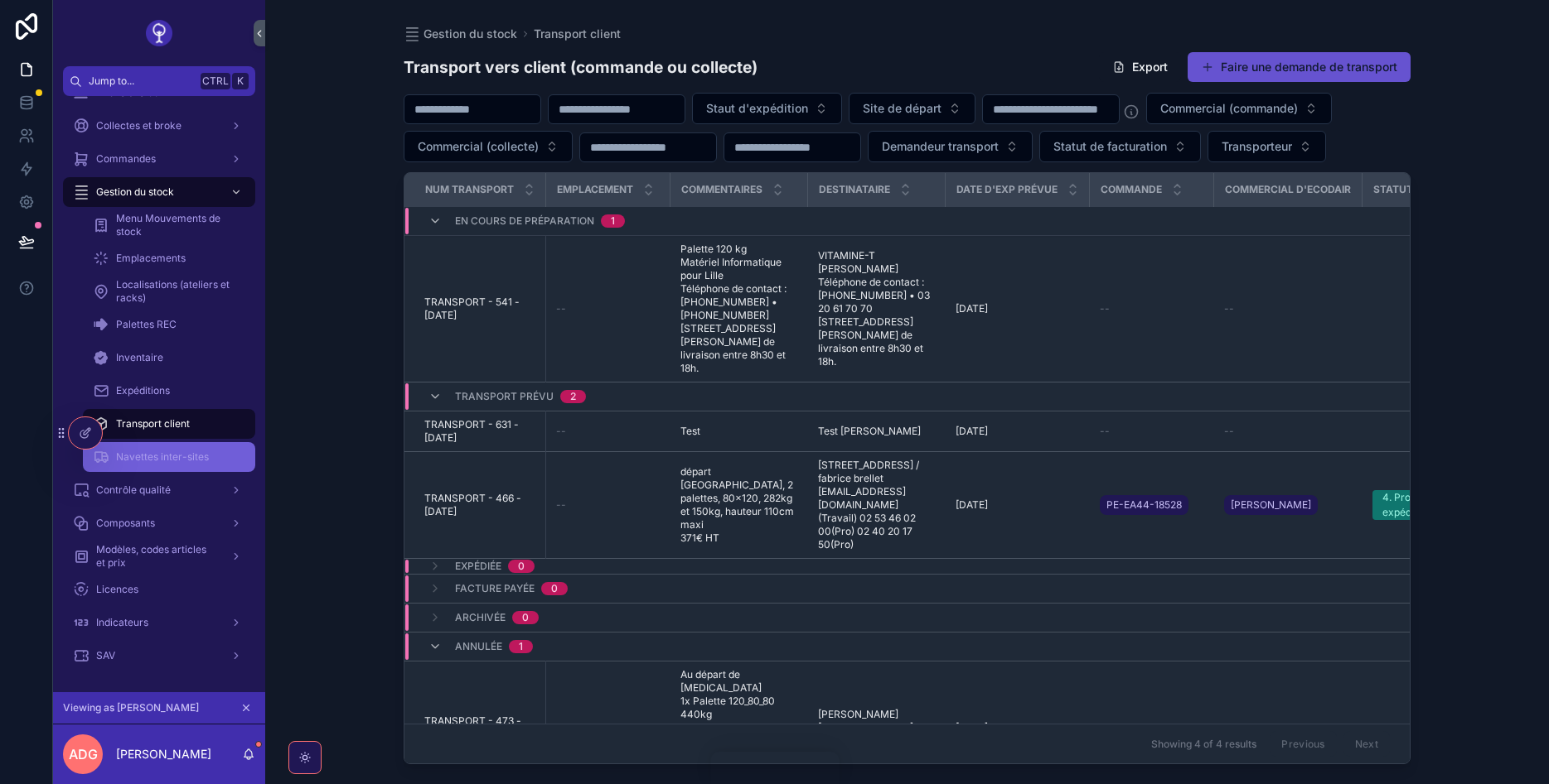
click at [158, 468] on div "Navettes inter-sites" at bounding box center [168, 457] width 152 height 26
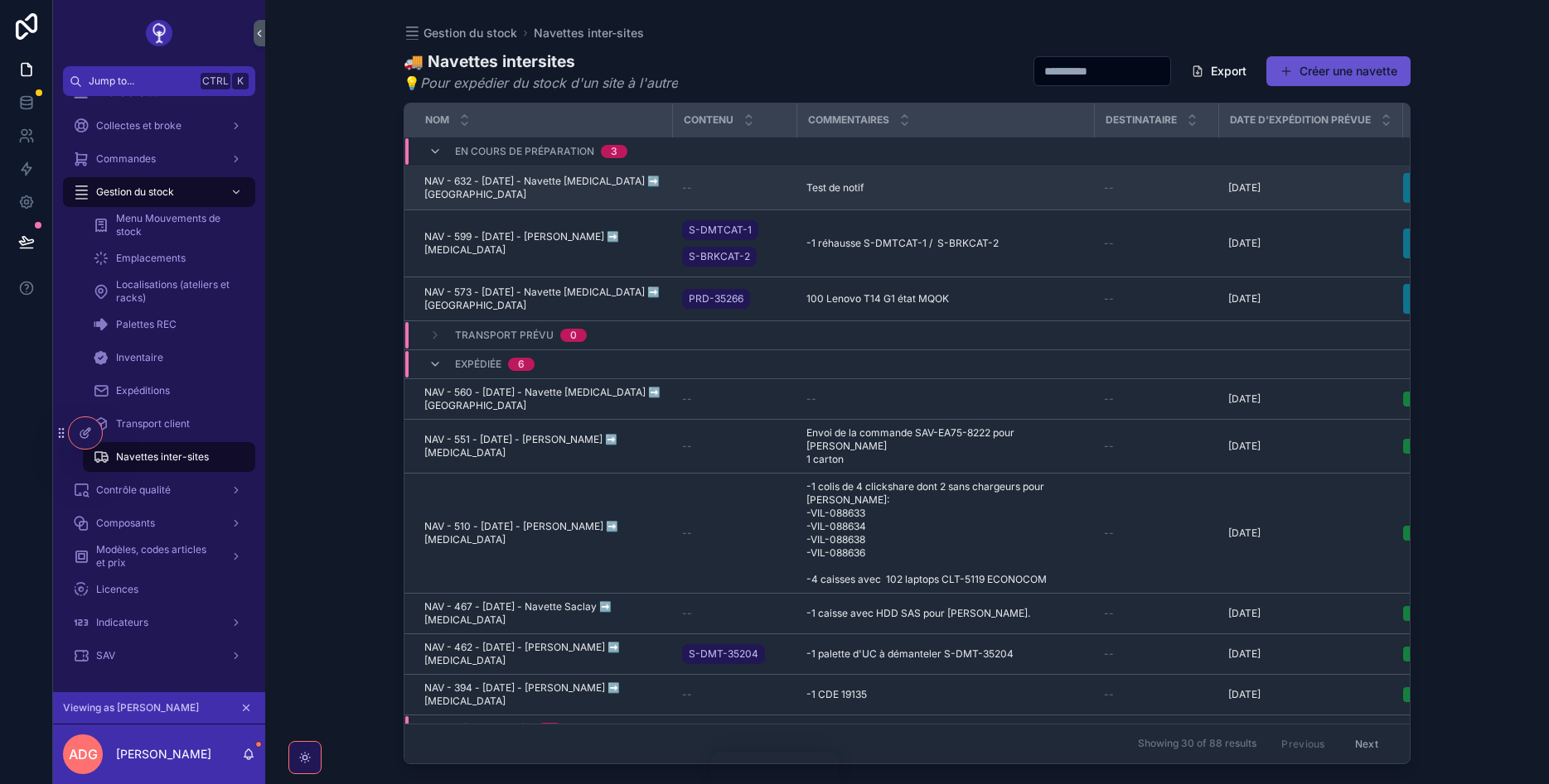
click at [824, 190] on span "Test de notif" at bounding box center [835, 188] width 58 height 13
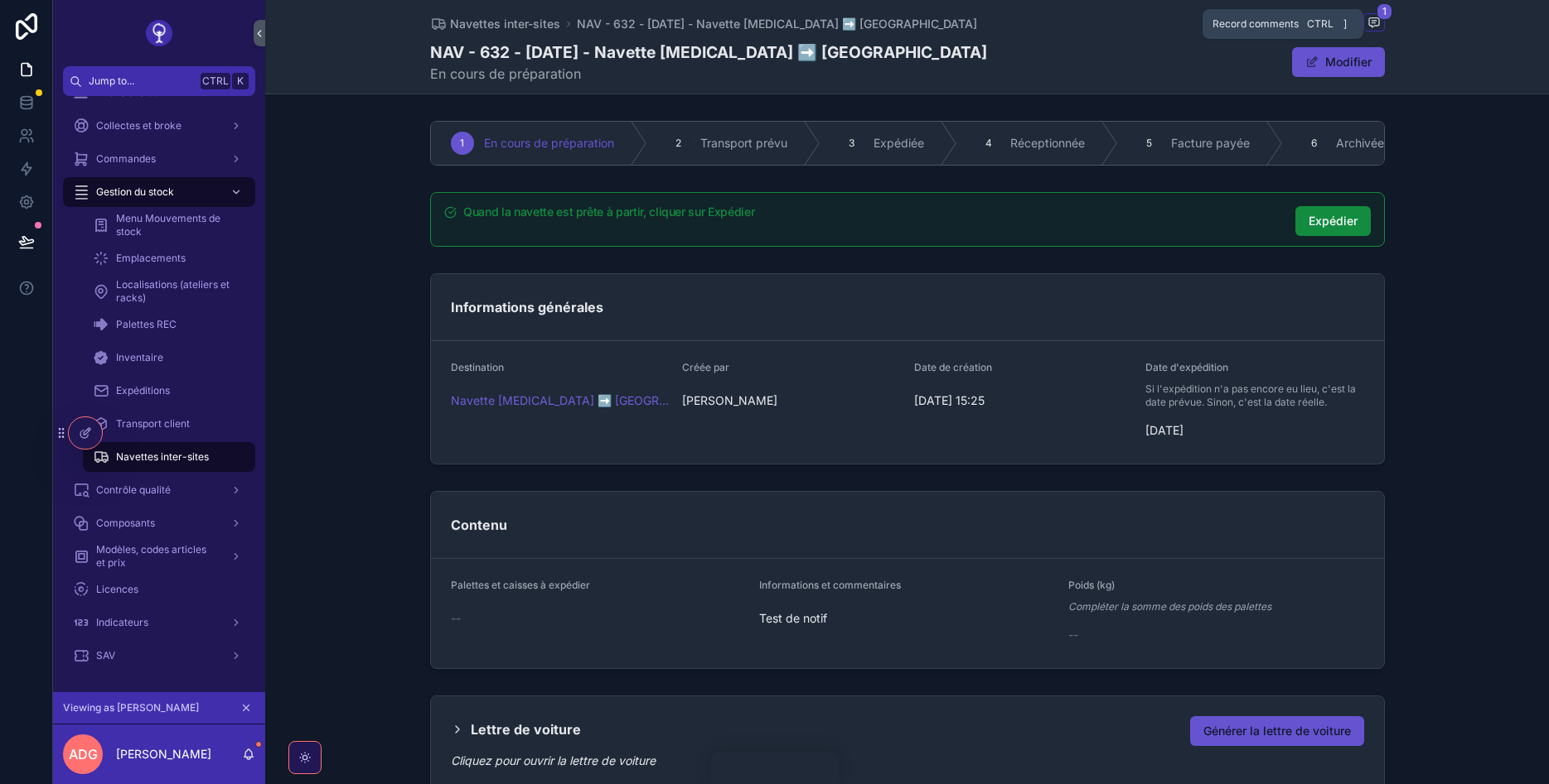
click at [1369, 18] on icon "scrollable content" at bounding box center [1374, 23] width 10 height 9
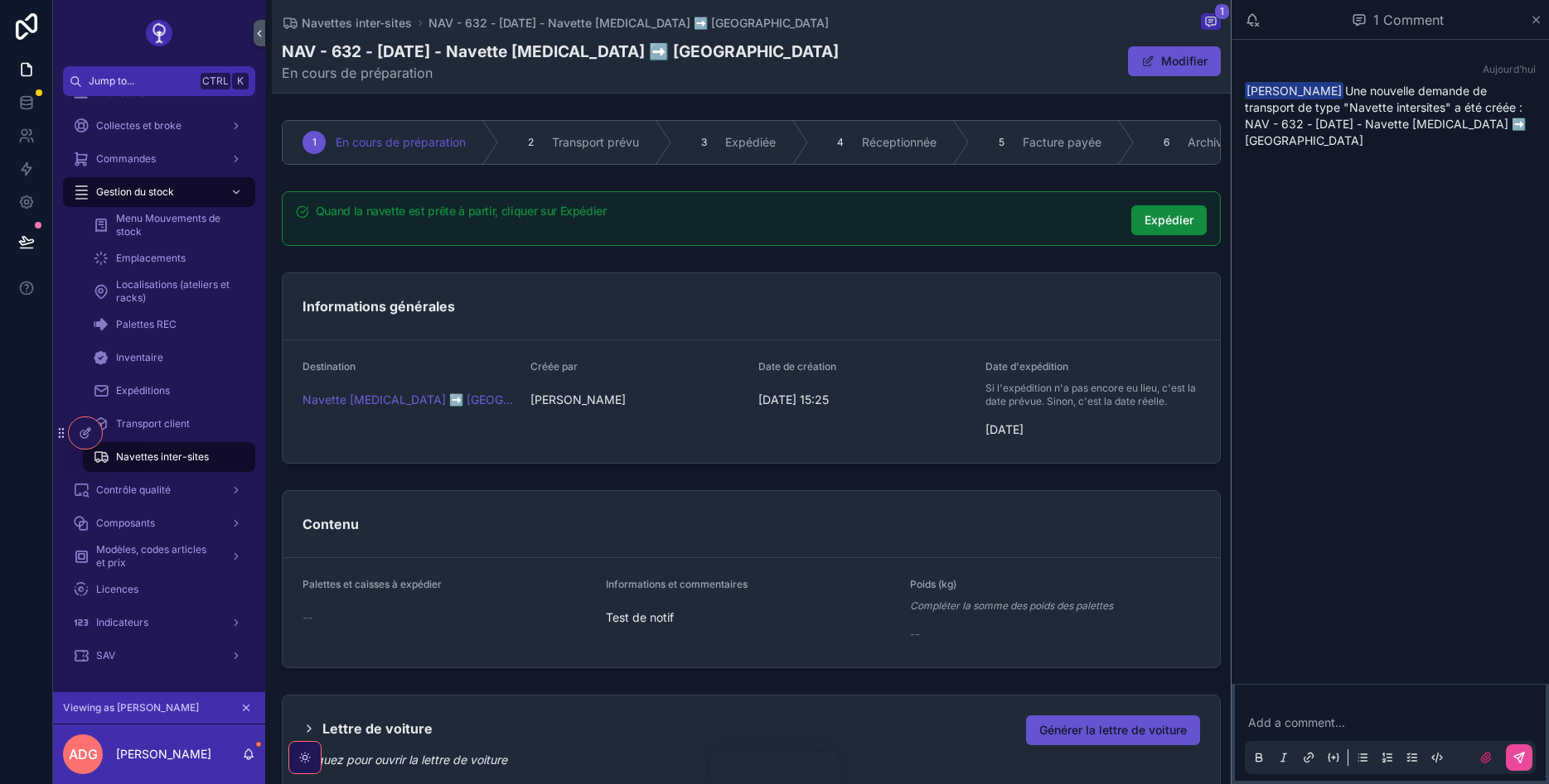
click at [1337, 91] on span "Arnaud DELLA GASPERA" at bounding box center [1294, 91] width 98 height 17
click at [184, 428] on span "Transport client" at bounding box center [153, 424] width 74 height 13
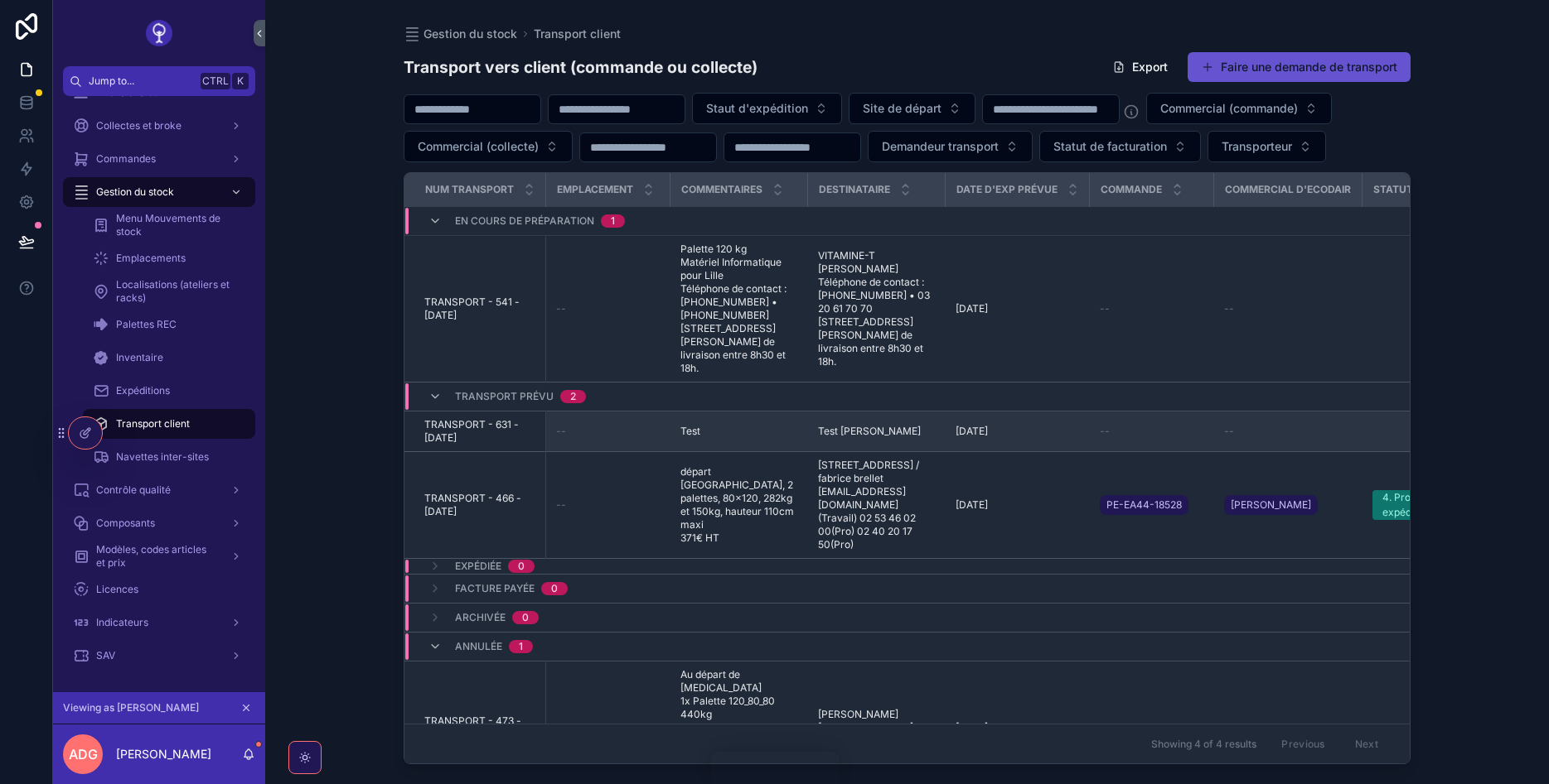
click at [596, 452] on td "--" at bounding box center [609, 432] width 125 height 41
click at [488, 445] on span "TRANSPORT - 631 - [DATE]" at bounding box center [480, 432] width 112 height 26
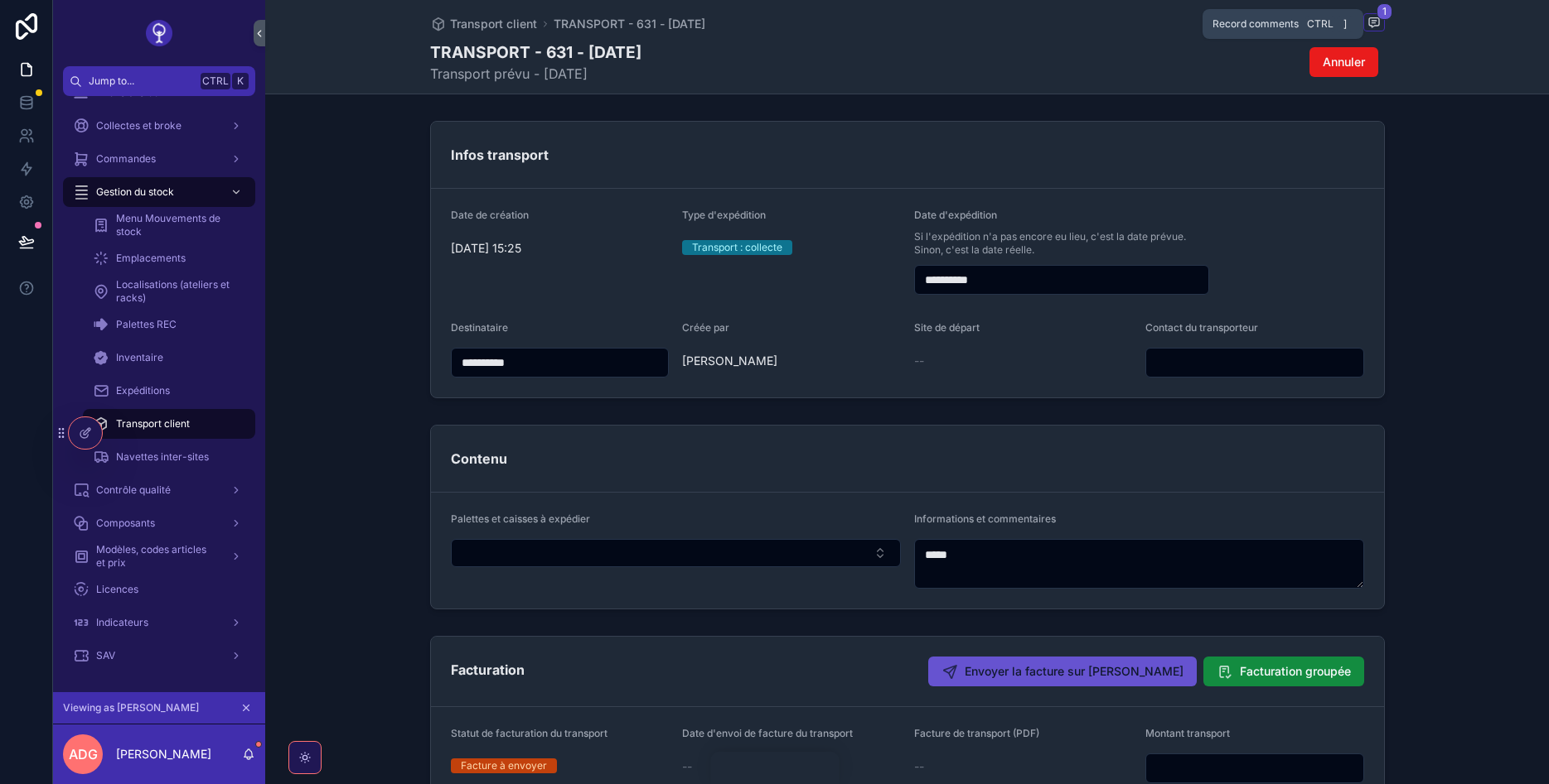
click at [1384, 20] on span "scrollable content" at bounding box center [1373, 22] width 22 height 18
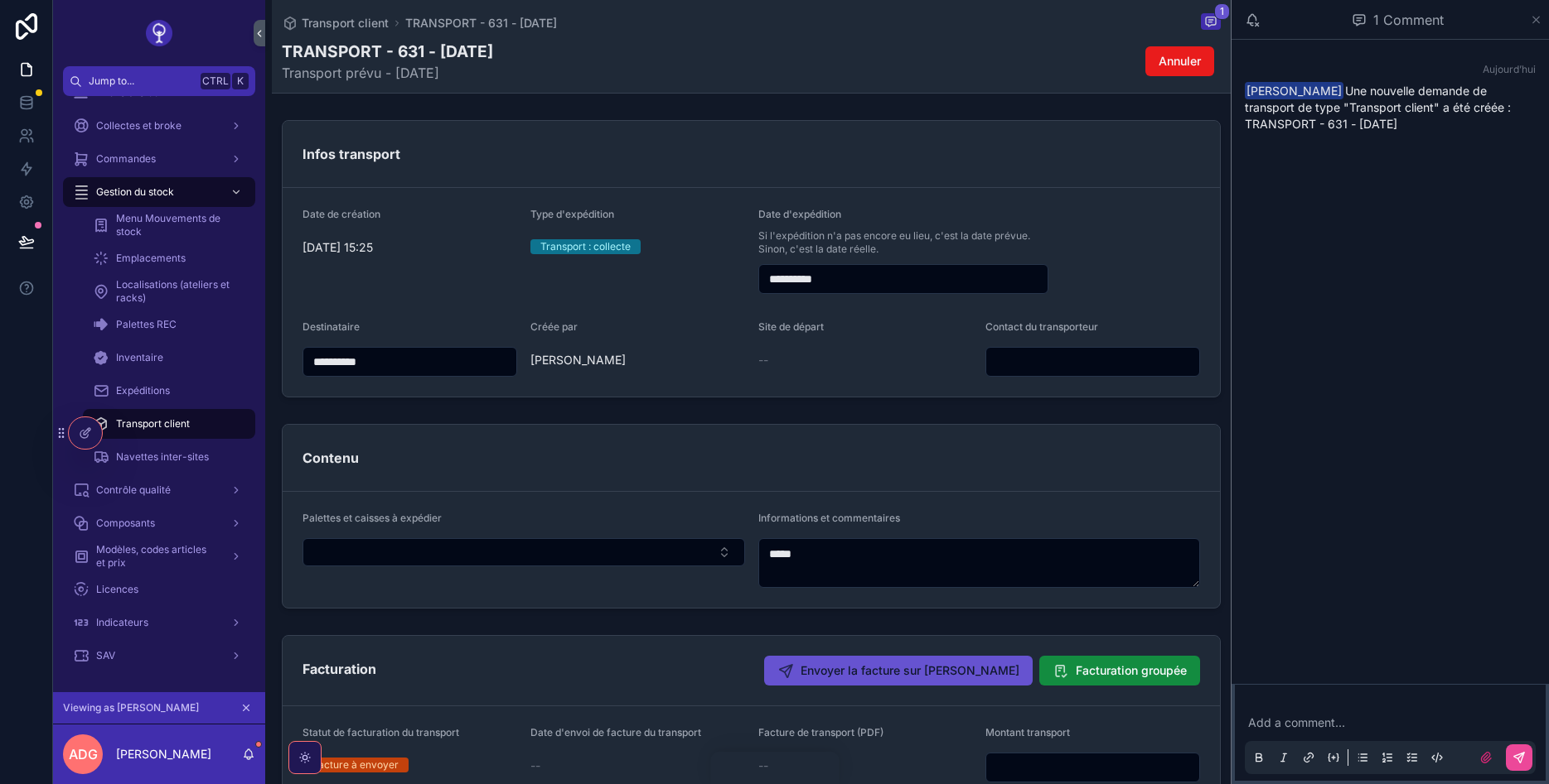
click at [1531, 20] on icon "scrollable content" at bounding box center [1536, 20] width 12 height 13
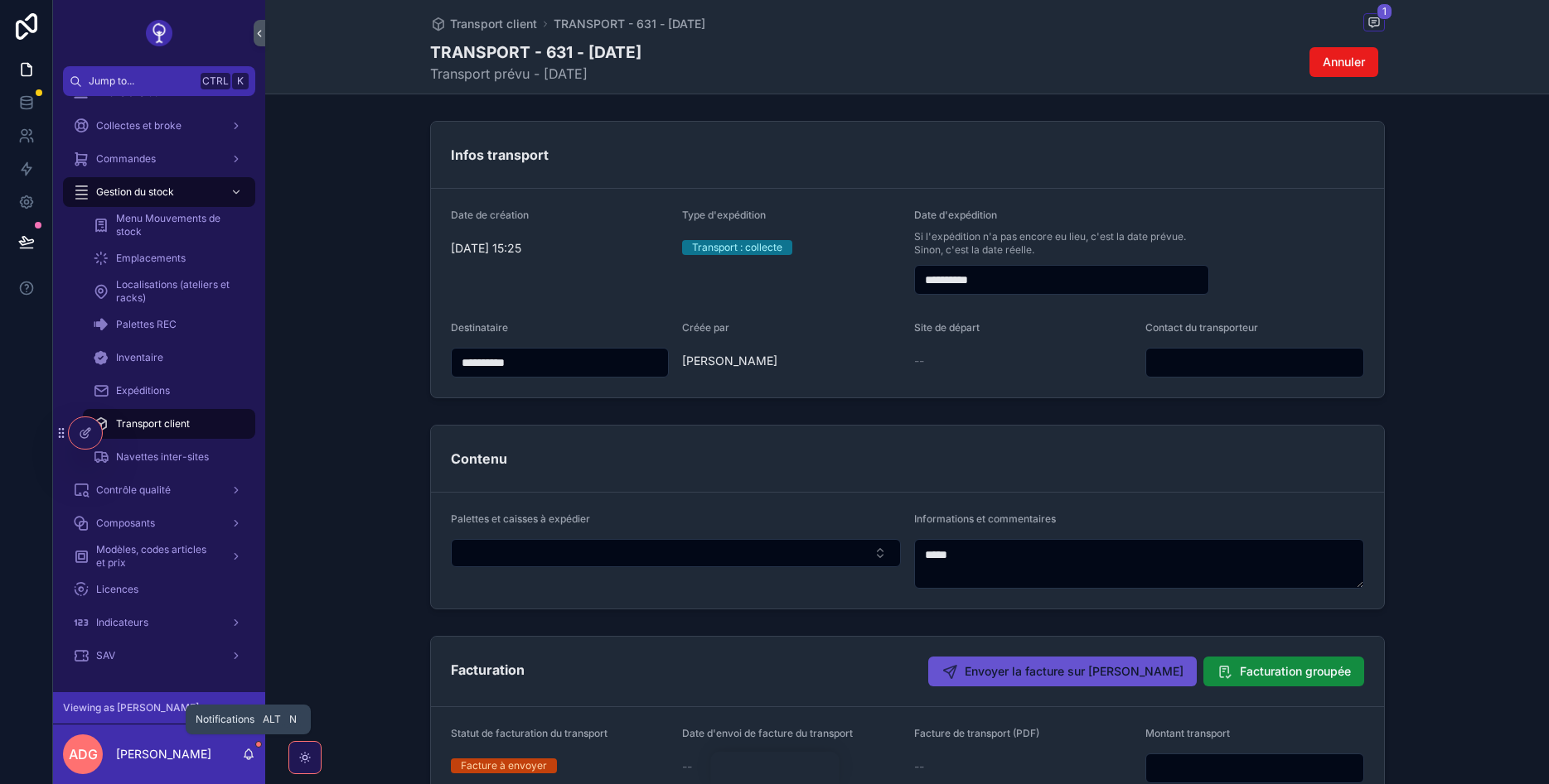
click at [246, 749] on icon "scrollable content" at bounding box center [249, 755] width 13 height 13
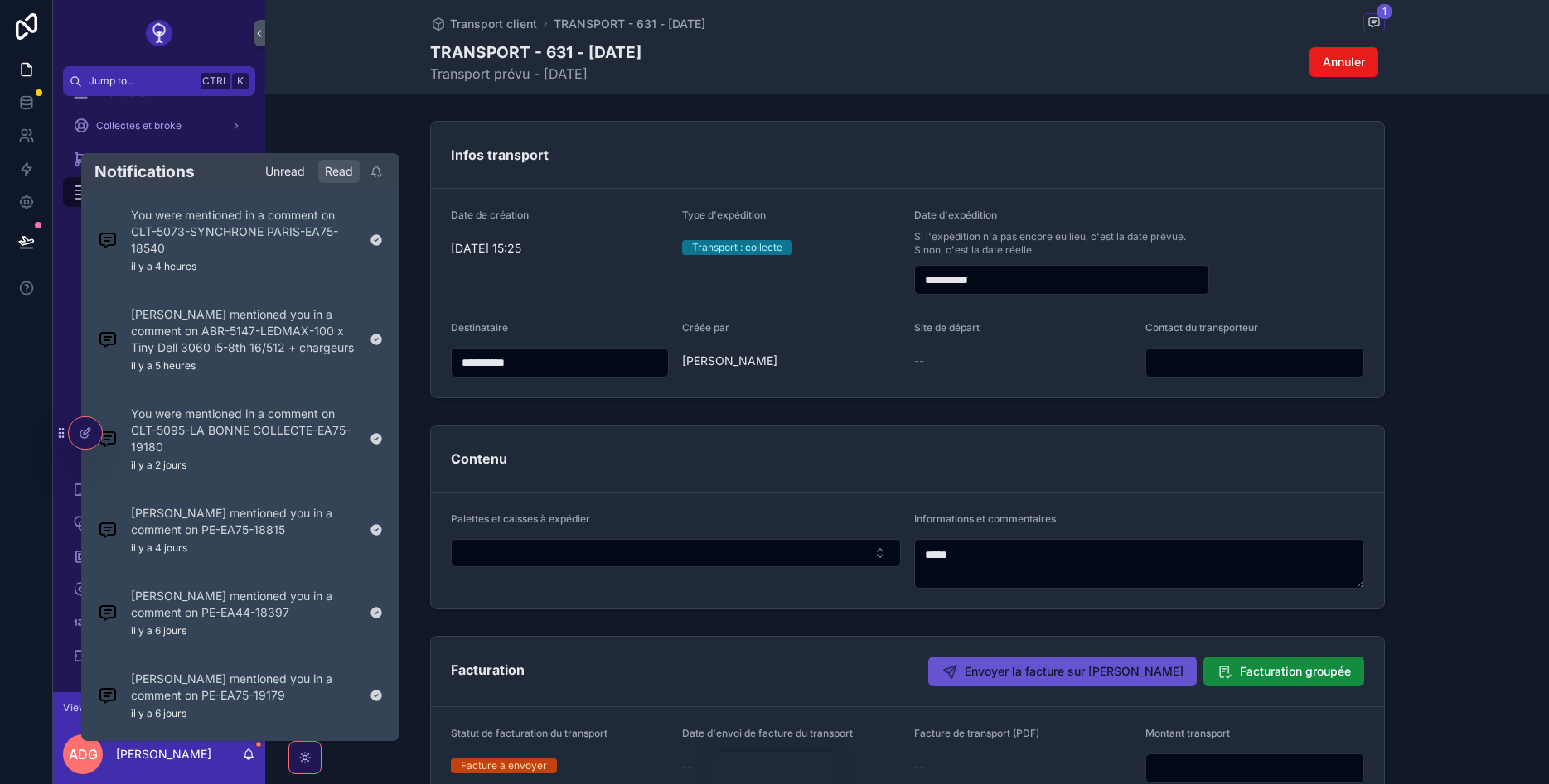
click at [281, 172] on div "Unread" at bounding box center [285, 171] width 53 height 24
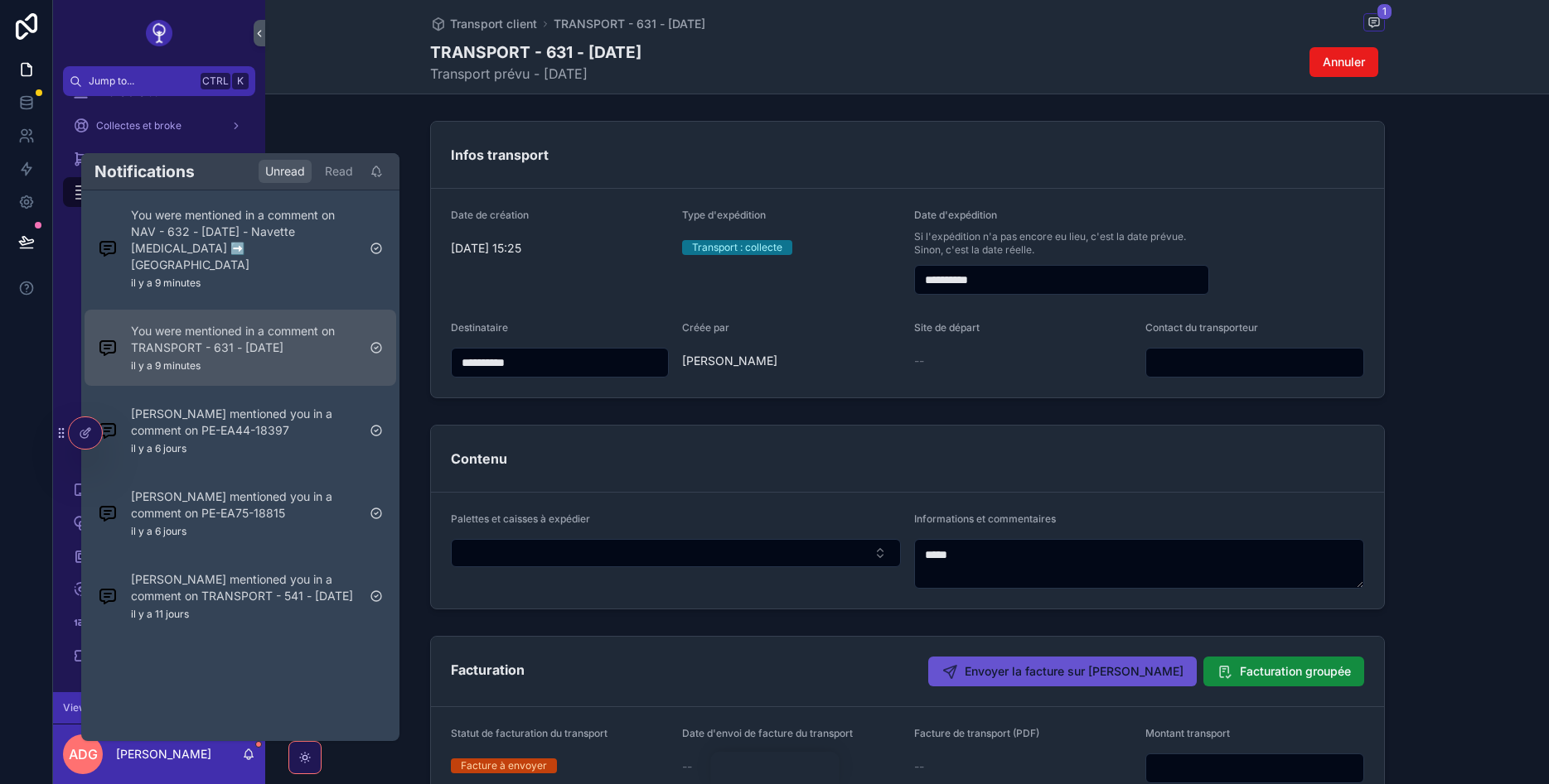
click at [214, 346] on div "You were mentioned in a comment on TRANSPORT - 631 - 10/09/2025 il y a 9 minutes" at bounding box center [244, 348] width 226 height 50
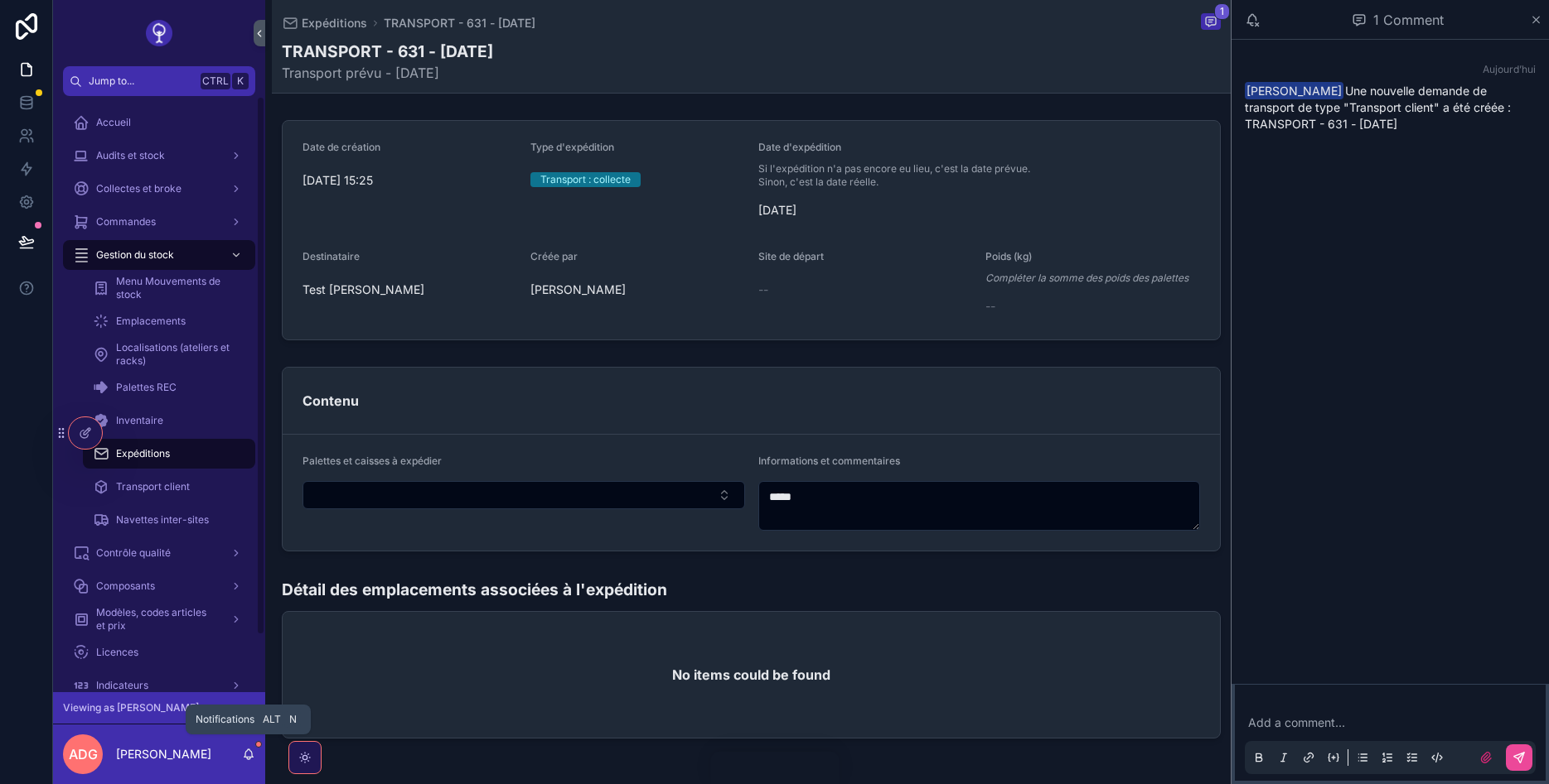
click at [251, 754] on icon "scrollable content" at bounding box center [249, 755] width 13 height 13
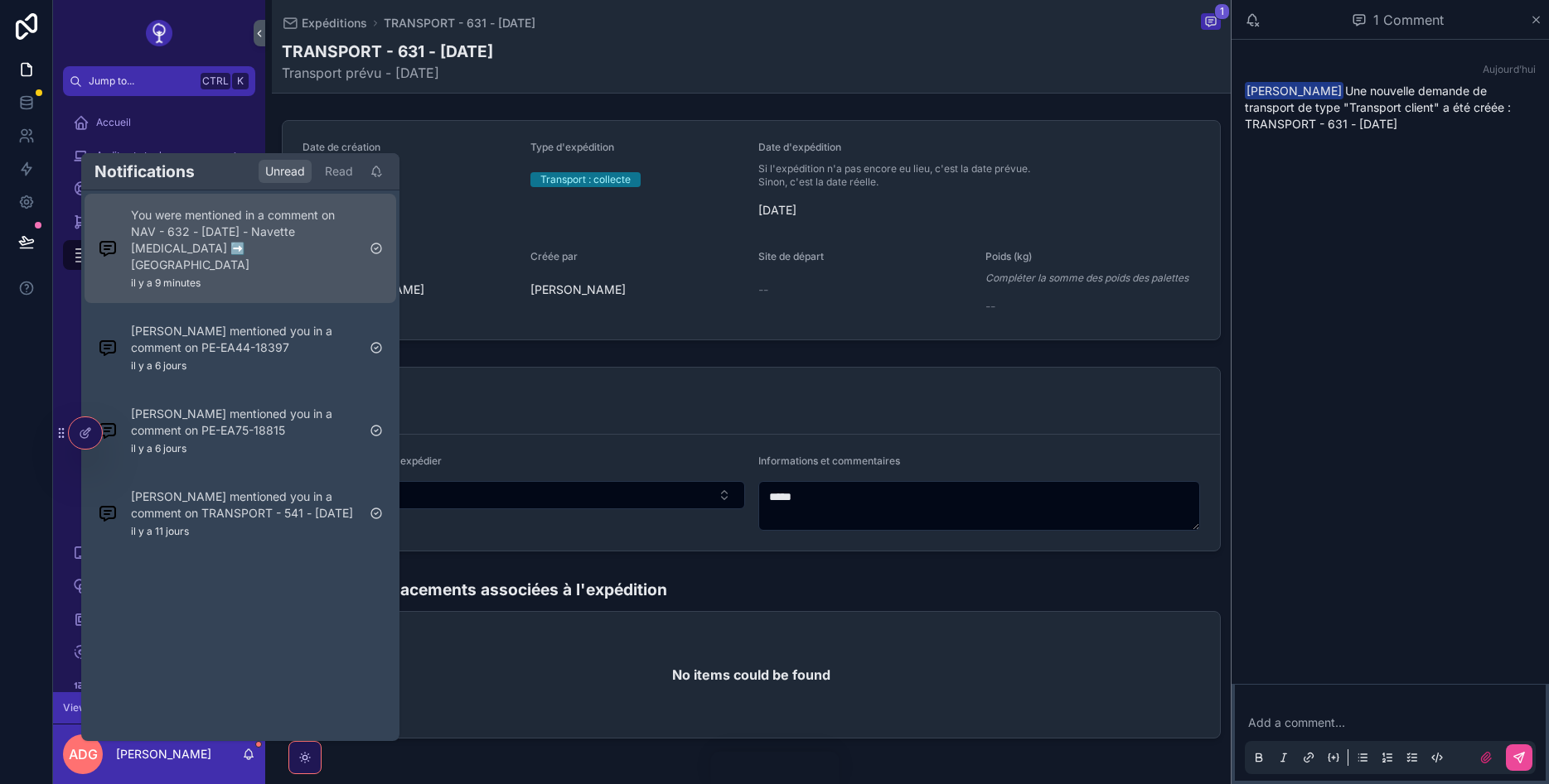
click at [259, 258] on div "You were mentioned in a comment on NAV - 632 - 10/09/2025 - Navette CAP18 ➡️ Na…" at bounding box center [244, 248] width 226 height 83
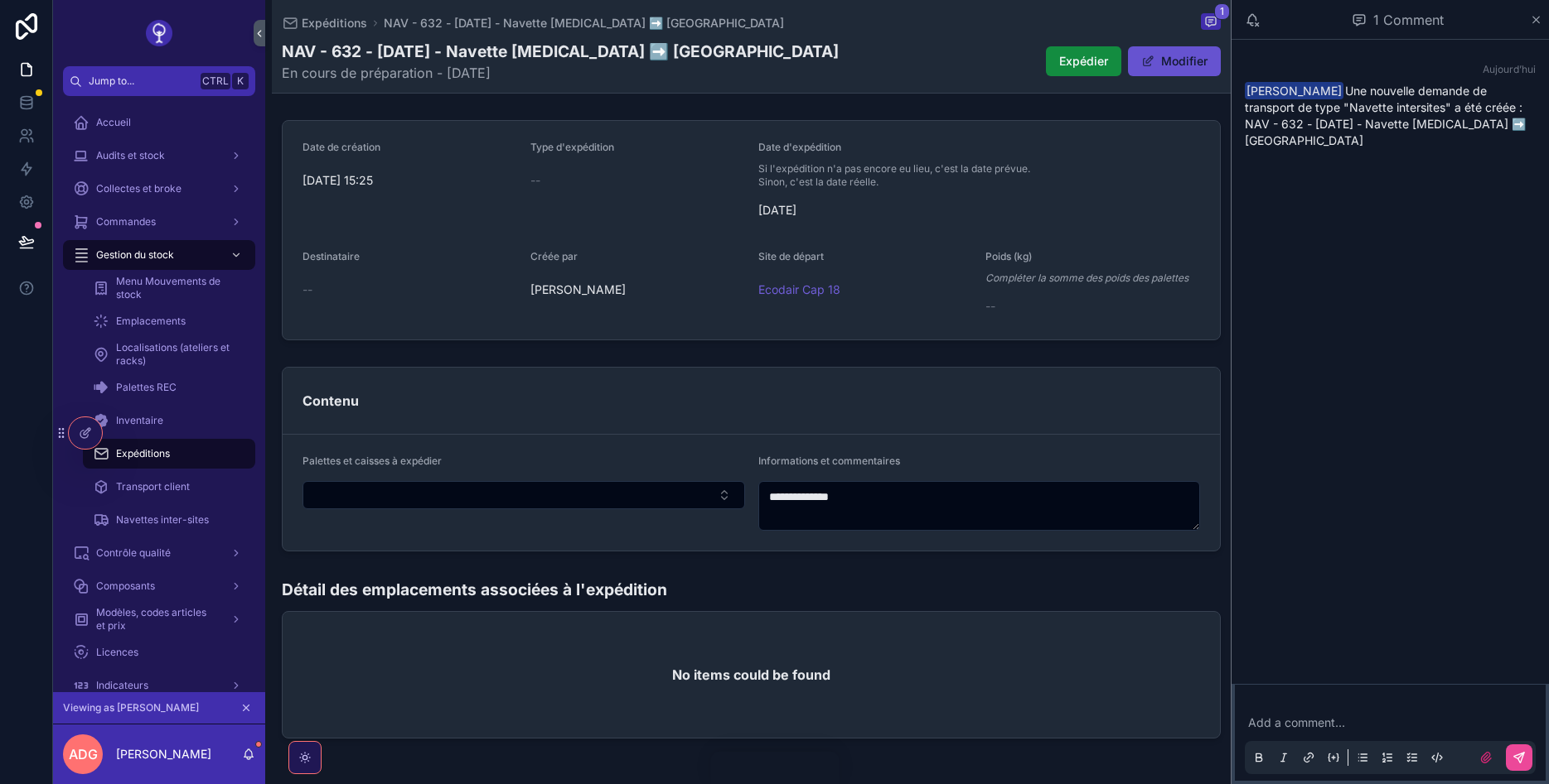
click at [240, 714] on button "scrollable content" at bounding box center [246, 707] width 18 height 18
click at [1531, 23] on icon "scrollable content" at bounding box center [1536, 20] width 12 height 13
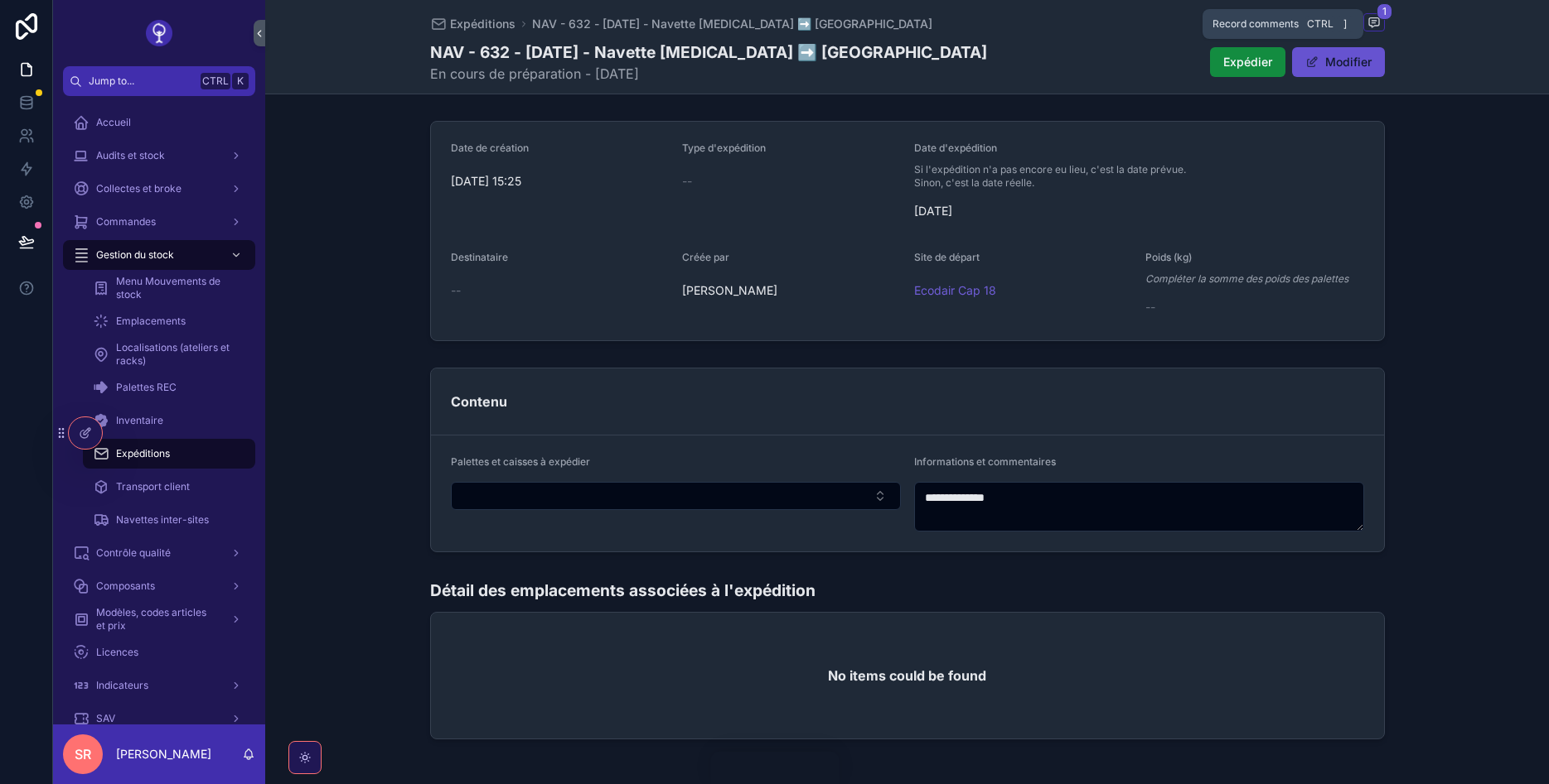
click at [1370, 24] on icon "scrollable content" at bounding box center [1374, 23] width 13 height 13
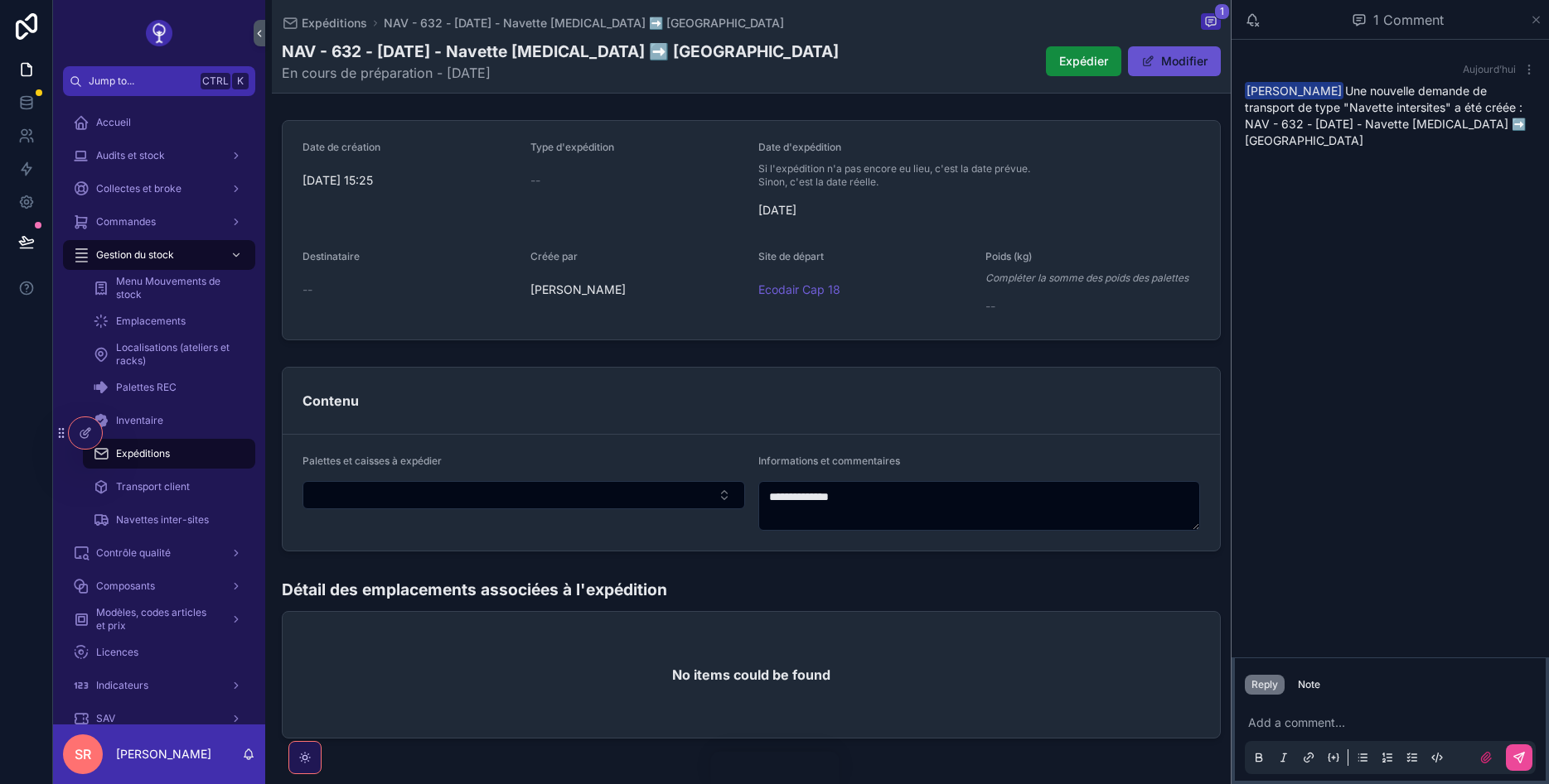
click at [1532, 18] on icon "scrollable content" at bounding box center [1536, 20] width 12 height 13
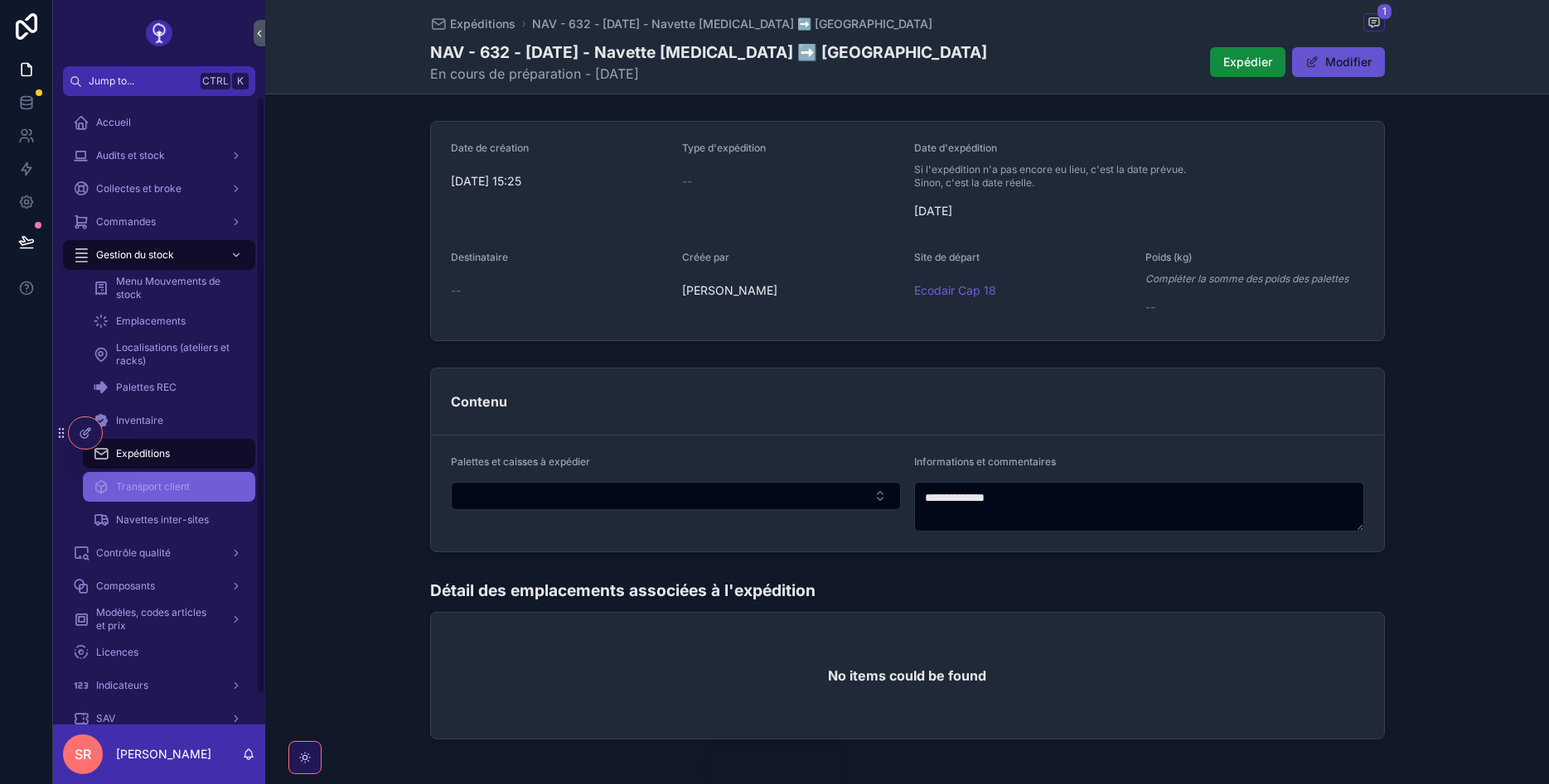
click at [156, 496] on div "Transport client" at bounding box center [168, 487] width 152 height 26
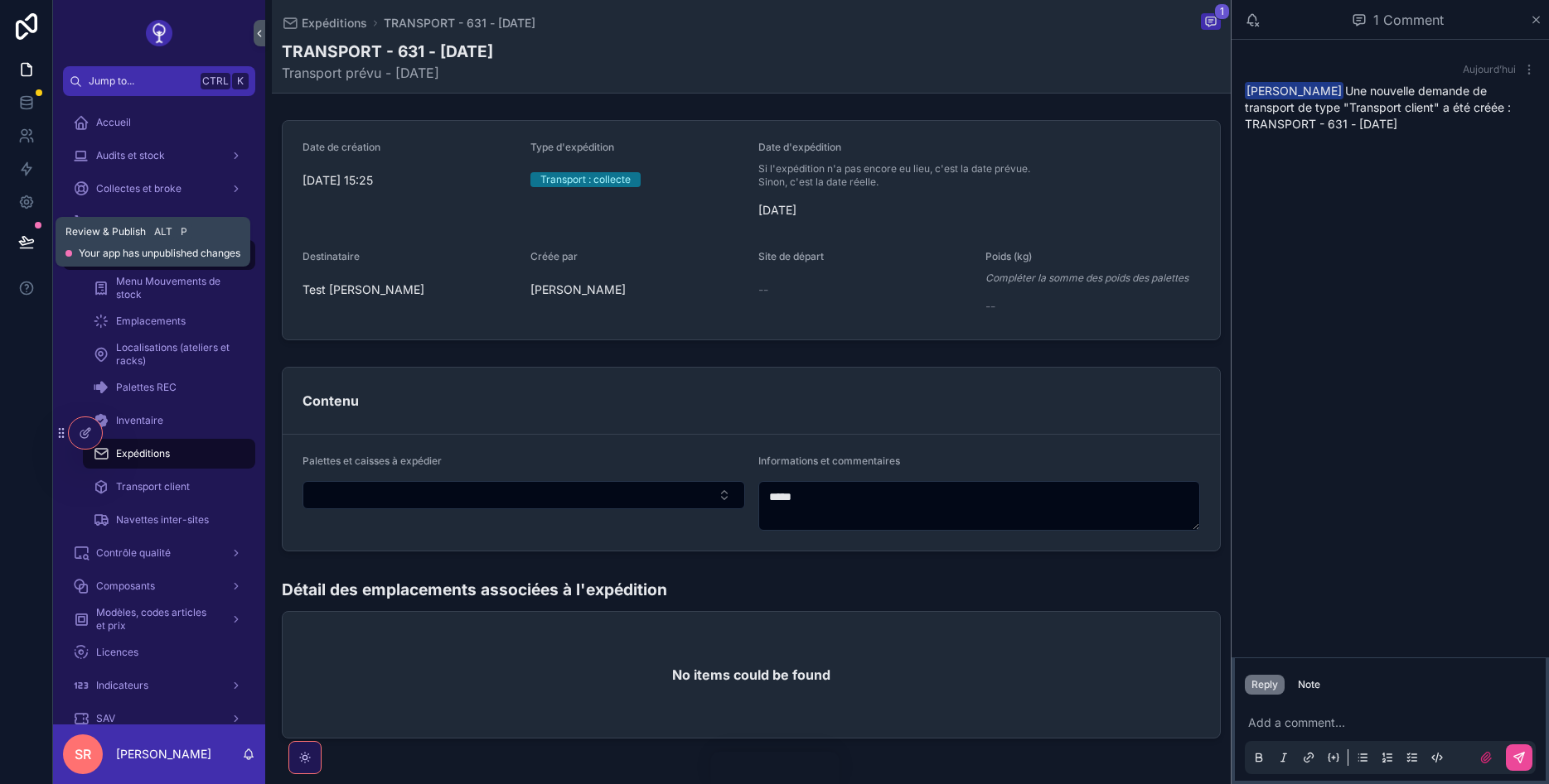
click at [17, 246] on button at bounding box center [26, 241] width 37 height 46
click at [24, 236] on icon at bounding box center [26, 242] width 17 height 17
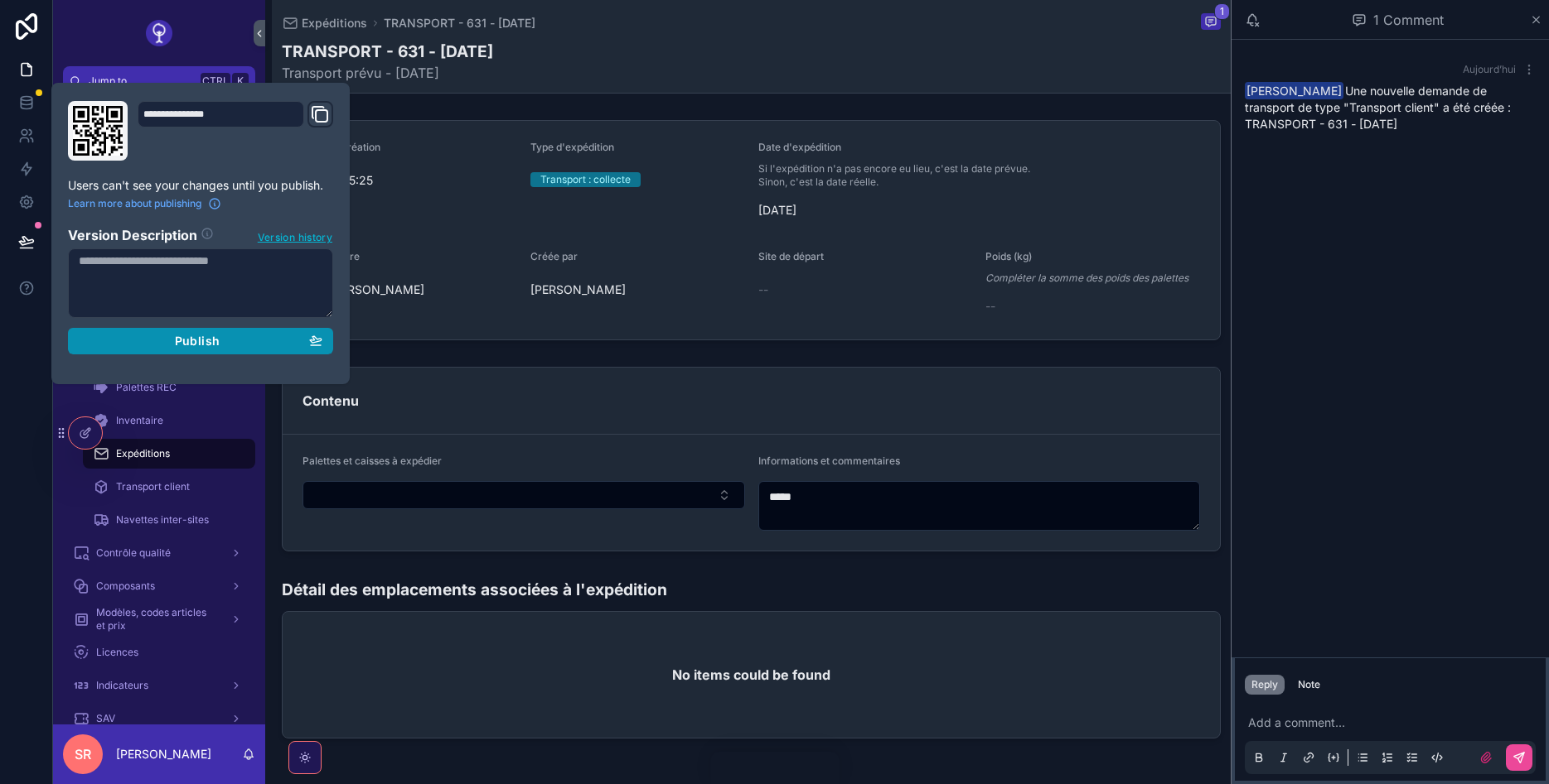
click at [118, 335] on div "Publish" at bounding box center [200, 341] width 244 height 15
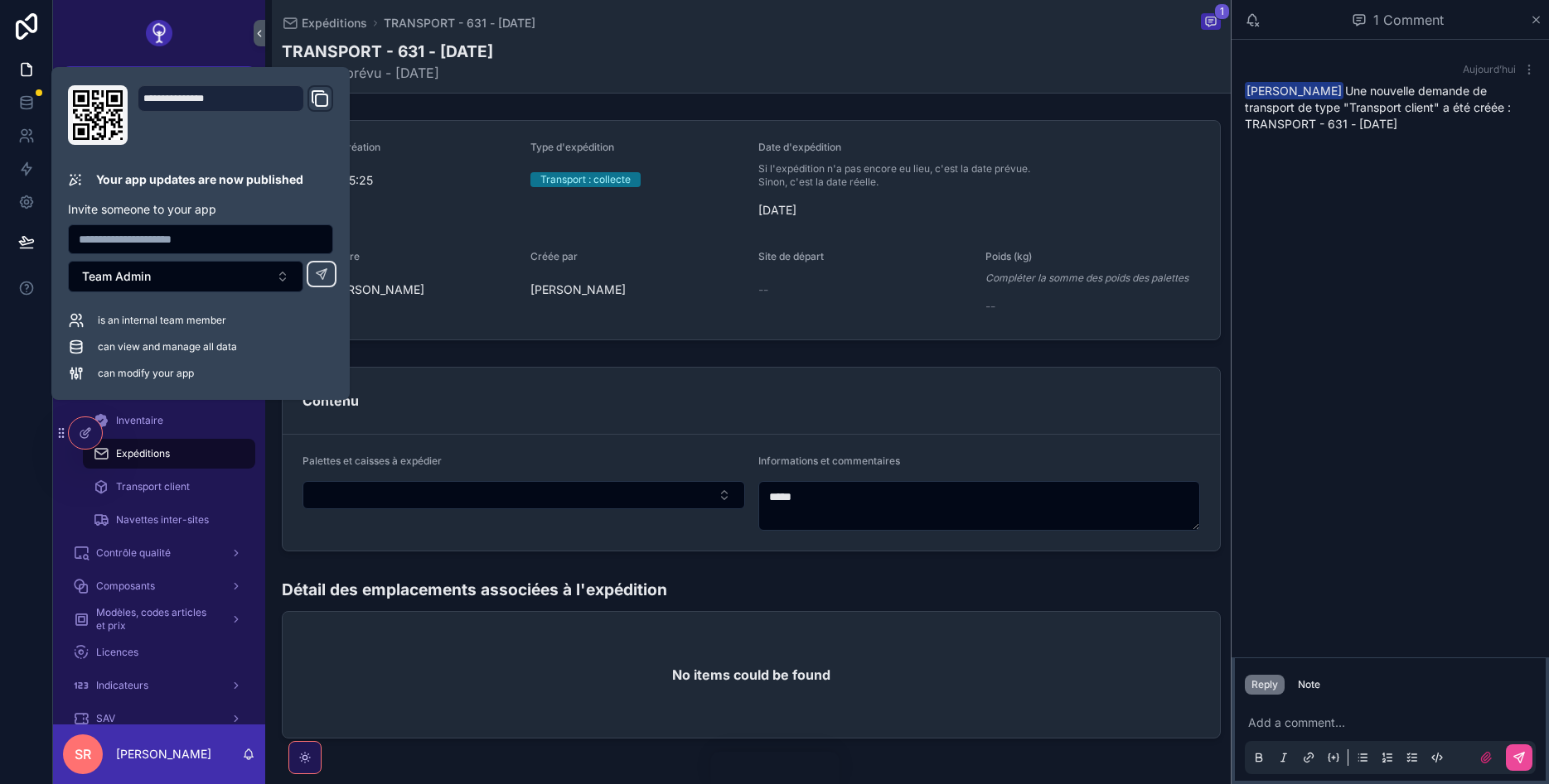
click at [280, 569] on div "Date de création 10/09/2025 15:25 Type d'expédition Transport : collecte Date d…" at bounding box center [751, 429] width 959 height 632
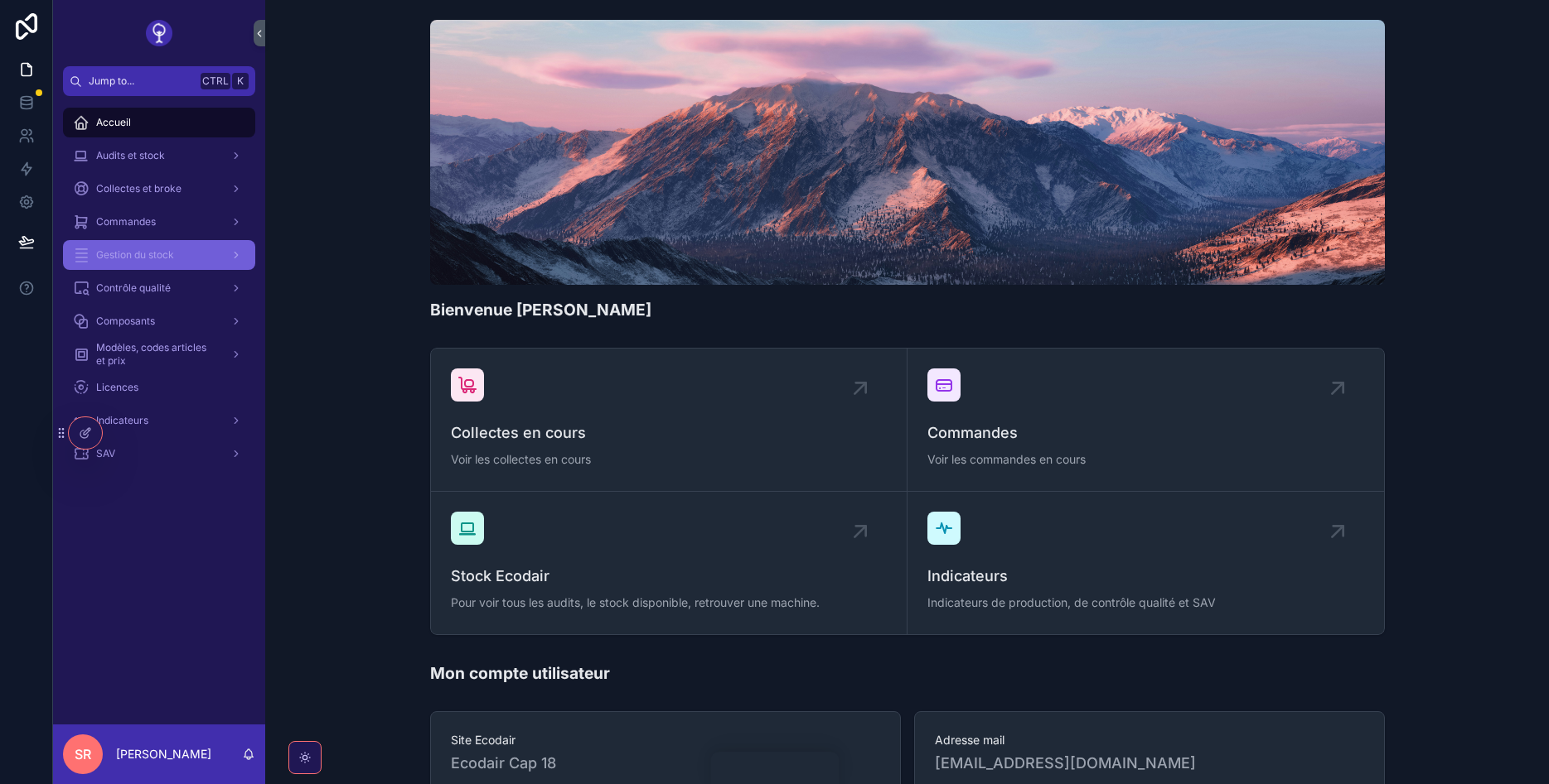
click at [199, 251] on div "Gestion du stock" at bounding box center [159, 255] width 172 height 26
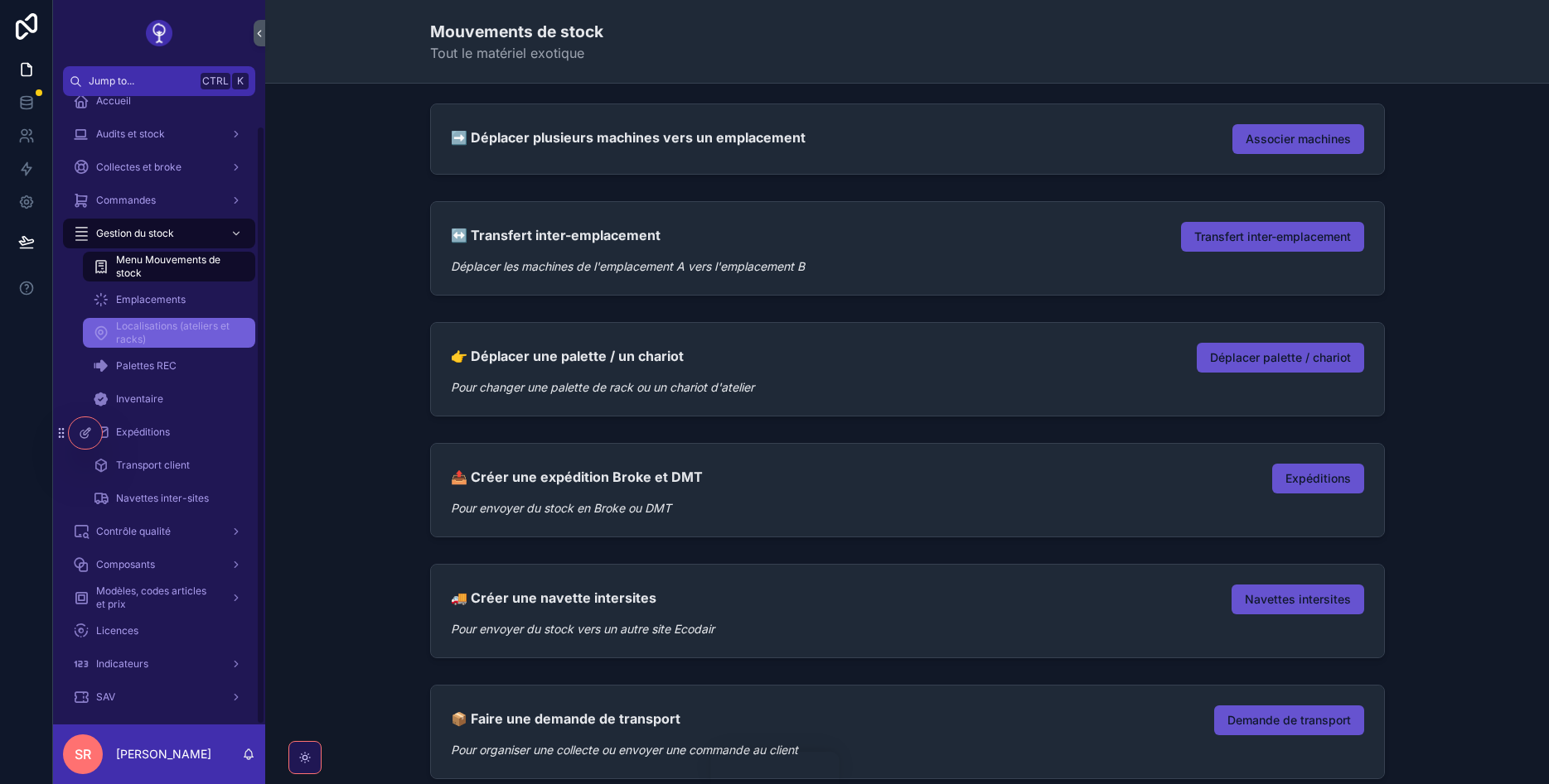
scroll to position [30, 0]
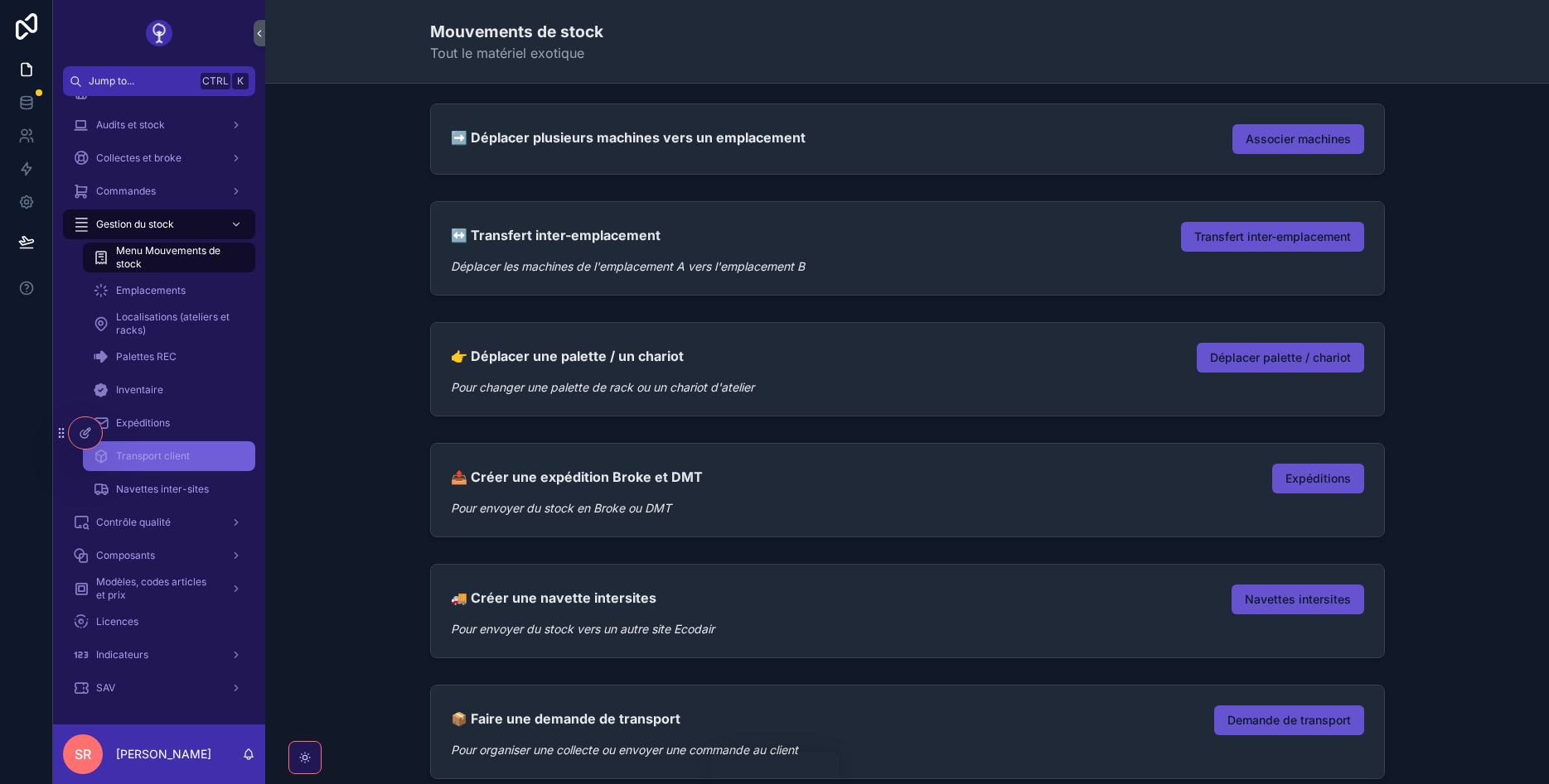
click at [169, 455] on span "Transport client" at bounding box center [153, 456] width 74 height 13
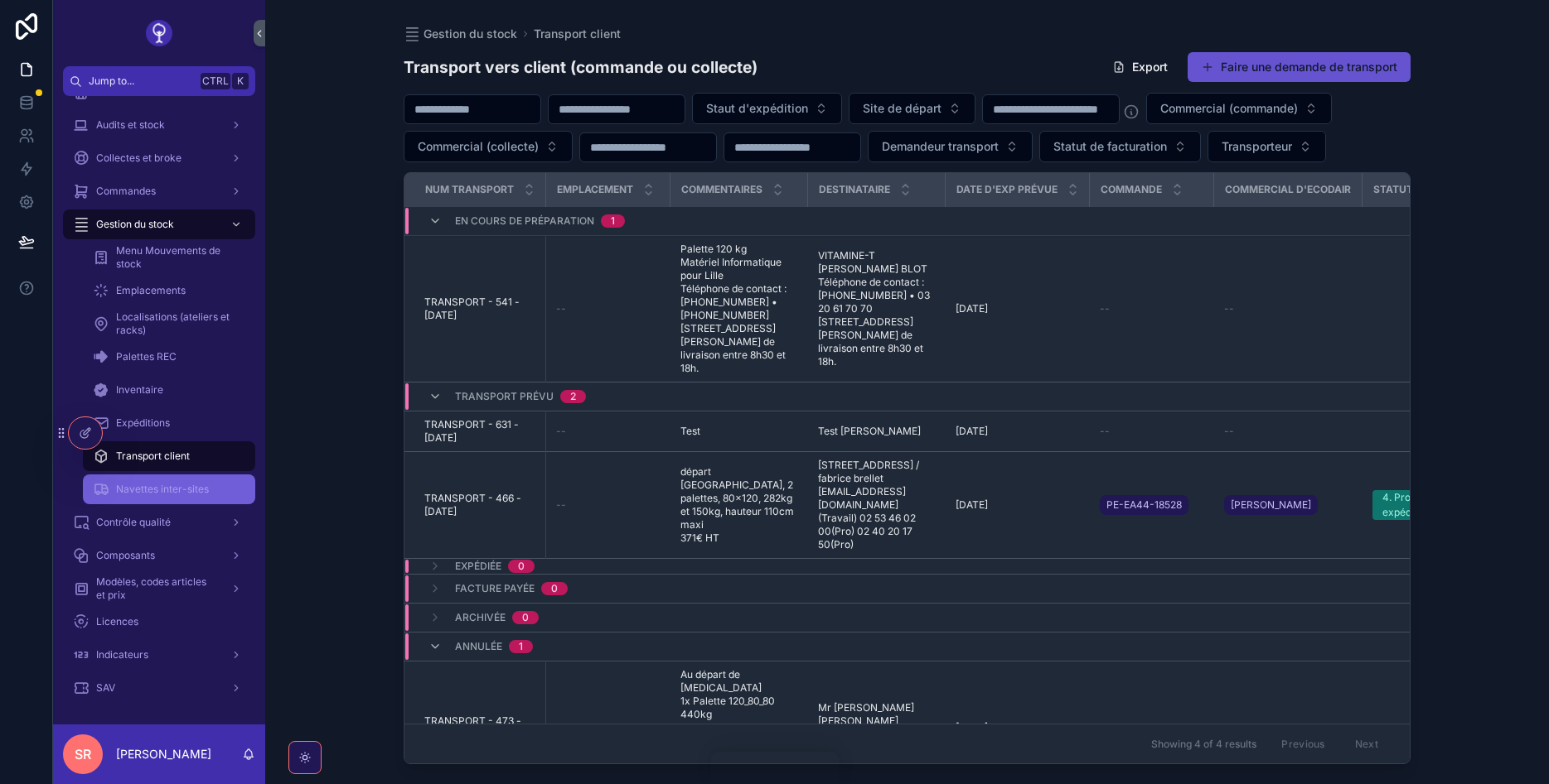
click at [166, 486] on span "Navettes inter-sites" at bounding box center [163, 489] width 93 height 13
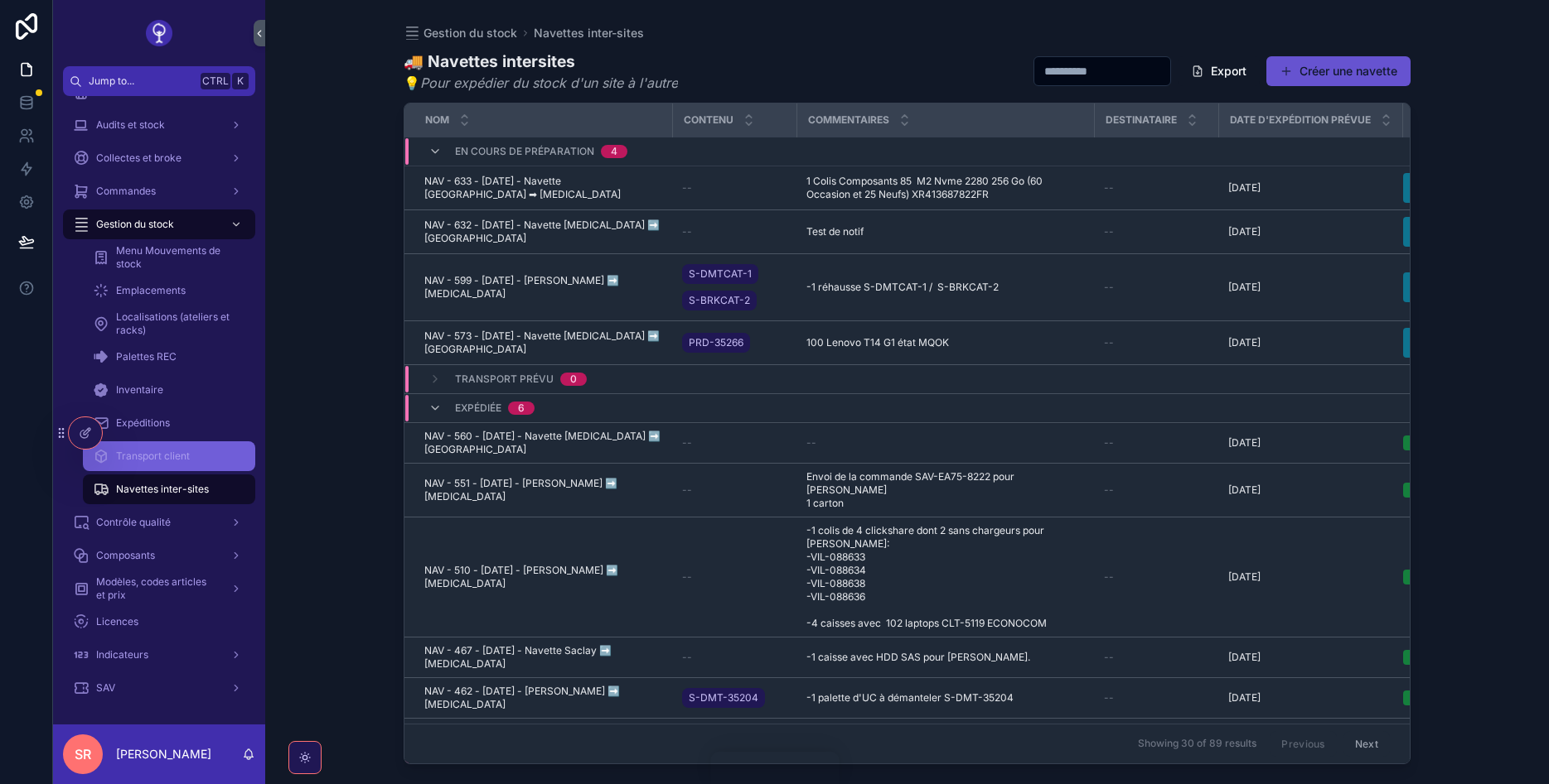
click at [172, 460] on span "Transport client" at bounding box center [153, 456] width 74 height 13
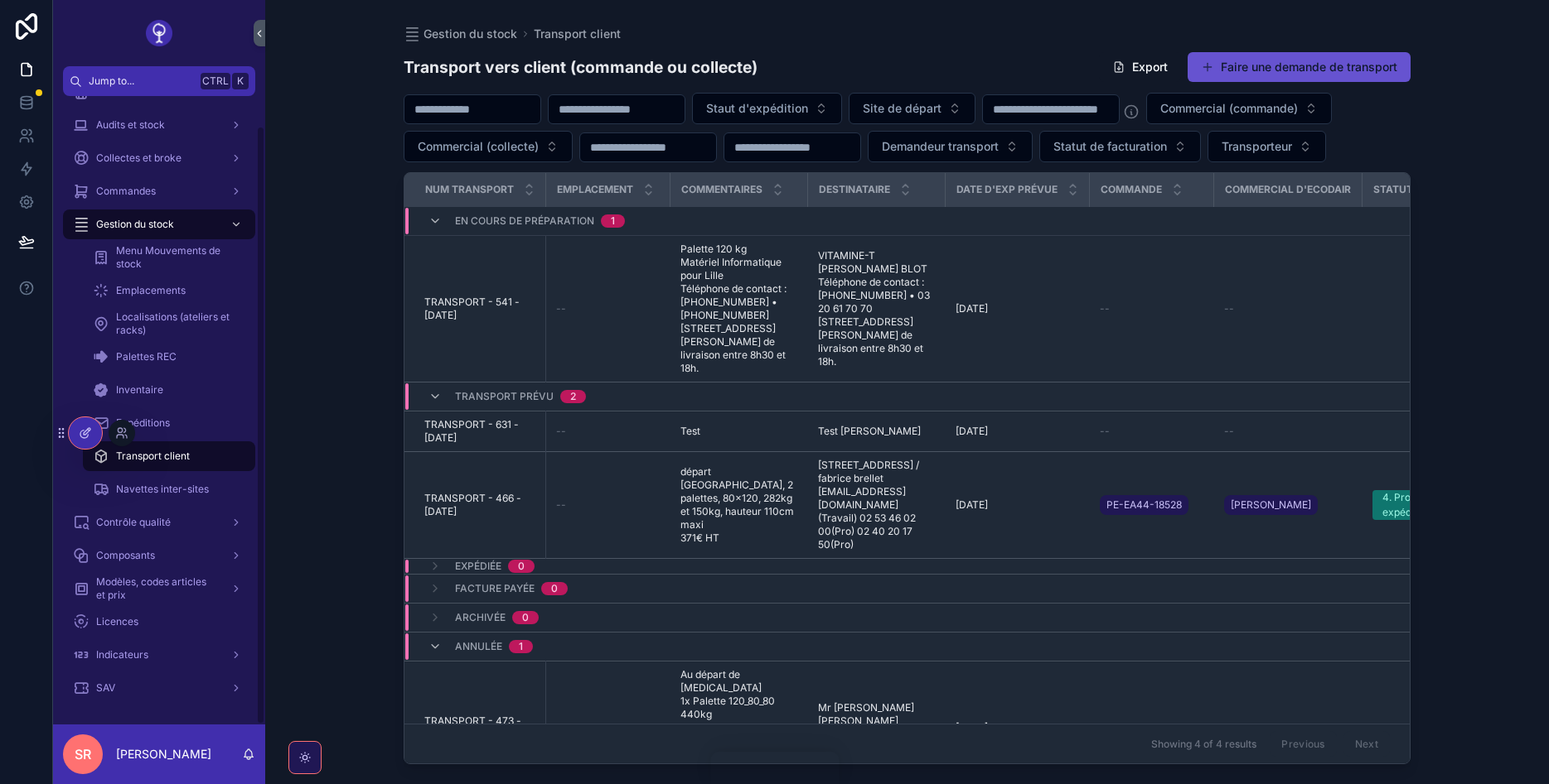
click at [89, 434] on icon at bounding box center [85, 434] width 13 height 13
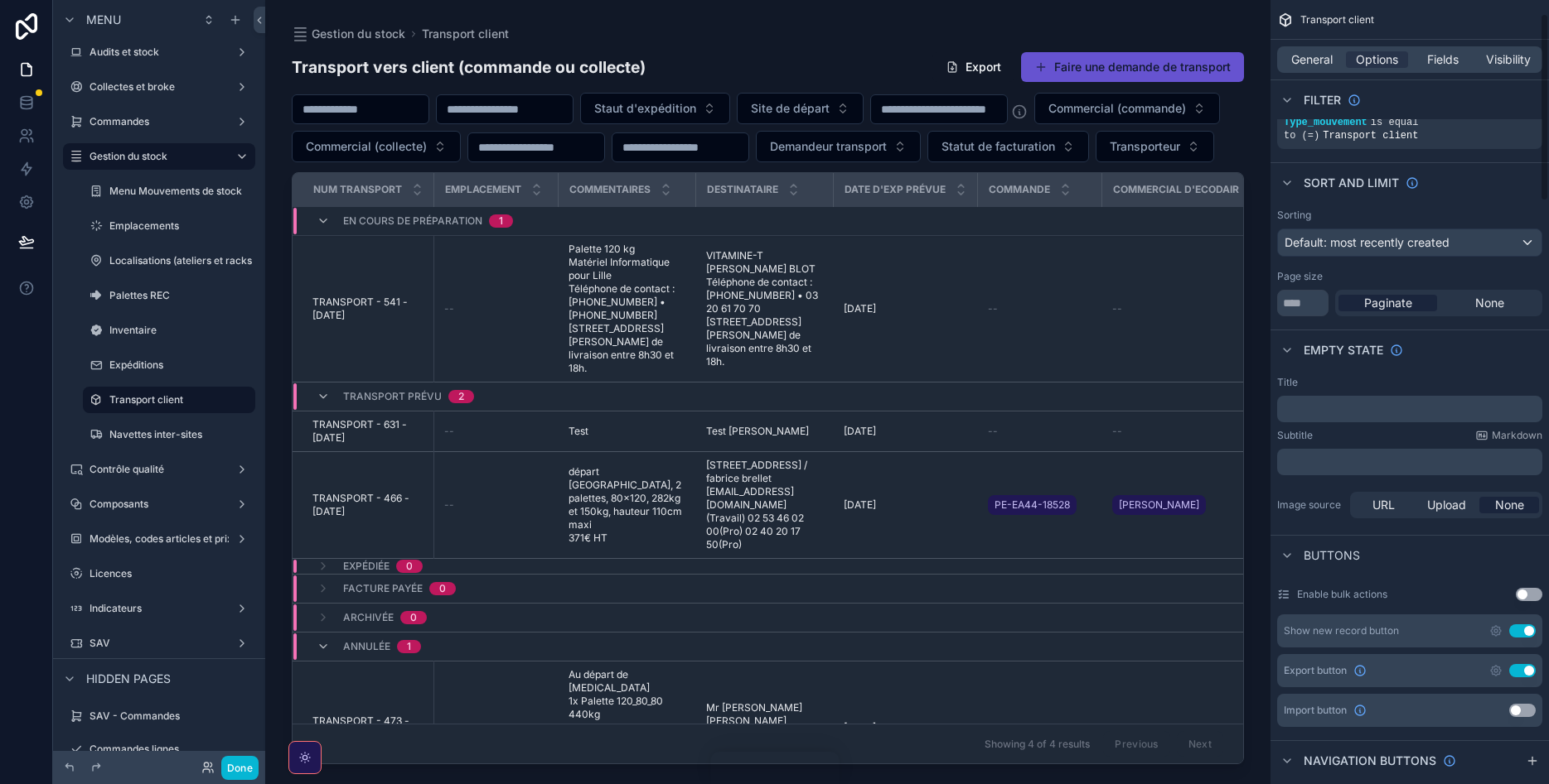
scroll to position [149, 0]
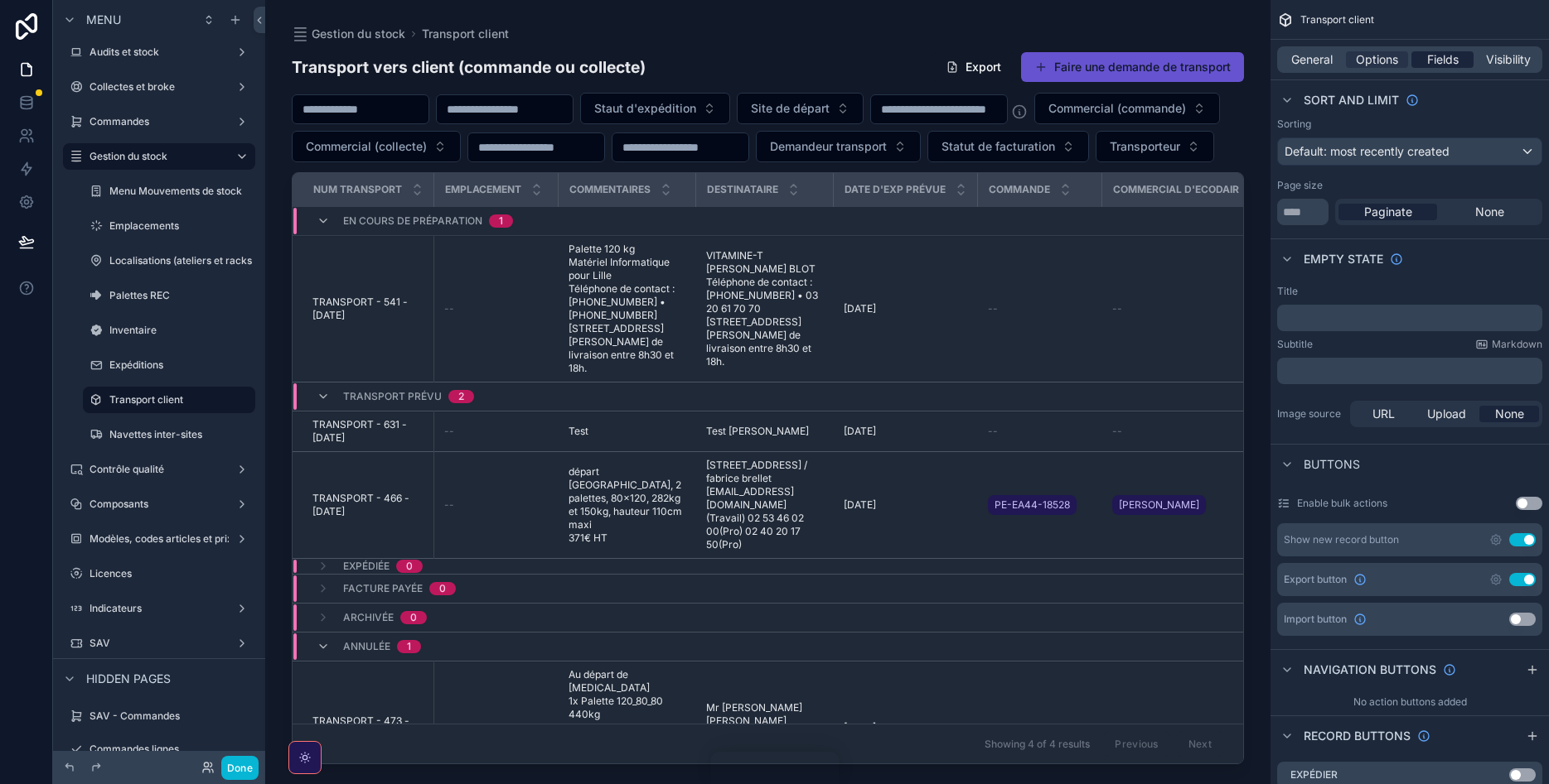
click at [1430, 64] on span "Fields" at bounding box center [1442, 60] width 31 height 17
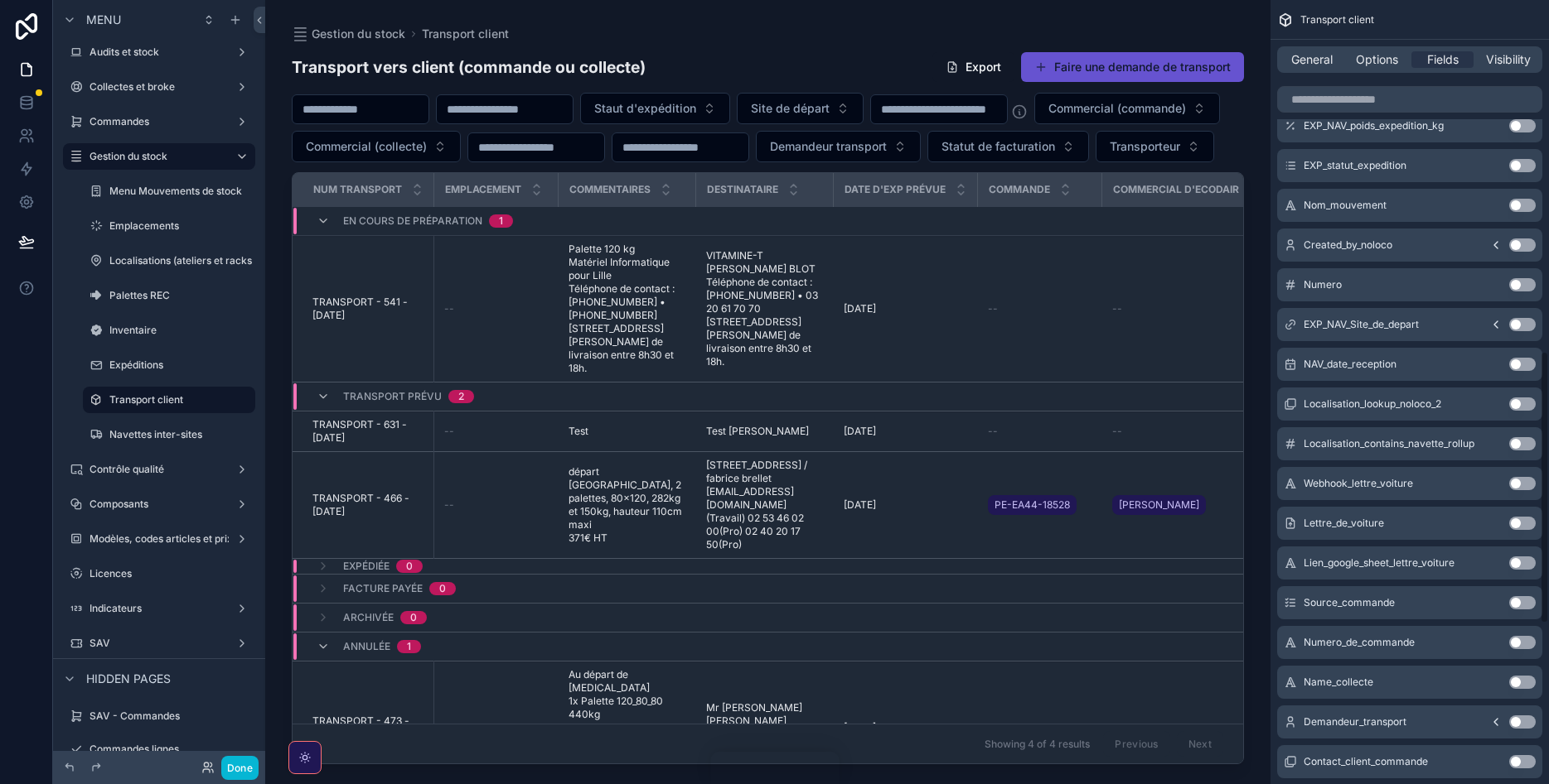
scroll to position [969, 0]
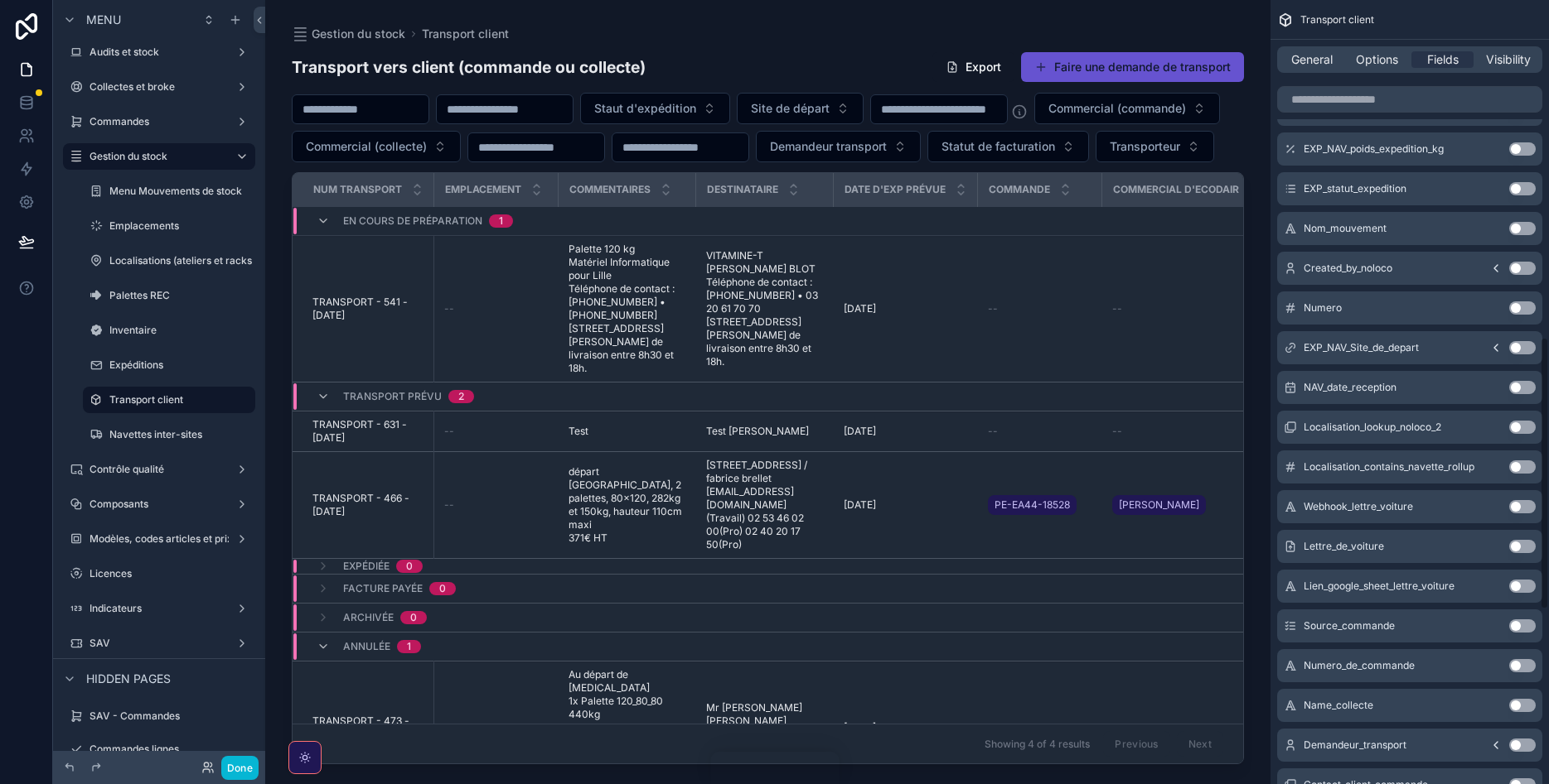
click at [1368, 50] on div "General Options Fields Visibility" at bounding box center [1409, 60] width 266 height 26
click at [1369, 65] on span "Options" at bounding box center [1377, 60] width 43 height 17
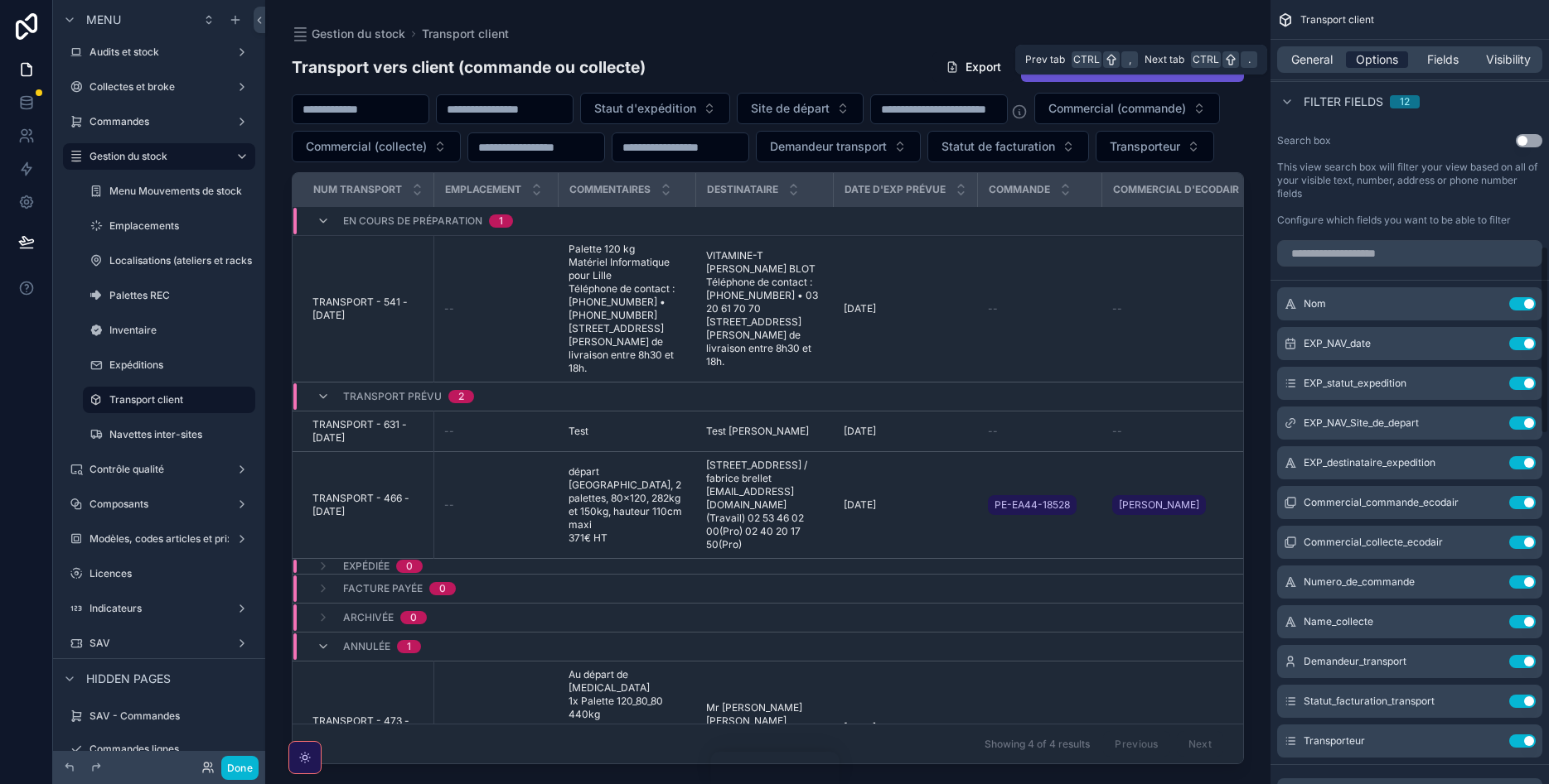
scroll to position [1022, 0]
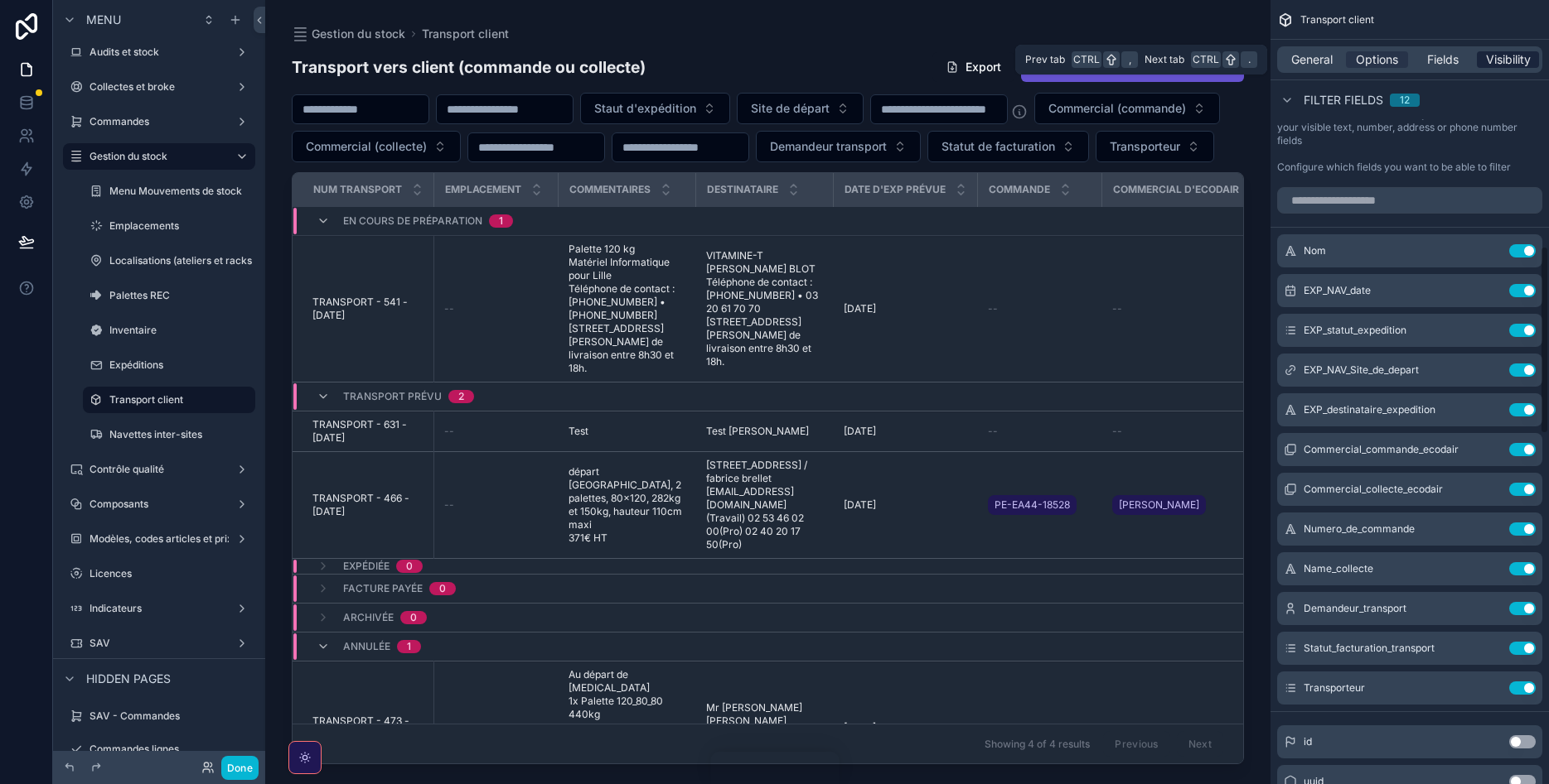
click at [1518, 52] on span "Visibility" at bounding box center [1507, 60] width 44 height 17
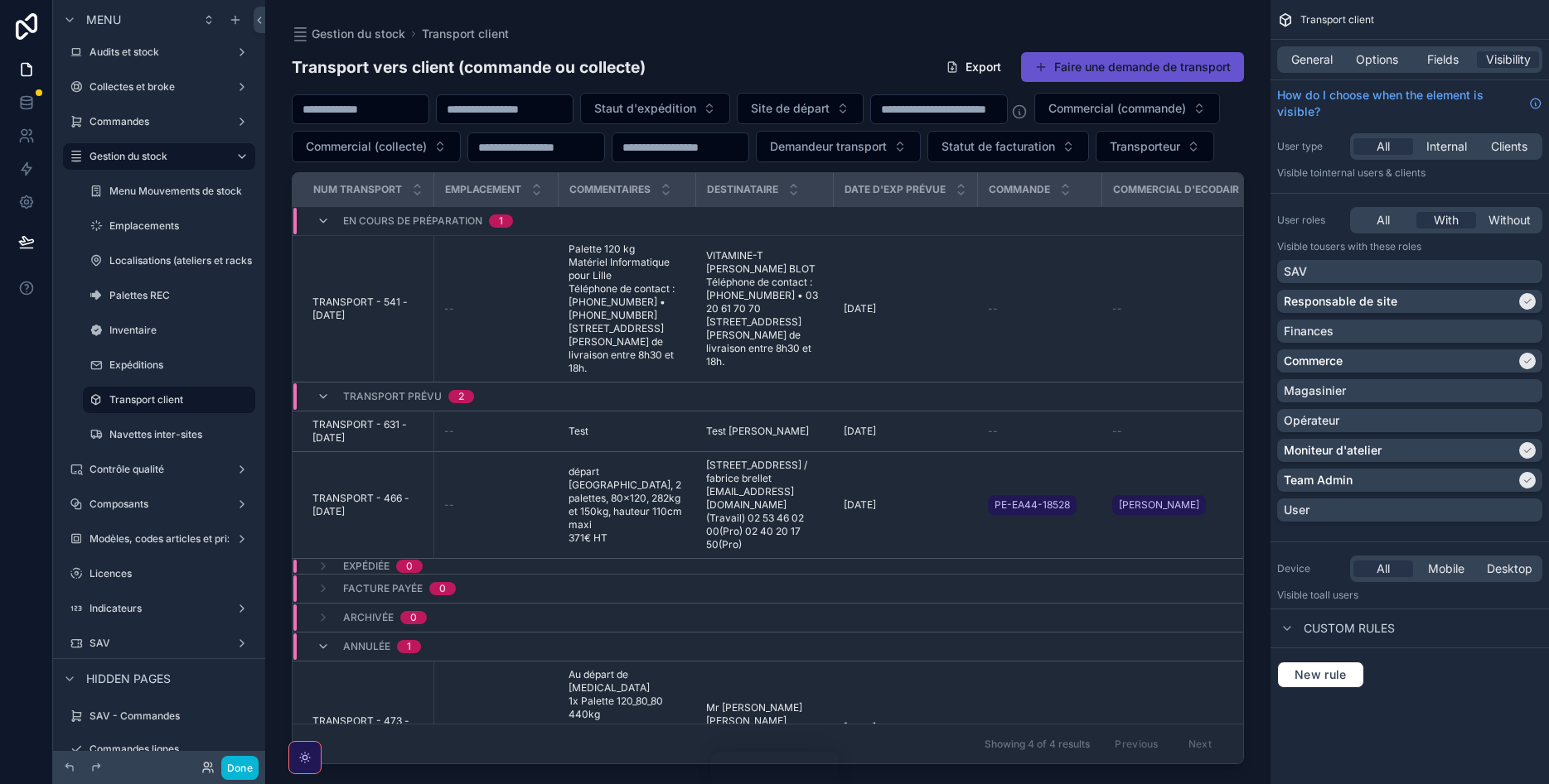
click at [1302, 44] on div "General Options Fields Visibility" at bounding box center [1409, 60] width 279 height 40
click at [1377, 56] on span "Options" at bounding box center [1377, 60] width 43 height 17
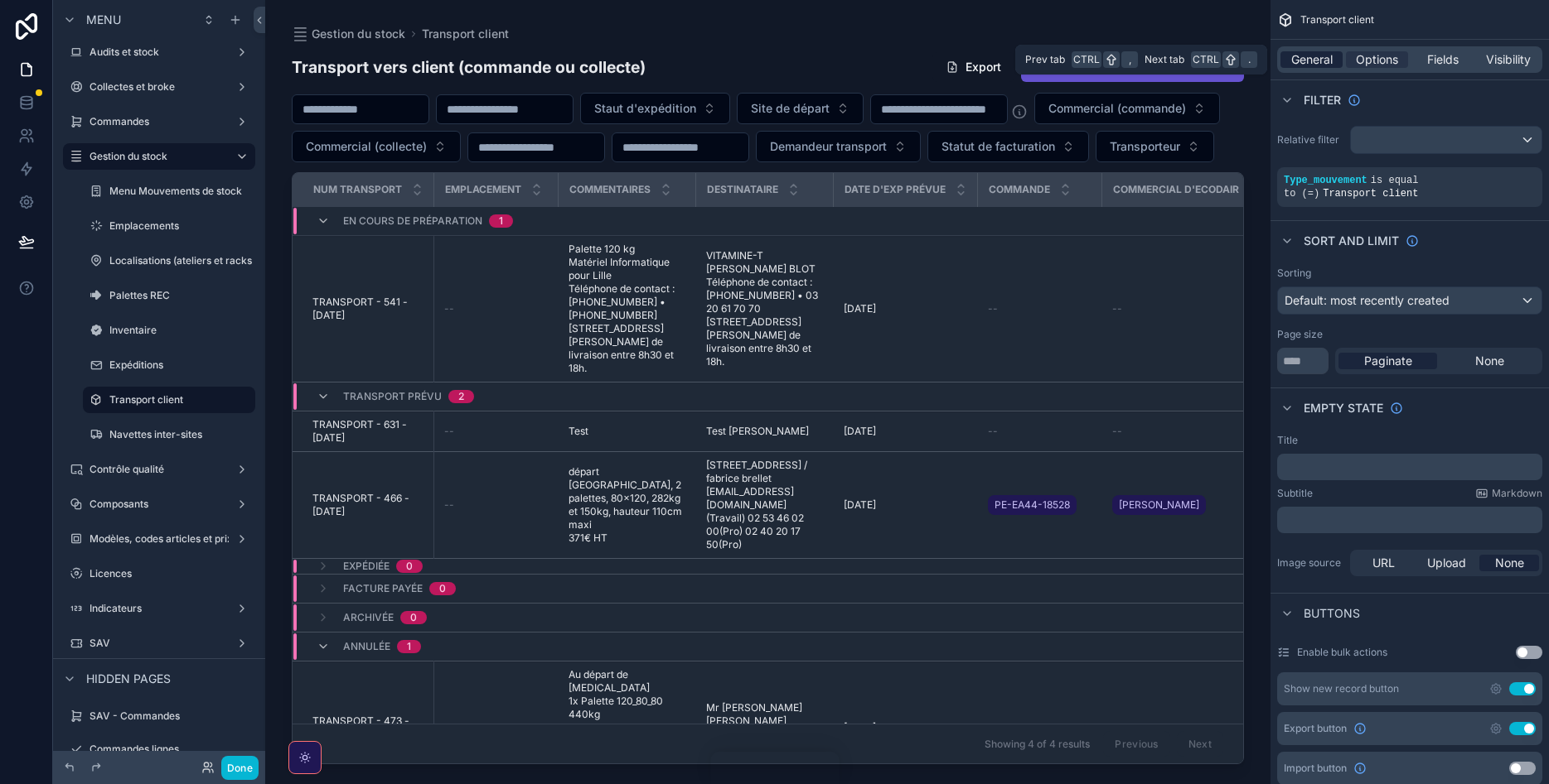
click at [1320, 53] on span "General" at bounding box center [1312, 60] width 42 height 17
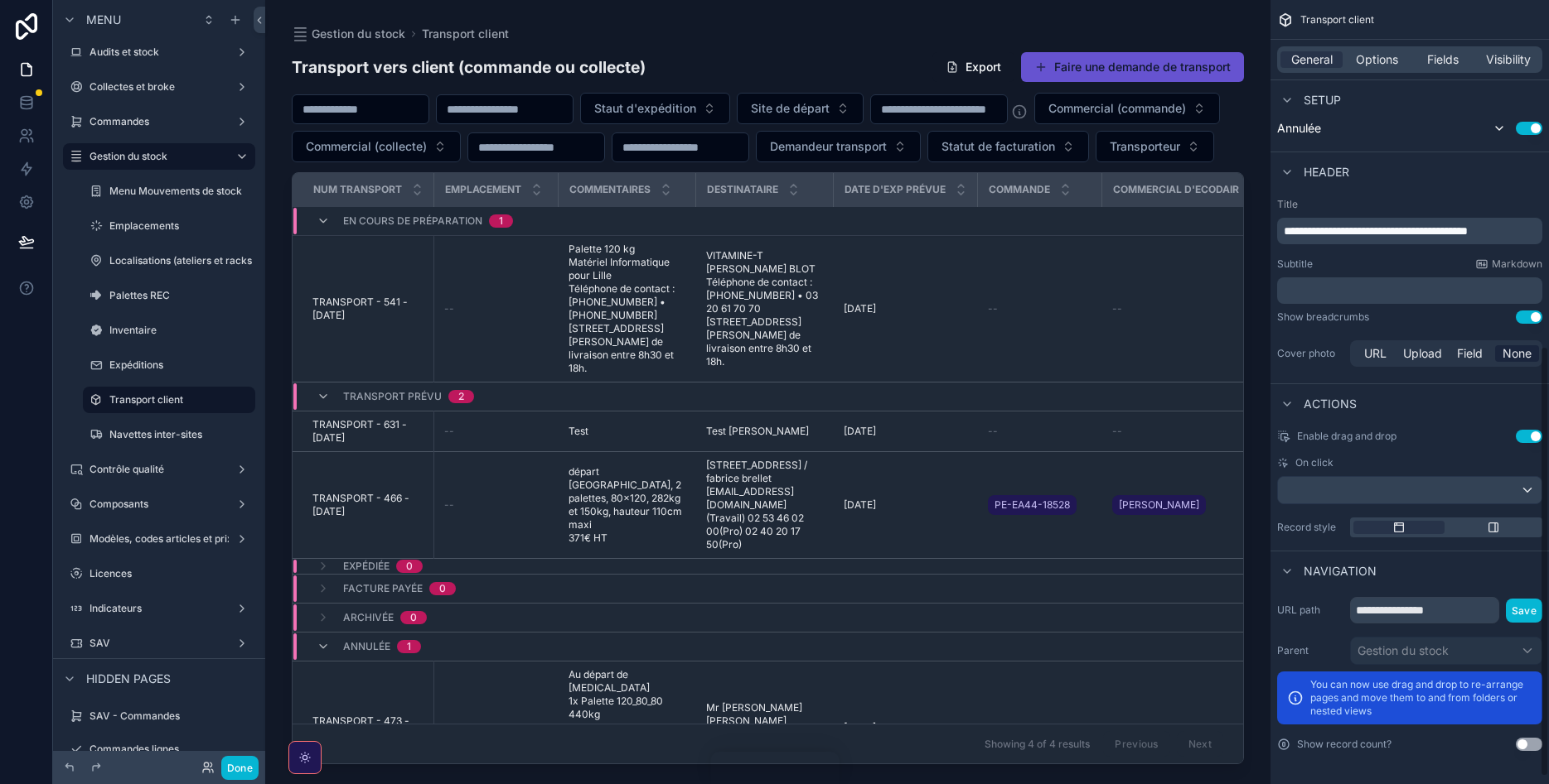
scroll to position [196, 0]
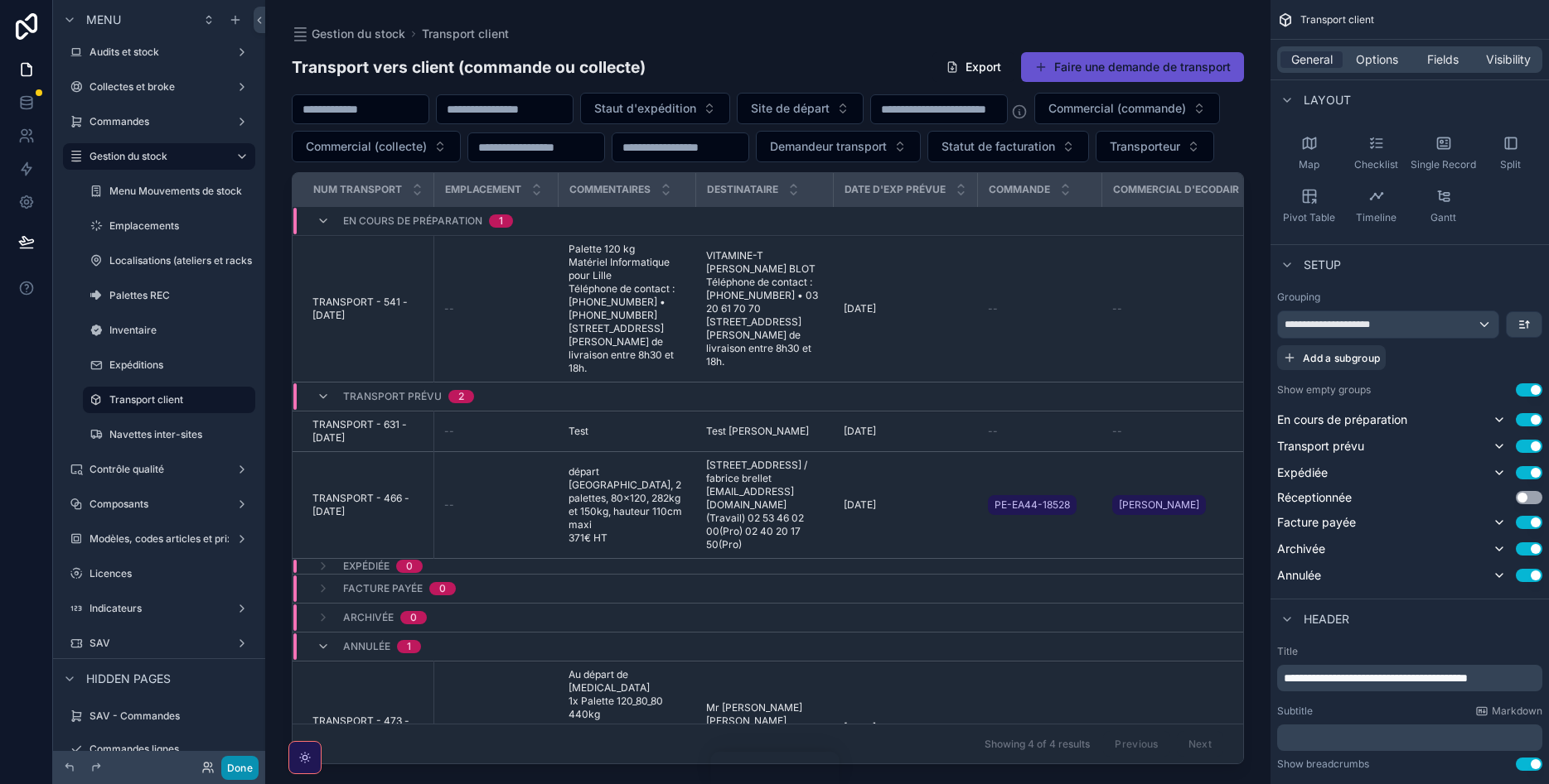
click at [232, 772] on button "Done" at bounding box center [239, 768] width 37 height 24
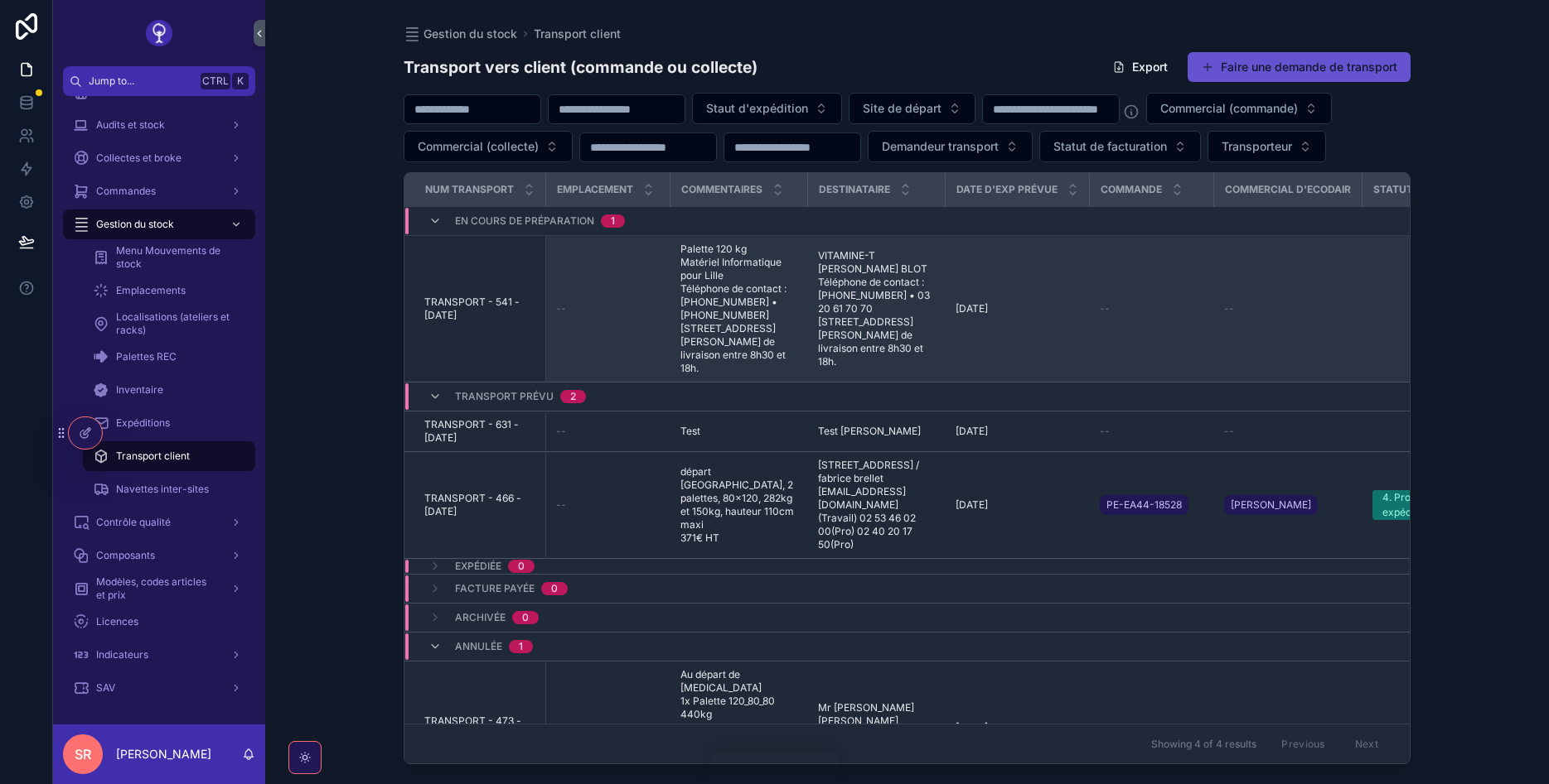
click at [1124, 297] on td "--" at bounding box center [1152, 309] width 125 height 146
click at [498, 322] on span "TRANSPORT - 541 - [DATE]" at bounding box center [480, 309] width 112 height 26
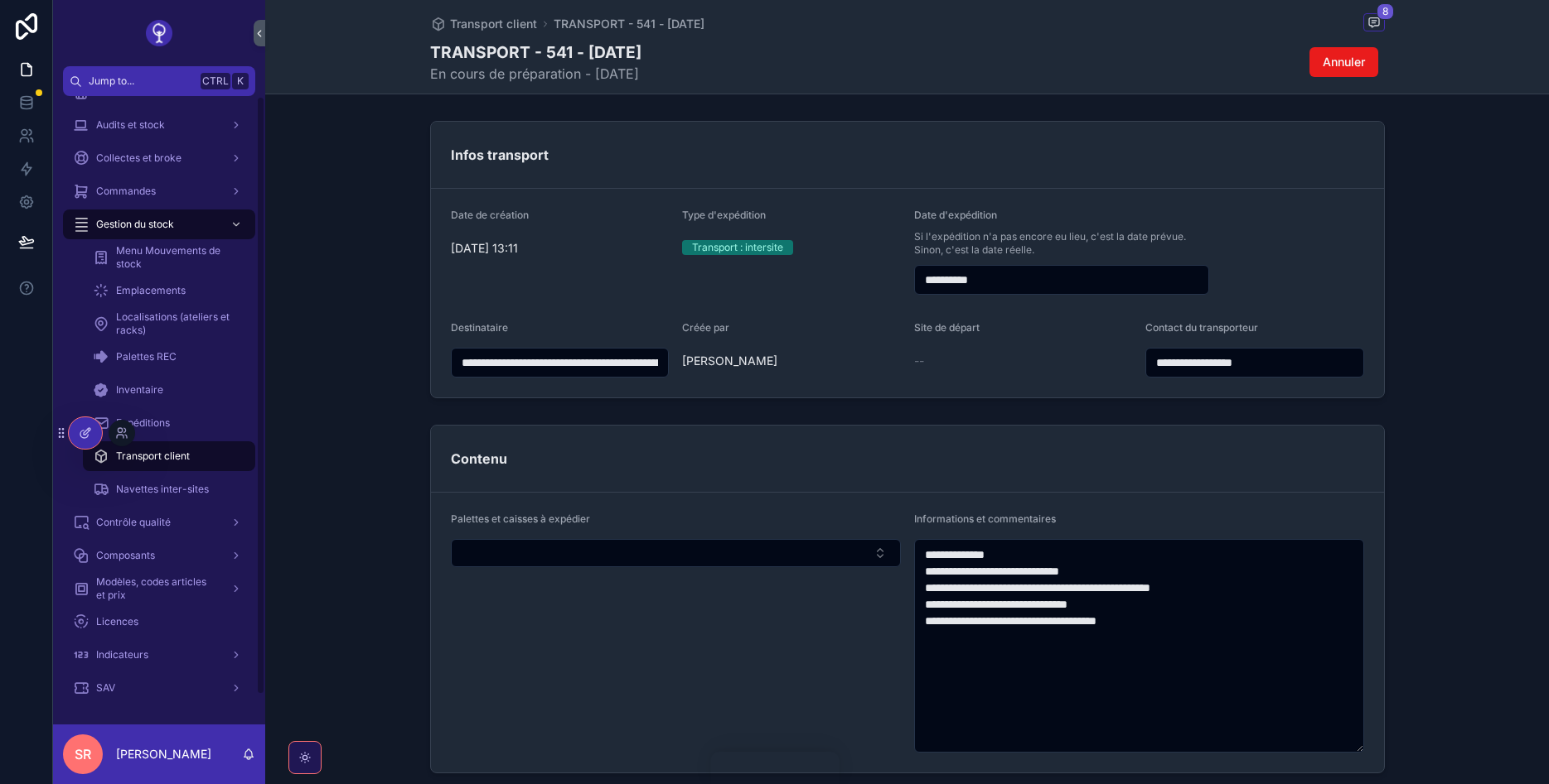
click at [91, 432] on icon at bounding box center [85, 434] width 13 height 13
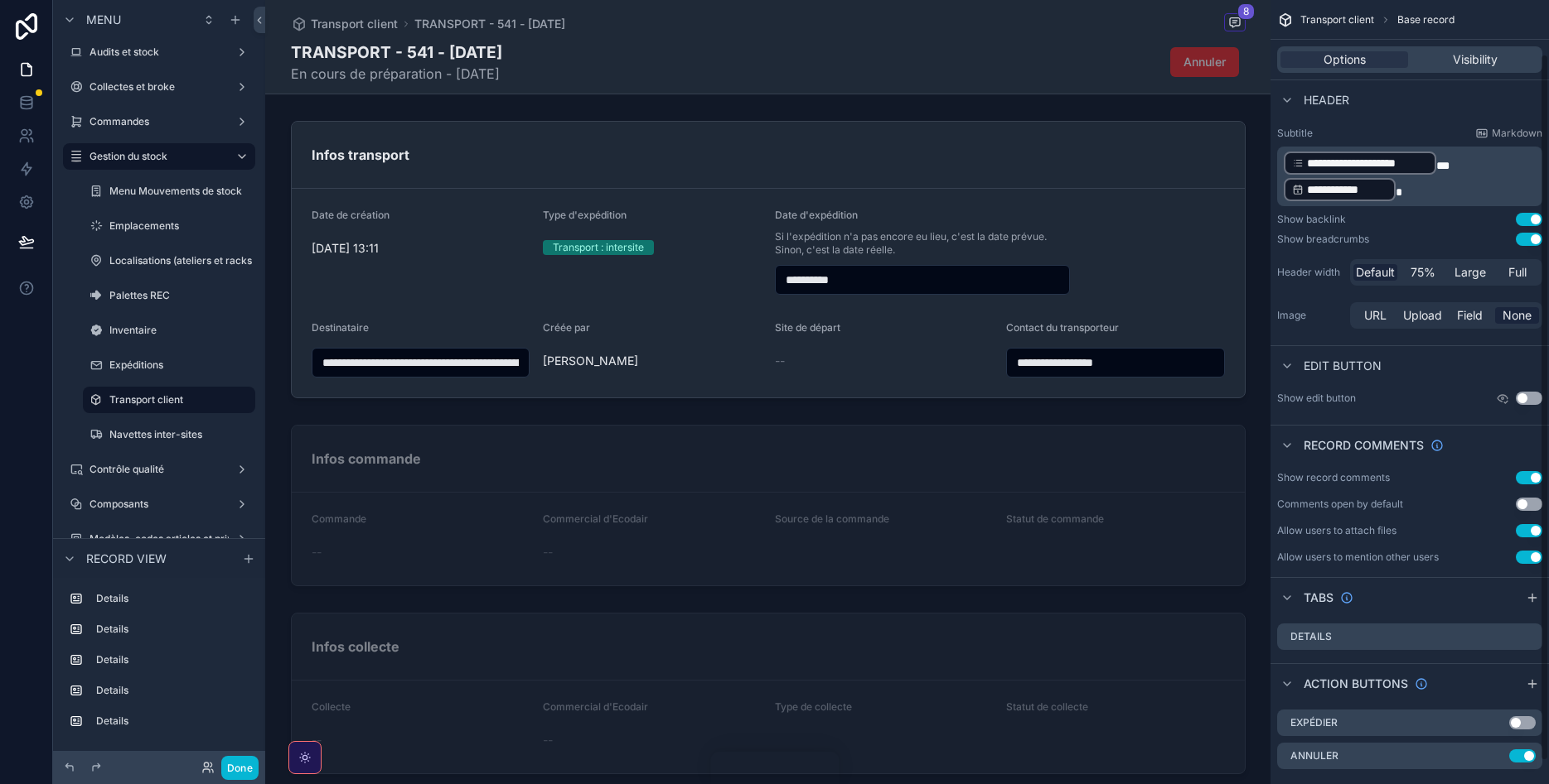
scroll to position [85, 0]
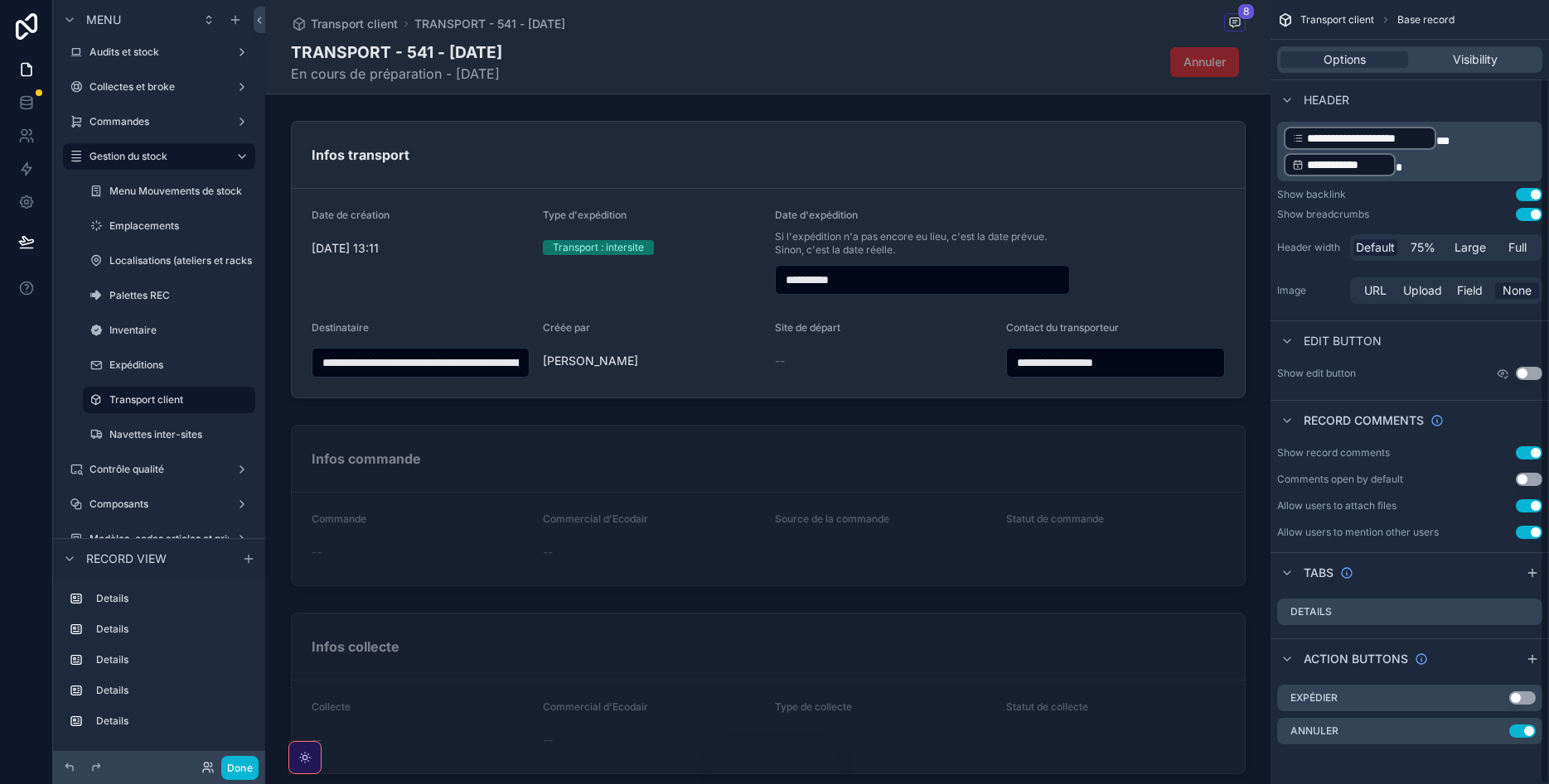
click at [1184, 55] on span "Annuler" at bounding box center [1204, 61] width 69 height 17
click at [1496, 735] on icon "scrollable content" at bounding box center [1496, 731] width 13 height 13
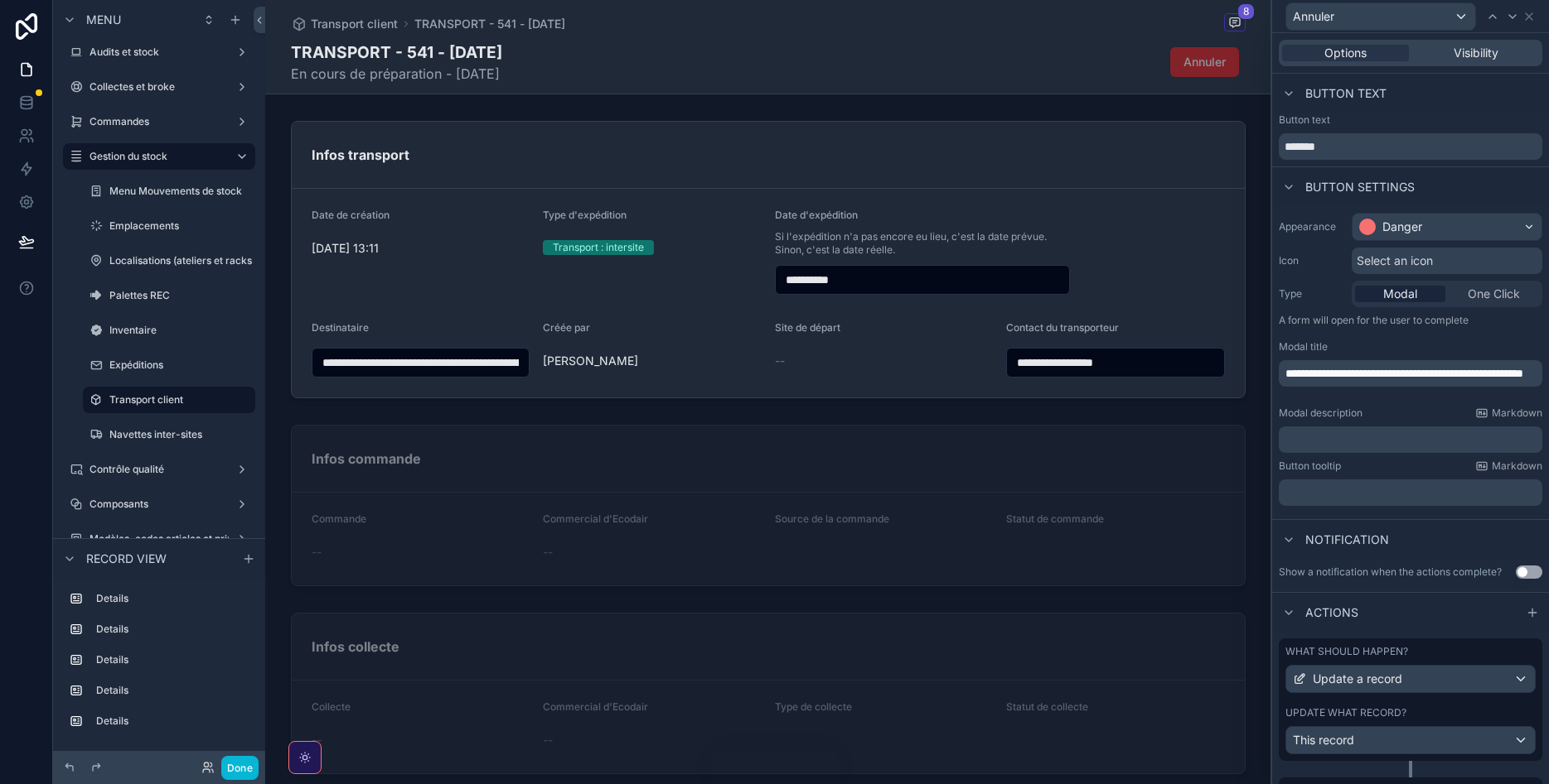
scroll to position [165, 0]
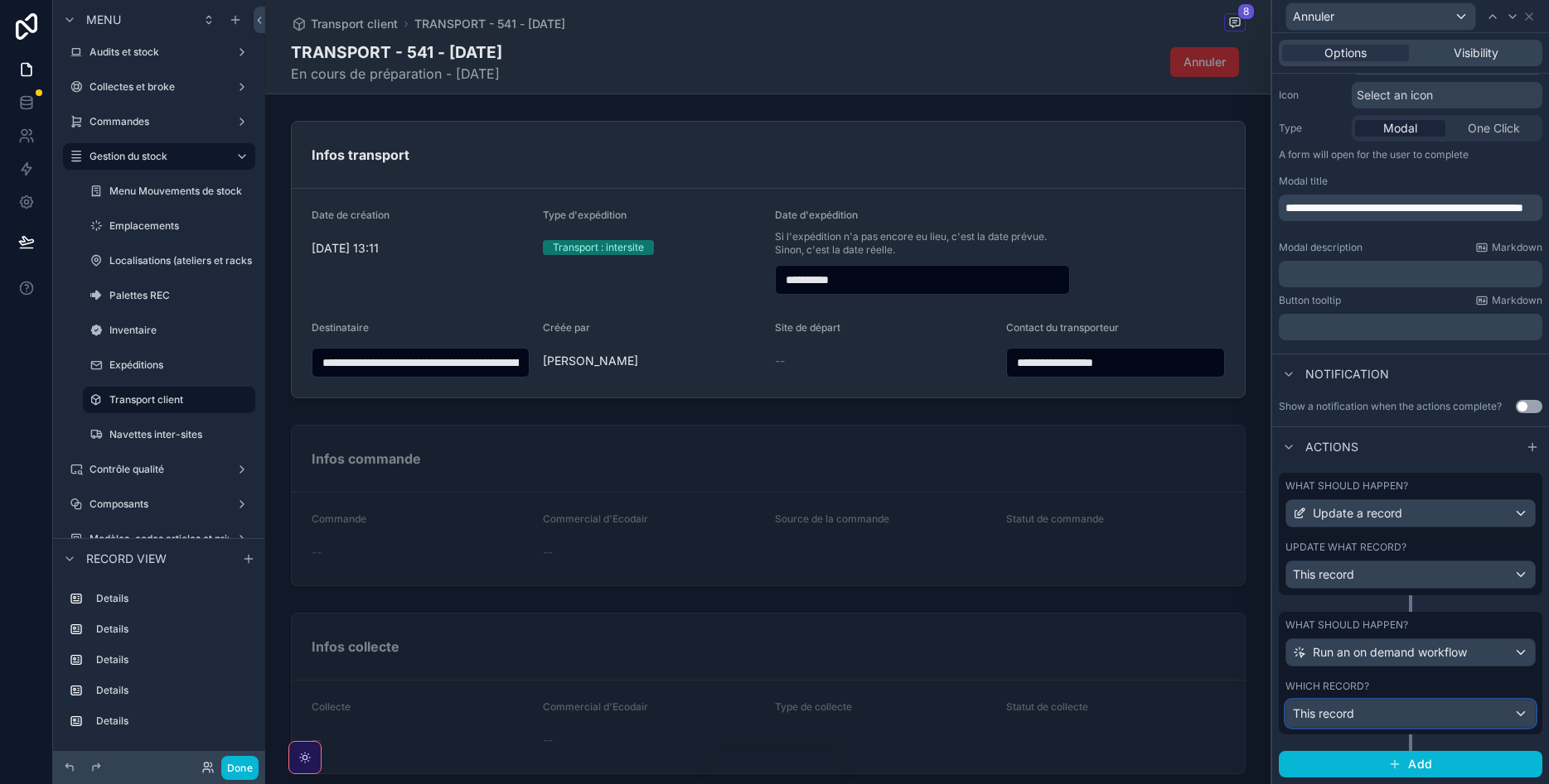
click at [1471, 707] on div "This record" at bounding box center [1410, 714] width 249 height 26
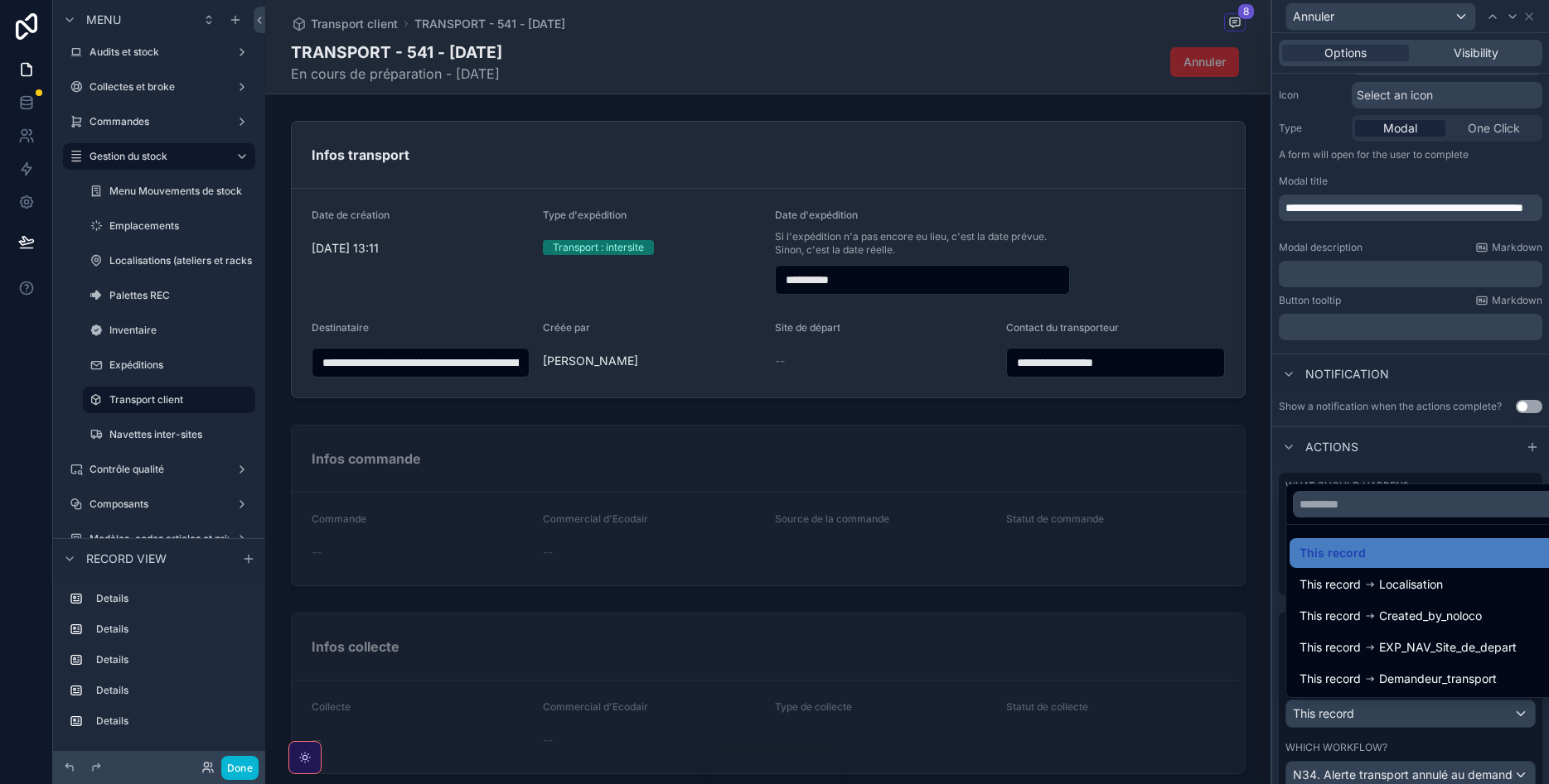
click at [1282, 459] on div at bounding box center [1410, 392] width 277 height 784
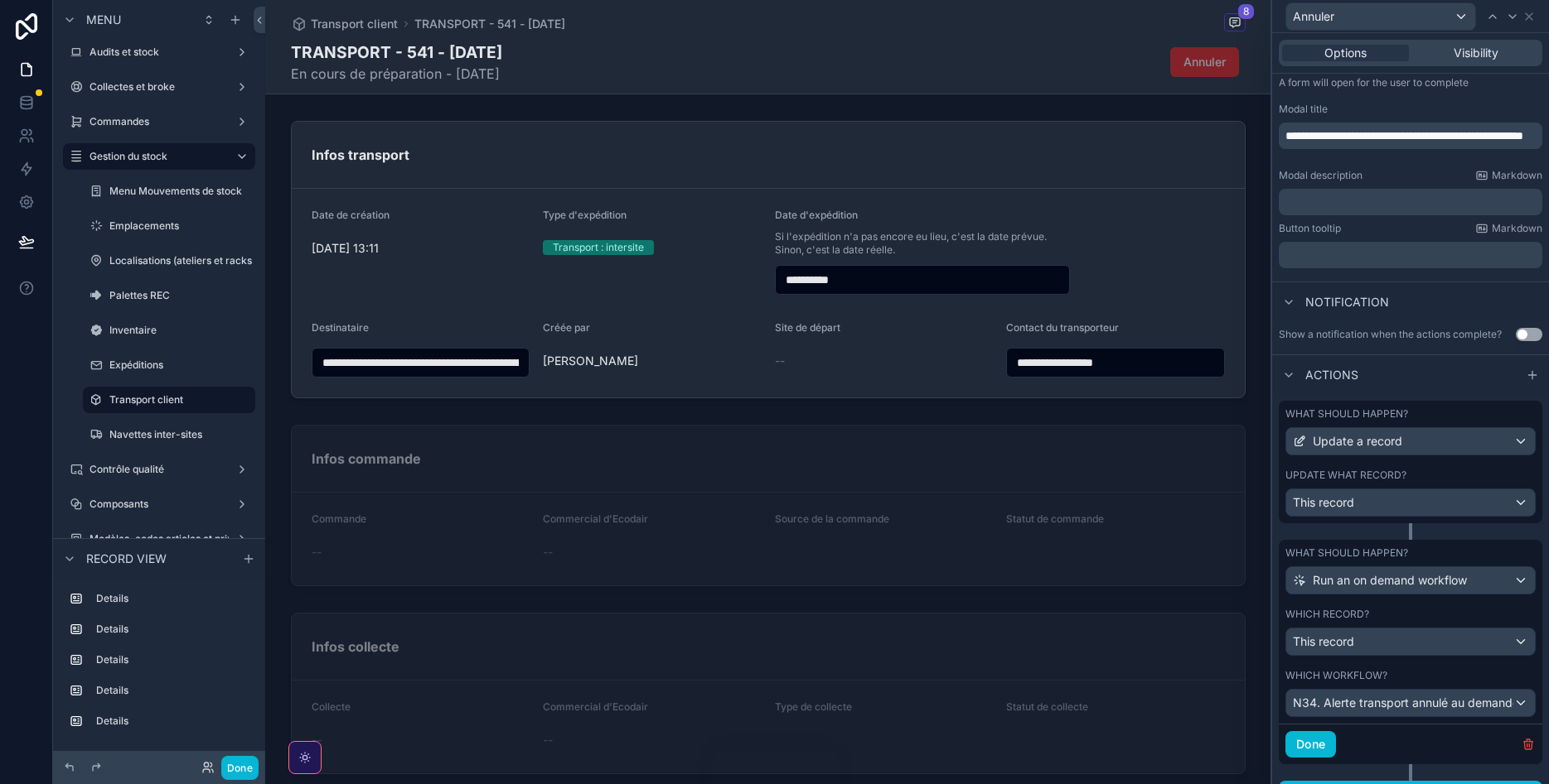
scroll to position [266, 0]
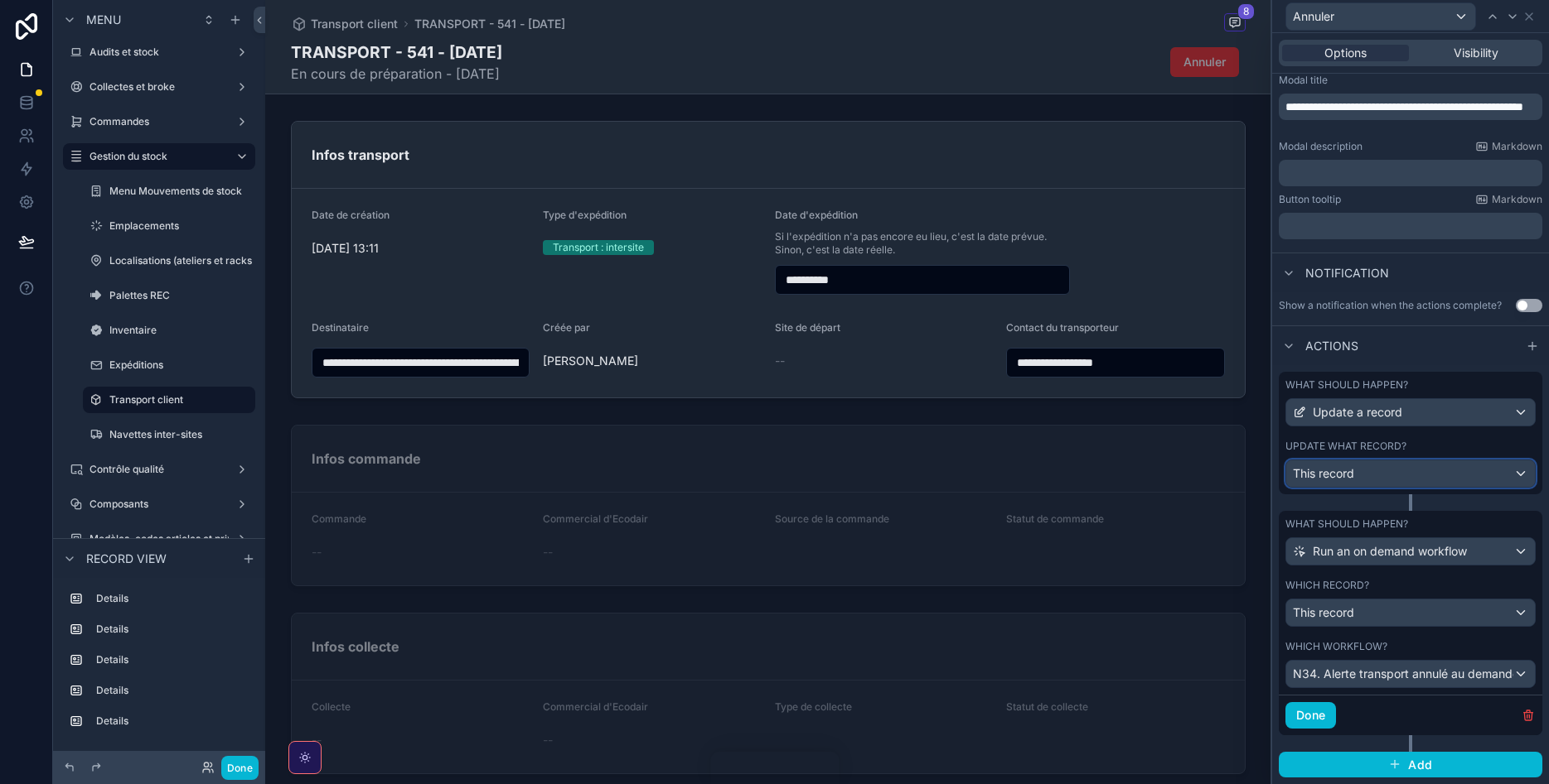
click at [1464, 473] on div "This record" at bounding box center [1410, 474] width 249 height 26
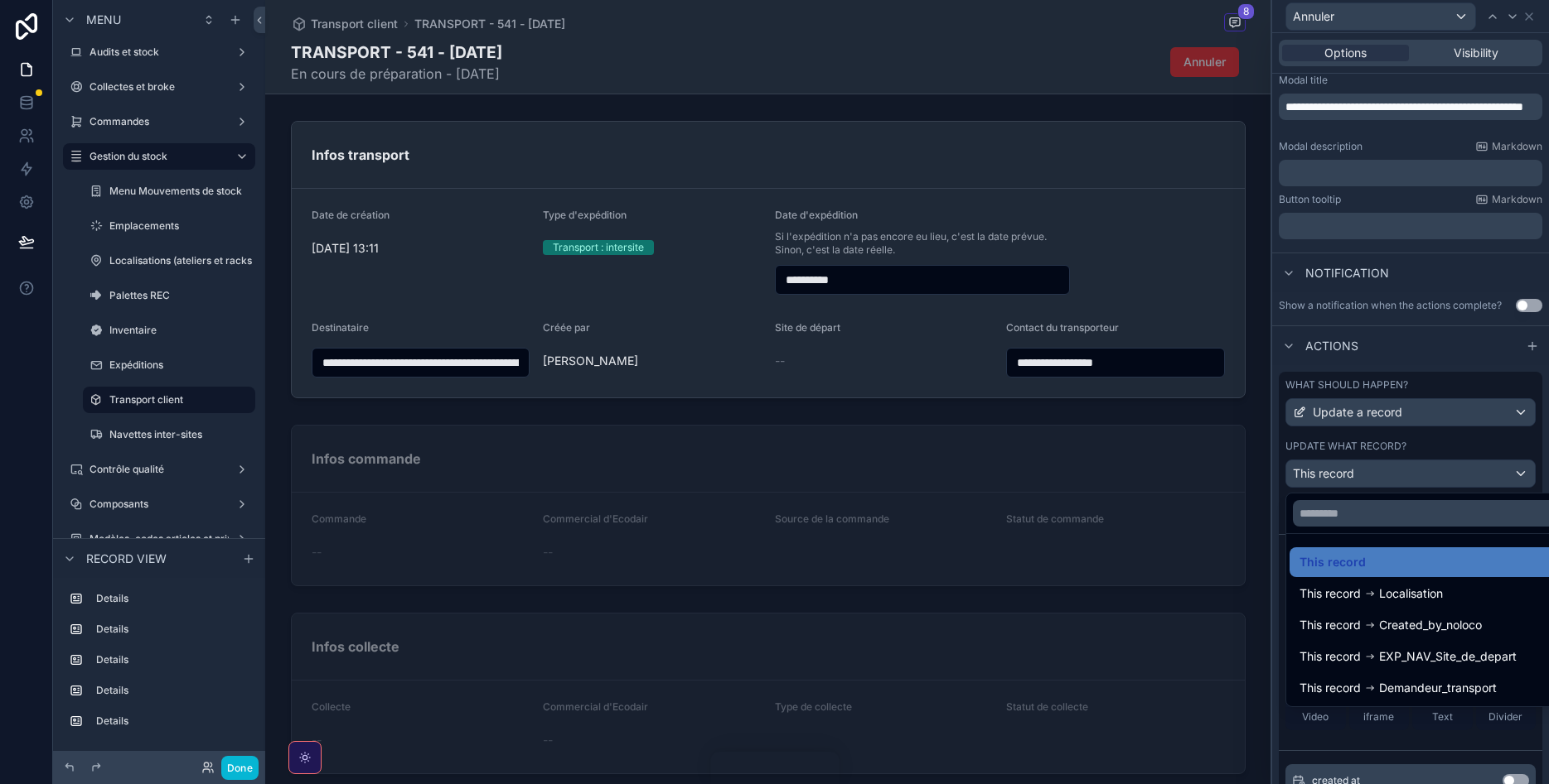
click at [1275, 370] on div at bounding box center [1410, 392] width 277 height 784
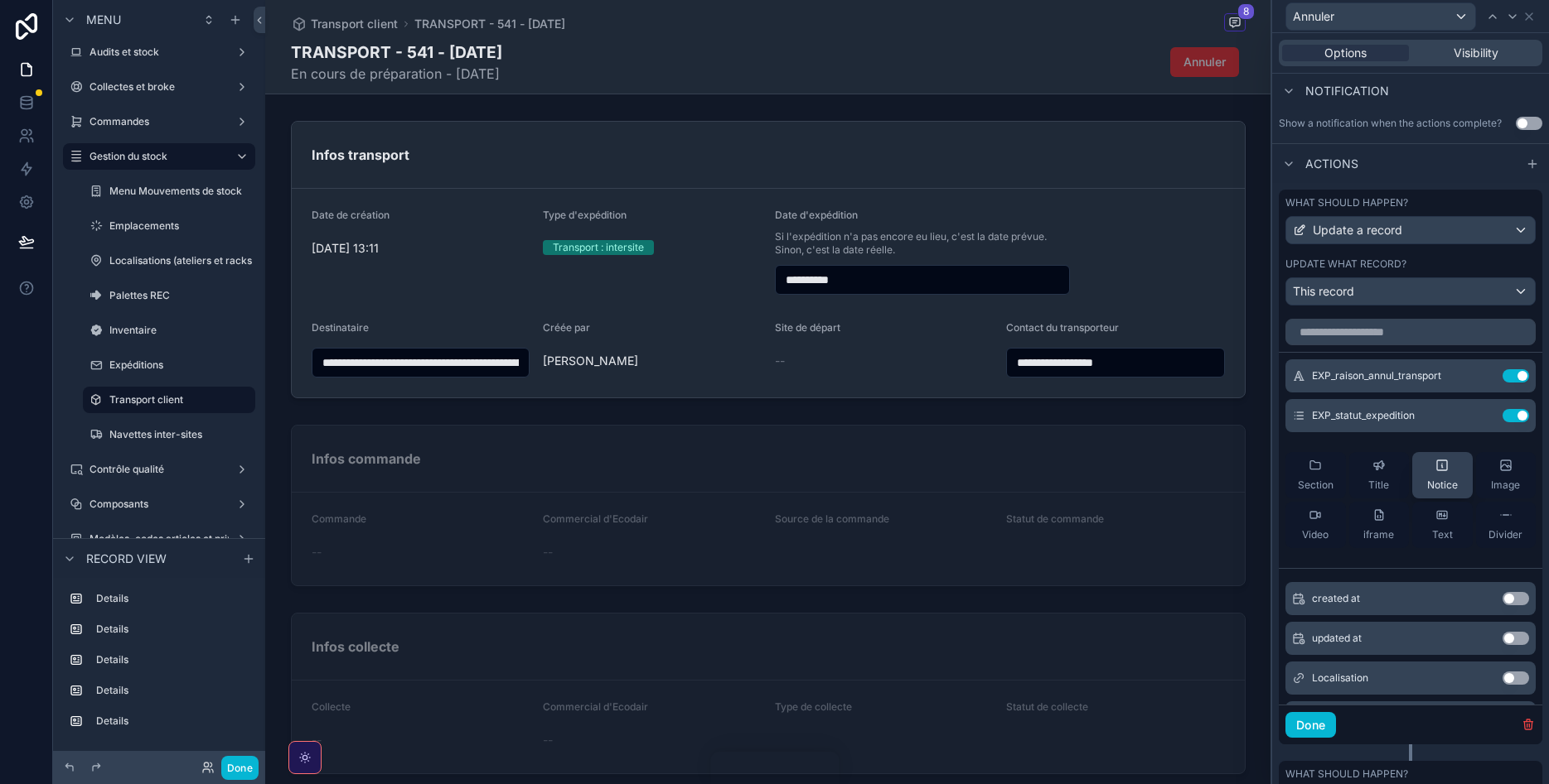
scroll to position [466, 0]
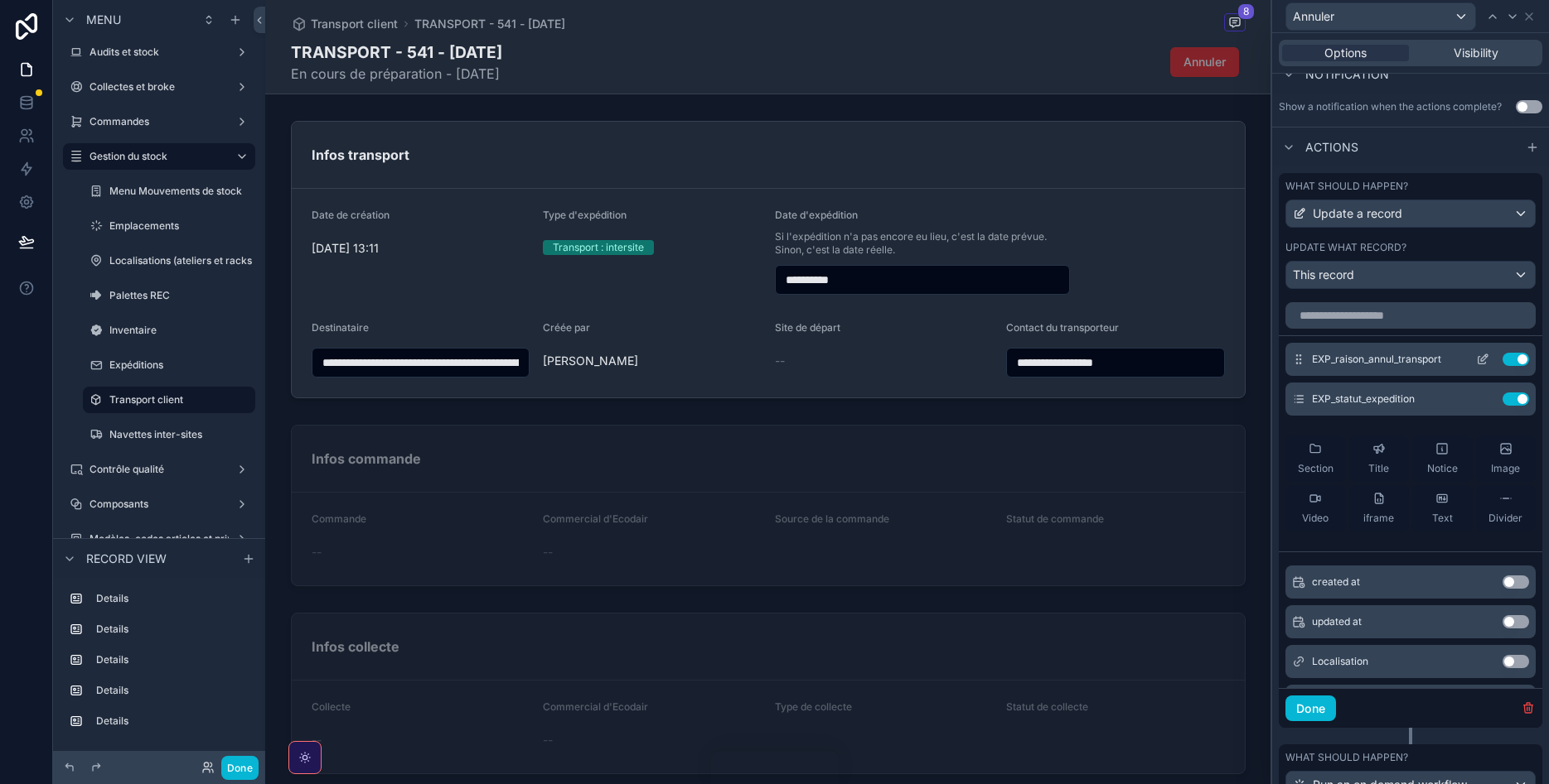
click at [1476, 357] on icon at bounding box center [1483, 360] width 13 height 13
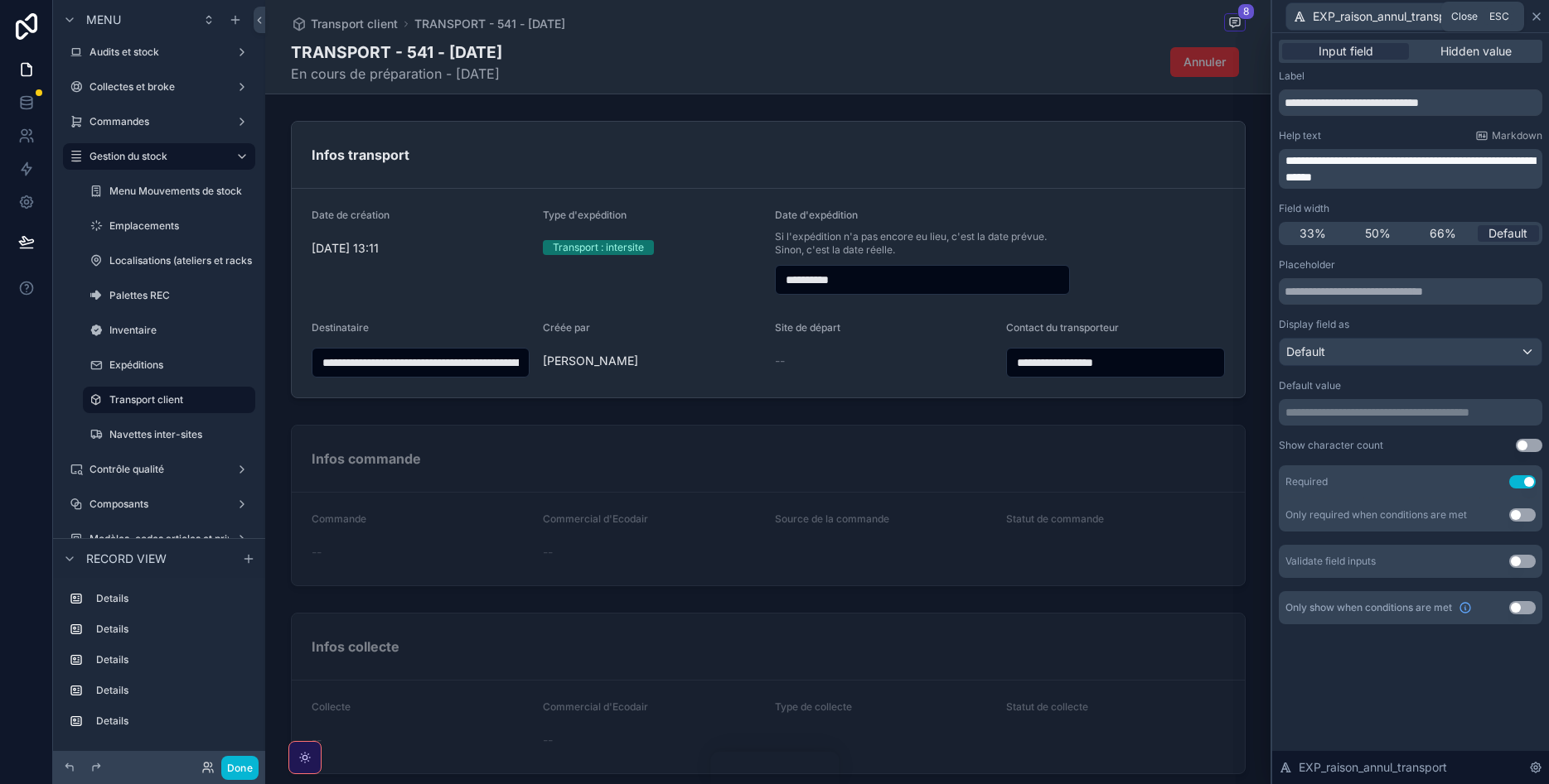
click at [1533, 10] on icon at bounding box center [1537, 17] width 13 height 13
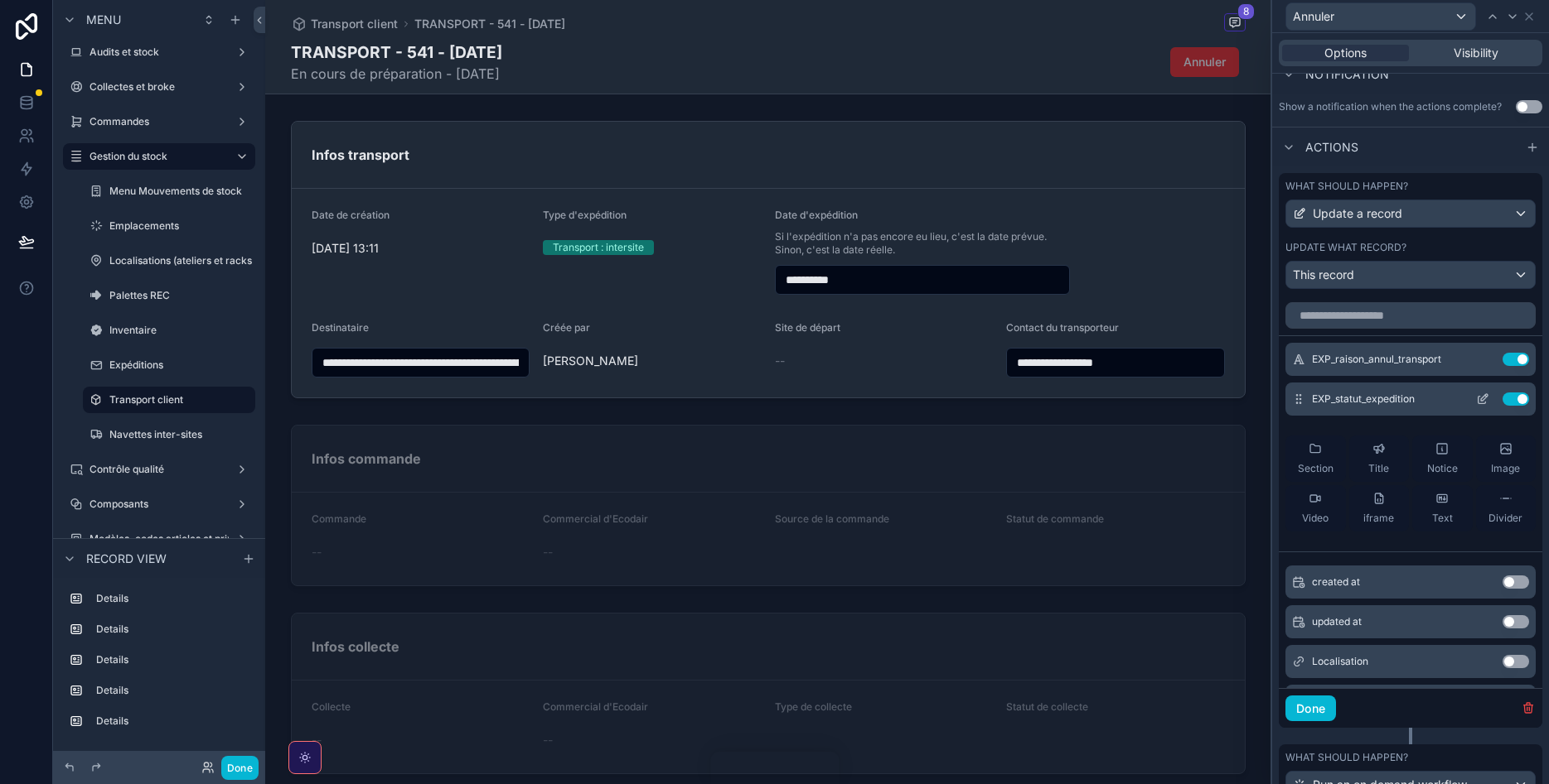
click at [1486, 398] on icon at bounding box center [1484, 397] width 7 height 7
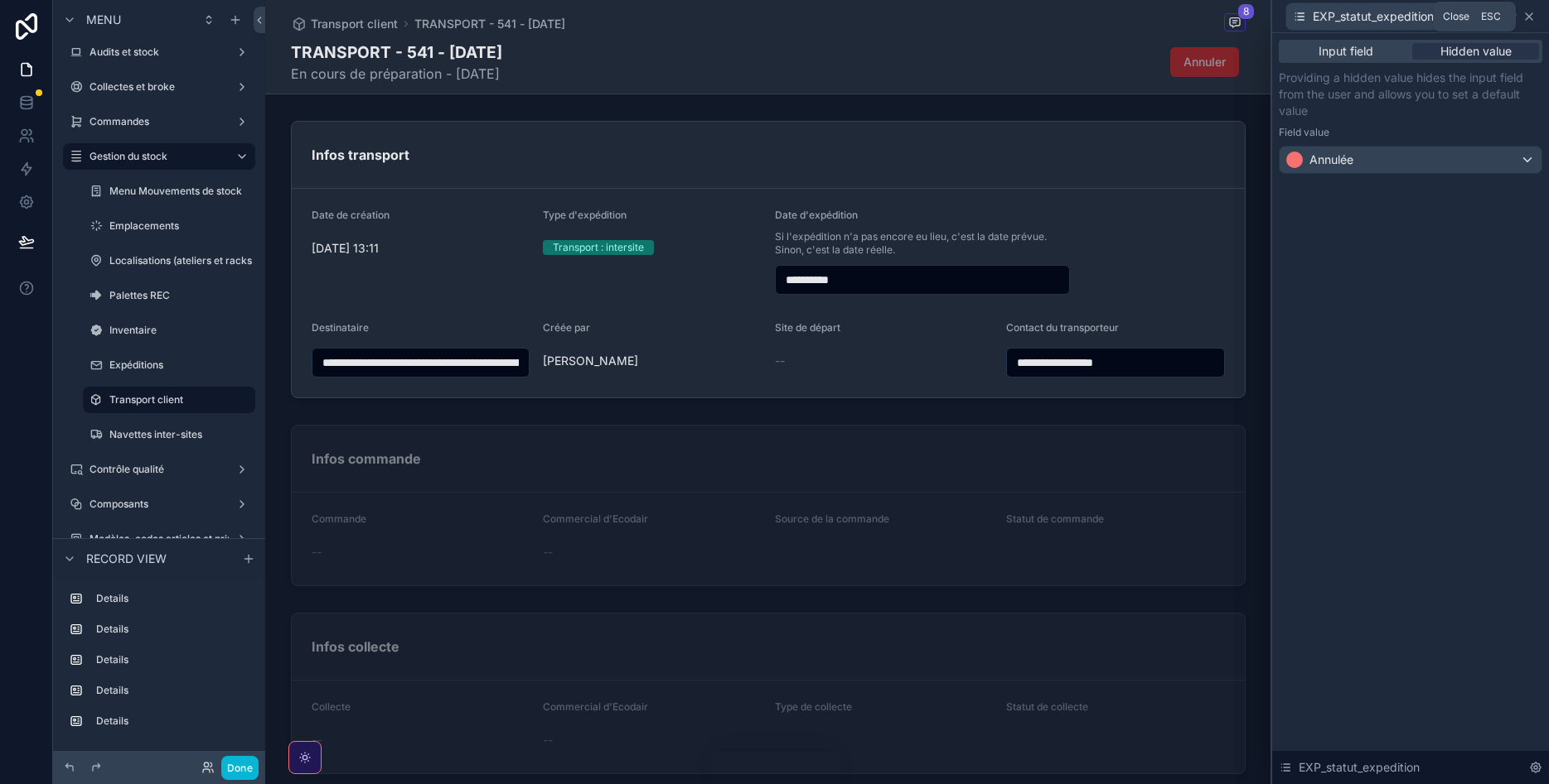
click at [1524, 15] on icon at bounding box center [1529, 17] width 13 height 13
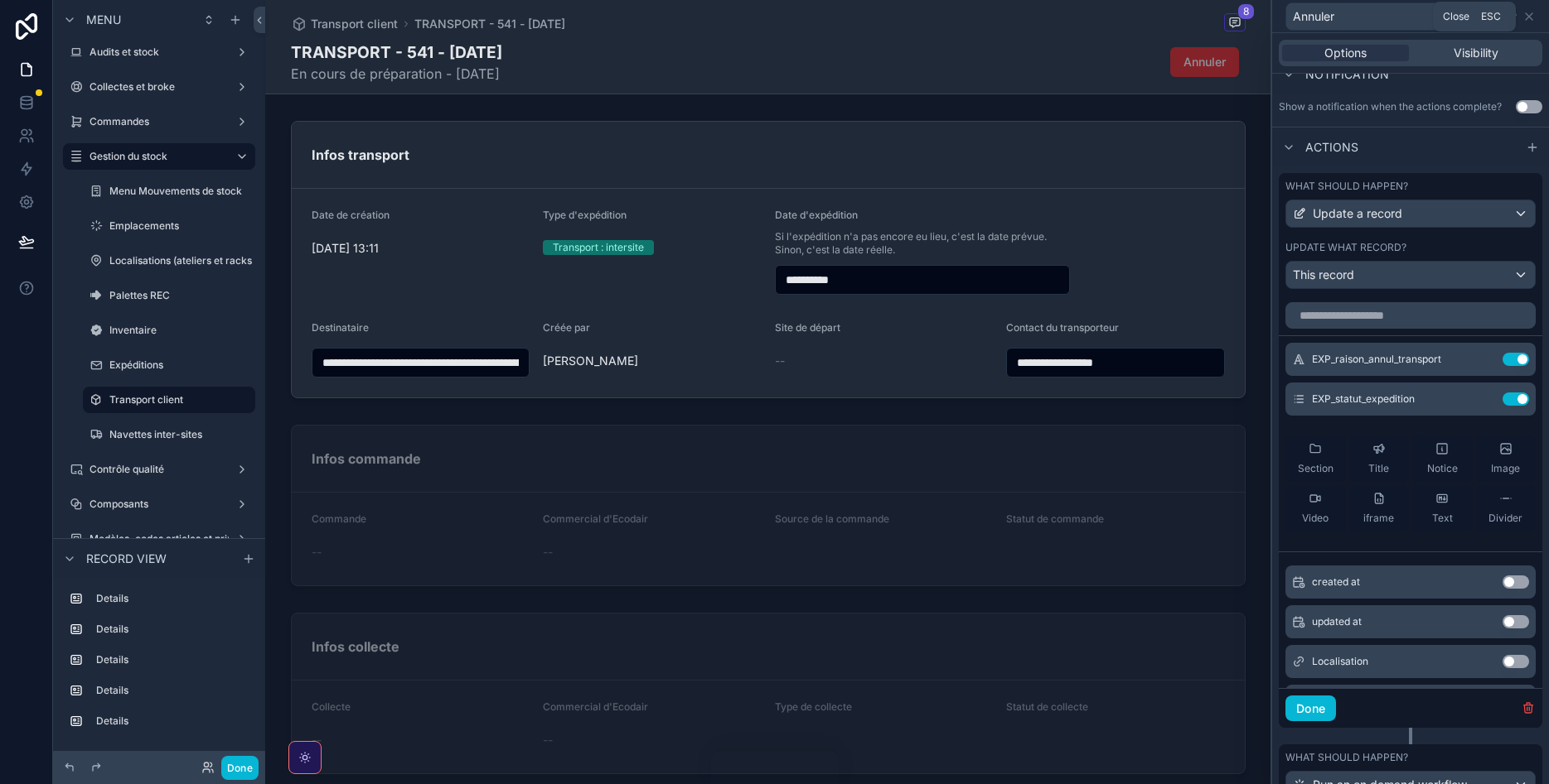
click at [1529, 12] on icon at bounding box center [1529, 17] width 13 height 13
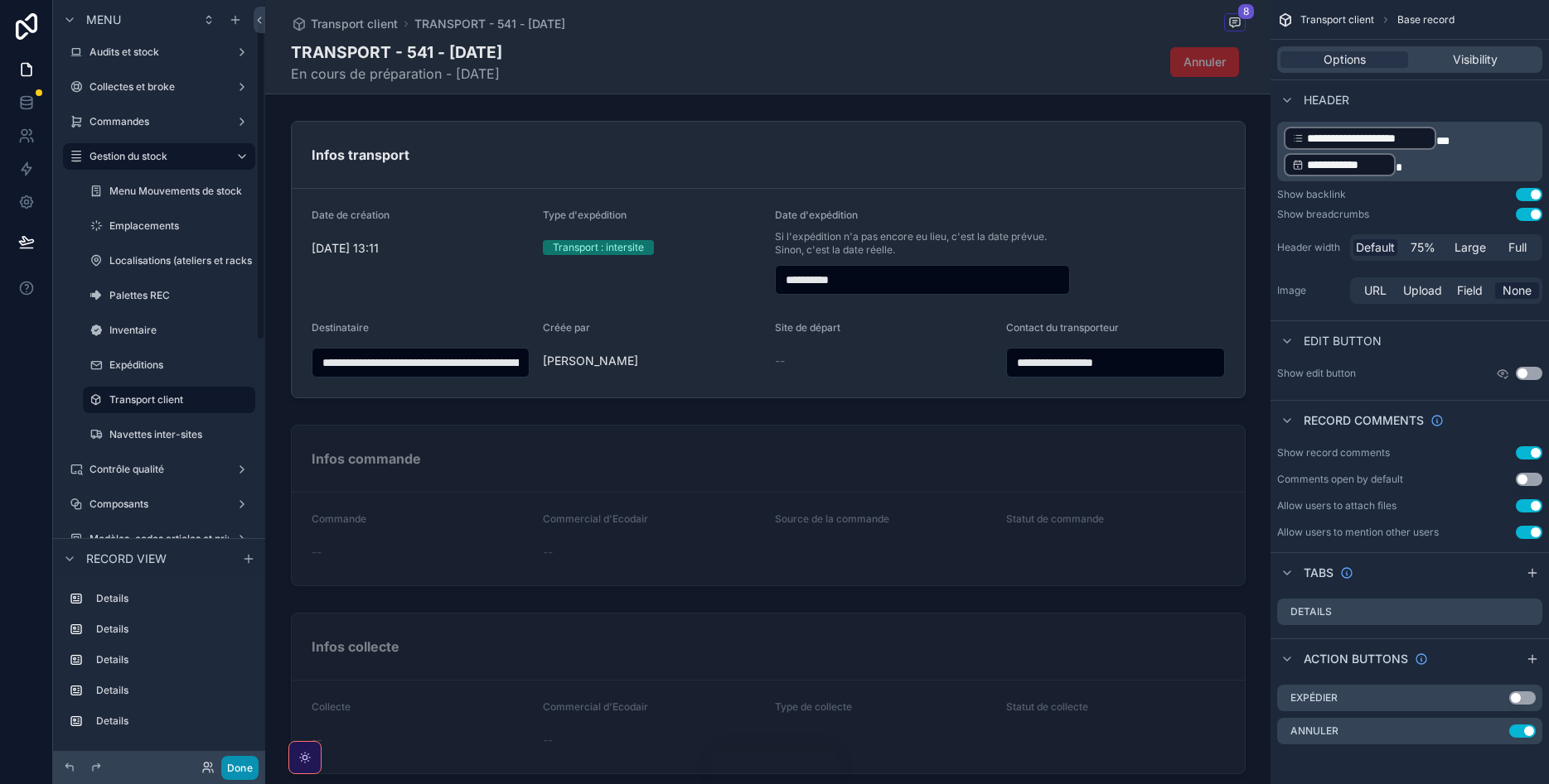
click at [239, 757] on button "Done" at bounding box center [239, 768] width 37 height 24
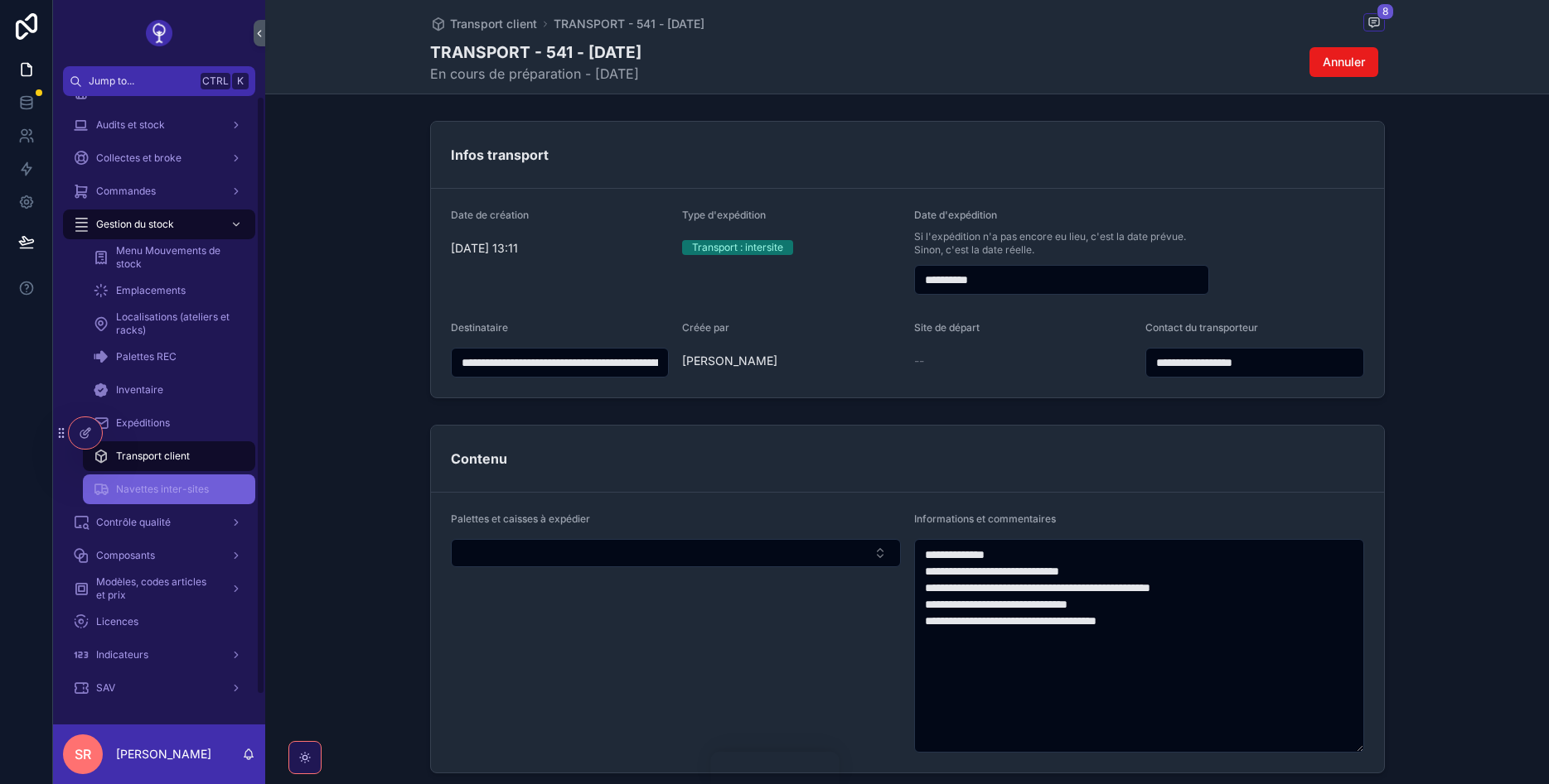
click at [176, 496] on span "Navettes inter-sites" at bounding box center [163, 489] width 93 height 13
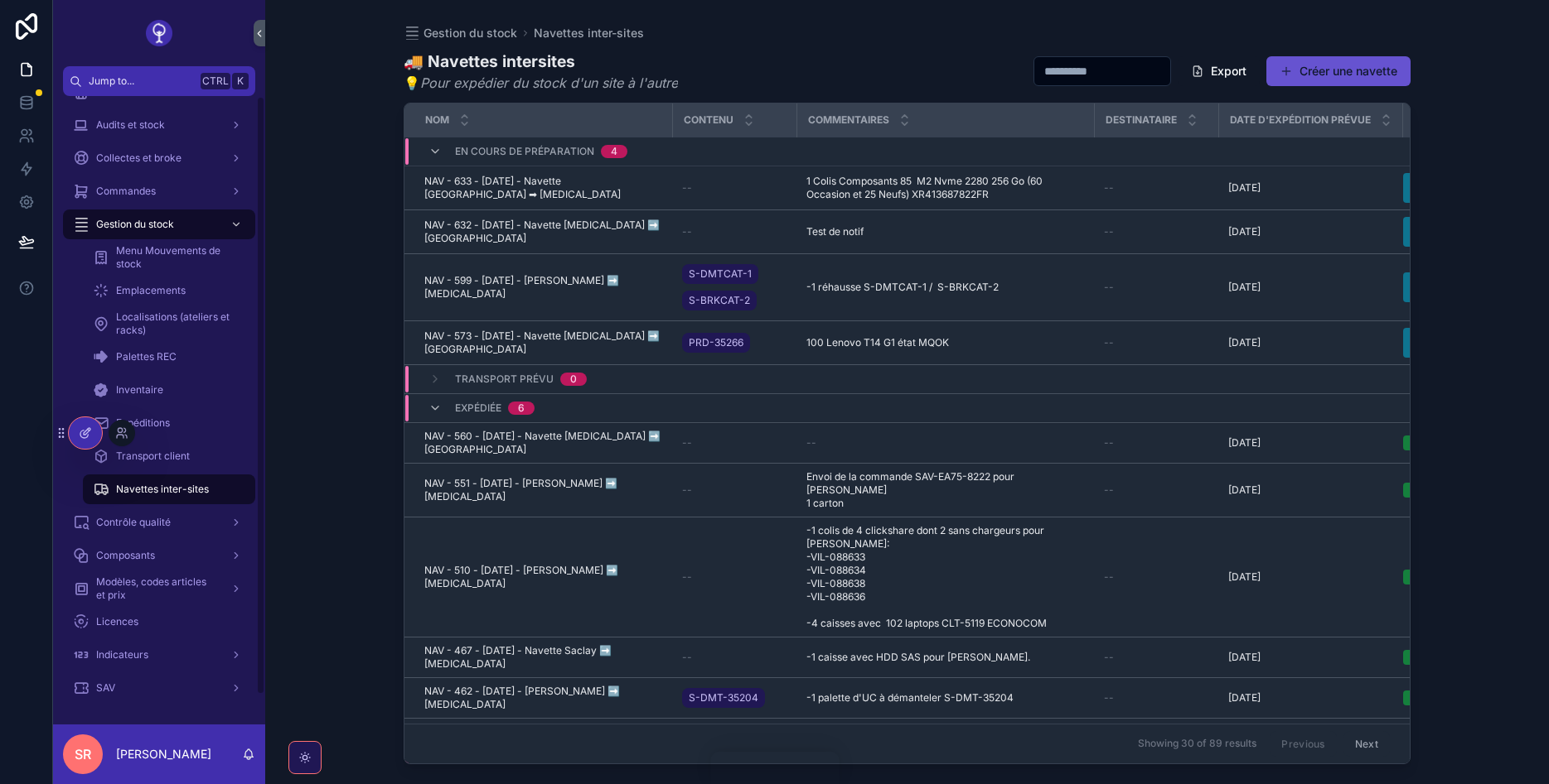
click at [84, 444] on div at bounding box center [85, 433] width 33 height 31
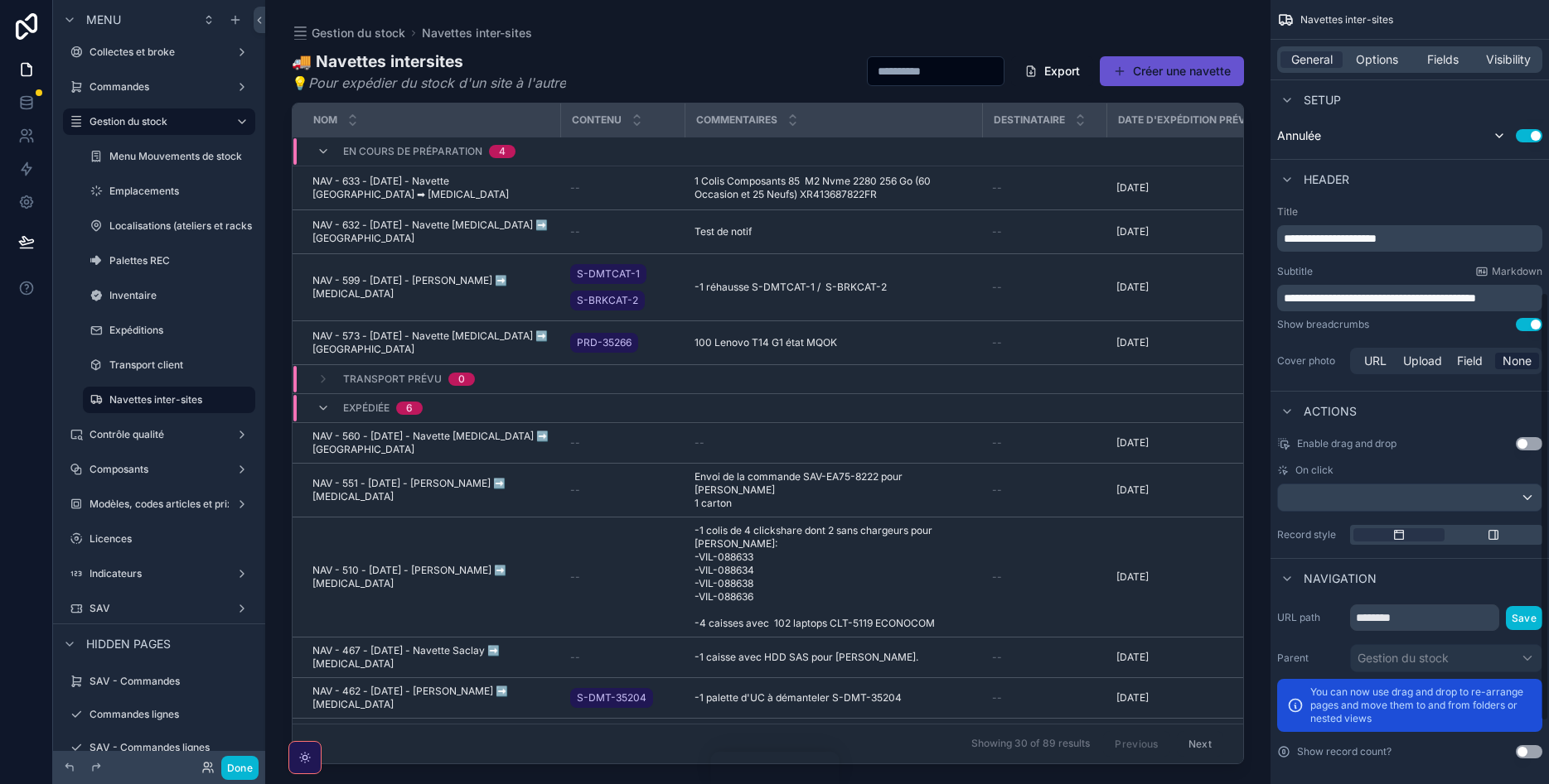
scroll to position [647, 0]
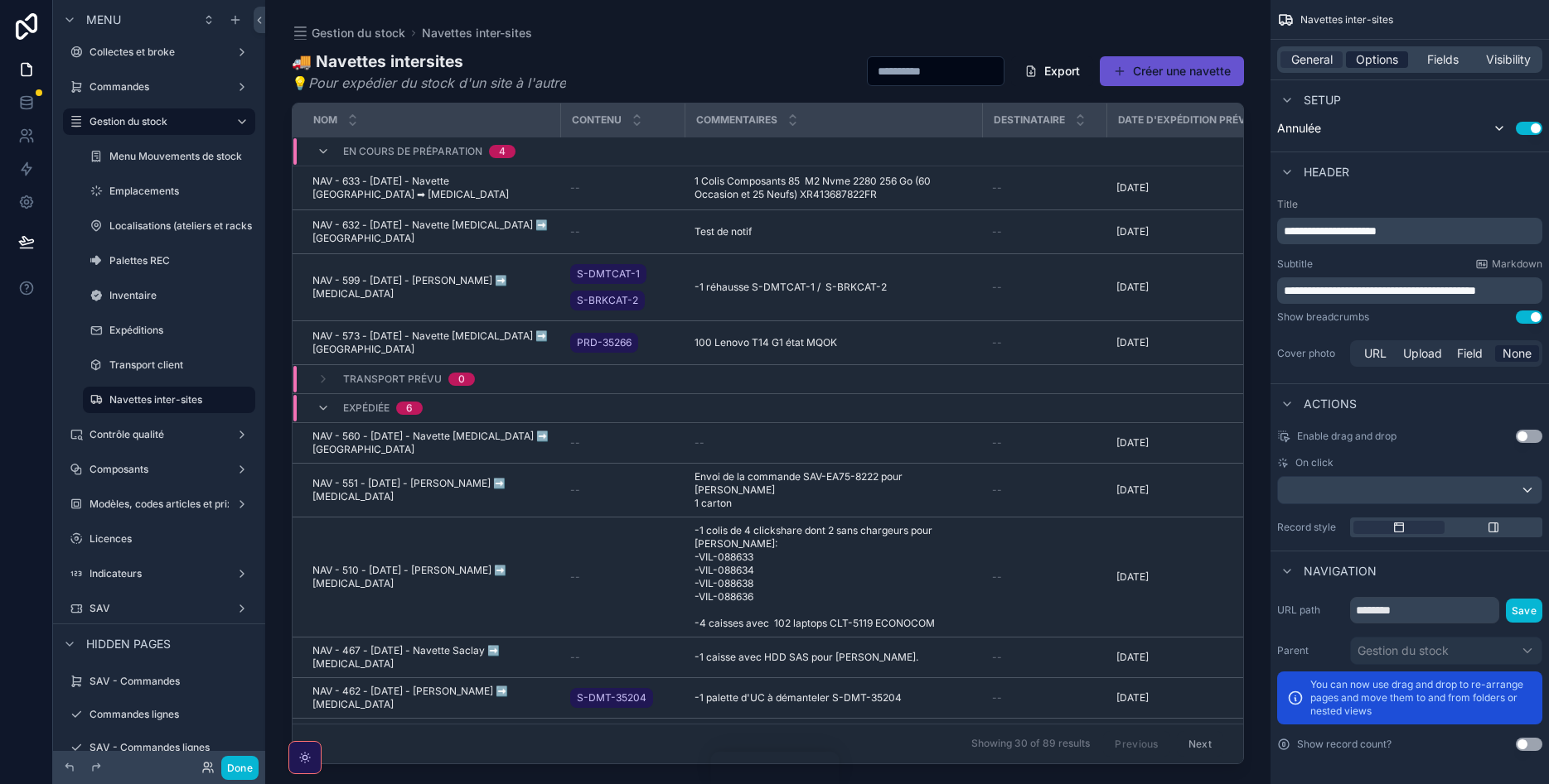
click at [1385, 58] on span "Options" at bounding box center [1377, 60] width 43 height 17
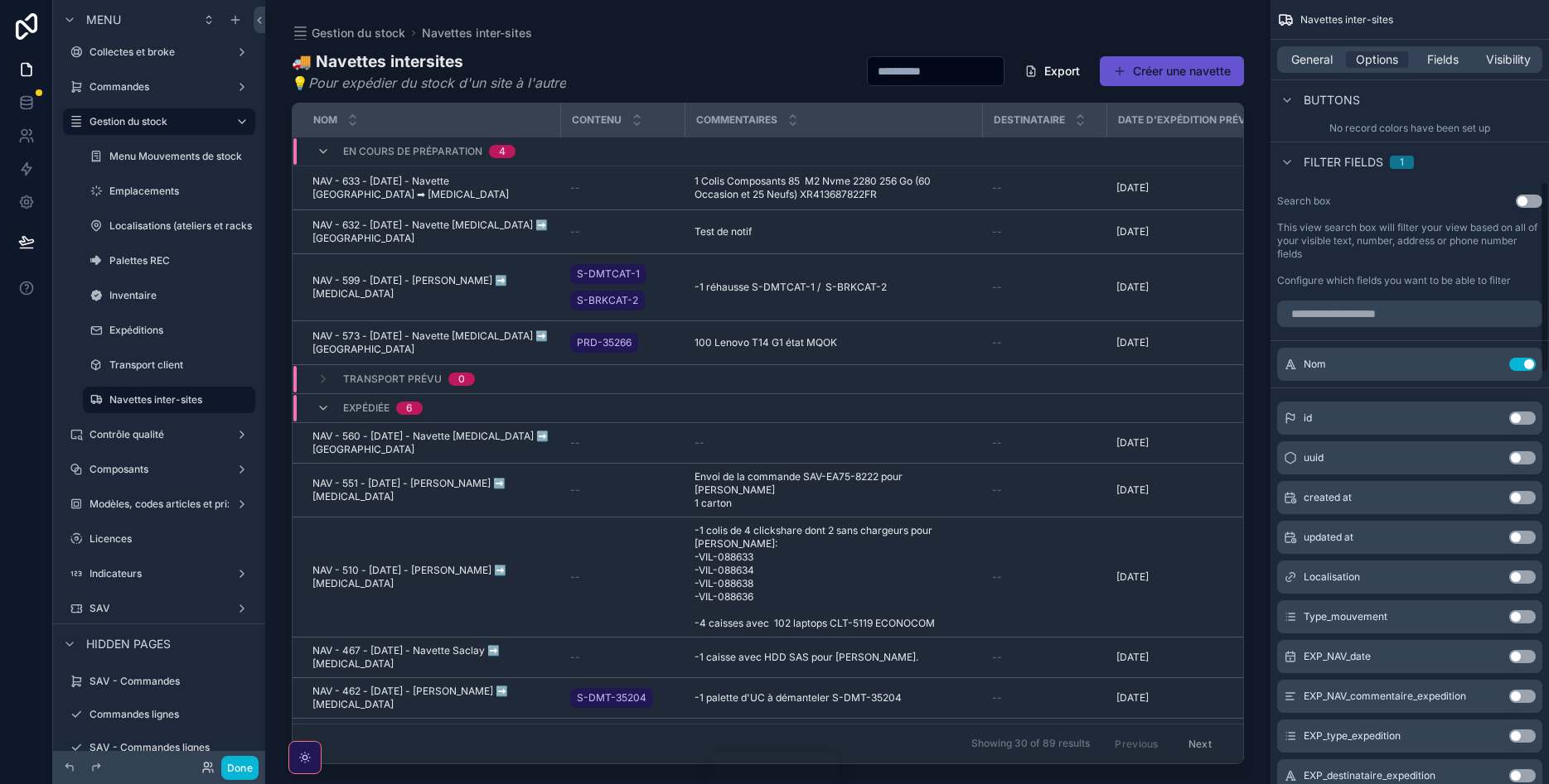
scroll to position [483, 0]
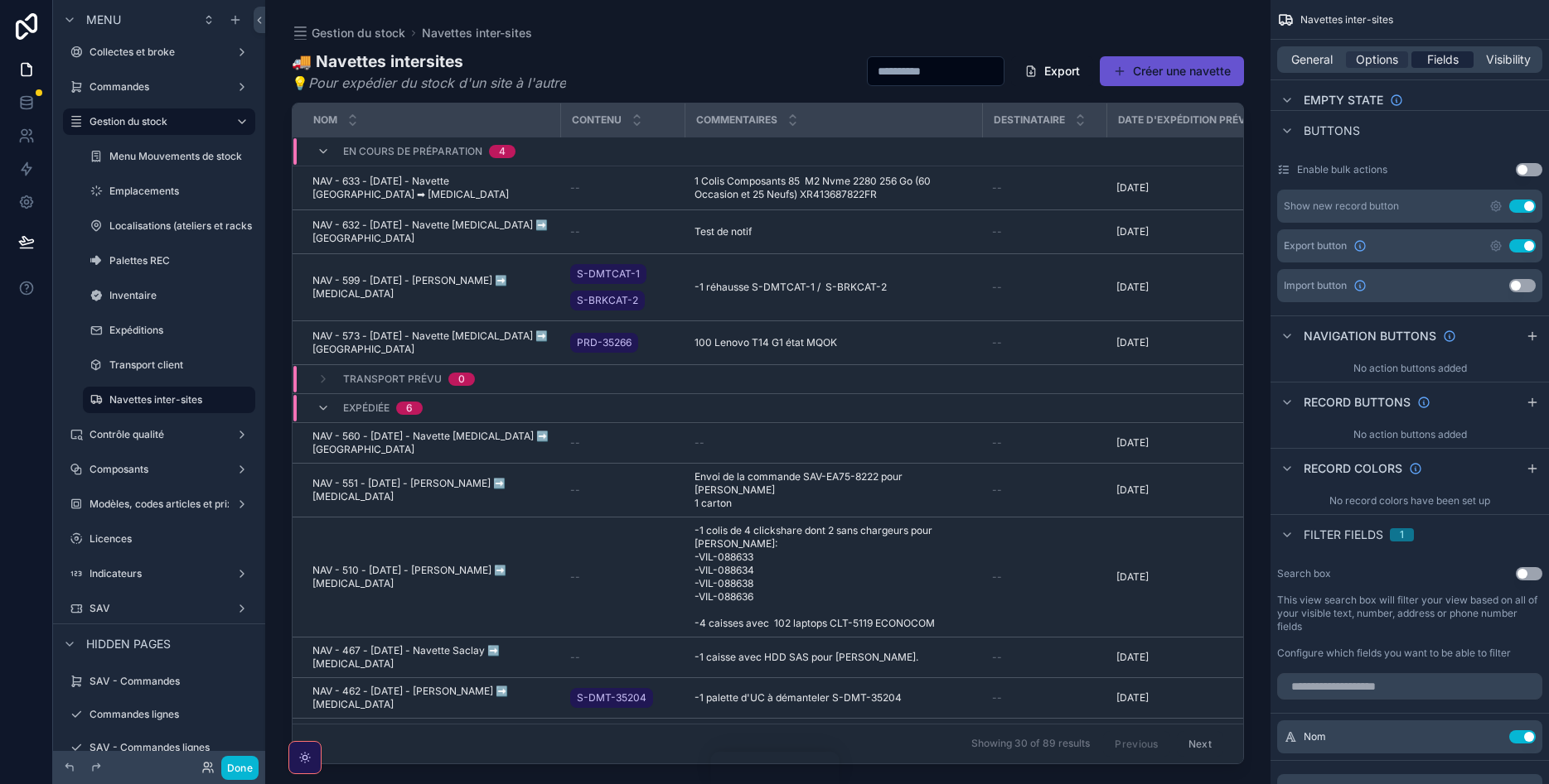
click at [1437, 60] on span "Fields" at bounding box center [1442, 60] width 31 height 17
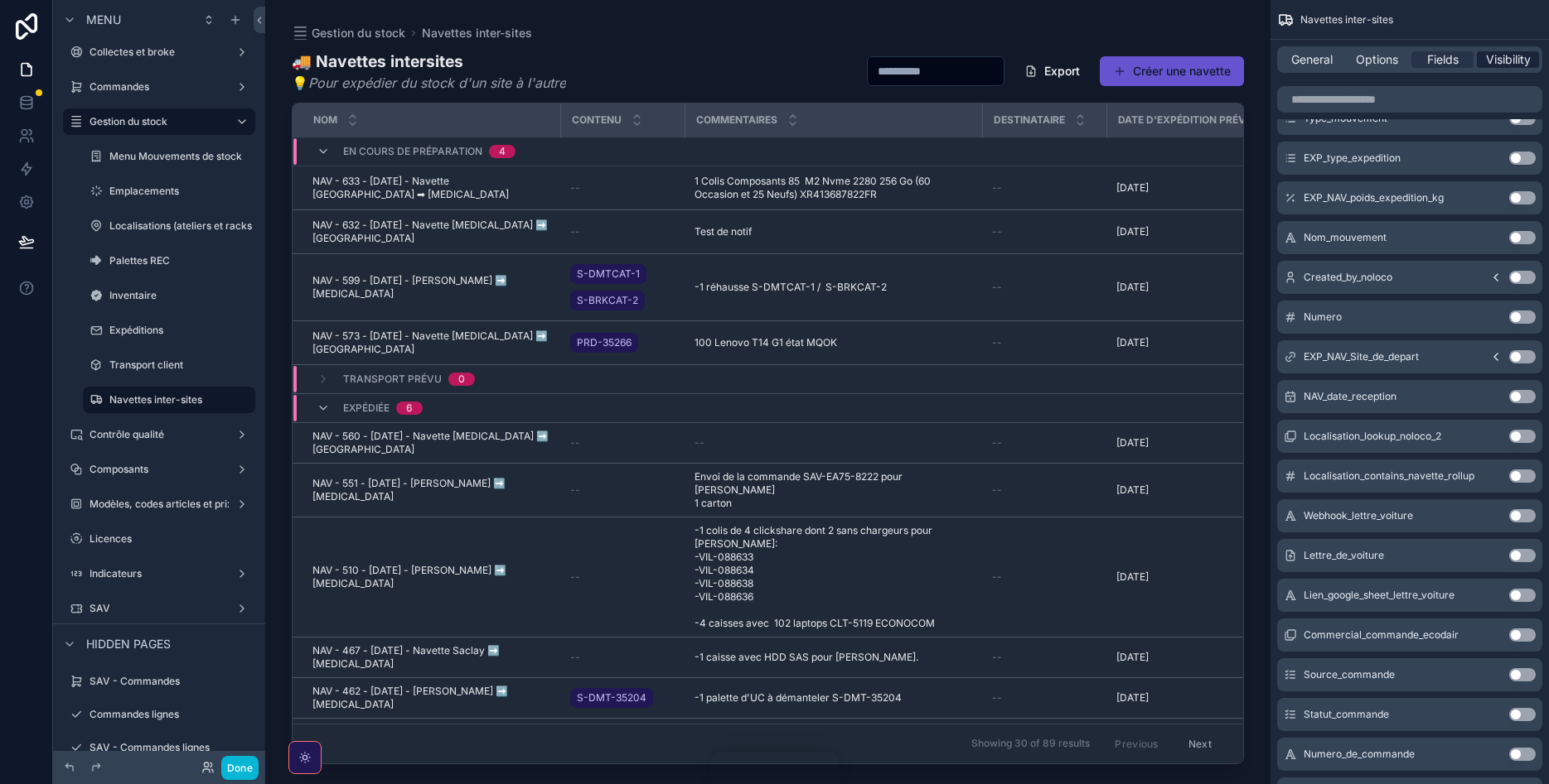
click at [1492, 62] on span "Visibility" at bounding box center [1507, 60] width 44 height 17
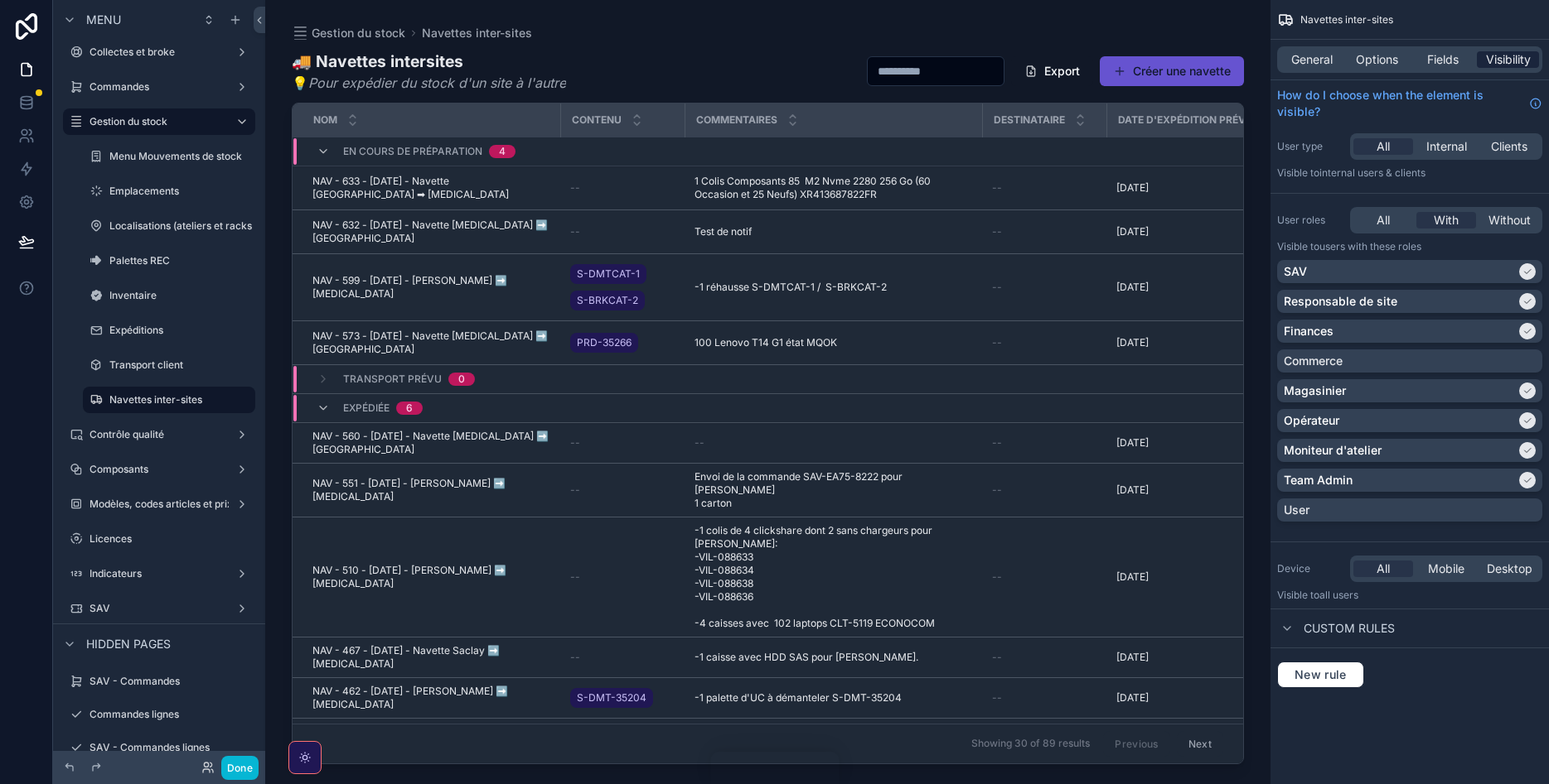
scroll to position [0, 0]
click at [232, 766] on button "Done" at bounding box center [239, 768] width 37 height 24
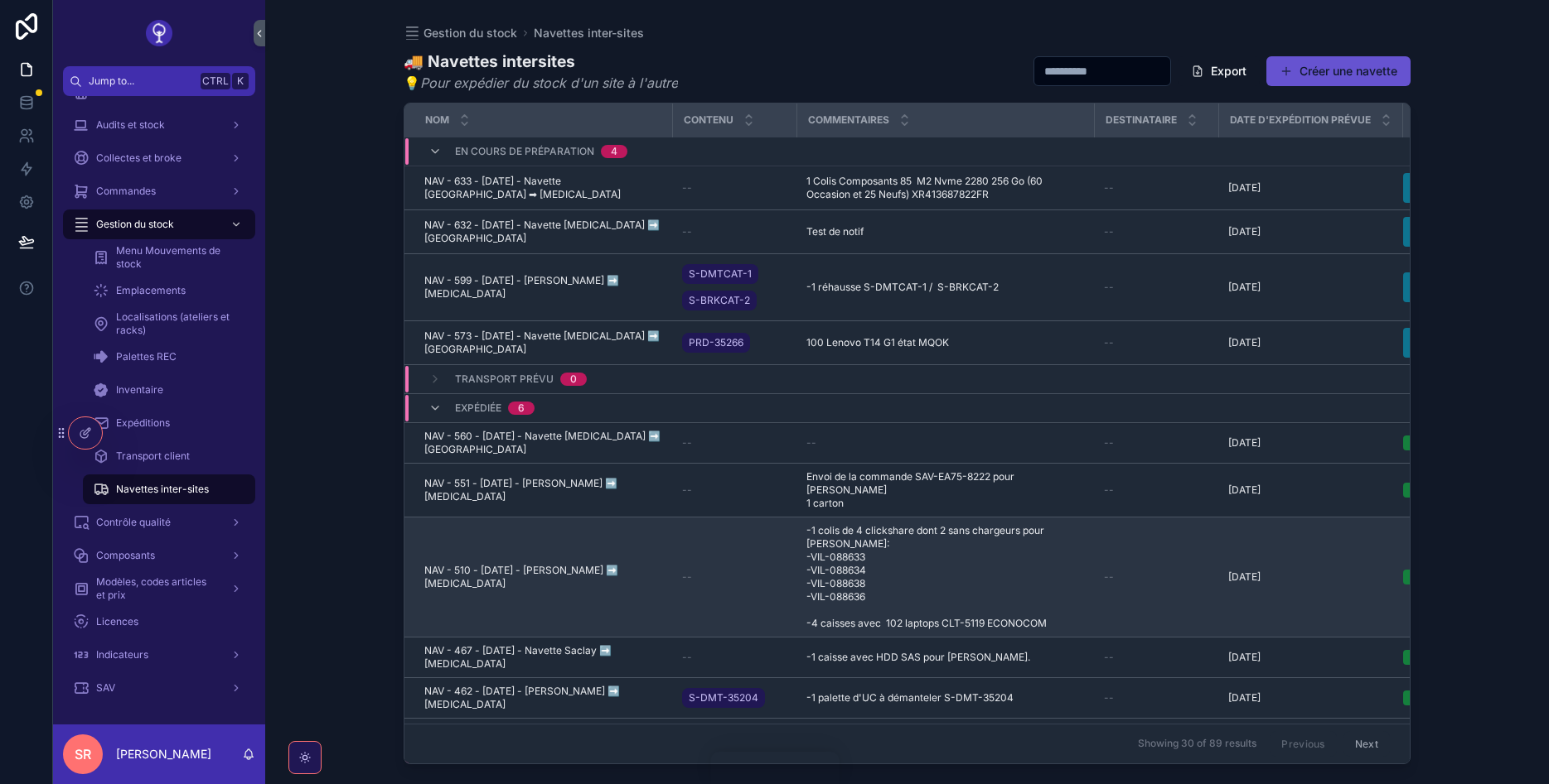
click at [616, 564] on span "NAV - 510 - [DATE] - [PERSON_NAME] ➡️ [MEDICAL_DATA]" at bounding box center [543, 577] width 238 height 26
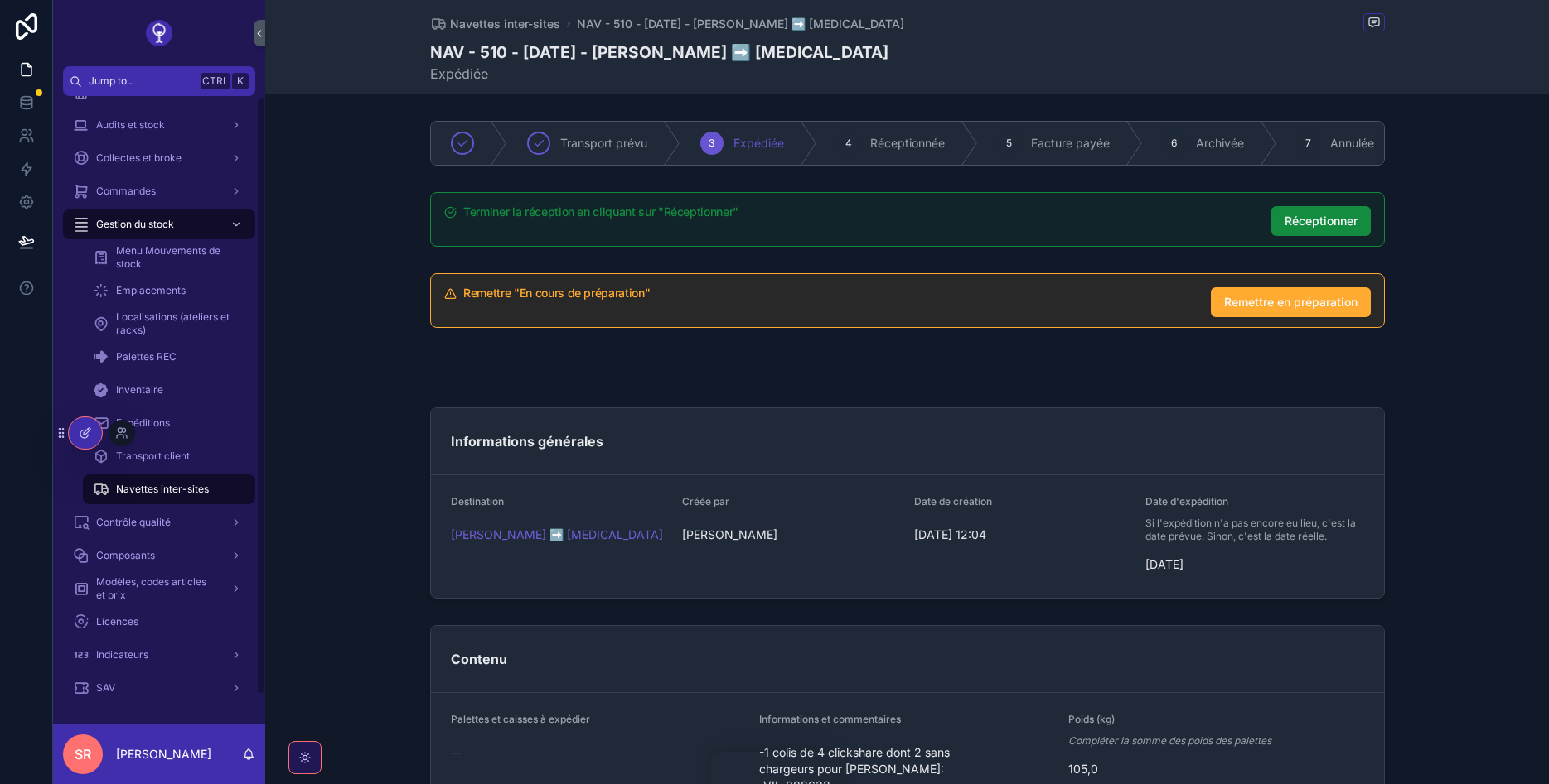
click at [91, 441] on div at bounding box center [85, 433] width 33 height 31
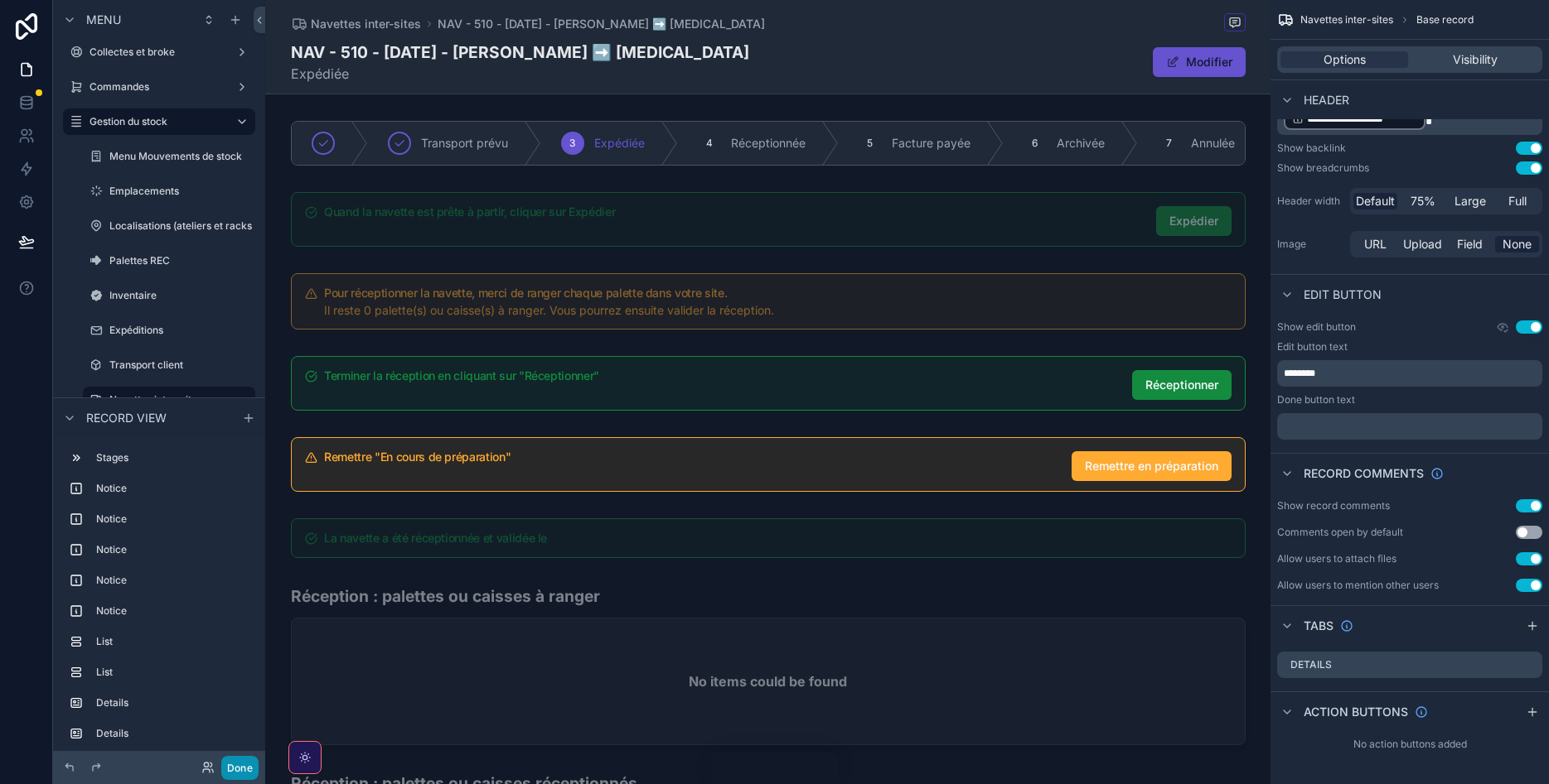
click at [239, 775] on button "Done" at bounding box center [239, 768] width 37 height 24
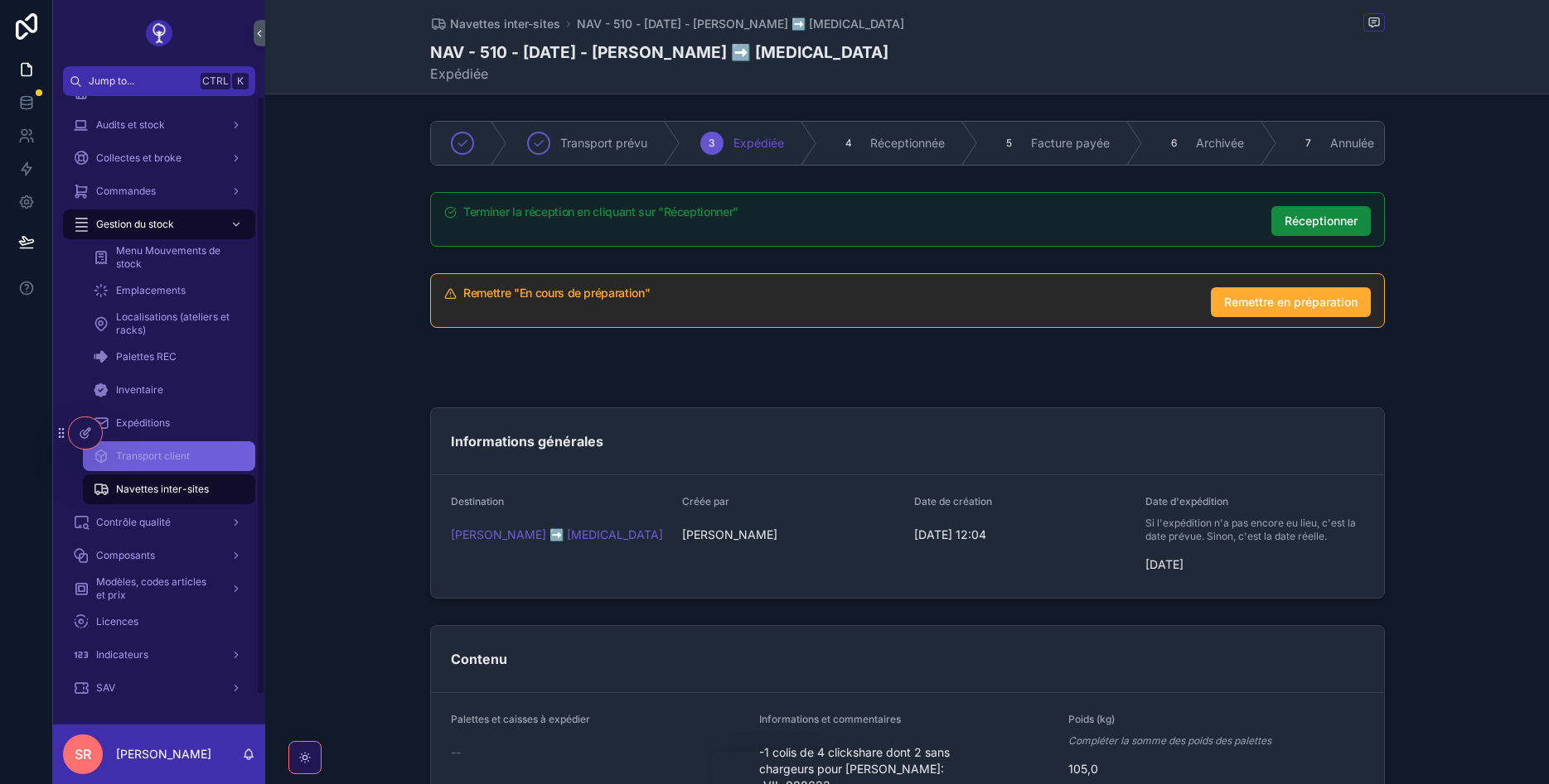
click at [181, 463] on span "Transport client" at bounding box center [153, 456] width 74 height 13
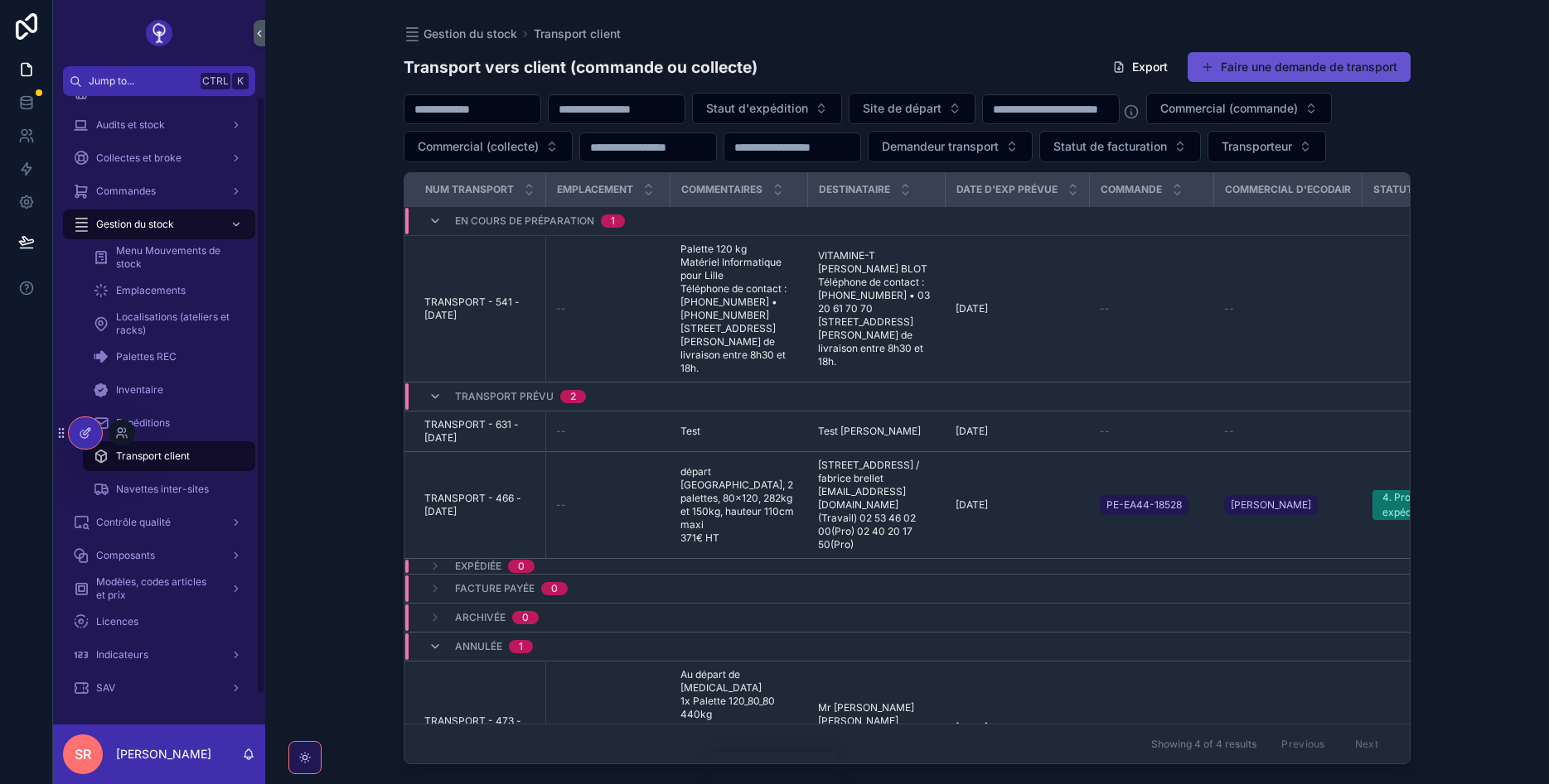
click at [81, 435] on icon at bounding box center [84, 435] width 8 height 8
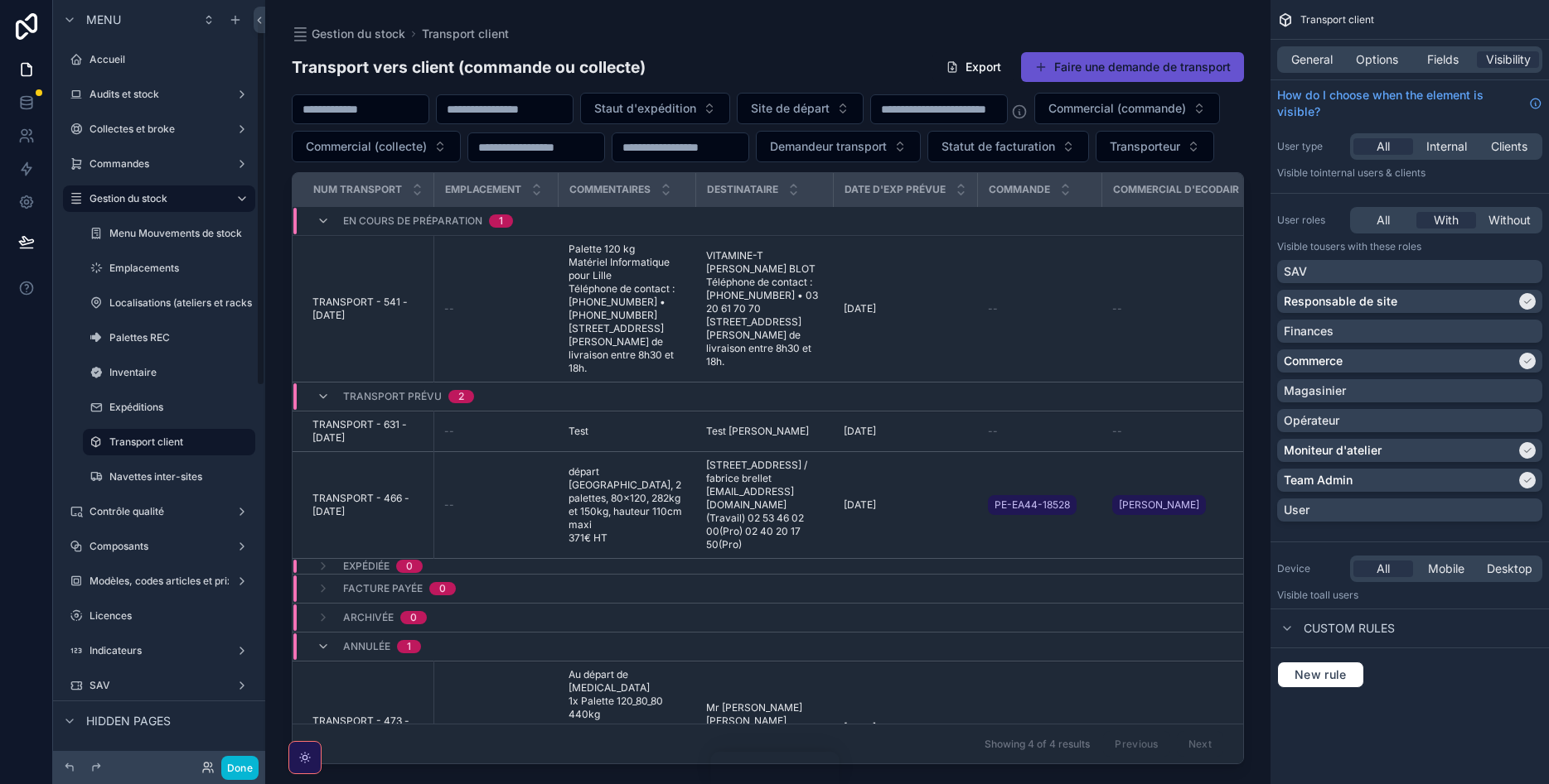
scroll to position [43, 0]
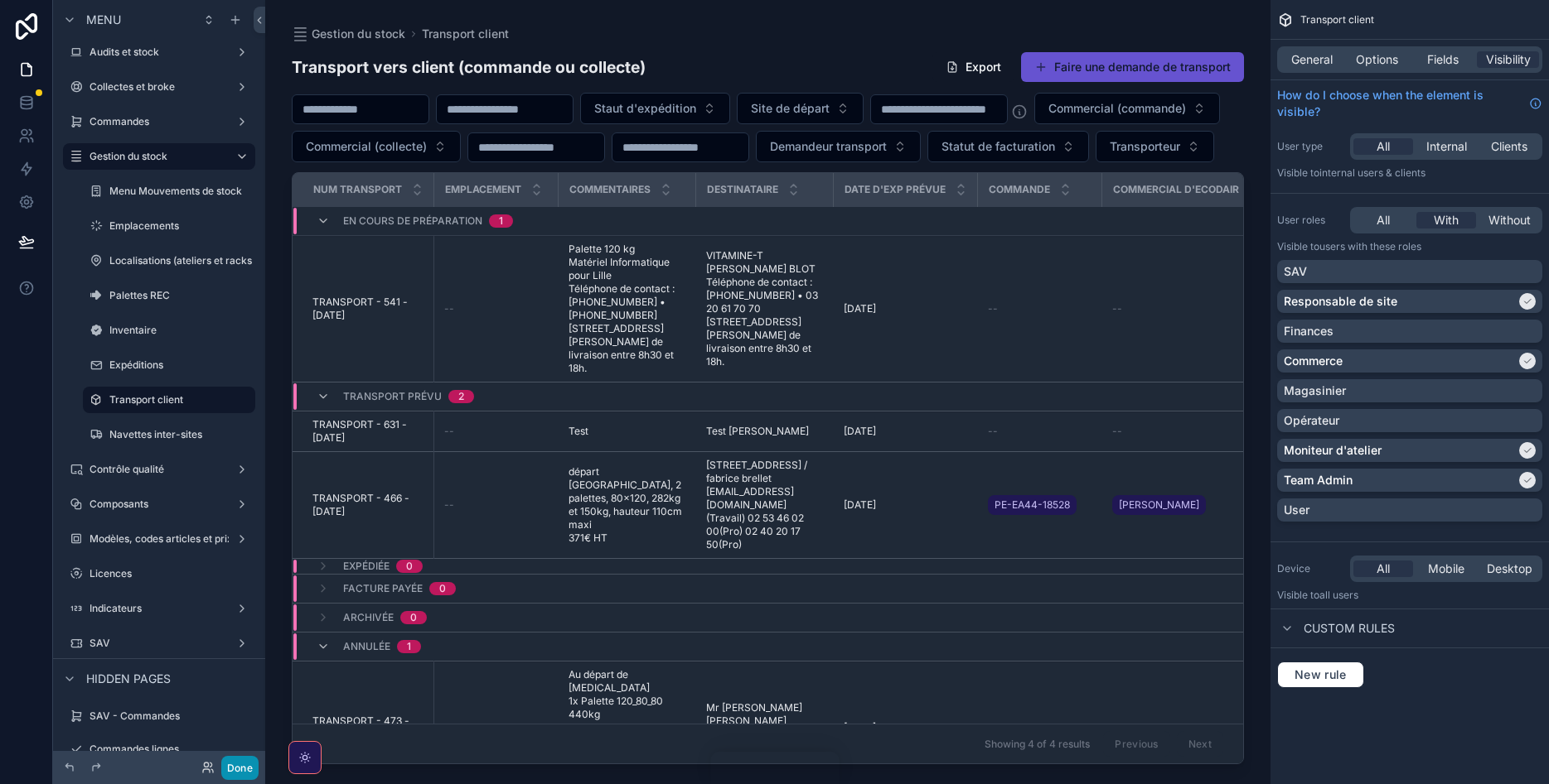
click at [233, 763] on button "Done" at bounding box center [239, 768] width 37 height 24
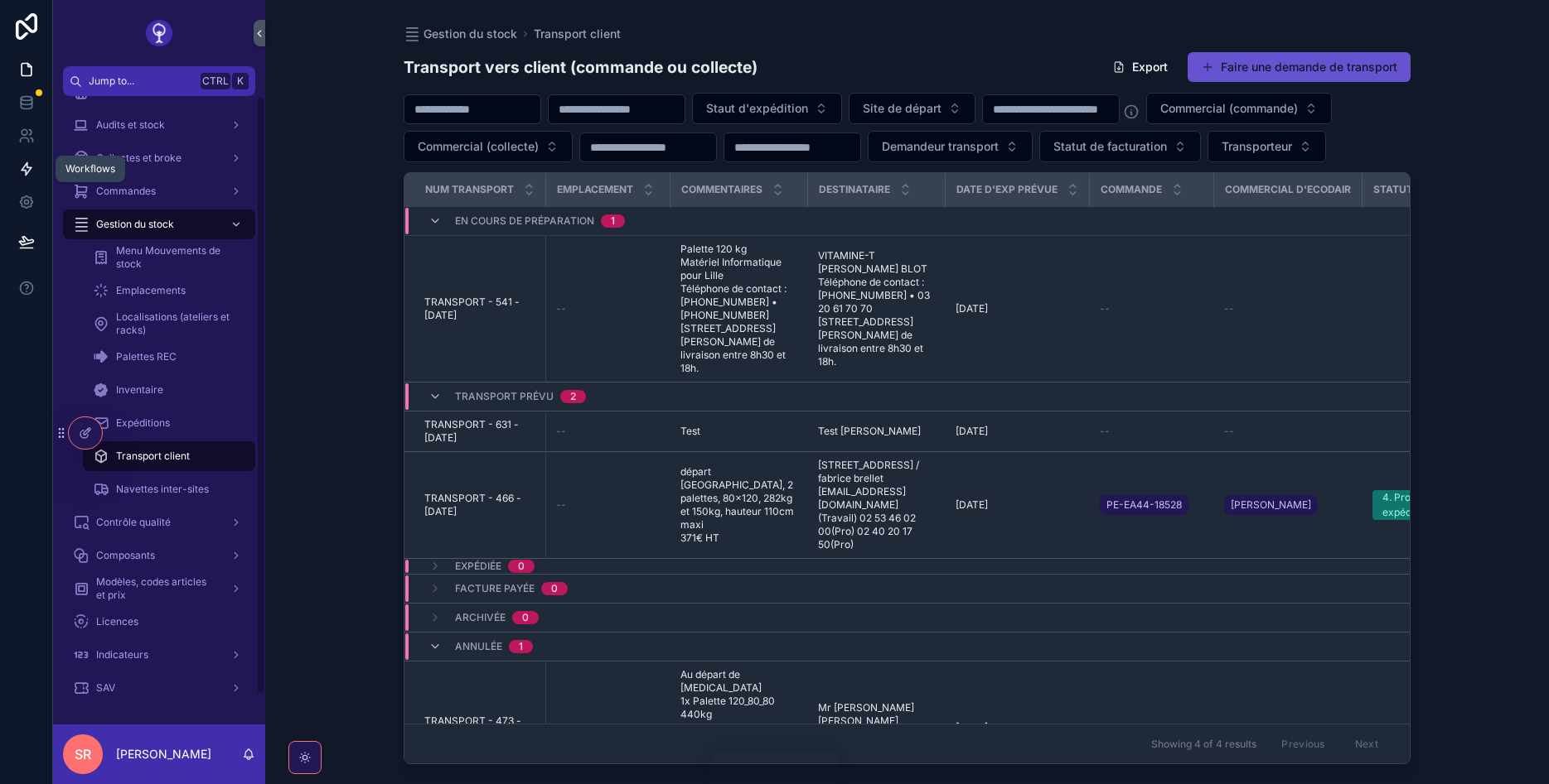
click at [21, 171] on icon at bounding box center [26, 169] width 17 height 17
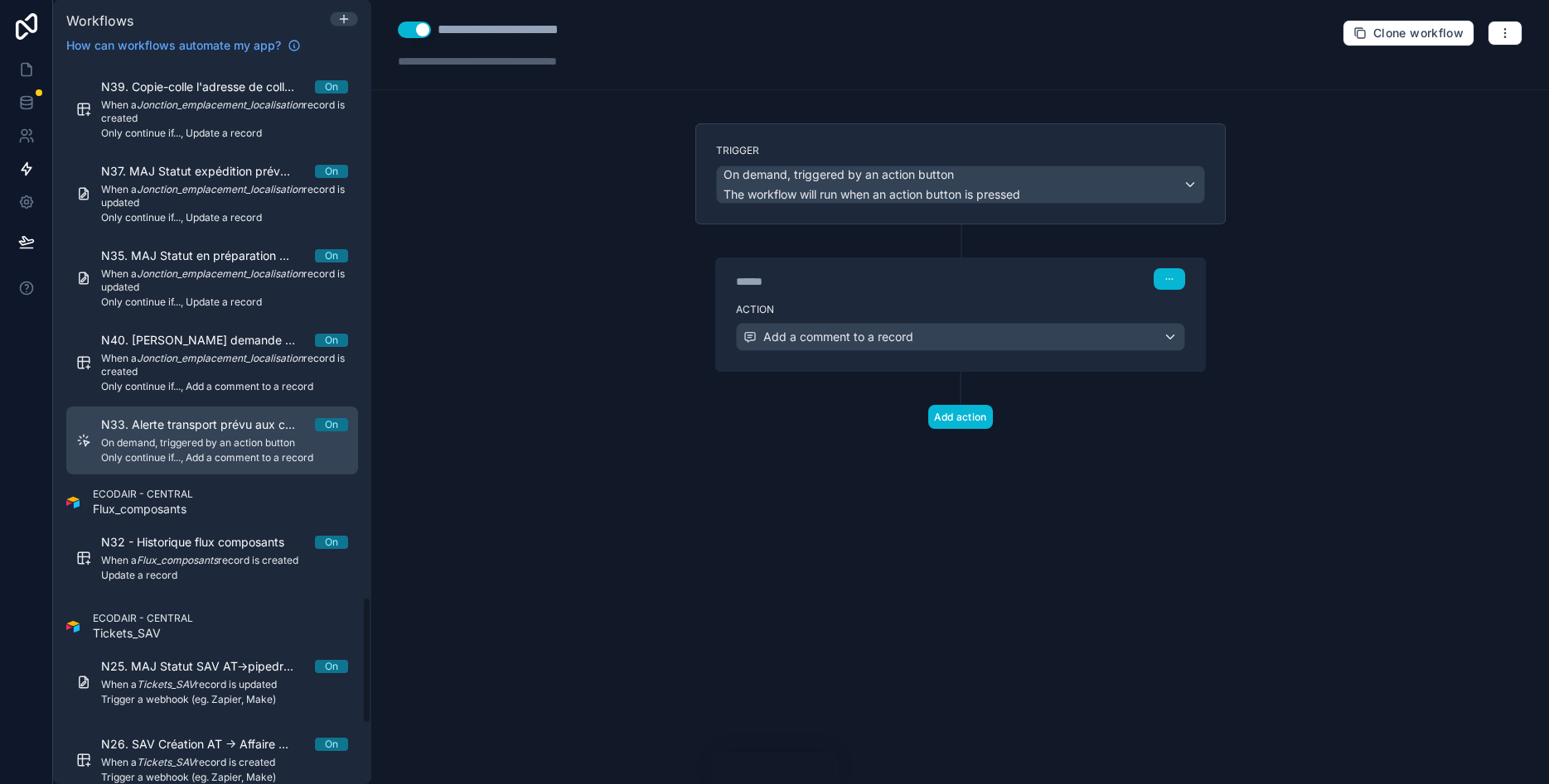
scroll to position [2982, 0]
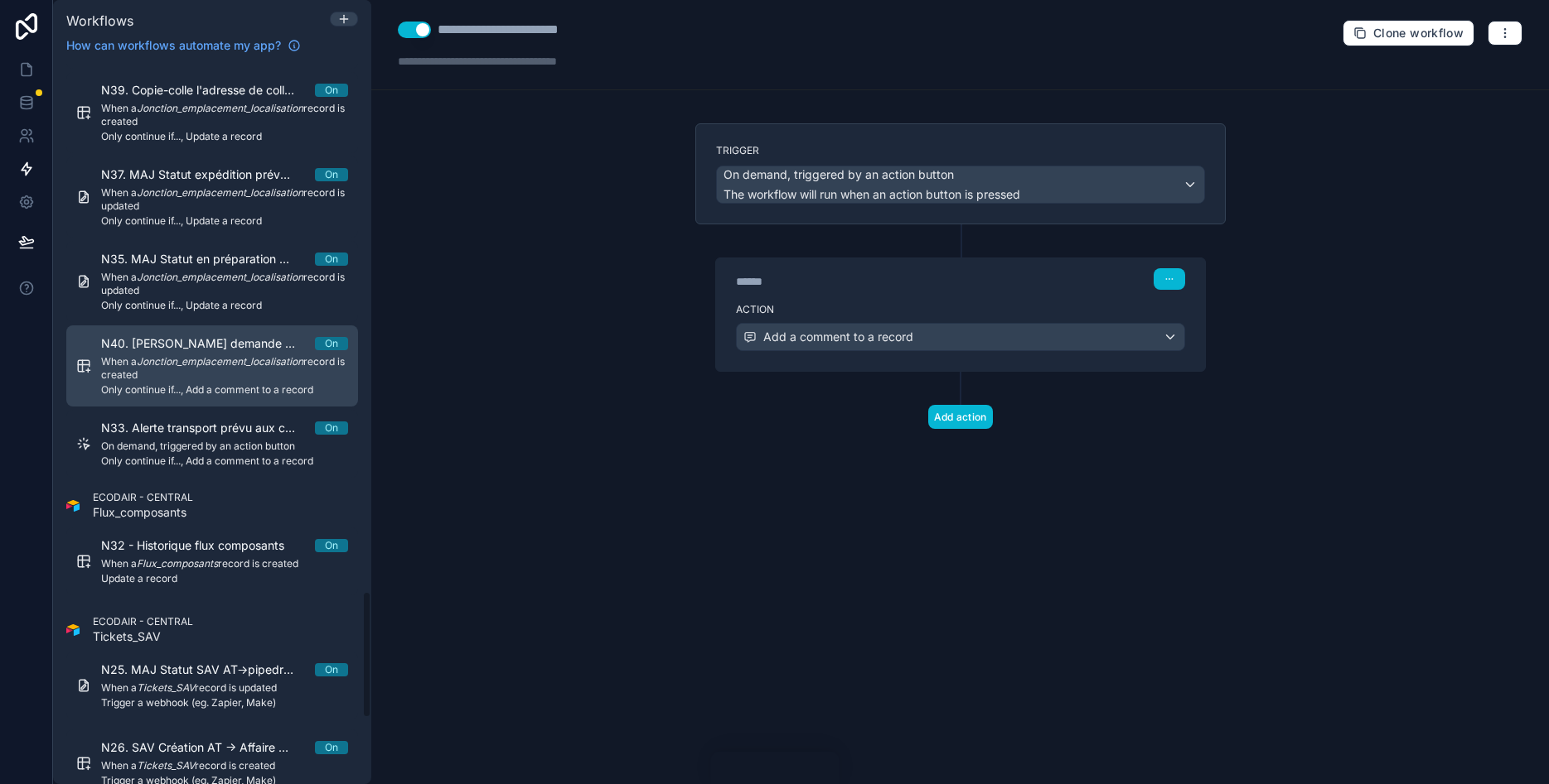
click at [216, 358] on em "Jonction_emplacement_localisation" at bounding box center [220, 361] width 166 height 12
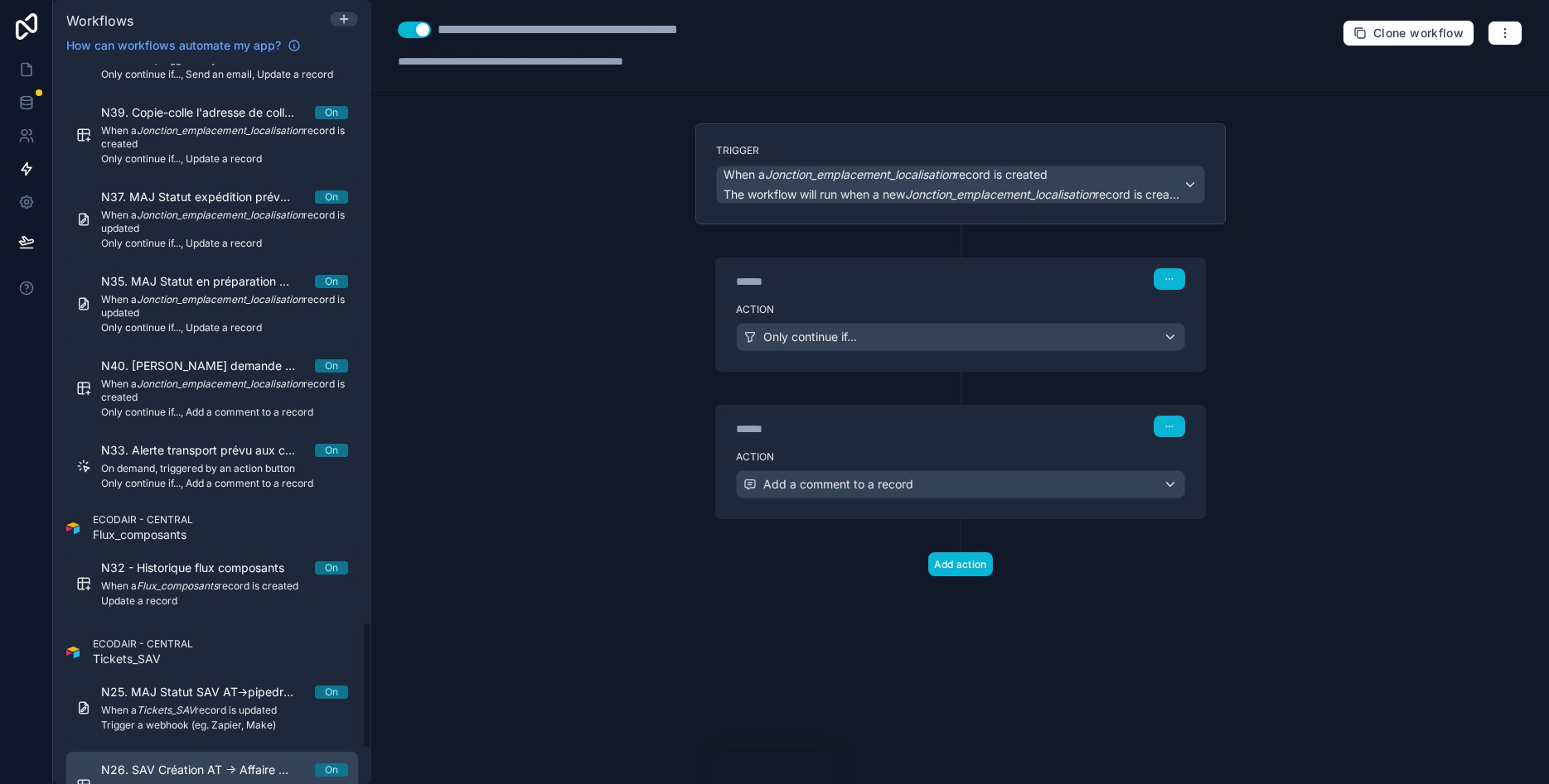
scroll to position [2855, 0]
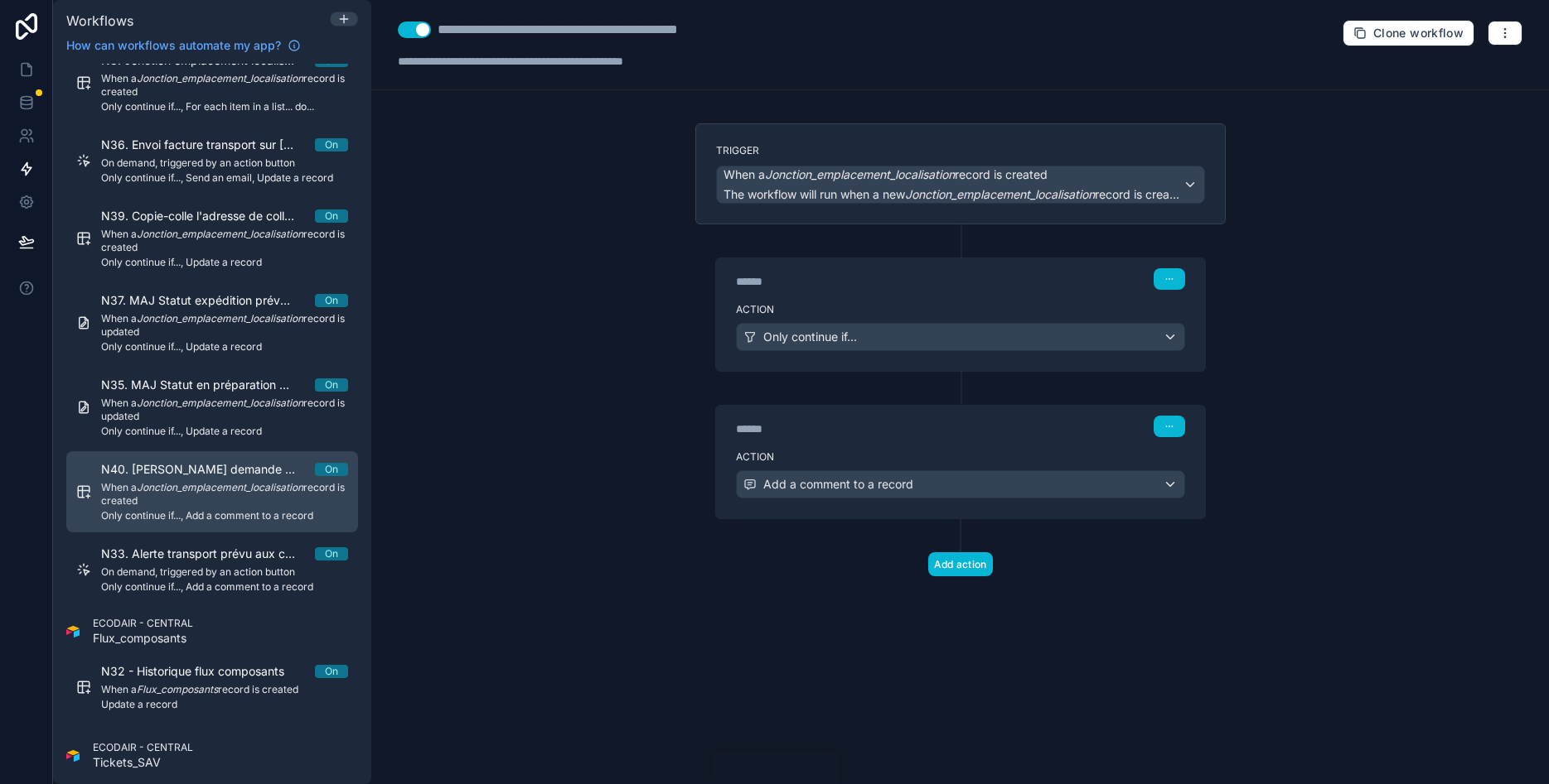
click at [211, 484] on em "Jonction_emplacement_localisation" at bounding box center [220, 486] width 166 height 12
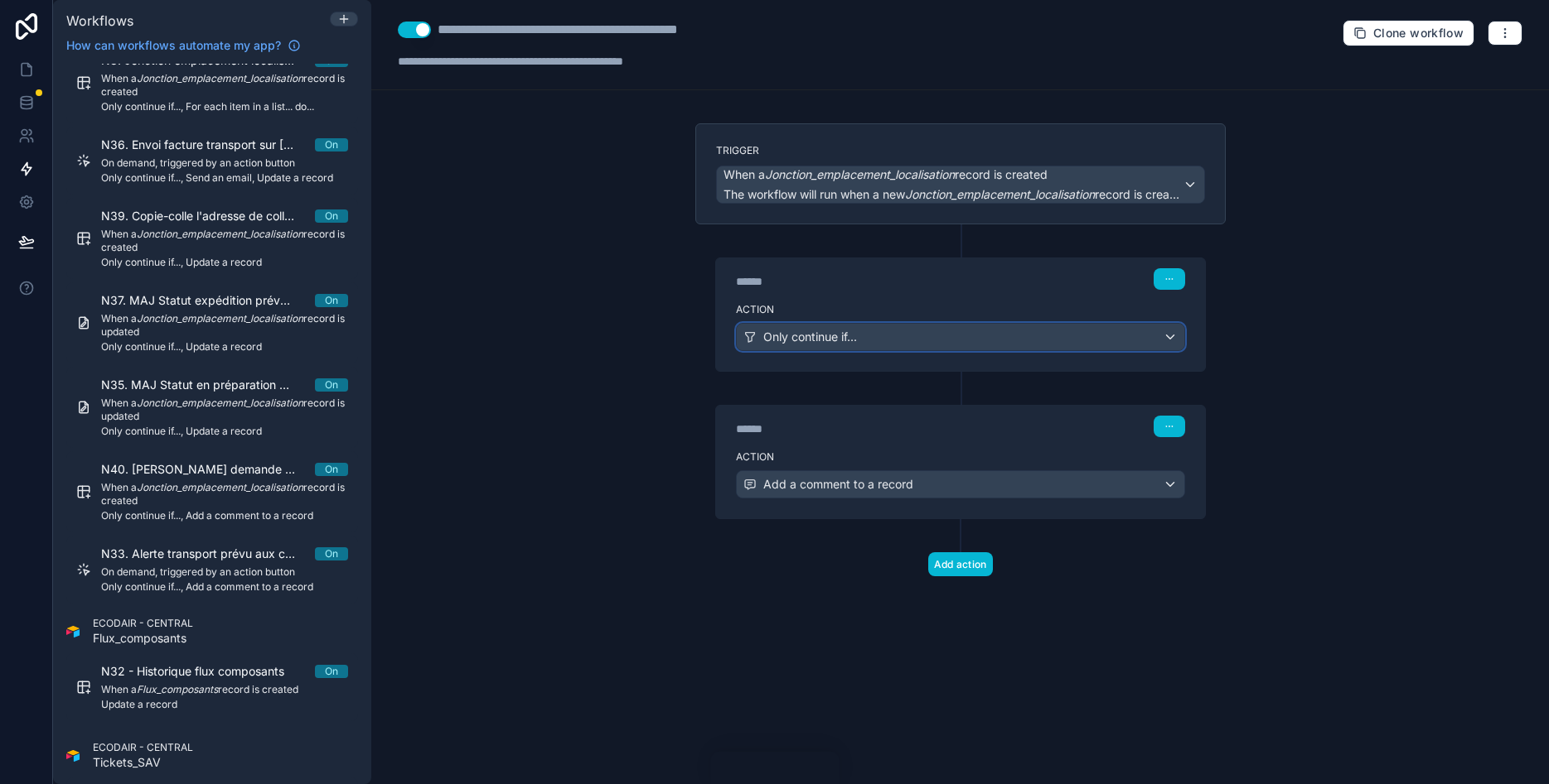
click at [895, 345] on div "Only continue if..." at bounding box center [961, 337] width 448 height 26
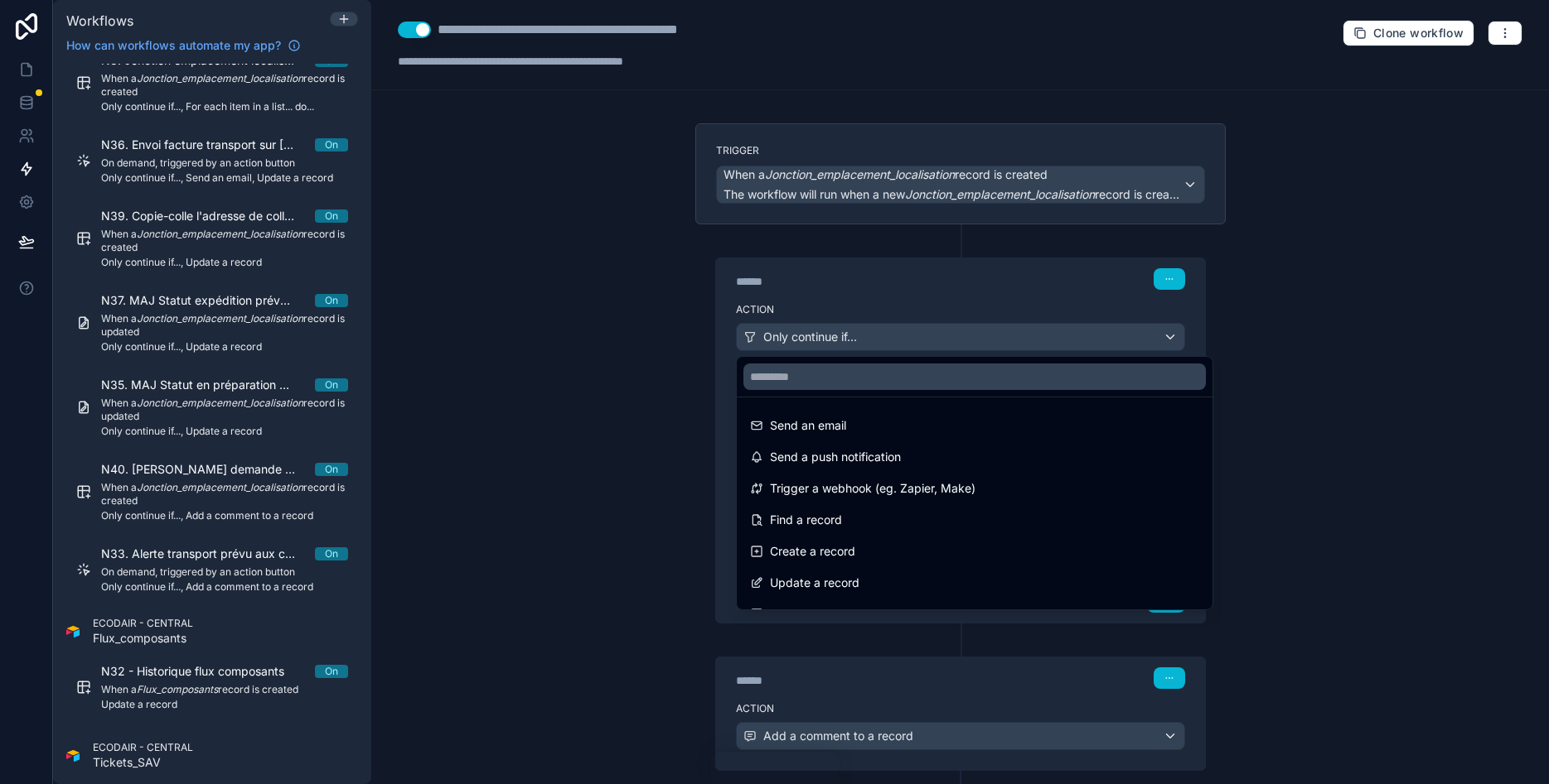
click at [623, 341] on div at bounding box center [774, 392] width 1549 height 784
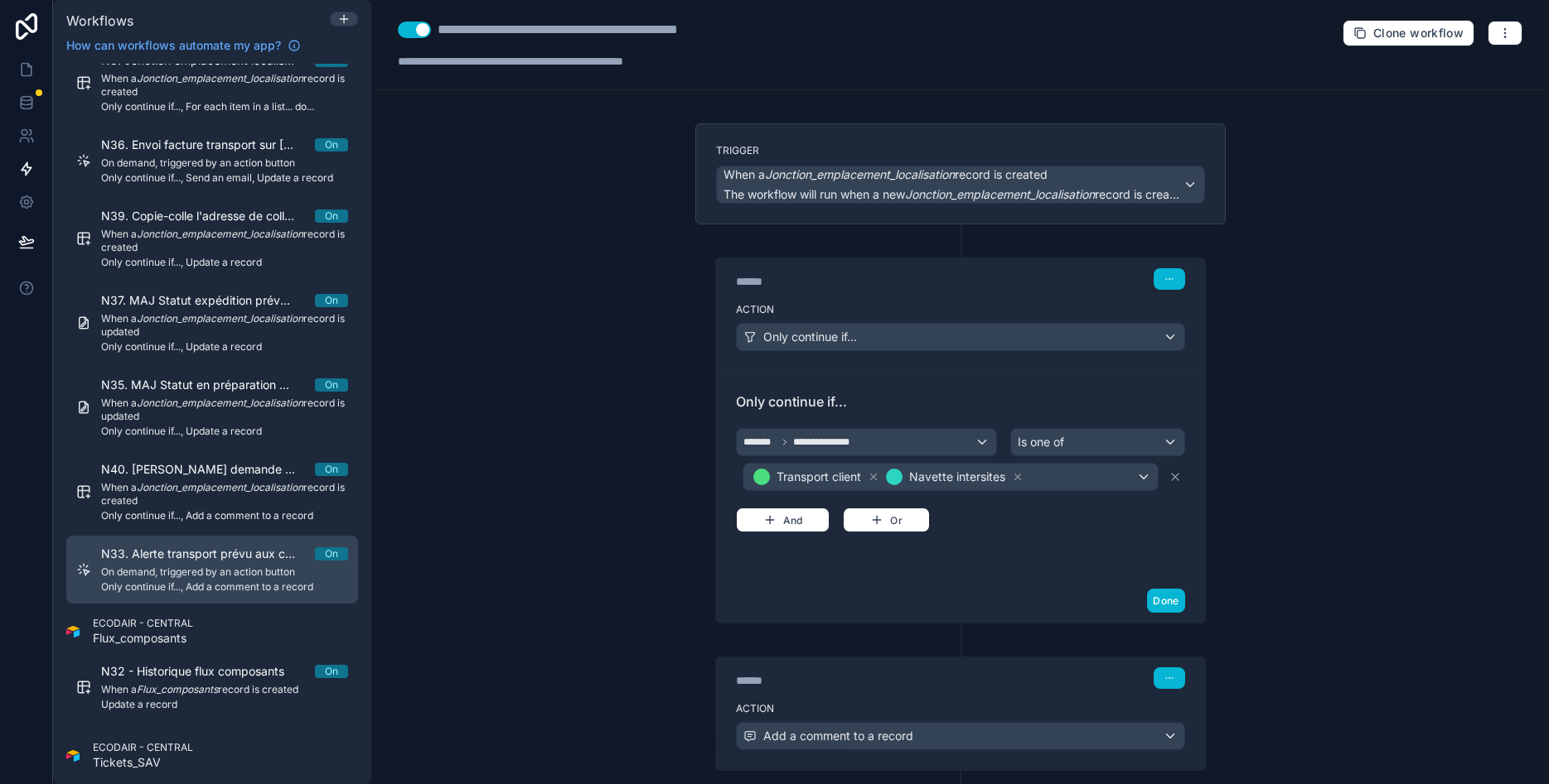
click at [189, 555] on span "N33. Alerte transport prévu aux commercial + respo de site" at bounding box center [208, 554] width 214 height 17
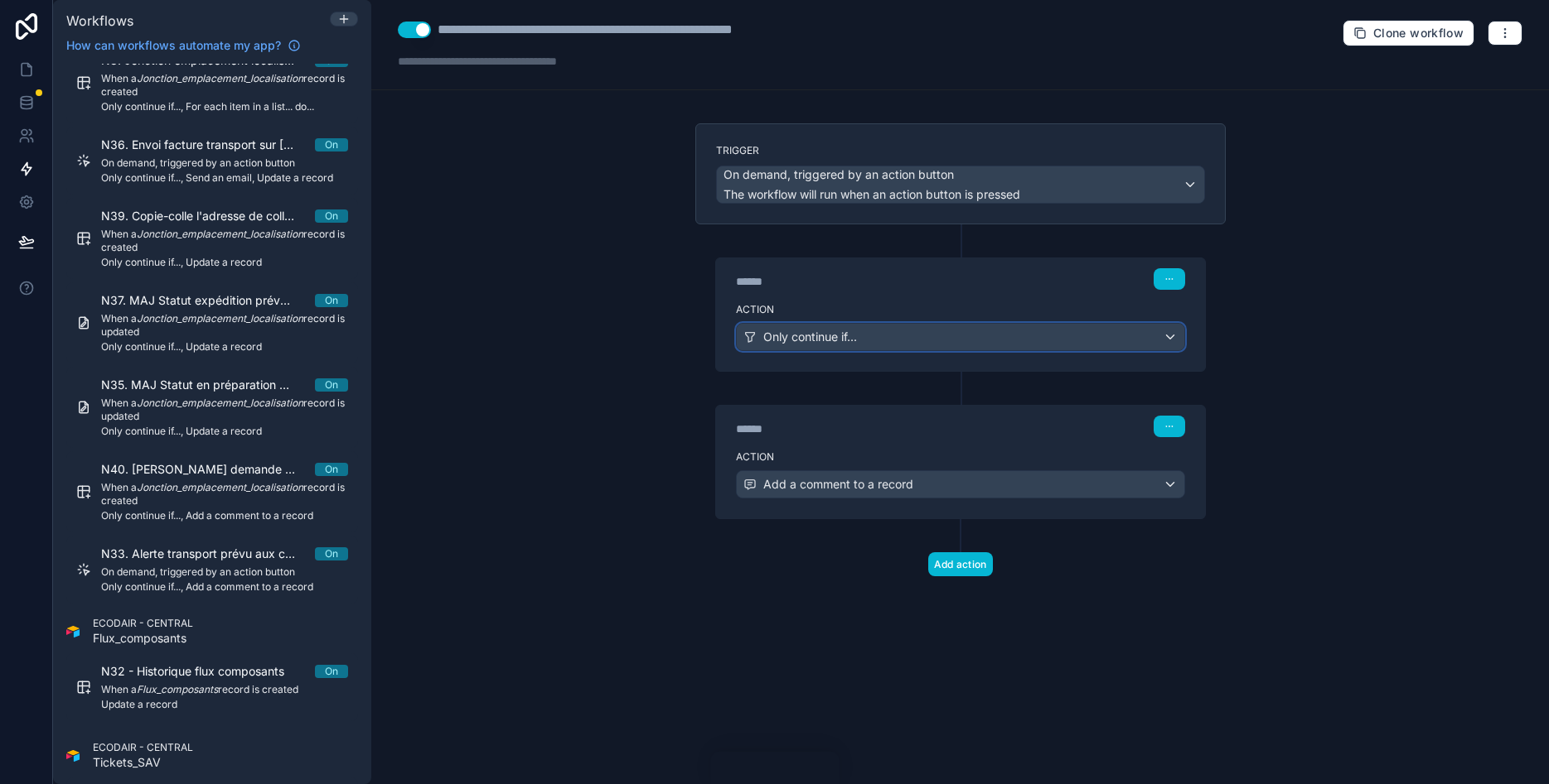
click at [842, 332] on span "Only continue if..." at bounding box center [810, 337] width 94 height 17
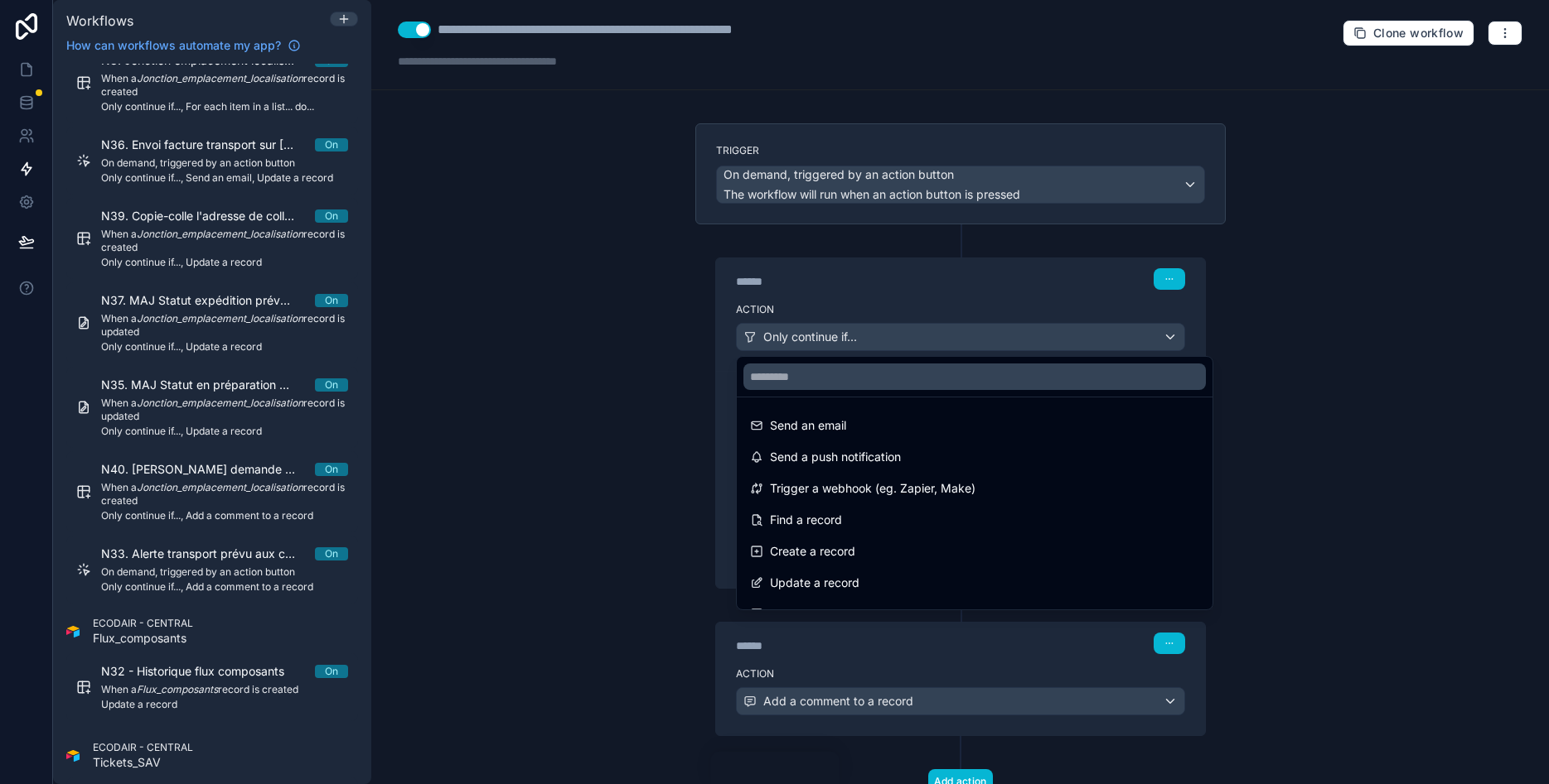
click at [610, 265] on div at bounding box center [774, 392] width 1549 height 784
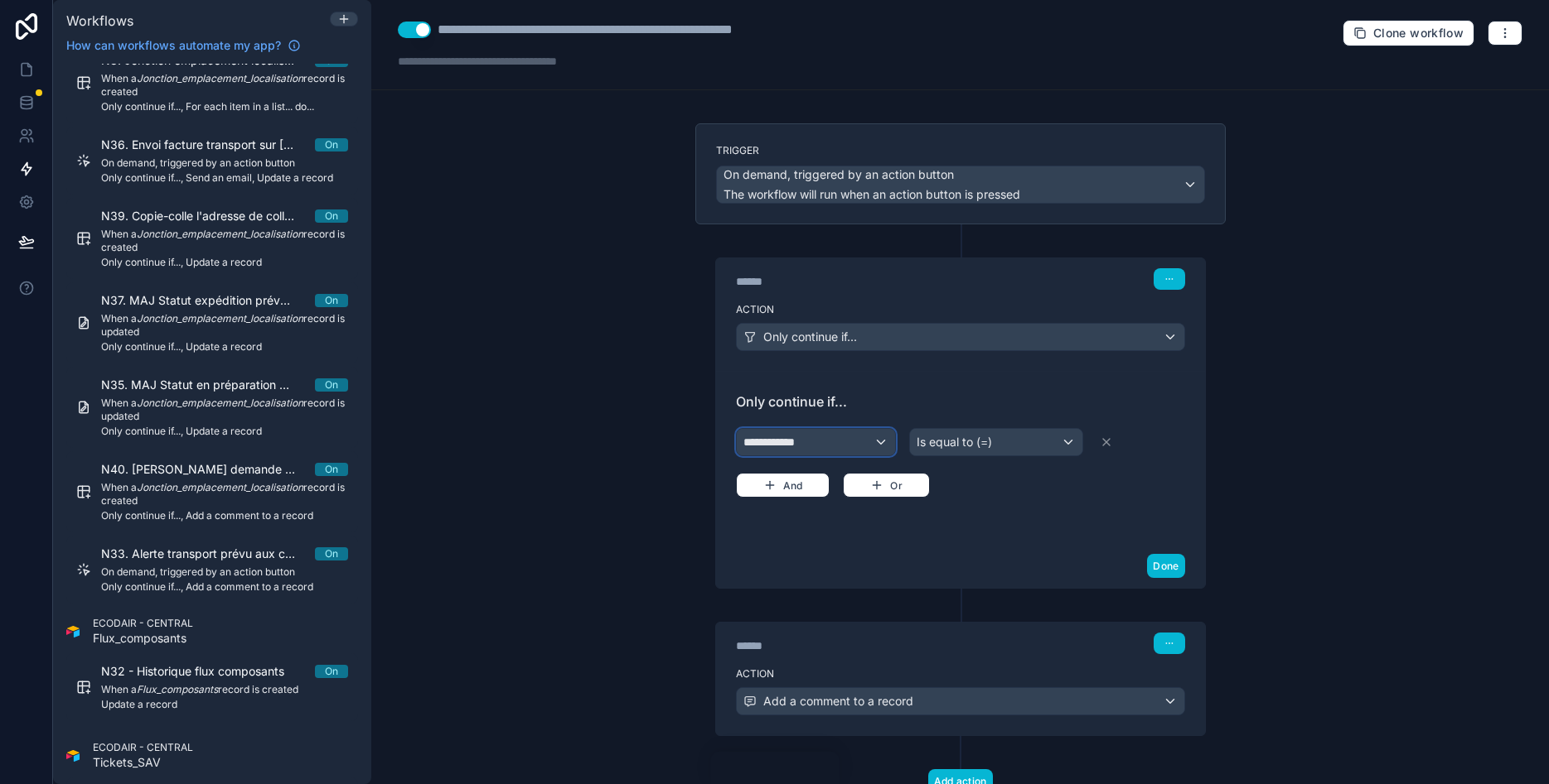
click at [801, 452] on div "**********" at bounding box center [817, 442] width 159 height 26
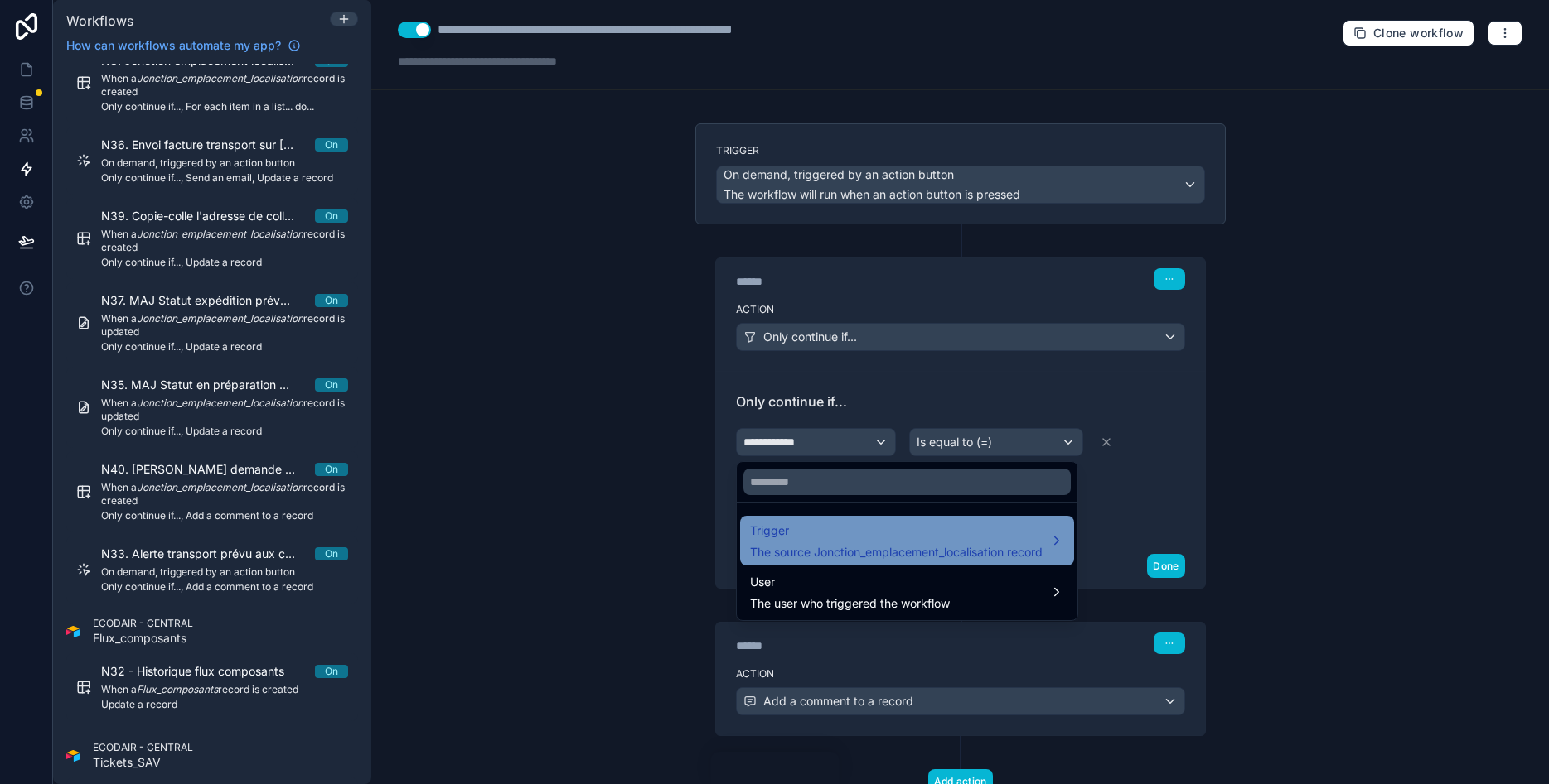
click at [821, 533] on span "Trigger" at bounding box center [897, 531] width 293 height 20
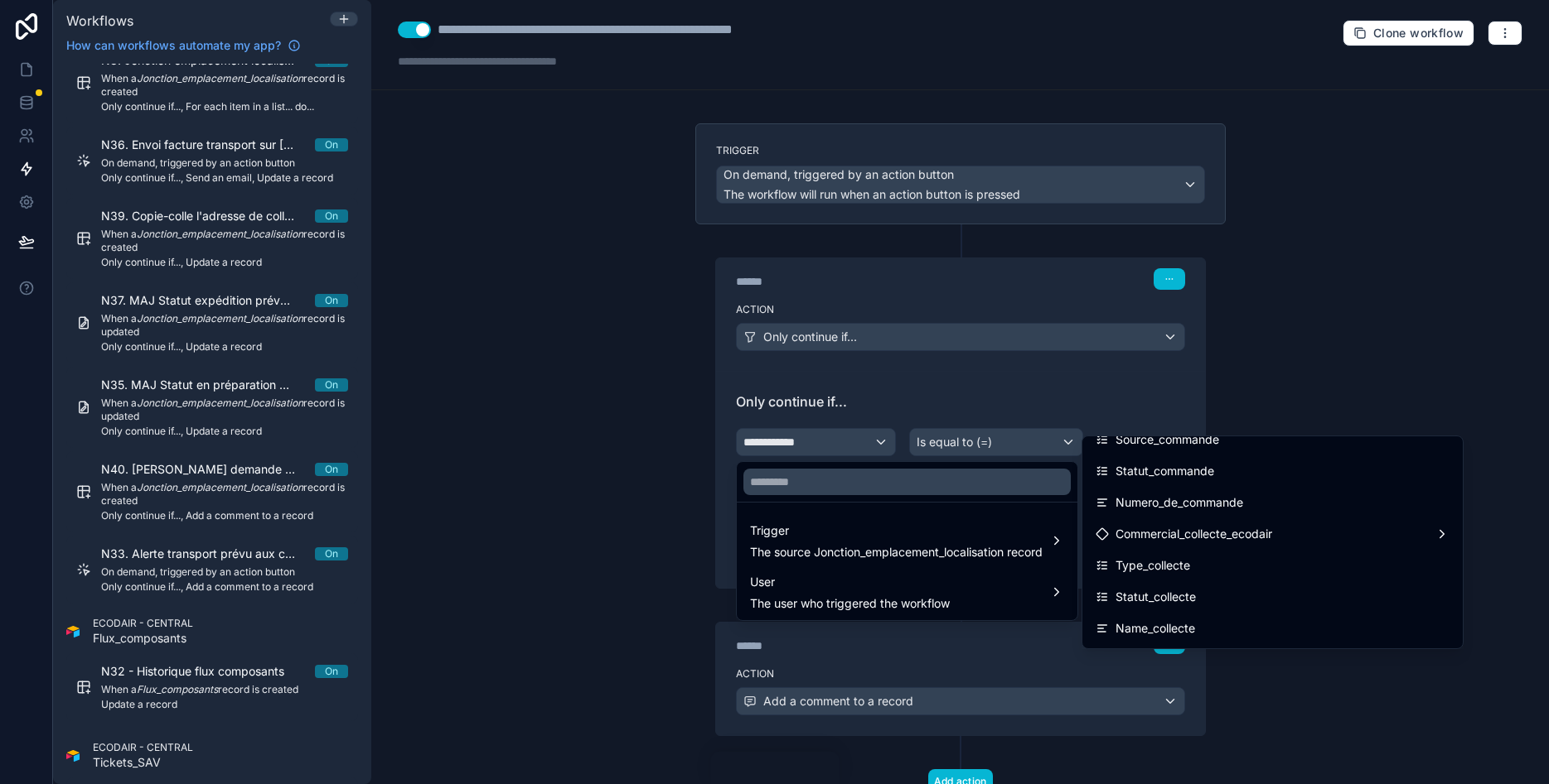
scroll to position [760, 0]
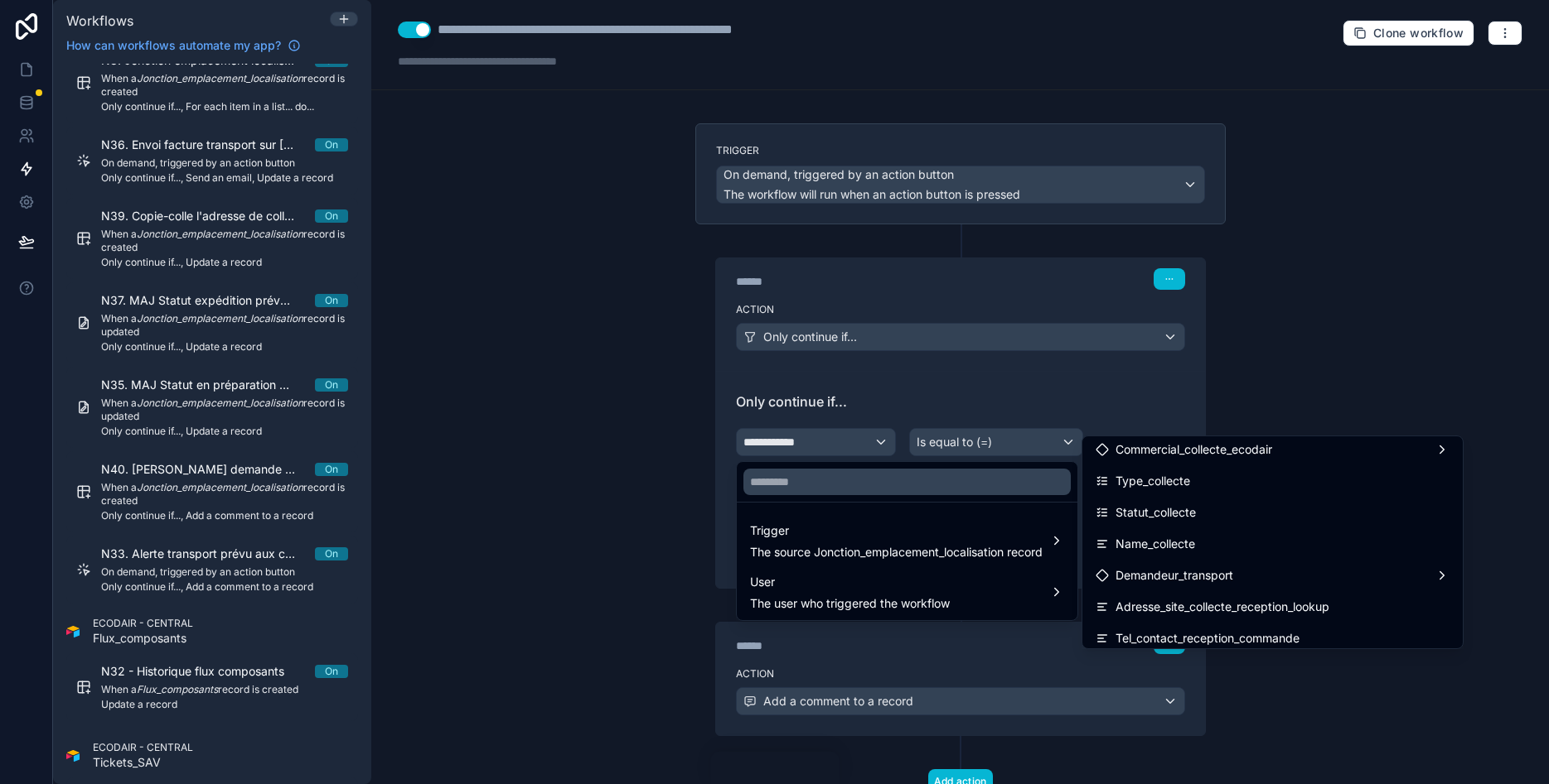
click at [1363, 349] on div at bounding box center [774, 392] width 1549 height 784
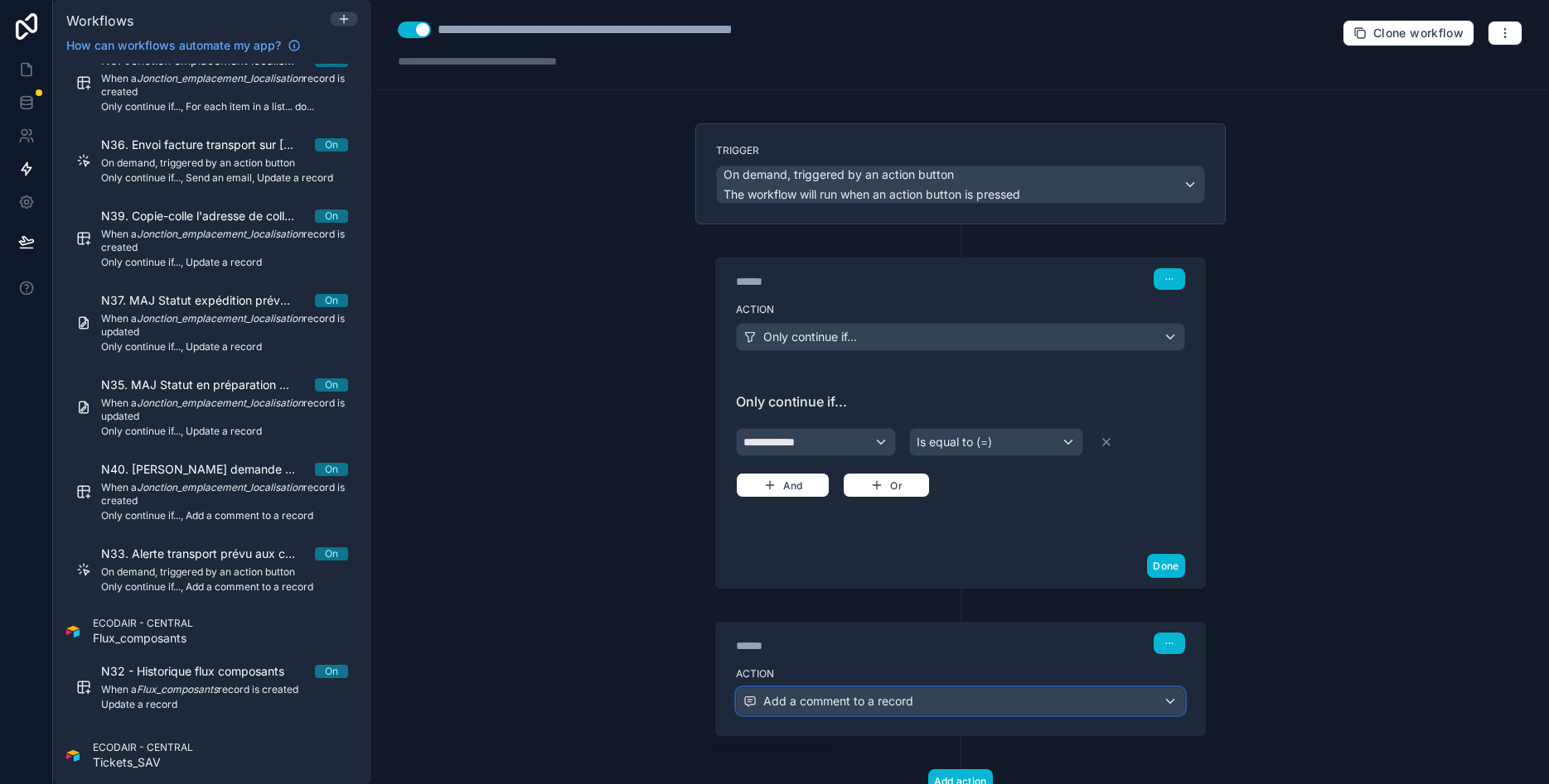
click at [933, 702] on div "Add a comment to a record" at bounding box center [961, 702] width 448 height 26
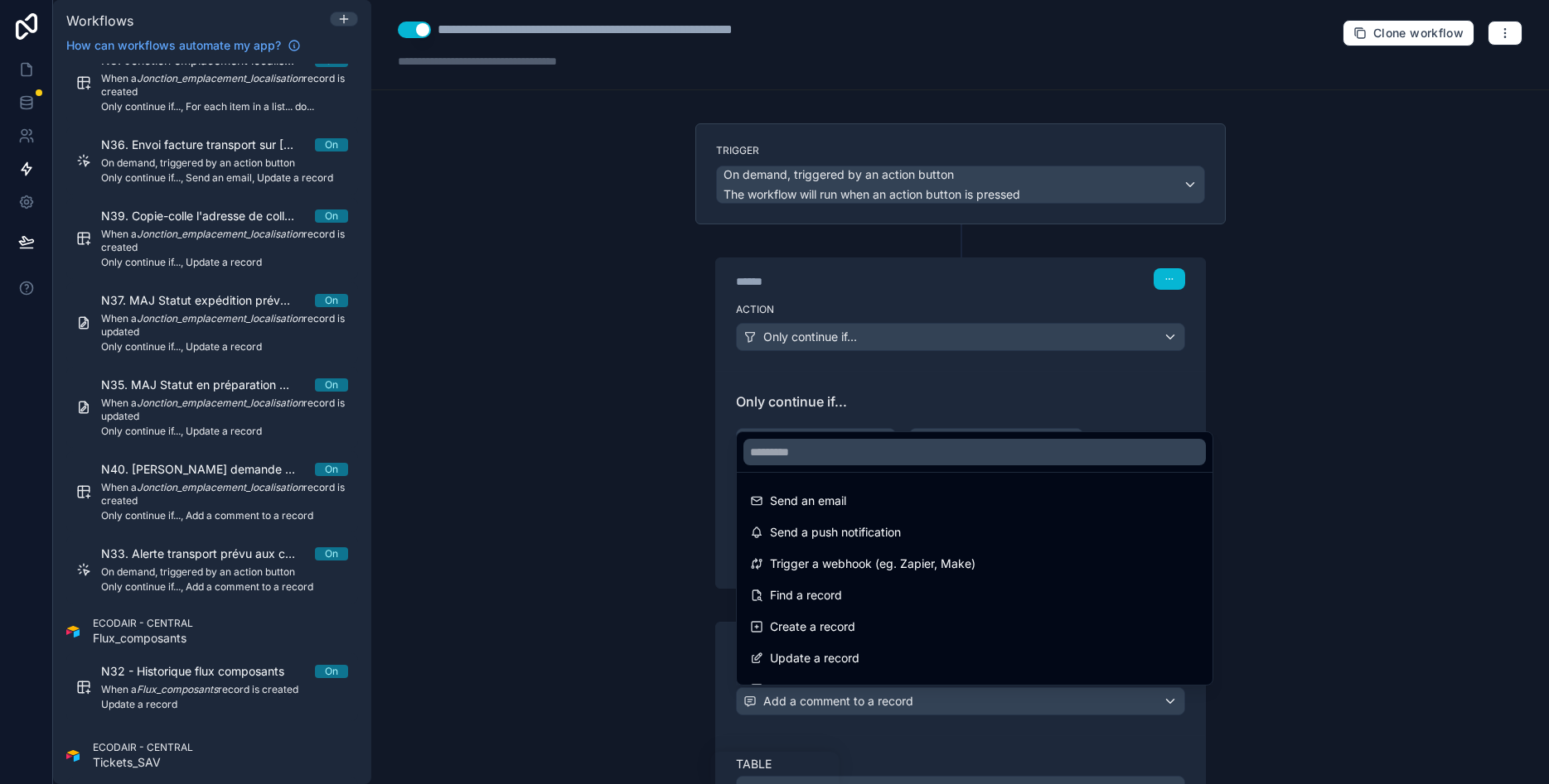
click at [1479, 528] on div at bounding box center [774, 392] width 1549 height 784
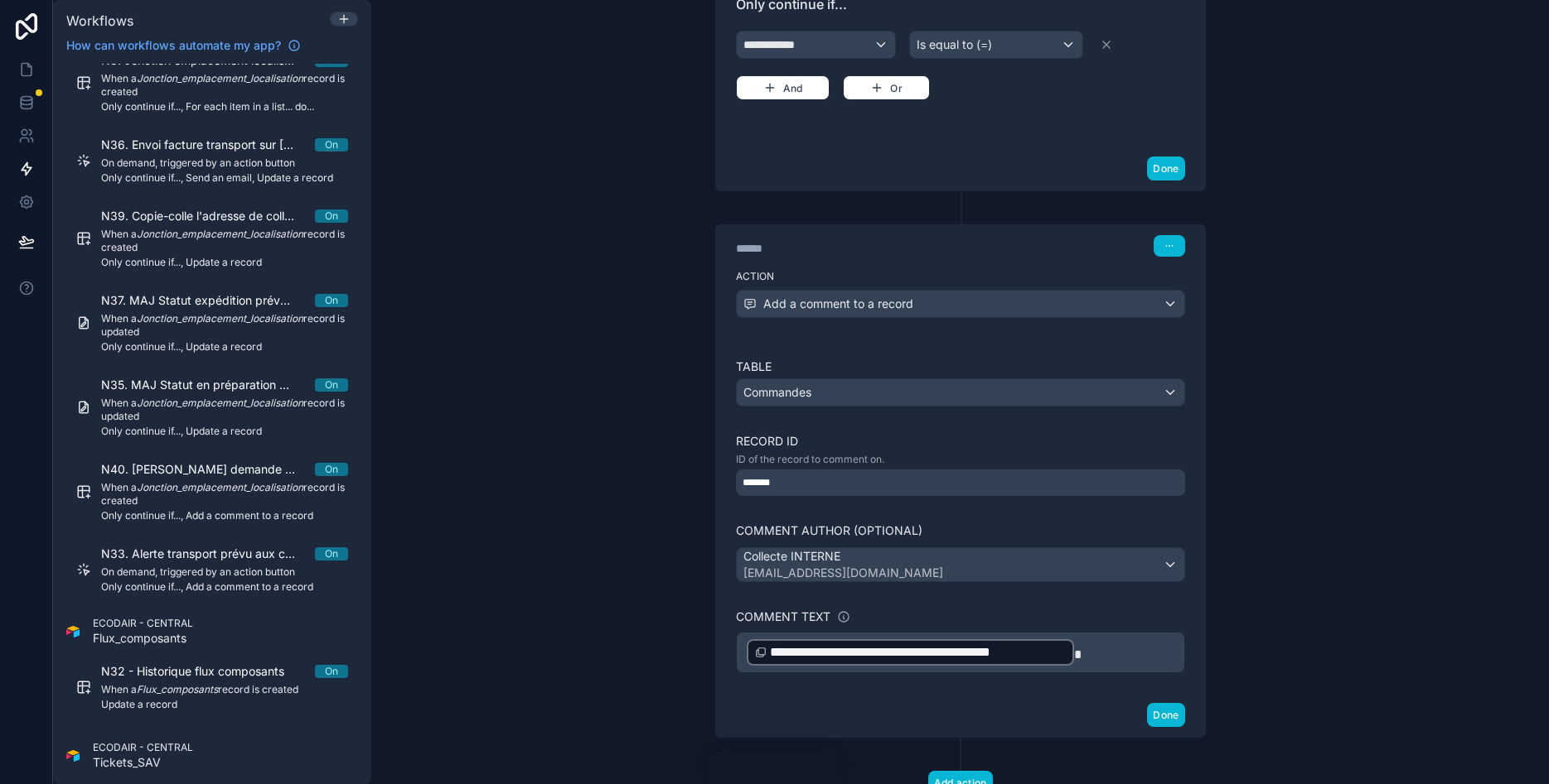
scroll to position [461, 0]
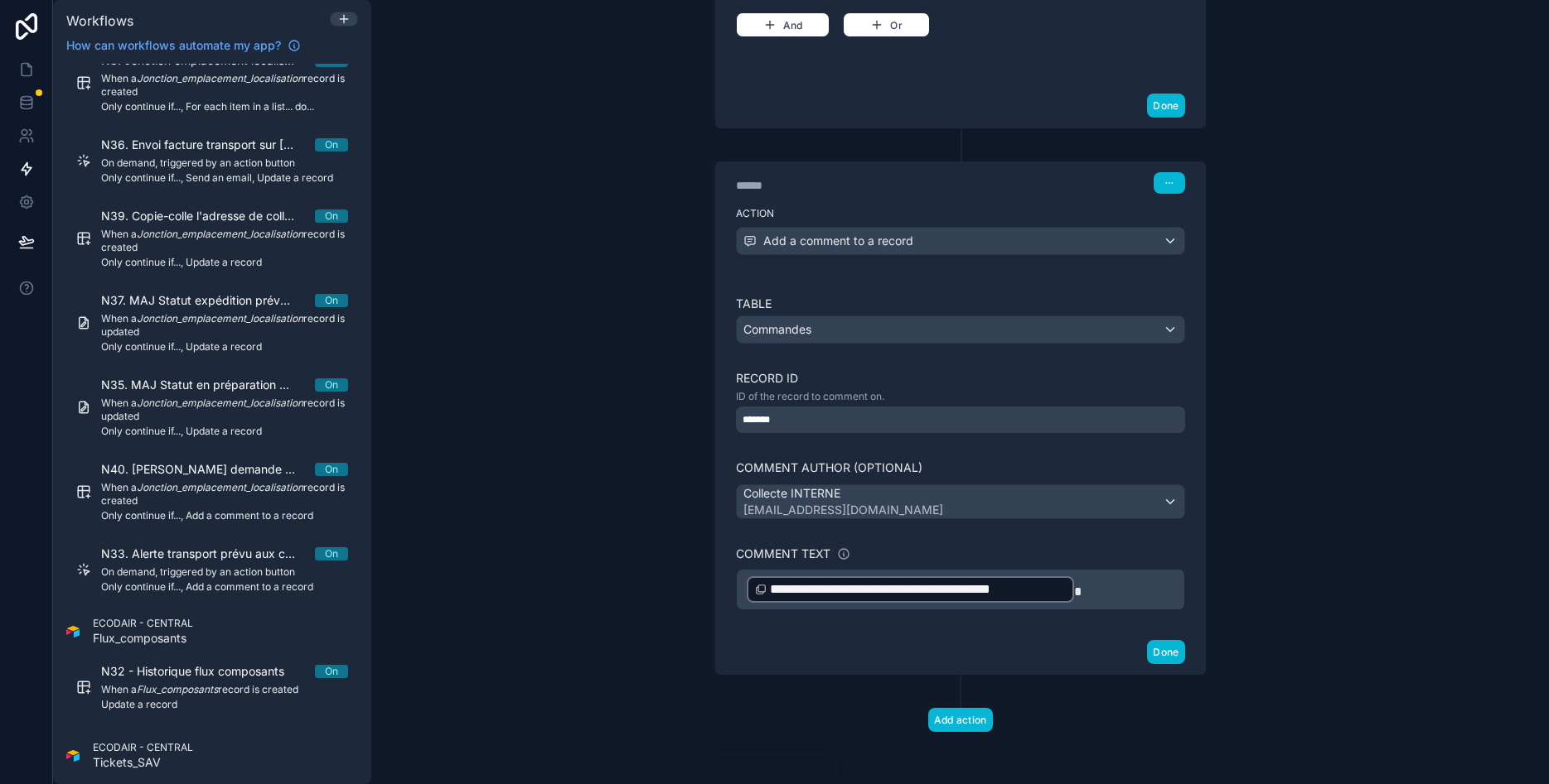
click at [1096, 585] on p "**********" at bounding box center [960, 590] width 427 height 30
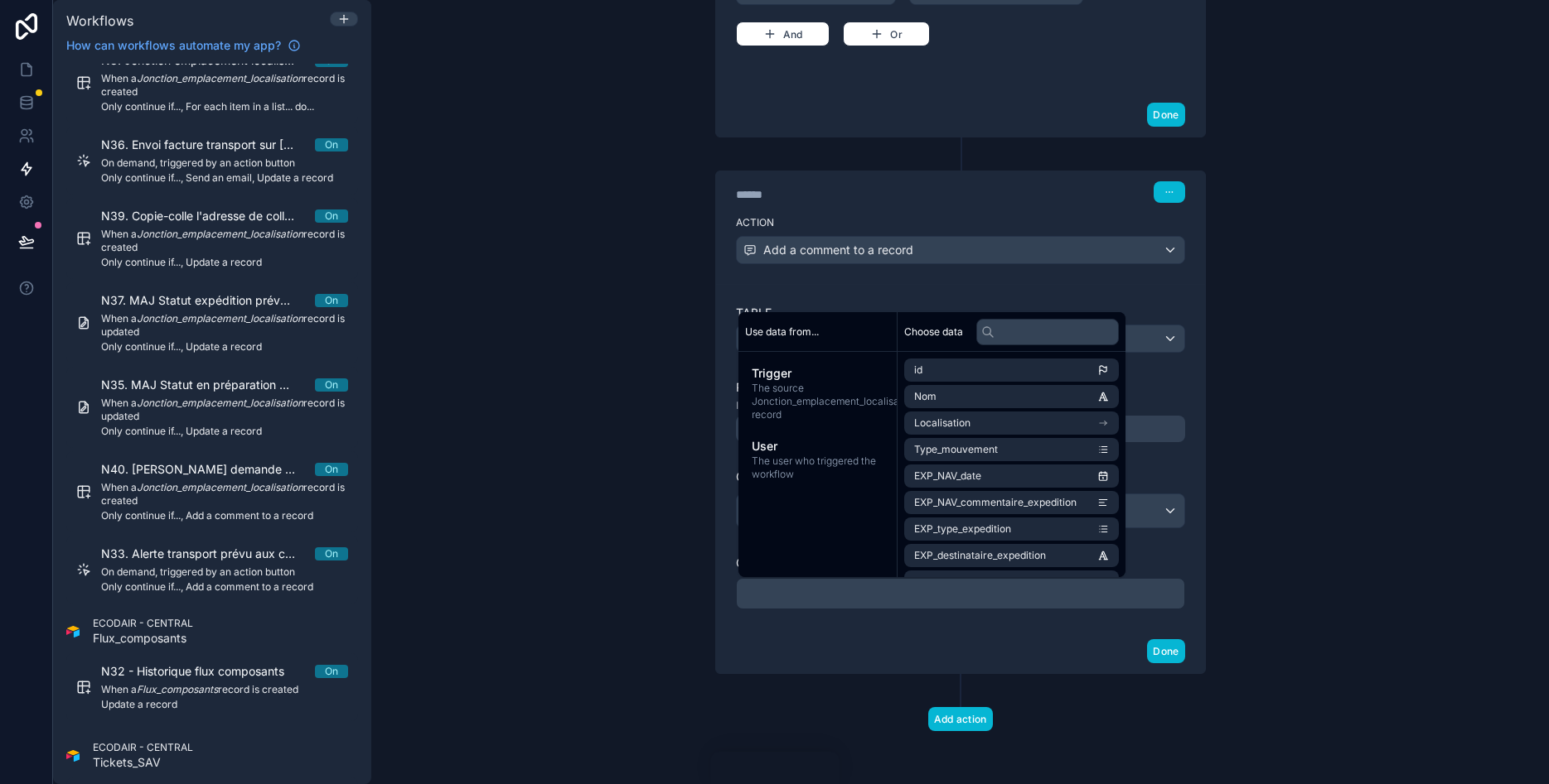
scroll to position [451, 0]
click at [818, 393] on span "The source Jonction_emplacement_localisation record" at bounding box center [817, 401] width 131 height 40
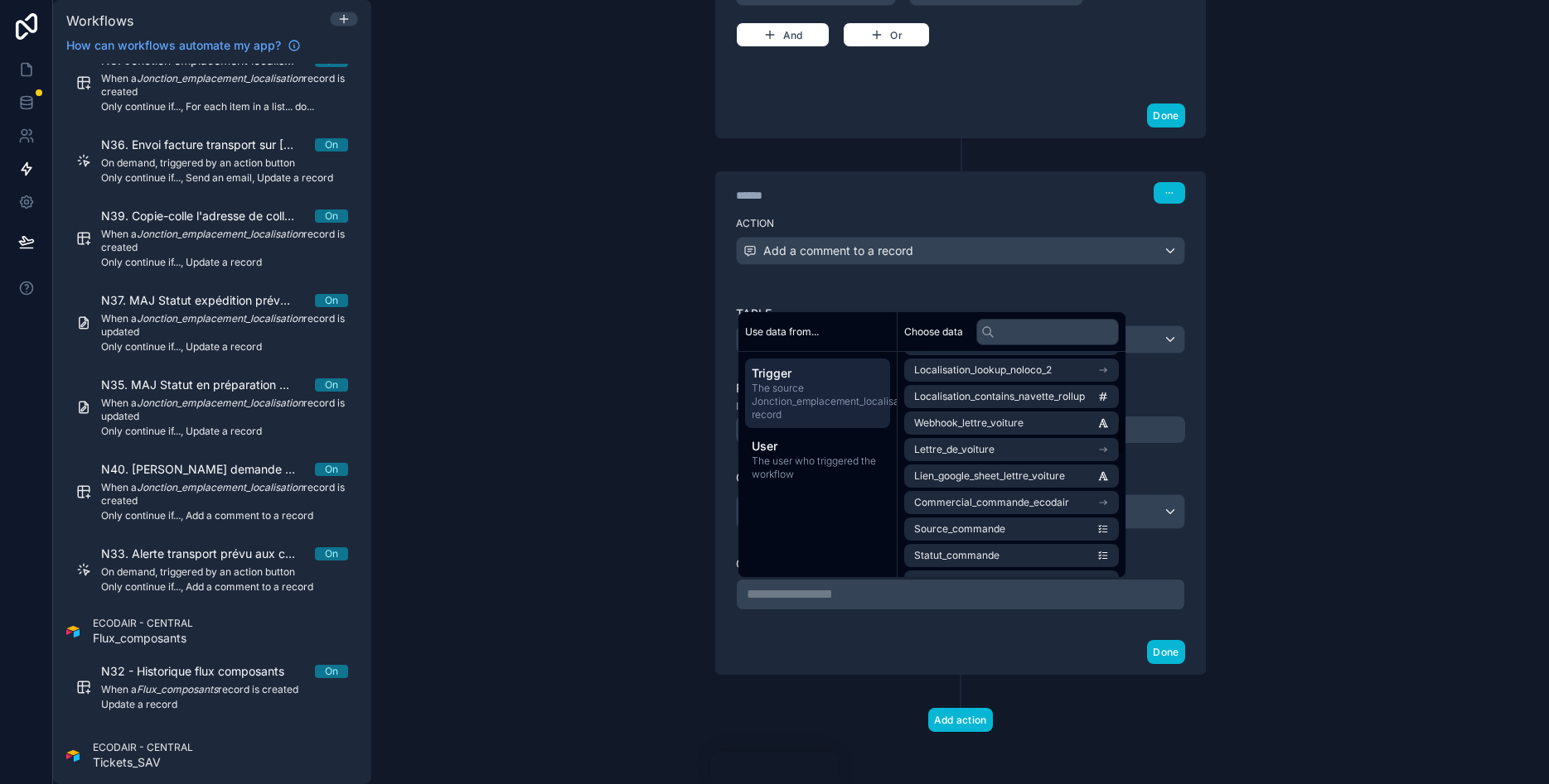
scroll to position [497, 0]
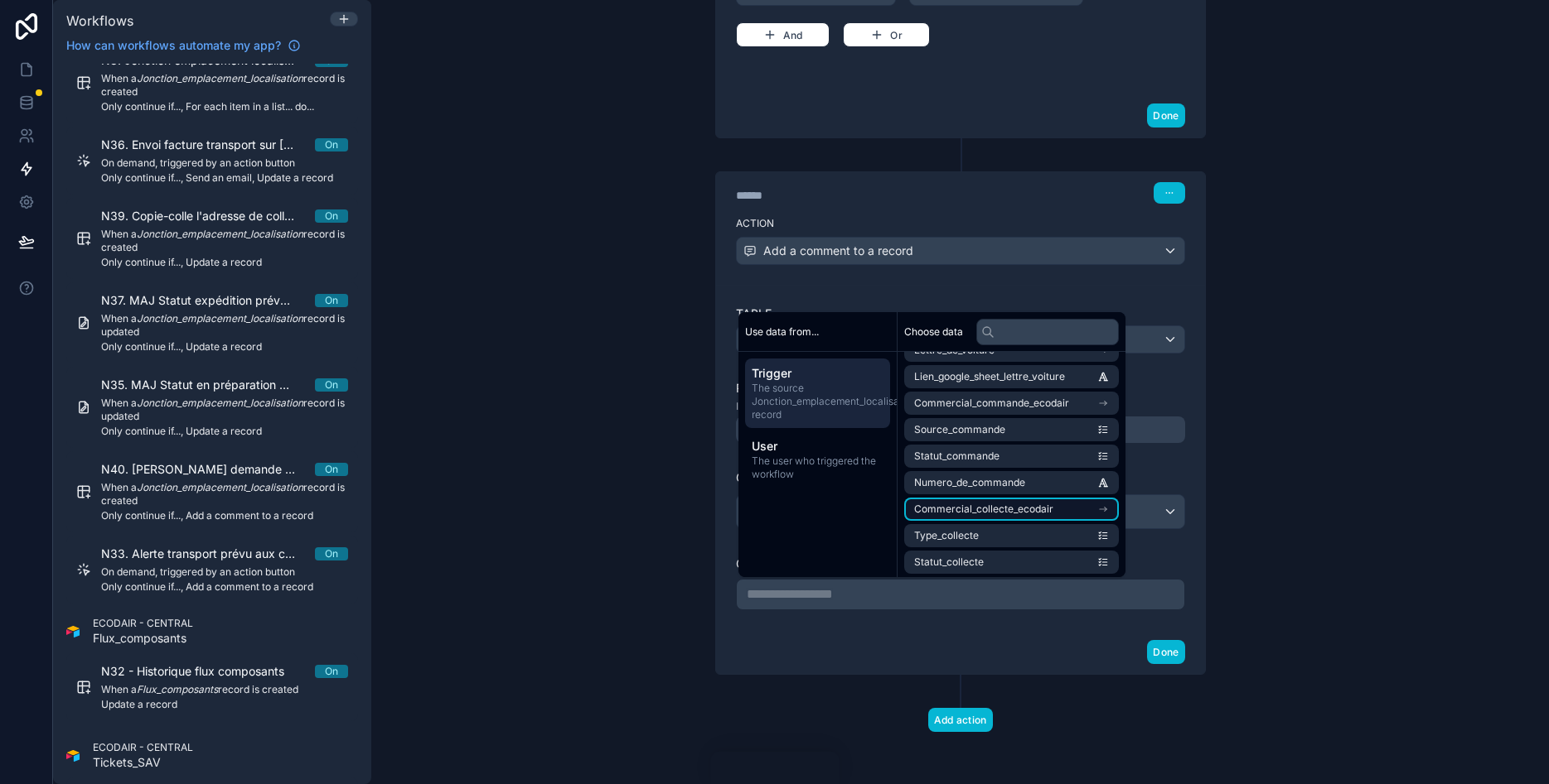
click at [959, 510] on span "Commercial_collecte_ecodair" at bounding box center [983, 509] width 139 height 13
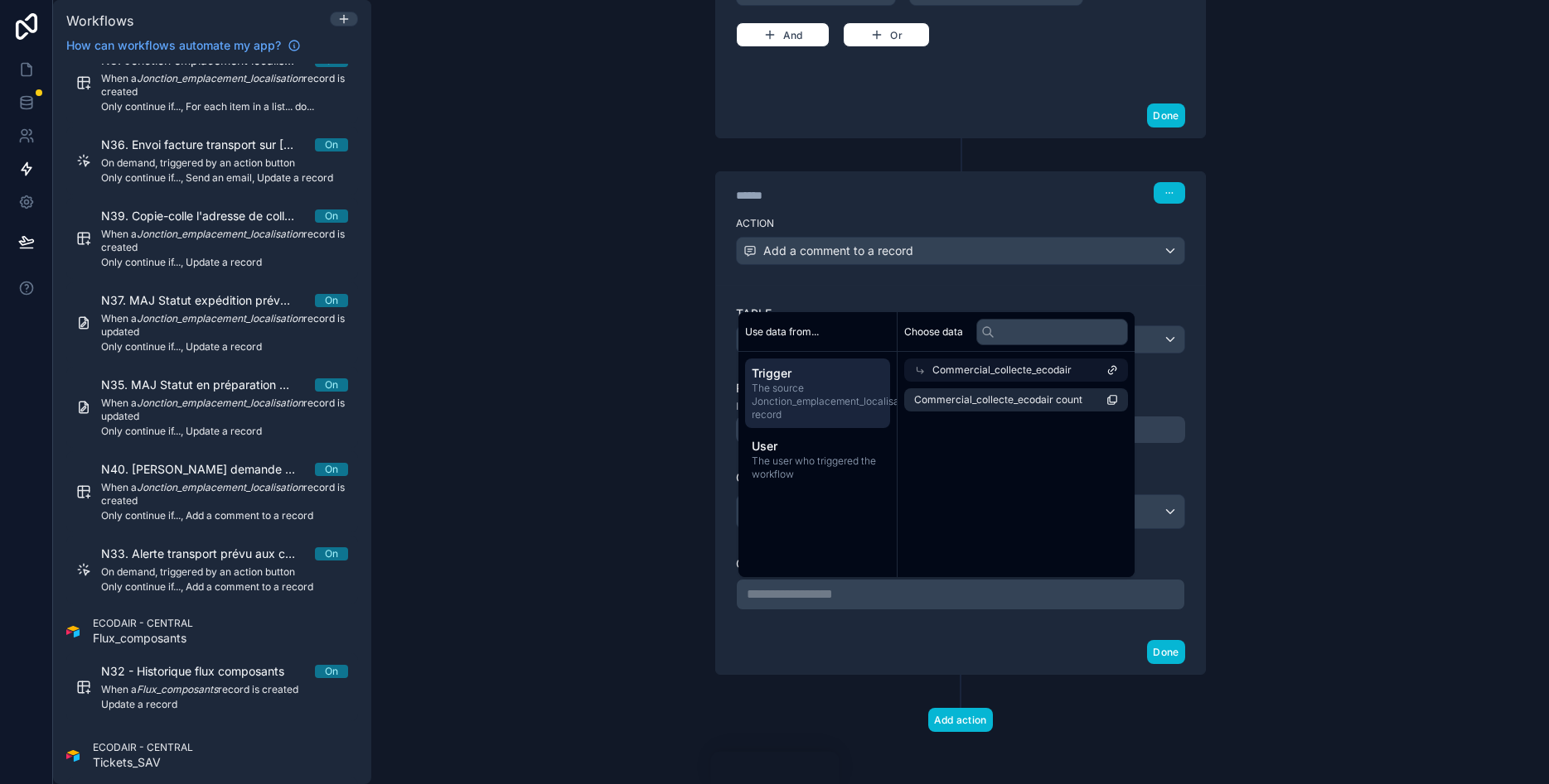
scroll to position [0, 0]
click at [1007, 394] on span "Commercial_collecte_ecodair count" at bounding box center [998, 401] width 168 height 13
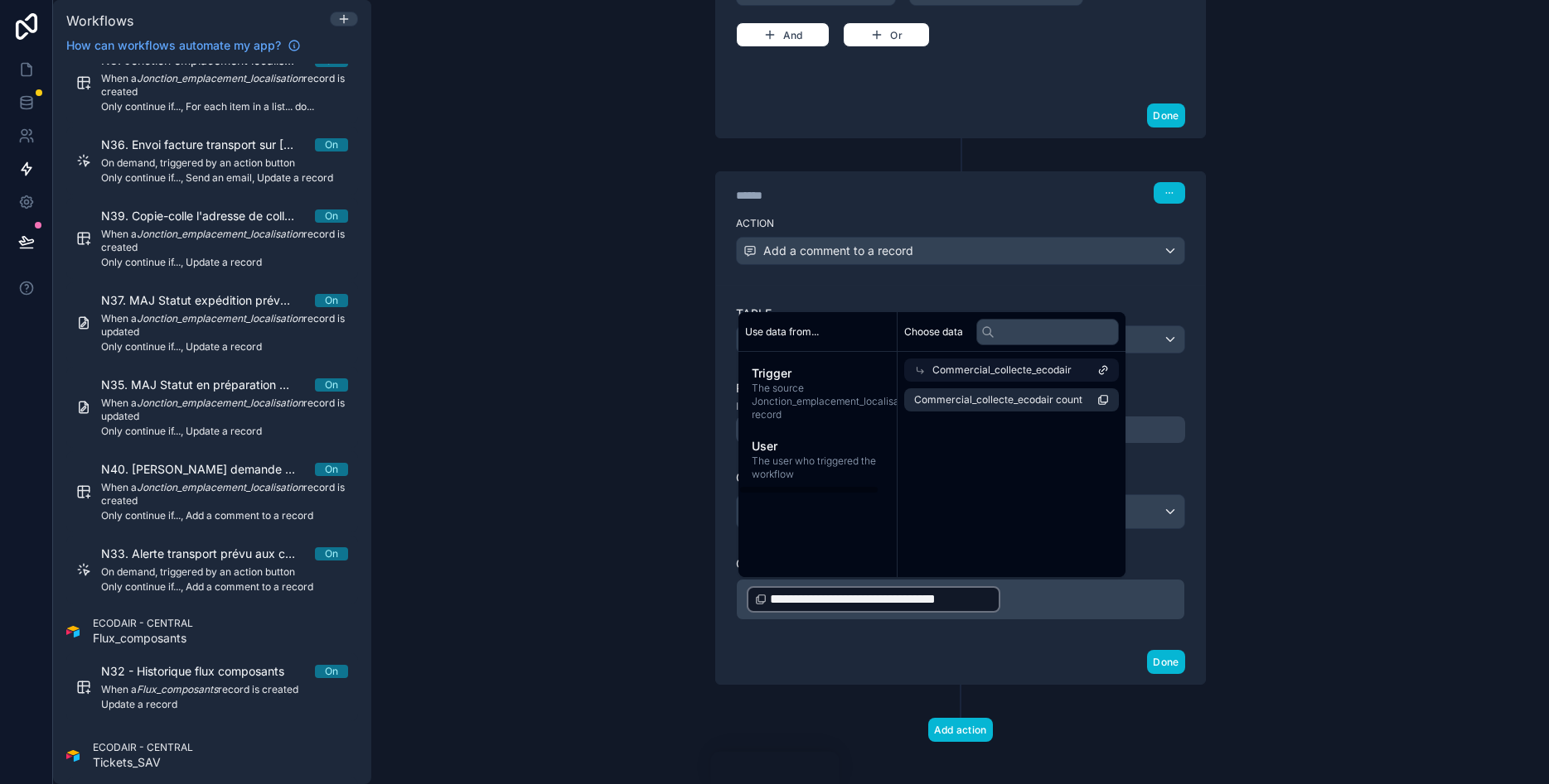
click at [732, 594] on div "**********" at bounding box center [960, 463] width 489 height 355
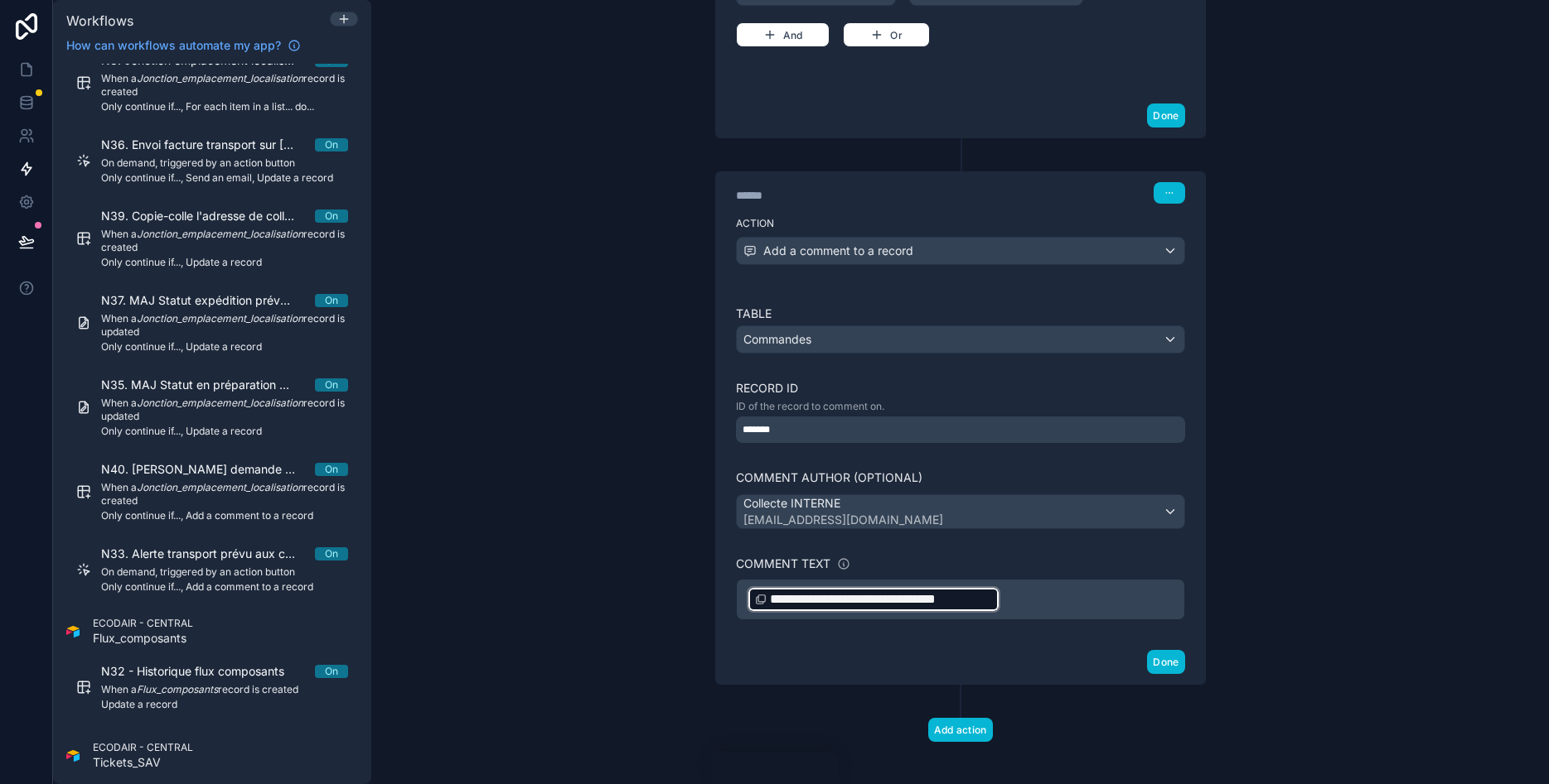
click at [788, 594] on span "**********" at bounding box center [881, 599] width 222 height 20
click at [987, 600] on span "**********" at bounding box center [881, 599] width 222 height 20
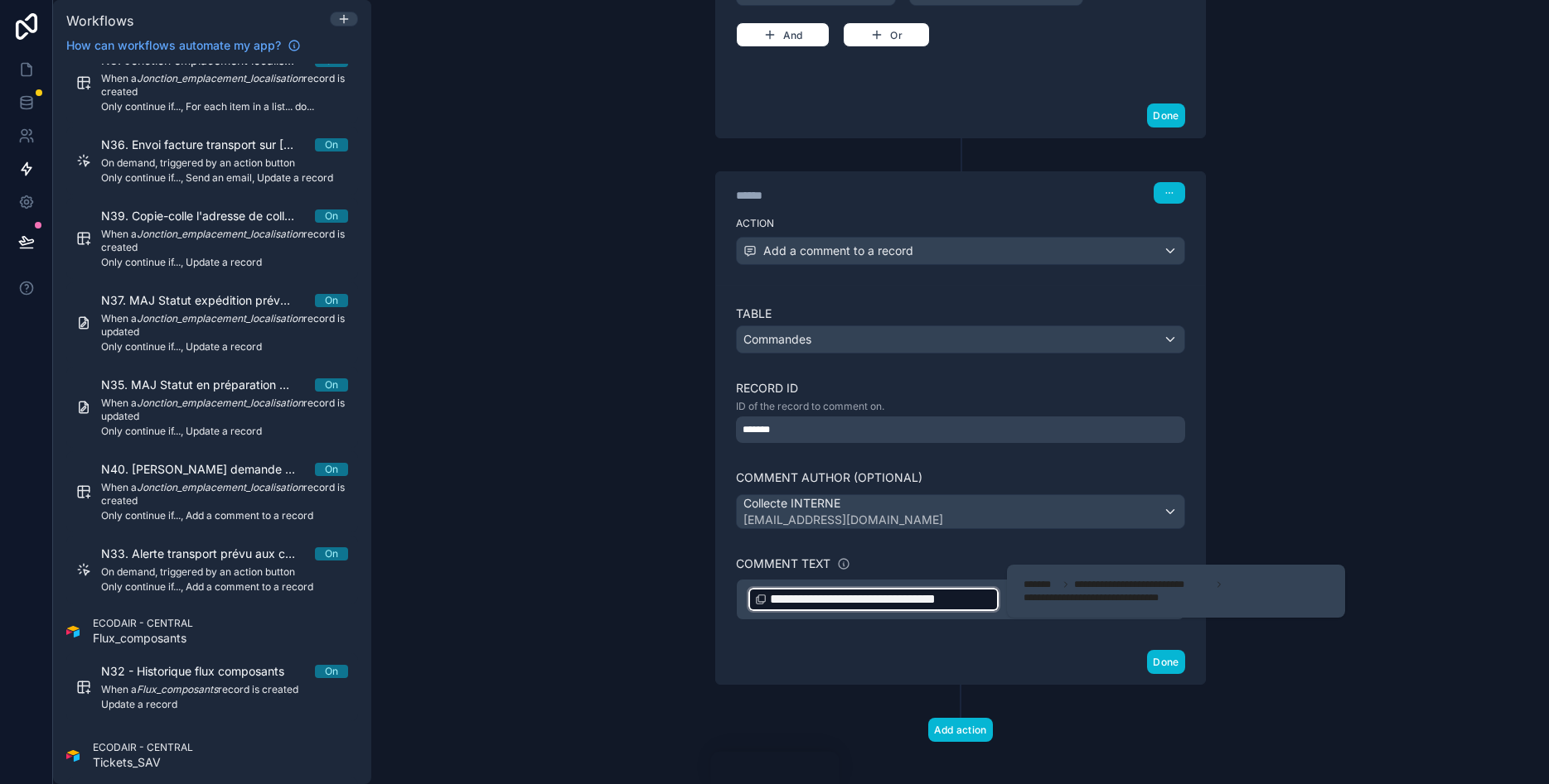
click at [1039, 600] on span "**********" at bounding box center [1107, 598] width 166 height 13
click at [1033, 622] on div "**********" at bounding box center [960, 463] width 489 height 355
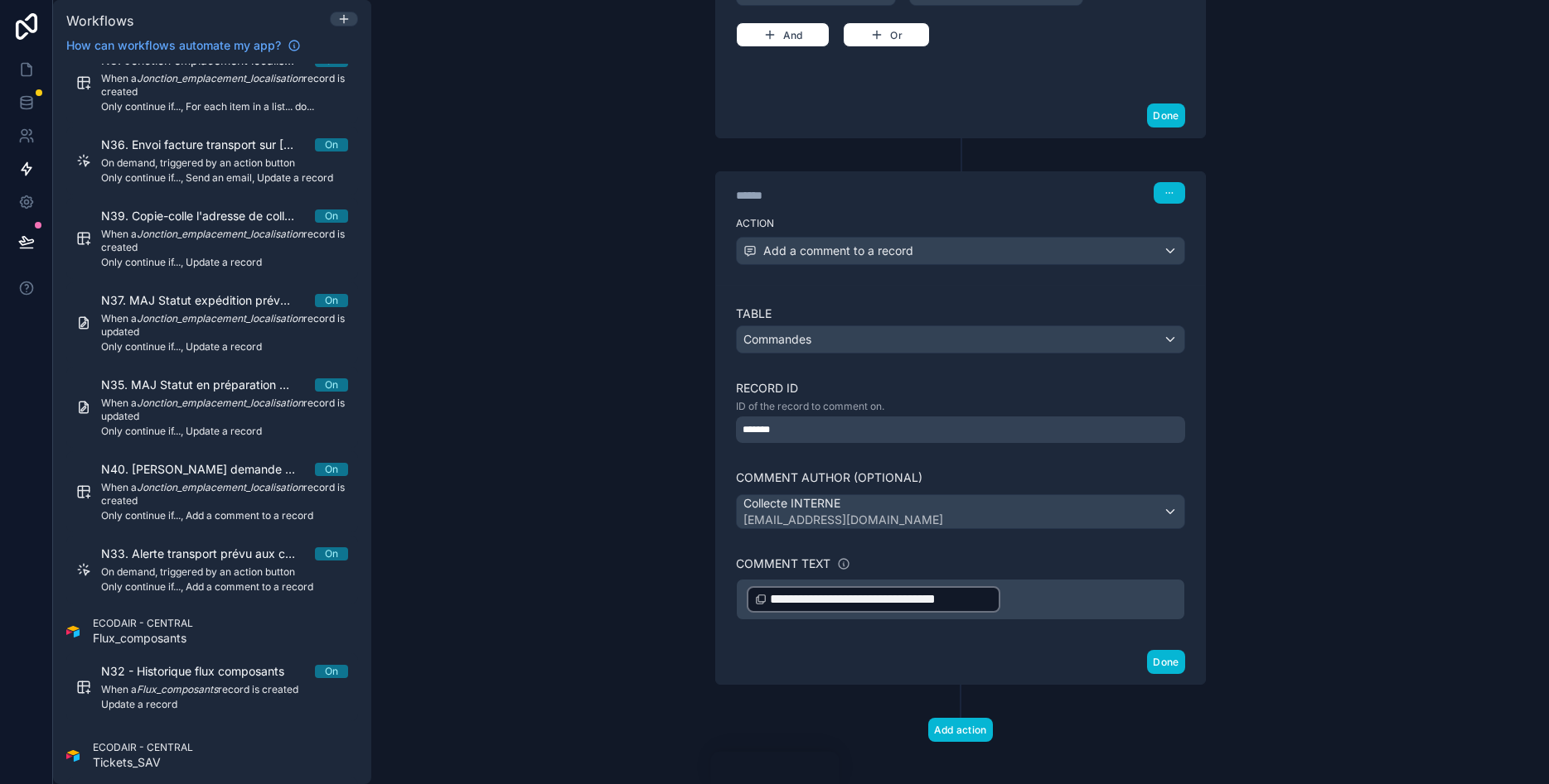
click at [1047, 598] on p "**********" at bounding box center [960, 600] width 427 height 30
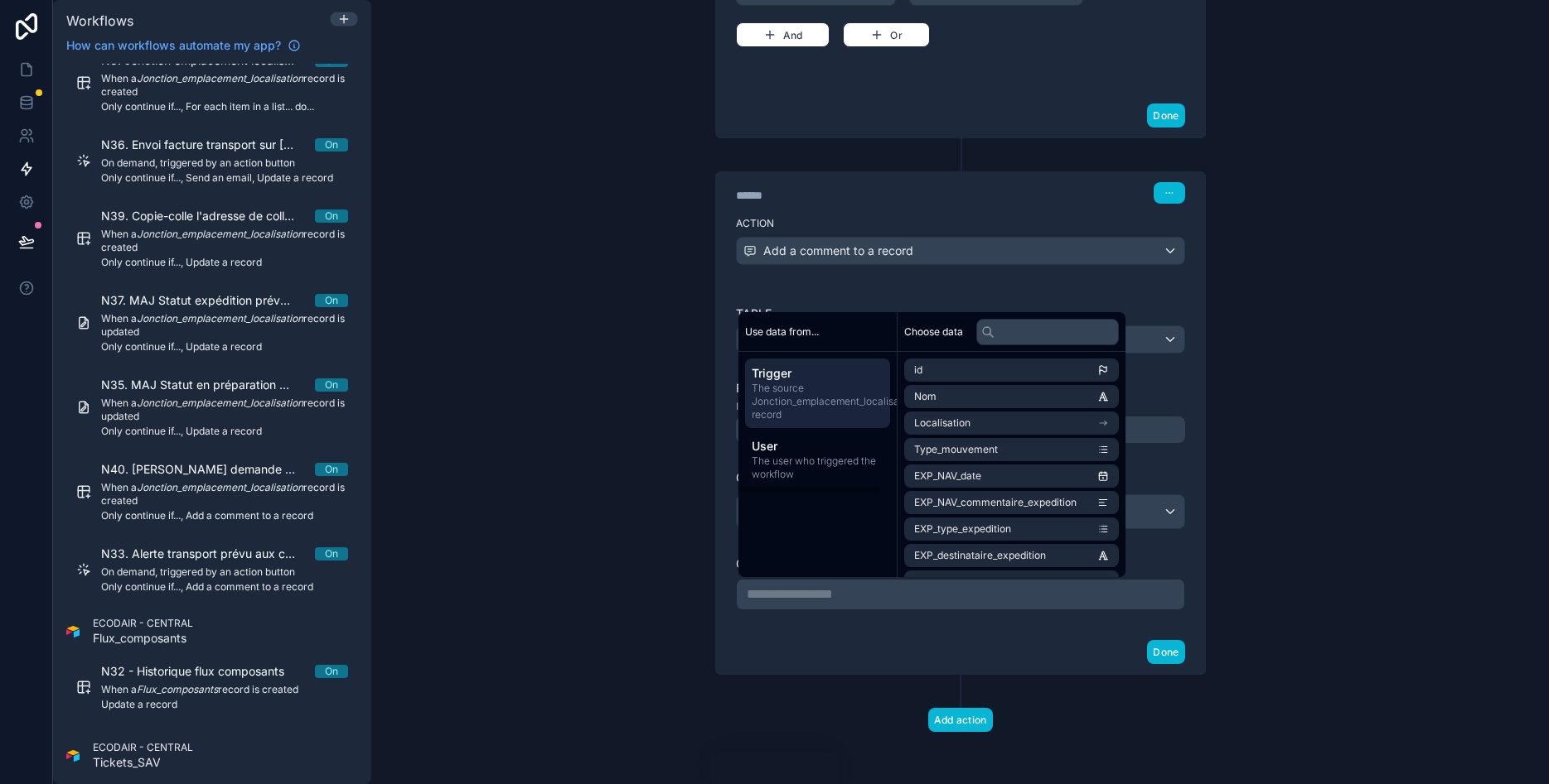
click at [848, 388] on span "The source Jonction_emplacement_localisation record" at bounding box center [817, 401] width 131 height 40
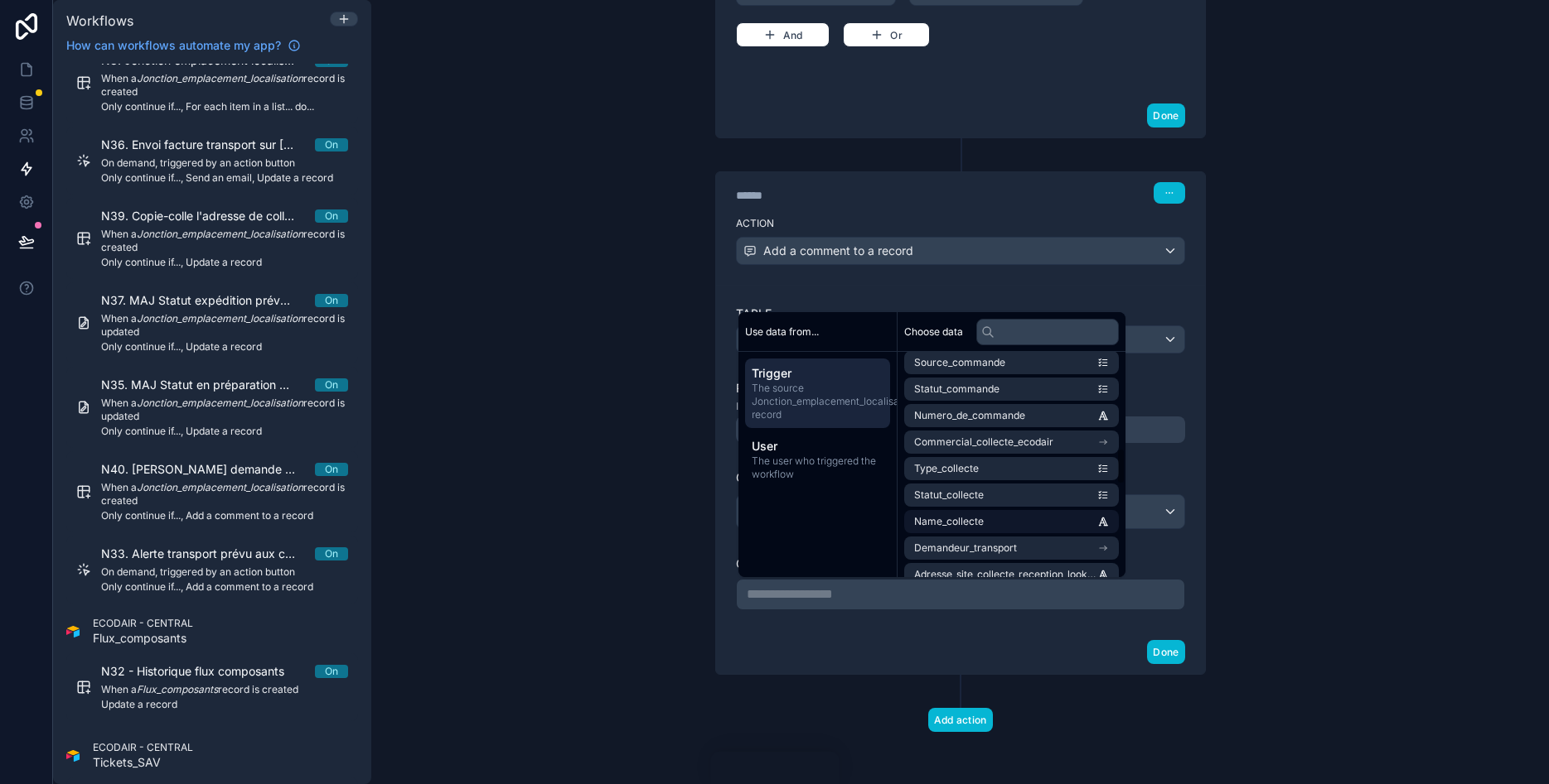
scroll to position [596, 0]
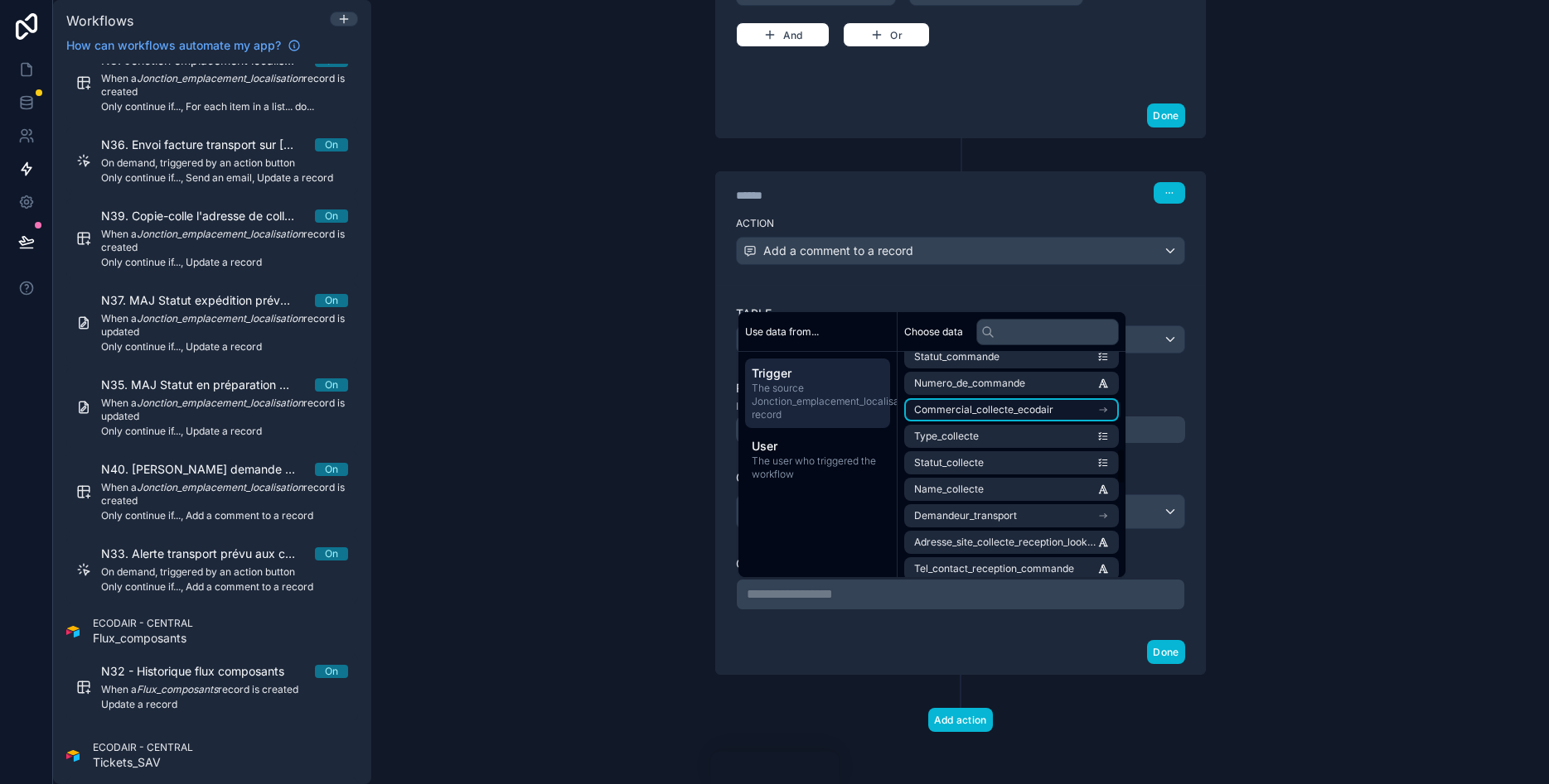
click at [1008, 403] on span "Commercial_collecte_ecodair" at bounding box center [983, 410] width 139 height 13
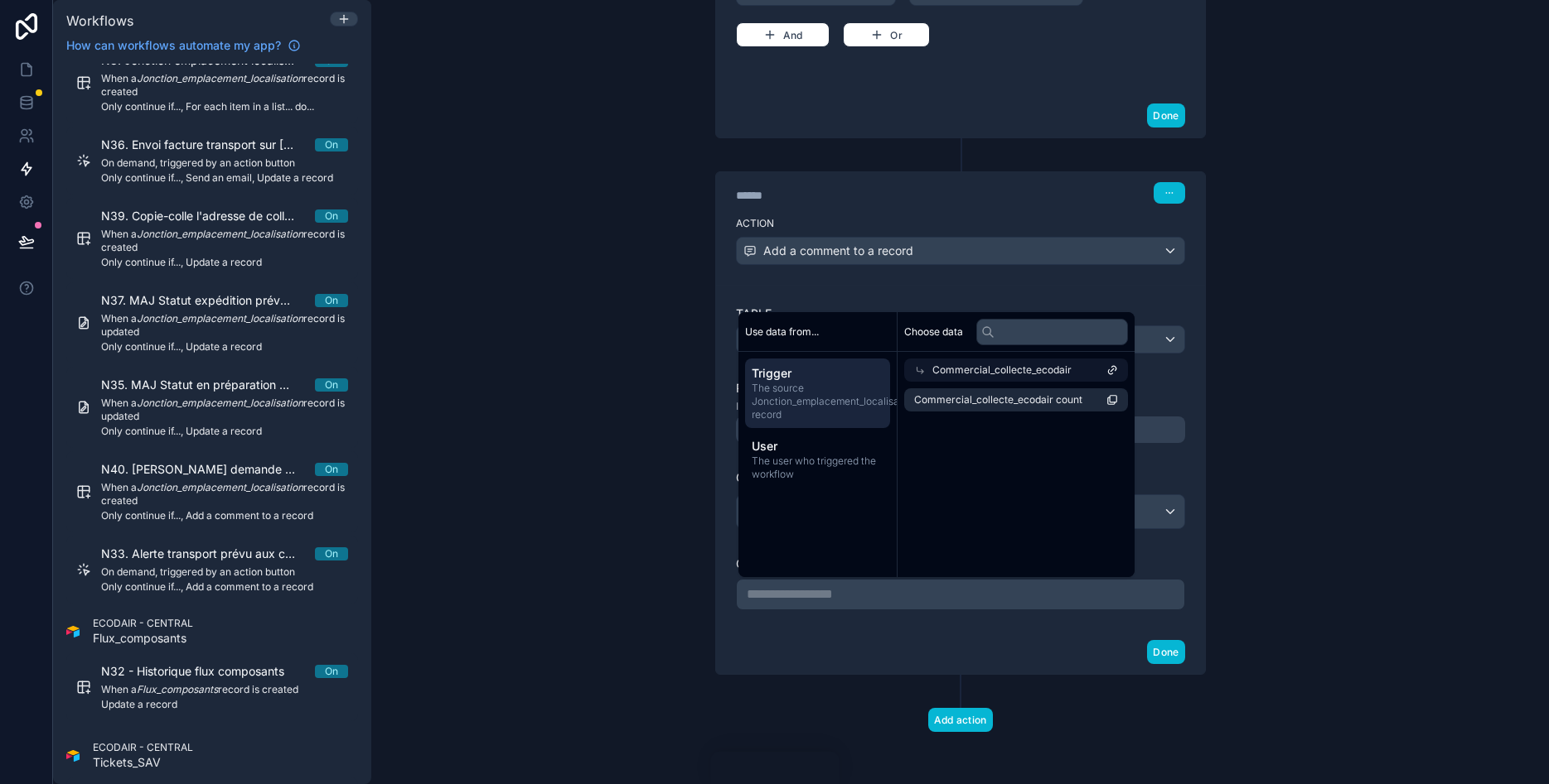
scroll to position [0, 0]
click at [1000, 367] on span "Commercial_collecte_ecodair" at bounding box center [1001, 370] width 139 height 13
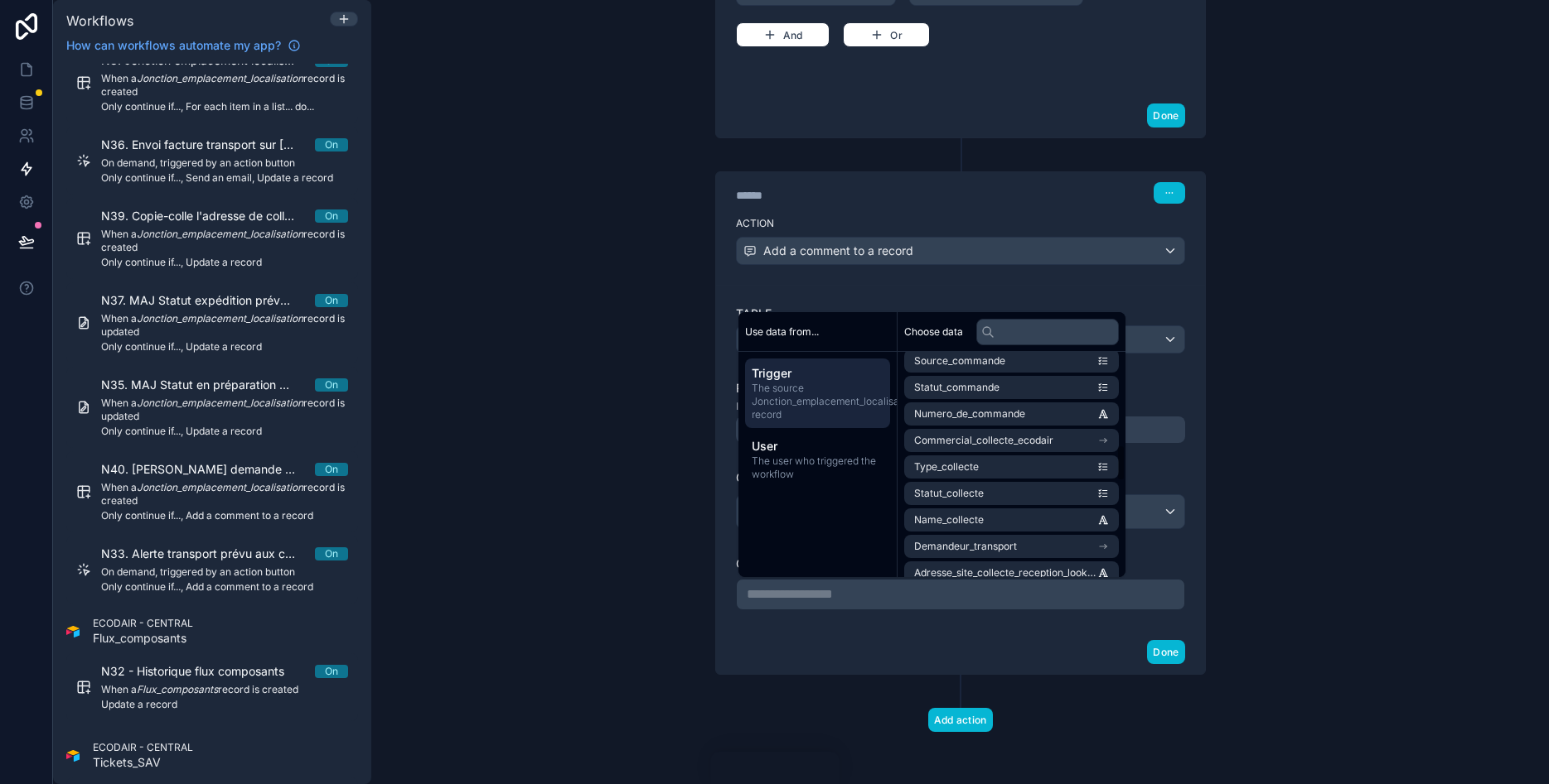
scroll to position [596, 0]
click at [970, 407] on span "Commercial_collecte_ecodair" at bounding box center [983, 410] width 139 height 13
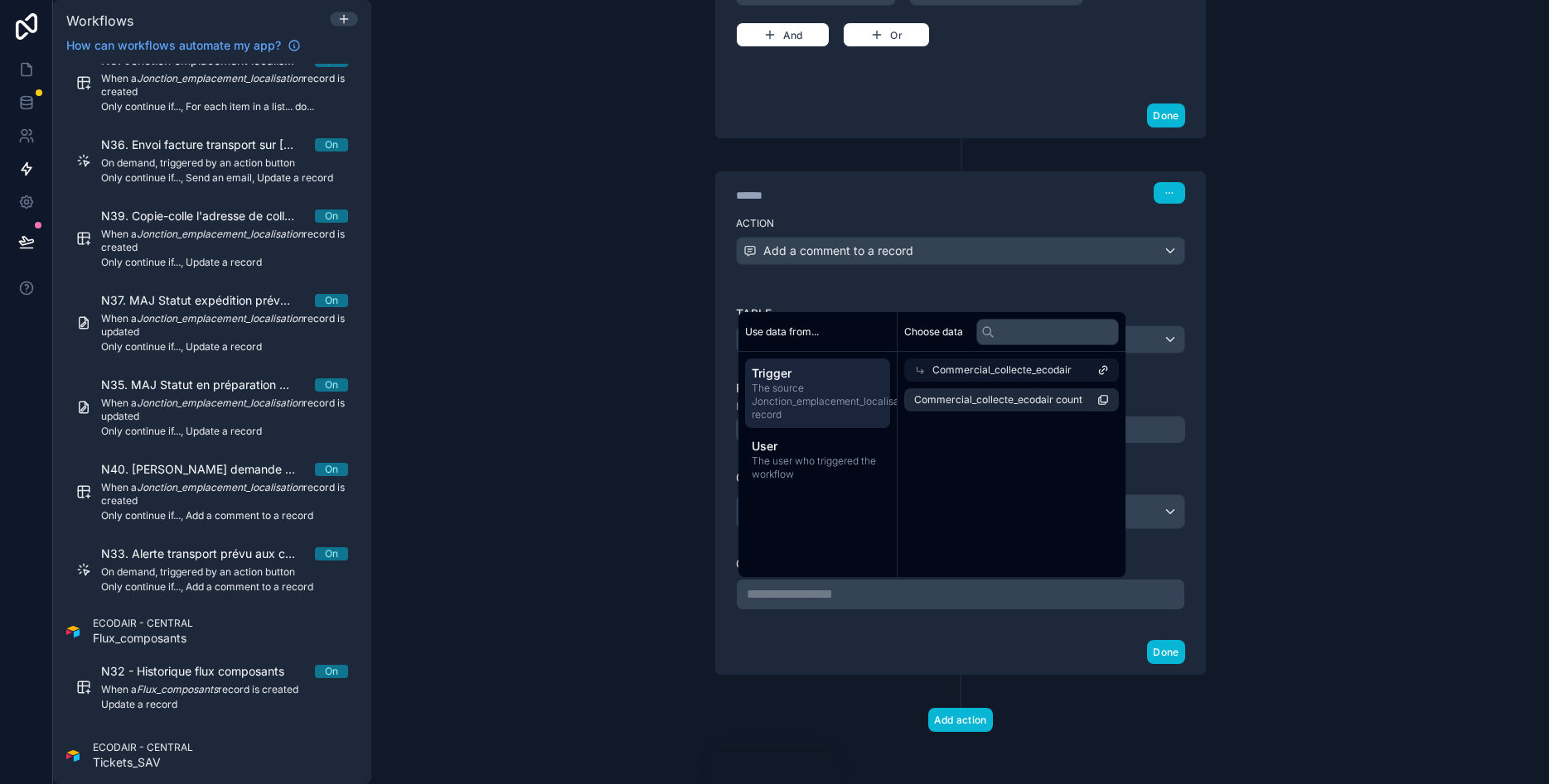
click at [1299, 440] on div "**********" at bounding box center [960, 392] width 1178 height 784
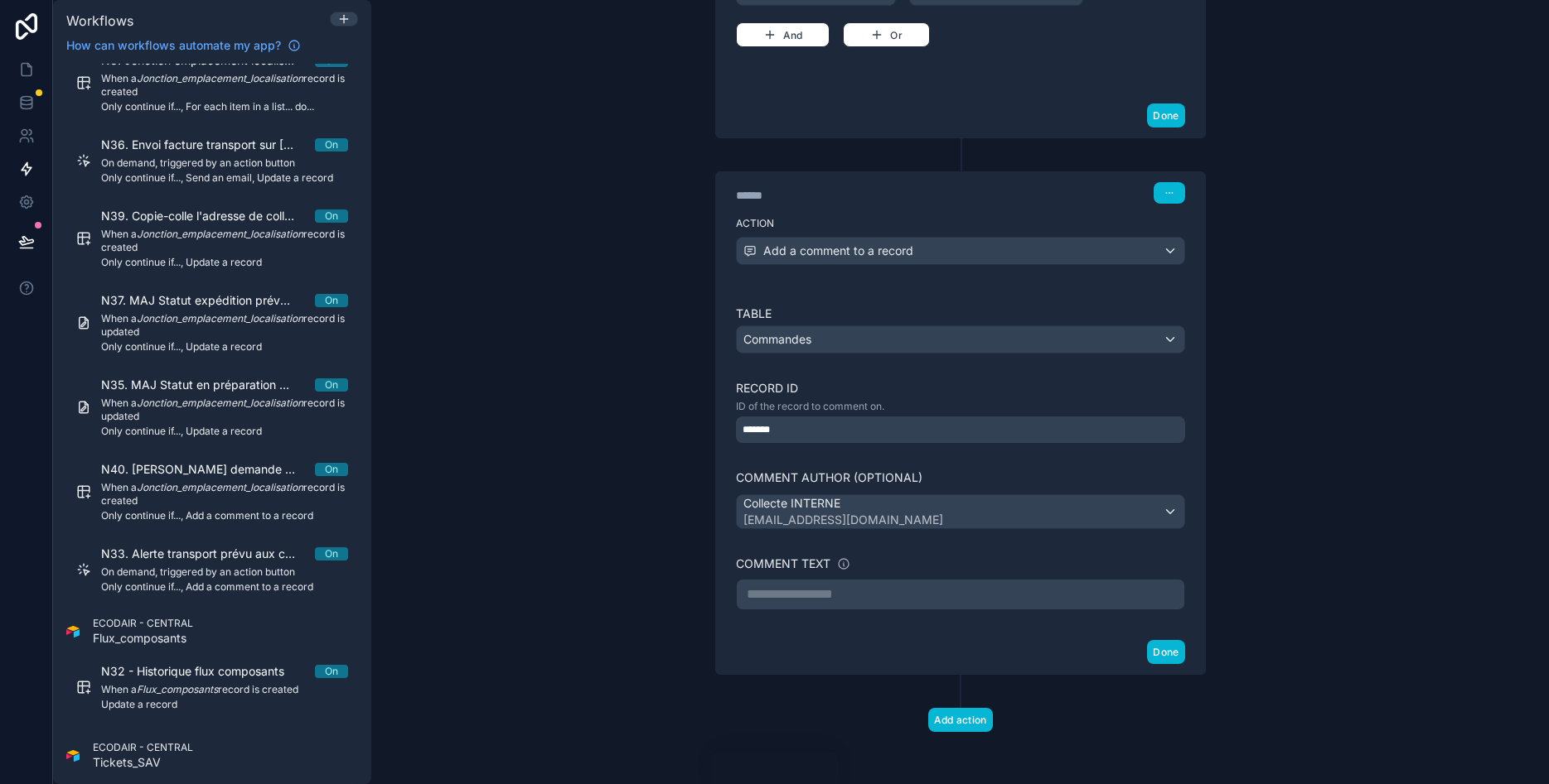
click at [976, 595] on p "**********" at bounding box center [960, 594] width 427 height 20
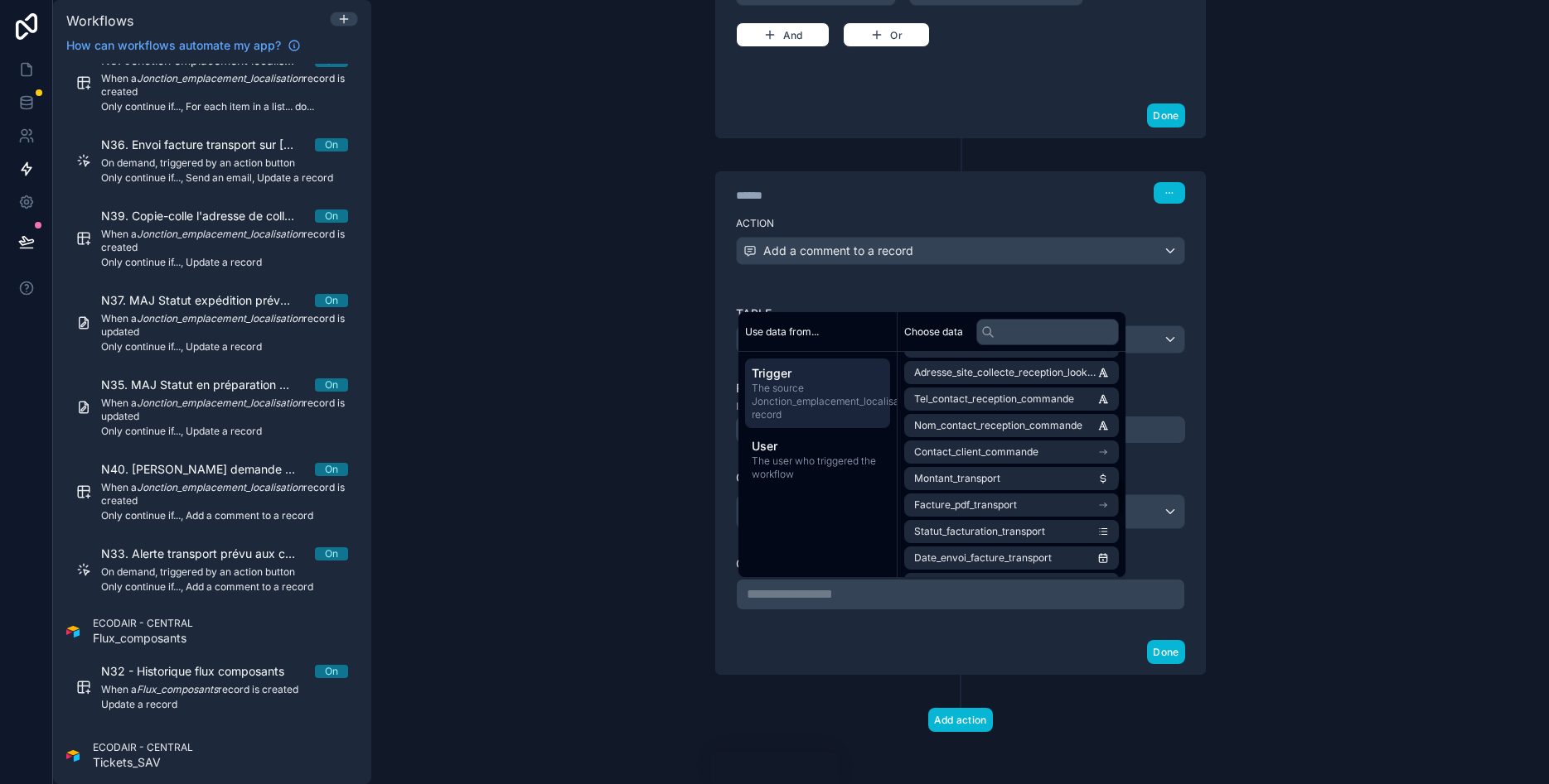
scroll to position [765, 0]
click at [1497, 383] on div "**********" at bounding box center [960, 392] width 1178 height 784
